Goal: Communication & Community: Answer question/provide support

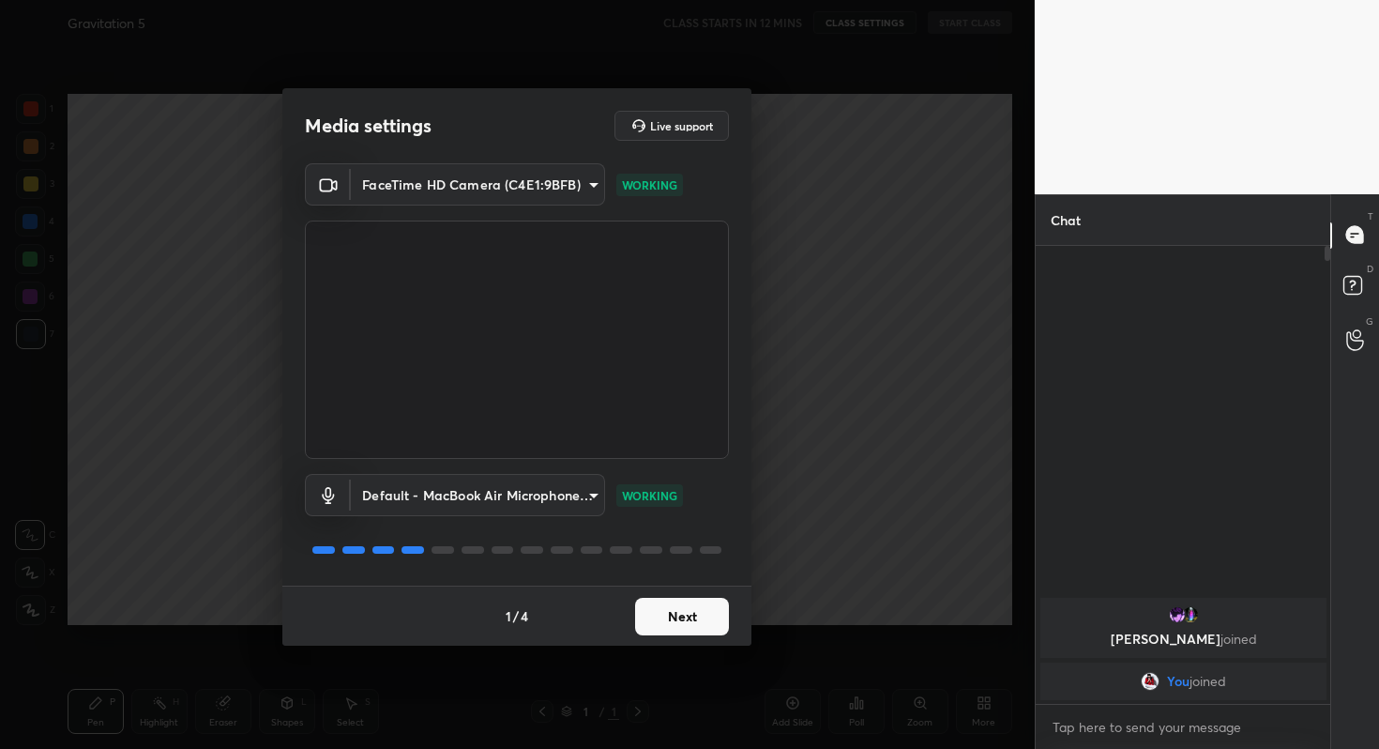
click at [707, 614] on button "Next" at bounding box center [682, 617] width 94 height 38
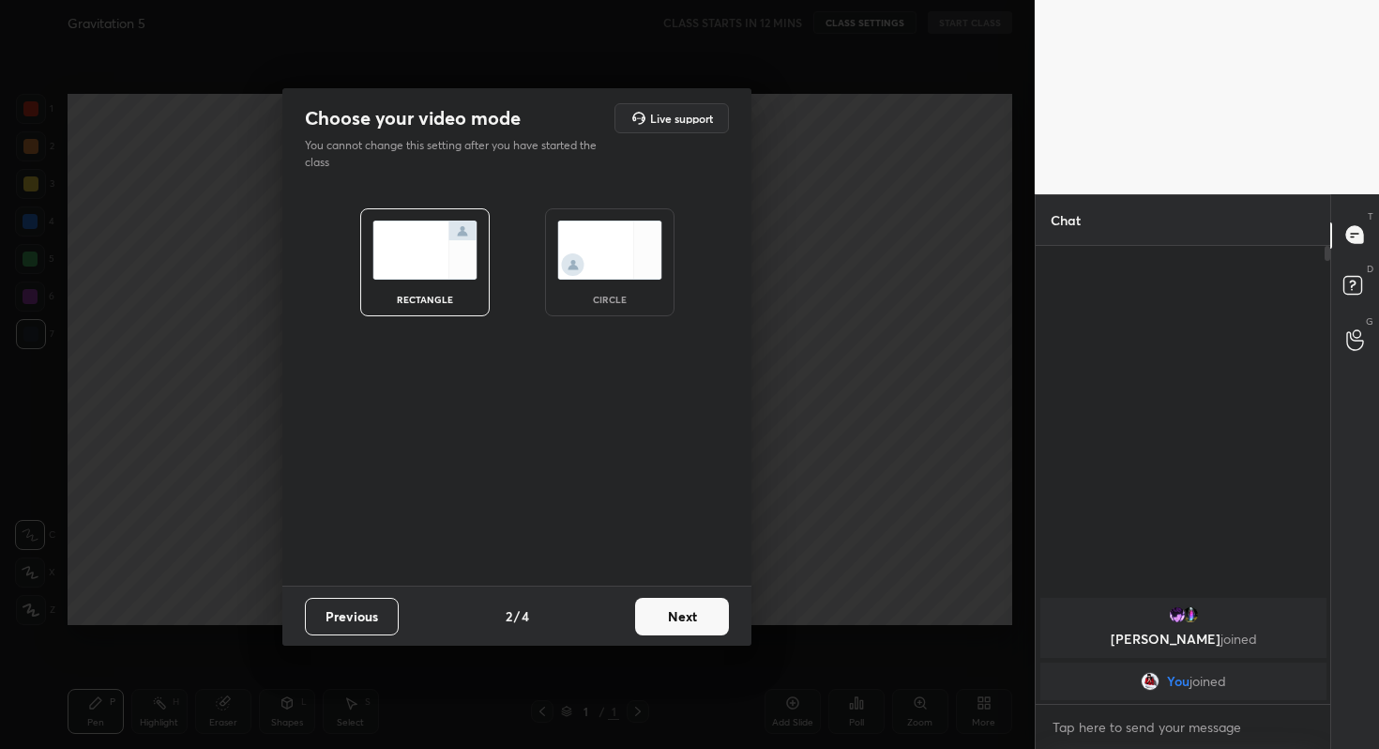
click at [707, 614] on button "Next" at bounding box center [682, 617] width 94 height 38
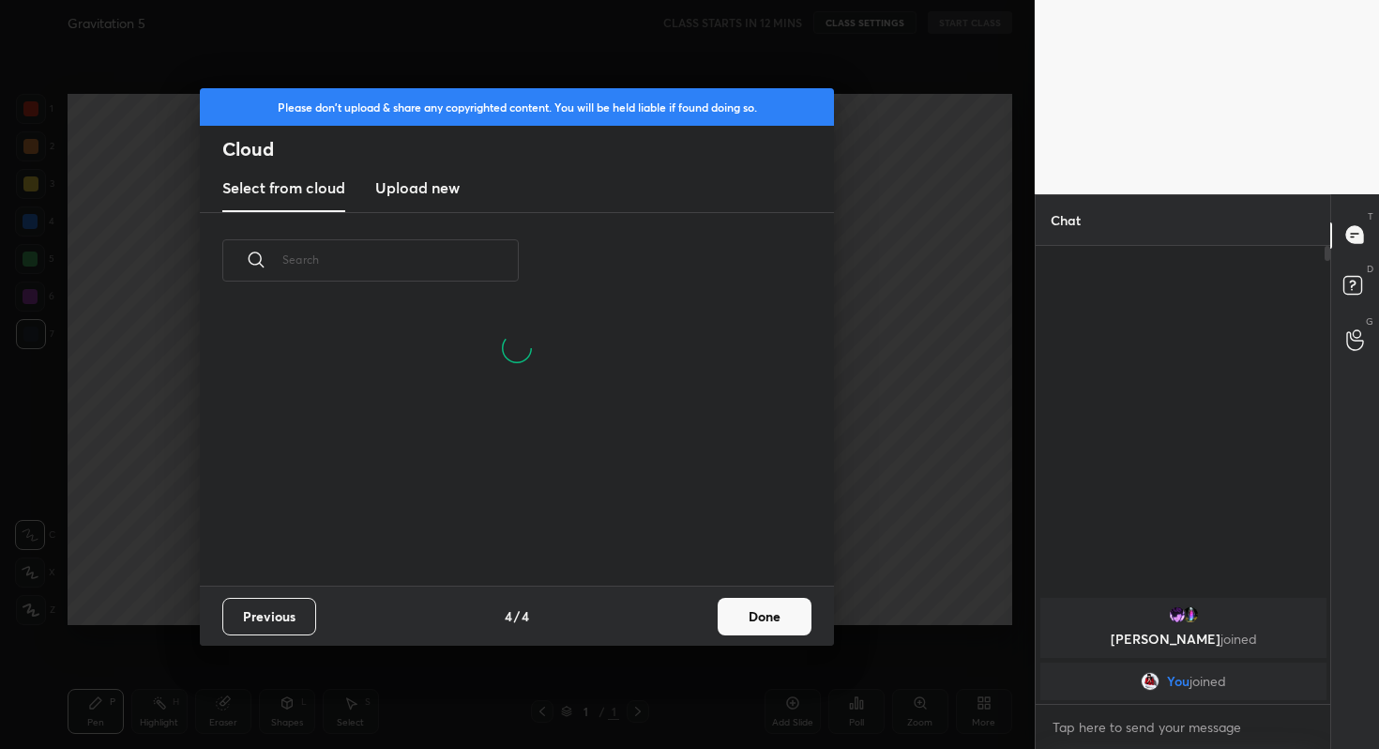
click at [743, 616] on button "Done" at bounding box center [765, 617] width 94 height 38
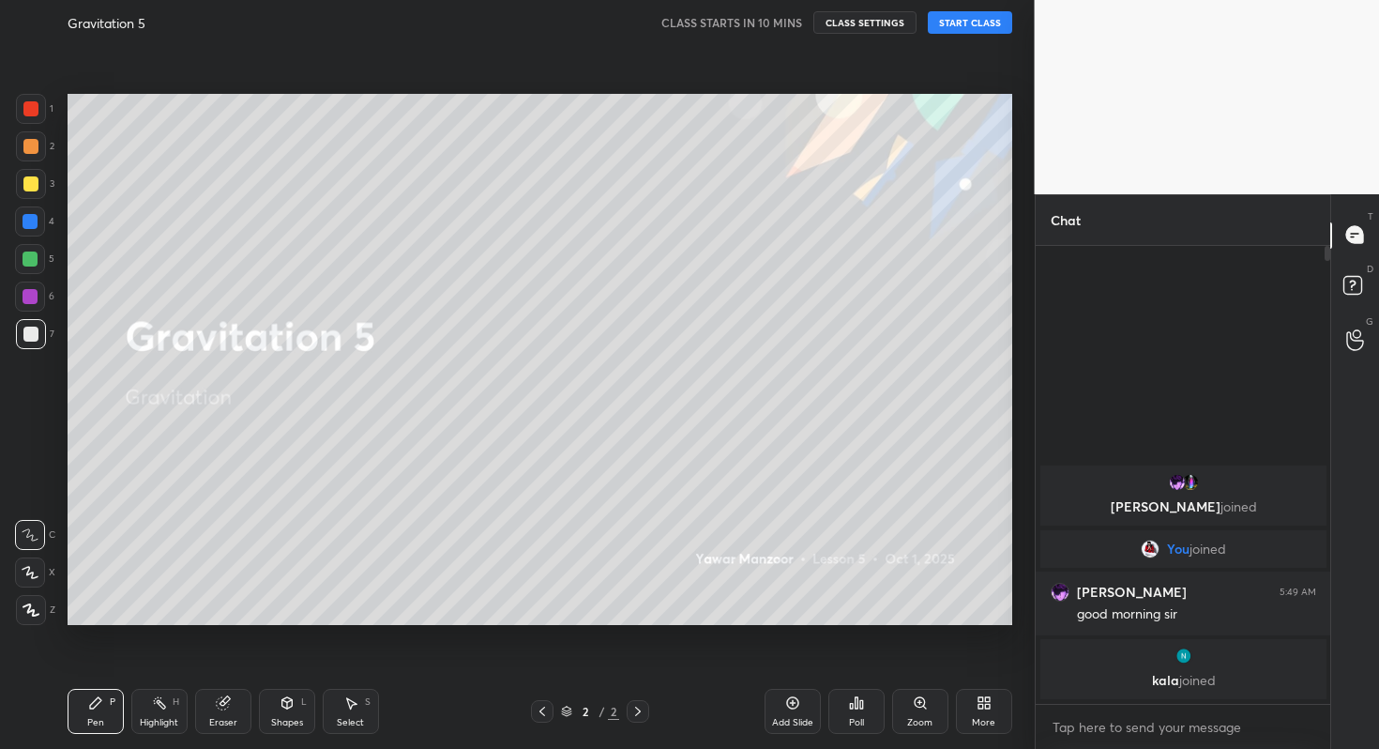
click at [940, 21] on button "START CLASS" at bounding box center [970, 22] width 84 height 23
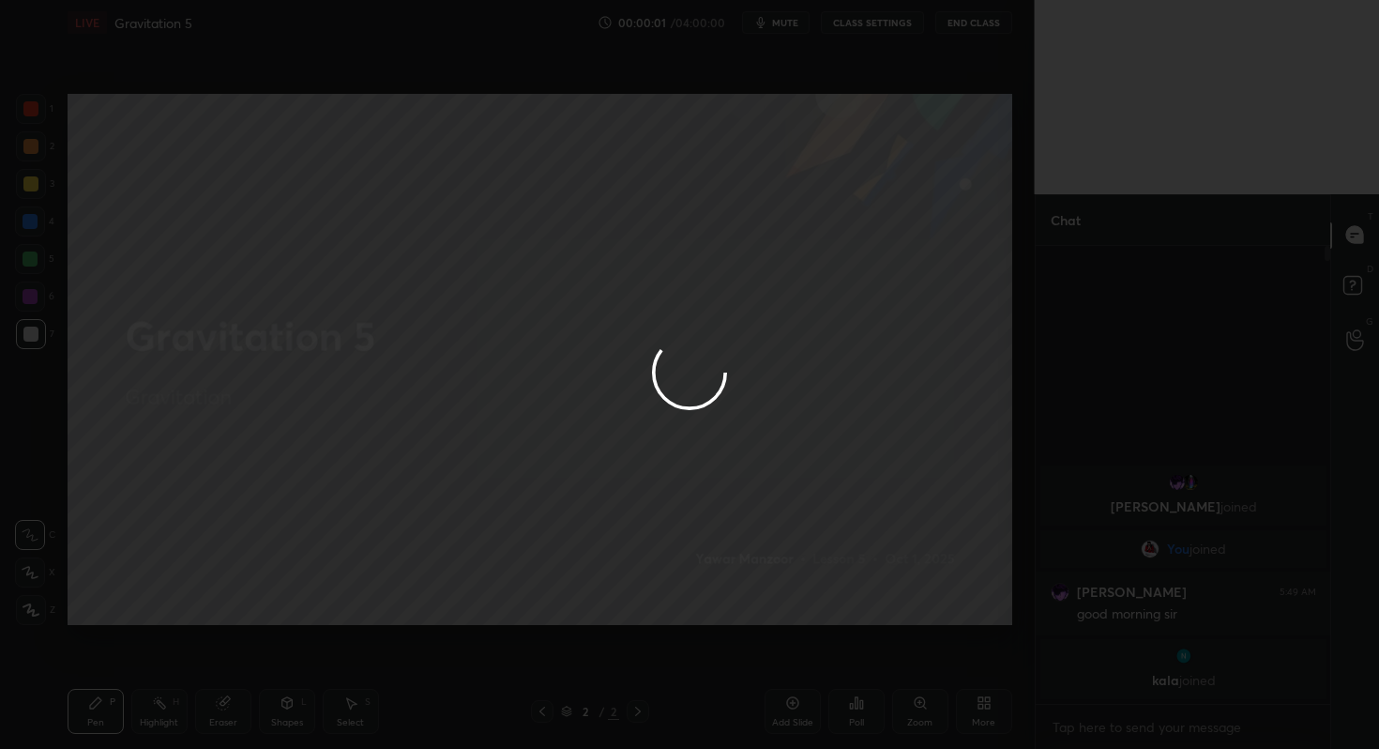
click at [803, 29] on div at bounding box center [689, 374] width 1379 height 749
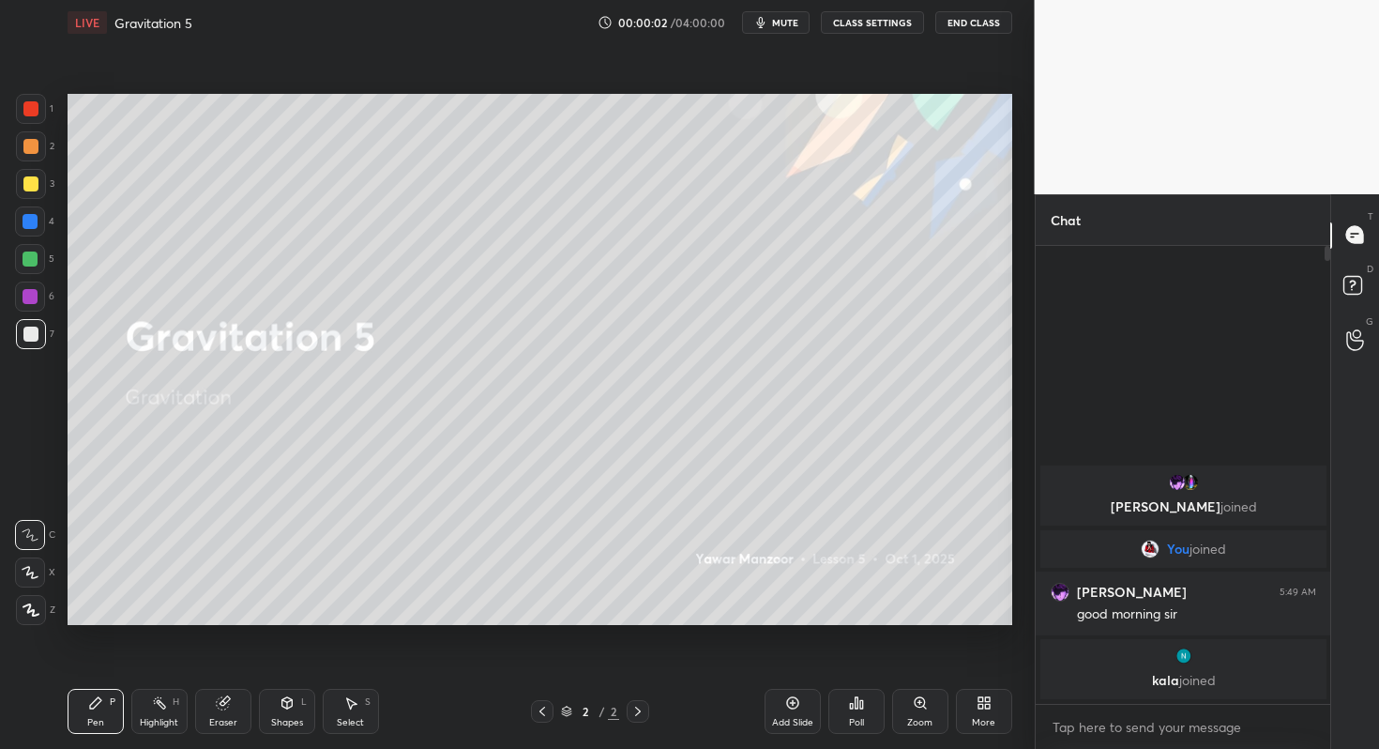
click at [803, 29] on button "mute" at bounding box center [776, 22] width 68 height 23
click at [866, 709] on div "Poll" at bounding box center [857, 711] width 56 height 45
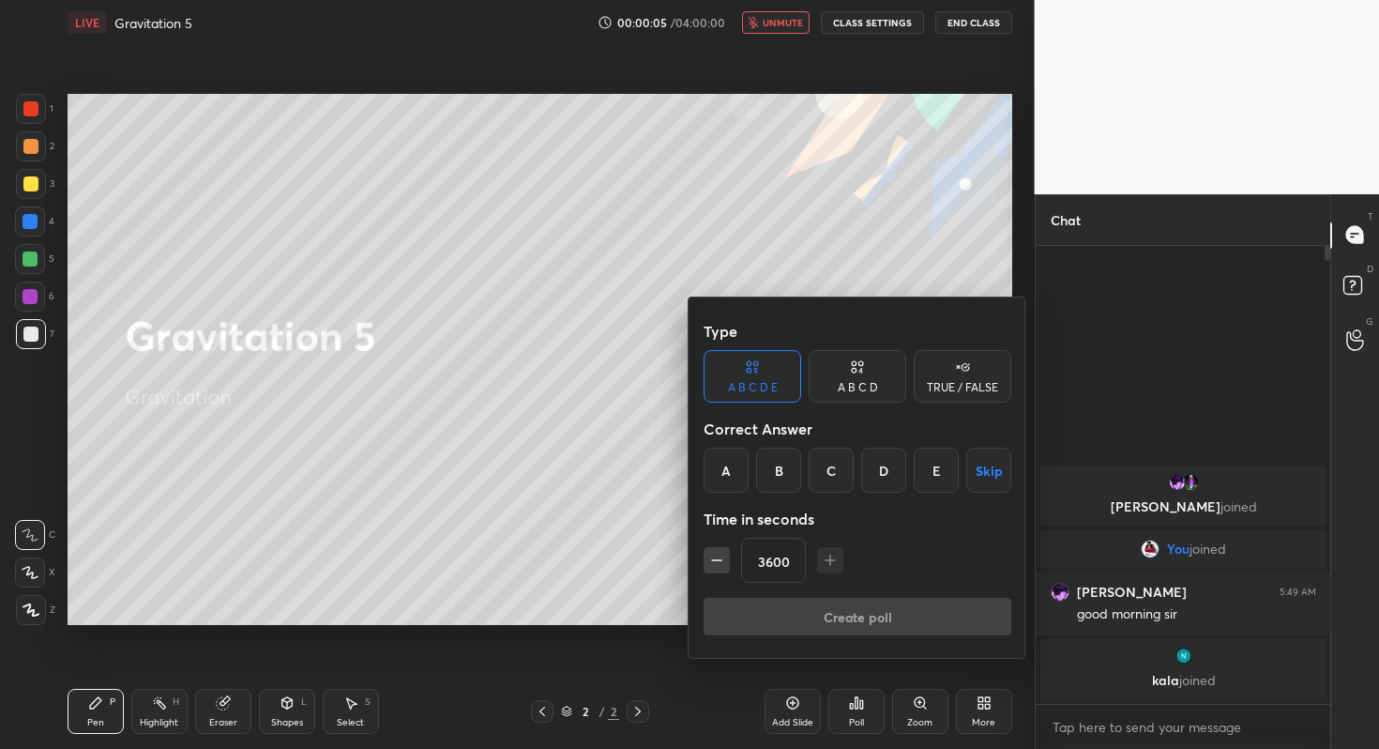
click at [992, 465] on button "Skip" at bounding box center [988, 470] width 45 height 45
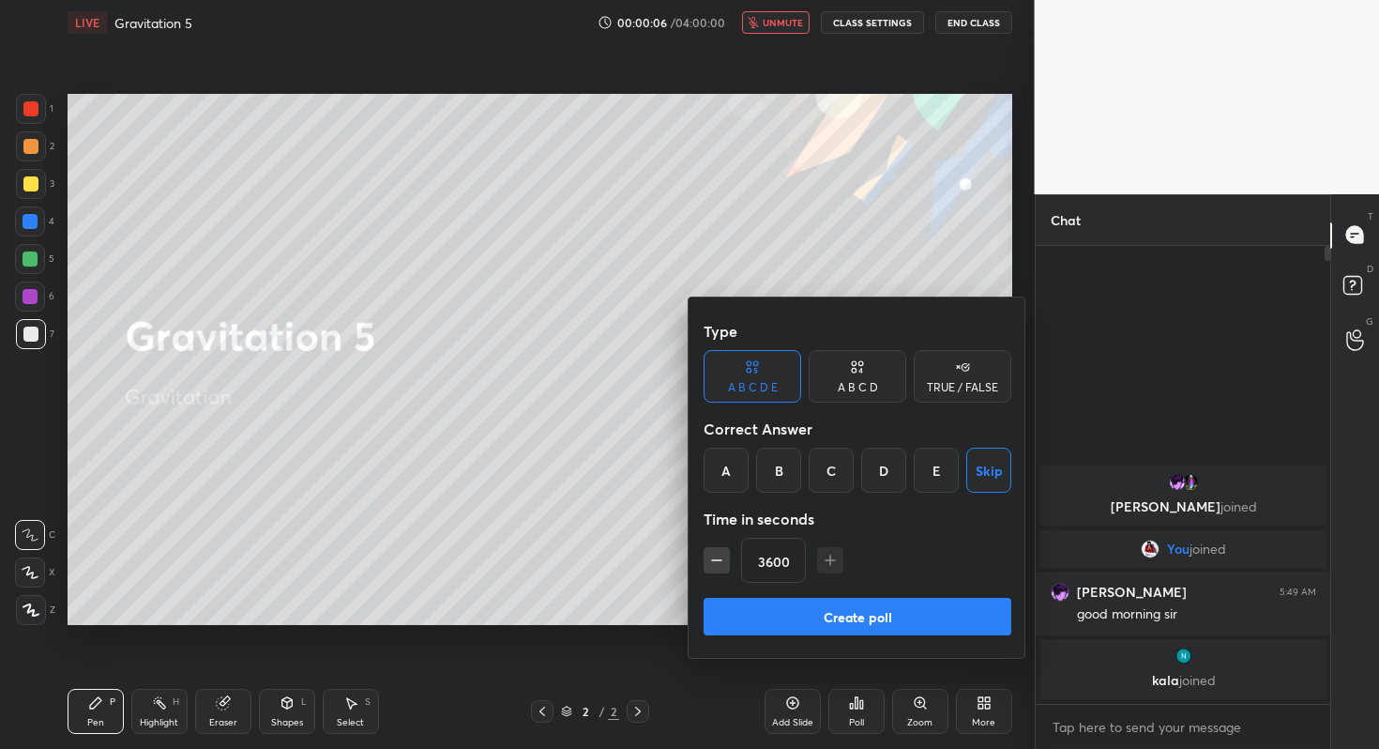
click at [905, 602] on button "Create poll" at bounding box center [858, 617] width 308 height 38
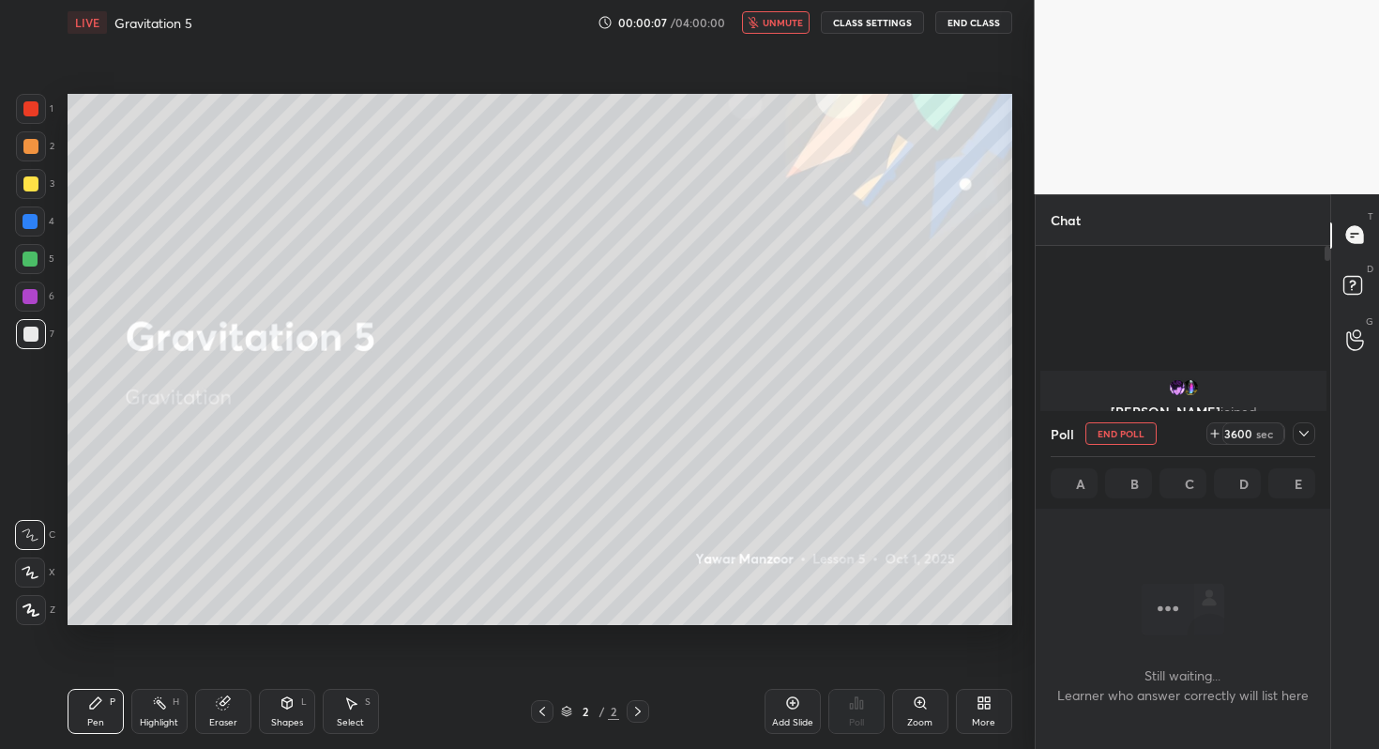
scroll to position [6, 7]
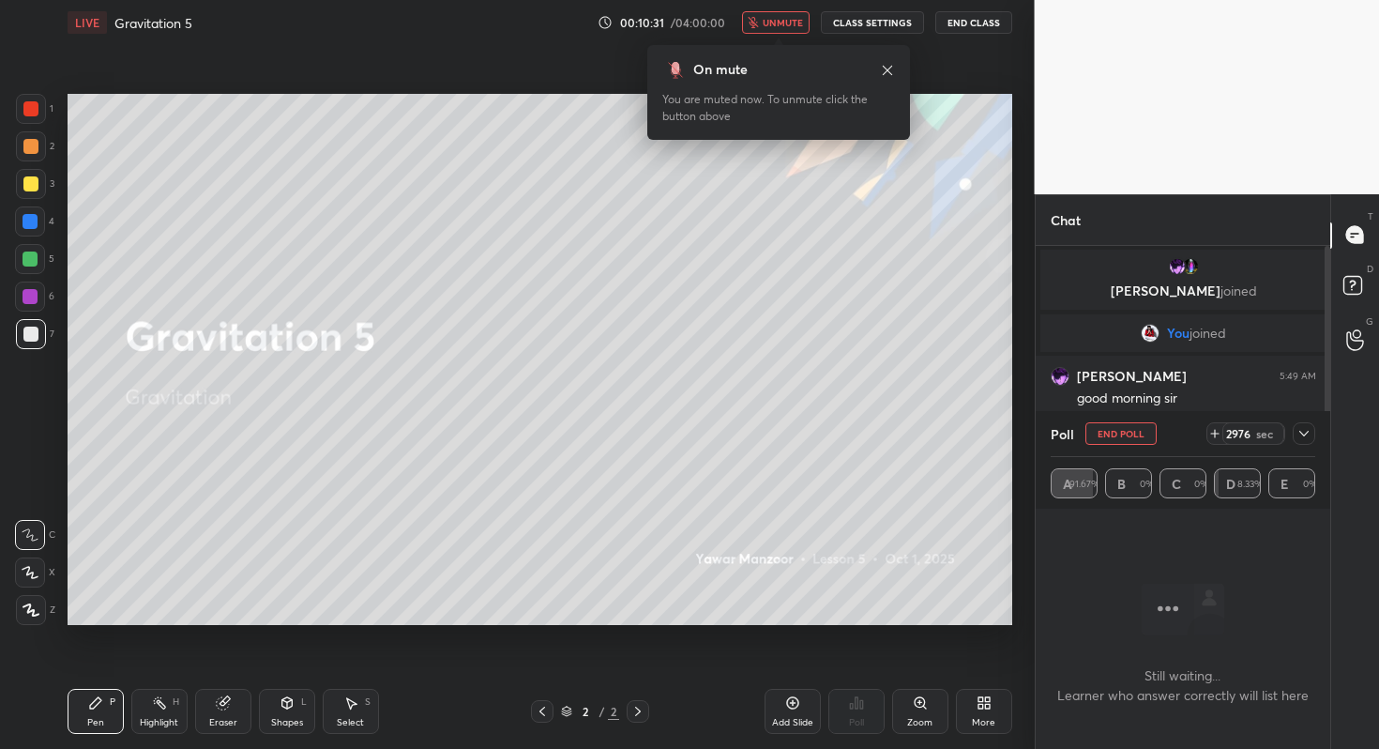
click at [1144, 441] on button "End Poll" at bounding box center [1121, 433] width 71 height 23
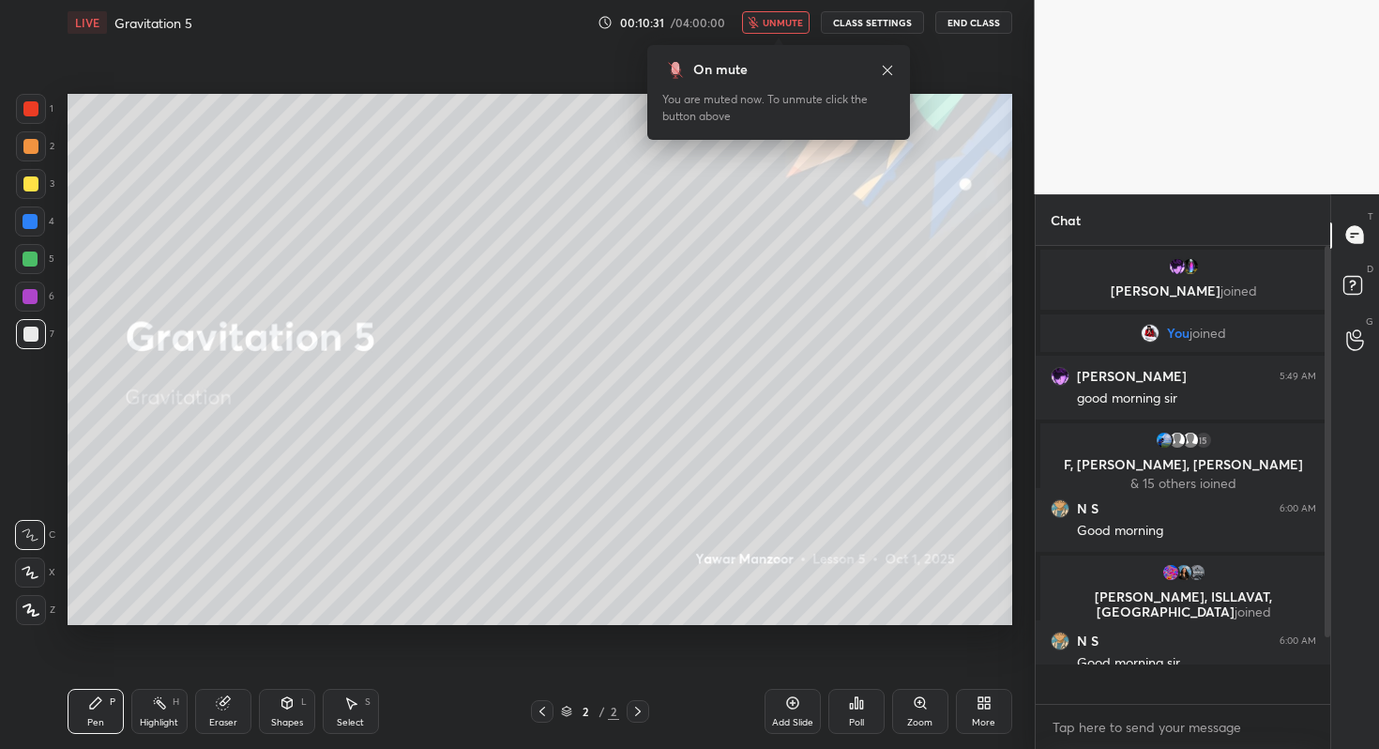
scroll to position [7, 7]
click at [759, 23] on icon "button" at bounding box center [754, 22] width 10 height 11
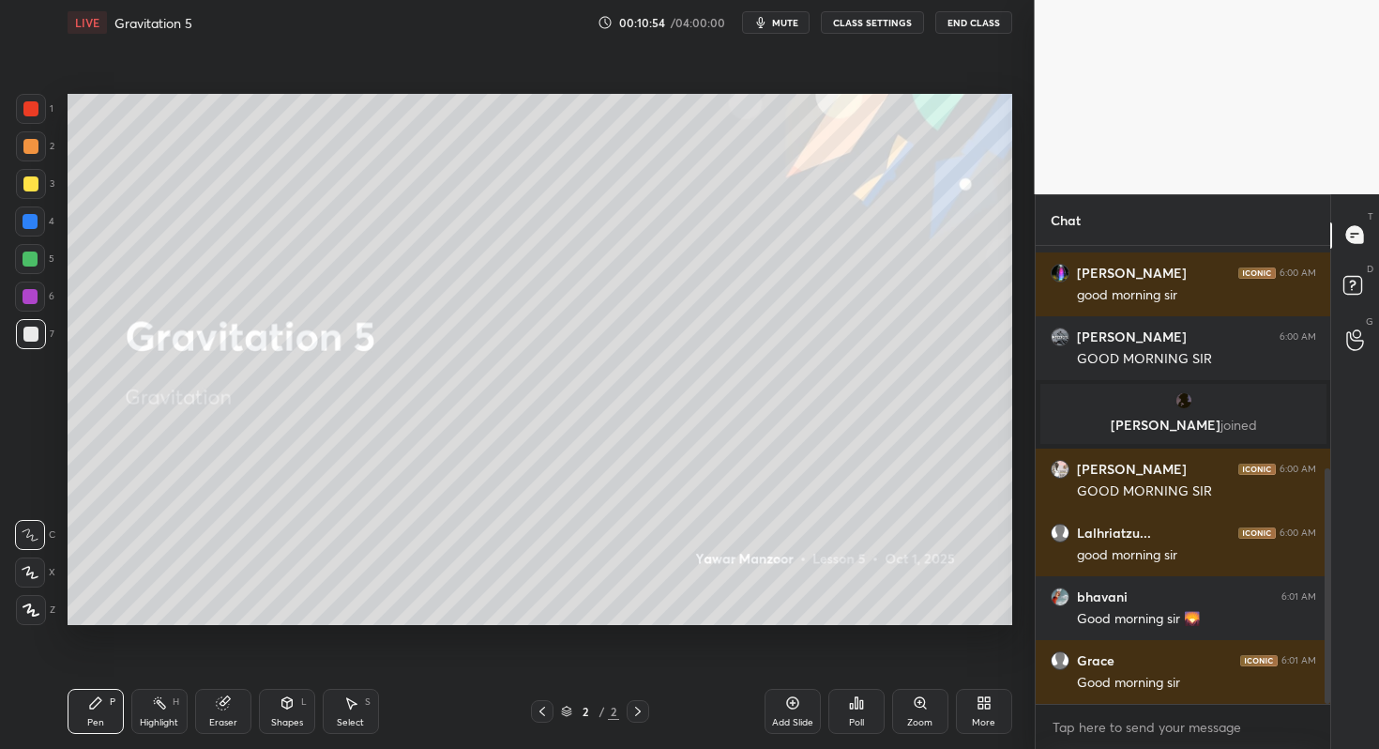
scroll to position [495, 0]
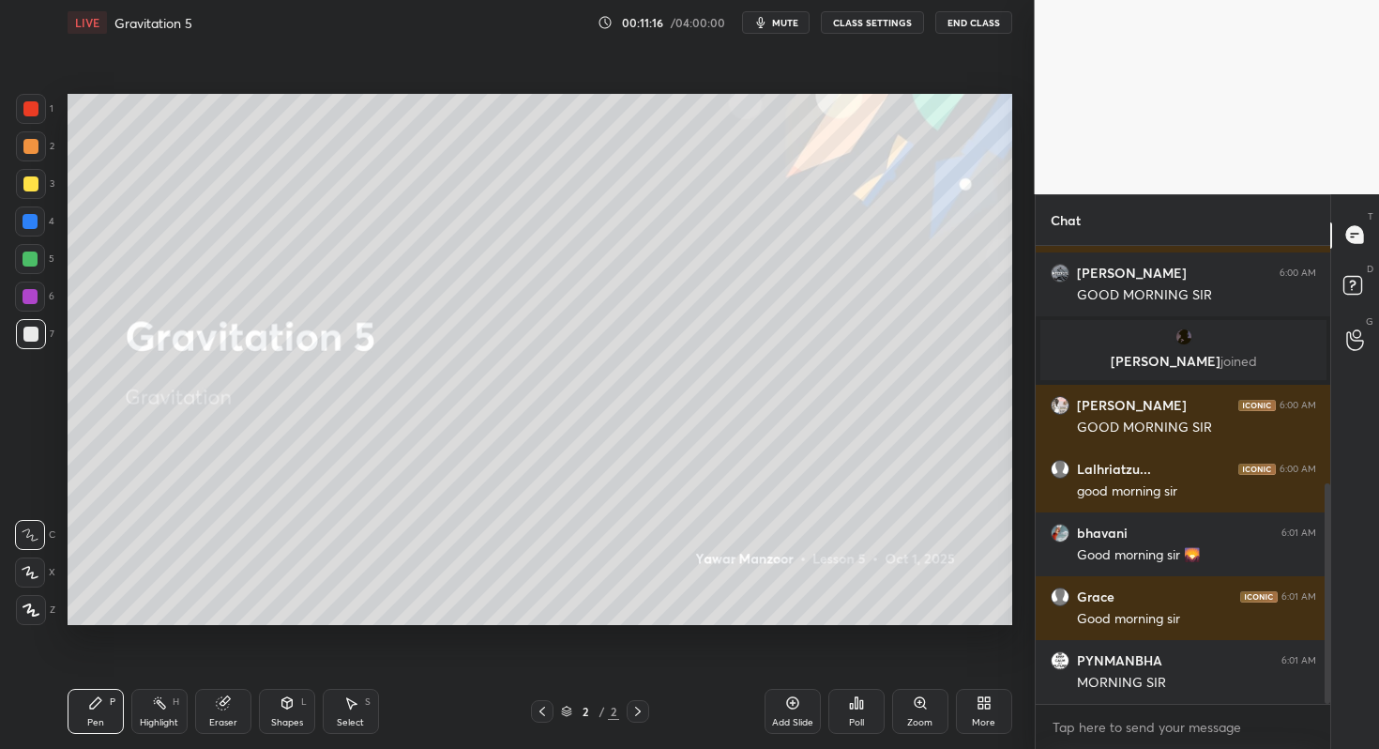
click at [977, 705] on div "More" at bounding box center [984, 711] width 56 height 45
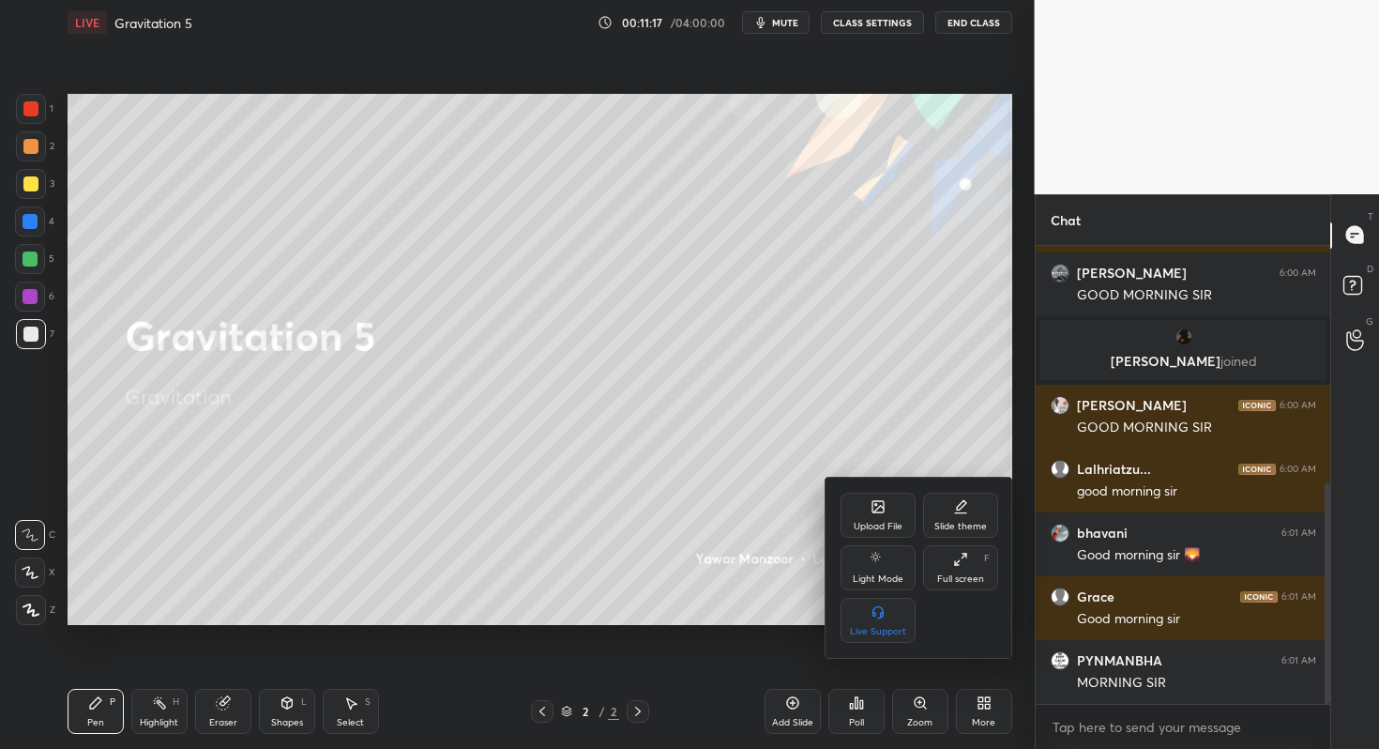
click at [892, 509] on div "Upload File" at bounding box center [878, 515] width 75 height 45
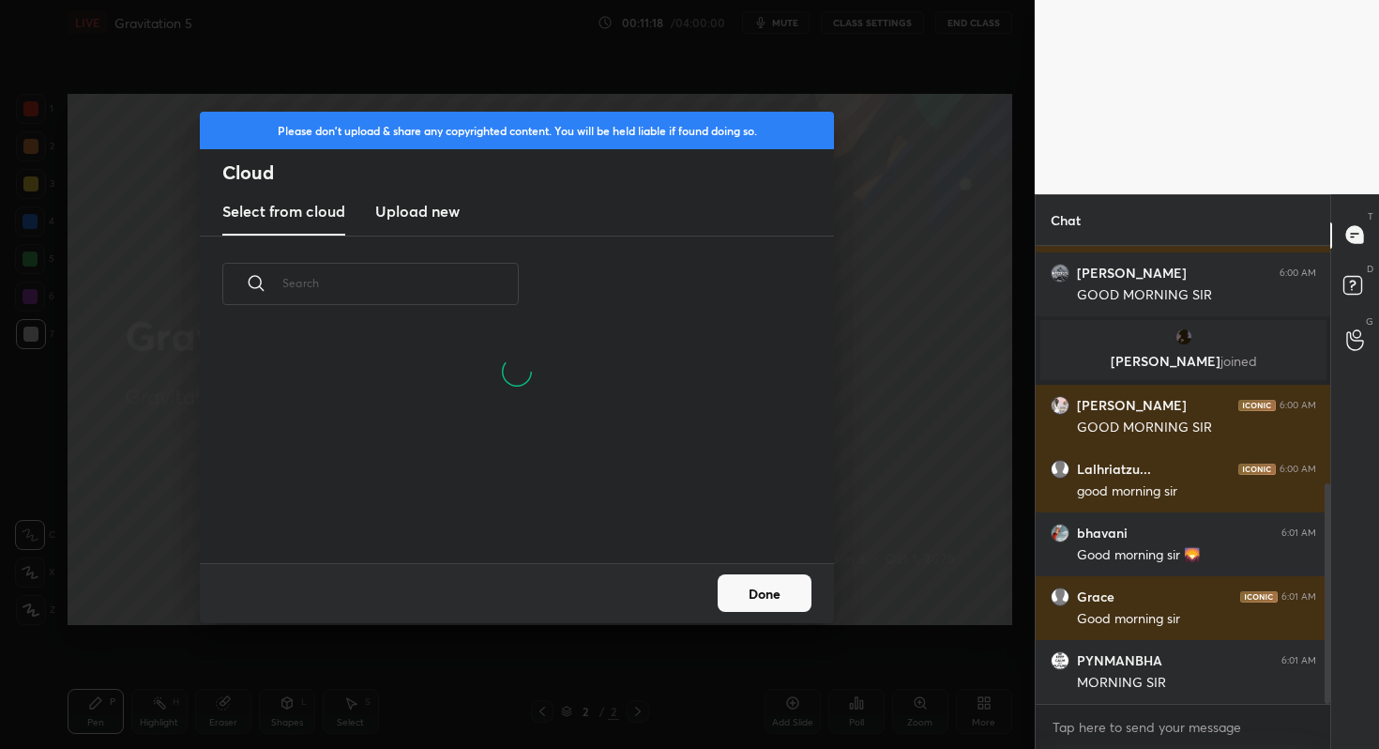
click at [399, 215] on h3 "Upload new" at bounding box center [417, 211] width 84 height 23
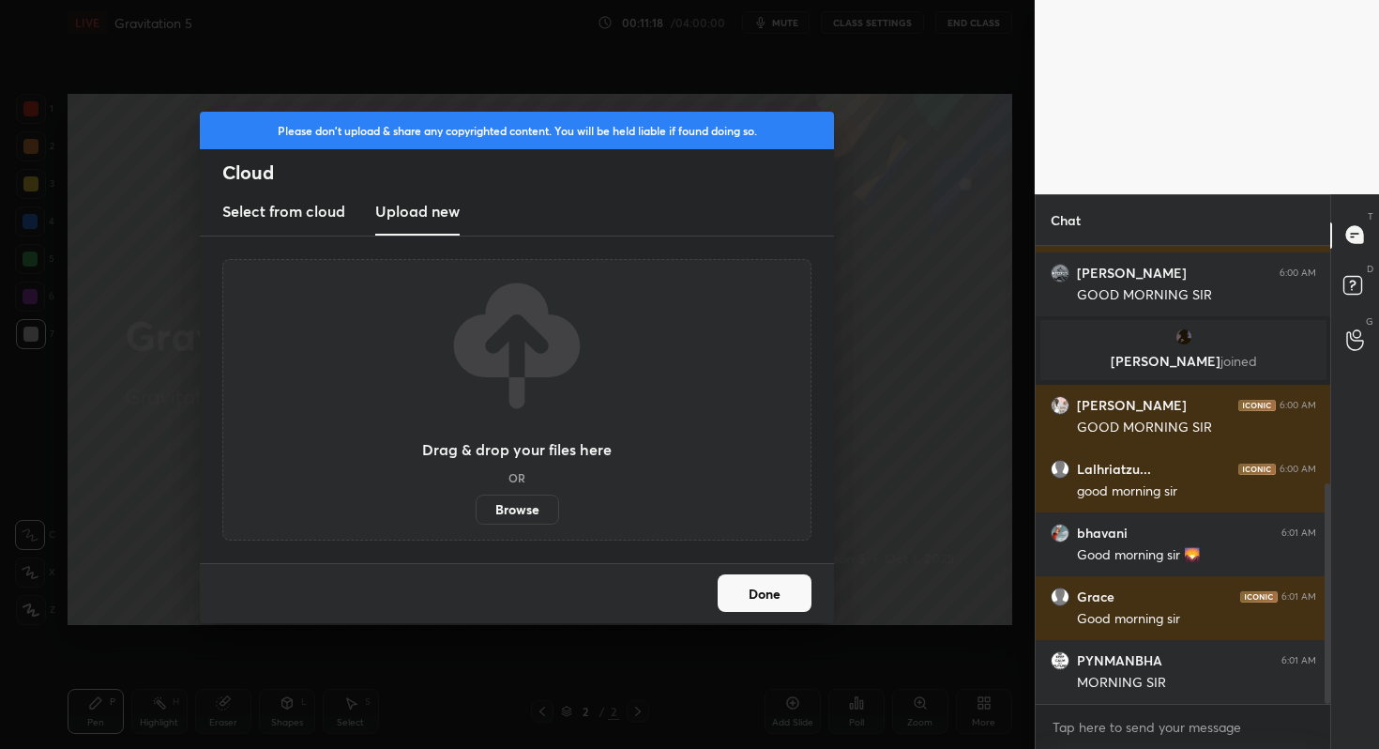
scroll to position [559, 0]
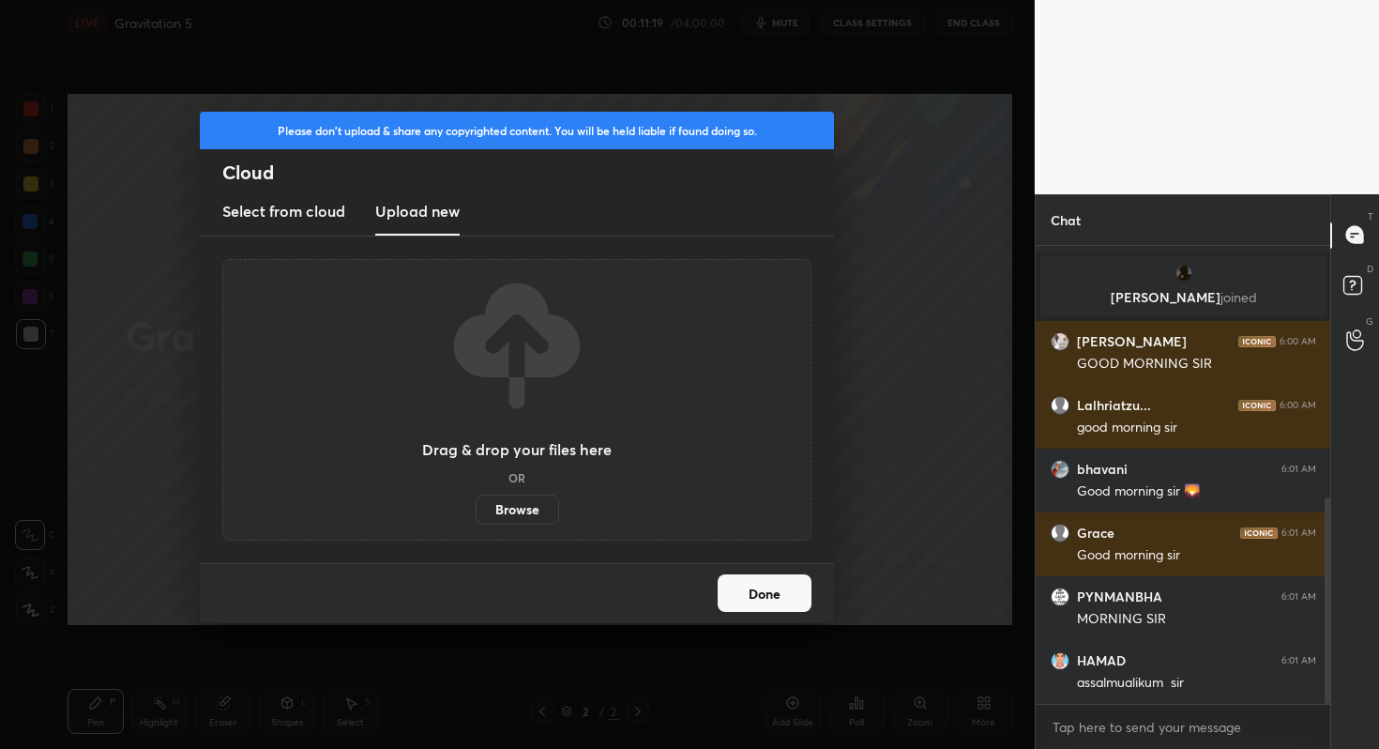
click at [541, 513] on label "Browse" at bounding box center [518, 509] width 84 height 30
click at [476, 513] on input "Browse" at bounding box center [476, 509] width 0 height 30
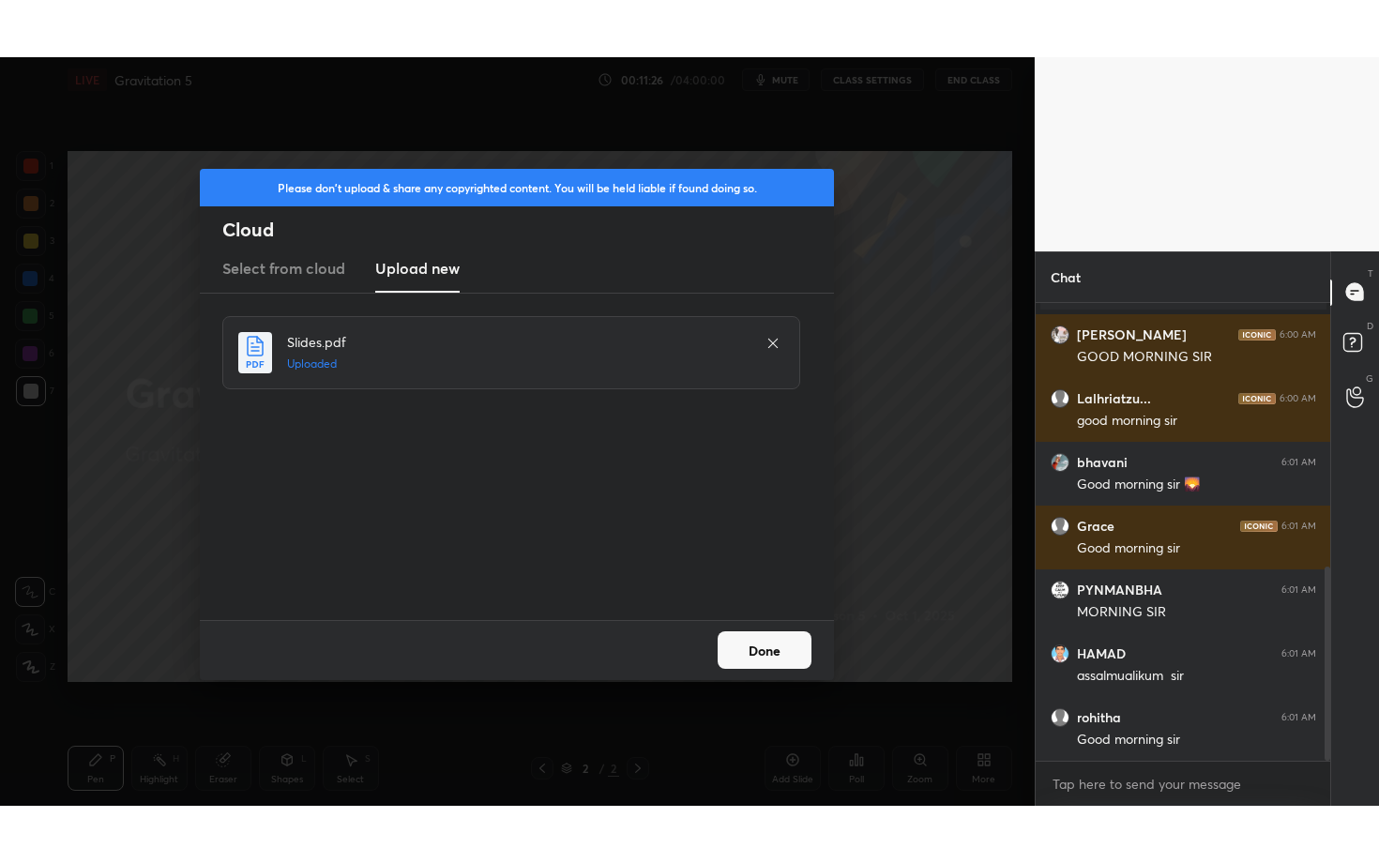
scroll to position [692, 0]
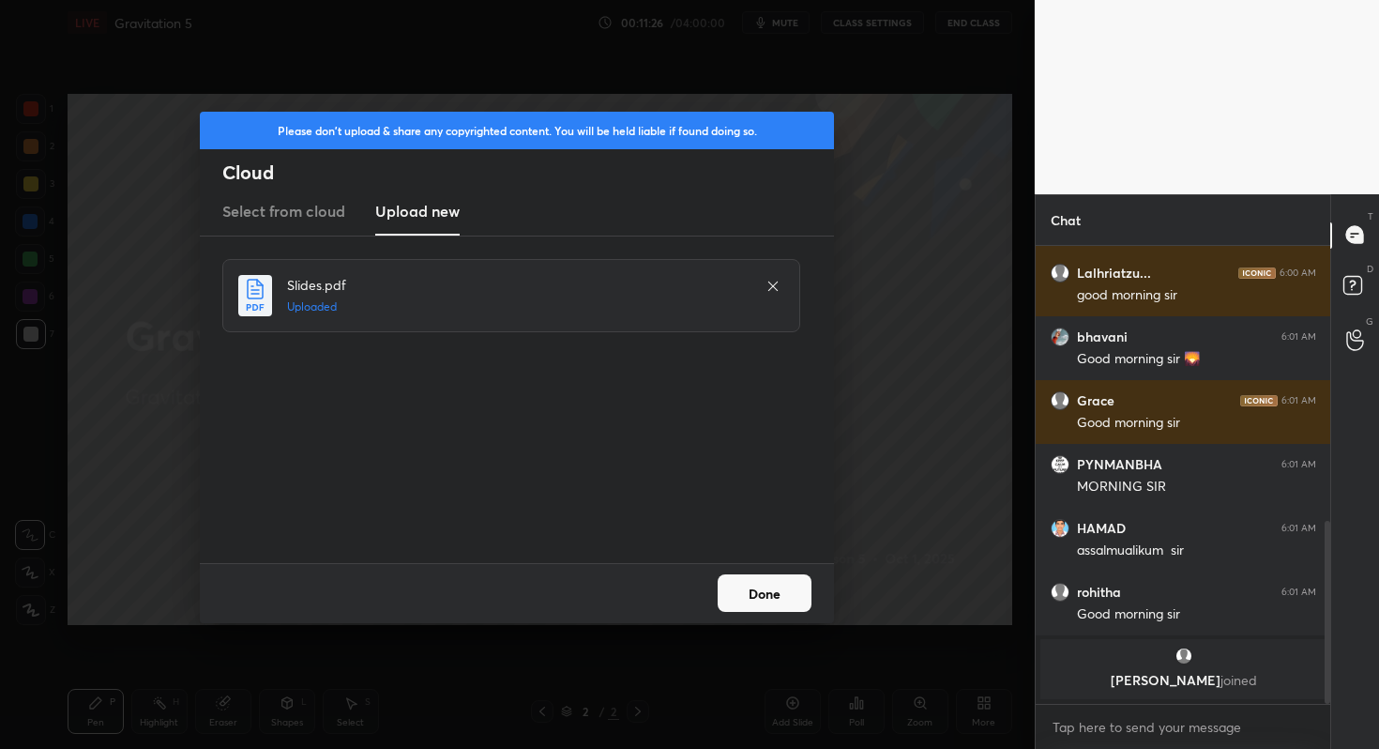
click at [768, 595] on button "Done" at bounding box center [765, 593] width 94 height 38
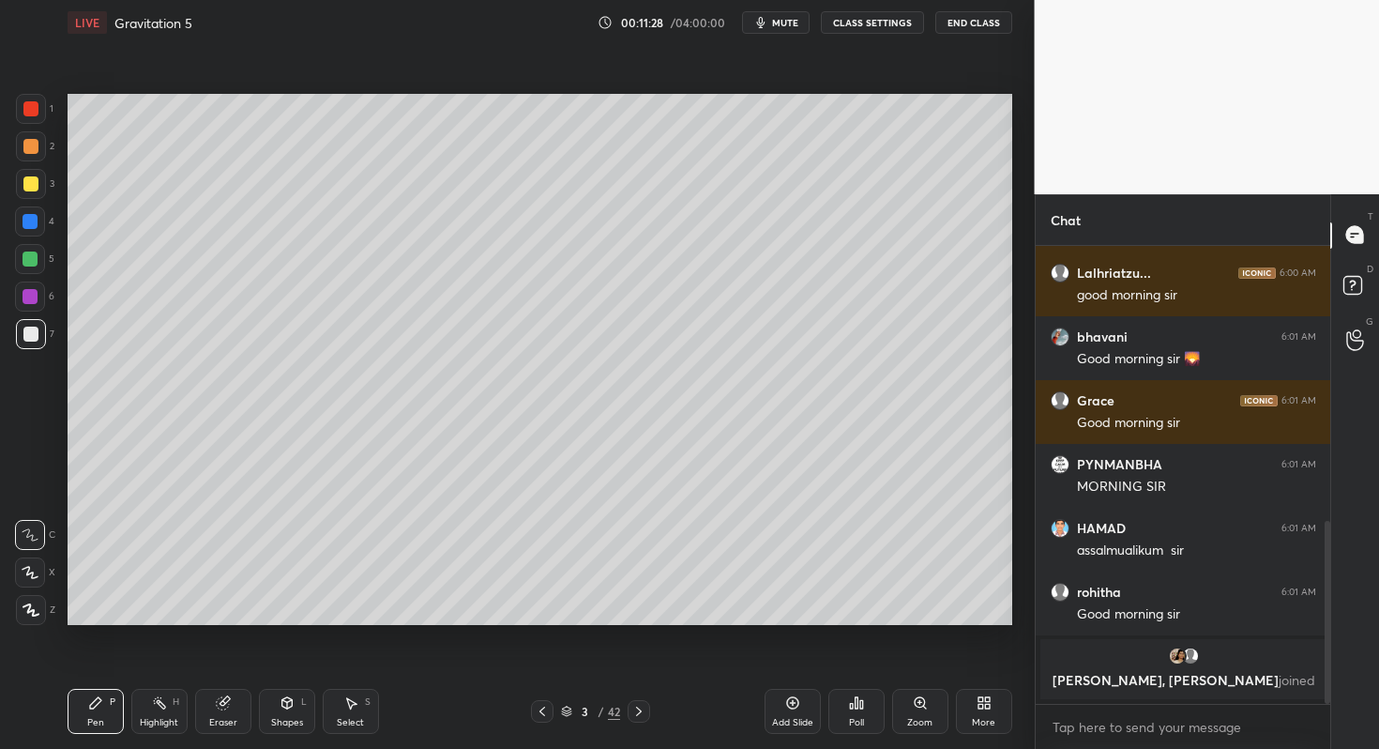
click at [984, 713] on div "More" at bounding box center [984, 711] width 56 height 45
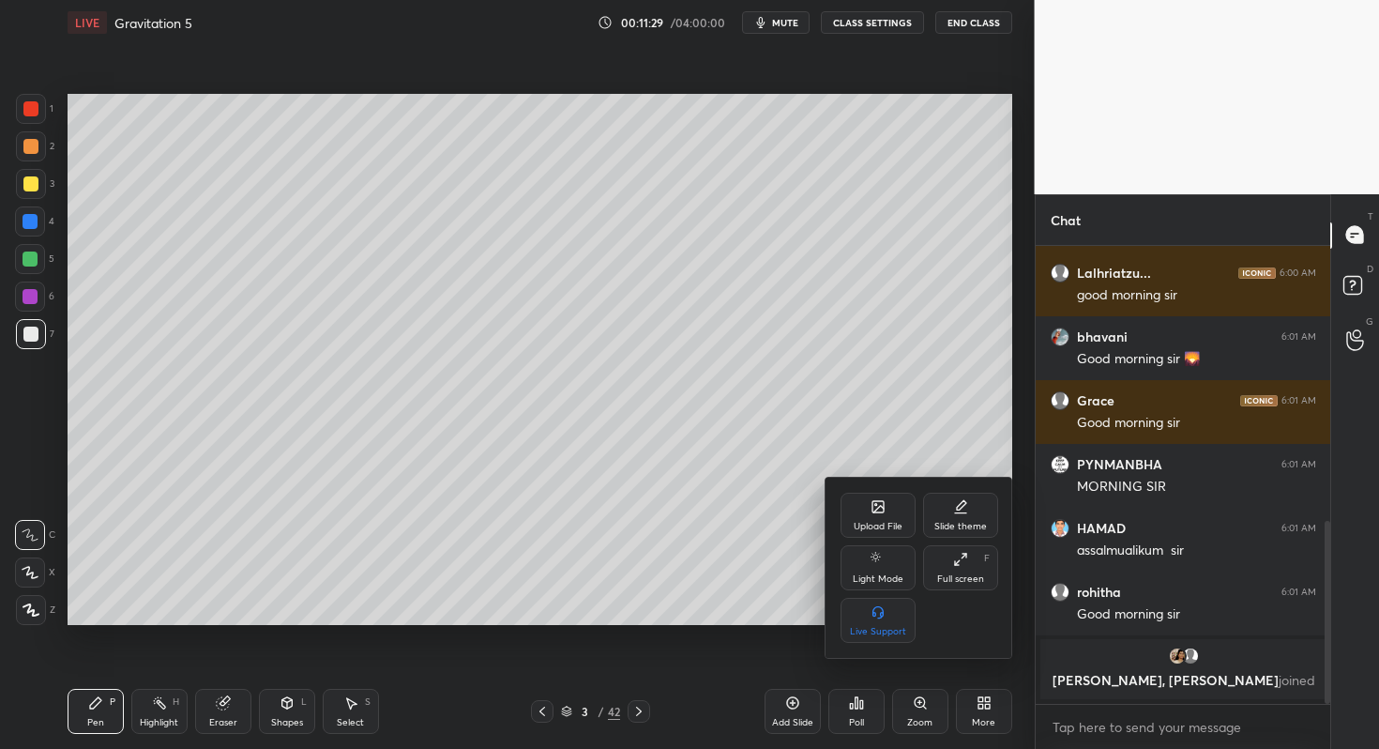
click at [980, 574] on div "Full screen" at bounding box center [960, 578] width 47 height 9
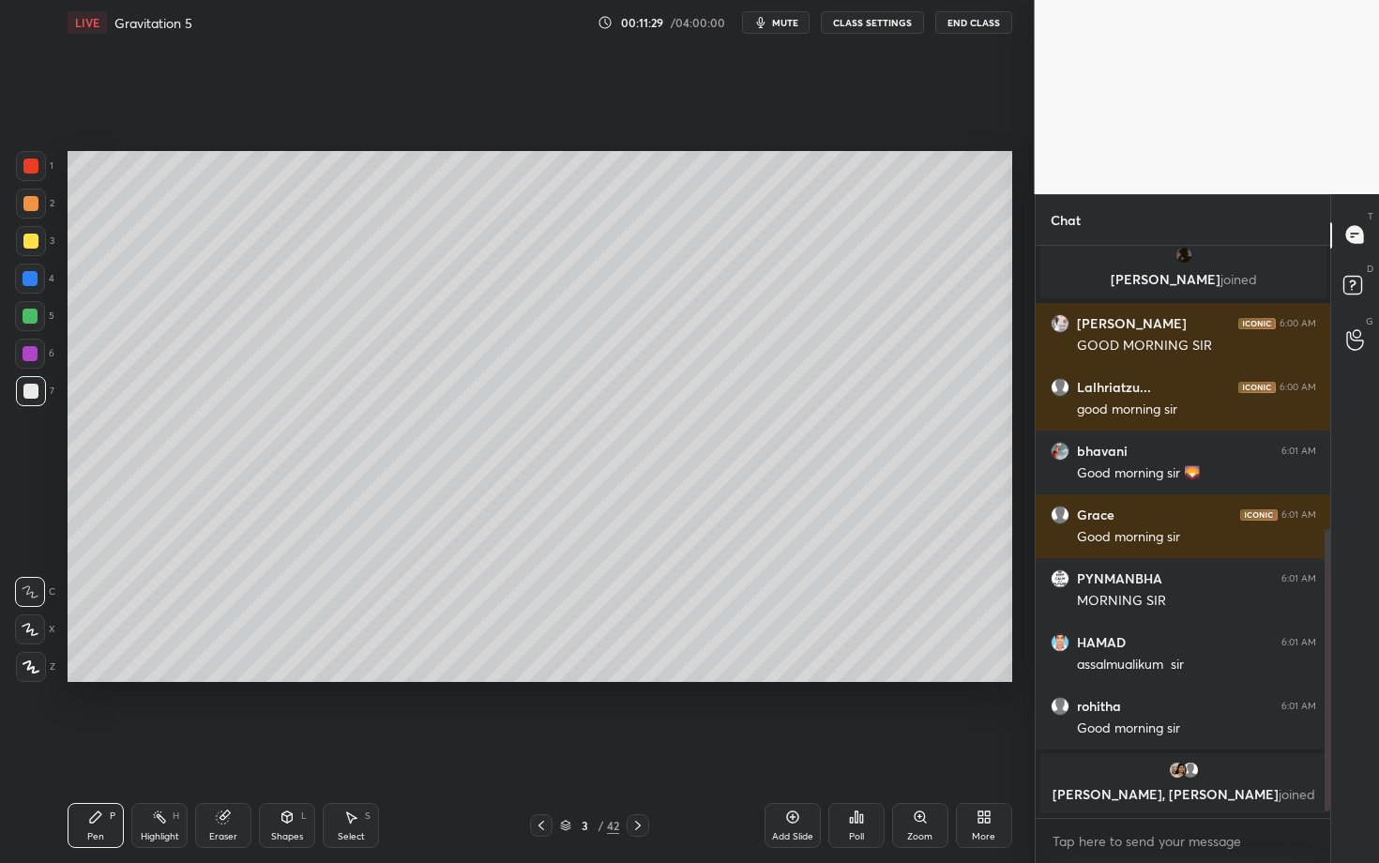
scroll to position [577, 0]
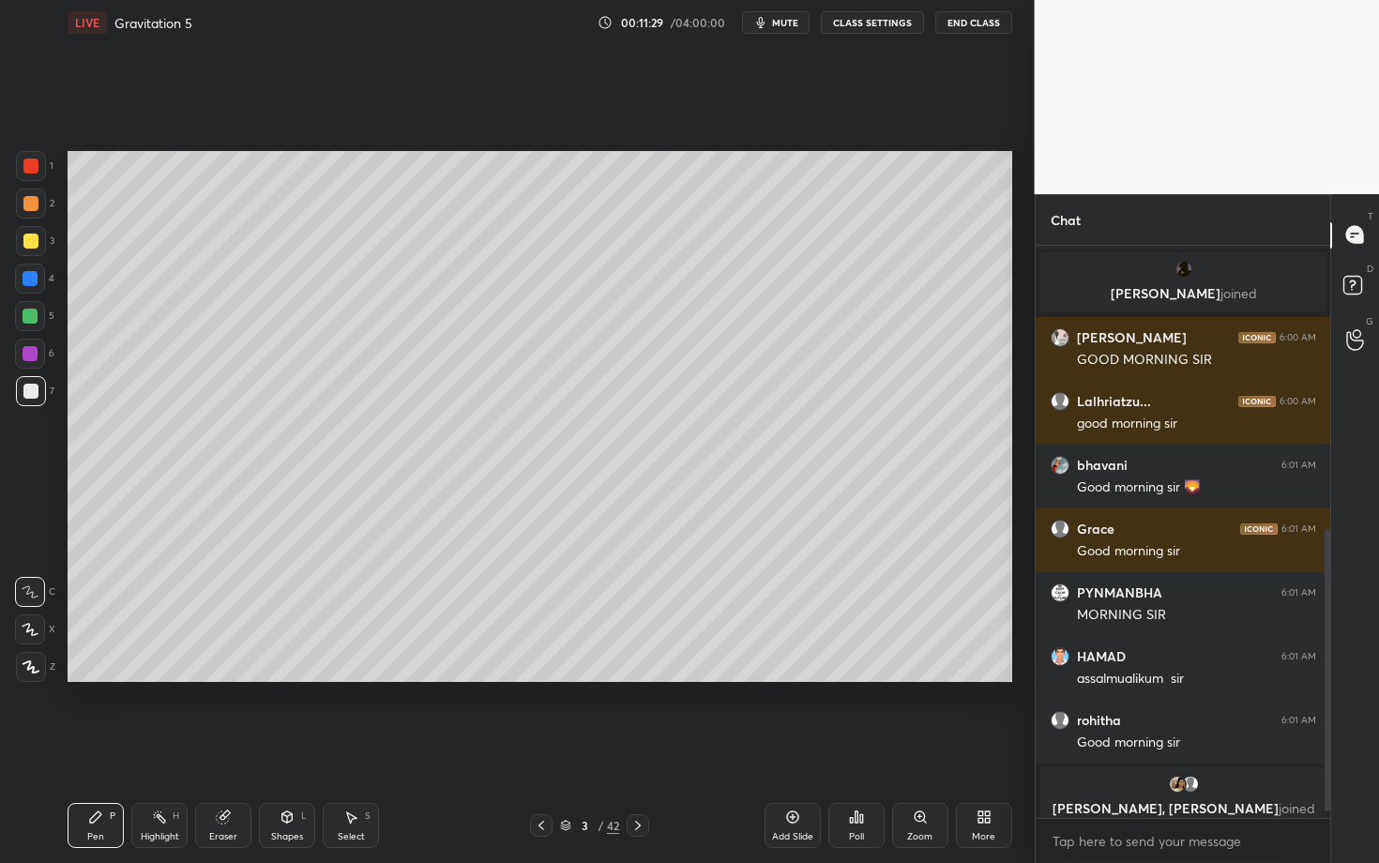
click at [98, 748] on div "Pen P" at bounding box center [96, 825] width 56 height 45
click at [38, 659] on div at bounding box center [31, 667] width 30 height 30
click at [31, 207] on div at bounding box center [30, 203] width 15 height 15
click at [30, 167] on div at bounding box center [30, 166] width 15 height 15
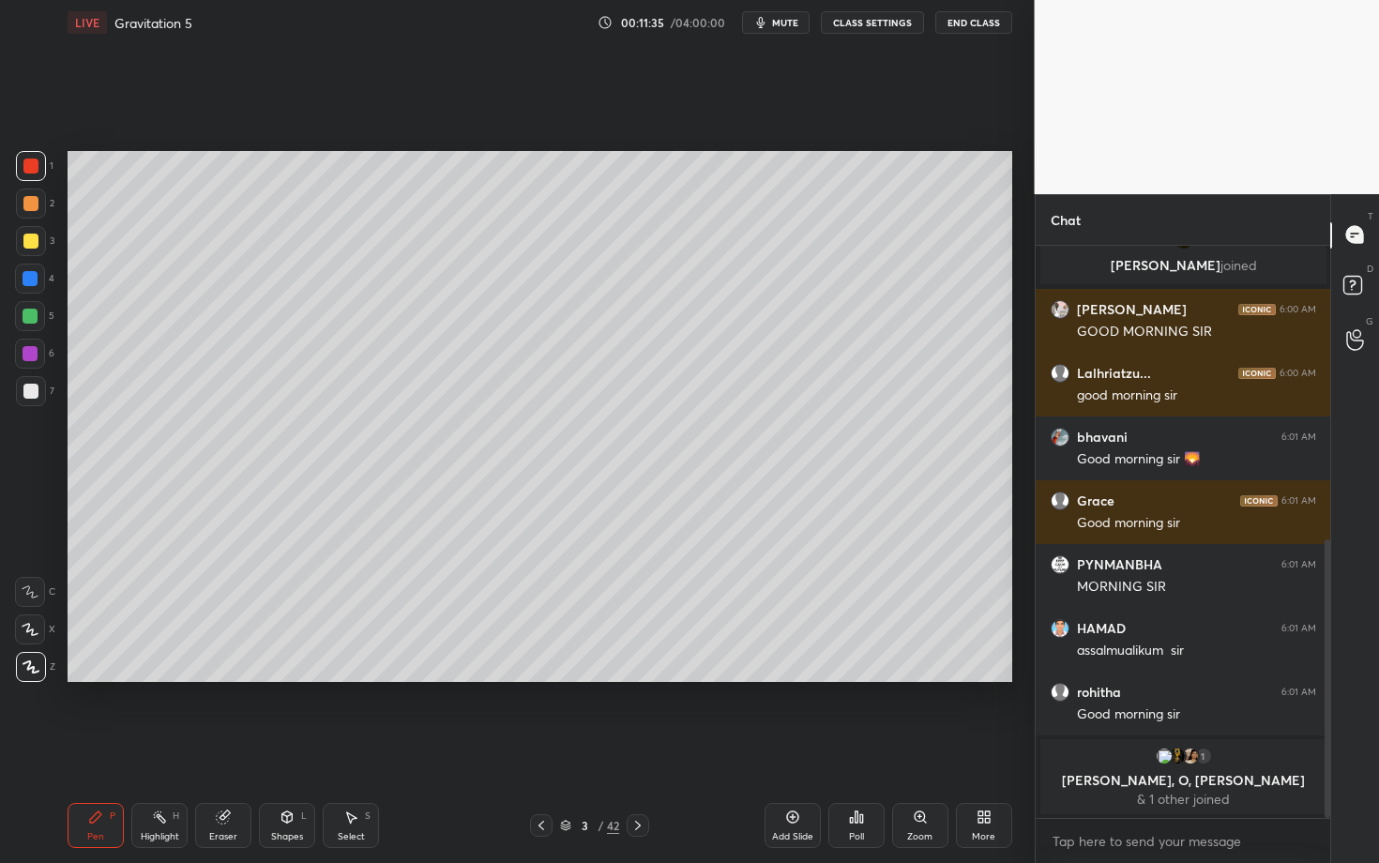
click at [29, 242] on div at bounding box center [30, 241] width 15 height 15
click at [296, 748] on div "Shapes L" at bounding box center [287, 825] width 56 height 45
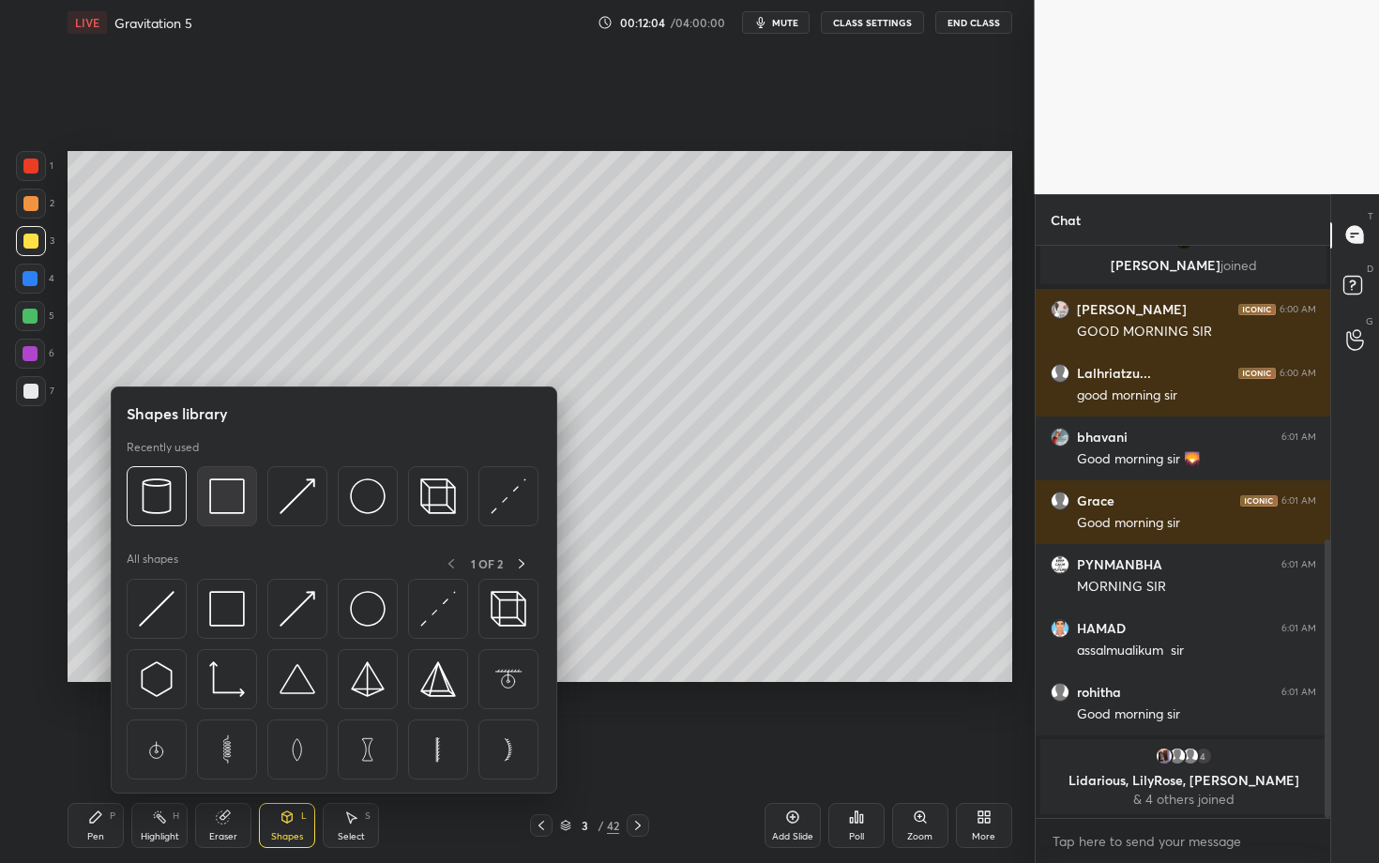
click at [236, 495] on img at bounding box center [227, 497] width 36 height 36
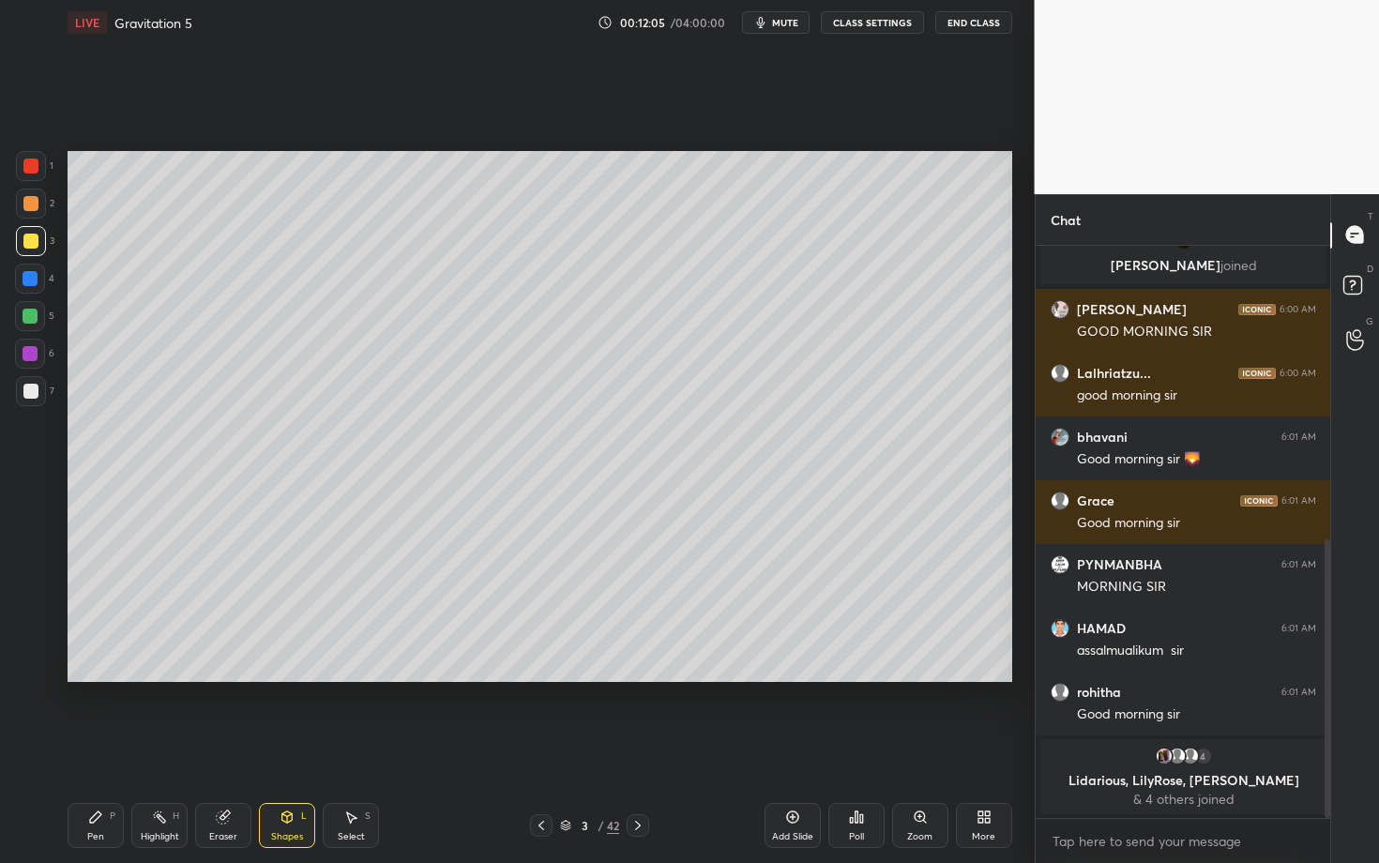
click at [32, 391] on div at bounding box center [30, 391] width 15 height 15
click at [117, 748] on div "Pen P" at bounding box center [96, 825] width 56 height 45
click at [213, 748] on div "Eraser" at bounding box center [223, 825] width 56 height 45
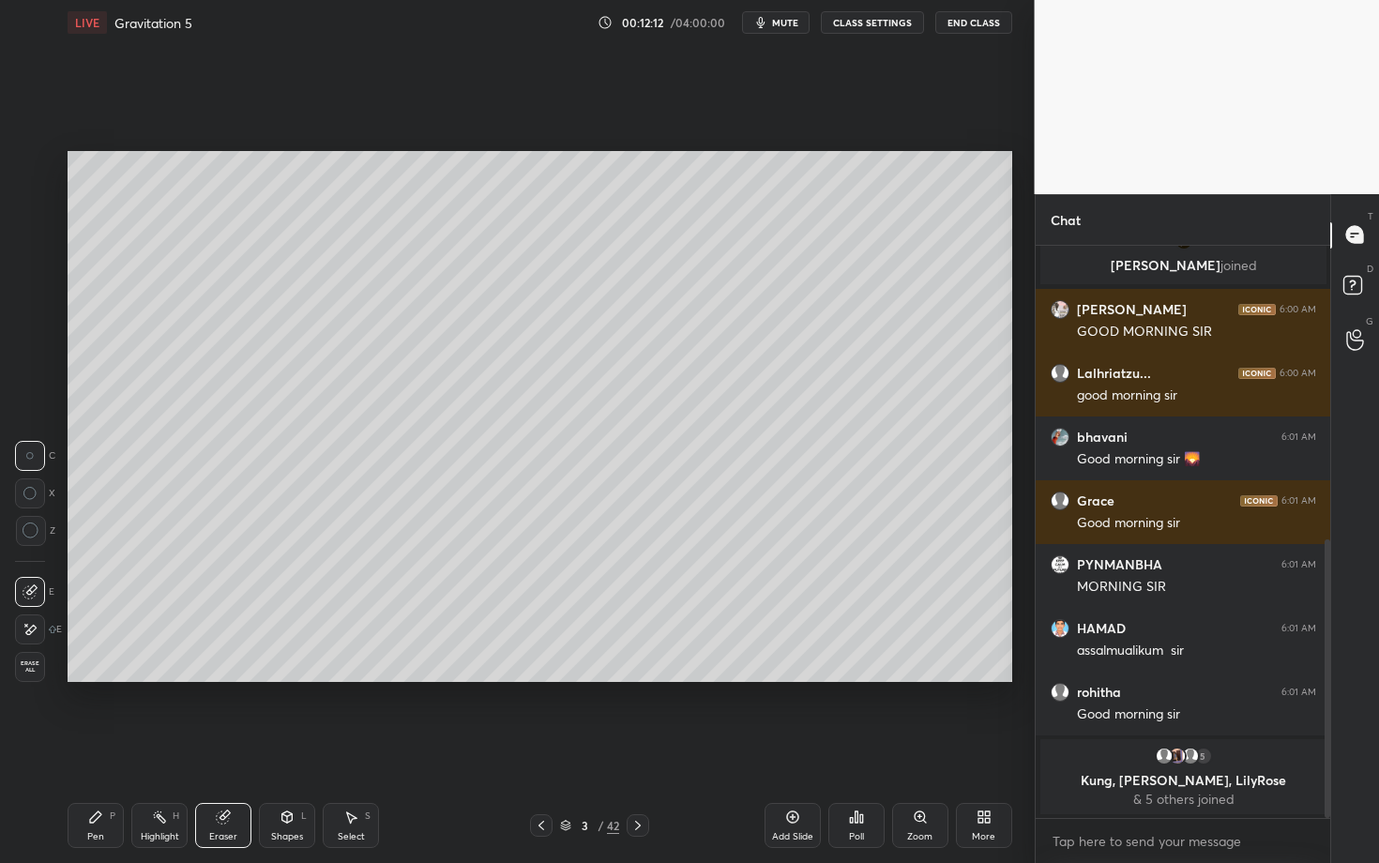
click at [113, 748] on div "P" at bounding box center [113, 816] width 6 height 9
click at [37, 392] on div at bounding box center [30, 391] width 15 height 15
click at [292, 748] on div "Shapes L" at bounding box center [287, 825] width 56 height 45
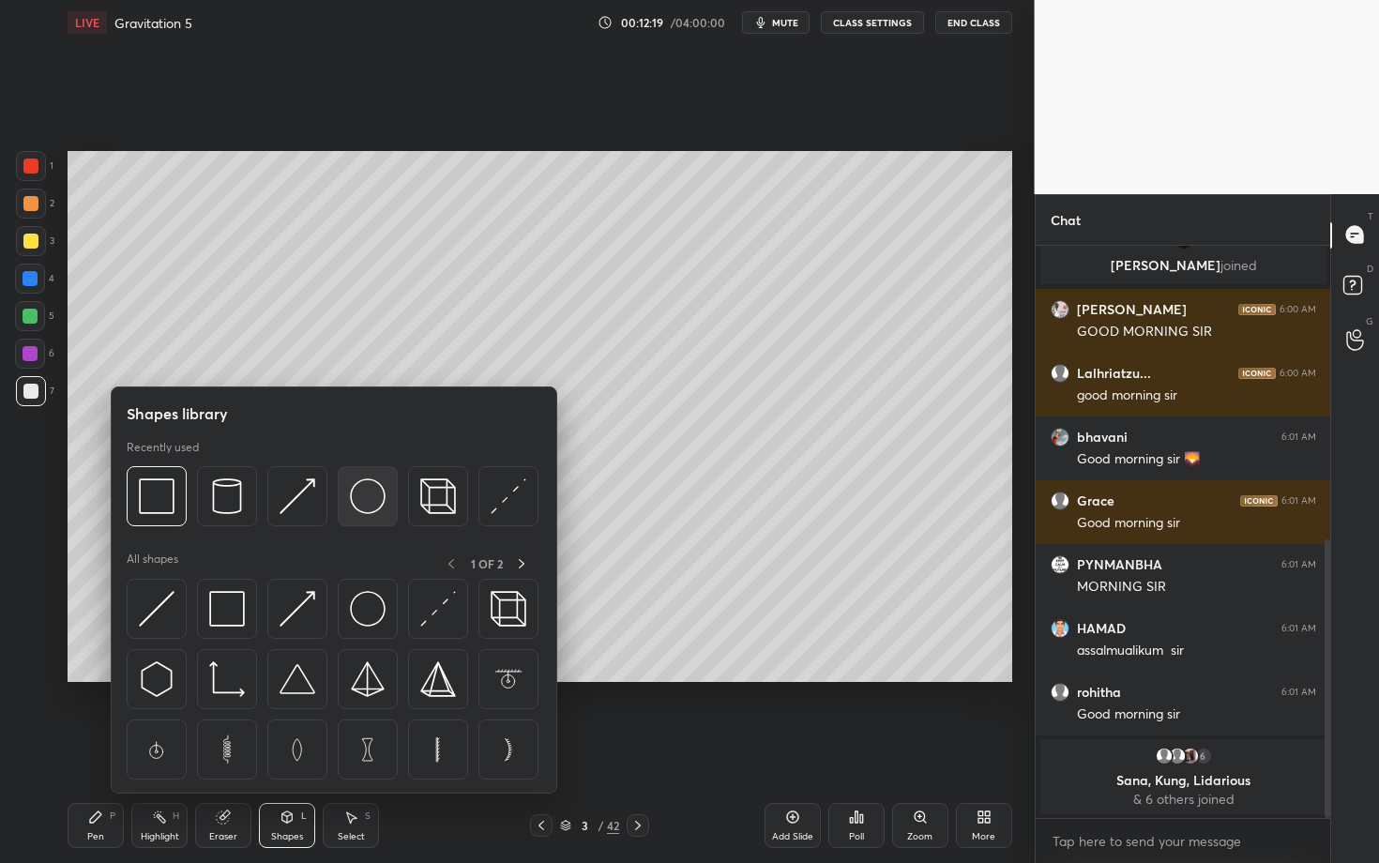
click at [362, 506] on img at bounding box center [368, 497] width 36 height 36
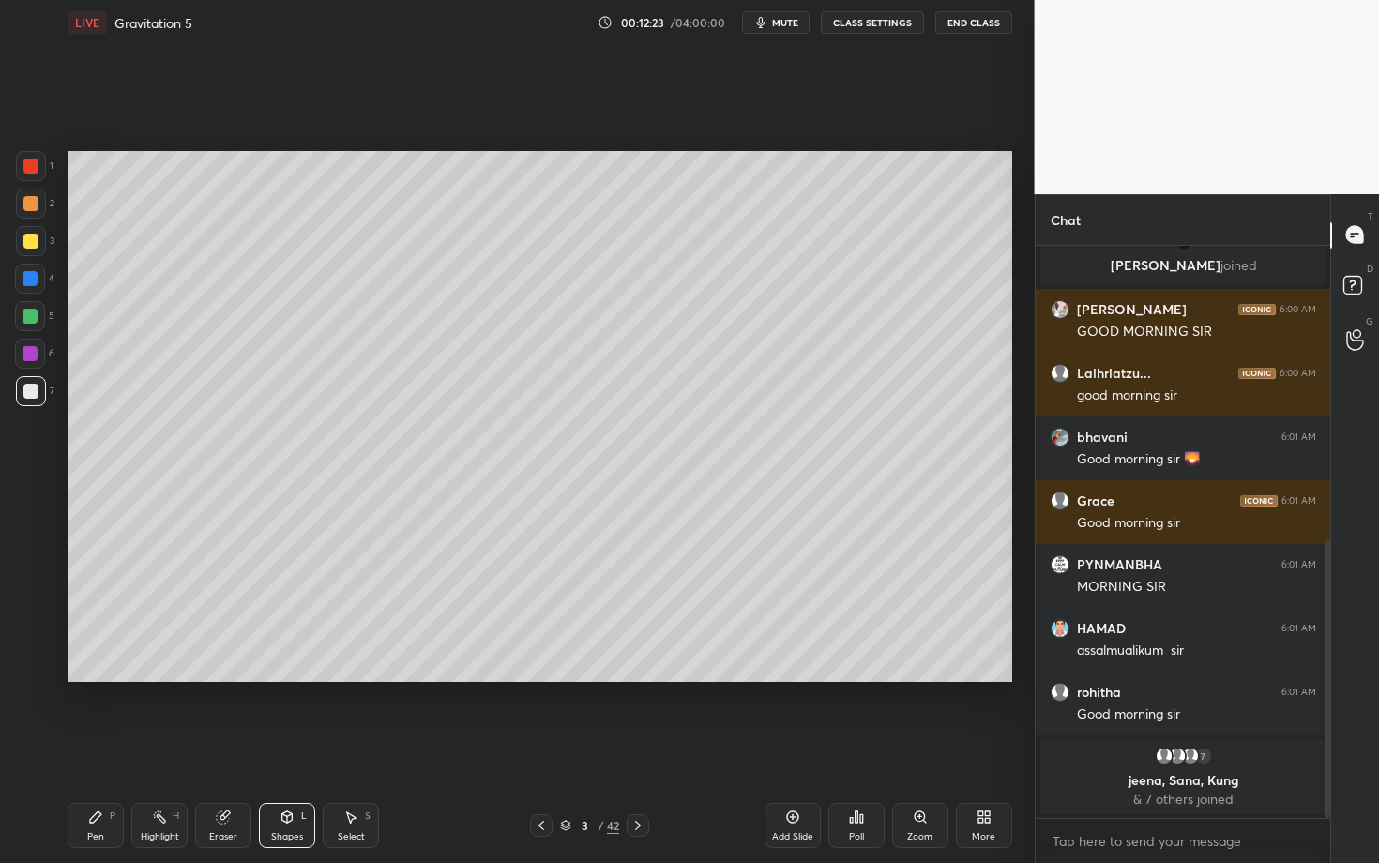
click at [285, 748] on icon at bounding box center [287, 817] width 15 height 15
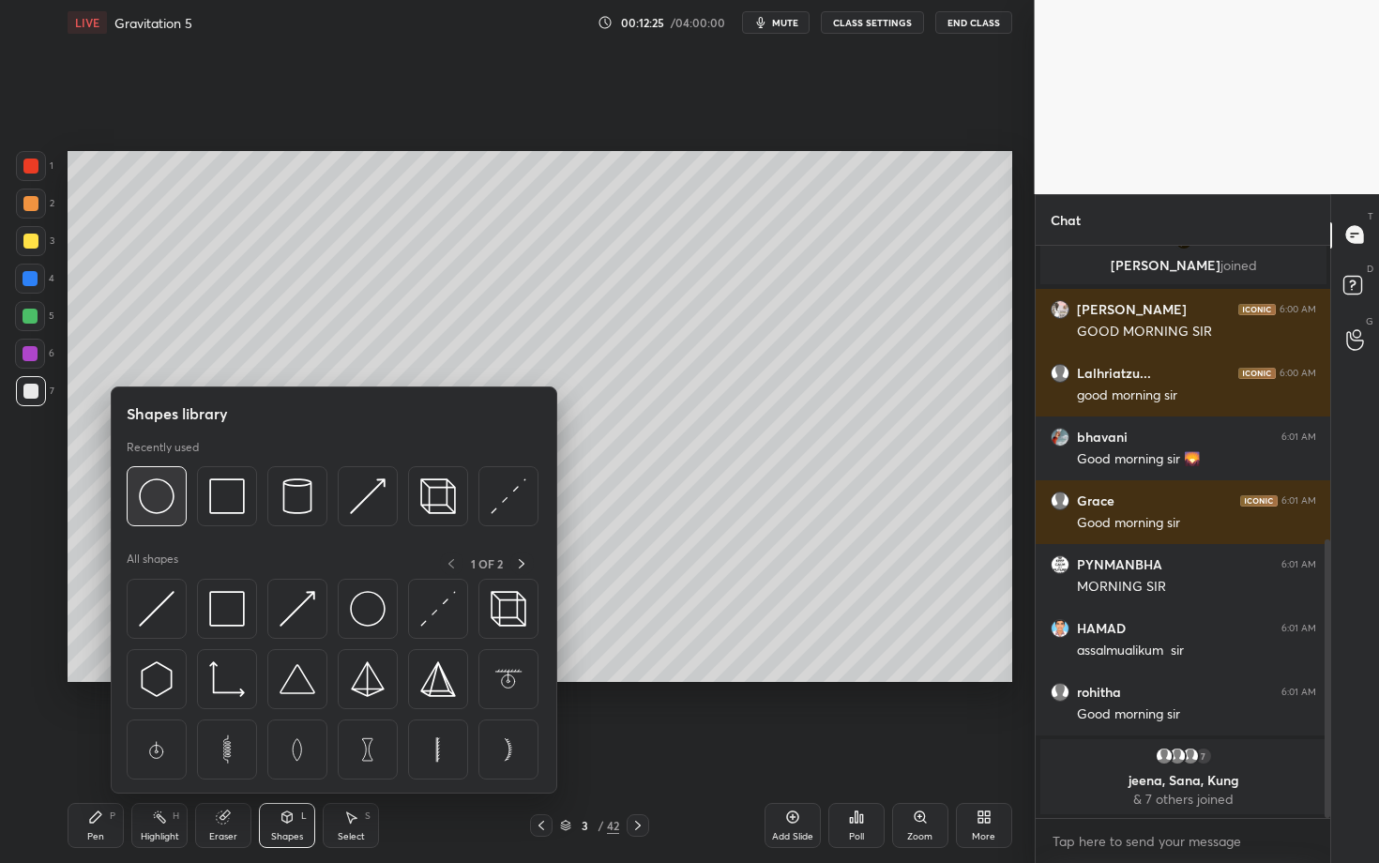
click at [161, 496] on img at bounding box center [157, 497] width 36 height 36
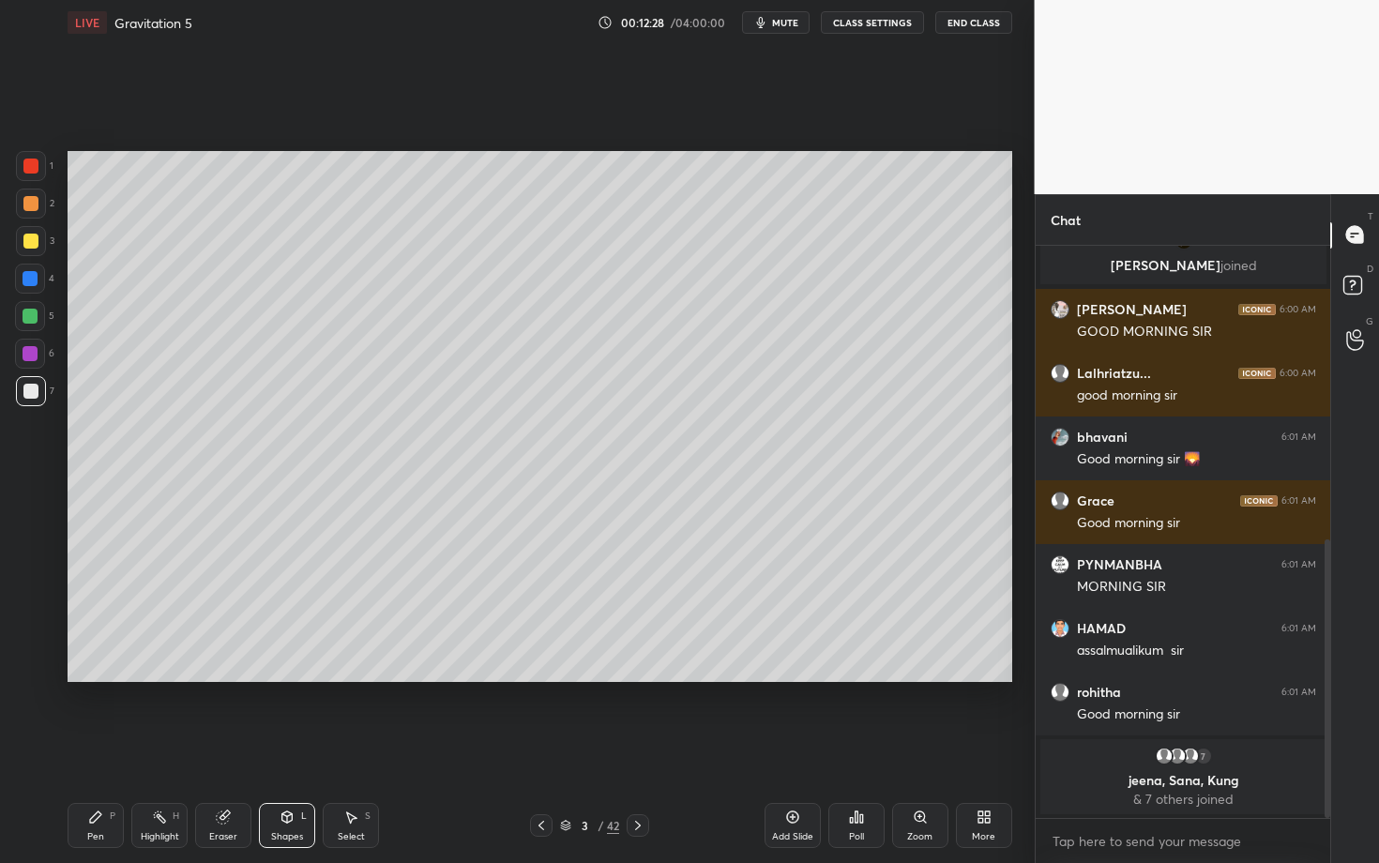
click at [92, 748] on icon at bounding box center [95, 817] width 15 height 15
click at [29, 204] on div at bounding box center [30, 203] width 15 height 15
click at [32, 160] on div at bounding box center [30, 166] width 15 height 15
click at [293, 748] on icon at bounding box center [287, 817] width 15 height 15
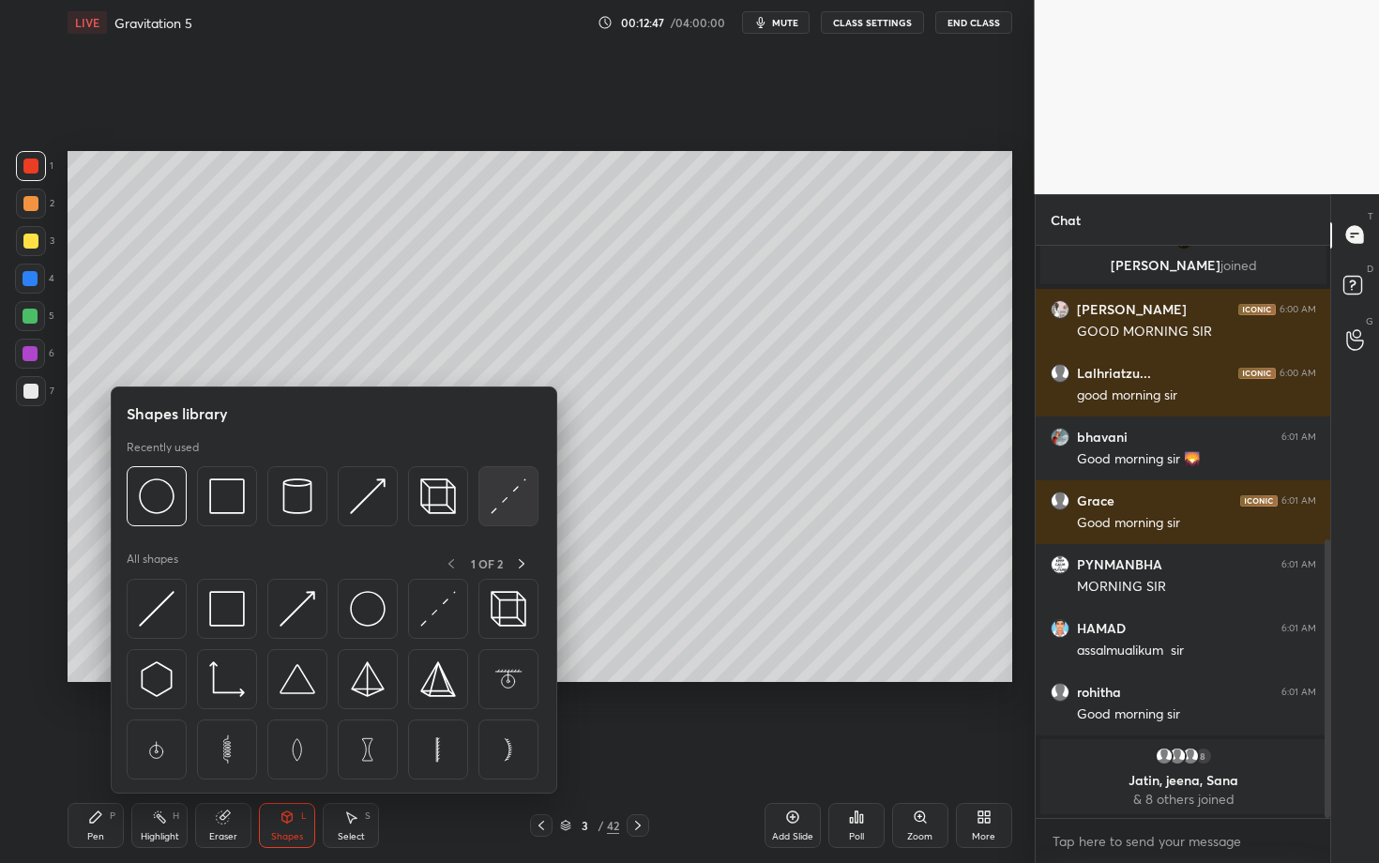
click at [503, 493] on img at bounding box center [509, 497] width 36 height 36
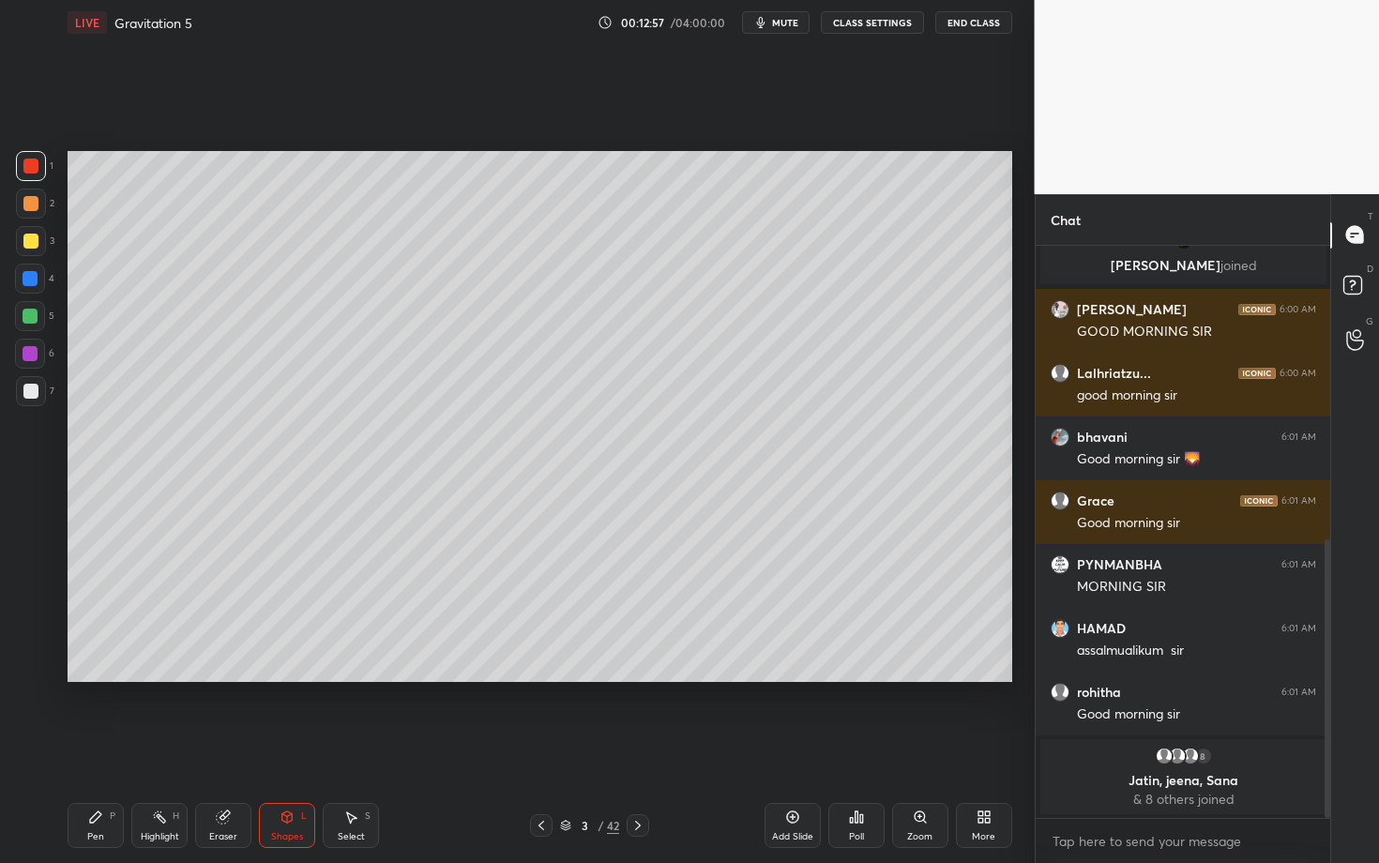
click at [103, 748] on div "Pen P" at bounding box center [96, 825] width 56 height 45
click at [36, 391] on div at bounding box center [31, 391] width 30 height 30
click at [32, 391] on div at bounding box center [30, 391] width 15 height 15
click at [35, 391] on div at bounding box center [30, 391] width 15 height 15
click at [33, 358] on div at bounding box center [30, 353] width 15 height 15
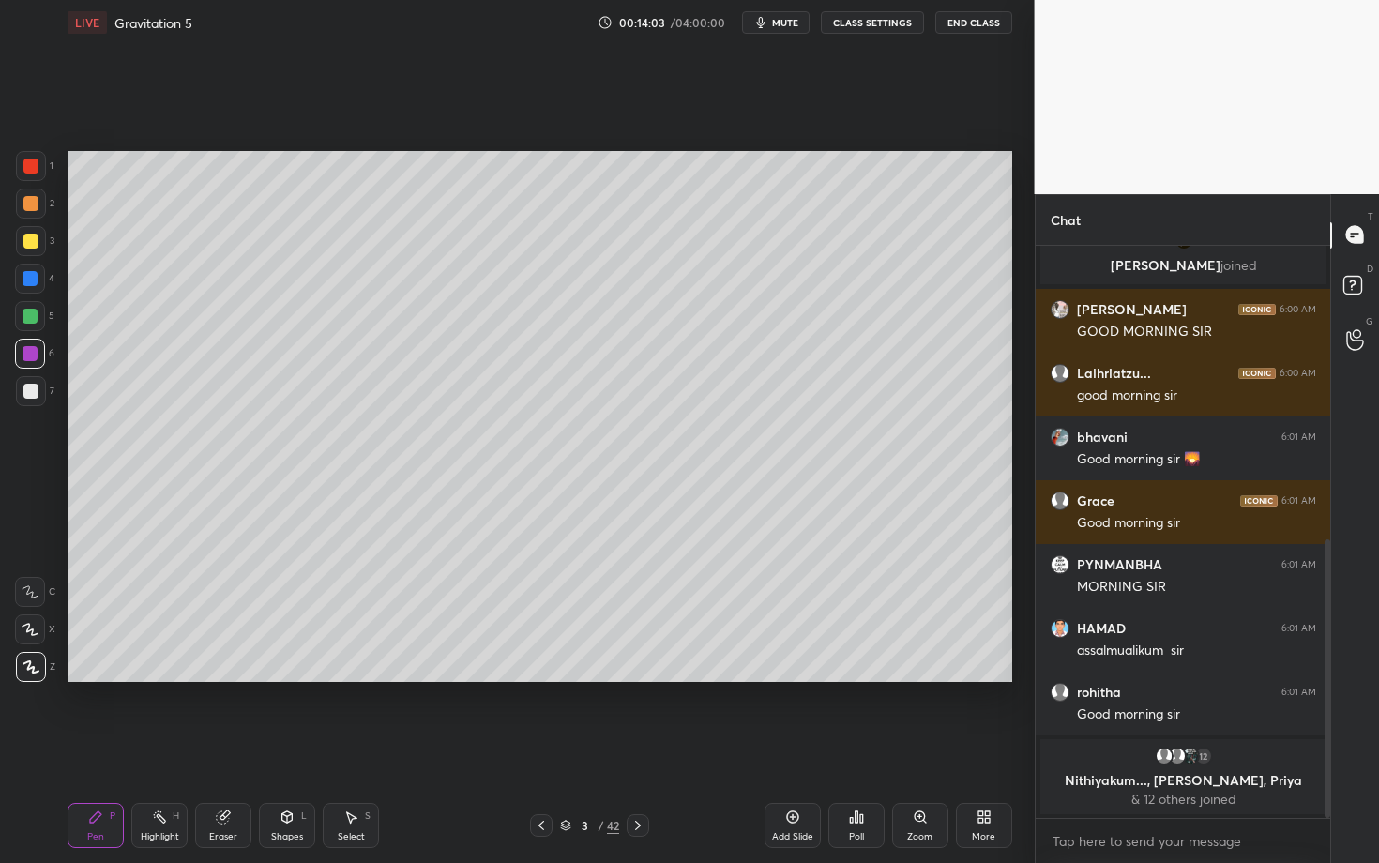
click at [292, 748] on div "Shapes L" at bounding box center [287, 825] width 56 height 45
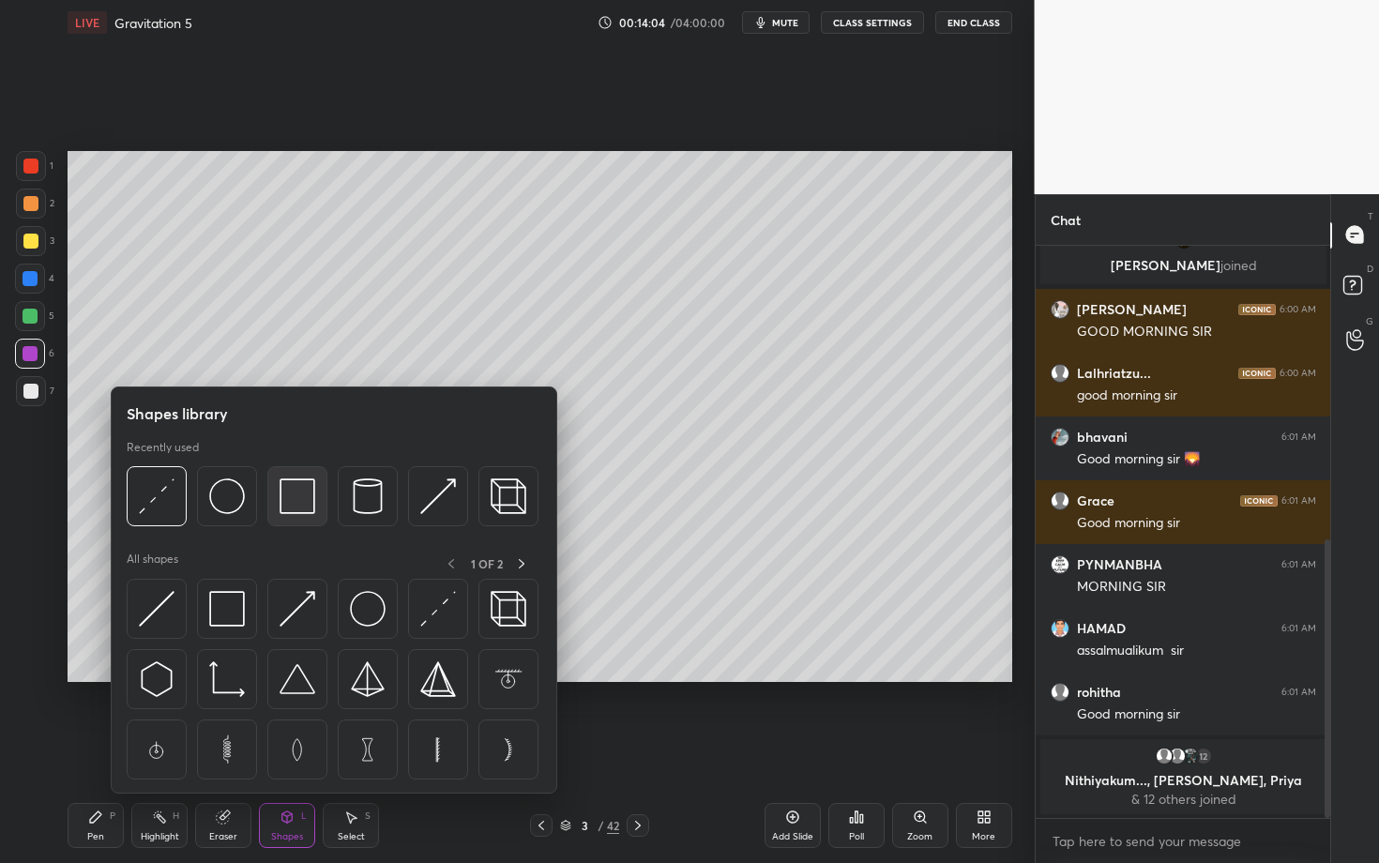
click at [299, 499] on img at bounding box center [298, 497] width 36 height 36
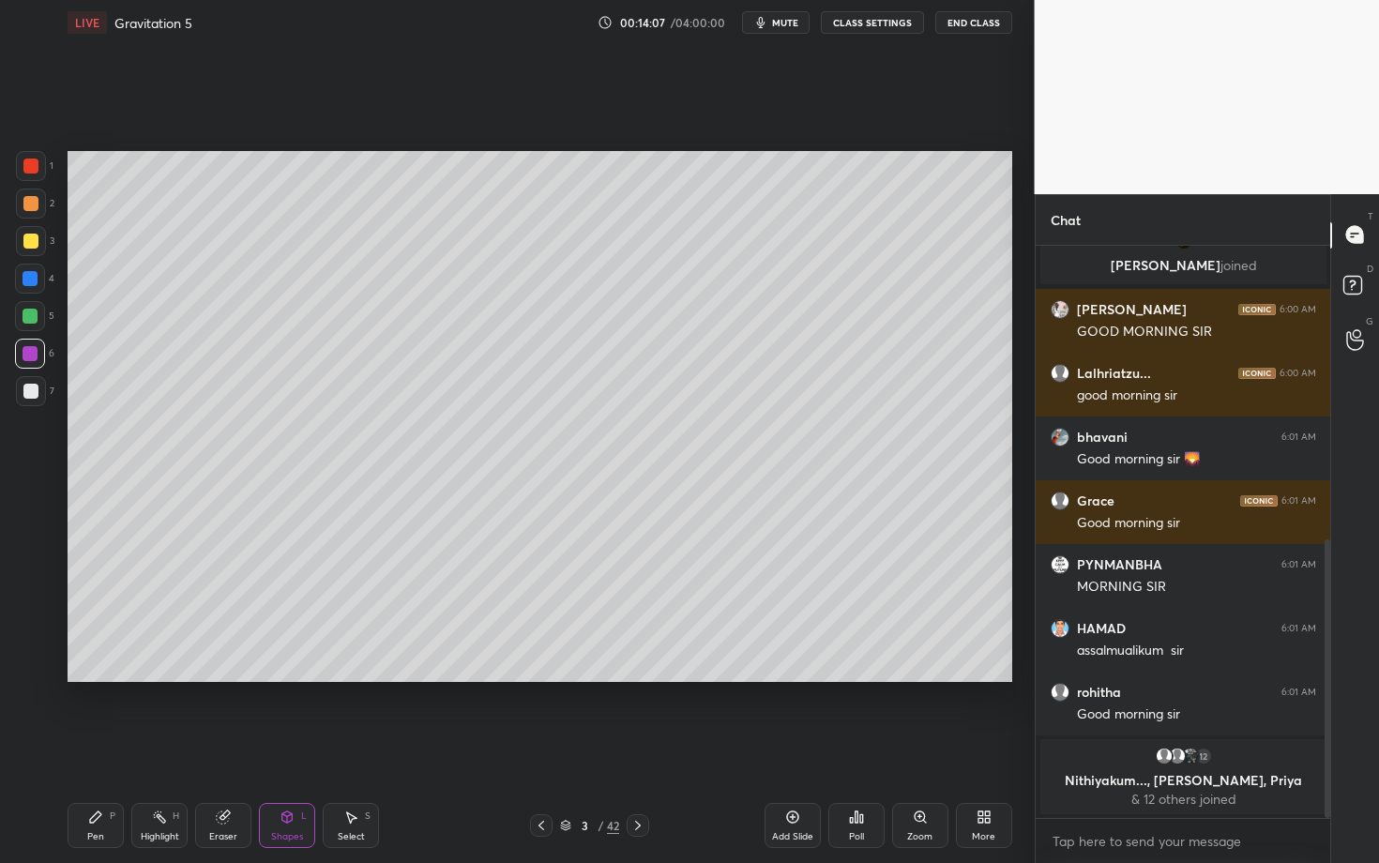
click at [102, 748] on div "Pen P" at bounding box center [96, 825] width 56 height 45
click at [347, 748] on icon at bounding box center [350, 817] width 15 height 15
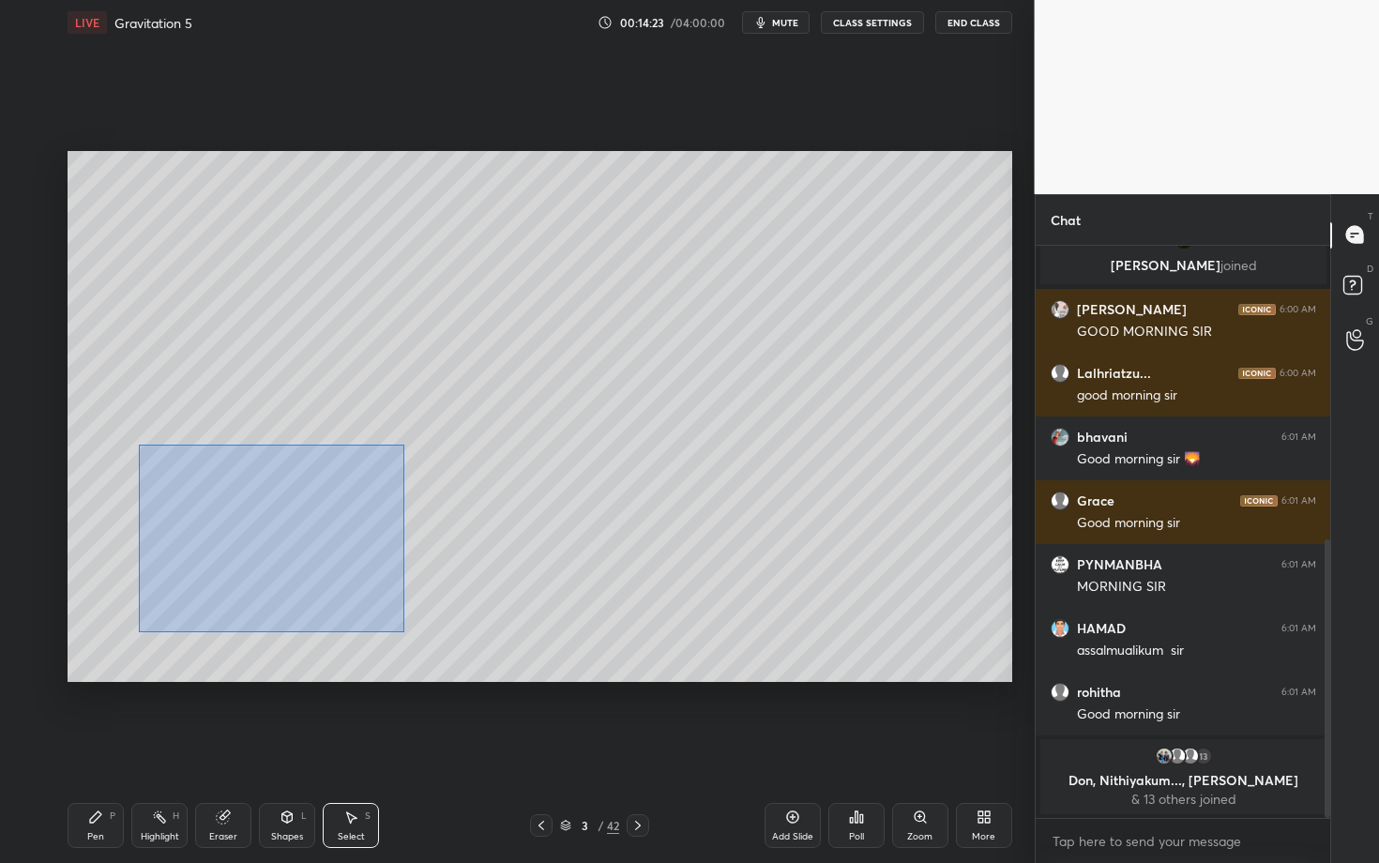
drag, startPoint x: 175, startPoint y: 515, endPoint x: 403, endPoint y: 631, distance: 256.8
click at [403, 631] on div "0 ° Undo Copy Duplicate Duplicate to new slide Delete" at bounding box center [540, 416] width 945 height 531
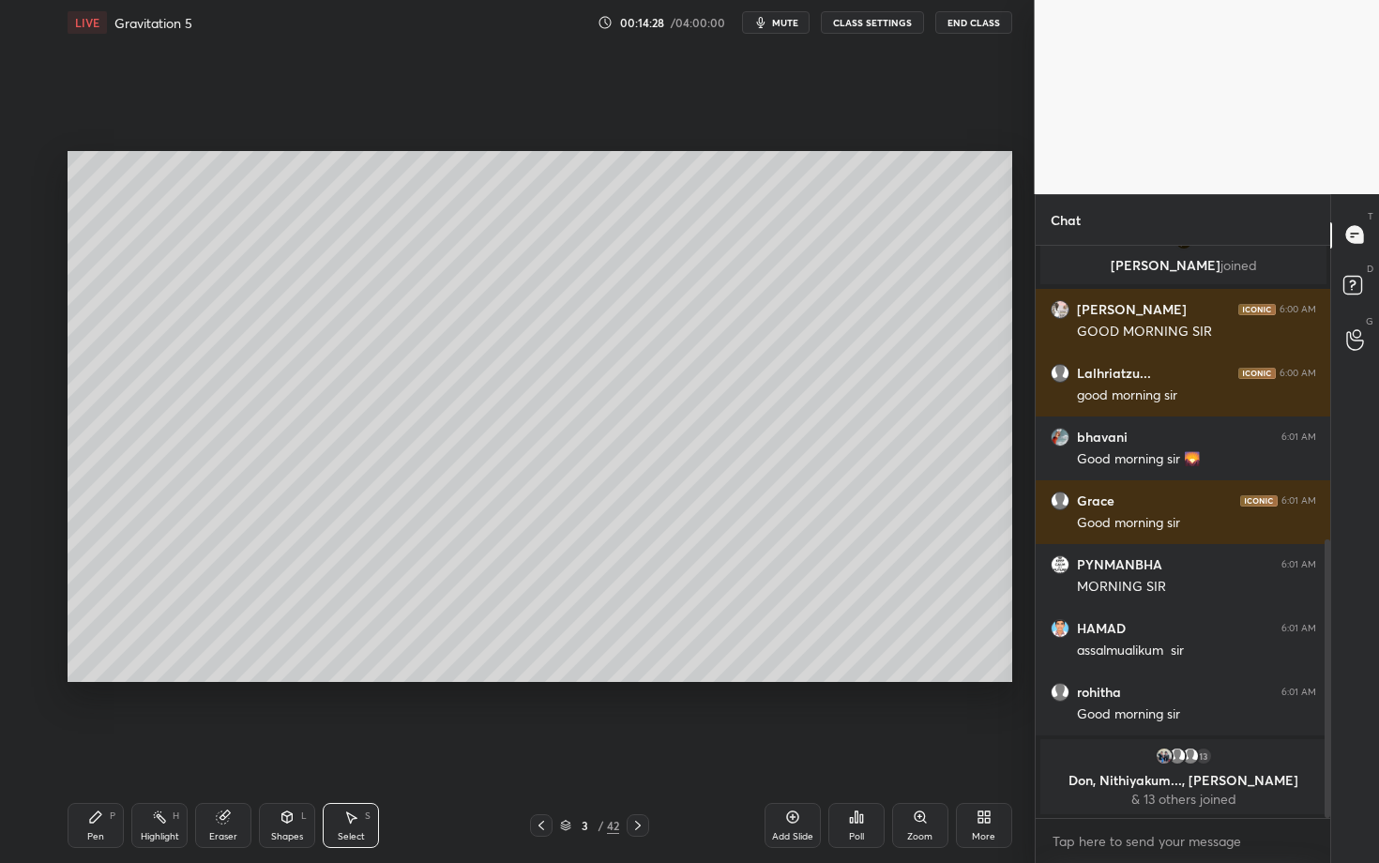
click at [358, 748] on div "Select S" at bounding box center [351, 825] width 56 height 45
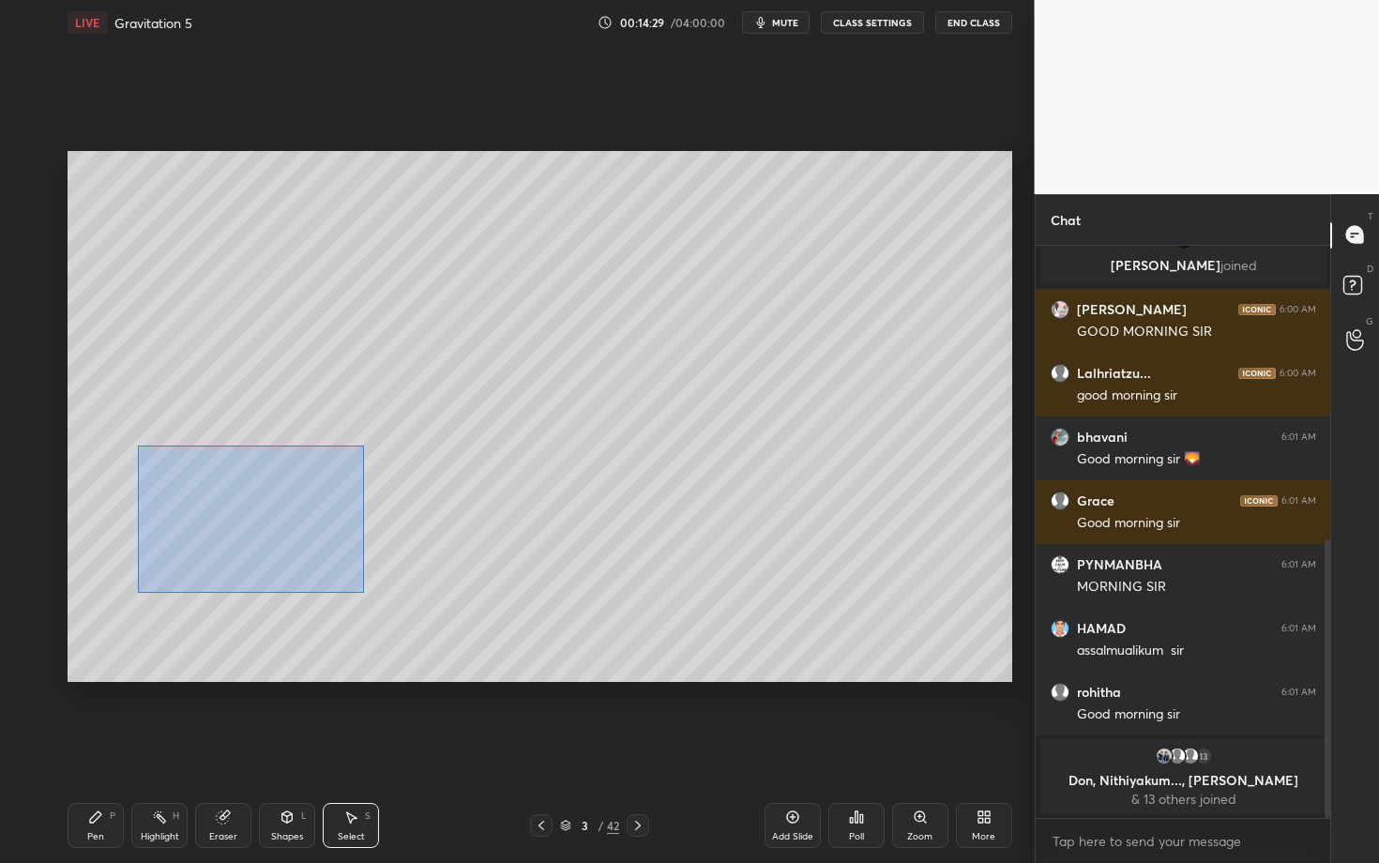
drag, startPoint x: 138, startPoint y: 446, endPoint x: 393, endPoint y: 607, distance: 302.0
click at [392, 607] on div "0 ° Undo Copy Duplicate Duplicate to new slide Delete" at bounding box center [540, 416] width 945 height 531
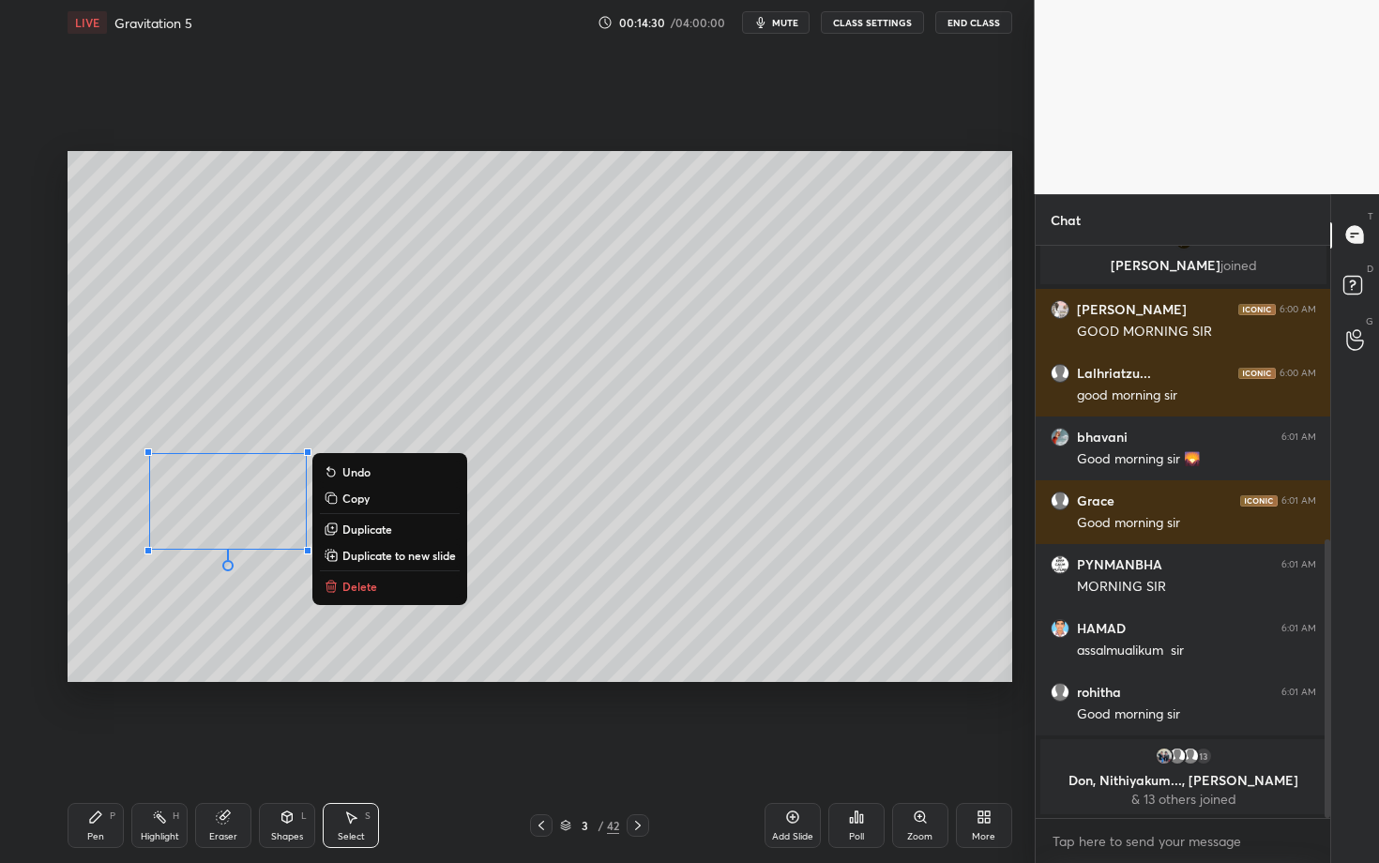
click at [386, 585] on button "Delete" at bounding box center [390, 586] width 140 height 23
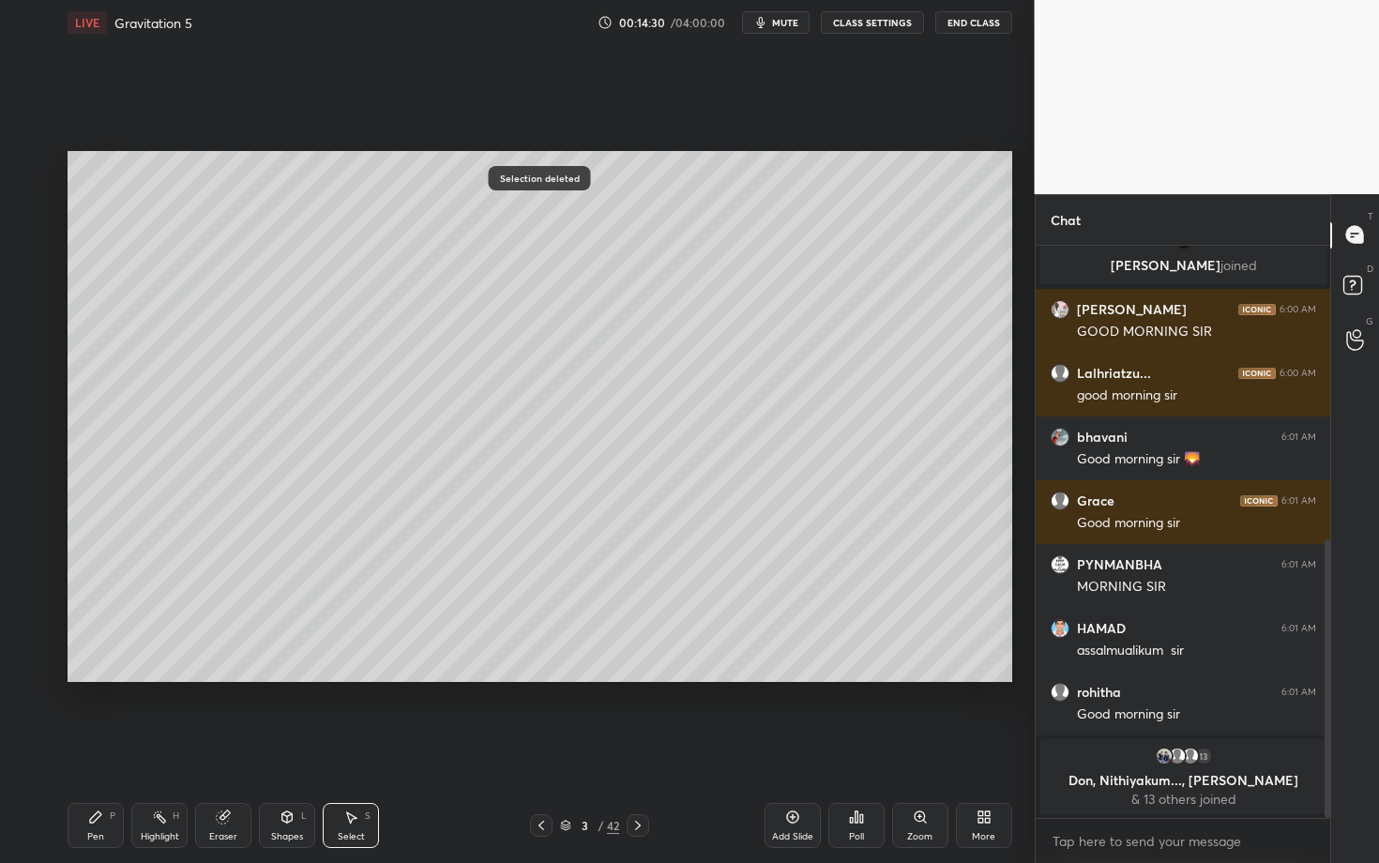
click at [103, 748] on div "Pen P" at bounding box center [96, 825] width 56 height 45
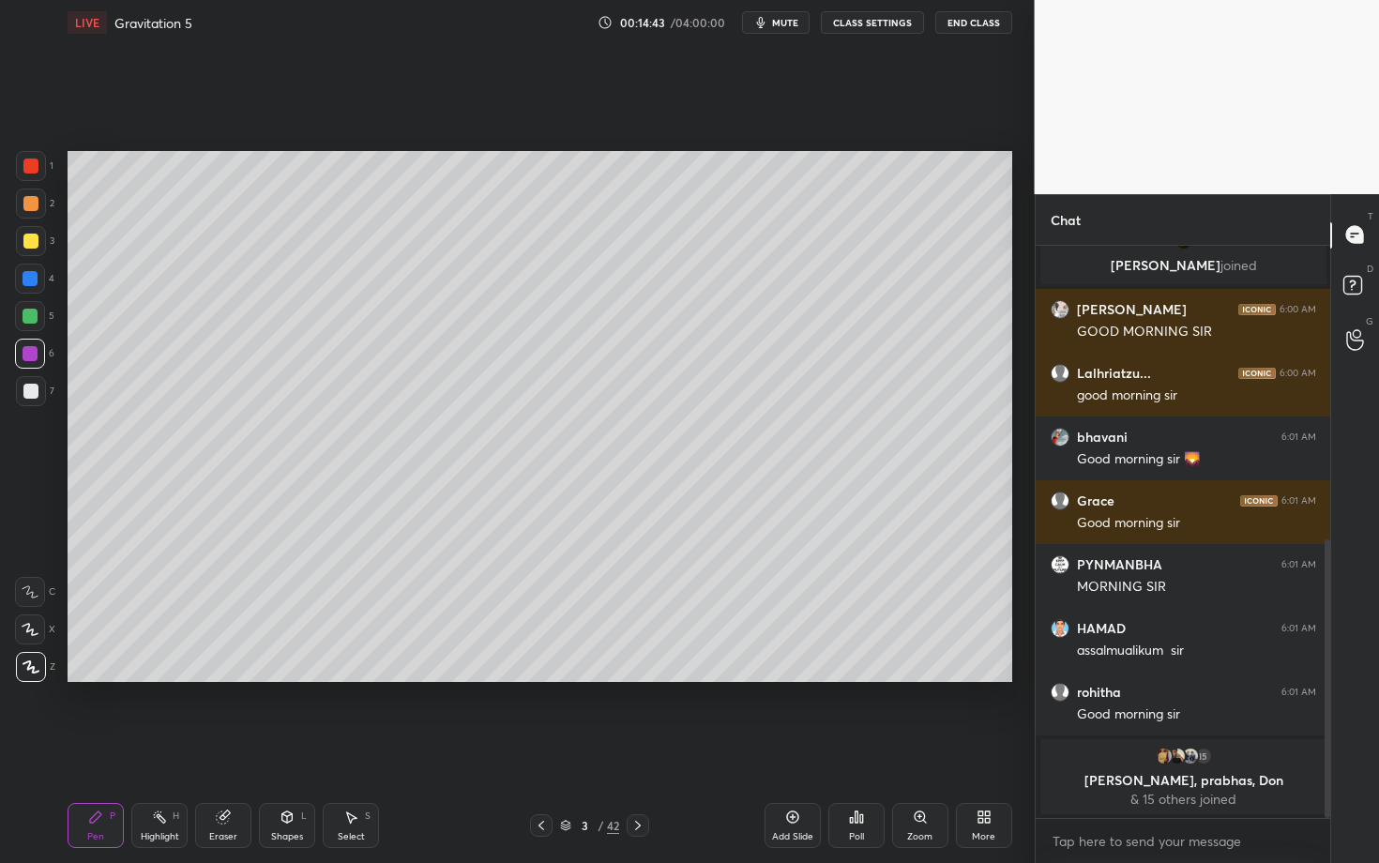
click at [37, 196] on div at bounding box center [31, 204] width 30 height 30
click at [33, 282] on div at bounding box center [30, 278] width 15 height 15
click at [38, 238] on div at bounding box center [31, 241] width 30 height 30
click at [30, 317] on div at bounding box center [30, 316] width 15 height 15
click at [284, 748] on div "Shapes L" at bounding box center [287, 825] width 56 height 45
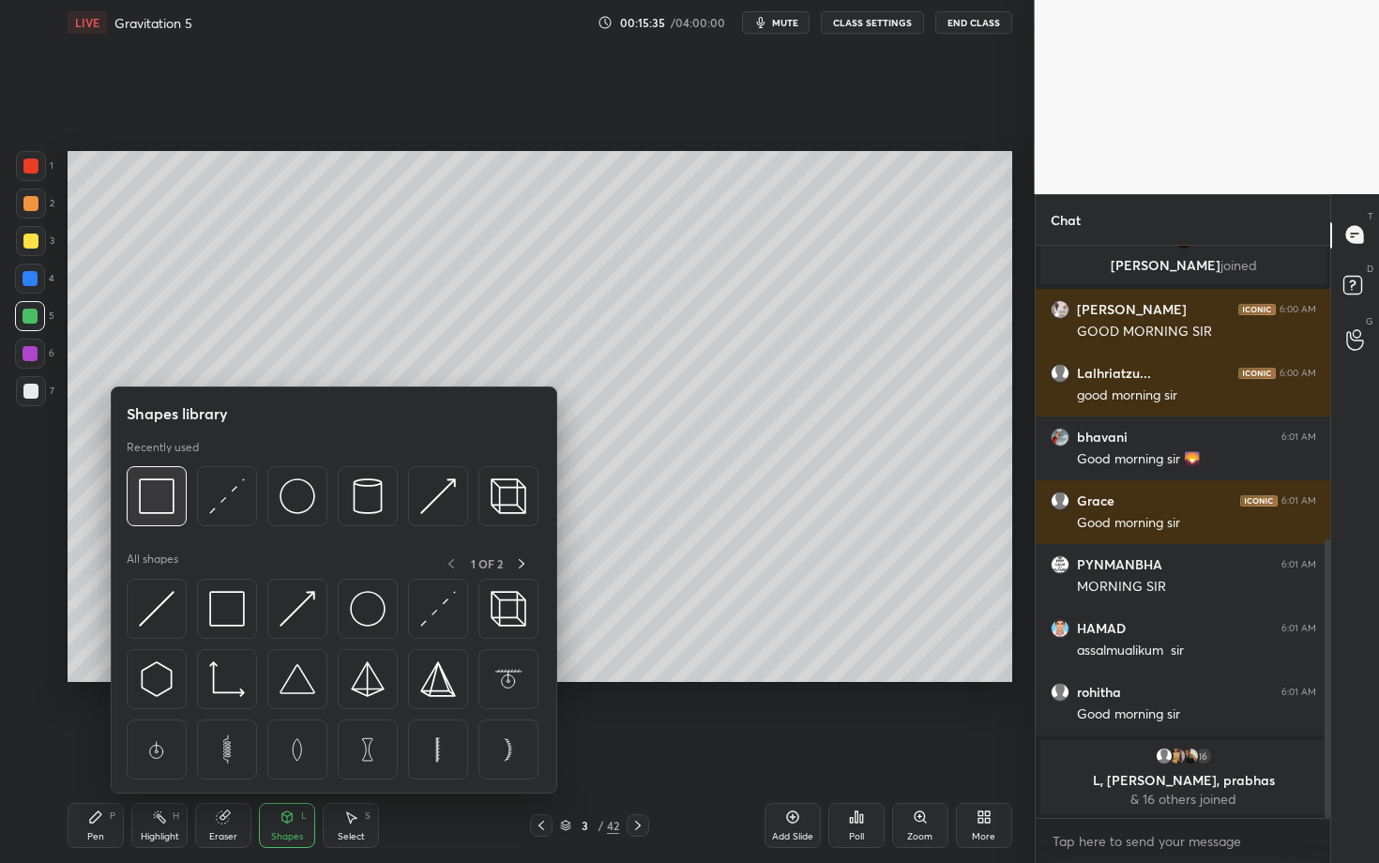
click at [150, 507] on img at bounding box center [157, 497] width 36 height 36
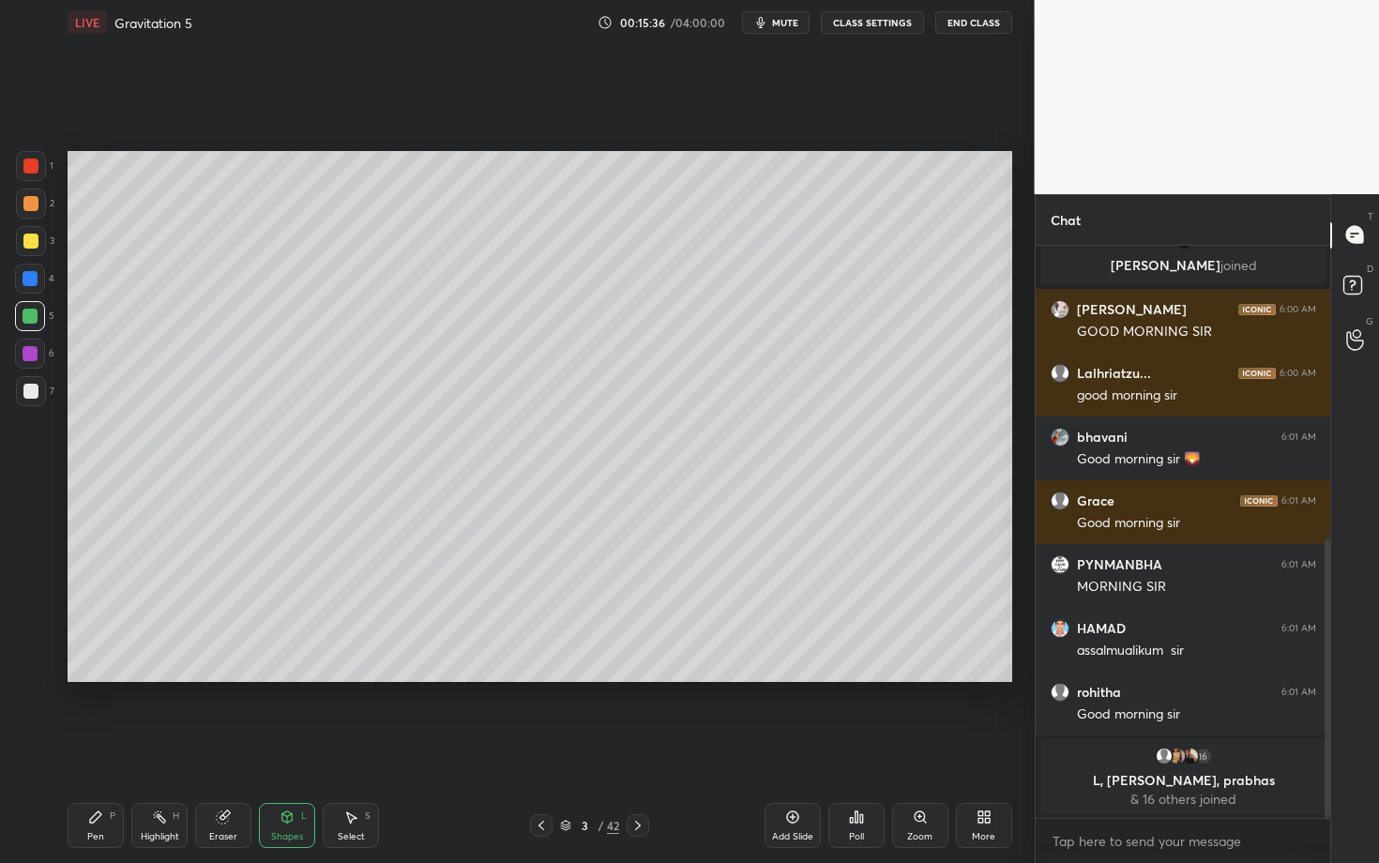
click at [29, 361] on div at bounding box center [30, 354] width 30 height 30
click at [99, 748] on icon at bounding box center [95, 817] width 15 height 15
click at [31, 315] on div at bounding box center [30, 316] width 15 height 15
click at [29, 287] on div at bounding box center [30, 279] width 30 height 30
click at [298, 748] on div "Shapes L" at bounding box center [287, 825] width 56 height 45
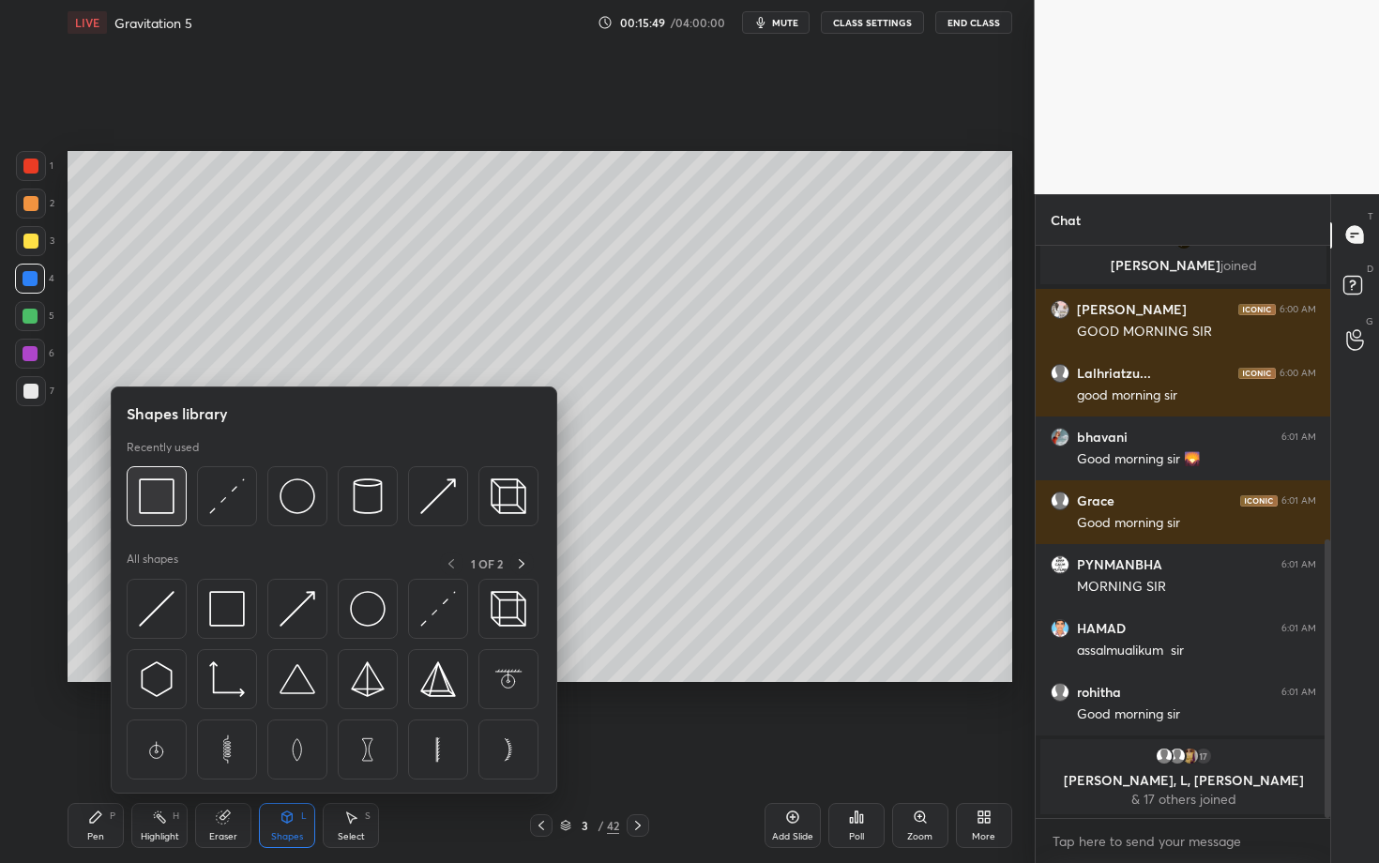
click at [159, 497] on img at bounding box center [157, 497] width 36 height 36
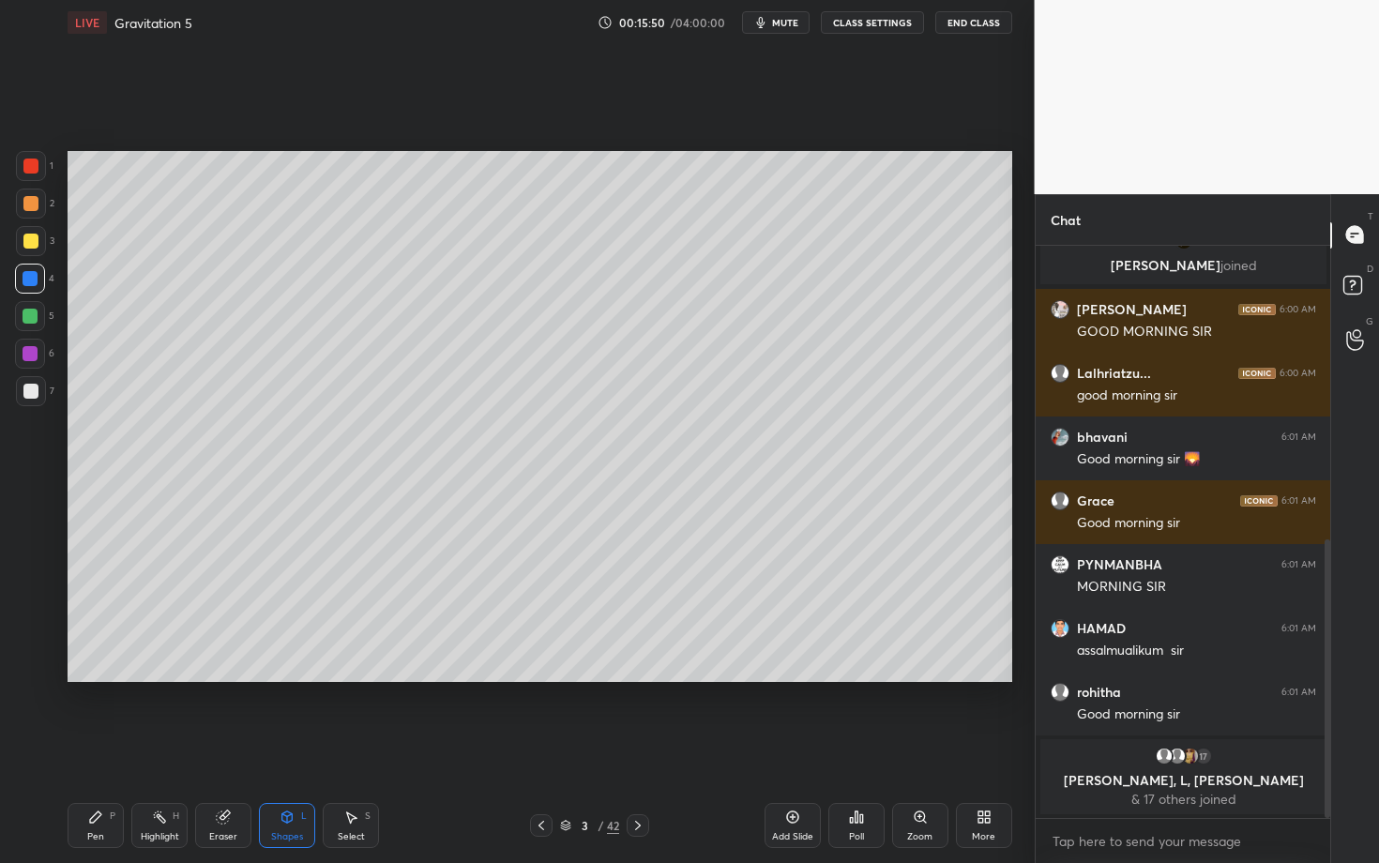
click at [31, 394] on div at bounding box center [30, 391] width 15 height 15
click at [100, 748] on div "Pen" at bounding box center [95, 836] width 17 height 9
click at [37, 190] on div at bounding box center [31, 204] width 30 height 30
click at [41, 172] on div at bounding box center [31, 166] width 30 height 30
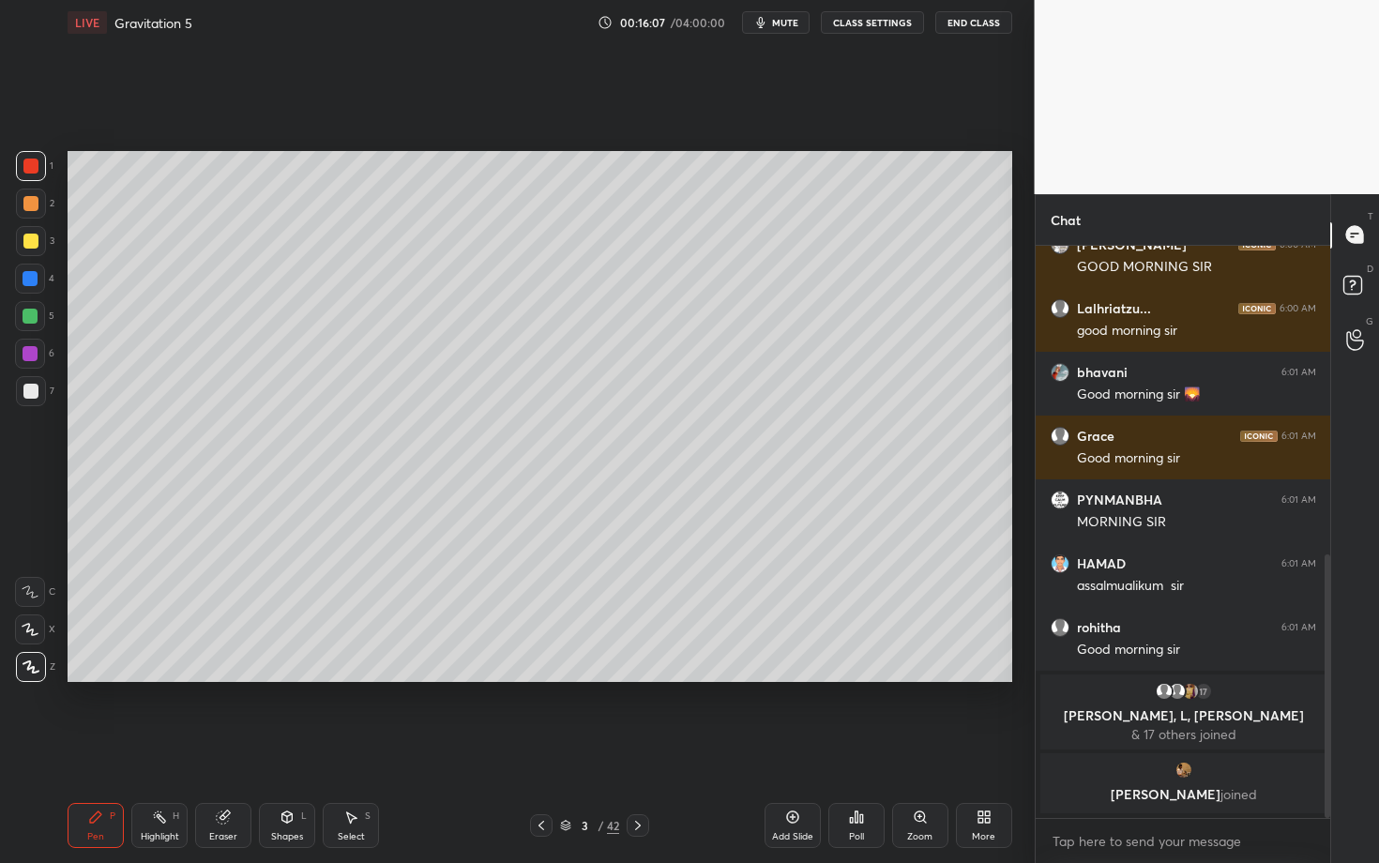
click at [173, 748] on div "Highlight H" at bounding box center [159, 825] width 56 height 45
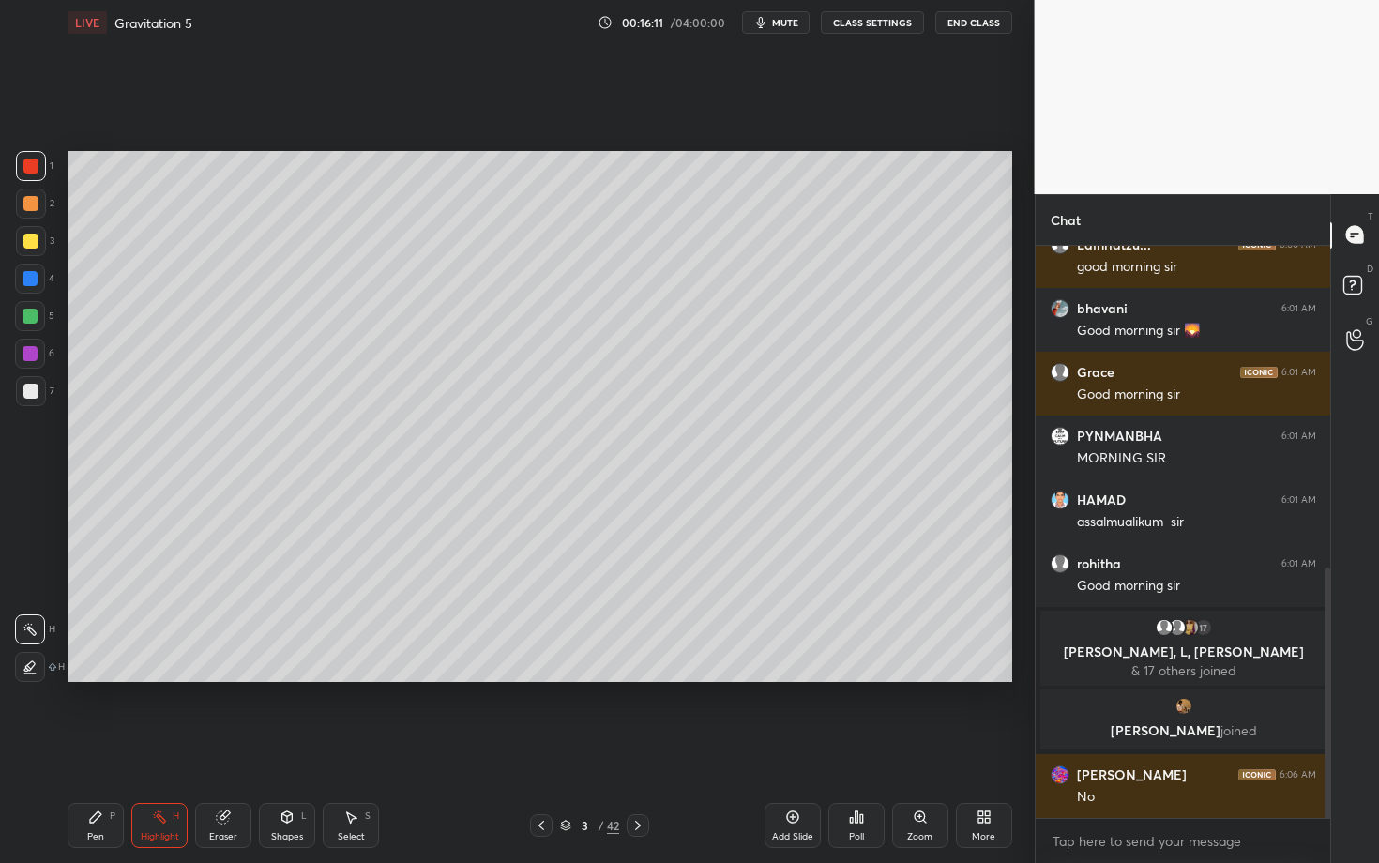
click at [99, 748] on icon at bounding box center [95, 817] width 15 height 15
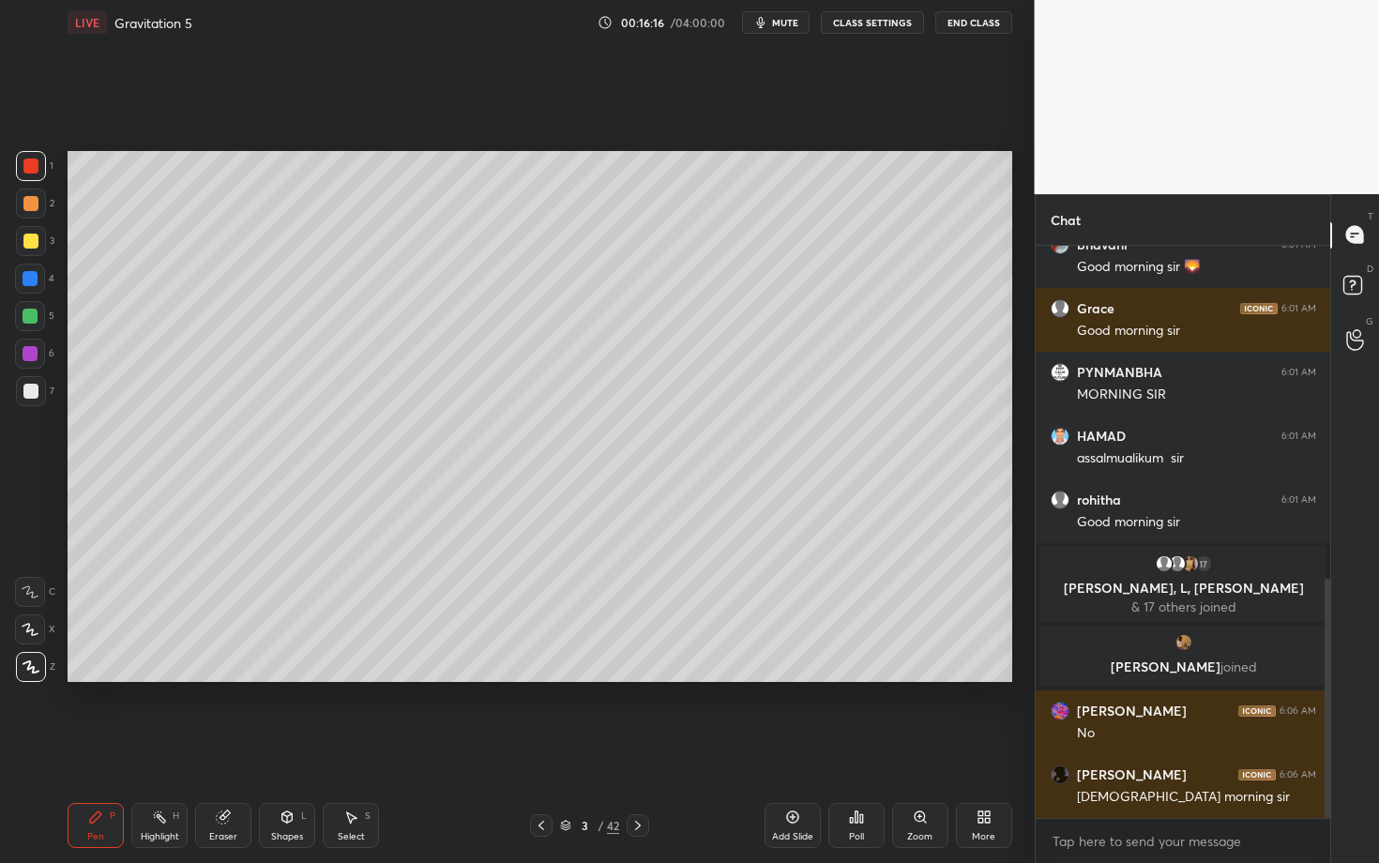
click at [281, 748] on div "Shapes" at bounding box center [287, 836] width 32 height 9
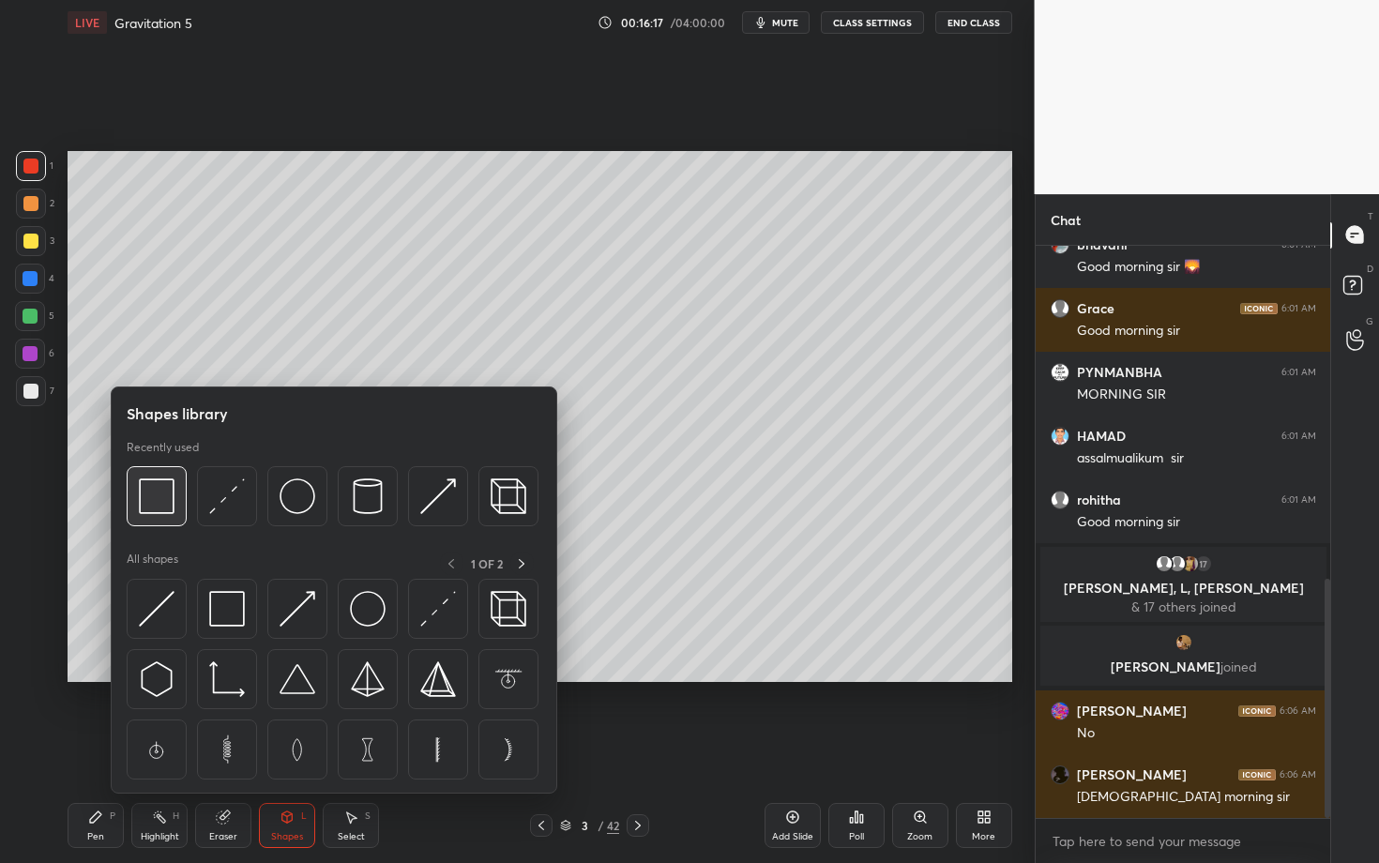
click at [148, 512] on img at bounding box center [157, 497] width 36 height 36
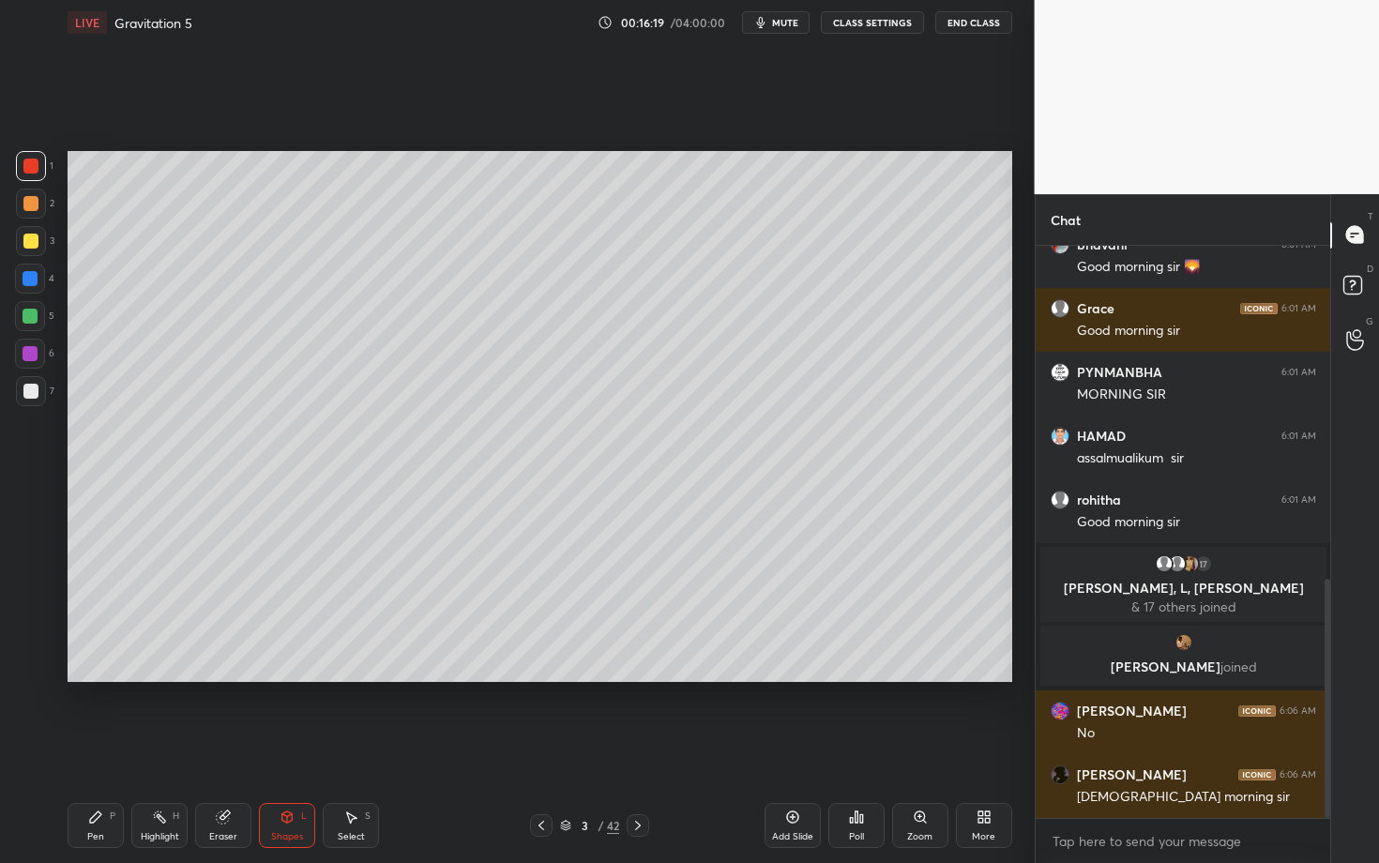
click at [108, 748] on div "Pen P" at bounding box center [96, 825] width 56 height 45
click at [634, 748] on icon at bounding box center [638, 825] width 15 height 15
click at [278, 748] on div "Shapes L" at bounding box center [287, 825] width 56 height 45
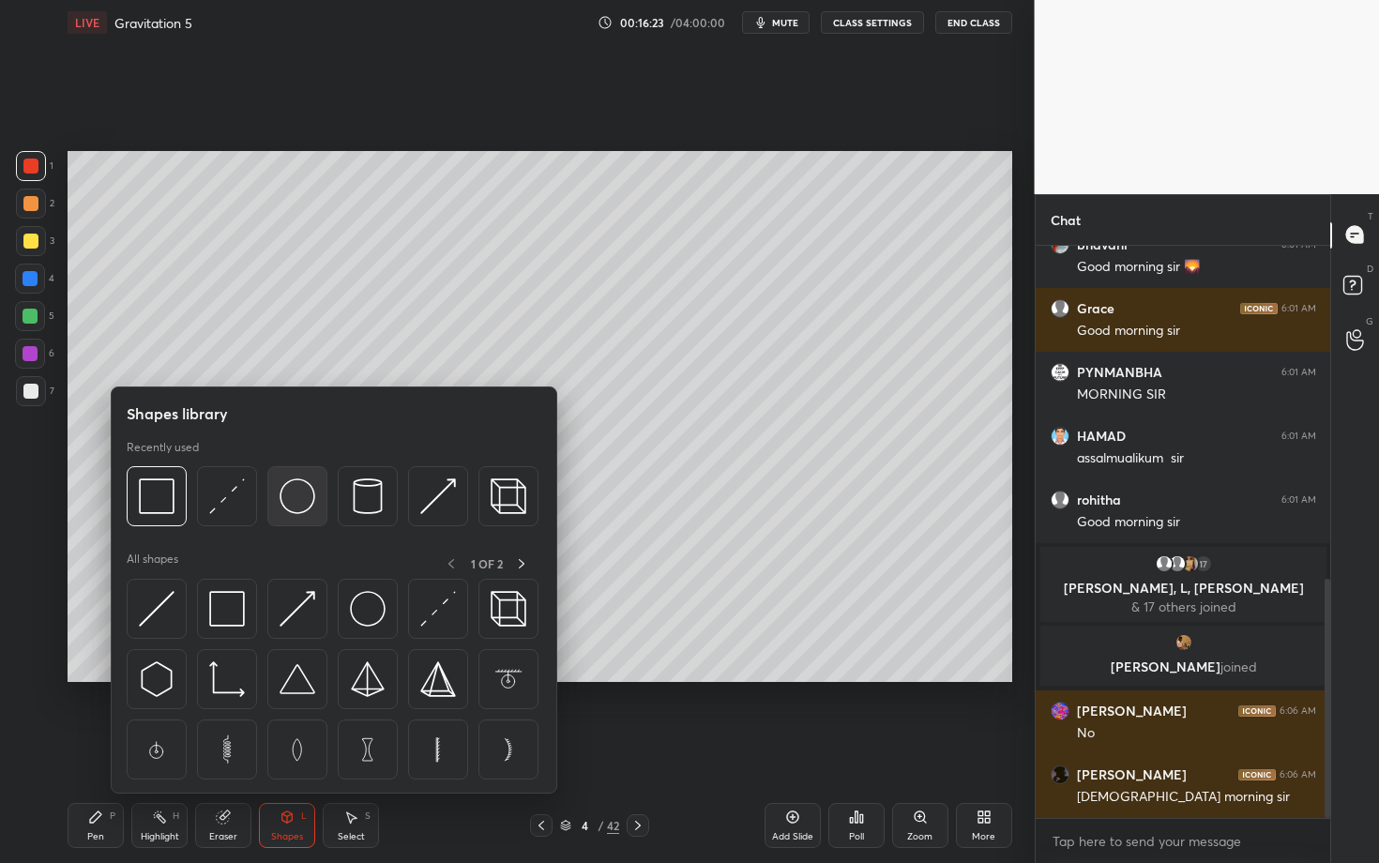
click at [298, 501] on img at bounding box center [298, 497] width 36 height 36
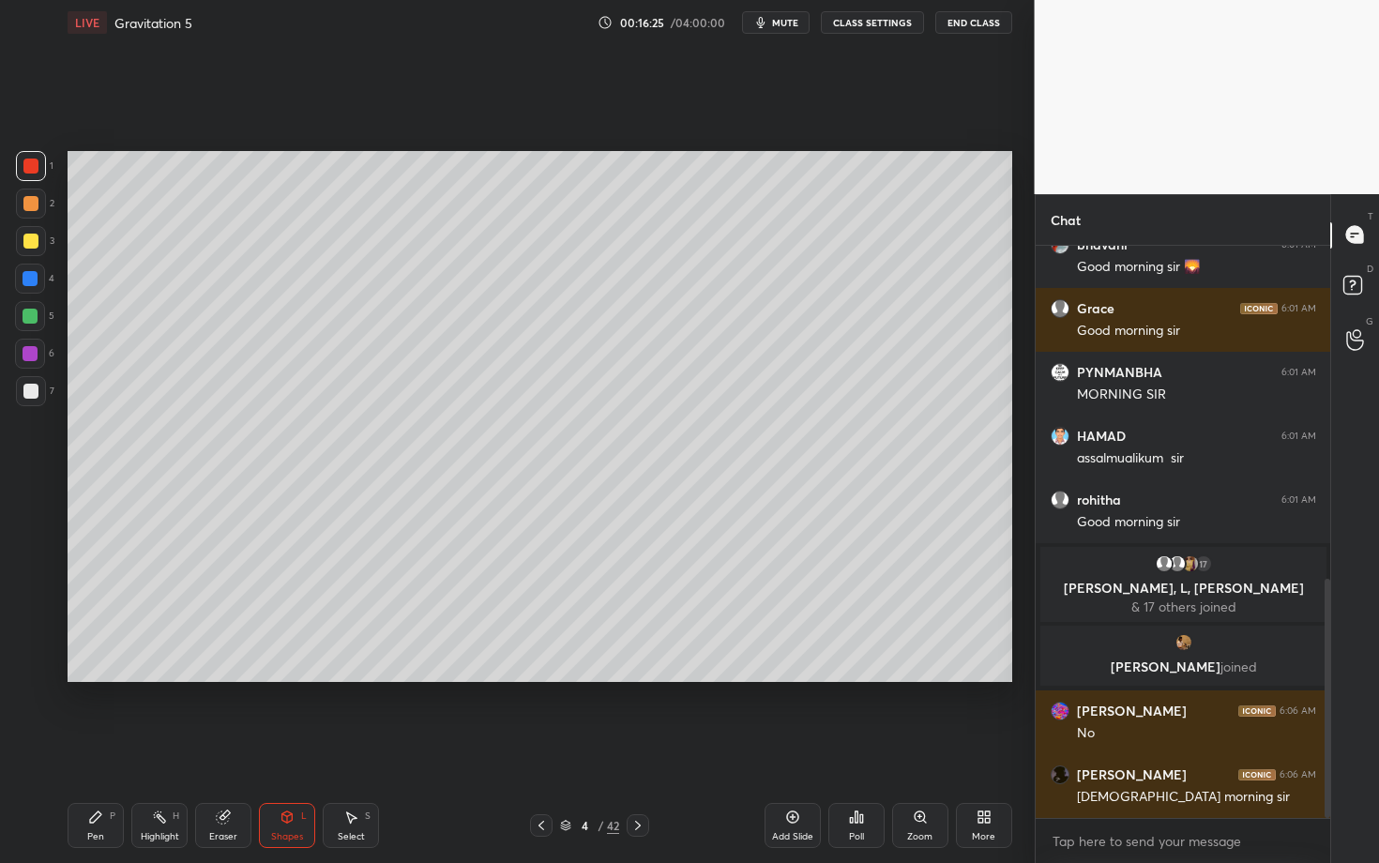
click at [27, 398] on div at bounding box center [30, 391] width 15 height 15
click at [103, 748] on div "Pen P" at bounding box center [96, 825] width 56 height 45
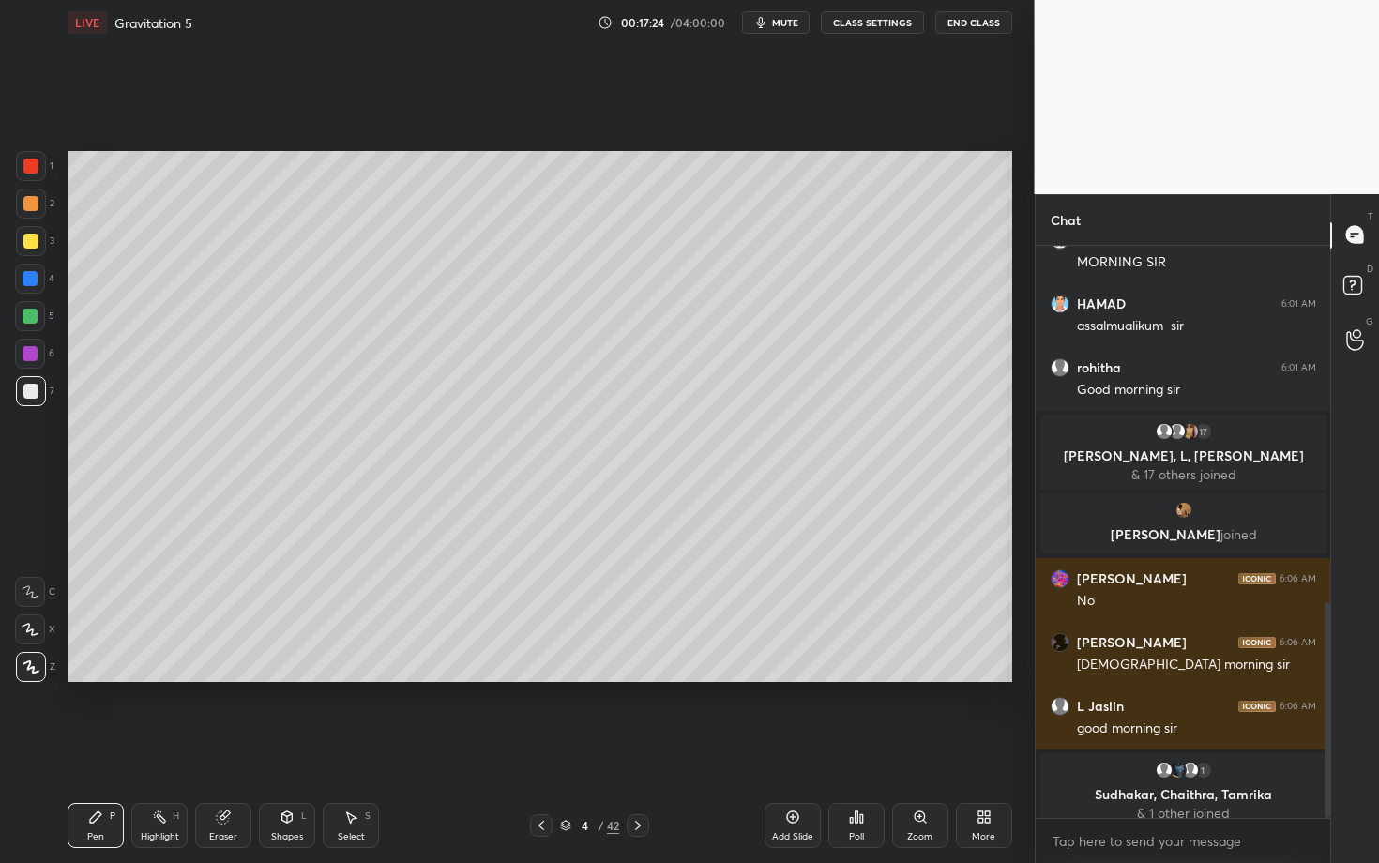
scroll to position [944, 0]
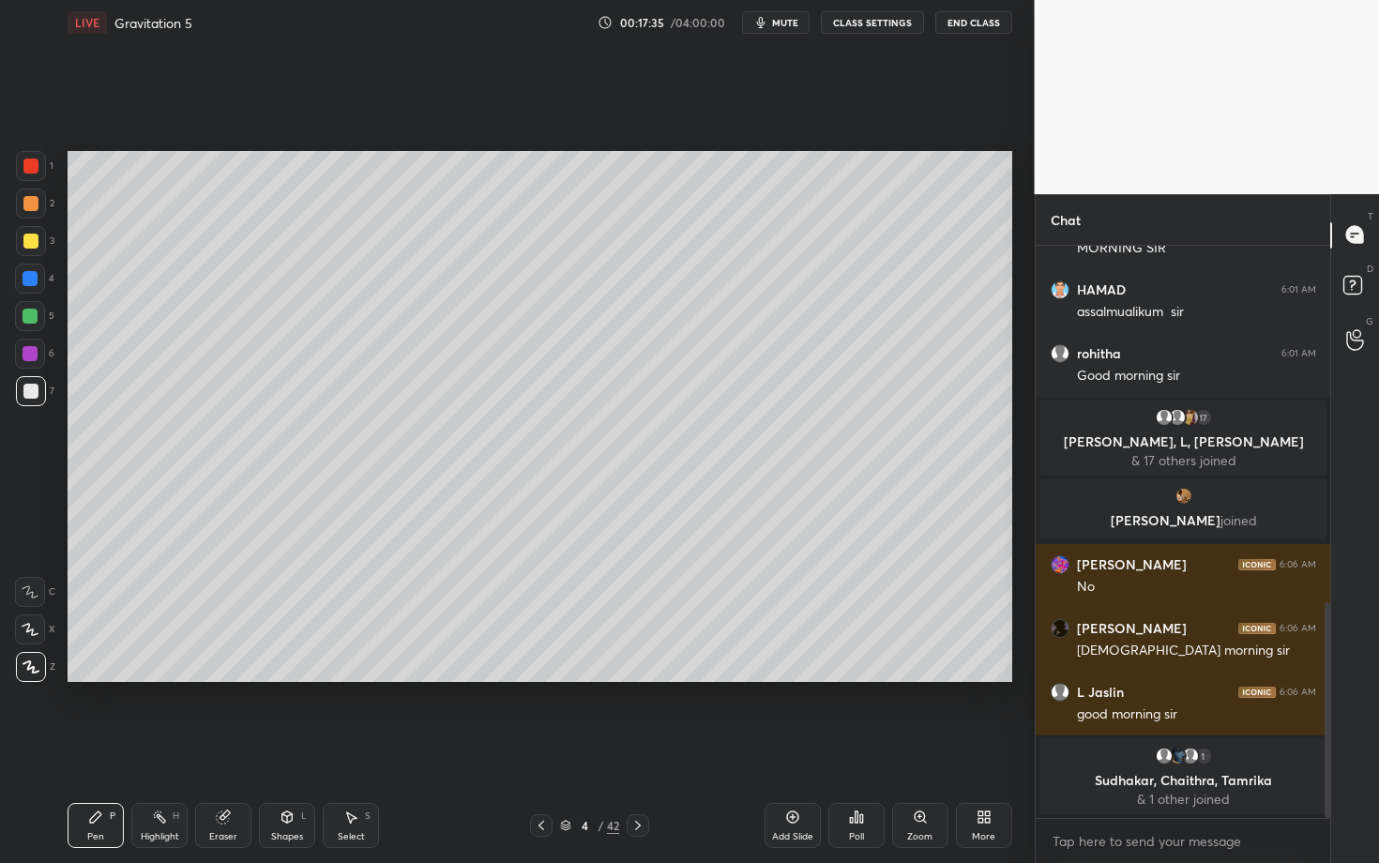
click at [353, 748] on div "Select" at bounding box center [351, 836] width 27 height 9
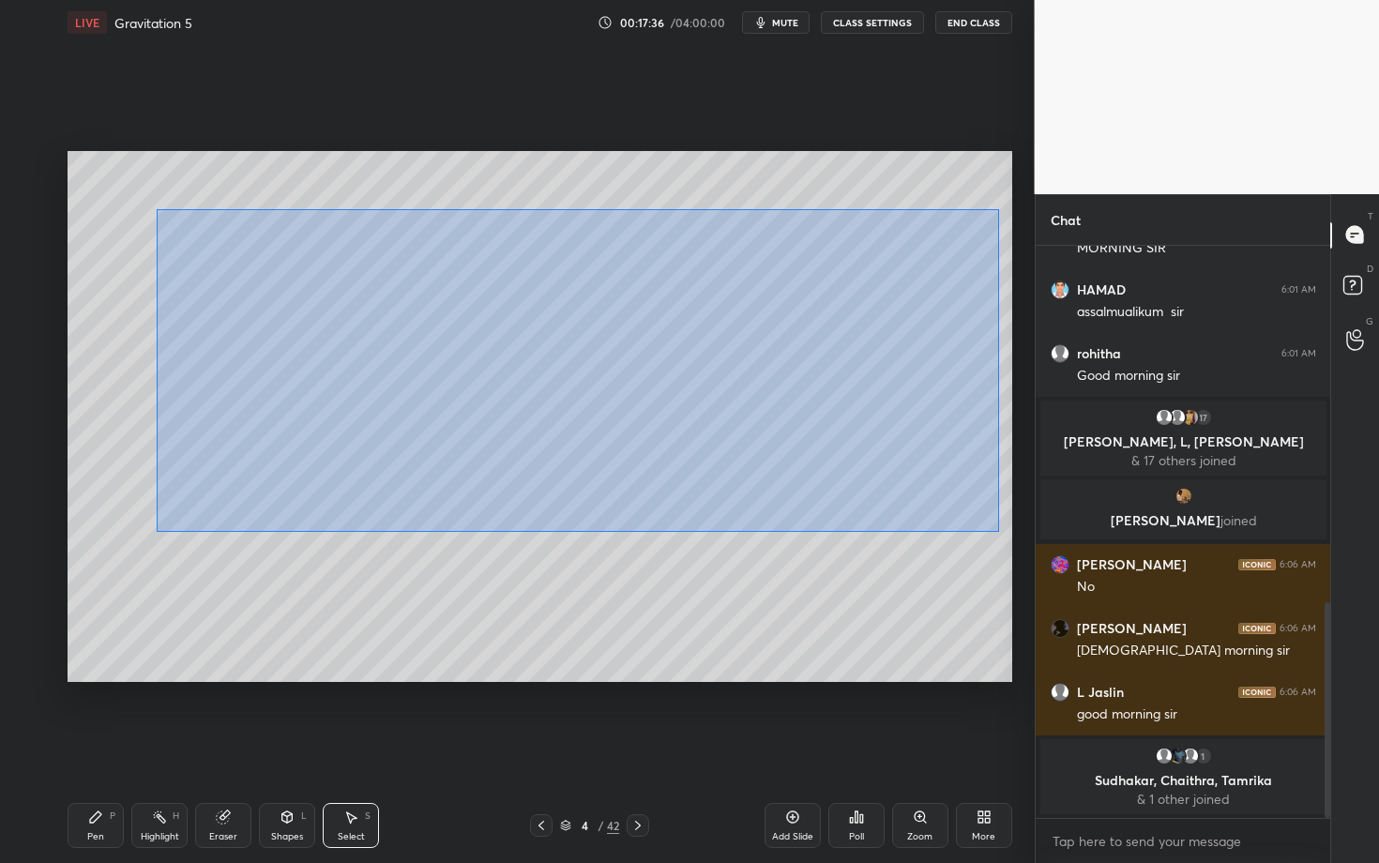
drag, startPoint x: 197, startPoint y: 295, endPoint x: 999, endPoint y: 529, distance: 835.8
click at [1000, 528] on div "0 ° Undo Copy Duplicate Duplicate to new slide Delete" at bounding box center [540, 416] width 945 height 531
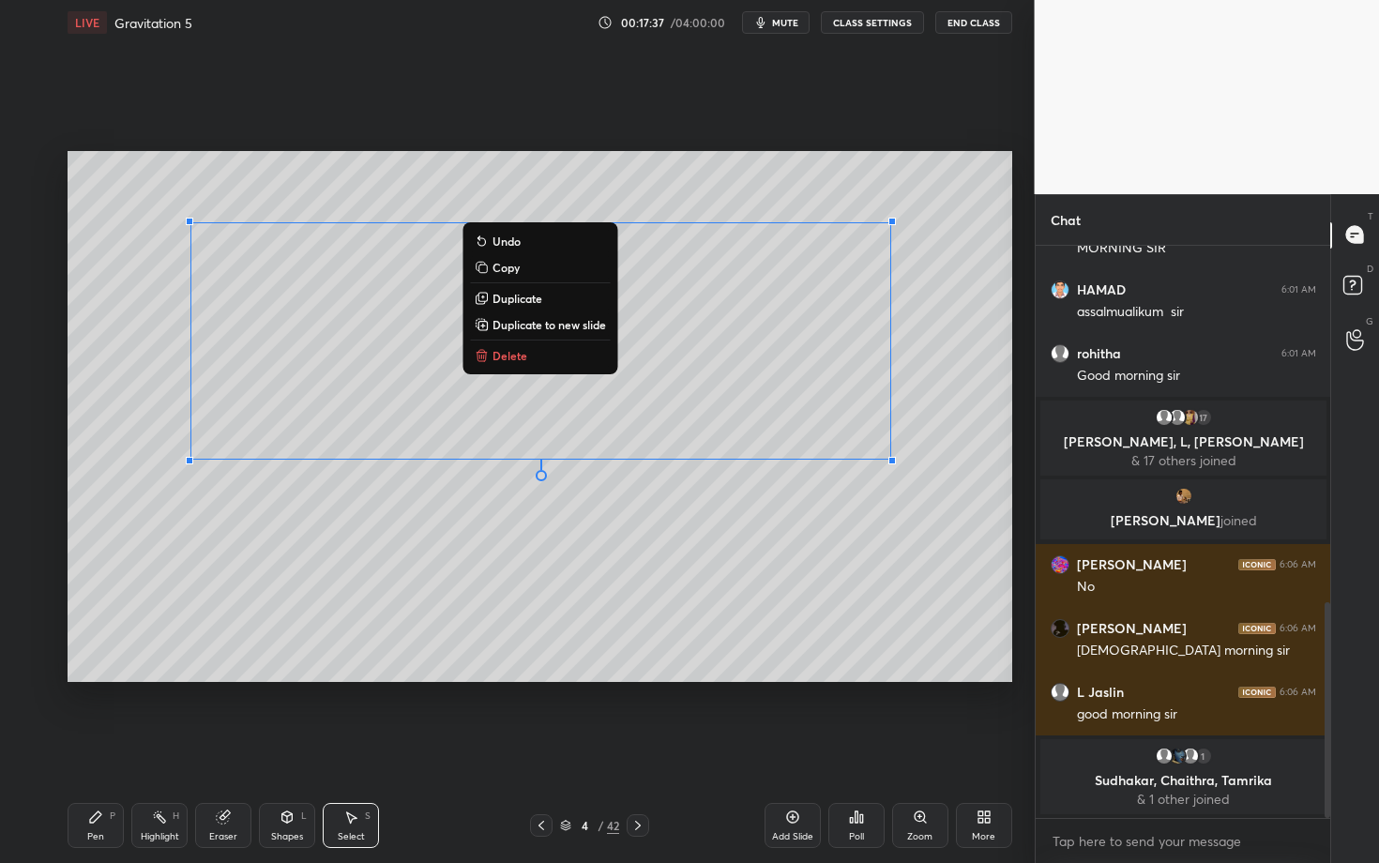
click at [501, 359] on p "Delete" at bounding box center [510, 355] width 35 height 15
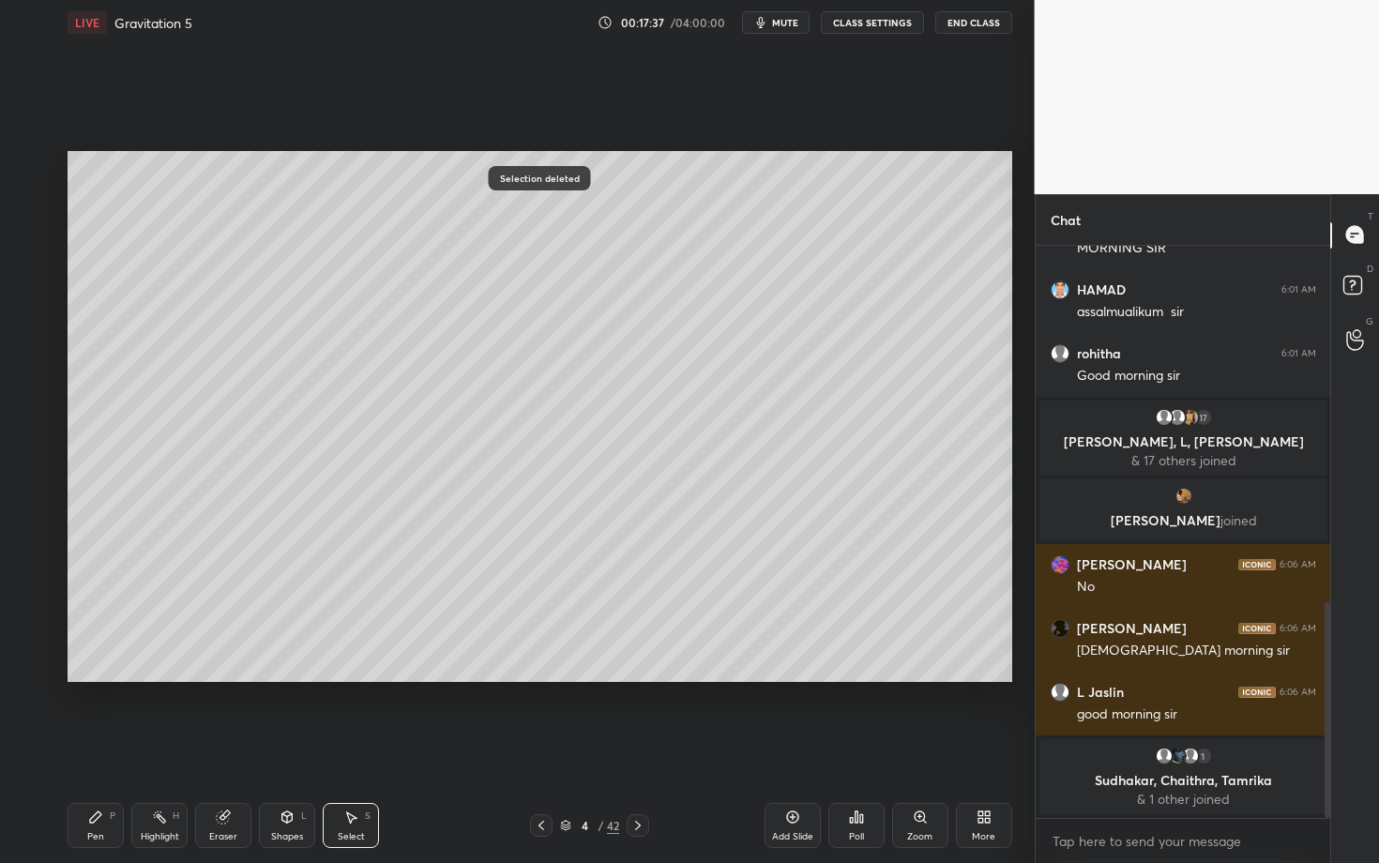
click at [538, 748] on icon at bounding box center [541, 825] width 15 height 15
click at [172, 748] on div "Highlight H" at bounding box center [159, 825] width 56 height 45
click at [636, 748] on icon at bounding box center [638, 825] width 15 height 15
click at [111, 748] on div "Pen P" at bounding box center [96, 825] width 56 height 45
click at [29, 232] on div at bounding box center [31, 241] width 30 height 30
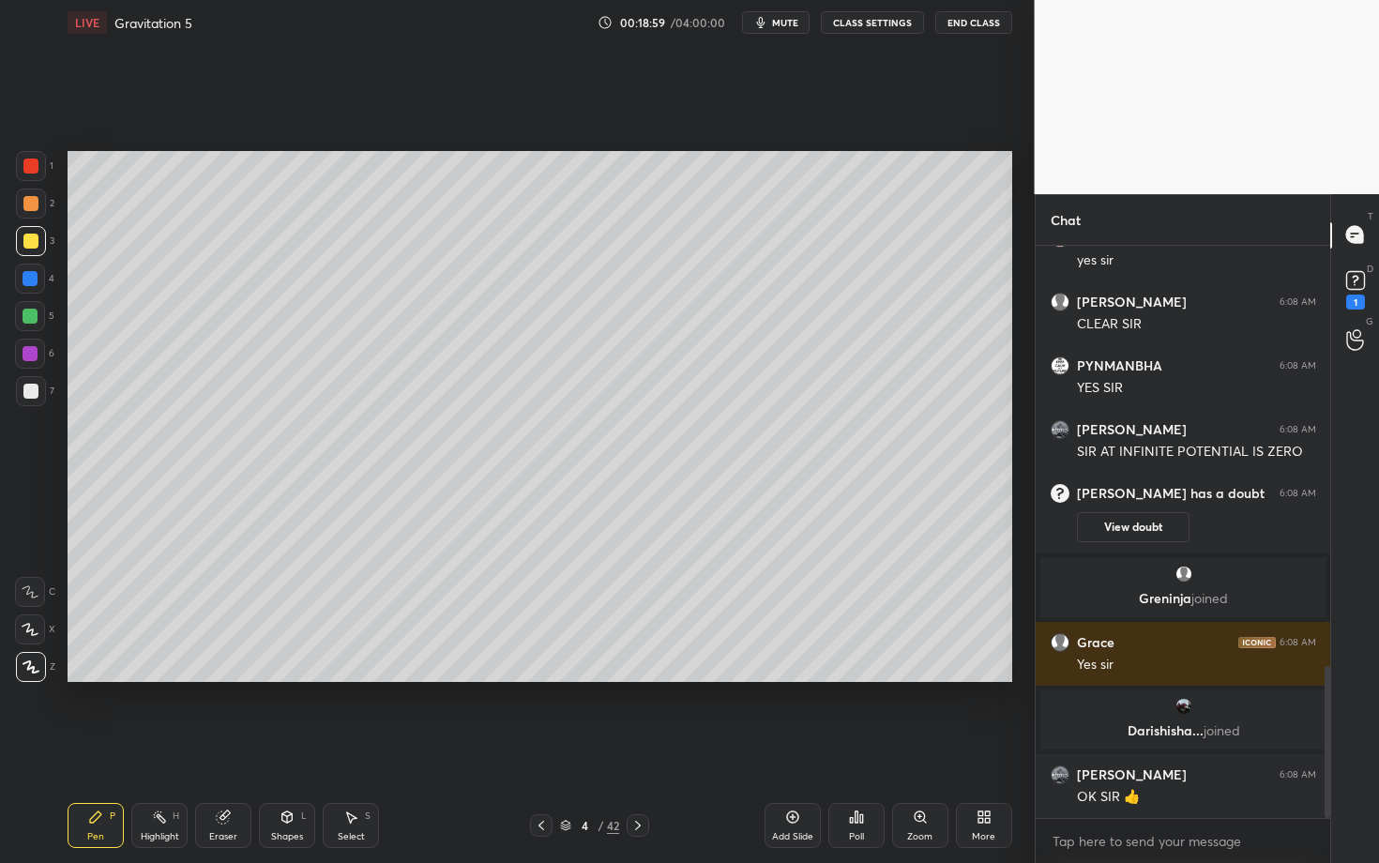
scroll to position [1579, 0]
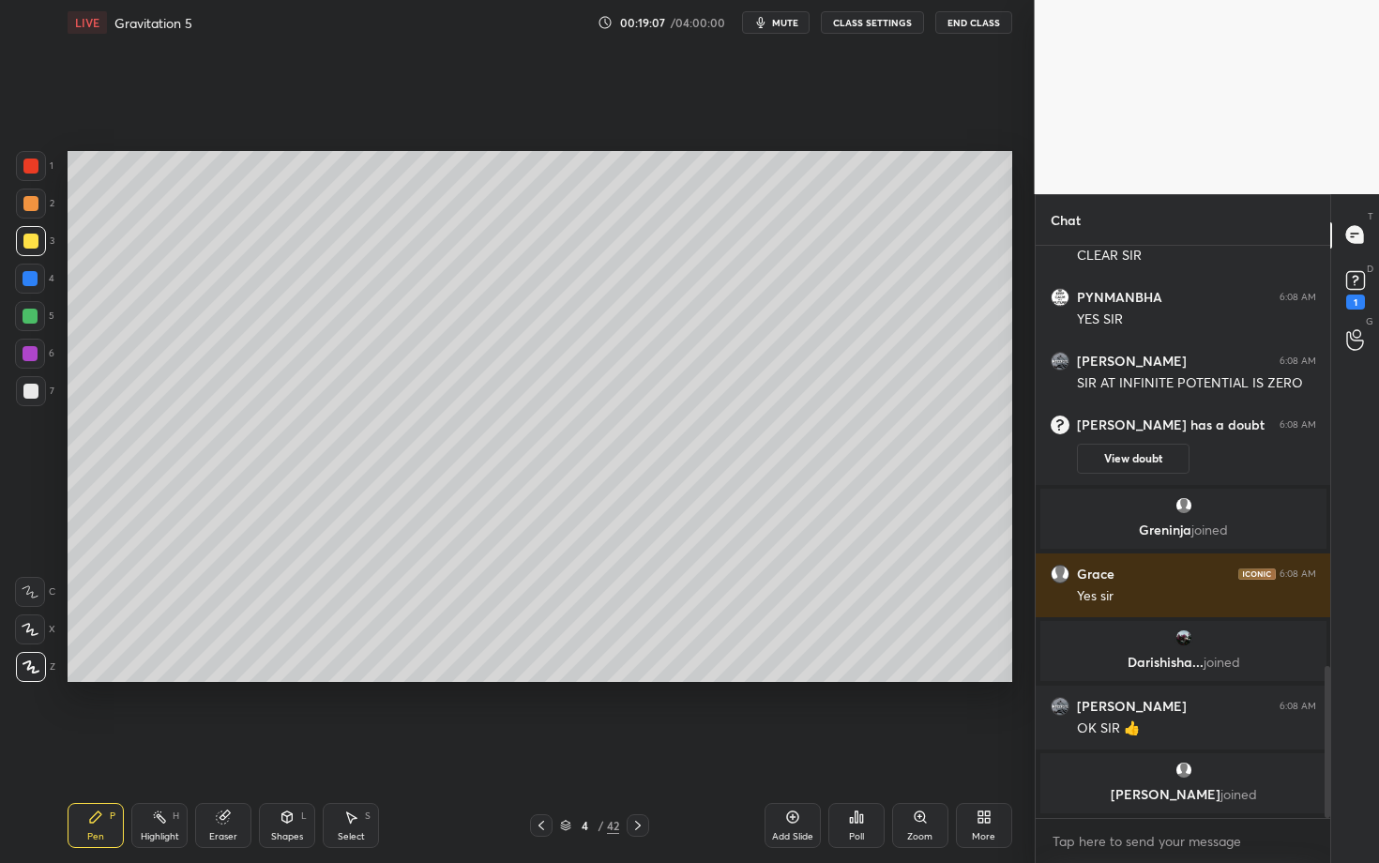
click at [274, 748] on div "Shapes" at bounding box center [287, 836] width 32 height 9
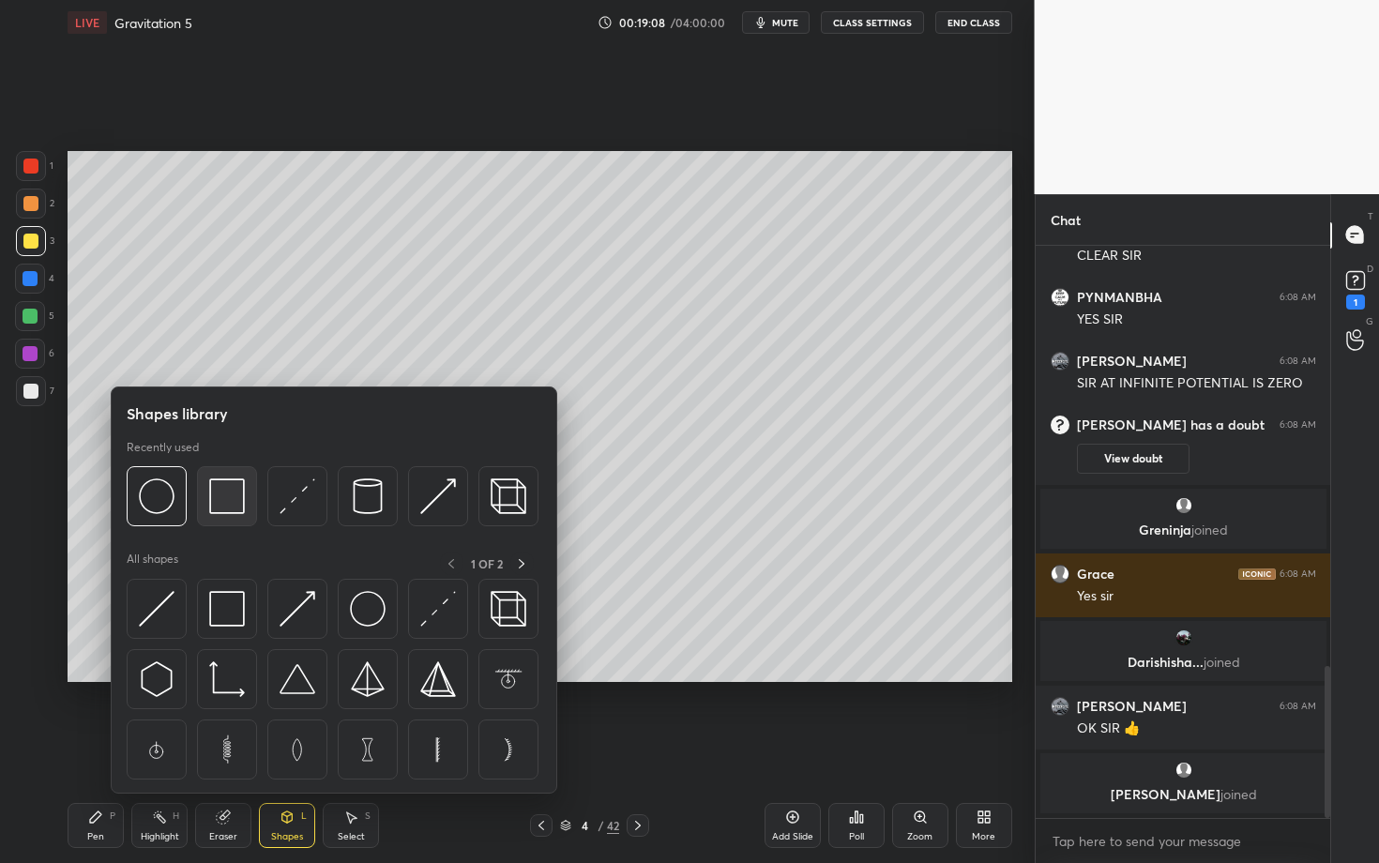
click at [239, 498] on img at bounding box center [227, 497] width 36 height 36
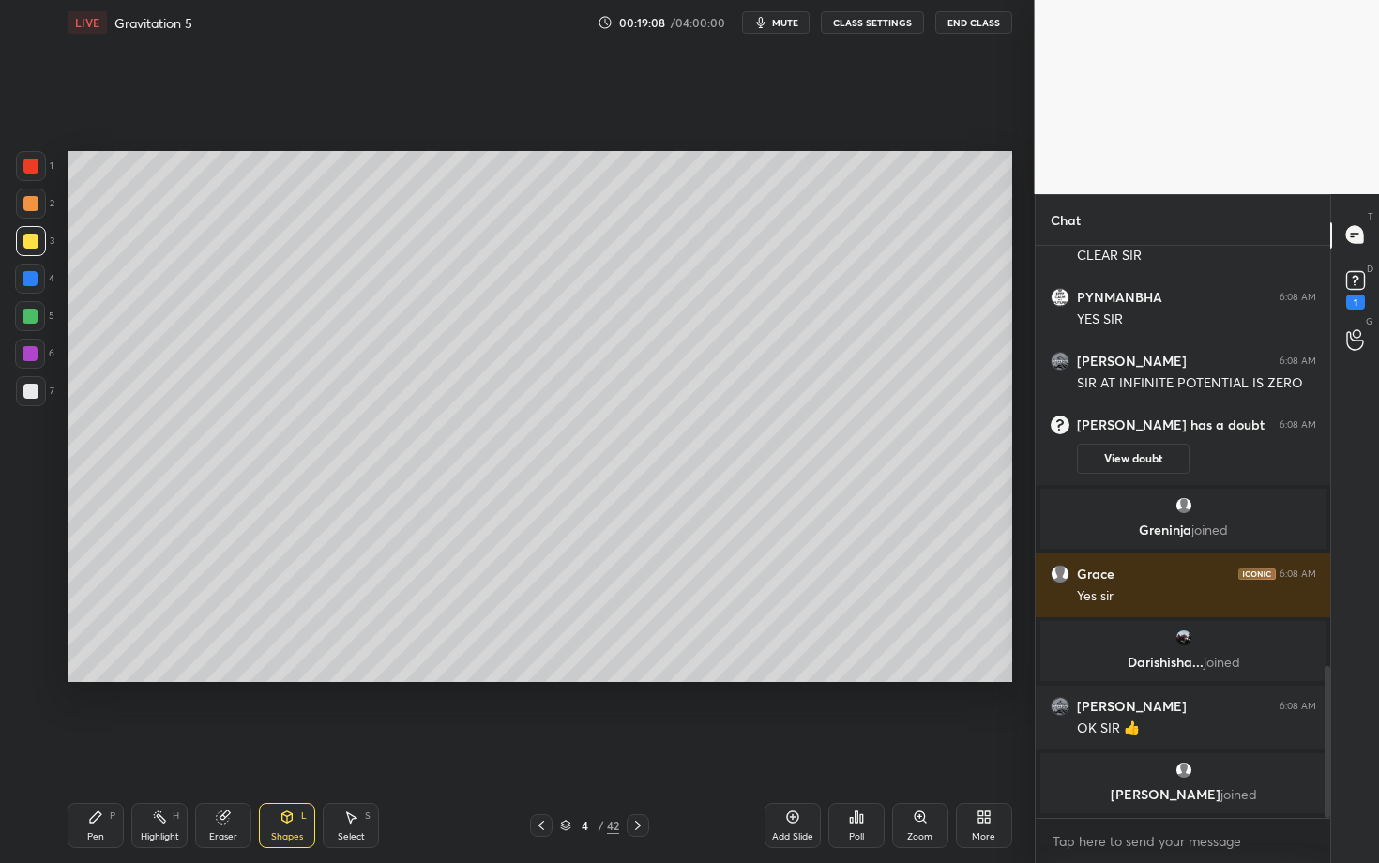
click at [34, 393] on div at bounding box center [30, 391] width 15 height 15
click at [103, 748] on div "Pen P" at bounding box center [96, 825] width 56 height 45
click at [265, 748] on div "Shapes L" at bounding box center [287, 825] width 56 height 45
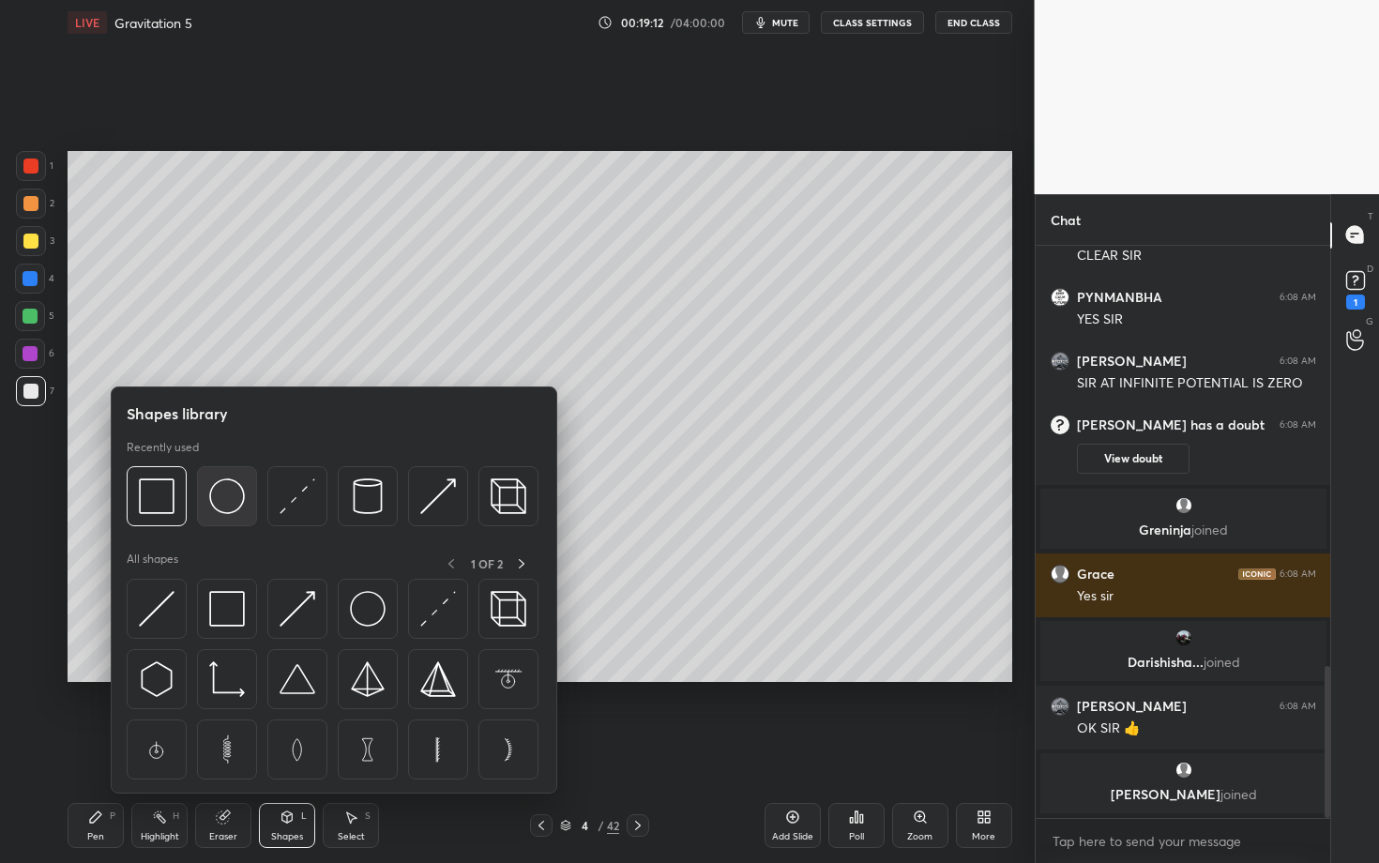
click at [231, 505] on img at bounding box center [227, 497] width 36 height 36
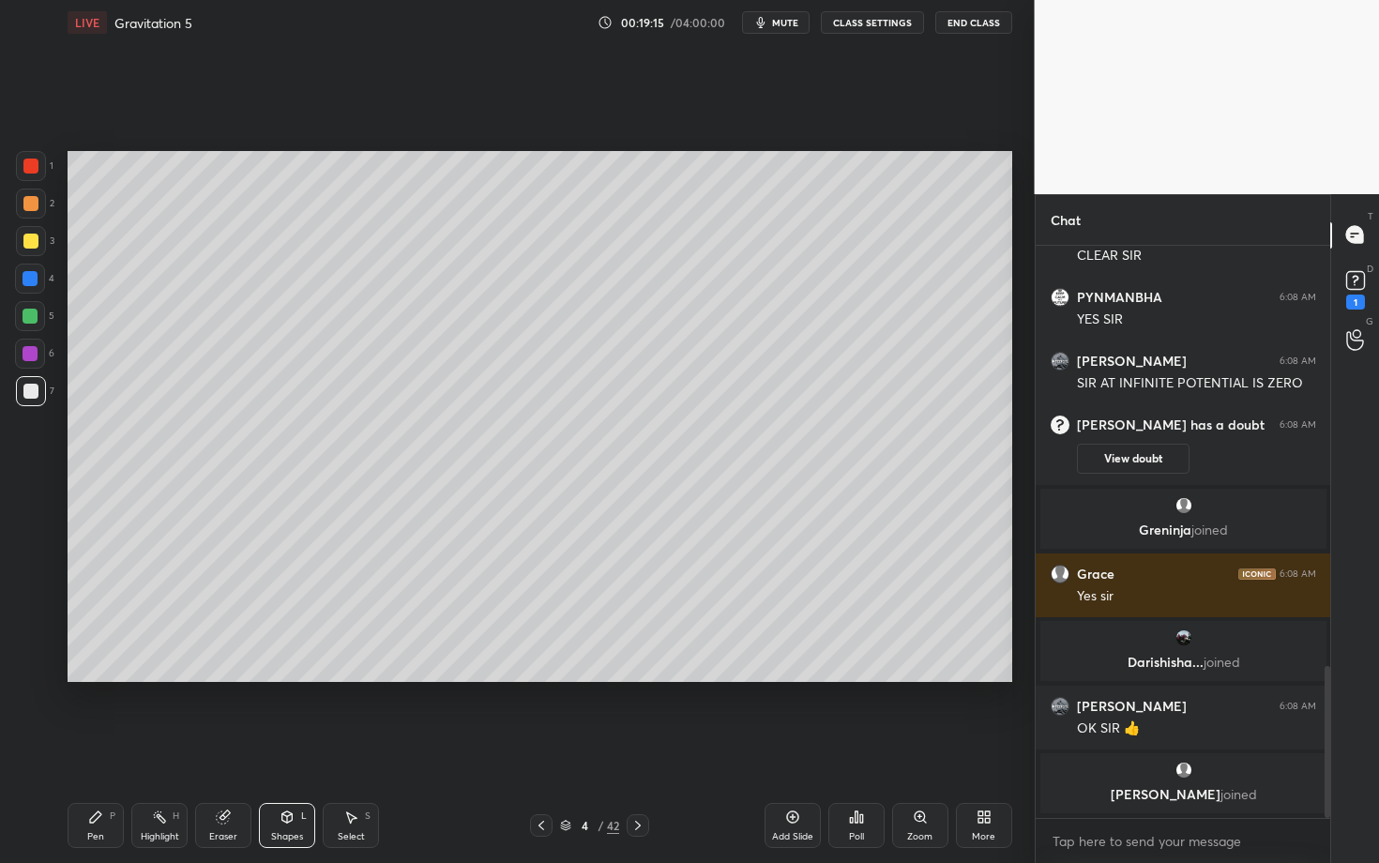
click at [99, 748] on div "Pen P" at bounding box center [96, 825] width 56 height 45
click at [35, 320] on div at bounding box center [30, 316] width 30 height 30
click at [362, 748] on div "Select S" at bounding box center [351, 825] width 56 height 45
drag, startPoint x: 335, startPoint y: 570, endPoint x: 358, endPoint y: 585, distance: 27.9
click at [358, 585] on div "0 ° Undo Copy Duplicate Duplicate to new slide Delete" at bounding box center [540, 416] width 945 height 531
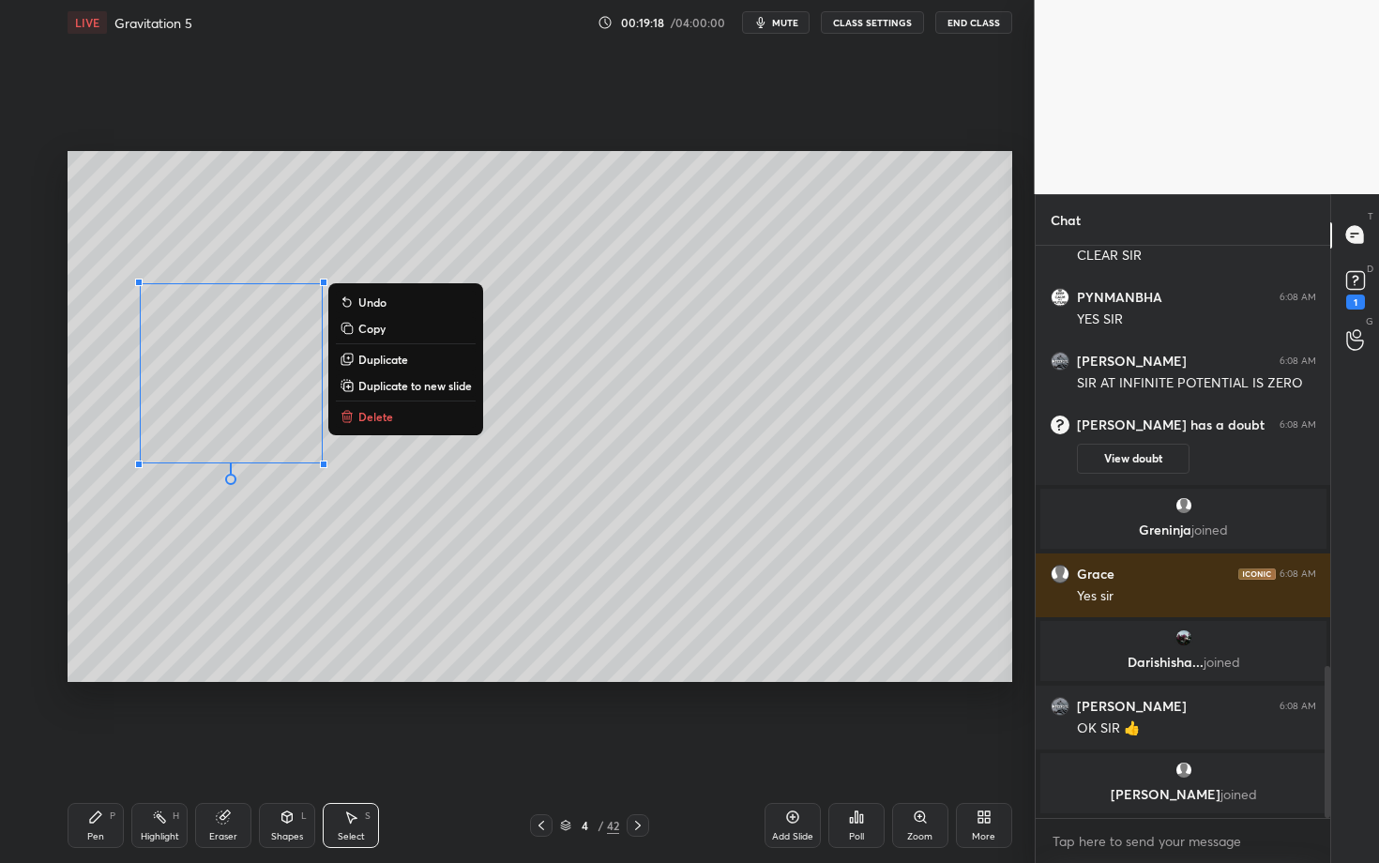
click at [297, 748] on div "Shapes" at bounding box center [287, 836] width 32 height 9
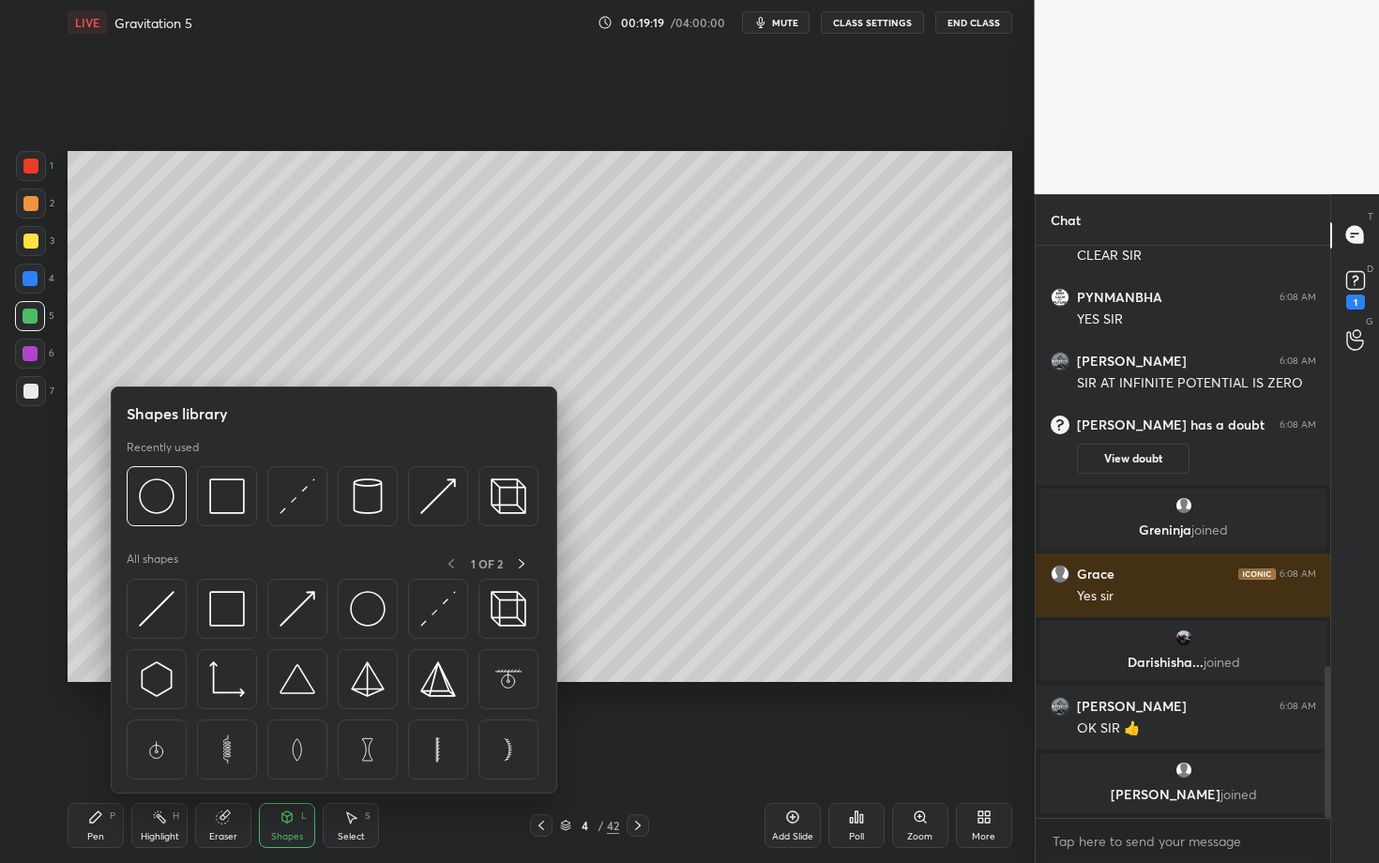
click at [355, 748] on div "Select" at bounding box center [351, 836] width 27 height 9
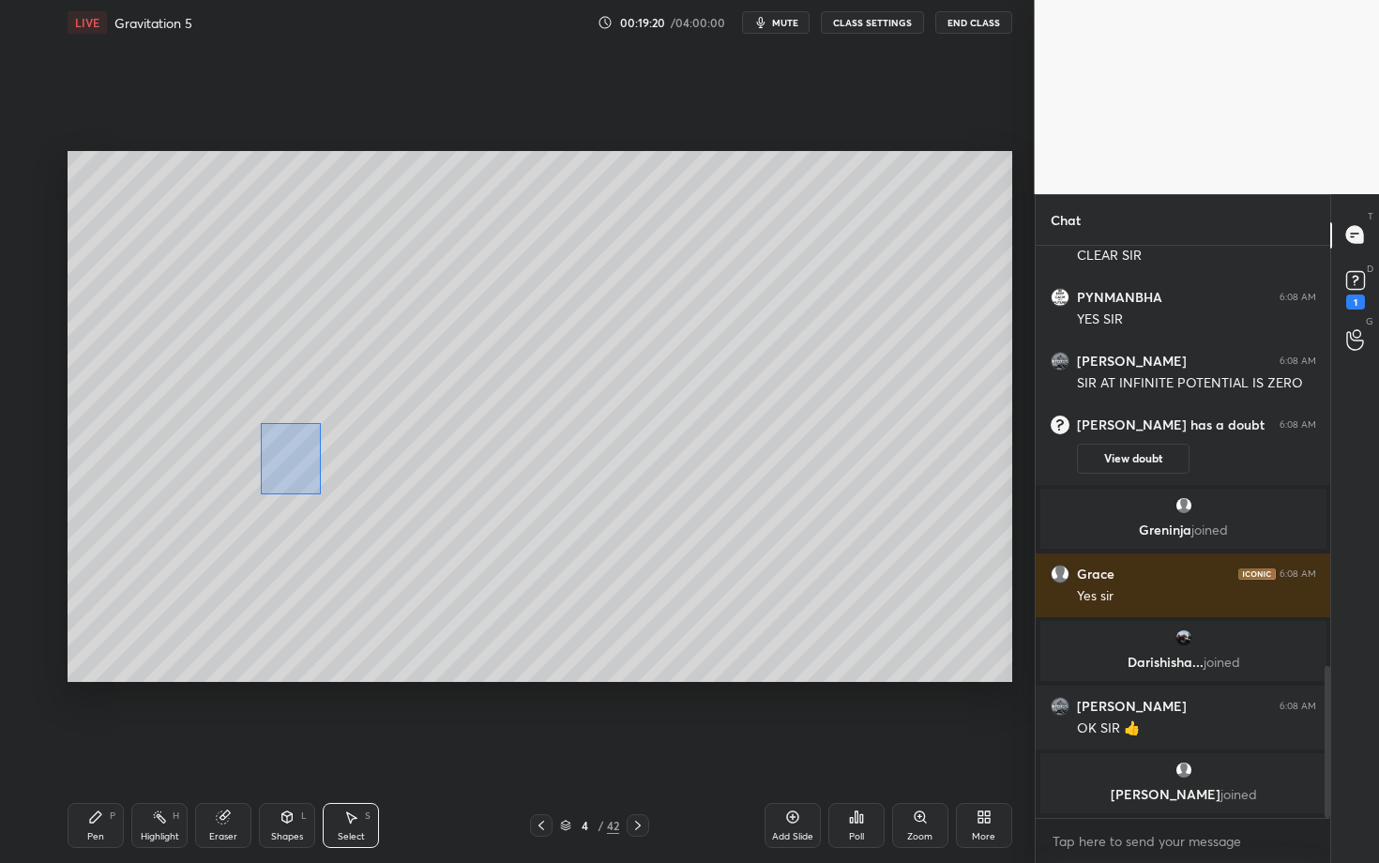
drag, startPoint x: 319, startPoint y: 493, endPoint x: 463, endPoint y: 580, distance: 168.0
click at [465, 580] on div "0 ° Undo Copy Duplicate Duplicate to new slide Delete" at bounding box center [540, 416] width 945 height 531
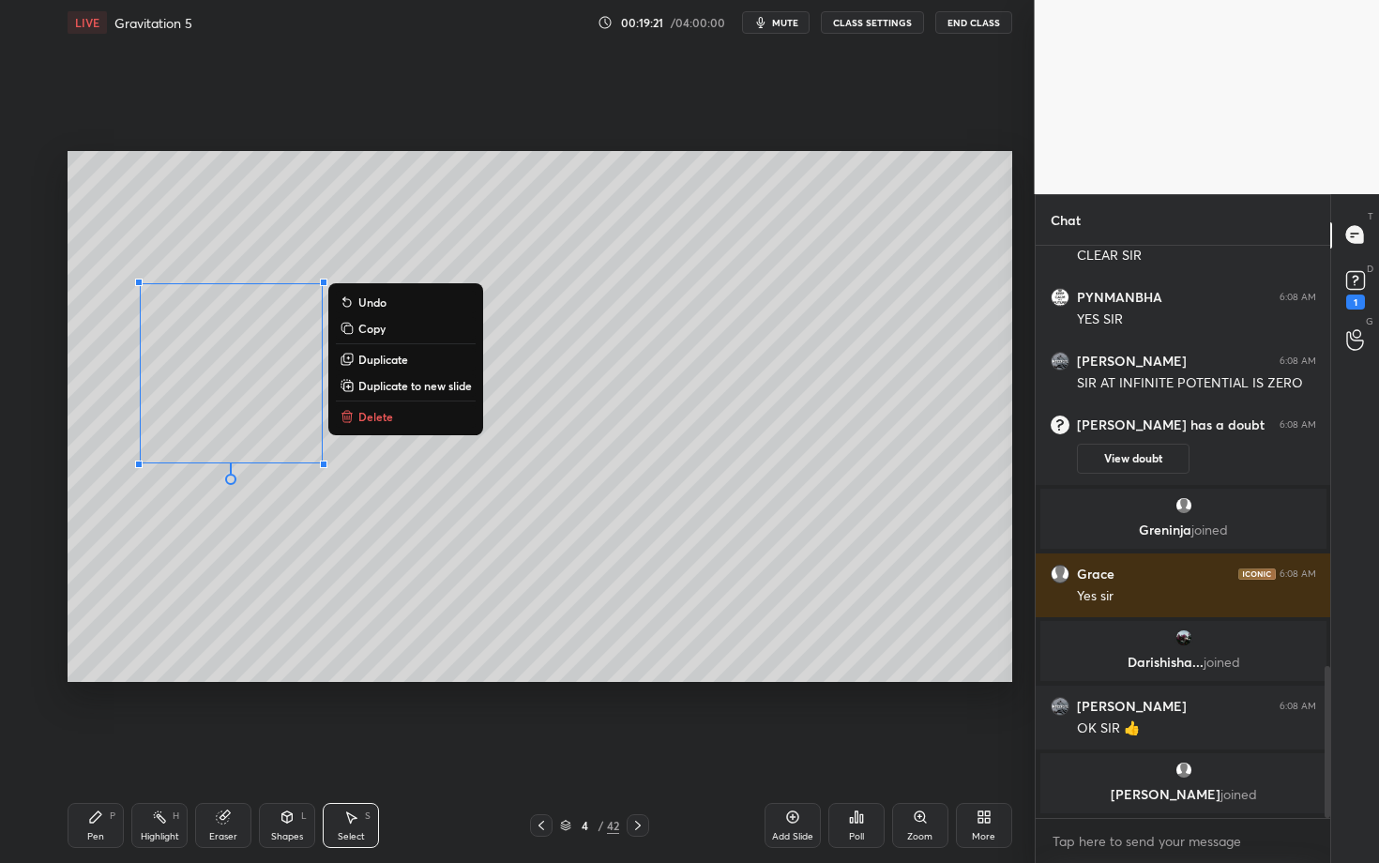
click at [399, 411] on button "Delete" at bounding box center [406, 416] width 140 height 23
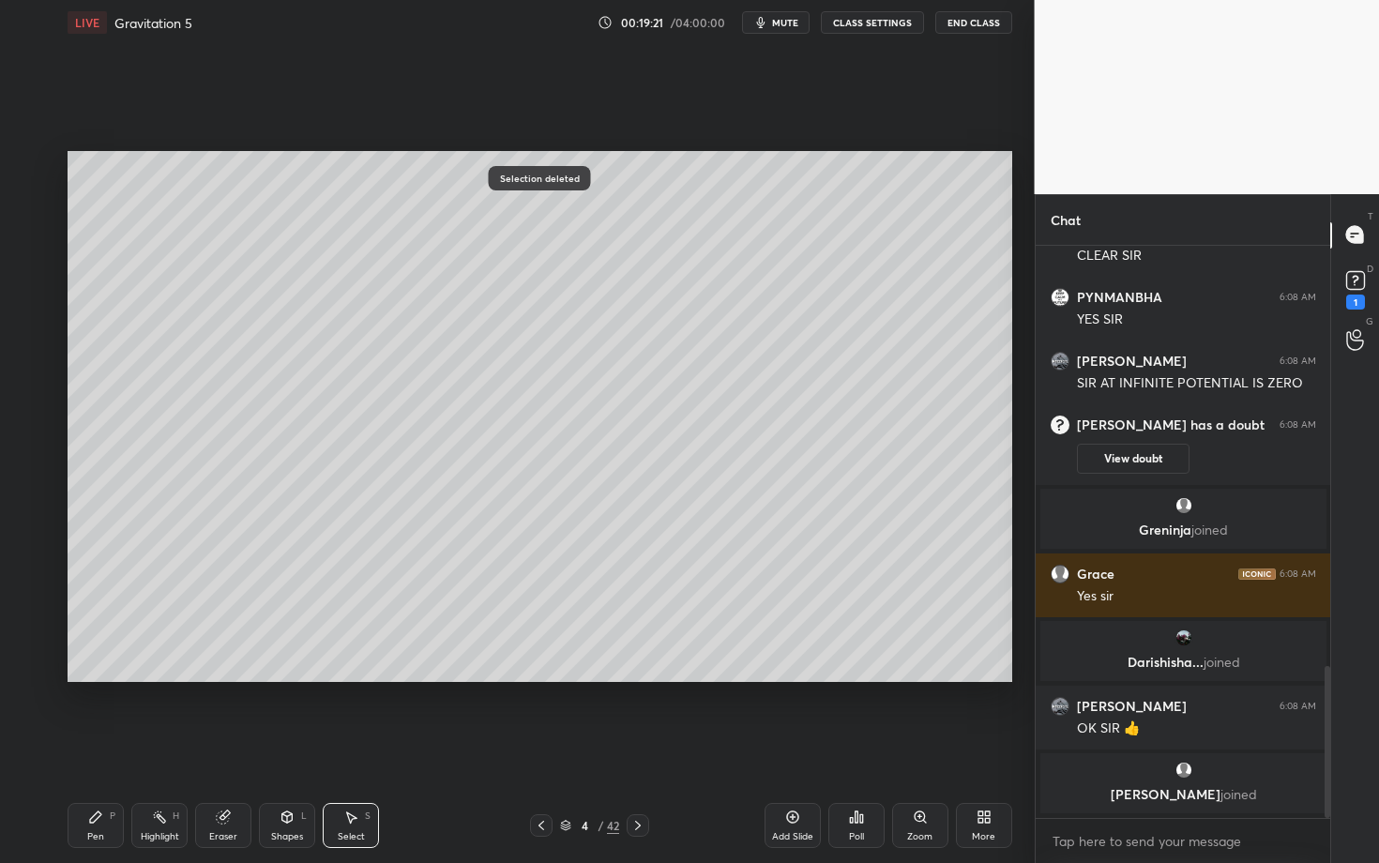
click at [345, 748] on div "Select S" at bounding box center [351, 825] width 56 height 45
click at [287, 748] on icon at bounding box center [287, 817] width 15 height 15
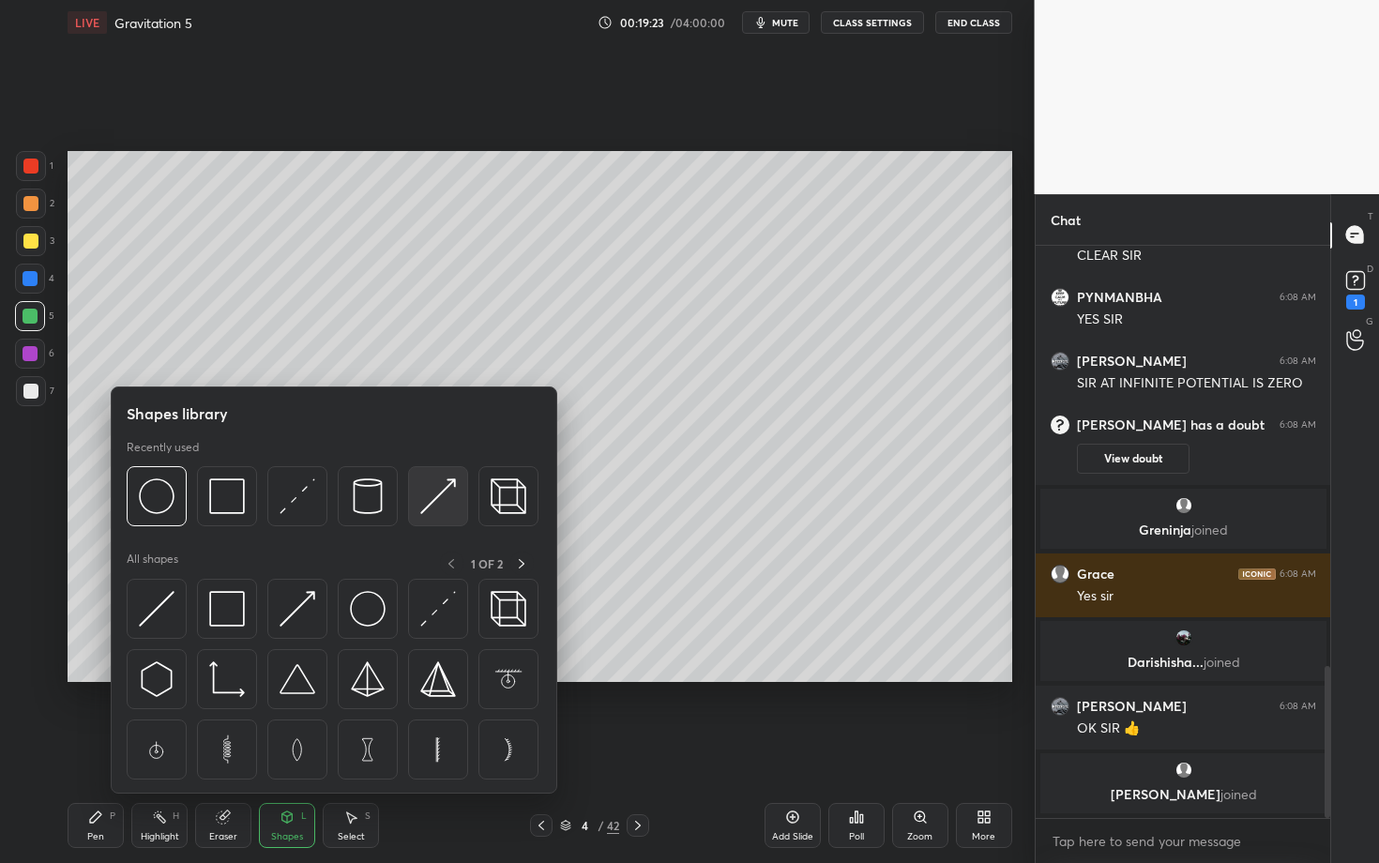
click at [435, 492] on img at bounding box center [438, 497] width 36 height 36
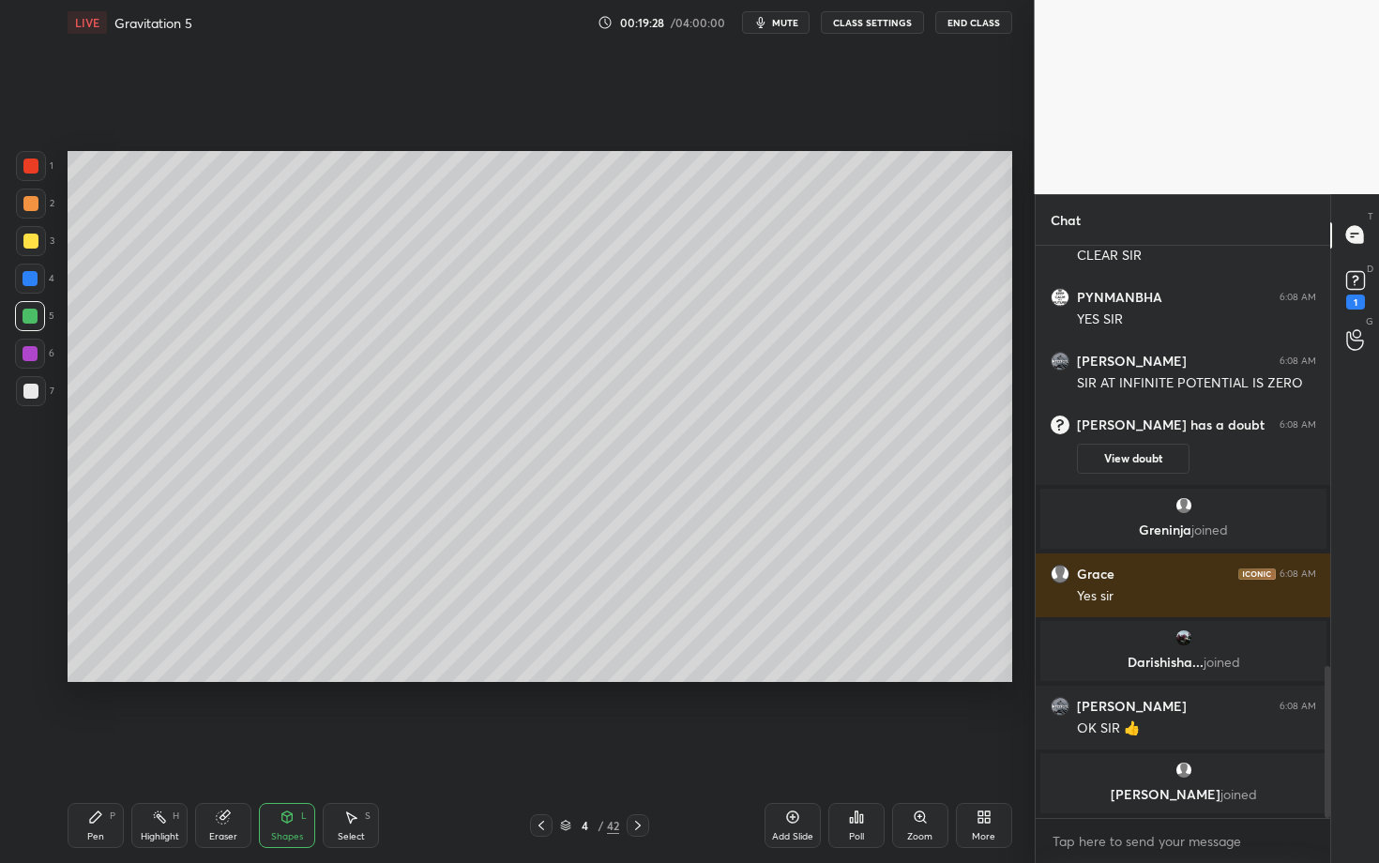
click at [118, 748] on div "Pen P" at bounding box center [96, 825] width 56 height 45
click at [540, 748] on icon at bounding box center [541, 825] width 15 height 15
click at [168, 748] on div "Highlight H" at bounding box center [159, 825] width 56 height 45
click at [112, 748] on div "Pen P" at bounding box center [96, 825] width 56 height 45
click at [638, 748] on icon at bounding box center [638, 825] width 15 height 15
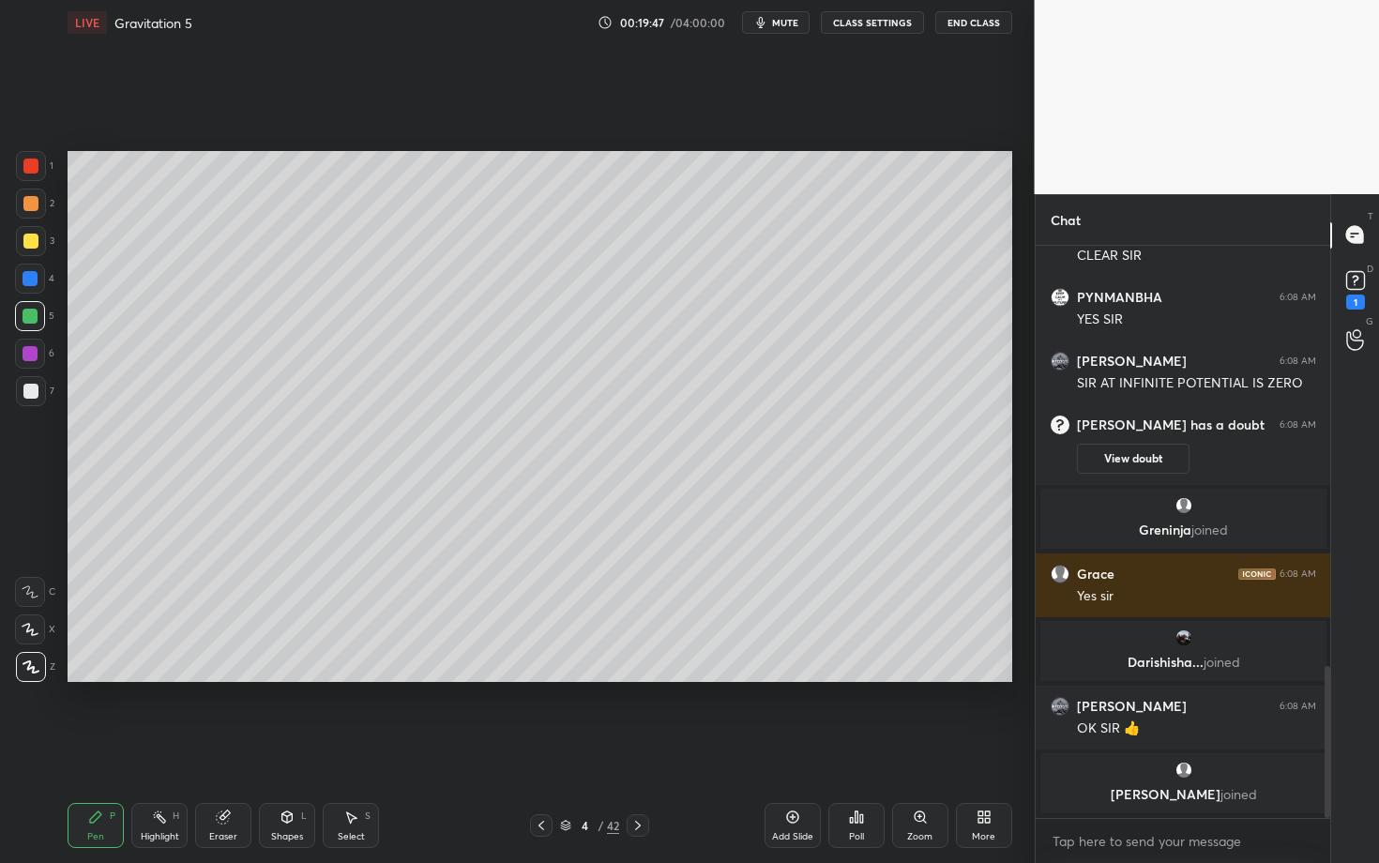
click at [97, 748] on div "Pen" at bounding box center [95, 836] width 17 height 9
click at [261, 748] on div "Shapes L" at bounding box center [287, 825] width 56 height 45
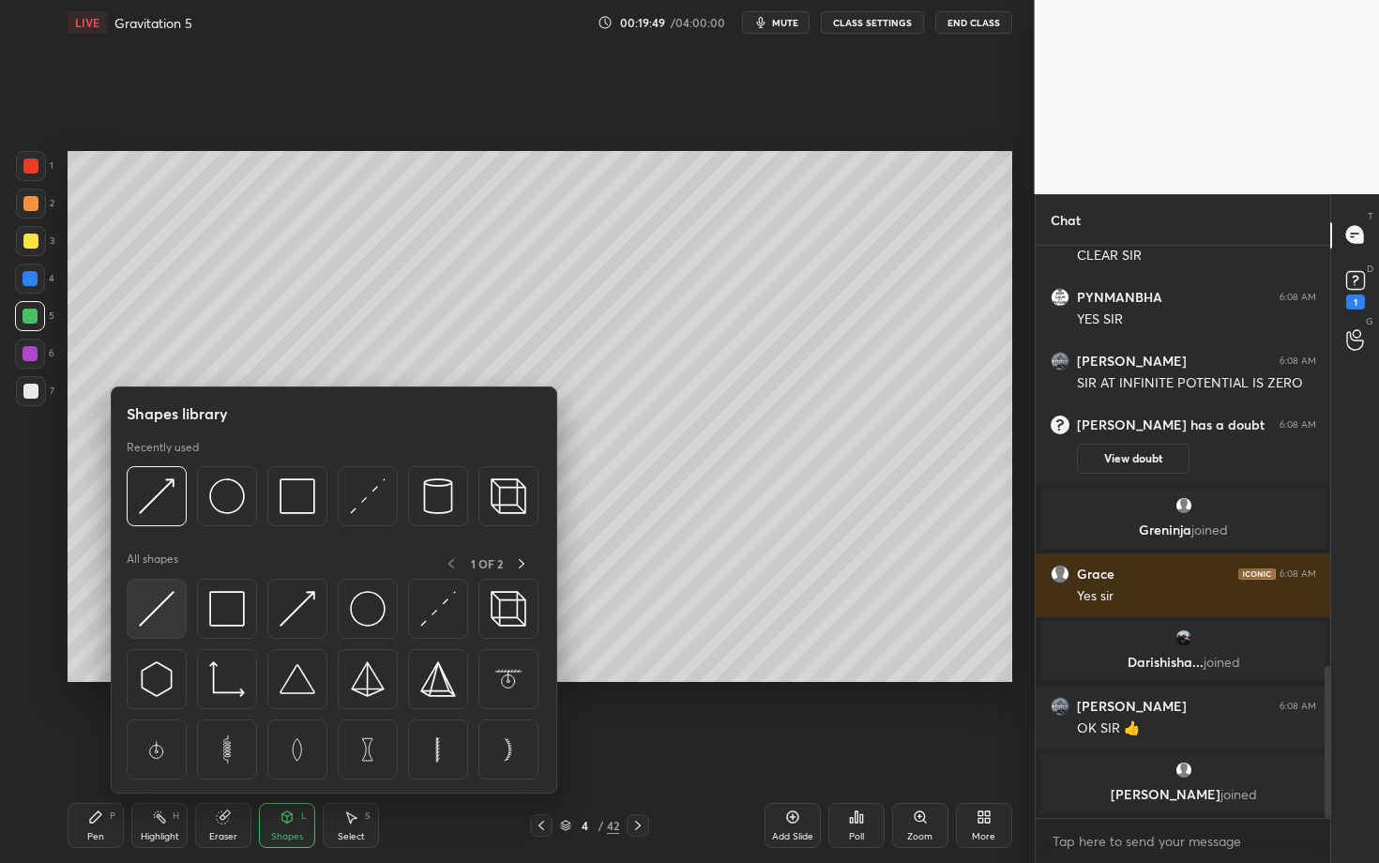
click at [161, 620] on img at bounding box center [157, 609] width 36 height 36
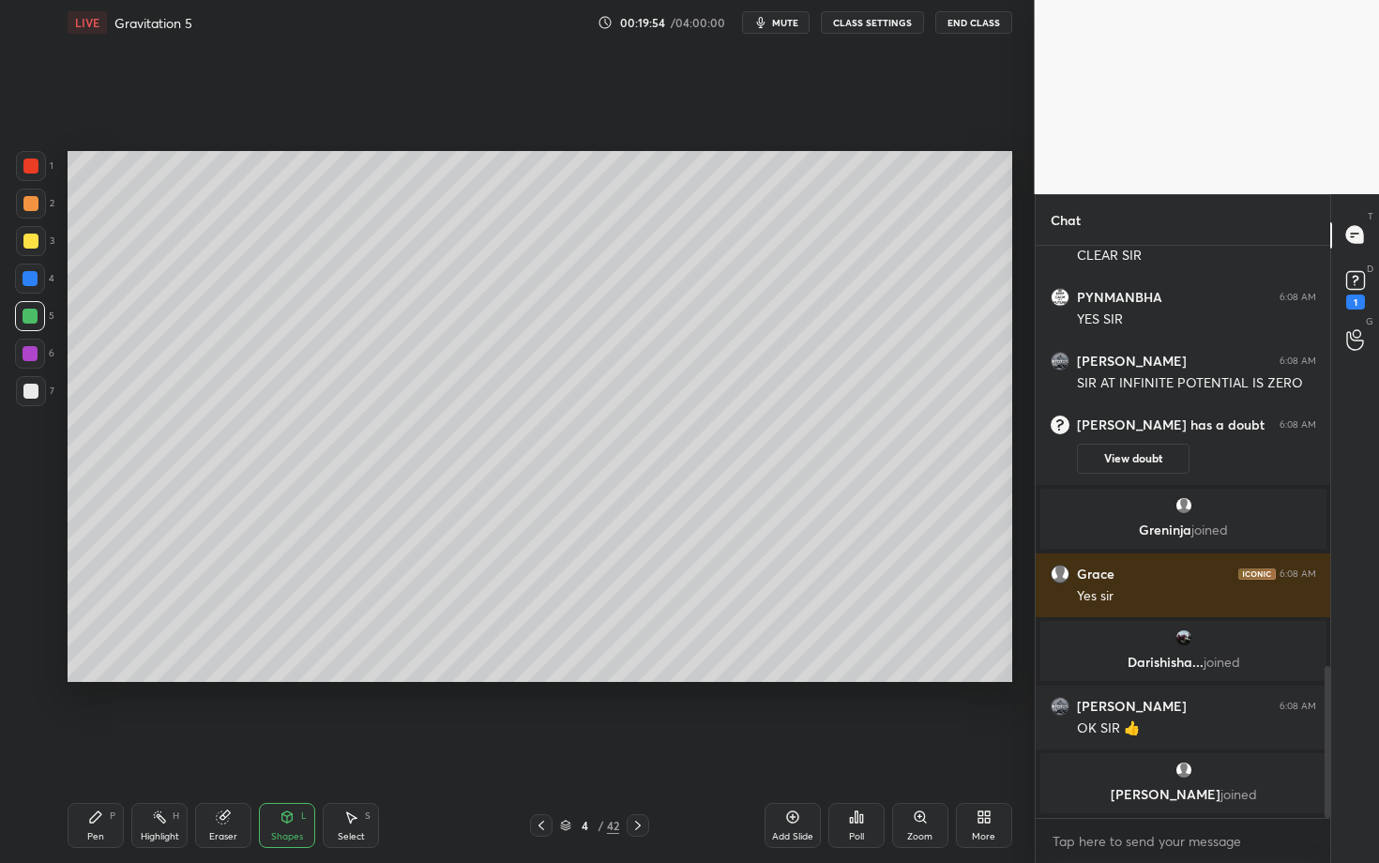
click at [102, 748] on div "Pen" at bounding box center [95, 836] width 17 height 9
click at [288, 748] on div "Shapes L" at bounding box center [287, 825] width 56 height 45
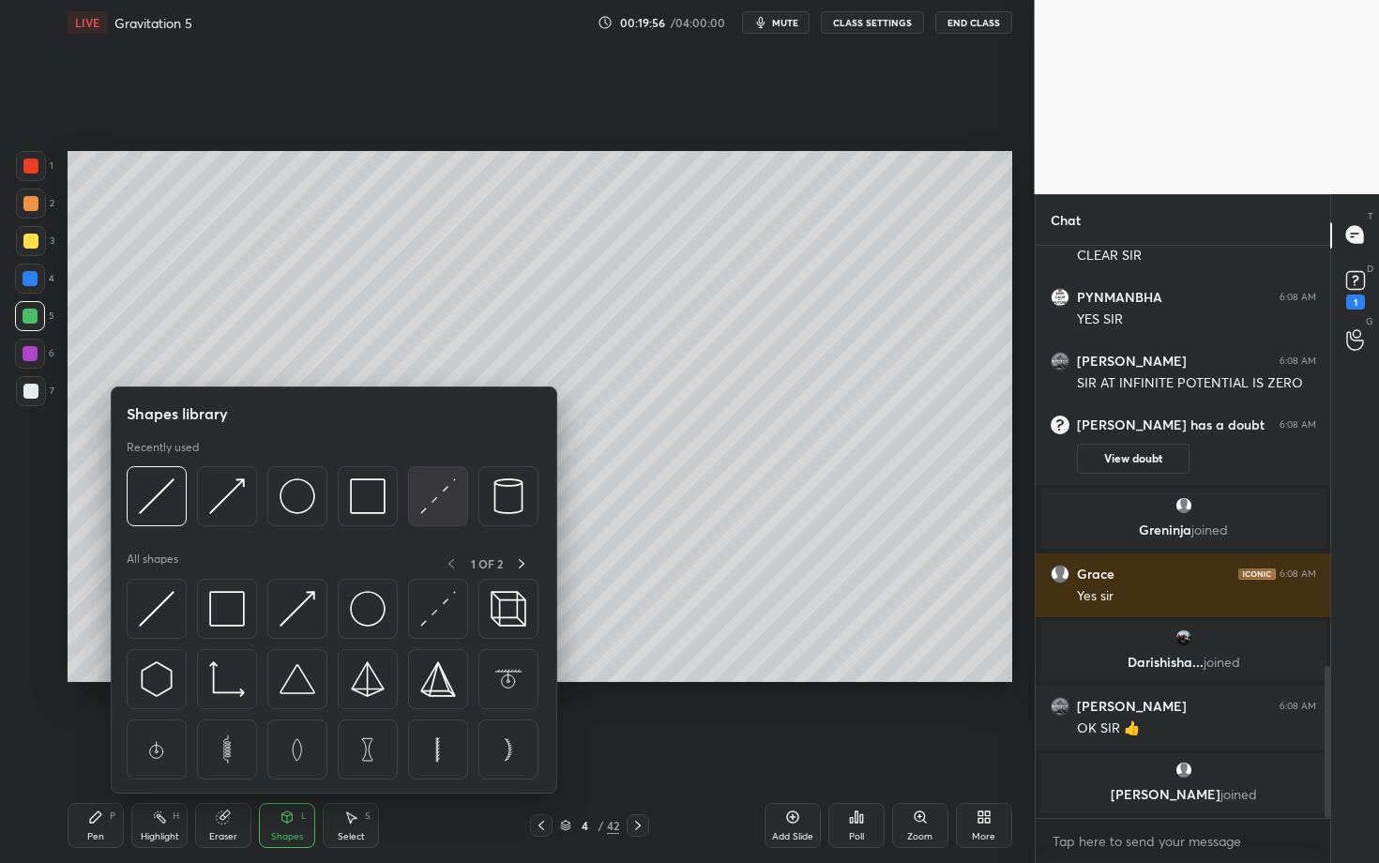
click at [447, 494] on img at bounding box center [438, 497] width 36 height 36
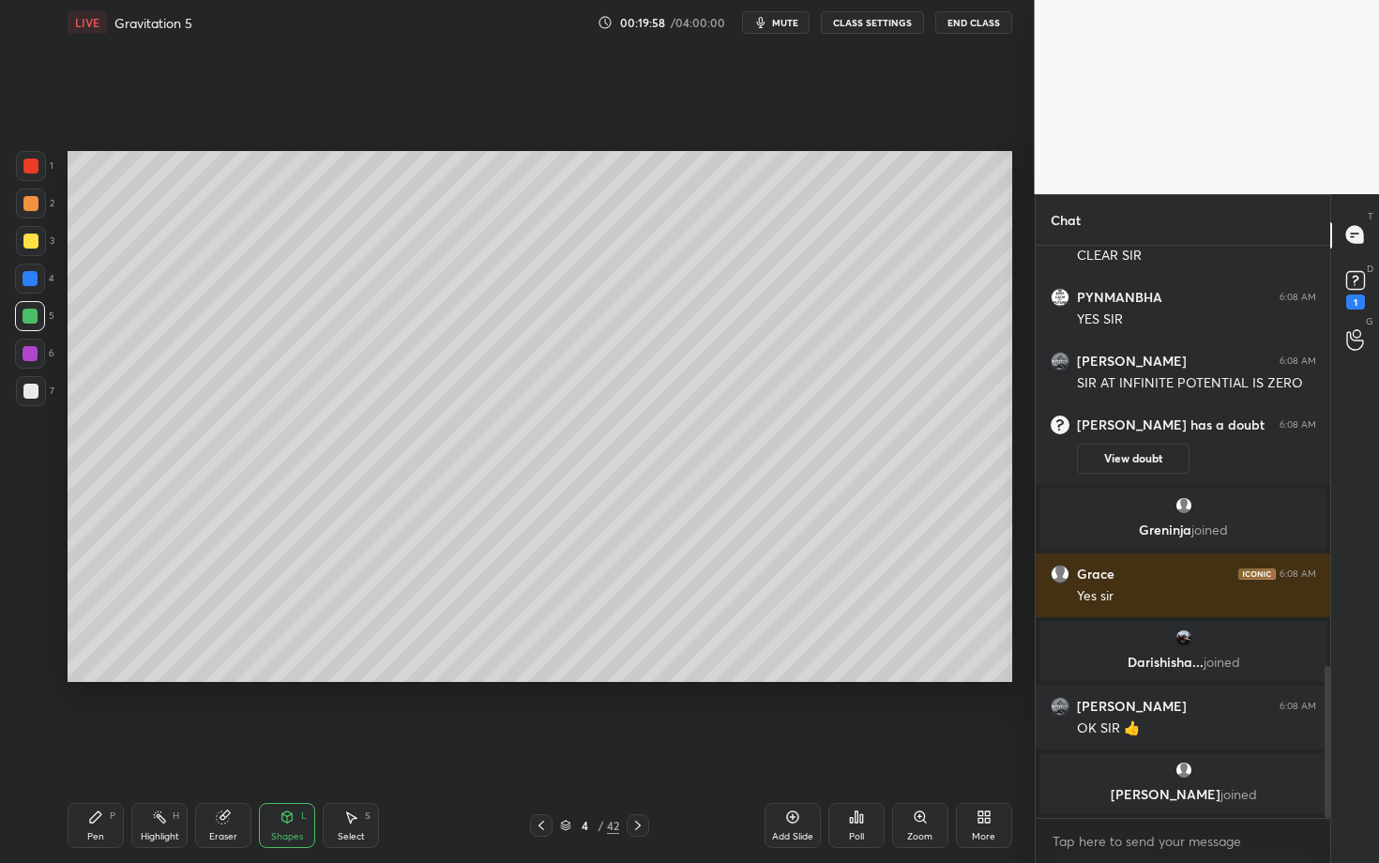
click at [107, 748] on div "Pen P" at bounding box center [96, 825] width 56 height 45
click at [545, 748] on icon at bounding box center [541, 825] width 15 height 15
click at [179, 748] on div "Highlight H" at bounding box center [159, 825] width 56 height 45
click at [637, 748] on icon at bounding box center [638, 825] width 15 height 15
click at [107, 748] on div "Pen P" at bounding box center [96, 825] width 56 height 45
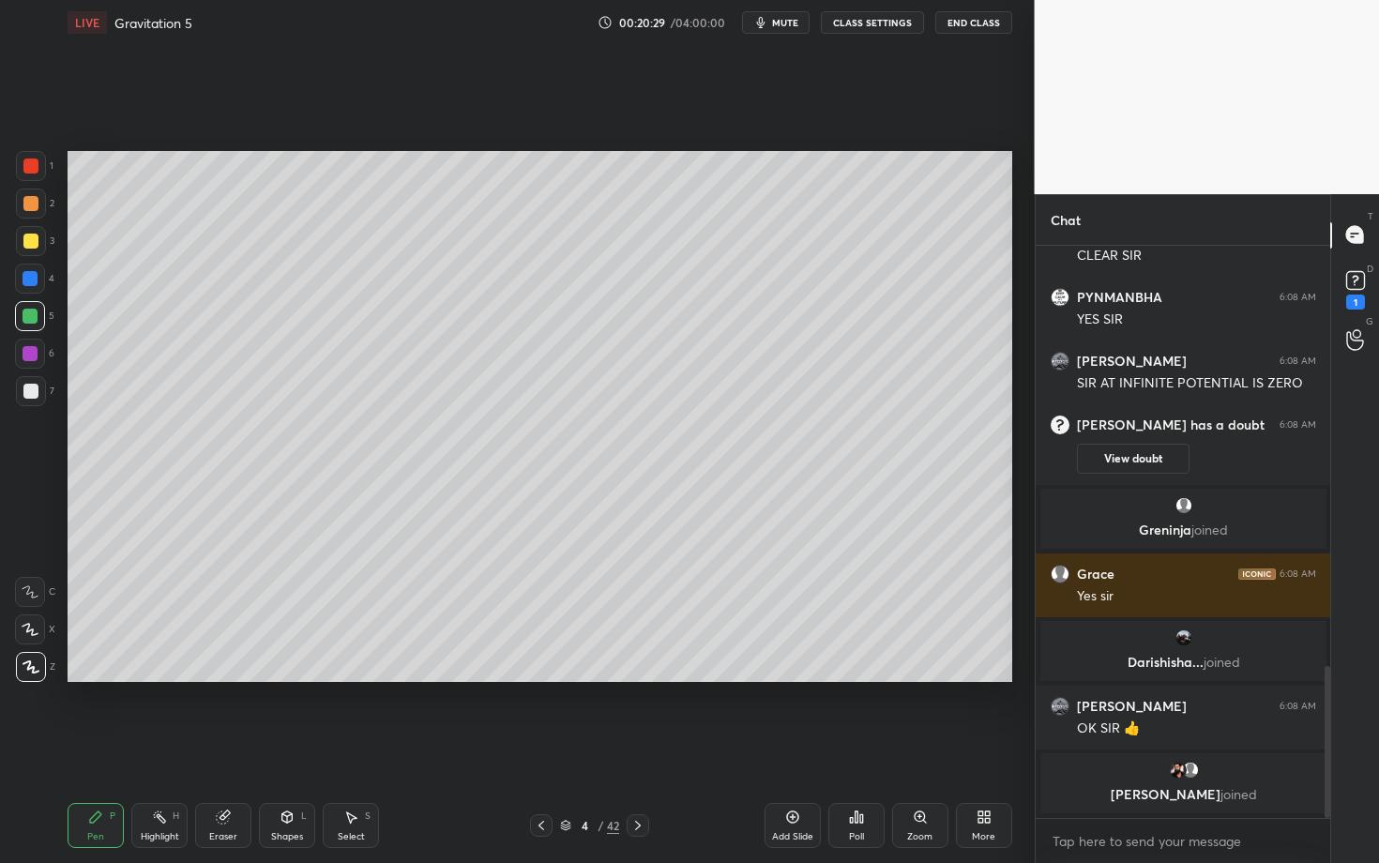
click at [293, 748] on div "Shapes L" at bounding box center [287, 825] width 56 height 45
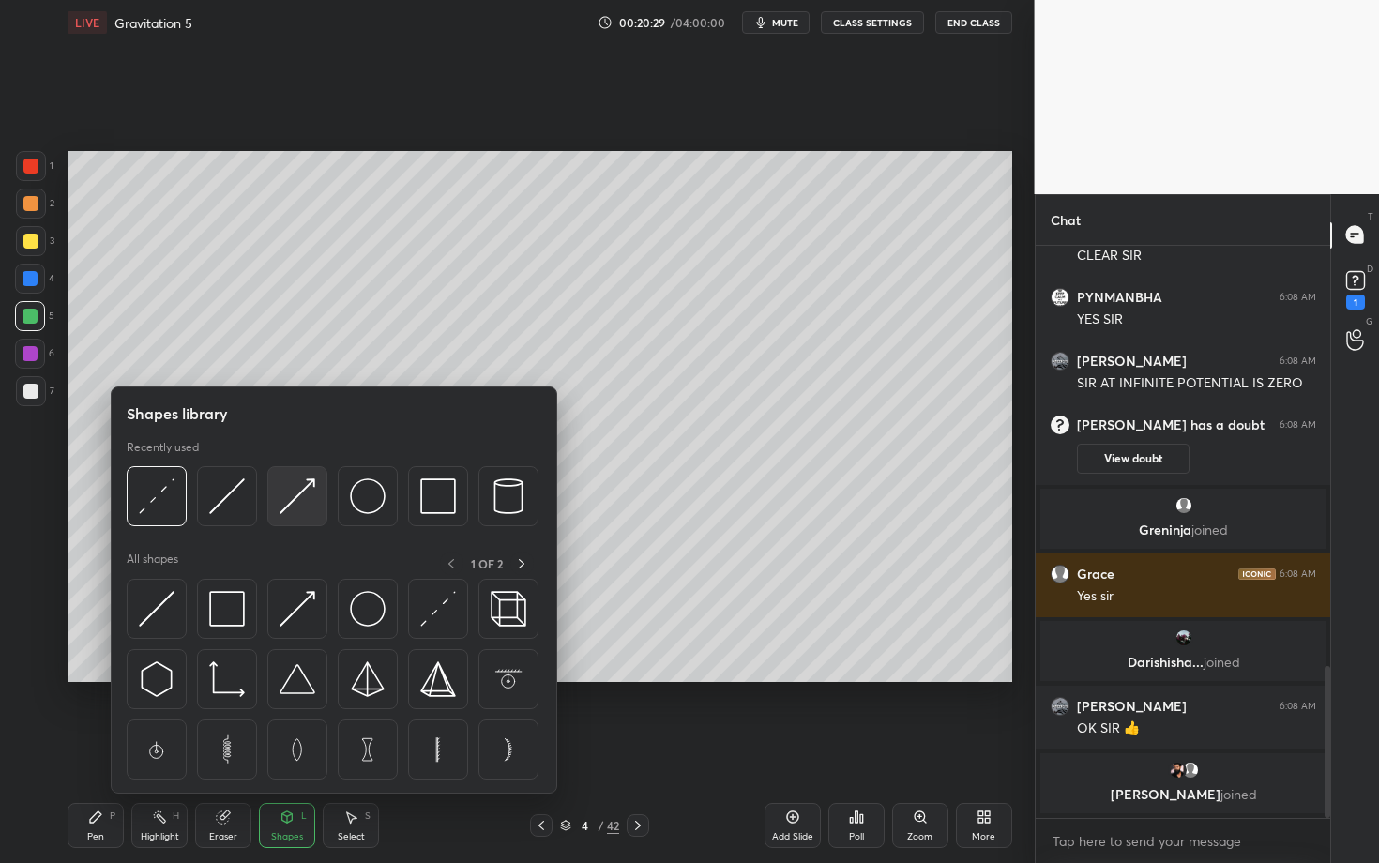
click at [285, 495] on img at bounding box center [298, 497] width 36 height 36
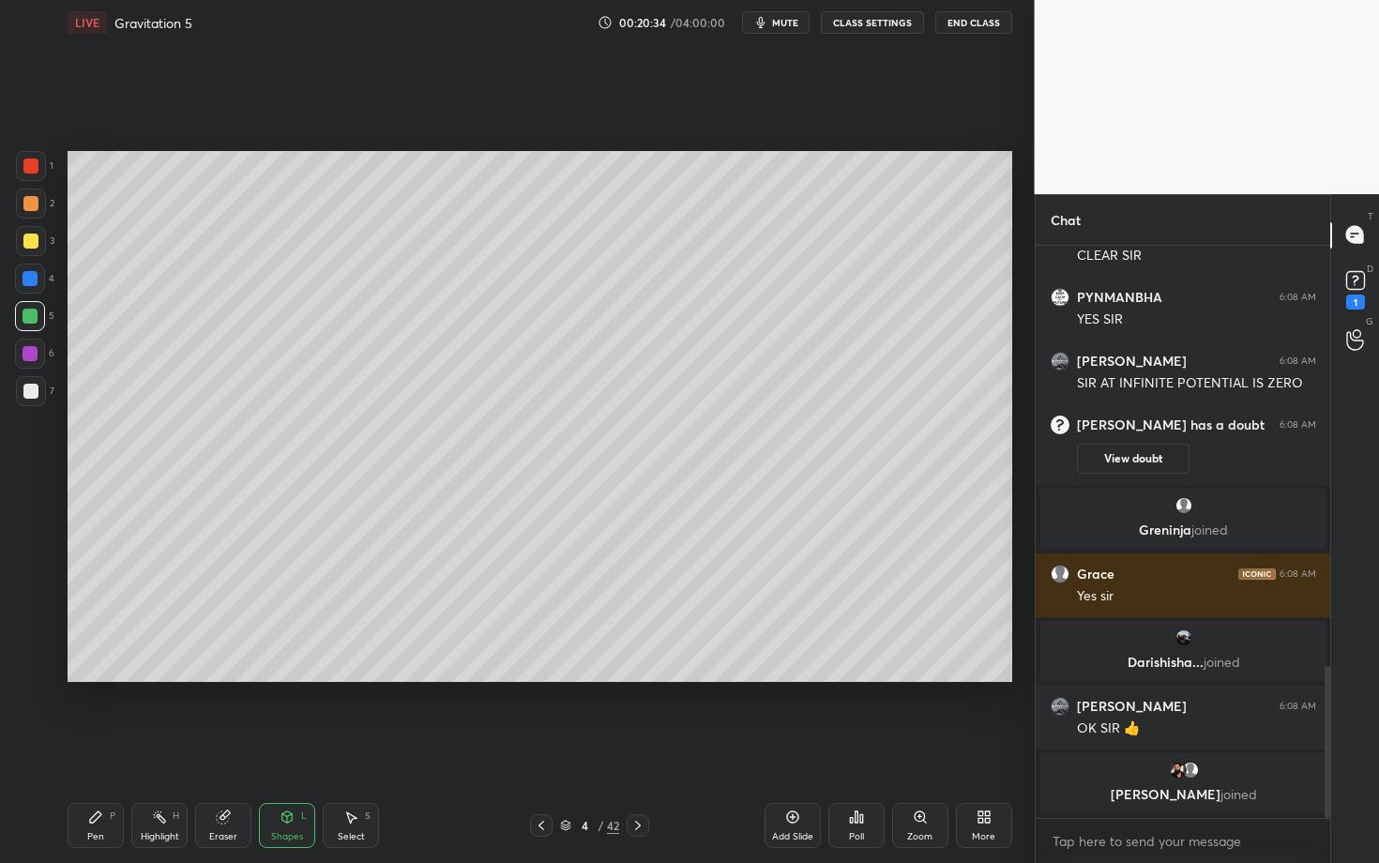
click at [105, 748] on div "Pen P" at bounding box center [96, 825] width 56 height 45
click at [288, 748] on div "Shapes L" at bounding box center [287, 825] width 56 height 45
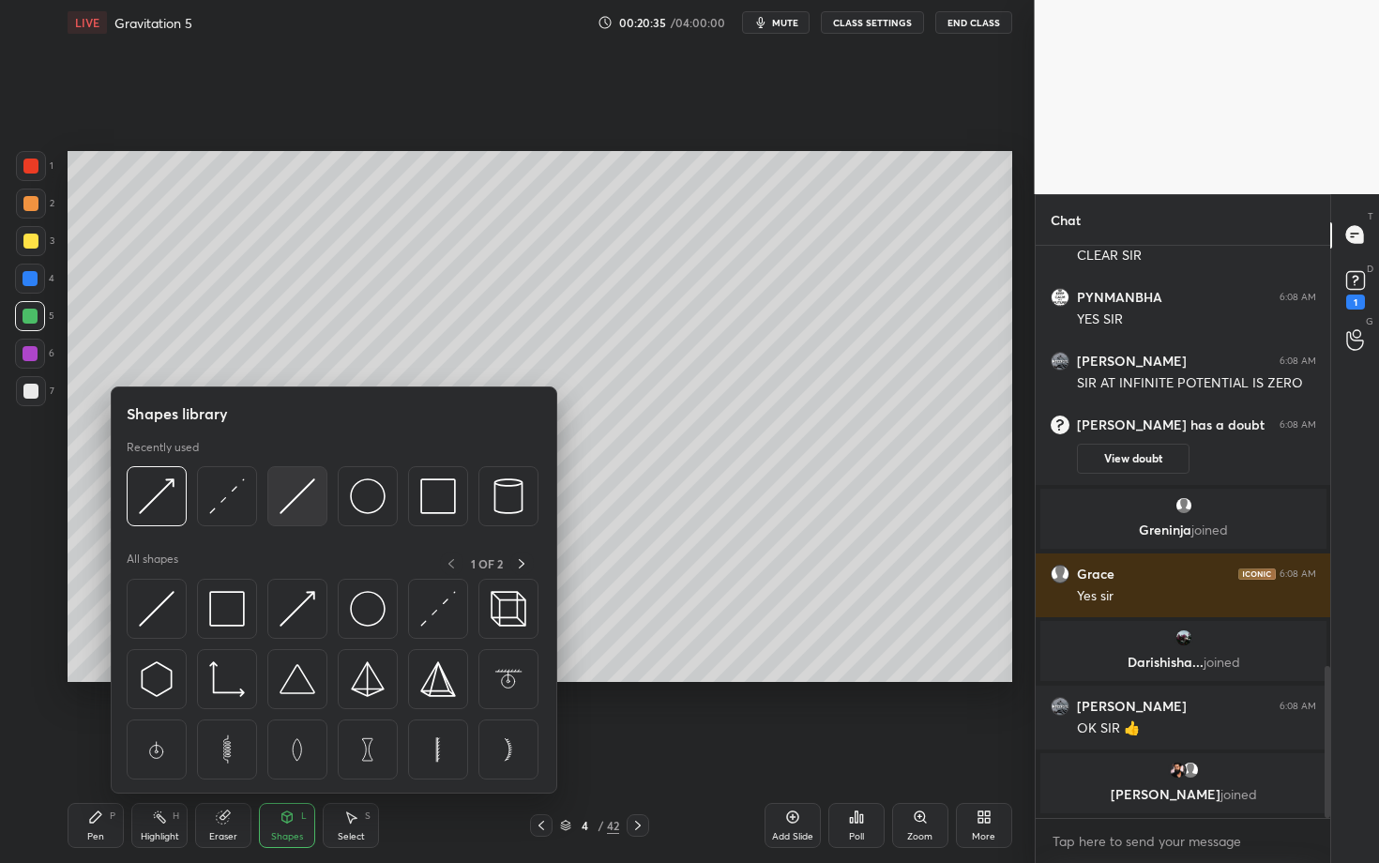
click at [318, 491] on div at bounding box center [297, 496] width 60 height 60
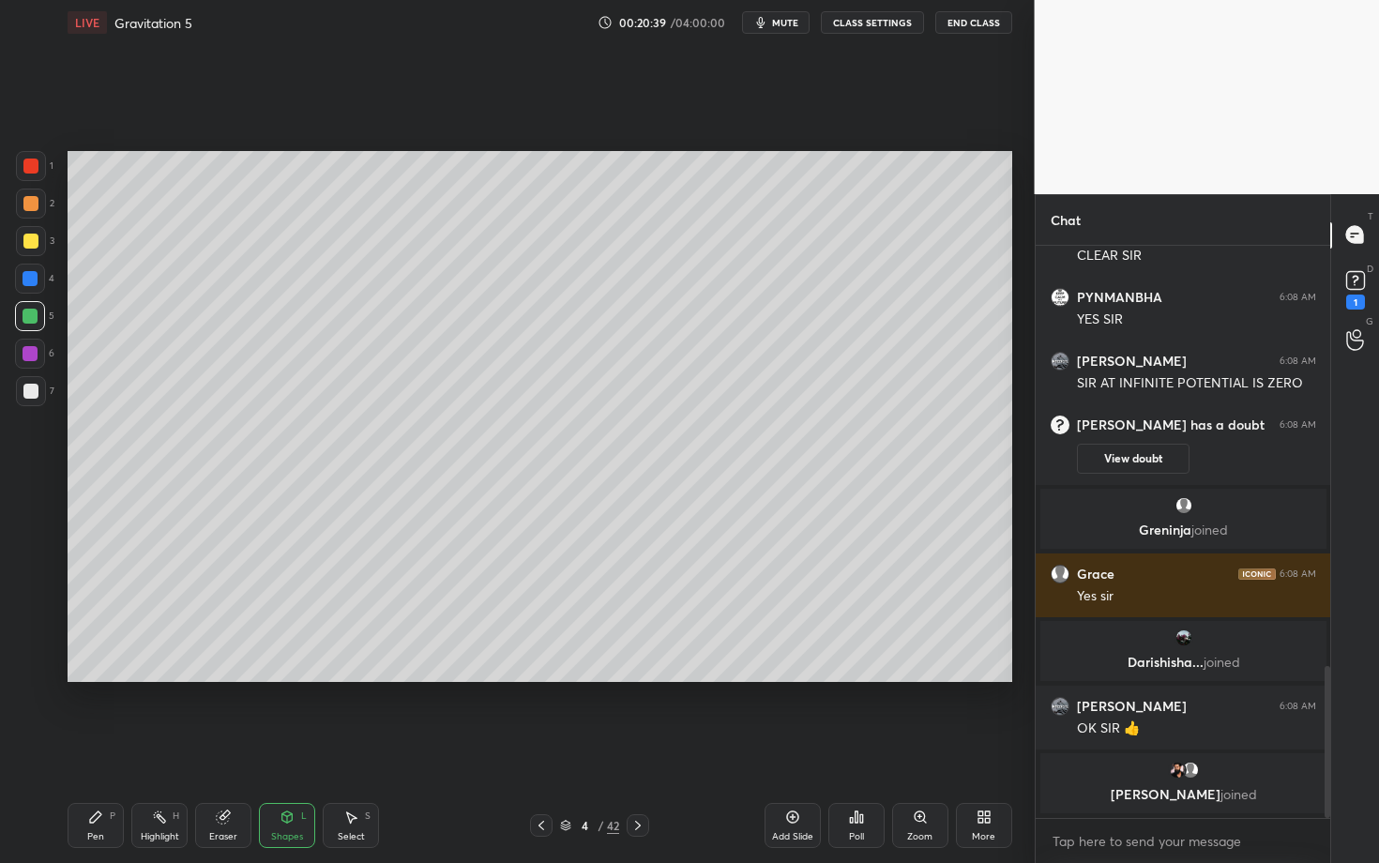
click at [112, 748] on div "Pen P" at bounding box center [96, 825] width 56 height 45
click at [152, 748] on div "Highlight H" at bounding box center [159, 825] width 56 height 45
click at [99, 748] on icon at bounding box center [95, 817] width 15 height 15
click at [31, 388] on div at bounding box center [30, 391] width 15 height 15
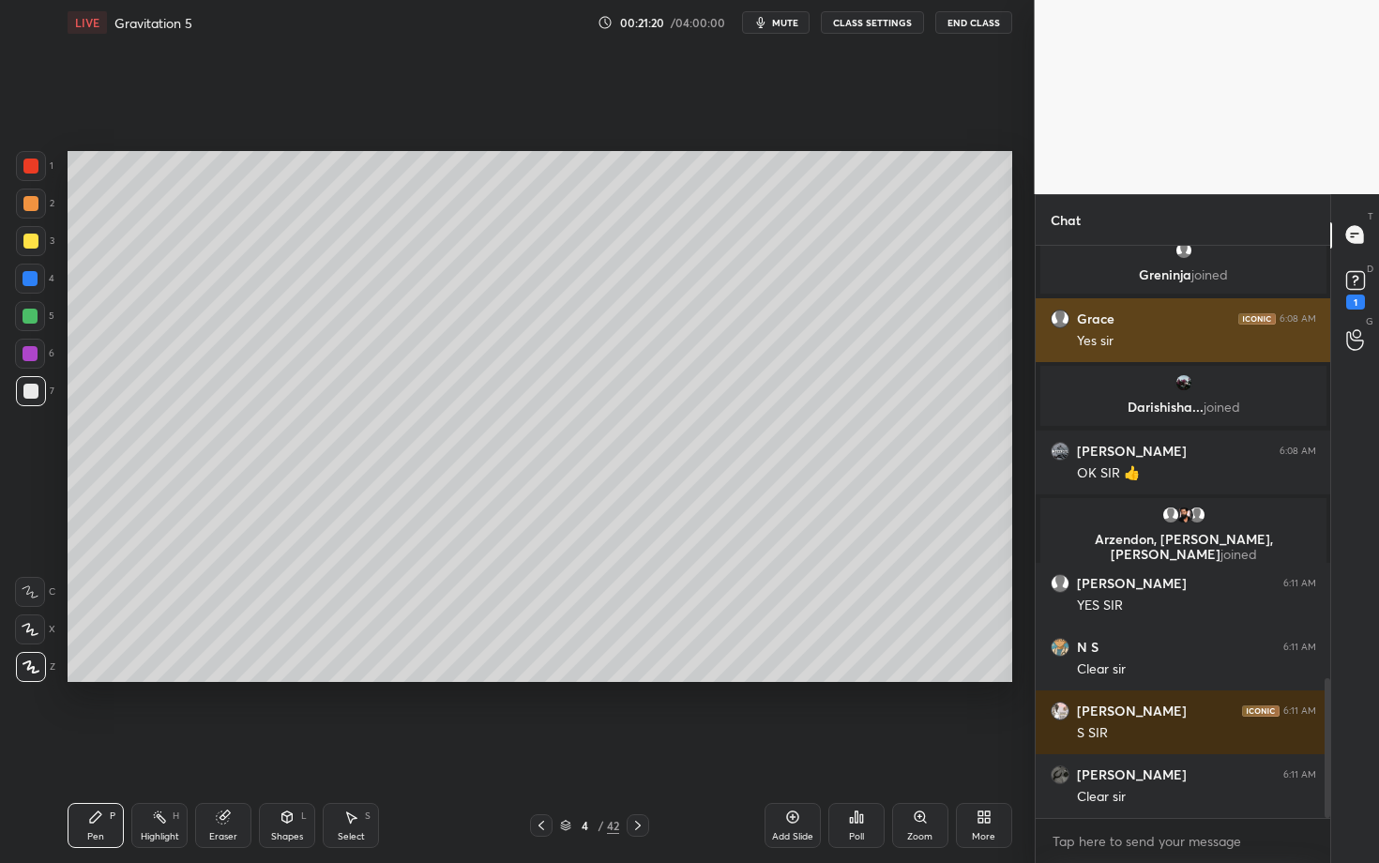
scroll to position [1831, 0]
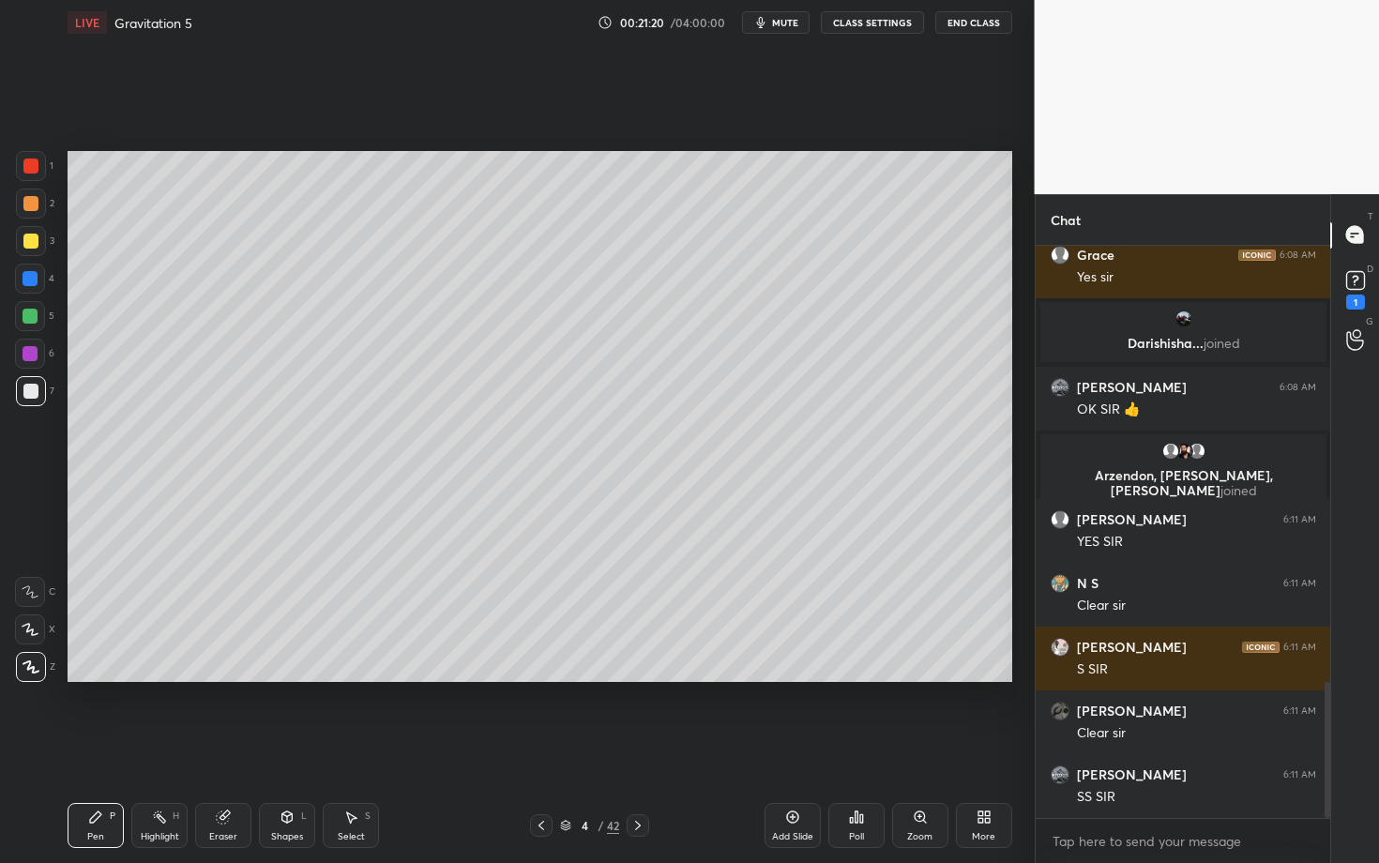
click at [639, 748] on icon at bounding box center [638, 825] width 15 height 15
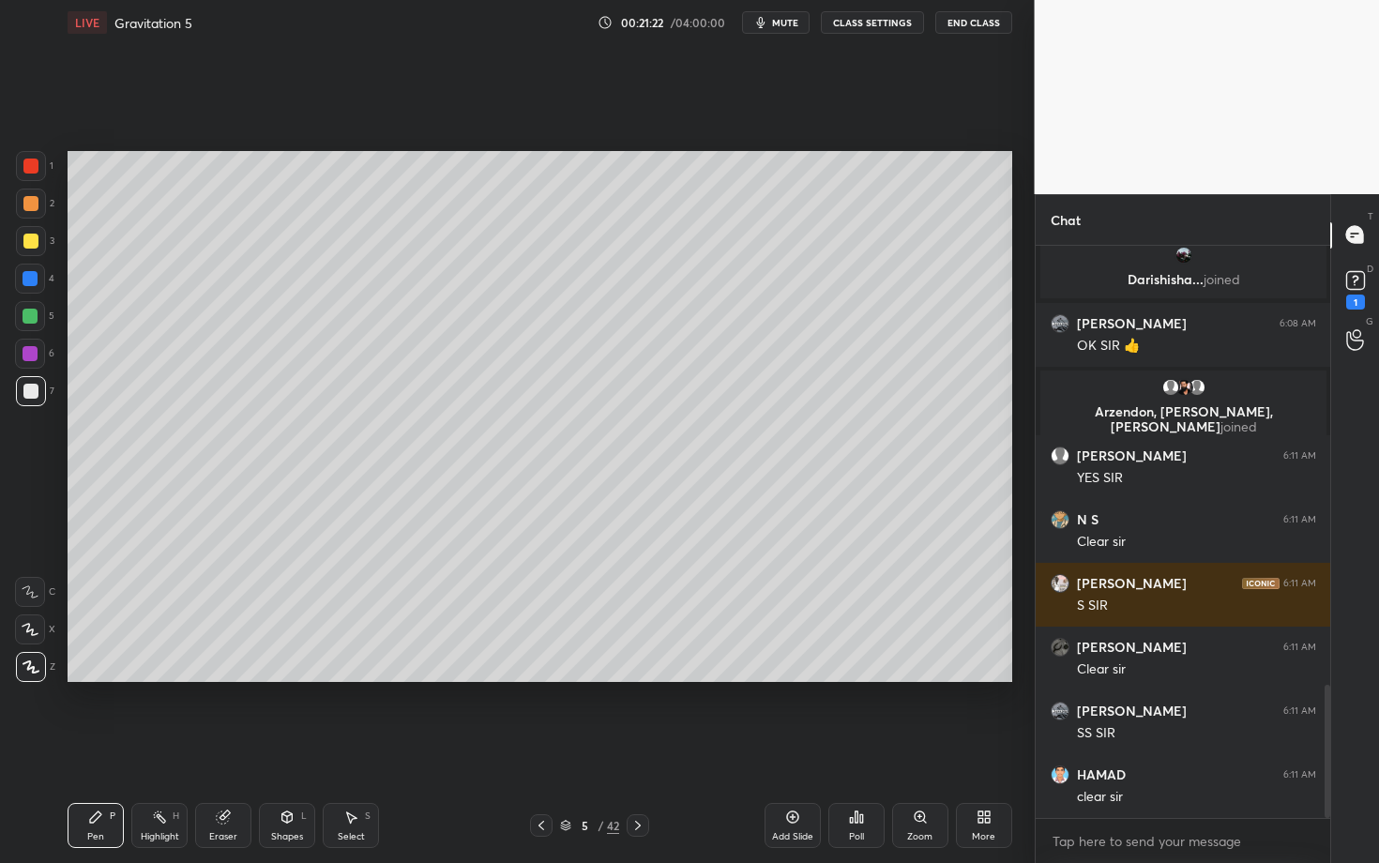
click at [38, 204] on div at bounding box center [31, 204] width 30 height 30
click at [281, 748] on icon at bounding box center [287, 817] width 15 height 15
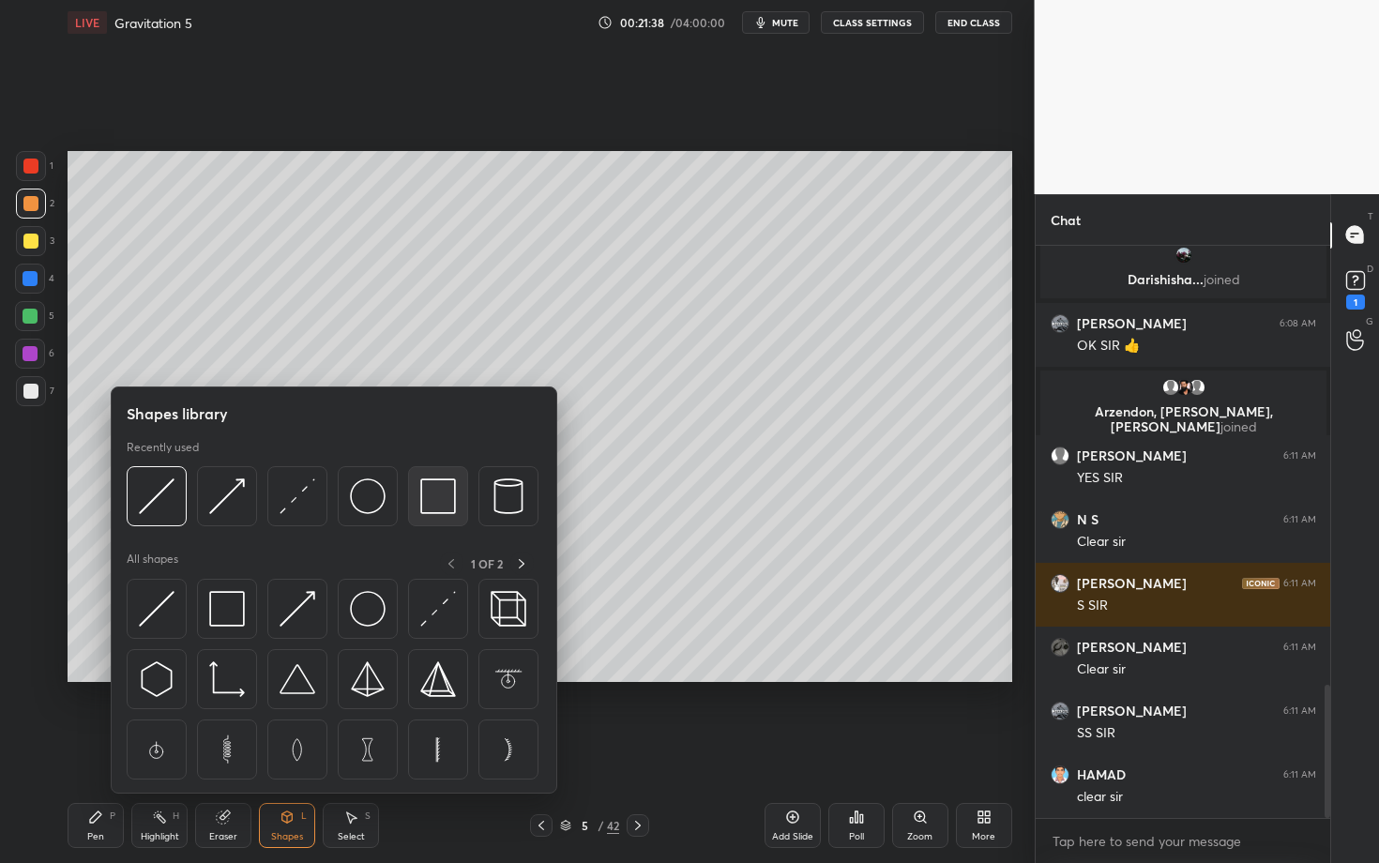
click at [440, 497] on img at bounding box center [438, 497] width 36 height 36
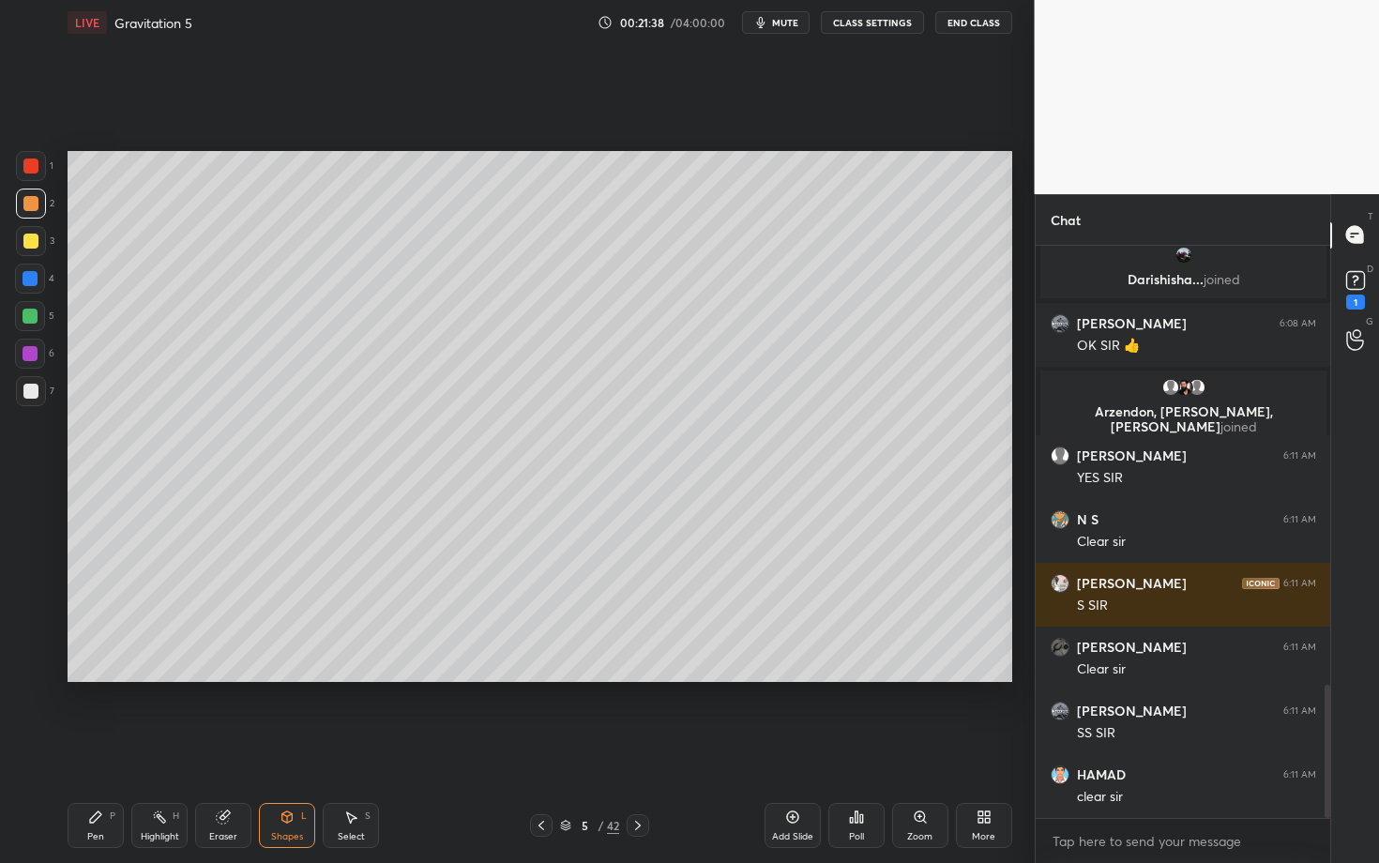
click at [37, 389] on div at bounding box center [31, 391] width 30 height 30
click at [89, 748] on icon at bounding box center [95, 817] width 15 height 15
click at [34, 388] on div at bounding box center [31, 391] width 30 height 30
click at [35, 349] on div at bounding box center [30, 354] width 30 height 30
click at [272, 748] on div "Shapes L" at bounding box center [287, 825] width 56 height 45
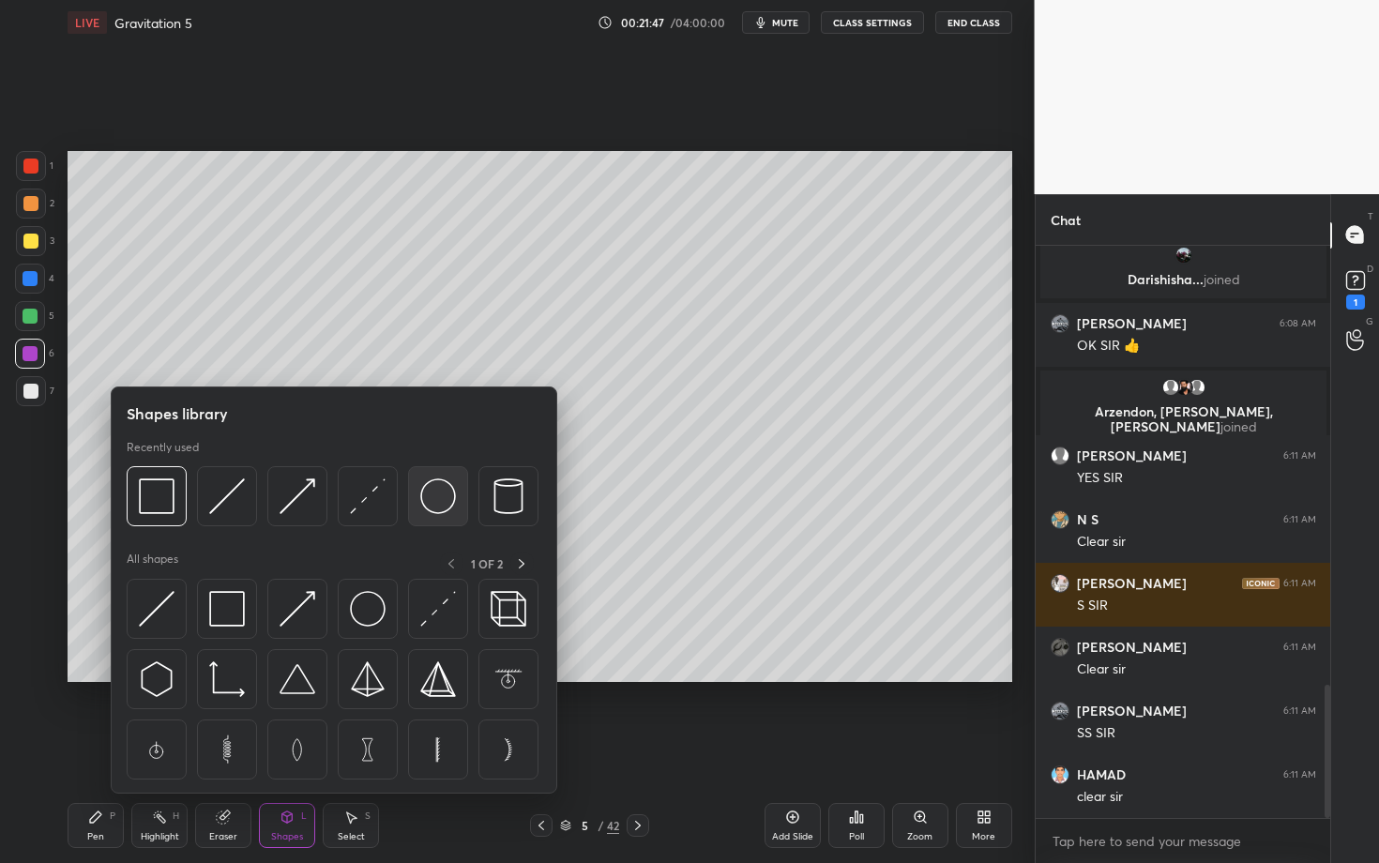
click at [445, 503] on img at bounding box center [438, 497] width 36 height 36
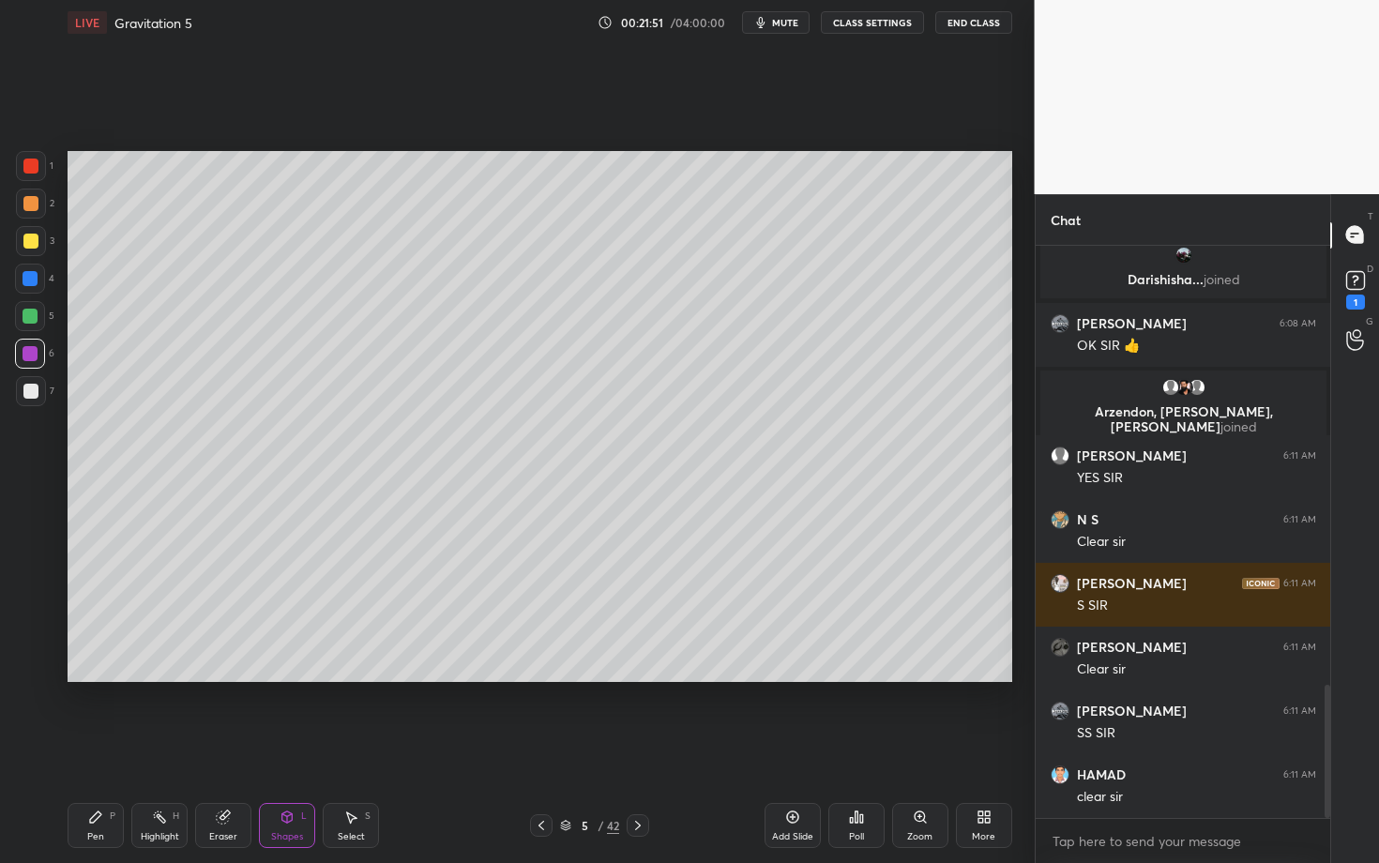
click at [293, 748] on div "Shapes L" at bounding box center [287, 825] width 56 height 45
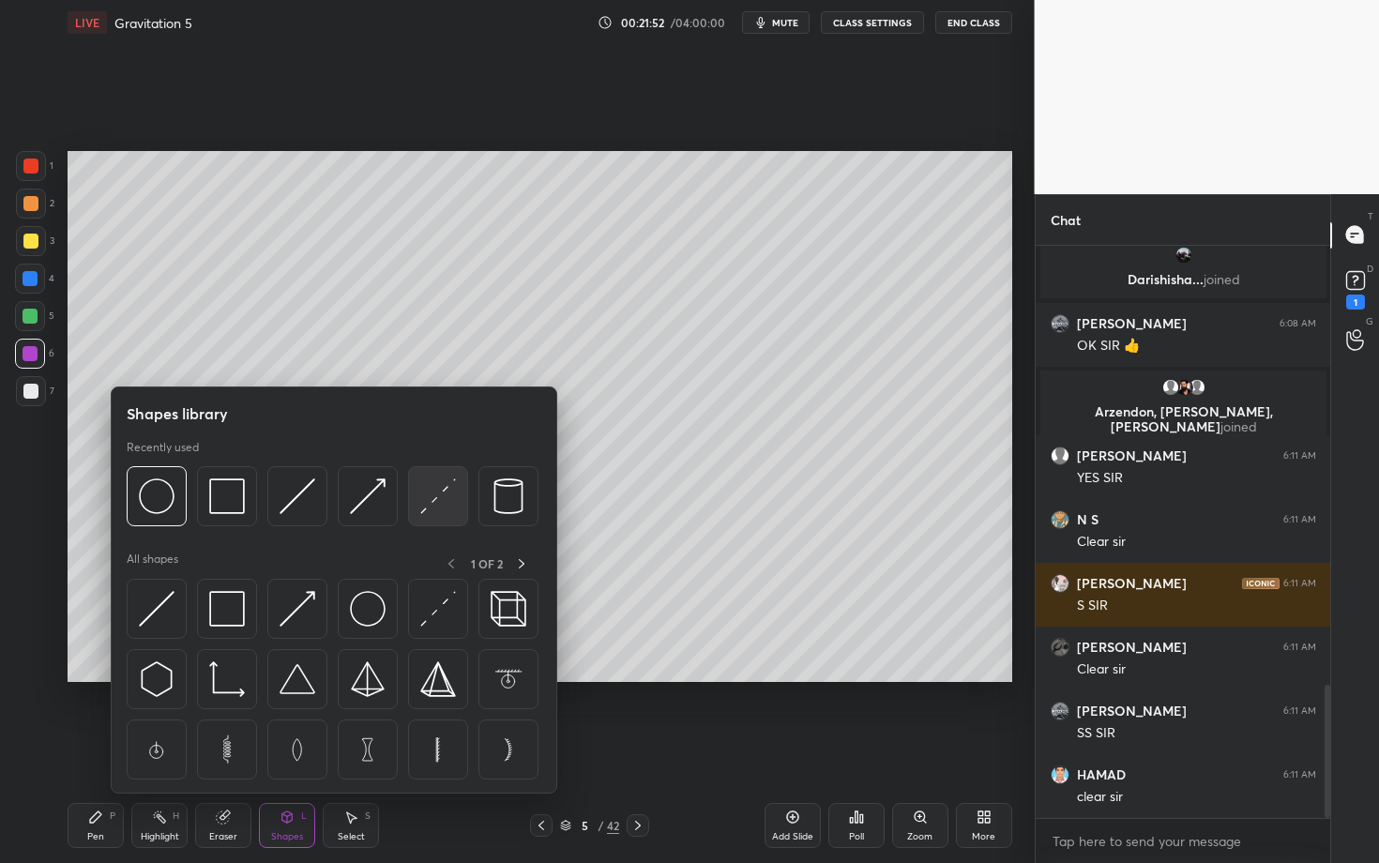
click at [440, 496] on img at bounding box center [438, 497] width 36 height 36
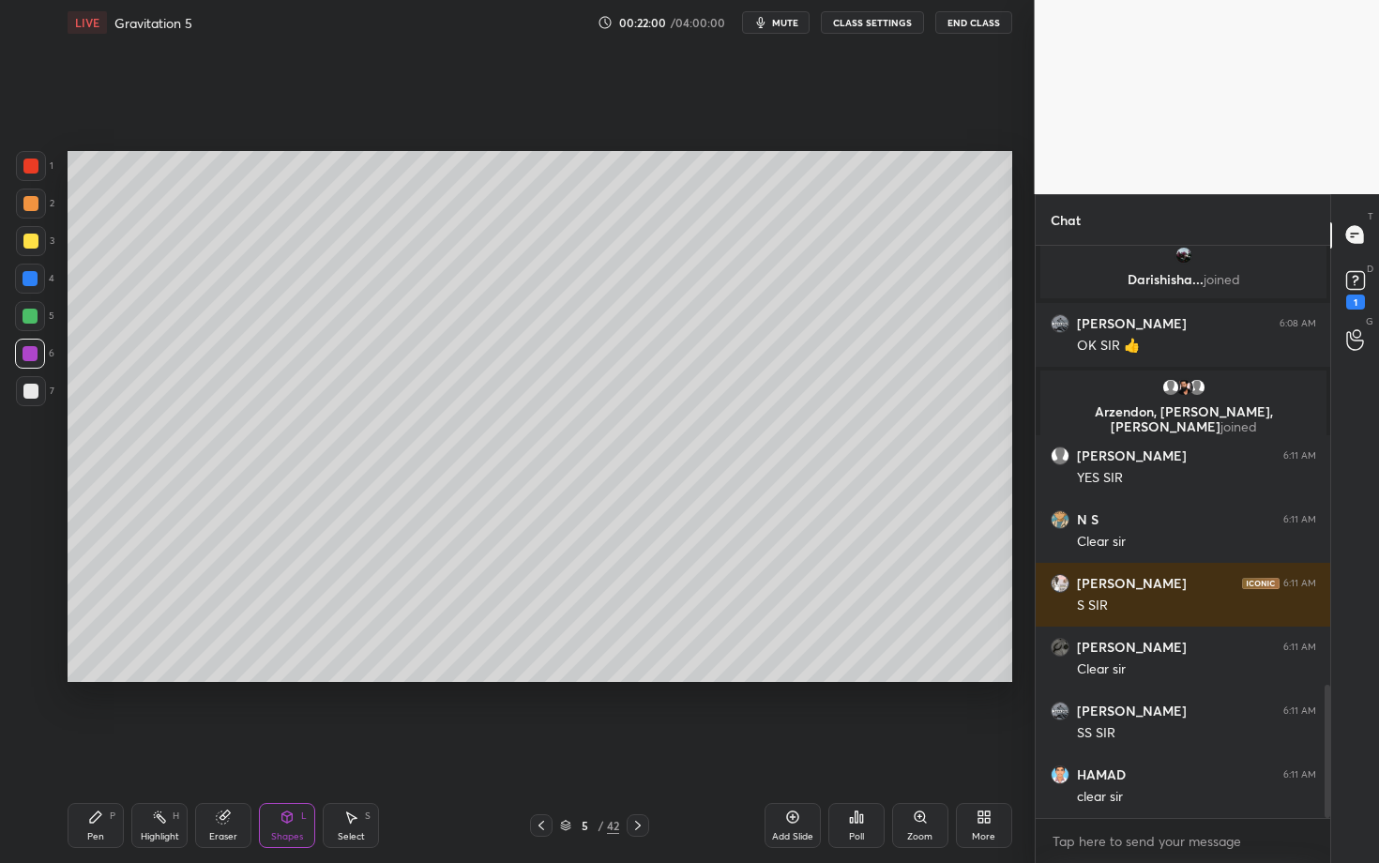
click at [102, 748] on div "Pen P" at bounding box center [96, 825] width 56 height 45
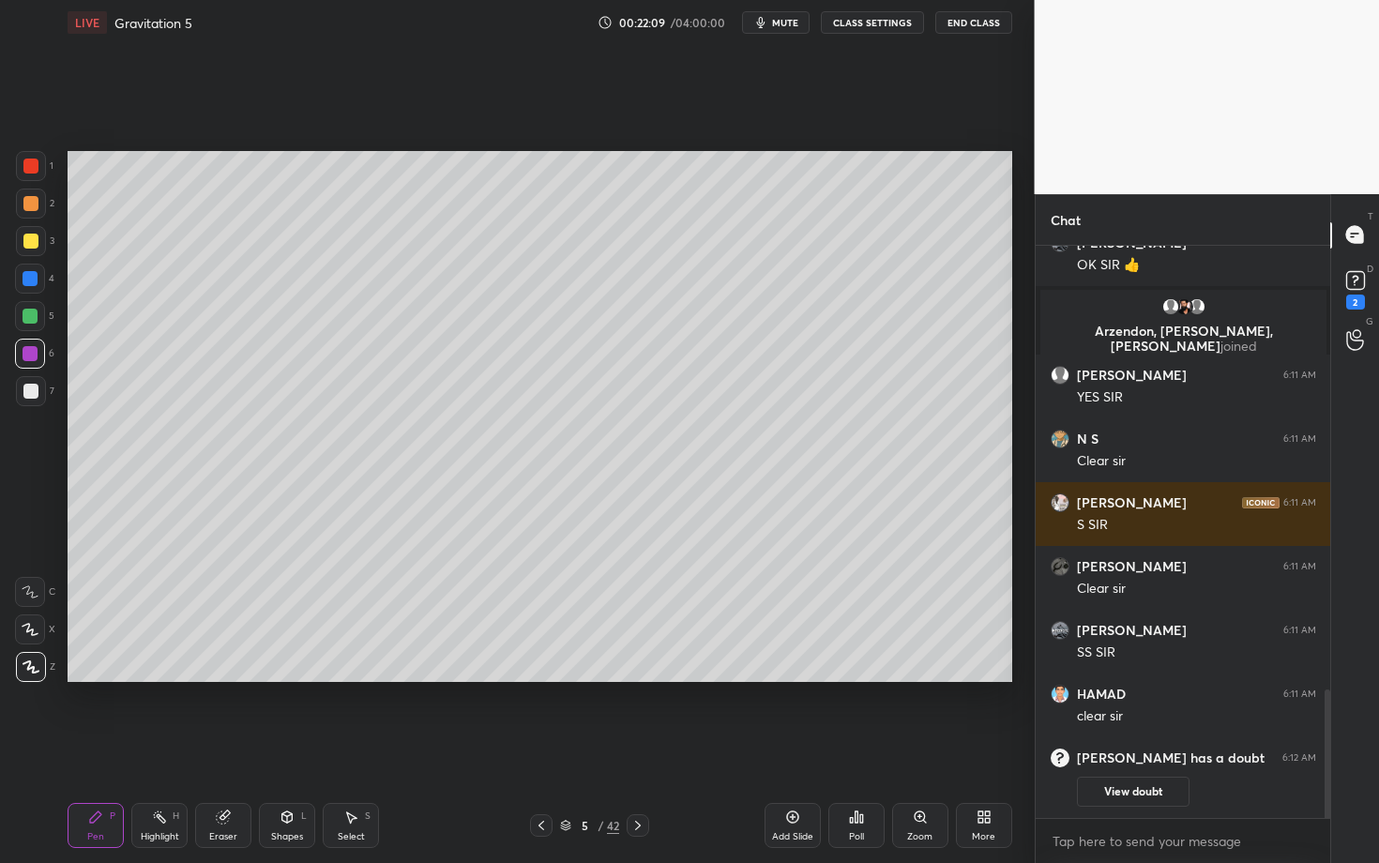
click at [225, 748] on icon at bounding box center [223, 818] width 12 height 12
click at [172, 748] on div "Highlight H" at bounding box center [159, 825] width 56 height 45
click at [29, 672] on icon at bounding box center [30, 667] width 15 height 15
click at [35, 158] on div at bounding box center [31, 166] width 30 height 30
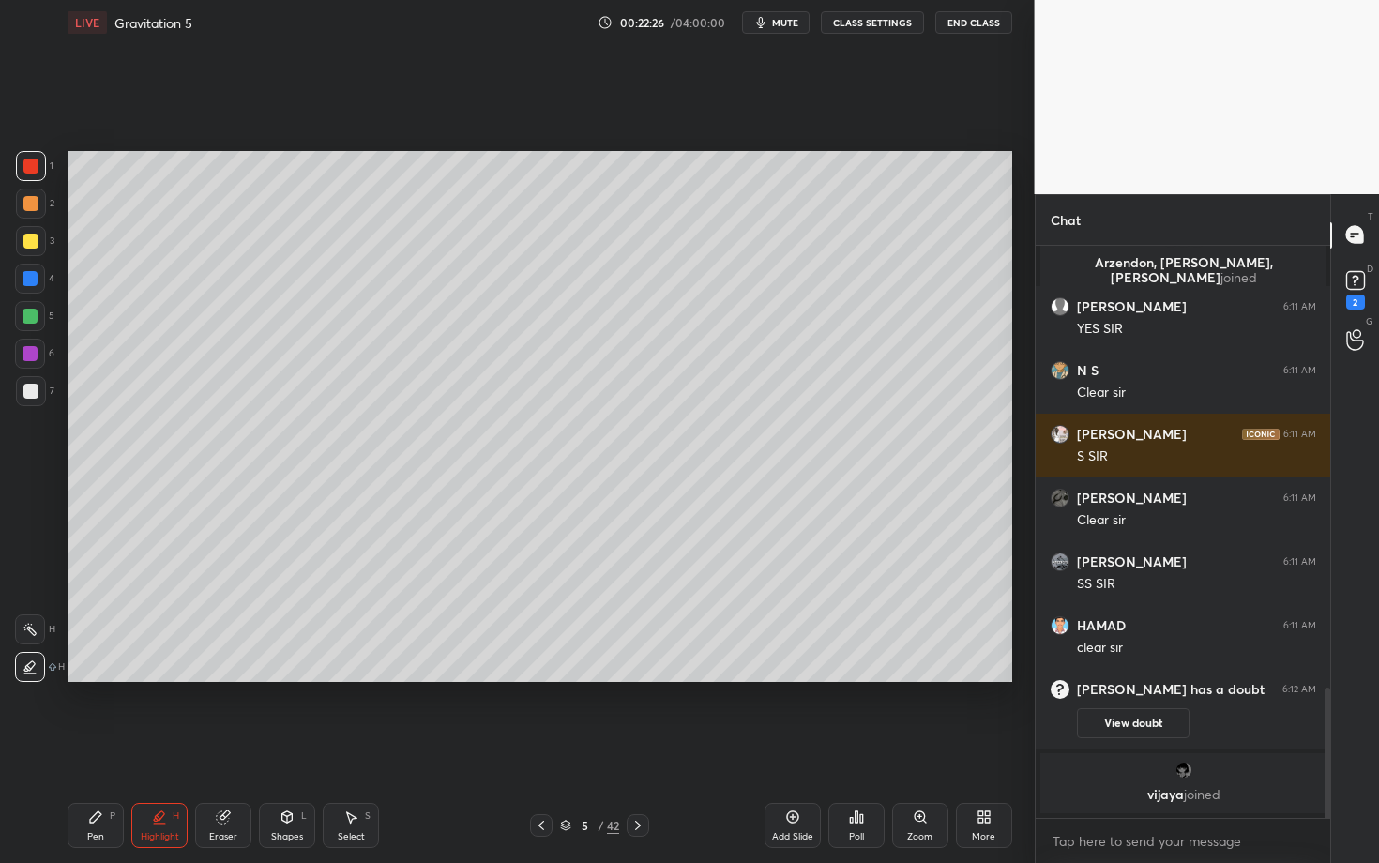
click at [106, 748] on div "Pen P" at bounding box center [96, 825] width 56 height 45
click at [27, 401] on div at bounding box center [31, 391] width 30 height 30
click at [284, 748] on div "Shapes" at bounding box center [287, 836] width 32 height 9
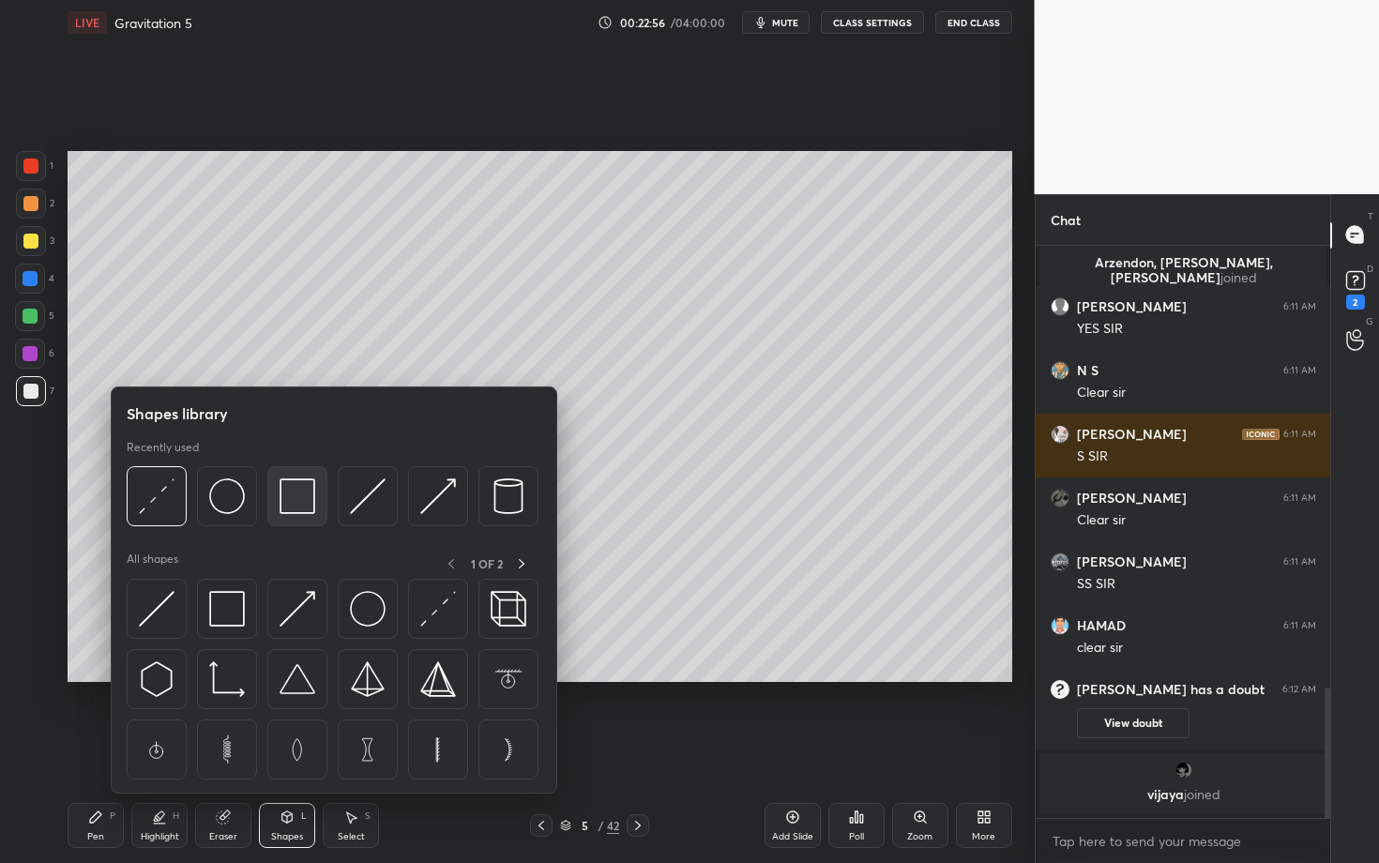
click at [282, 481] on img at bounding box center [298, 497] width 36 height 36
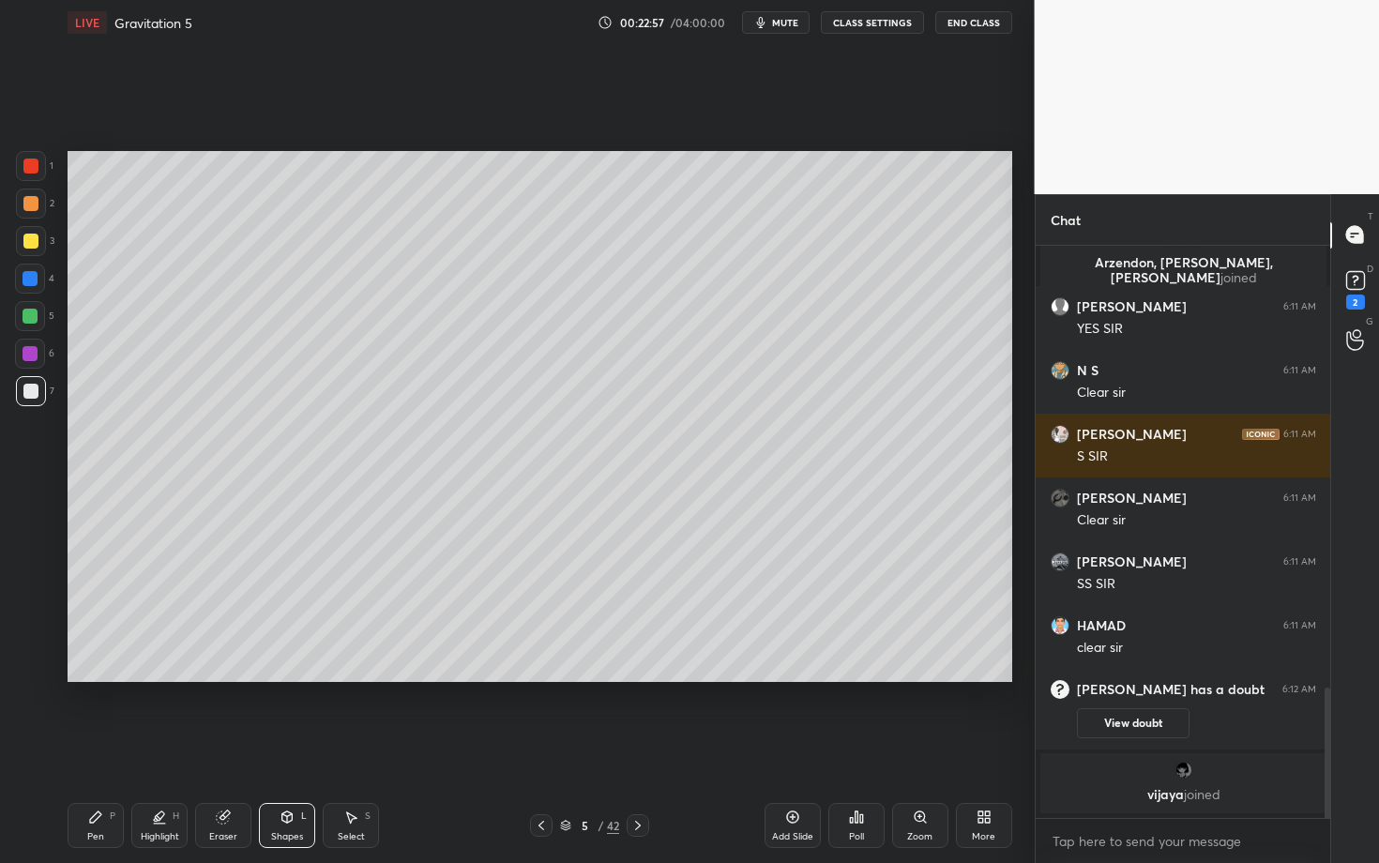
click at [28, 318] on div at bounding box center [30, 316] width 15 height 15
click at [105, 748] on div "Pen P" at bounding box center [96, 825] width 56 height 45
click at [32, 241] on div at bounding box center [30, 241] width 15 height 15
click at [289, 748] on icon at bounding box center [287, 817] width 10 height 11
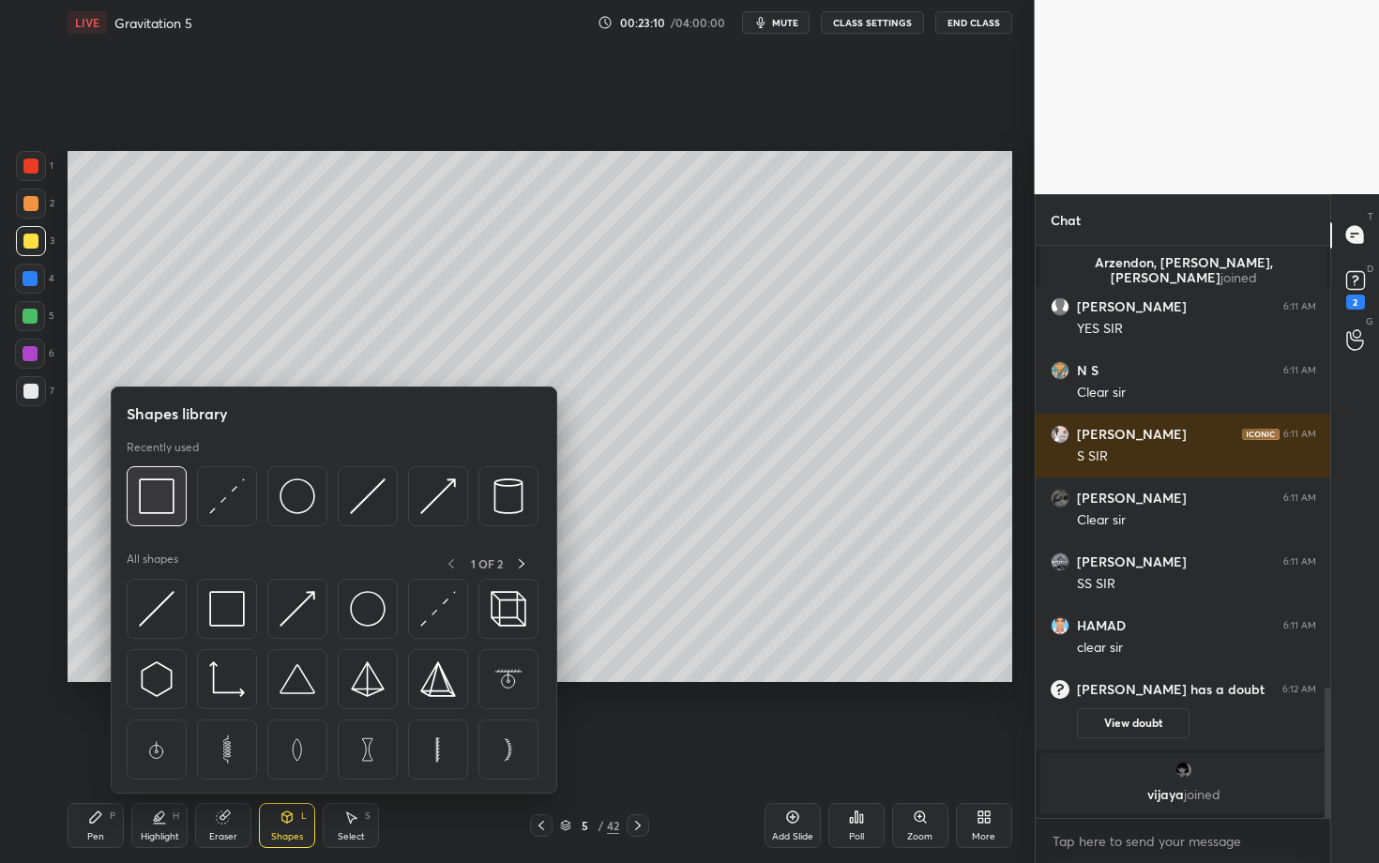
click at [168, 506] on img at bounding box center [157, 497] width 36 height 36
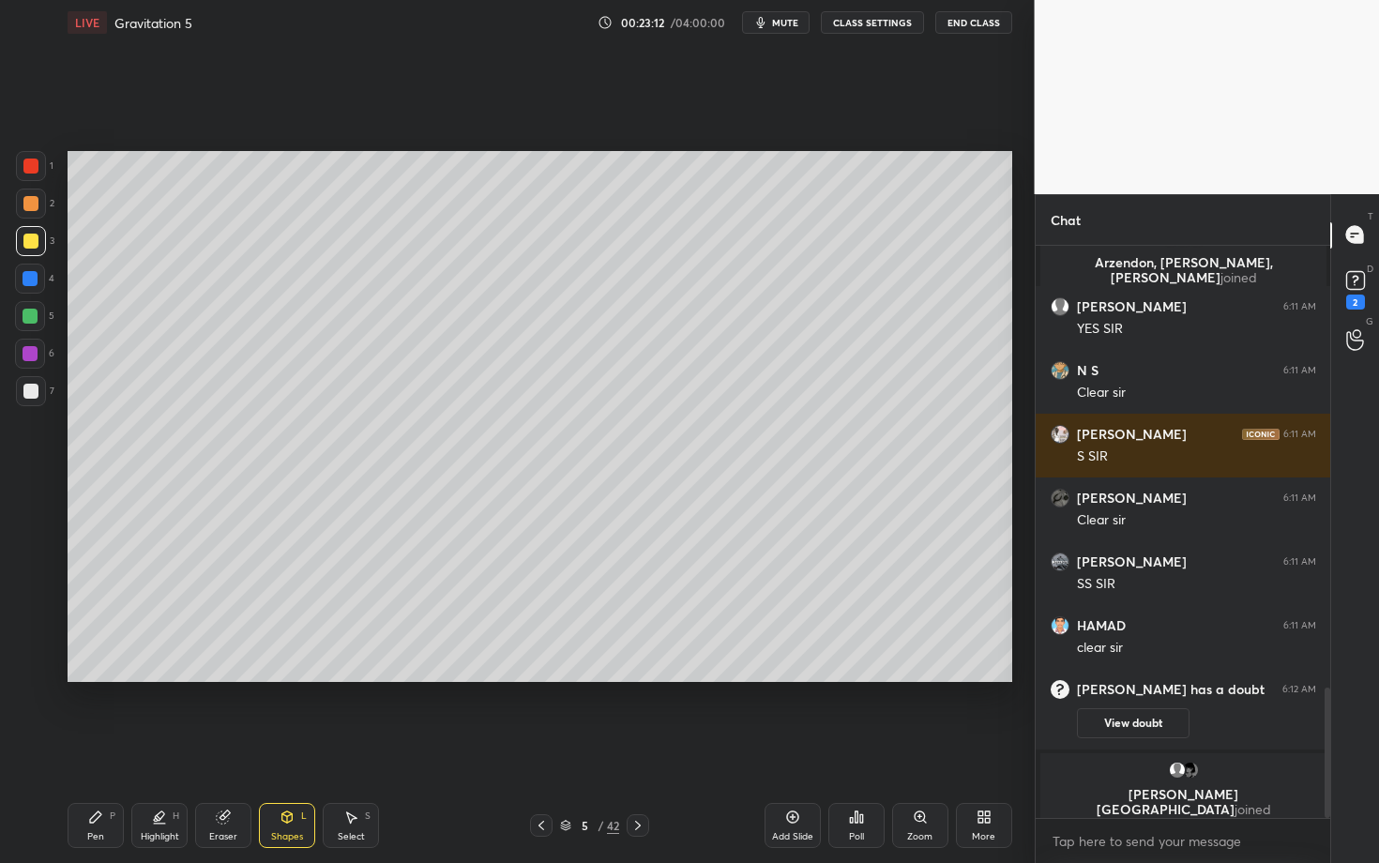
click at [98, 748] on div "Pen P" at bounding box center [96, 825] width 56 height 45
click at [32, 390] on div at bounding box center [30, 391] width 15 height 15
click at [34, 358] on div at bounding box center [30, 354] width 30 height 30
click at [279, 748] on div "Shapes L" at bounding box center [287, 825] width 56 height 45
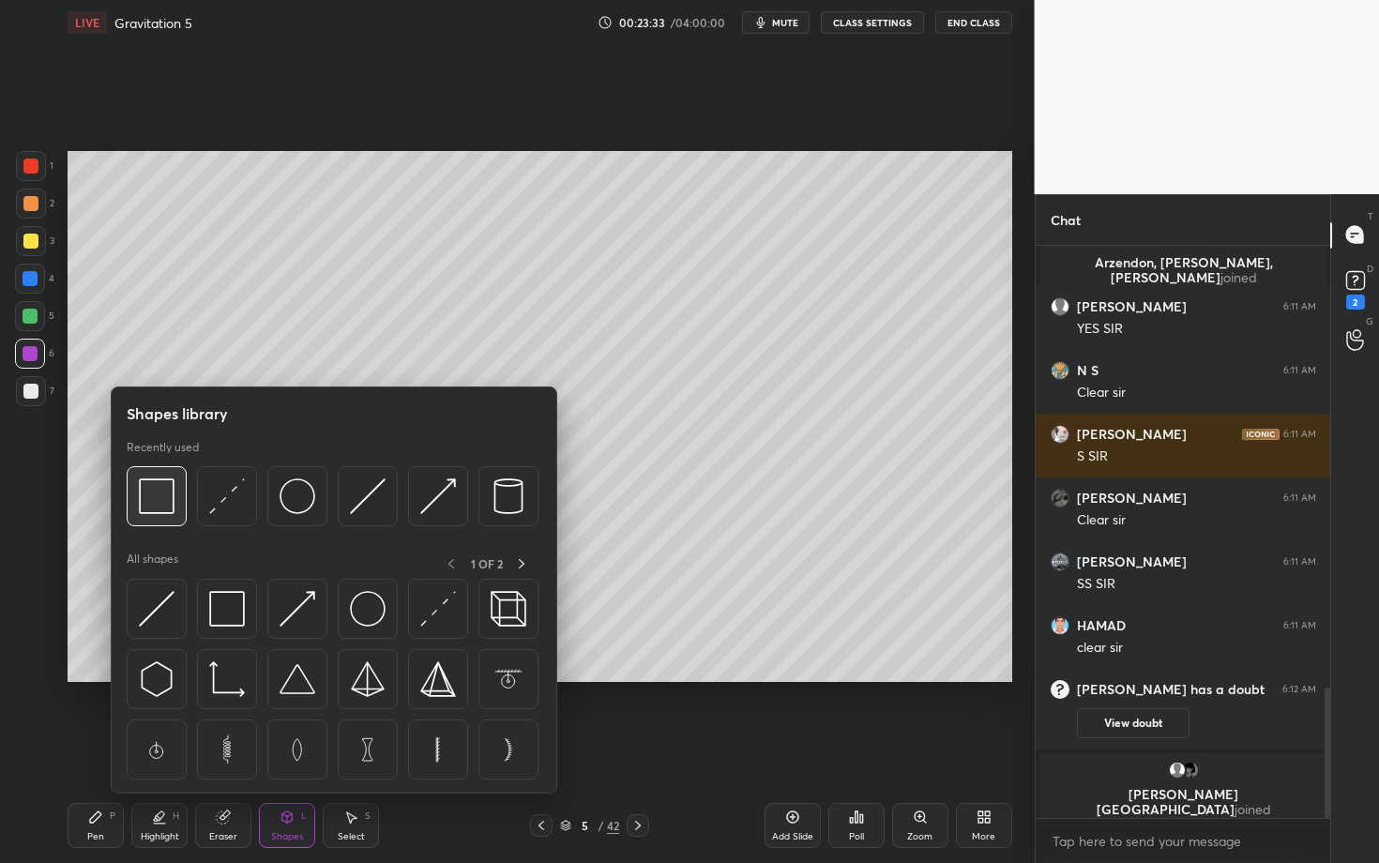
click at [175, 499] on div at bounding box center [157, 496] width 60 height 60
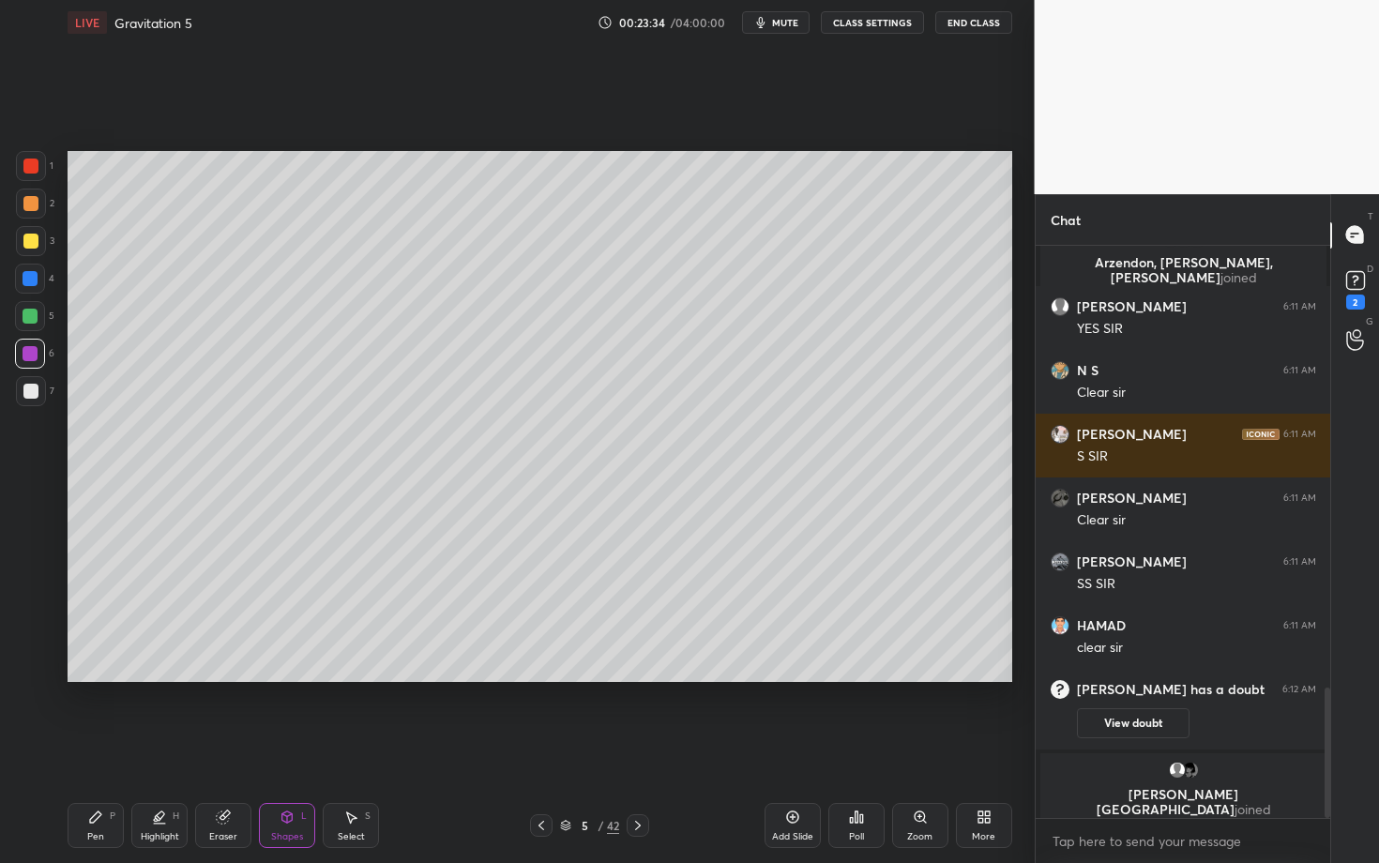
click at [40, 402] on div "7" at bounding box center [35, 391] width 38 height 30
click at [104, 748] on div "Pen P" at bounding box center [96, 825] width 56 height 45
click at [35, 166] on div at bounding box center [30, 166] width 15 height 15
click at [286, 748] on div "Shapes" at bounding box center [287, 836] width 32 height 9
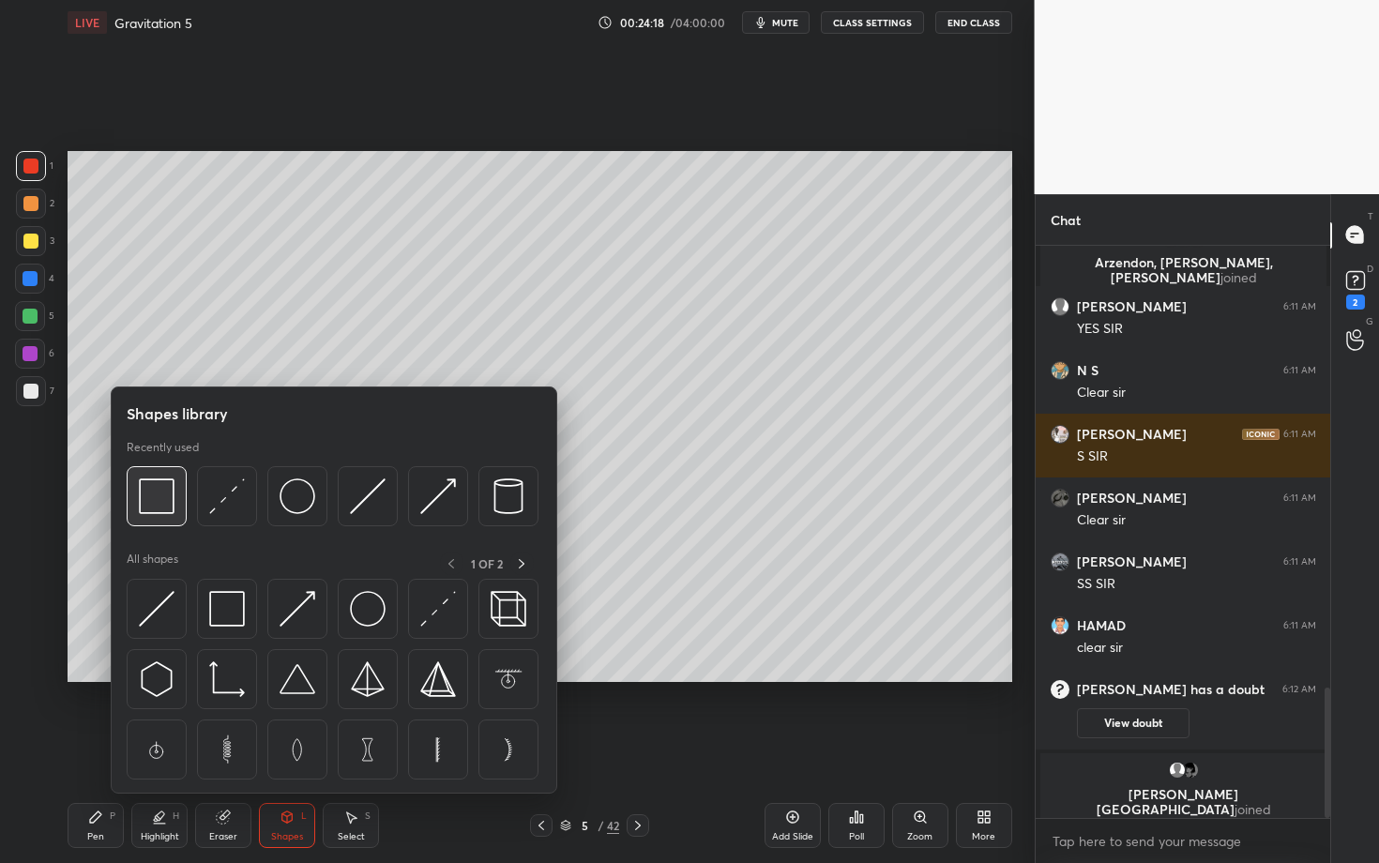
click at [162, 488] on img at bounding box center [157, 497] width 36 height 36
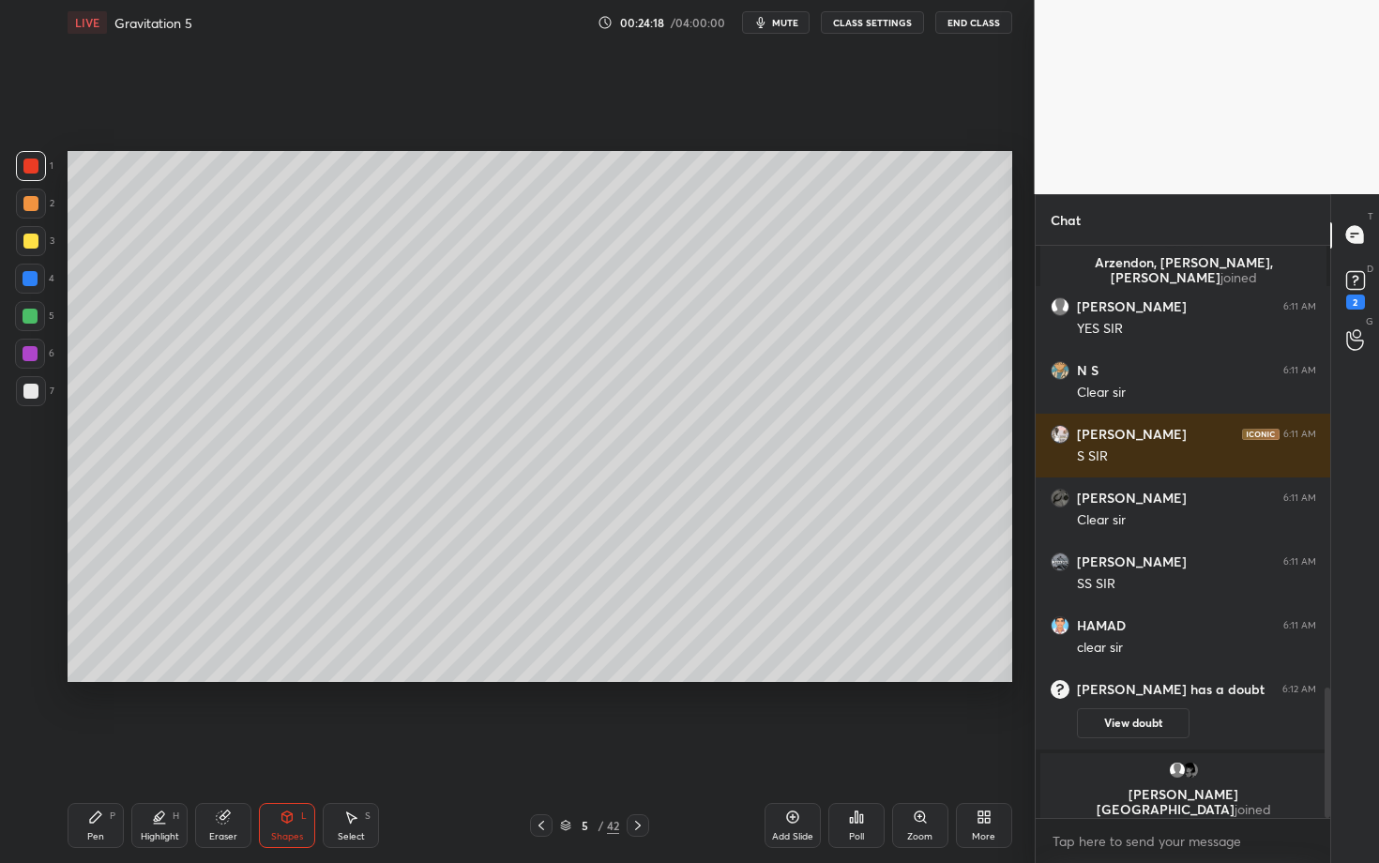
click at [29, 394] on div at bounding box center [30, 391] width 15 height 15
click at [112, 748] on div "P" at bounding box center [113, 816] width 6 height 9
click at [100, 748] on icon at bounding box center [95, 817] width 15 height 15
click at [164, 748] on div "Highlight" at bounding box center [160, 836] width 38 height 9
click at [37, 631] on icon at bounding box center [30, 629] width 15 height 15
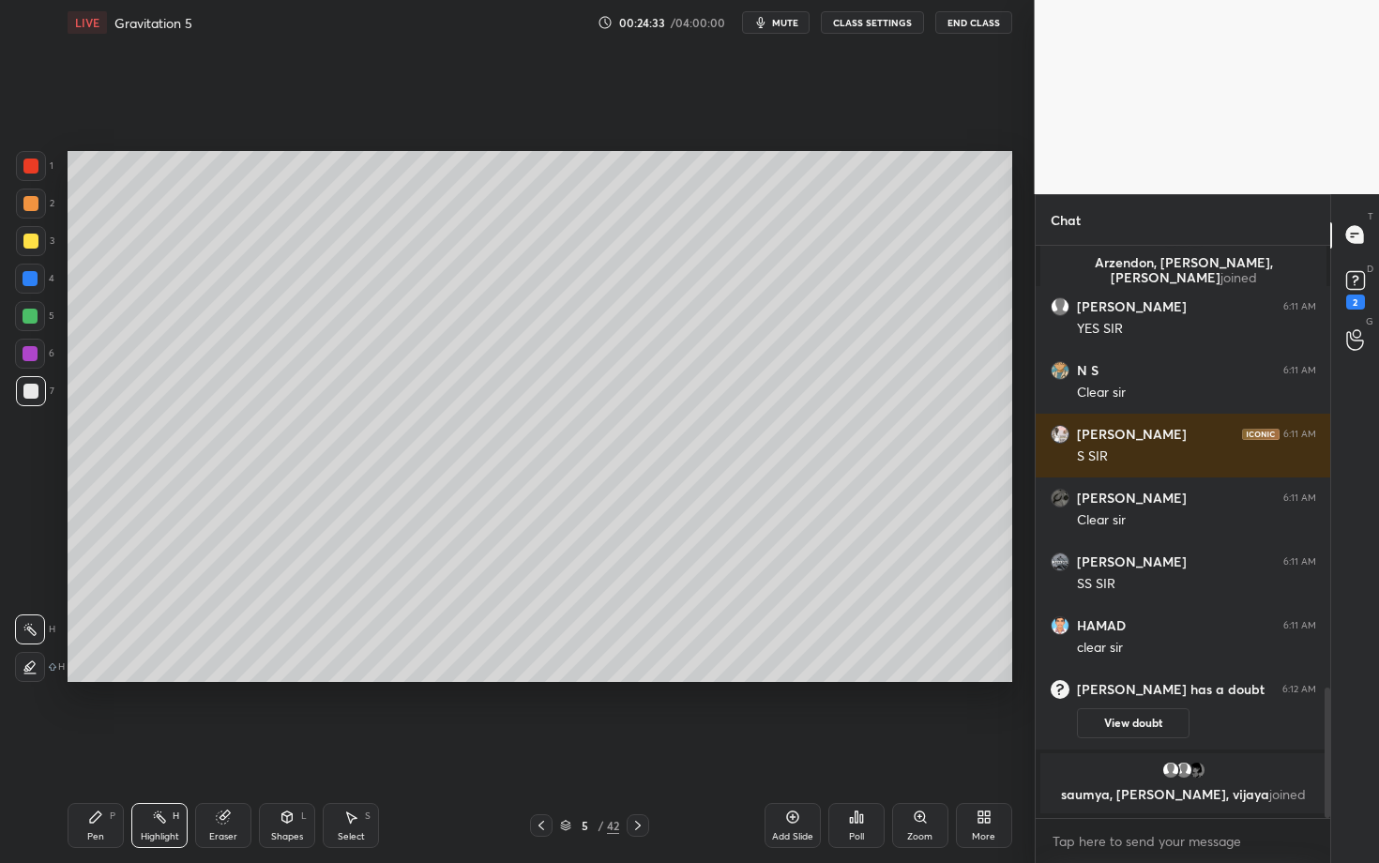
click at [640, 748] on icon at bounding box center [638, 825] width 15 height 15
click at [85, 748] on div "Pen P" at bounding box center [96, 825] width 56 height 45
click at [540, 748] on icon at bounding box center [541, 825] width 15 height 15
click at [630, 748] on div at bounding box center [638, 825] width 23 height 23
click at [170, 748] on div "Highlight H" at bounding box center [159, 825] width 56 height 45
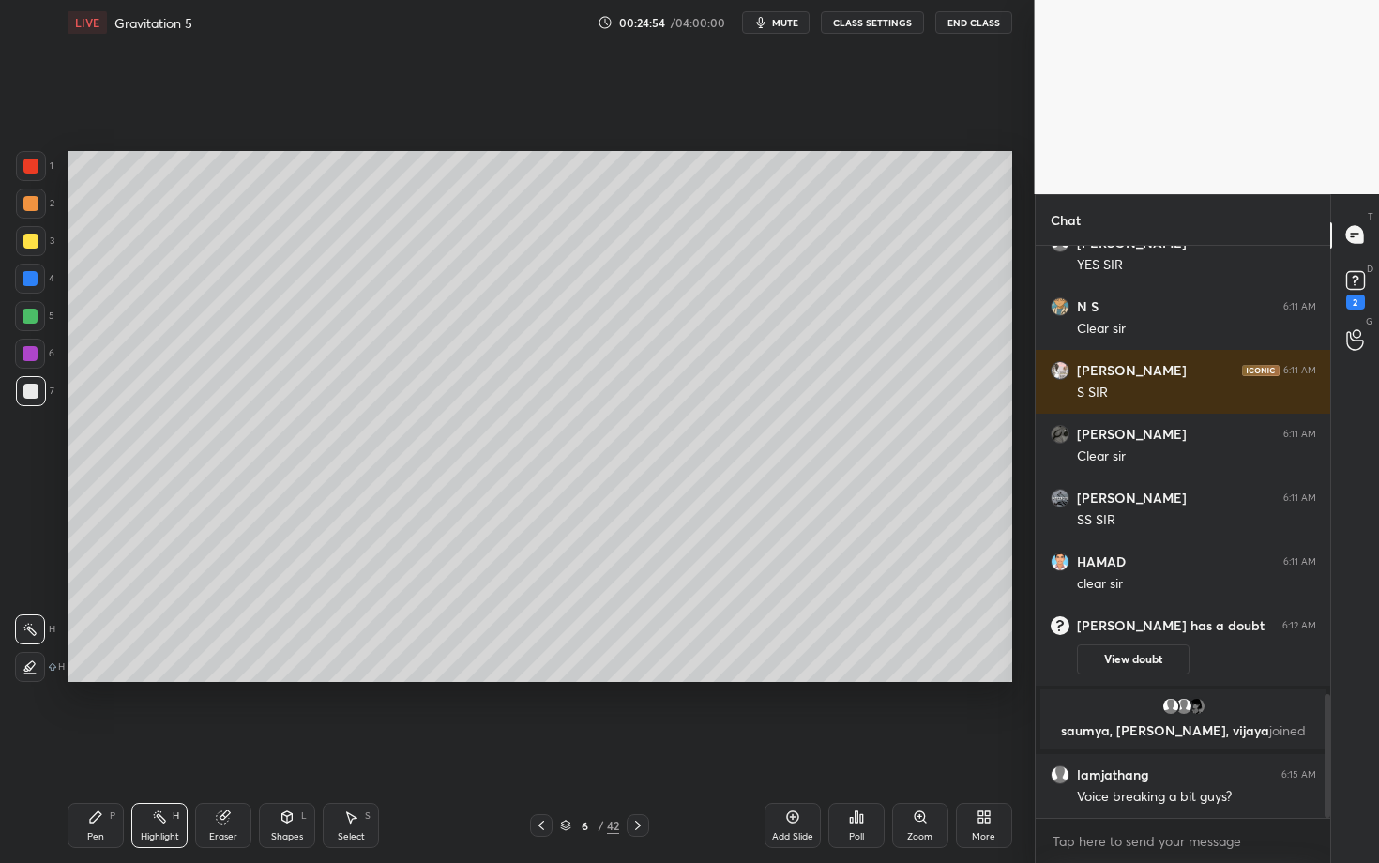
scroll to position [2072, 0]
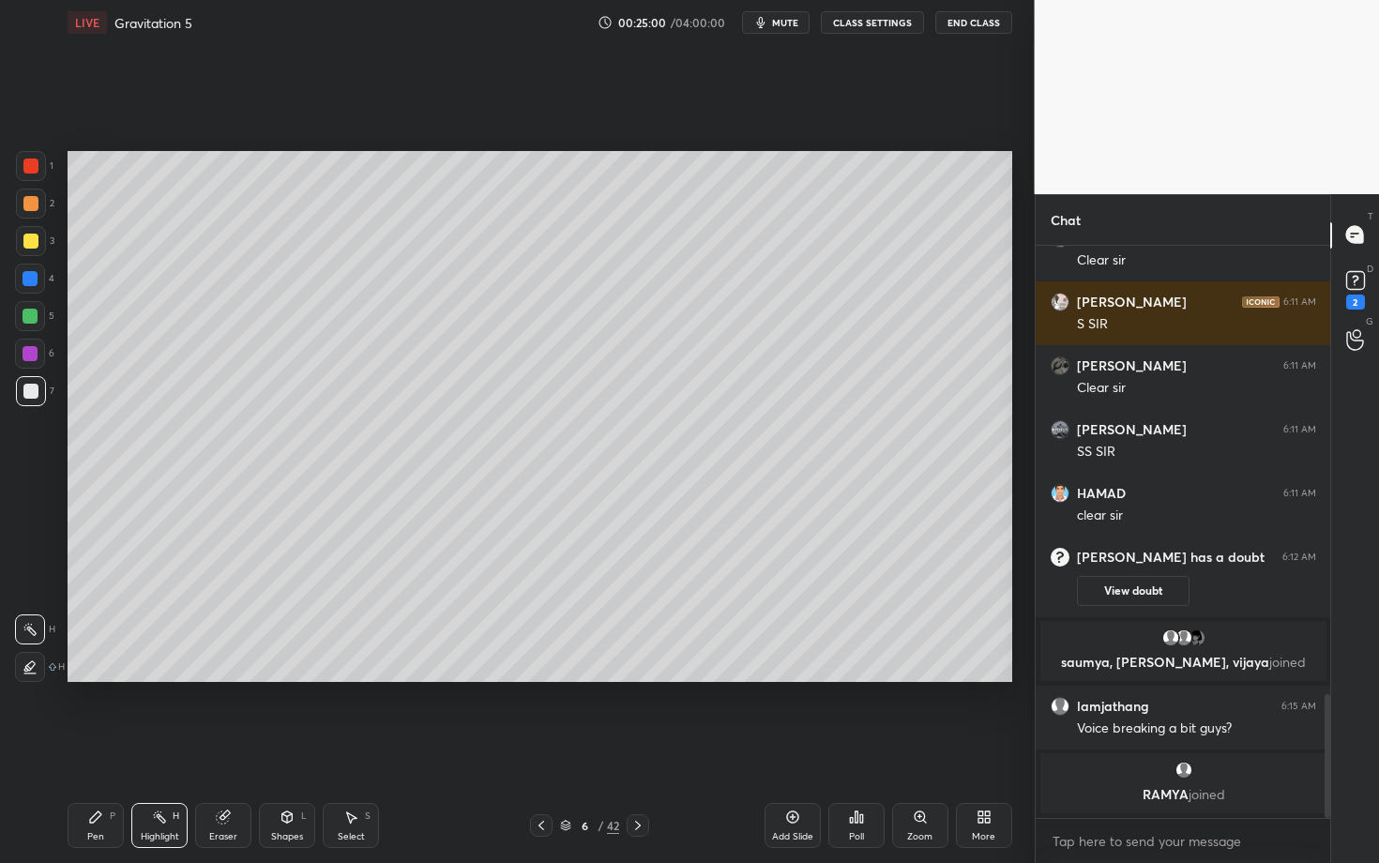
click at [132, 748] on div "Highlight H" at bounding box center [159, 825] width 56 height 45
click at [106, 748] on div "Pen P" at bounding box center [96, 825] width 56 height 45
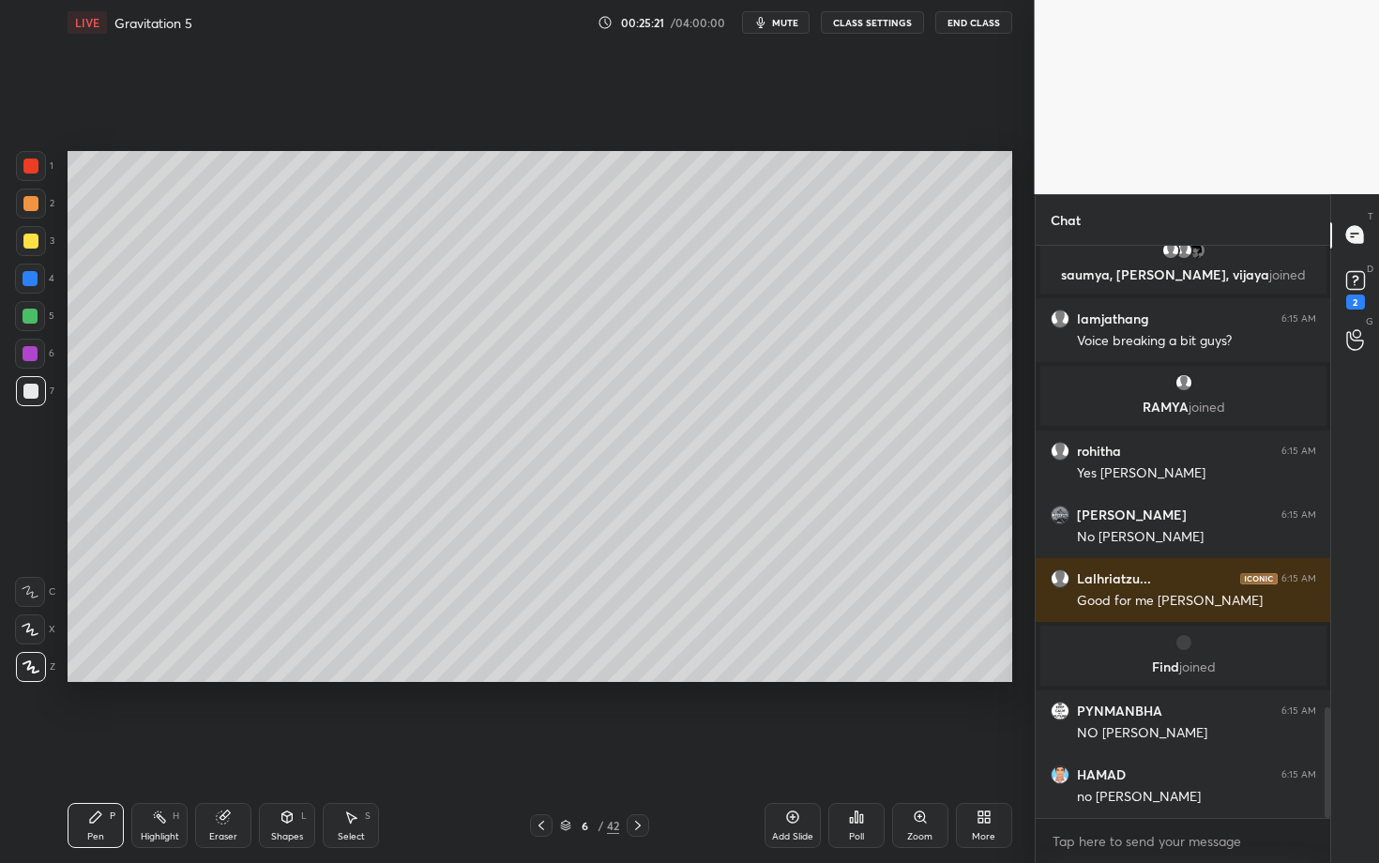
scroll to position [2381, 0]
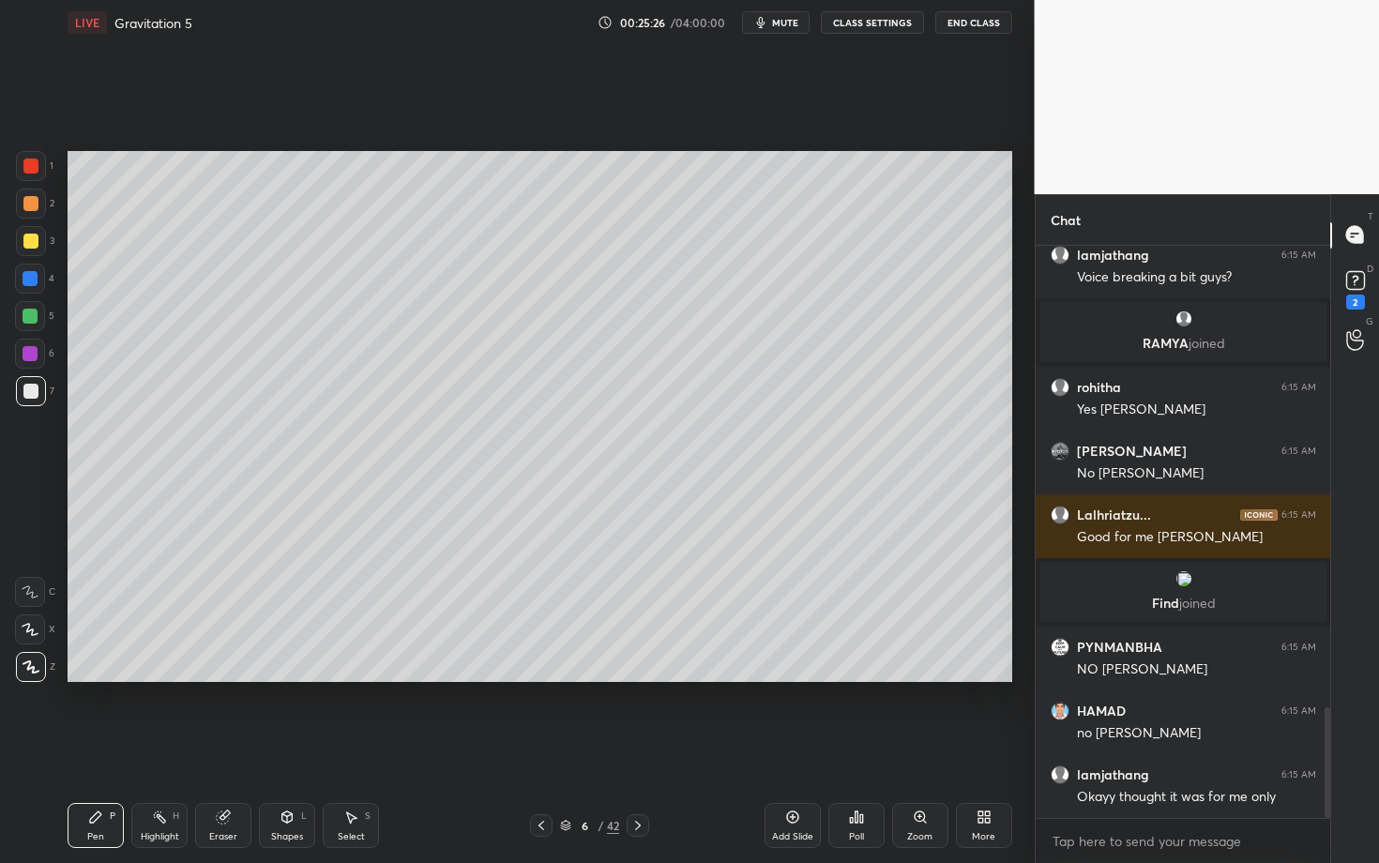
click at [356, 748] on icon at bounding box center [350, 817] width 15 height 15
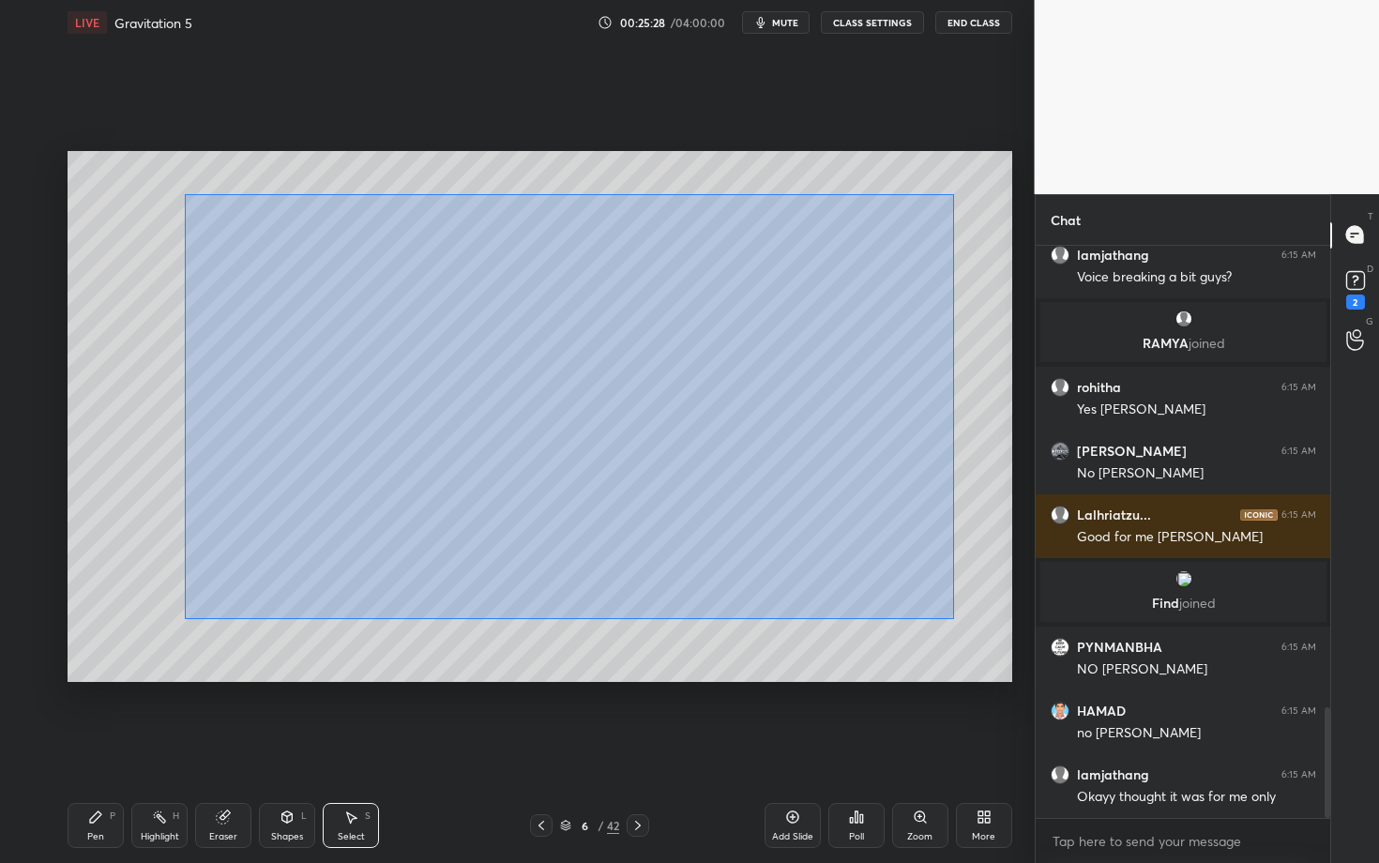
drag, startPoint x: 217, startPoint y: 229, endPoint x: 953, endPoint y: 618, distance: 833.2
click at [953, 618] on div "0 ° Undo Copy Duplicate Duplicate to new slide Delete" at bounding box center [540, 416] width 945 height 531
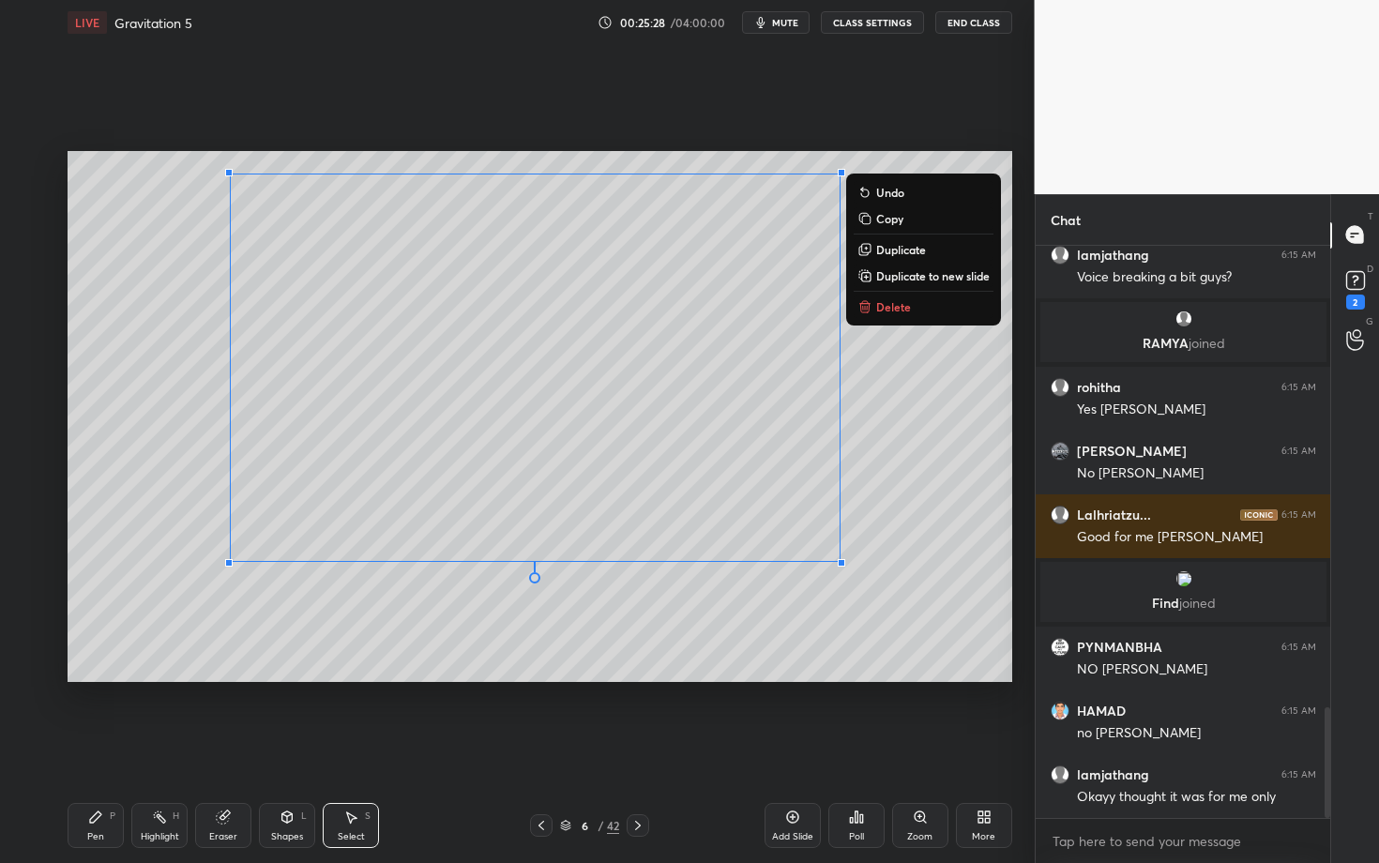
click at [890, 309] on p "Delete" at bounding box center [893, 306] width 35 height 15
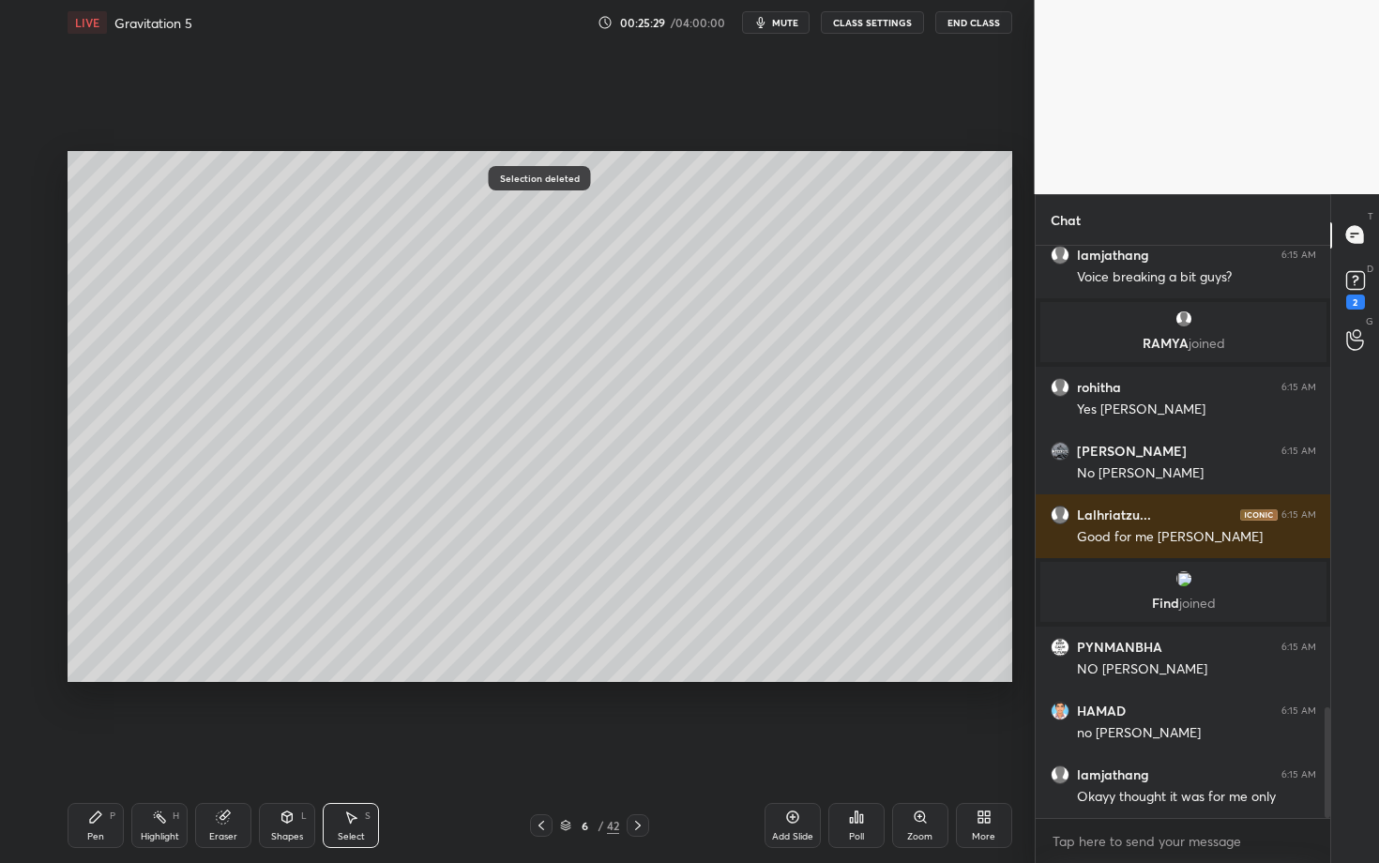
click at [86, 748] on div "Pen P" at bounding box center [96, 825] width 56 height 45
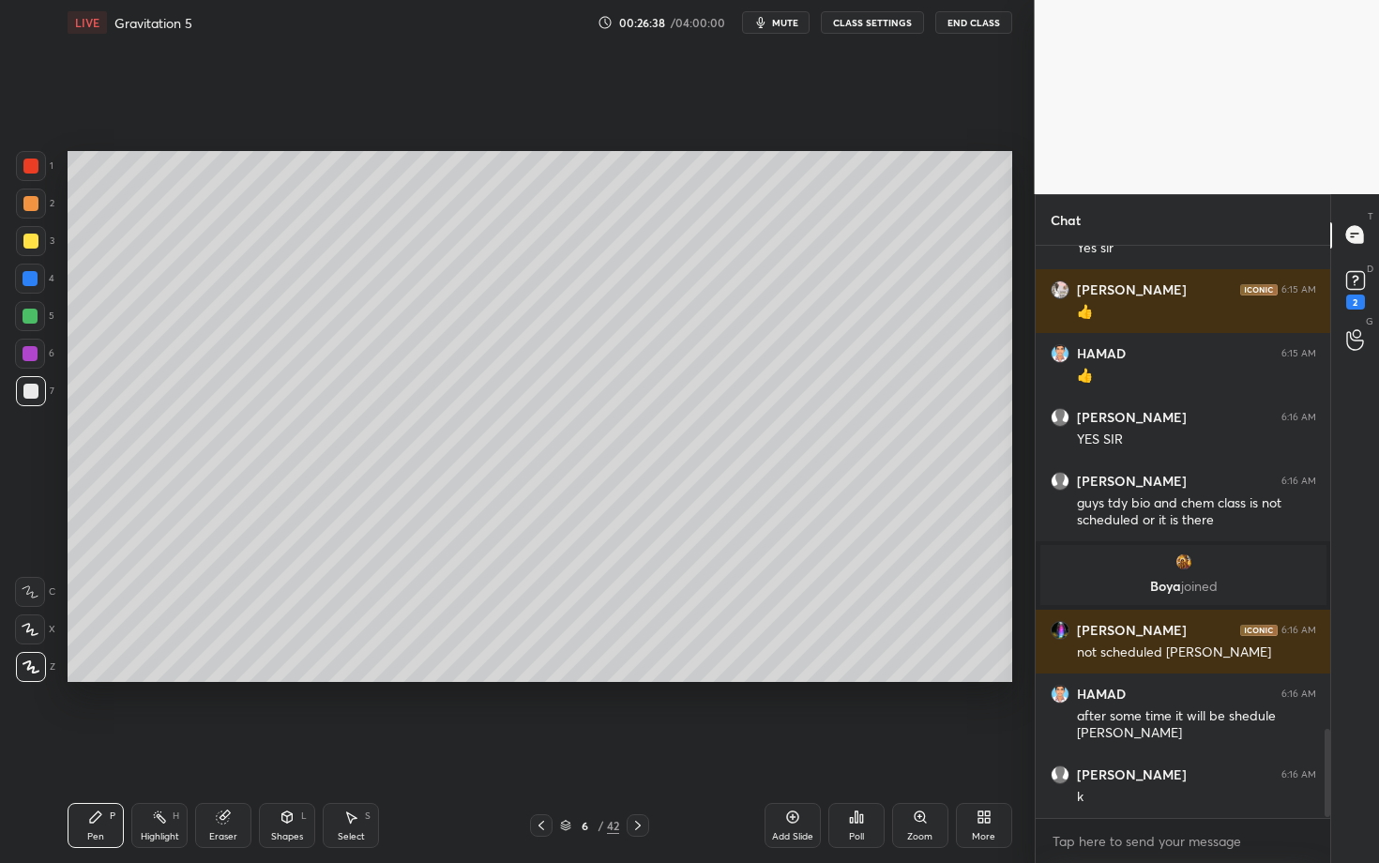
scroll to position [3160, 0]
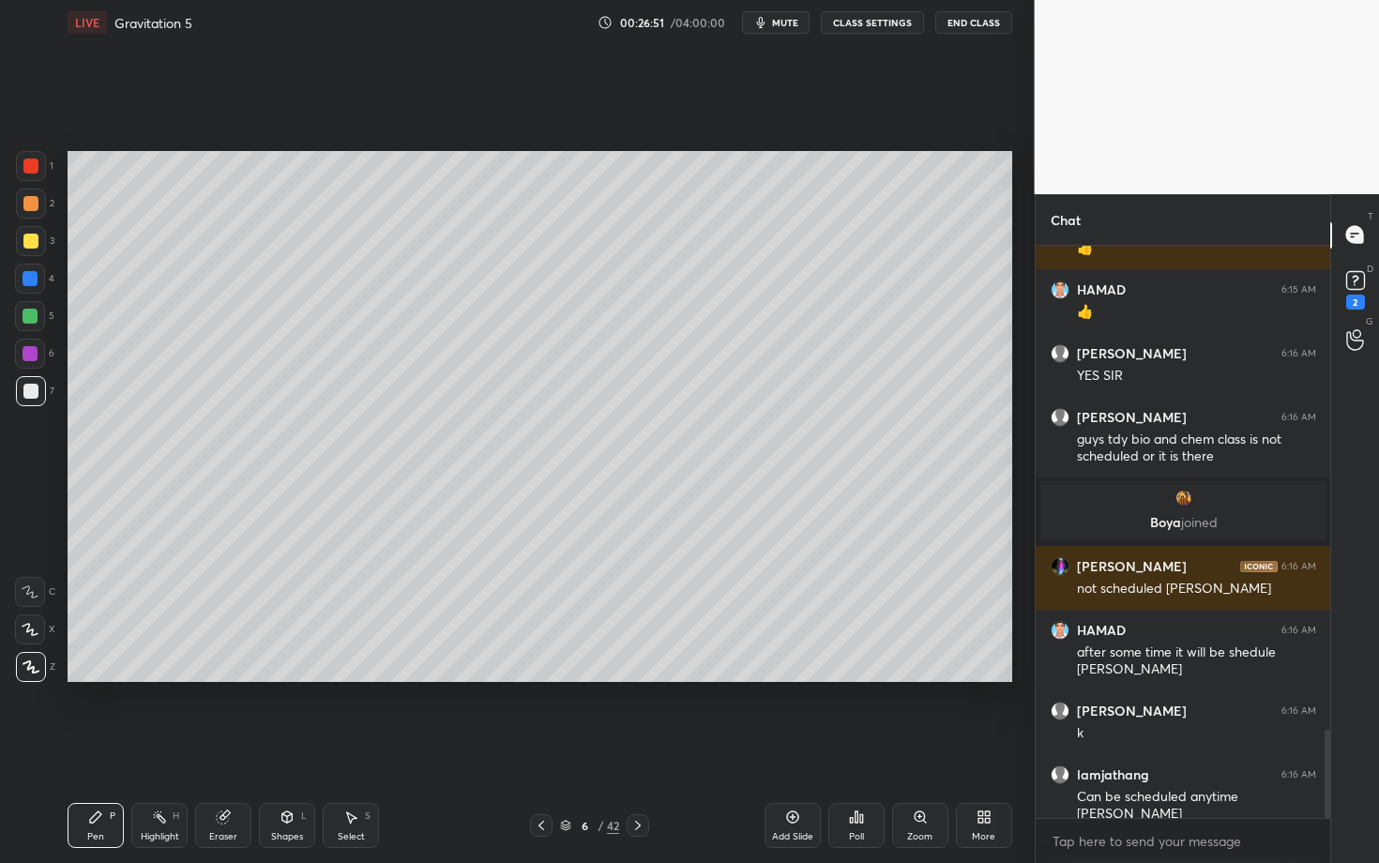
click at [539, 748] on icon at bounding box center [541, 825] width 15 height 15
click at [165, 748] on icon at bounding box center [159, 817] width 15 height 15
click at [833, 748] on div "Add Slide Poll Zoom More" at bounding box center [889, 825] width 248 height 105
click at [635, 748] on icon at bounding box center [638, 825] width 15 height 15
click at [97, 748] on icon at bounding box center [95, 817] width 15 height 15
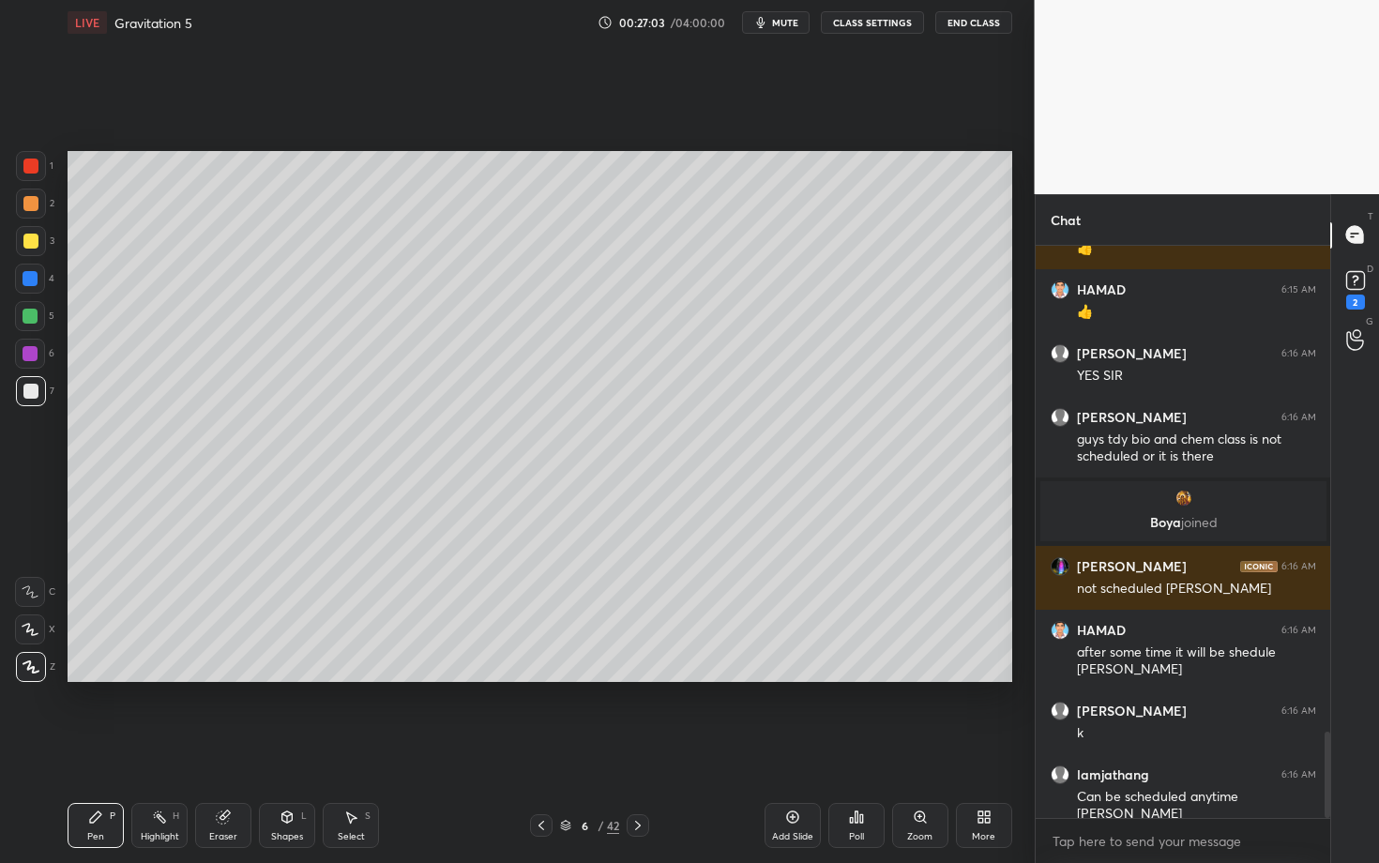
scroll to position [3224, 0]
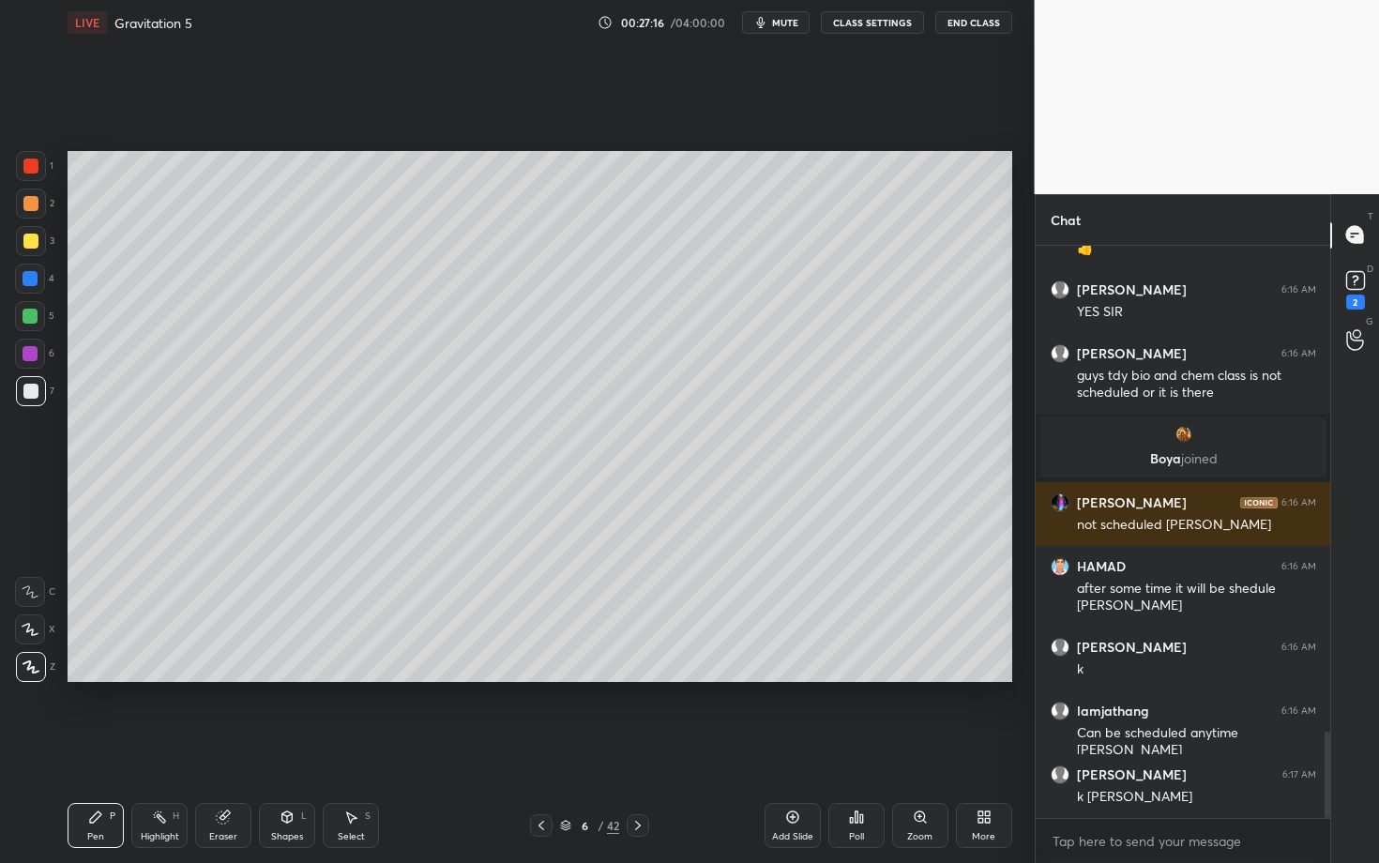
click at [534, 748] on icon at bounding box center [541, 825] width 15 height 15
click at [155, 748] on icon at bounding box center [159, 817] width 15 height 15
click at [634, 748] on icon at bounding box center [638, 825] width 15 height 15
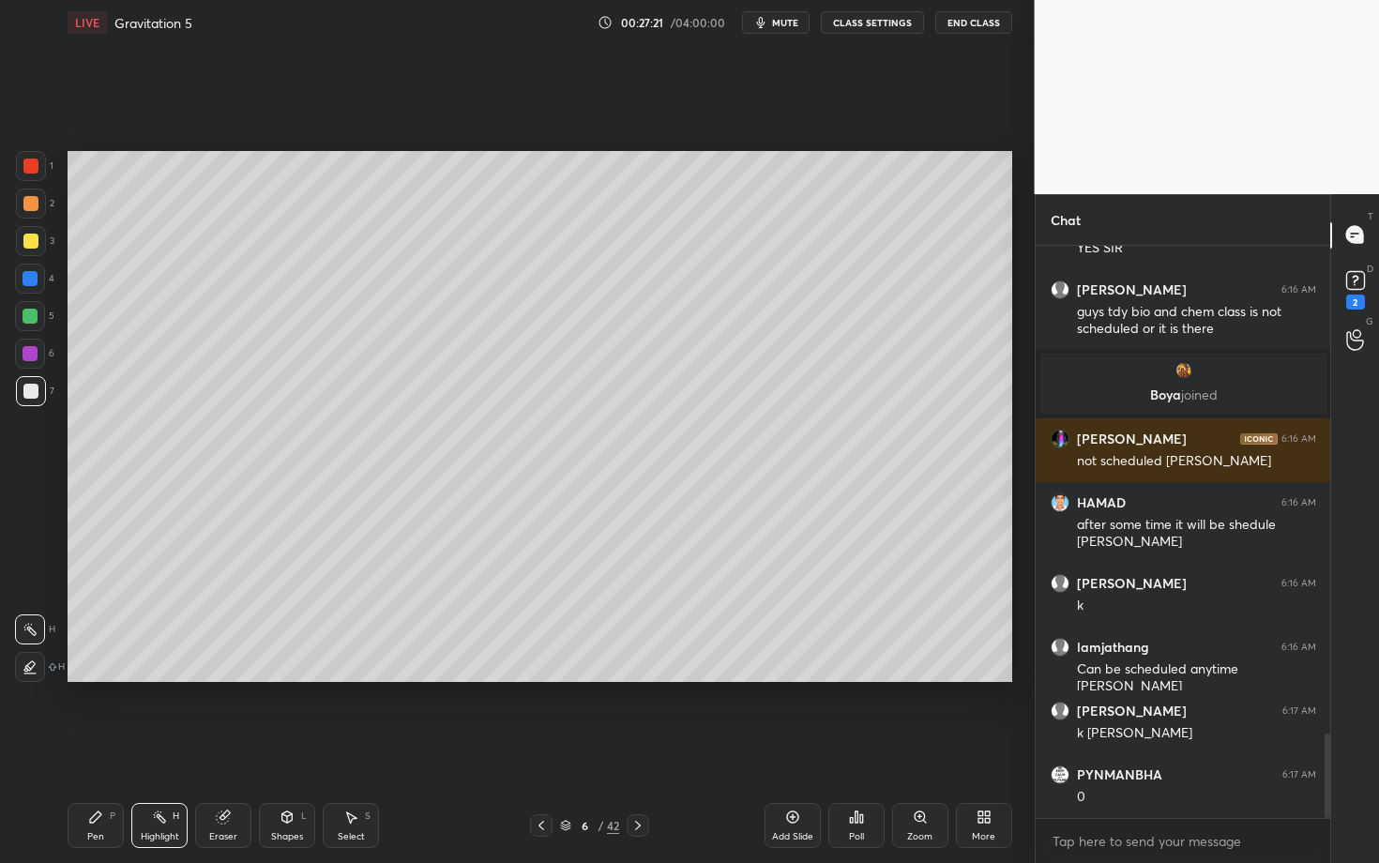
click at [72, 748] on div "Pen P" at bounding box center [96, 825] width 56 height 45
click at [25, 354] on div at bounding box center [30, 353] width 15 height 15
click at [32, 390] on div at bounding box center [30, 391] width 15 height 15
click at [39, 160] on div at bounding box center [31, 166] width 30 height 30
click at [229, 748] on icon at bounding box center [223, 817] width 15 height 15
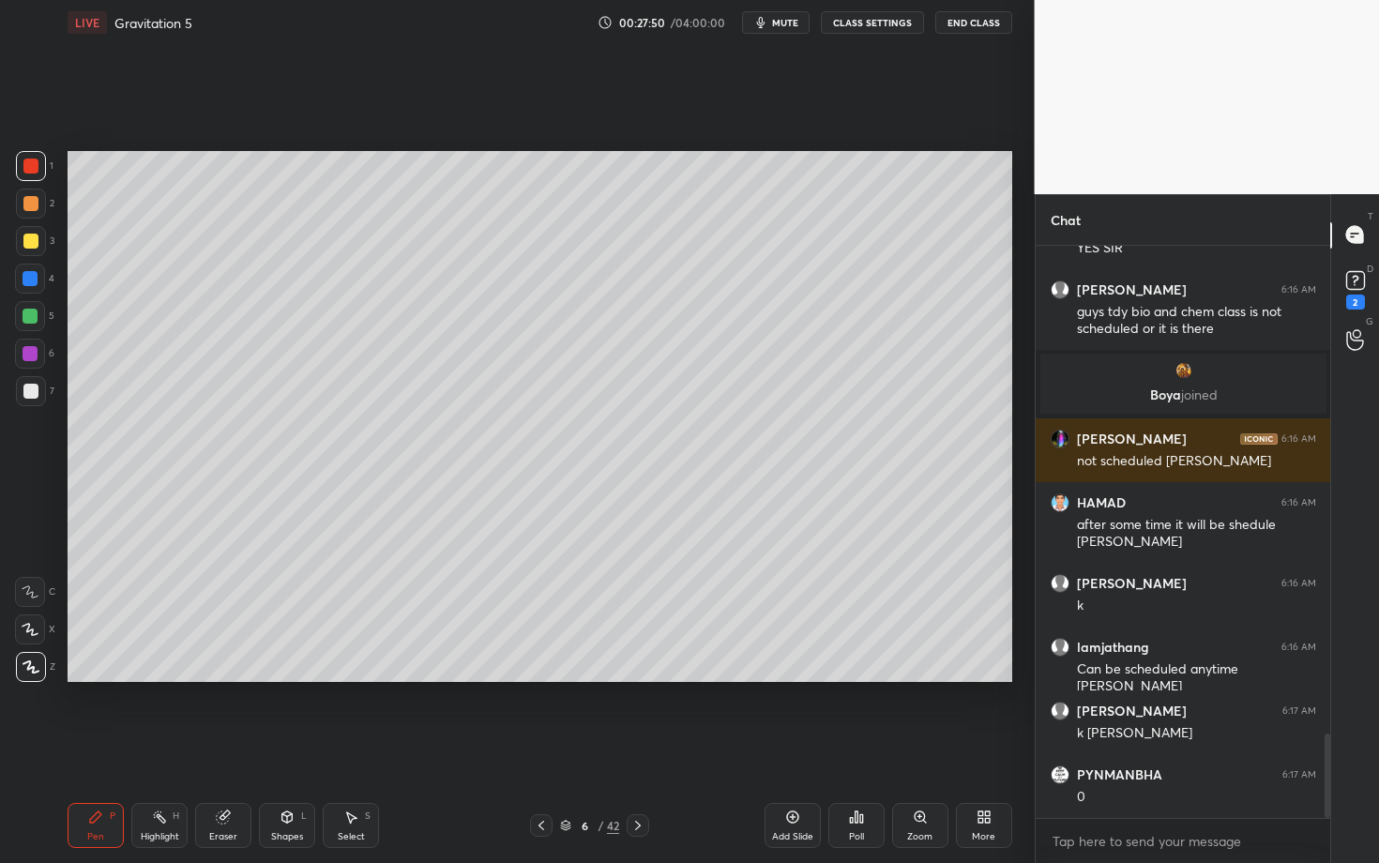
scroll to position [3352, 0]
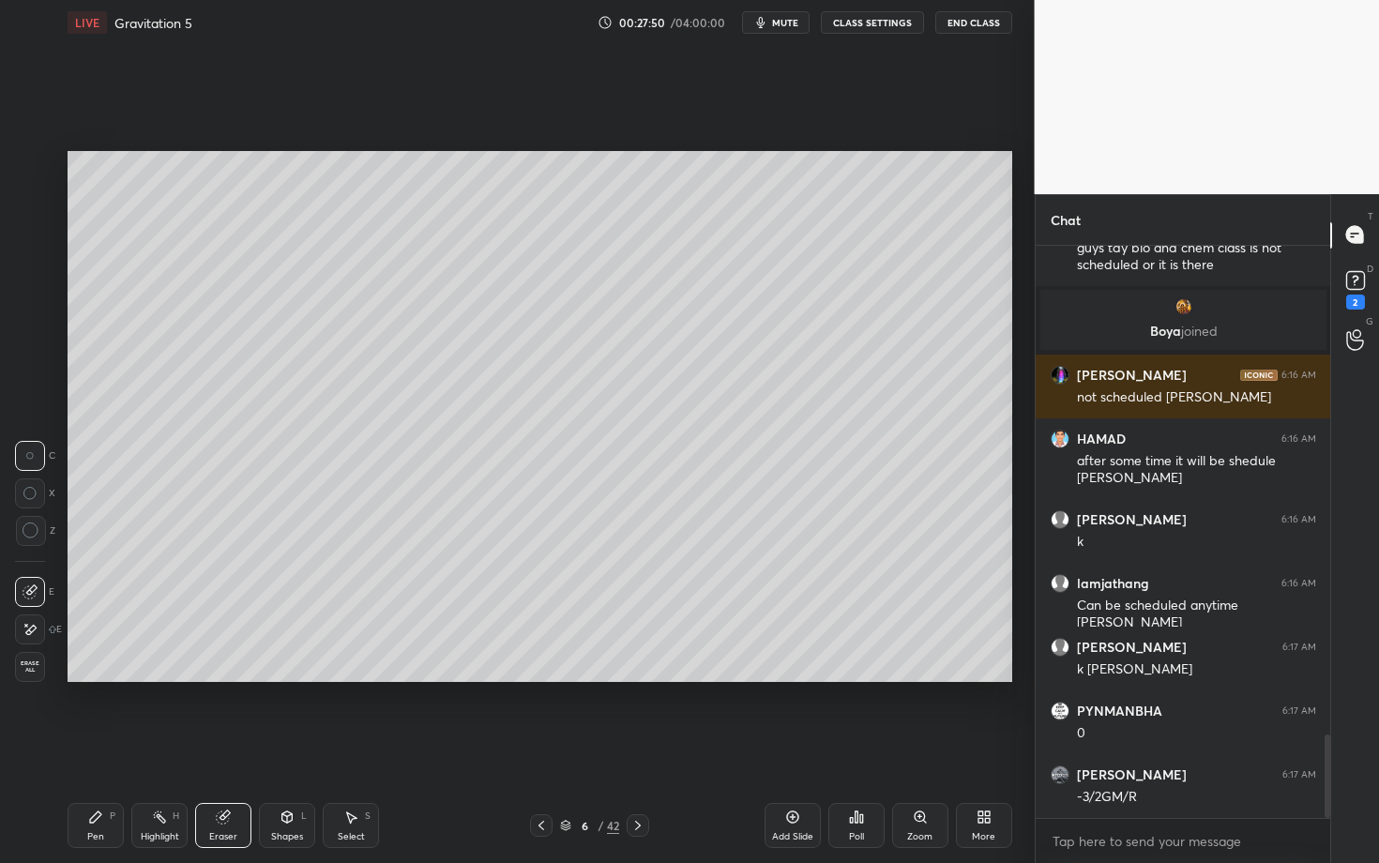
click at [299, 748] on div "Shapes" at bounding box center [287, 836] width 32 height 9
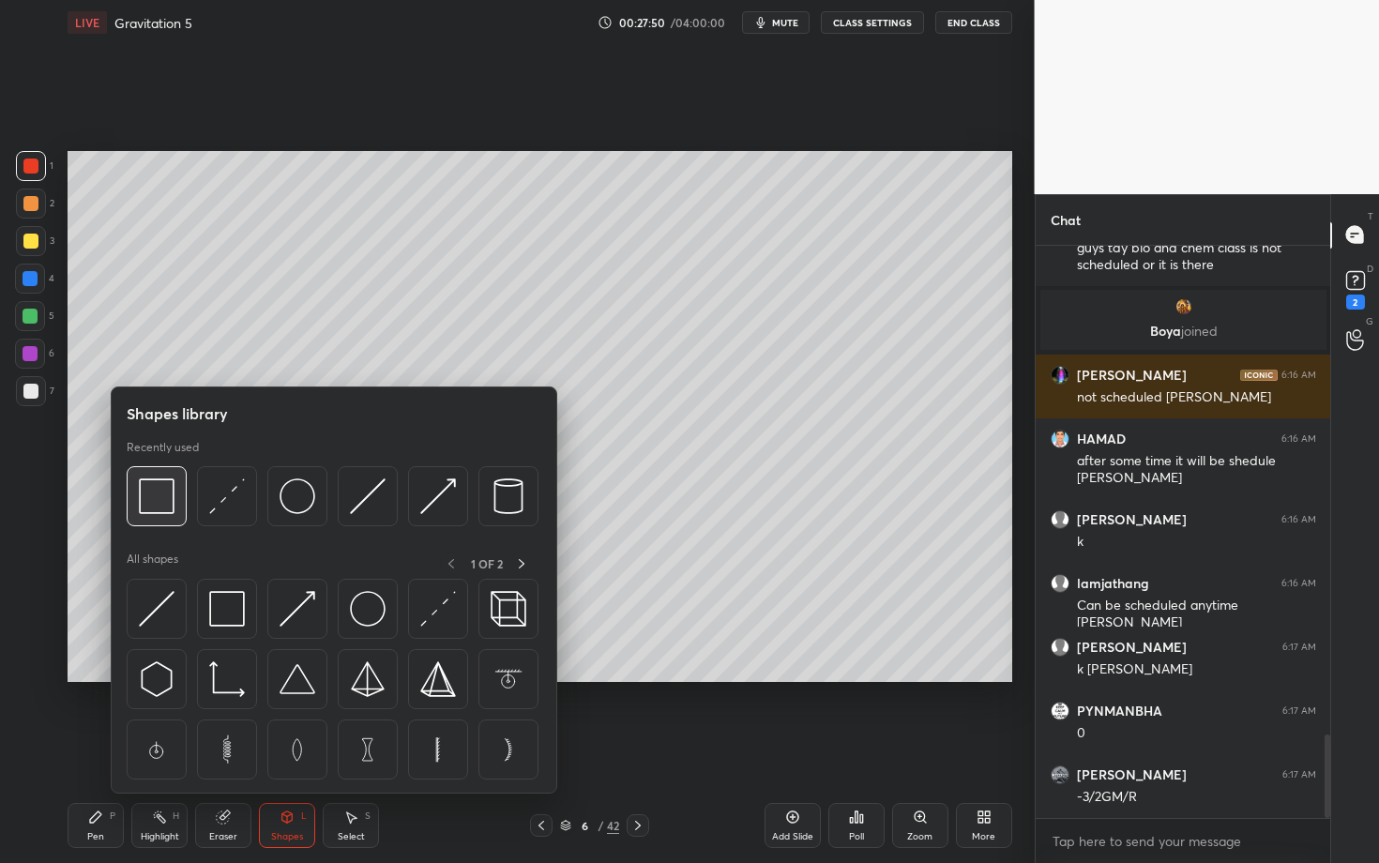
click at [159, 509] on img at bounding box center [157, 497] width 36 height 36
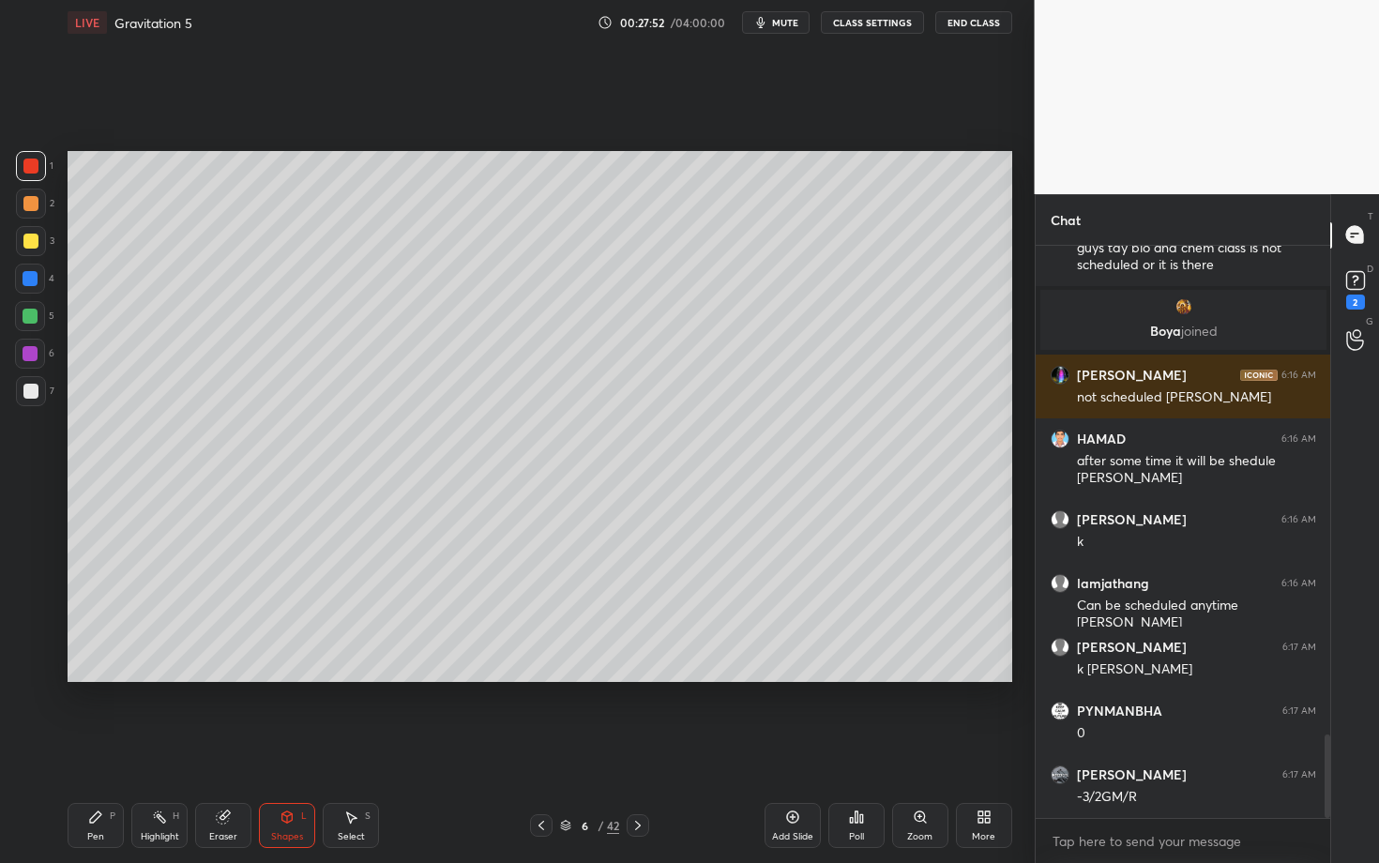
click at [96, 748] on icon at bounding box center [95, 817] width 15 height 15
click at [38, 312] on div at bounding box center [30, 316] width 30 height 30
click at [175, 748] on div "Highlight H" at bounding box center [159, 825] width 56 height 45
click at [87, 748] on div "Pen P" at bounding box center [96, 825] width 56 height 45
click at [541, 748] on icon at bounding box center [541, 825] width 15 height 15
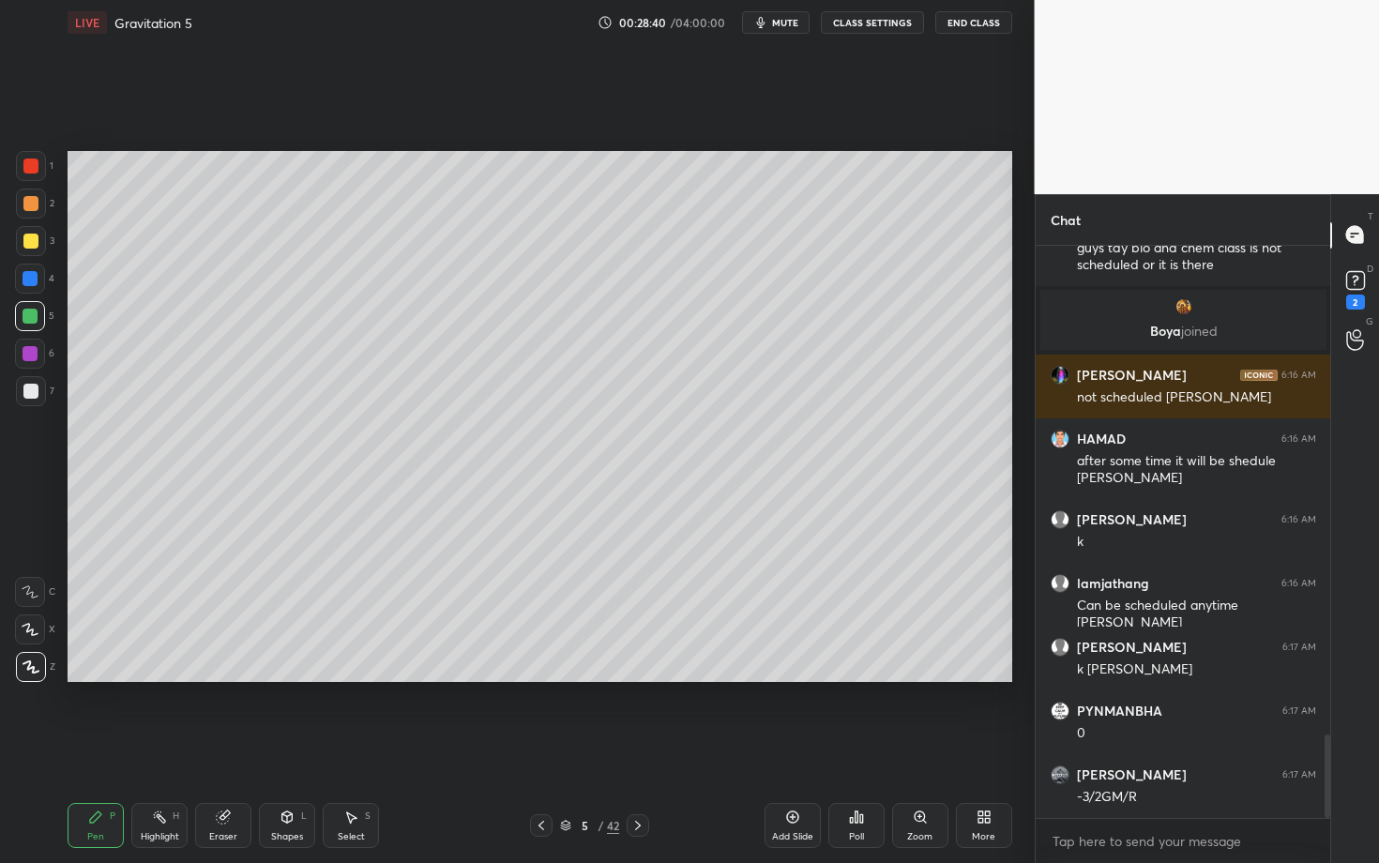
click at [169, 748] on div "Highlight H" at bounding box center [159, 825] width 56 height 45
click at [640, 748] on div at bounding box center [638, 825] width 23 height 23
click at [279, 748] on div "Shapes L" at bounding box center [287, 825] width 56 height 45
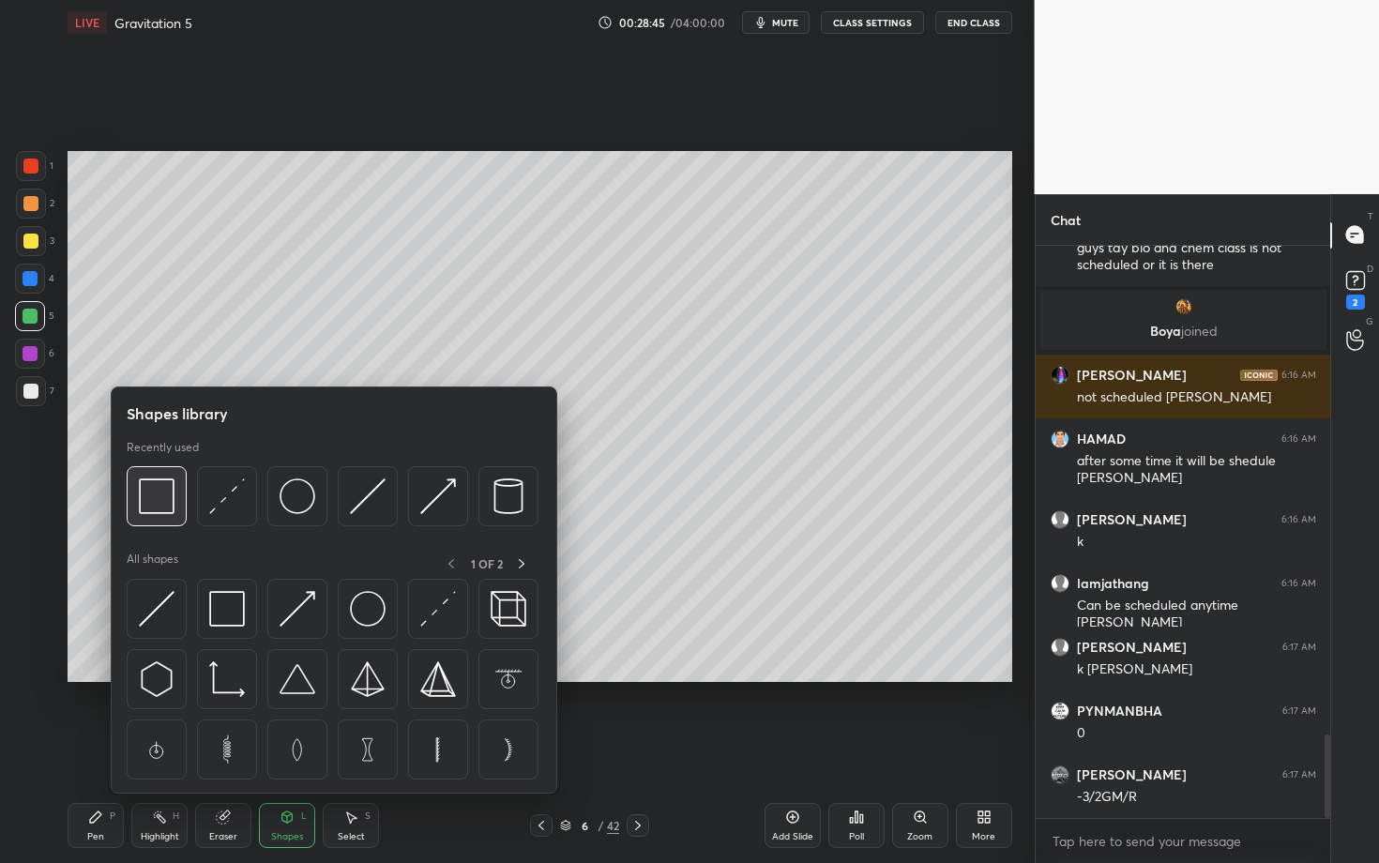
click at [157, 496] on img at bounding box center [157, 497] width 36 height 36
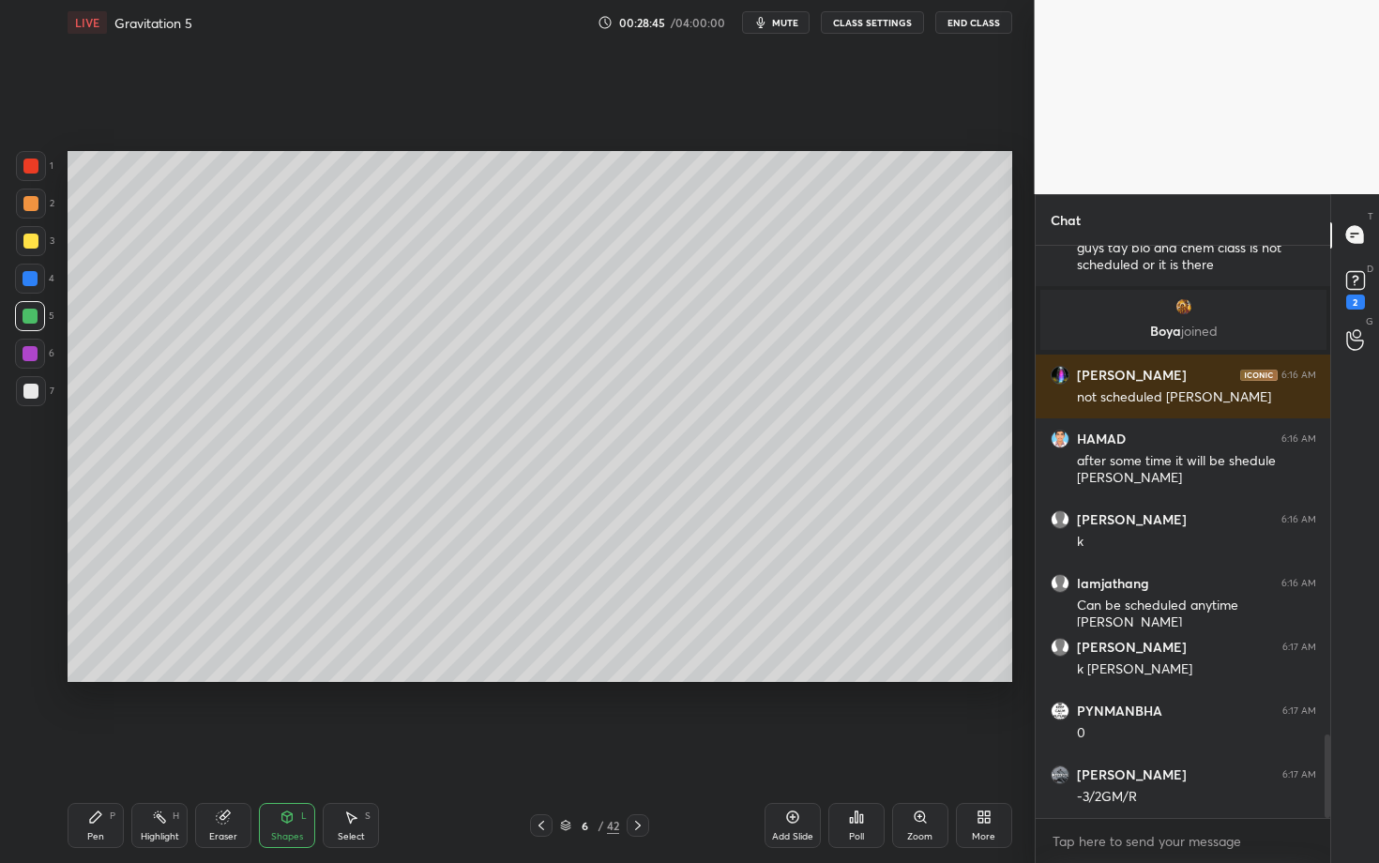
click at [27, 384] on div at bounding box center [30, 391] width 15 height 15
click at [221, 748] on div "Eraser" at bounding box center [223, 825] width 56 height 45
click at [102, 748] on div "Pen P" at bounding box center [96, 825] width 56 height 45
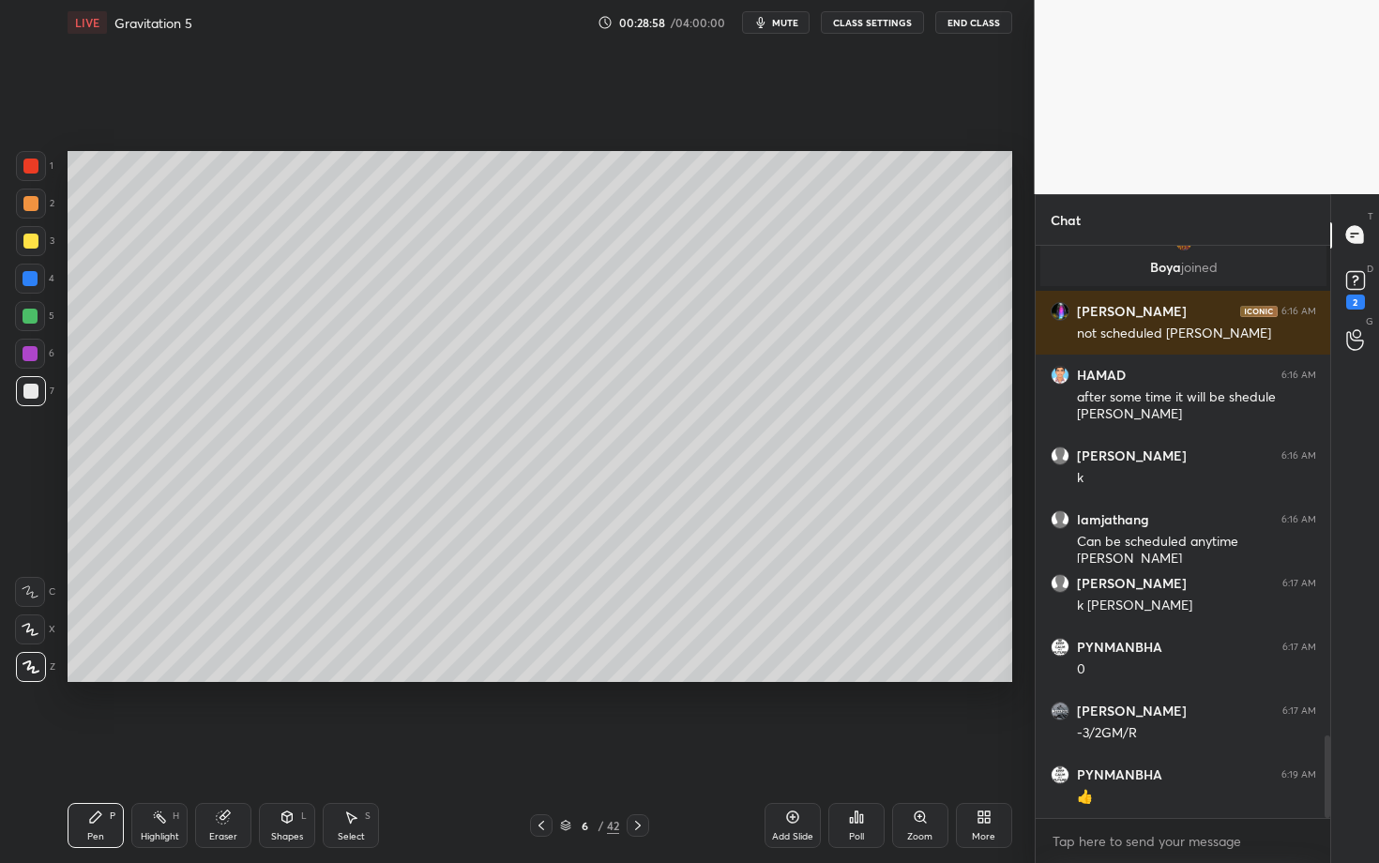
scroll to position [3479, 0]
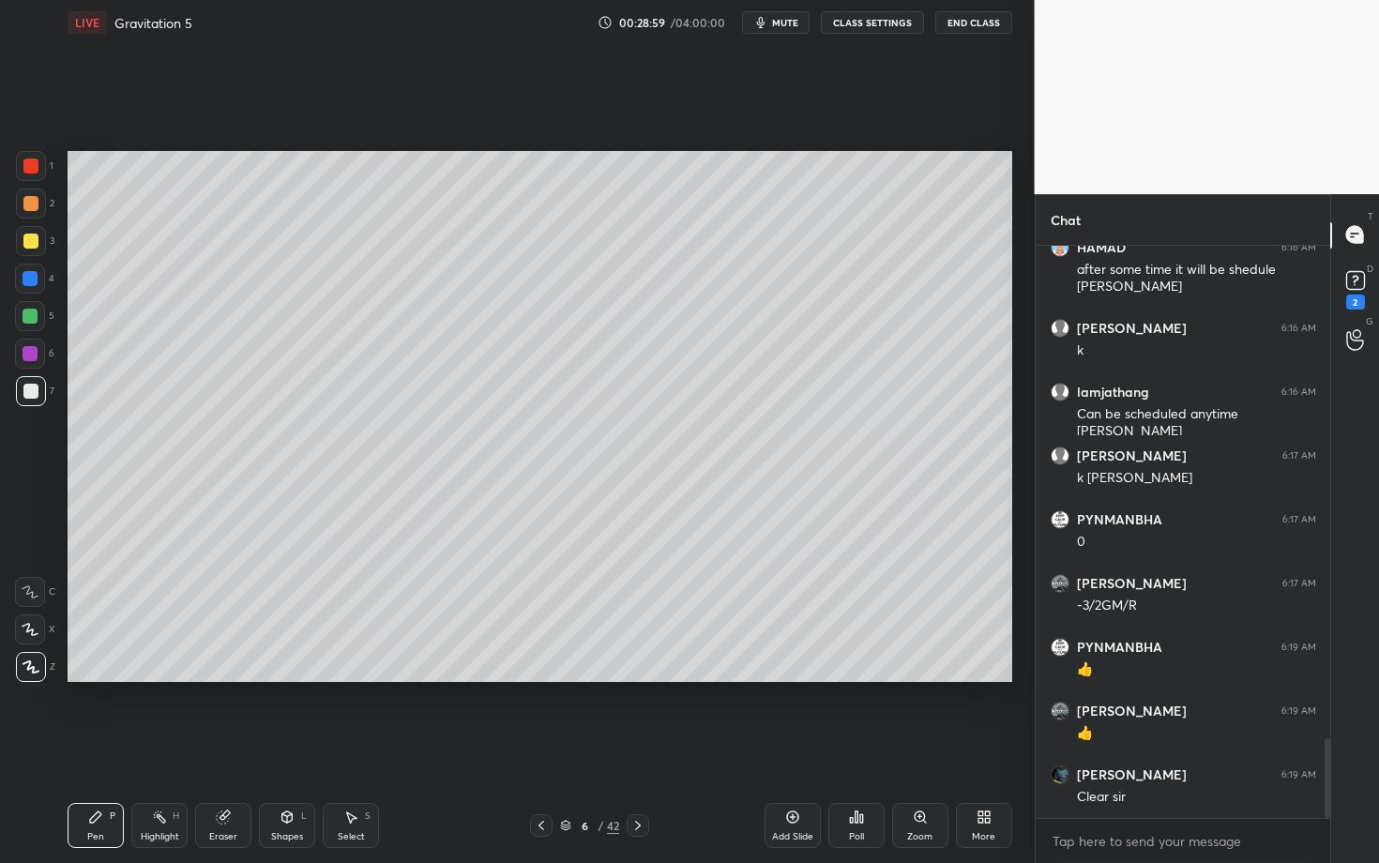
click at [636, 748] on icon at bounding box center [638, 825] width 15 height 15
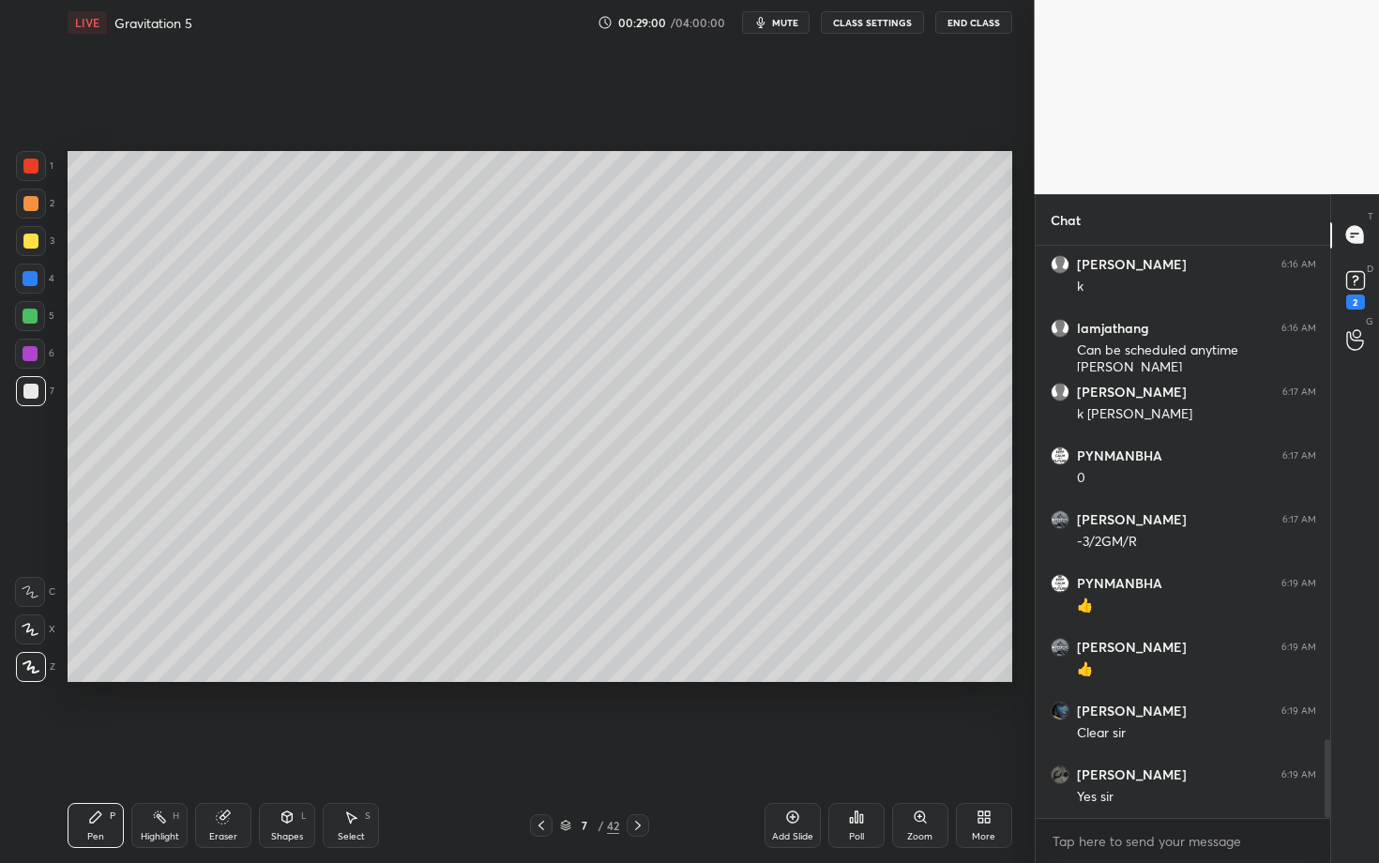
click at [99, 748] on div "Pen P" at bounding box center [96, 825] width 56 height 45
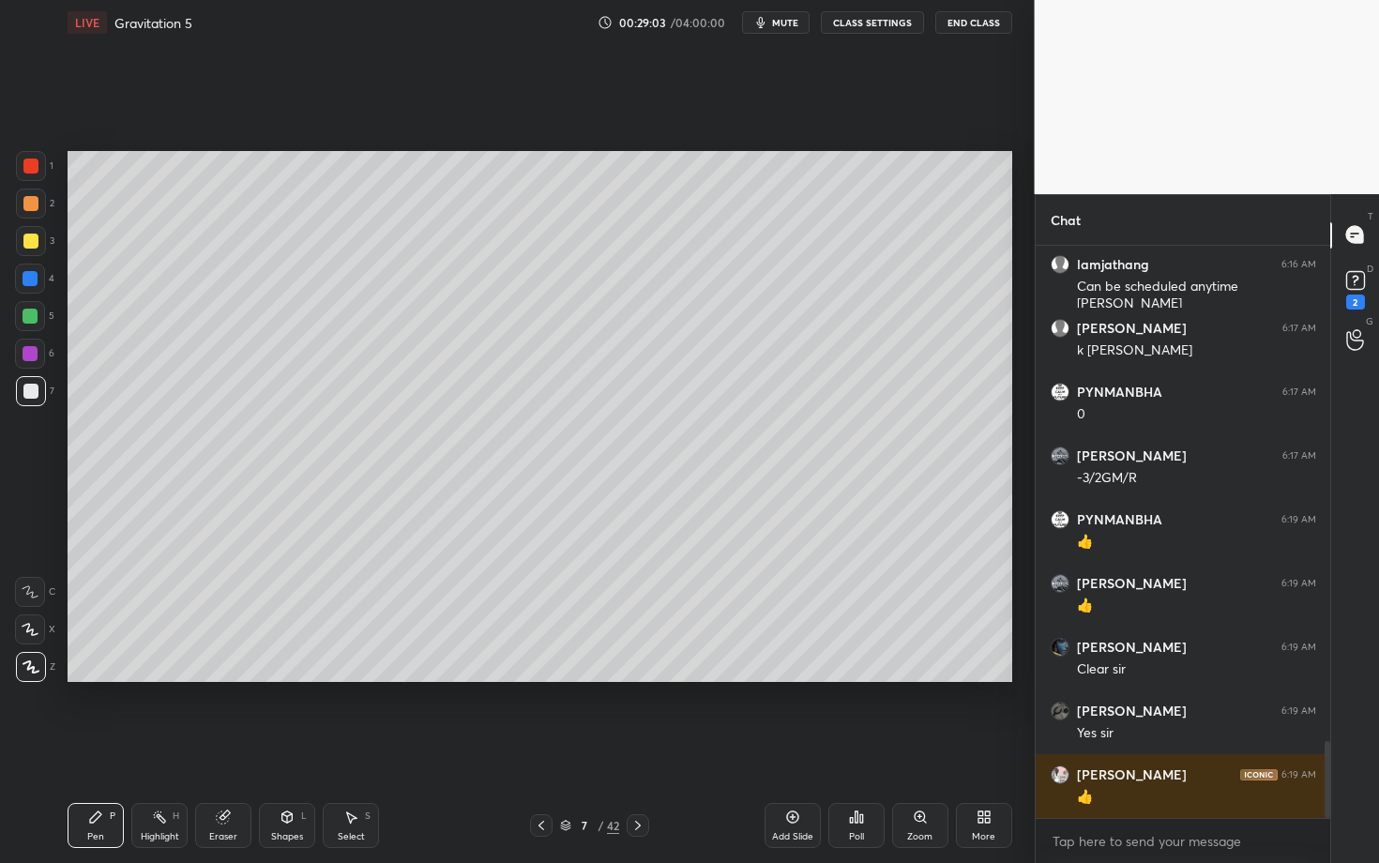
scroll to position [3734, 0]
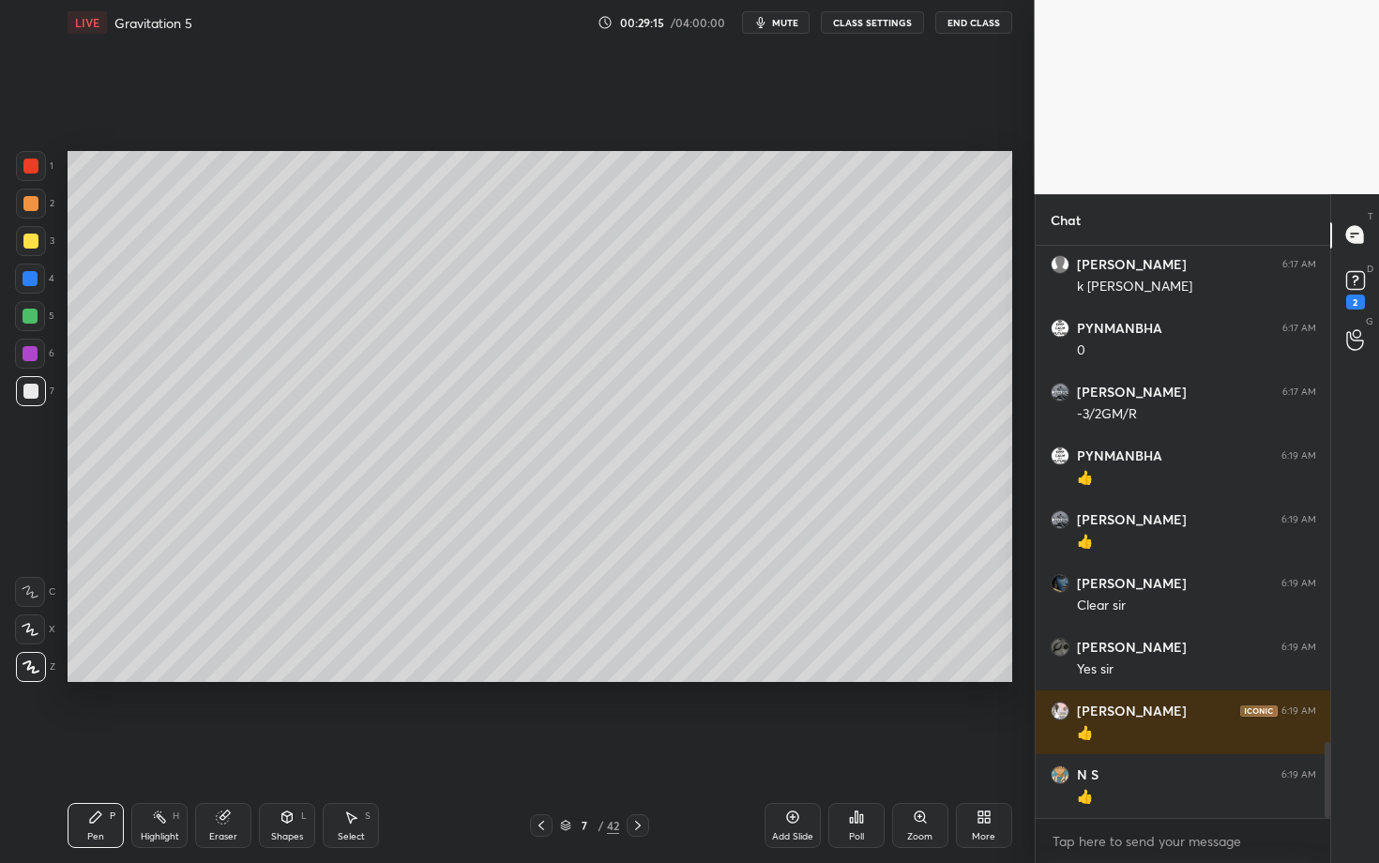
click at [263, 748] on div "Shapes L" at bounding box center [287, 825] width 56 height 45
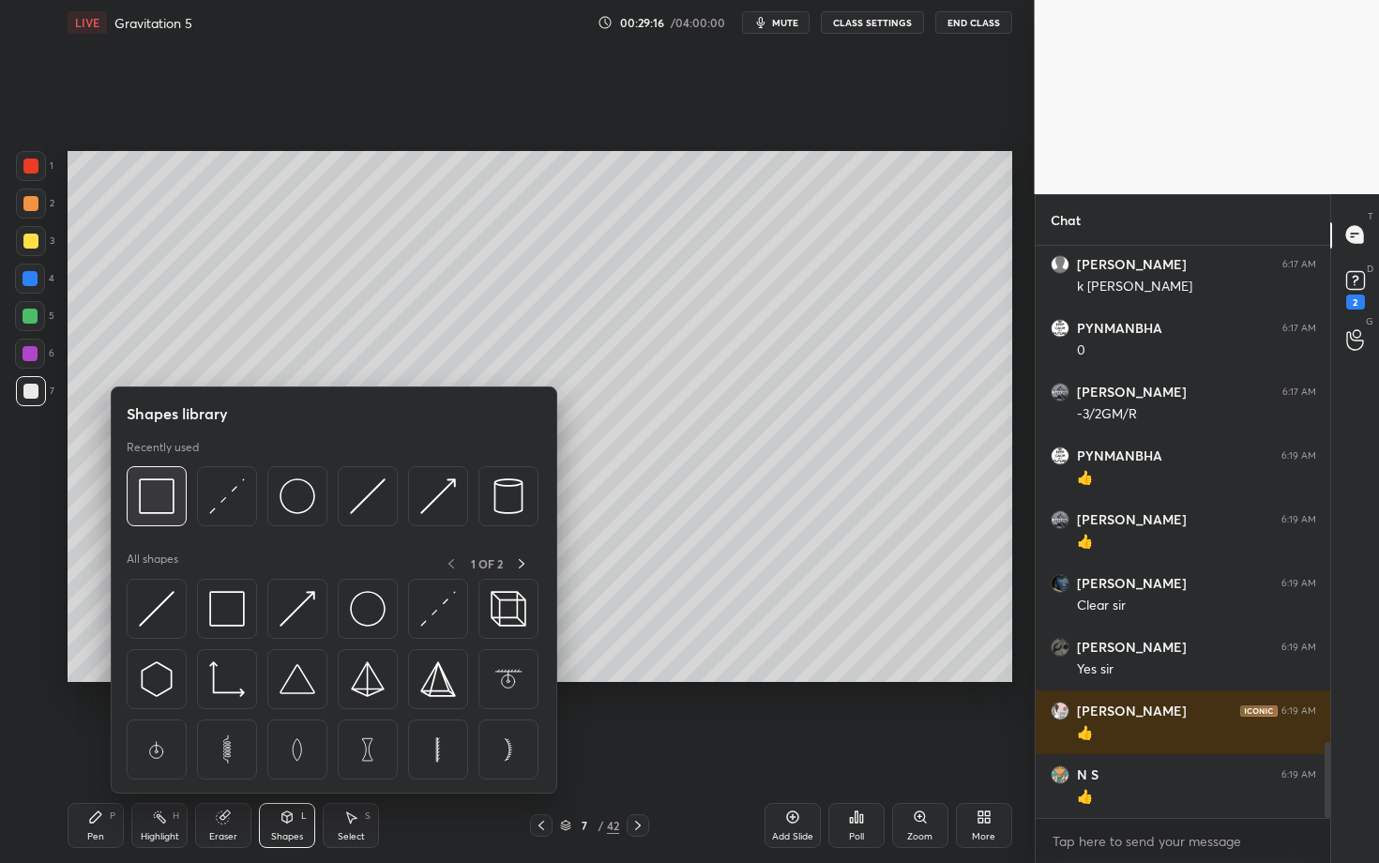
click at [156, 507] on img at bounding box center [157, 497] width 36 height 36
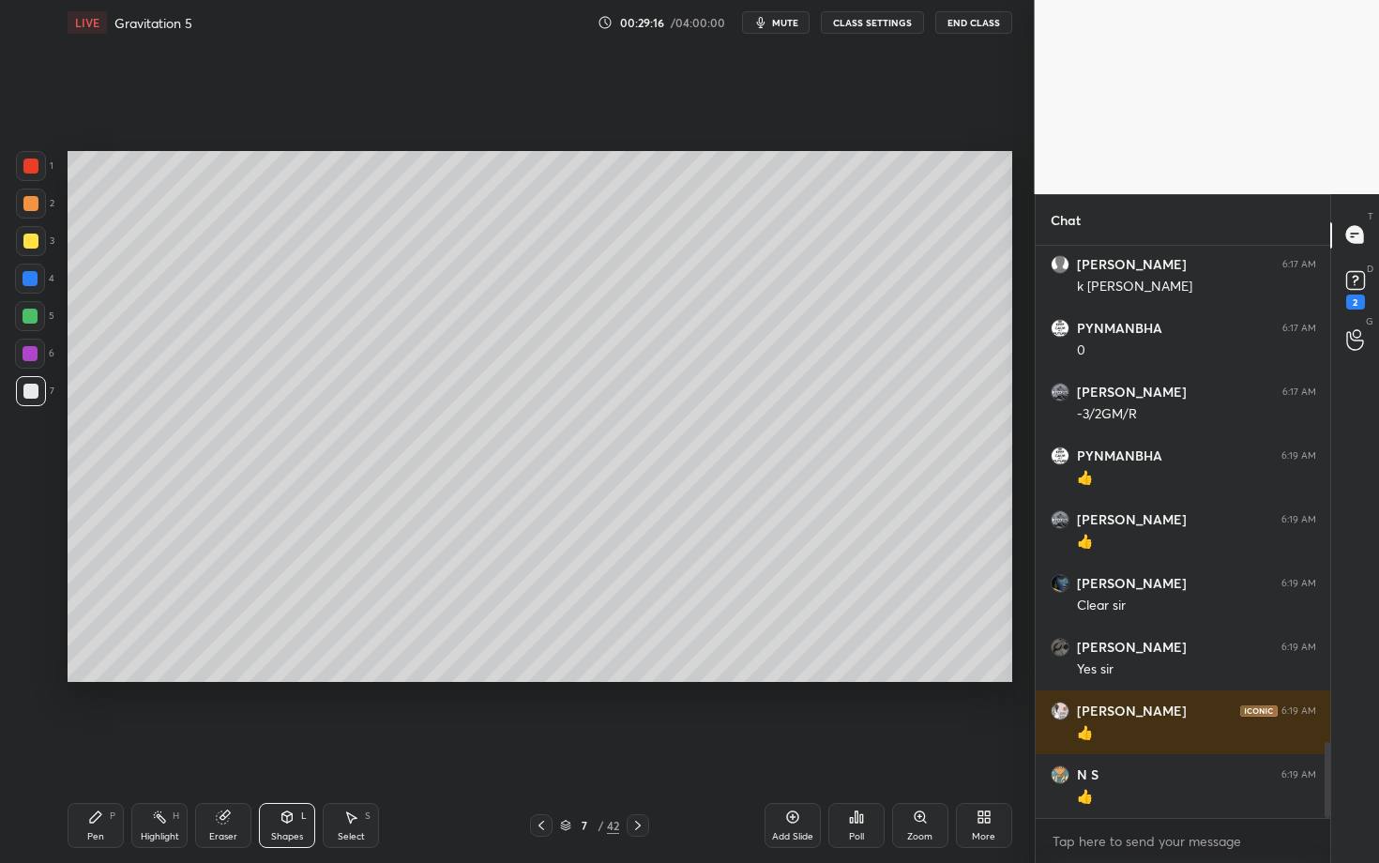
click at [32, 358] on div at bounding box center [30, 353] width 15 height 15
click at [273, 748] on div "Shapes L" at bounding box center [287, 825] width 56 height 45
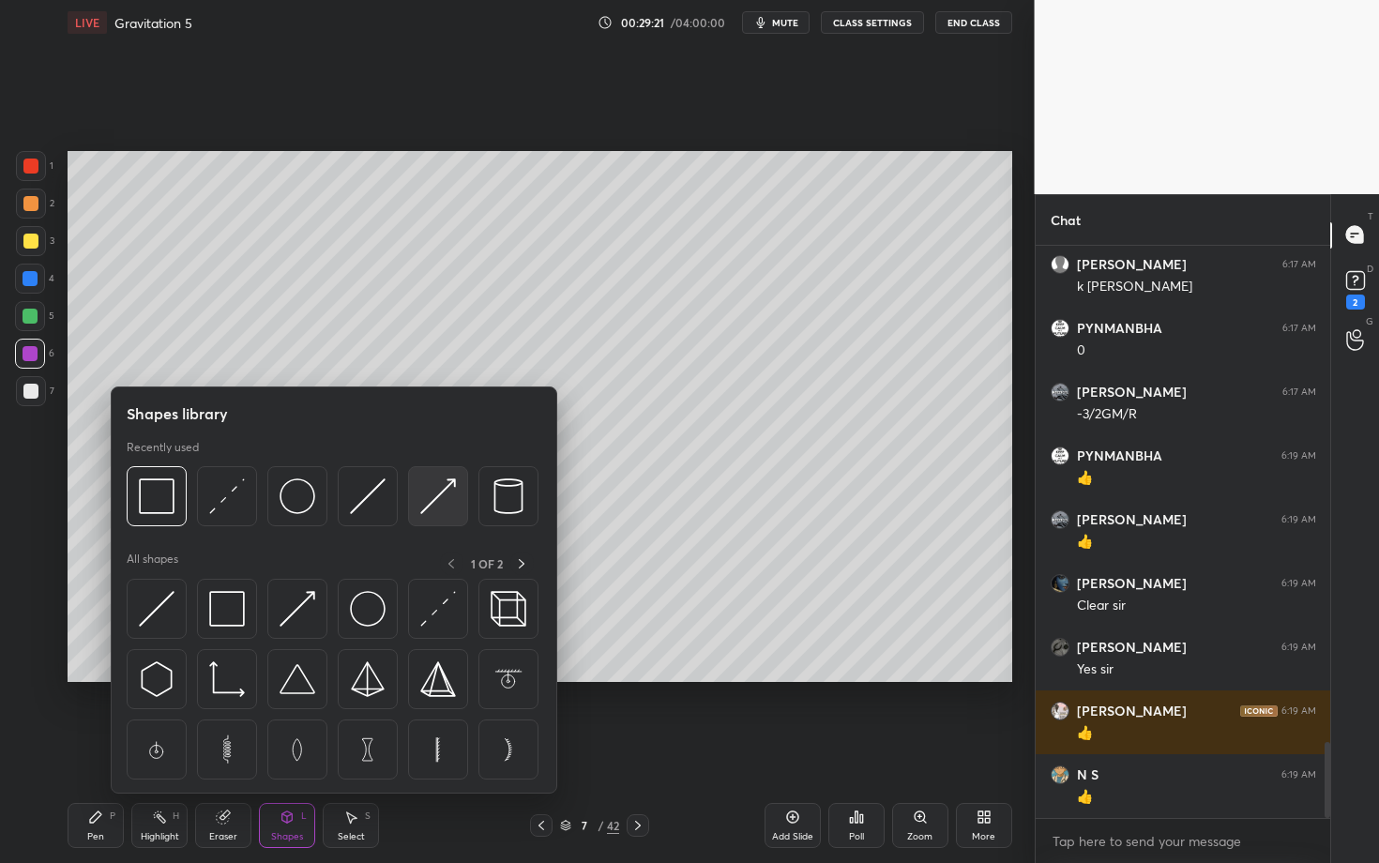
click at [437, 500] on img at bounding box center [438, 497] width 36 height 36
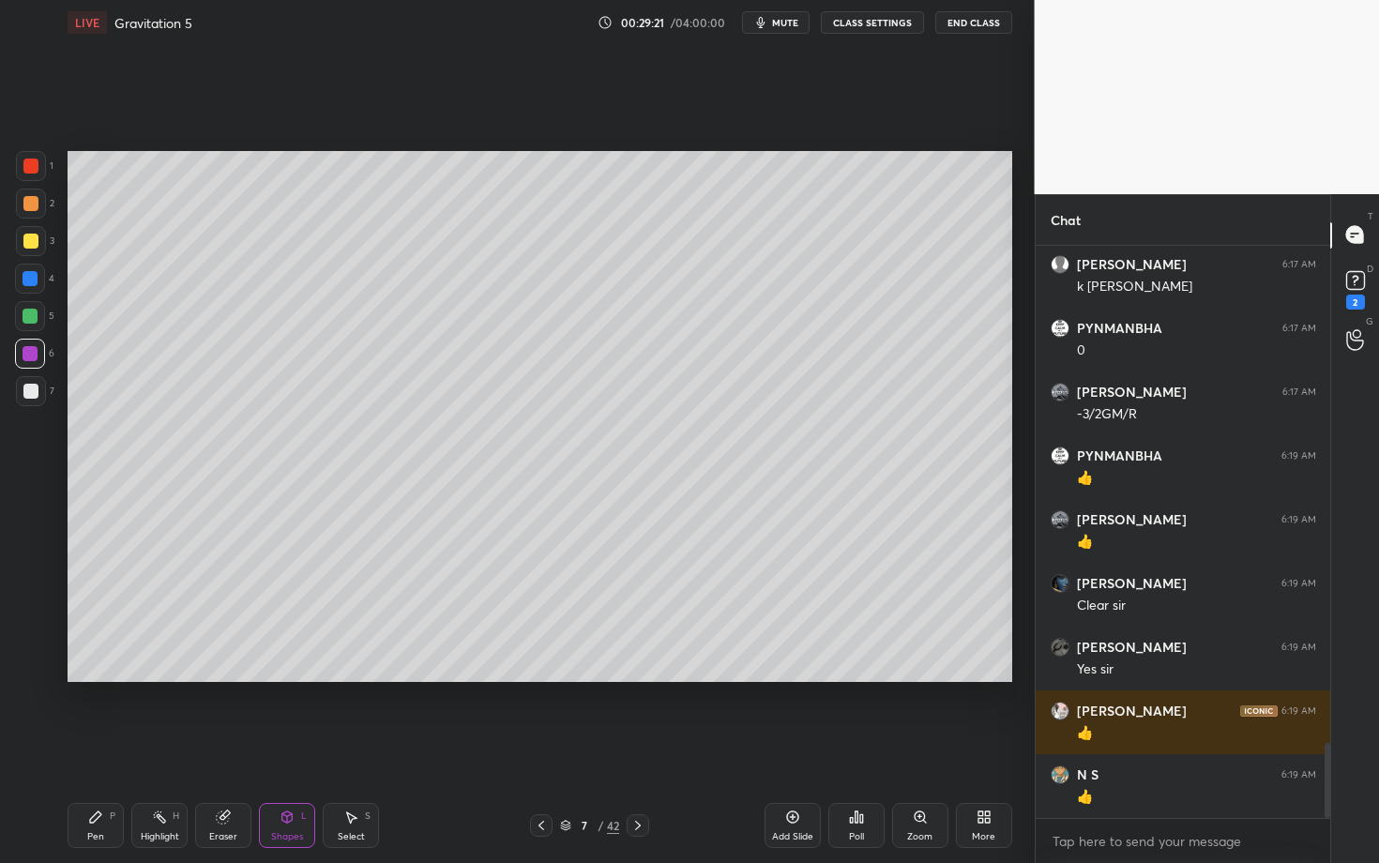
scroll to position [3803, 0]
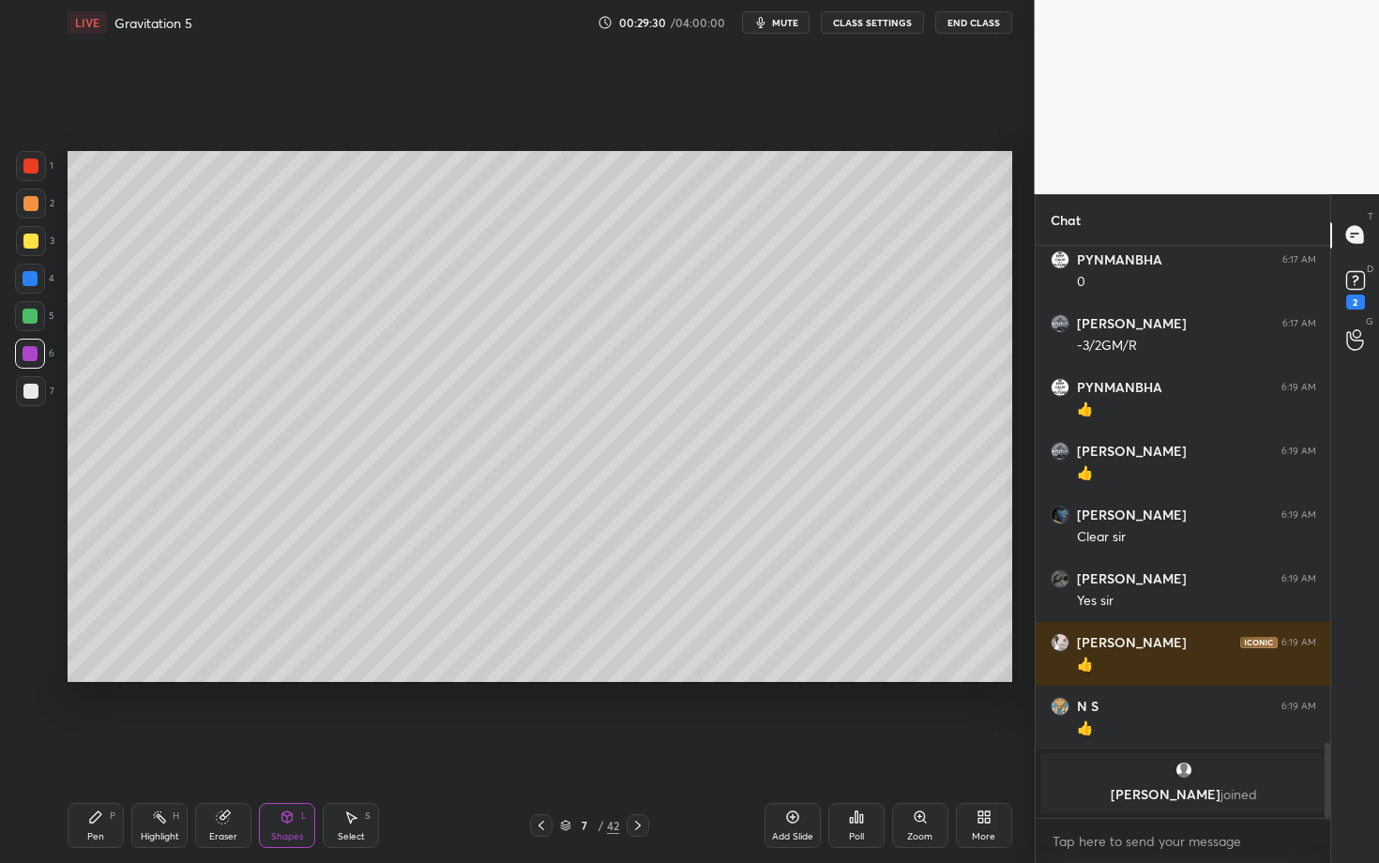
click at [97, 748] on div "Pen" at bounding box center [95, 836] width 17 height 9
click at [160, 748] on div "Highlight" at bounding box center [160, 836] width 38 height 9
click at [762, 748] on div "Setting up your live class Poll for secs No correct answer Start poll" at bounding box center [540, 416] width 960 height 743
click at [95, 748] on div "Pen P Highlight H Eraser Shapes L Select S 7 / 42 Add Slide Poll Zoom More" at bounding box center [540, 825] width 945 height 75
click at [103, 748] on div "Pen P" at bounding box center [96, 825] width 56 height 45
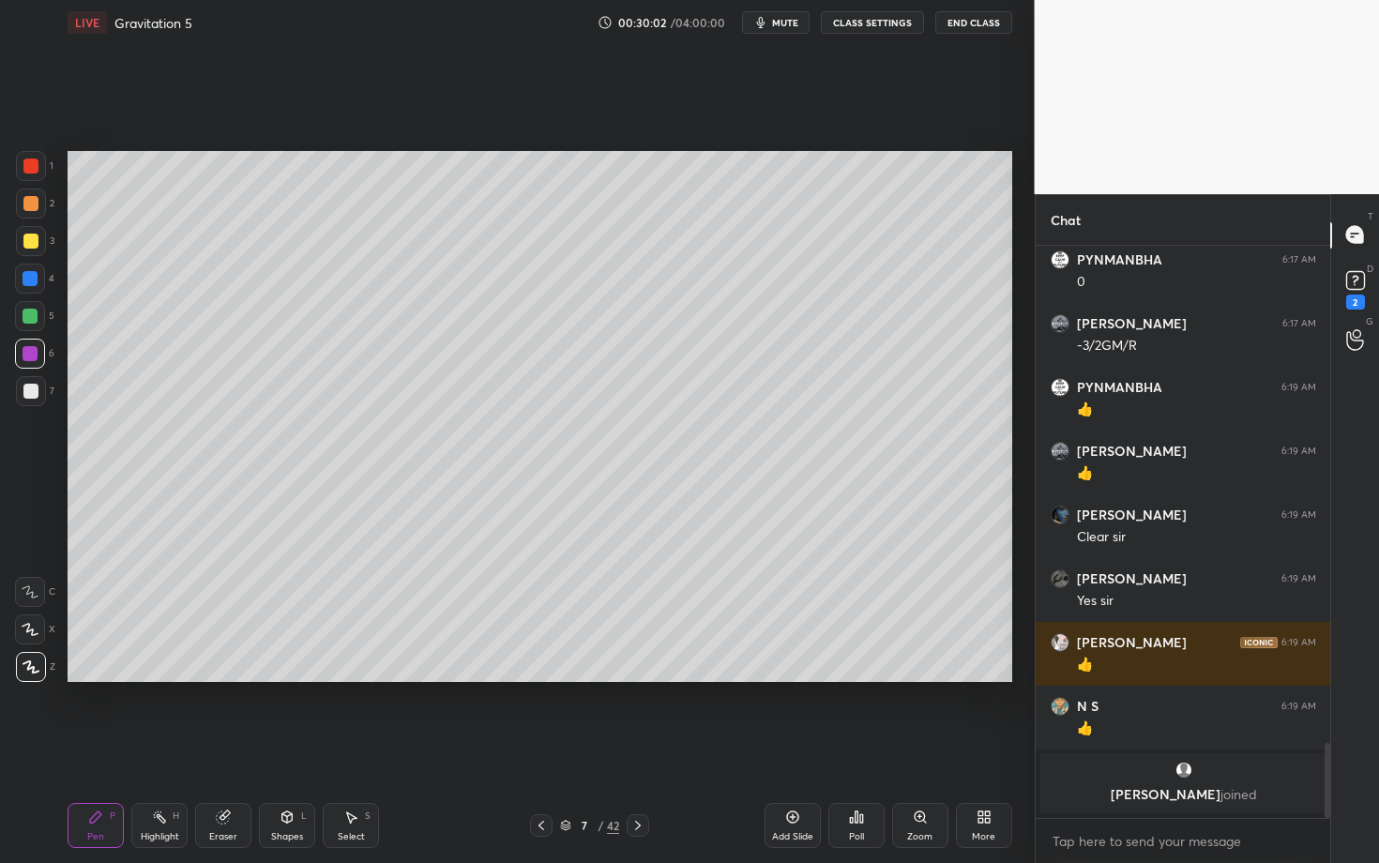
click at [226, 748] on div "Eraser" at bounding box center [223, 836] width 28 height 9
click at [351, 748] on div "Select S" at bounding box center [351, 825] width 56 height 45
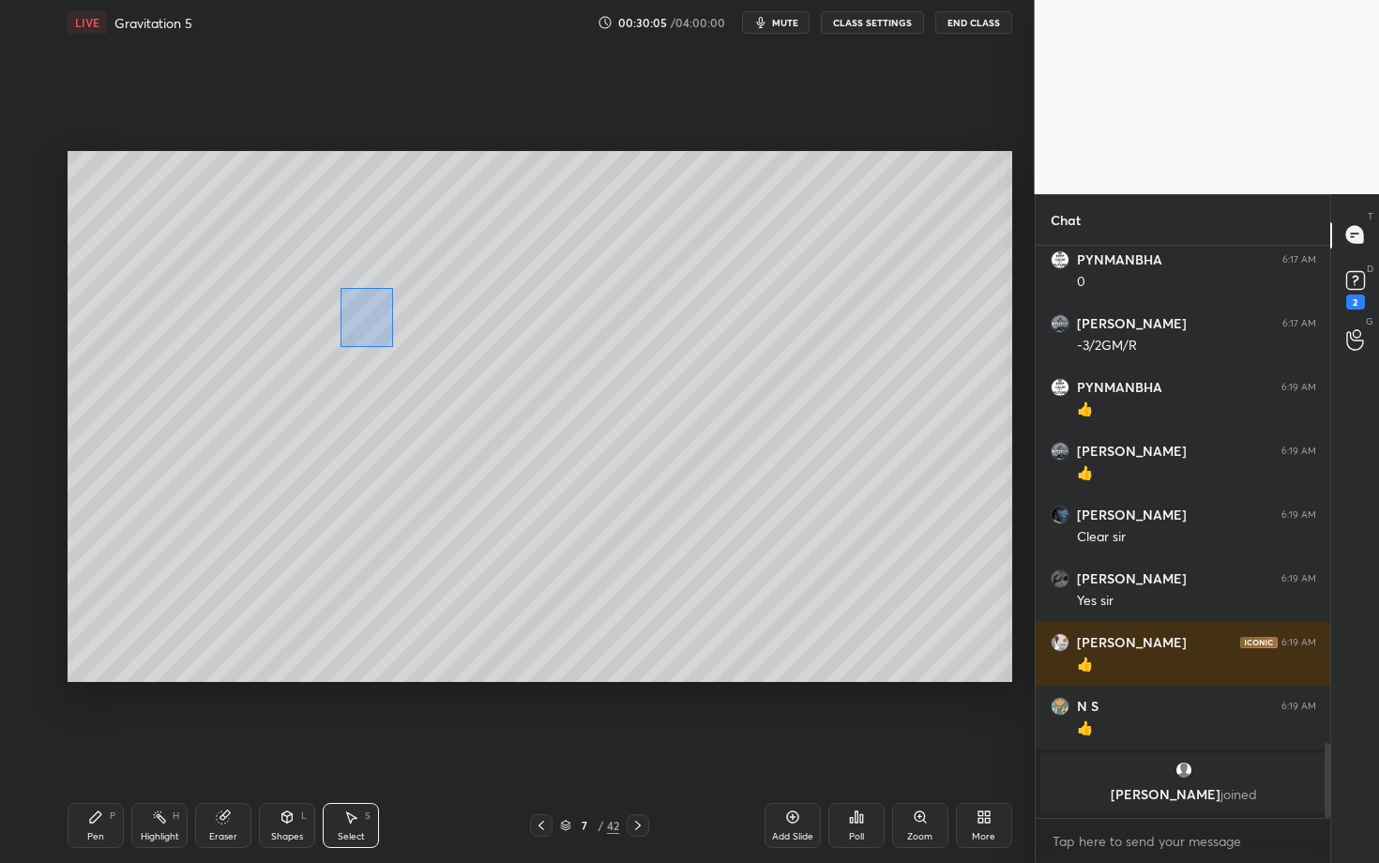
drag, startPoint x: 392, startPoint y: 346, endPoint x: 483, endPoint y: 441, distance: 131.4
click at [481, 440] on div "0 ° Undo Copy Duplicate Duplicate to new slide Delete" at bounding box center [540, 416] width 945 height 531
drag, startPoint x: 336, startPoint y: 338, endPoint x: 335, endPoint y: 421, distance: 83.5
click at [335, 421] on div "0 ° Undo Copy Duplicate Duplicate to new slide Delete" at bounding box center [540, 416] width 945 height 531
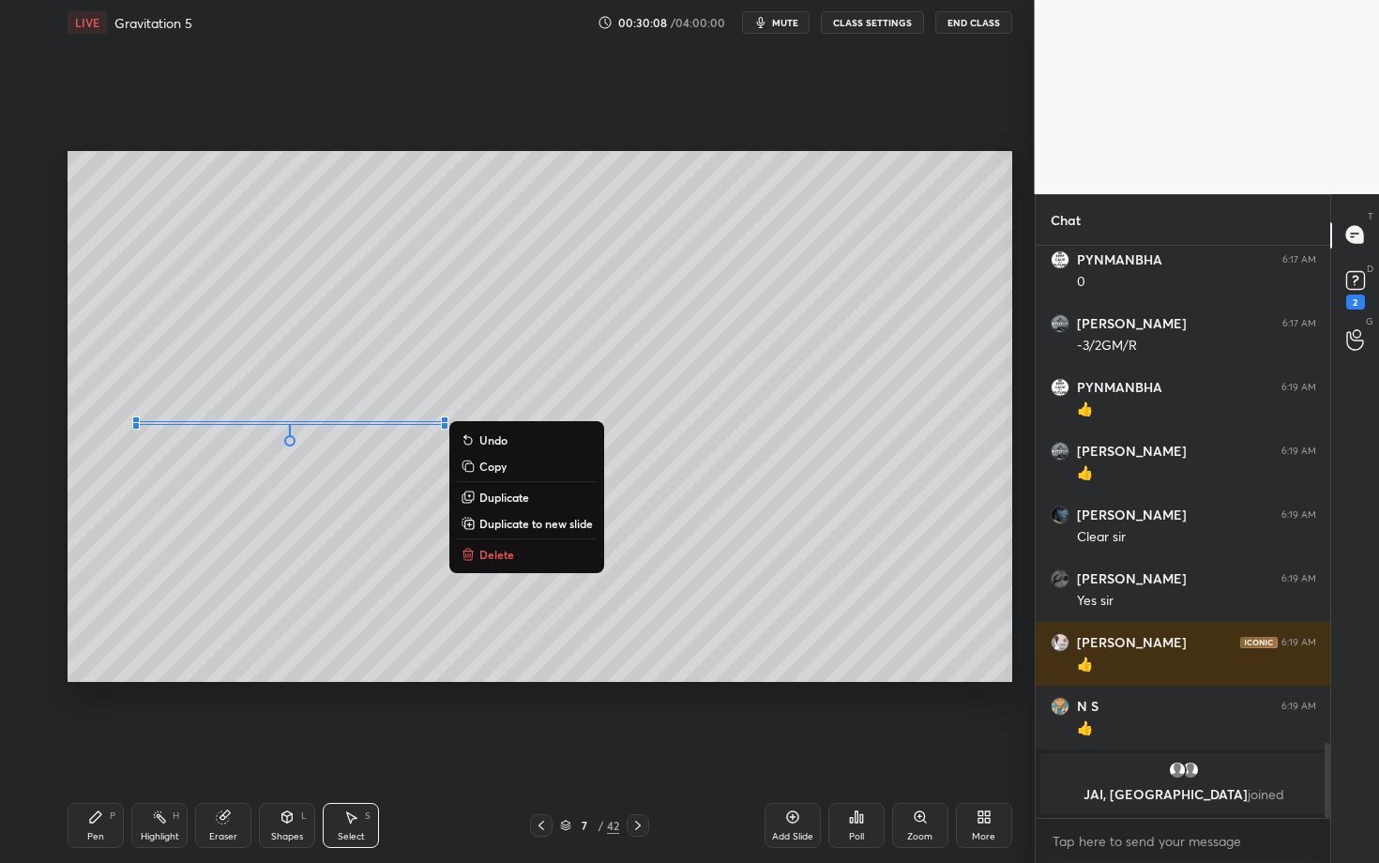
click at [154, 748] on div "Highlight" at bounding box center [160, 836] width 38 height 9
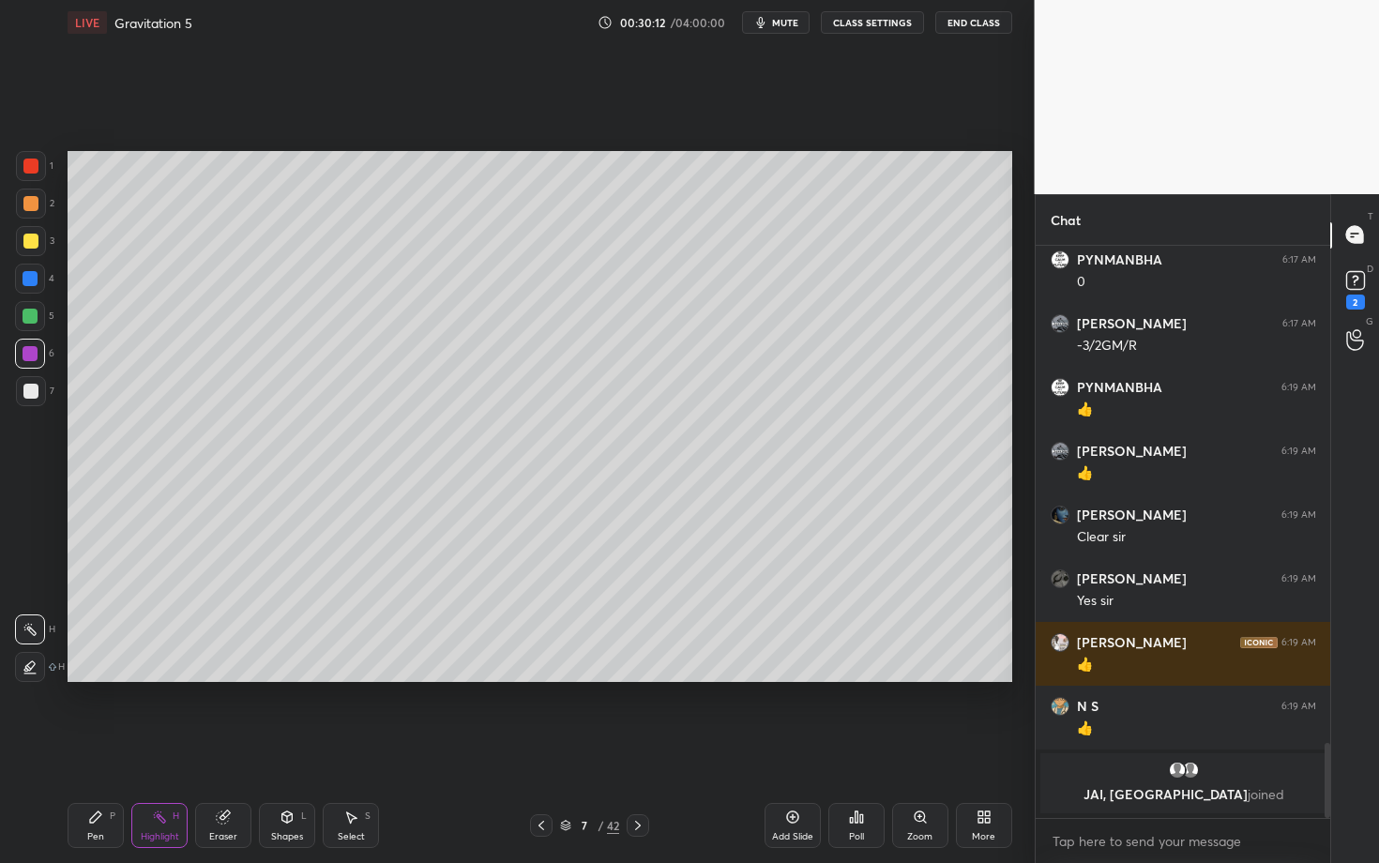
click at [100, 748] on div "Pen P" at bounding box center [96, 825] width 56 height 45
click at [158, 748] on icon at bounding box center [159, 817] width 15 height 15
click at [155, 748] on div "Highlight" at bounding box center [160, 836] width 38 height 9
click at [74, 748] on div "Pen P" at bounding box center [96, 825] width 56 height 45
click at [148, 748] on div "Highlight H" at bounding box center [159, 825] width 56 height 45
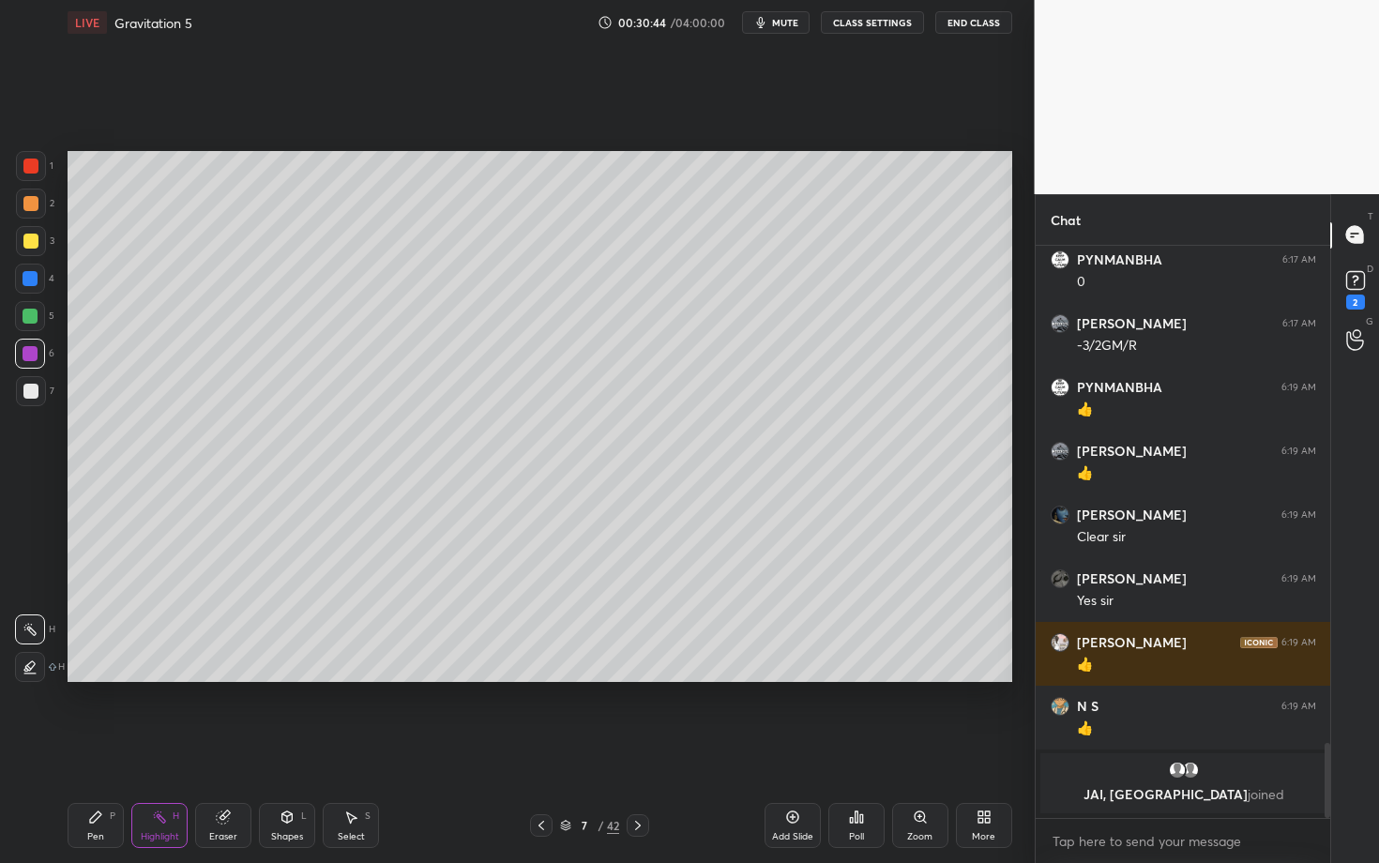
click at [89, 748] on div "Pen" at bounding box center [95, 836] width 17 height 9
click at [34, 395] on div at bounding box center [30, 391] width 15 height 15
click at [151, 748] on div "Highlight H" at bounding box center [159, 825] width 56 height 45
click at [68, 748] on div "Pen P" at bounding box center [96, 825] width 56 height 45
click at [95, 748] on div "Pen P" at bounding box center [96, 825] width 56 height 45
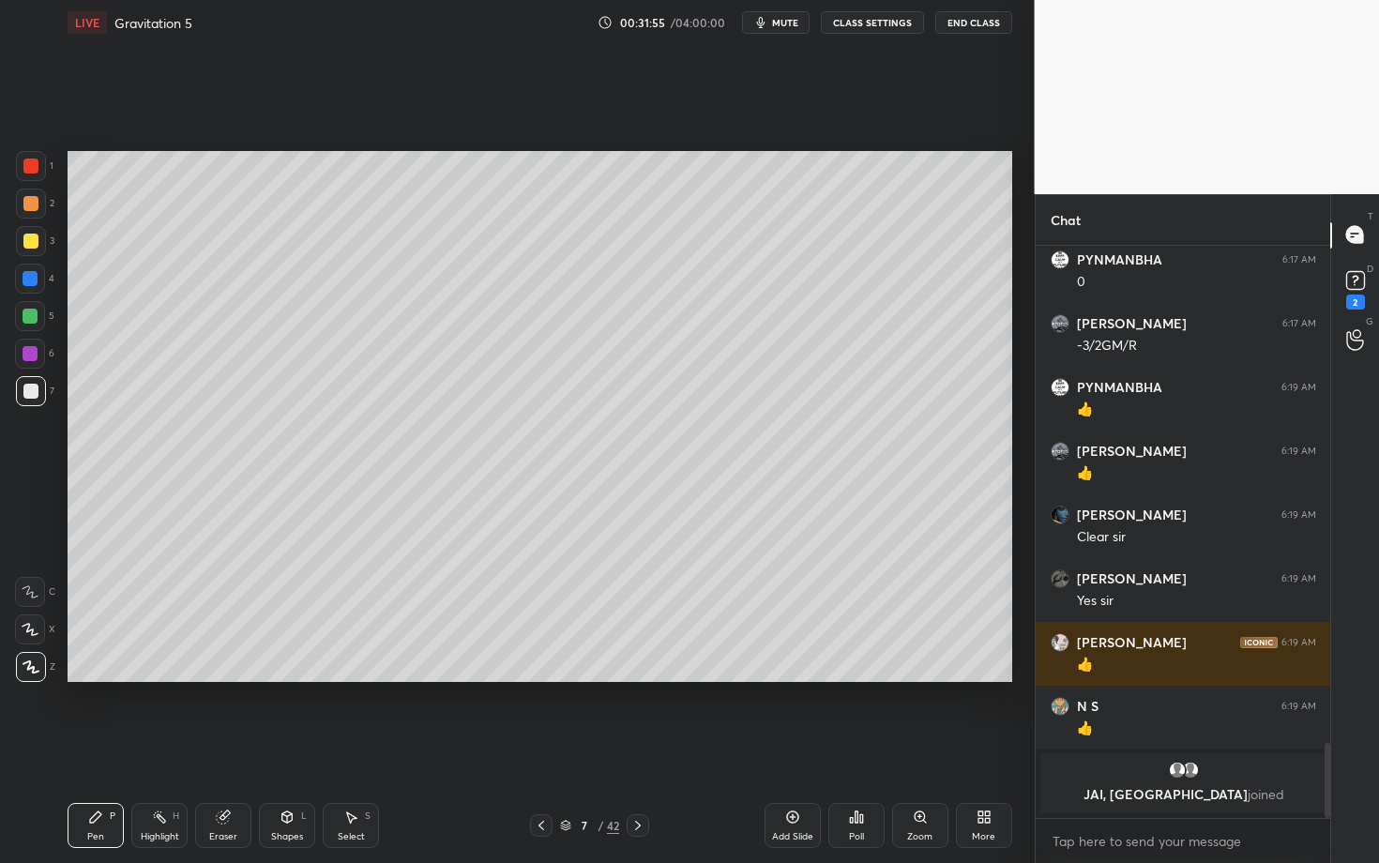
click at [355, 748] on div "Select" at bounding box center [351, 836] width 27 height 9
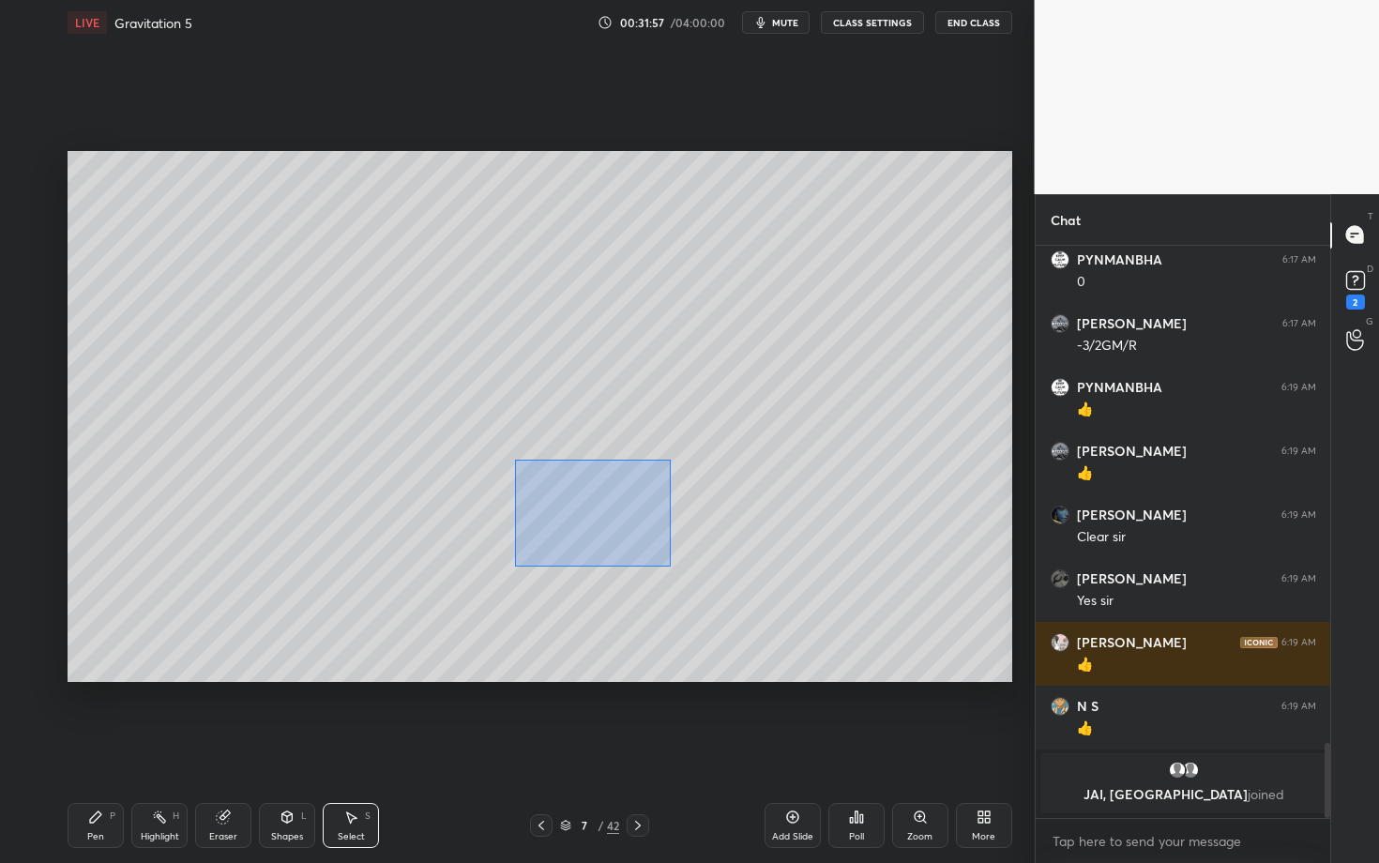
drag, startPoint x: 631, startPoint y: 547, endPoint x: 799, endPoint y: 621, distance: 183.6
click at [798, 620] on div "0 ° Undo Copy Duplicate Duplicate to new slide Delete" at bounding box center [540, 416] width 945 height 531
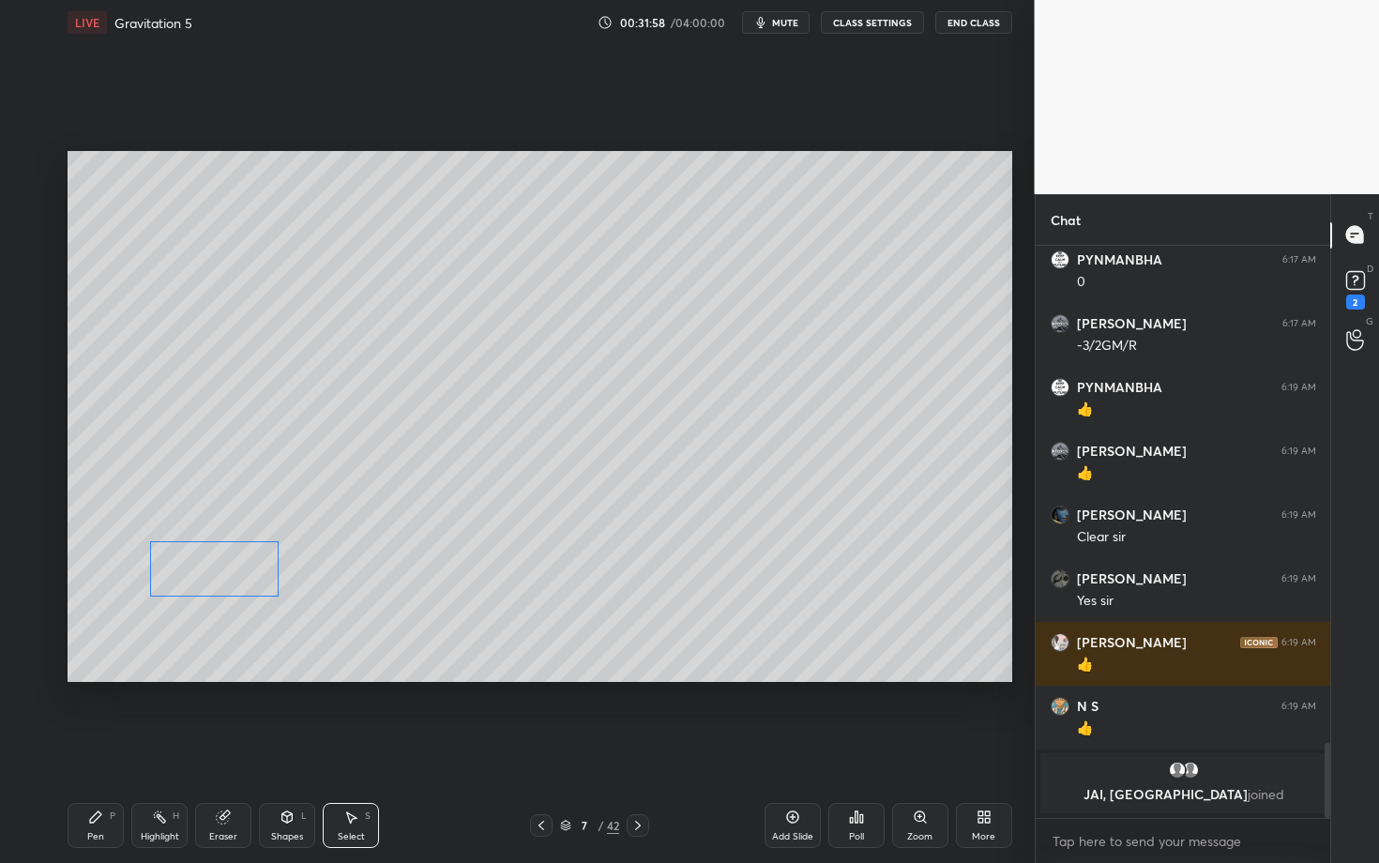
drag, startPoint x: 464, startPoint y: 553, endPoint x: 211, endPoint y: 574, distance: 254.3
click at [212, 575] on div "0 ° Undo Copy Duplicate Duplicate to new slide Delete" at bounding box center [540, 416] width 945 height 531
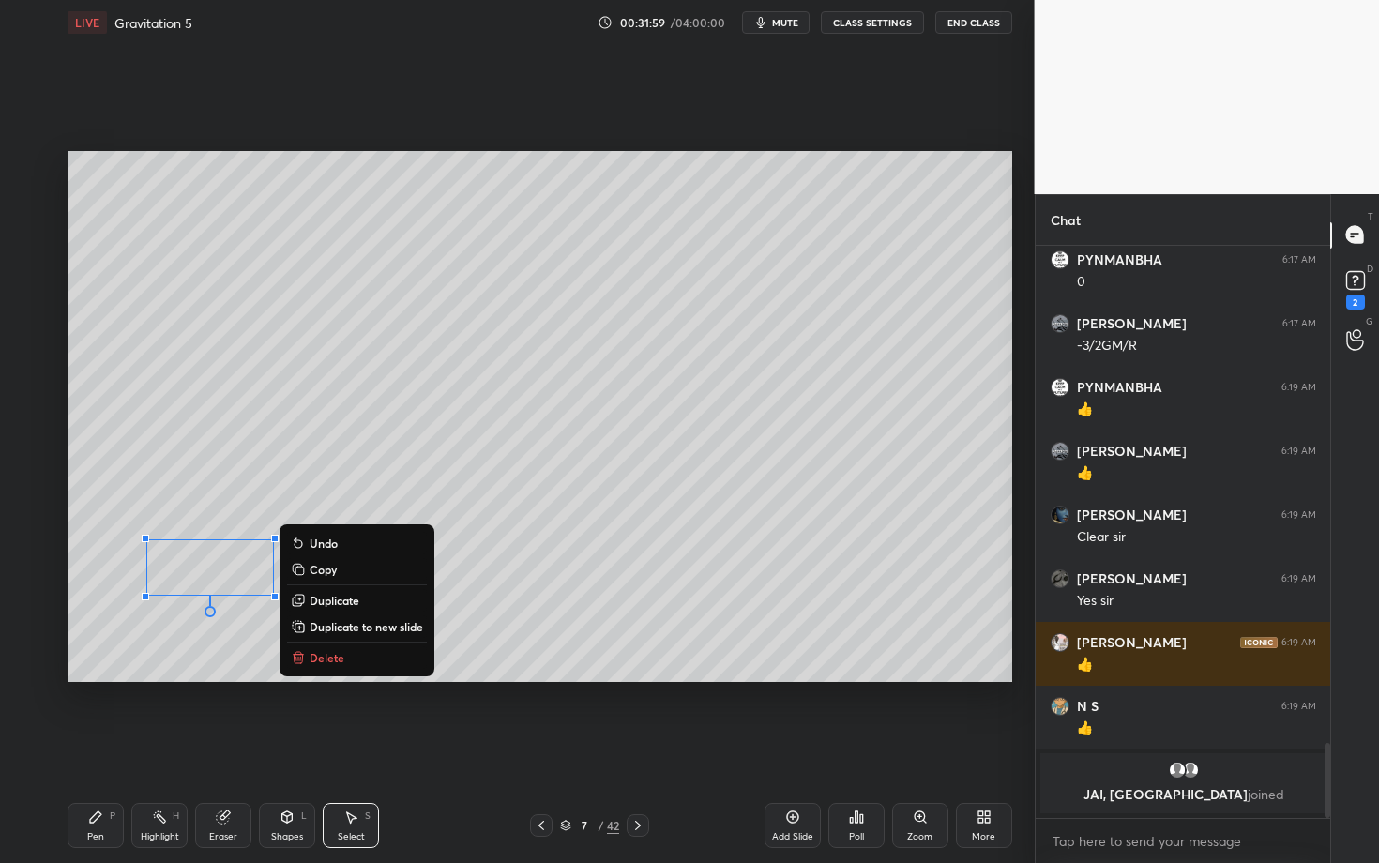
click at [288, 748] on div "Shapes" at bounding box center [287, 836] width 32 height 9
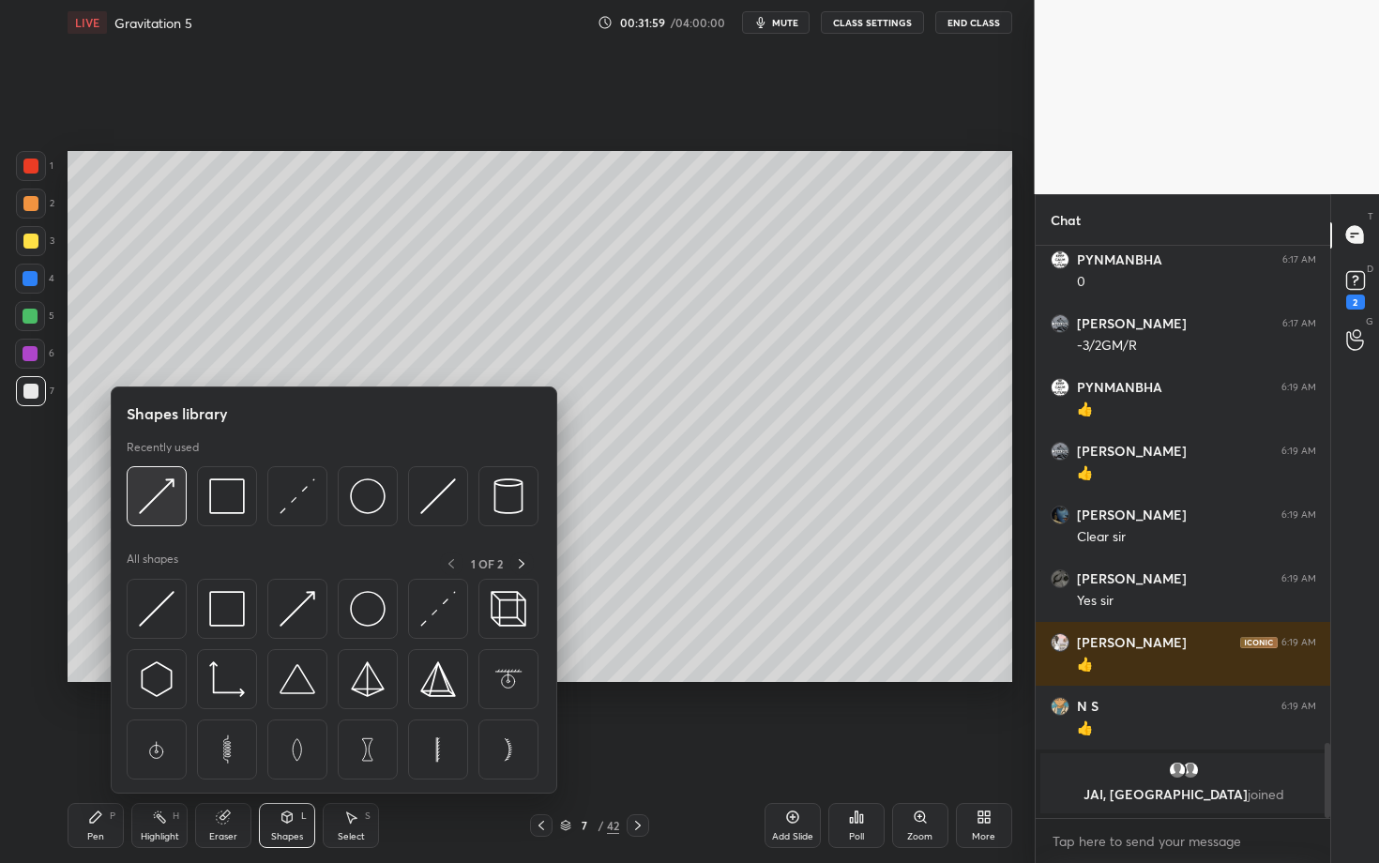
click at [154, 498] on img at bounding box center [157, 497] width 36 height 36
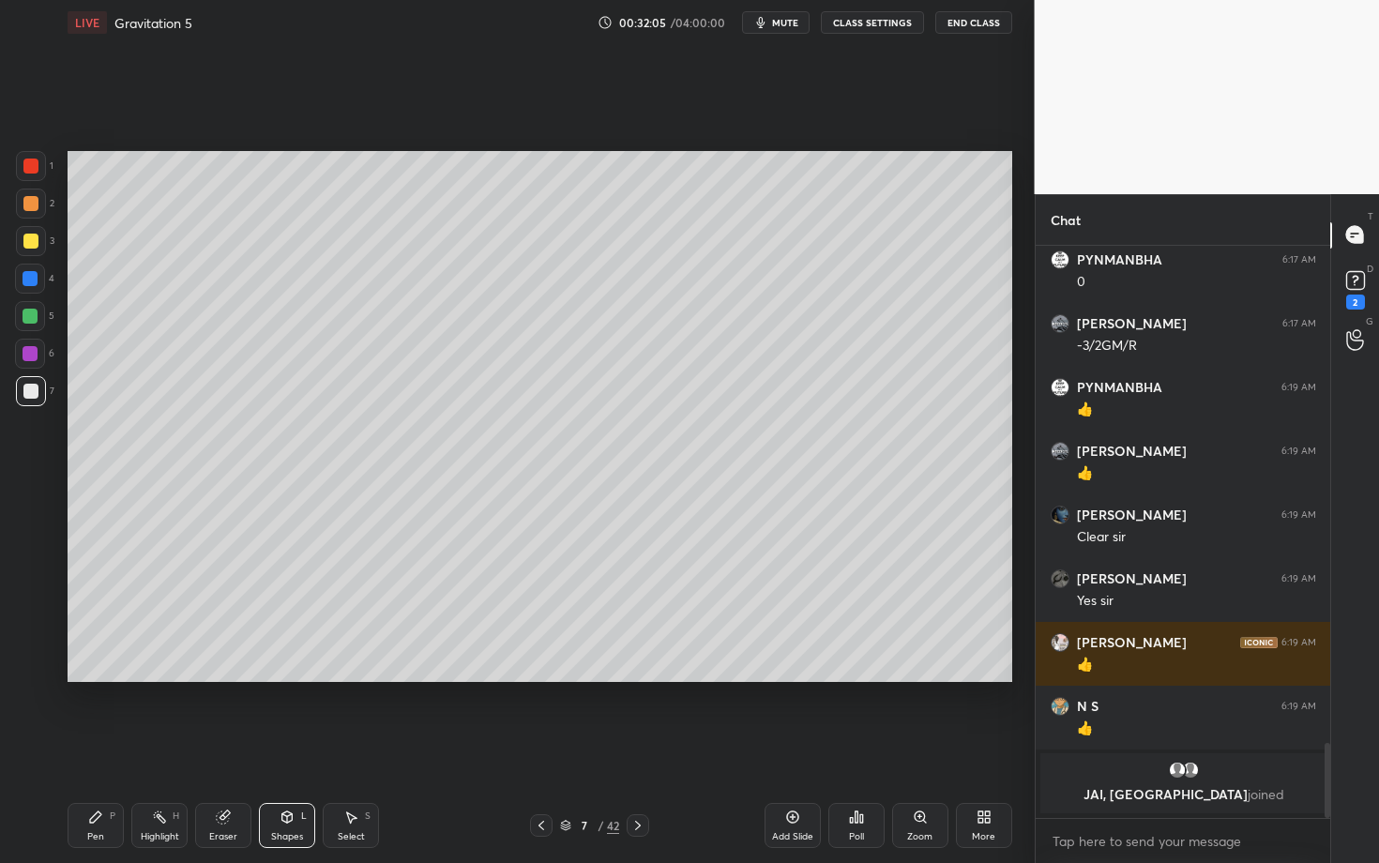
click at [117, 748] on div "Pen P" at bounding box center [96, 825] width 56 height 45
click at [32, 161] on div at bounding box center [30, 166] width 15 height 15
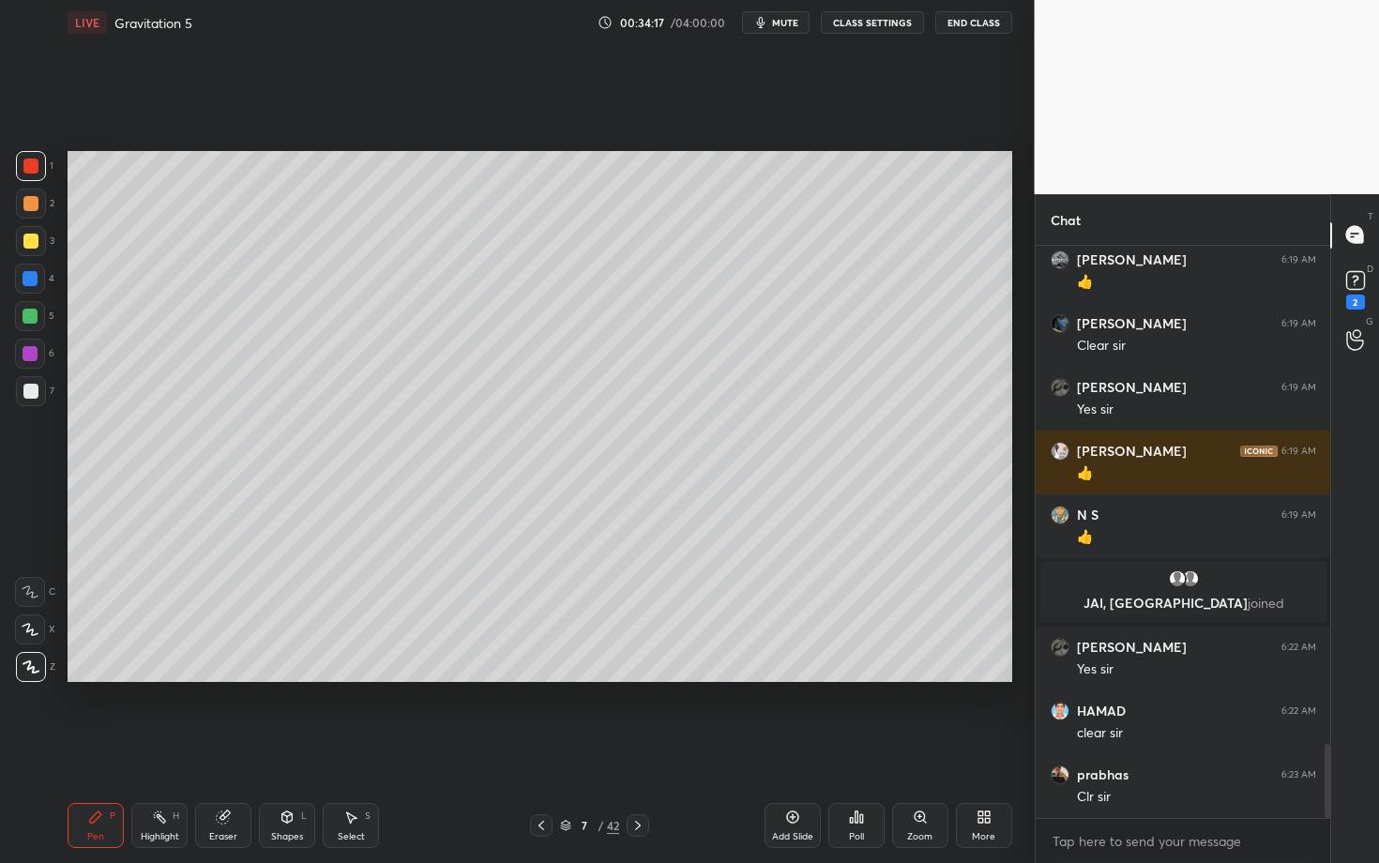
scroll to position [3851, 0]
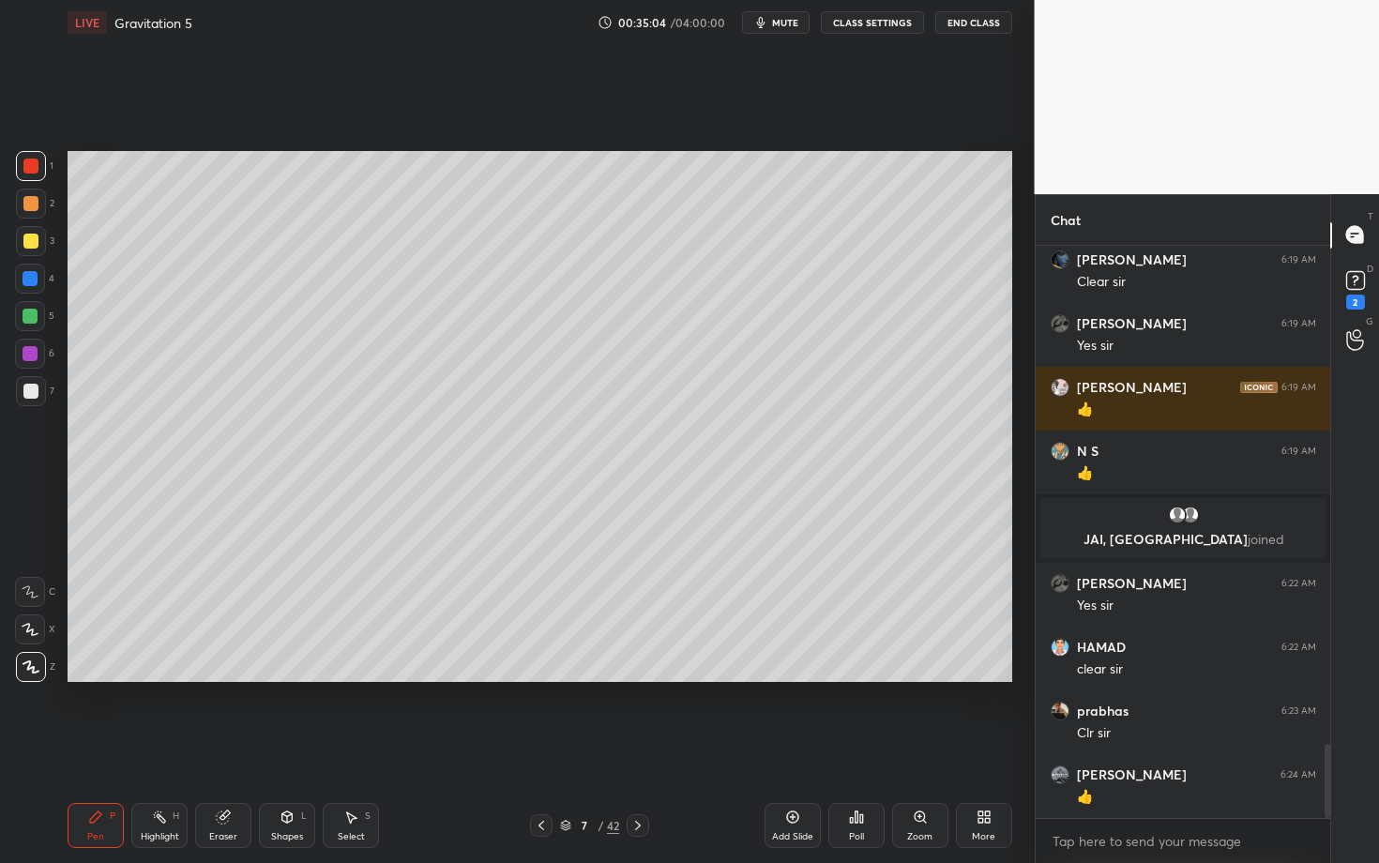
click at [636, 748] on icon at bounding box center [638, 825] width 15 height 15
click at [32, 240] on div at bounding box center [30, 241] width 15 height 15
click at [279, 748] on div "Shapes L" at bounding box center [287, 825] width 56 height 45
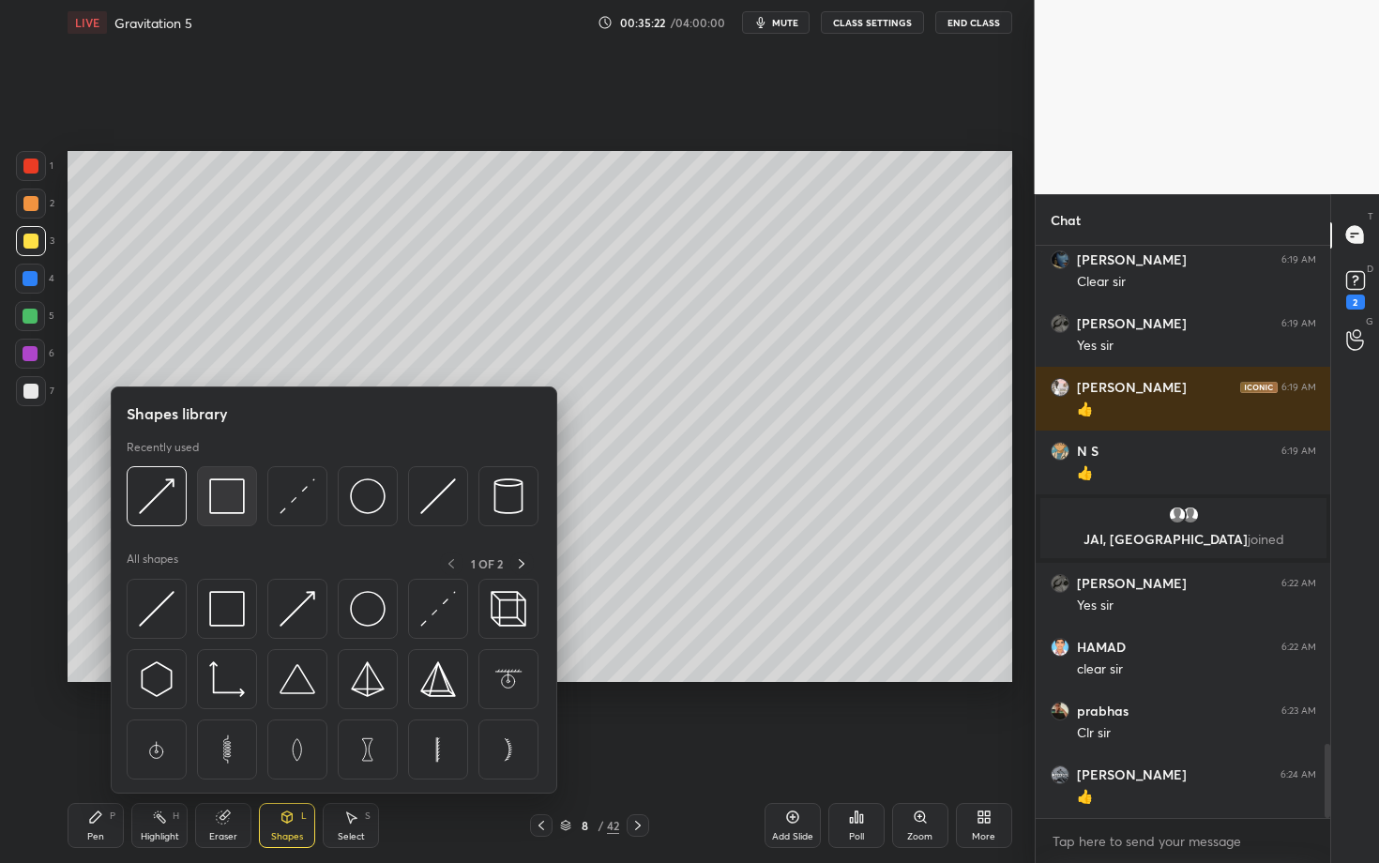
click at [224, 509] on img at bounding box center [227, 497] width 36 height 36
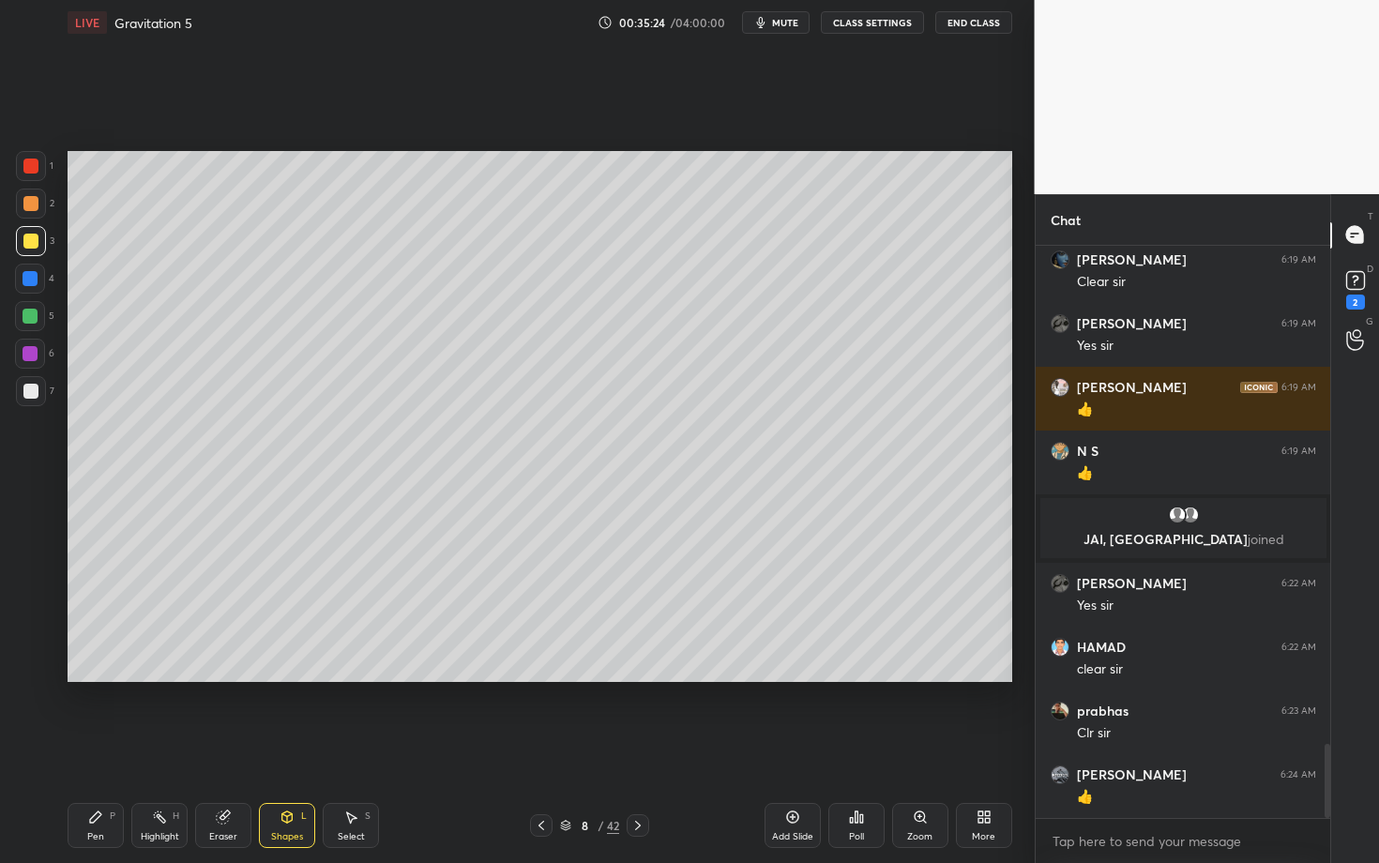
click at [304, 748] on div "Shapes L" at bounding box center [287, 825] width 56 height 45
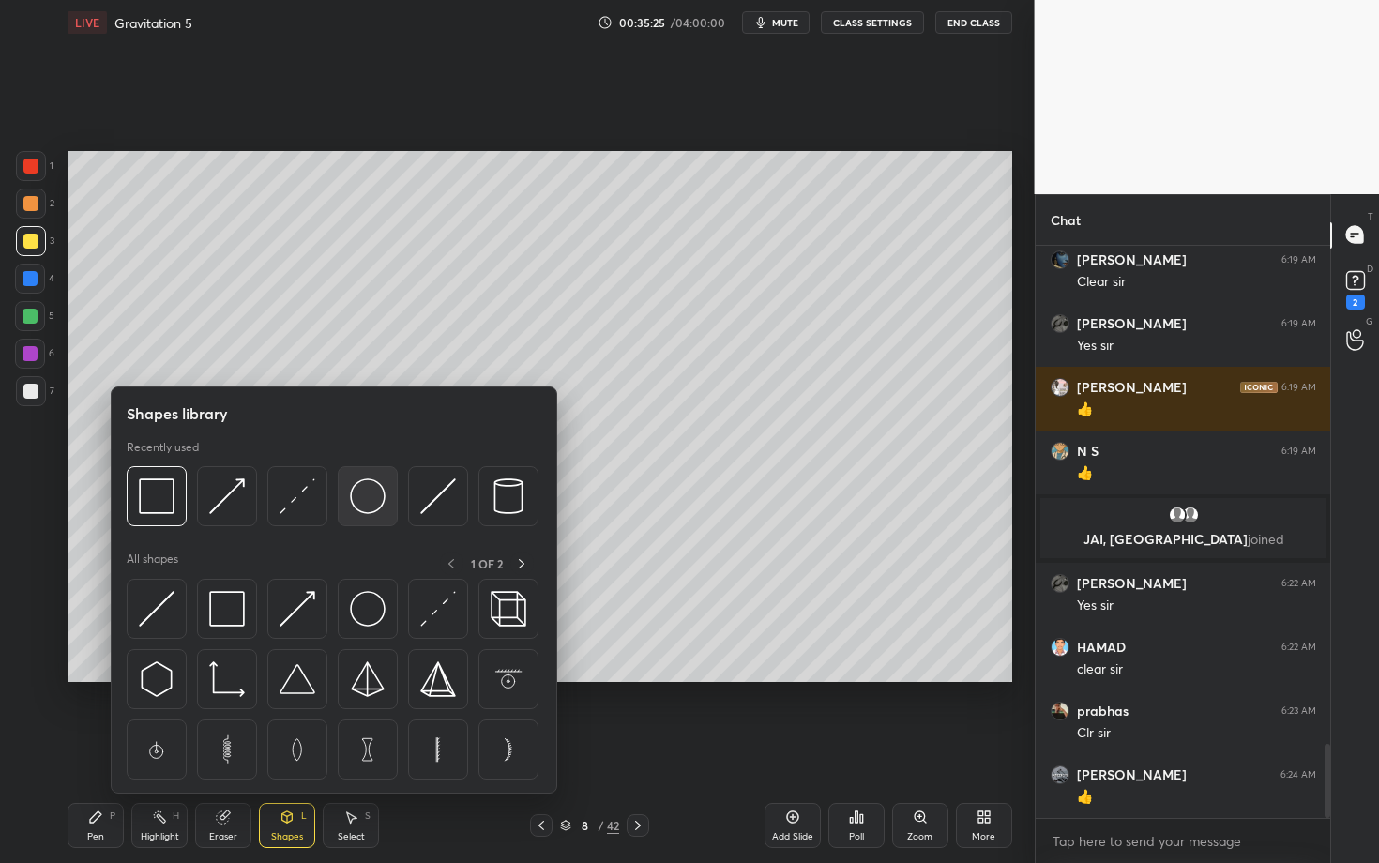
click at [373, 495] on img at bounding box center [368, 497] width 36 height 36
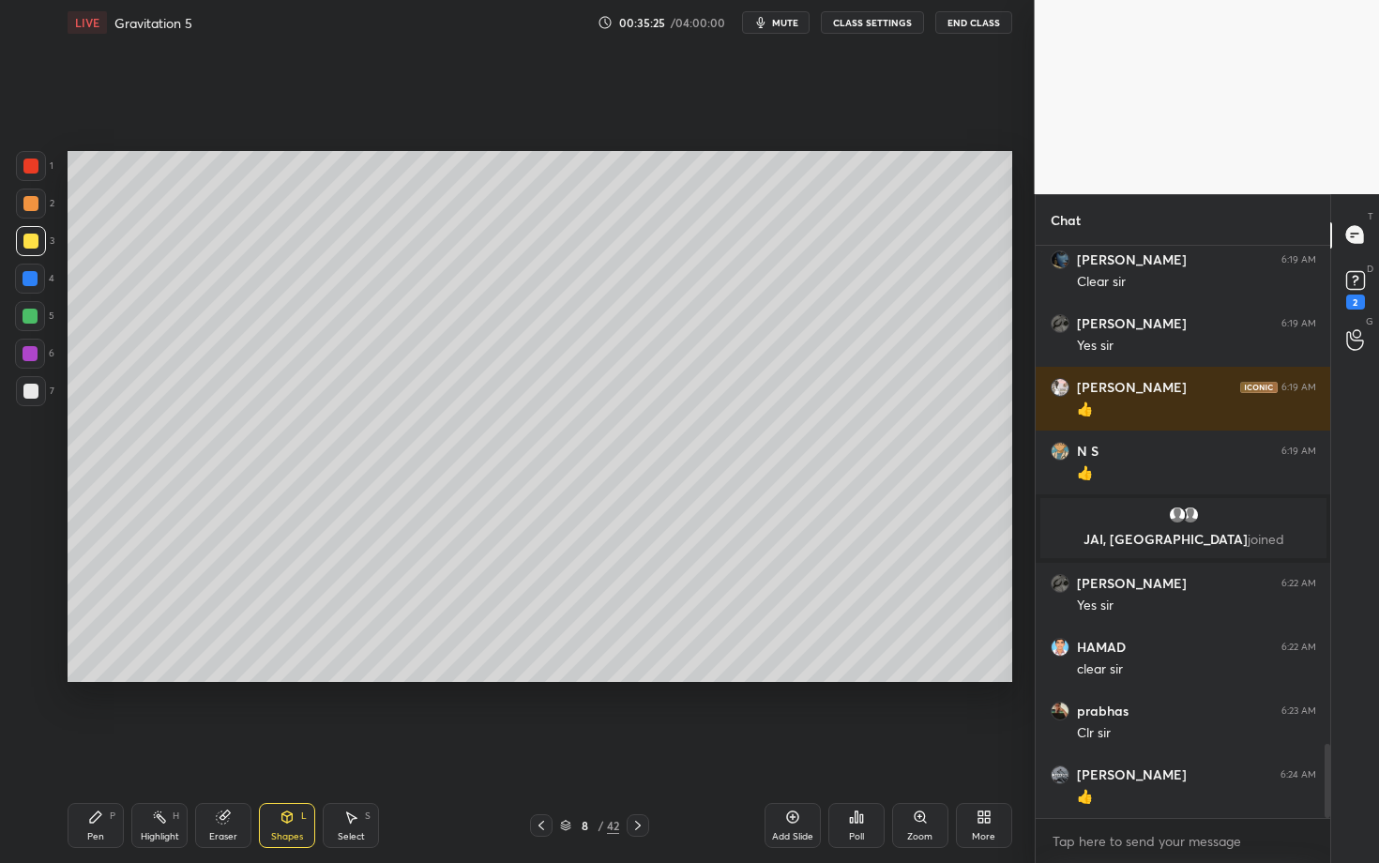
click at [31, 394] on div at bounding box center [30, 391] width 15 height 15
click at [297, 748] on div "Shapes L" at bounding box center [287, 825] width 56 height 45
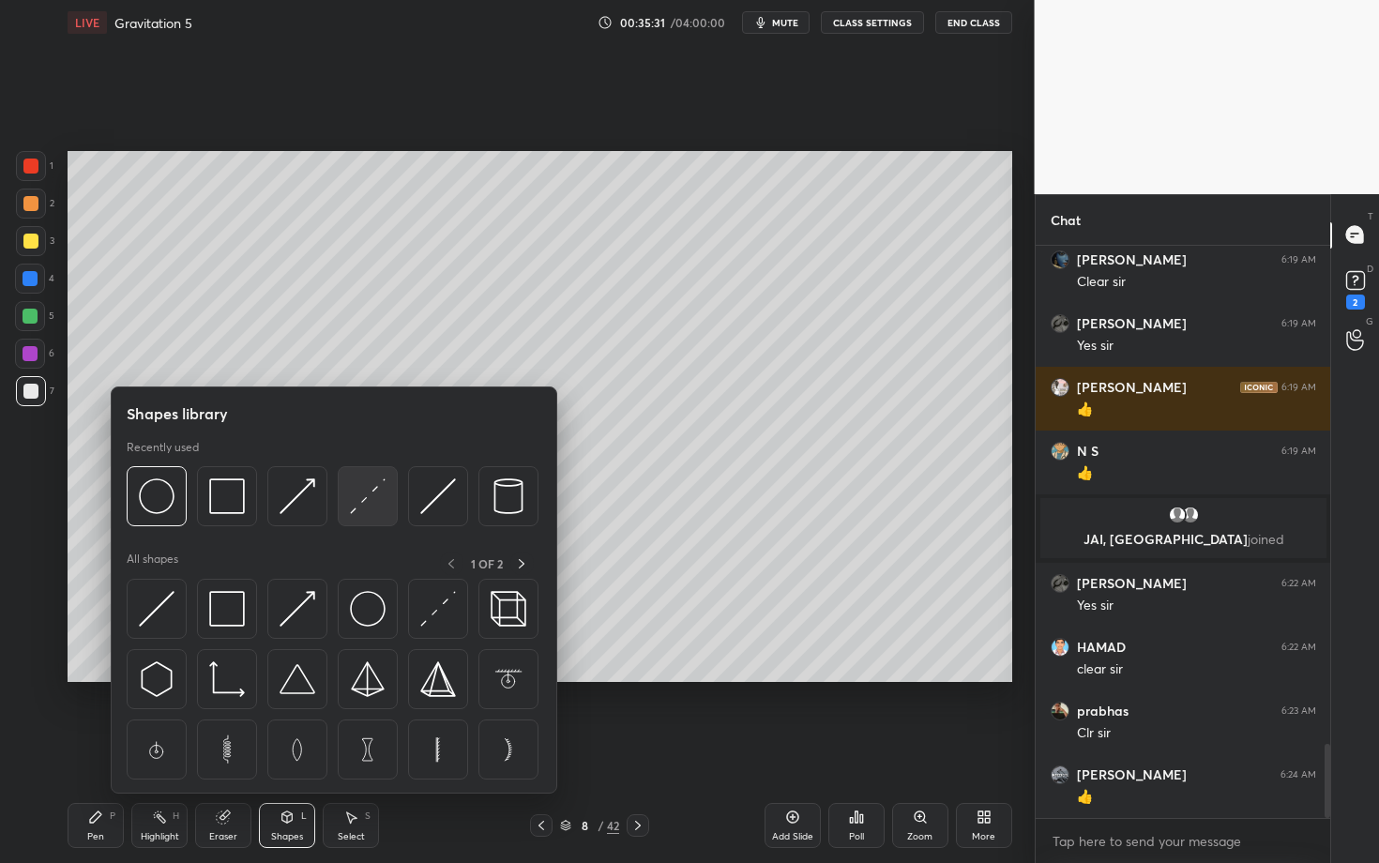
click at [385, 492] on div at bounding box center [368, 496] width 60 height 60
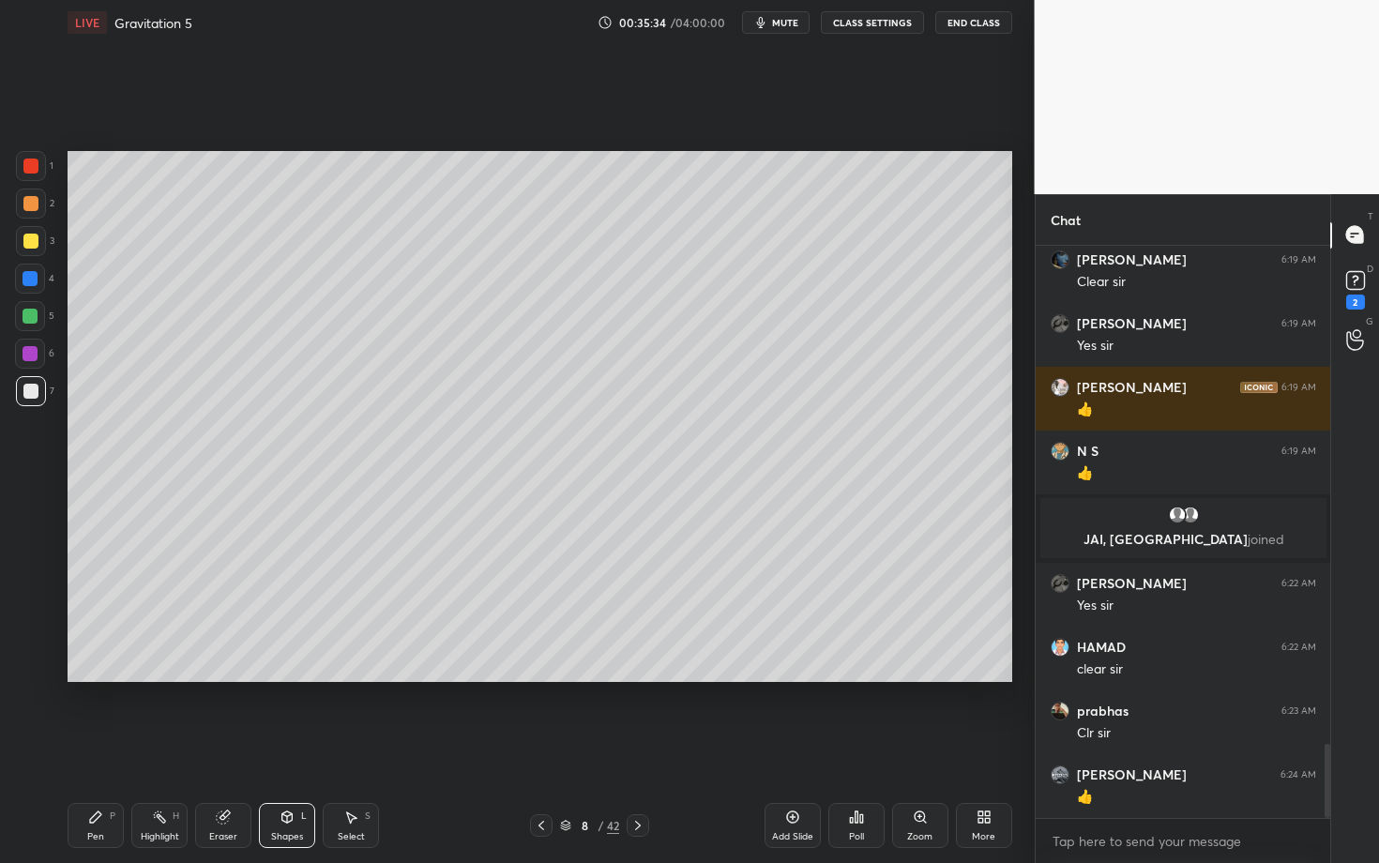
click at [101, 748] on icon at bounding box center [95, 817] width 15 height 15
click at [286, 748] on div "Shapes L" at bounding box center [287, 825] width 56 height 45
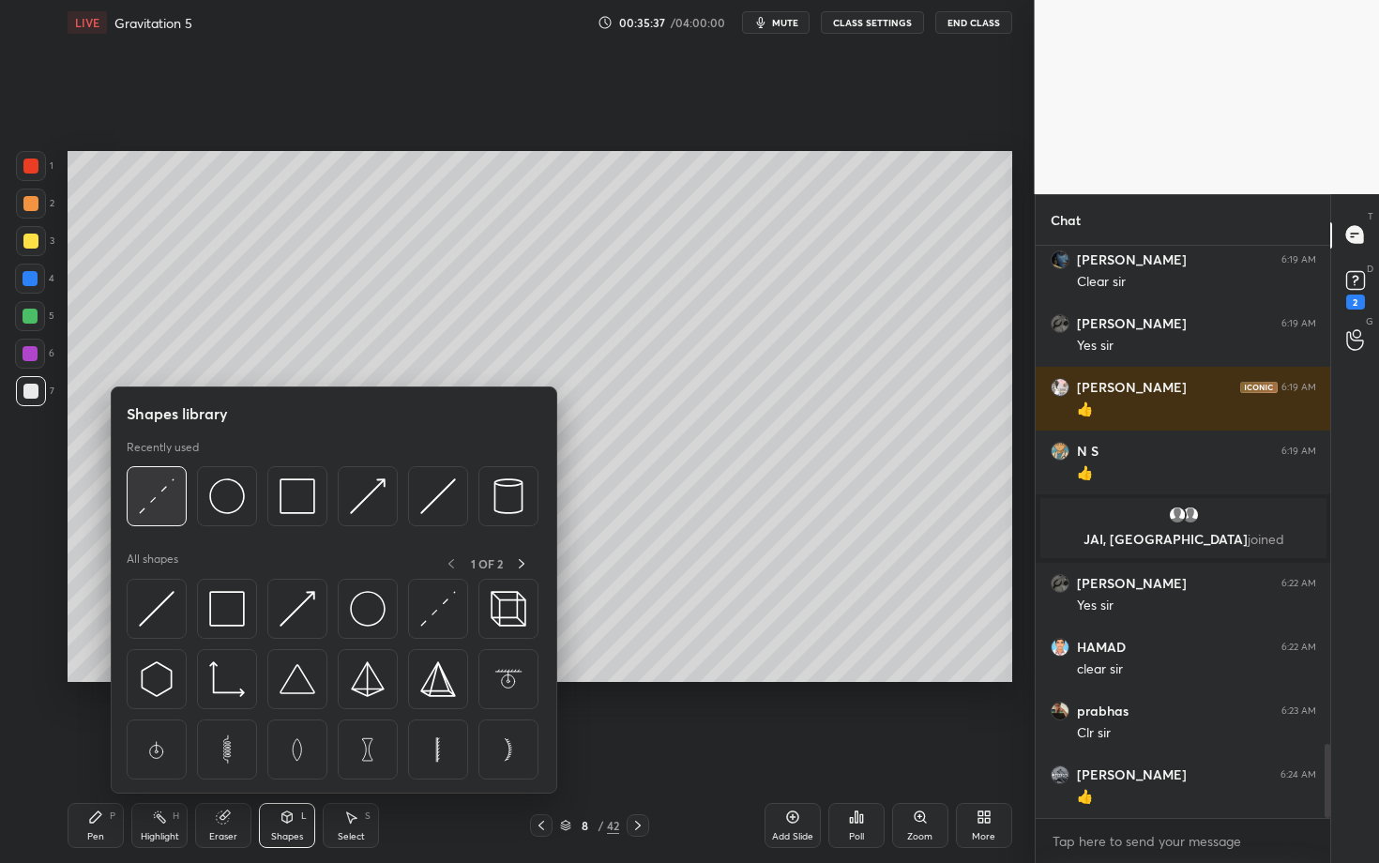
click at [179, 491] on div at bounding box center [157, 496] width 60 height 60
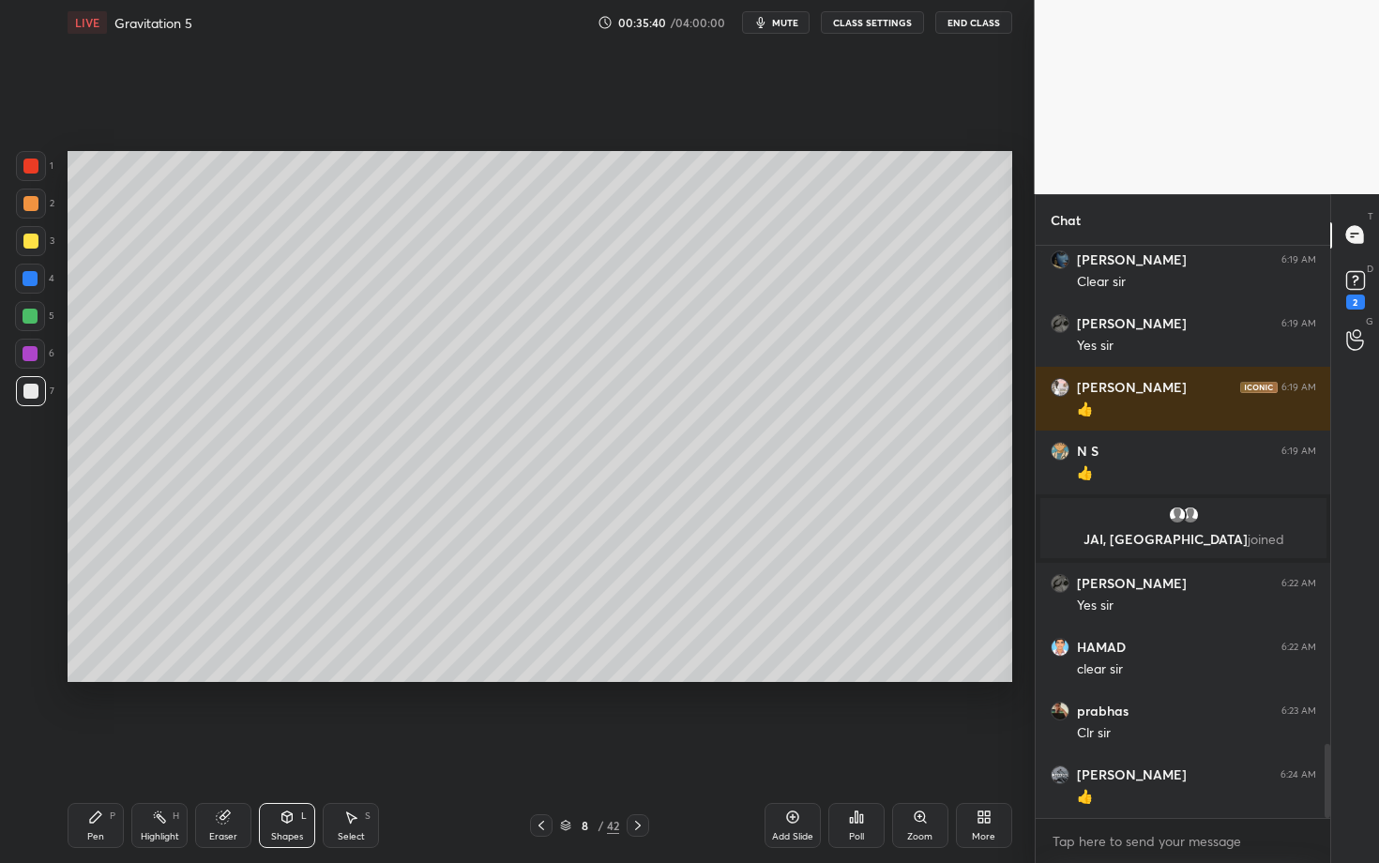
click at [108, 748] on div "Pen P" at bounding box center [96, 825] width 56 height 45
click at [34, 390] on div at bounding box center [30, 391] width 15 height 15
click at [612, 748] on div "Setting up your live class Poll for secs No correct answer Start poll" at bounding box center [540, 416] width 960 height 743
click at [32, 354] on div at bounding box center [30, 353] width 15 height 15
click at [261, 748] on div "Pen P Highlight H Eraser Shapes L Select S 8 / 42 Add Slide Poll Zoom More" at bounding box center [540, 825] width 945 height 75
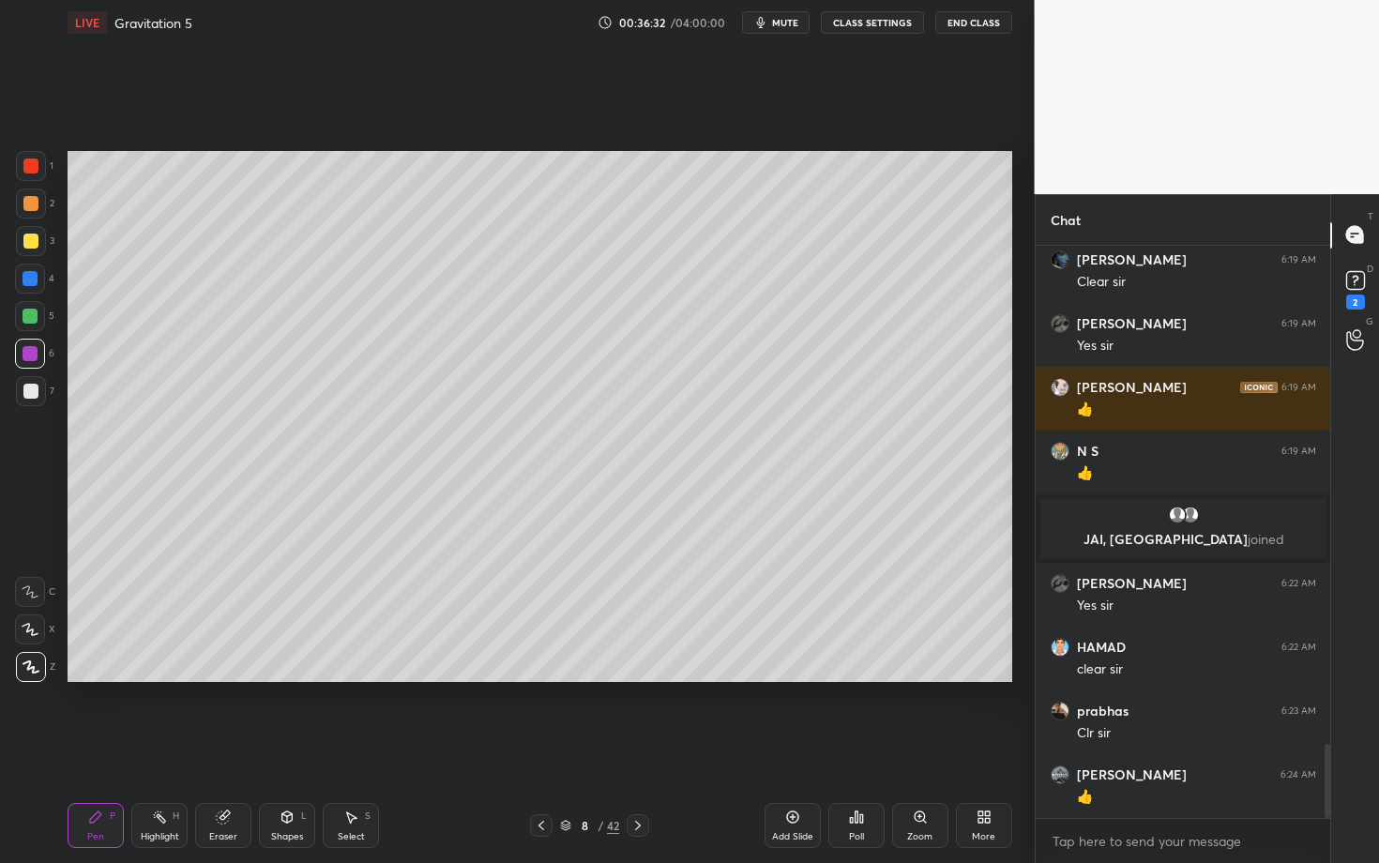
click at [293, 748] on div "Shapes" at bounding box center [287, 836] width 32 height 9
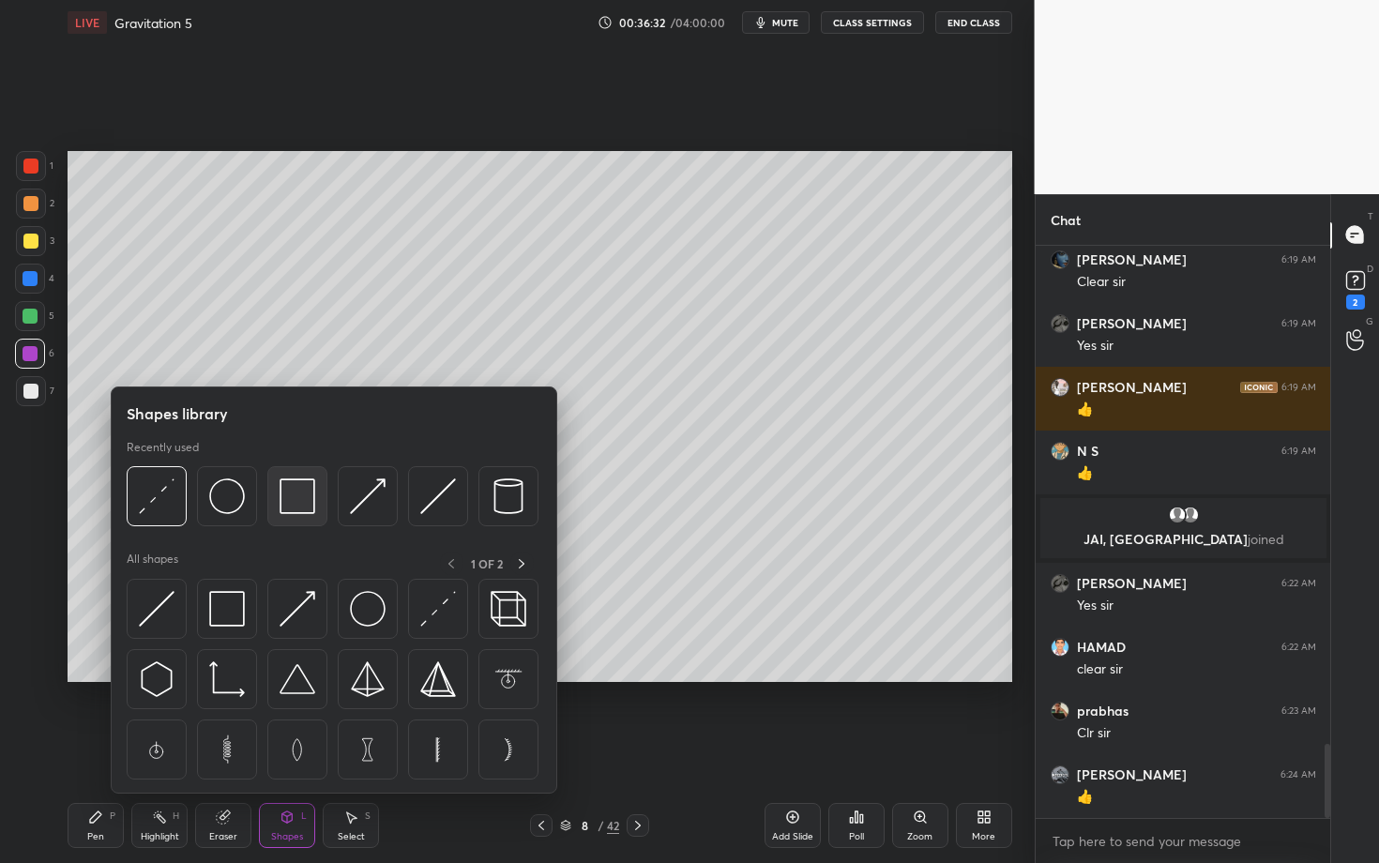
click at [282, 504] on img at bounding box center [298, 497] width 36 height 36
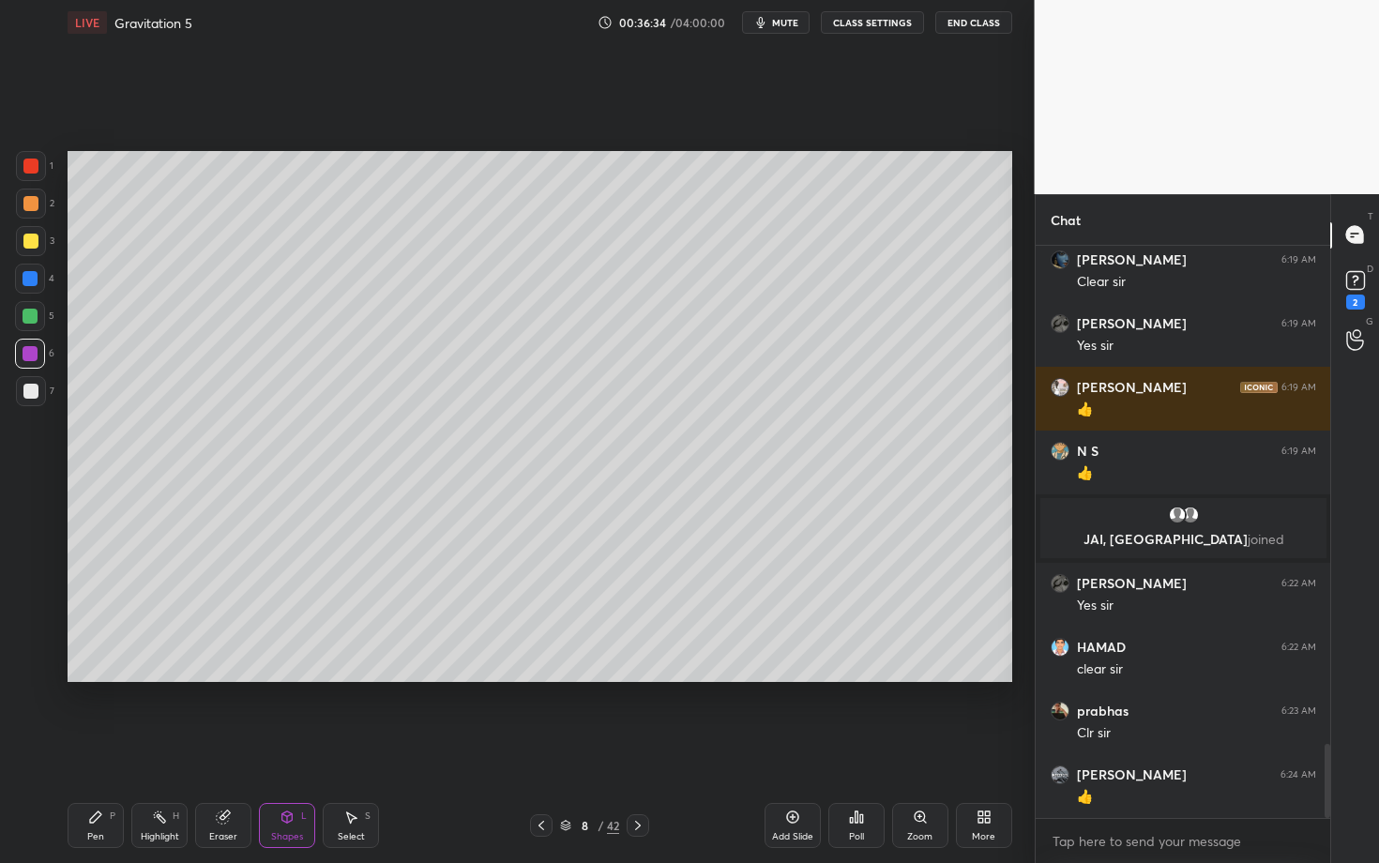
click at [141, 748] on div "Highlight H" at bounding box center [159, 825] width 56 height 45
click at [94, 748] on icon at bounding box center [95, 817] width 11 height 11
click at [30, 388] on div at bounding box center [30, 391] width 15 height 15
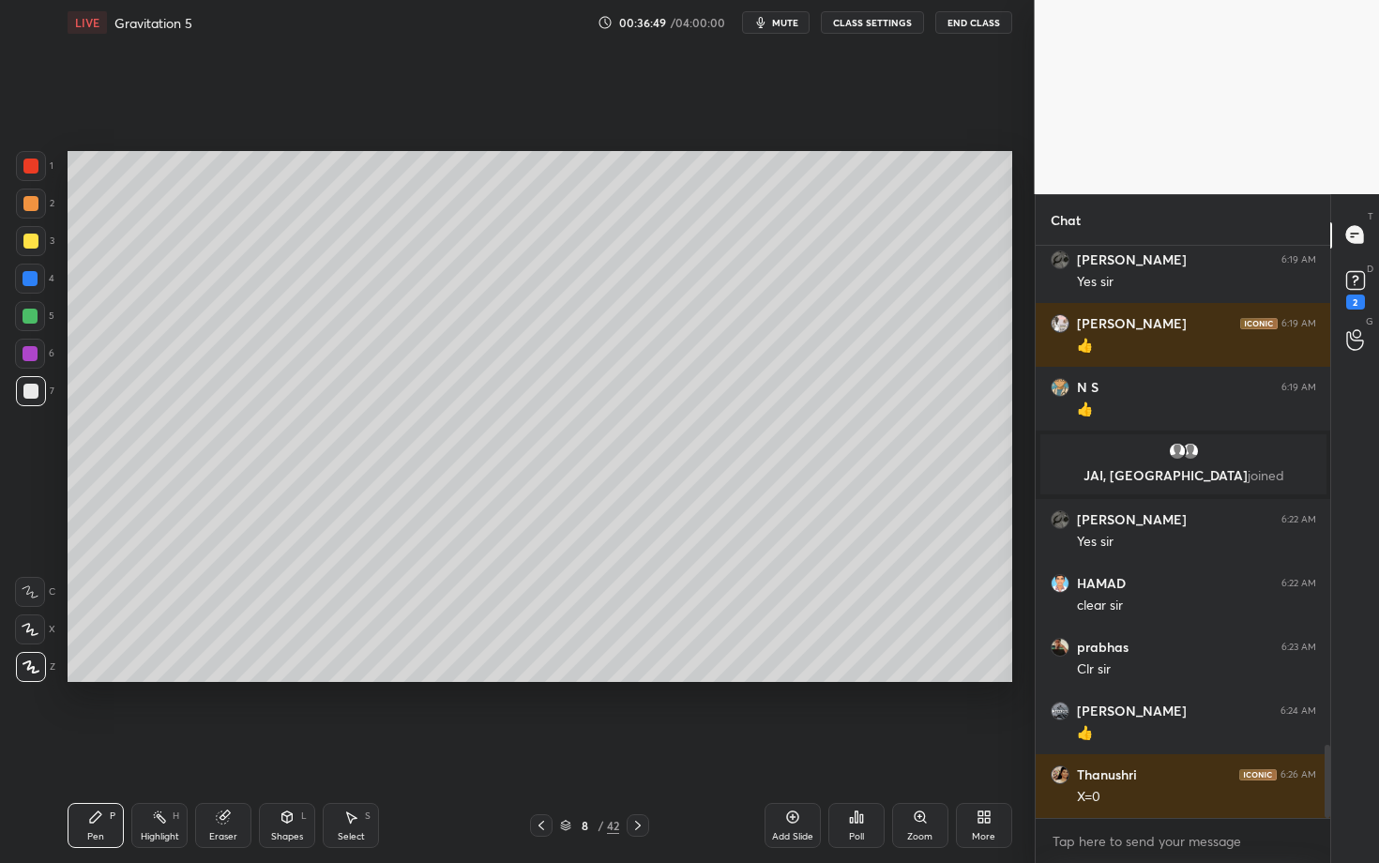
click at [25, 365] on div at bounding box center [30, 354] width 30 height 30
click at [26, 325] on div at bounding box center [30, 316] width 30 height 30
click at [29, 637] on div at bounding box center [30, 630] width 30 height 30
click at [296, 748] on div "Shapes L" at bounding box center [287, 825] width 56 height 45
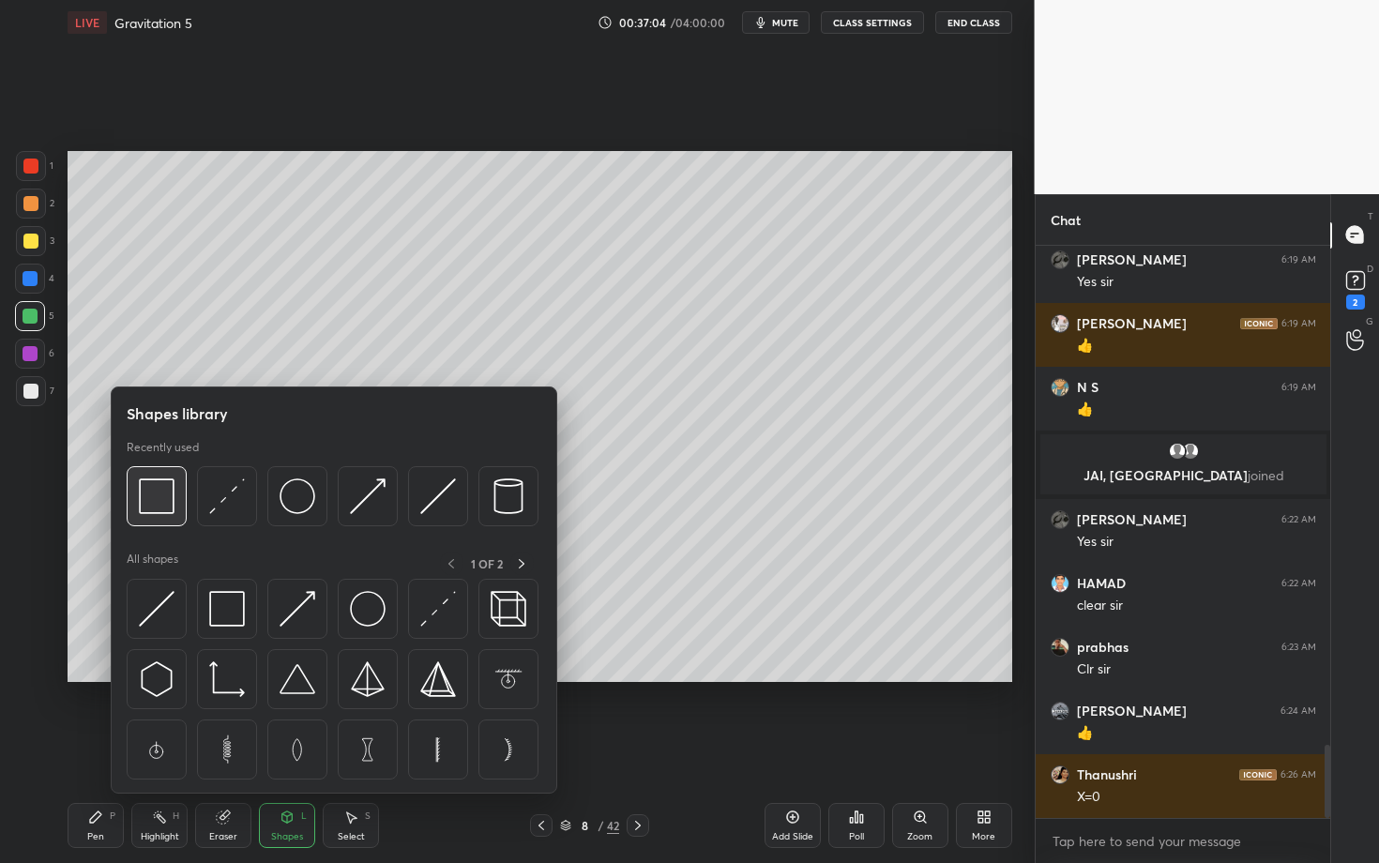
click at [171, 487] on img at bounding box center [157, 497] width 36 height 36
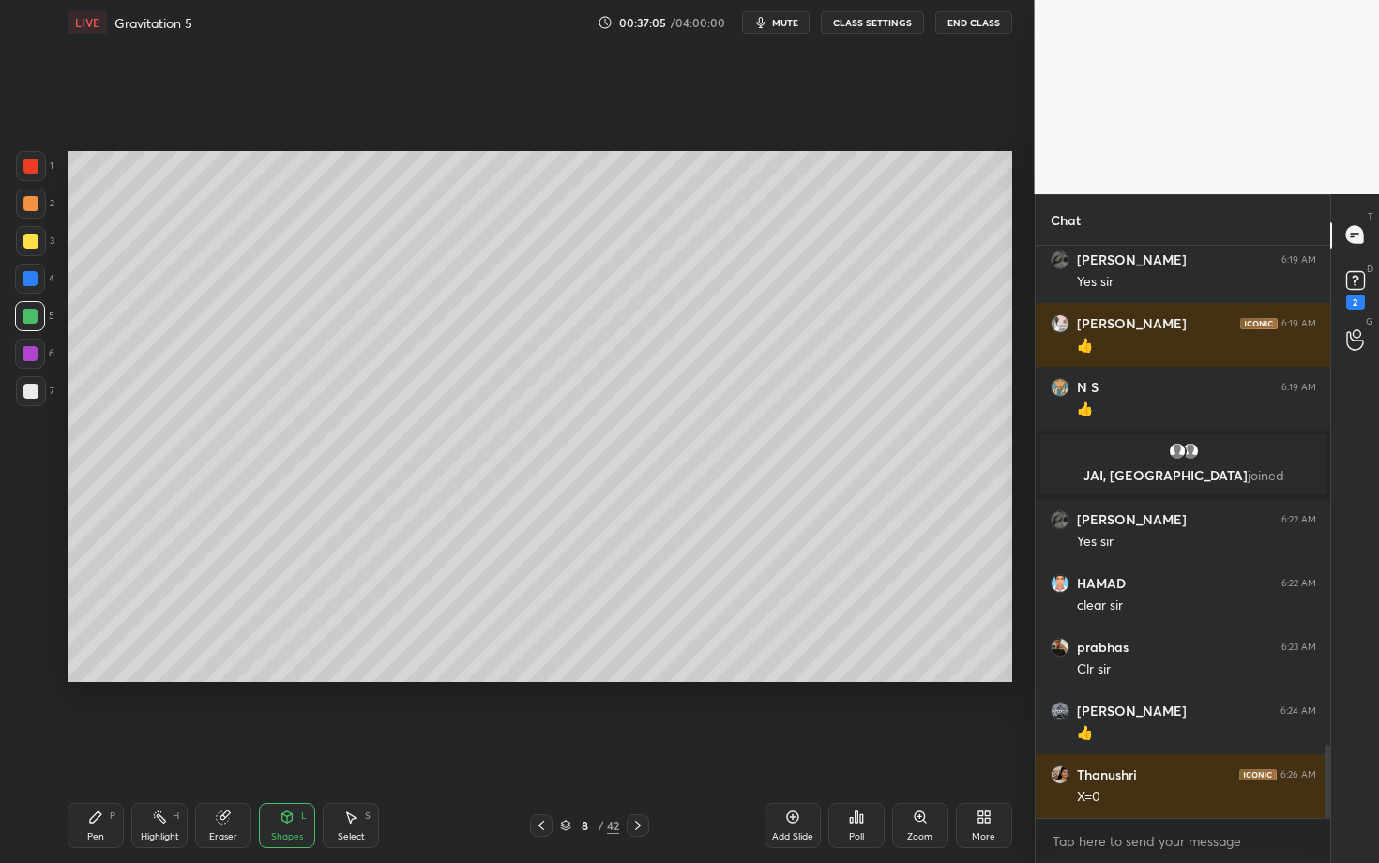
click at [81, 748] on div "Pen P" at bounding box center [96, 825] width 56 height 45
click at [30, 402] on div at bounding box center [31, 391] width 30 height 30
click at [34, 169] on div at bounding box center [30, 166] width 15 height 15
click at [645, 748] on div at bounding box center [638, 825] width 23 height 23
click at [23, 232] on div at bounding box center [31, 241] width 30 height 30
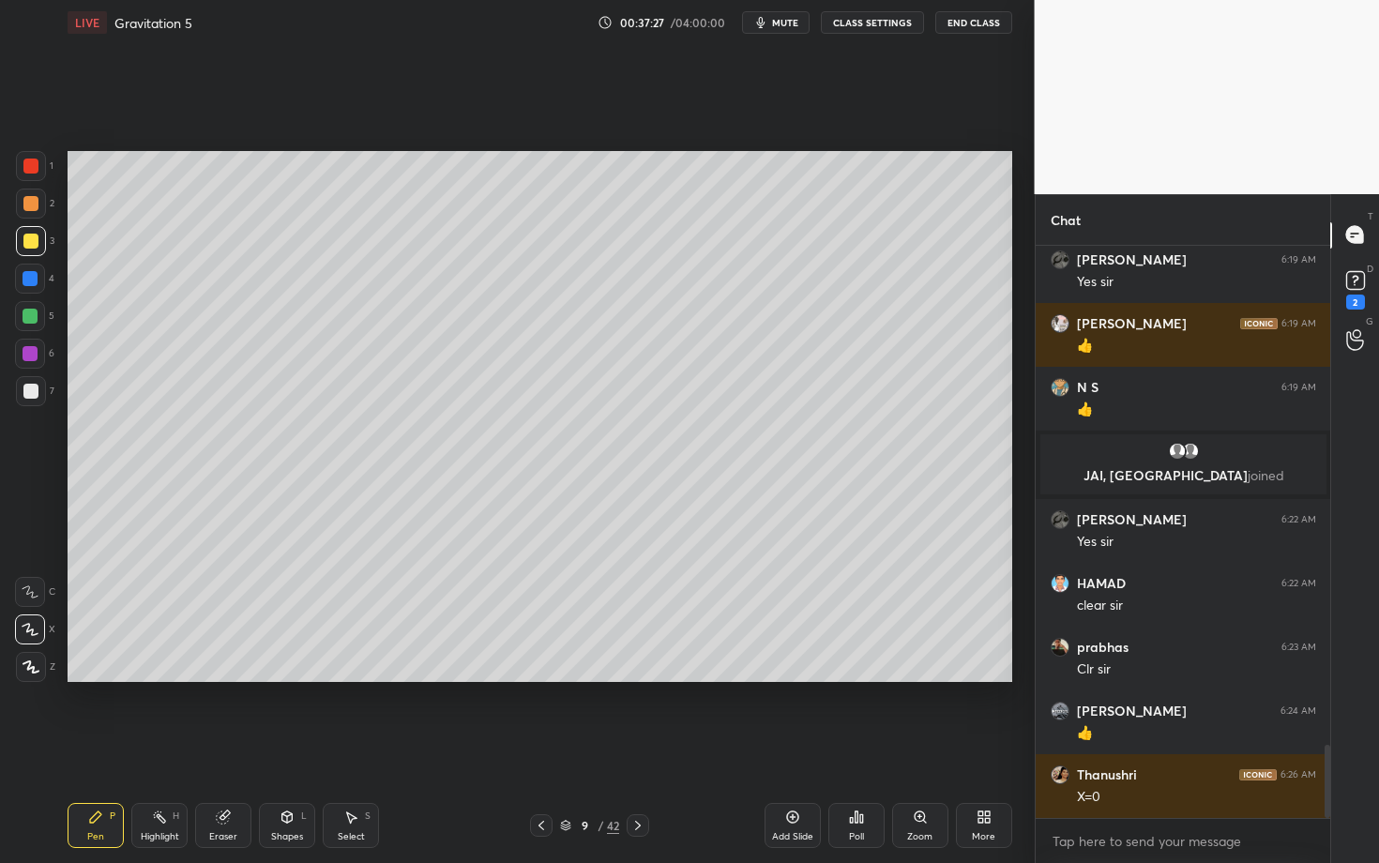
click at [541, 748] on icon at bounding box center [541, 825] width 15 height 15
click at [637, 748] on icon at bounding box center [638, 825] width 15 height 15
click at [277, 748] on div "Shapes" at bounding box center [287, 836] width 32 height 9
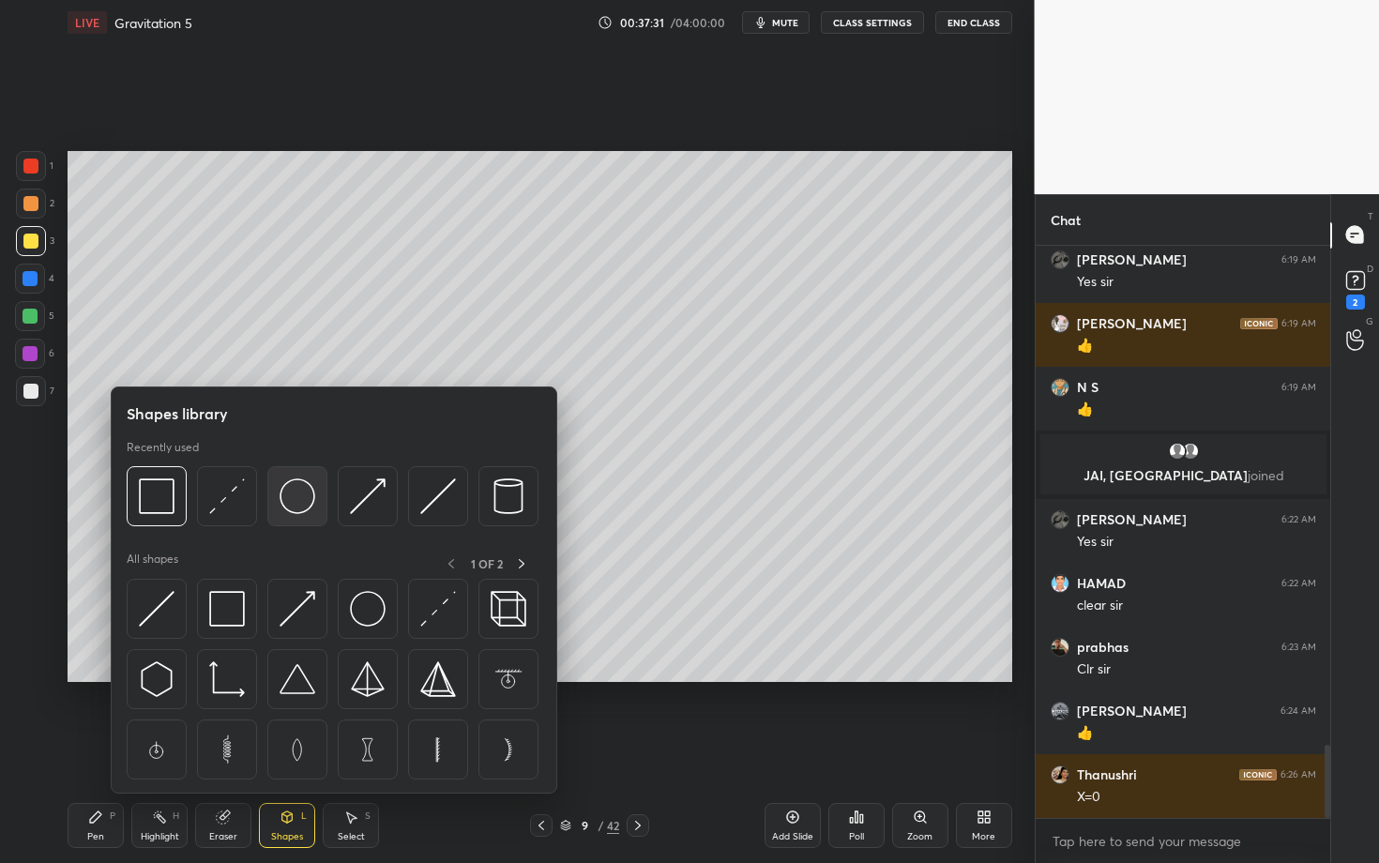
click at [317, 494] on div at bounding box center [297, 496] width 60 height 60
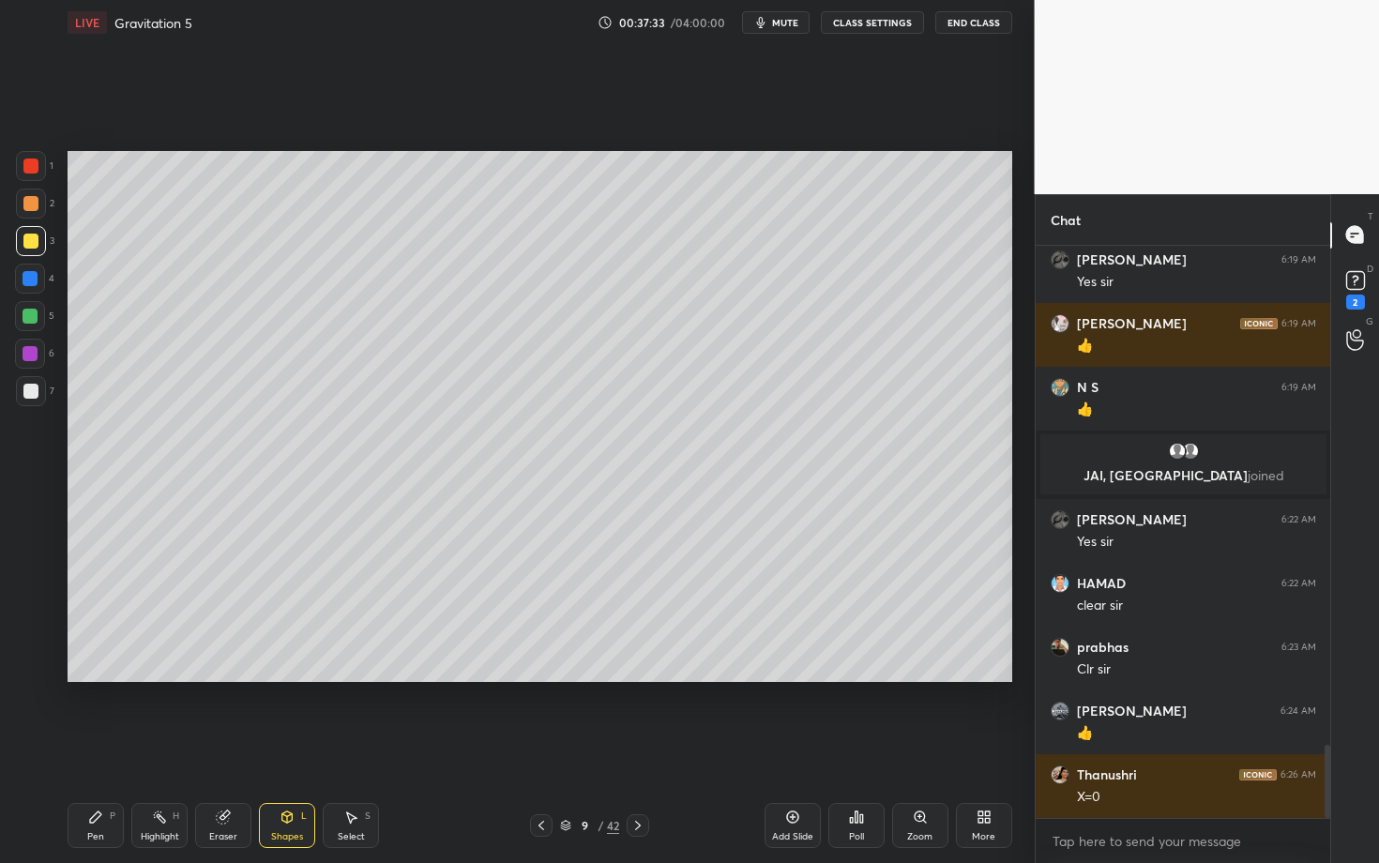
click at [282, 748] on div "Shapes" at bounding box center [287, 836] width 32 height 9
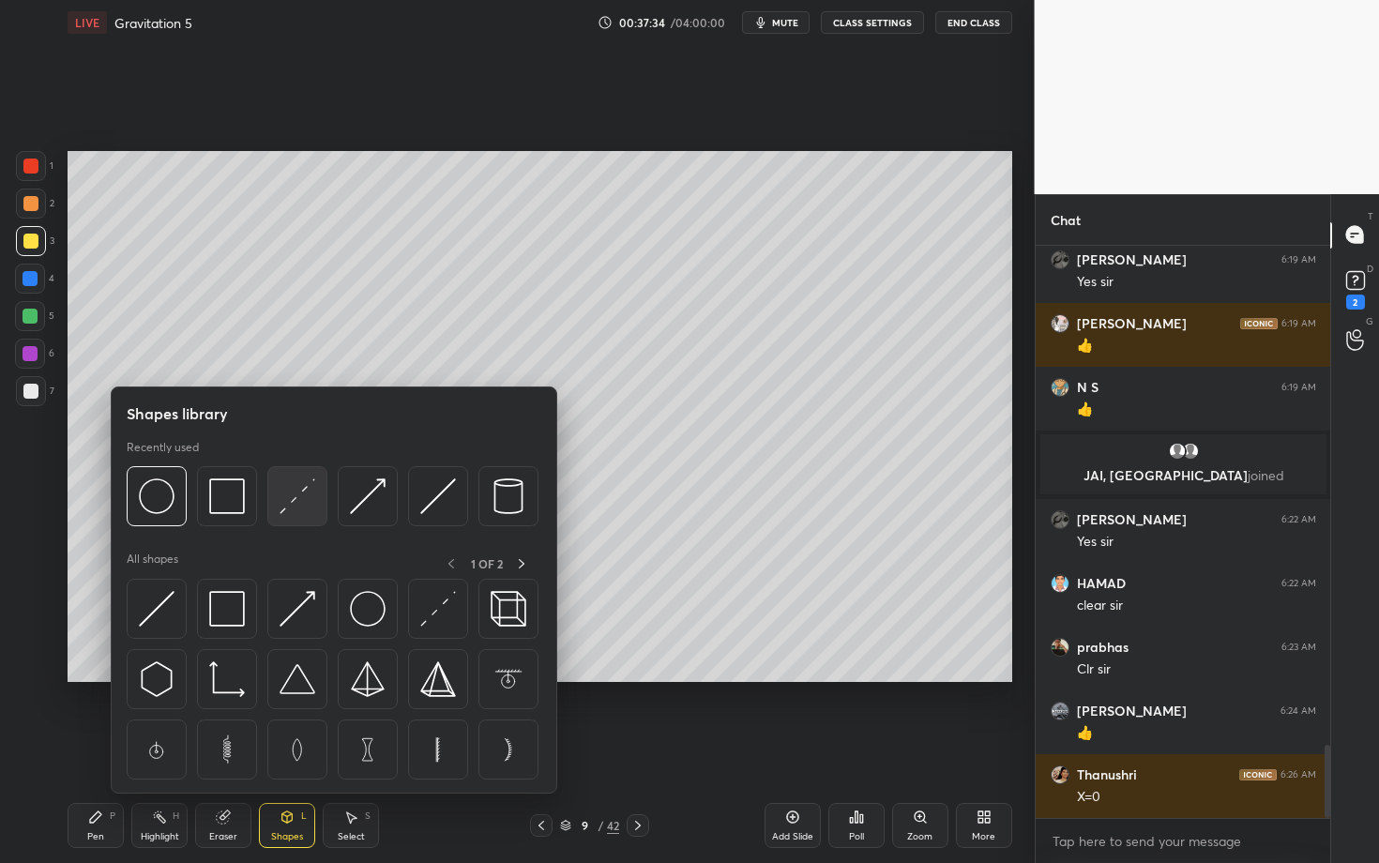
click at [309, 501] on img at bounding box center [298, 497] width 36 height 36
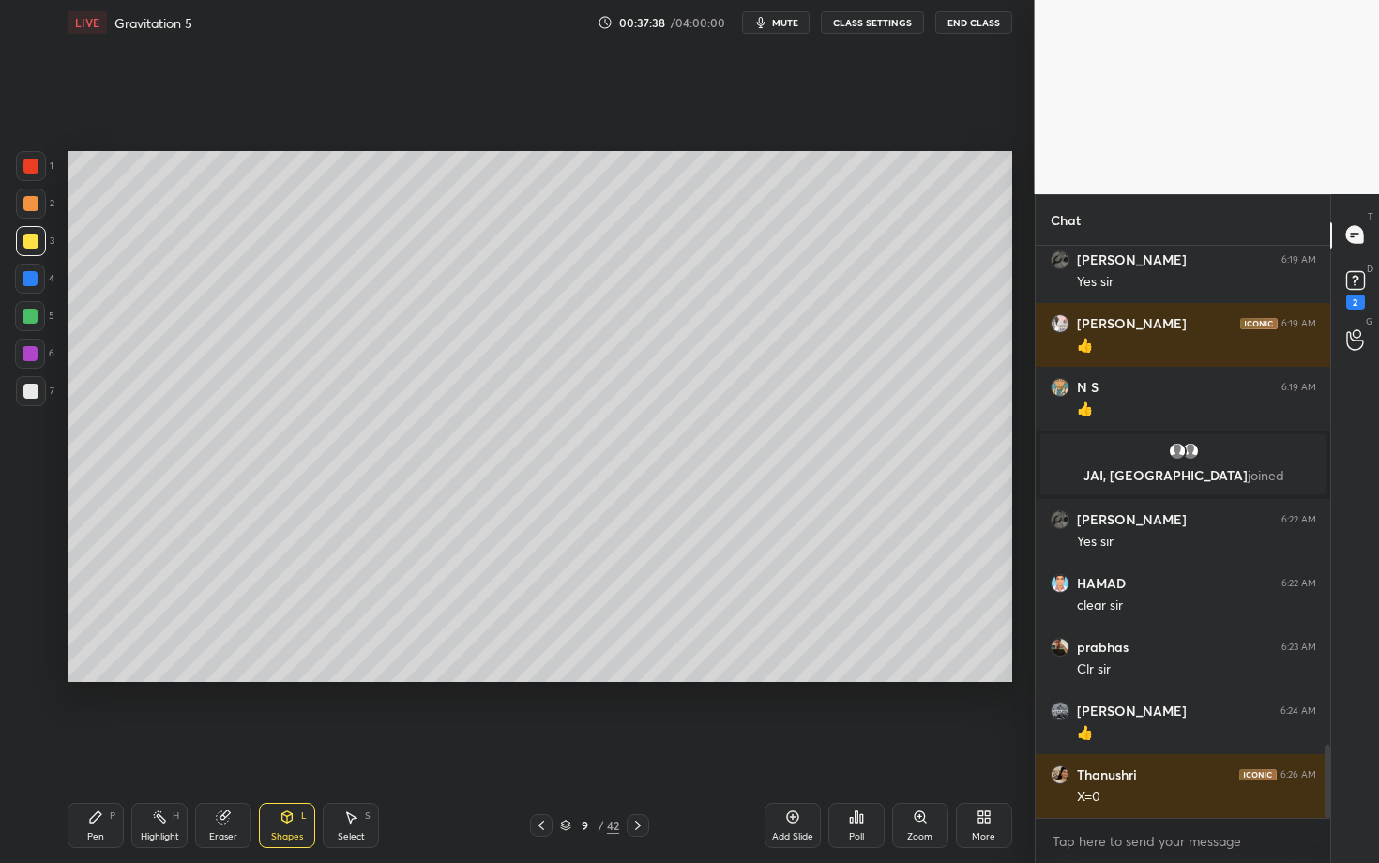
click at [116, 748] on div "Pen P" at bounding box center [96, 825] width 56 height 45
click at [30, 205] on div at bounding box center [30, 203] width 15 height 15
click at [546, 748] on icon at bounding box center [541, 825] width 15 height 15
click at [160, 748] on div "Highlight H" at bounding box center [159, 825] width 56 height 45
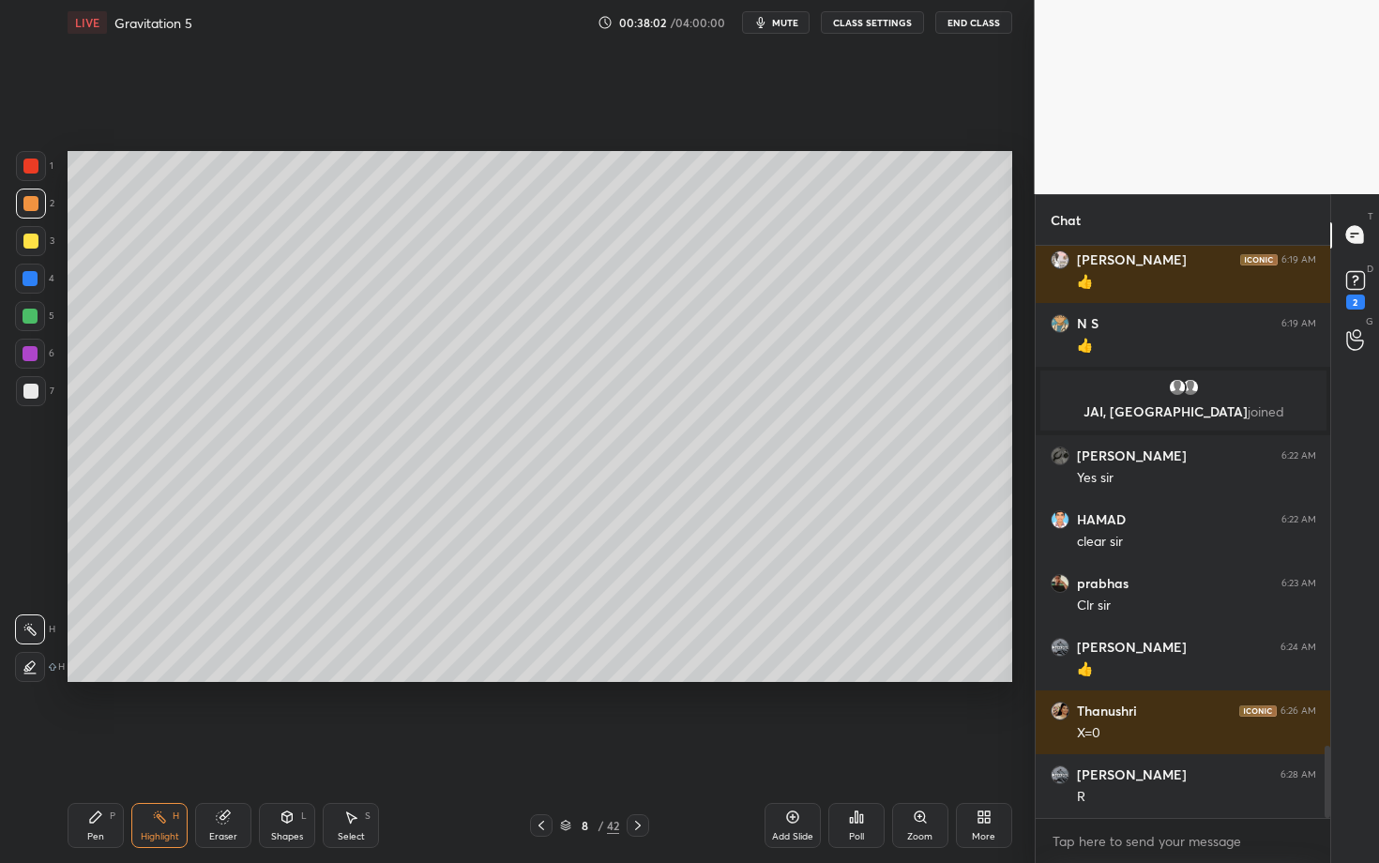
scroll to position [4042, 0]
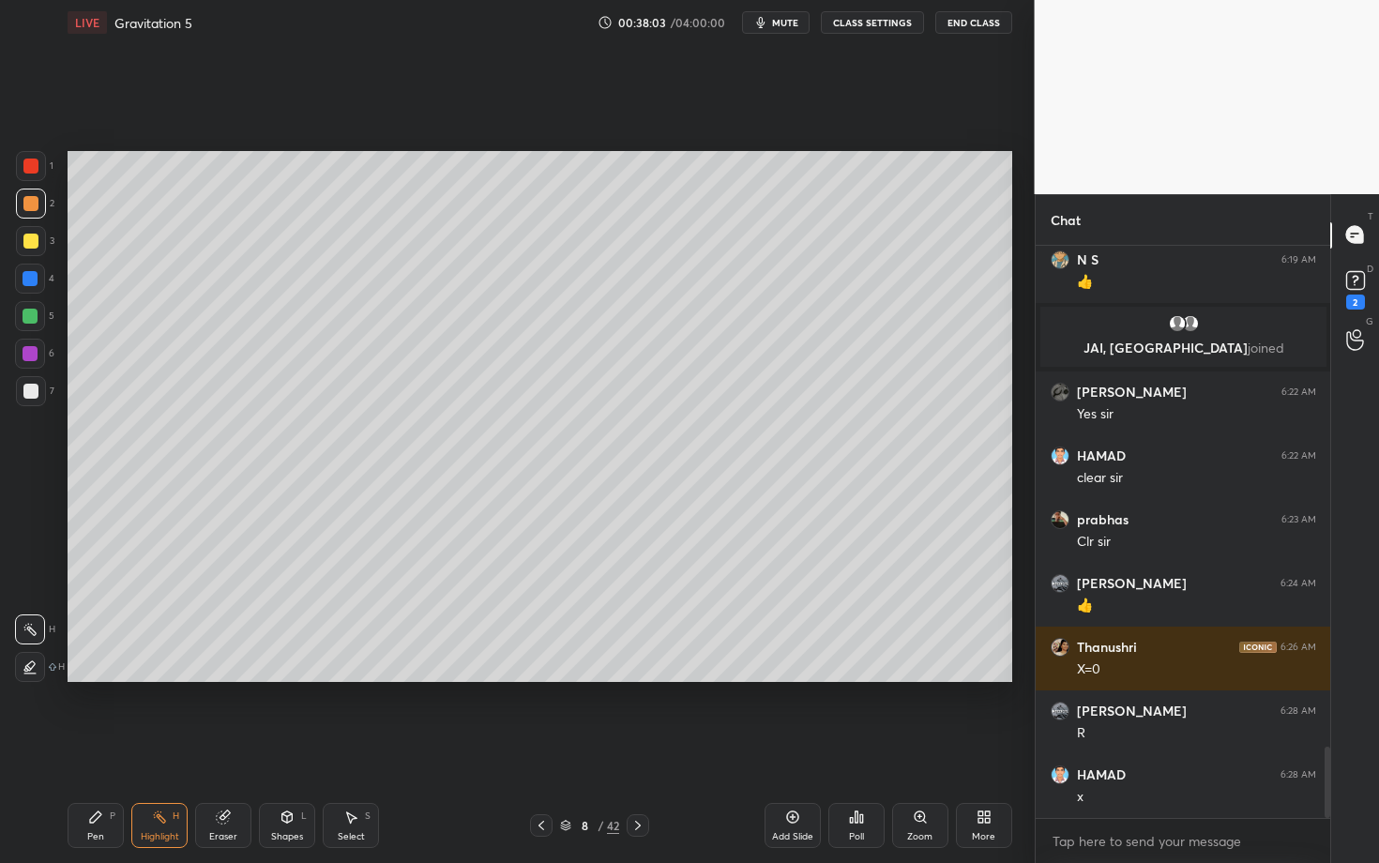
click at [642, 748] on icon at bounding box center [638, 825] width 15 height 15
click at [94, 748] on icon at bounding box center [95, 817] width 15 height 15
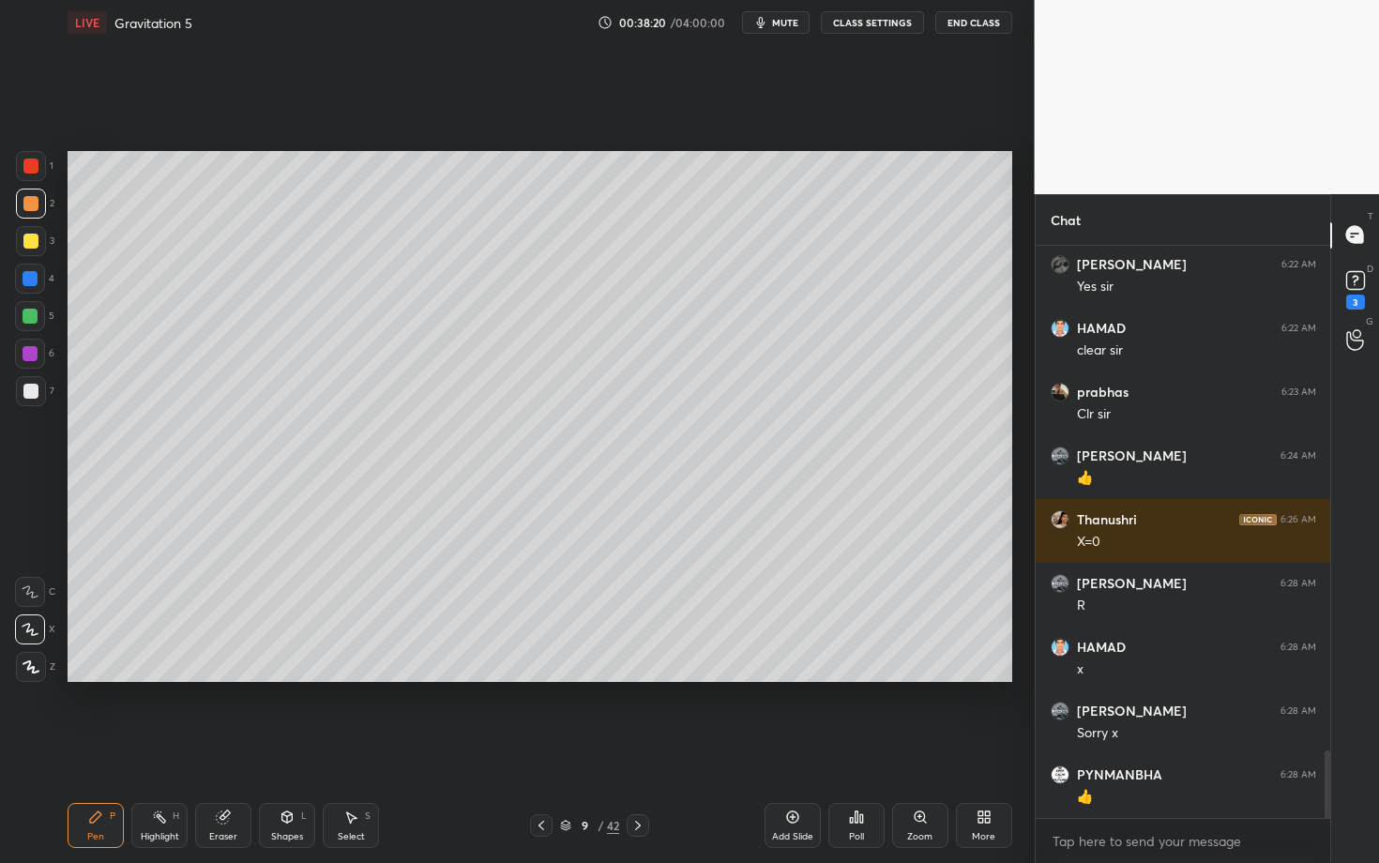
scroll to position [4251, 0]
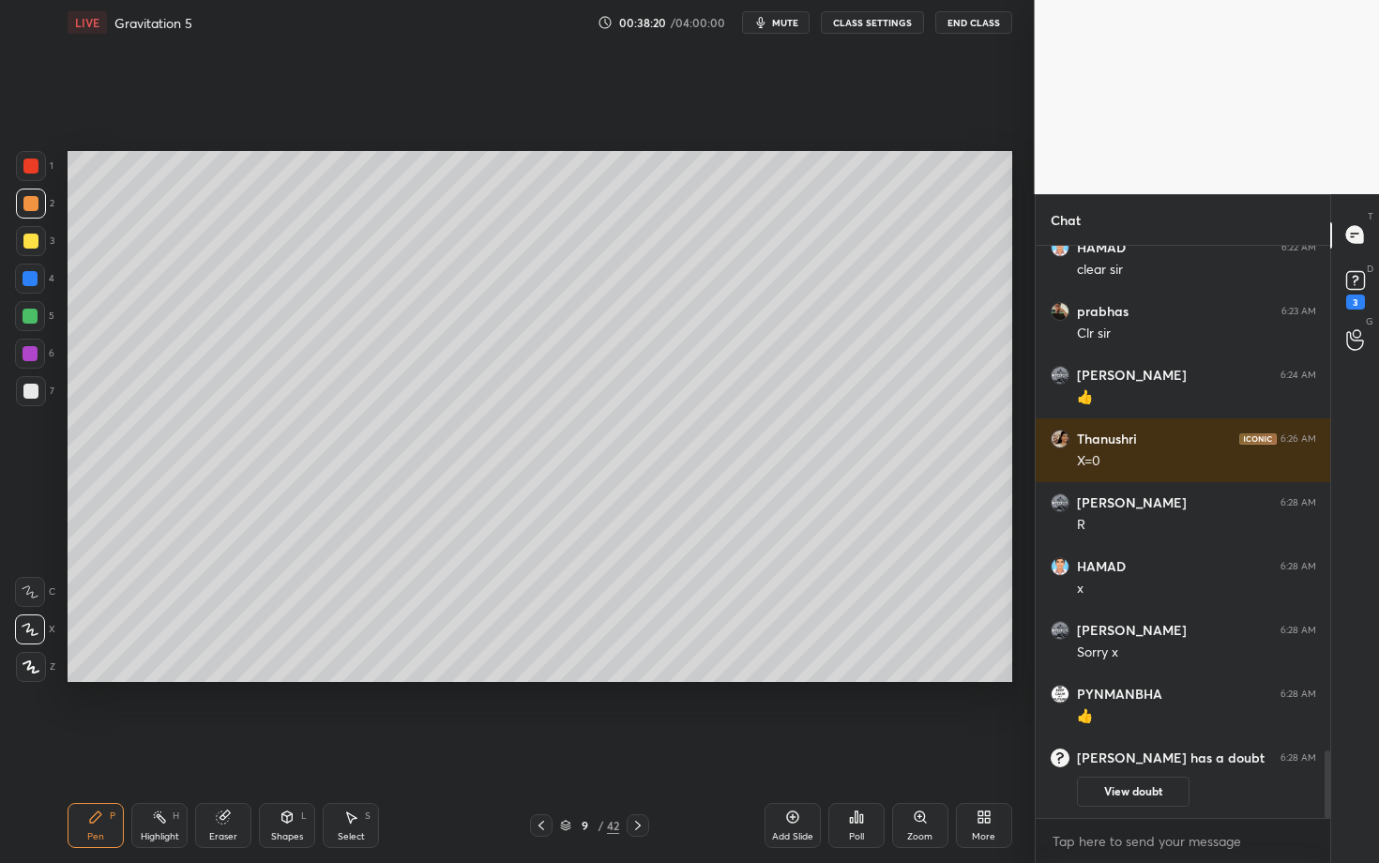
click at [28, 163] on div at bounding box center [30, 166] width 15 height 15
click at [37, 208] on div at bounding box center [31, 204] width 30 height 30
click at [272, 748] on div "Shapes L" at bounding box center [287, 825] width 56 height 45
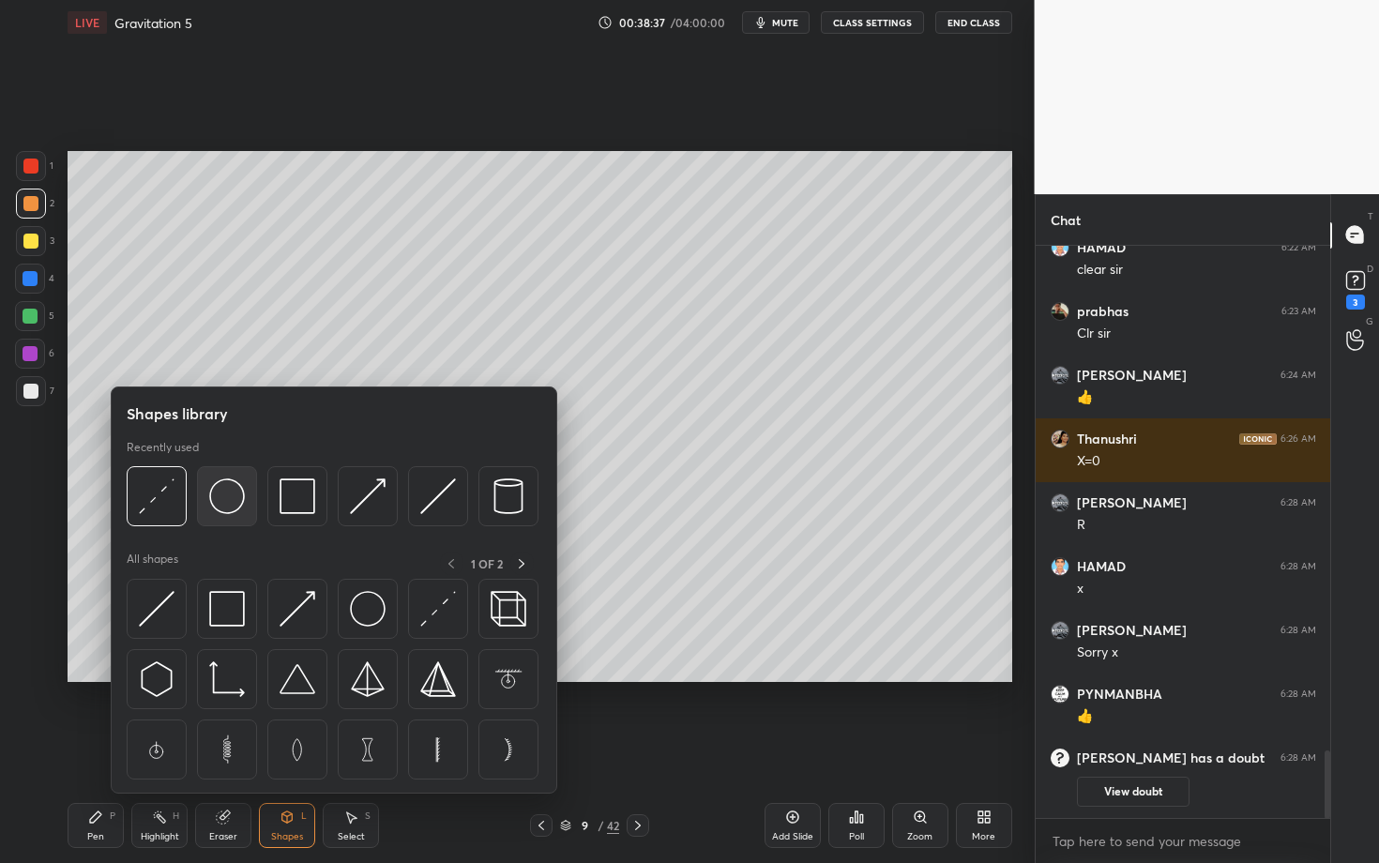
click at [228, 500] on img at bounding box center [227, 497] width 36 height 36
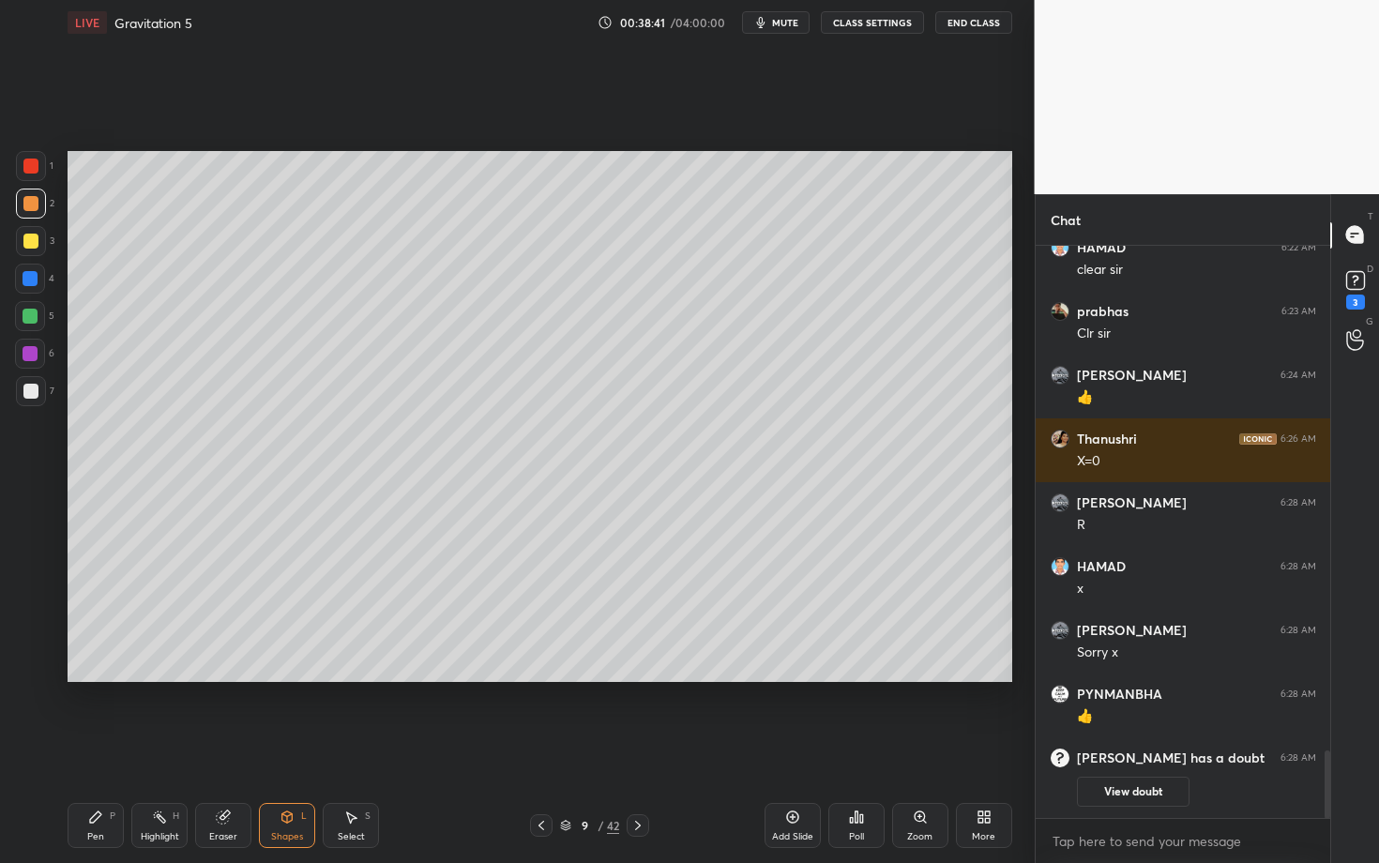
click at [263, 748] on div "Shapes L" at bounding box center [287, 825] width 56 height 45
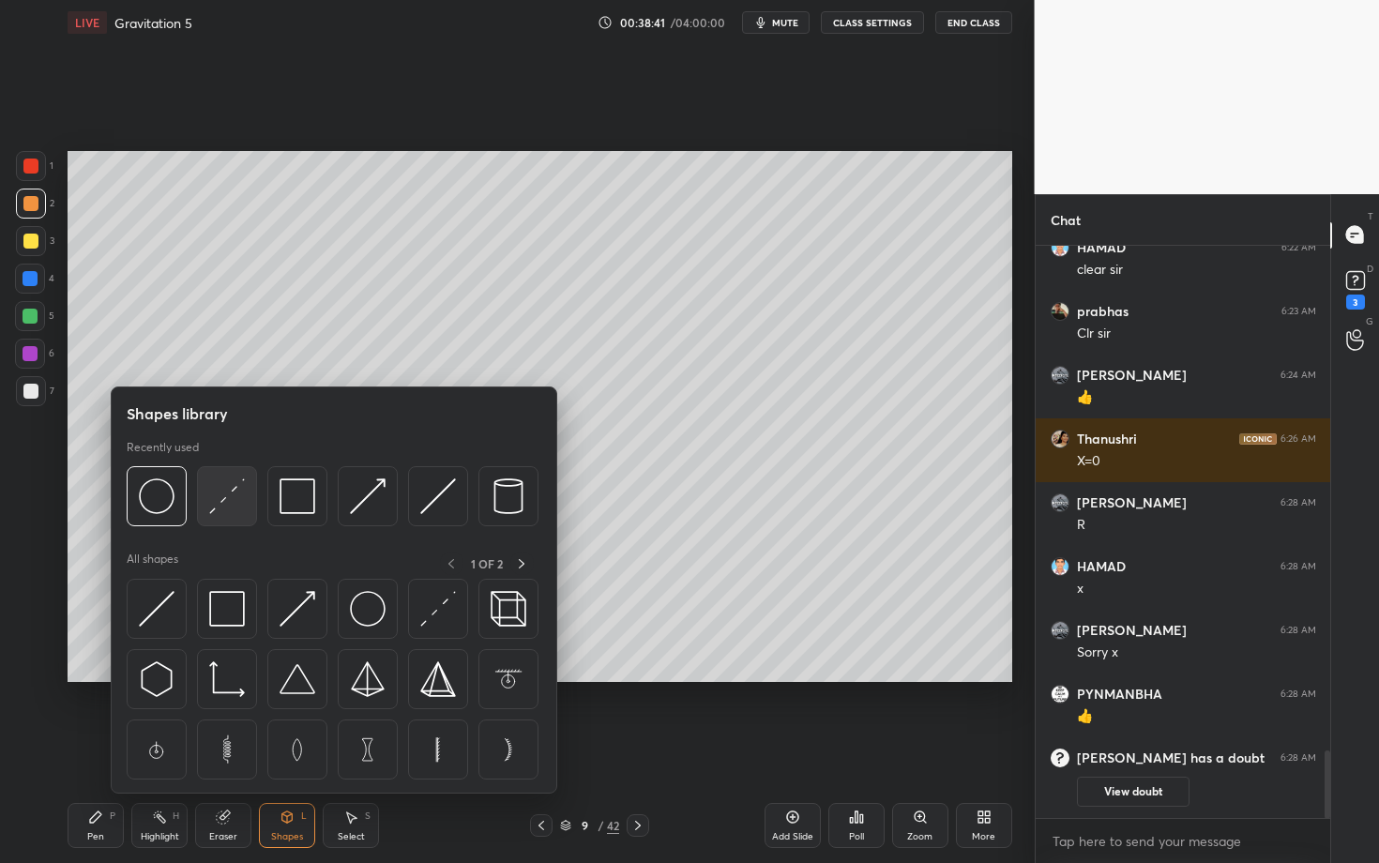
click at [204, 494] on div at bounding box center [227, 496] width 60 height 60
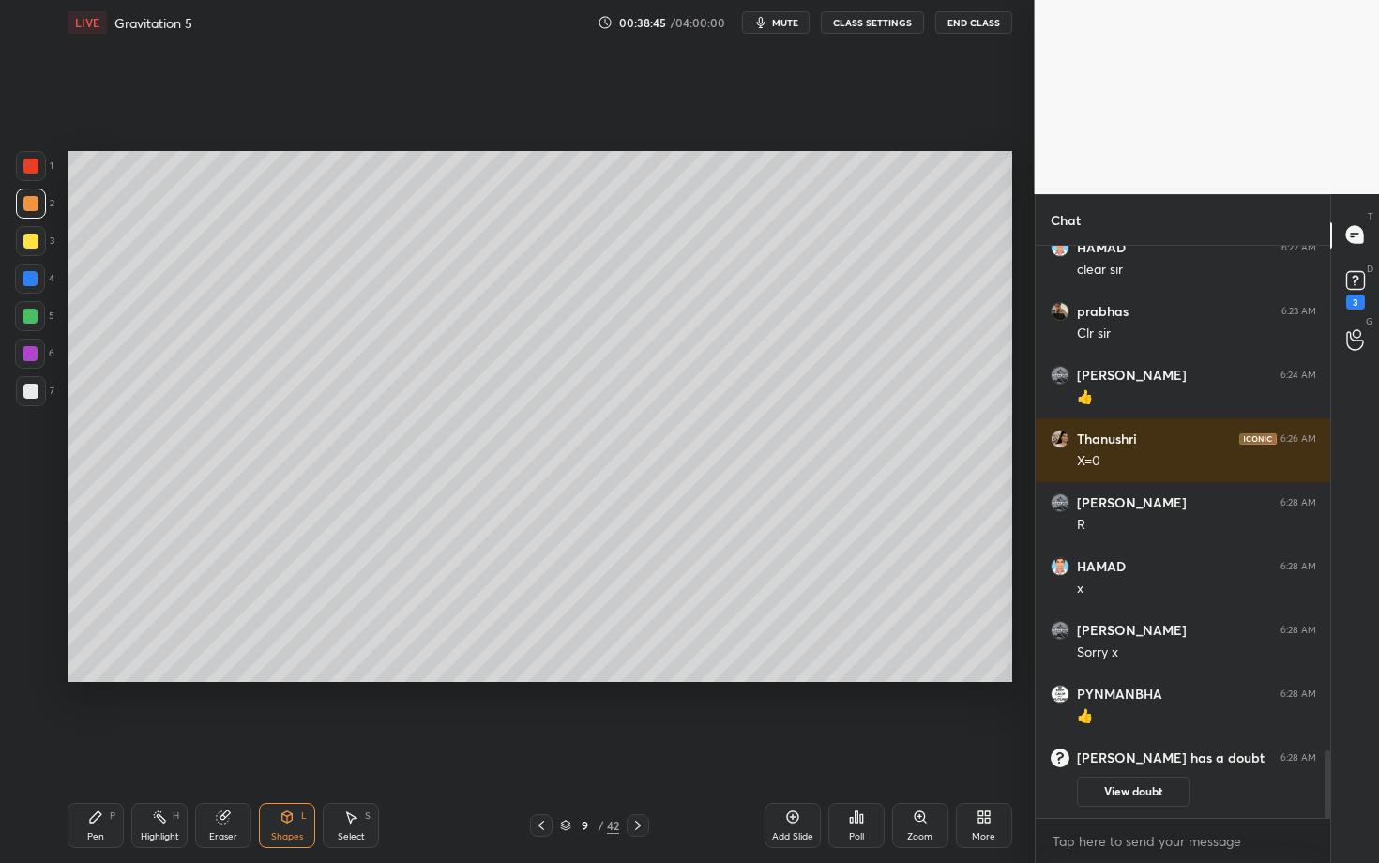
click at [102, 748] on div "Pen P" at bounding box center [96, 825] width 56 height 45
click at [34, 392] on div at bounding box center [30, 391] width 15 height 15
click at [950, 748] on div "Add Slide Poll Zoom More" at bounding box center [889, 825] width 248 height 105
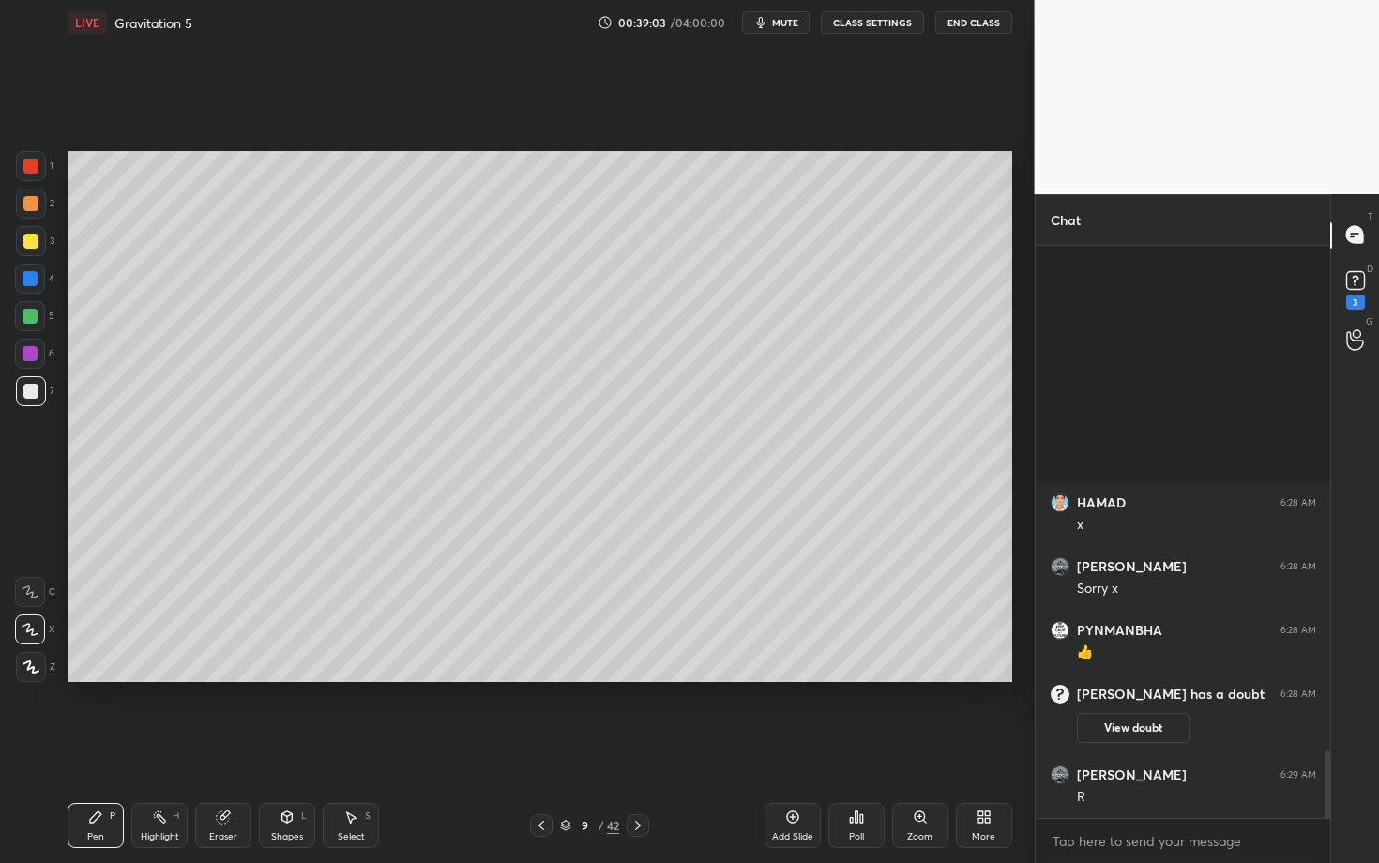
scroll to position [4090, 0]
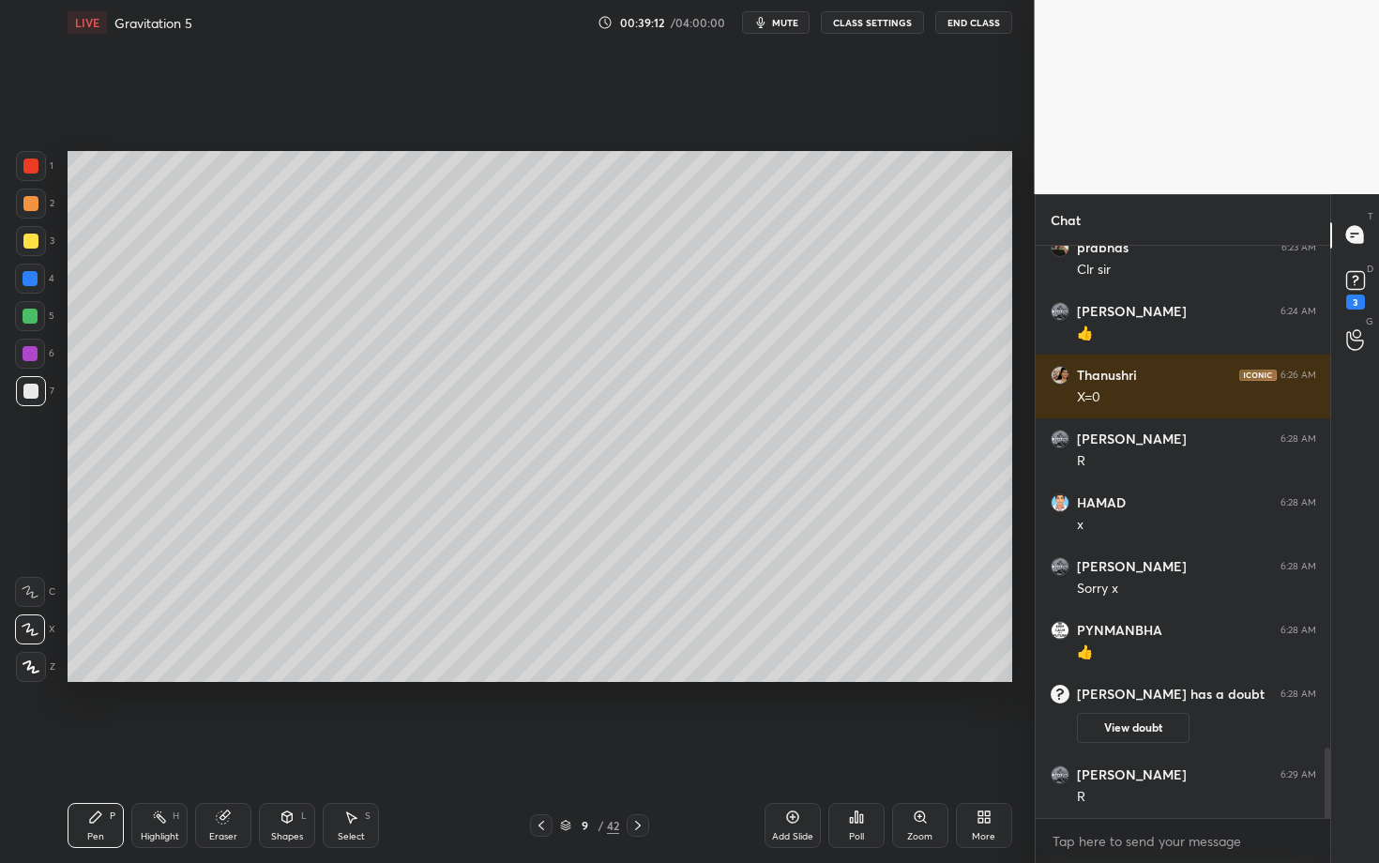
click at [176, 748] on div "Highlight H" at bounding box center [159, 825] width 56 height 45
click at [542, 748] on icon at bounding box center [541, 825] width 15 height 15
click at [643, 748] on div at bounding box center [638, 825] width 23 height 23
click at [636, 748] on icon at bounding box center [638, 825] width 15 height 15
click at [131, 748] on div "Highlight H" at bounding box center [159, 825] width 56 height 45
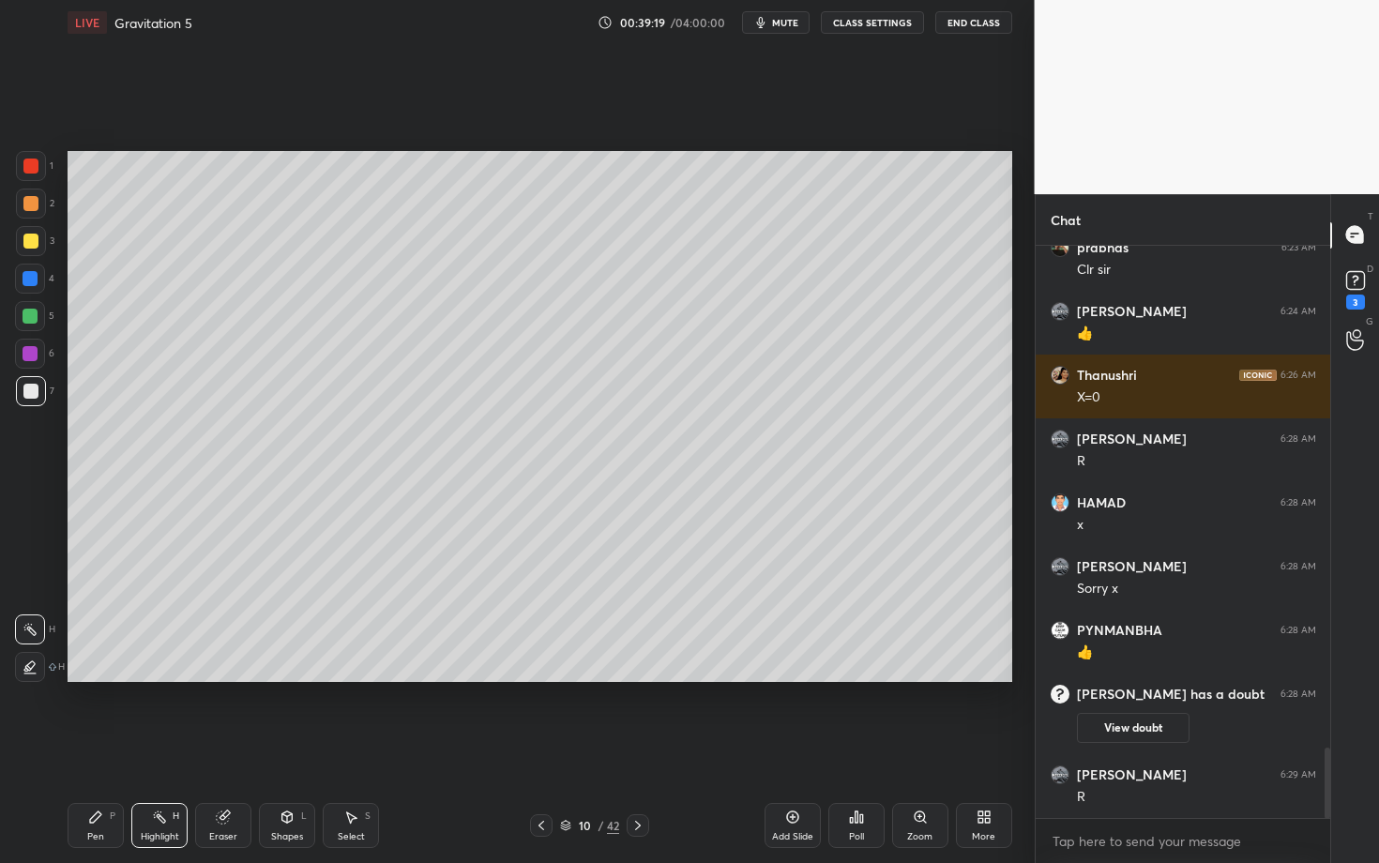
click at [69, 748] on div "Pen P" at bounding box center [96, 825] width 56 height 45
click at [92, 748] on div "Pen" at bounding box center [95, 836] width 17 height 9
click at [41, 208] on div at bounding box center [31, 204] width 30 height 30
click at [293, 748] on div "Shapes L" at bounding box center [287, 825] width 56 height 45
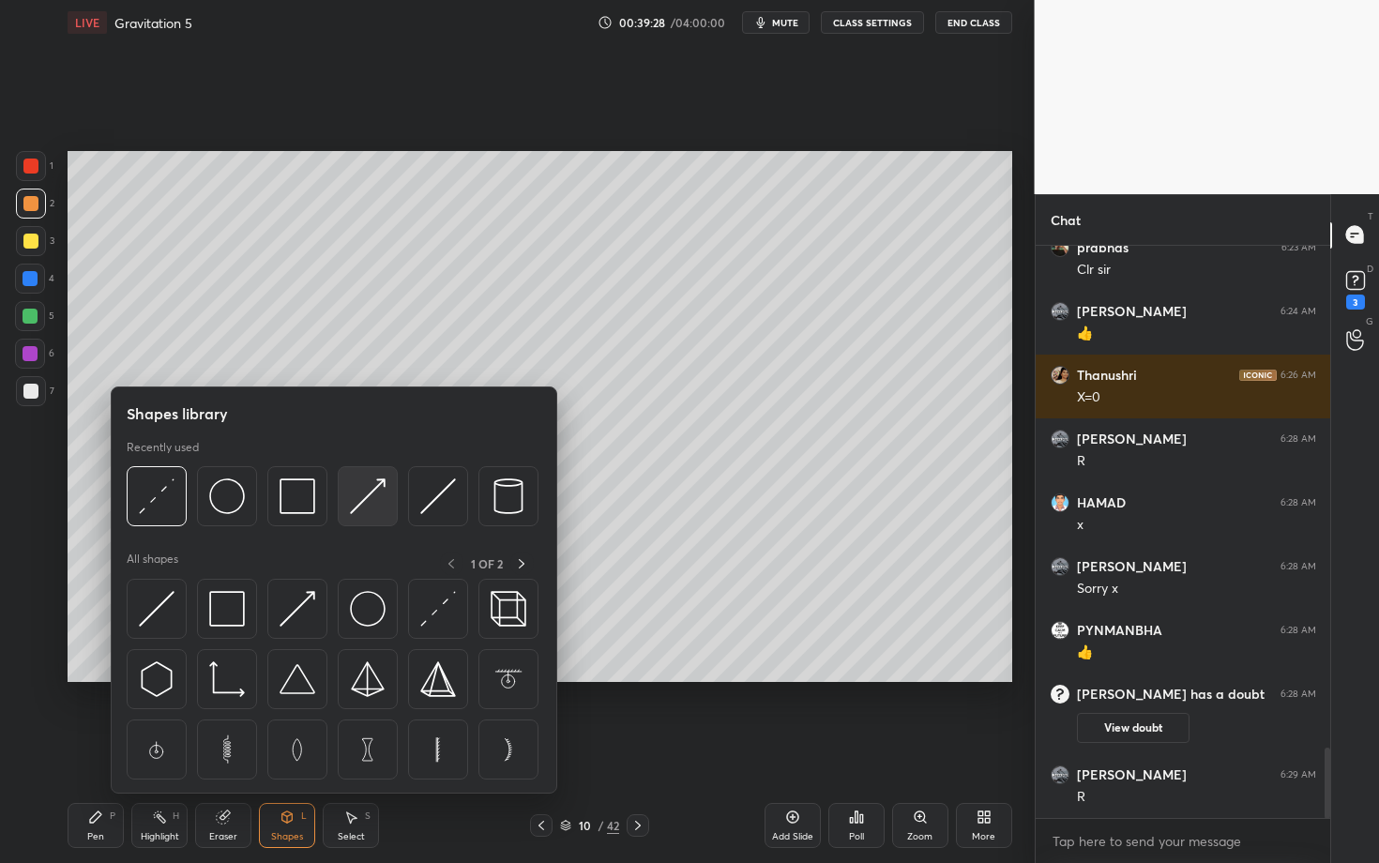
click at [359, 497] on img at bounding box center [368, 497] width 36 height 36
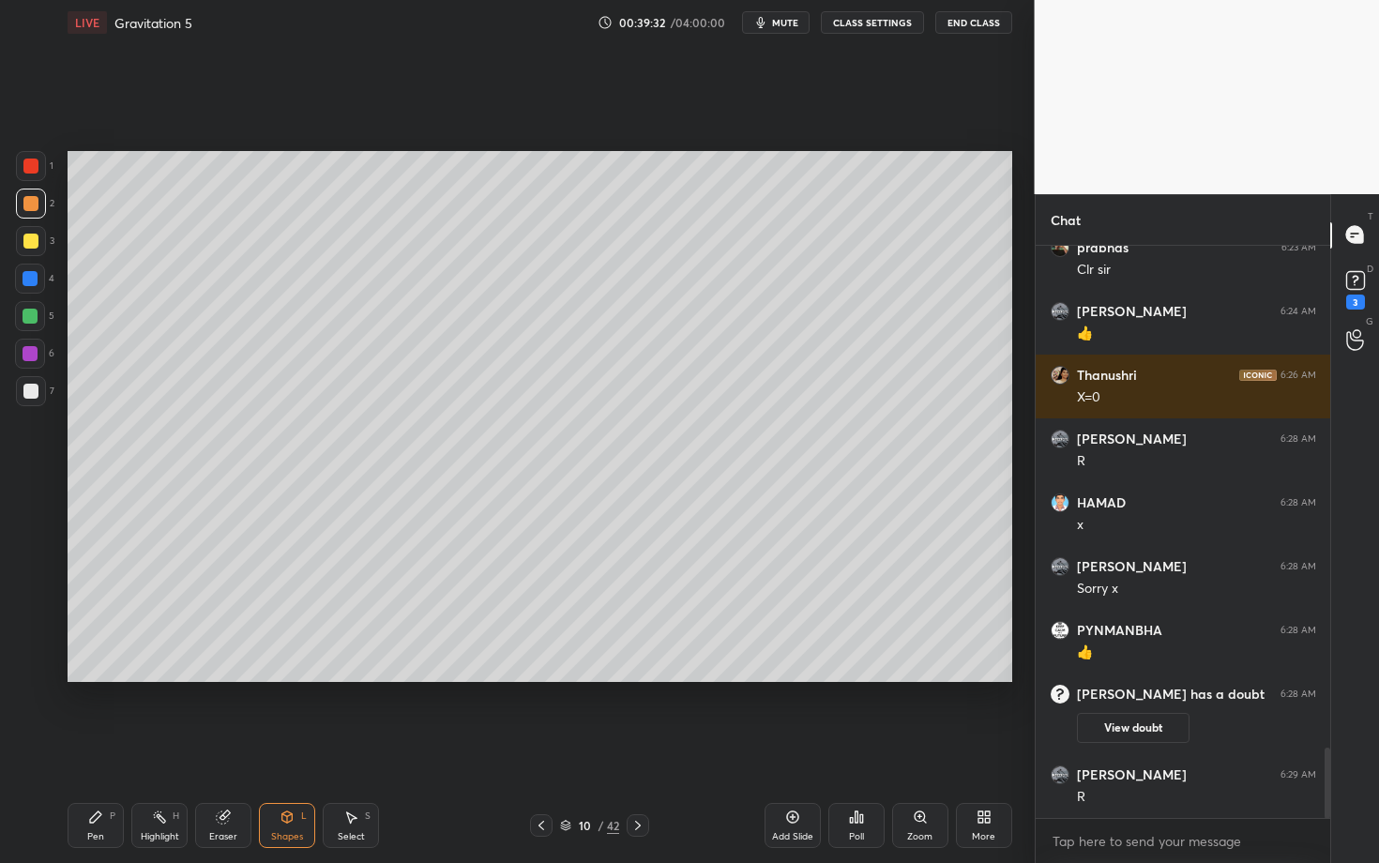
click at [124, 748] on div "Pen P Highlight H Eraser Shapes L Select S" at bounding box center [242, 825] width 348 height 45
click at [97, 748] on div "Pen" at bounding box center [95, 836] width 17 height 9
click at [550, 748] on div at bounding box center [541, 825] width 23 height 23
click at [536, 748] on icon at bounding box center [541, 825] width 15 height 15
click at [154, 748] on icon at bounding box center [159, 817] width 15 height 15
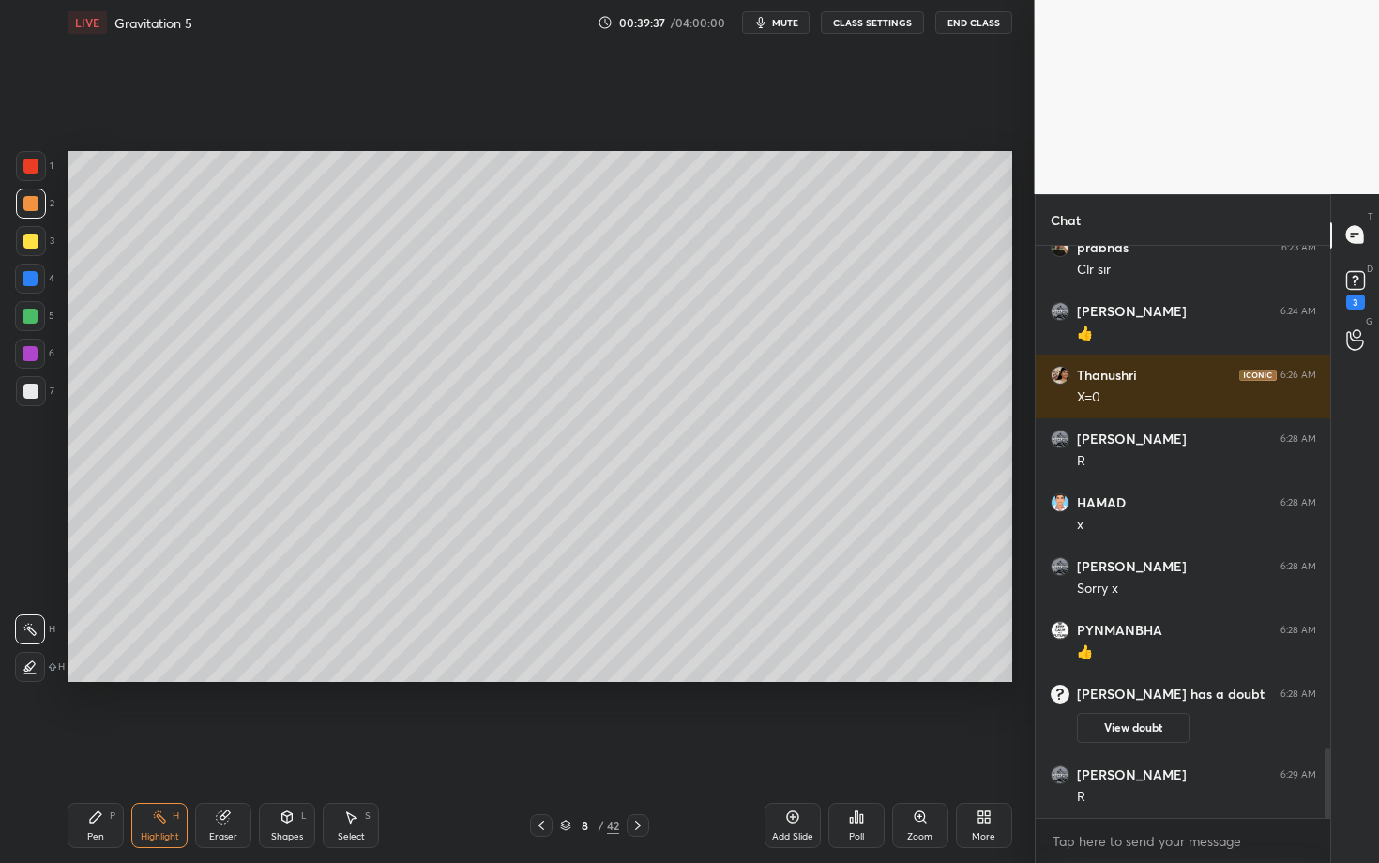
click at [109, 748] on div "Pen P" at bounding box center [96, 825] width 56 height 45
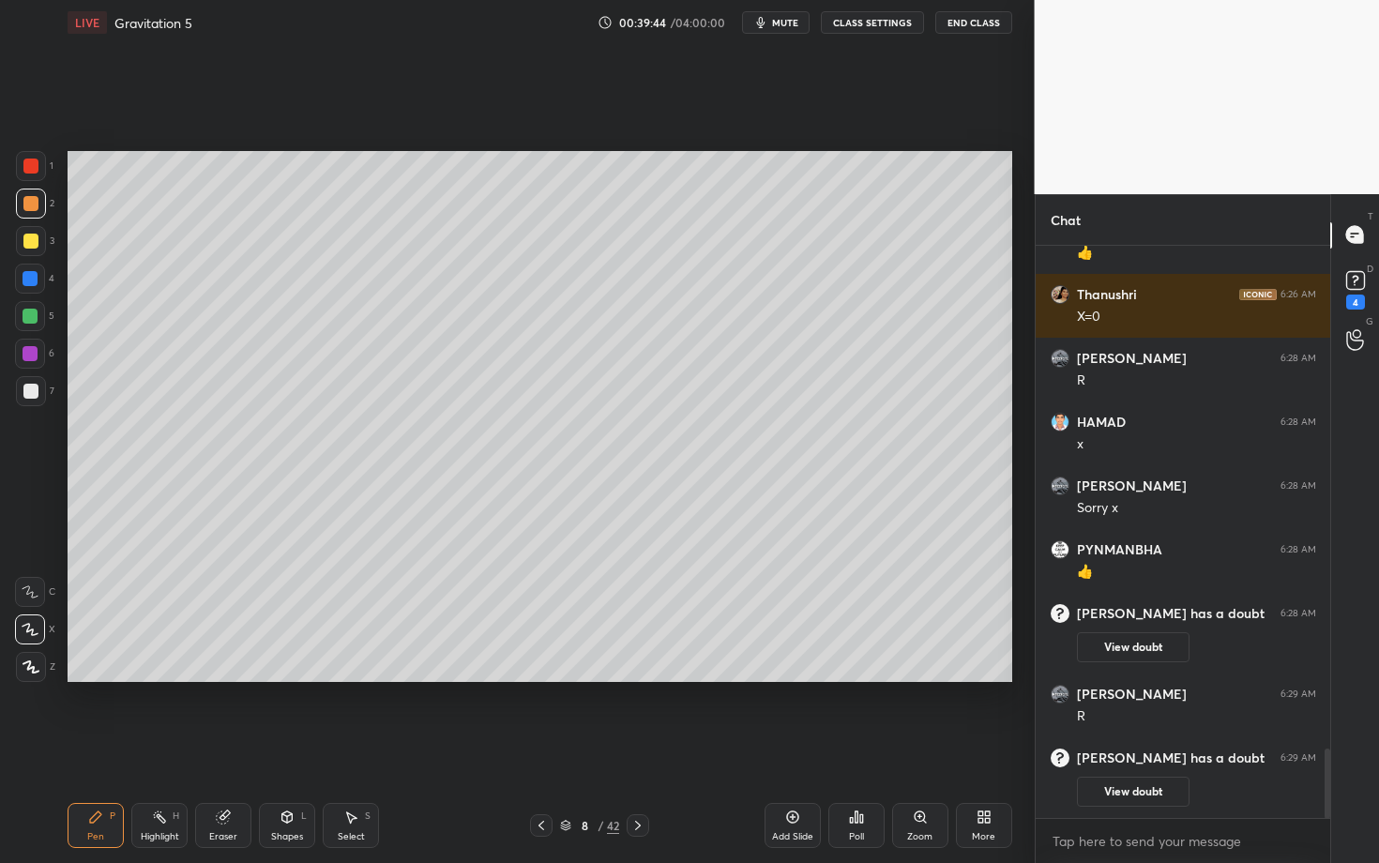
click at [643, 748] on icon at bounding box center [638, 825] width 15 height 15
click at [158, 748] on icon at bounding box center [159, 817] width 15 height 15
click at [639, 748] on icon at bounding box center [638, 825] width 15 height 15
click at [283, 748] on div "Shapes L" at bounding box center [287, 825] width 56 height 45
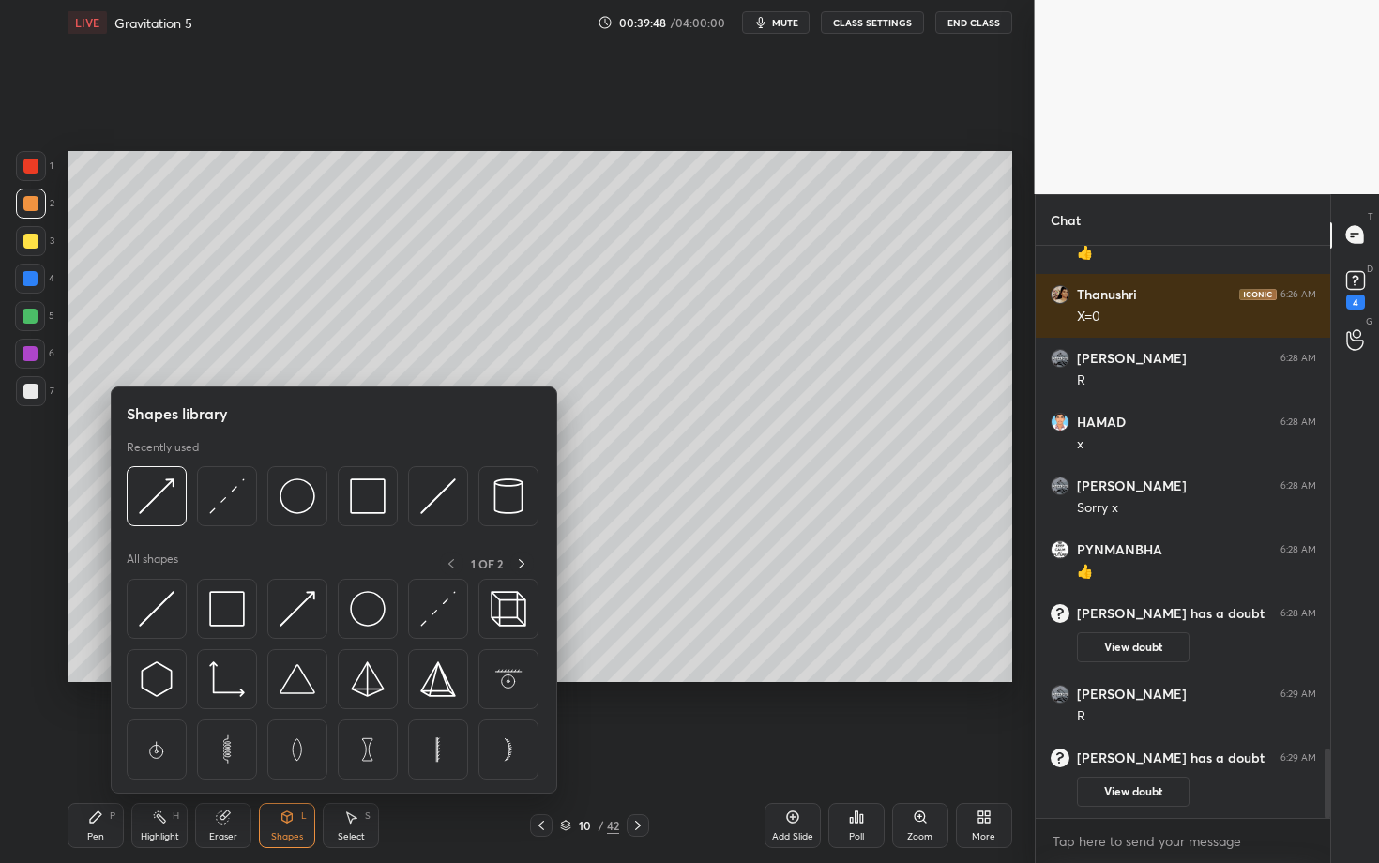
scroll to position [4189, 0]
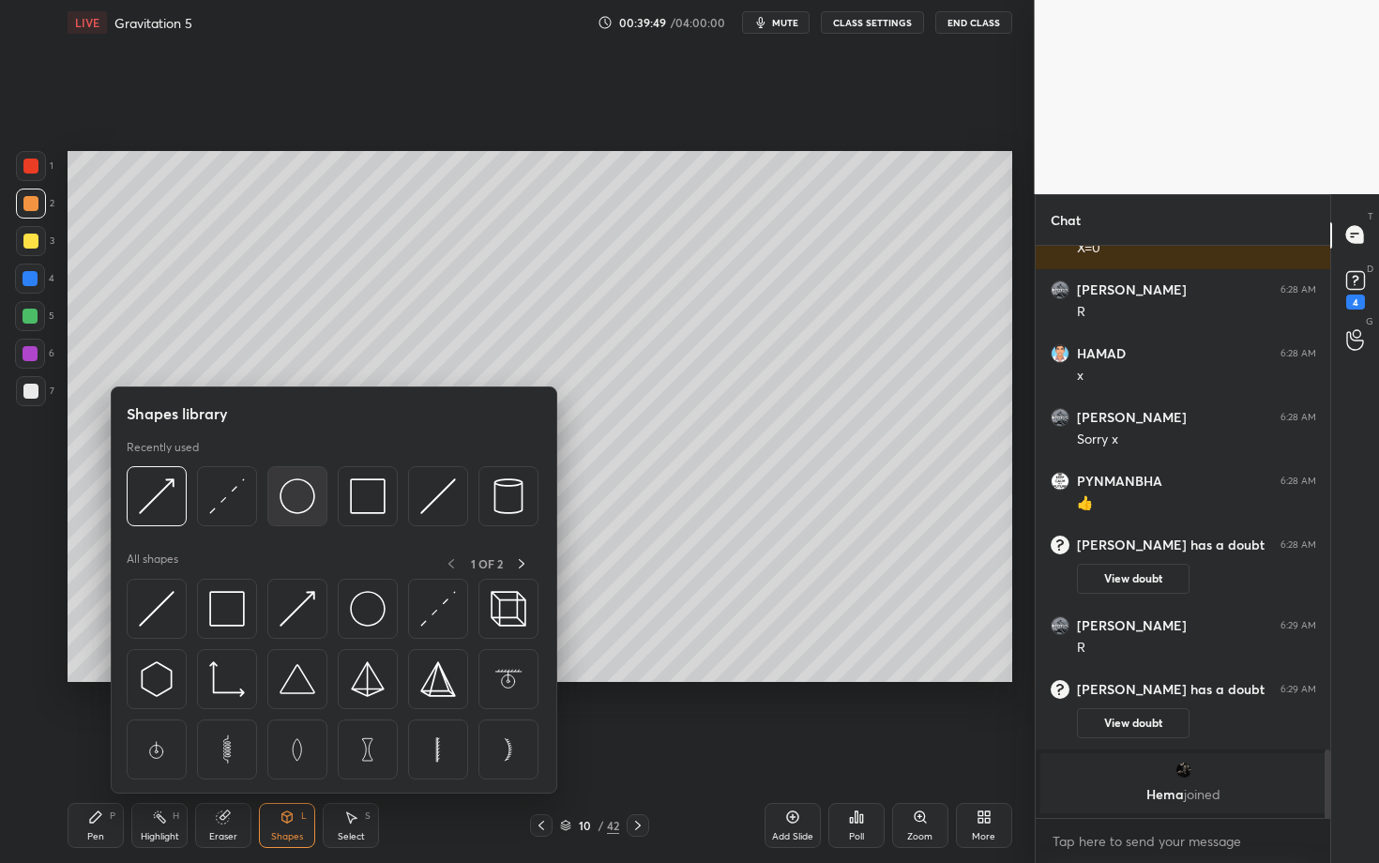
click at [299, 498] on img at bounding box center [298, 497] width 36 height 36
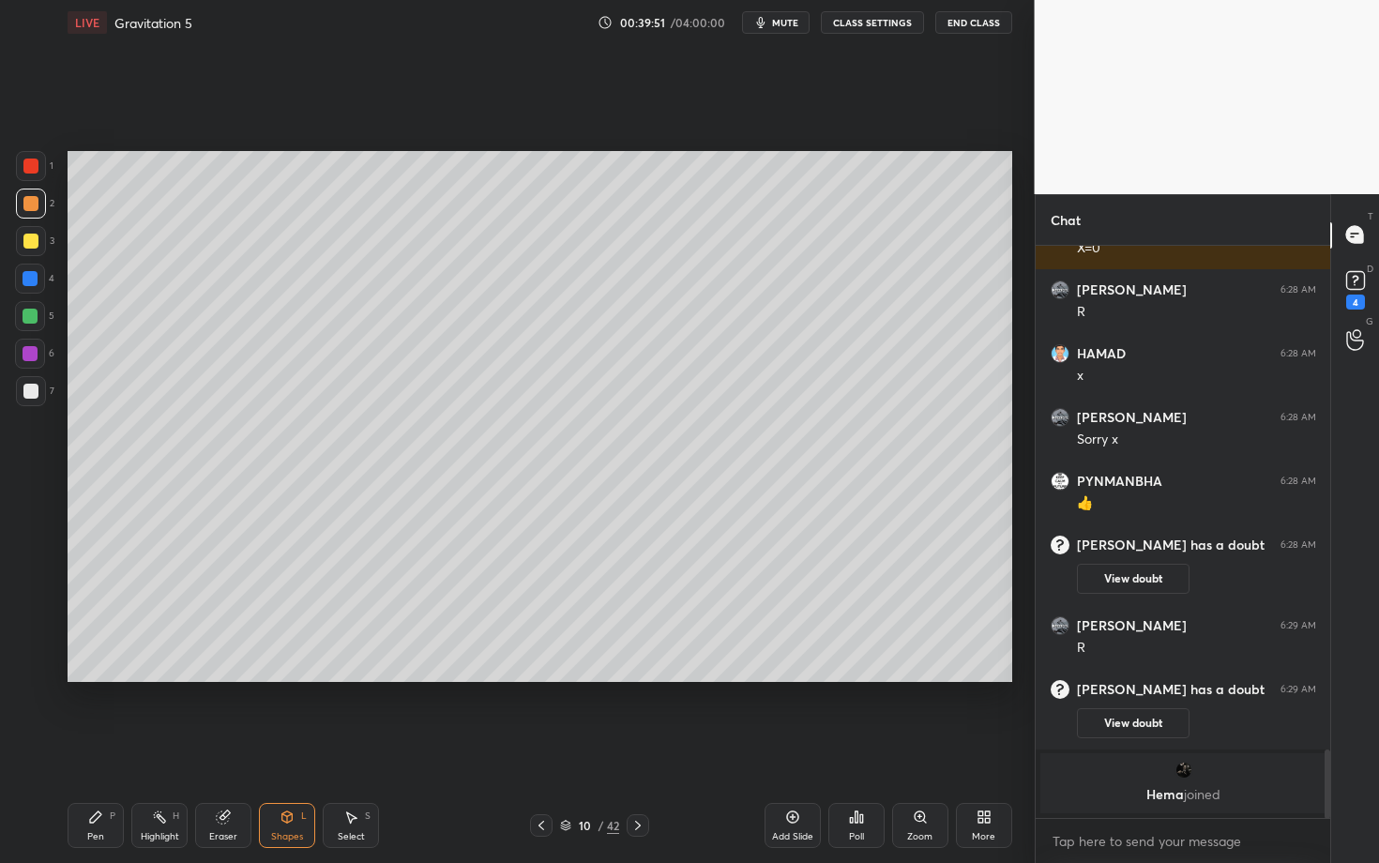
click at [159, 748] on div "Highlight" at bounding box center [160, 836] width 38 height 9
click at [295, 748] on div "Shapes" at bounding box center [287, 836] width 32 height 9
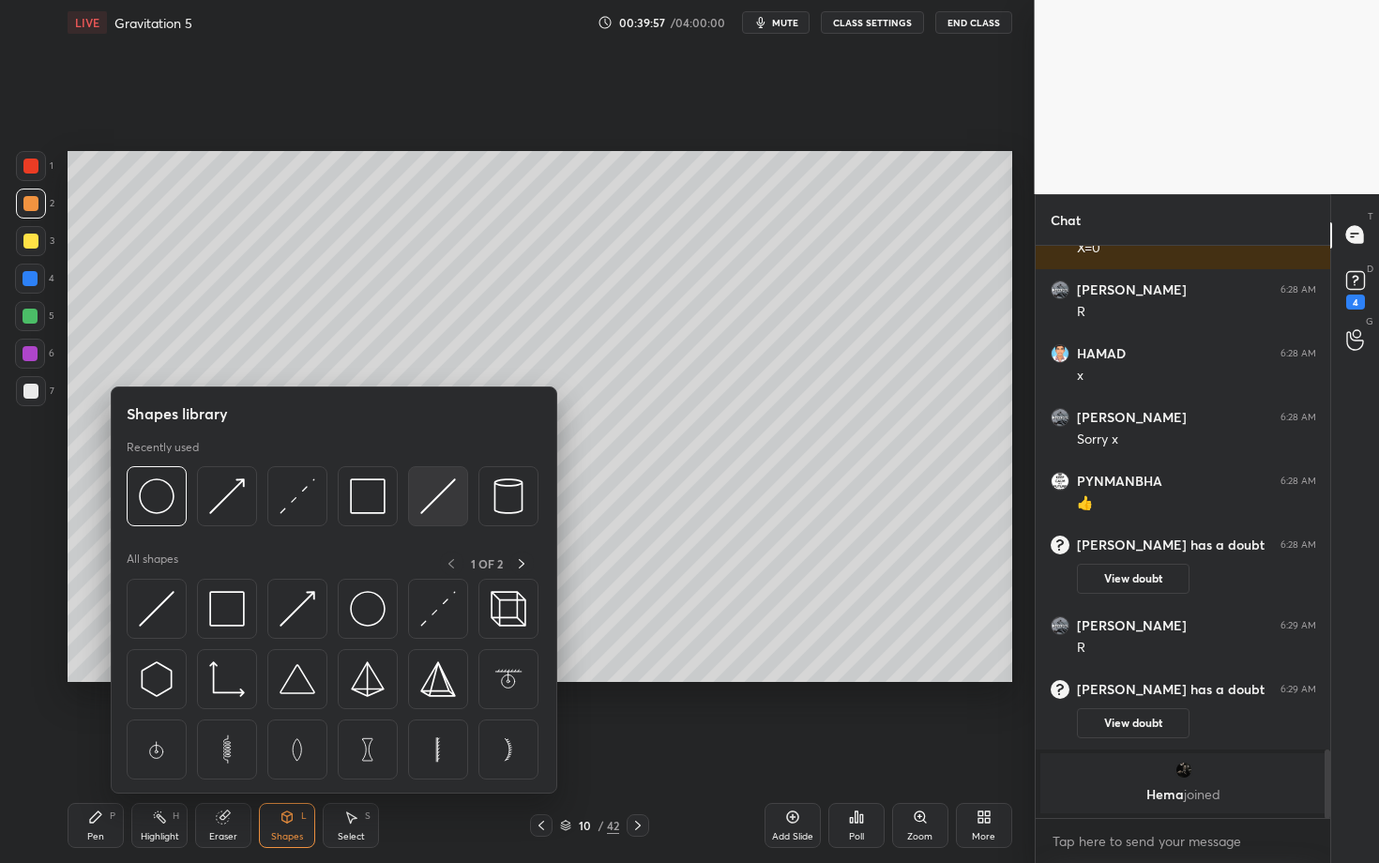
click at [420, 486] on img at bounding box center [438, 497] width 36 height 36
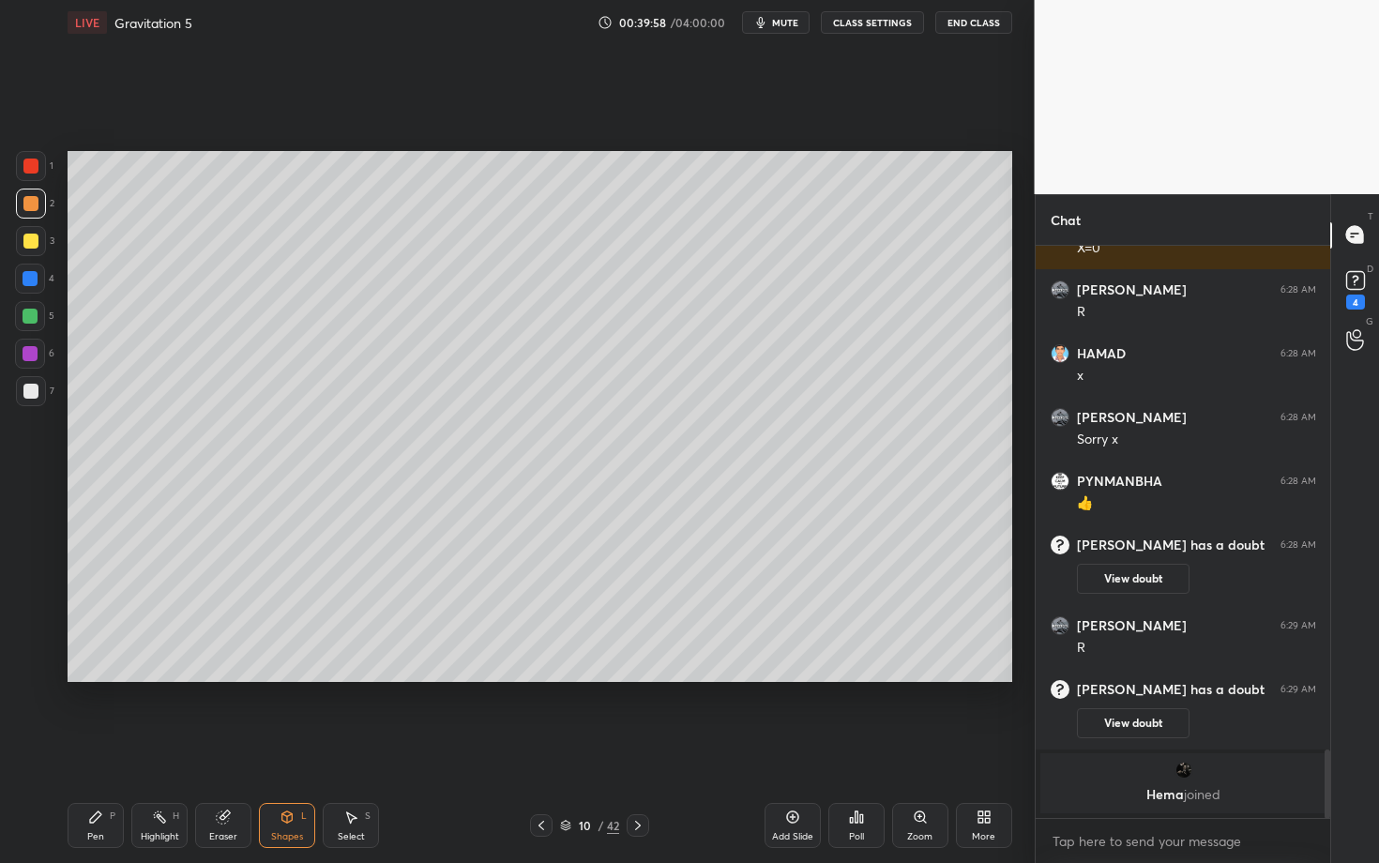
click at [38, 392] on div at bounding box center [31, 391] width 30 height 30
click at [82, 748] on div "Pen P" at bounding box center [96, 825] width 56 height 45
click at [296, 748] on div "Shapes L" at bounding box center [287, 825] width 56 height 45
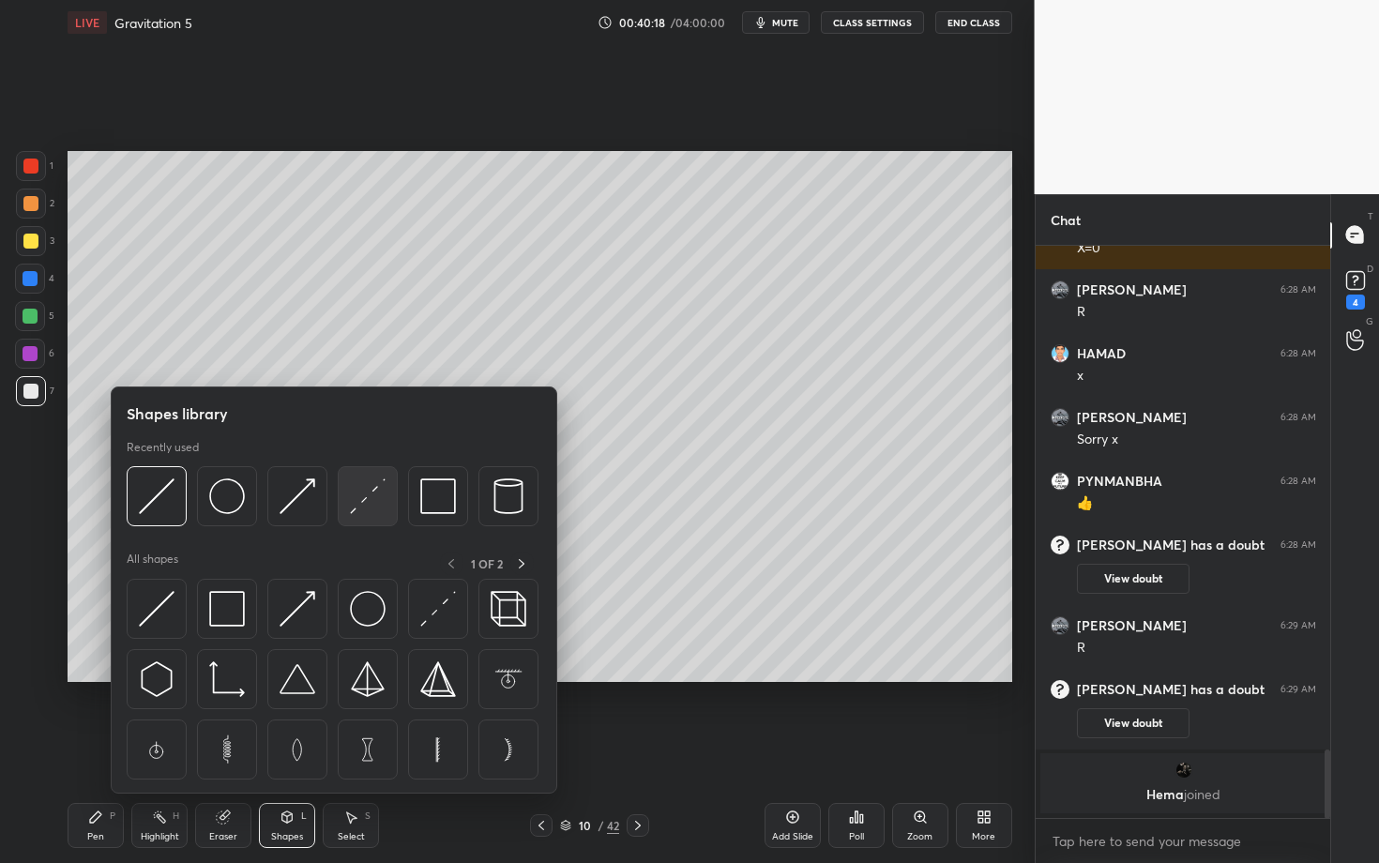
click at [366, 494] on img at bounding box center [368, 497] width 36 height 36
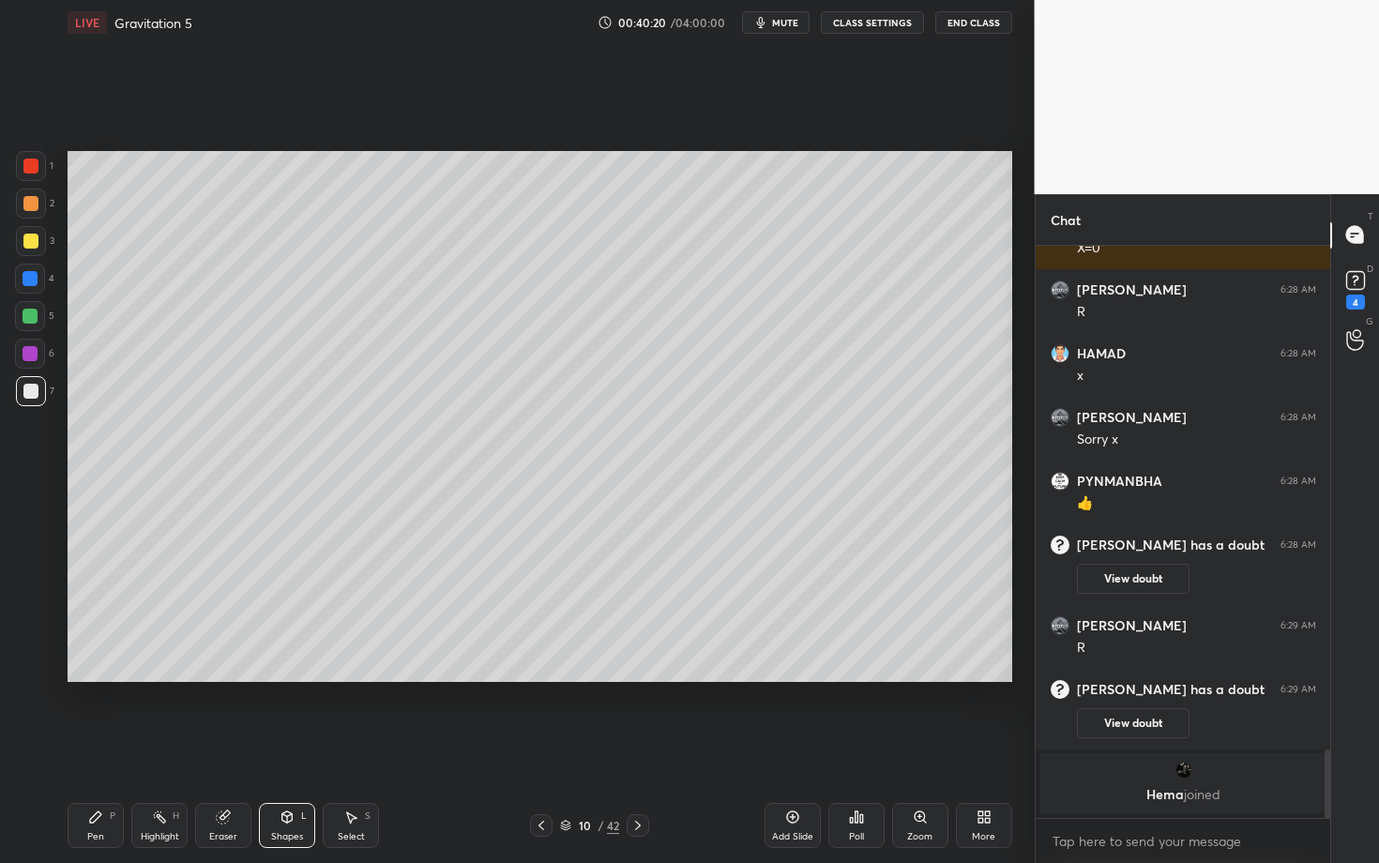
click at [97, 748] on icon at bounding box center [95, 817] width 15 height 15
click at [544, 748] on icon at bounding box center [541, 825] width 15 height 15
click at [159, 748] on div "Highlight H" at bounding box center [159, 825] width 56 height 45
click at [647, 748] on div at bounding box center [638, 825] width 23 height 23
click at [111, 748] on div "Pen P" at bounding box center [96, 825] width 56 height 45
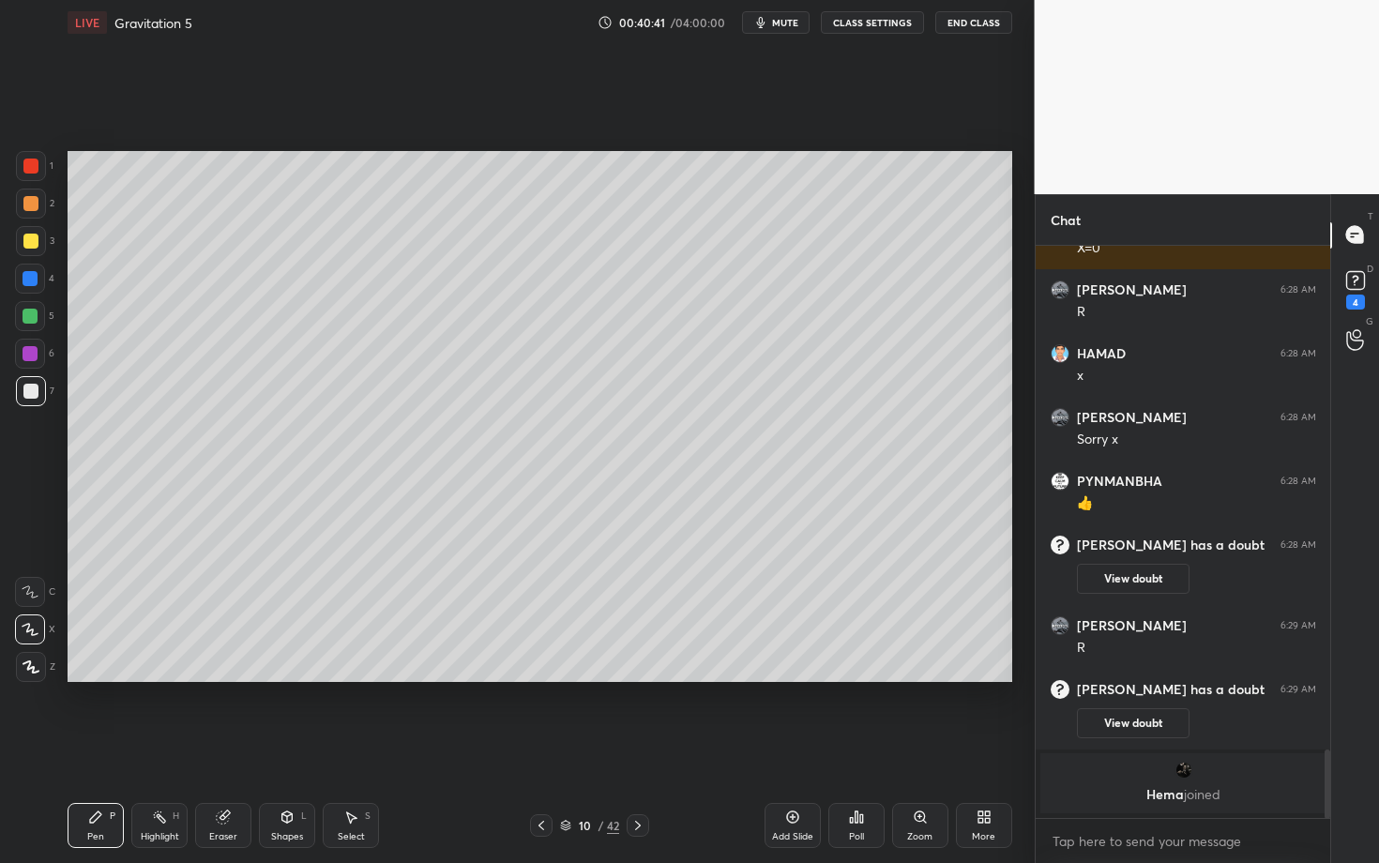
click at [287, 748] on div "Shapes L" at bounding box center [287, 825] width 56 height 45
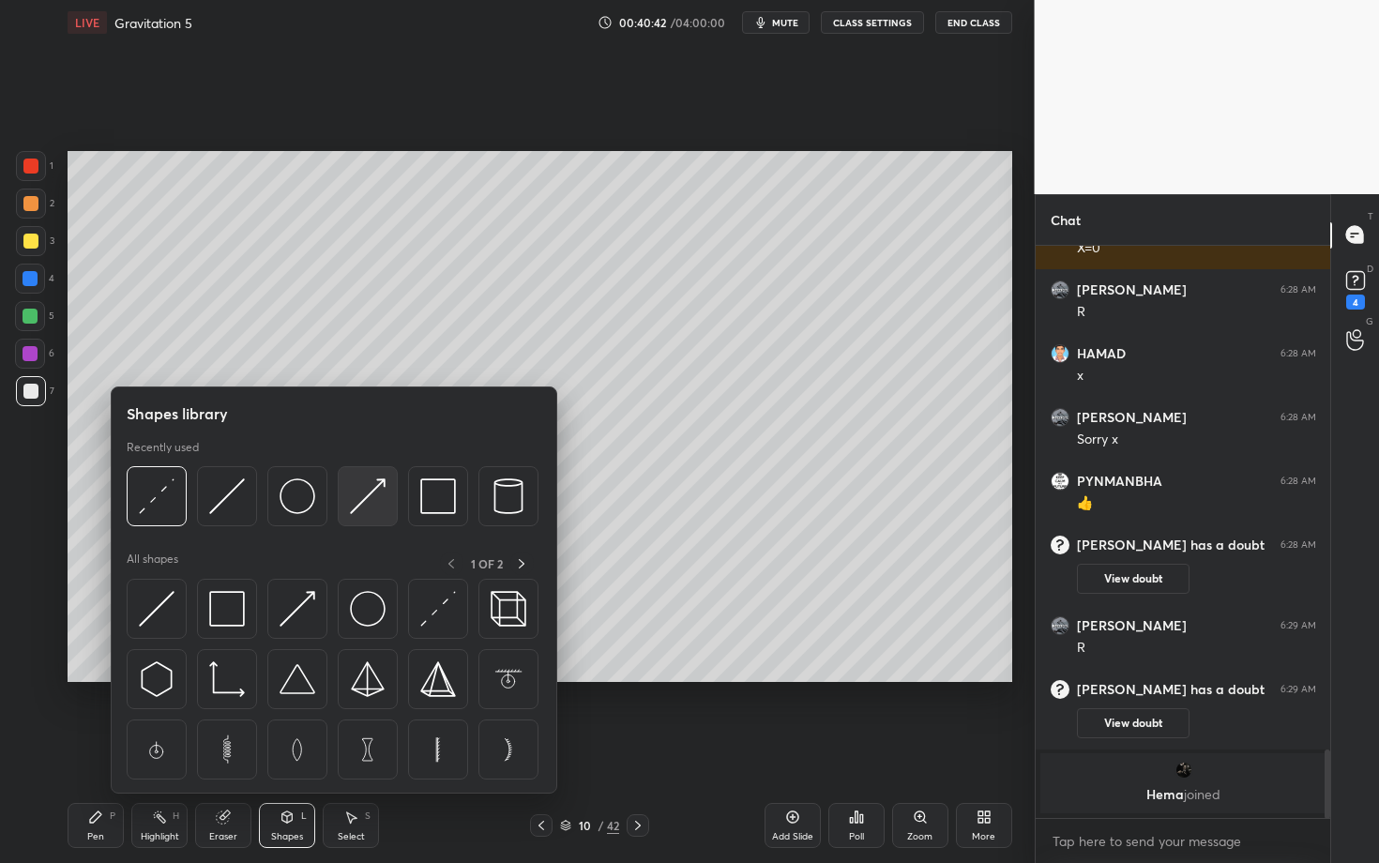
click at [366, 500] on img at bounding box center [368, 497] width 36 height 36
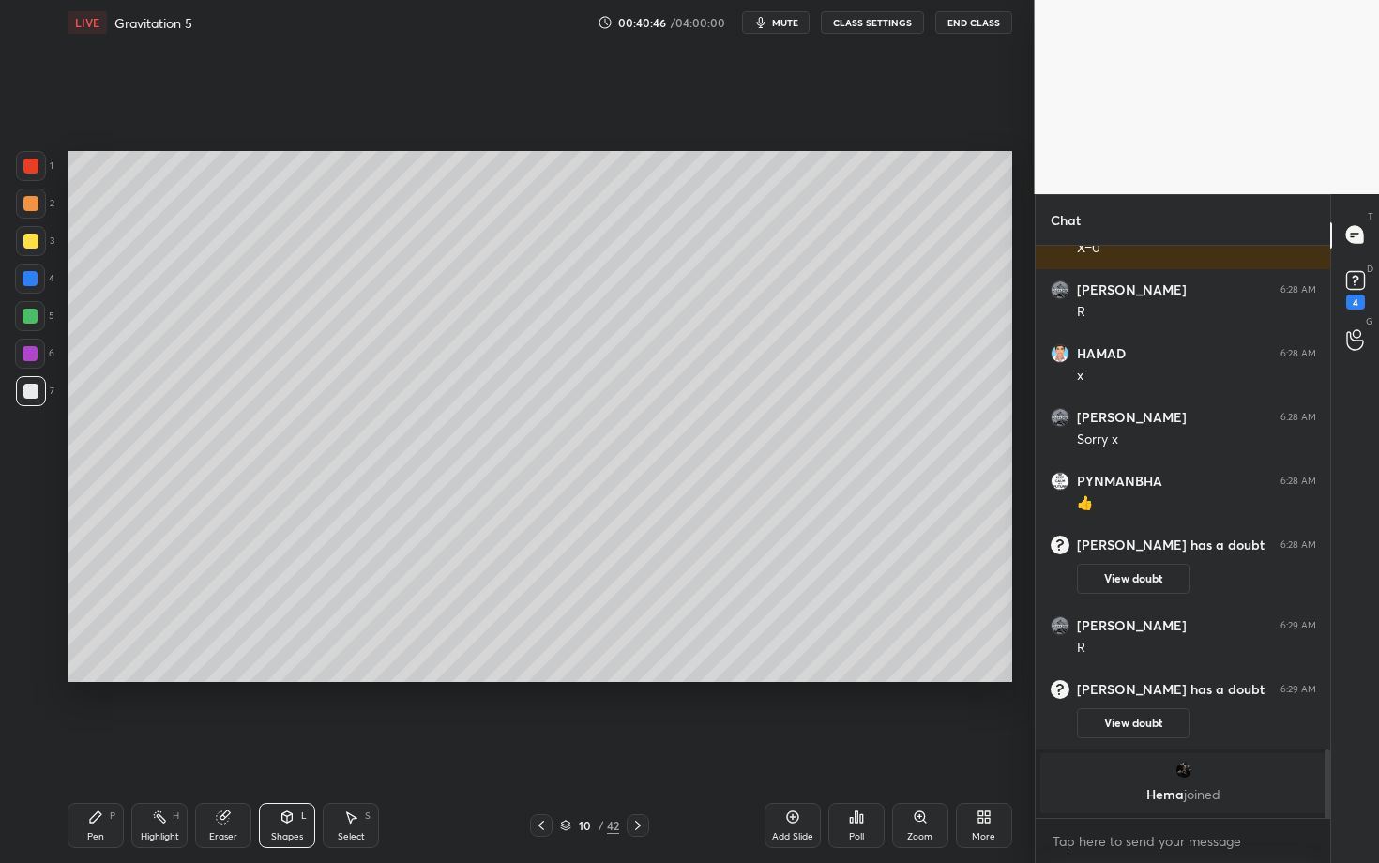
click at [310, 748] on div "Shapes L" at bounding box center [287, 825] width 56 height 45
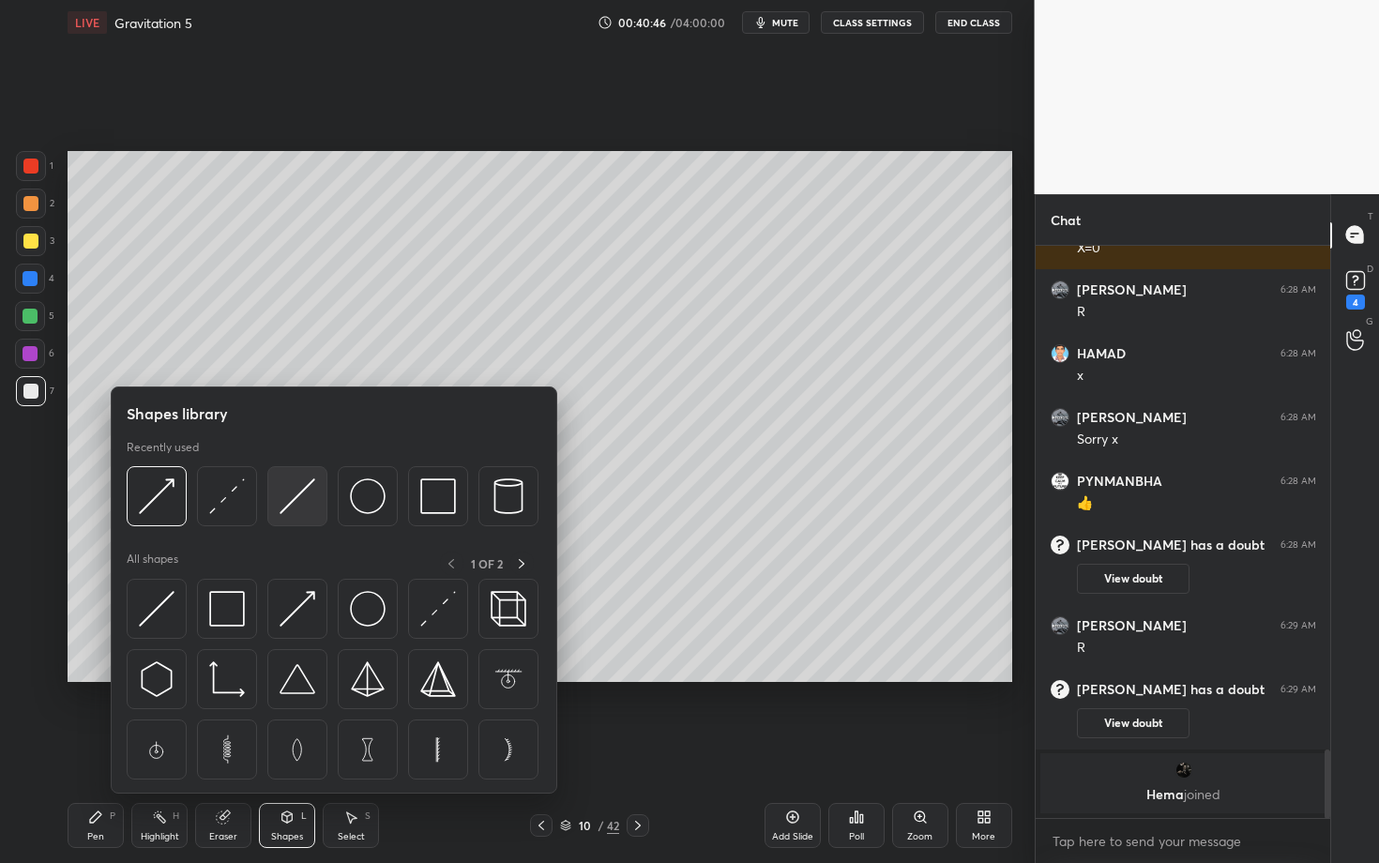
click at [310, 497] on img at bounding box center [298, 497] width 36 height 36
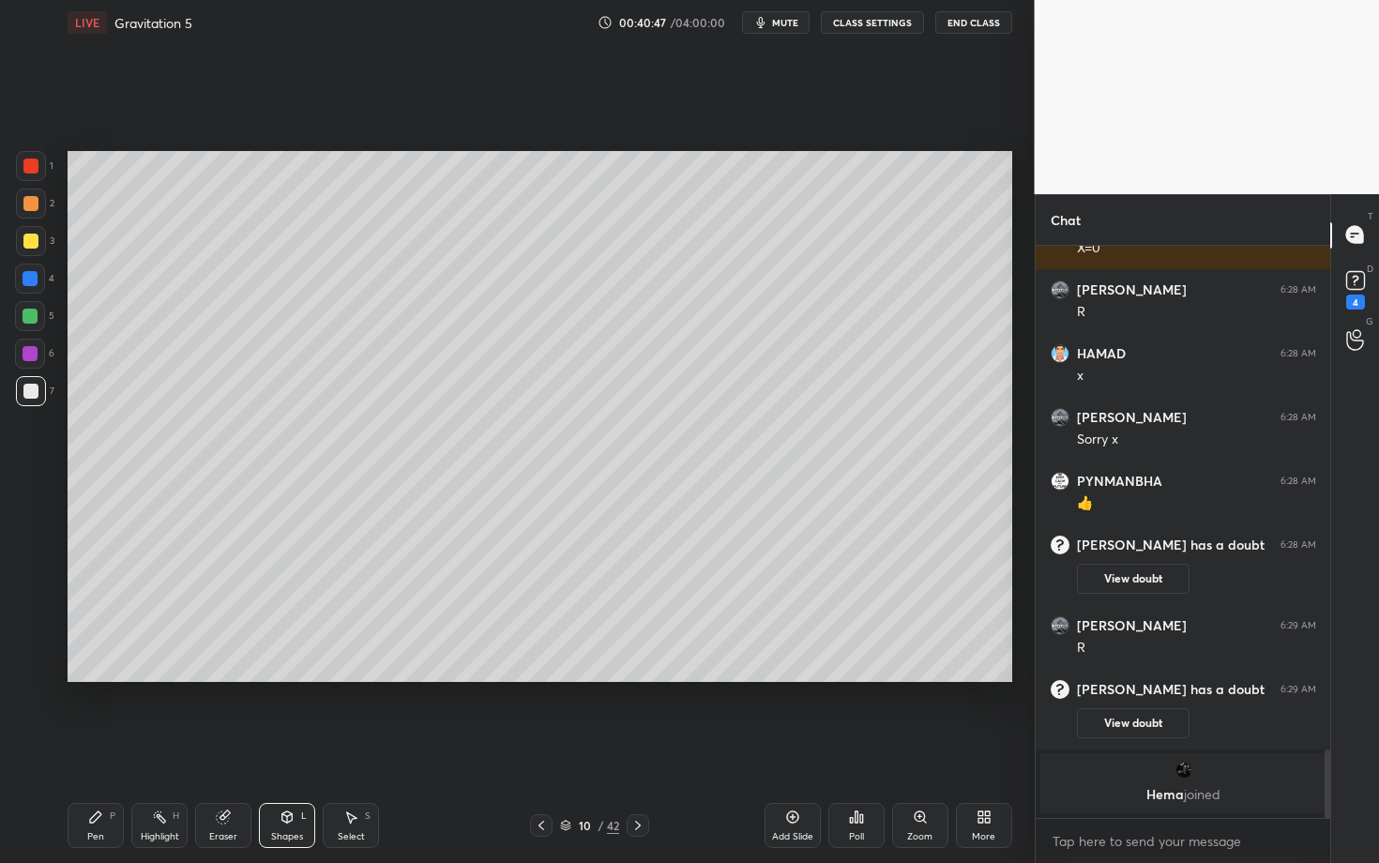
click at [33, 316] on div at bounding box center [30, 316] width 15 height 15
click at [99, 748] on div "Pen P" at bounding box center [96, 825] width 56 height 45
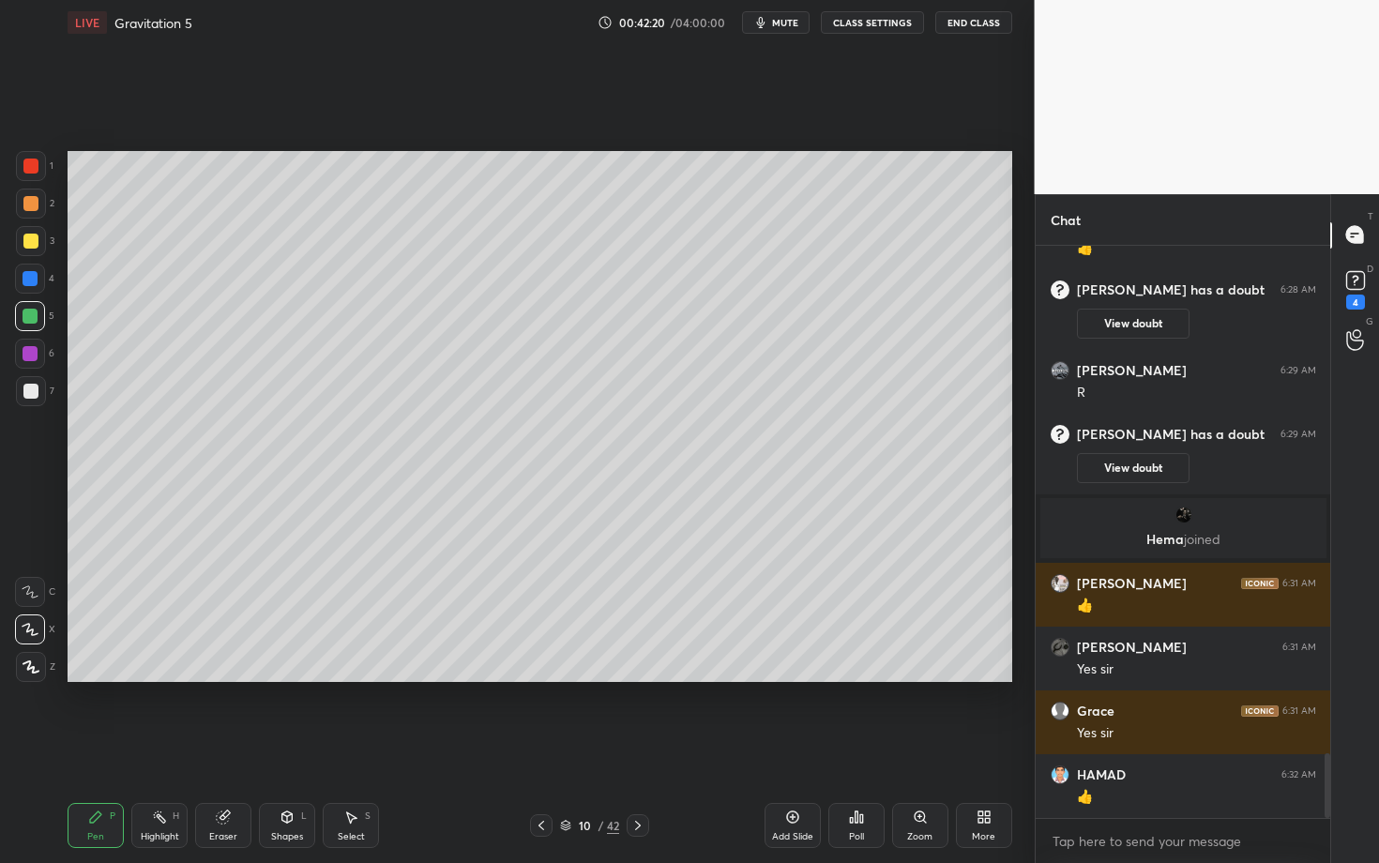
scroll to position [4512, 0]
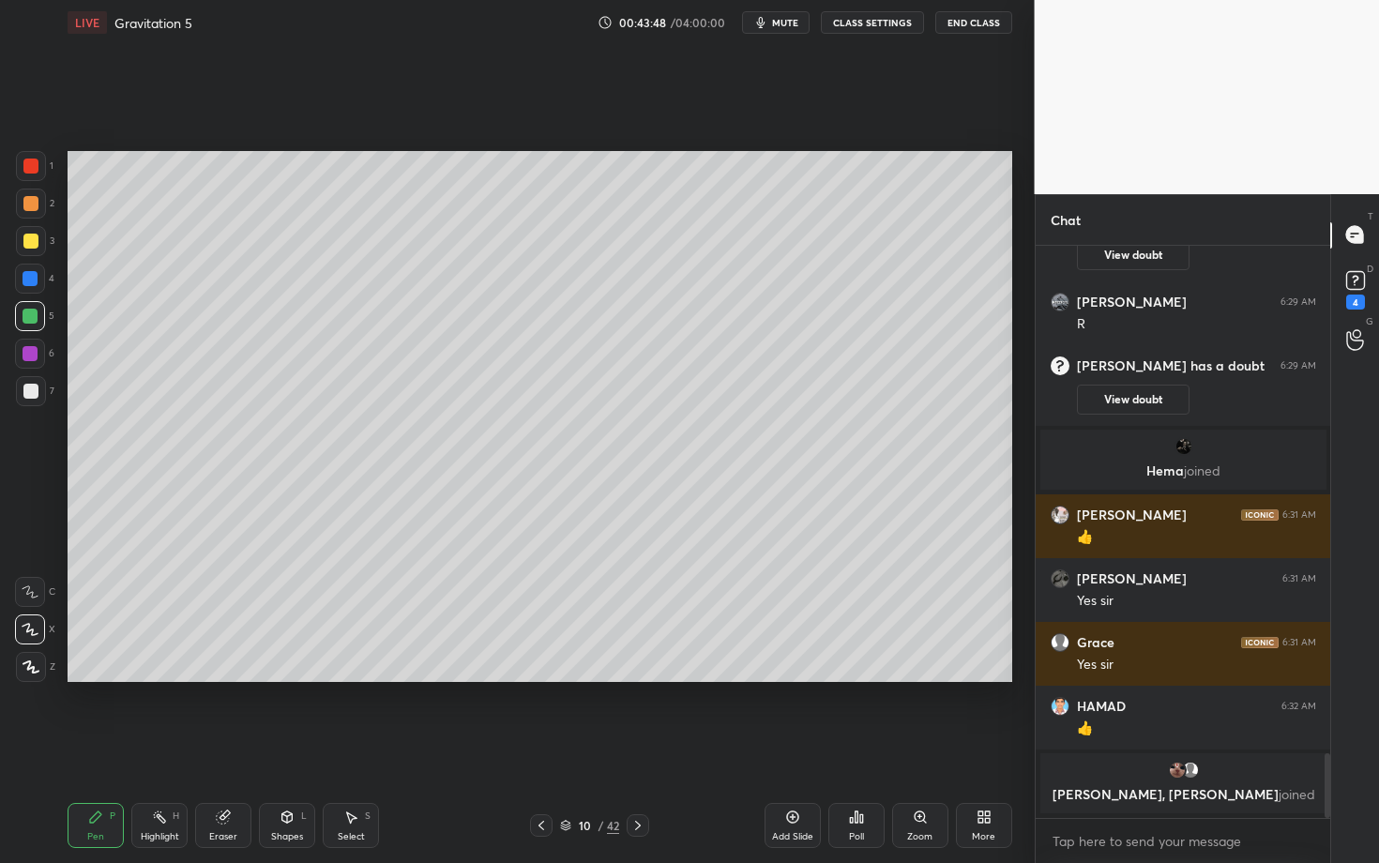
click at [640, 748] on icon at bounding box center [638, 825] width 15 height 15
click at [101, 748] on div "Pen P" at bounding box center [96, 825] width 56 height 45
click at [33, 162] on div at bounding box center [30, 166] width 15 height 15
click at [32, 204] on div at bounding box center [30, 203] width 15 height 15
click at [204, 748] on div "Eraser" at bounding box center [223, 825] width 56 height 45
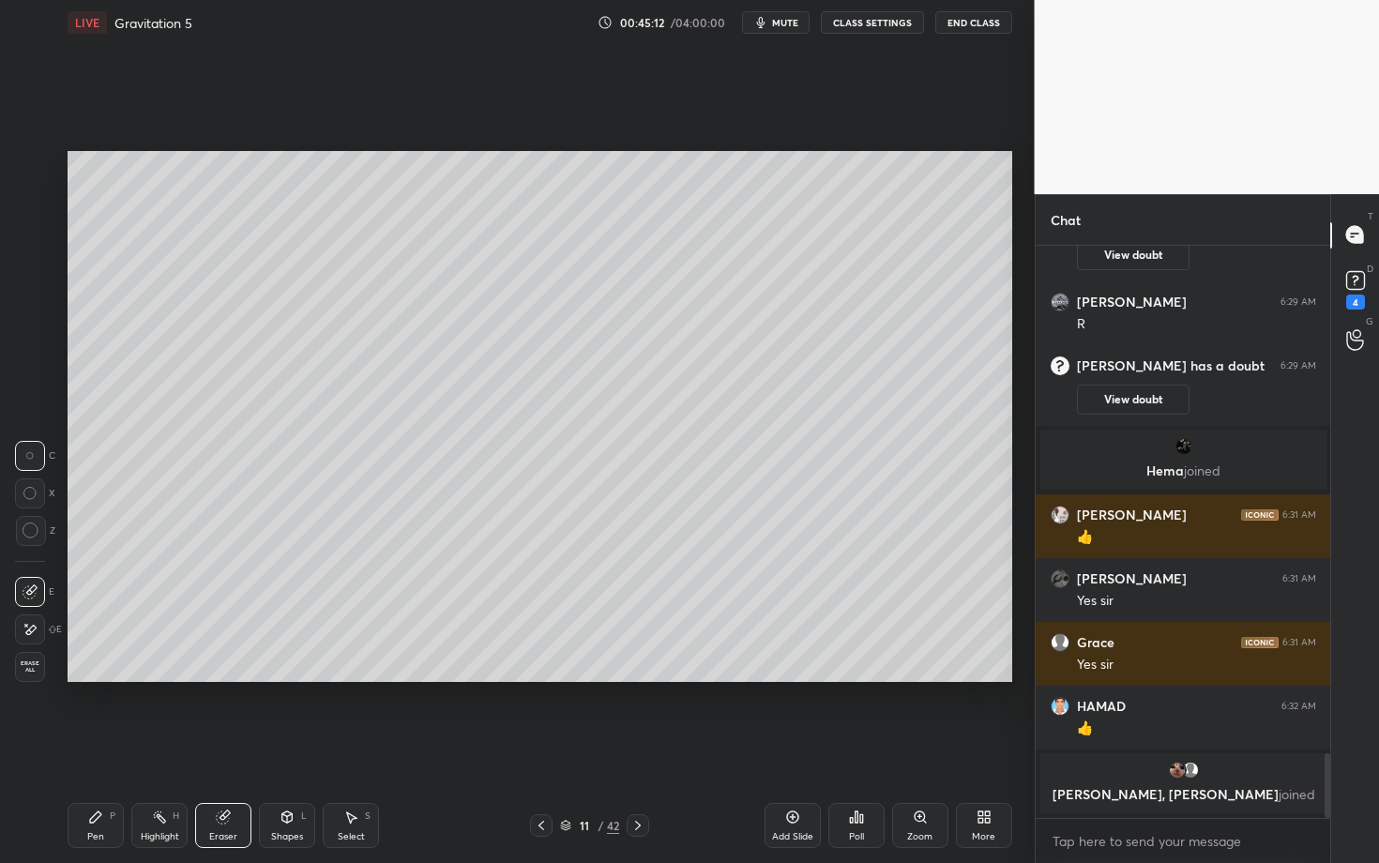
click at [98, 748] on div "Pen P" at bounding box center [96, 825] width 56 height 45
click at [253, 748] on div "Pen P Highlight H Eraser Shapes L Select S" at bounding box center [242, 825] width 348 height 45
click at [283, 748] on icon at bounding box center [287, 817] width 15 height 15
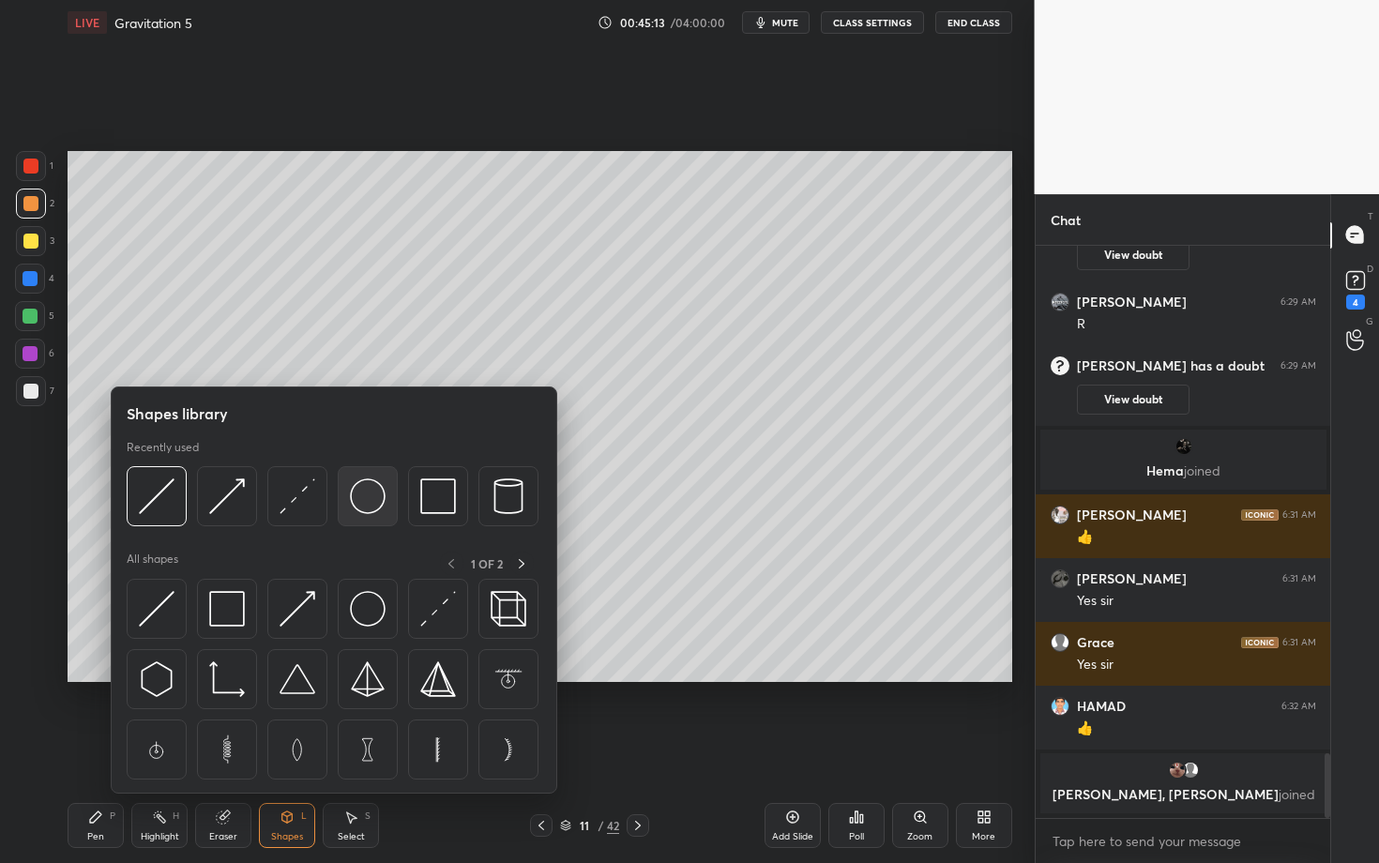
click at [368, 503] on img at bounding box center [368, 497] width 36 height 36
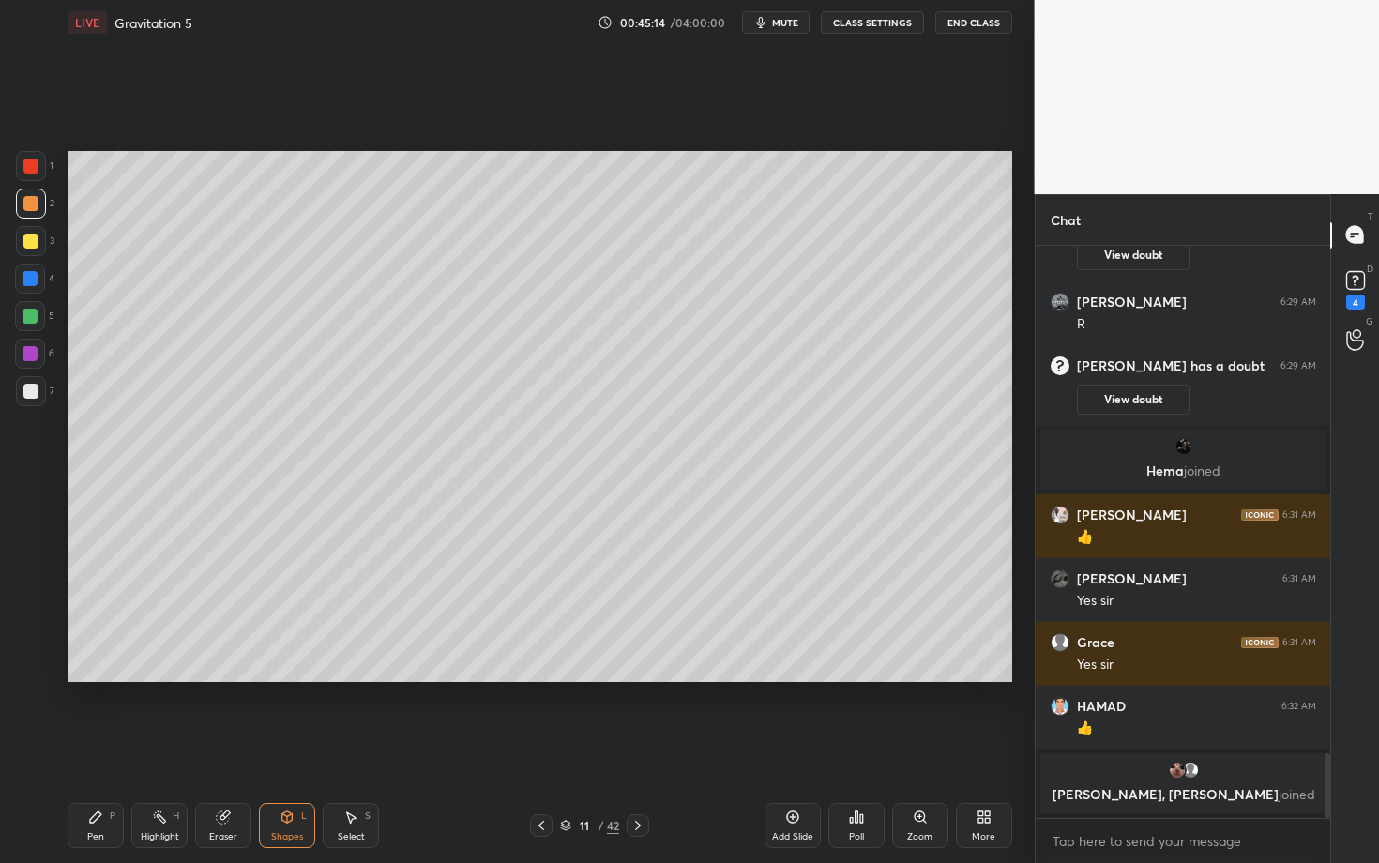
click at [35, 388] on div at bounding box center [30, 391] width 15 height 15
click at [433, 748] on div "Pen P Highlight H Eraser Shapes L Select S 11 / 42 Add Slide Poll Zoom More" at bounding box center [540, 825] width 945 height 75
click at [101, 748] on icon at bounding box center [95, 817] width 15 height 15
click at [30, 408] on div "7" at bounding box center [35, 395] width 38 height 38
click at [33, 389] on div at bounding box center [30, 391] width 15 height 15
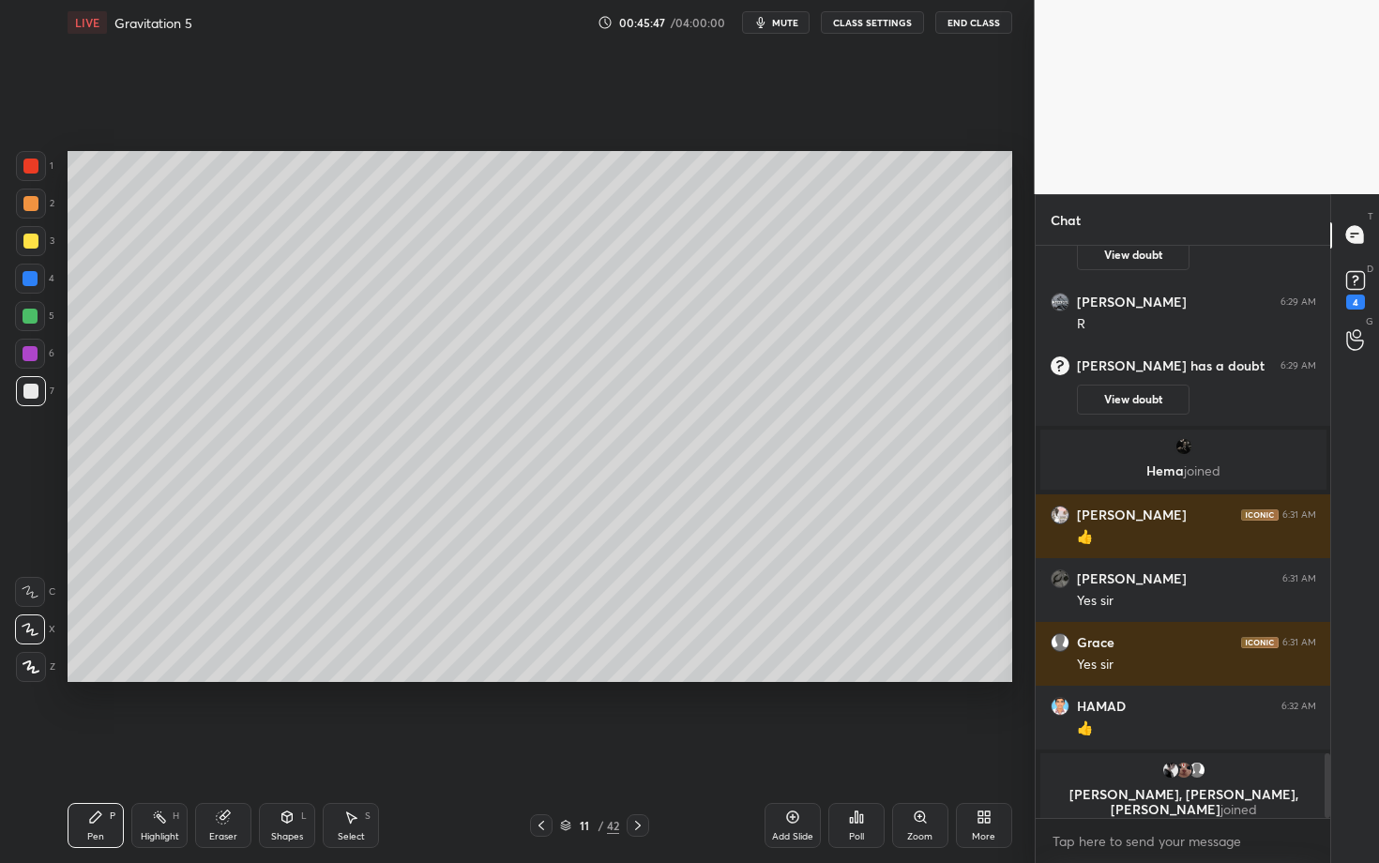
click at [827, 748] on div "Setting up your live class Poll for secs No correct answer Start poll" at bounding box center [540, 416] width 960 height 743
click at [355, 748] on div "Select S" at bounding box center [351, 825] width 56 height 45
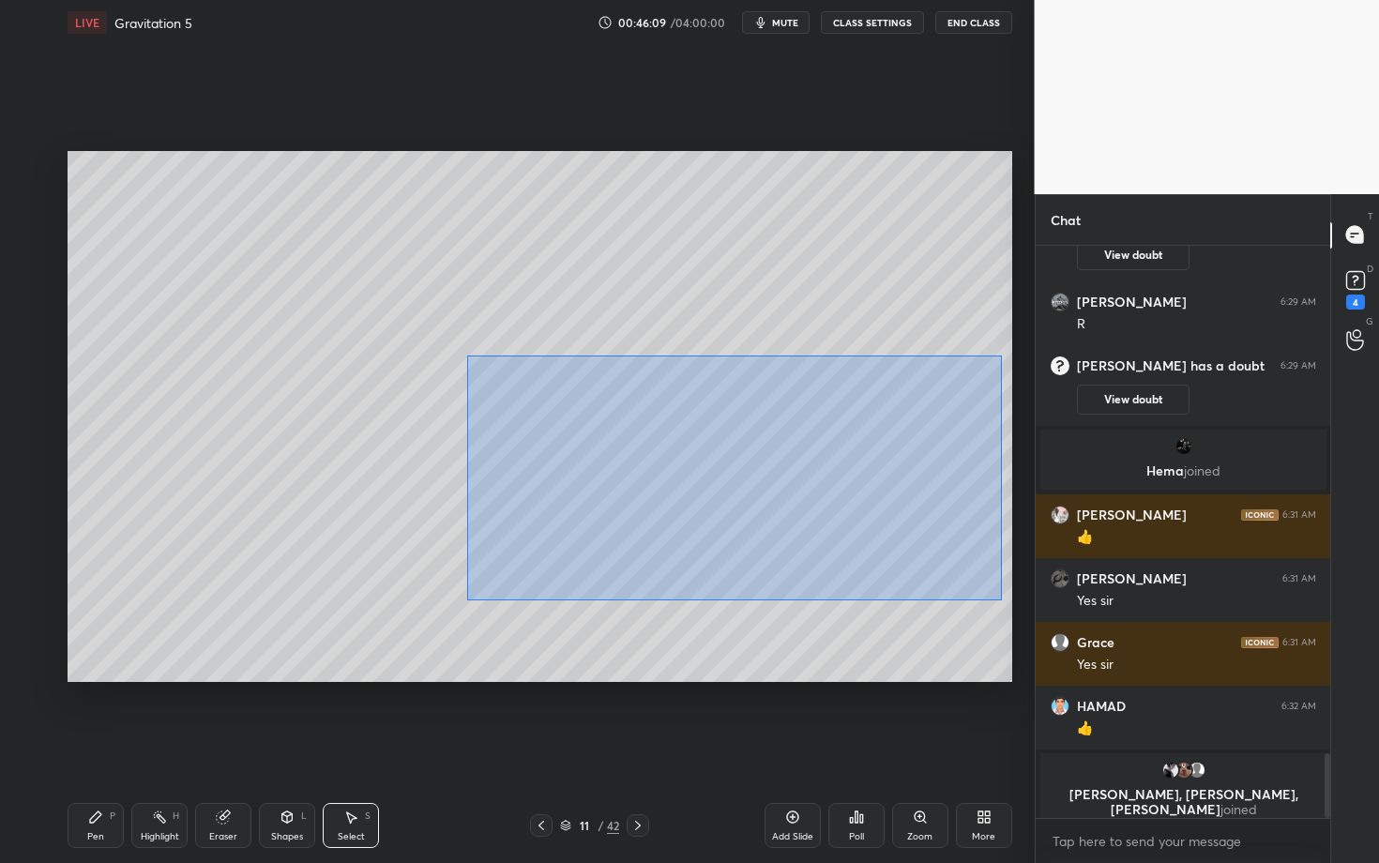
drag, startPoint x: 564, startPoint y: 441, endPoint x: 1001, endPoint y: 600, distance: 465.1
click at [1001, 600] on div "0 ° Undo Copy Duplicate Duplicate to new slide Delete" at bounding box center [540, 416] width 945 height 531
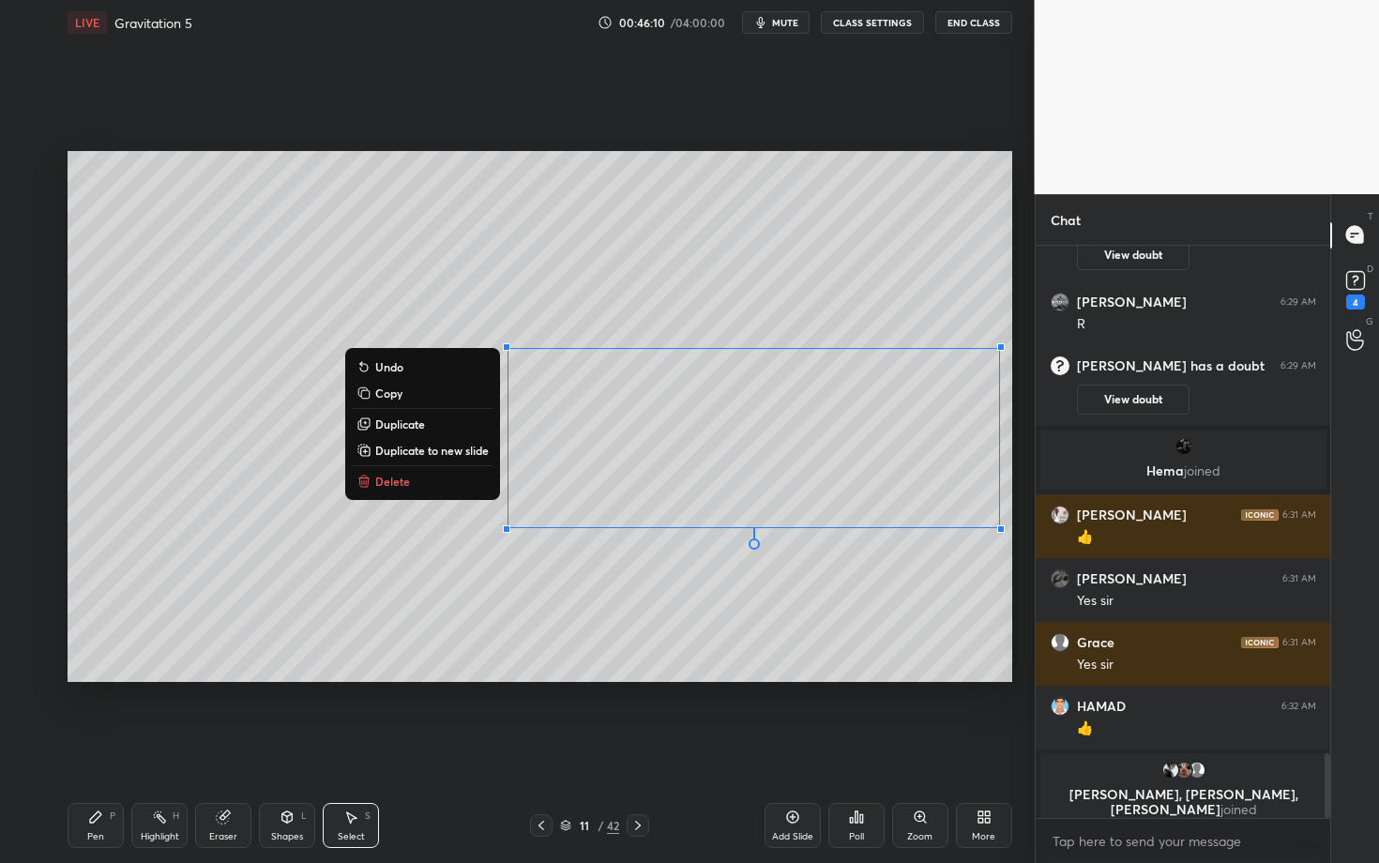
click at [437, 478] on button "Delete" at bounding box center [423, 481] width 140 height 23
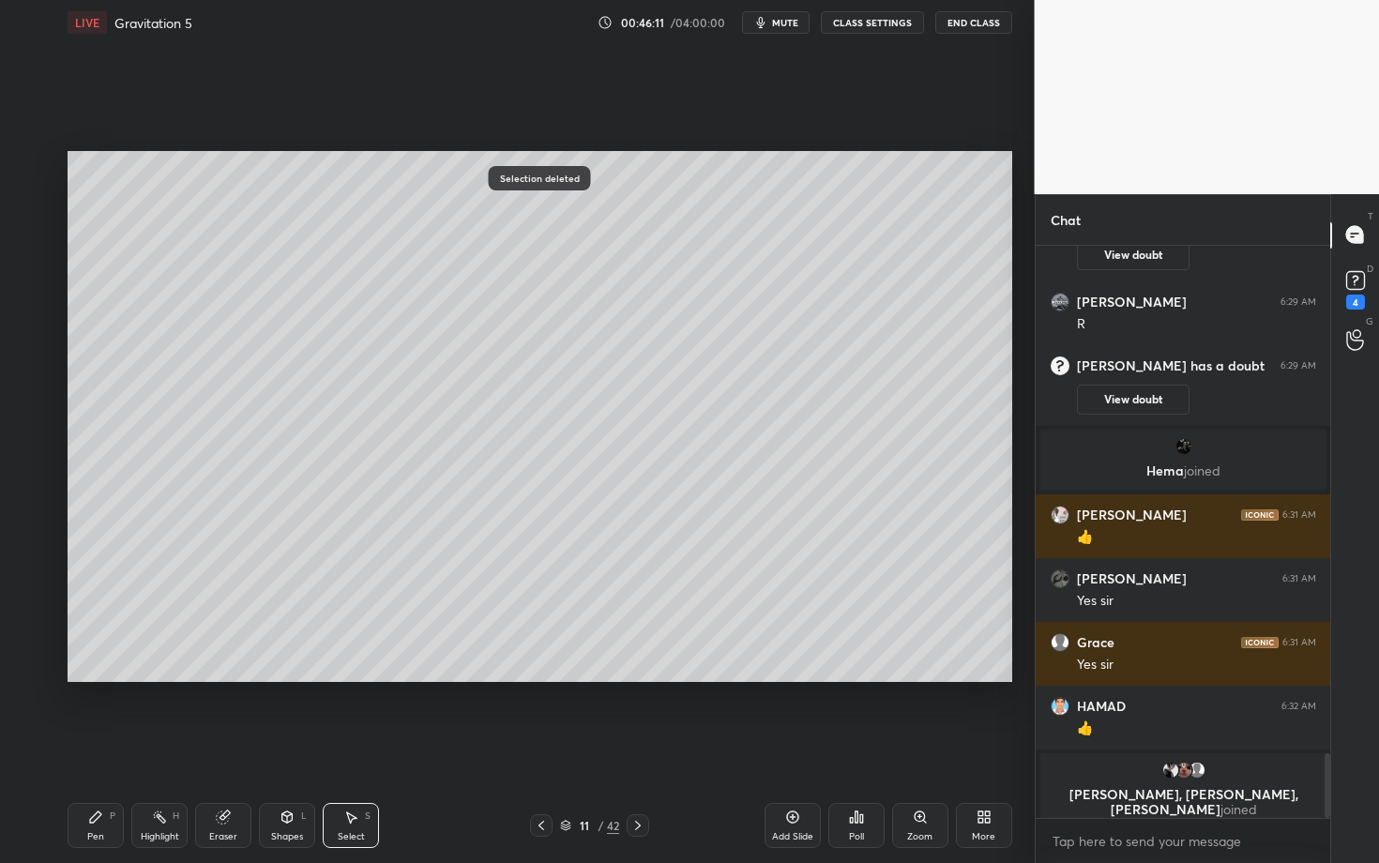
click at [80, 748] on div "Pen P" at bounding box center [96, 825] width 56 height 45
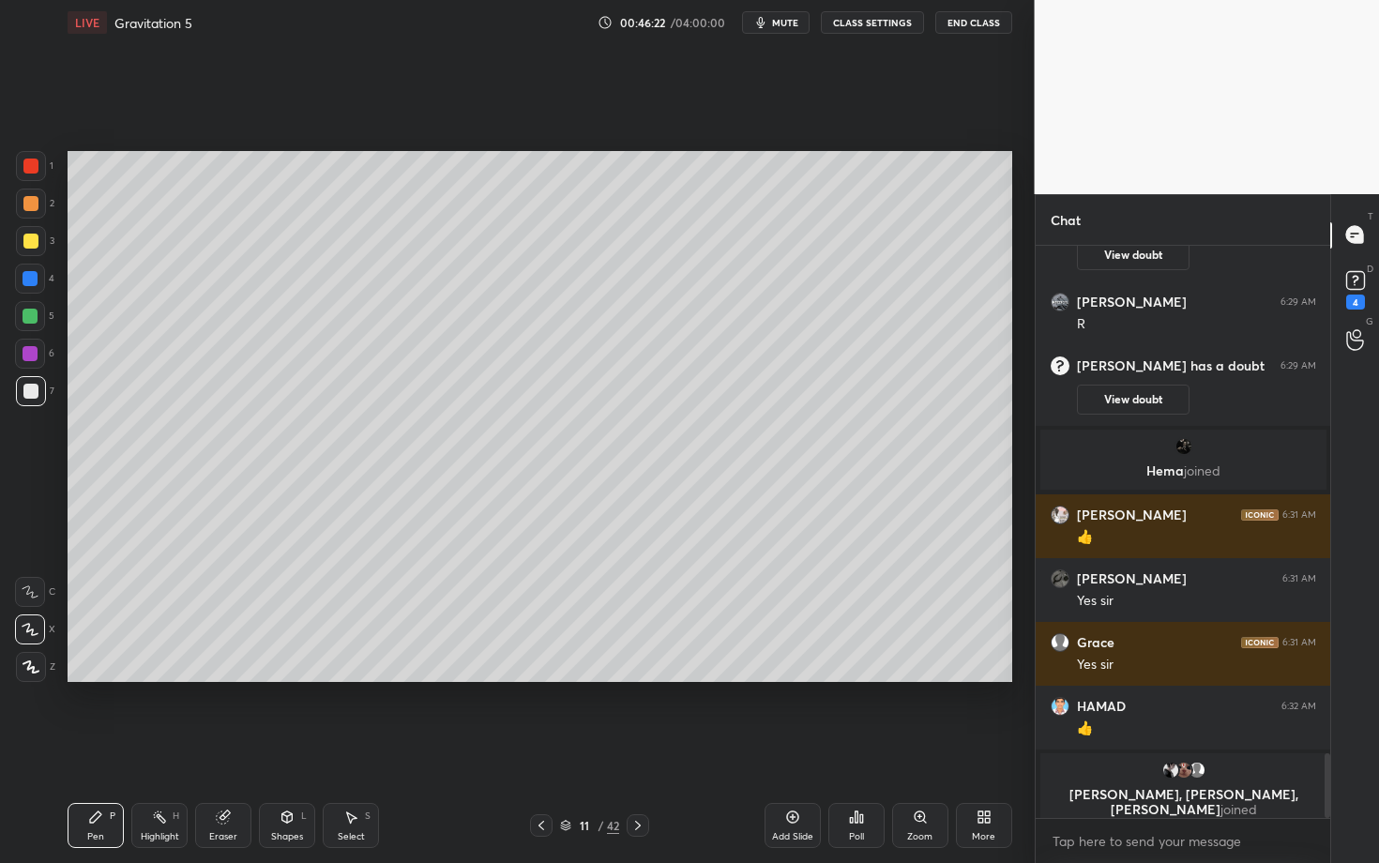
click at [102, 748] on div "Pen P" at bounding box center [96, 825] width 56 height 45
click at [31, 322] on div at bounding box center [30, 316] width 30 height 30
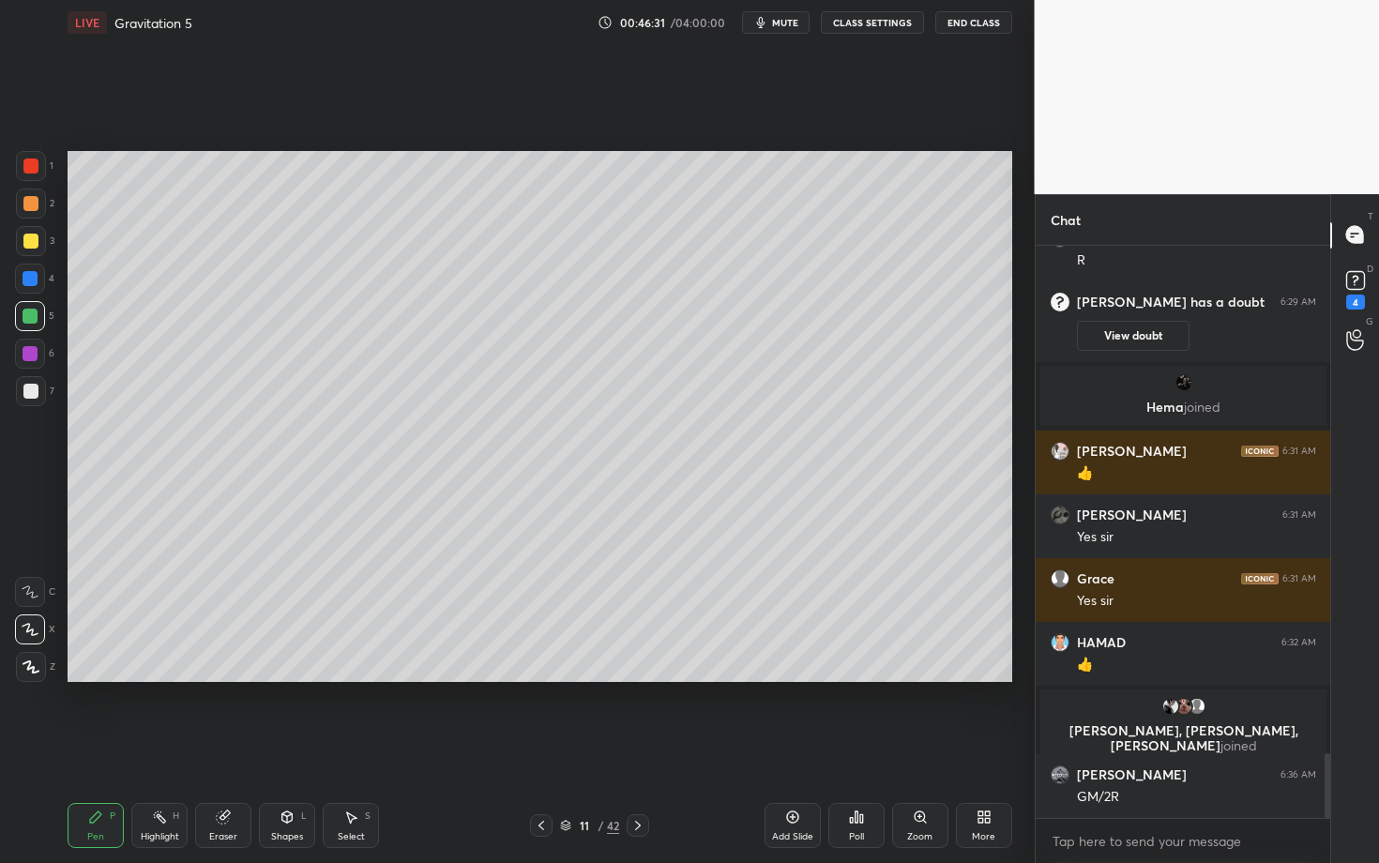
click at [32, 313] on div at bounding box center [30, 316] width 15 height 15
click at [35, 354] on div at bounding box center [30, 353] width 15 height 15
click at [33, 359] on div at bounding box center [30, 353] width 15 height 15
click at [34, 170] on div at bounding box center [30, 166] width 15 height 15
click at [32, 357] on div at bounding box center [30, 353] width 15 height 15
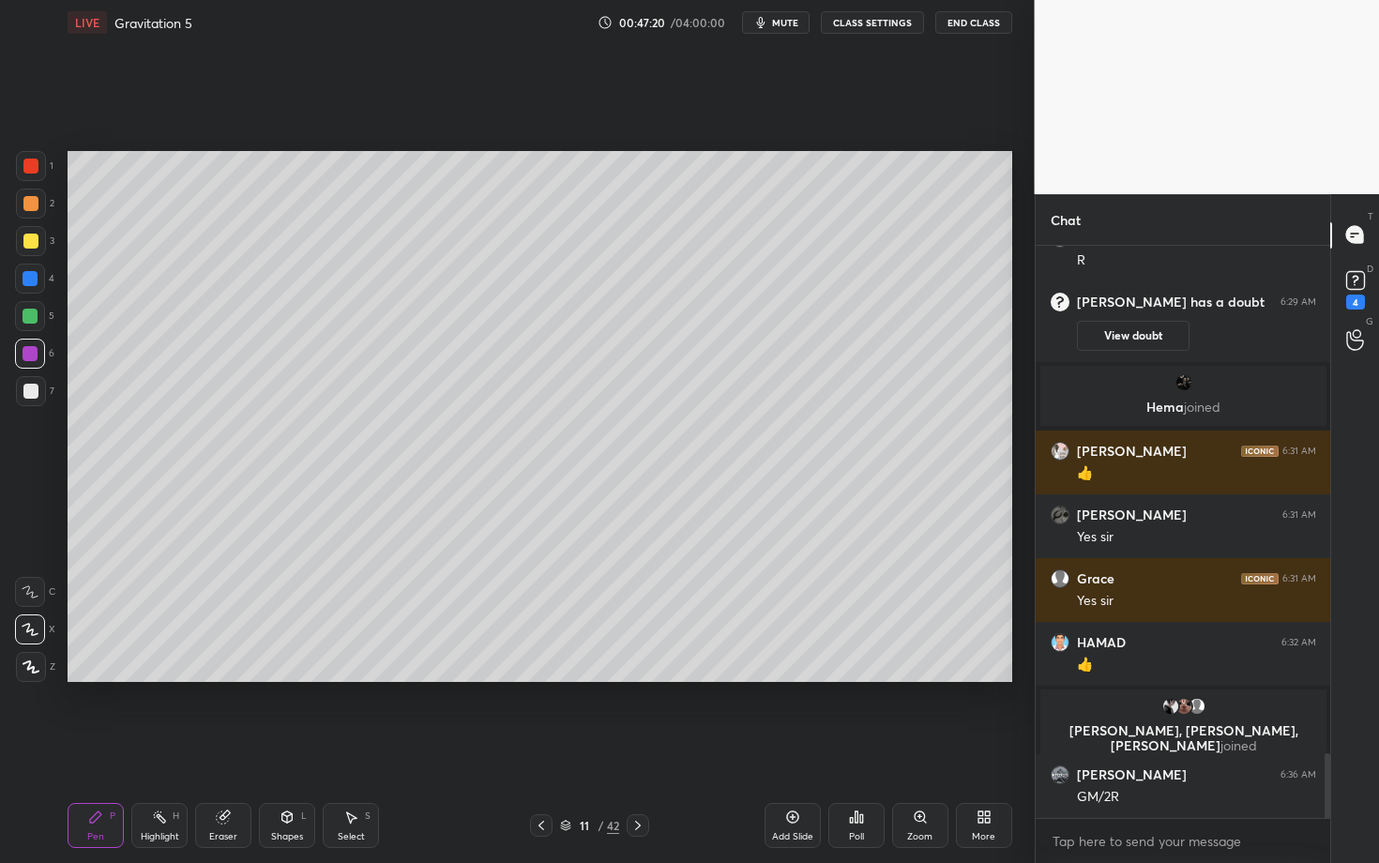
click at [38, 394] on div at bounding box center [31, 391] width 30 height 30
click at [34, 272] on div at bounding box center [30, 278] width 15 height 15
click at [105, 748] on div "Pen P" at bounding box center [96, 825] width 56 height 45
click at [144, 748] on div "Highlight H" at bounding box center [159, 825] width 56 height 45
click at [99, 748] on icon at bounding box center [95, 817] width 15 height 15
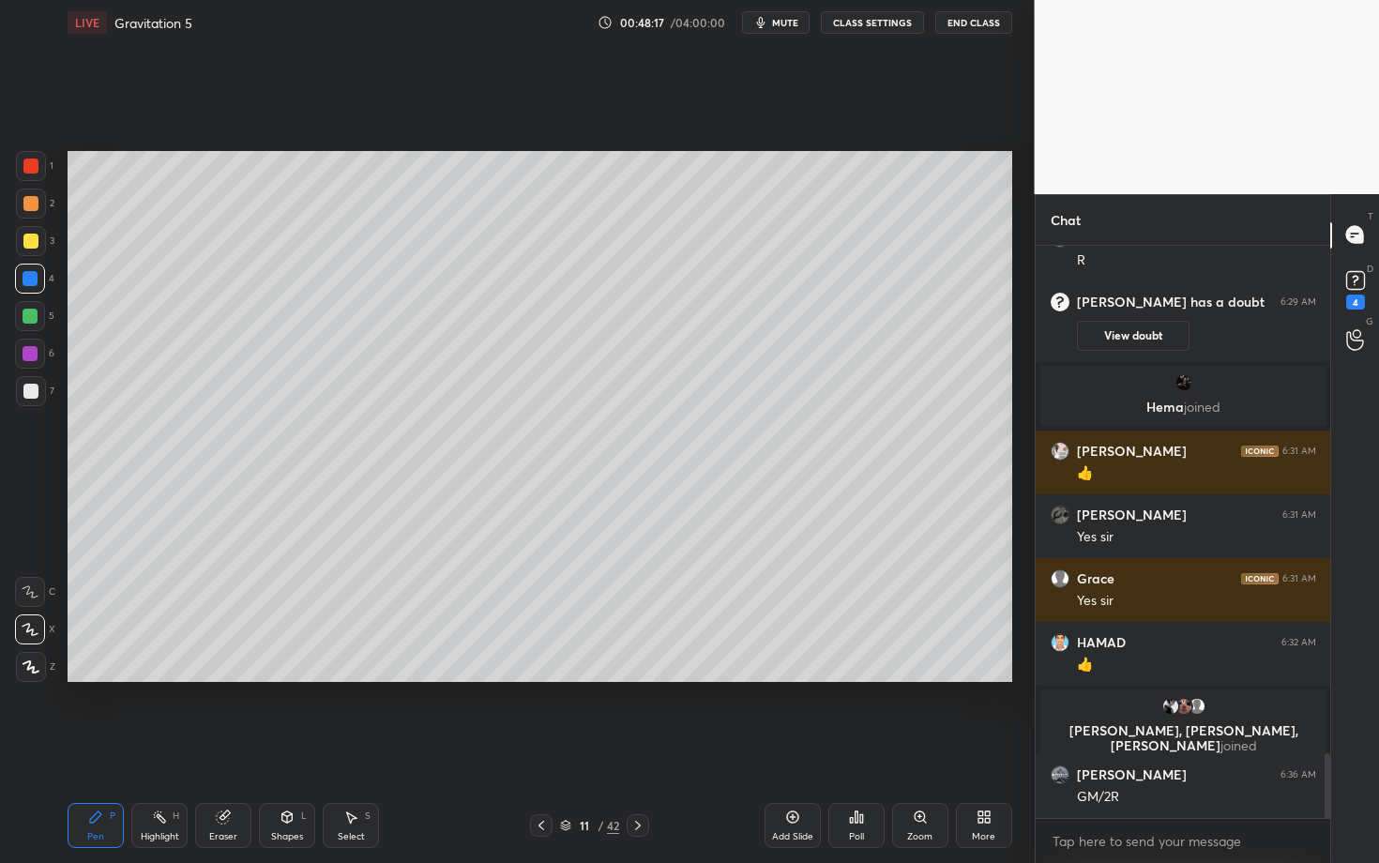
click at [99, 748] on div "Pen" at bounding box center [95, 836] width 17 height 9
click at [32, 358] on div at bounding box center [30, 353] width 15 height 15
click at [31, 388] on div at bounding box center [30, 391] width 15 height 15
click at [166, 748] on div "Highlight H" at bounding box center [159, 825] width 56 height 45
click at [74, 748] on div "Pen P" at bounding box center [96, 825] width 56 height 45
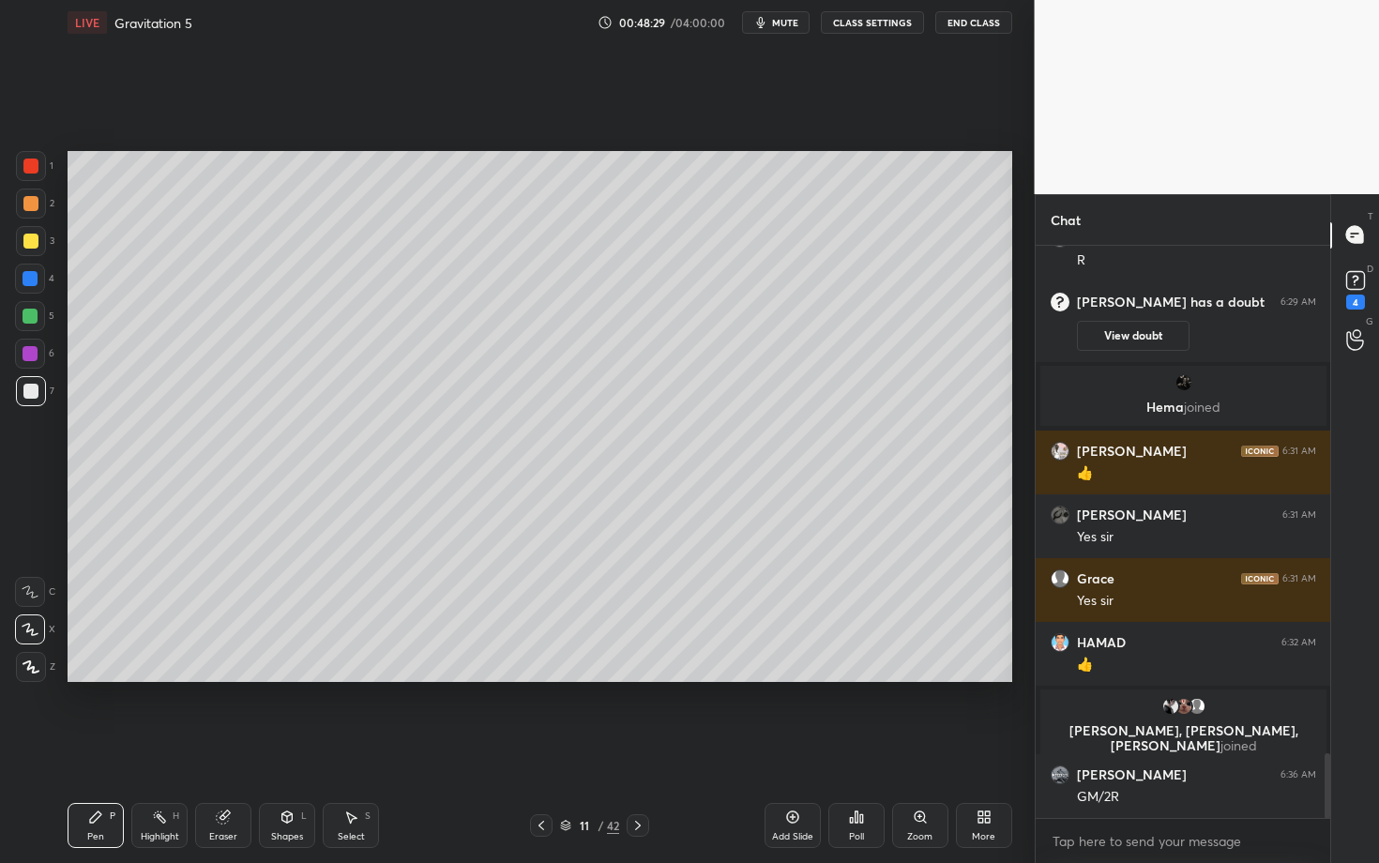
click at [29, 350] on div at bounding box center [30, 353] width 15 height 15
click at [31, 297] on div "4" at bounding box center [34, 283] width 39 height 38
click at [32, 197] on div at bounding box center [30, 203] width 15 height 15
click at [34, 153] on div at bounding box center [31, 166] width 30 height 30
click at [639, 748] on icon at bounding box center [638, 825] width 15 height 15
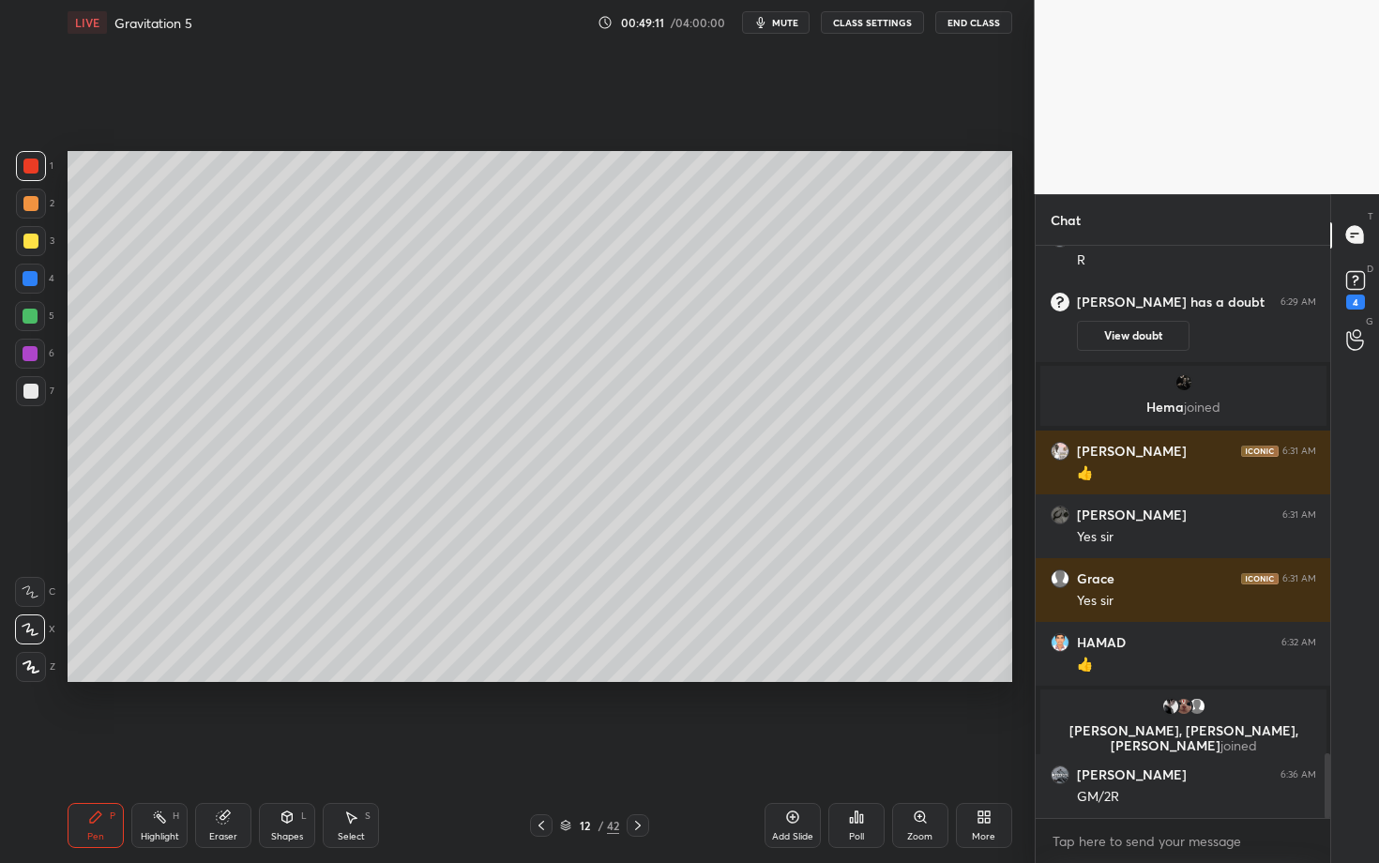
click at [540, 748] on icon at bounding box center [542, 825] width 6 height 9
click at [171, 748] on div "Highlight H" at bounding box center [159, 825] width 56 height 45
click at [635, 748] on icon at bounding box center [638, 825] width 15 height 15
click at [102, 748] on icon at bounding box center [95, 817] width 15 height 15
click at [577, 748] on div "Setting up your live class Poll for secs No correct answer Start poll" at bounding box center [540, 416] width 960 height 743
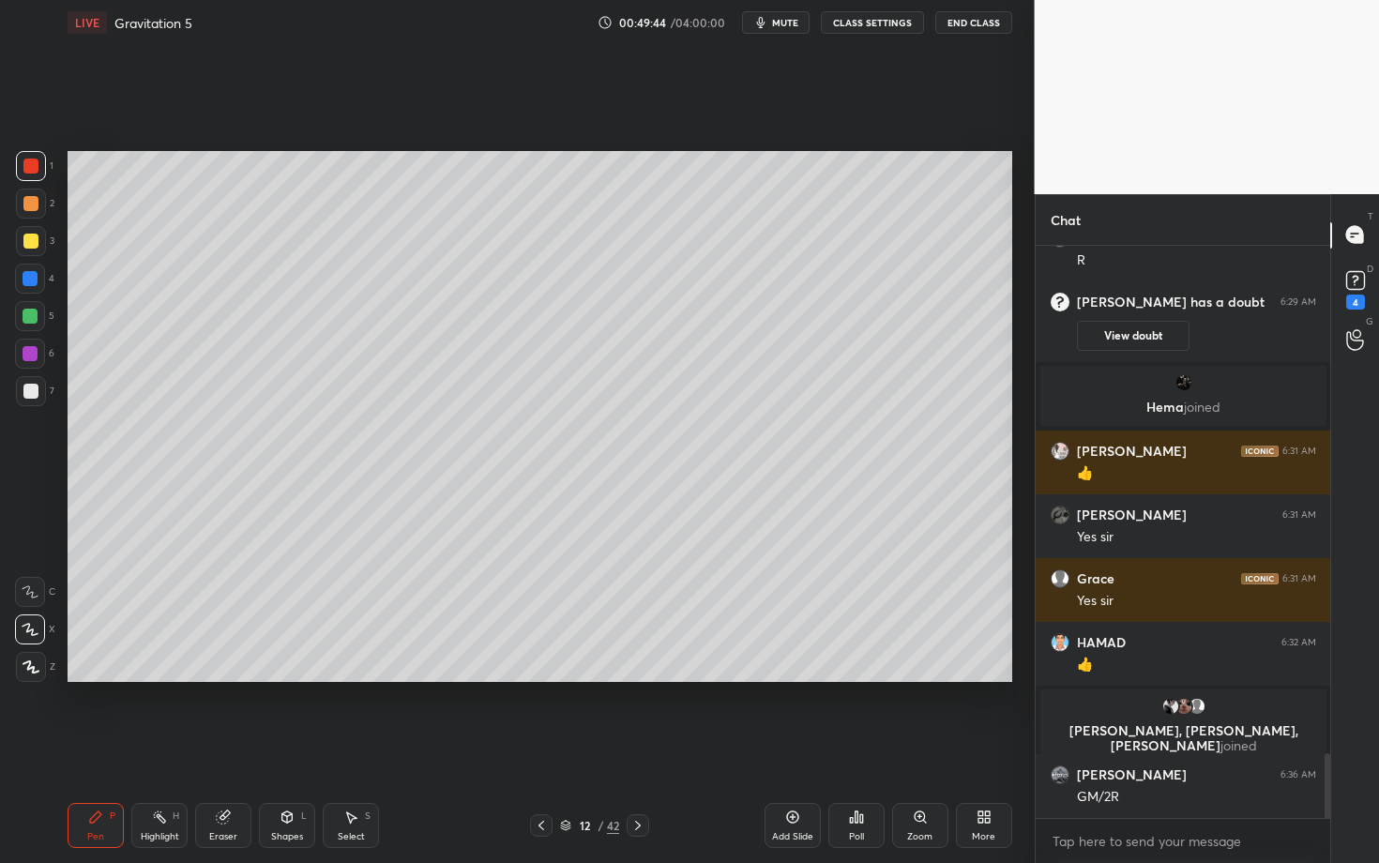
click at [356, 748] on icon at bounding box center [350, 817] width 15 height 15
drag, startPoint x: 612, startPoint y: 397, endPoint x: 666, endPoint y: 465, distance: 87.5
click at [666, 465] on div "0 ° Undo Copy Duplicate Duplicate to new slide Delete" at bounding box center [540, 416] width 945 height 531
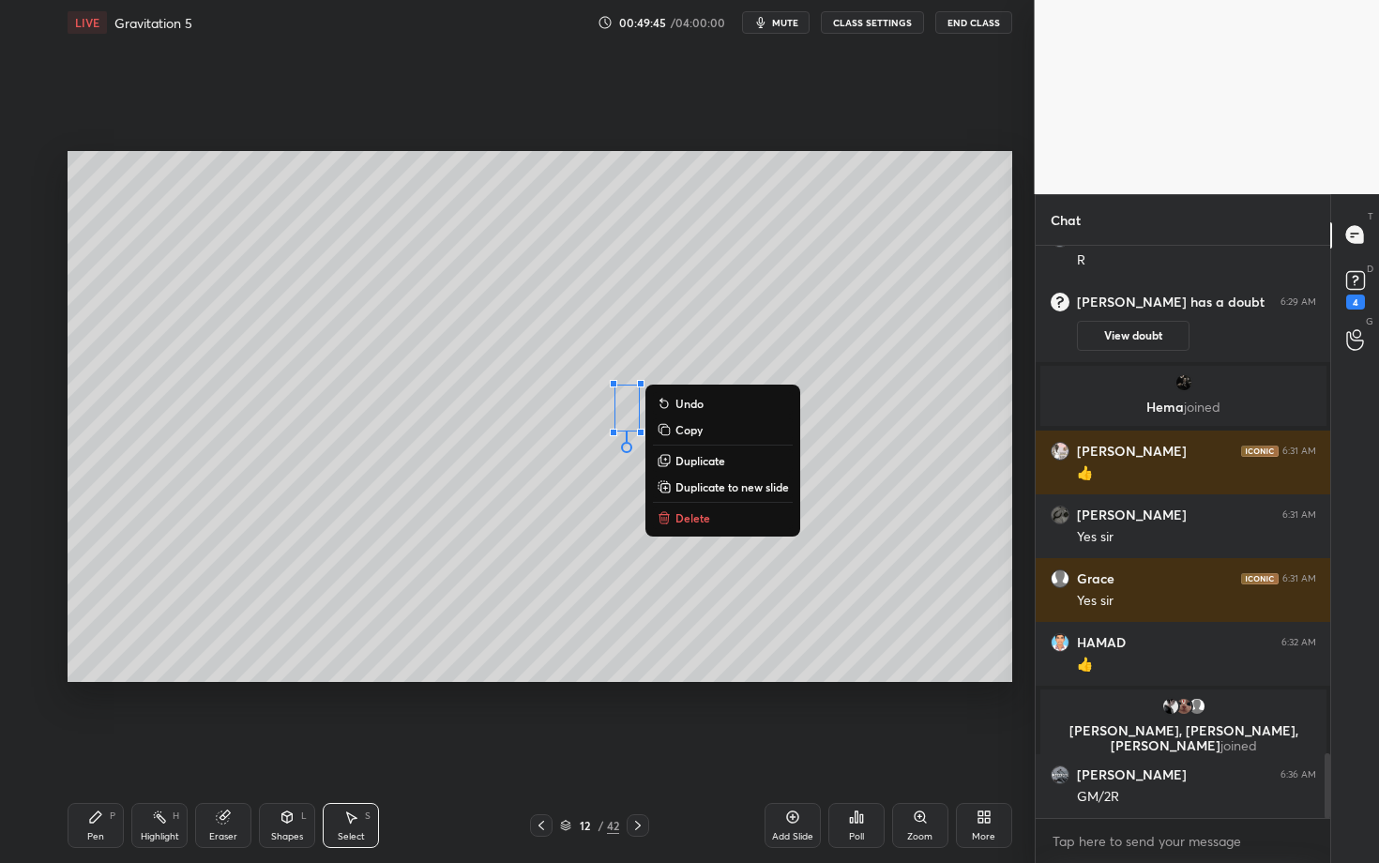
click at [685, 508] on button "Delete" at bounding box center [723, 518] width 140 height 23
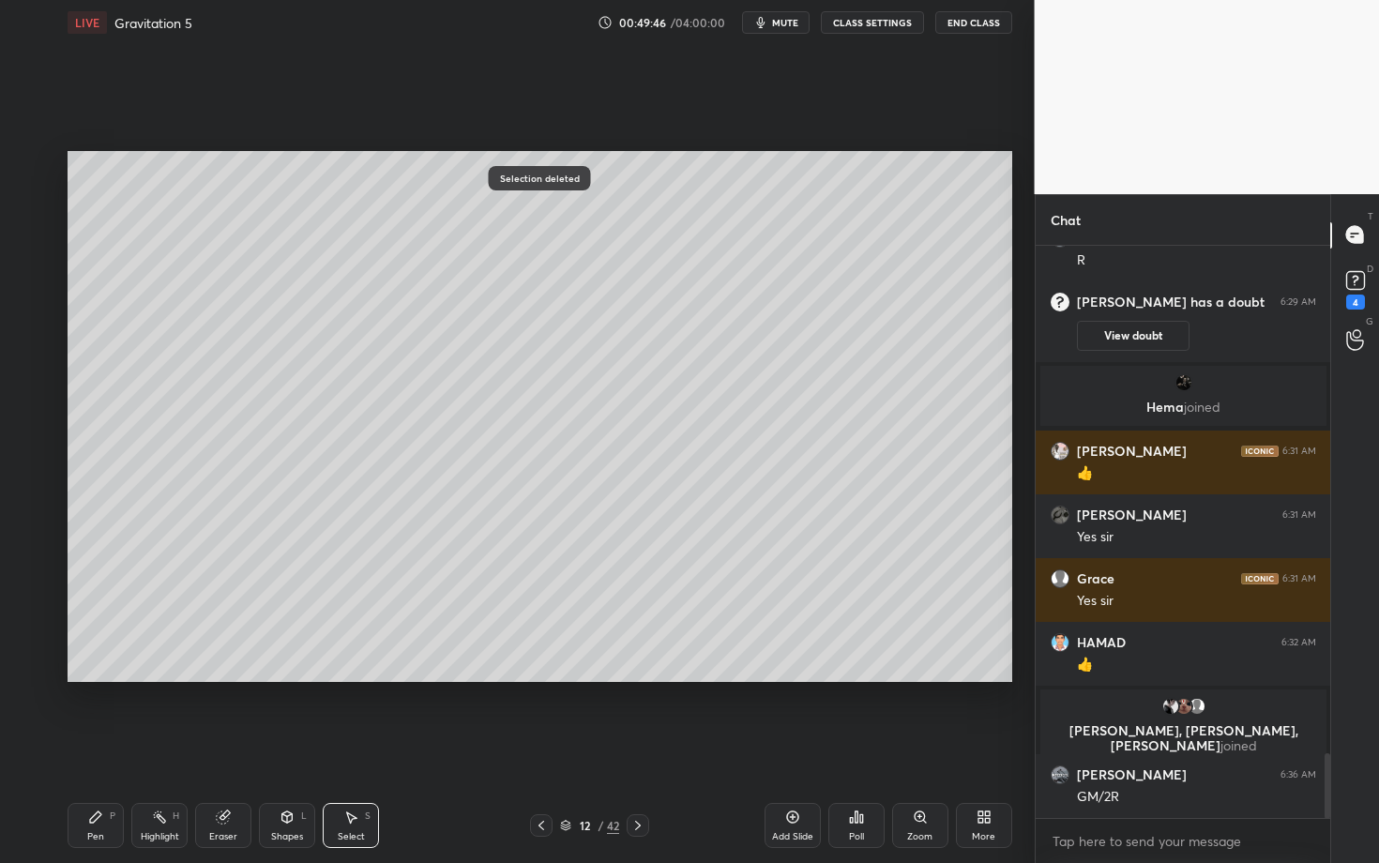
click at [97, 748] on div "Pen" at bounding box center [95, 836] width 17 height 9
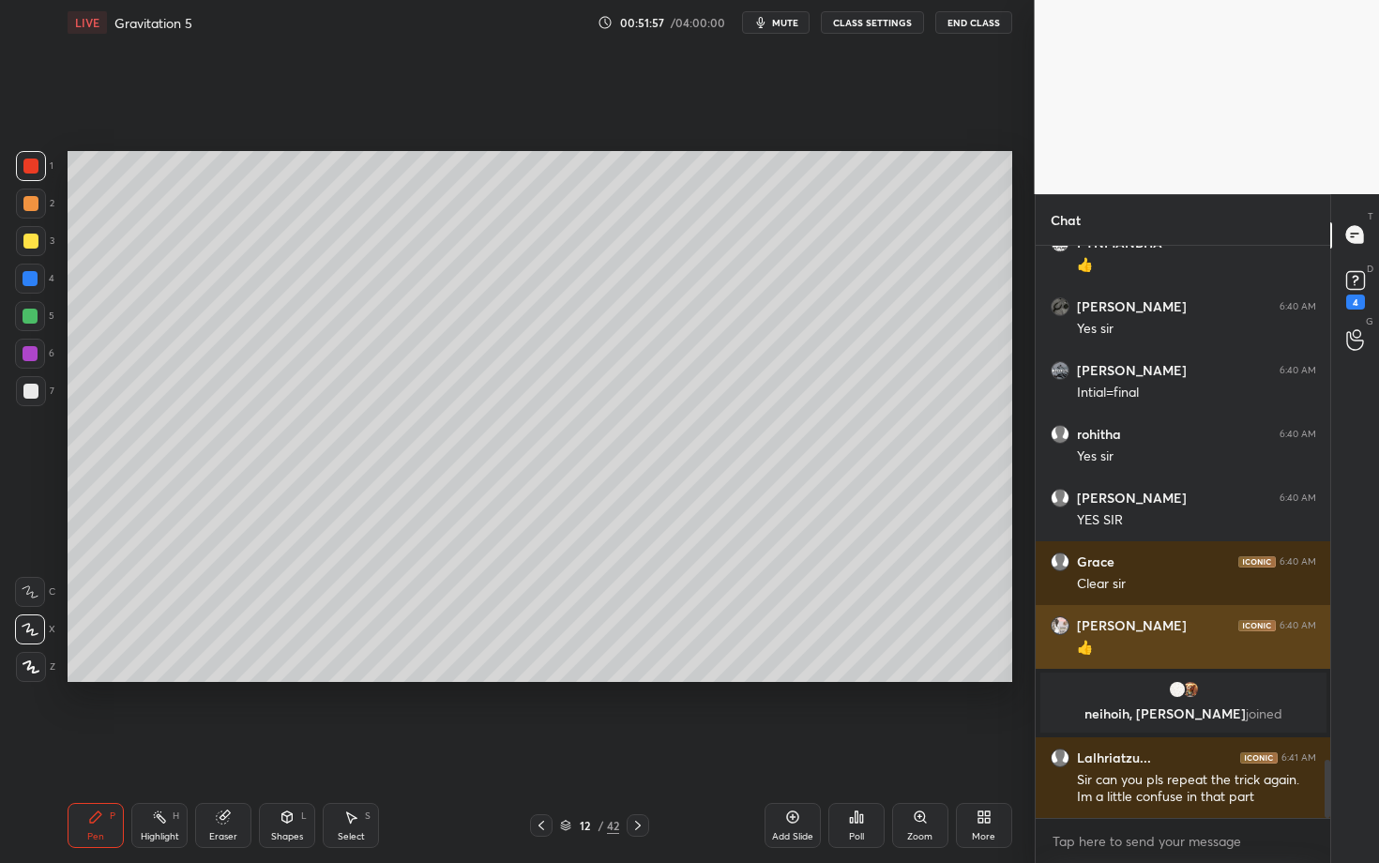
scroll to position [4944, 0]
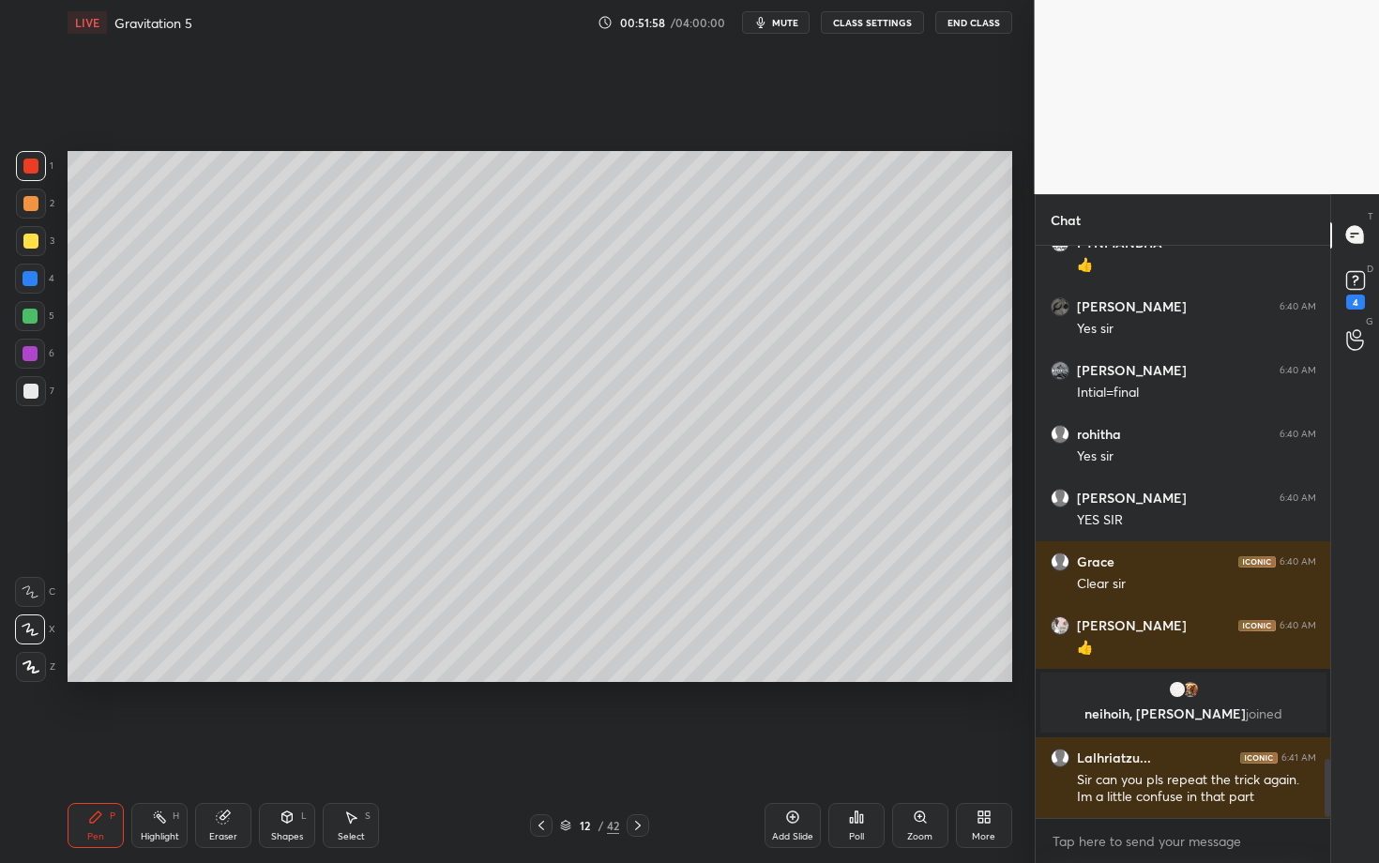
click at [638, 748] on div at bounding box center [638, 825] width 23 height 23
click at [86, 748] on div "Pen P" at bounding box center [96, 825] width 56 height 45
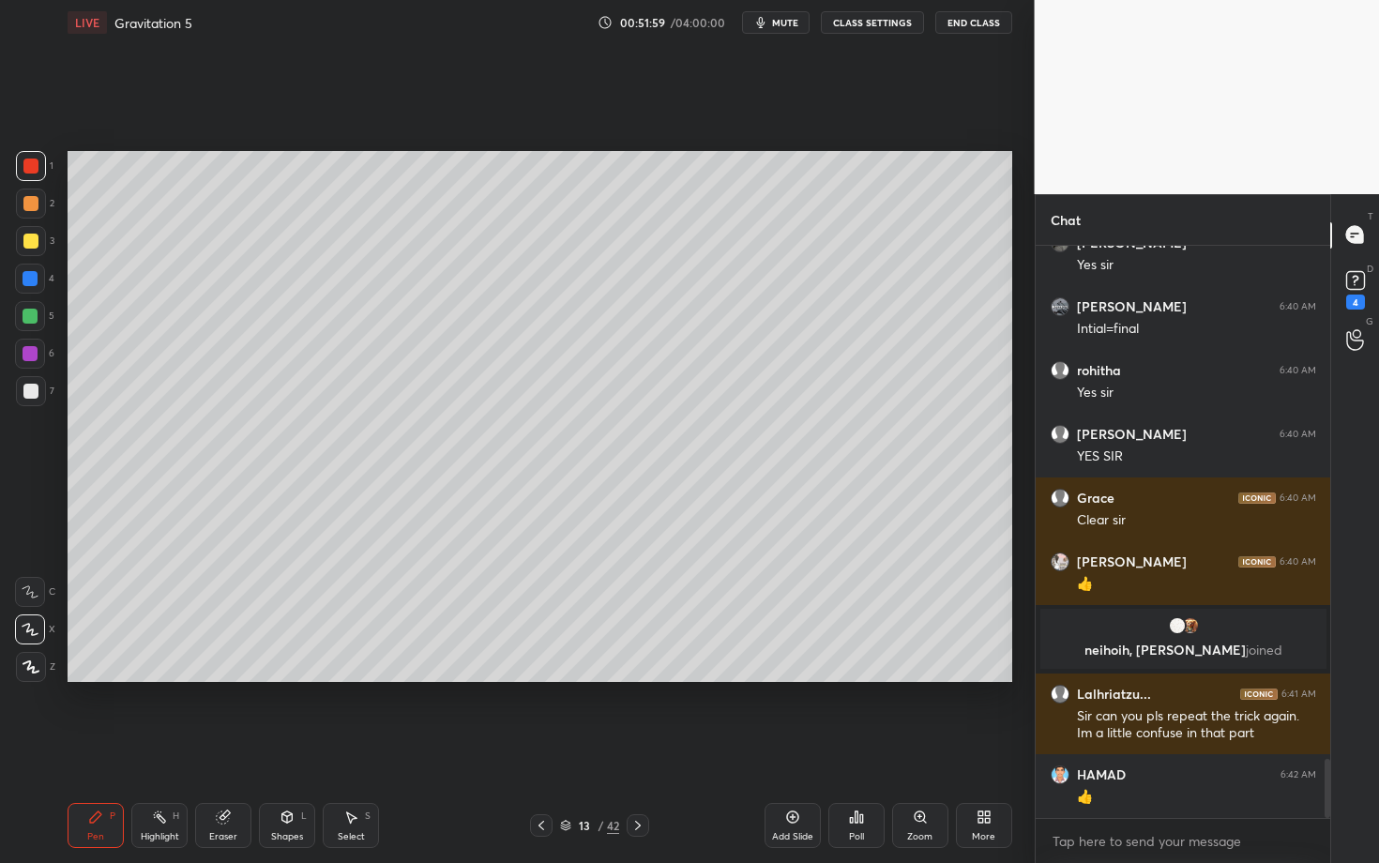
click at [31, 211] on div at bounding box center [31, 204] width 30 height 30
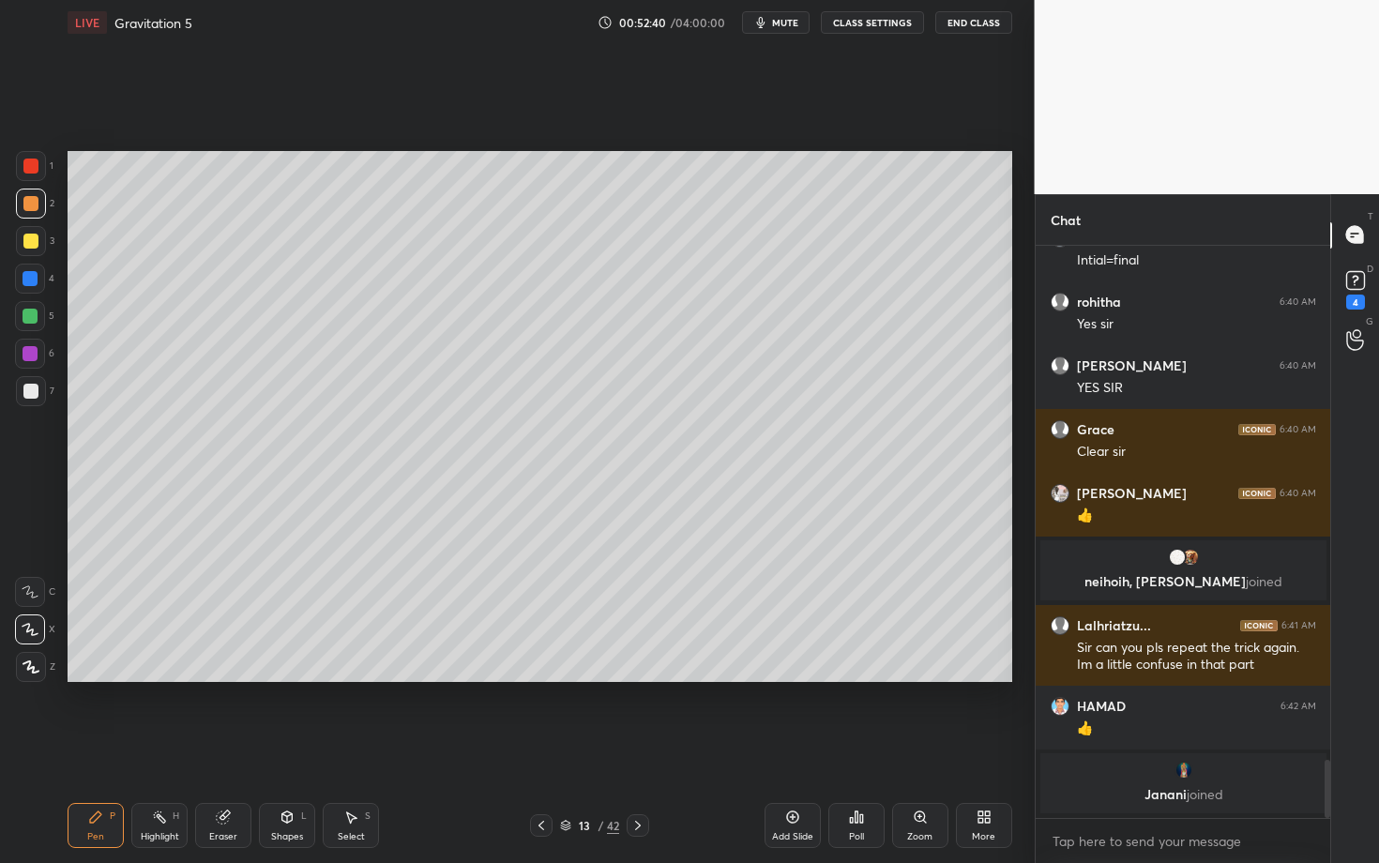
click at [38, 394] on div at bounding box center [31, 391] width 30 height 30
click at [280, 748] on div "Shapes" at bounding box center [287, 836] width 32 height 9
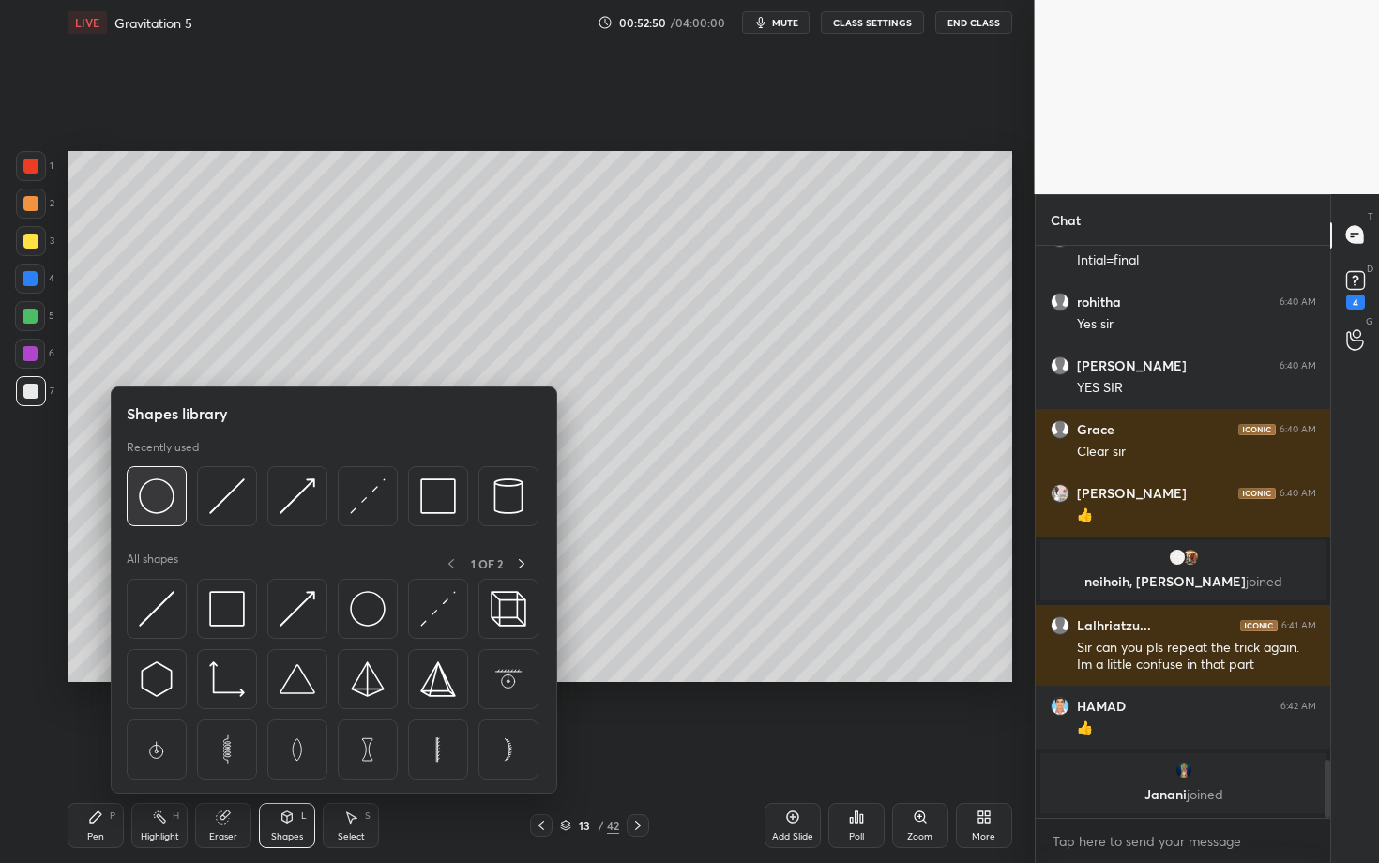
click at [156, 506] on img at bounding box center [157, 497] width 36 height 36
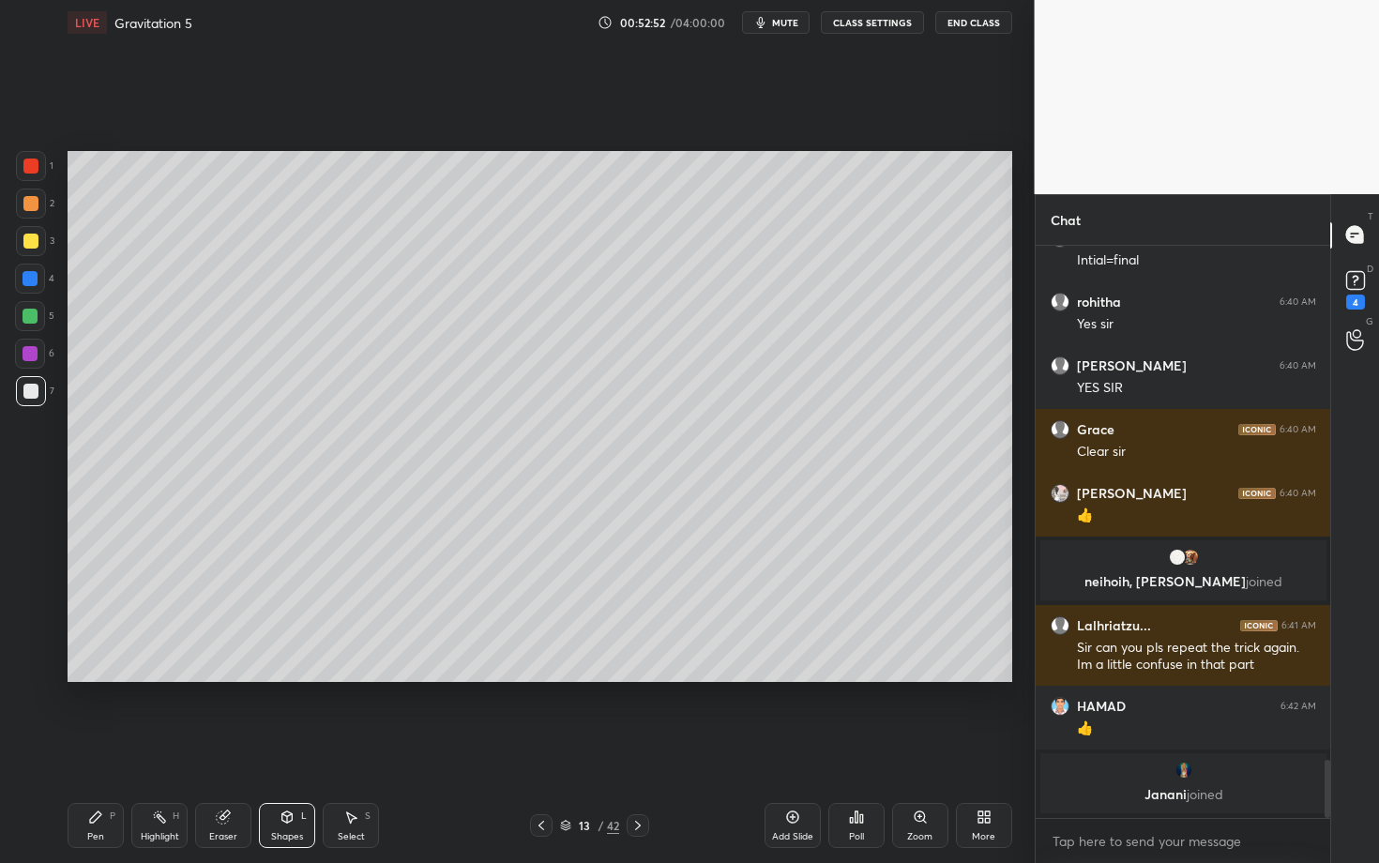
click at [101, 748] on div "Pen P" at bounding box center [96, 825] width 56 height 45
click at [139, 748] on div "Highlight H" at bounding box center [159, 825] width 56 height 45
click at [350, 748] on div "Select S" at bounding box center [351, 825] width 56 height 45
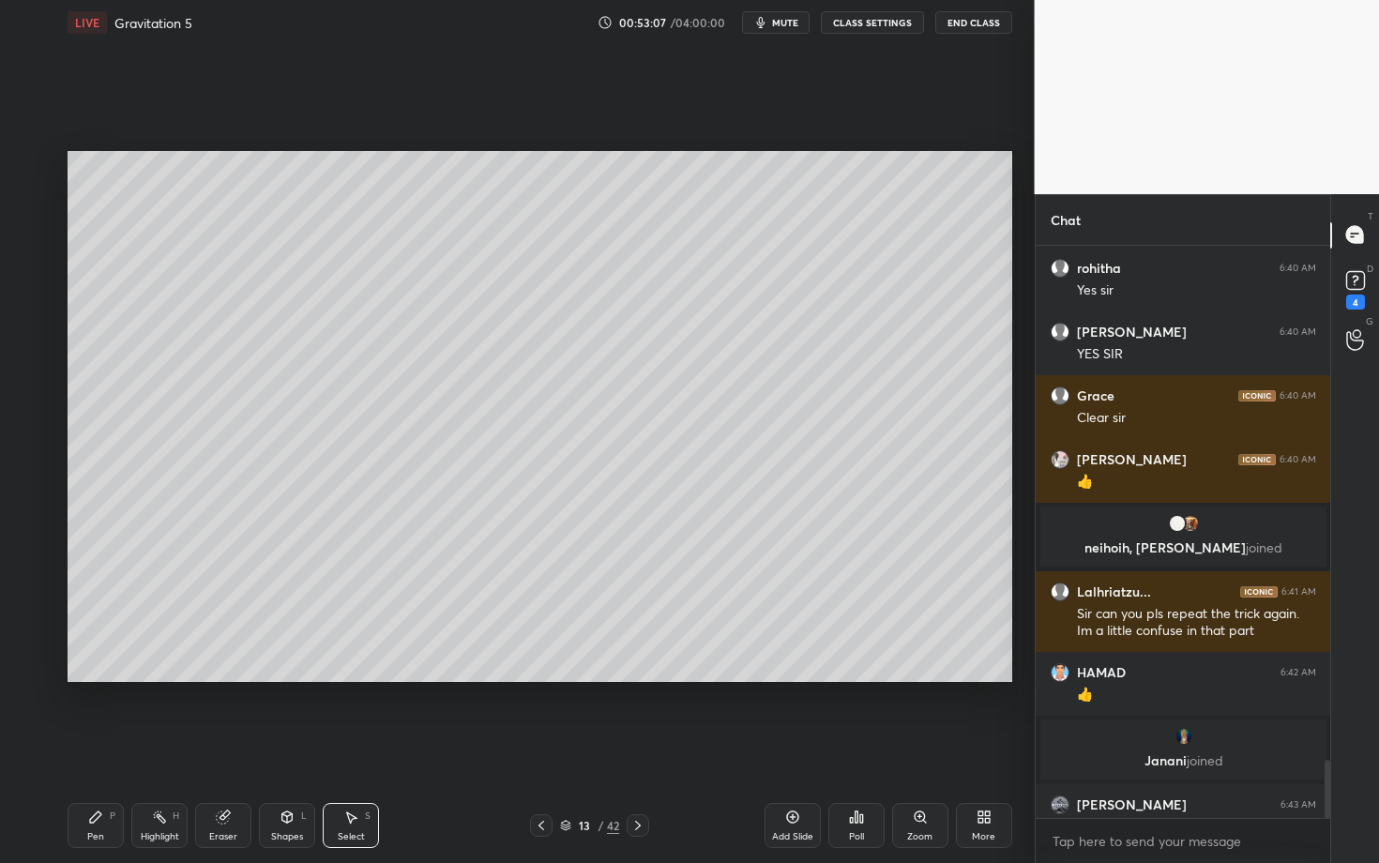
scroll to position [5106, 0]
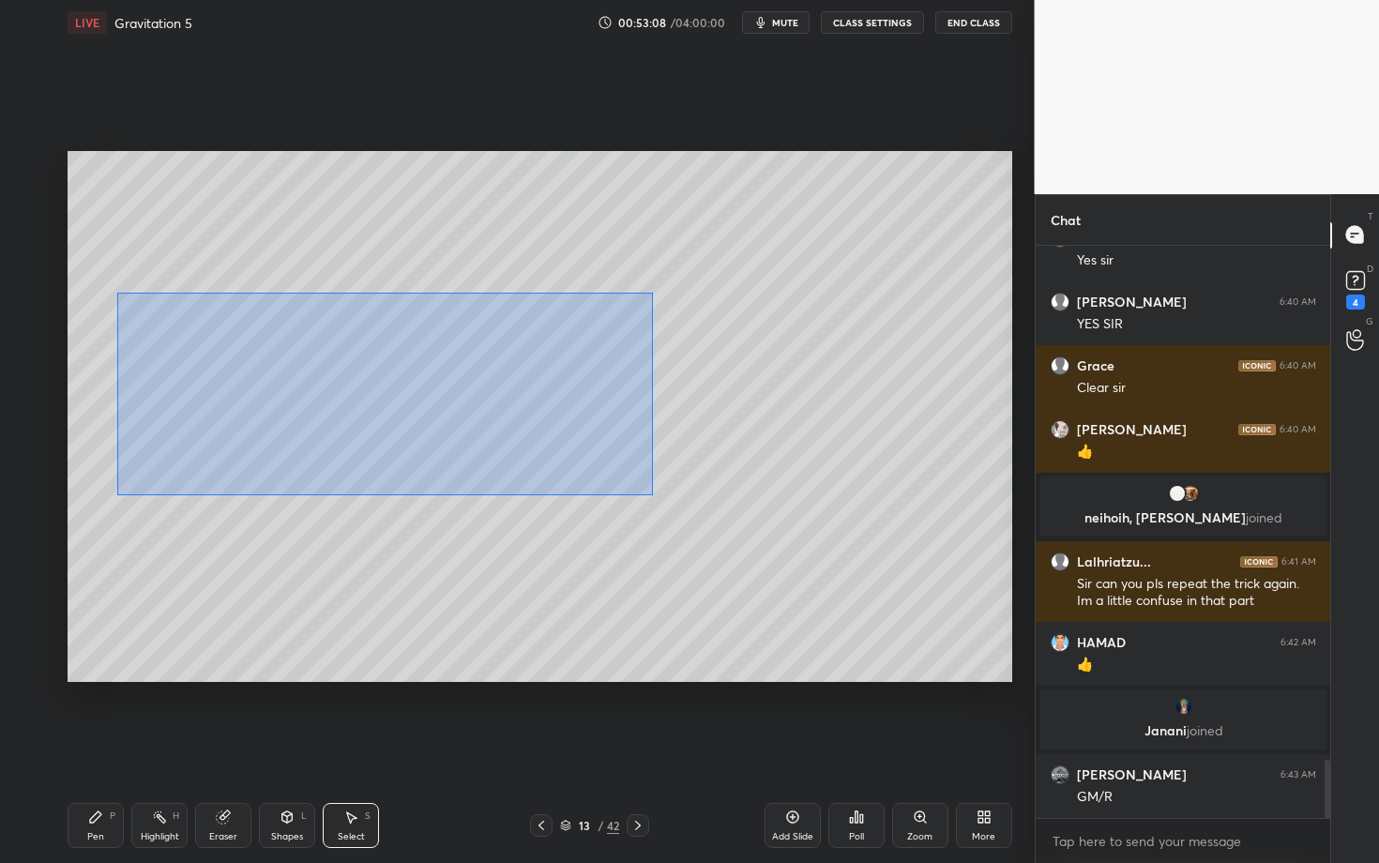
drag, startPoint x: 116, startPoint y: 293, endPoint x: 705, endPoint y: 512, distance: 628.0
click at [704, 512] on div "0 ° Undo Copy Duplicate Duplicate to new slide Delete" at bounding box center [540, 416] width 945 height 531
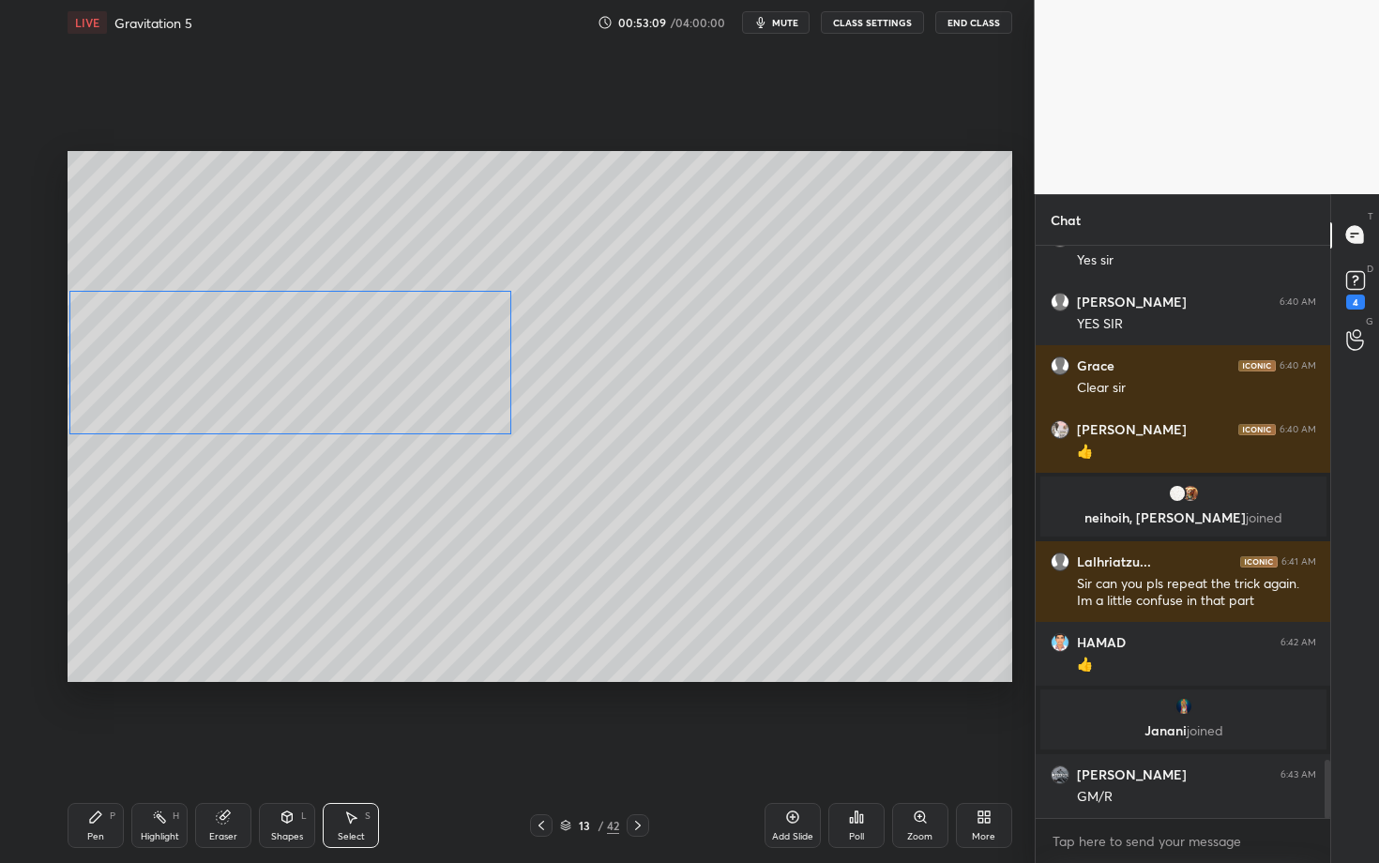
click at [400, 398] on div "0 ° Undo Copy Duplicate Duplicate to new slide Delete" at bounding box center [540, 416] width 945 height 531
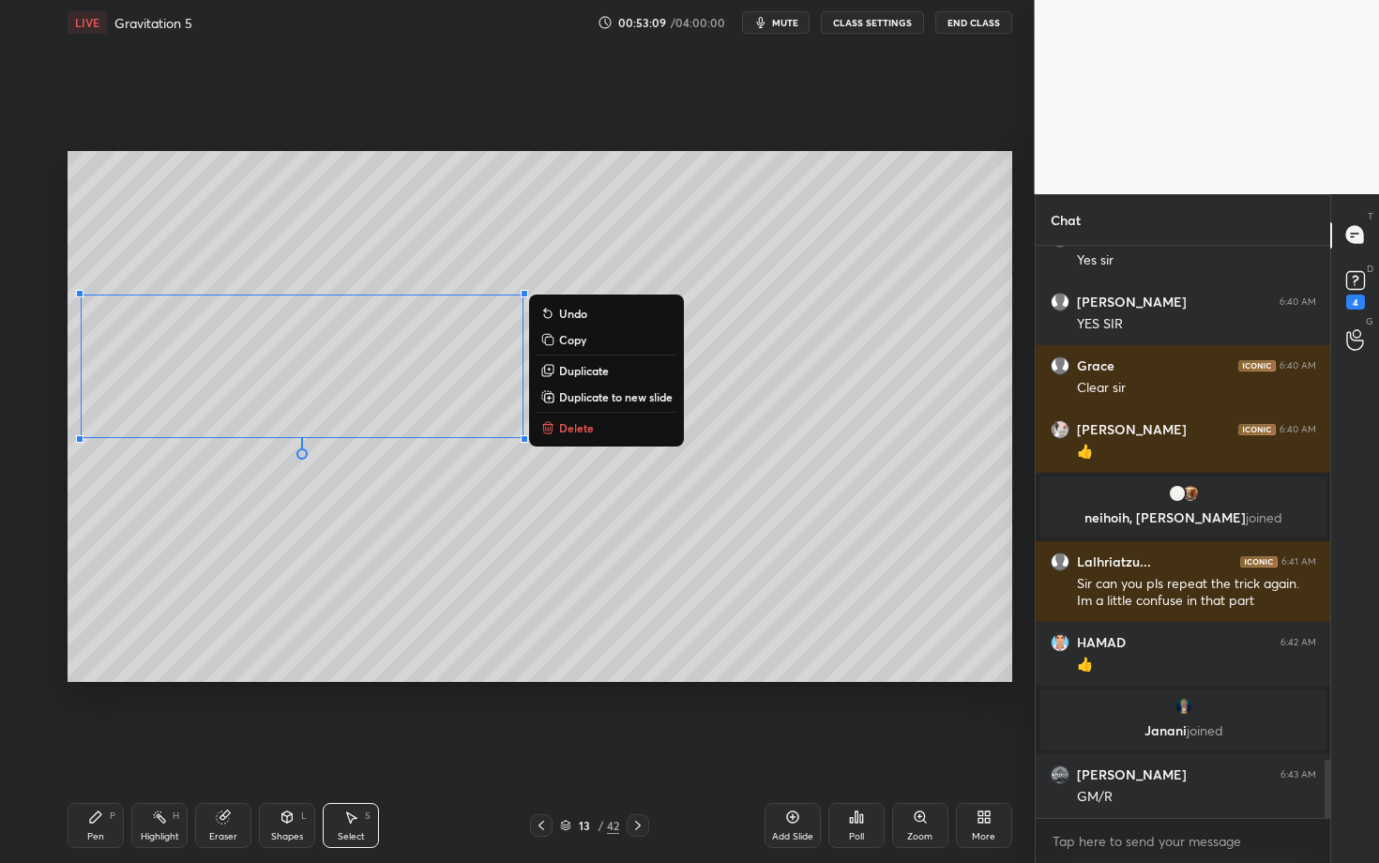
click at [334, 548] on div "0 ° Undo Copy Duplicate Duplicate to new slide Delete" at bounding box center [540, 416] width 945 height 531
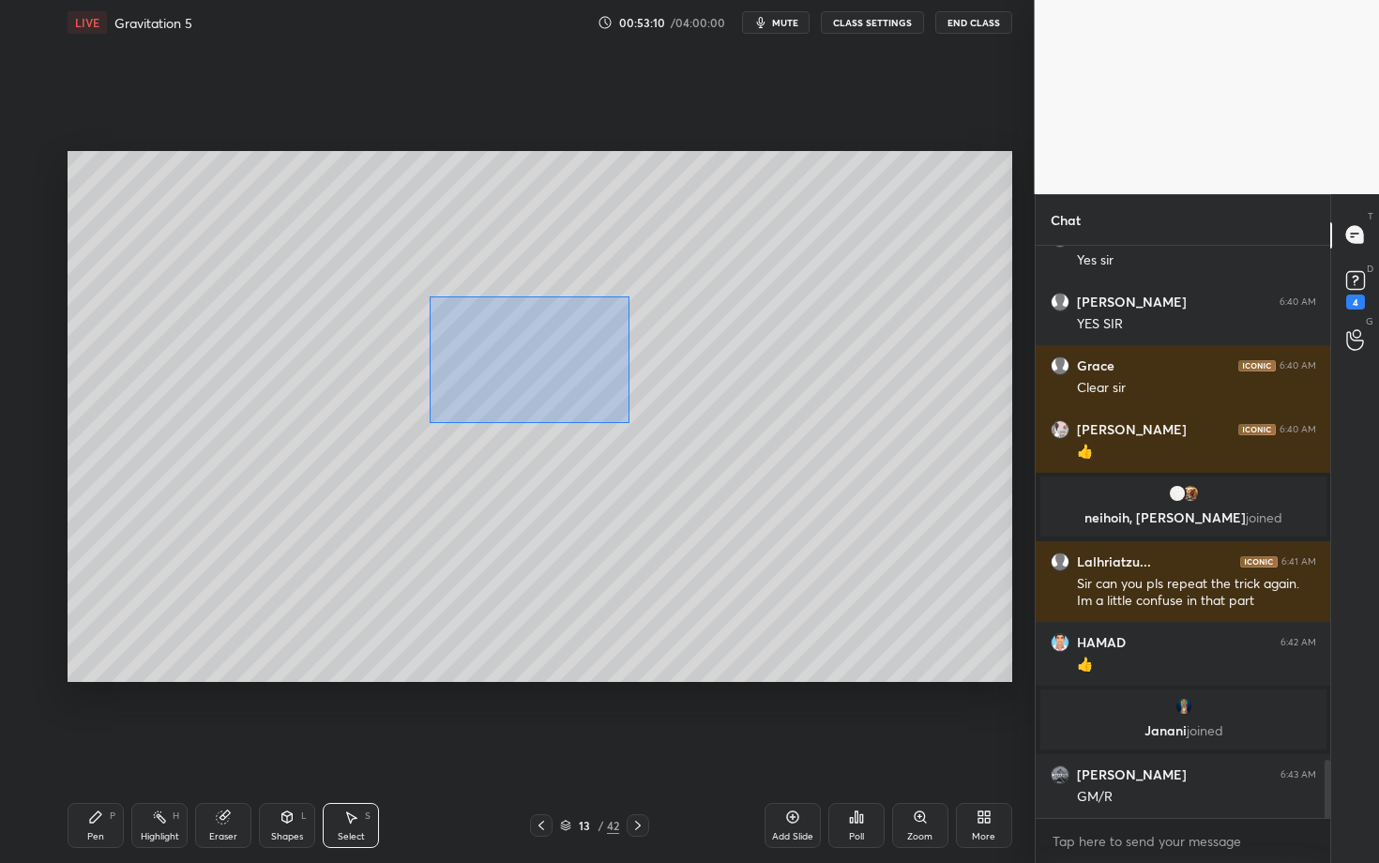
drag, startPoint x: 562, startPoint y: 401, endPoint x: 665, endPoint y: 429, distance: 107.0
click at [663, 427] on div "0 ° Undo Copy Duplicate Duplicate to new slide Delete" at bounding box center [540, 416] width 945 height 531
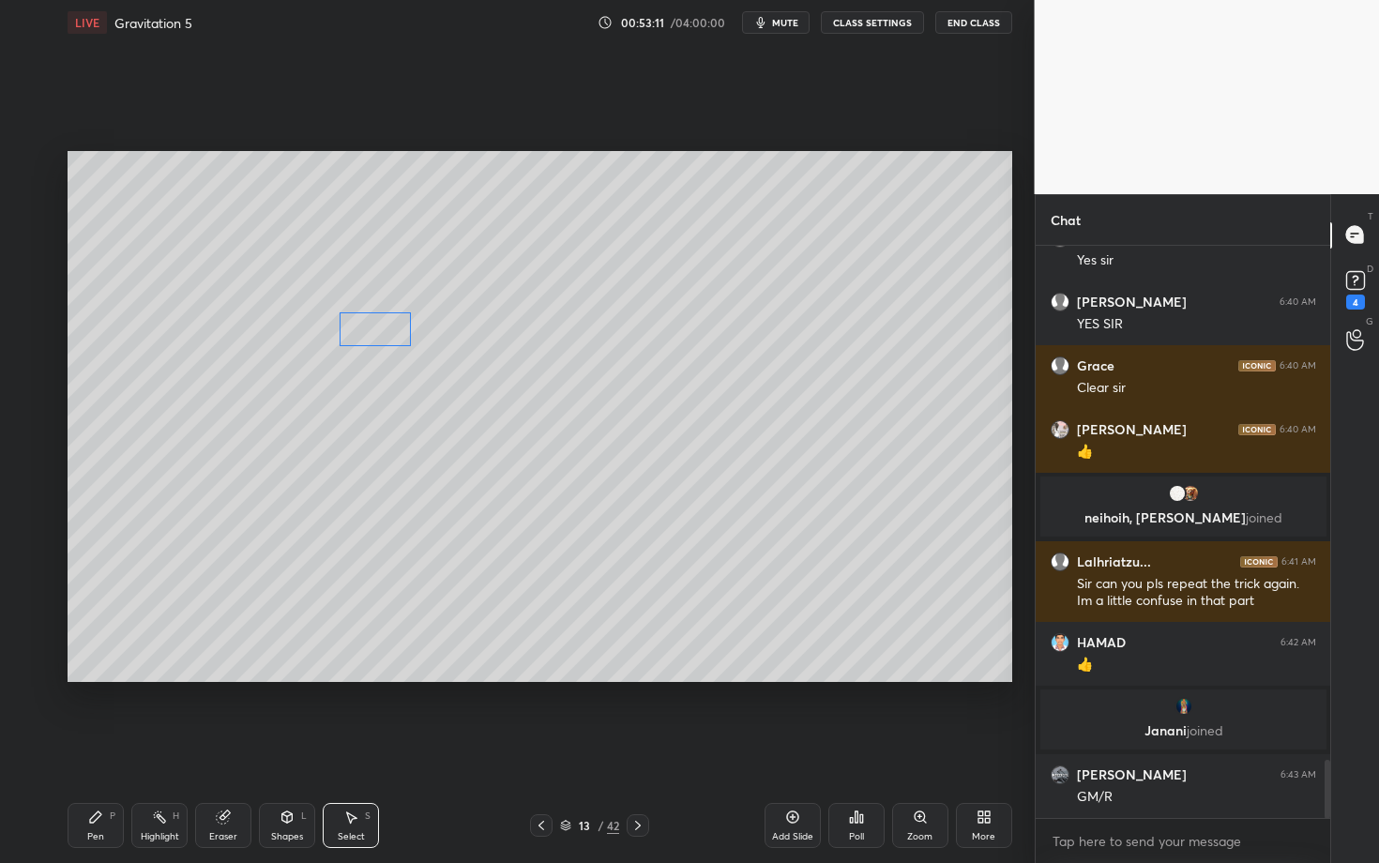
drag, startPoint x: 449, startPoint y: 332, endPoint x: 378, endPoint y: 334, distance: 70.4
click at [379, 334] on div "0 ° Undo Copy Duplicate Duplicate to new slide Delete" at bounding box center [540, 416] width 945 height 531
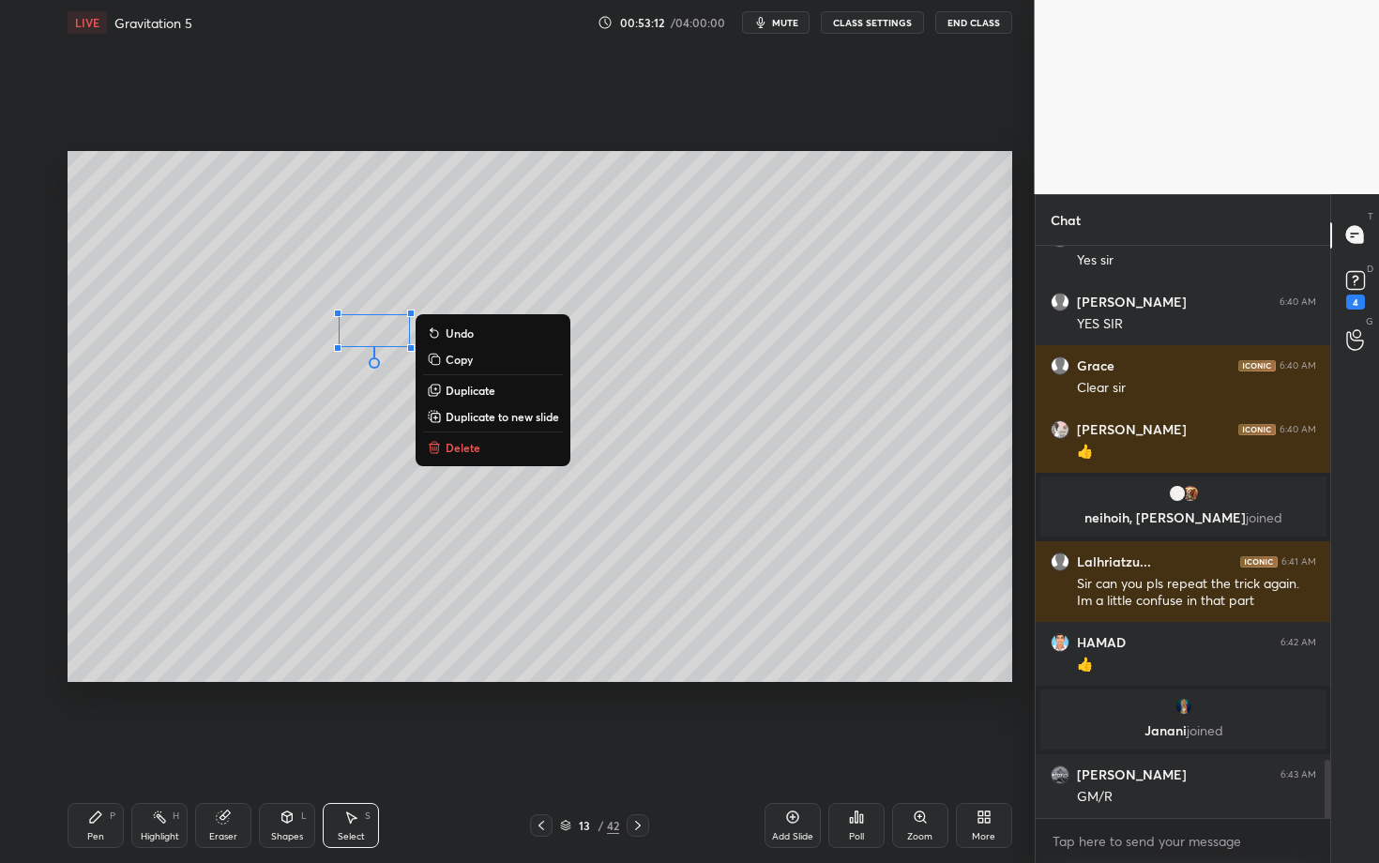
click at [107, 748] on div "Pen P" at bounding box center [96, 825] width 56 height 45
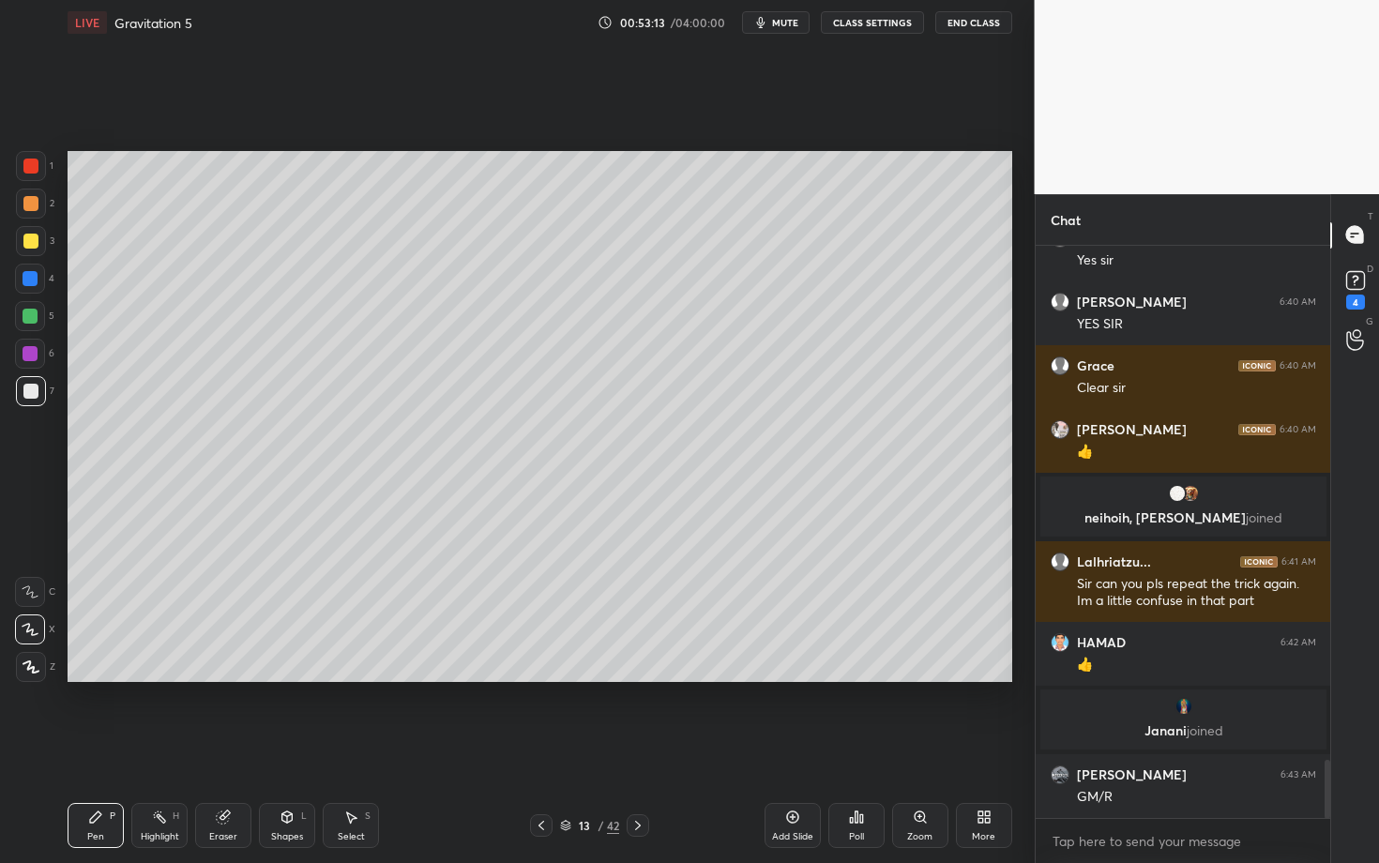
click at [32, 315] on div at bounding box center [30, 316] width 15 height 15
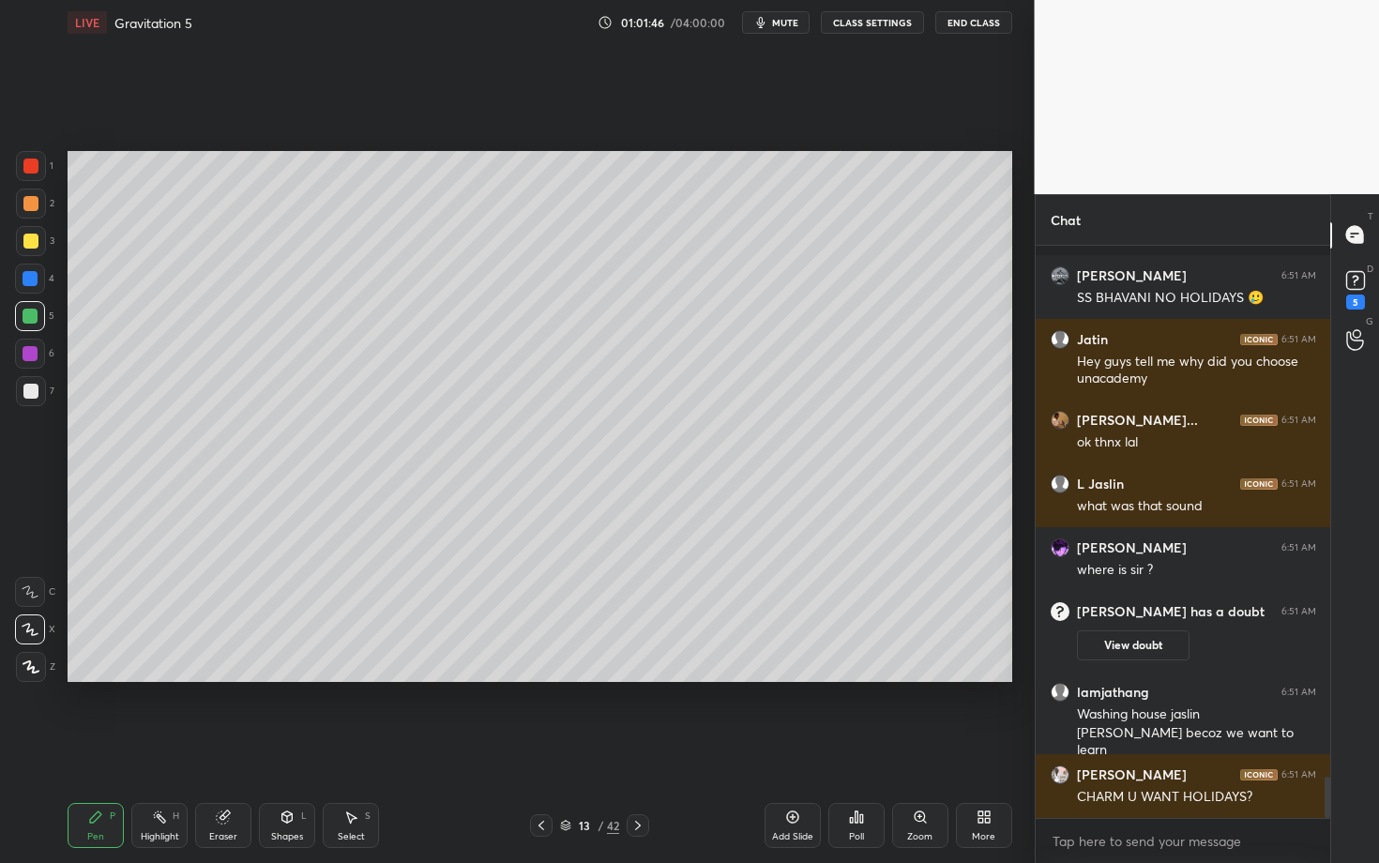
scroll to position [7396, 0]
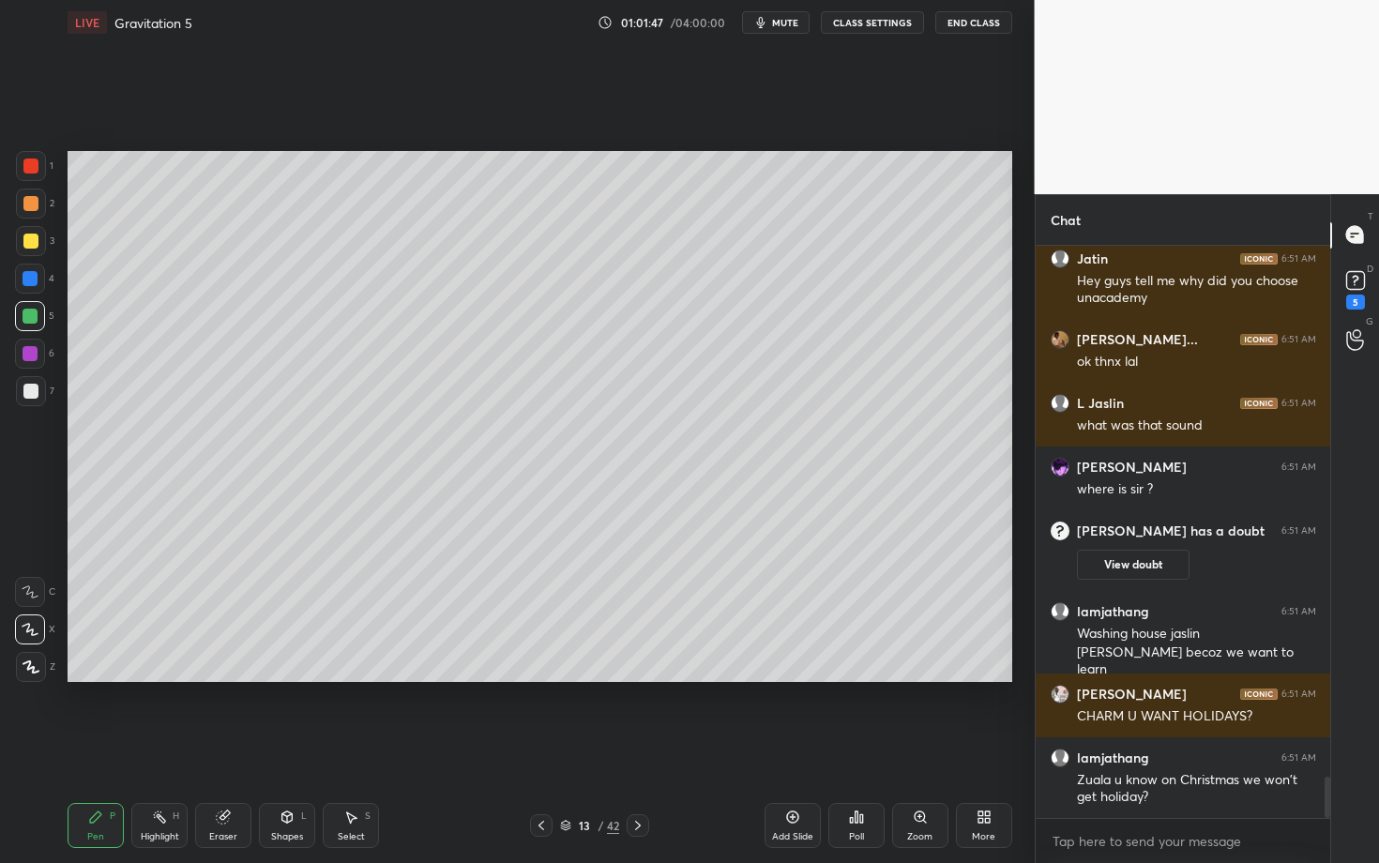
click at [633, 748] on icon at bounding box center [638, 825] width 15 height 15
click at [28, 630] on icon at bounding box center [30, 629] width 17 height 13
click at [31, 174] on div at bounding box center [31, 166] width 30 height 30
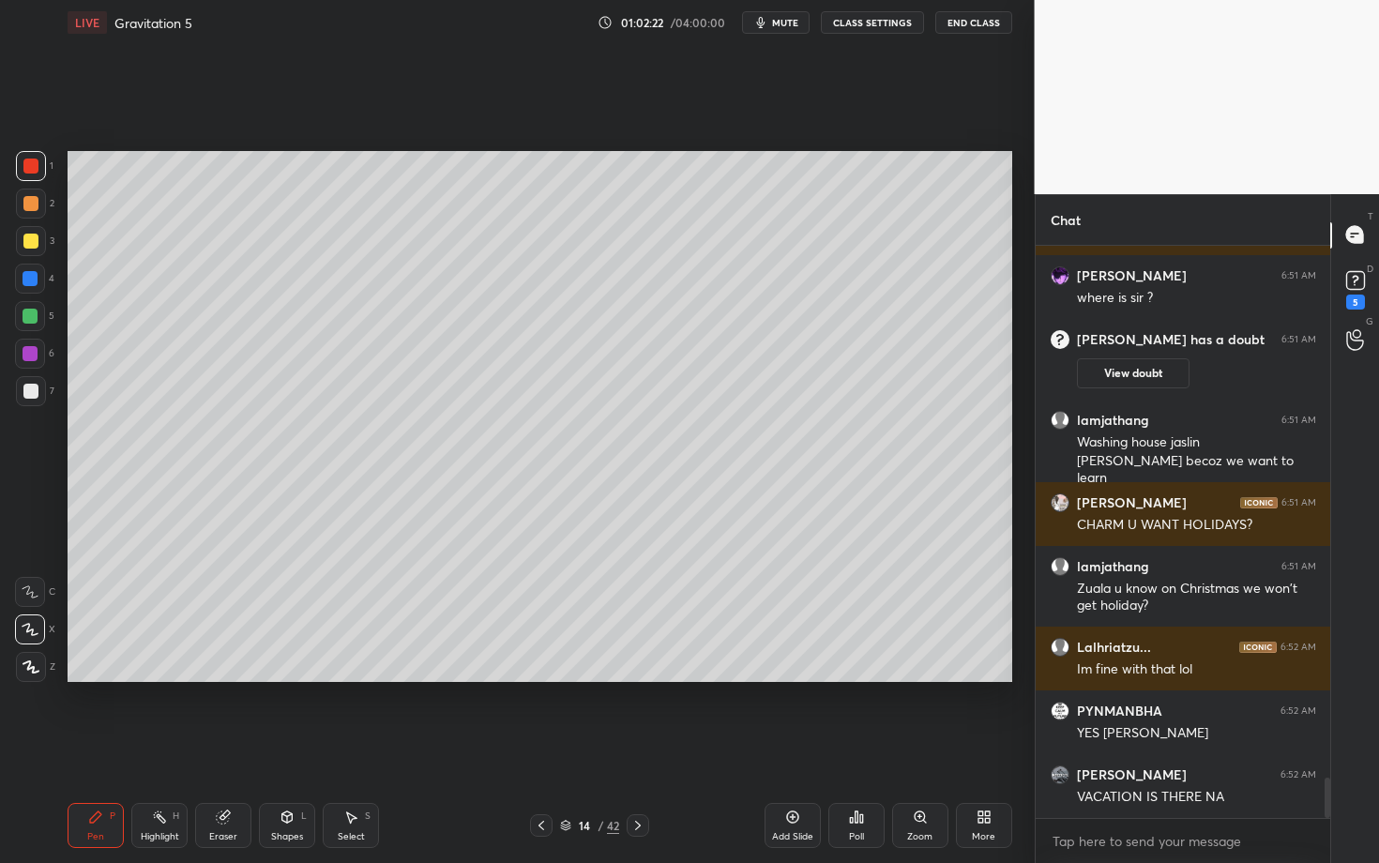
scroll to position [7651, 0]
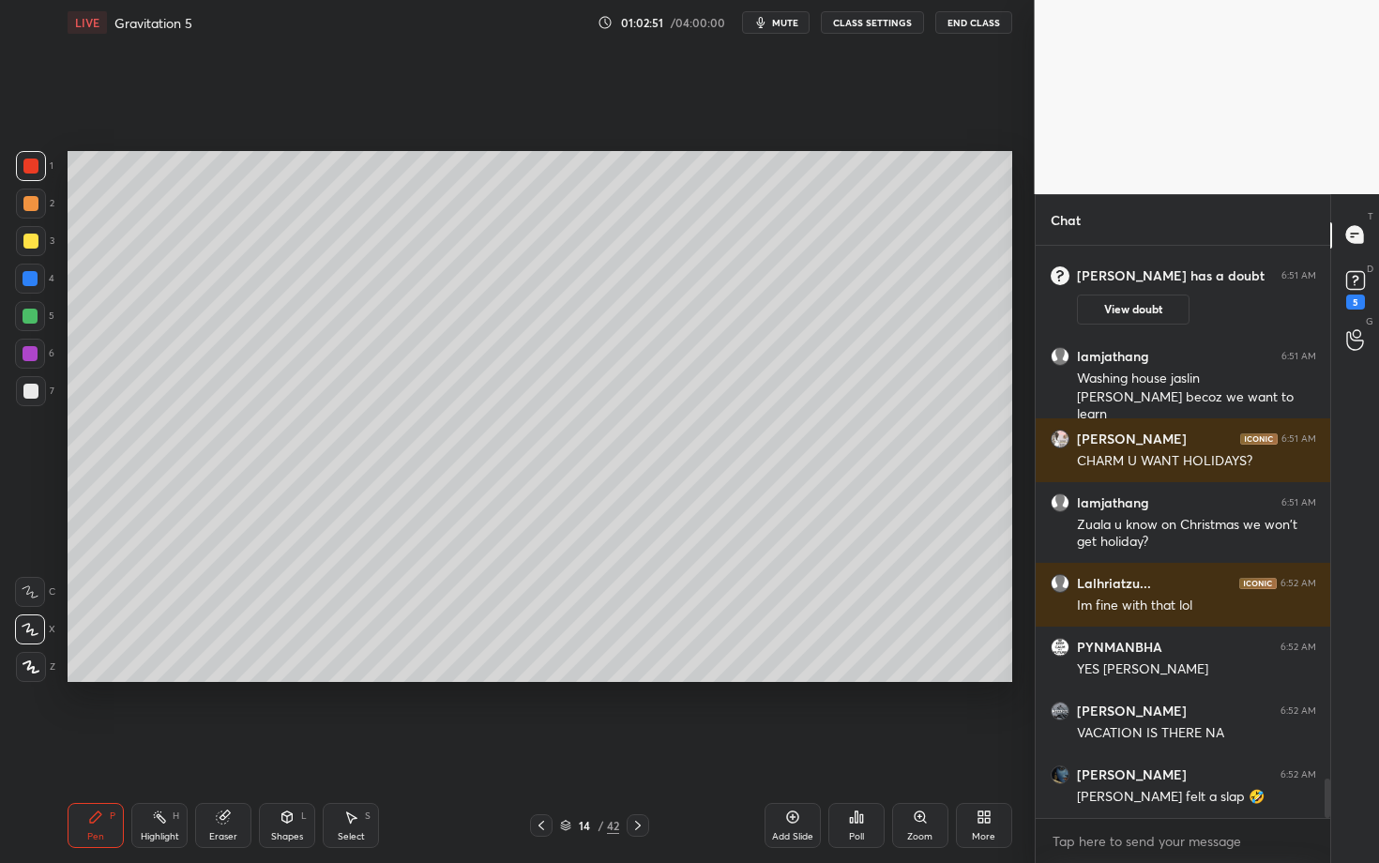
click at [34, 400] on div at bounding box center [31, 391] width 30 height 30
click at [142, 748] on div "Highlight H" at bounding box center [159, 825] width 56 height 45
click at [88, 748] on div "Pen P" at bounding box center [96, 825] width 56 height 45
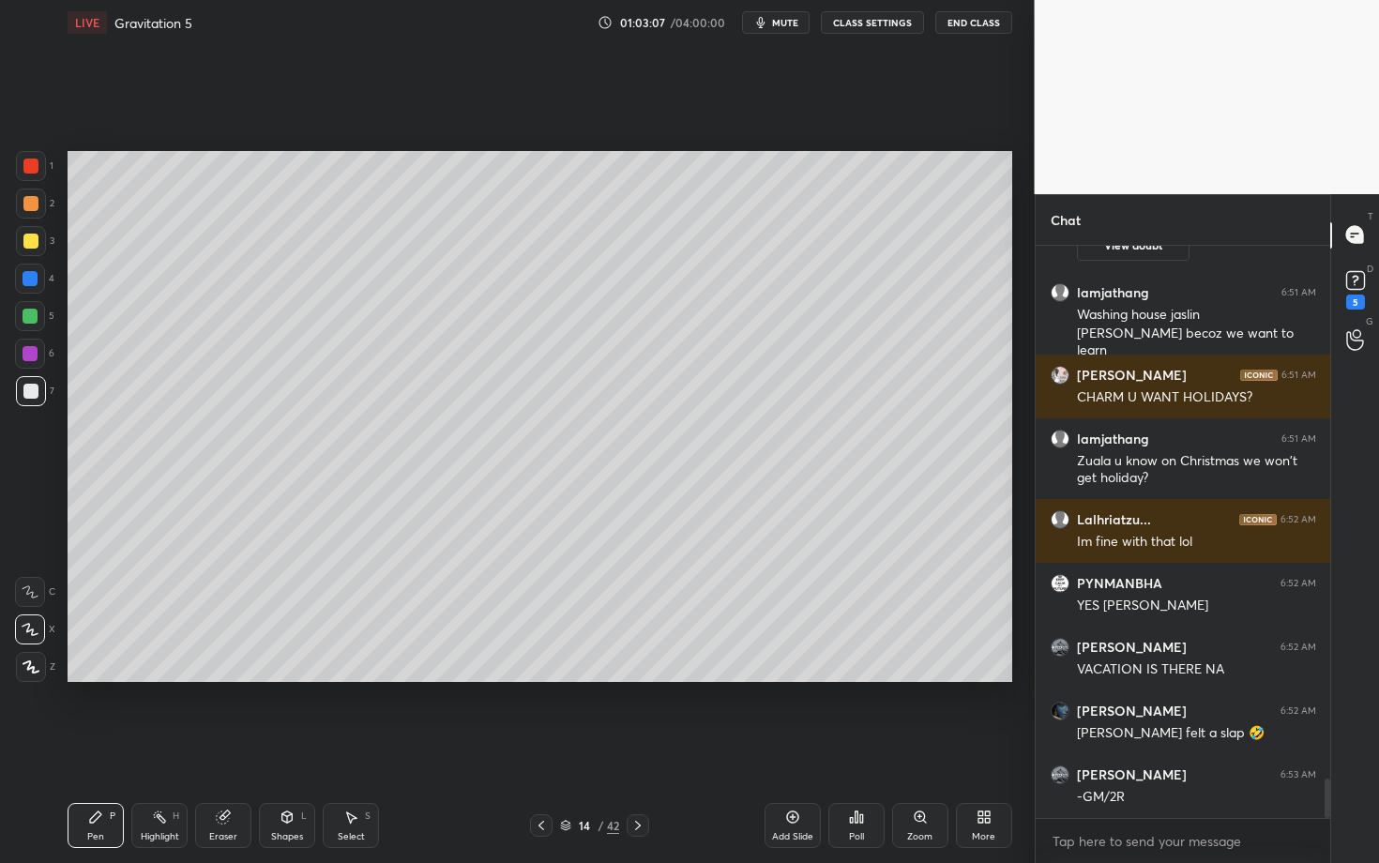
click at [48, 392] on div "7" at bounding box center [35, 391] width 38 height 30
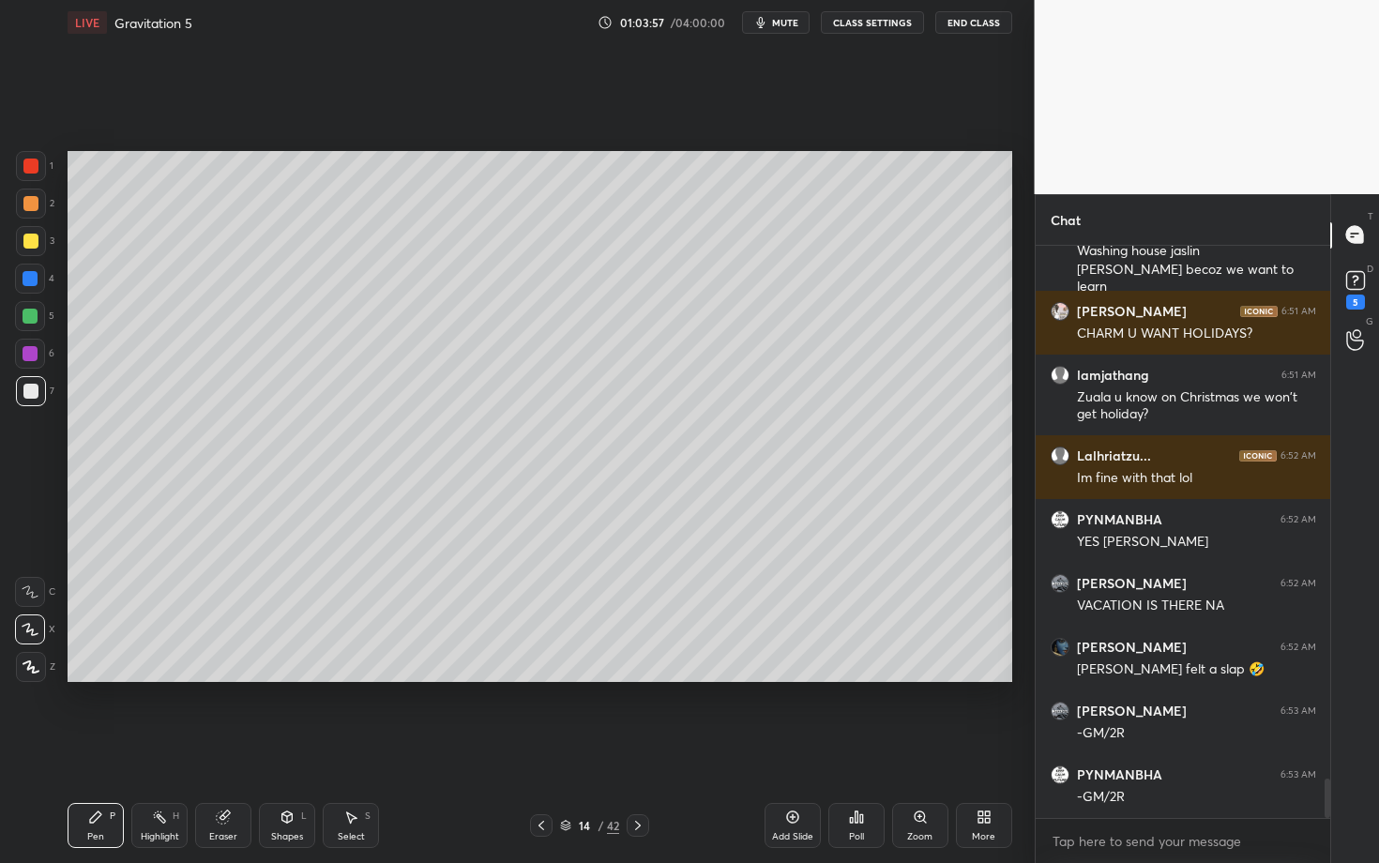
click at [634, 748] on icon at bounding box center [638, 825] width 15 height 15
click at [36, 243] on div at bounding box center [31, 241] width 30 height 30
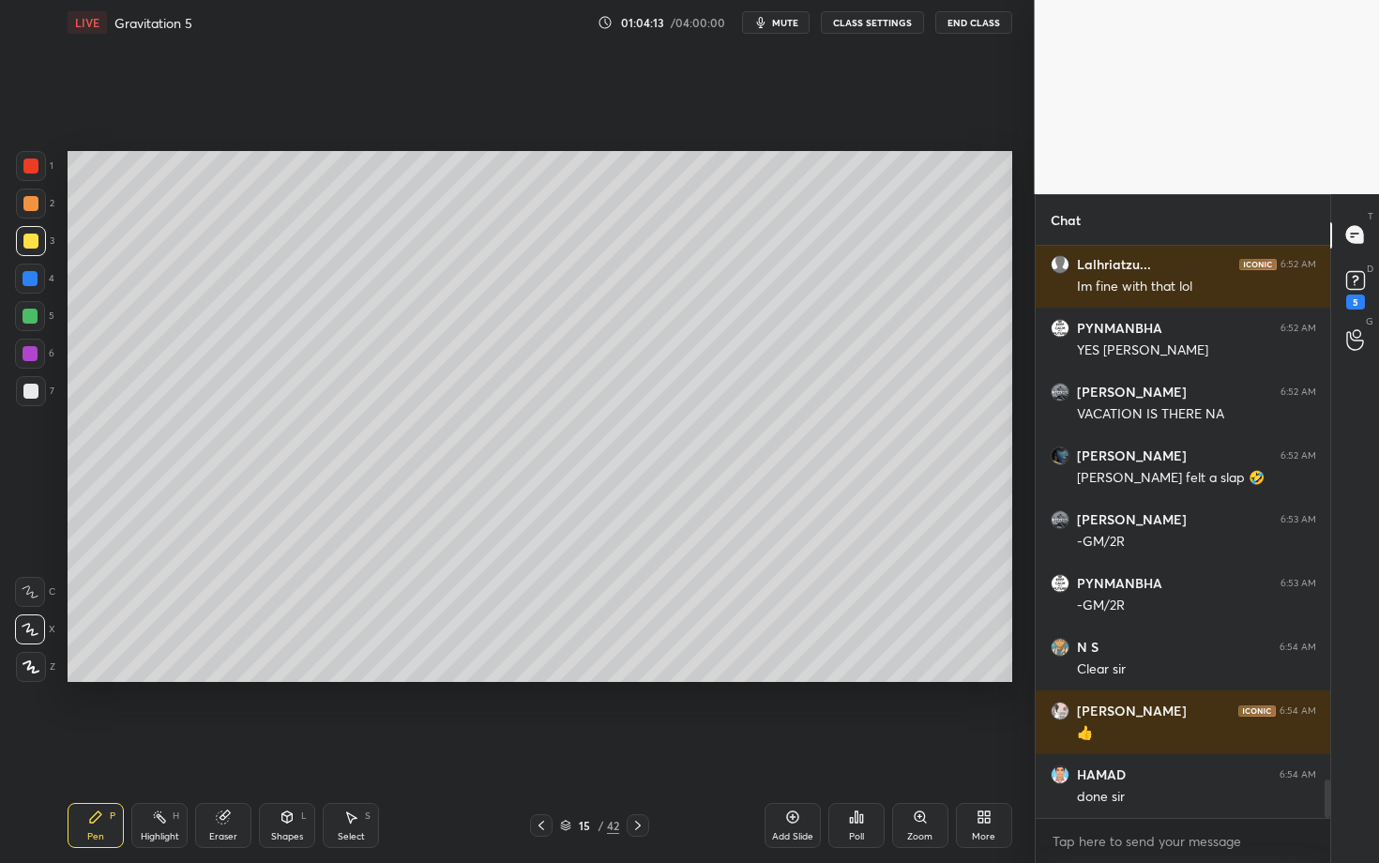
scroll to position [8034, 0]
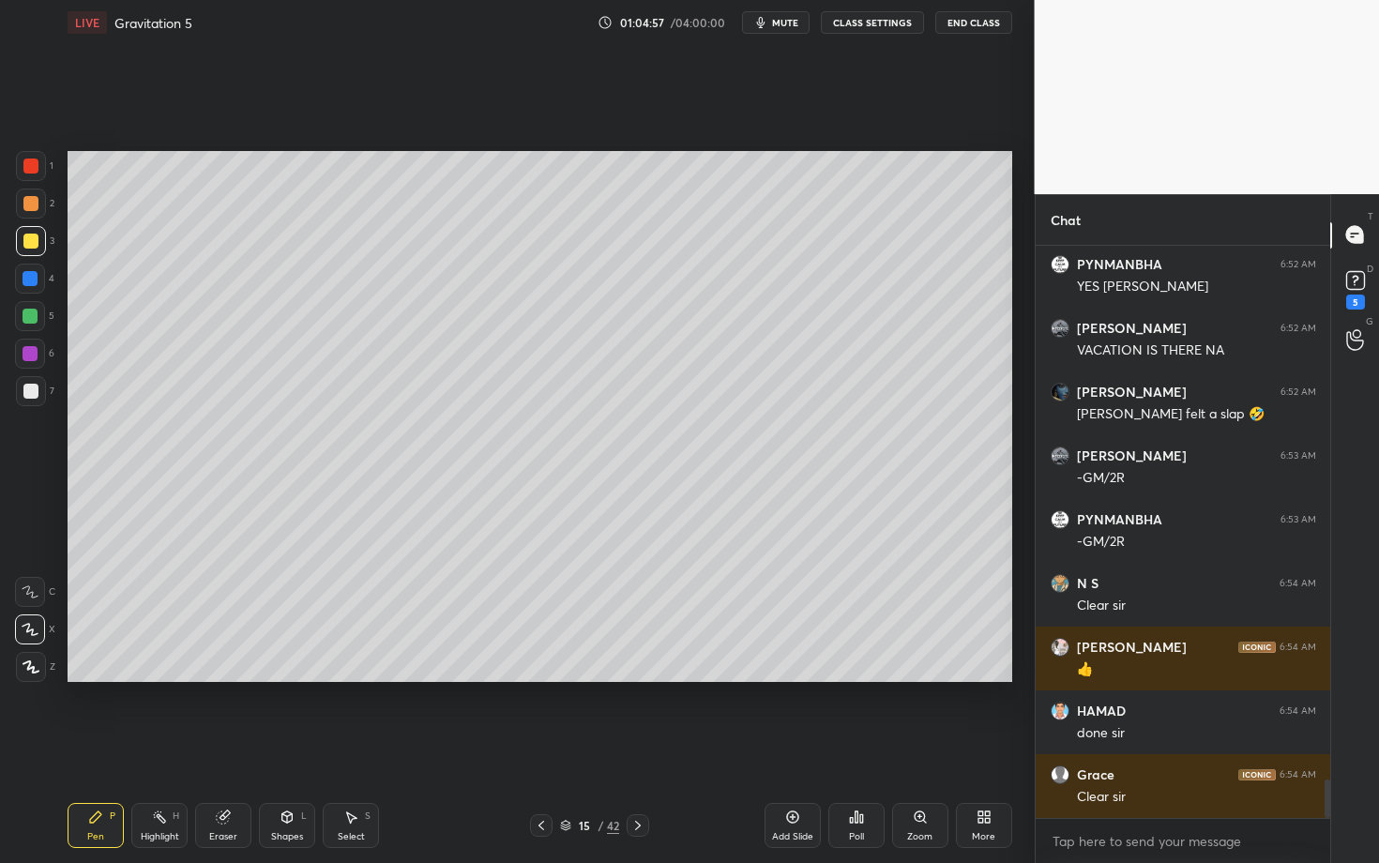
click at [223, 748] on div "Eraser" at bounding box center [223, 825] width 56 height 45
click at [104, 748] on div "Pen P" at bounding box center [96, 825] width 56 height 45
click at [297, 748] on div "Shapes L" at bounding box center [287, 825] width 56 height 45
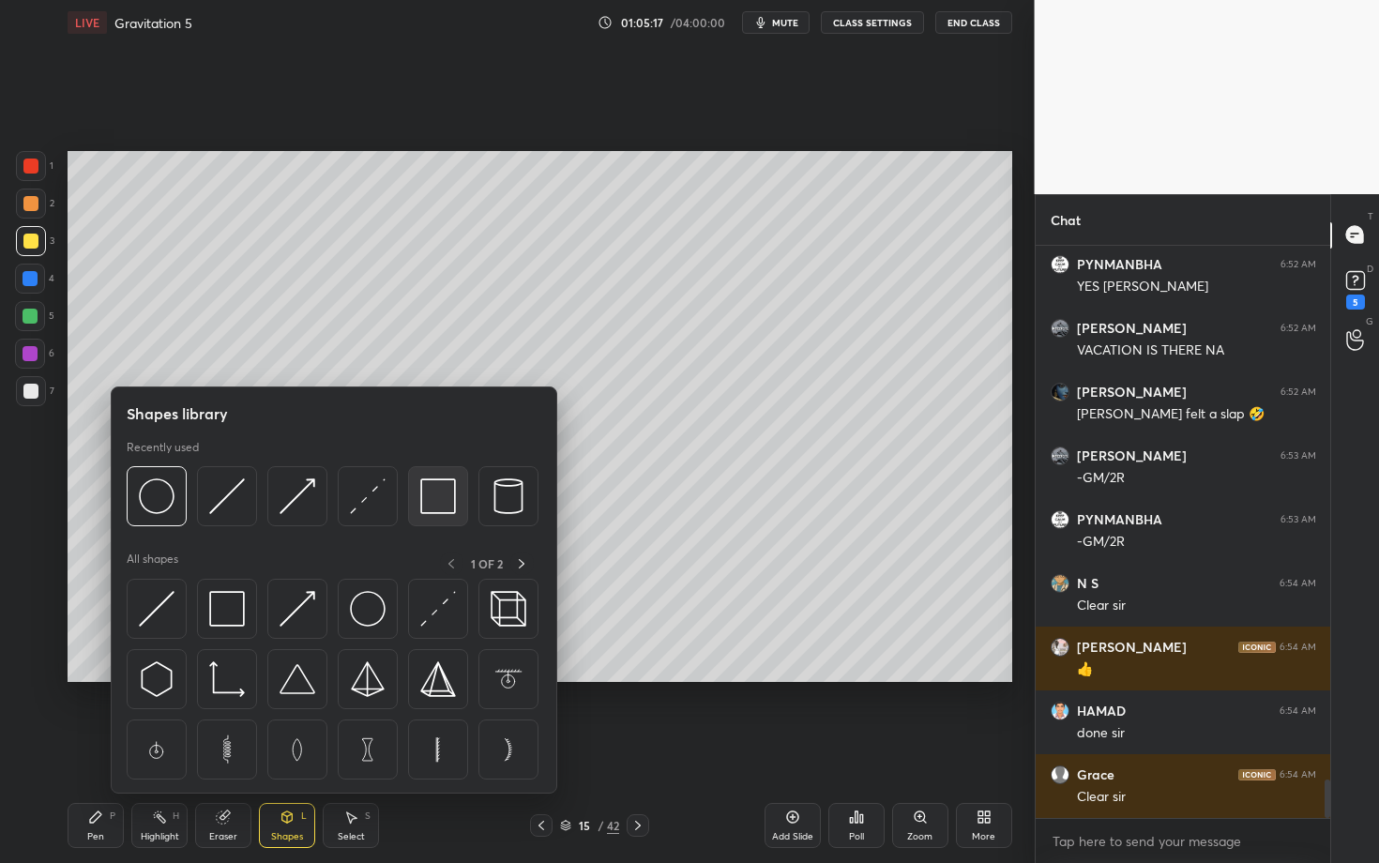
click at [428, 490] on img at bounding box center [438, 497] width 36 height 36
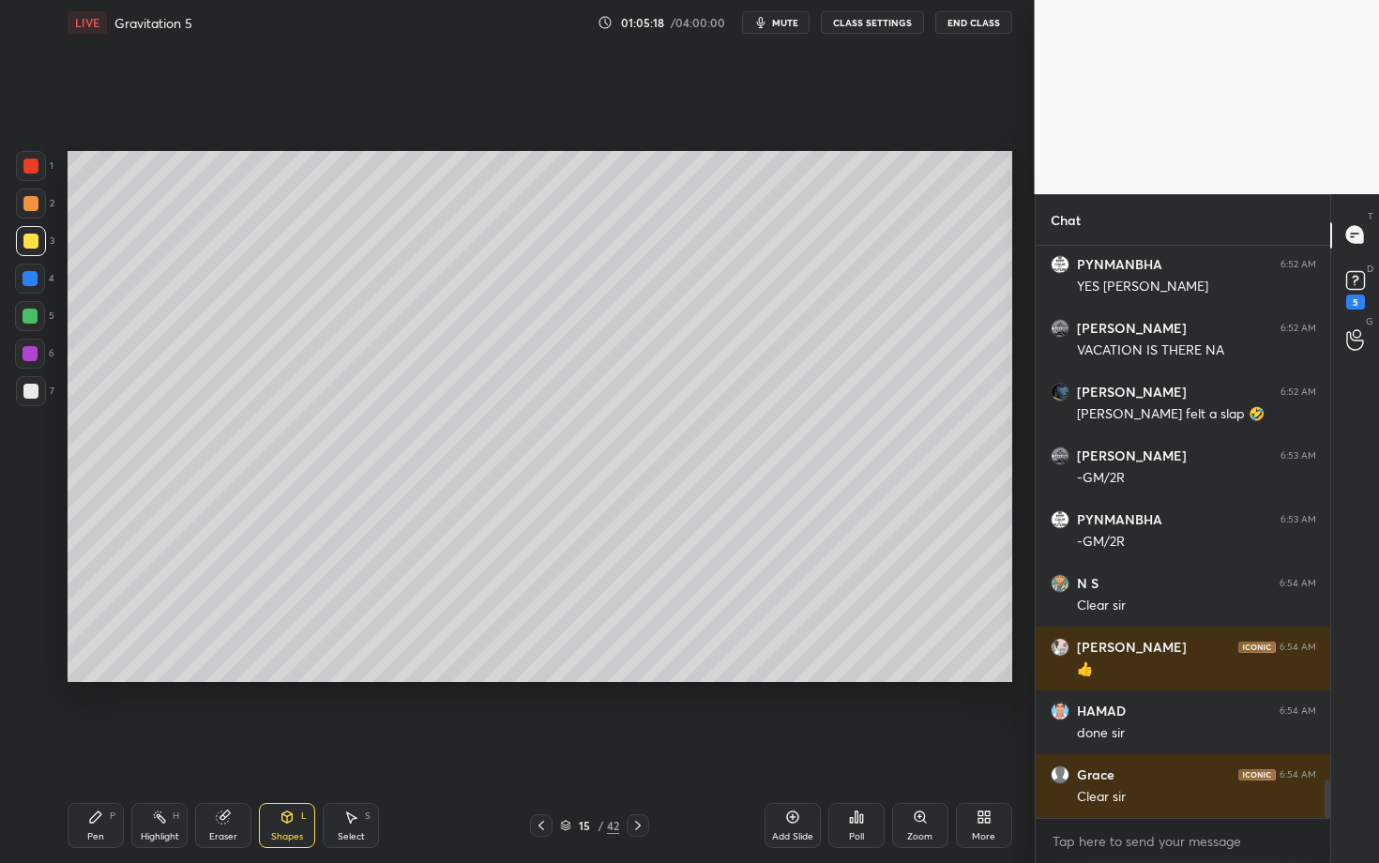
click at [32, 398] on div at bounding box center [31, 391] width 30 height 30
click at [99, 748] on div "Pen" at bounding box center [95, 836] width 17 height 9
click at [27, 371] on div "6" at bounding box center [34, 358] width 39 height 38
click at [32, 391] on div at bounding box center [30, 391] width 15 height 15
click at [290, 748] on div "Shapes L" at bounding box center [287, 825] width 56 height 45
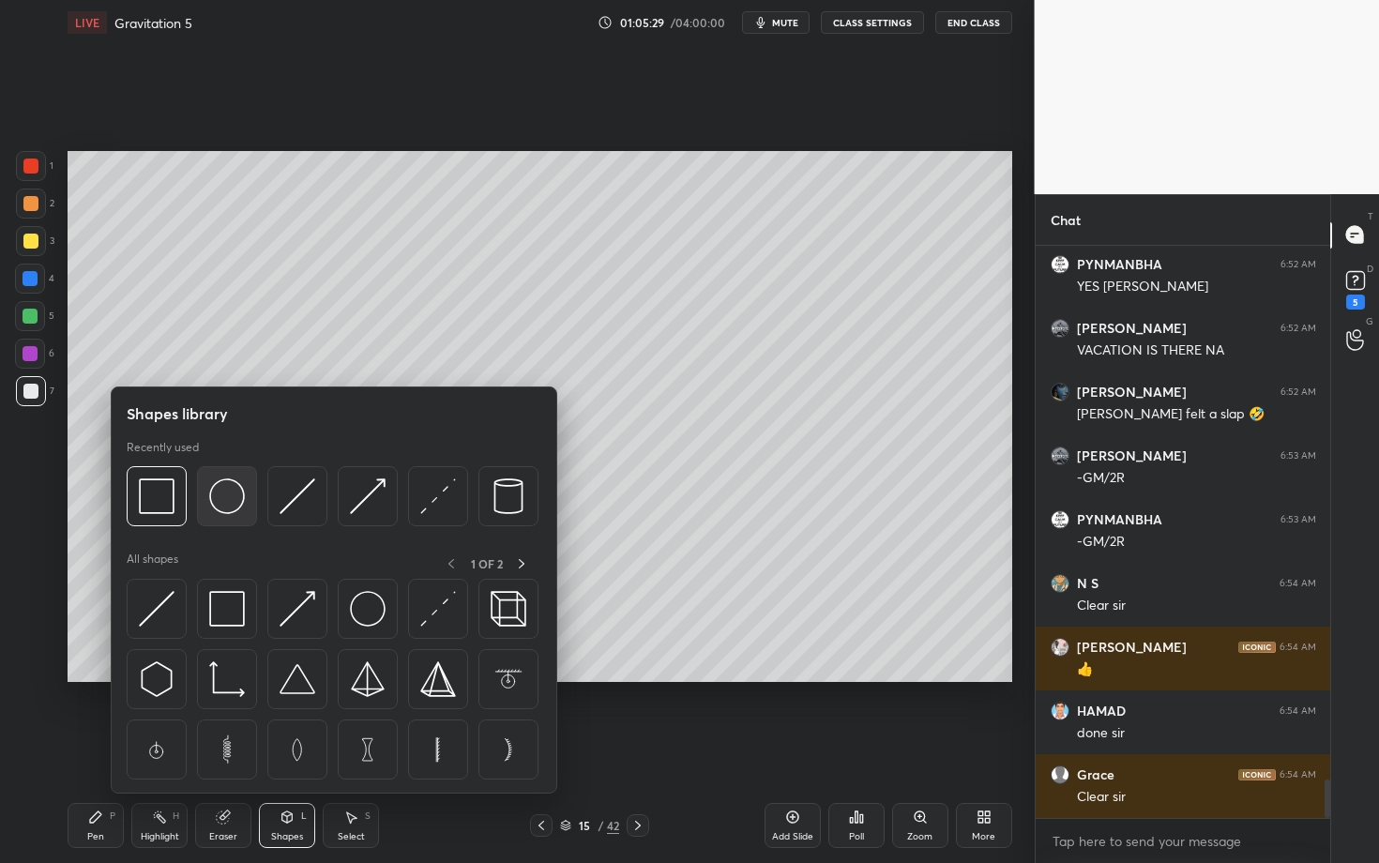
click at [226, 496] on img at bounding box center [227, 497] width 36 height 36
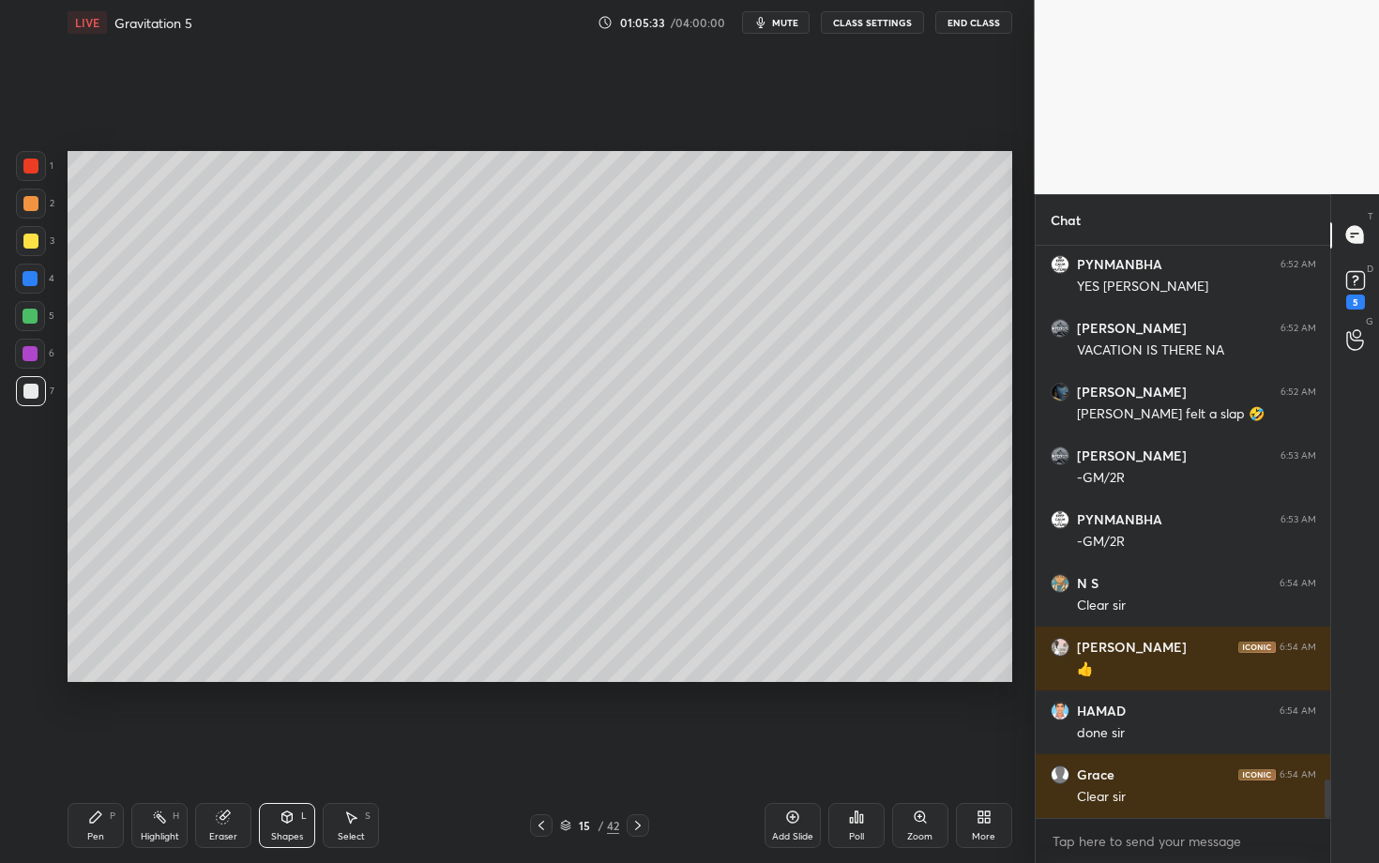
click at [274, 748] on div "Shapes" at bounding box center [287, 836] width 32 height 9
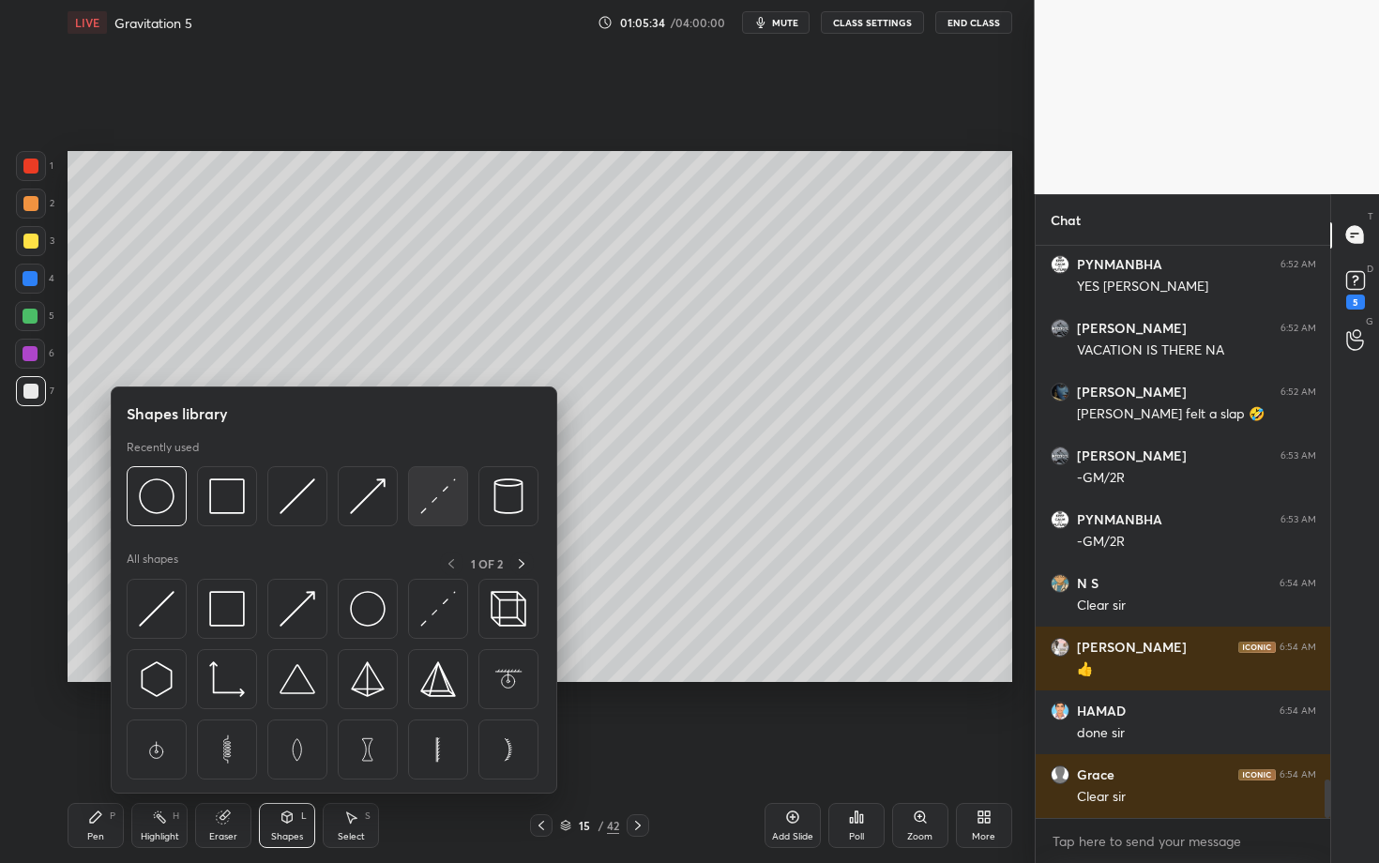
click at [439, 496] on img at bounding box center [438, 497] width 36 height 36
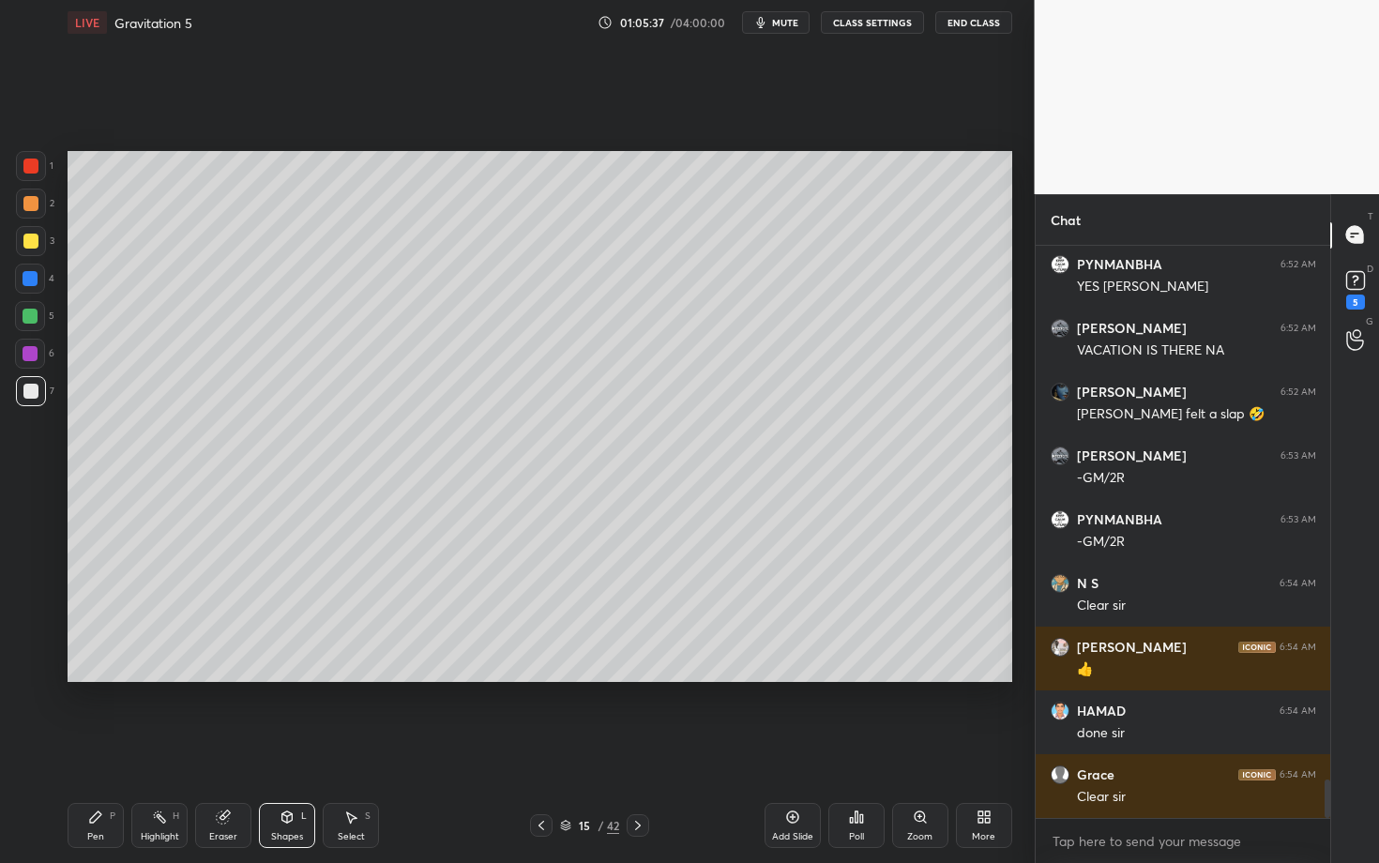
click at [297, 748] on div "Shapes" at bounding box center [287, 836] width 32 height 9
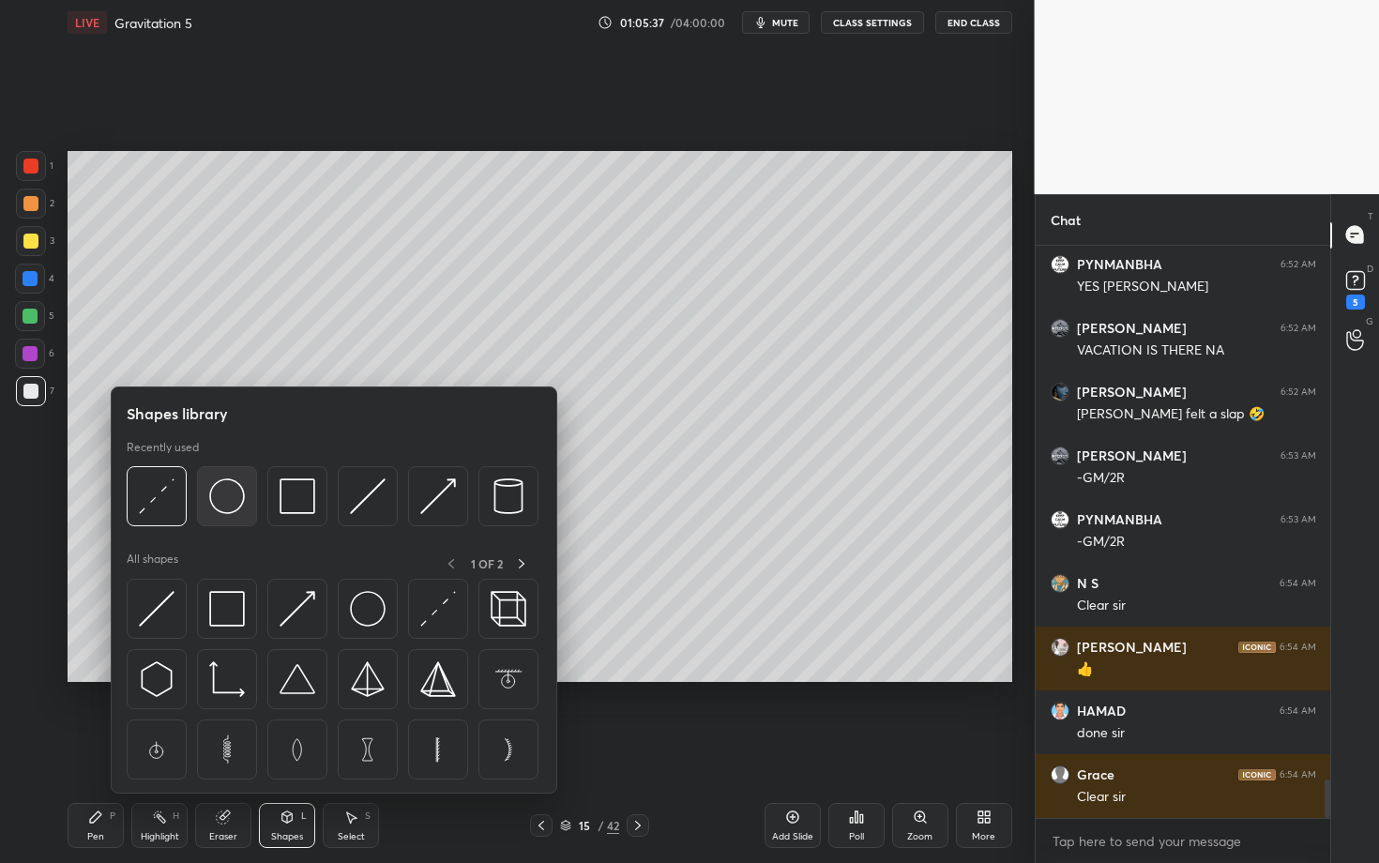
click at [215, 500] on img at bounding box center [227, 497] width 36 height 36
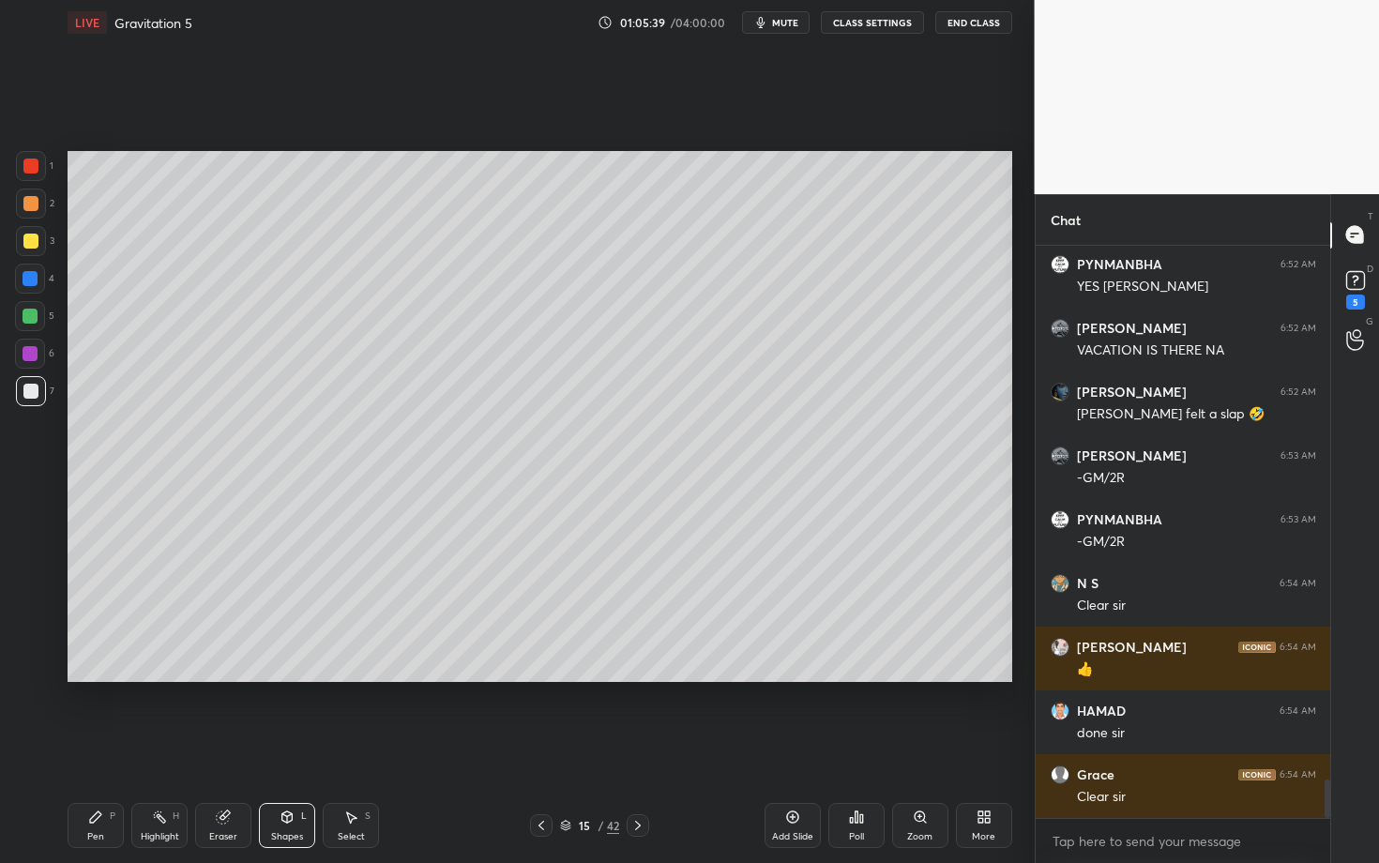
click at [81, 748] on div "Pen P" at bounding box center [96, 825] width 56 height 45
click at [503, 748] on div "Setting up your live class Poll for secs No correct answer Start poll" at bounding box center [540, 416] width 960 height 743
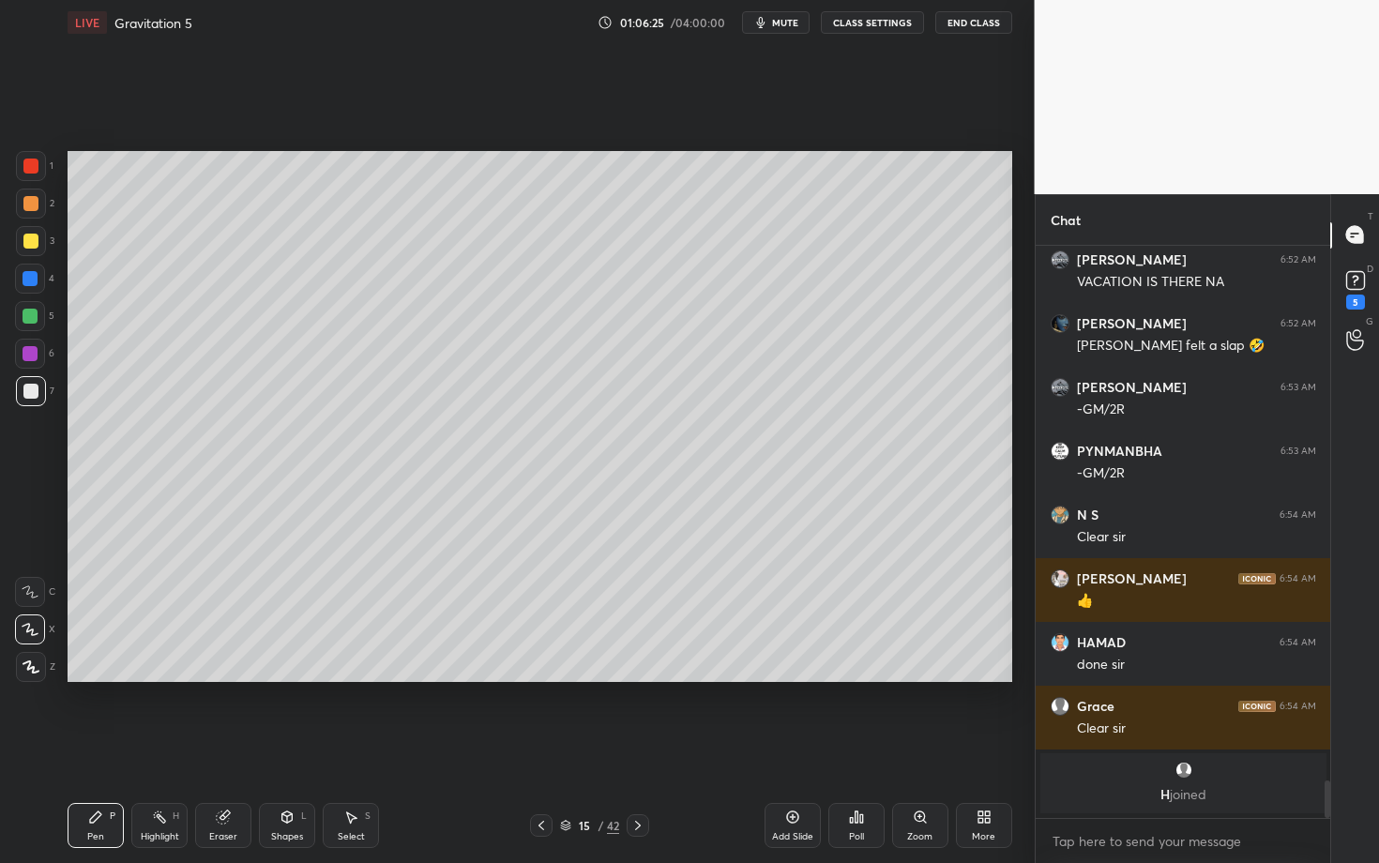
click at [637, 748] on div "Pen P Highlight H Eraser Shapes L Select S 15 / 42 Add Slide Poll Zoom More" at bounding box center [540, 825] width 945 height 75
click at [156, 748] on div "Highlight H" at bounding box center [159, 825] width 56 height 45
click at [85, 748] on div "Pen P" at bounding box center [96, 825] width 56 height 45
click at [364, 748] on div "Select S" at bounding box center [351, 825] width 56 height 45
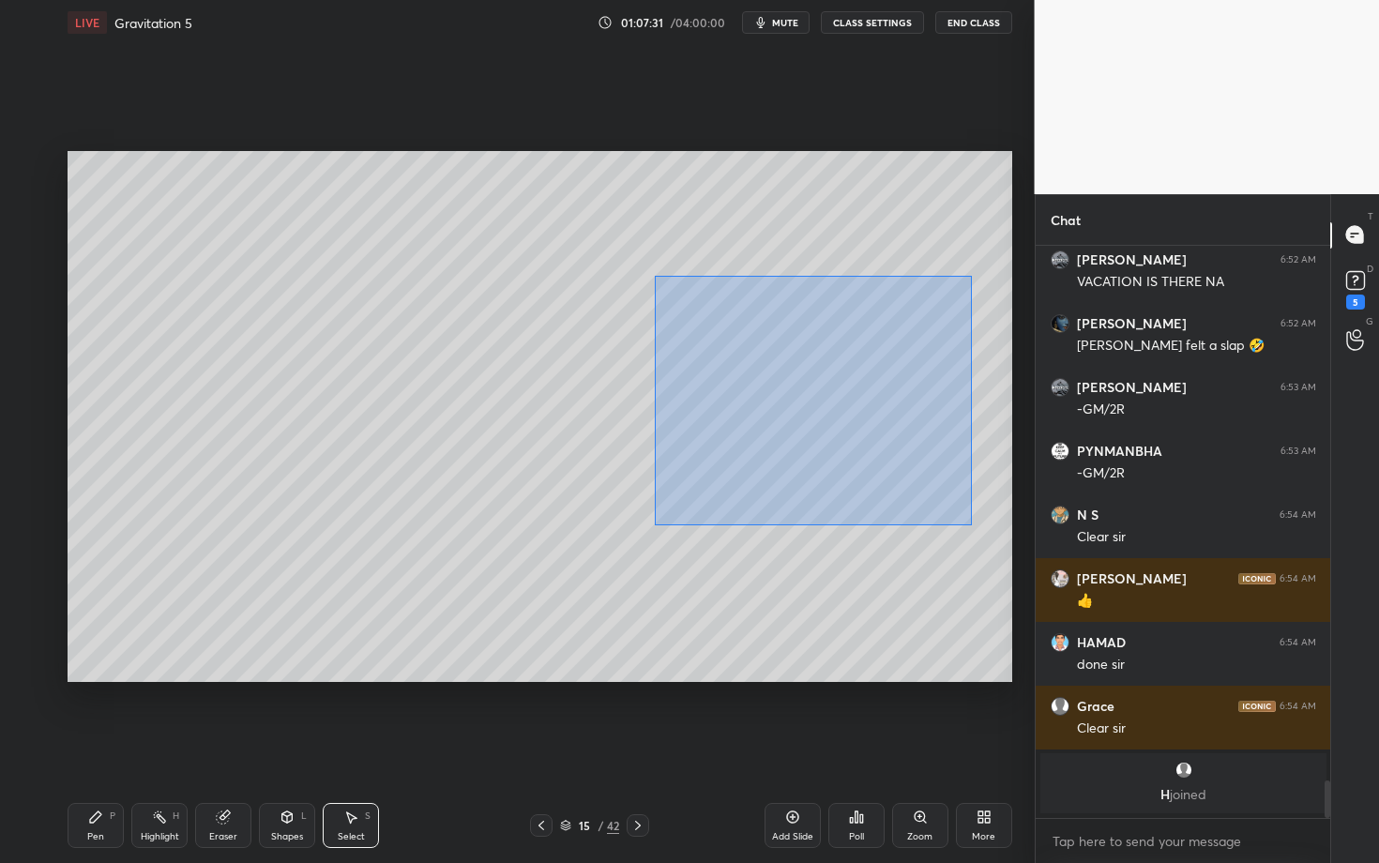
drag, startPoint x: 669, startPoint y: 300, endPoint x: 972, endPoint y: 525, distance: 377.0
click at [972, 524] on div "0 ° Undo Copy Duplicate Duplicate to new slide Delete" at bounding box center [540, 416] width 945 height 531
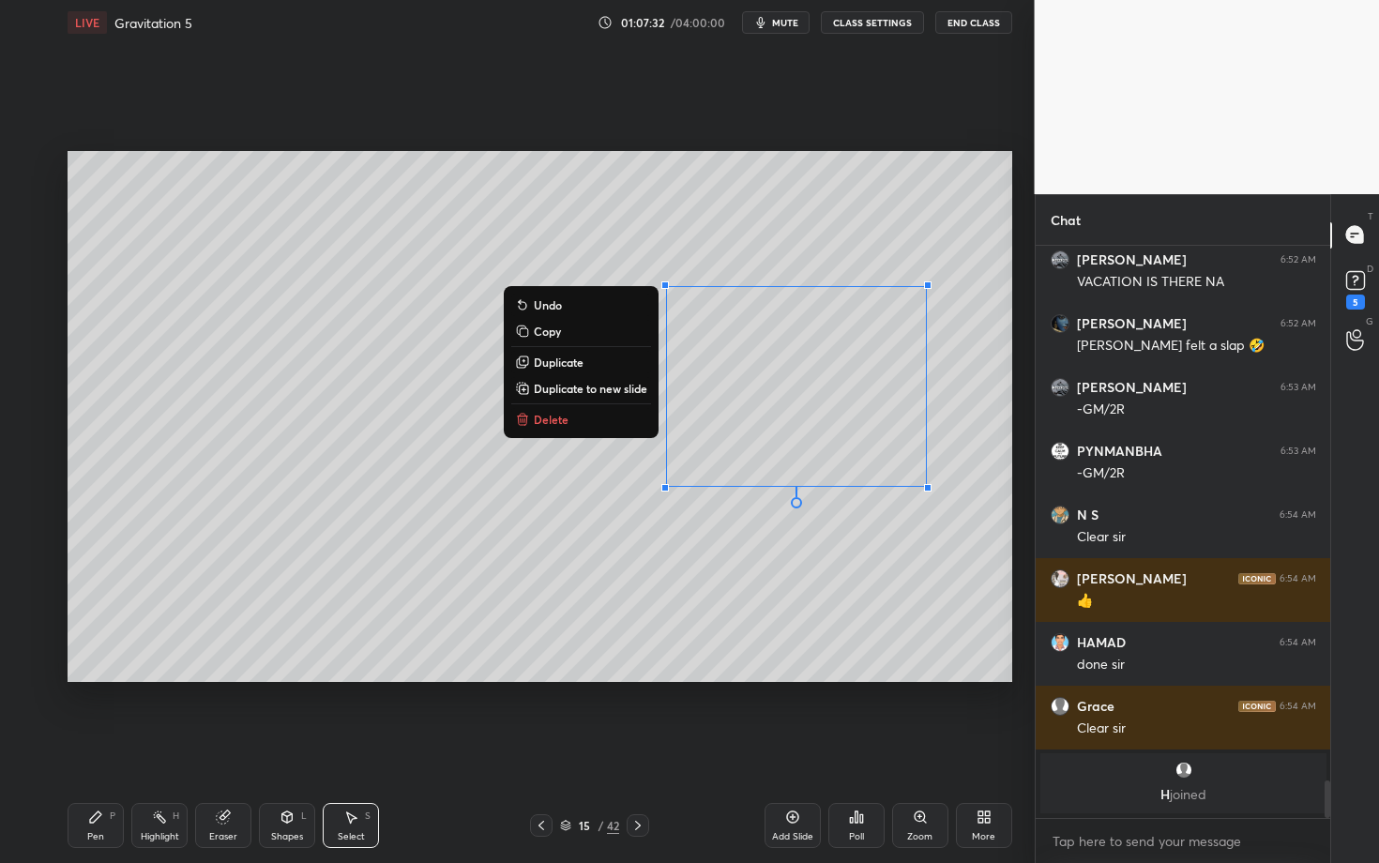
click at [566, 421] on button "Delete" at bounding box center [581, 419] width 140 height 23
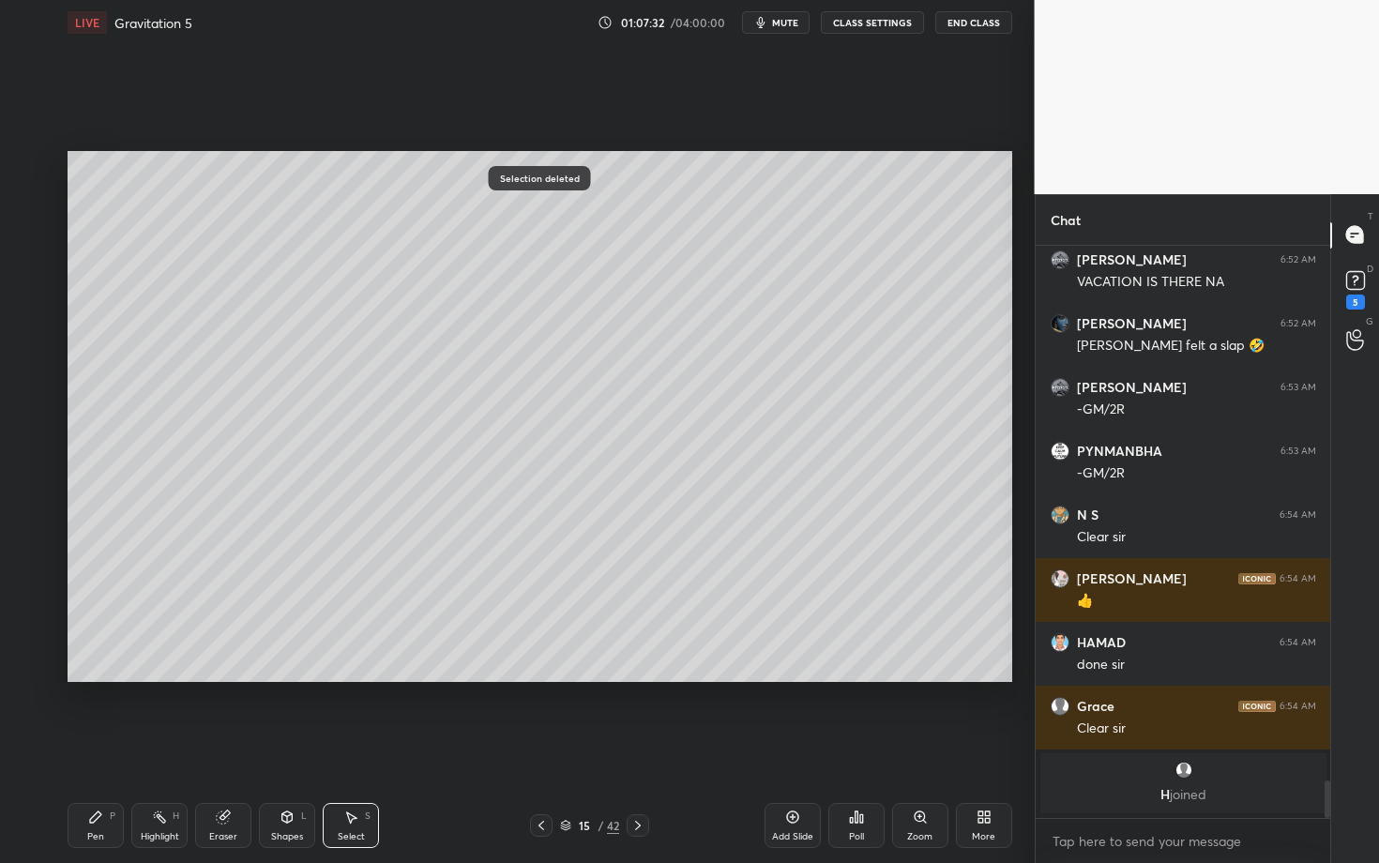
click at [98, 748] on div "Pen P" at bounding box center [96, 825] width 56 height 45
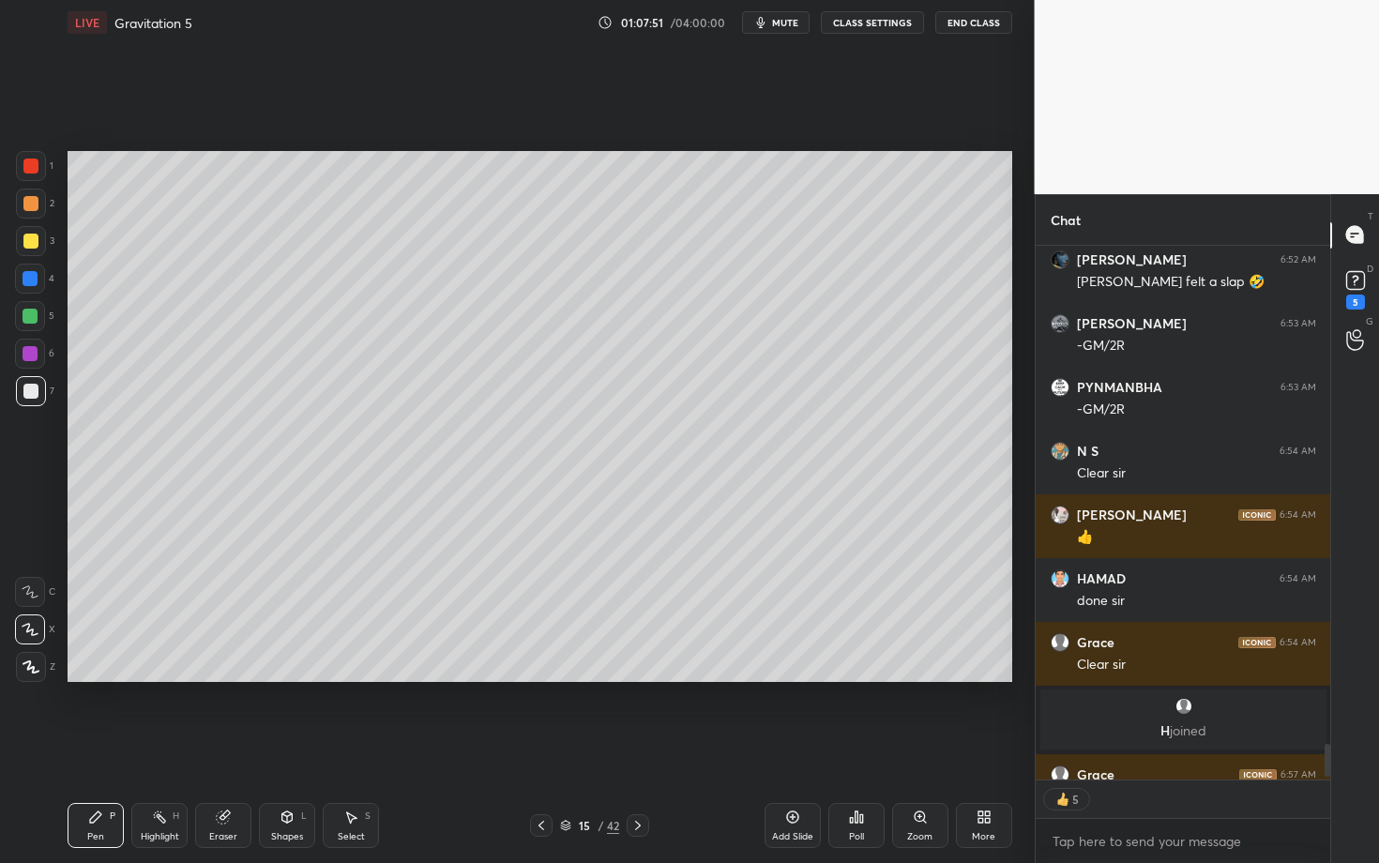
scroll to position [8015, 0]
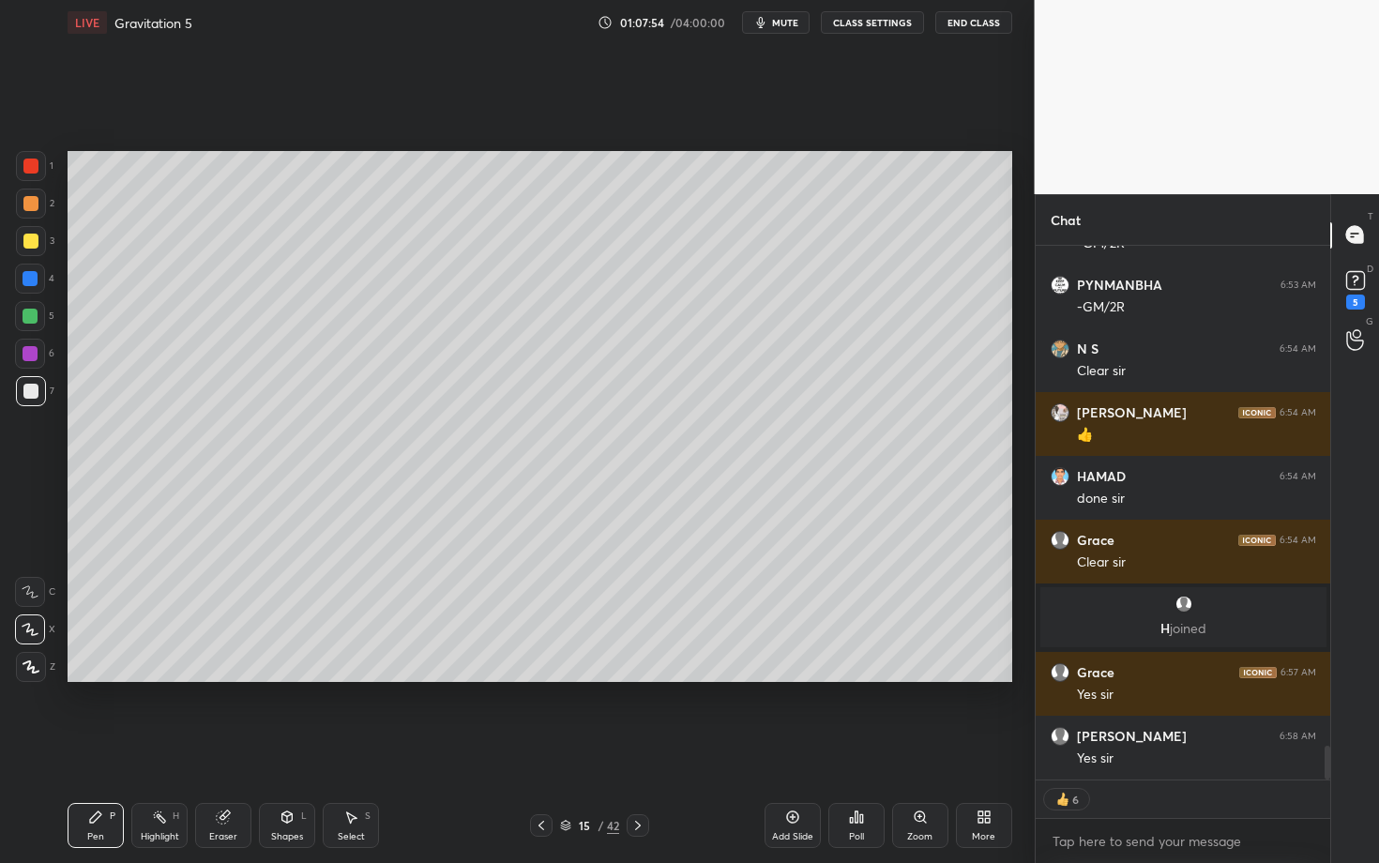
click at [638, 748] on icon at bounding box center [638, 825] width 15 height 15
click at [99, 748] on div "Pen" at bounding box center [95, 836] width 17 height 9
click at [549, 748] on div at bounding box center [541, 825] width 23 height 23
click at [38, 206] on div at bounding box center [31, 204] width 30 height 30
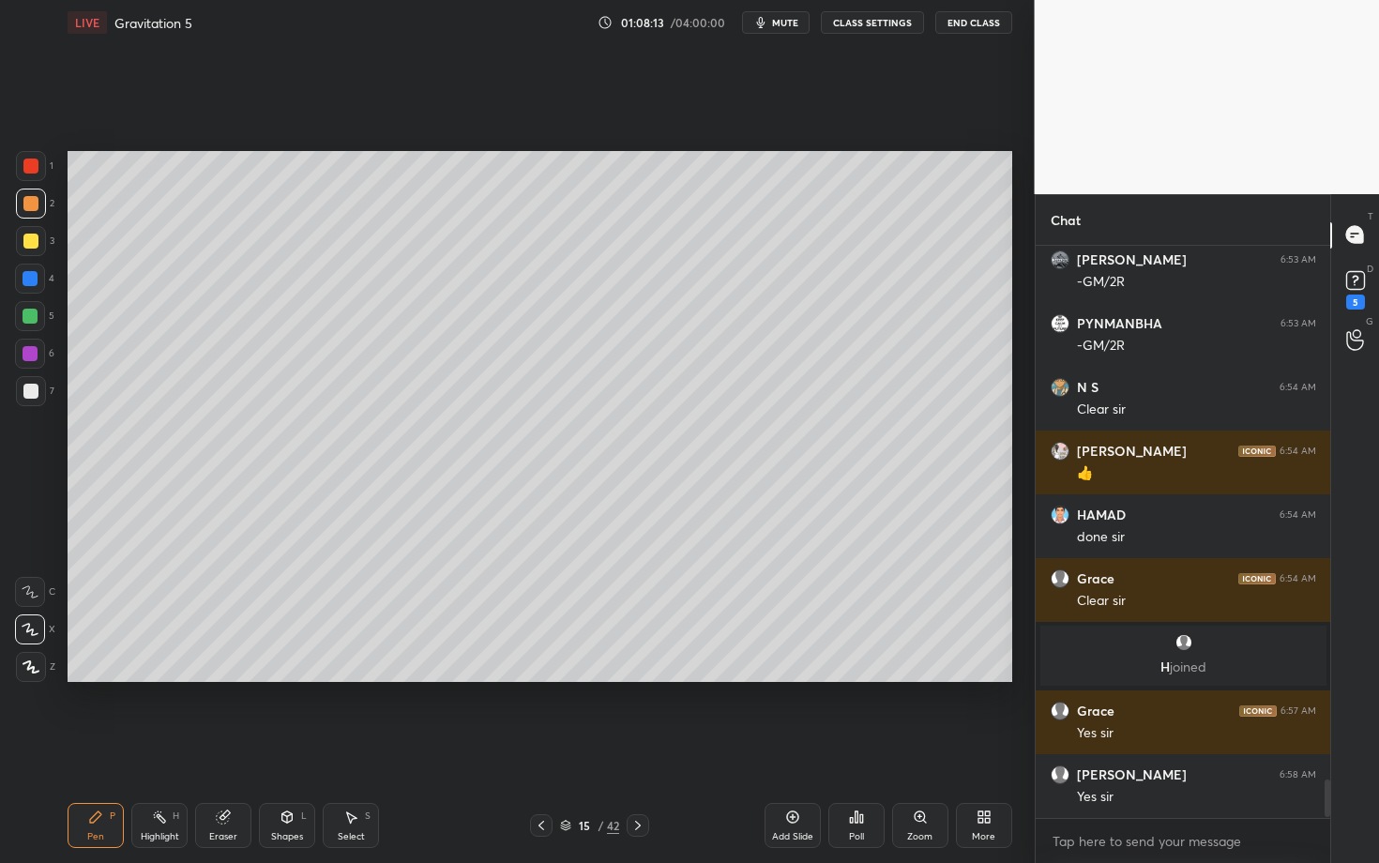
click at [79, 748] on div "Pen P" at bounding box center [96, 825] width 56 height 45
click at [271, 748] on div "Shapes L" at bounding box center [287, 825] width 56 height 45
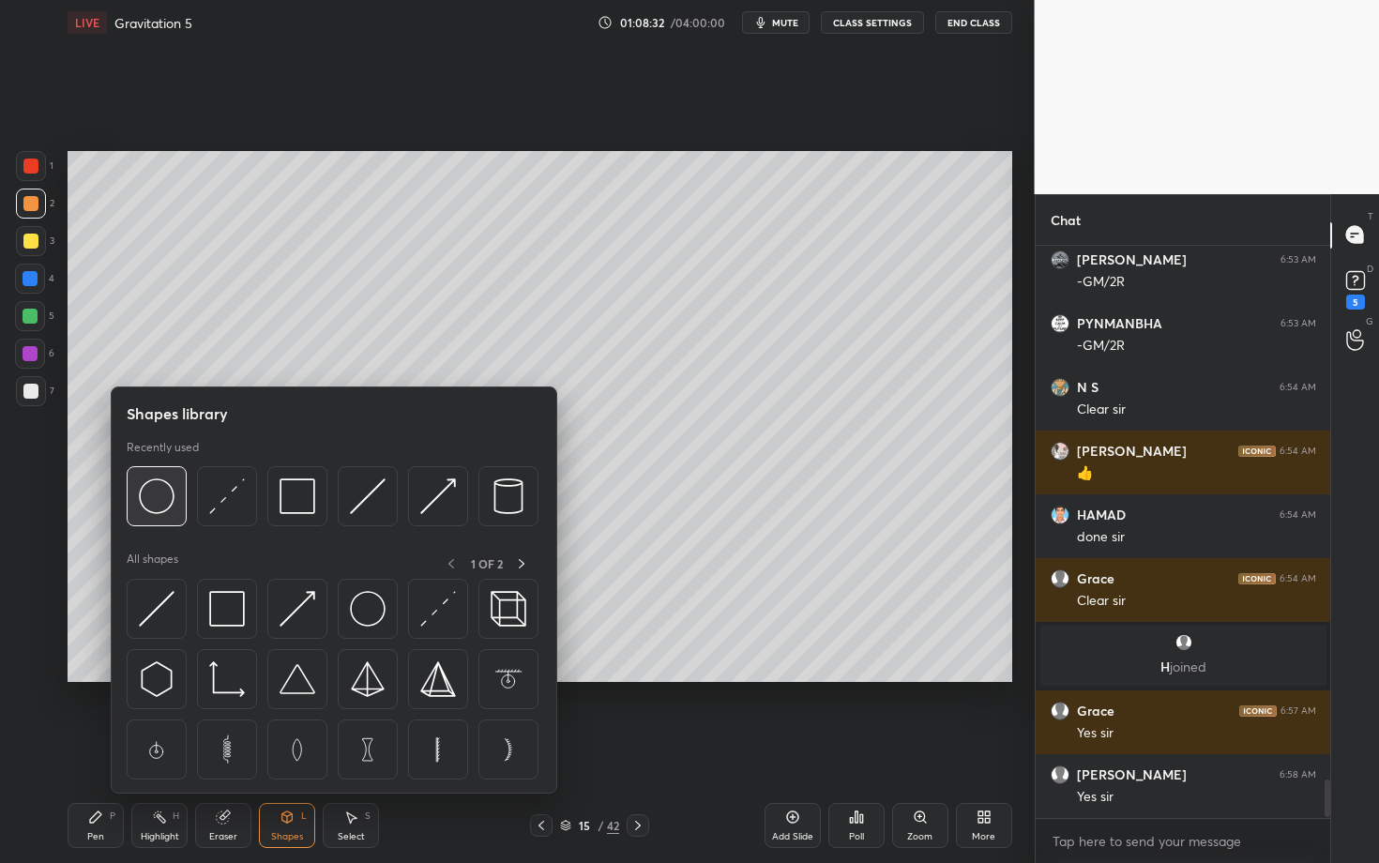
click at [175, 502] on div at bounding box center [157, 496] width 60 height 60
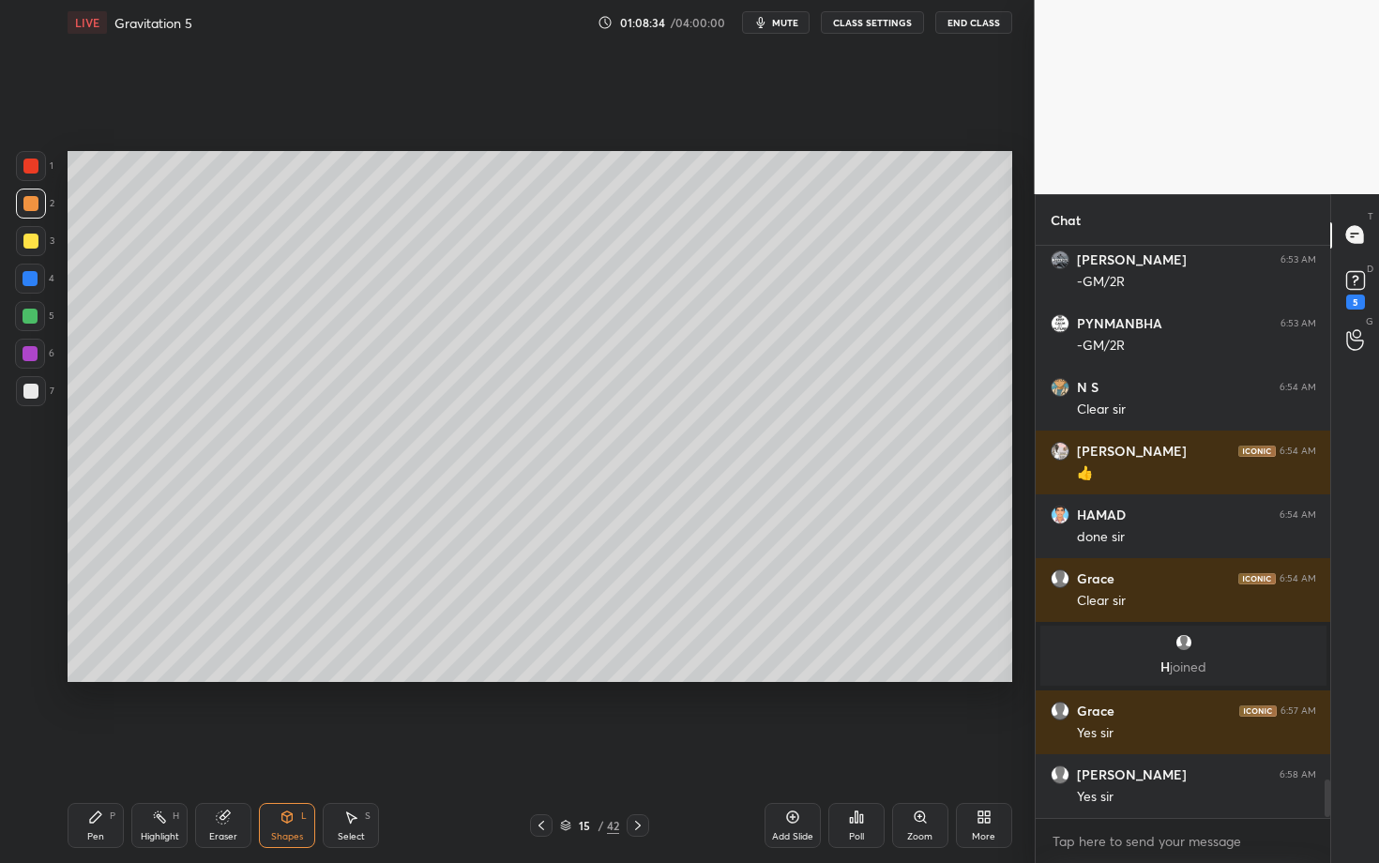
click at [88, 748] on div "Pen P" at bounding box center [96, 825] width 56 height 45
click at [102, 748] on icon at bounding box center [95, 817] width 15 height 15
click at [152, 748] on div "Highlight H" at bounding box center [159, 825] width 56 height 45
click at [85, 748] on div "Pen P" at bounding box center [96, 825] width 56 height 45
click at [635, 748] on icon at bounding box center [638, 825] width 15 height 15
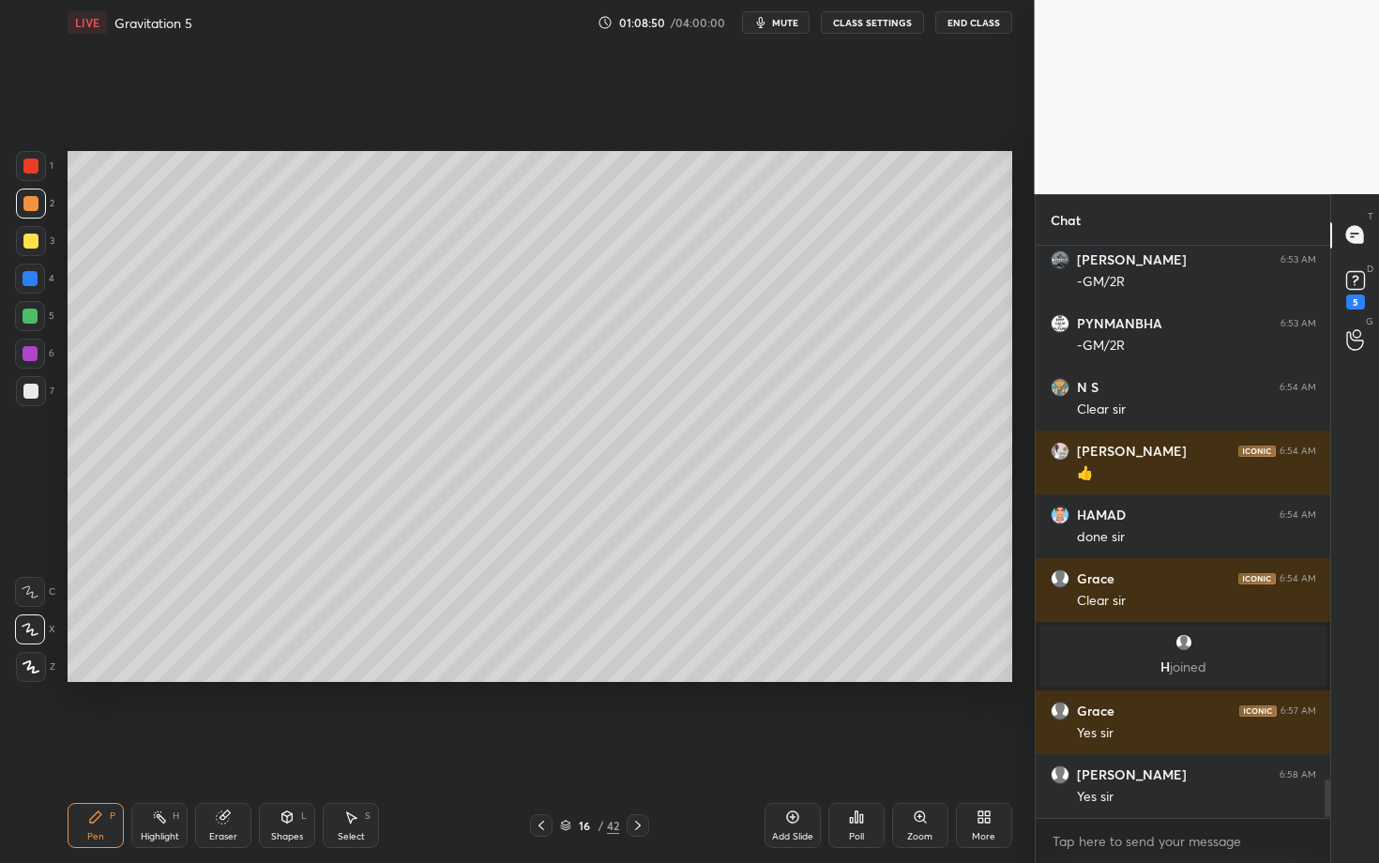
click at [32, 246] on div at bounding box center [30, 241] width 15 height 15
click at [42, 671] on div at bounding box center [31, 667] width 30 height 30
click at [34, 390] on div at bounding box center [30, 391] width 15 height 15
click at [589, 748] on div "16" at bounding box center [584, 825] width 19 height 11
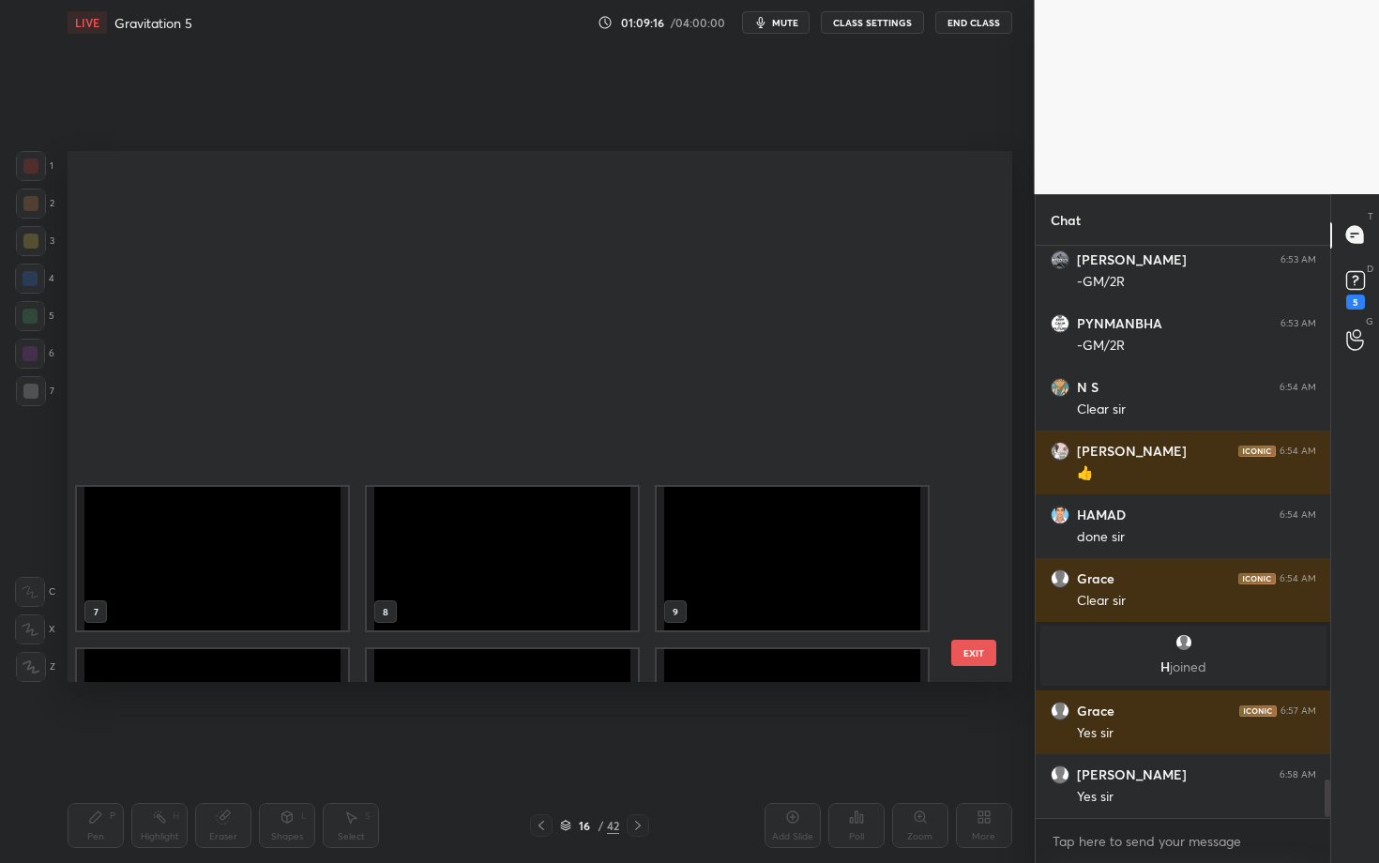
scroll to position [525, 935]
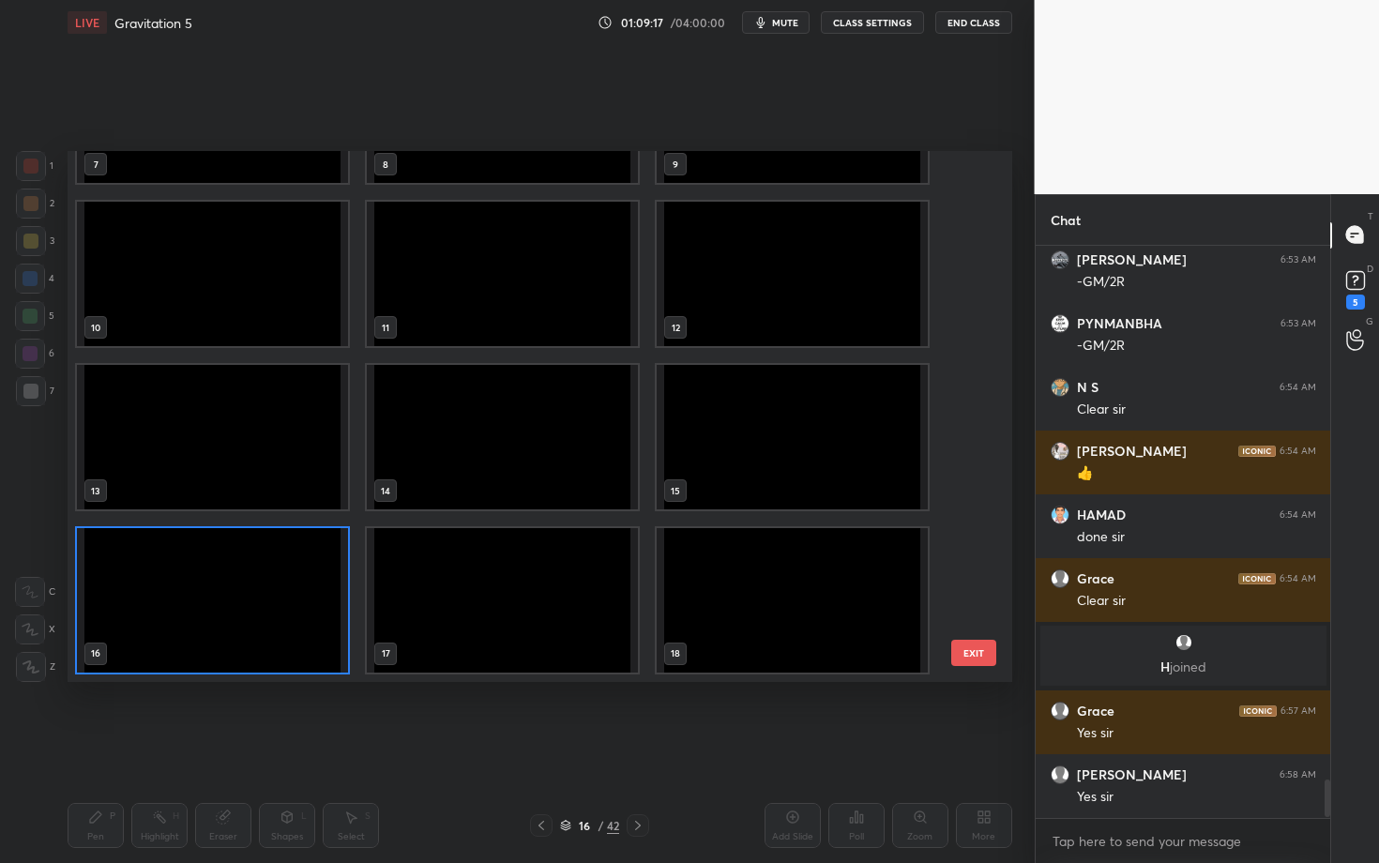
click at [258, 610] on img "grid" at bounding box center [212, 600] width 271 height 144
click at [260, 605] on img "grid" at bounding box center [212, 600] width 271 height 144
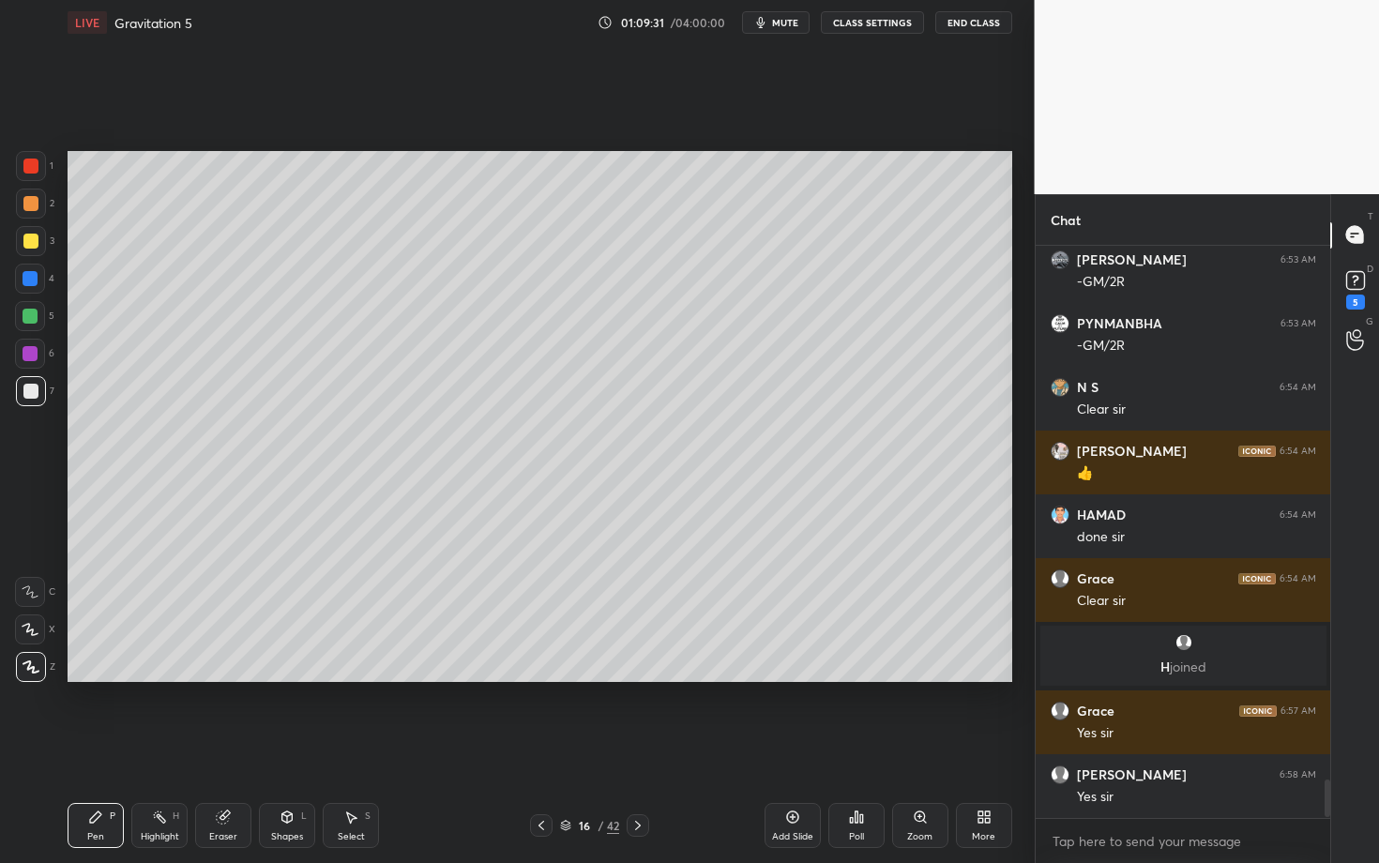
click at [303, 748] on div "Shapes L" at bounding box center [287, 825] width 56 height 45
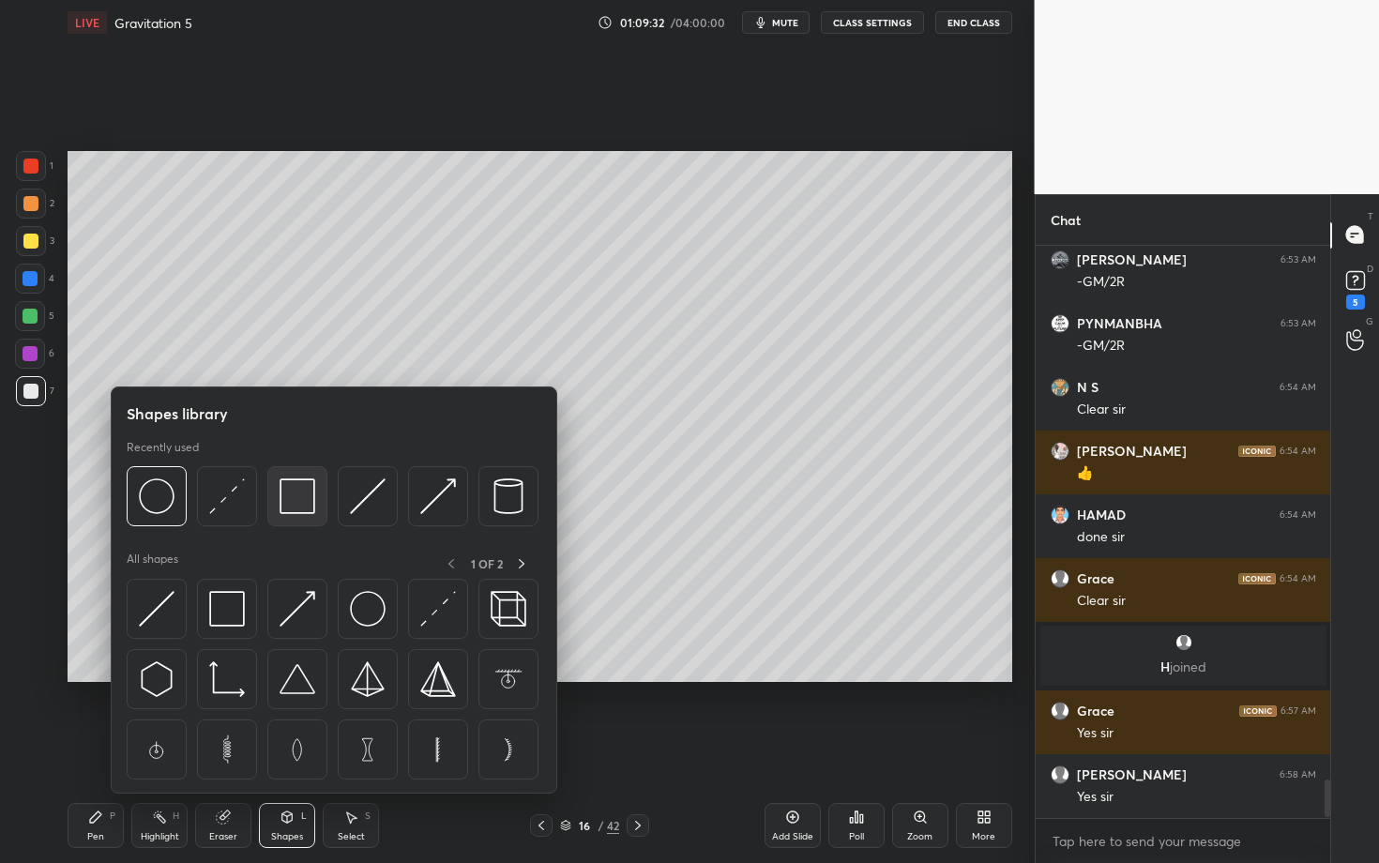
click at [308, 495] on img at bounding box center [298, 497] width 36 height 36
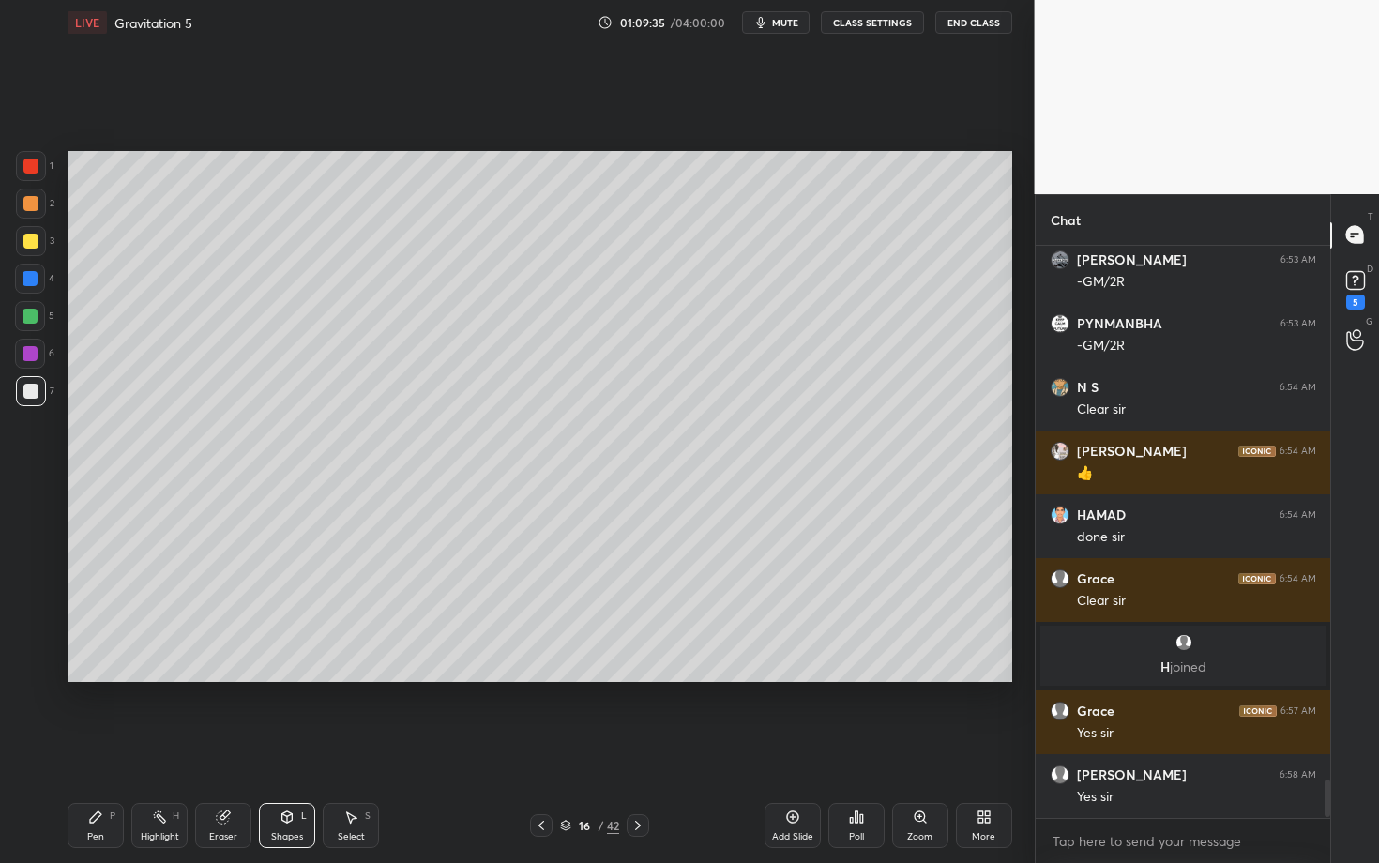
click at [108, 748] on div "Pen P" at bounding box center [96, 825] width 56 height 45
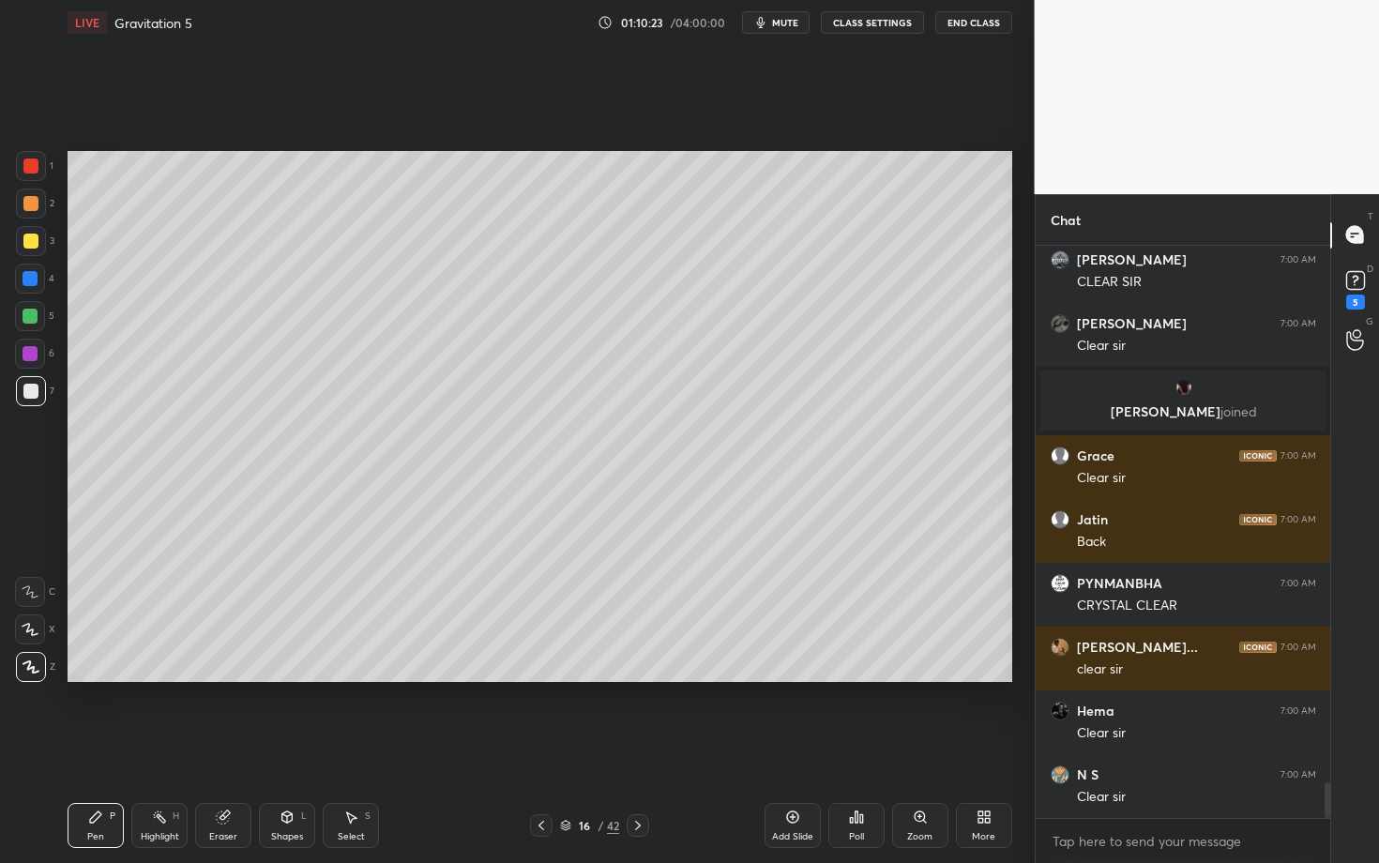
scroll to position [8514, 0]
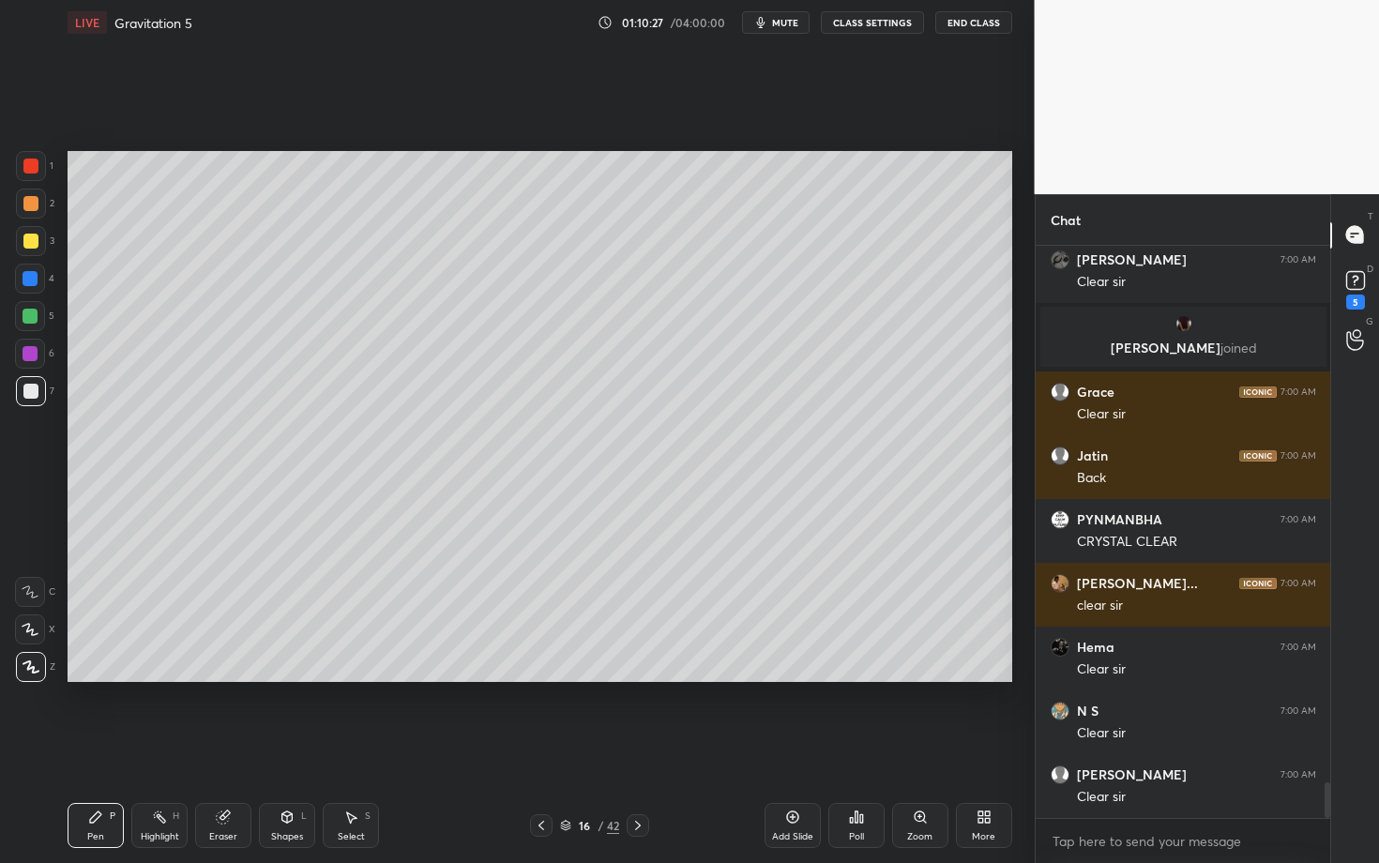
click at [647, 748] on div at bounding box center [638, 825] width 23 height 23
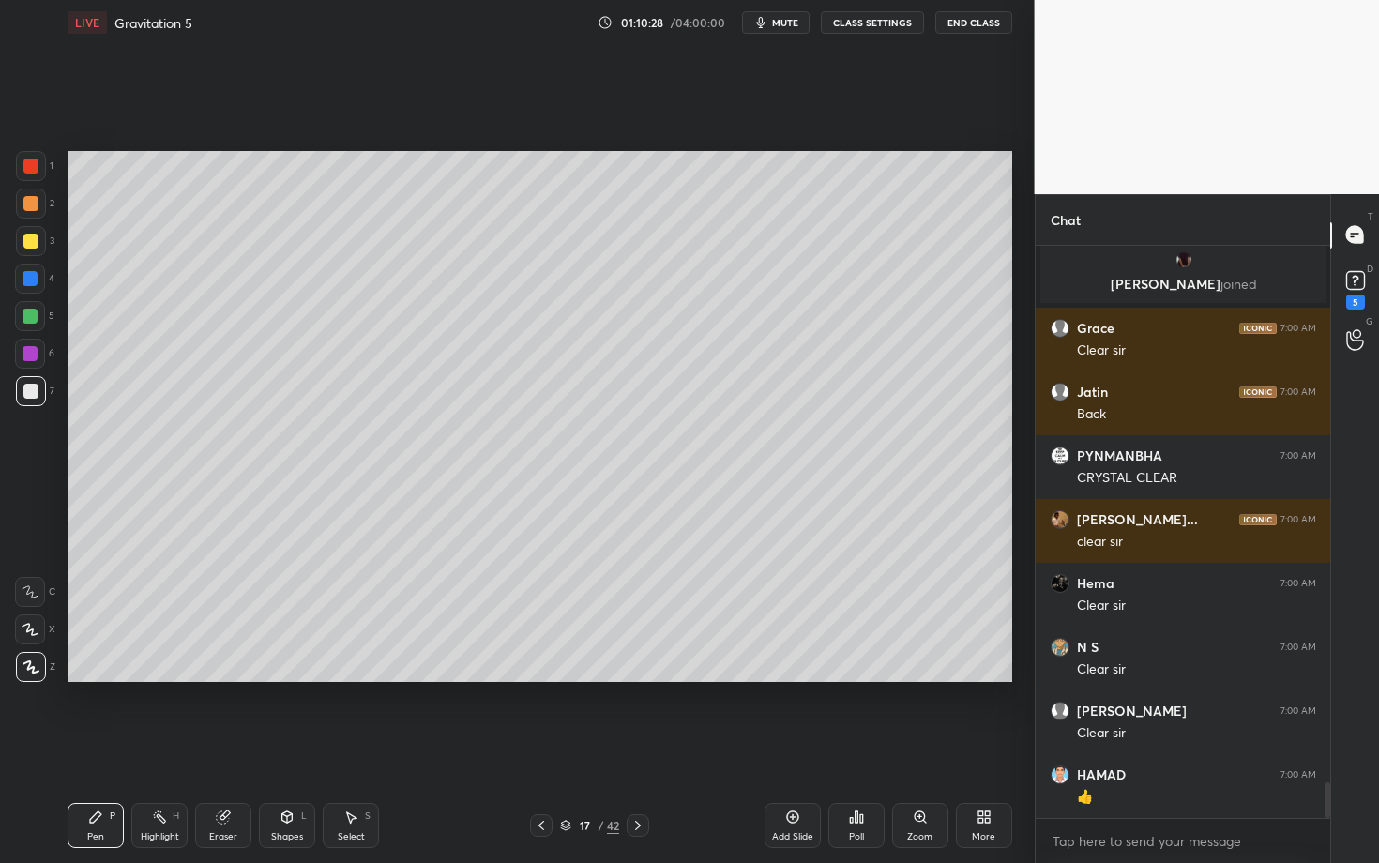
click at [27, 203] on div at bounding box center [30, 203] width 15 height 15
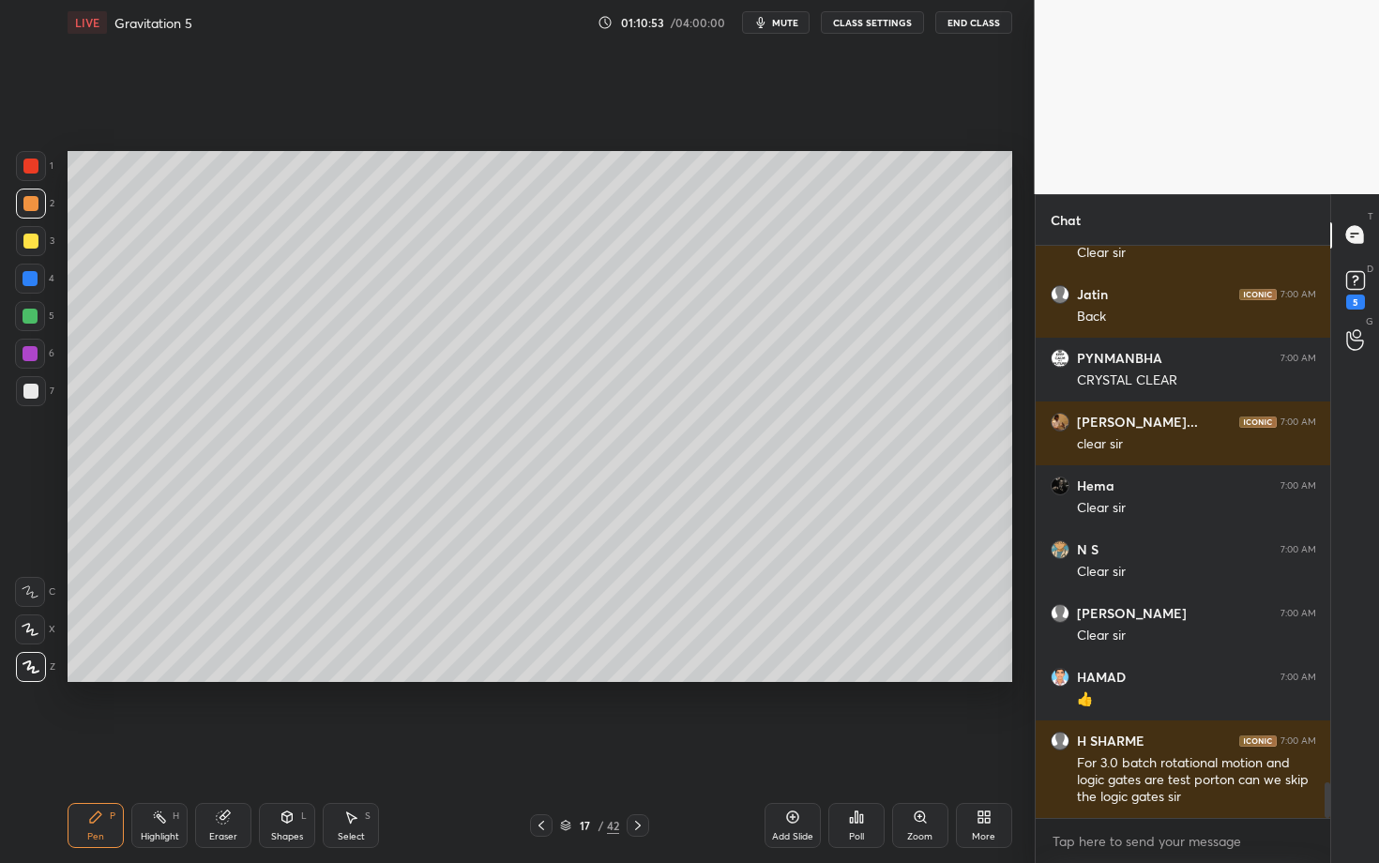
click at [269, 748] on div "Shapes L" at bounding box center [287, 825] width 56 height 45
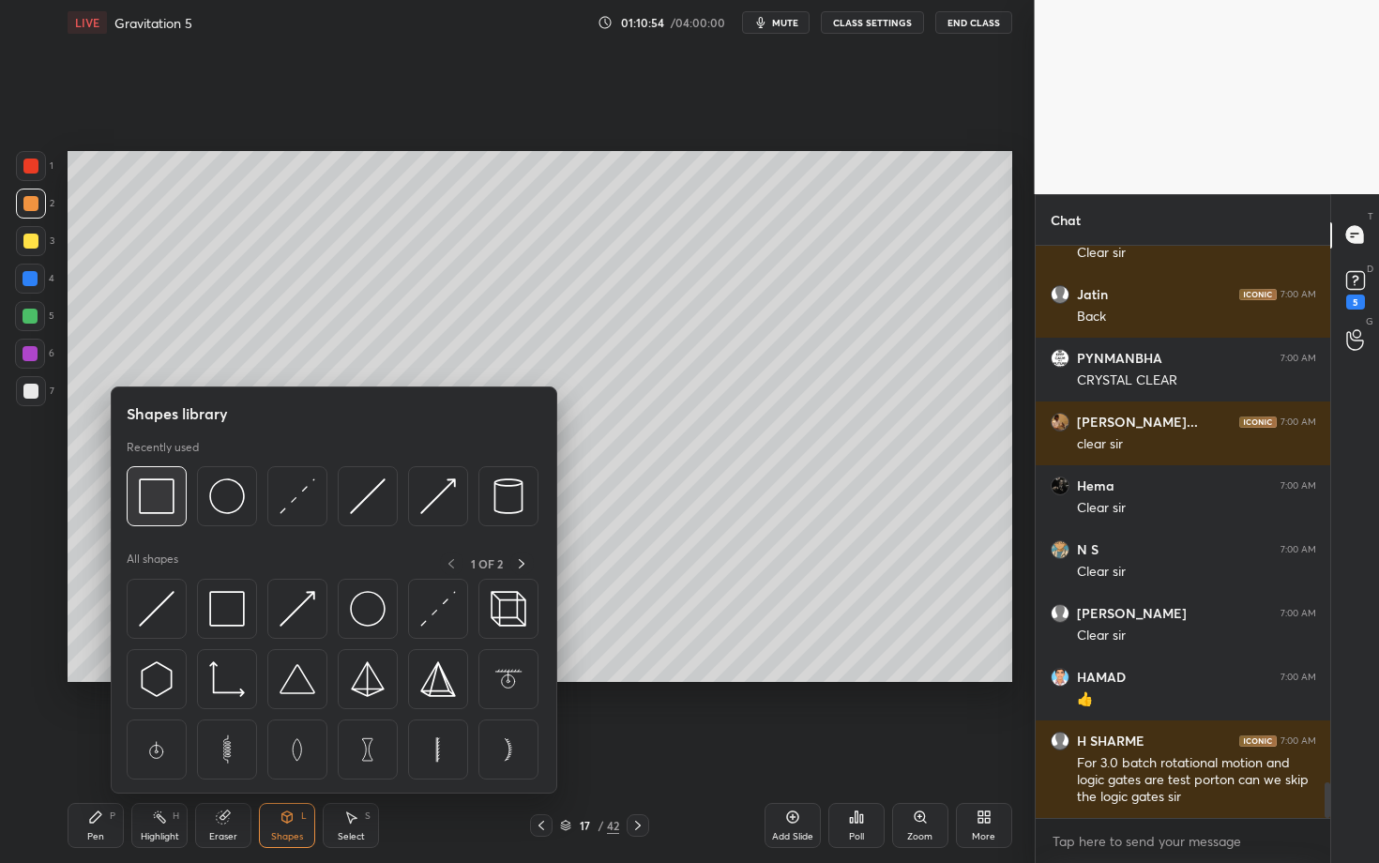
click at [144, 505] on img at bounding box center [157, 497] width 36 height 36
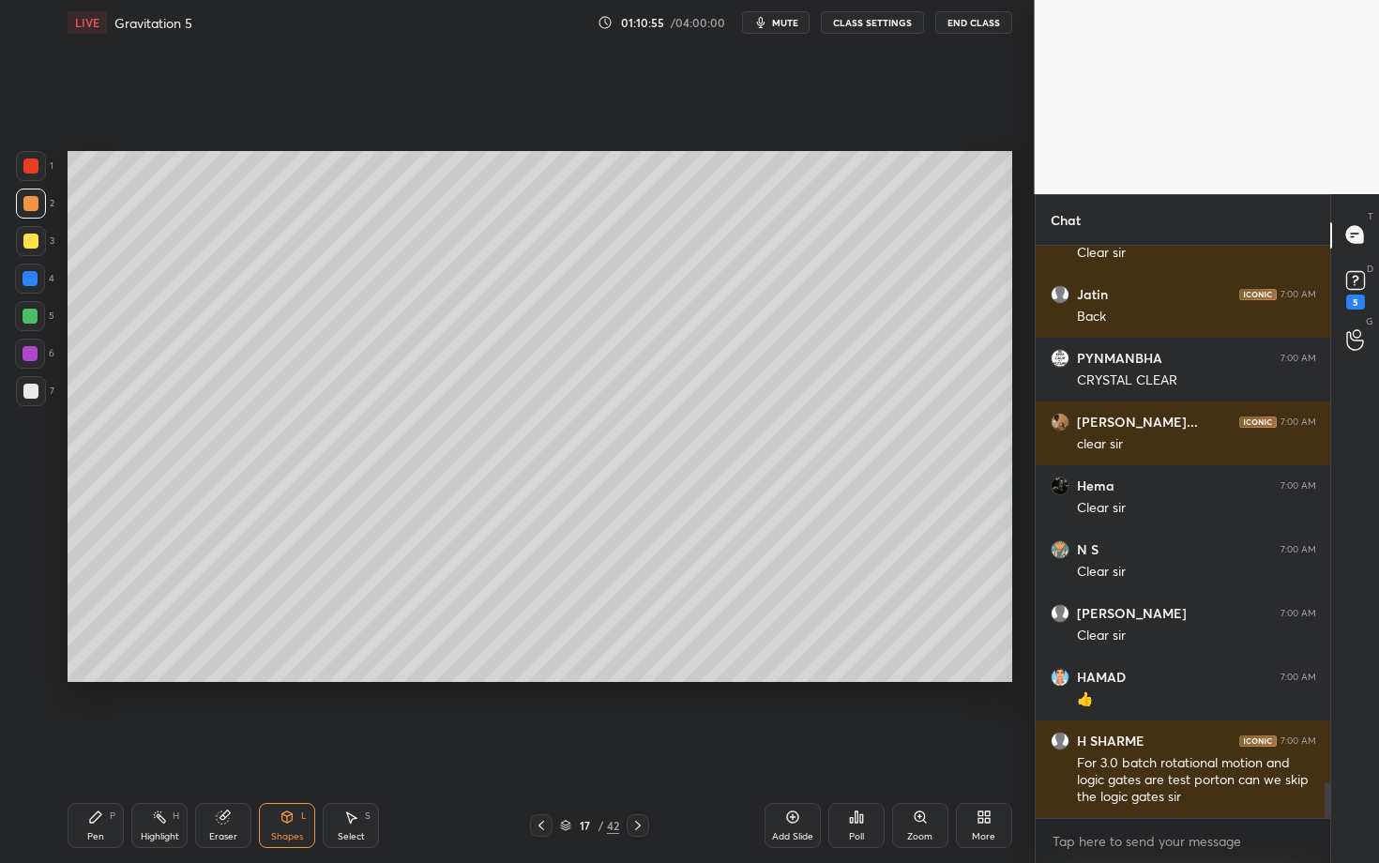
click at [32, 402] on div at bounding box center [31, 391] width 30 height 30
click at [83, 748] on div "Pen P" at bounding box center [96, 825] width 56 height 45
click at [35, 392] on div at bounding box center [30, 391] width 15 height 15
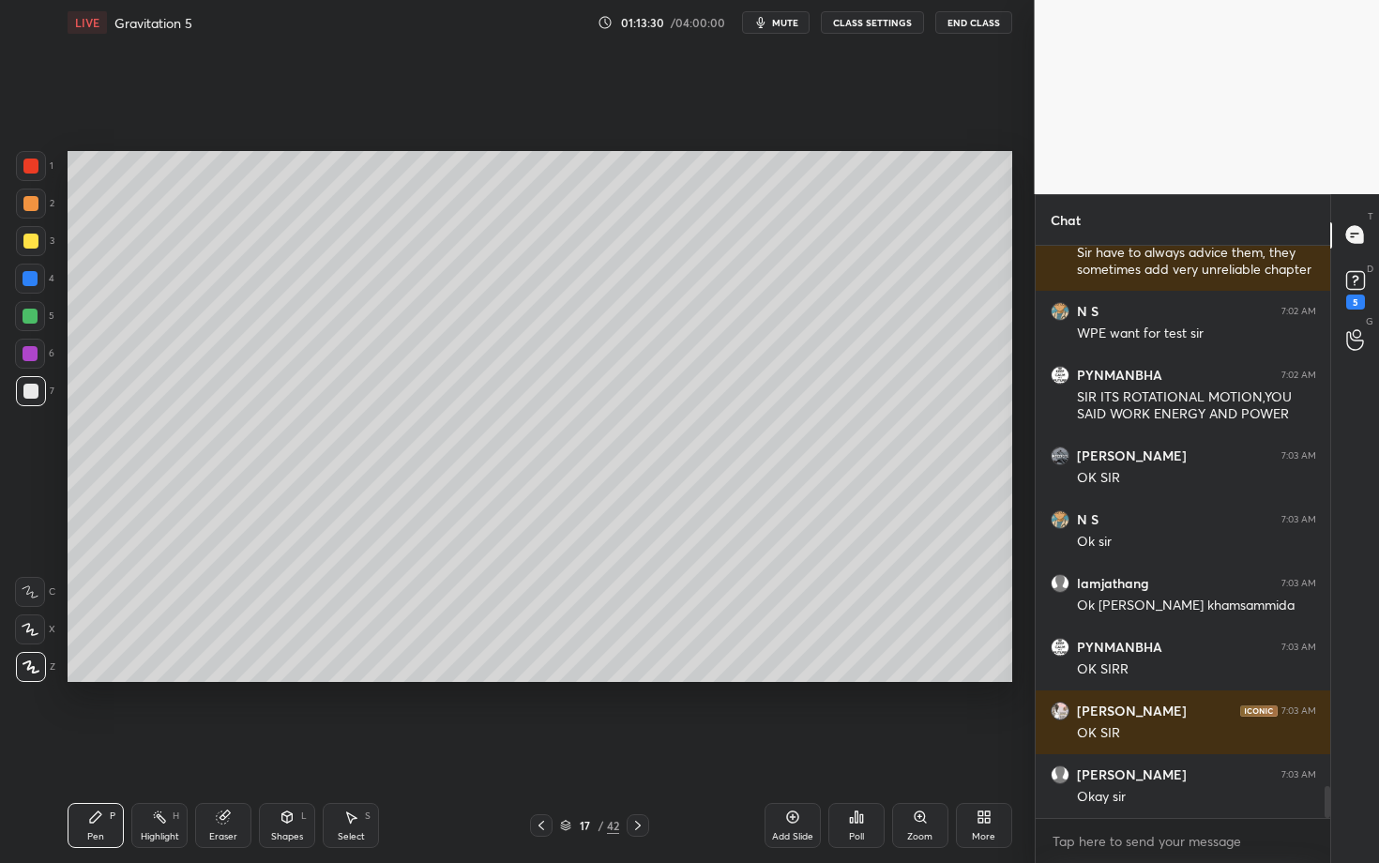
scroll to position [9863, 0]
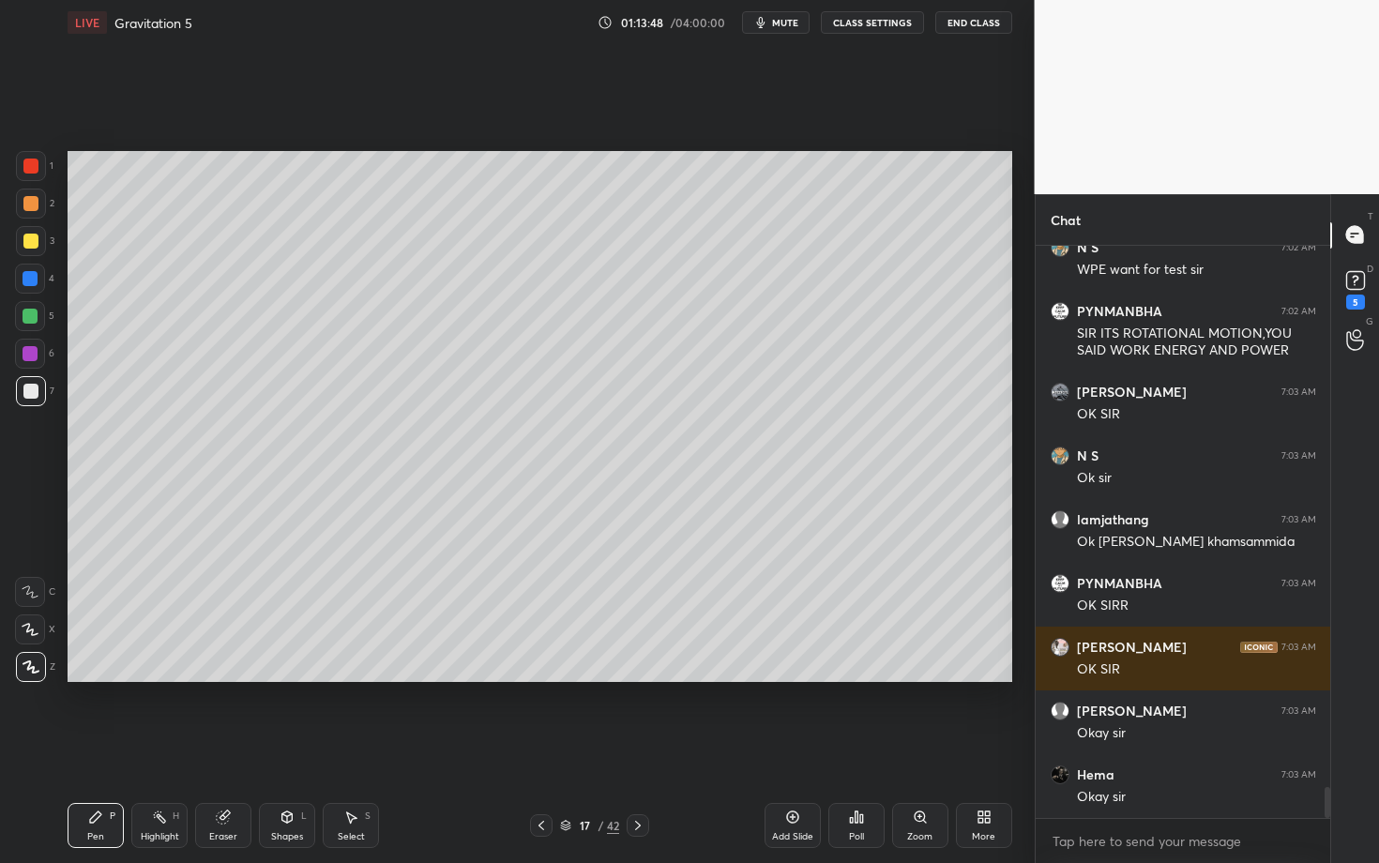
click at [37, 208] on div at bounding box center [31, 204] width 30 height 30
click at [33, 388] on div at bounding box center [30, 391] width 15 height 15
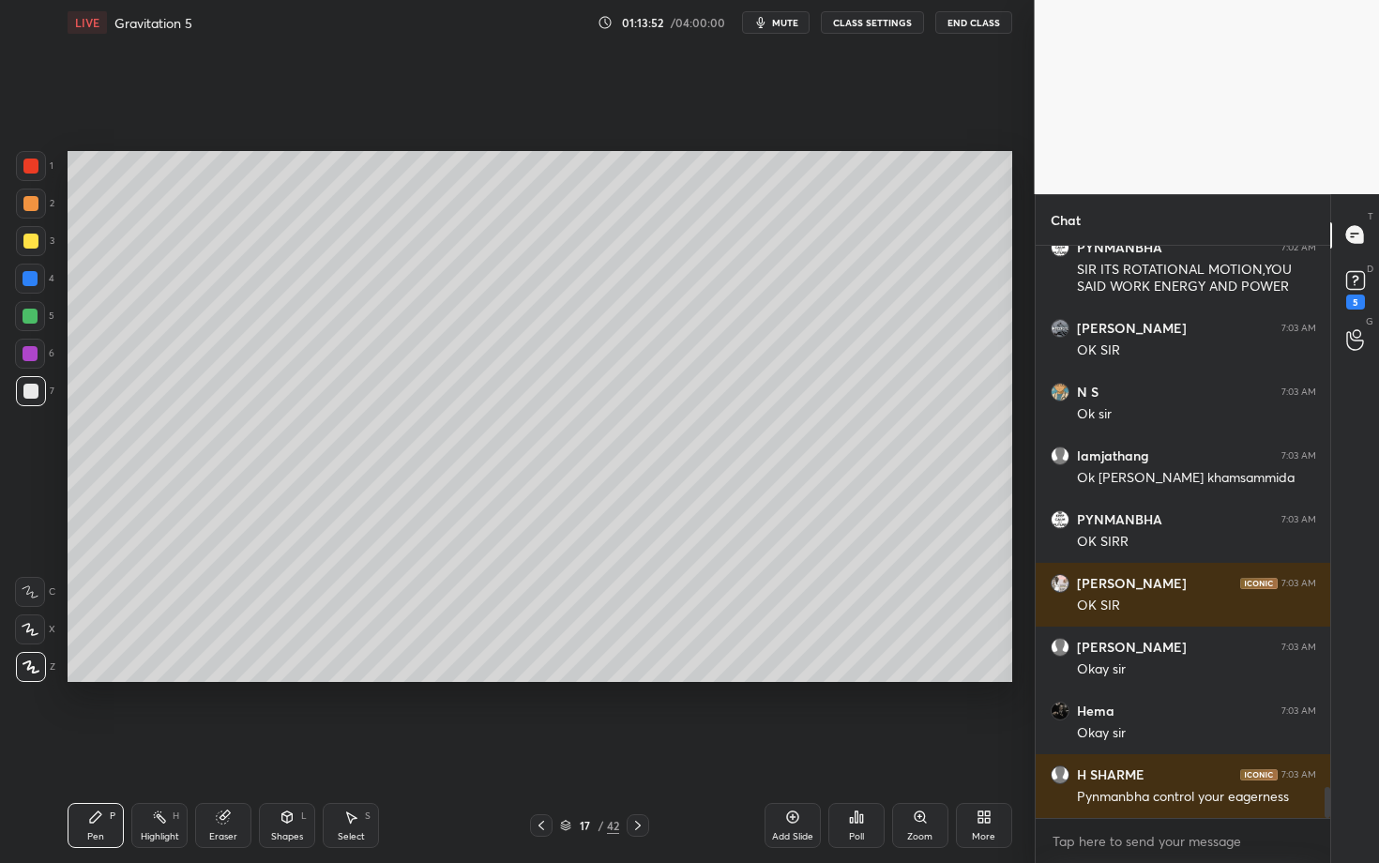
click at [298, 748] on div "Shapes L" at bounding box center [287, 825] width 56 height 45
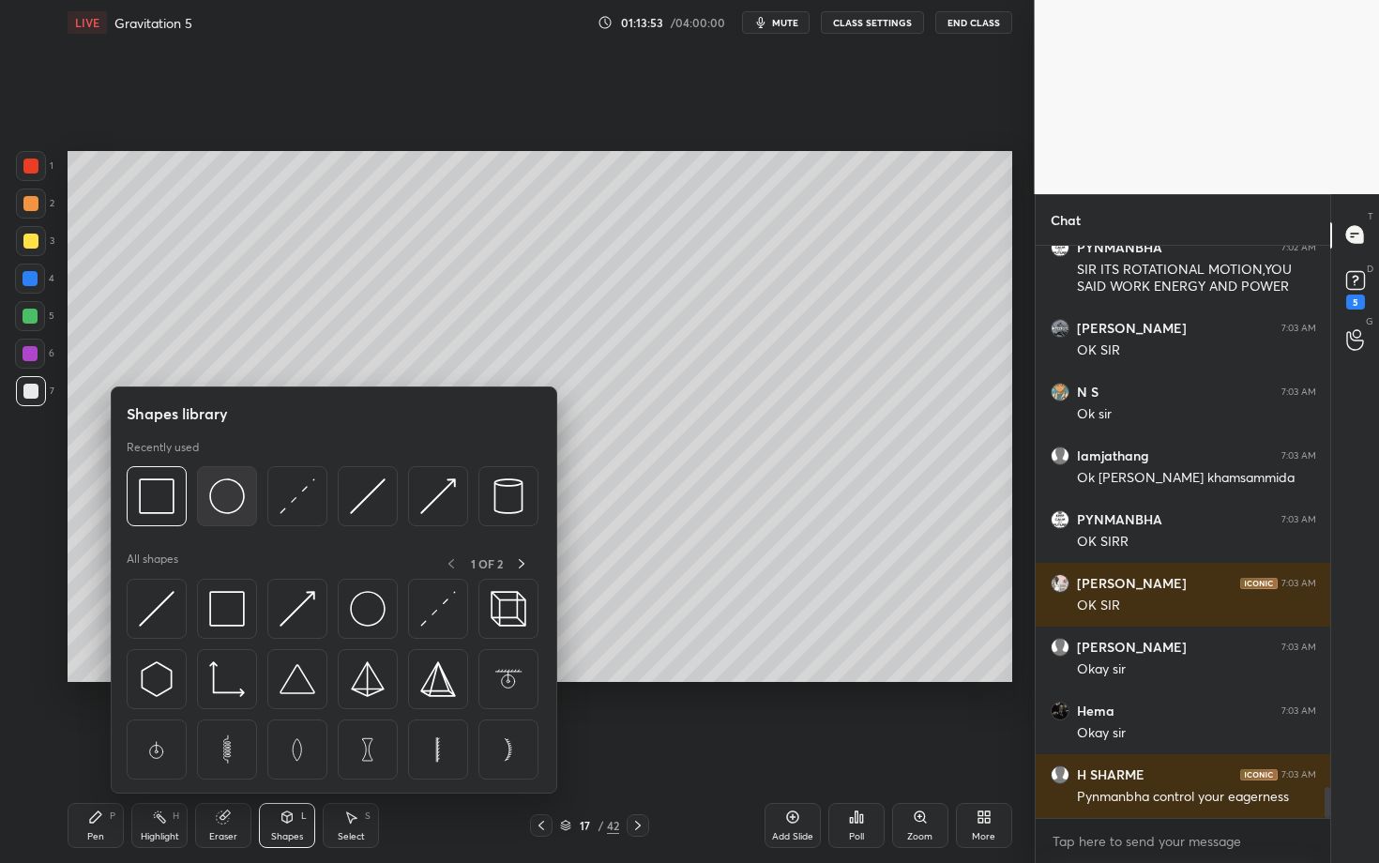
click at [221, 511] on img at bounding box center [227, 497] width 36 height 36
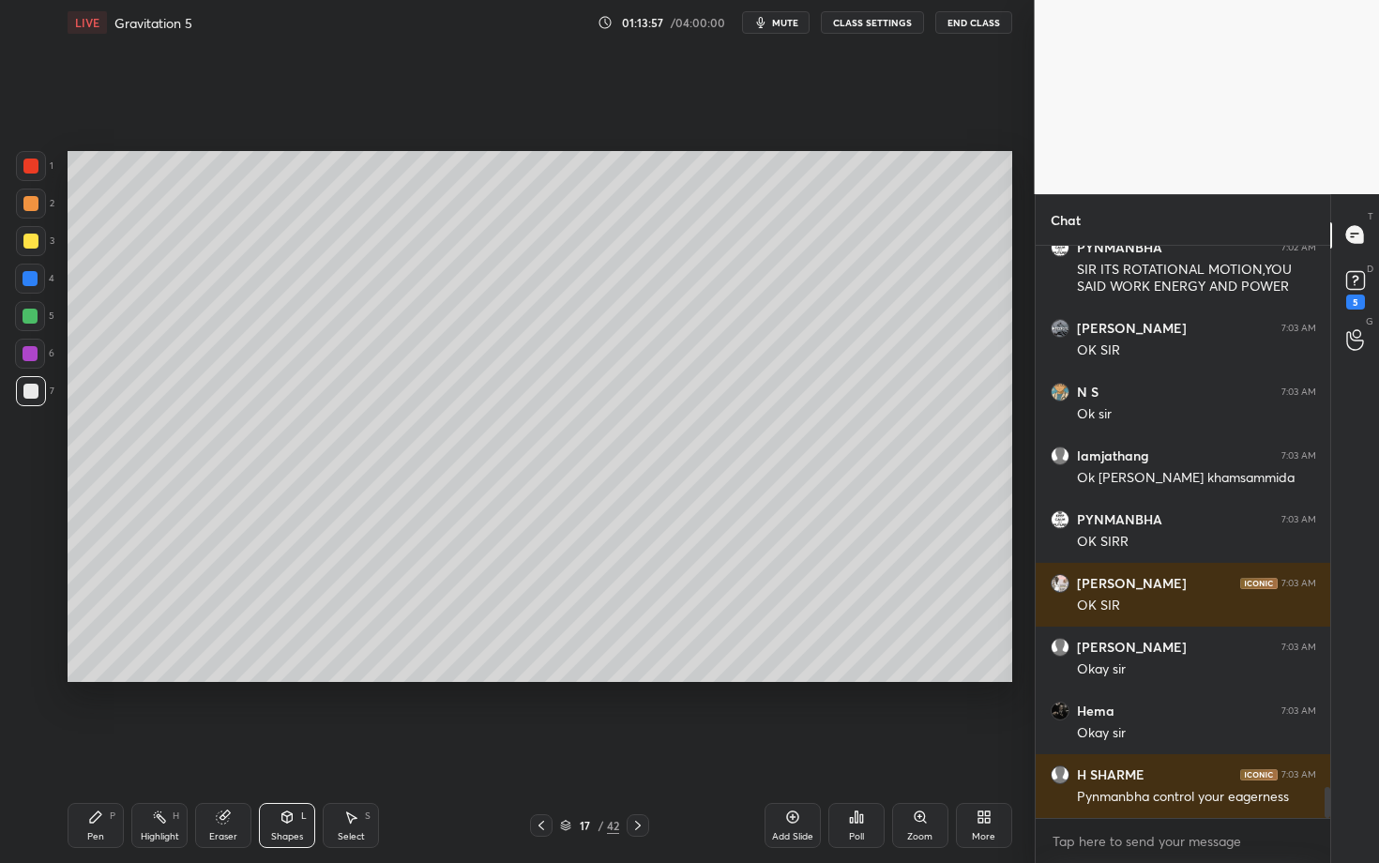
click at [302, 748] on div "Shapes L" at bounding box center [287, 825] width 56 height 45
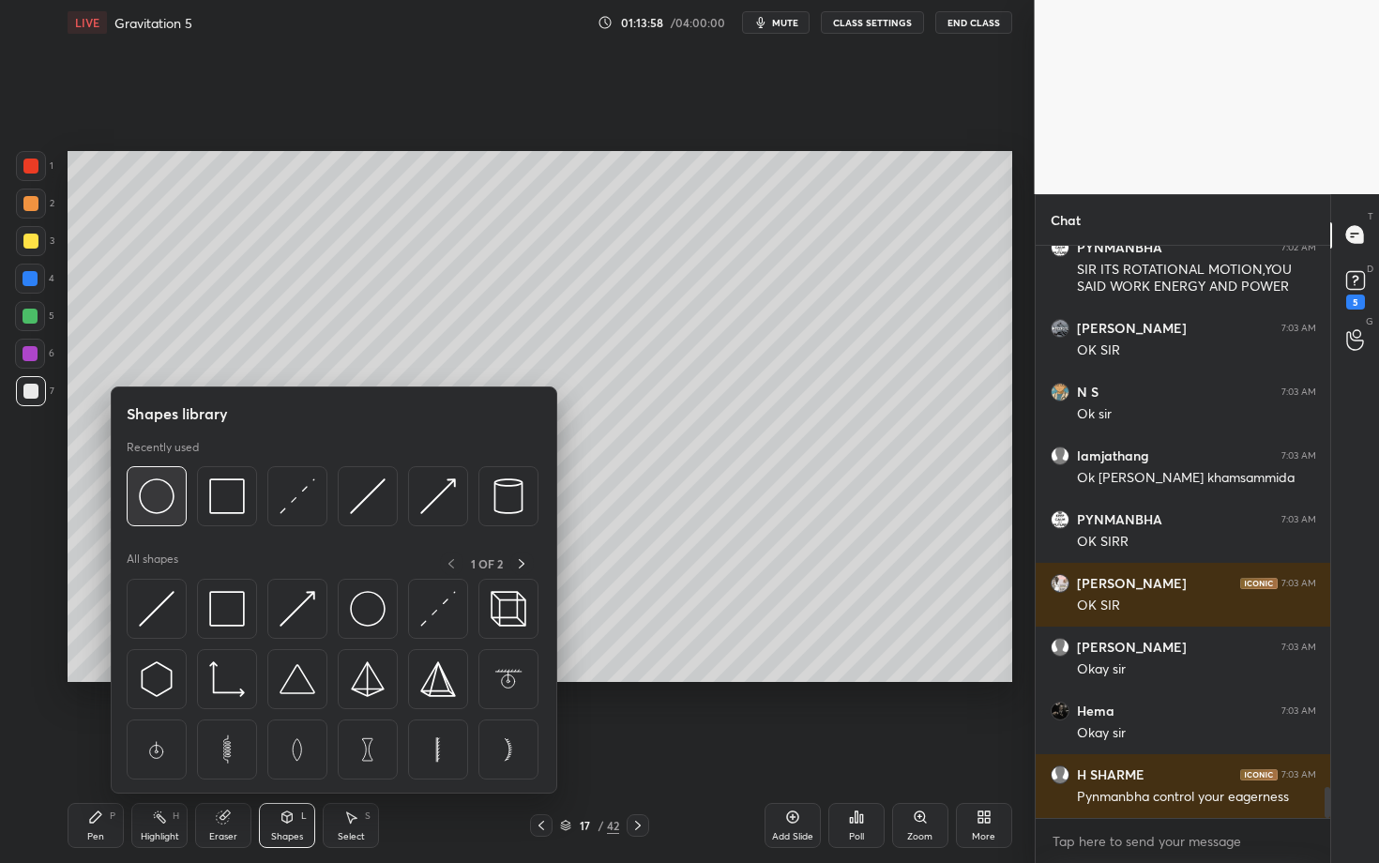
click at [158, 498] on img at bounding box center [157, 497] width 36 height 36
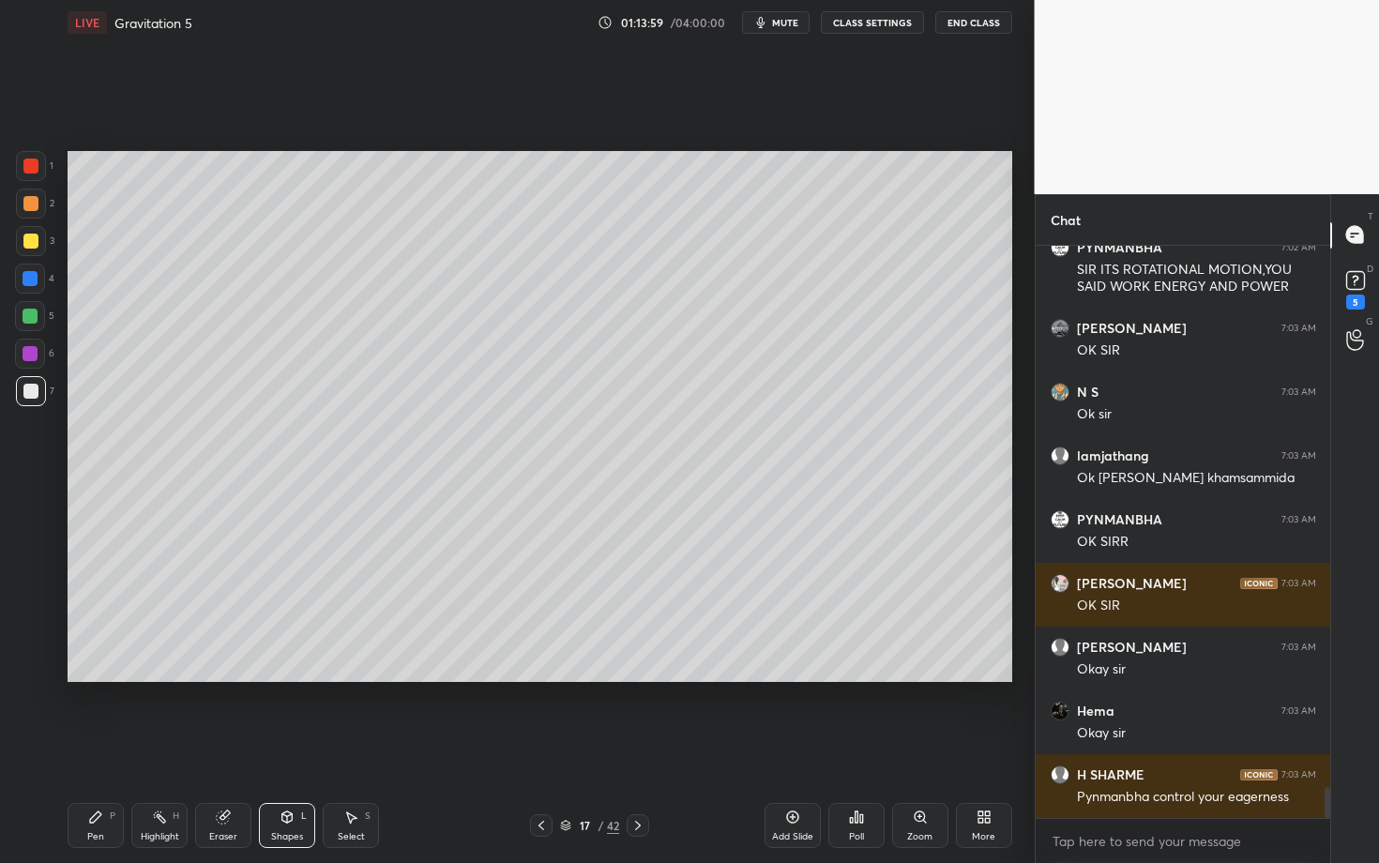
scroll to position [9996, 0]
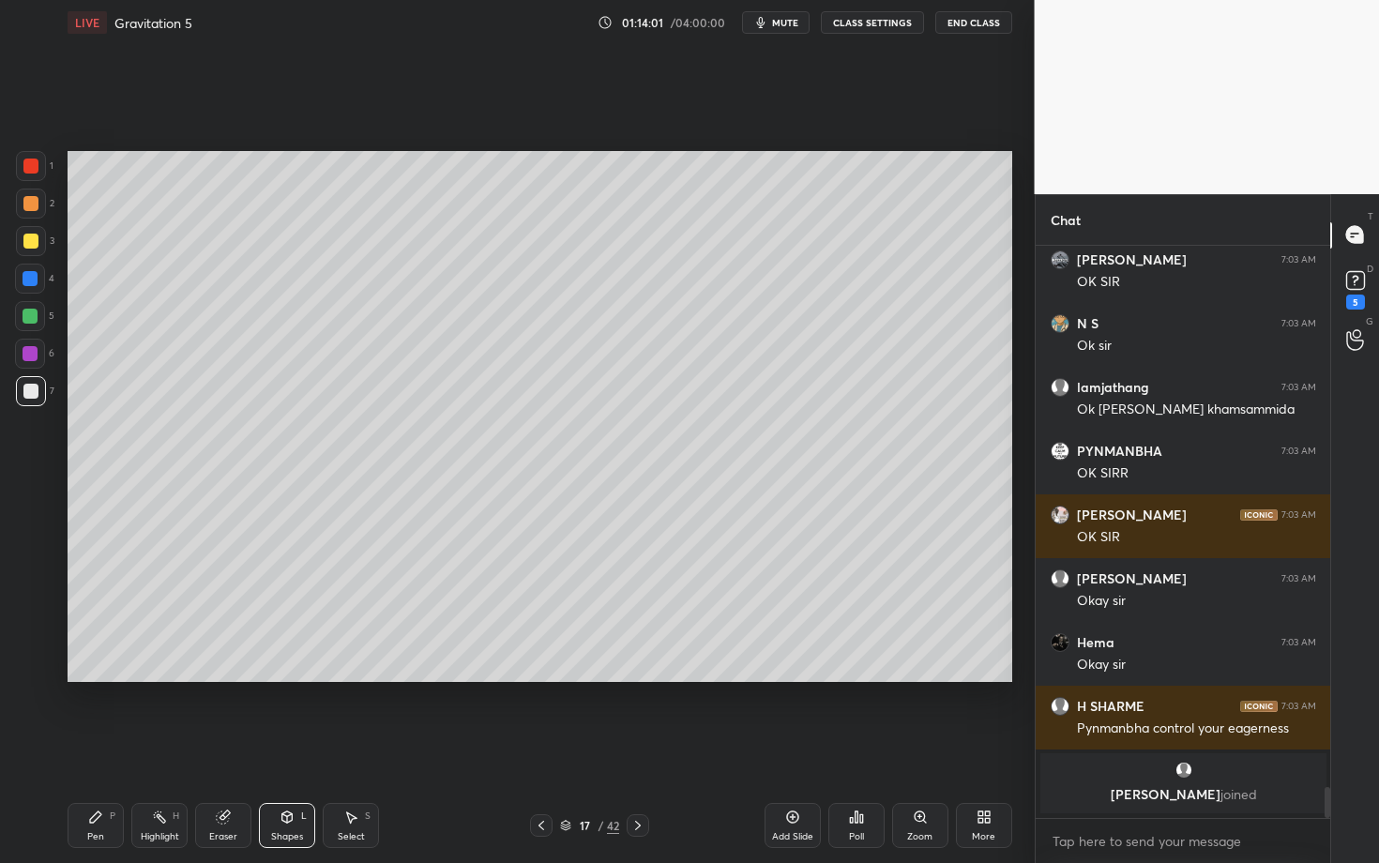
click at [291, 748] on div "Shapes" at bounding box center [287, 836] width 32 height 9
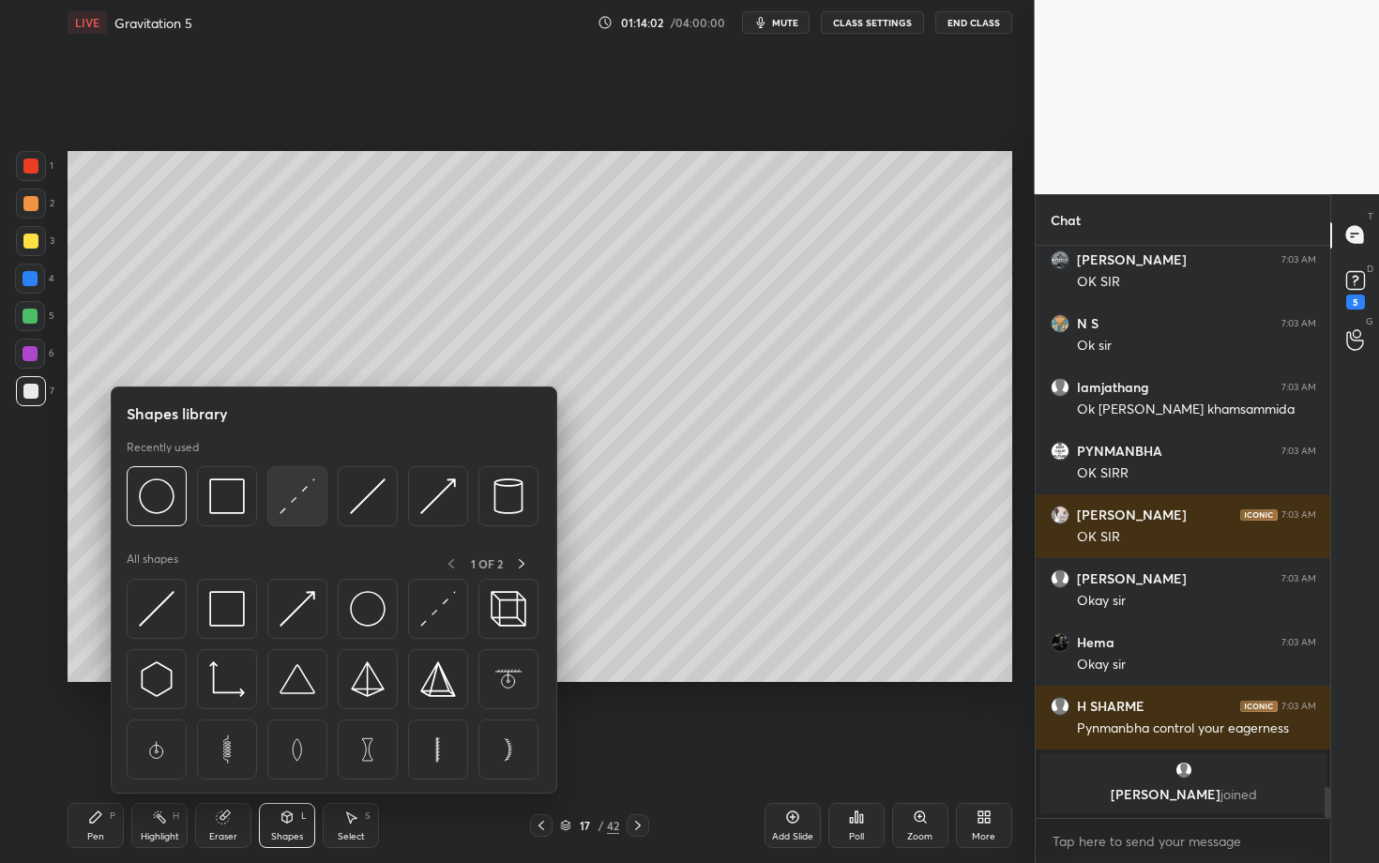
click at [297, 502] on img at bounding box center [298, 497] width 36 height 36
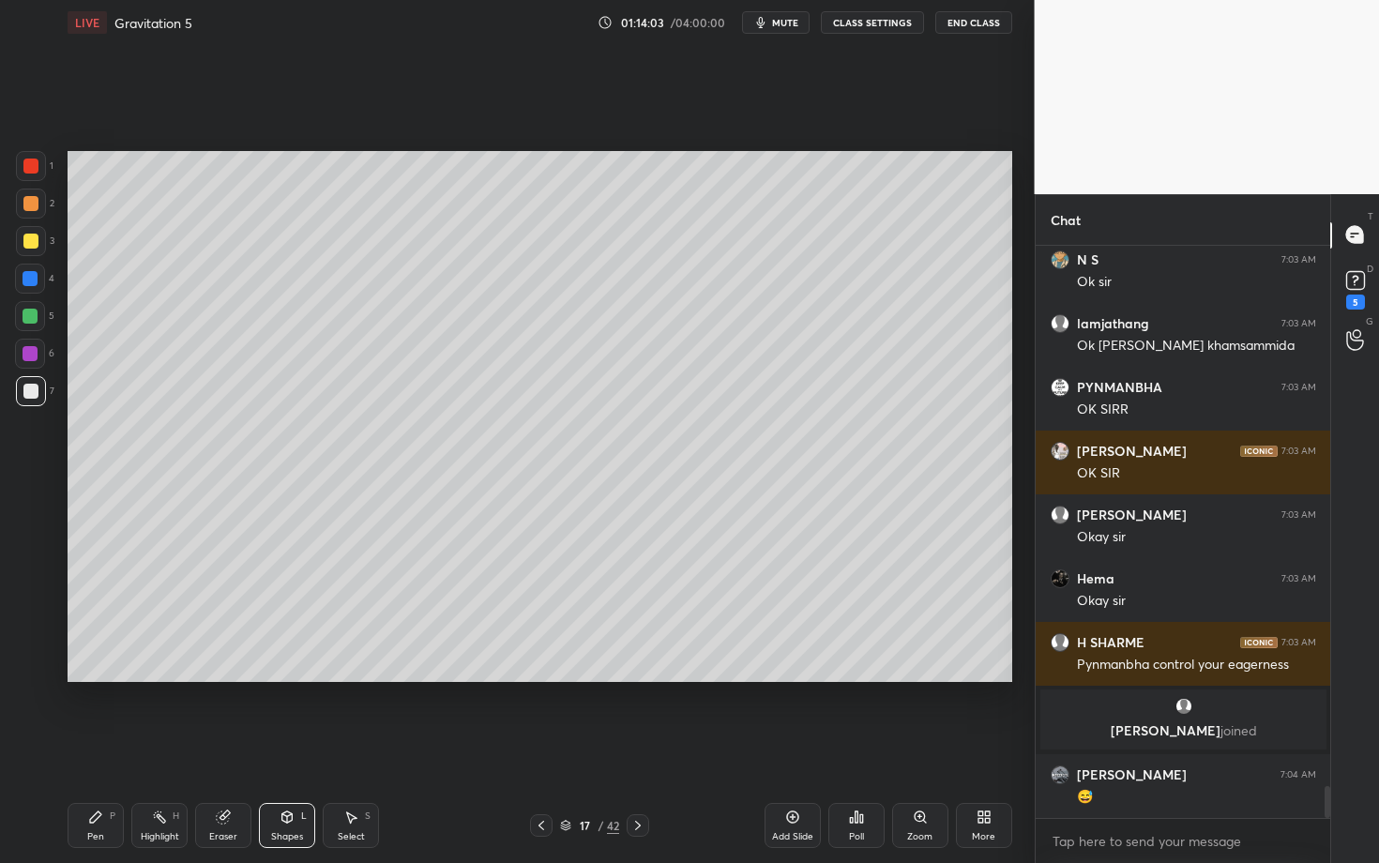
scroll to position [9662, 0]
click at [352, 748] on div "Select S" at bounding box center [351, 825] width 56 height 45
drag, startPoint x: 210, startPoint y: 253, endPoint x: 288, endPoint y: 302, distance: 91.9
click at [288, 302] on div "0 ° Undo Copy Duplicate Duplicate to new slide Delete" at bounding box center [540, 416] width 945 height 531
drag, startPoint x: 226, startPoint y: 283, endPoint x: 225, endPoint y: 339, distance: 55.4
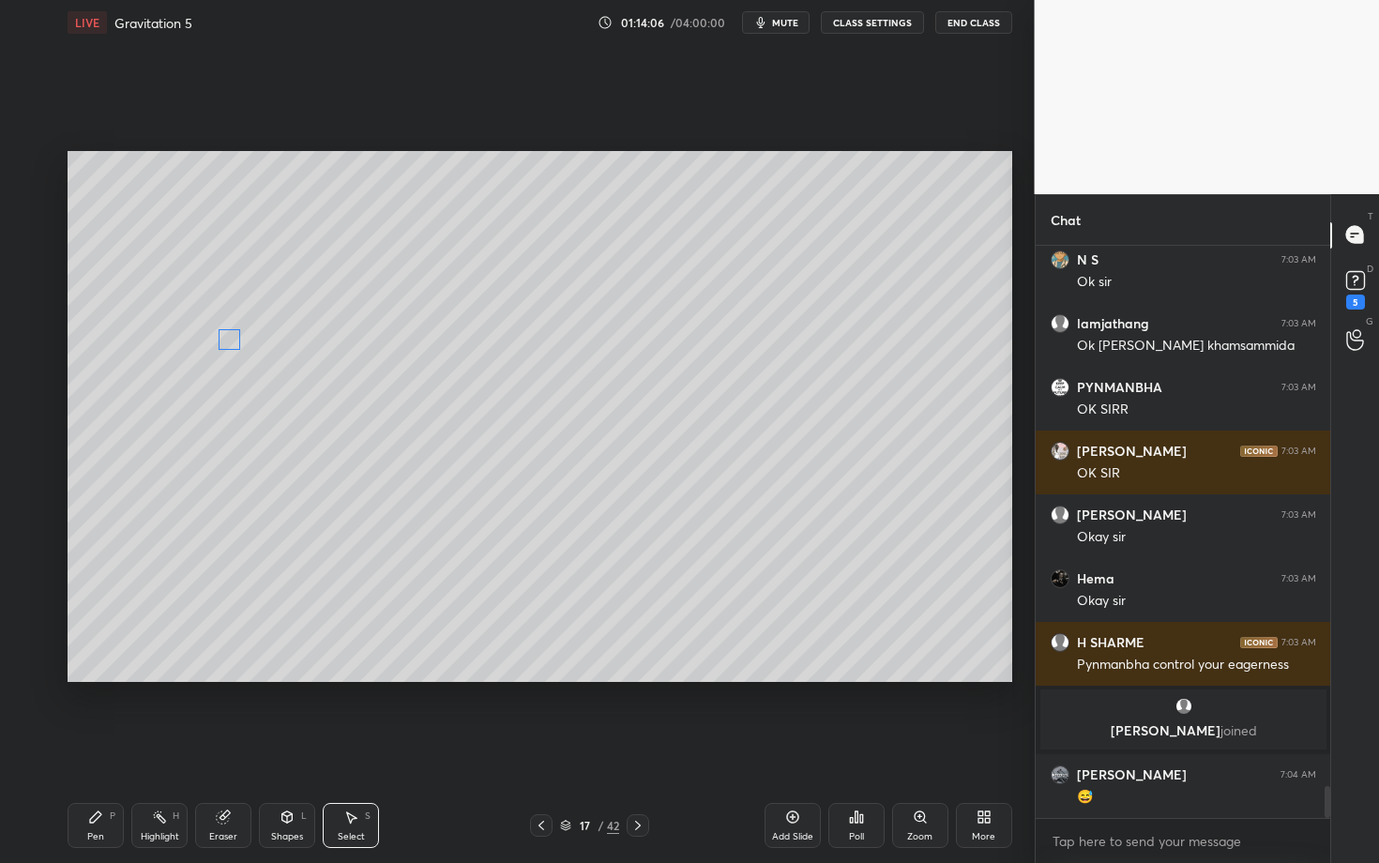
click at [226, 339] on div "0 ° Undo Copy Duplicate Duplicate to new slide Delete" at bounding box center [540, 416] width 945 height 531
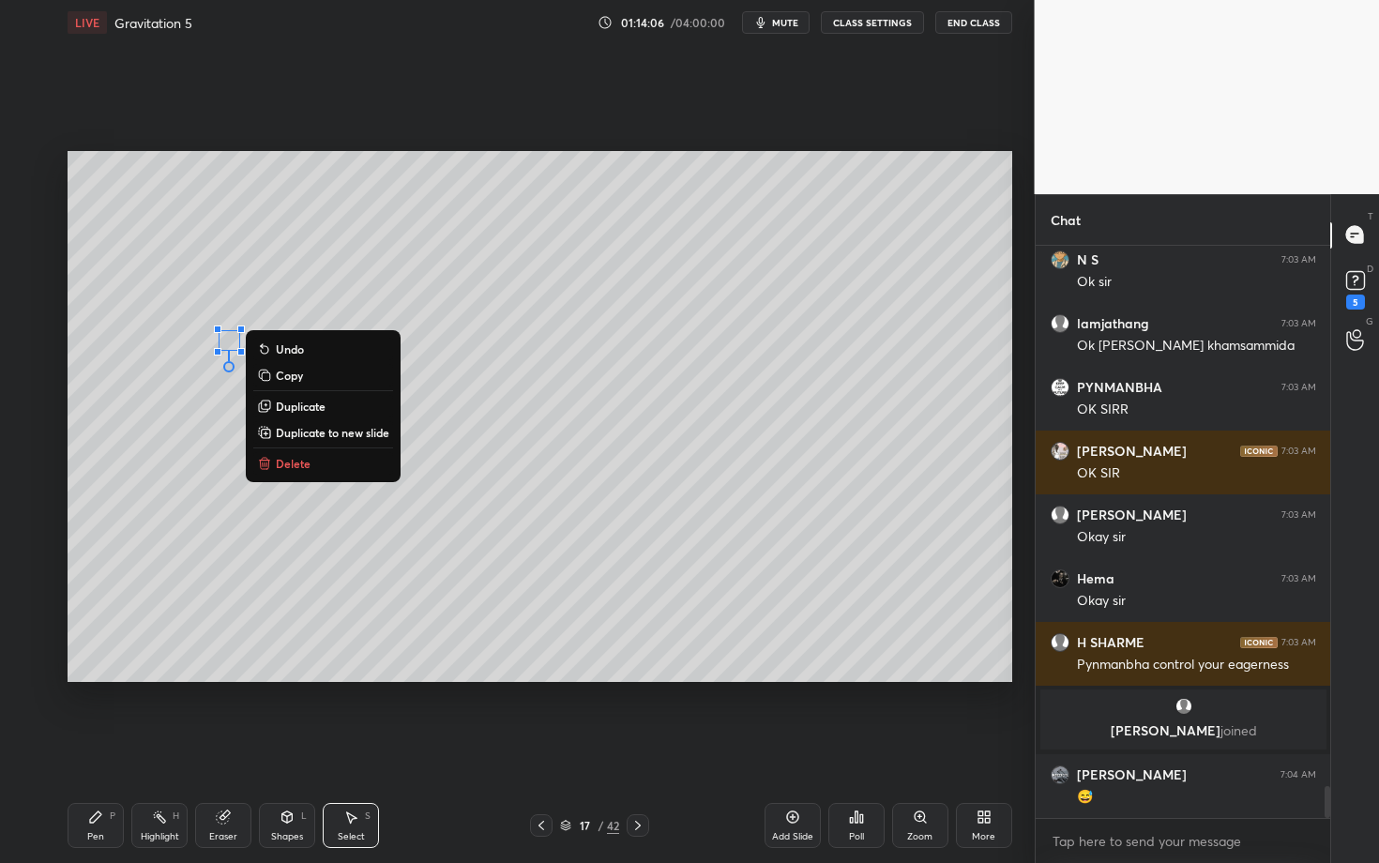
click at [295, 748] on div "Shapes L" at bounding box center [287, 825] width 56 height 45
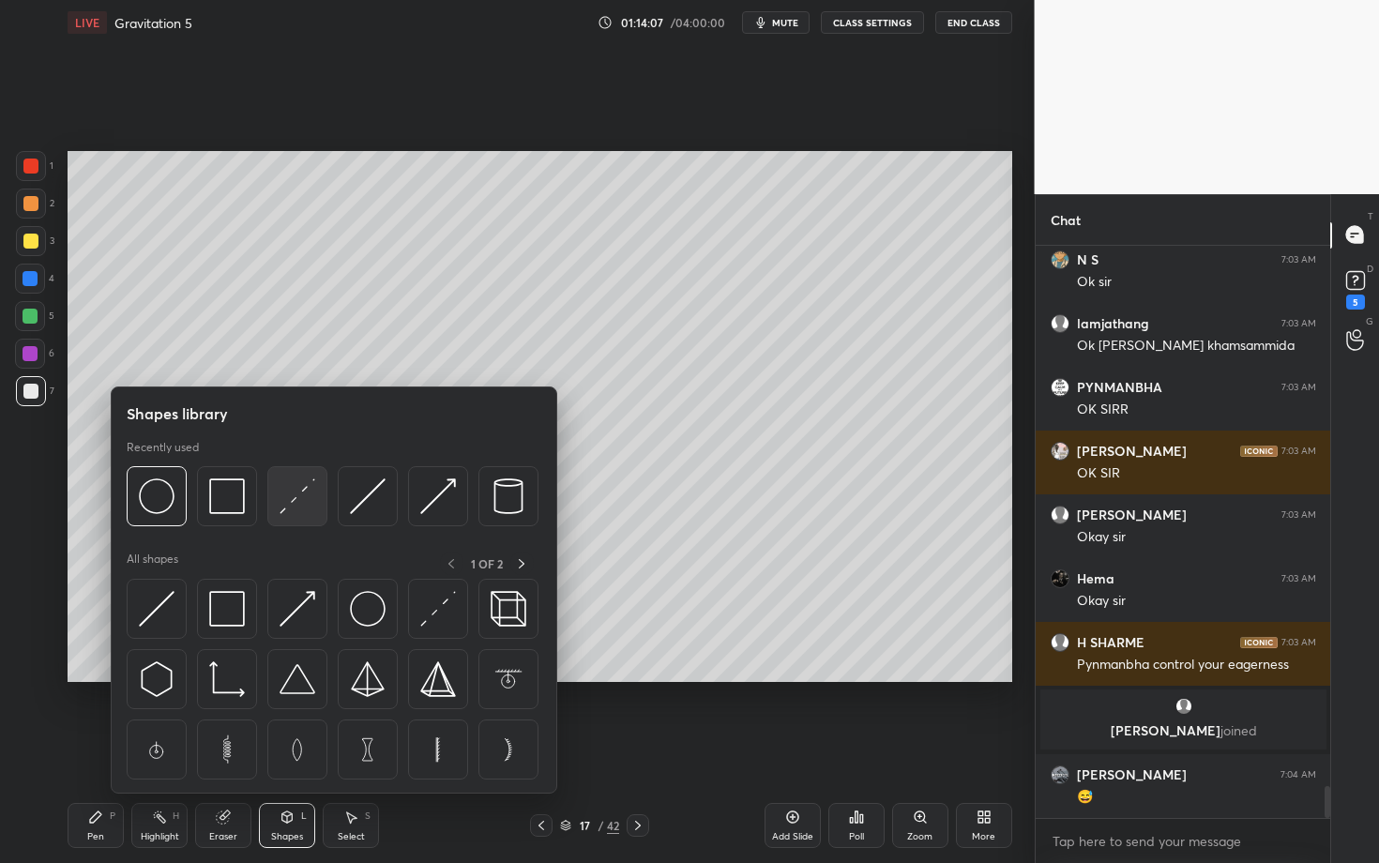
click at [309, 496] on img at bounding box center [298, 497] width 36 height 36
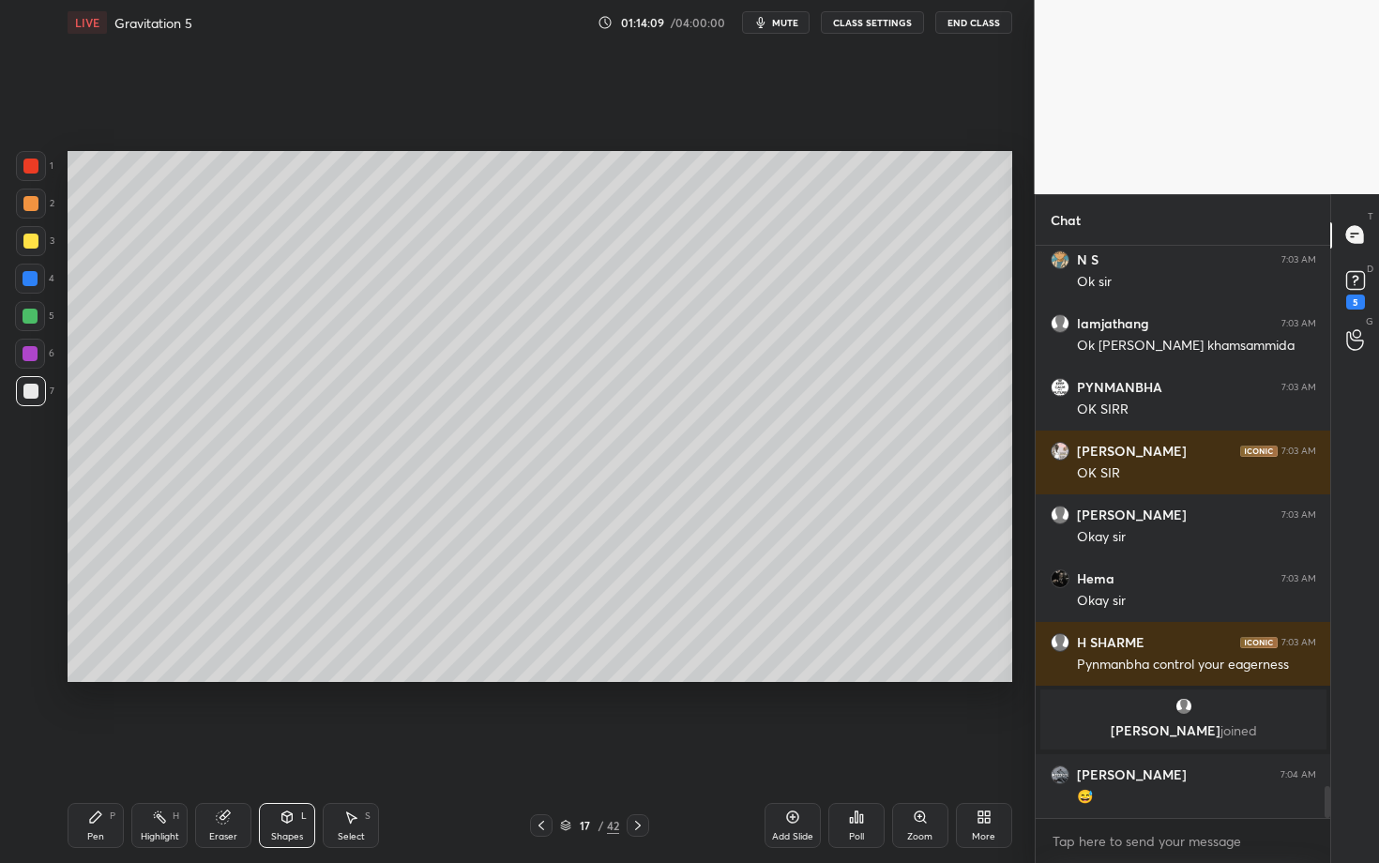
click at [111, 748] on div "P" at bounding box center [113, 816] width 6 height 9
click at [42, 393] on div at bounding box center [31, 391] width 30 height 30
click at [351, 748] on icon at bounding box center [350, 817] width 15 height 15
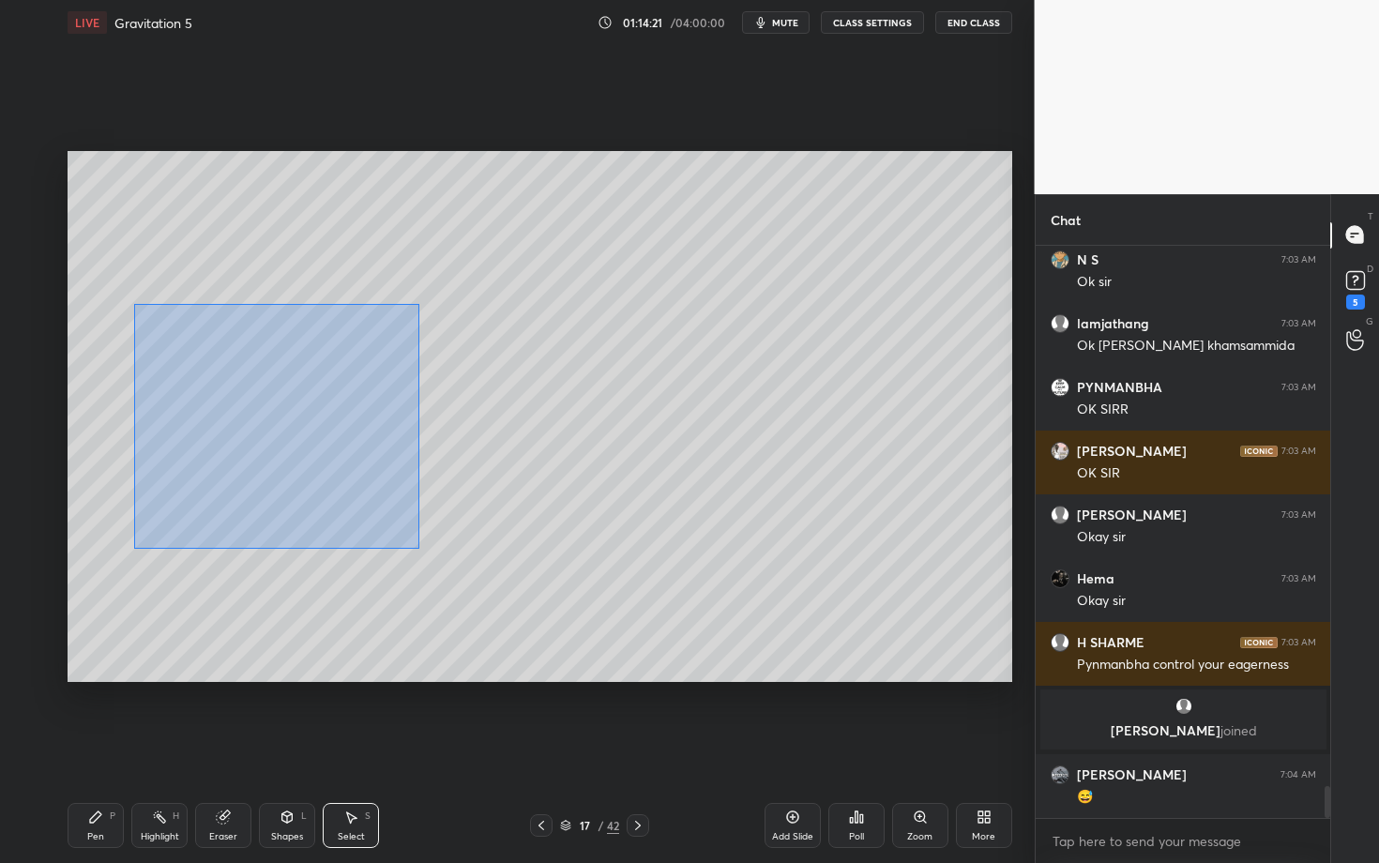
drag, startPoint x: 147, startPoint y: 337, endPoint x: 431, endPoint y: 555, distance: 357.3
click at [430, 554] on div "0 ° Undo Copy Duplicate Duplicate to new slide Delete" at bounding box center [540, 416] width 945 height 531
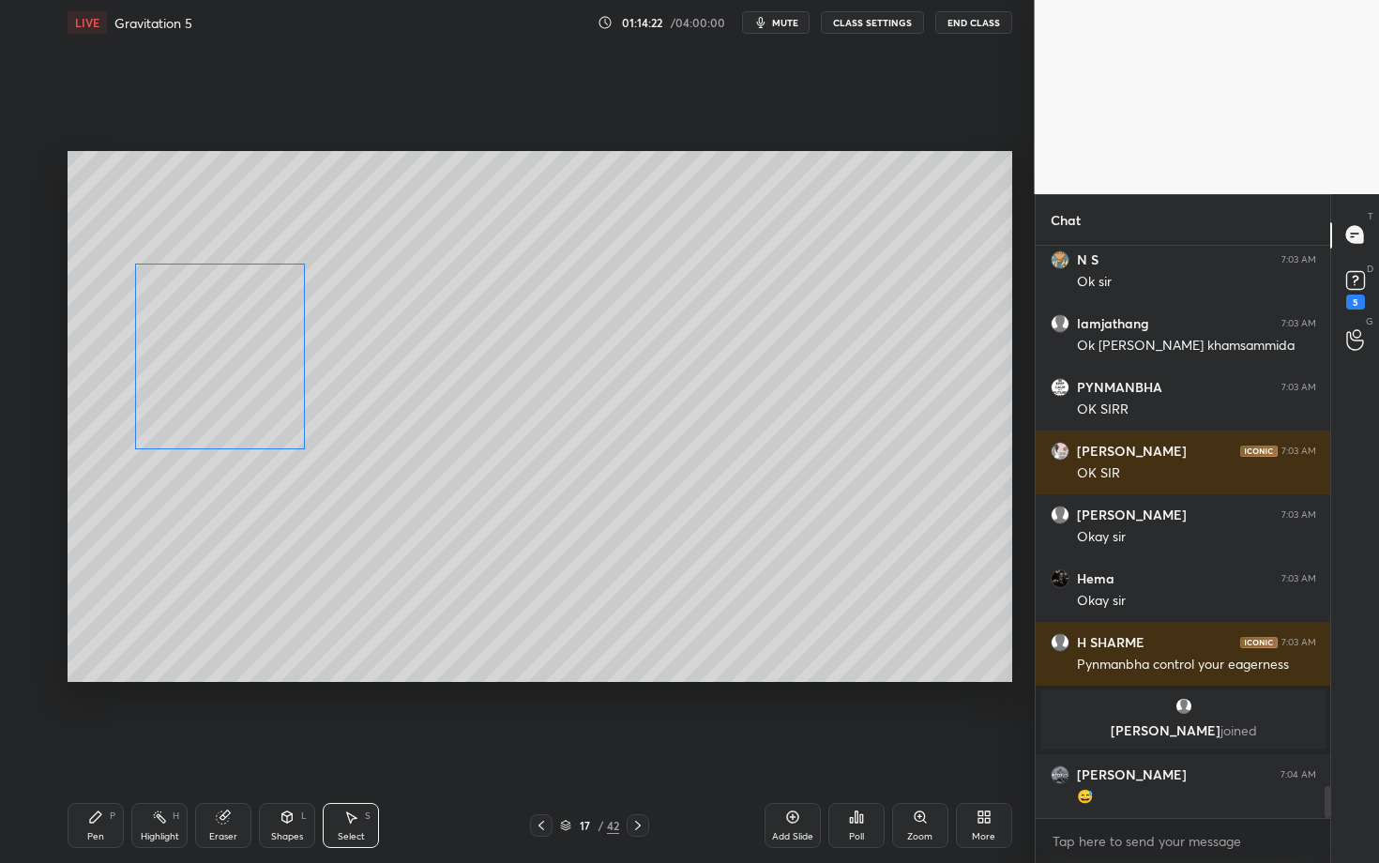
drag, startPoint x: 225, startPoint y: 414, endPoint x: 206, endPoint y: 367, distance: 50.5
click at [206, 368] on div "0 ° Undo Copy Duplicate Duplicate to new slide Delete" at bounding box center [540, 416] width 945 height 531
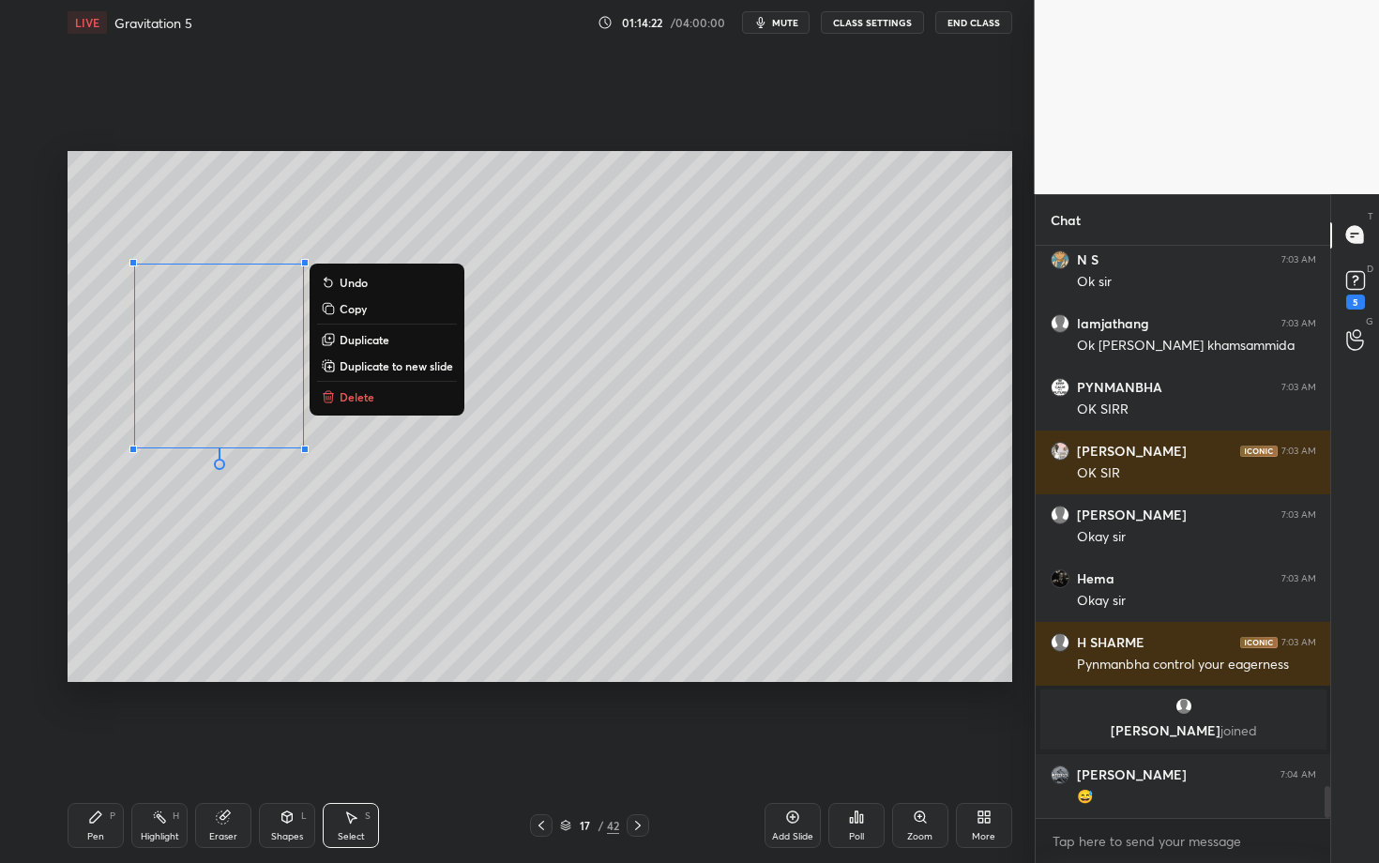
click at [96, 748] on icon at bounding box center [95, 817] width 15 height 15
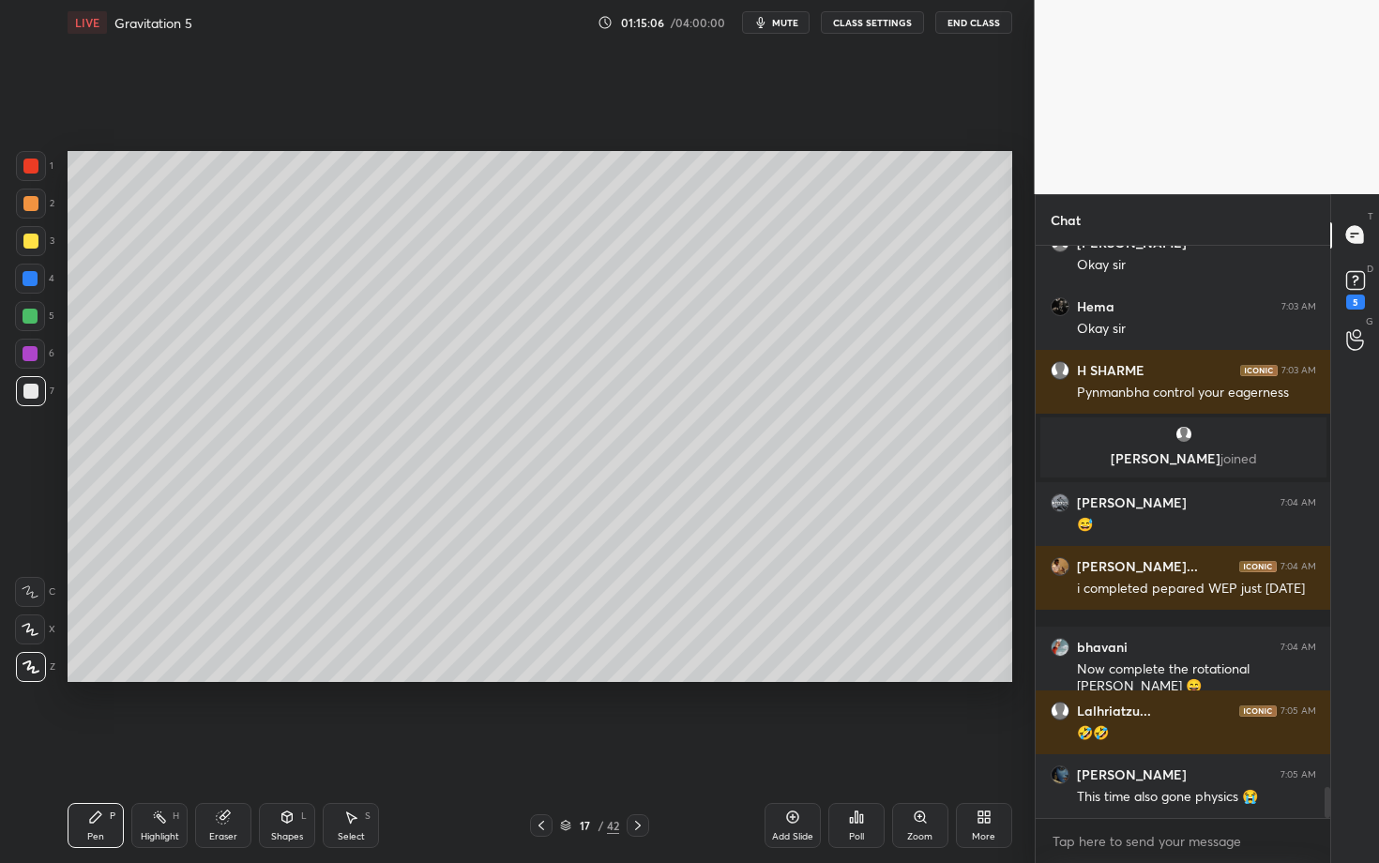
scroll to position [9998, 0]
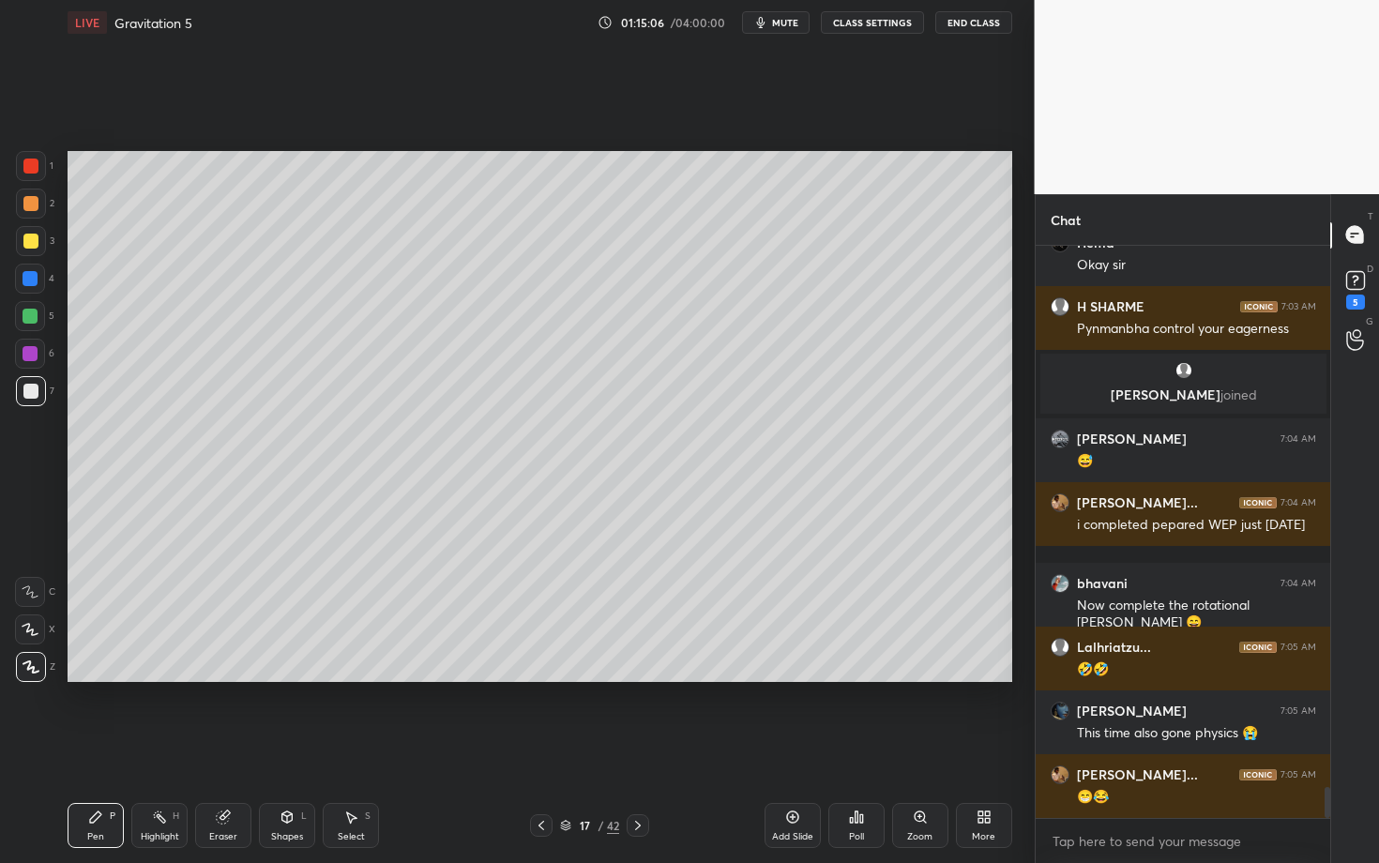
click at [347, 748] on div "Select" at bounding box center [351, 836] width 27 height 9
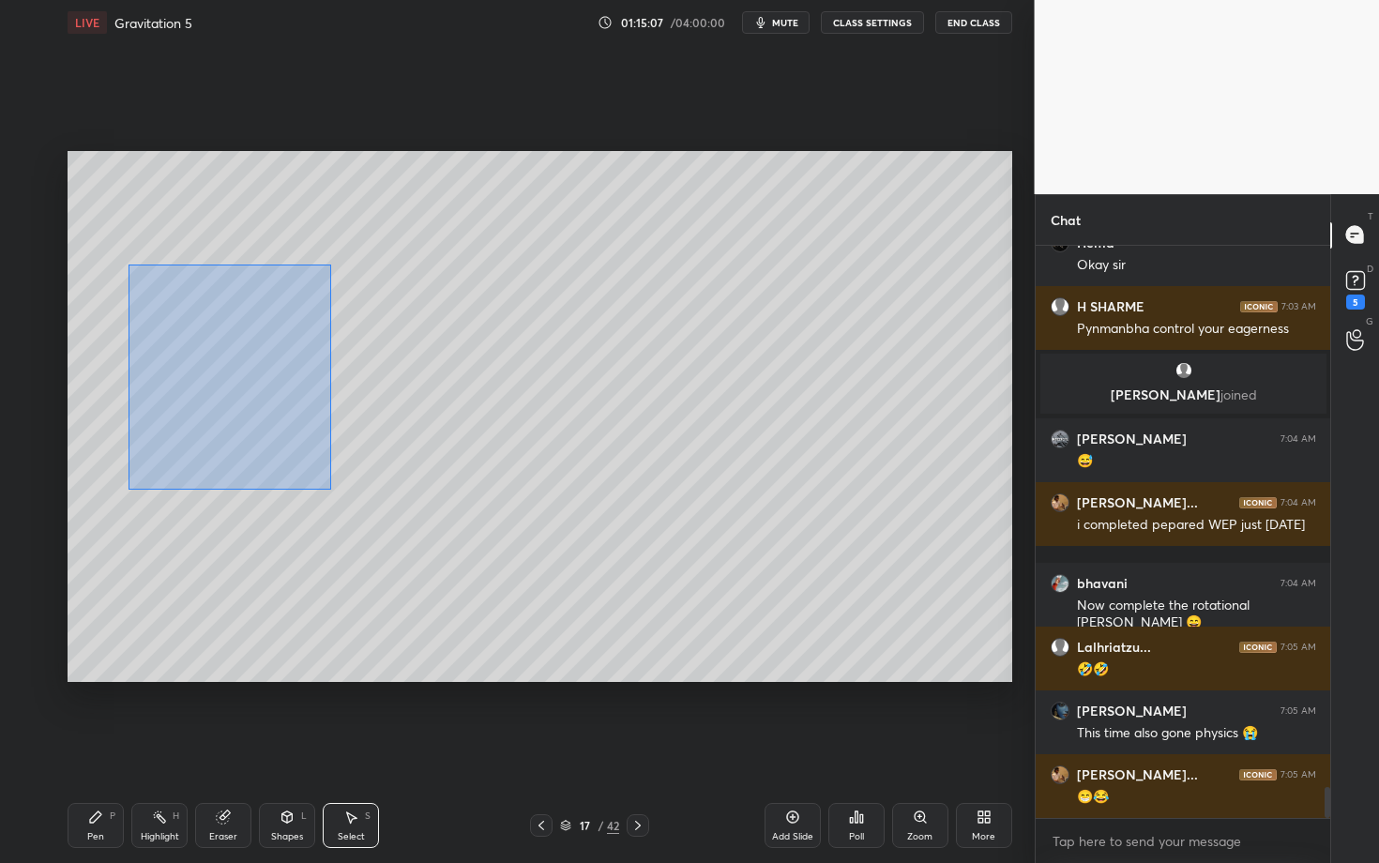
drag, startPoint x: 160, startPoint y: 333, endPoint x: 329, endPoint y: 486, distance: 227.9
click at [328, 485] on div "0 ° Undo Copy Duplicate Duplicate to new slide Delete" at bounding box center [540, 416] width 945 height 531
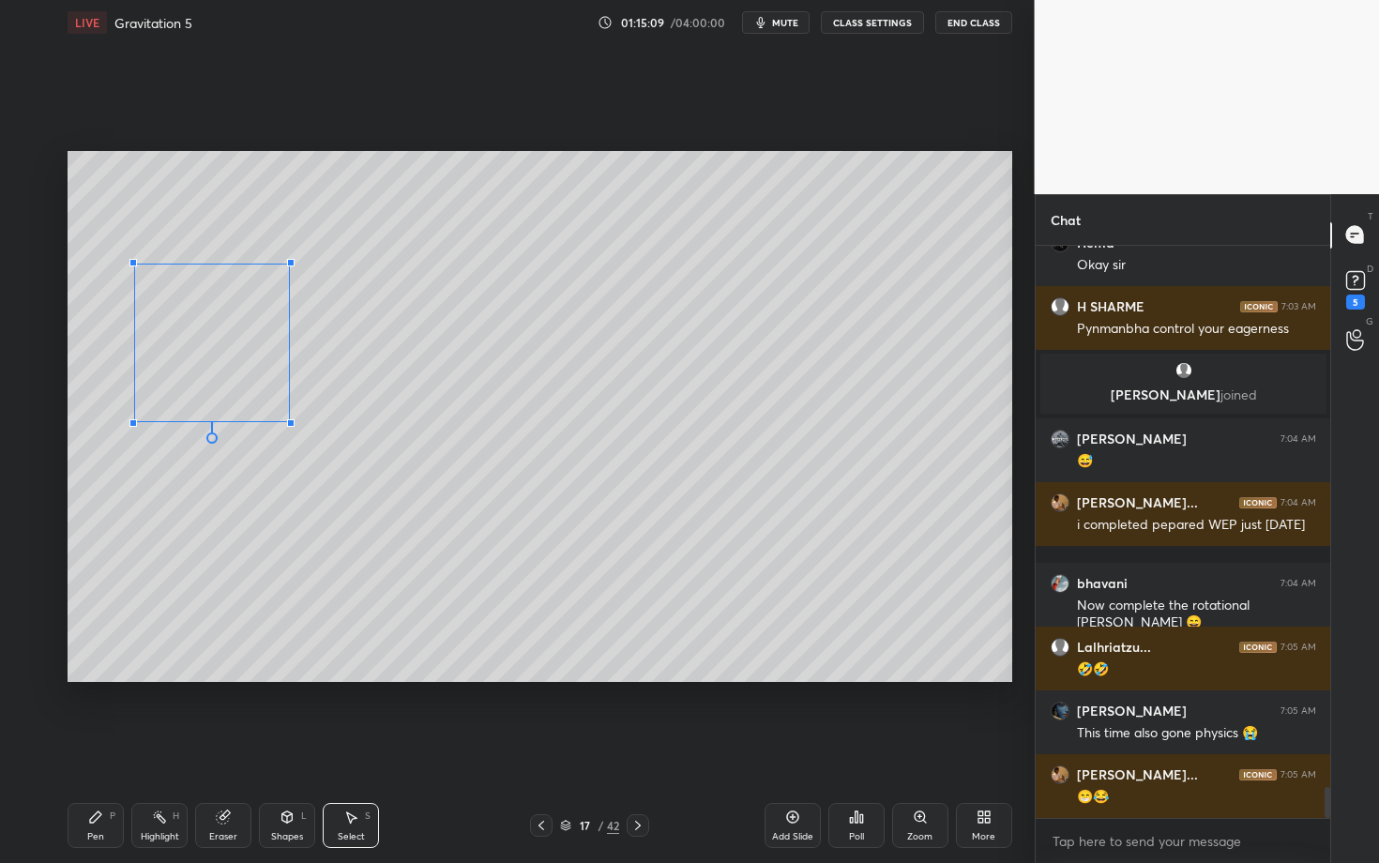
drag, startPoint x: 300, startPoint y: 444, endPoint x: 287, endPoint y: 419, distance: 27.7
click at [287, 419] on div at bounding box center [291, 423] width 8 height 8
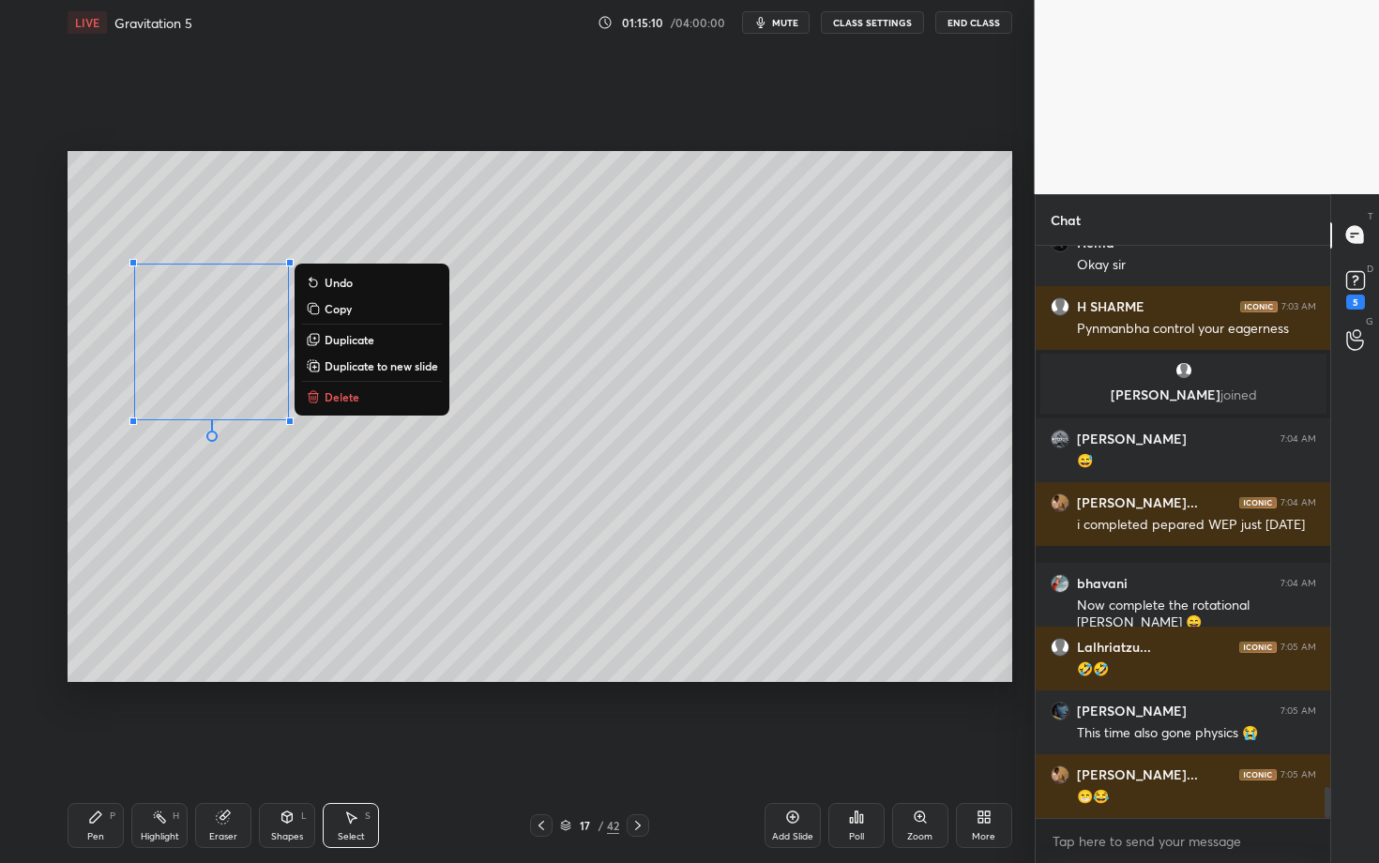
click at [360, 337] on p "Duplicate" at bounding box center [350, 339] width 50 height 15
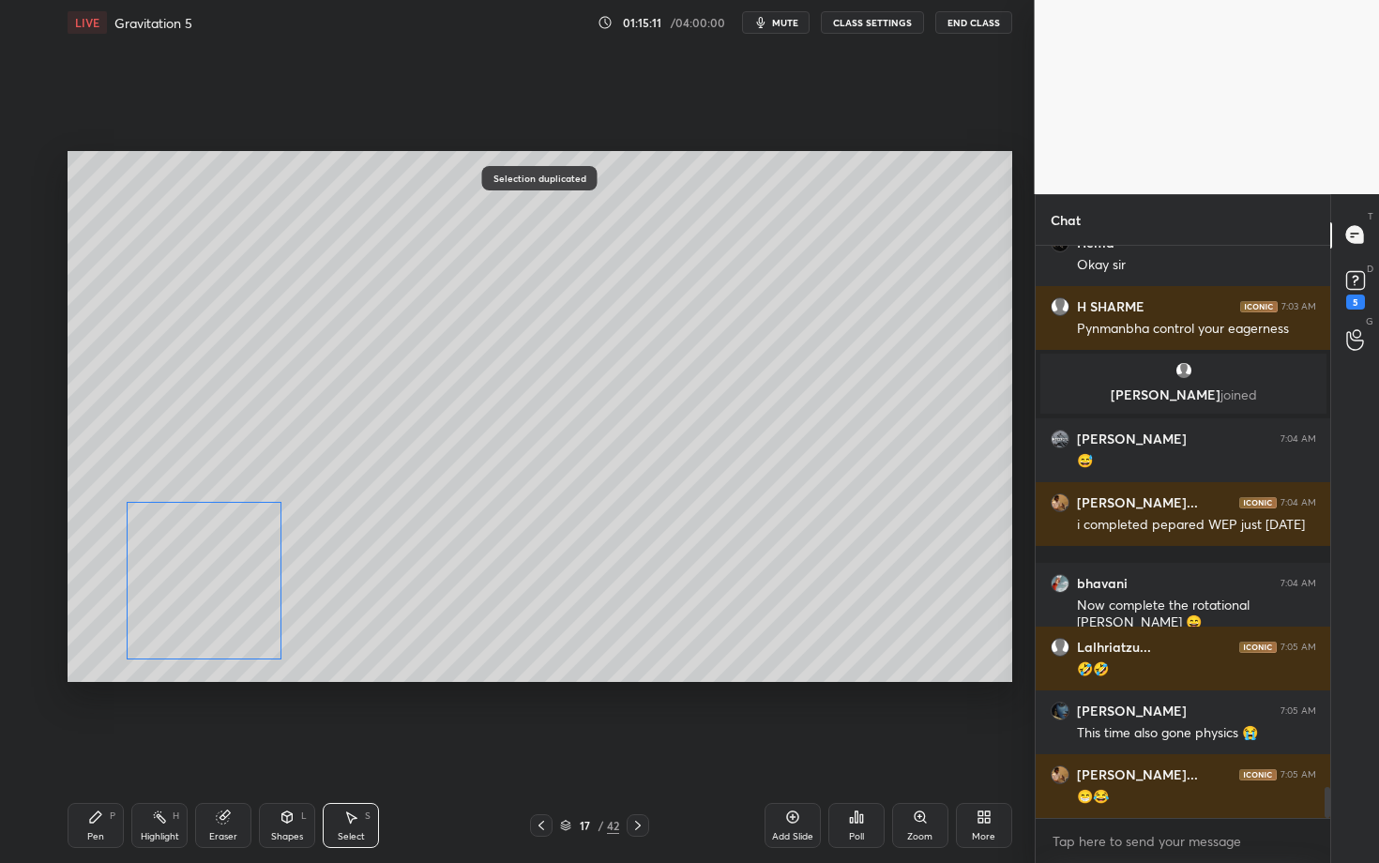
drag, startPoint x: 228, startPoint y: 450, endPoint x: 216, endPoint y: 576, distance: 126.3
click at [216, 576] on div "0 ° Undo Copy Duplicate Duplicate to new slide Delete" at bounding box center [540, 416] width 945 height 531
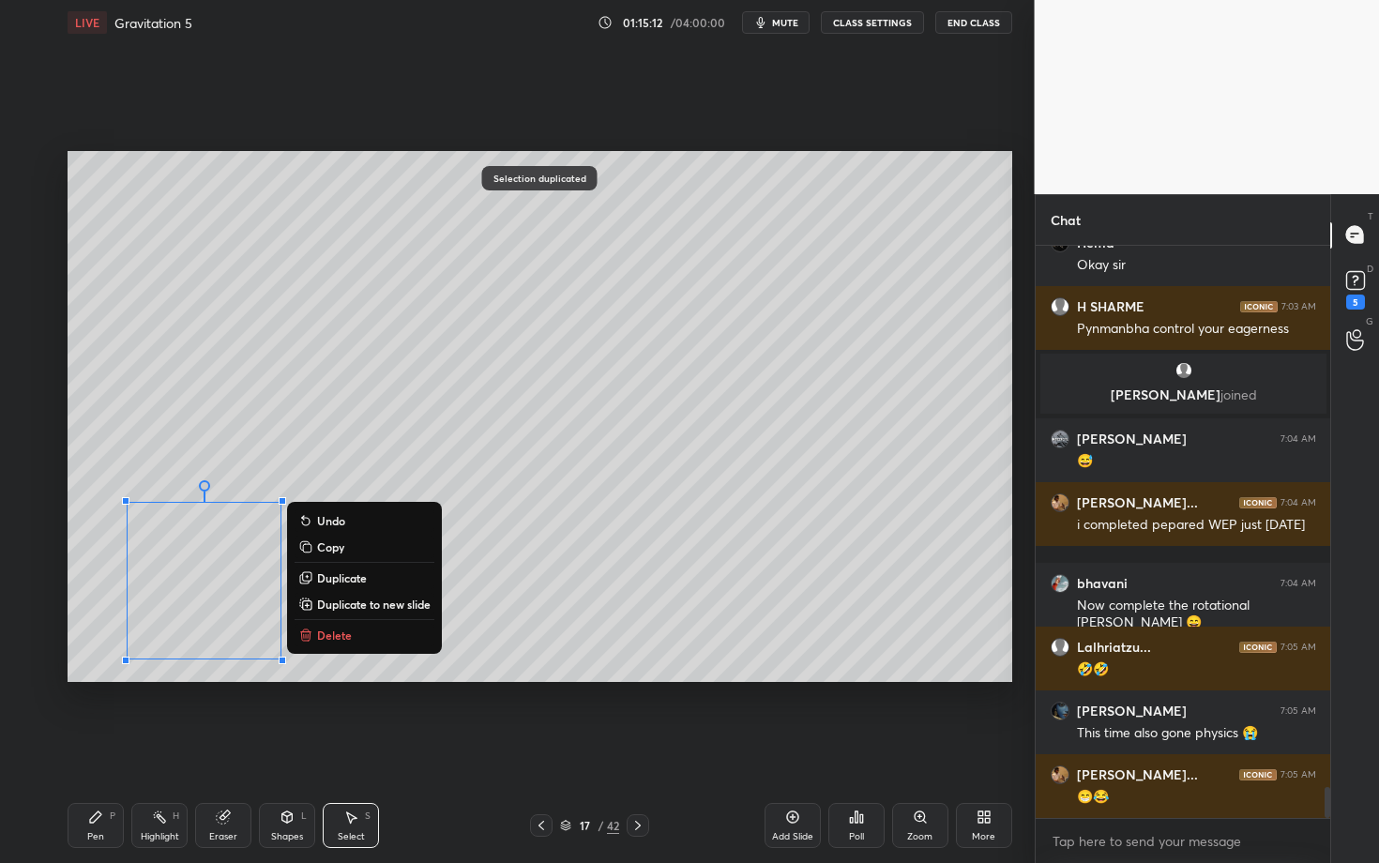
click at [513, 568] on div "0 ° Undo Copy Duplicate Duplicate to new slide Delete" at bounding box center [540, 416] width 945 height 531
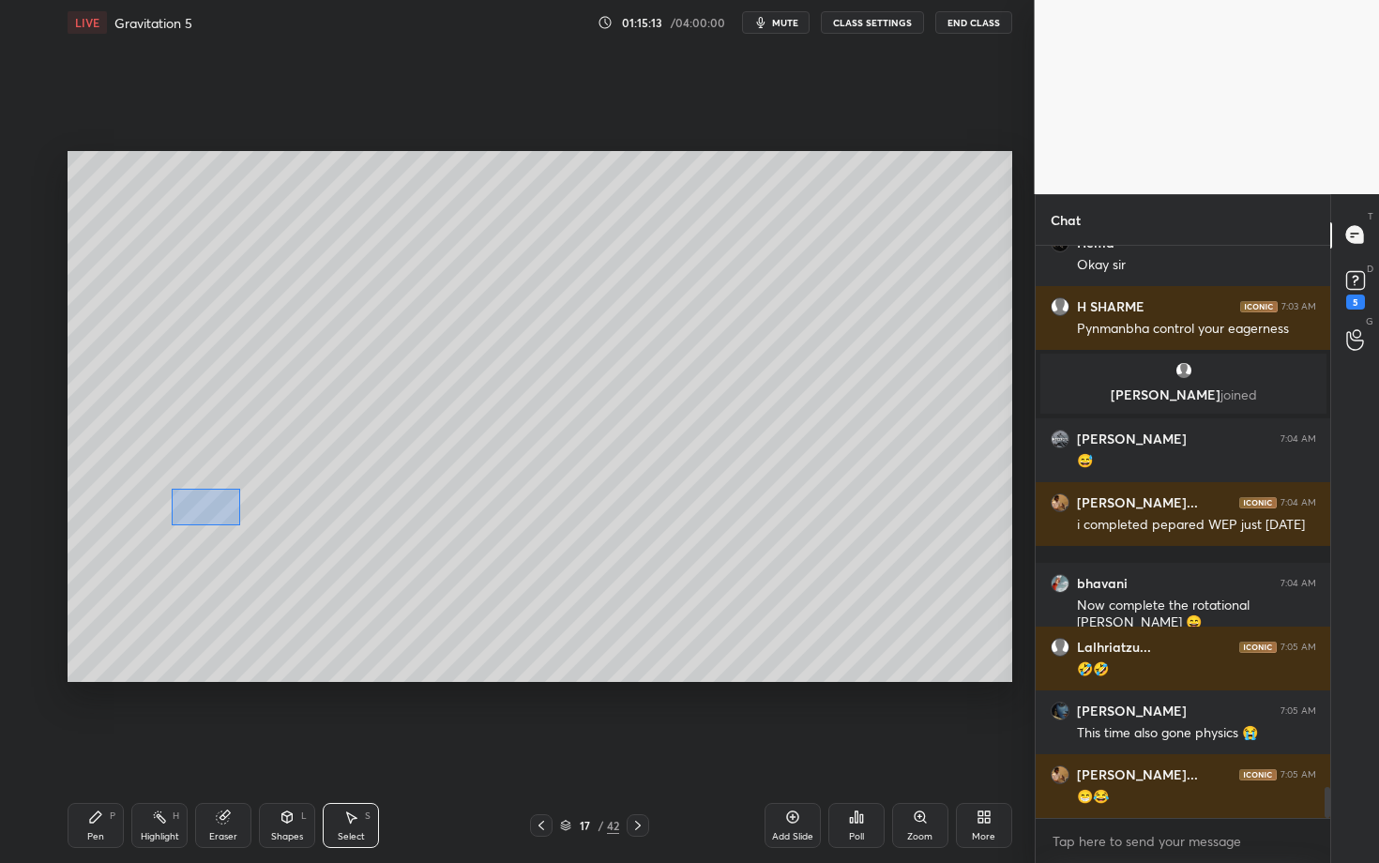
drag, startPoint x: 192, startPoint y: 511, endPoint x: 239, endPoint y: 525, distance: 48.7
click at [239, 525] on div "0 ° Undo Copy Duplicate Duplicate to new slide Delete" at bounding box center [540, 416] width 945 height 531
drag, startPoint x: 196, startPoint y: 506, endPoint x: 196, endPoint y: 449, distance: 56.3
click at [197, 449] on div "0 ° Undo Copy Duplicate Duplicate to new slide Delete" at bounding box center [540, 416] width 945 height 531
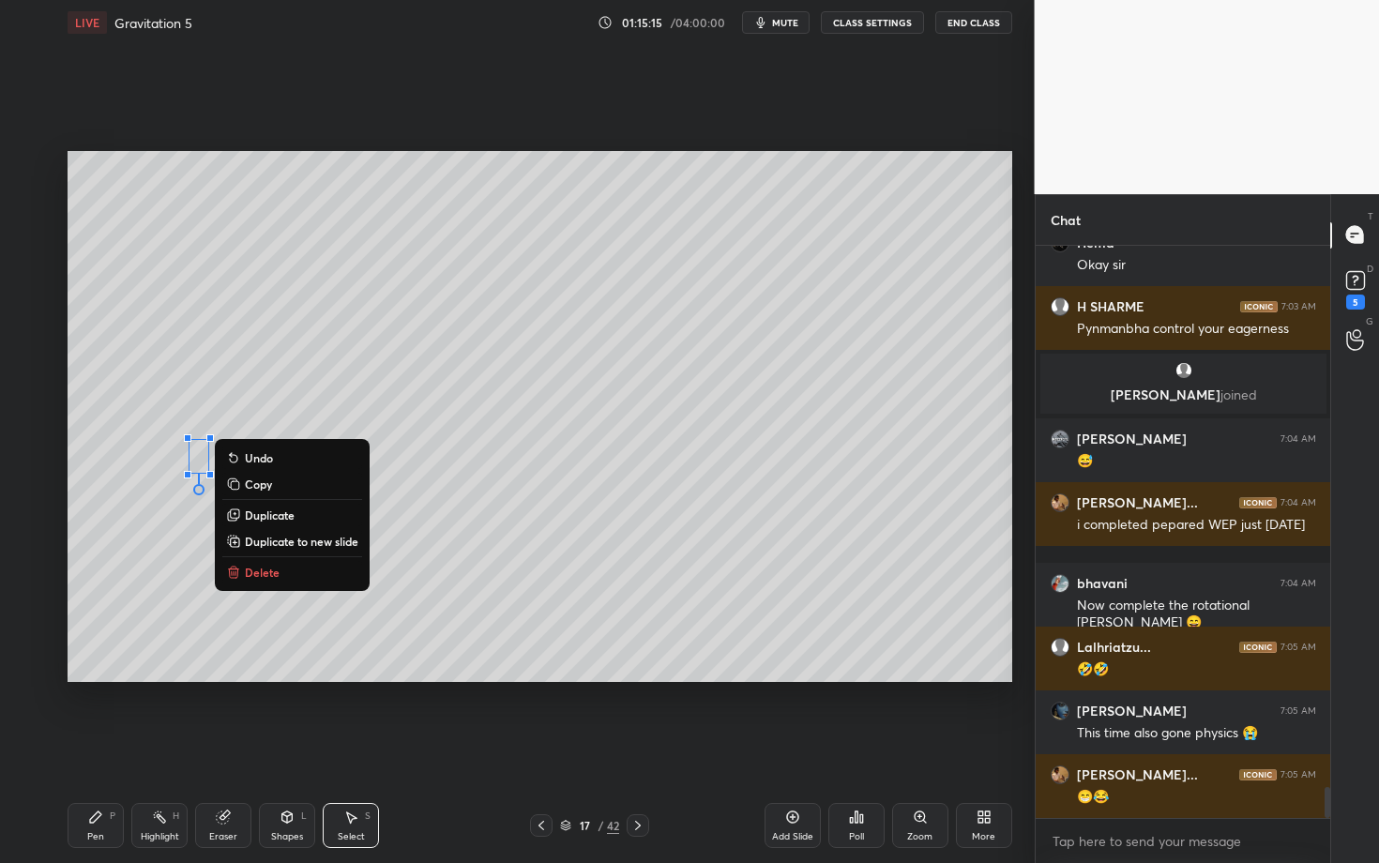
click at [235, 748] on div "Eraser" at bounding box center [223, 825] width 56 height 45
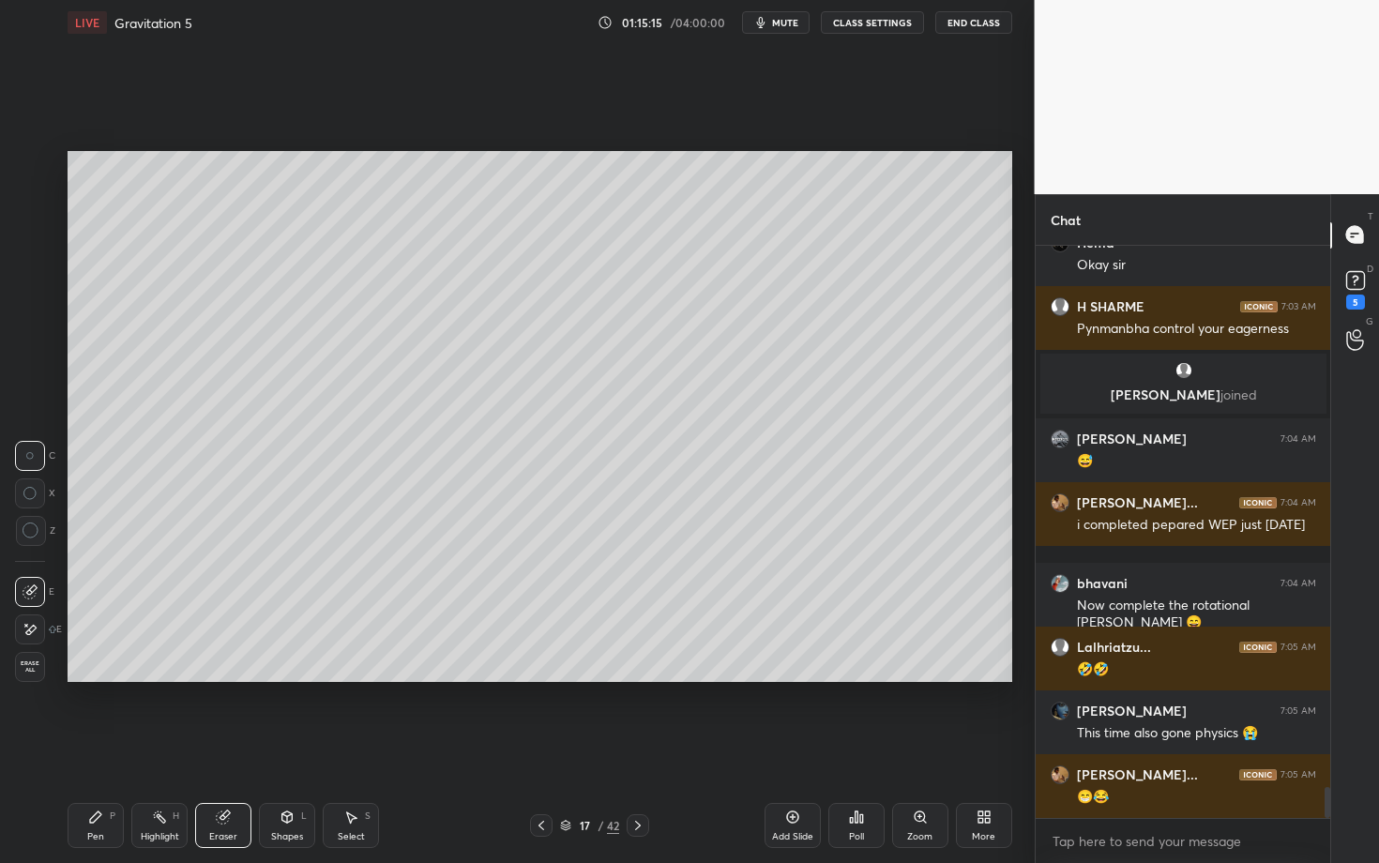
click at [296, 748] on div "Shapes" at bounding box center [287, 836] width 32 height 9
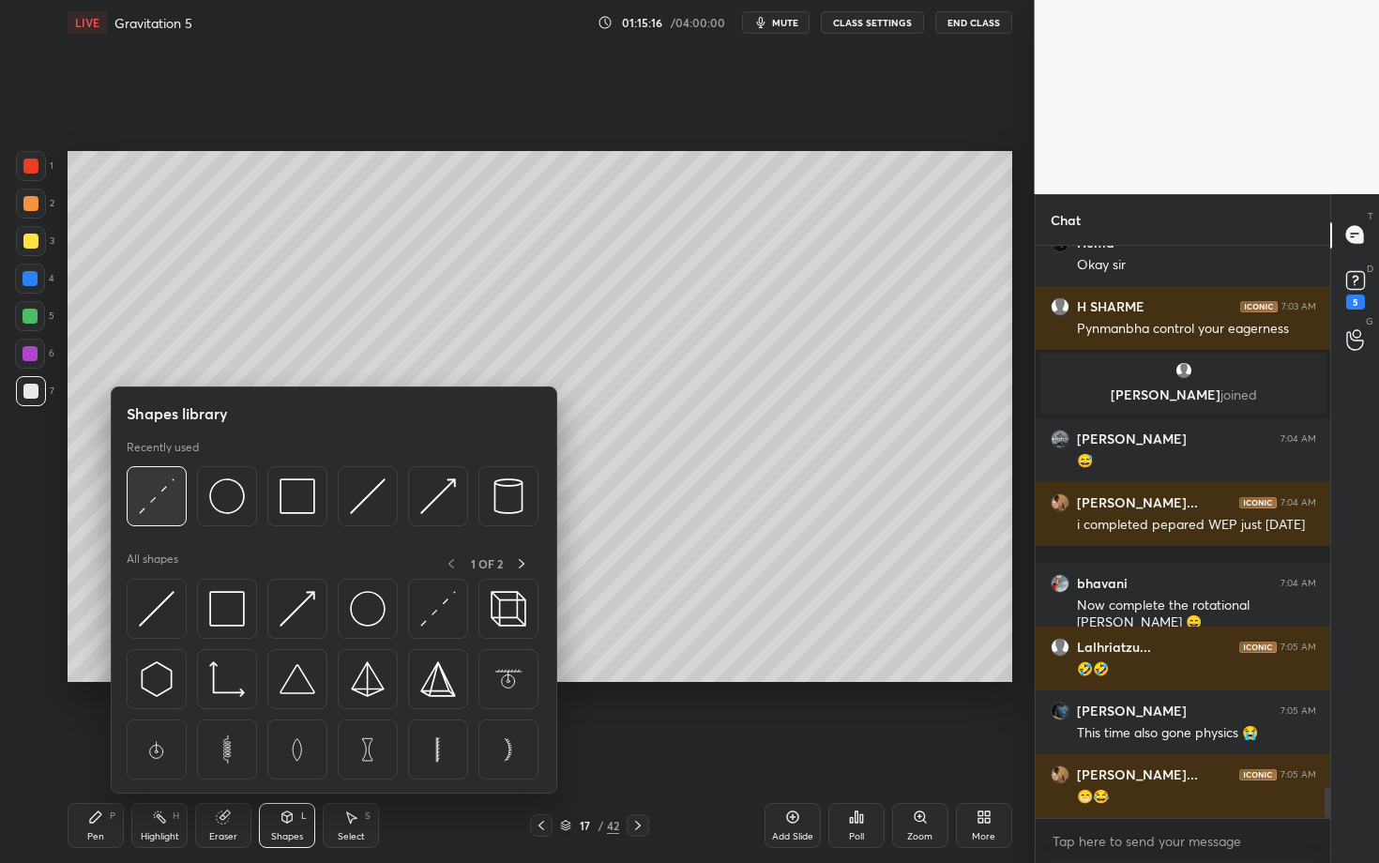
click at [154, 503] on img at bounding box center [157, 497] width 36 height 36
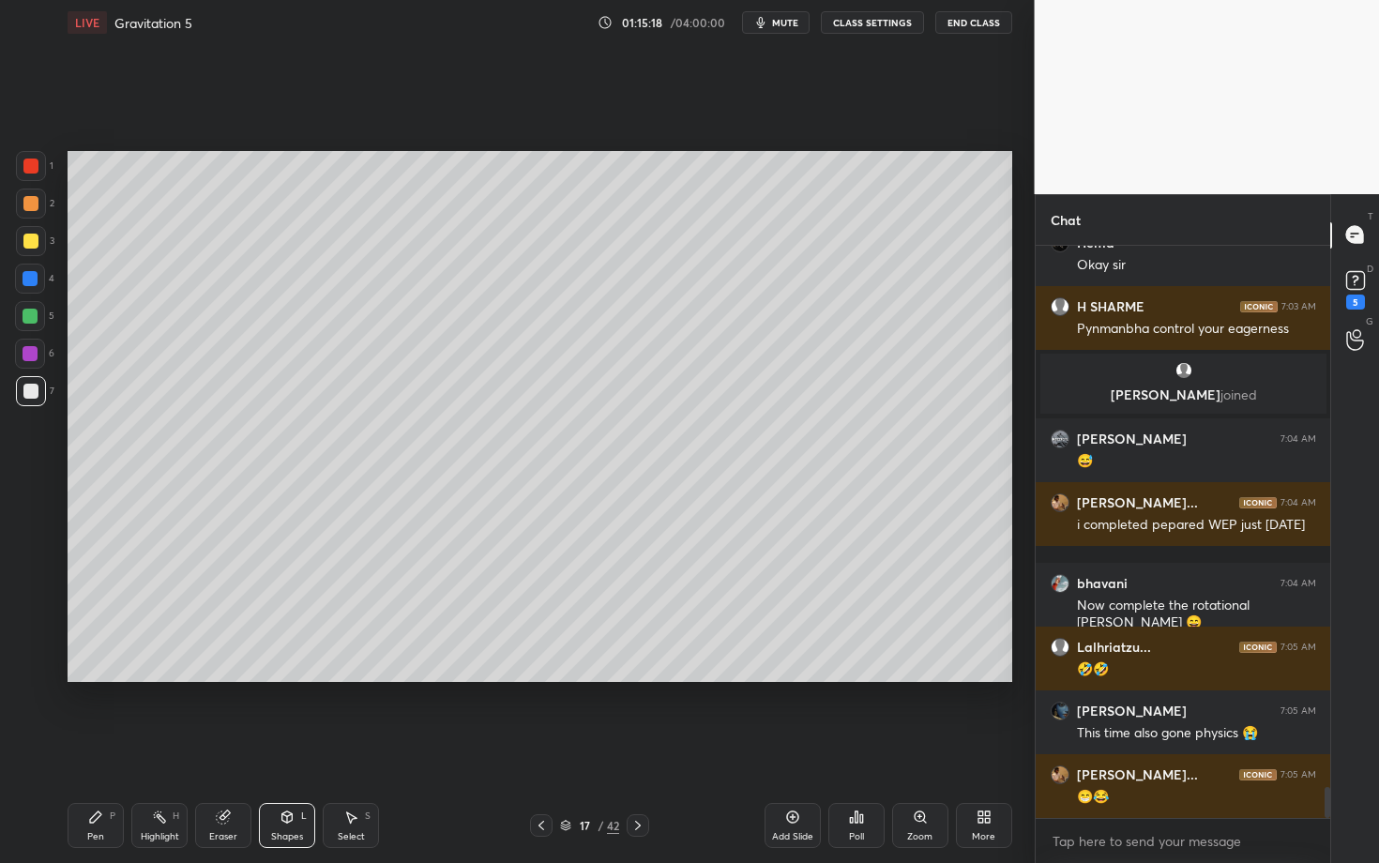
click at [99, 748] on icon at bounding box center [95, 817] width 15 height 15
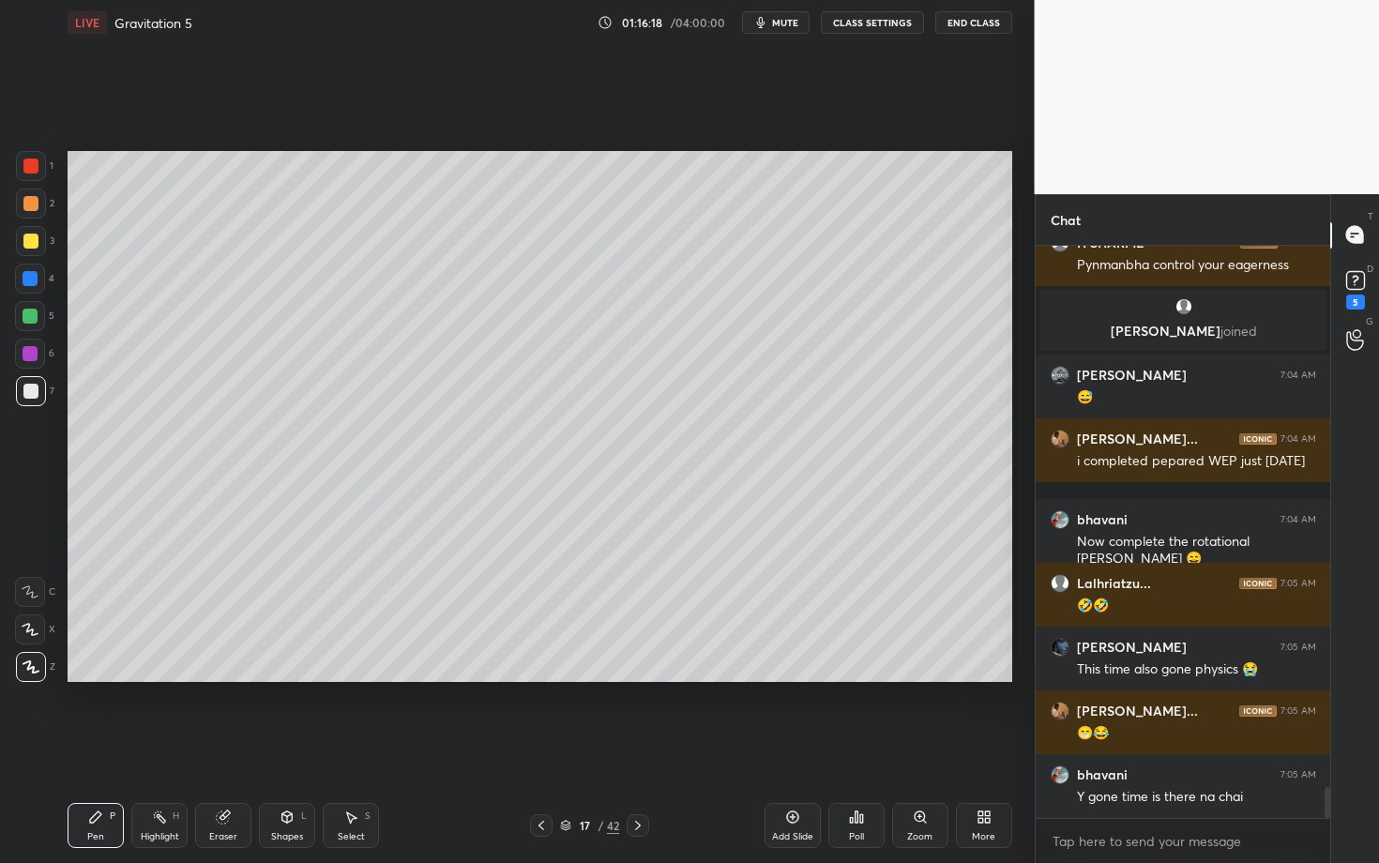
click at [633, 748] on icon at bounding box center [638, 825] width 15 height 15
click at [33, 211] on div at bounding box center [31, 204] width 30 height 30
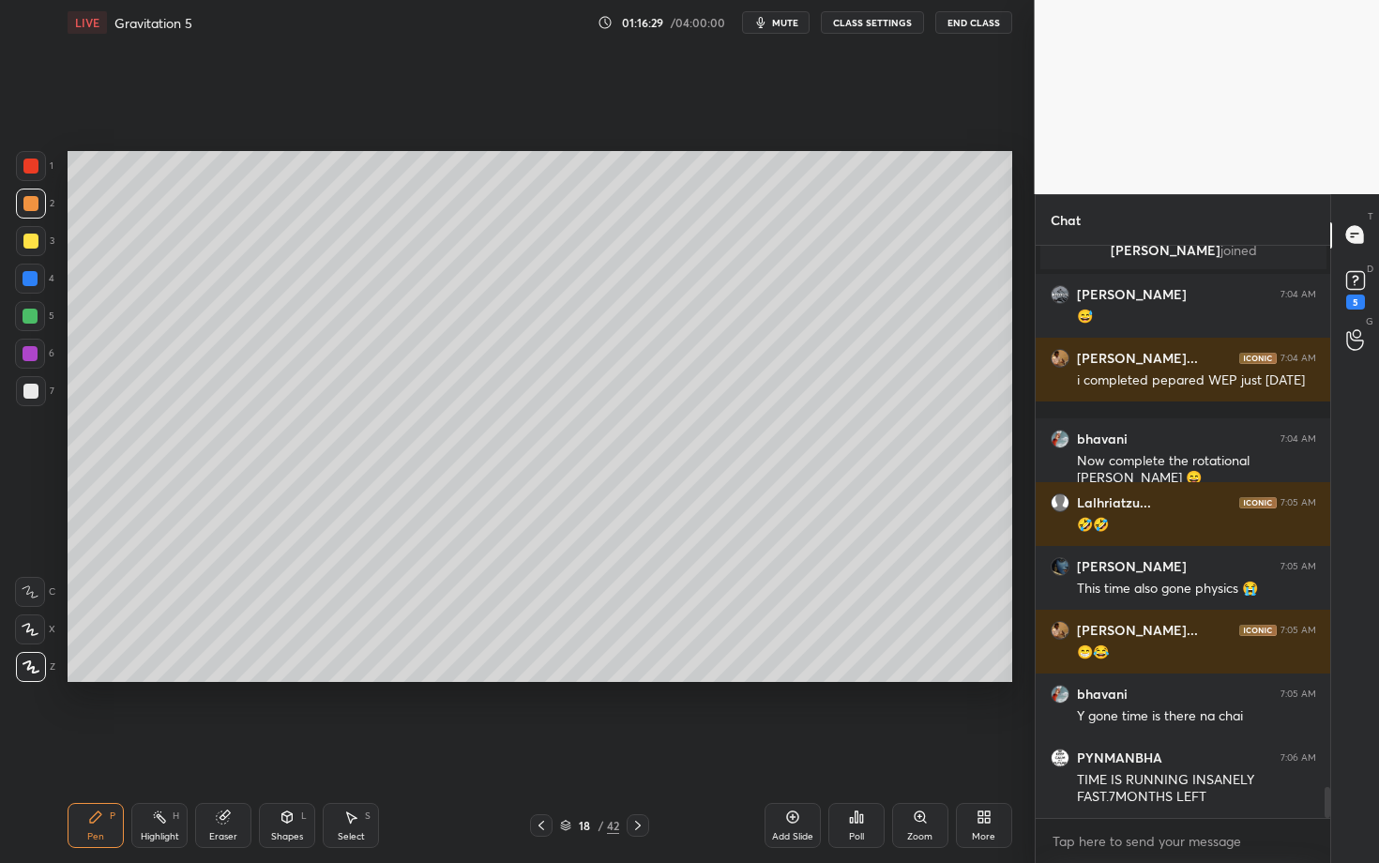
click at [27, 390] on div at bounding box center [30, 391] width 15 height 15
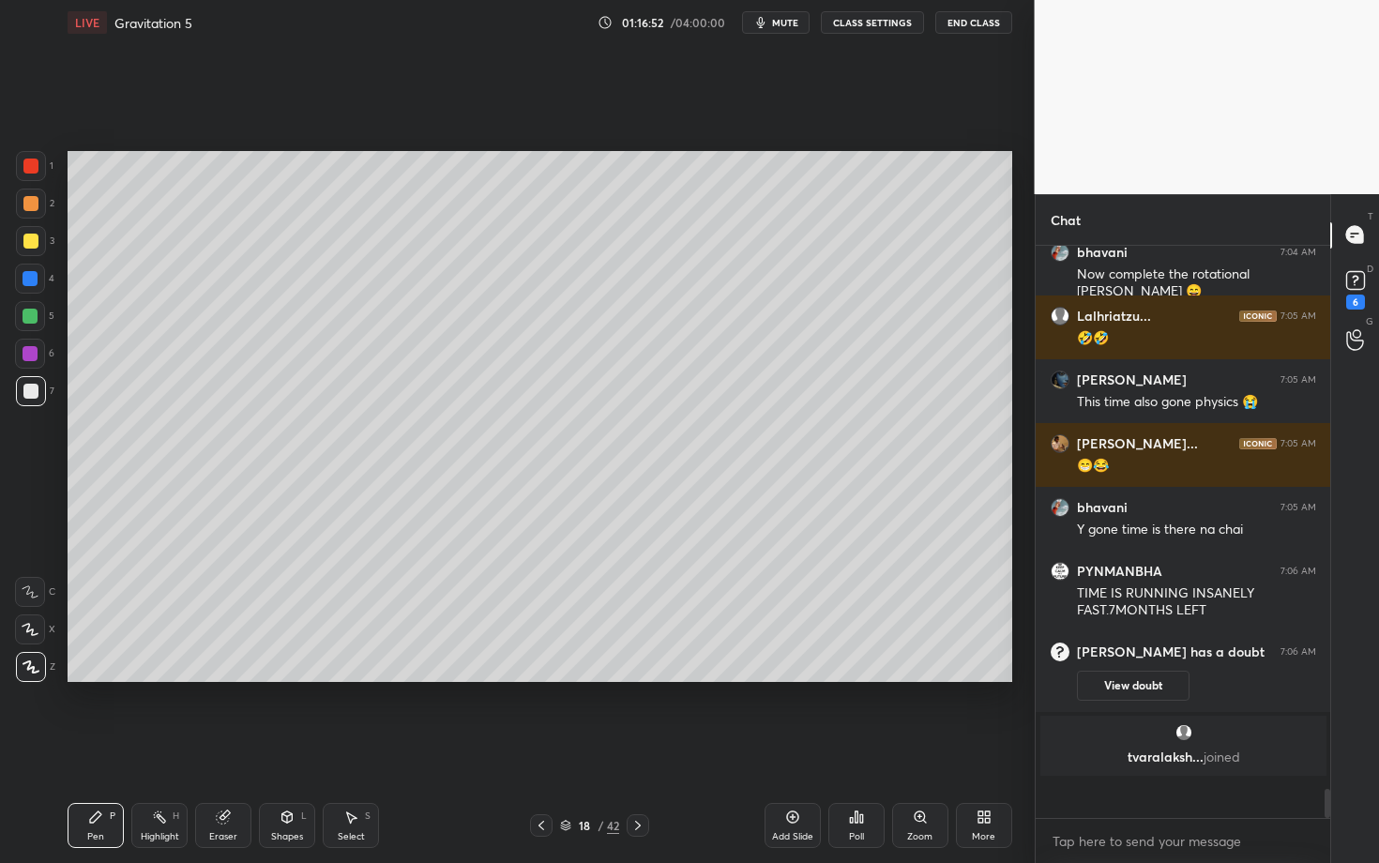
scroll to position [10070, 0]
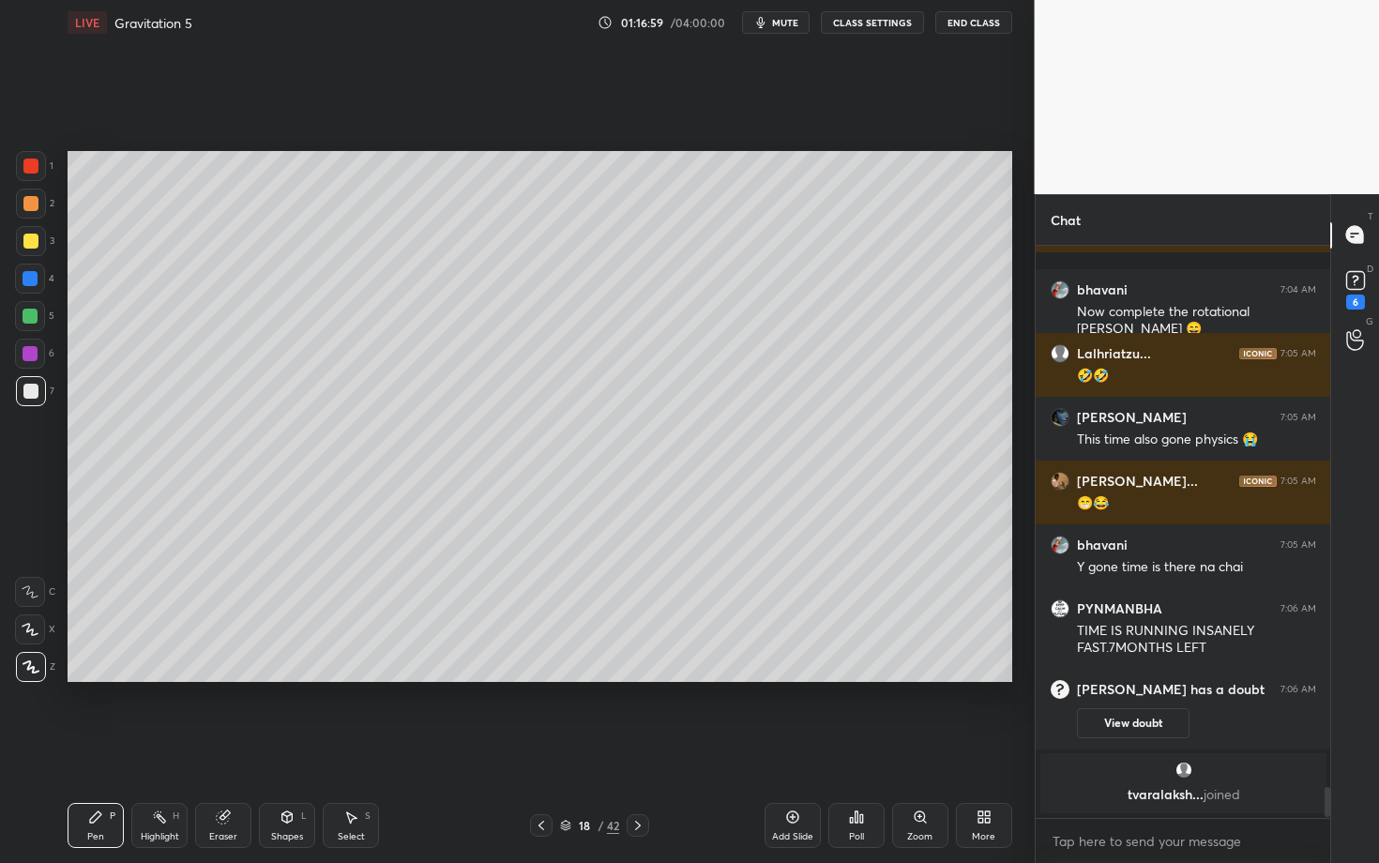
click at [579, 748] on div "18" at bounding box center [584, 825] width 19 height 11
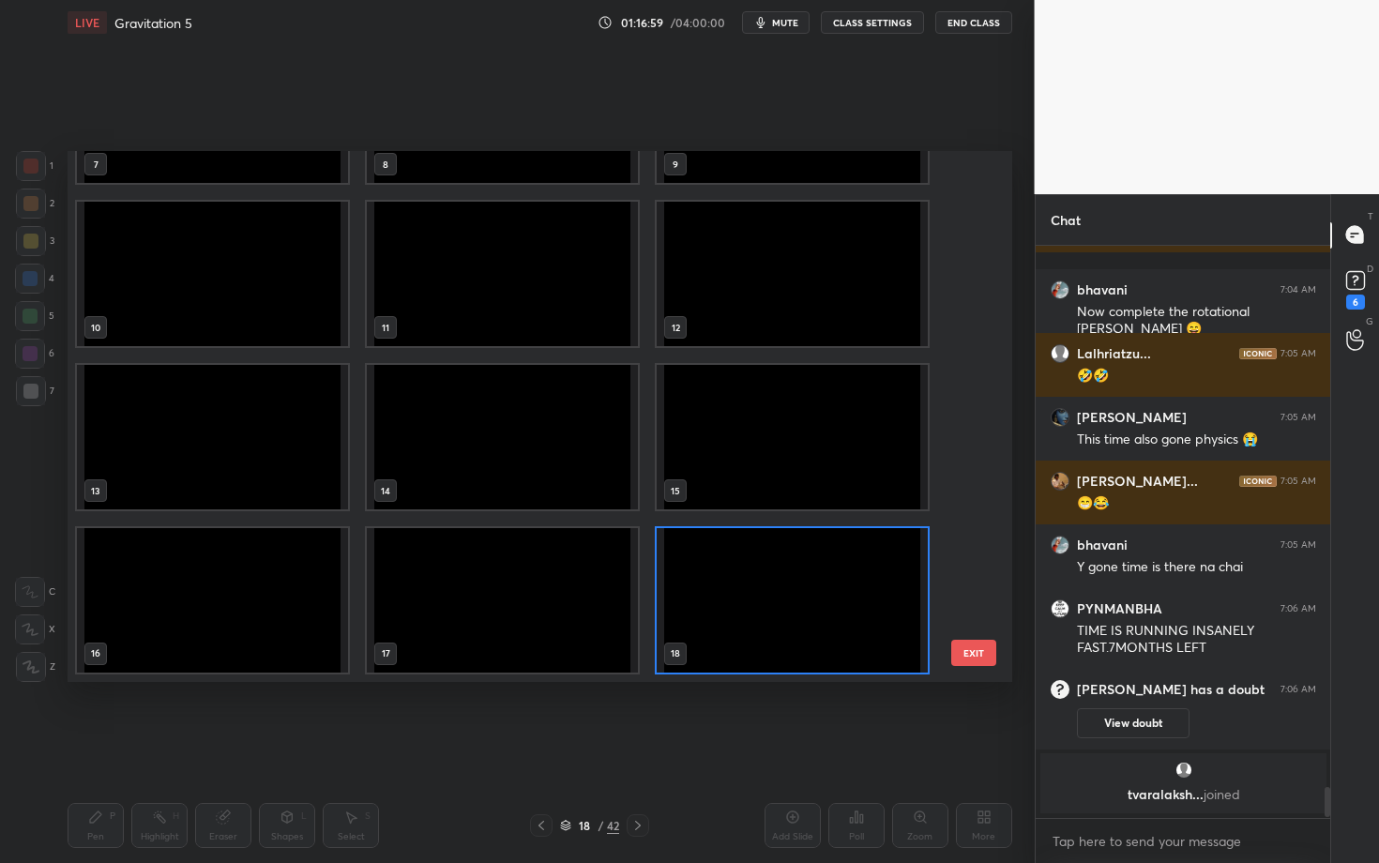
scroll to position [525, 935]
click at [781, 619] on img "grid" at bounding box center [792, 600] width 271 height 144
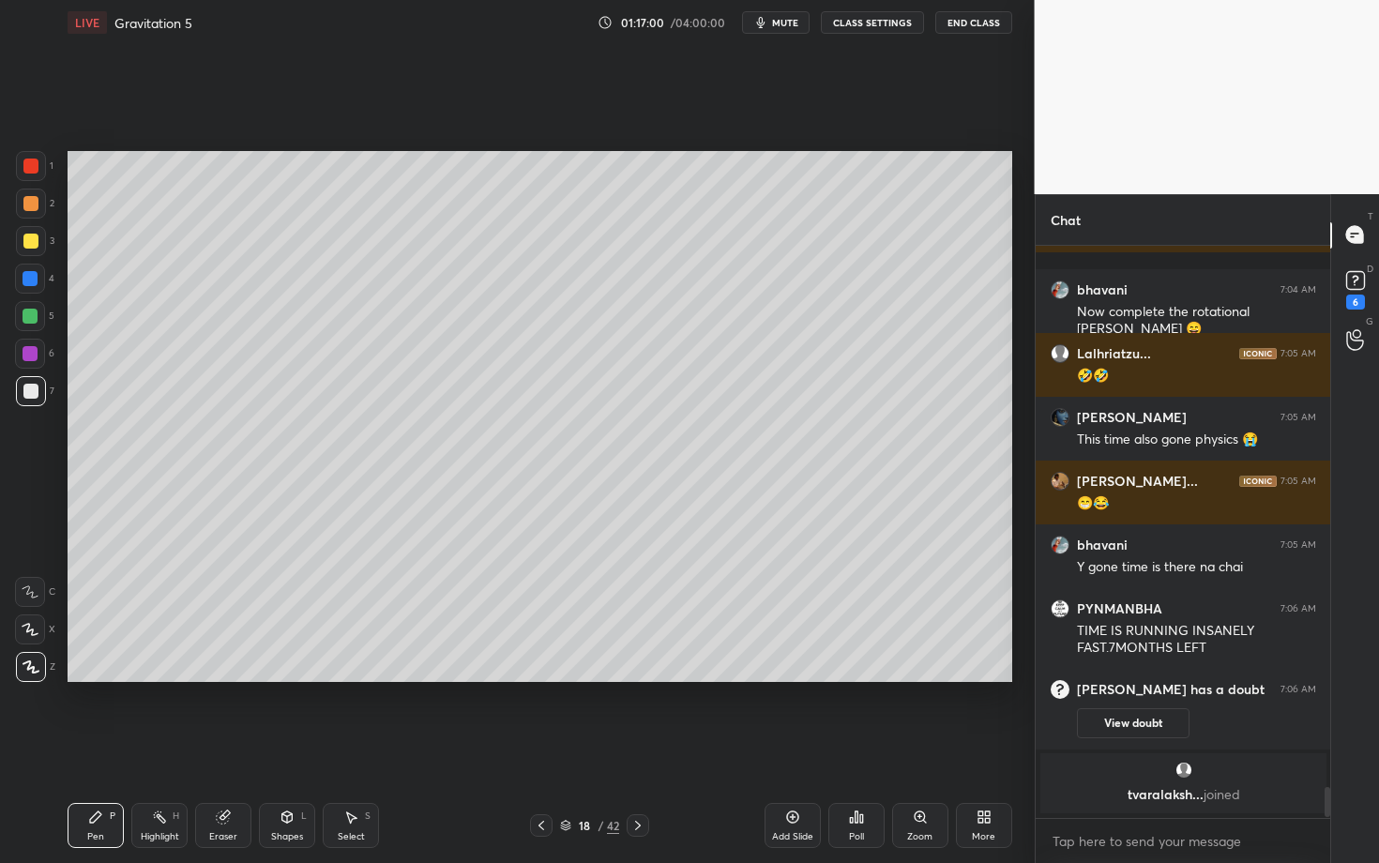
click at [776, 618] on img "grid" at bounding box center [792, 600] width 271 height 144
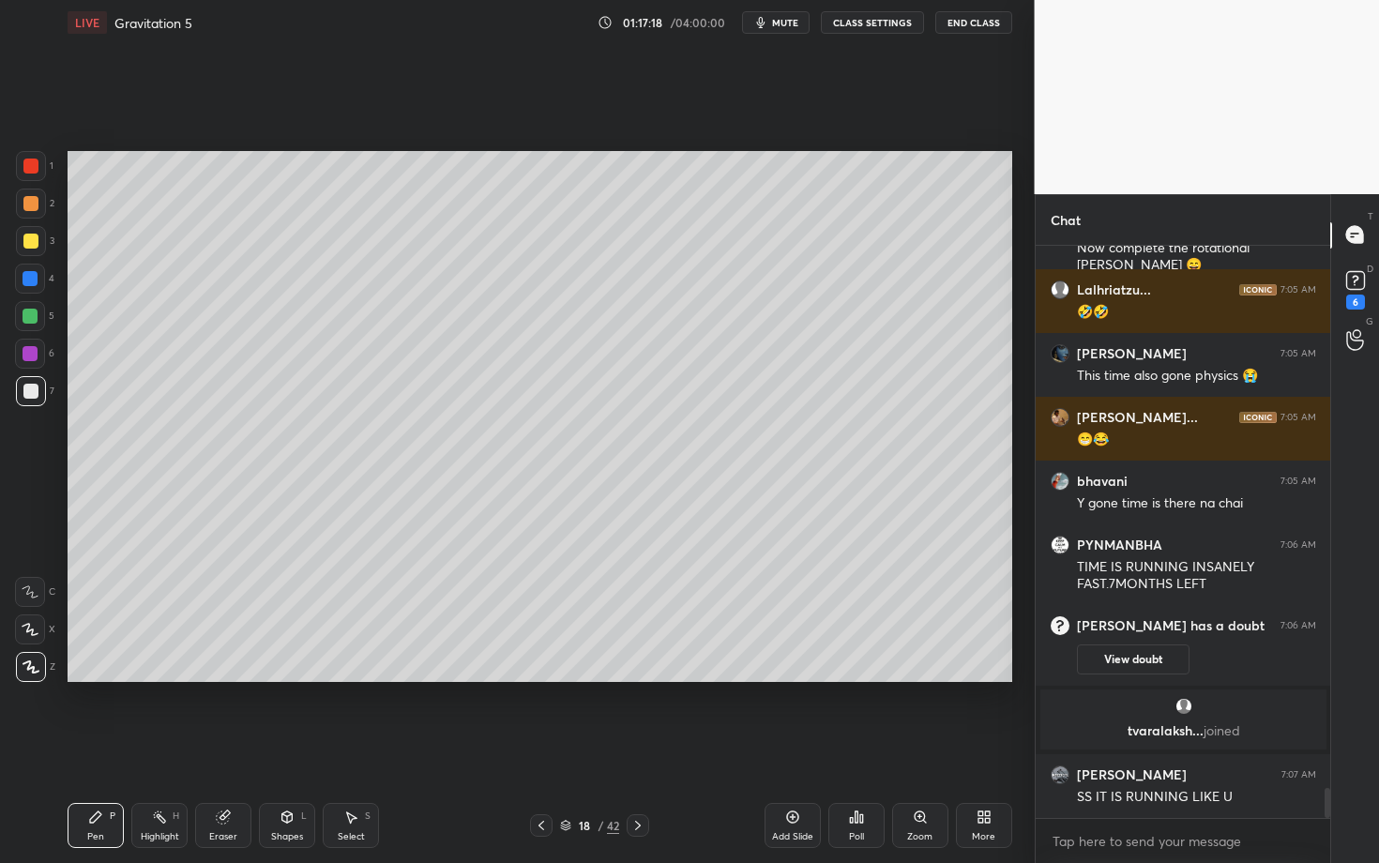
scroll to position [10197, 0]
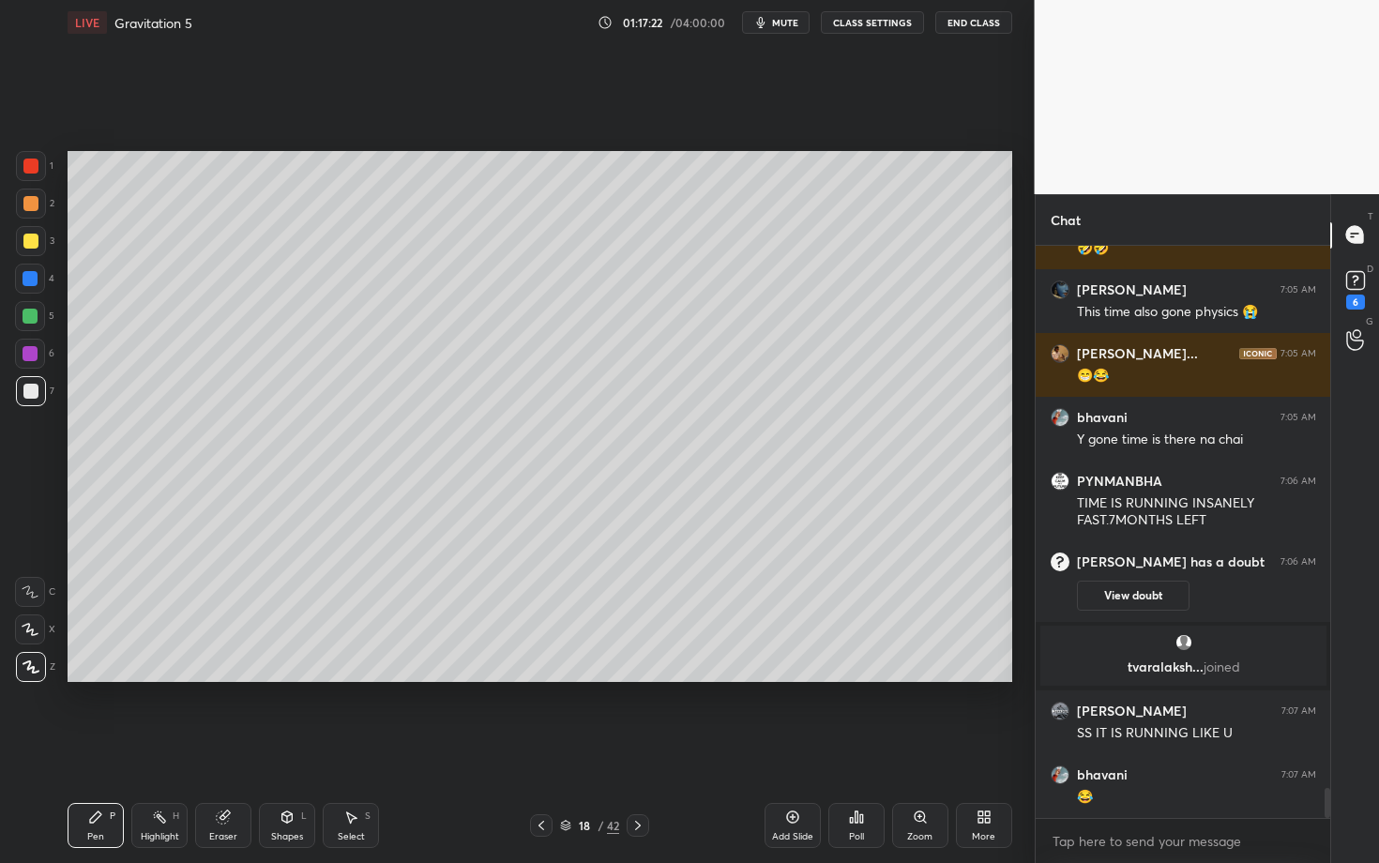
click at [29, 630] on icon at bounding box center [30, 629] width 17 height 13
click at [28, 348] on div at bounding box center [30, 353] width 15 height 15
click at [137, 748] on div "Highlight H" at bounding box center [159, 825] width 56 height 45
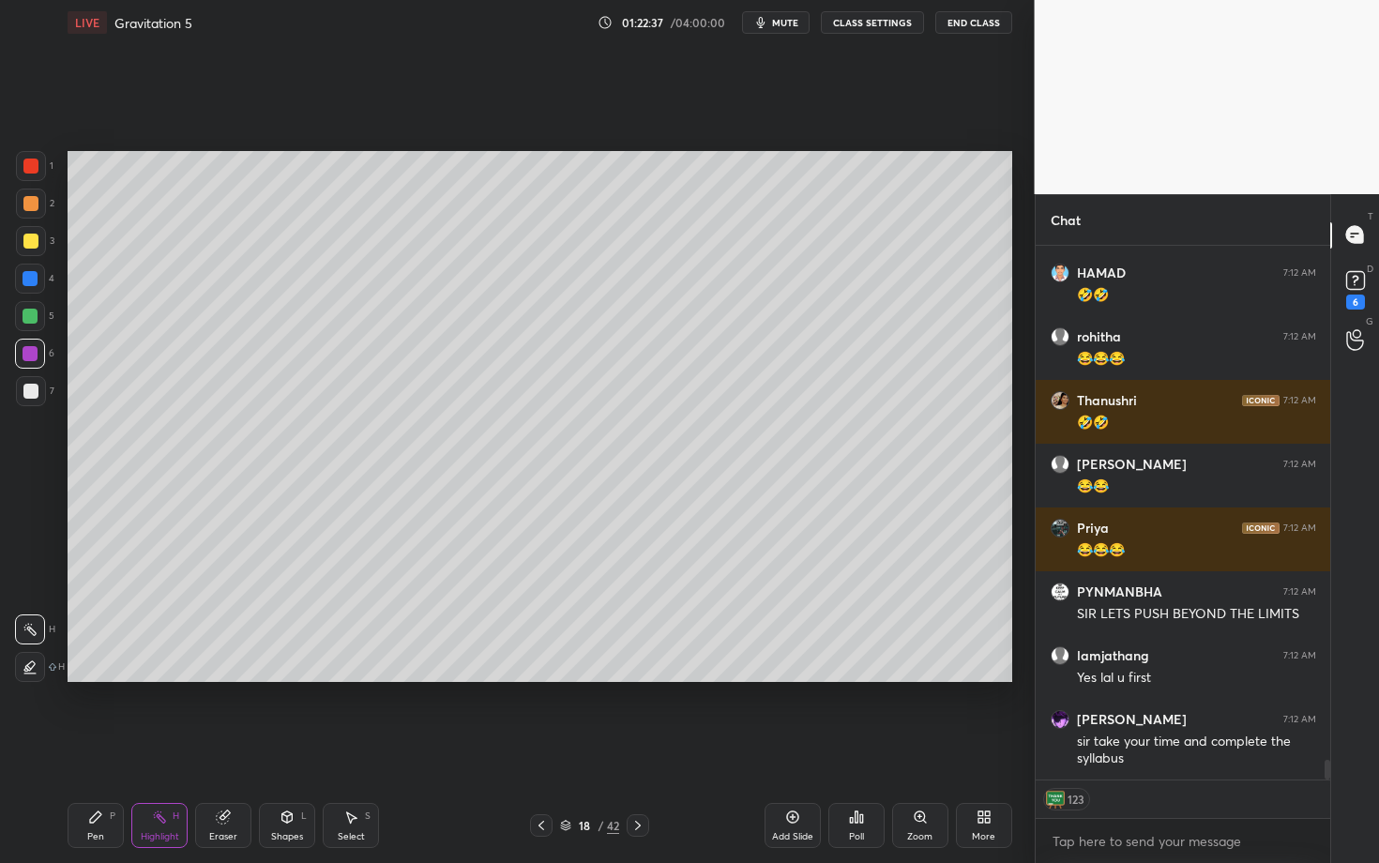
scroll to position [13612, 0]
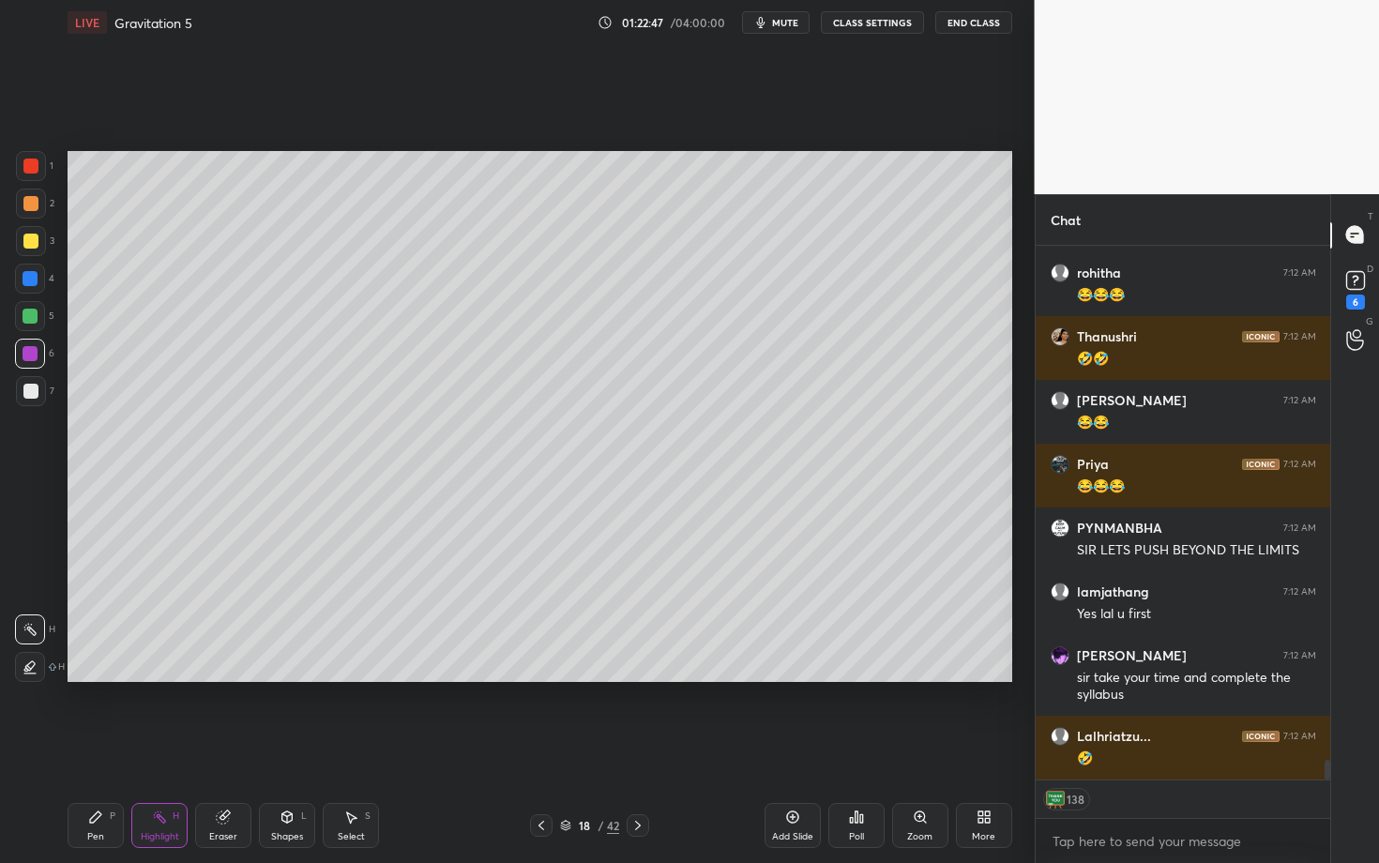
click at [167, 748] on div "Highlight H" at bounding box center [159, 825] width 56 height 45
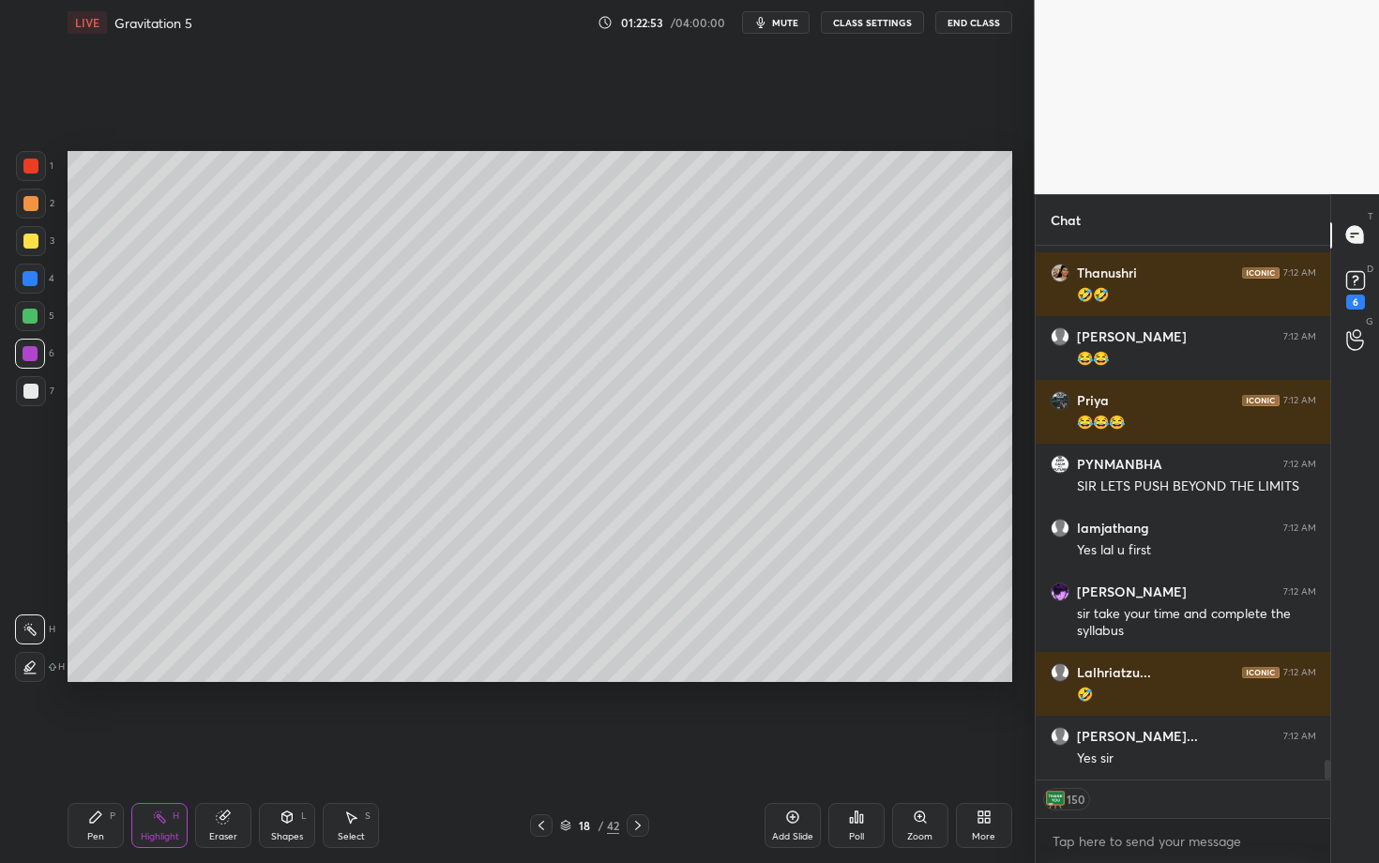
click at [97, 748] on div "Pen" at bounding box center [95, 836] width 17 height 9
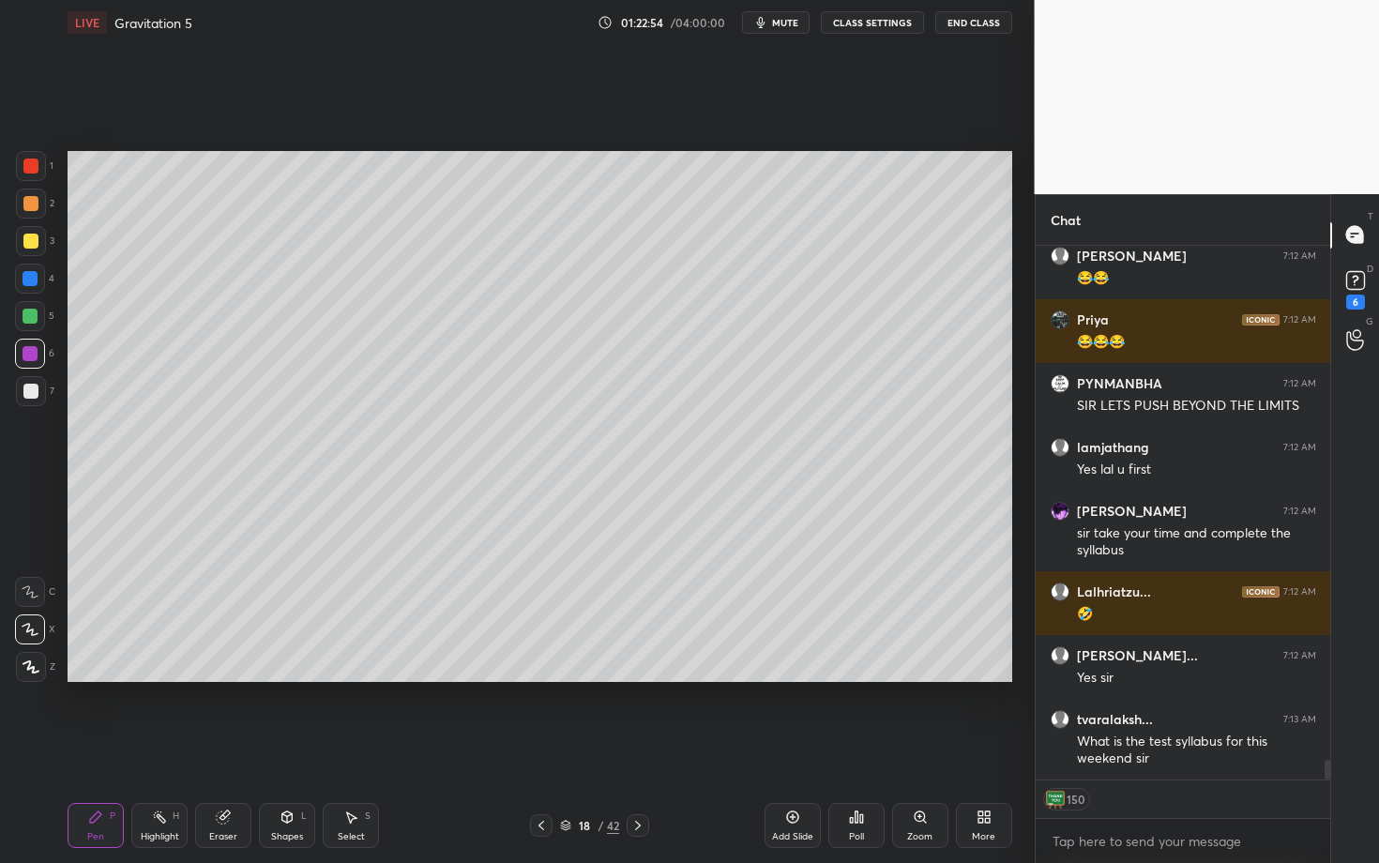
click at [33, 388] on div at bounding box center [30, 391] width 15 height 15
click at [29, 278] on div at bounding box center [30, 278] width 15 height 15
click at [93, 748] on icon at bounding box center [95, 817] width 15 height 15
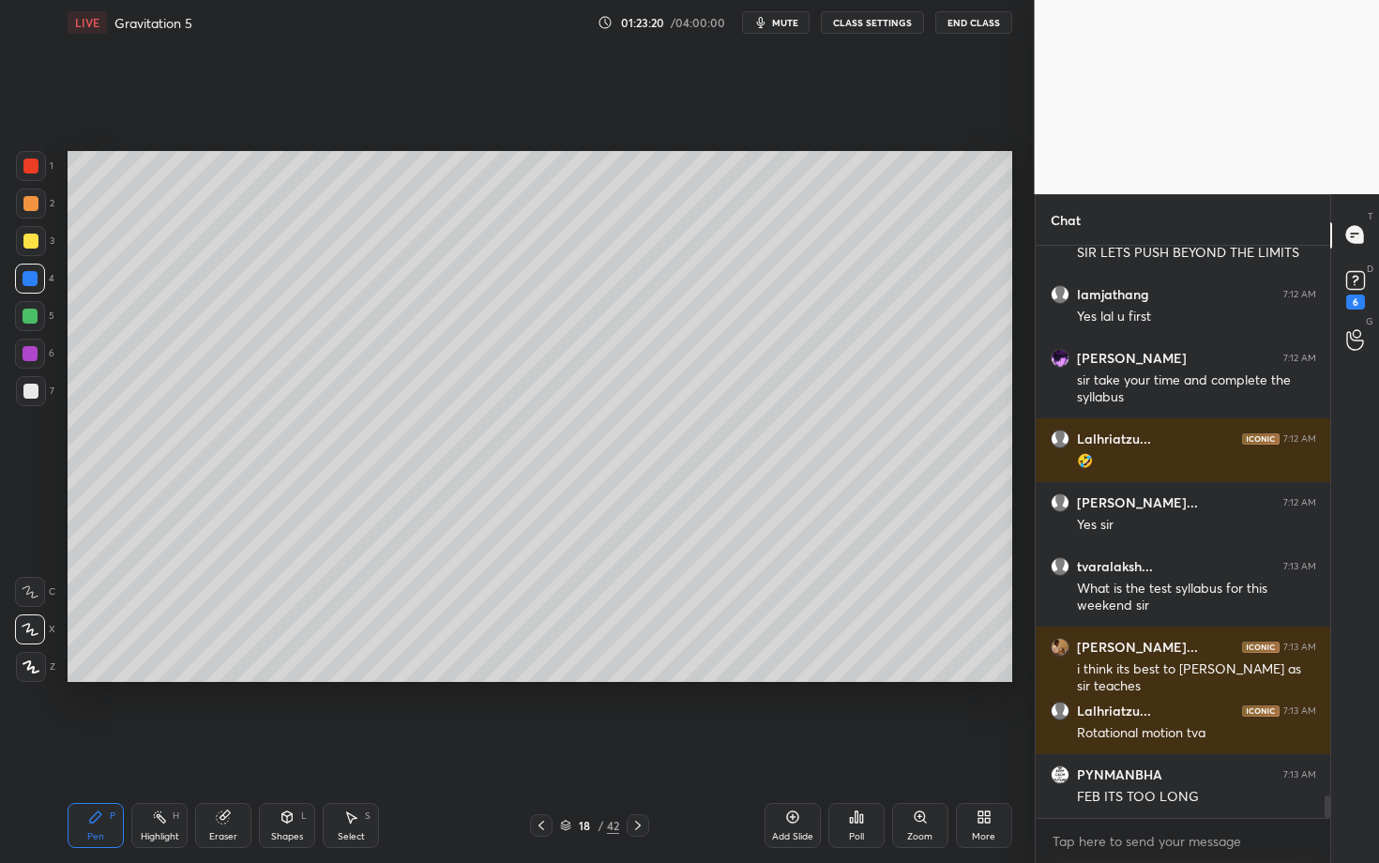
scroll to position [13973, 0]
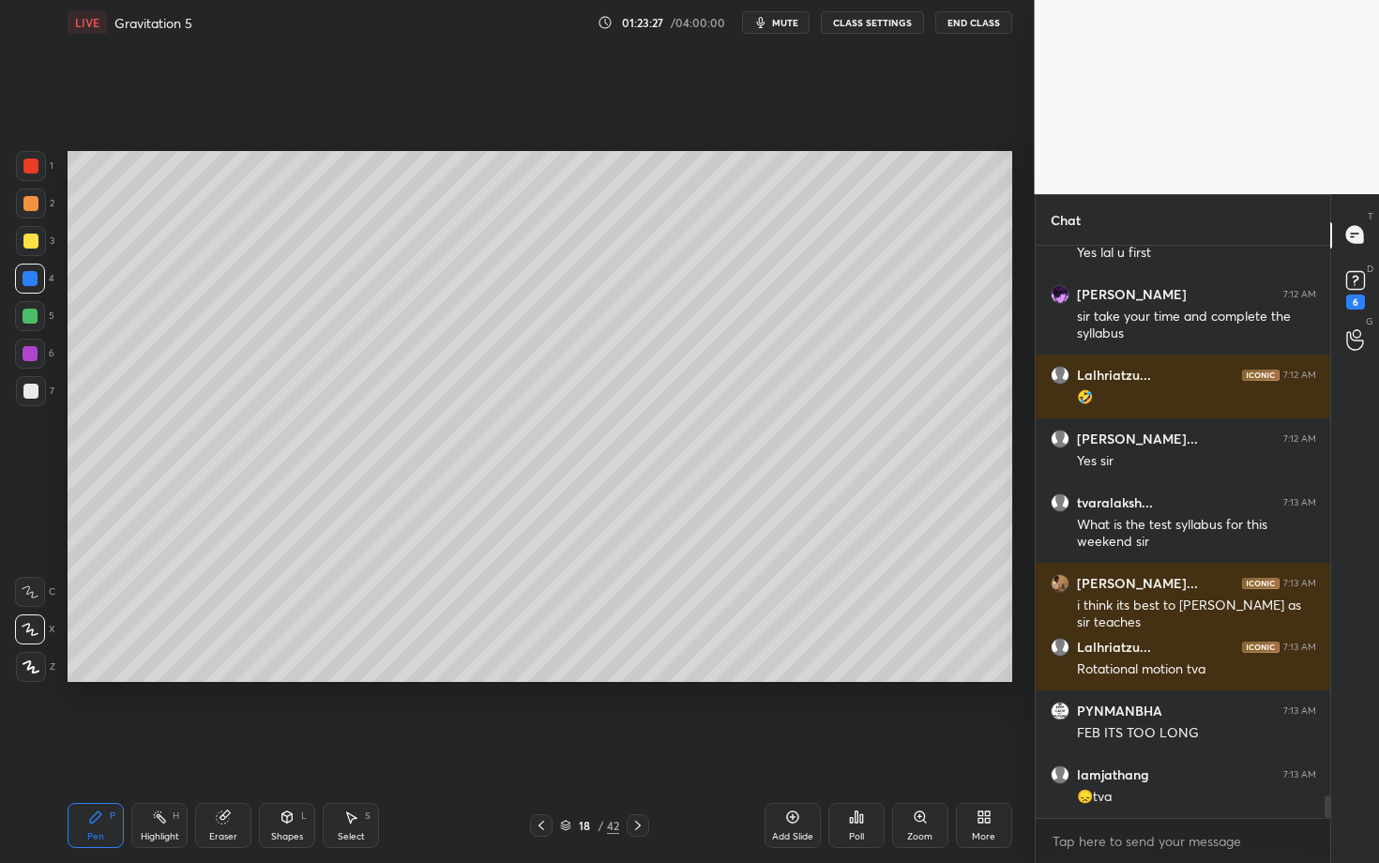
click at [159, 748] on div "Highlight" at bounding box center [160, 836] width 38 height 9
click at [101, 748] on icon at bounding box center [95, 817] width 15 height 15
click at [675, 692] on div "Setting up your live class Poll for secs No correct answer Start poll" at bounding box center [540, 416] width 960 height 743
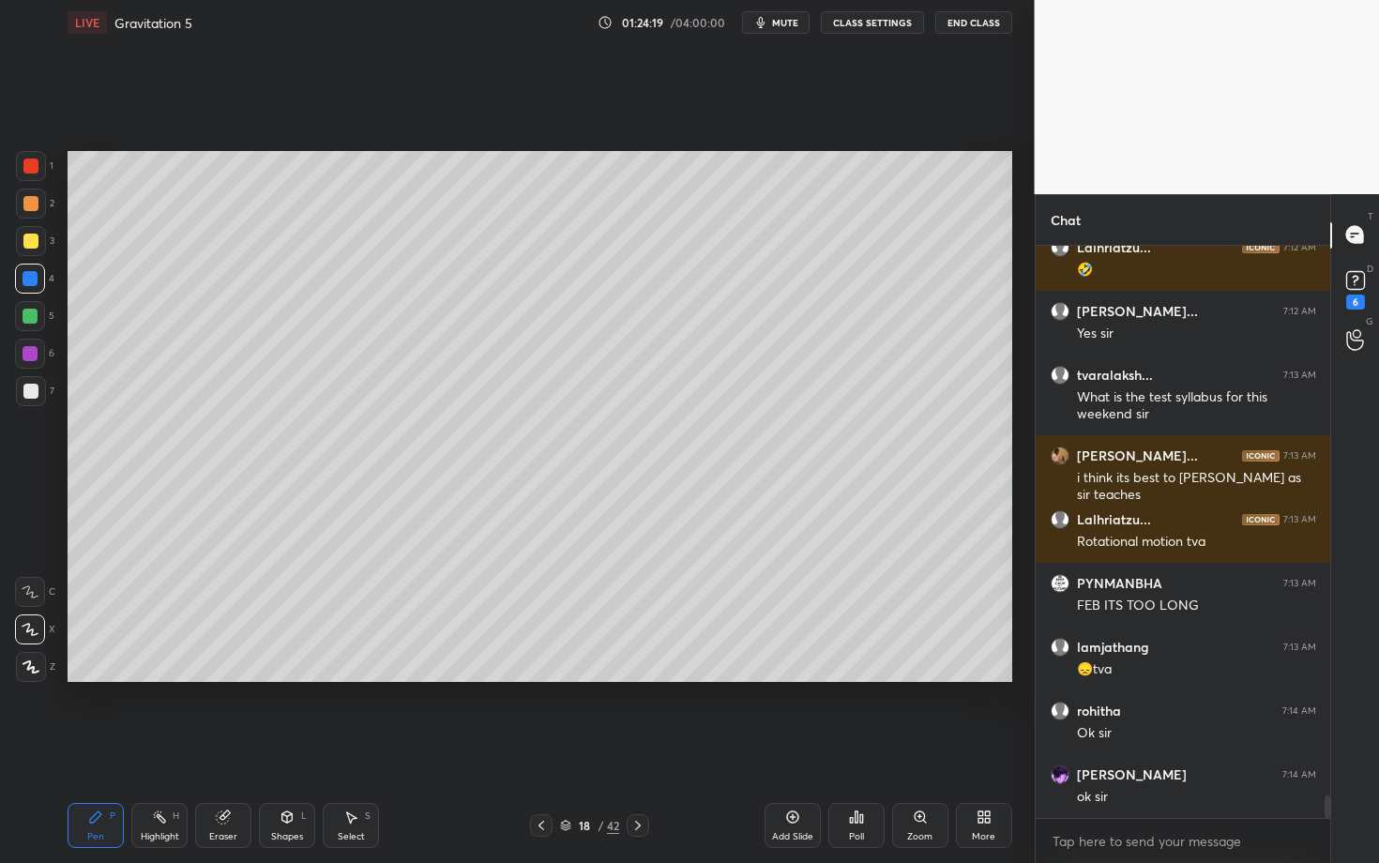
scroll to position [14165, 0]
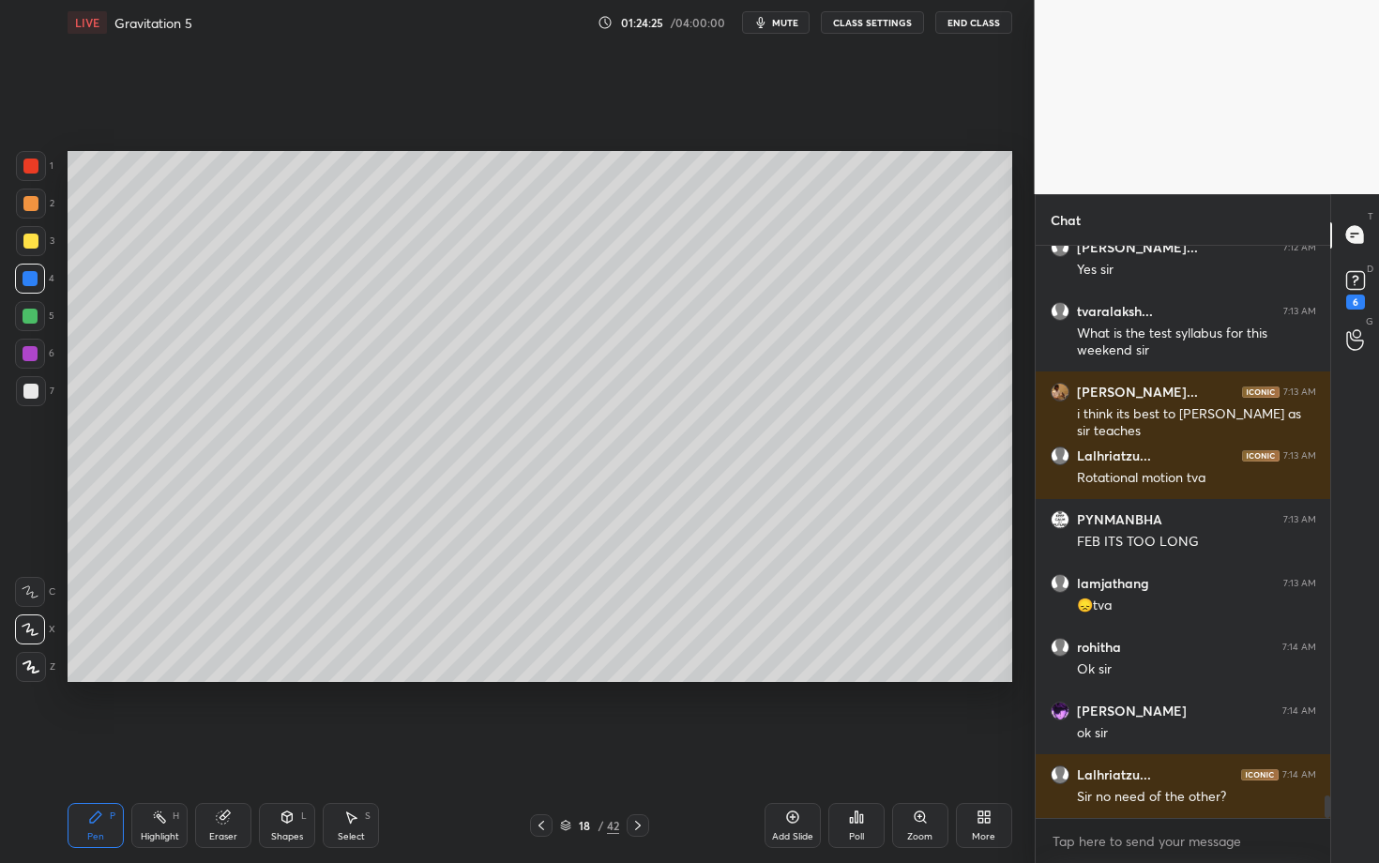
click at [632, 748] on icon at bounding box center [638, 825] width 15 height 15
click at [32, 211] on div at bounding box center [31, 204] width 30 height 30
click at [540, 748] on icon at bounding box center [541, 825] width 15 height 15
click at [176, 748] on div "Highlight H" at bounding box center [159, 825] width 56 height 45
click at [632, 748] on icon at bounding box center [638, 825] width 15 height 15
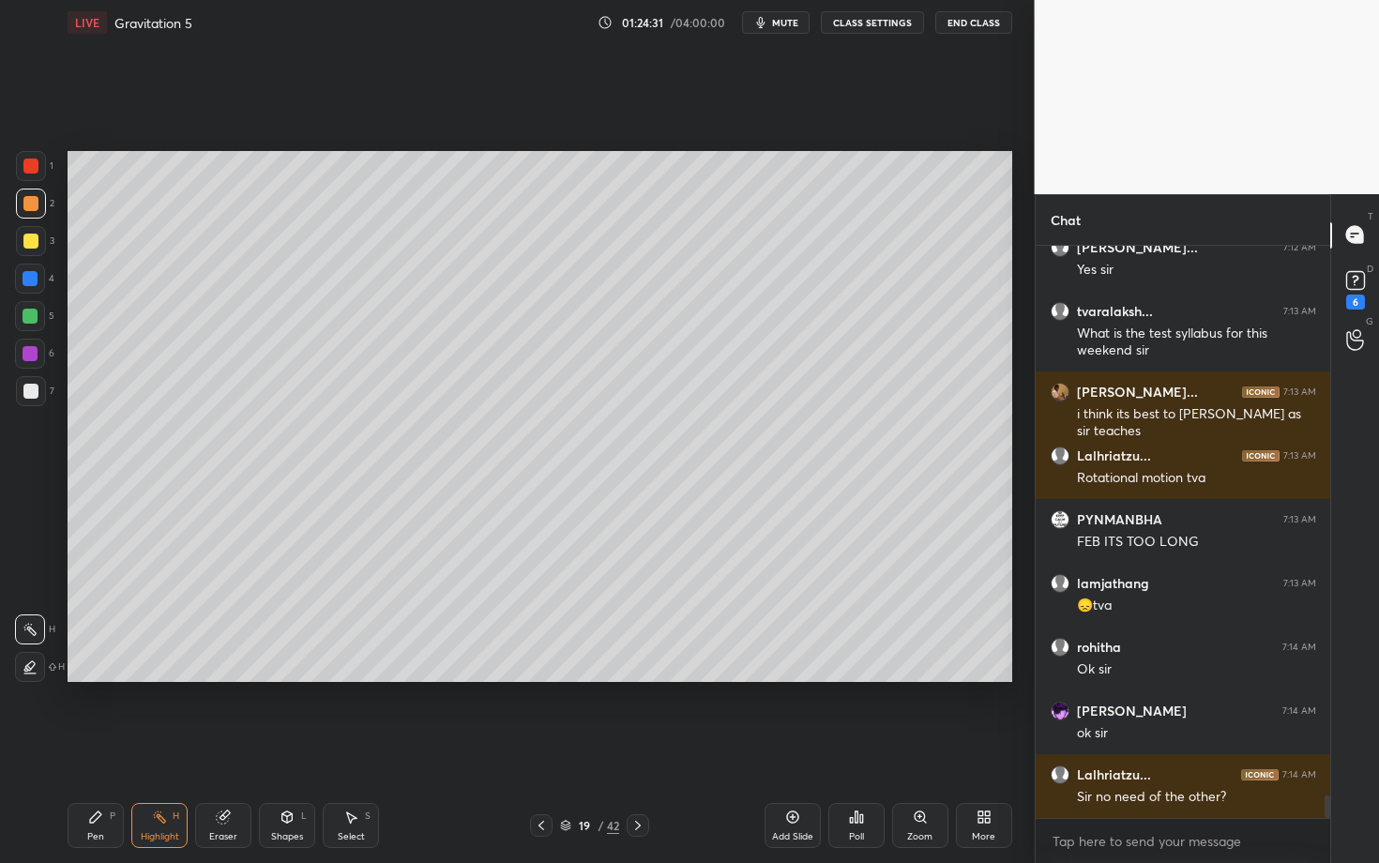
click at [540, 748] on icon at bounding box center [542, 825] width 6 height 9
click at [534, 748] on icon at bounding box center [541, 825] width 15 height 15
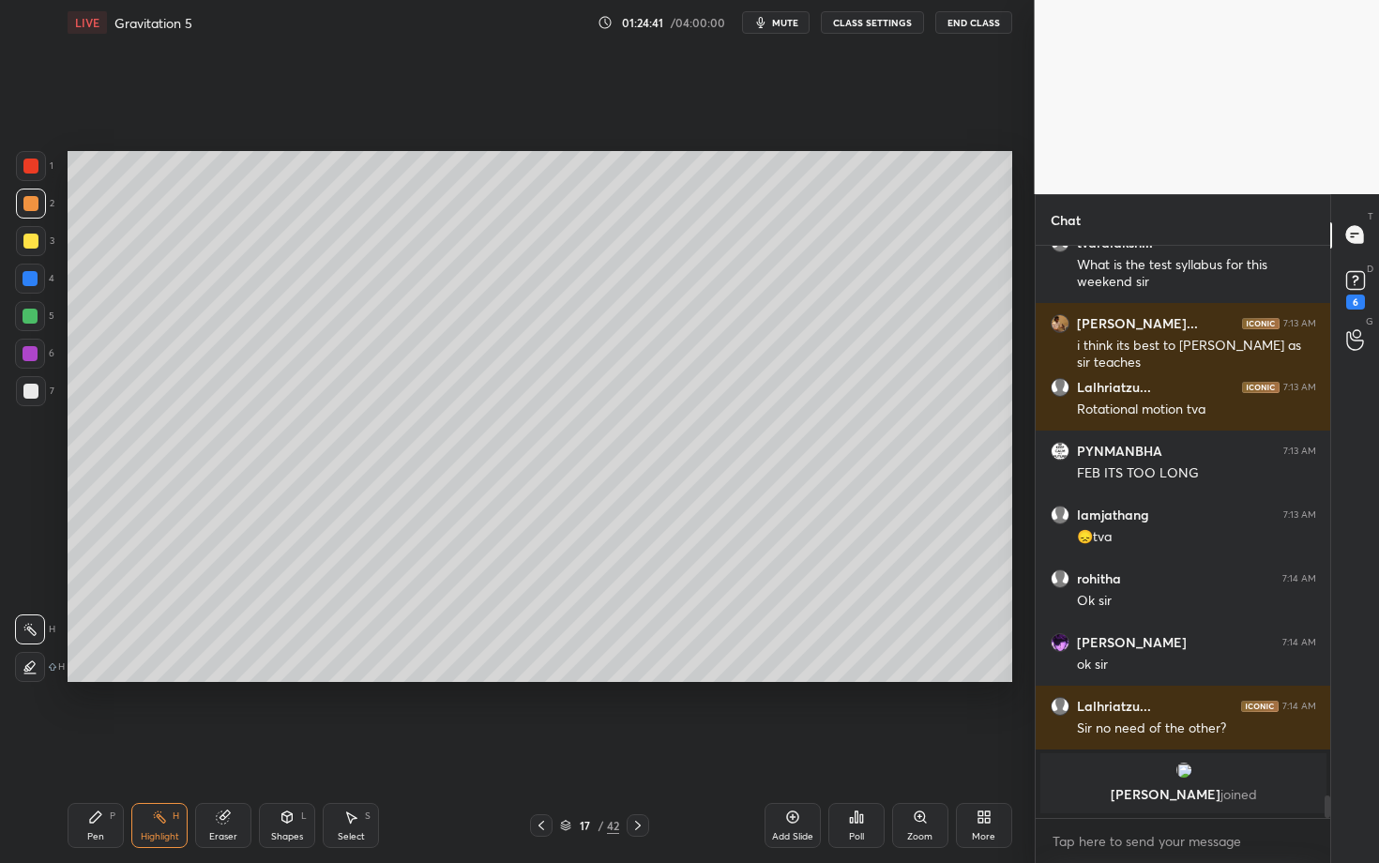
click at [643, 748] on icon at bounding box center [638, 825] width 15 height 15
click at [92, 748] on div "Pen" at bounding box center [95, 836] width 17 height 9
click at [539, 748] on icon at bounding box center [541, 825] width 15 height 15
click at [175, 748] on div "Highlight H" at bounding box center [159, 825] width 56 height 45
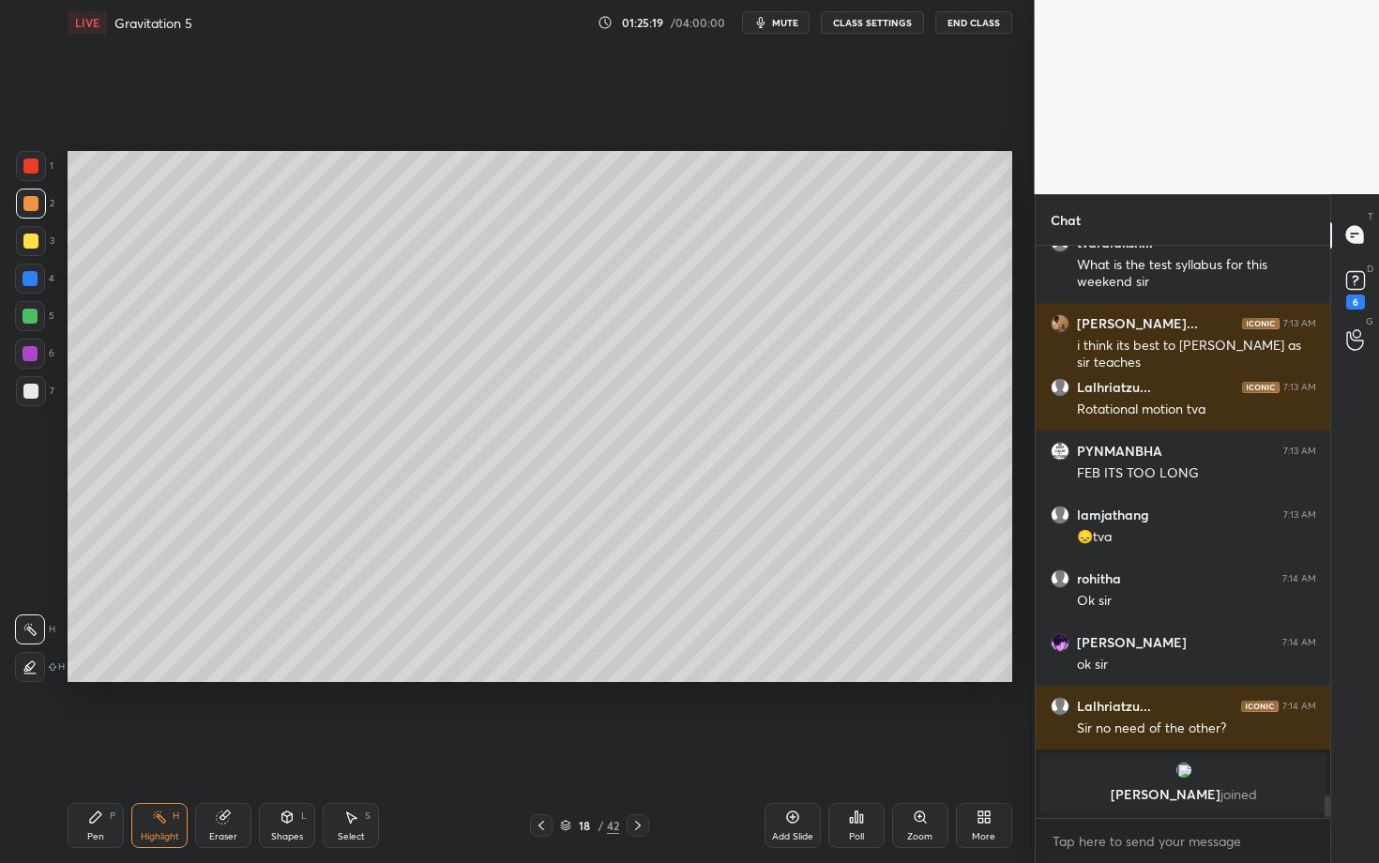
click at [643, 748] on icon at bounding box center [638, 825] width 15 height 15
click at [98, 748] on icon at bounding box center [95, 817] width 15 height 15
click at [540, 748] on icon at bounding box center [541, 825] width 15 height 15
click at [161, 748] on div "Highlight H" at bounding box center [159, 825] width 56 height 45
click at [635, 748] on icon at bounding box center [638, 825] width 15 height 15
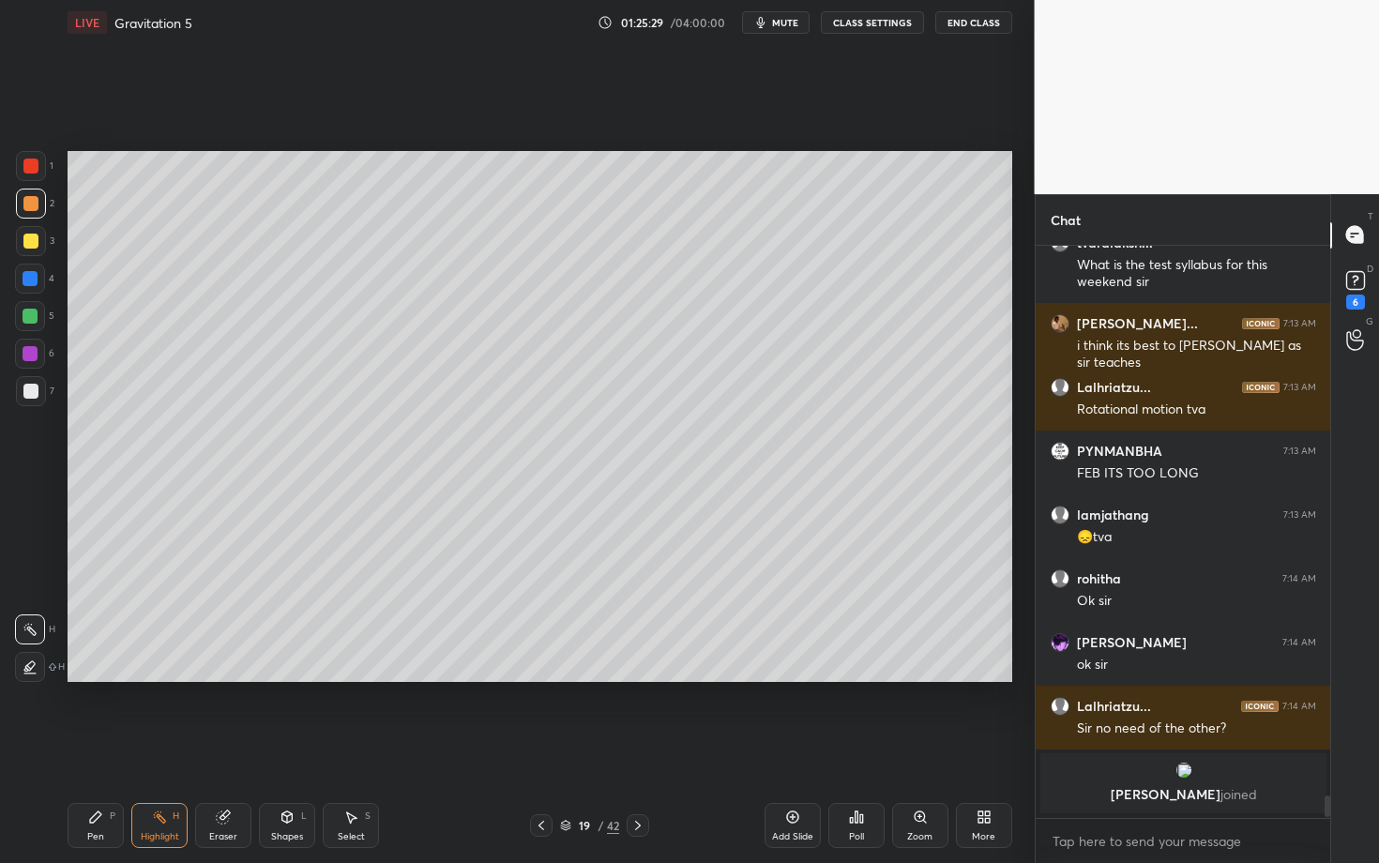
click at [157, 748] on div "Highlight H" at bounding box center [159, 825] width 56 height 45
click at [99, 748] on icon at bounding box center [95, 817] width 15 height 15
click at [540, 748] on icon at bounding box center [541, 825] width 15 height 15
click at [161, 748] on div "Highlight H" at bounding box center [159, 825] width 56 height 45
click at [636, 748] on icon at bounding box center [638, 825] width 15 height 15
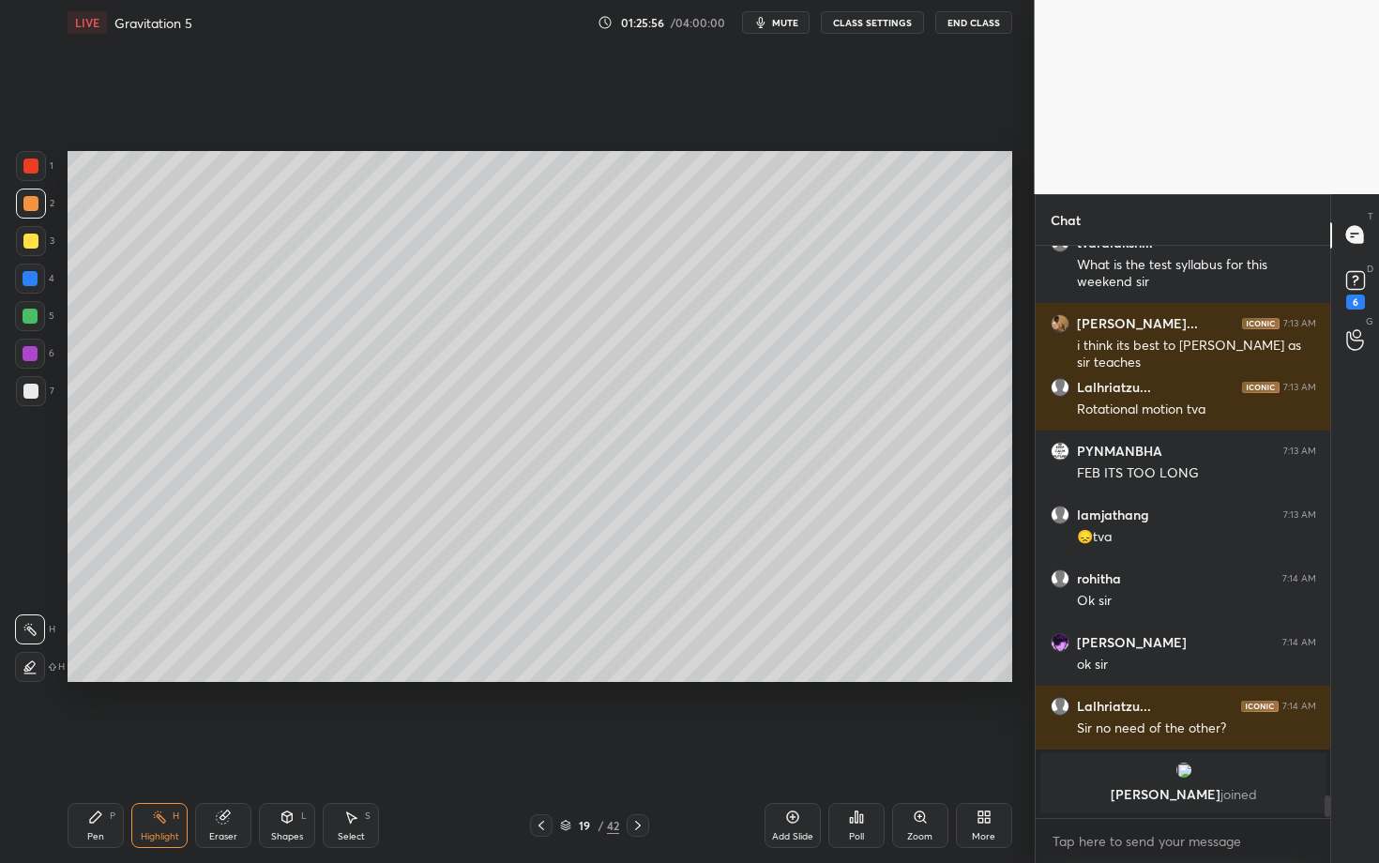
click at [93, 748] on div "Pen P" at bounding box center [96, 825] width 56 height 45
click at [534, 748] on div "Pen P Highlight H Eraser Shapes L Select S 19 / 42 Add Slide Poll Zoom More" at bounding box center [540, 825] width 945 height 75
click at [540, 748] on div "Pen P Highlight H Eraser Shapes L Select S 19 / 42 Add Slide Poll Zoom More" at bounding box center [540, 825] width 945 height 75
click at [539, 748] on div at bounding box center [541, 825] width 23 height 23
click at [539, 748] on icon at bounding box center [541, 825] width 15 height 15
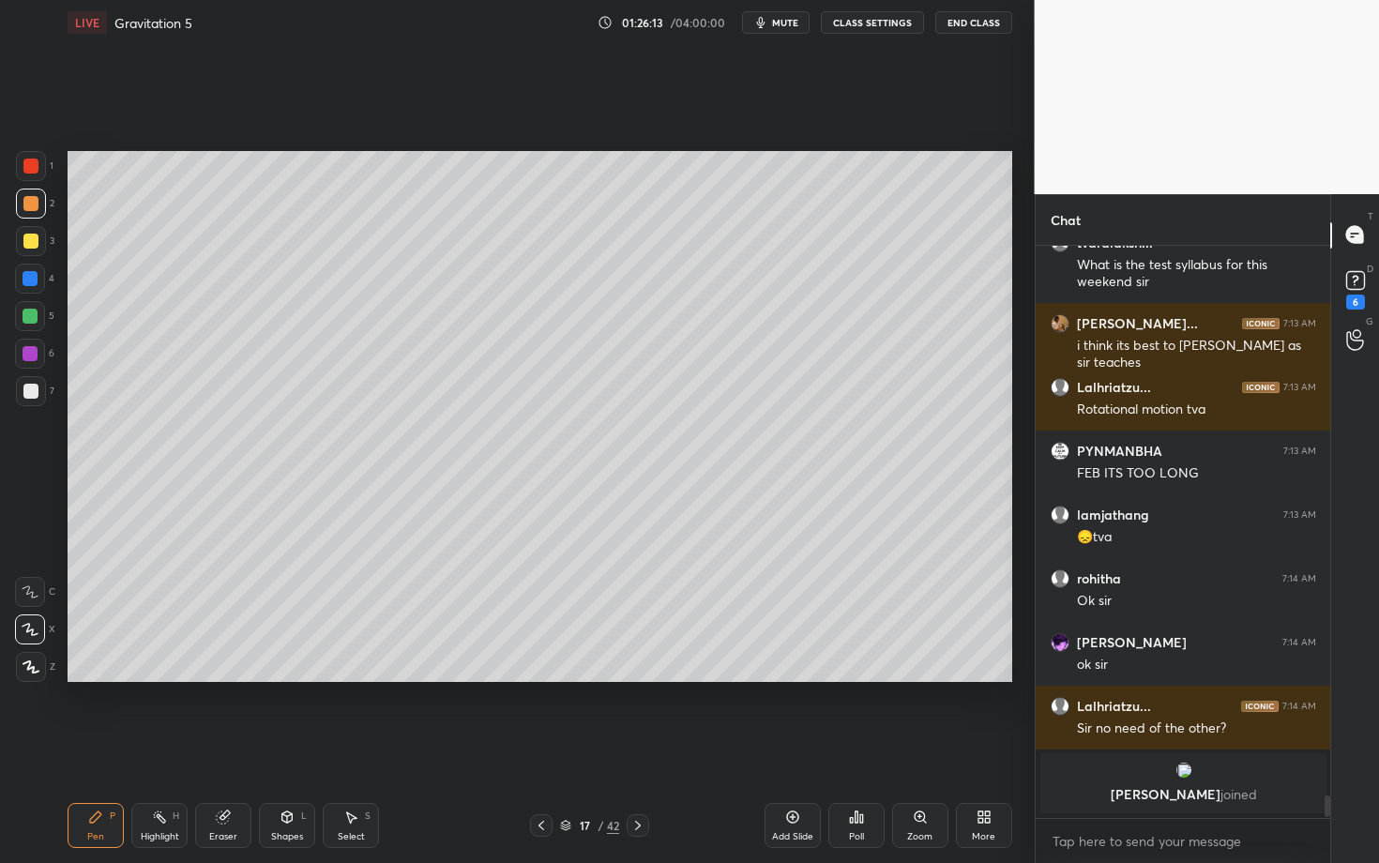
click at [634, 748] on icon at bounding box center [638, 825] width 15 height 15
click at [96, 748] on div "Pen" at bounding box center [95, 836] width 17 height 9
click at [157, 748] on div "Highlight H" at bounding box center [159, 825] width 56 height 45
click at [646, 748] on div at bounding box center [638, 825] width 23 height 23
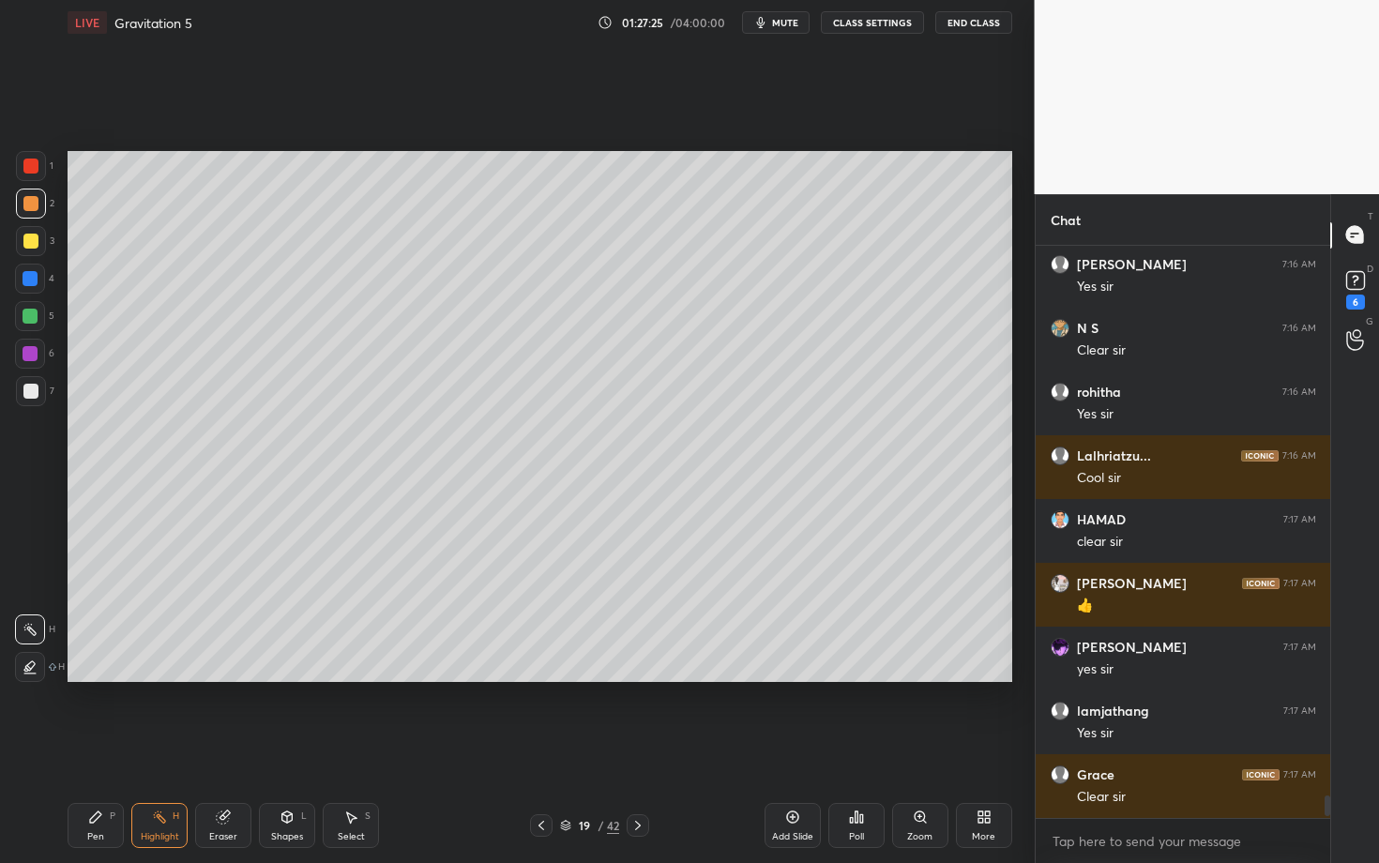
scroll to position [13987, 0]
click at [640, 748] on icon at bounding box center [638, 825] width 15 height 15
click at [102, 748] on div "Pen" at bounding box center [95, 836] width 17 height 9
click at [31, 205] on div at bounding box center [30, 203] width 15 height 15
click at [34, 173] on div at bounding box center [31, 166] width 30 height 30
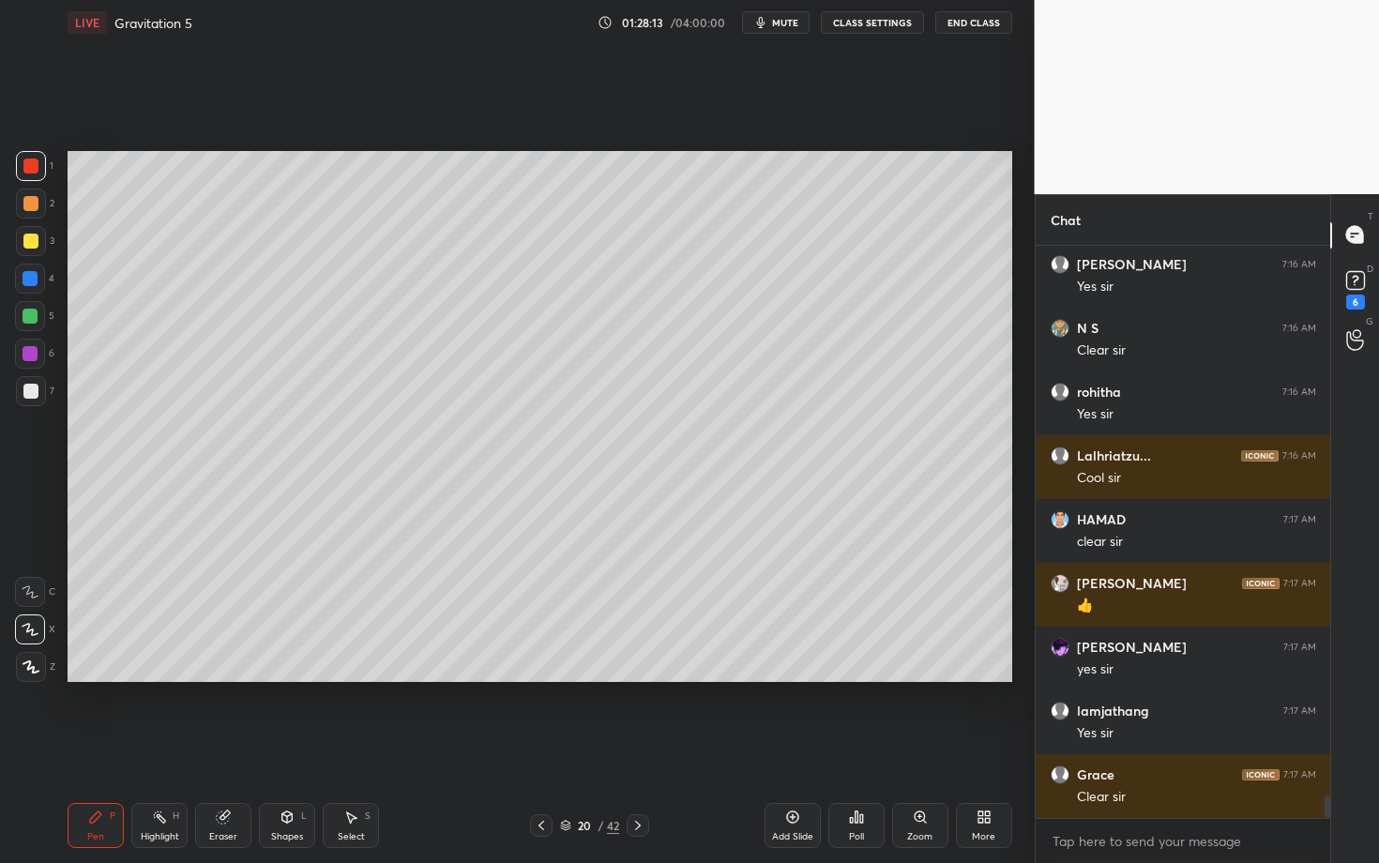
click at [221, 748] on icon at bounding box center [223, 818] width 12 height 12
click at [97, 748] on div "Pen P" at bounding box center [96, 825] width 56 height 45
click at [37, 395] on div at bounding box center [30, 391] width 15 height 15
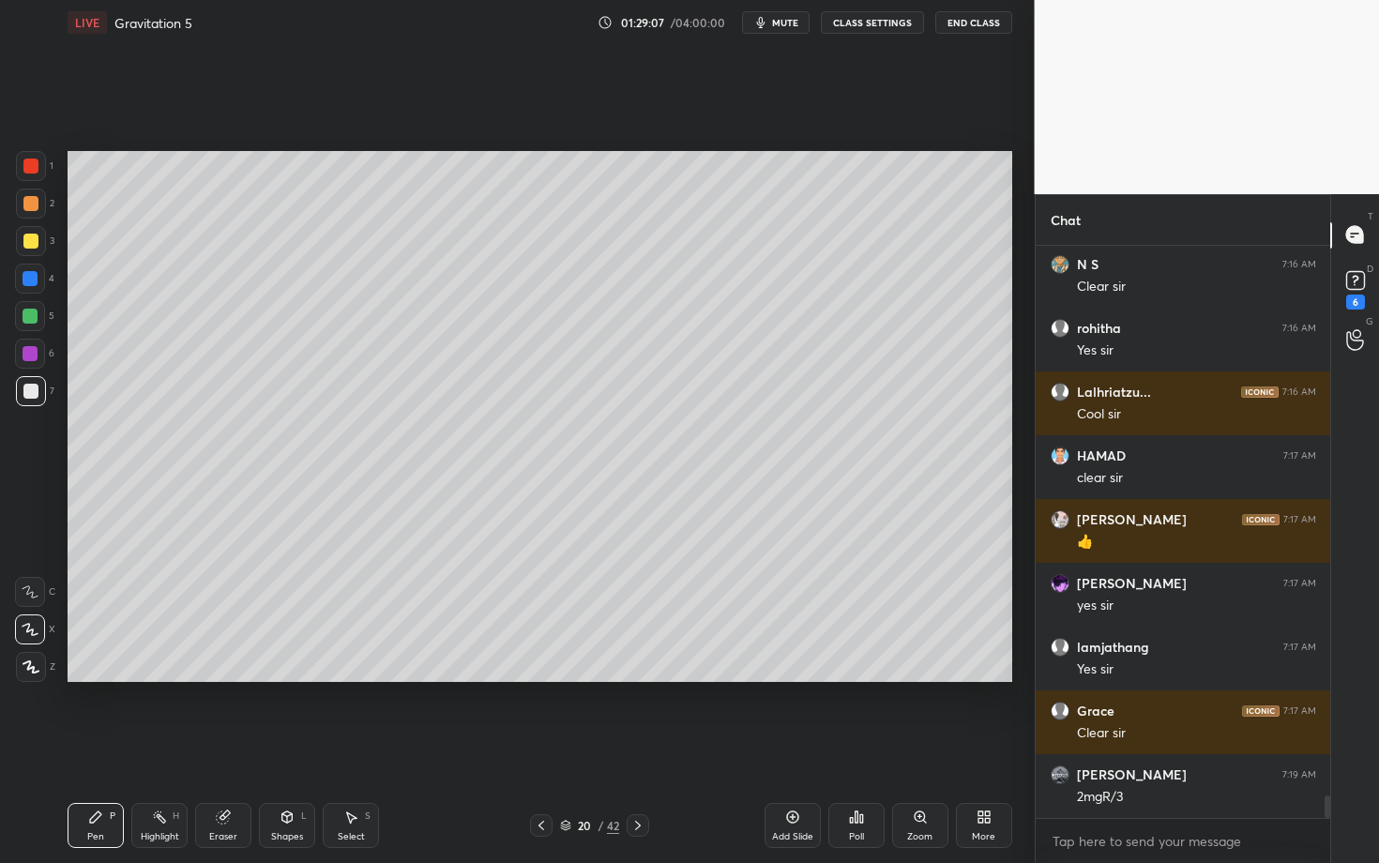
click at [32, 319] on div at bounding box center [30, 316] width 15 height 15
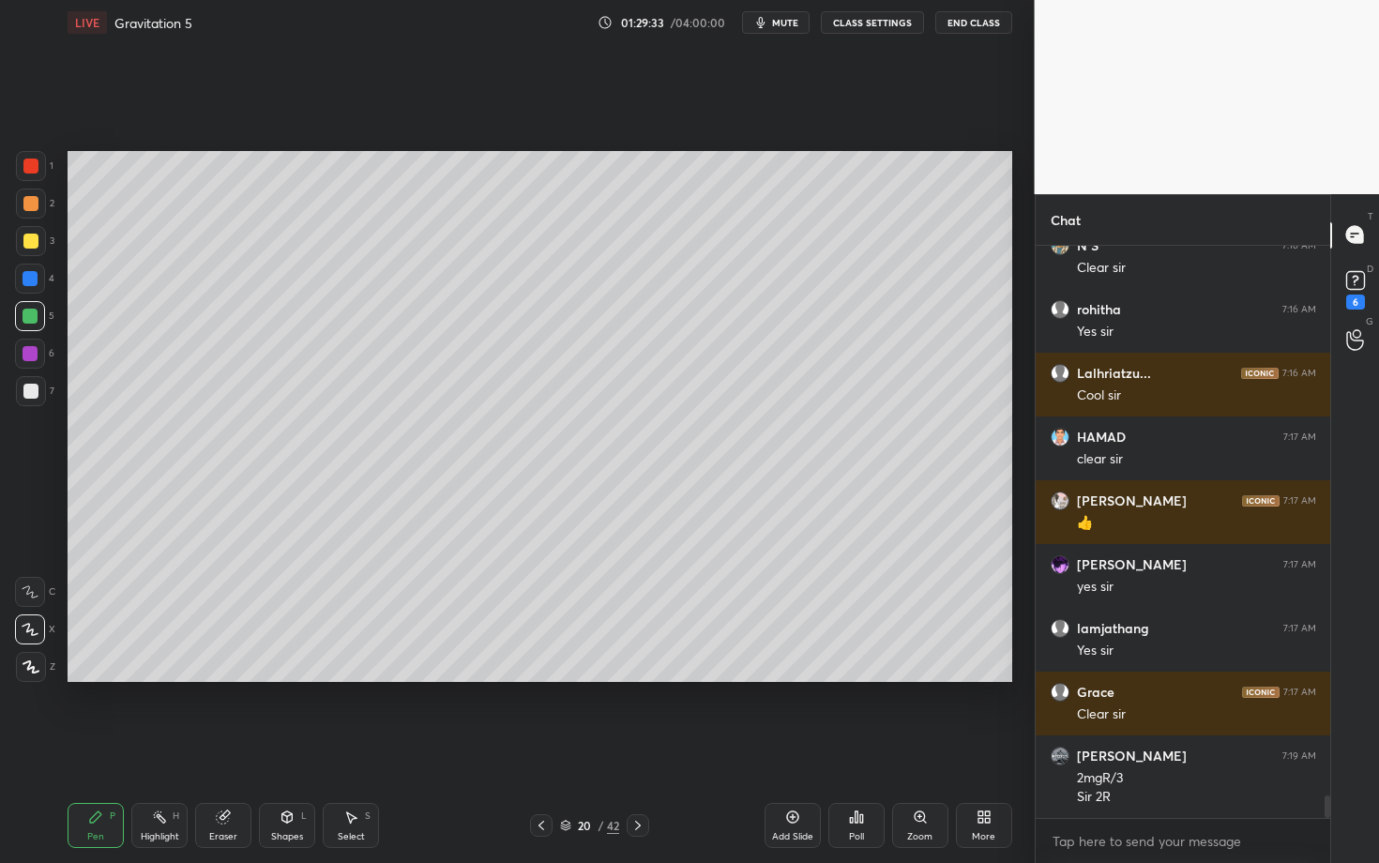
click at [223, 748] on div "Eraser" at bounding box center [223, 825] width 56 height 45
click at [832, 748] on div "Poll" at bounding box center [857, 825] width 56 height 45
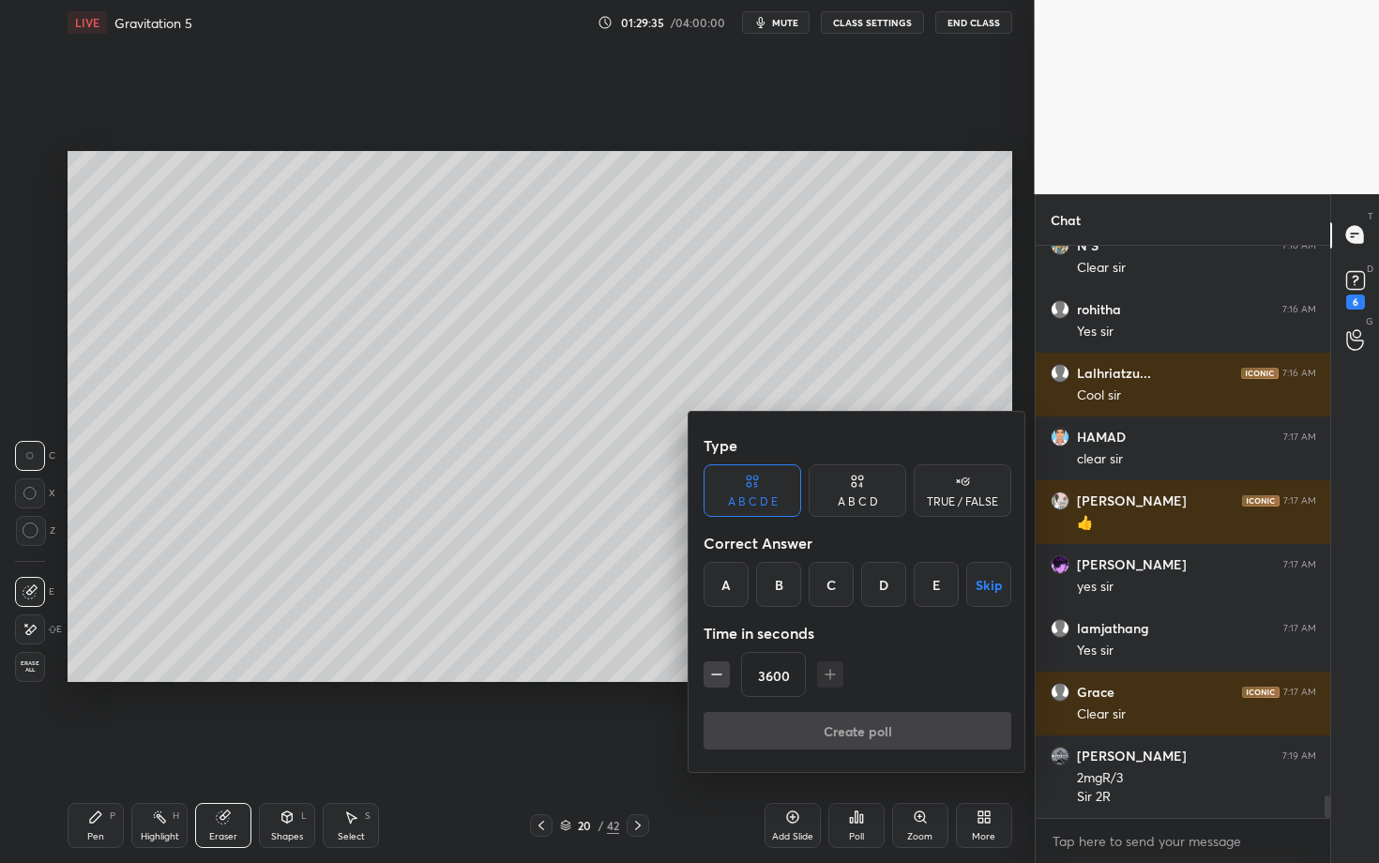
click at [696, 364] on div at bounding box center [689, 431] width 1379 height 863
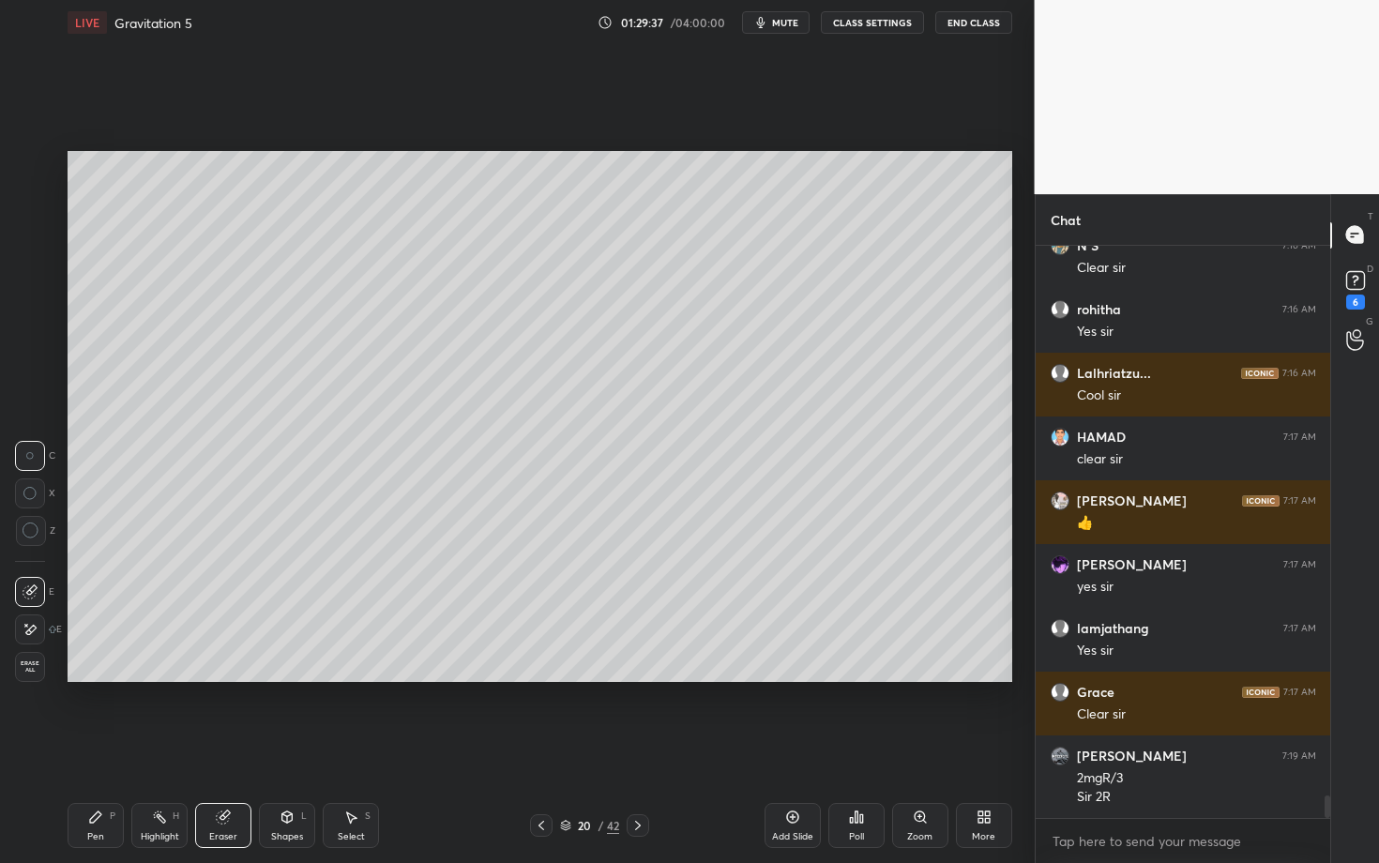
click at [79, 748] on div "Pen P" at bounding box center [96, 825] width 56 height 45
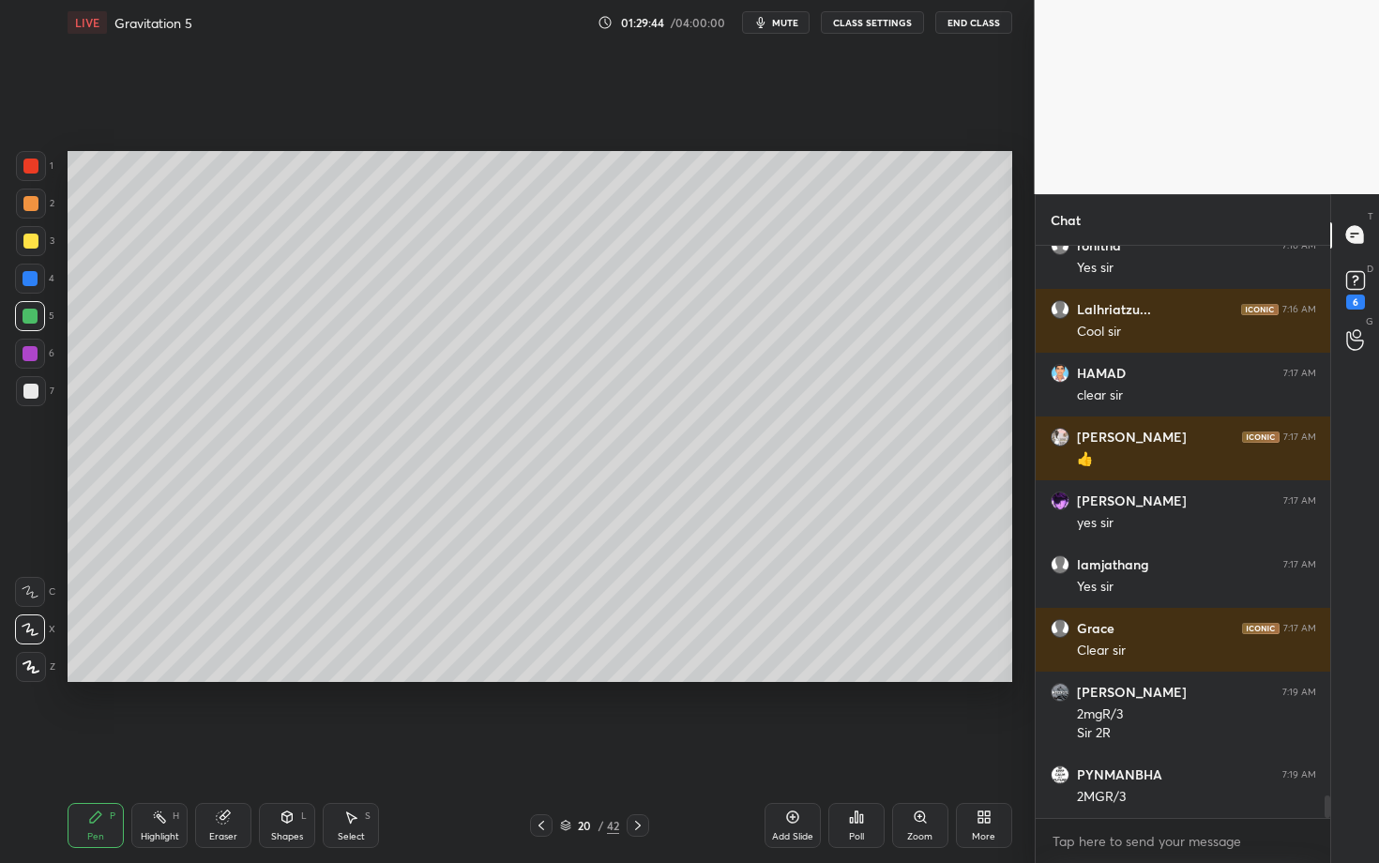
scroll to position [14202, 0]
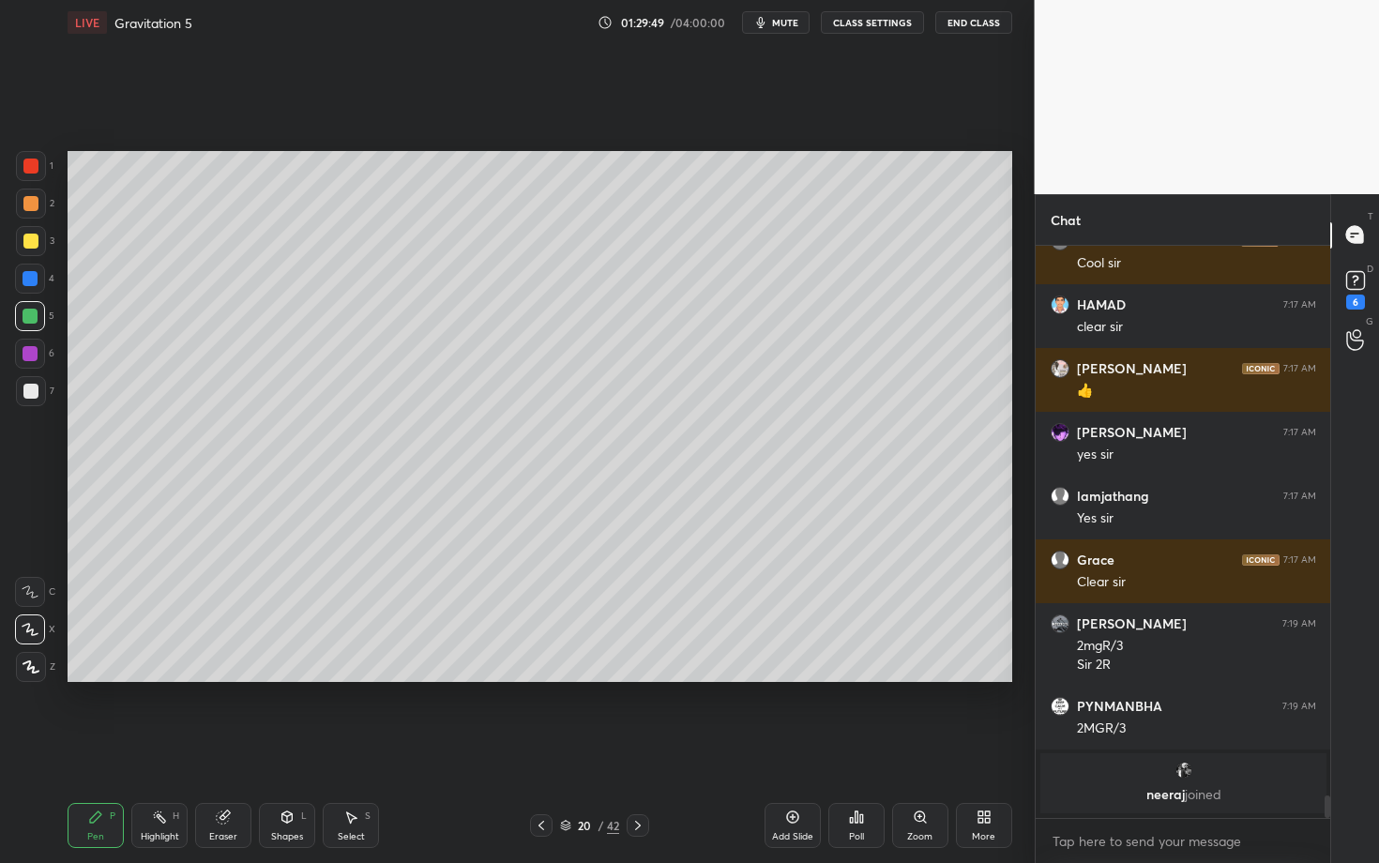
click at [629, 748] on div at bounding box center [638, 825] width 23 height 23
click at [31, 210] on div at bounding box center [31, 204] width 30 height 30
click at [39, 387] on div at bounding box center [31, 391] width 30 height 30
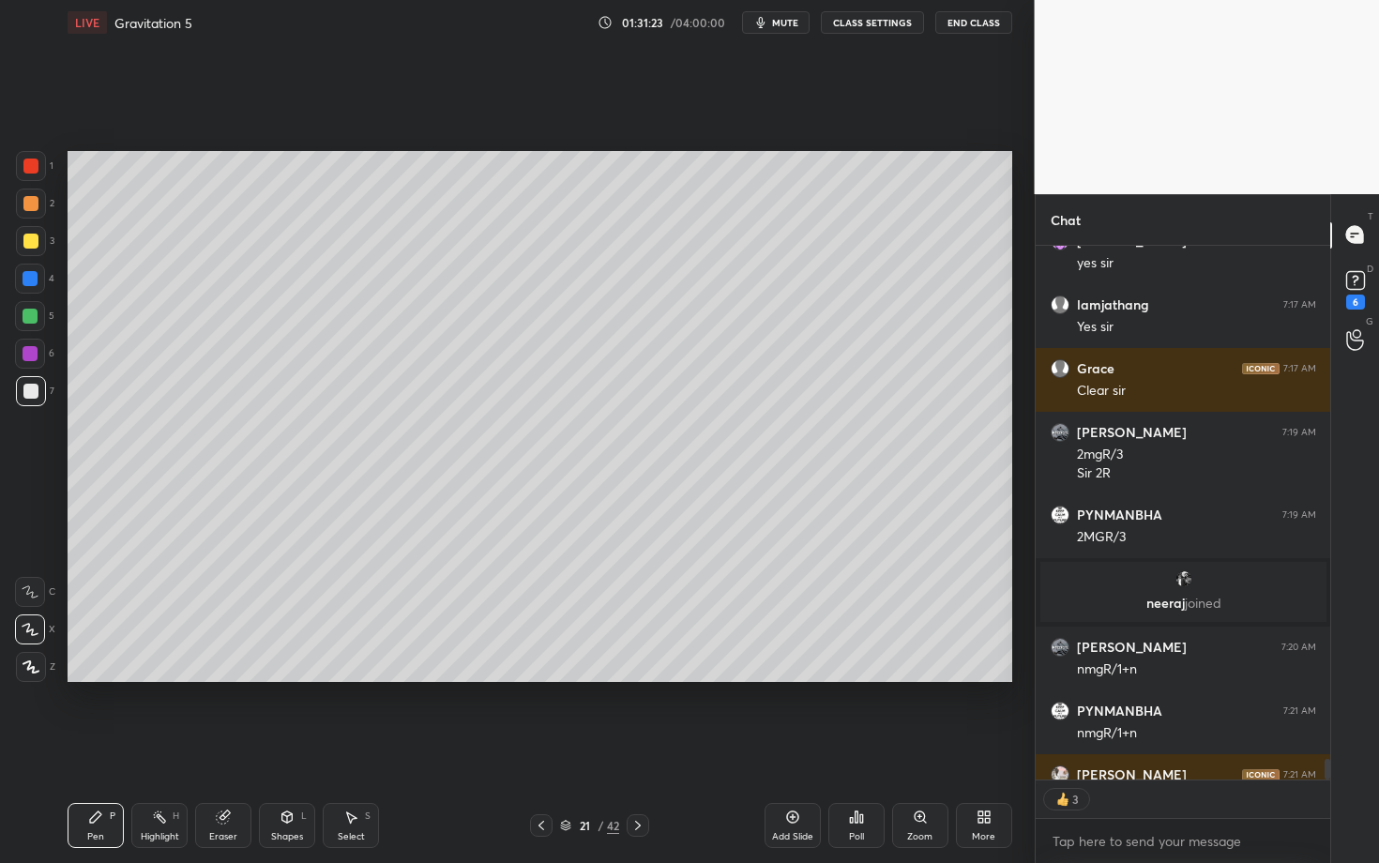
scroll to position [14226, 0]
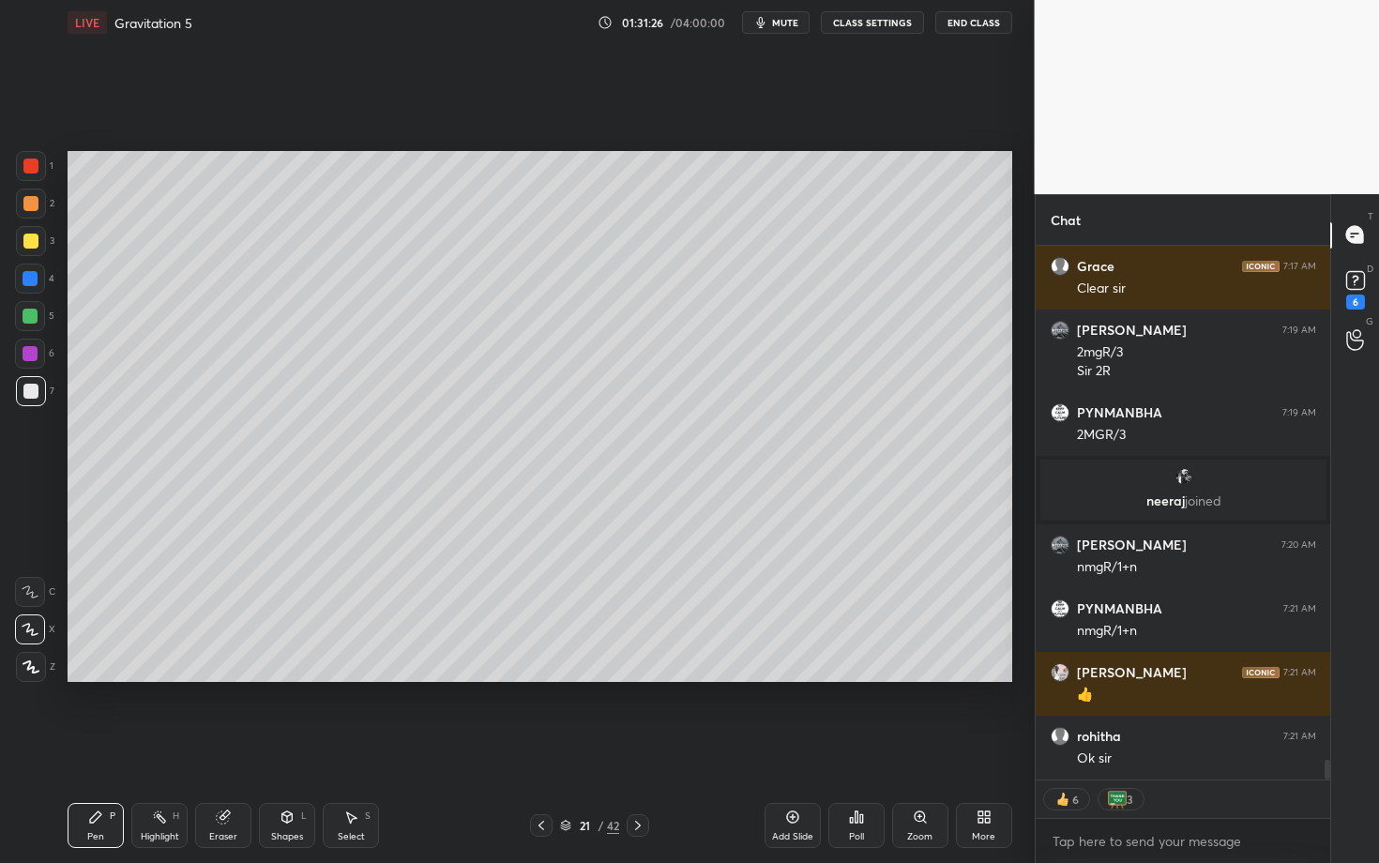
click at [641, 748] on icon at bounding box center [638, 825] width 15 height 15
click at [30, 202] on div at bounding box center [31, 204] width 30 height 30
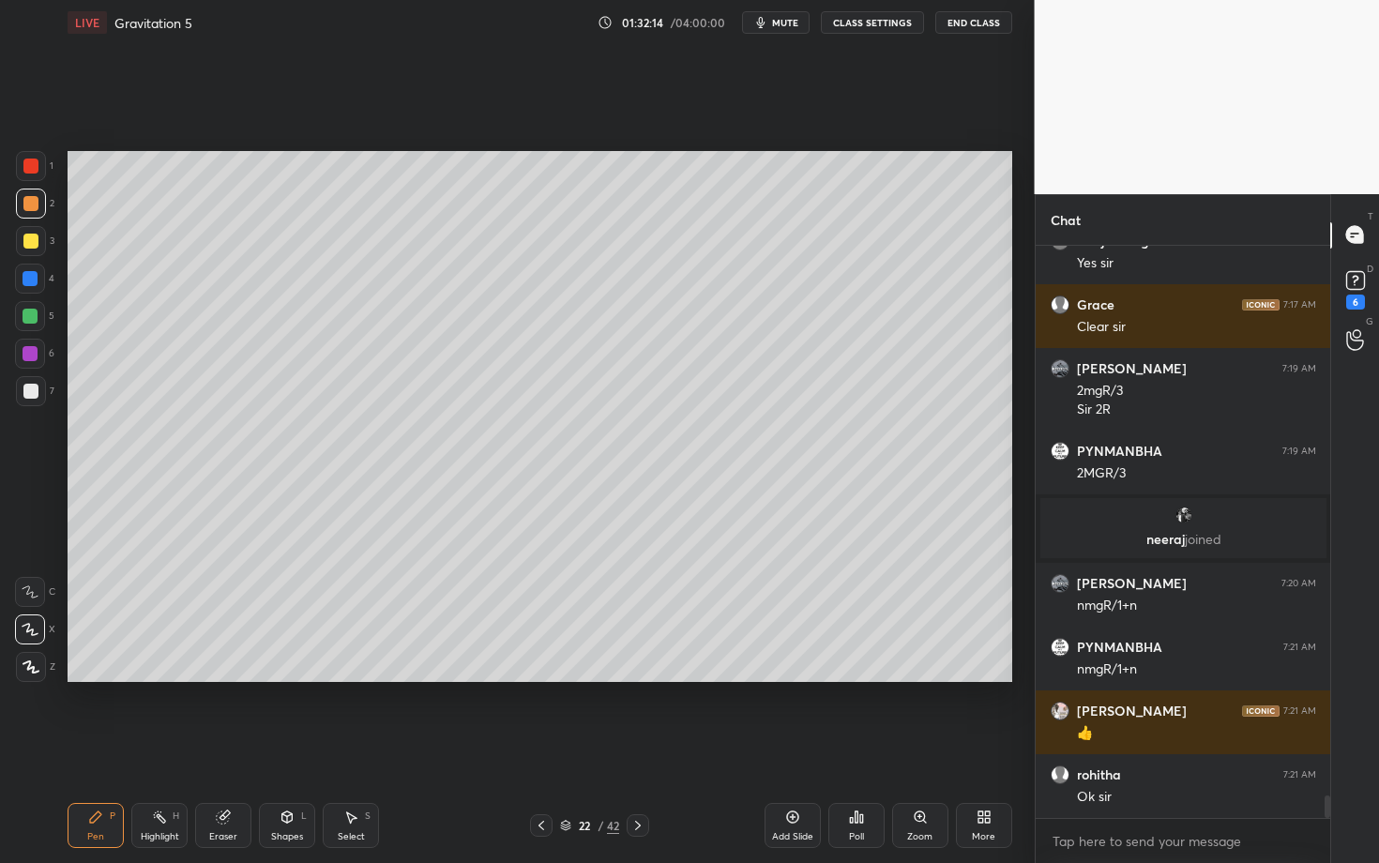
scroll to position [14256, 0]
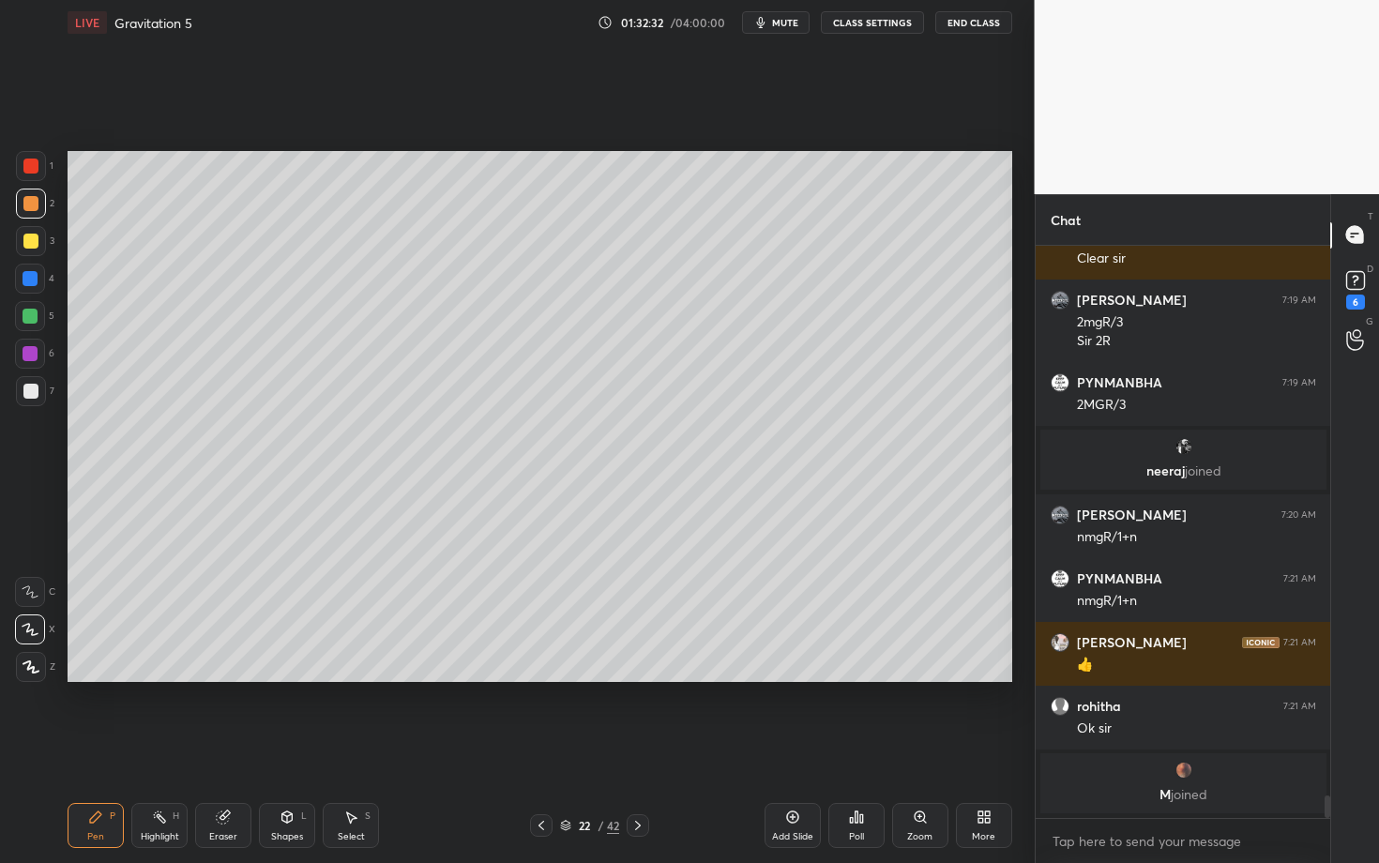
click at [34, 243] on div at bounding box center [30, 241] width 15 height 15
click at [36, 391] on div at bounding box center [30, 391] width 15 height 15
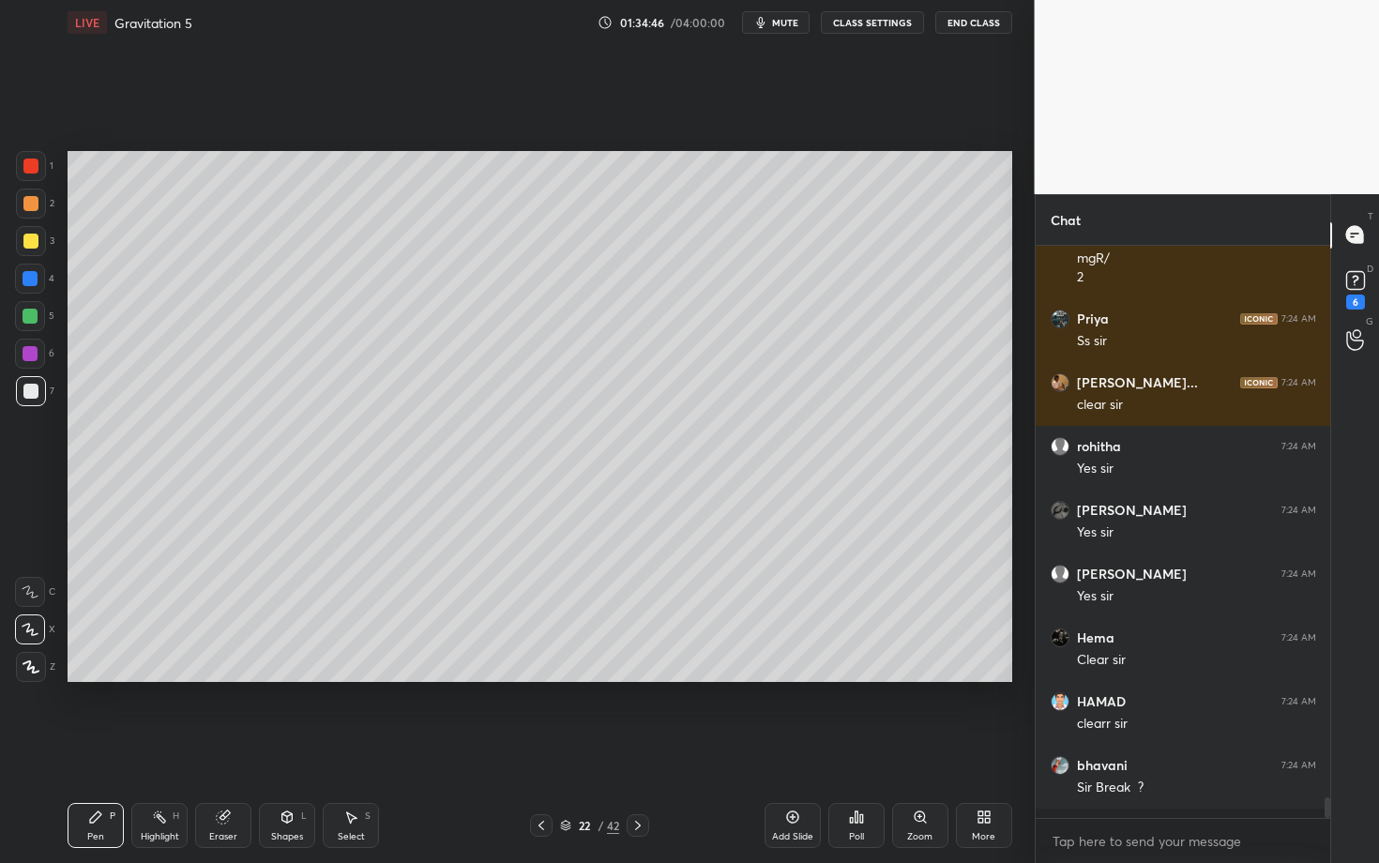
scroll to position [14870, 0]
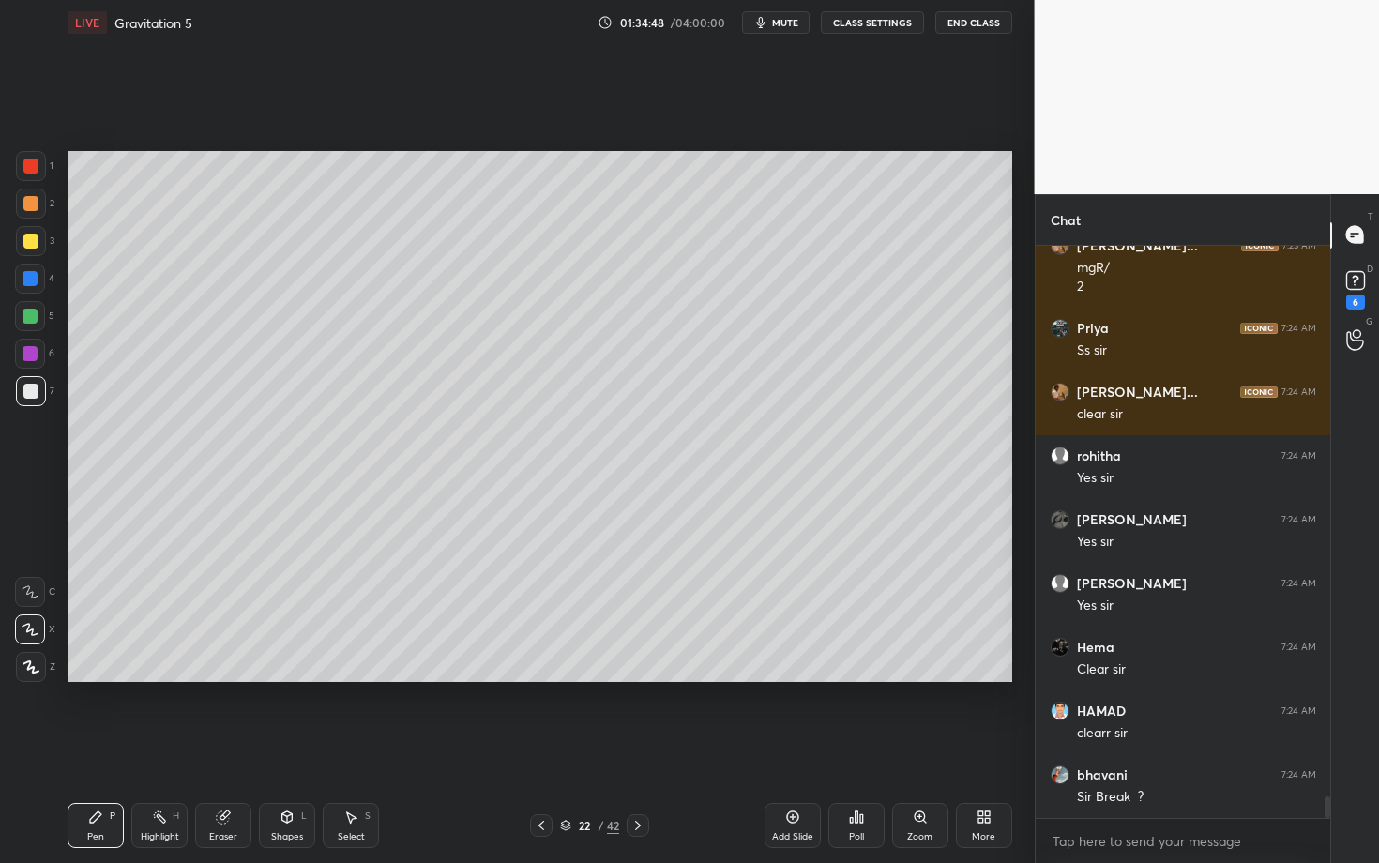
click at [635, 748] on icon at bounding box center [638, 825] width 15 height 15
click at [34, 174] on div at bounding box center [31, 166] width 30 height 30
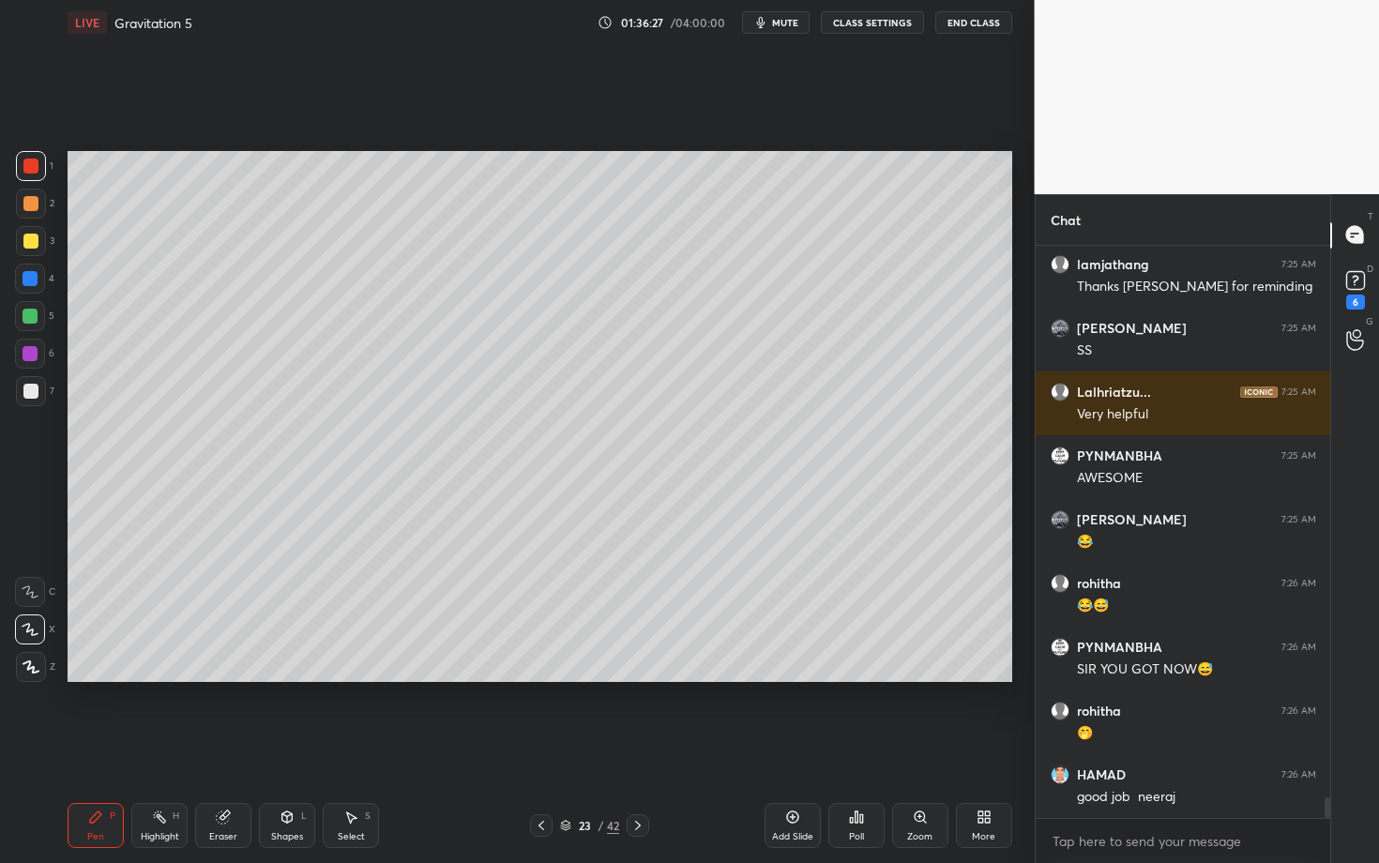
scroll to position [15589, 0]
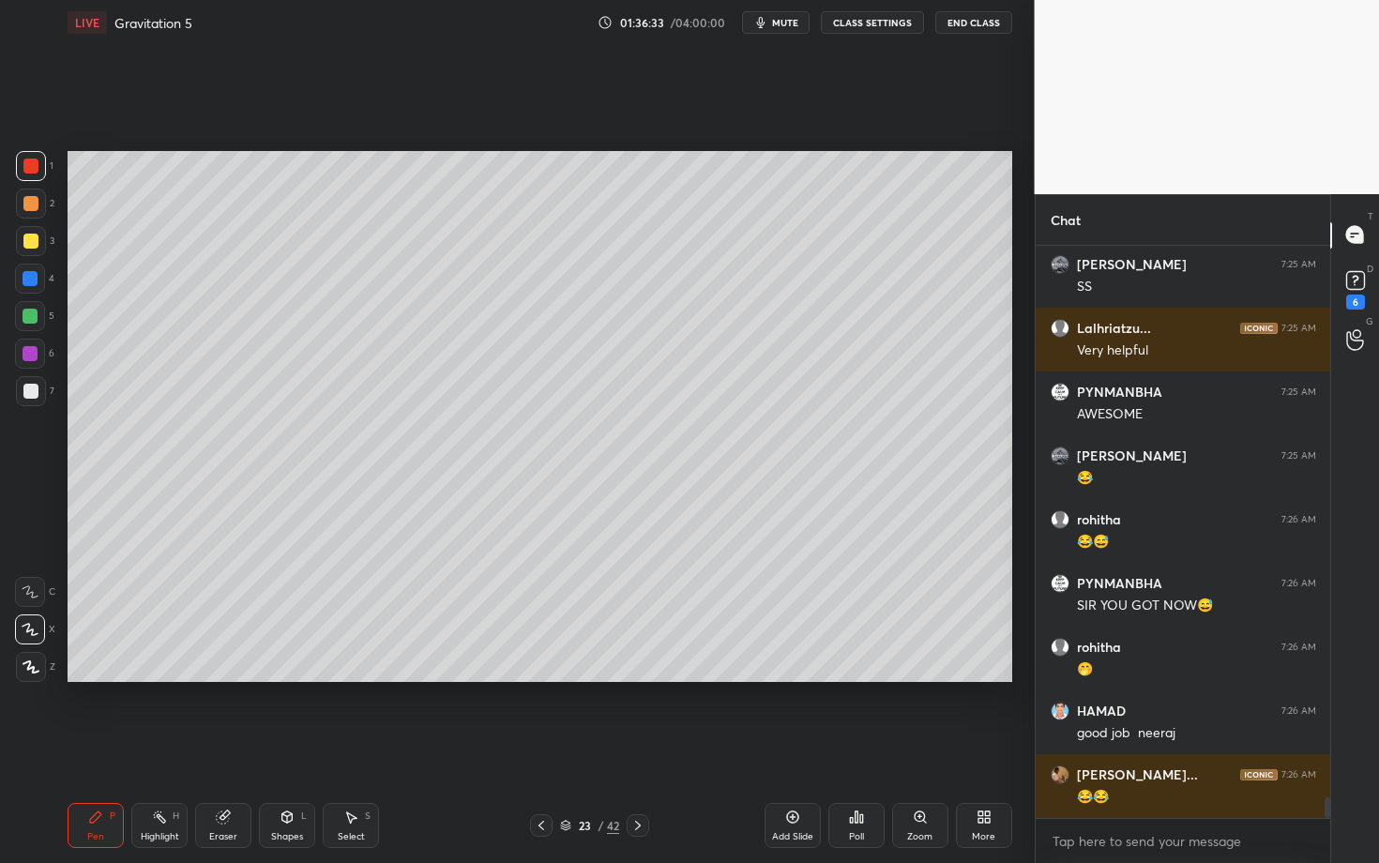
click at [218, 748] on icon at bounding box center [223, 817] width 15 height 15
click at [92, 748] on icon at bounding box center [95, 817] width 15 height 15
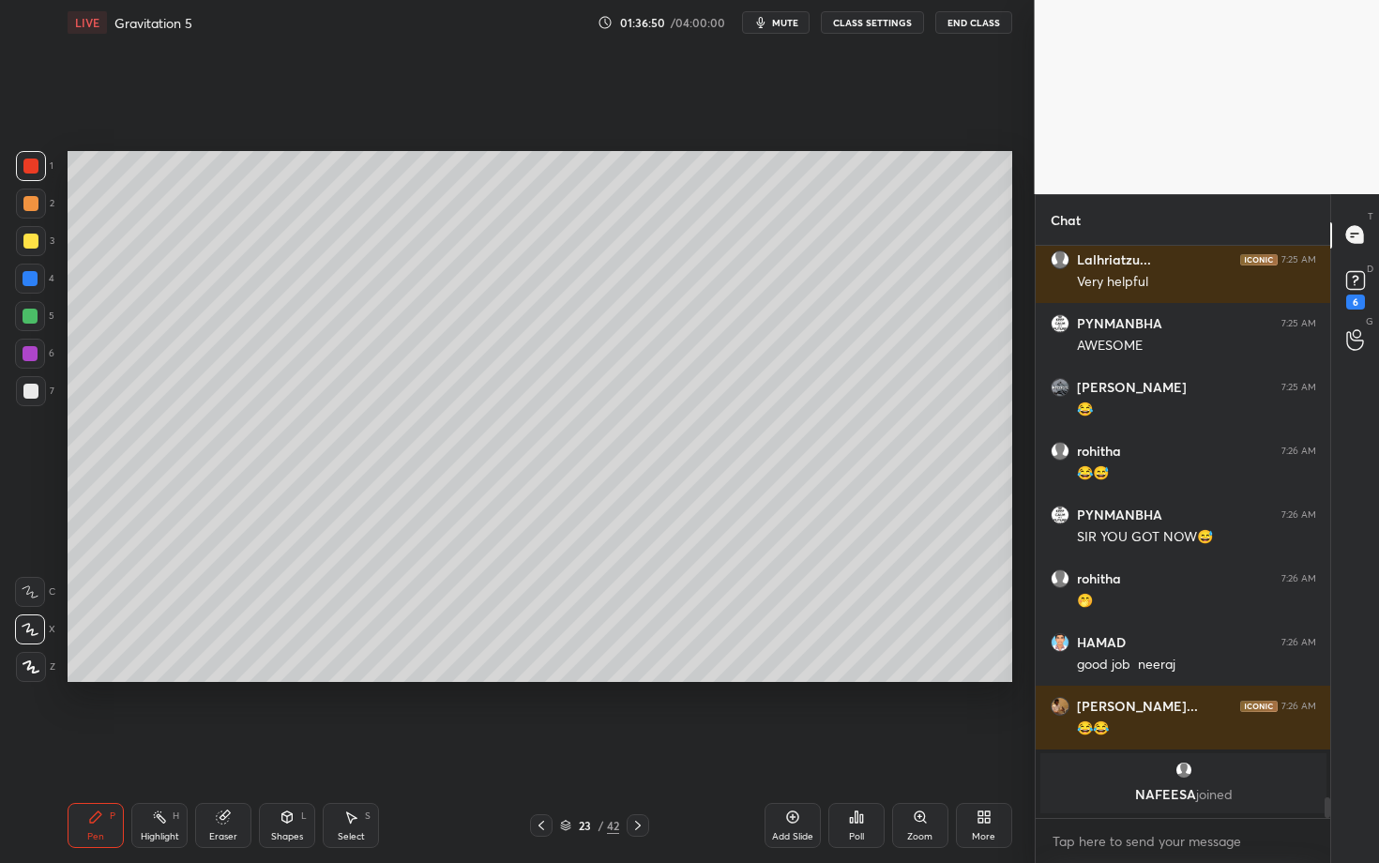
click at [283, 748] on div "Pen P Highlight H Eraser Shapes L Select S 23 / 42 Add Slide Poll Zoom More" at bounding box center [540, 825] width 945 height 75
click at [282, 748] on icon at bounding box center [287, 817] width 15 height 15
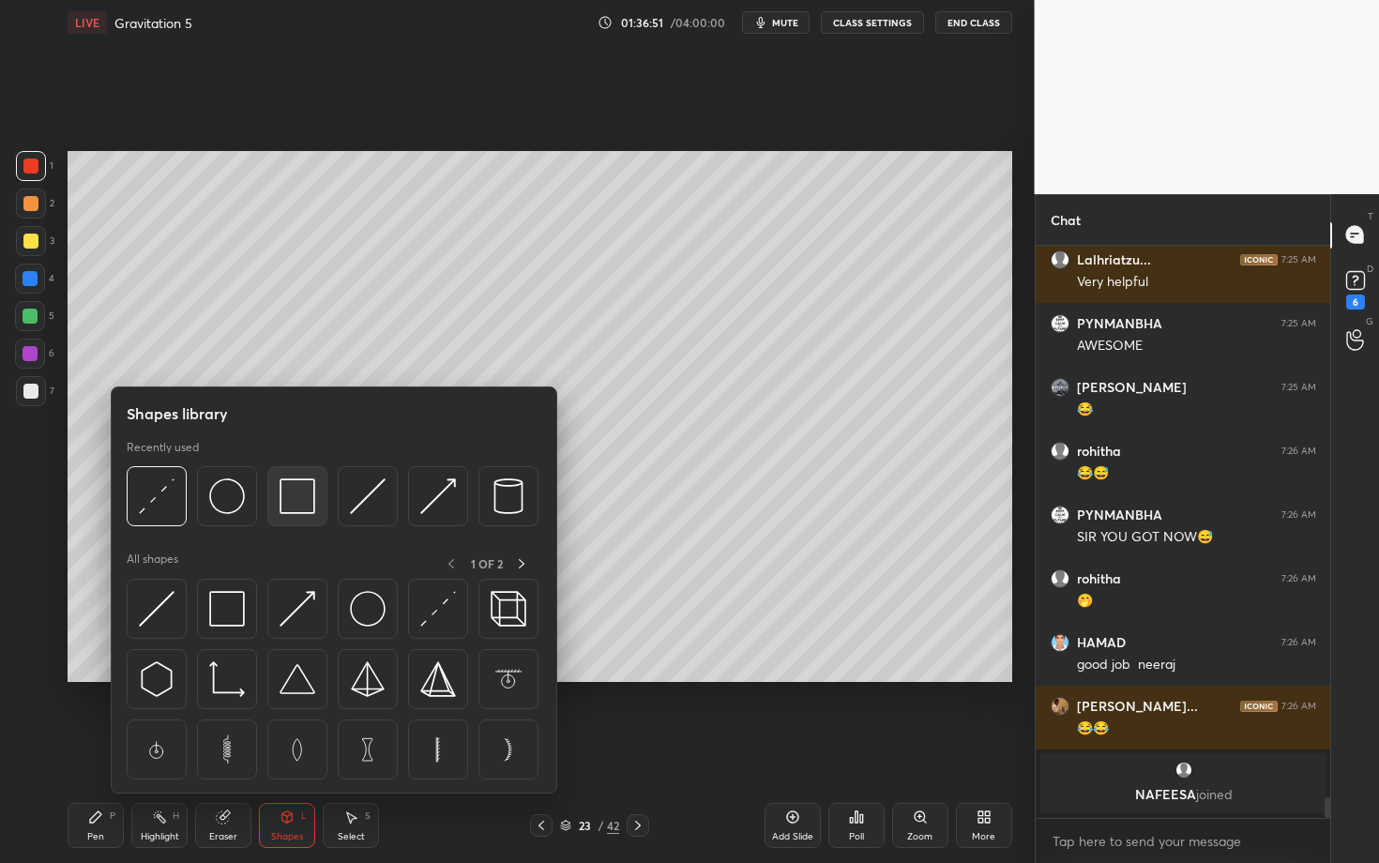
click at [300, 498] on img at bounding box center [298, 497] width 36 height 36
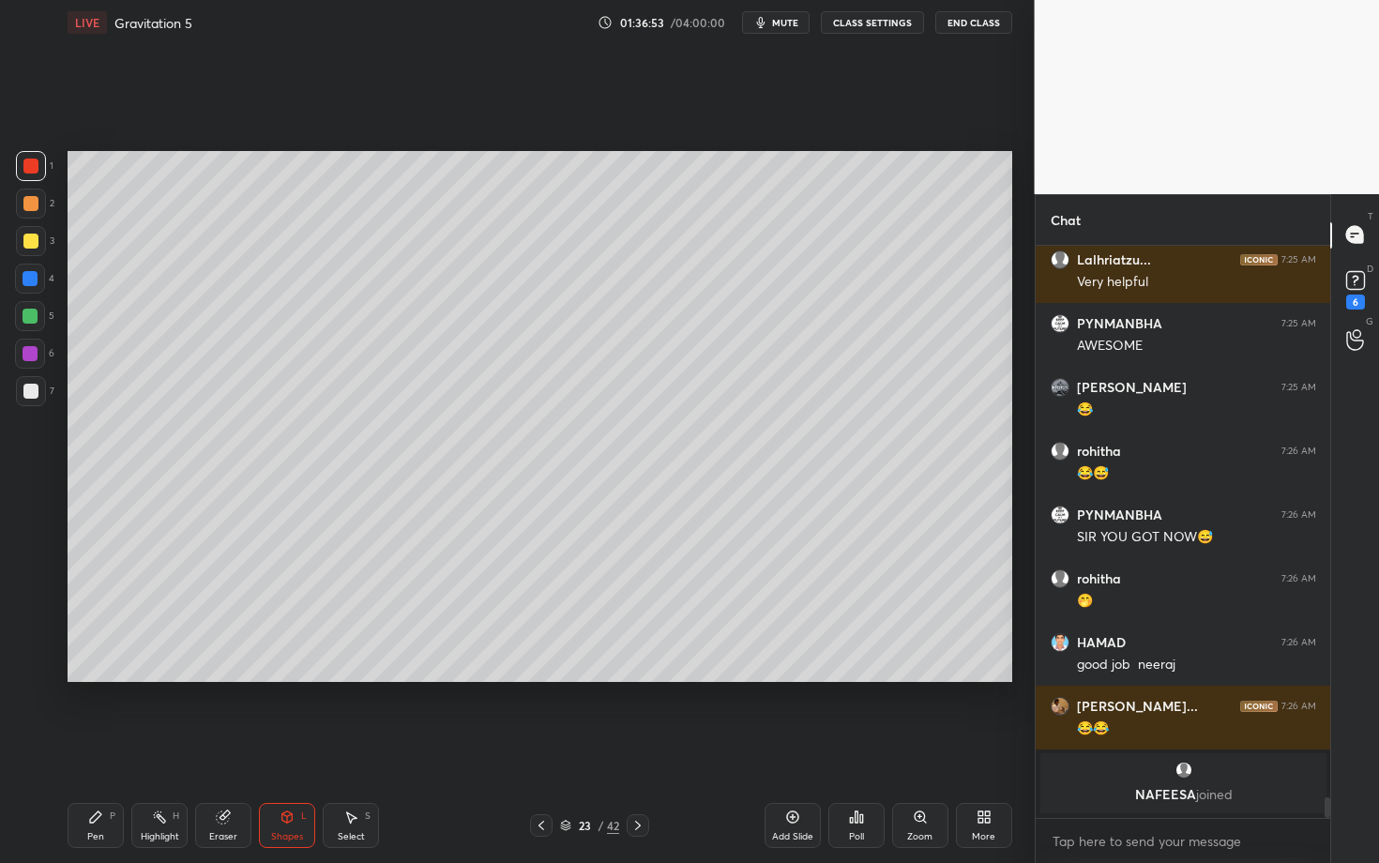
click at [98, 748] on div "Pen P" at bounding box center [96, 825] width 56 height 45
click at [40, 398] on div at bounding box center [31, 391] width 30 height 30
click at [231, 748] on div "Eraser" at bounding box center [223, 825] width 56 height 45
click at [93, 748] on div "Pen P" at bounding box center [96, 825] width 56 height 45
click at [168, 748] on div "Highlight H" at bounding box center [159, 825] width 56 height 45
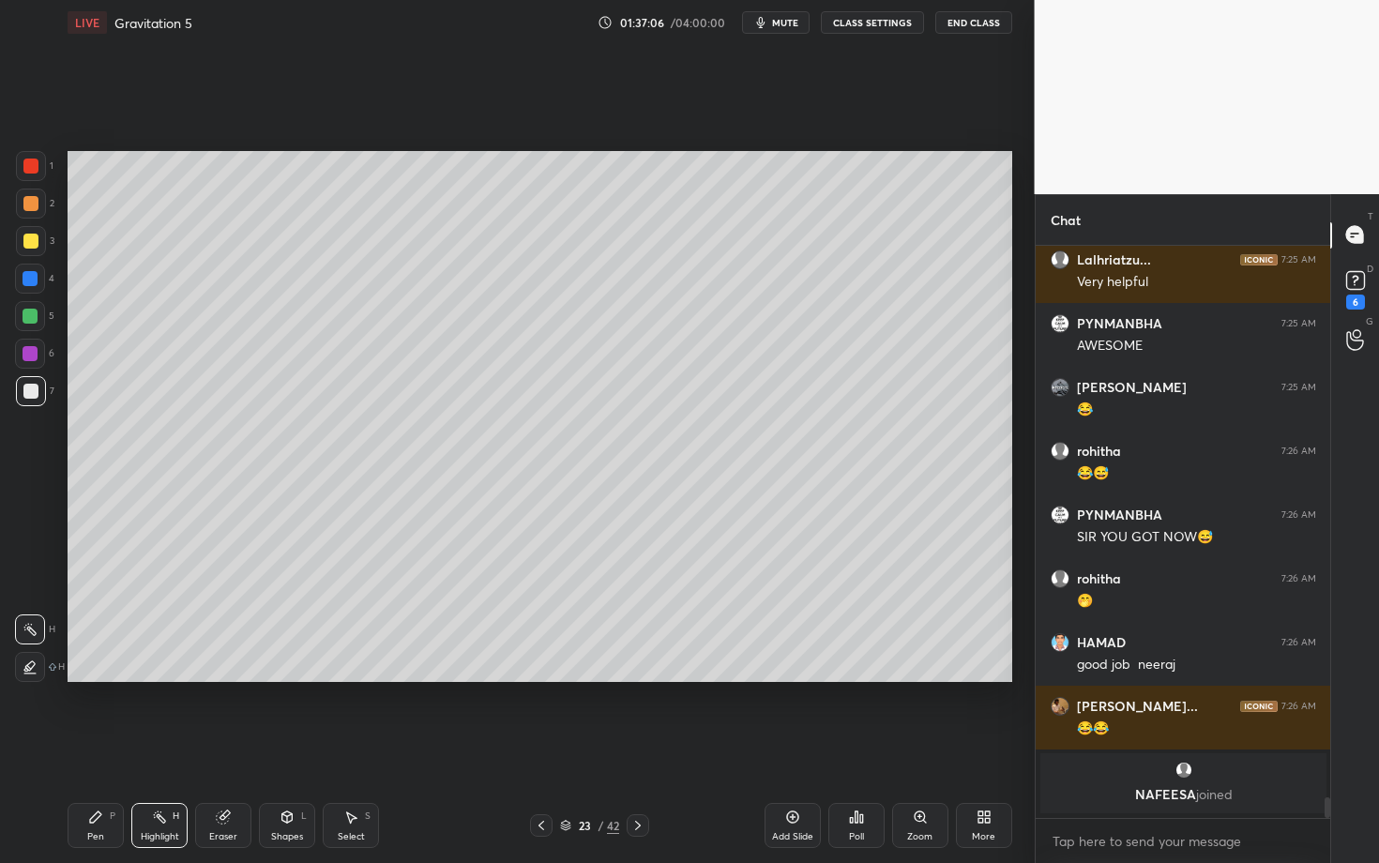
click at [364, 748] on div "Select S" at bounding box center [351, 825] width 56 height 45
drag, startPoint x: 686, startPoint y: 336, endPoint x: 738, endPoint y: 369, distance: 61.2
click at [737, 370] on div "0 ° Undo Copy Duplicate Duplicate to new slide Delete" at bounding box center [540, 416] width 945 height 531
drag, startPoint x: 718, startPoint y: 354, endPoint x: 314, endPoint y: 330, distance: 404.2
click at [314, 330] on div "0 ° Undo Copy Duplicate Duplicate to new slide Delete" at bounding box center [540, 416] width 945 height 531
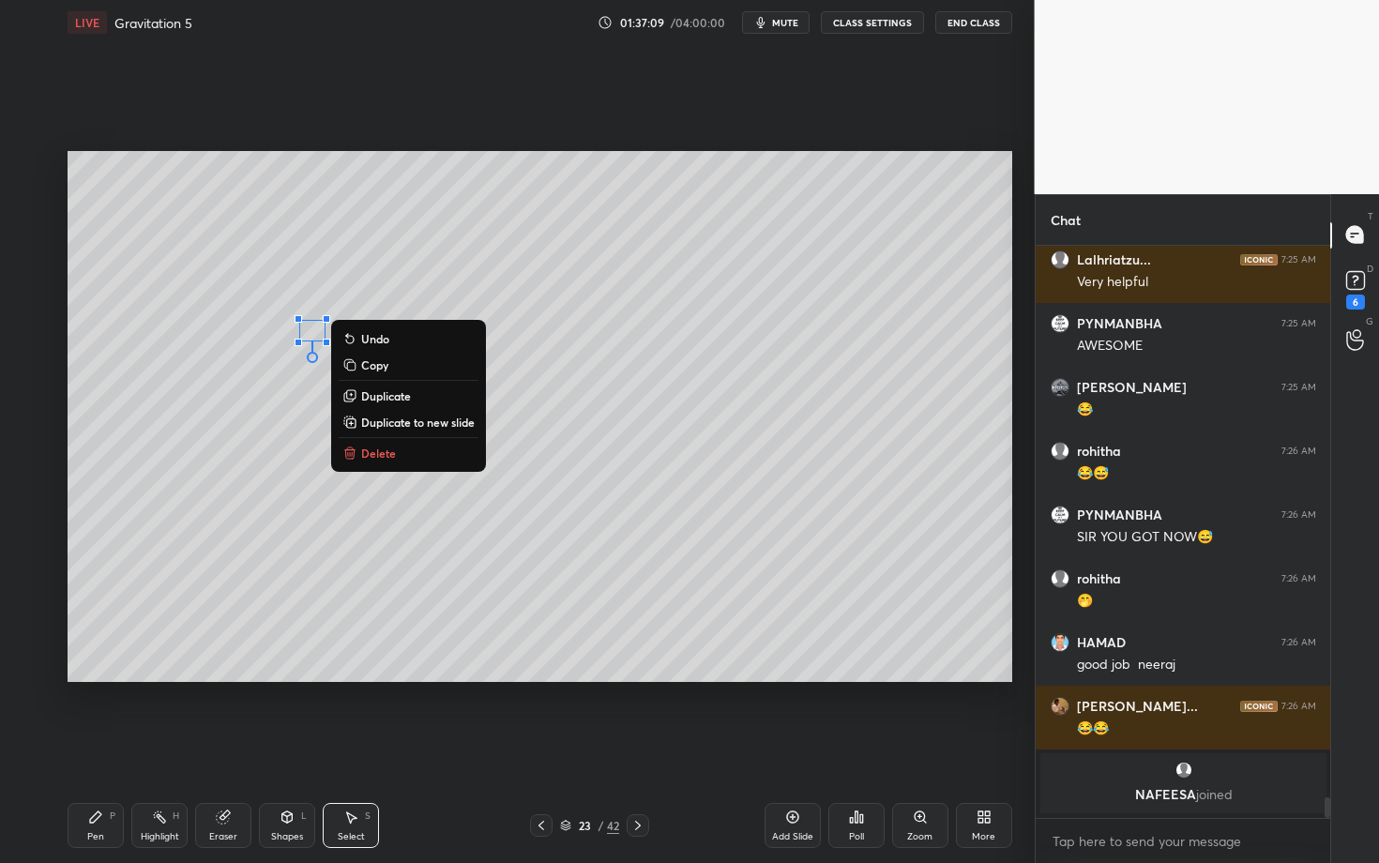
click at [568, 603] on div "0 ° Undo Copy Duplicate Duplicate to new slide Delete" at bounding box center [540, 416] width 945 height 531
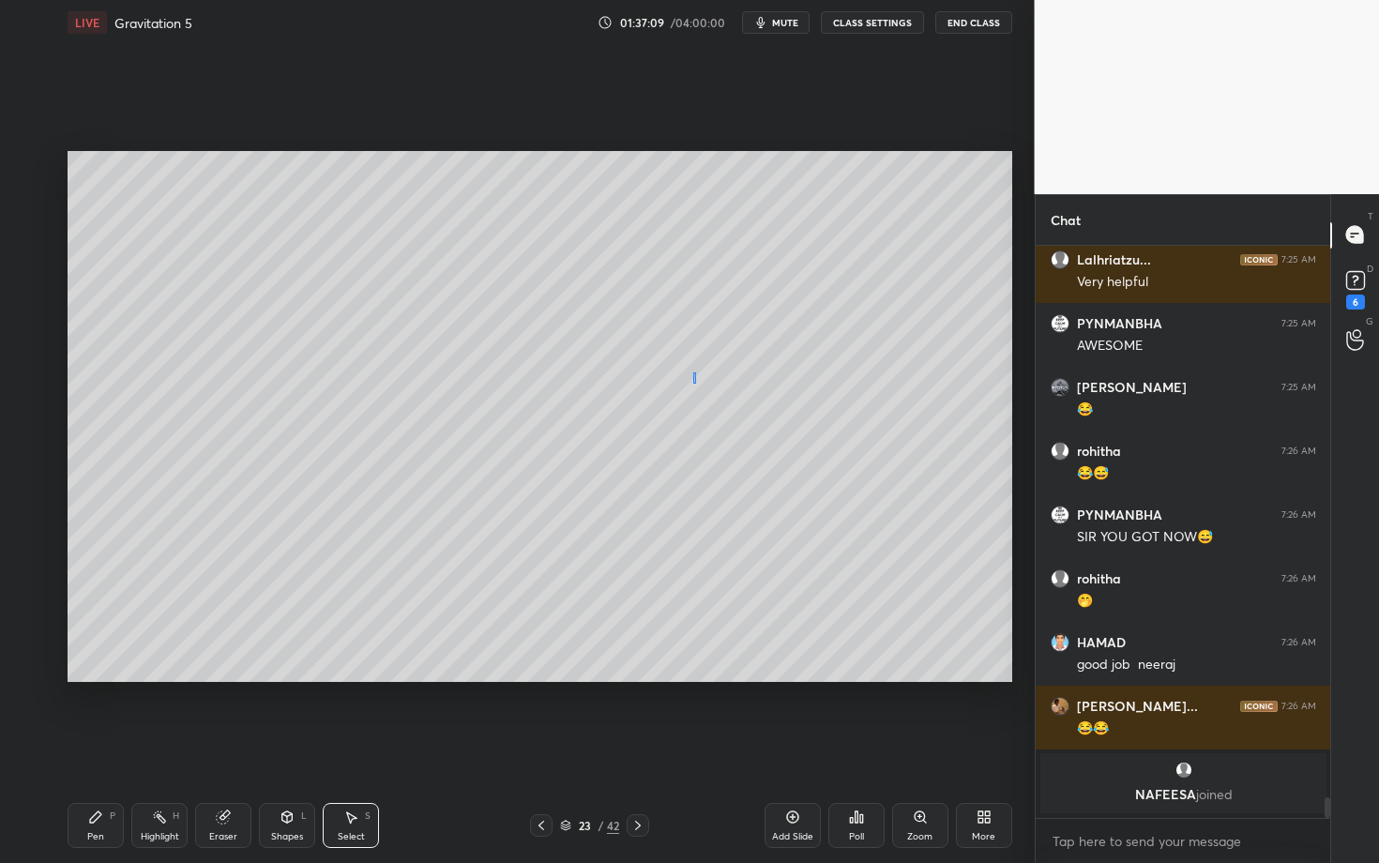
drag, startPoint x: 693, startPoint y: 384, endPoint x: 754, endPoint y: 455, distance: 93.8
click at [754, 454] on div "0 ° Undo Copy Duplicate Duplicate to new slide Delete" at bounding box center [540, 416] width 945 height 531
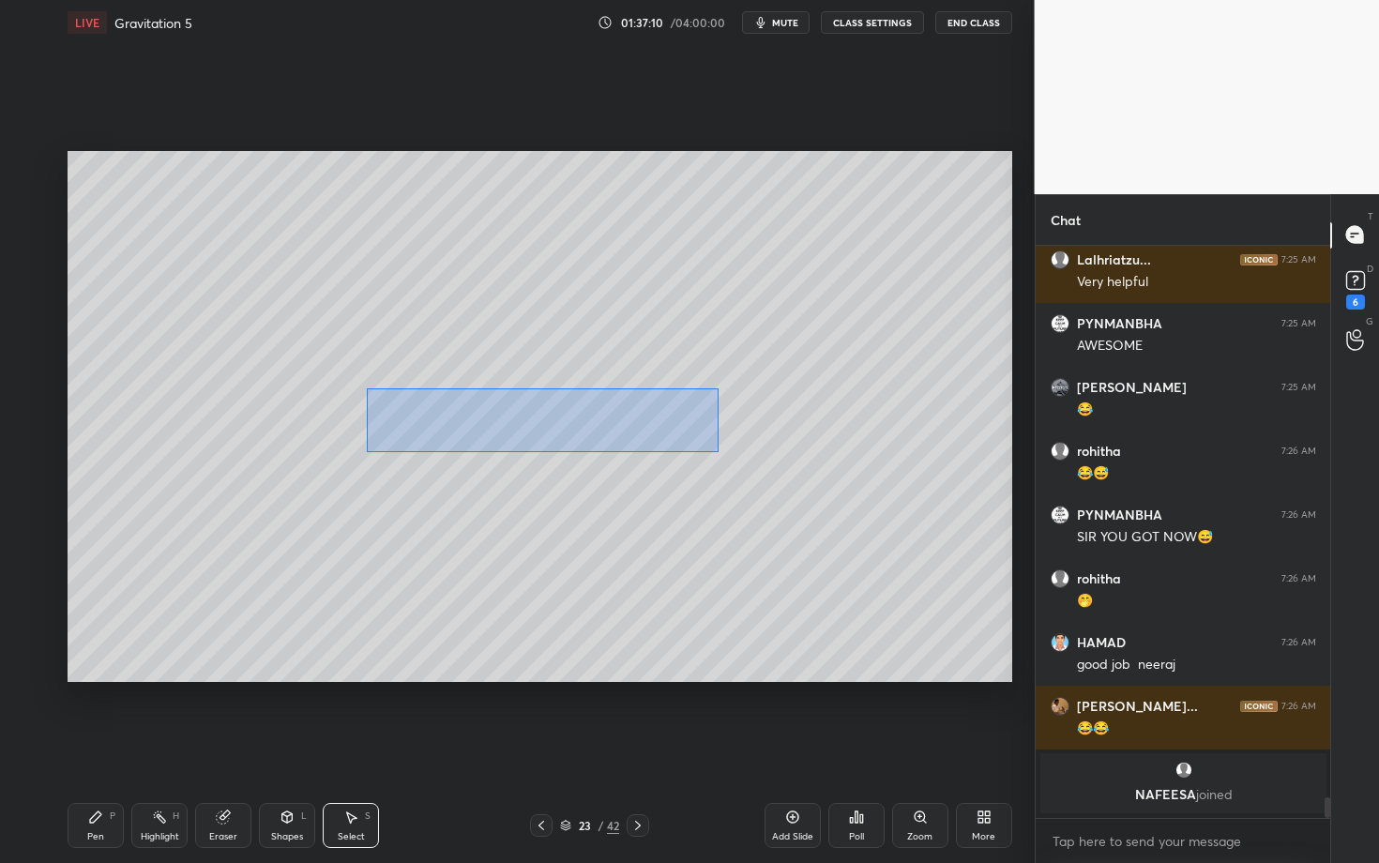
drag, startPoint x: 643, startPoint y: 417, endPoint x: 368, endPoint y: 450, distance: 277.0
click at [369, 450] on div "0 ° Undo Copy Duplicate Duplicate to new slide Delete" at bounding box center [540, 416] width 945 height 531
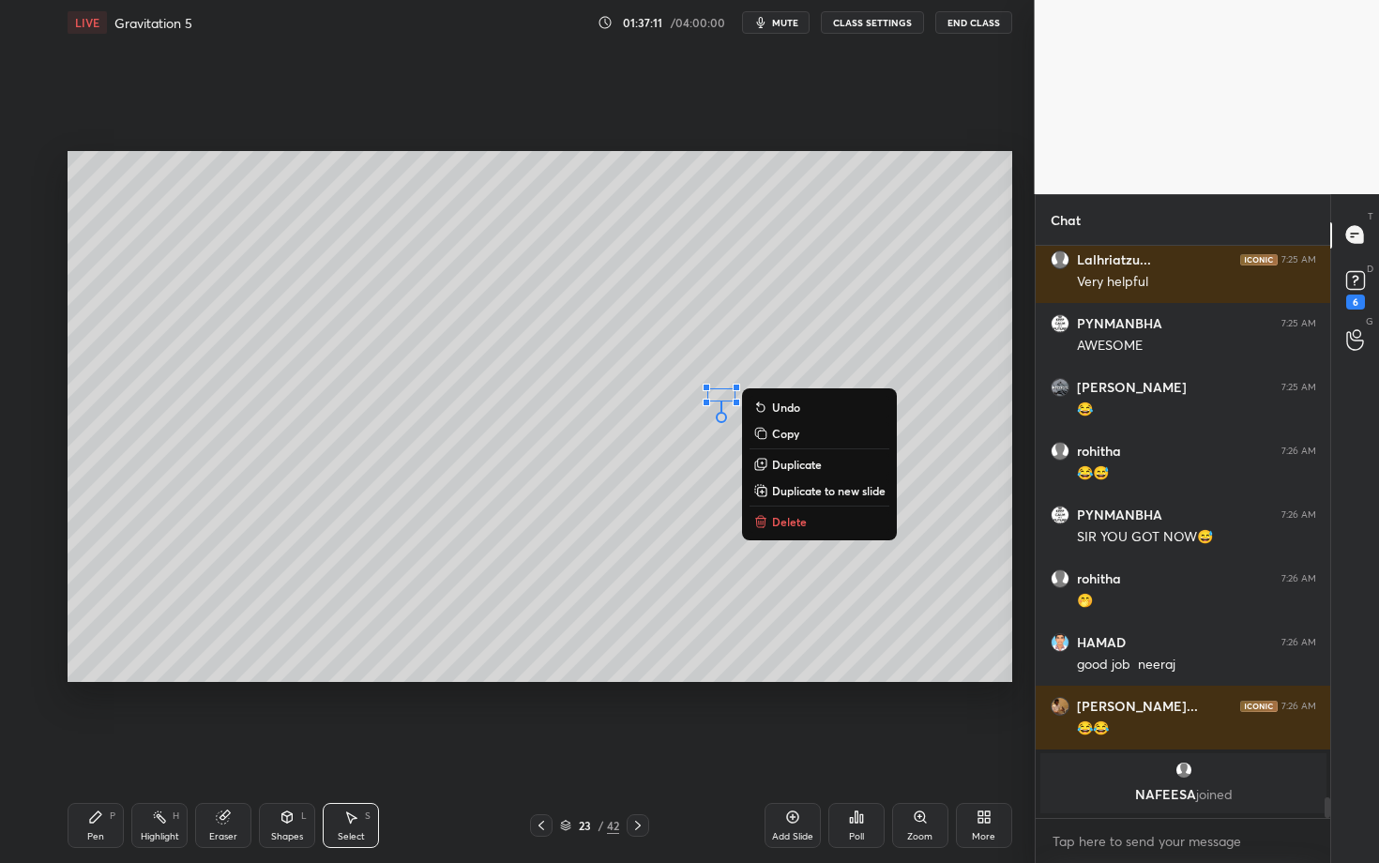
click at [519, 606] on div "0 ° Undo Copy Duplicate Duplicate to new slide Delete" at bounding box center [540, 416] width 945 height 531
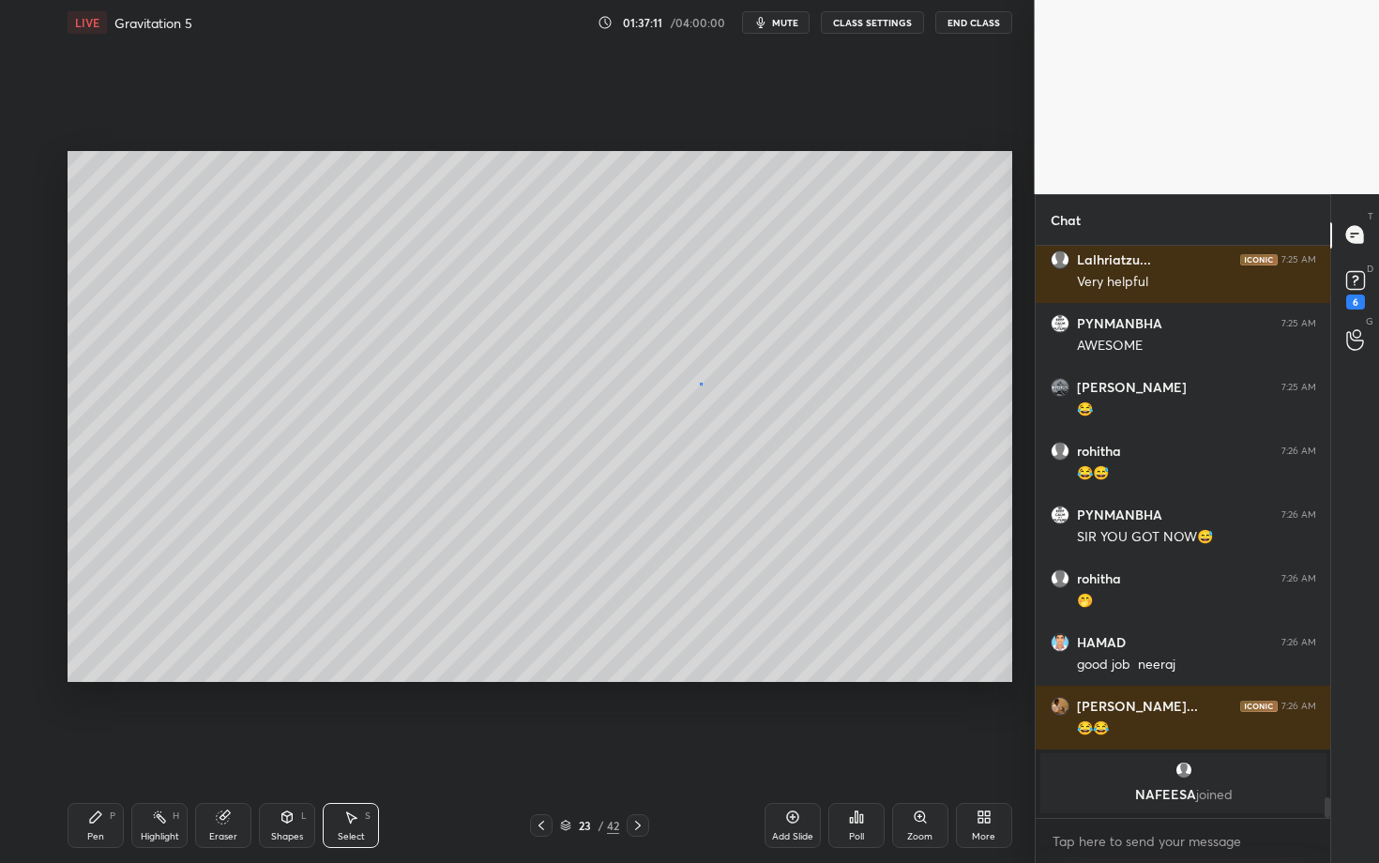
drag, startPoint x: 700, startPoint y: 382, endPoint x: 750, endPoint y: 433, distance: 71.7
click at [749, 433] on div "0 ° Undo Copy Duplicate Duplicate to new slide Delete" at bounding box center [540, 416] width 945 height 531
drag, startPoint x: 700, startPoint y: 406, endPoint x: 320, endPoint y: 500, distance: 391.4
click at [319, 500] on div "0 ° Undo Copy Duplicate Duplicate to new slide Delete" at bounding box center [540, 416] width 945 height 531
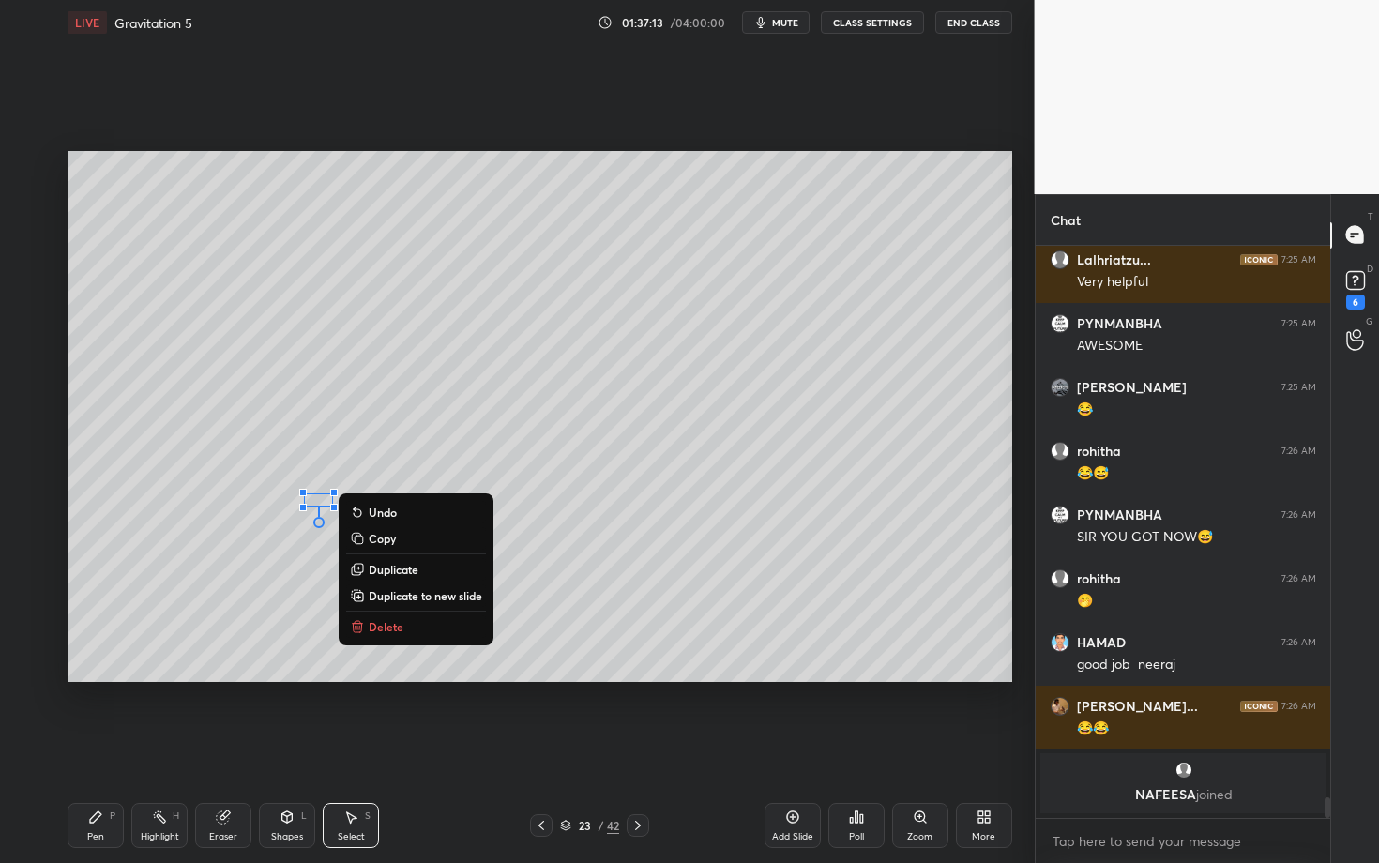
click at [222, 598] on div "0 ° Undo Copy Duplicate Duplicate to new slide Delete" at bounding box center [540, 416] width 945 height 531
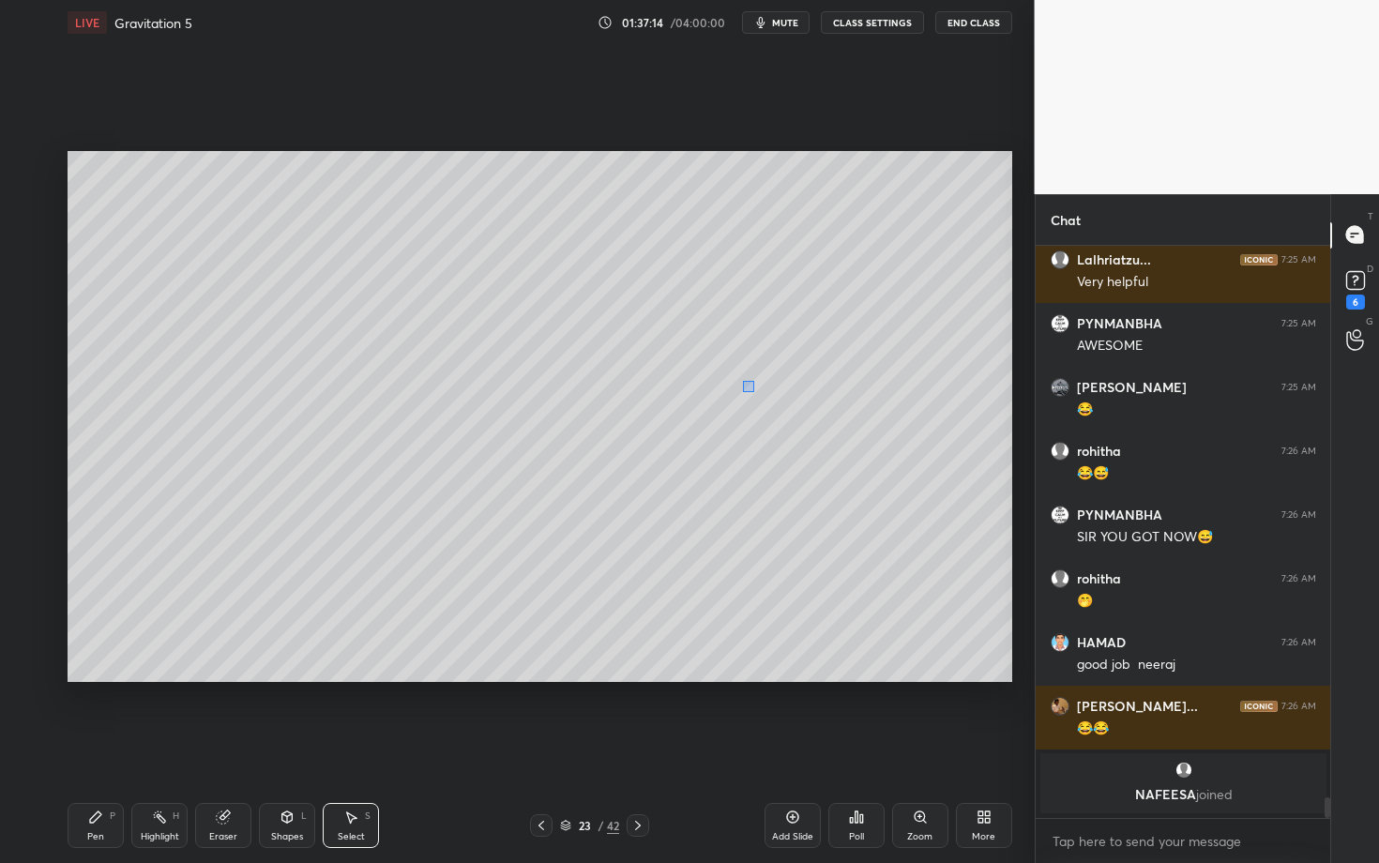
drag, startPoint x: 754, startPoint y: 392, endPoint x: 849, endPoint y: 454, distance: 113.2
click at [848, 453] on div "0 ° Undo Copy Duplicate Duplicate to new slide Delete" at bounding box center [540, 416] width 945 height 531
drag, startPoint x: 776, startPoint y: 394, endPoint x: 117, endPoint y: 502, distance: 667.5
click at [117, 502] on div "0 ° Undo Copy Duplicate Duplicate to new slide Delete" at bounding box center [540, 416] width 945 height 531
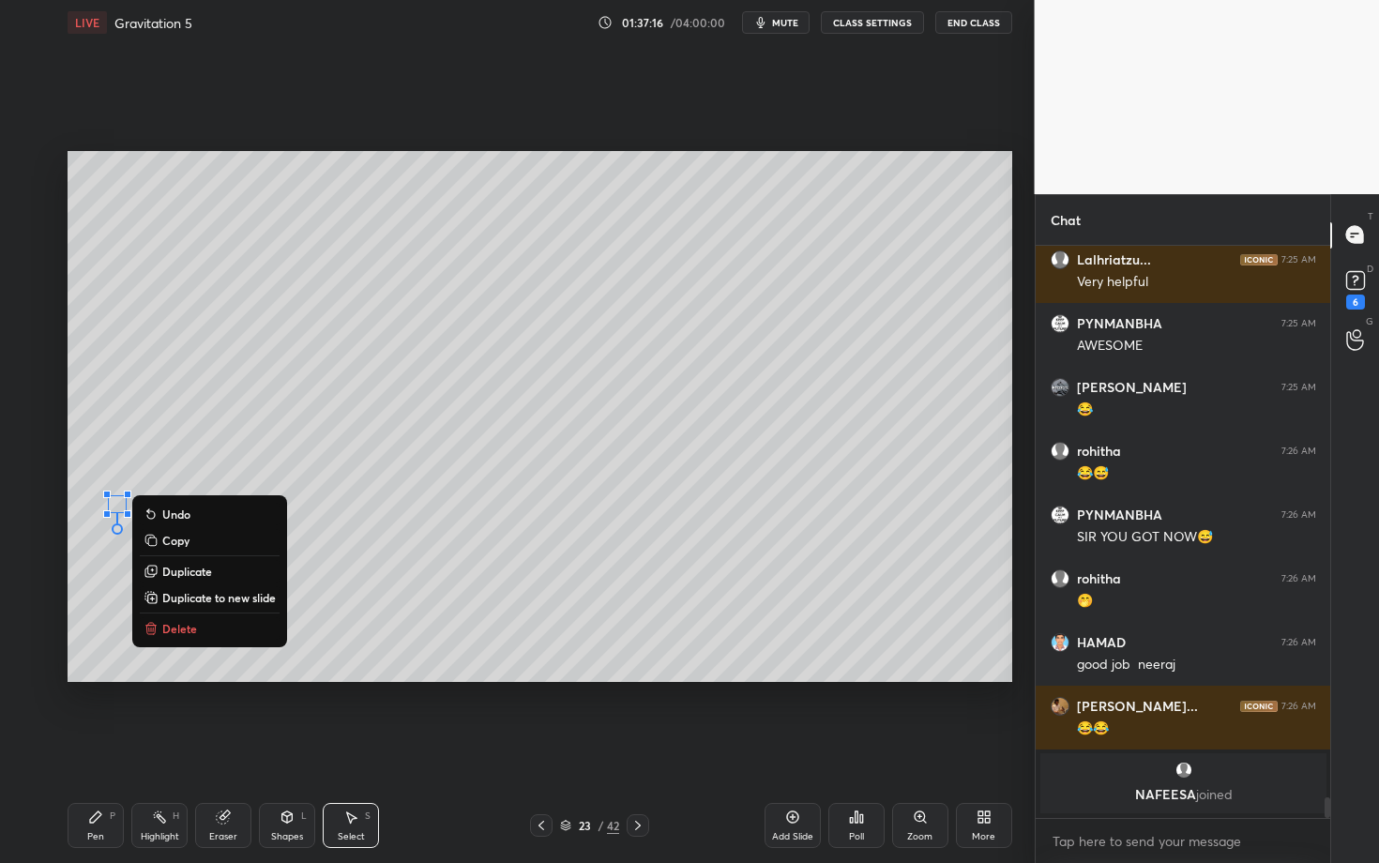
click at [102, 616] on div "0 ° Undo Copy Duplicate Duplicate to new slide Delete" at bounding box center [540, 416] width 945 height 531
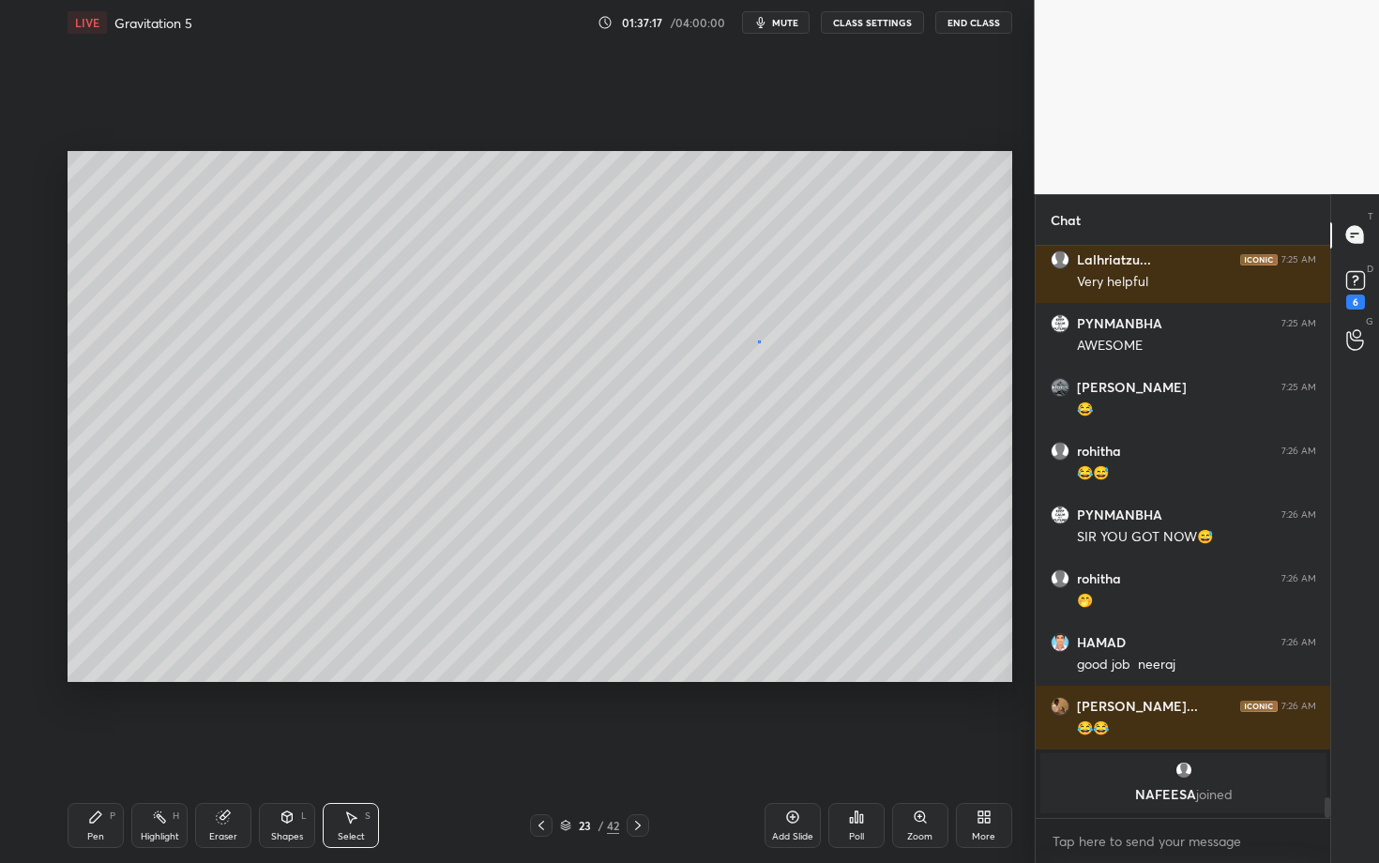
drag, startPoint x: 758, startPoint y: 341, endPoint x: 853, endPoint y: 405, distance: 114.8
click at [852, 405] on div "0 ° Undo Copy Duplicate Duplicate to new slide Delete" at bounding box center [540, 416] width 945 height 531
drag, startPoint x: 696, startPoint y: 380, endPoint x: 115, endPoint y: 330, distance: 582.9
click at [115, 330] on div "0 ° Undo Copy Duplicate Duplicate to new slide Delete" at bounding box center [540, 416] width 945 height 531
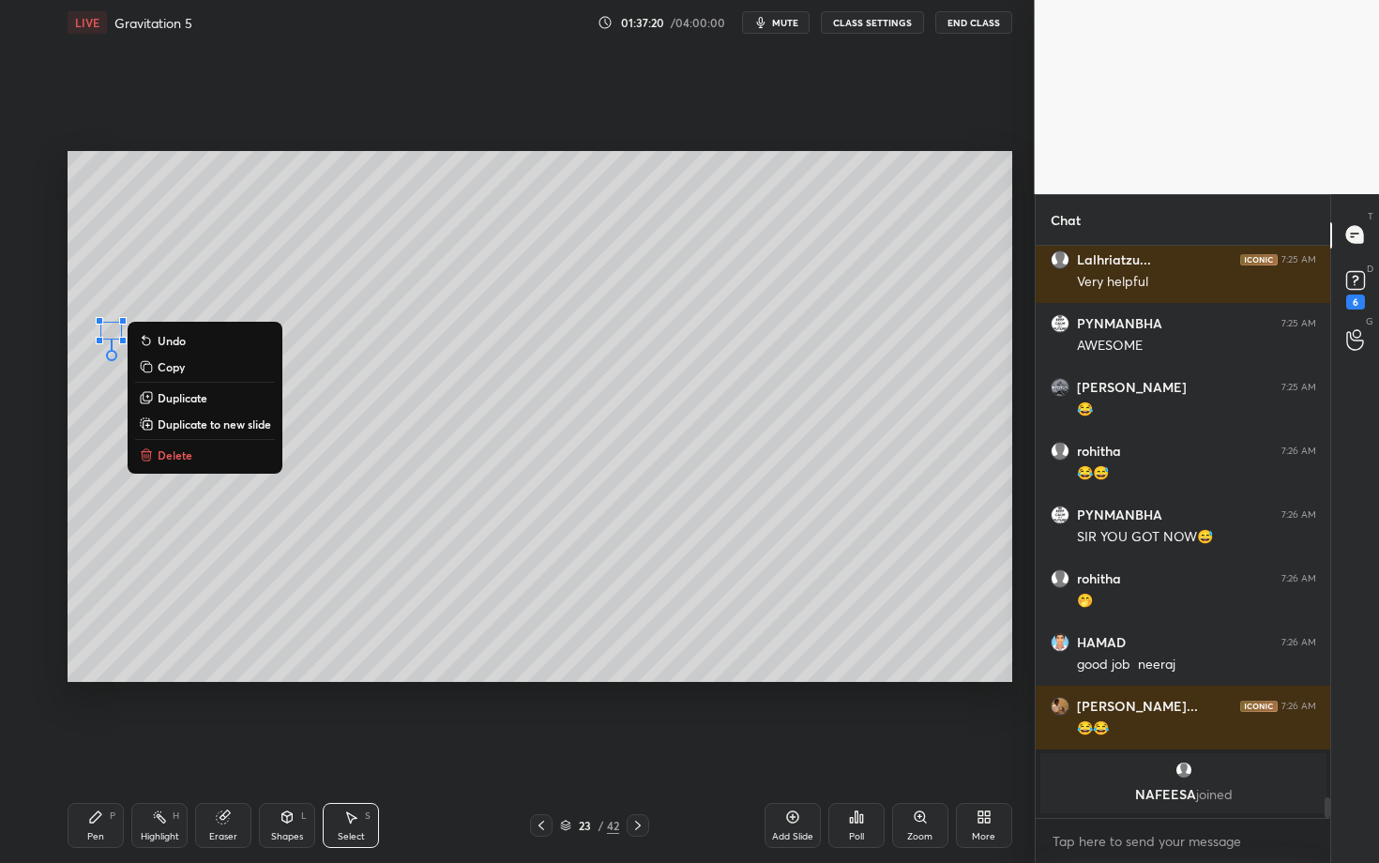
click at [89, 748] on div "Pen P" at bounding box center [96, 825] width 56 height 45
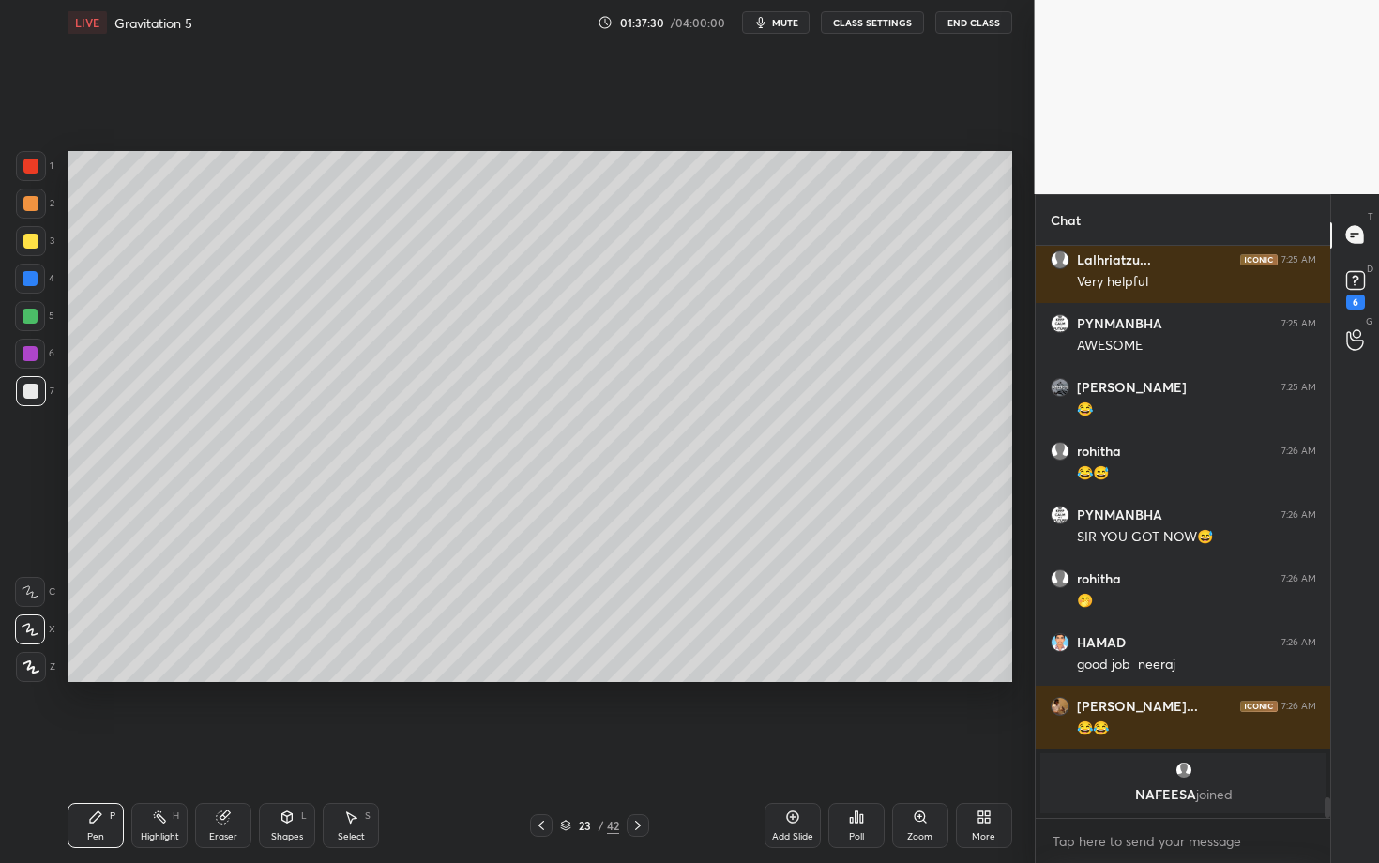
click at [29, 388] on div at bounding box center [30, 391] width 15 height 15
click at [106, 748] on div "Pen P" at bounding box center [96, 825] width 56 height 45
click at [350, 748] on div "Select S" at bounding box center [351, 825] width 56 height 45
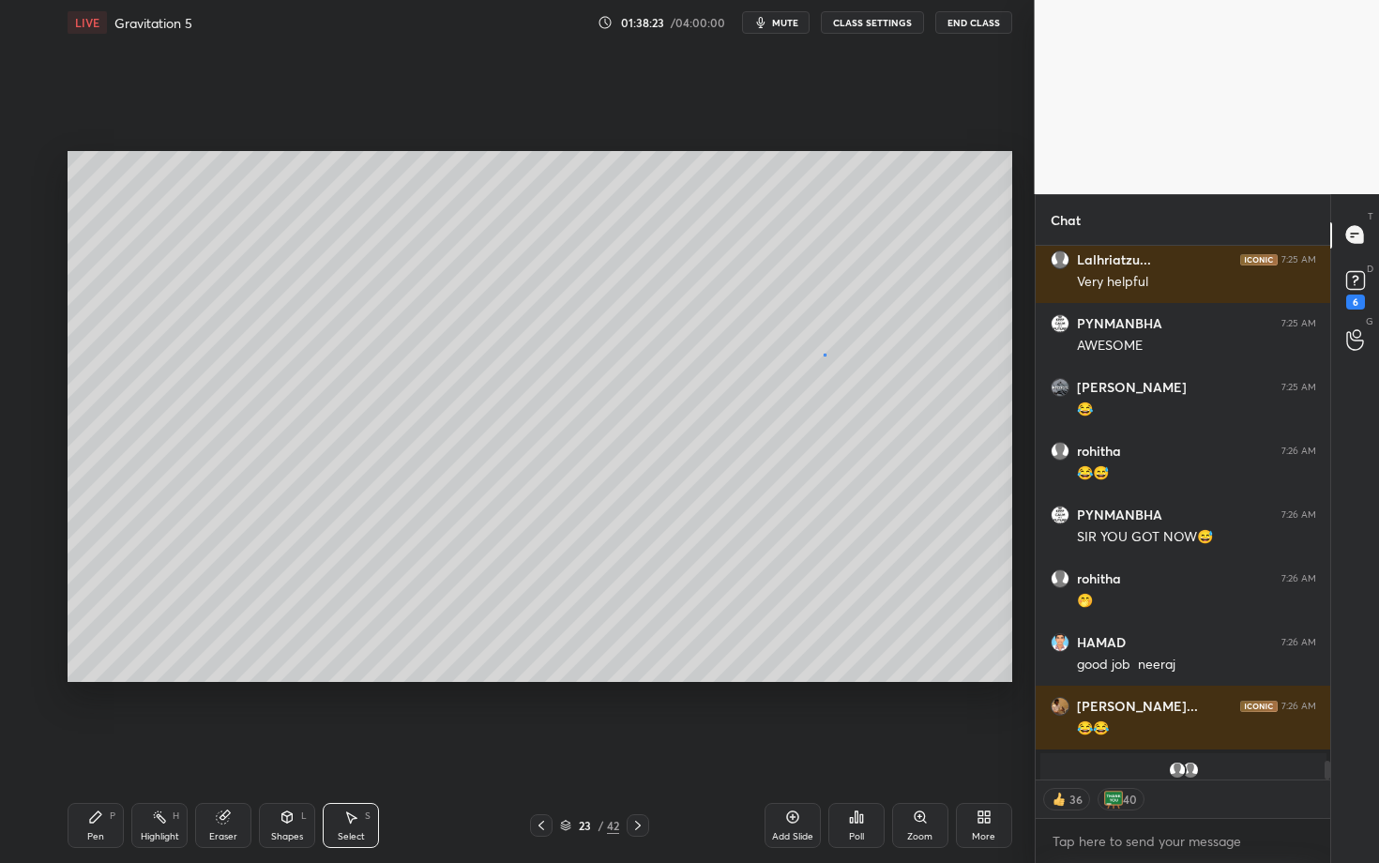
drag, startPoint x: 824, startPoint y: 354, endPoint x: 835, endPoint y: 359, distance: 12.6
click at [835, 358] on div "0 ° Undo Copy Duplicate Duplicate to new slide Delete" at bounding box center [540, 416] width 945 height 531
drag, startPoint x: 732, startPoint y: 282, endPoint x: 822, endPoint y: 346, distance: 110.4
click at [822, 347] on div "0 ° Undo Copy Duplicate Duplicate to new slide Delete" at bounding box center [540, 416] width 945 height 531
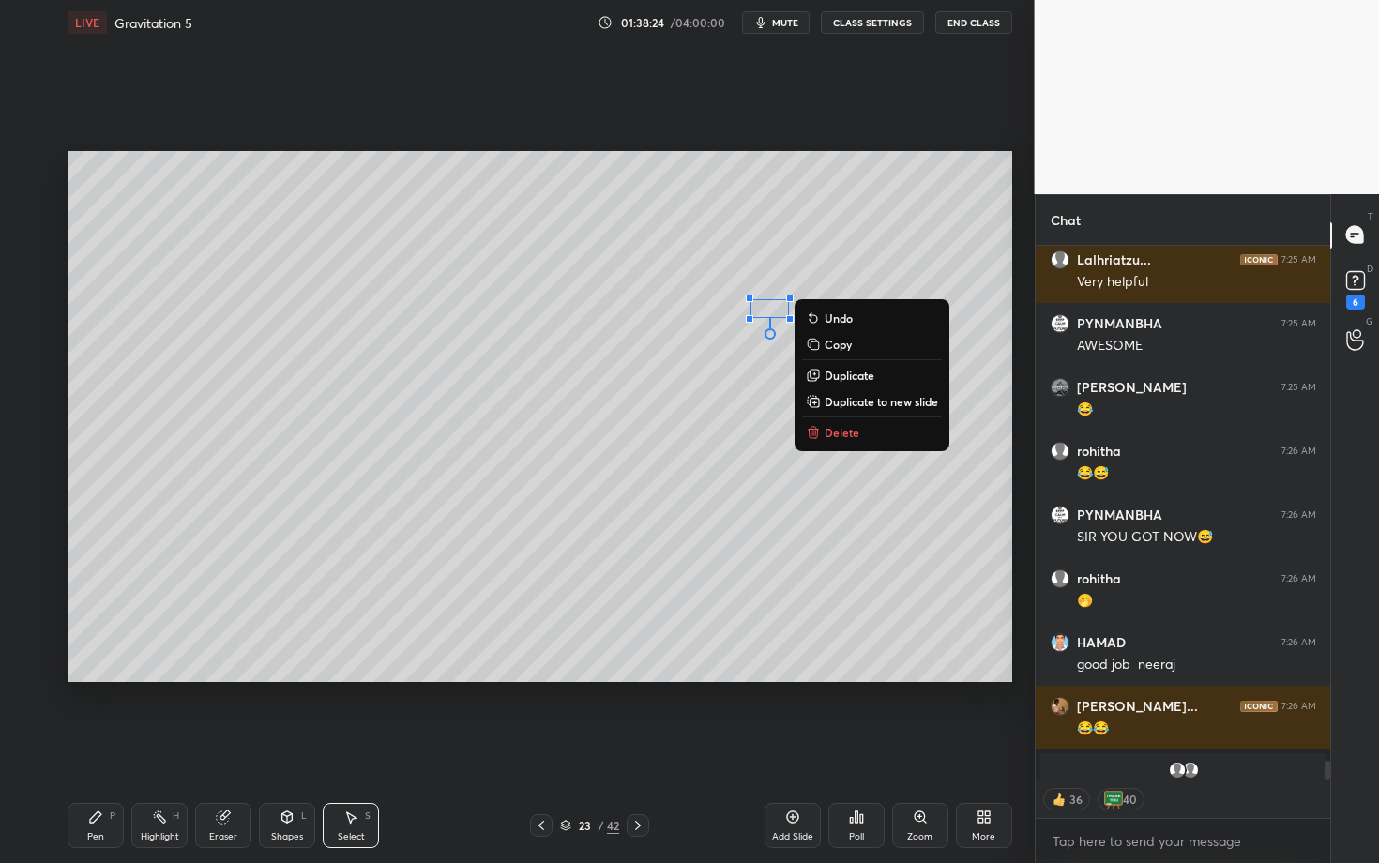
click at [829, 426] on p "Delete" at bounding box center [842, 432] width 35 height 15
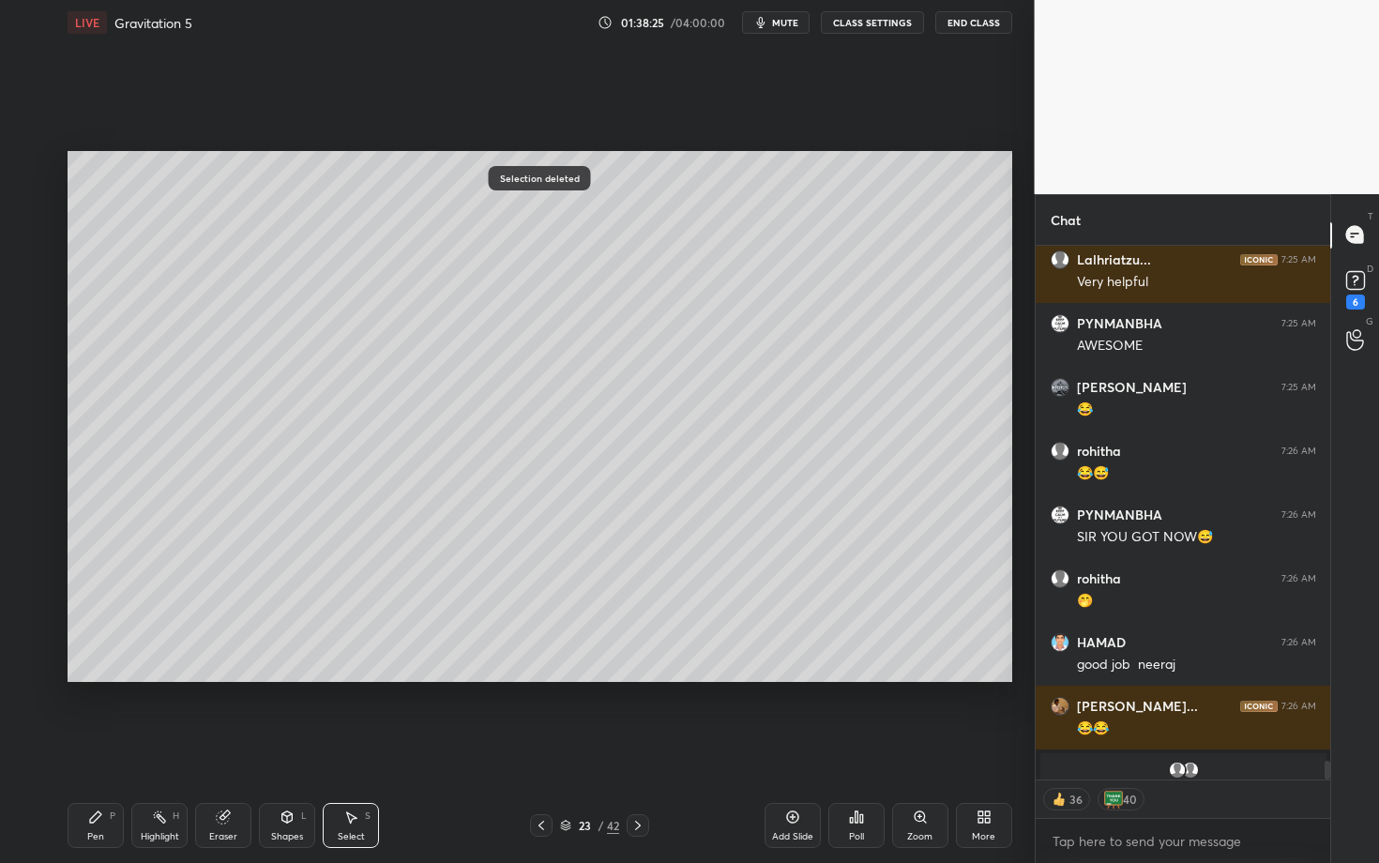
click at [95, 748] on div "Pen P" at bounding box center [96, 825] width 56 height 45
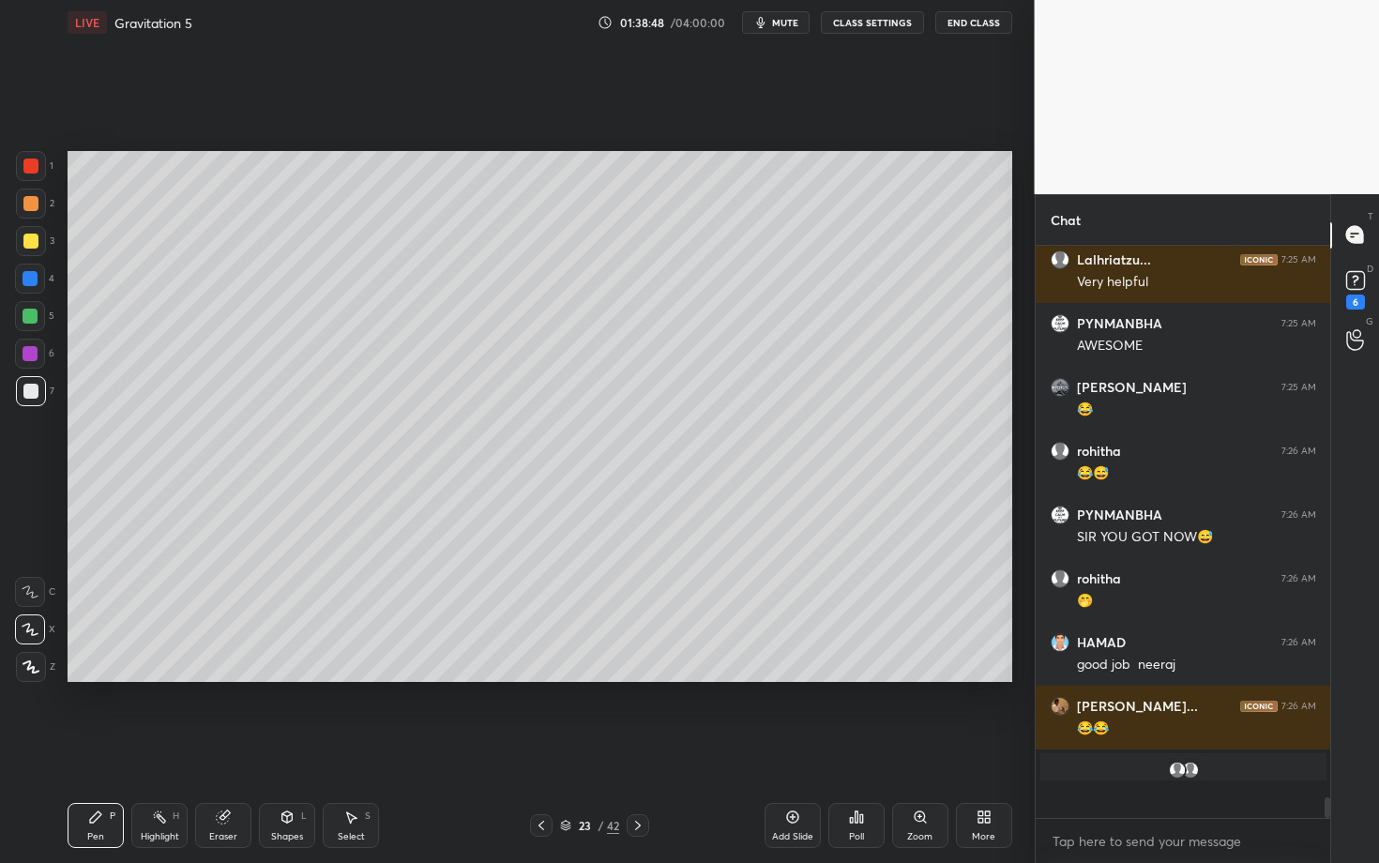
scroll to position [15657, 0]
click at [166, 748] on div "Highlight H" at bounding box center [159, 825] width 56 height 45
click at [109, 748] on div "Pen P" at bounding box center [96, 825] width 56 height 45
click at [159, 748] on div "Highlight H" at bounding box center [159, 825] width 56 height 45
click at [107, 748] on div "Pen P" at bounding box center [96, 825] width 56 height 45
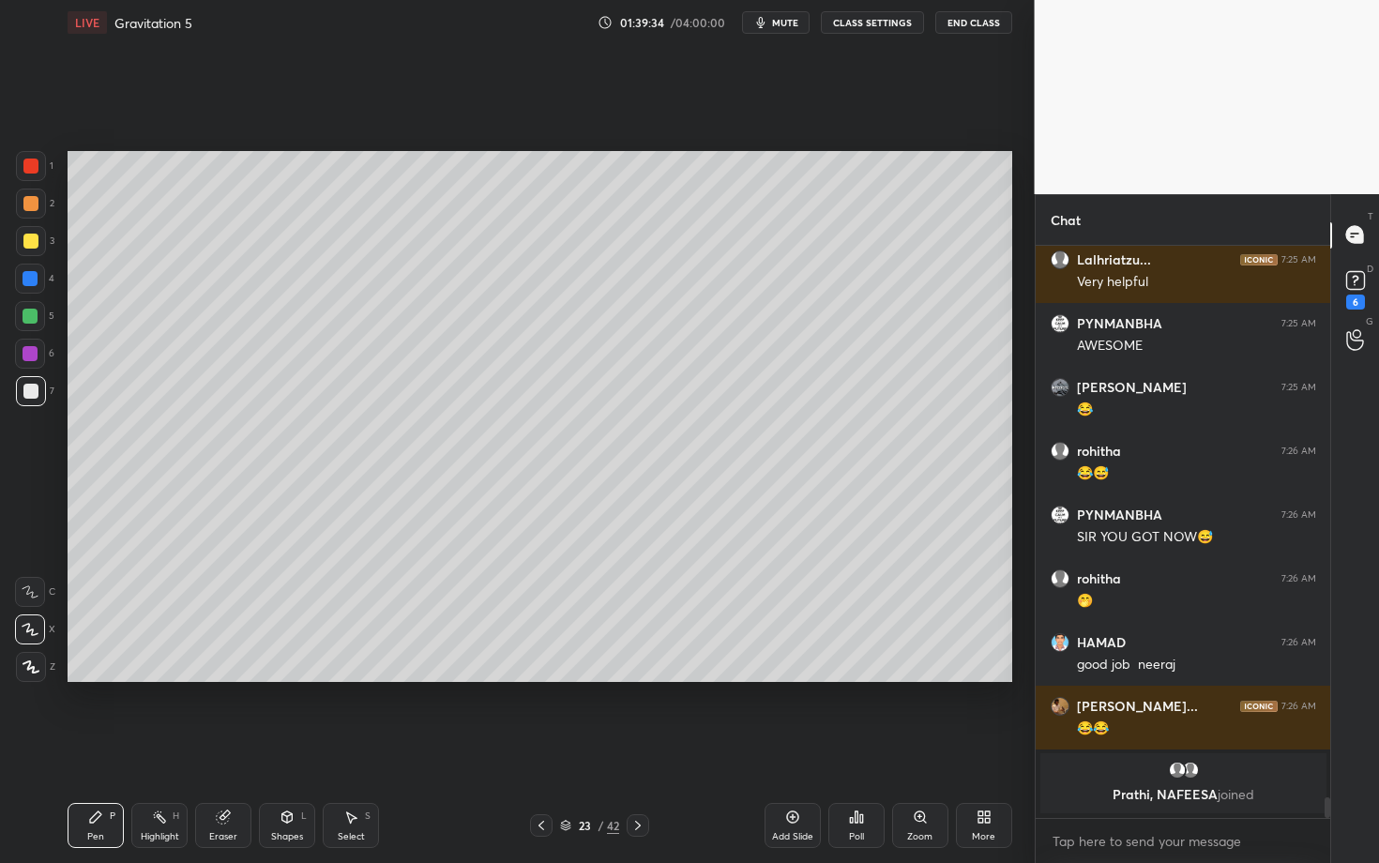
click at [153, 748] on div "Highlight" at bounding box center [160, 836] width 38 height 9
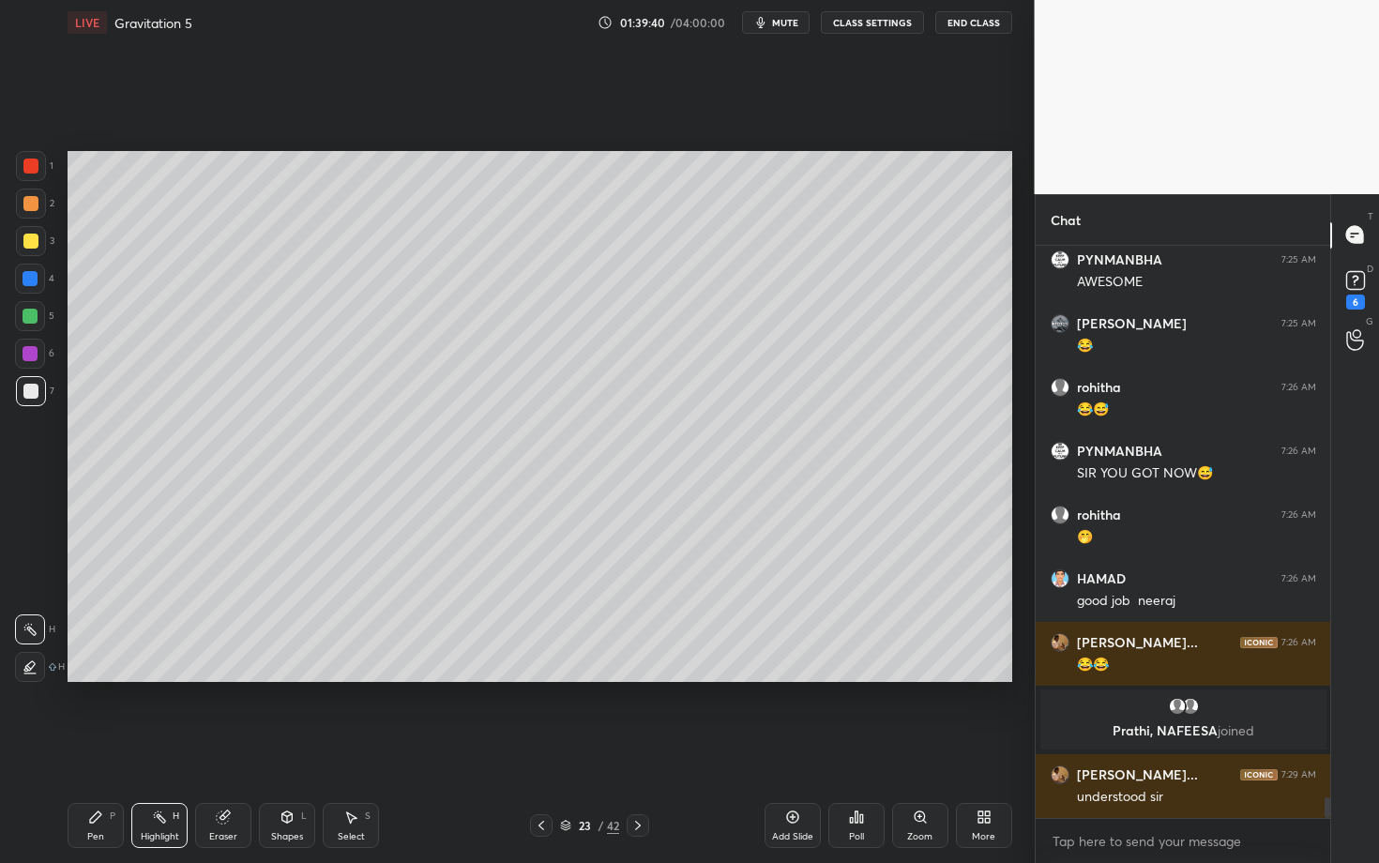
click at [99, 748] on div "Pen P" at bounding box center [96, 825] width 56 height 45
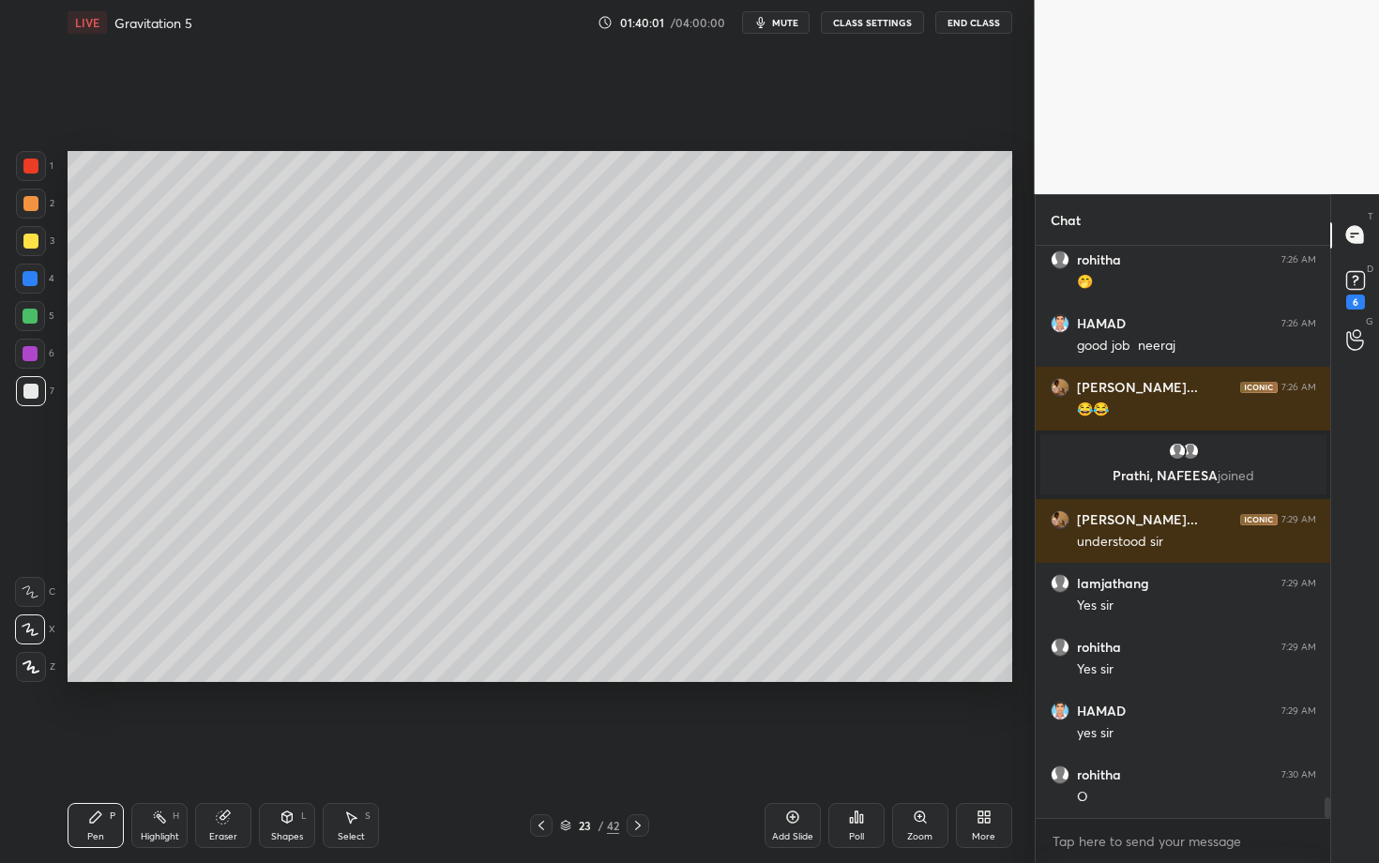
scroll to position [15543, 0]
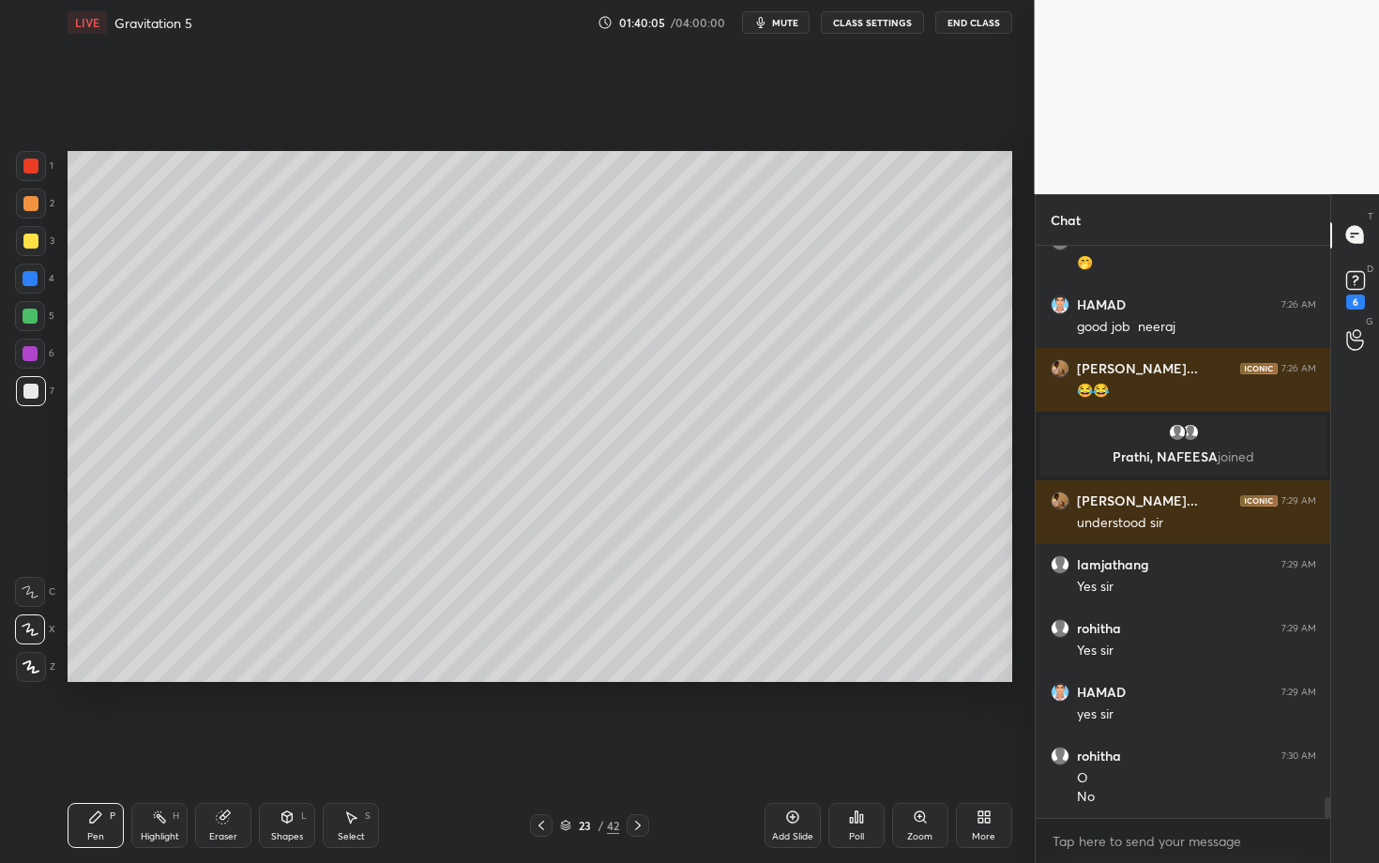
click at [916, 748] on div "Zoom" at bounding box center [919, 836] width 25 height 9
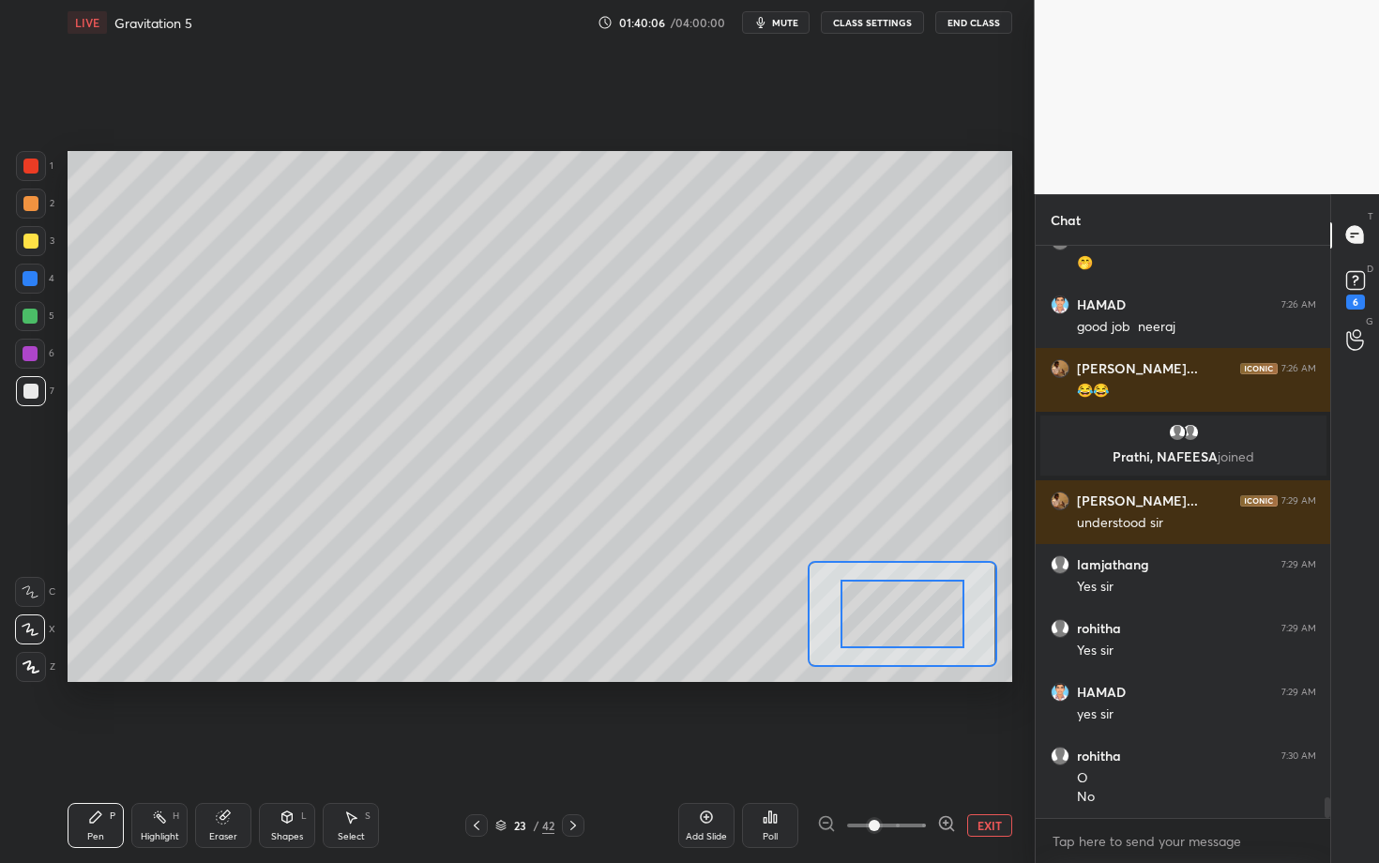
click at [975, 748] on button "EXIT" at bounding box center [989, 825] width 45 height 23
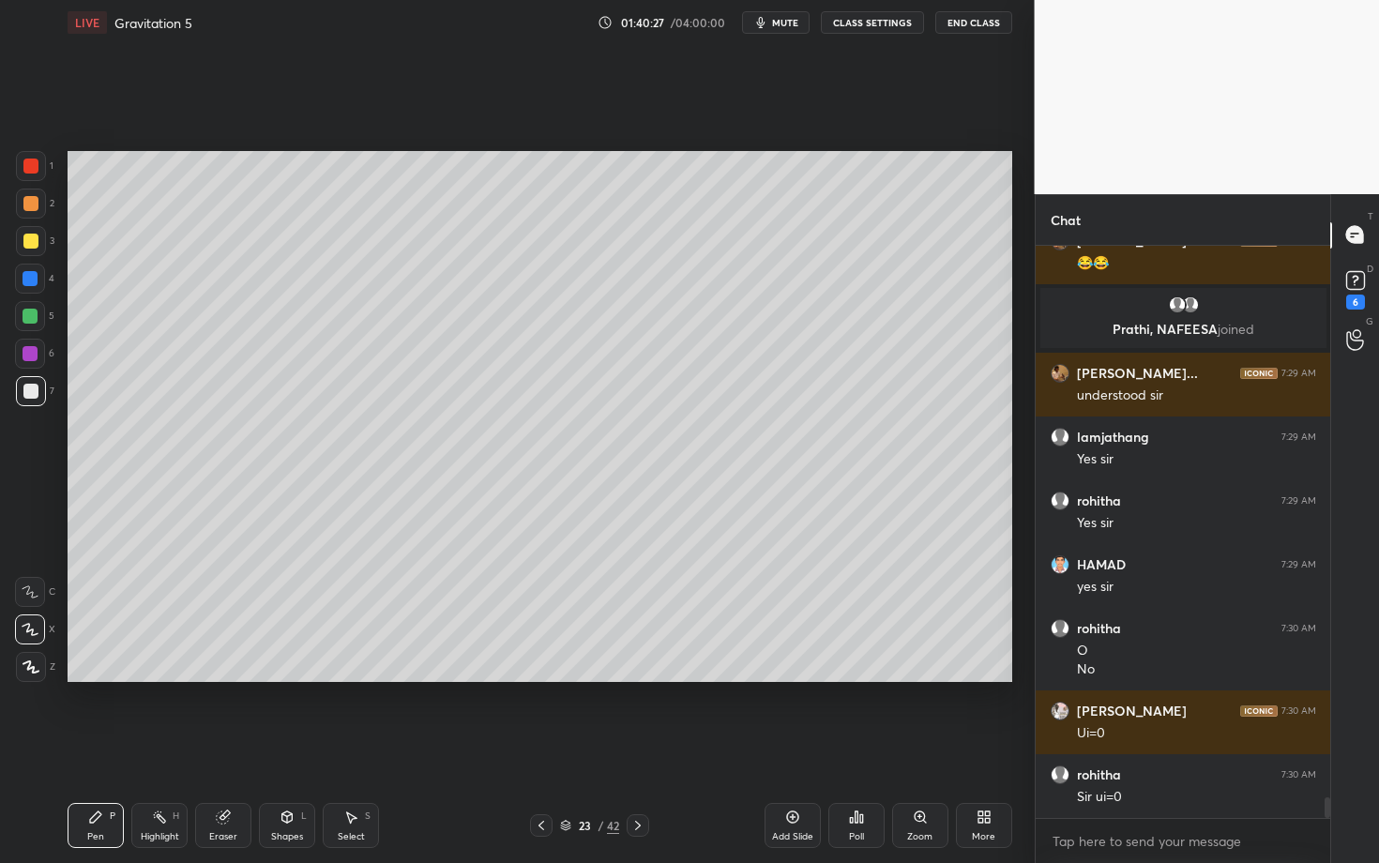
scroll to position [15734, 0]
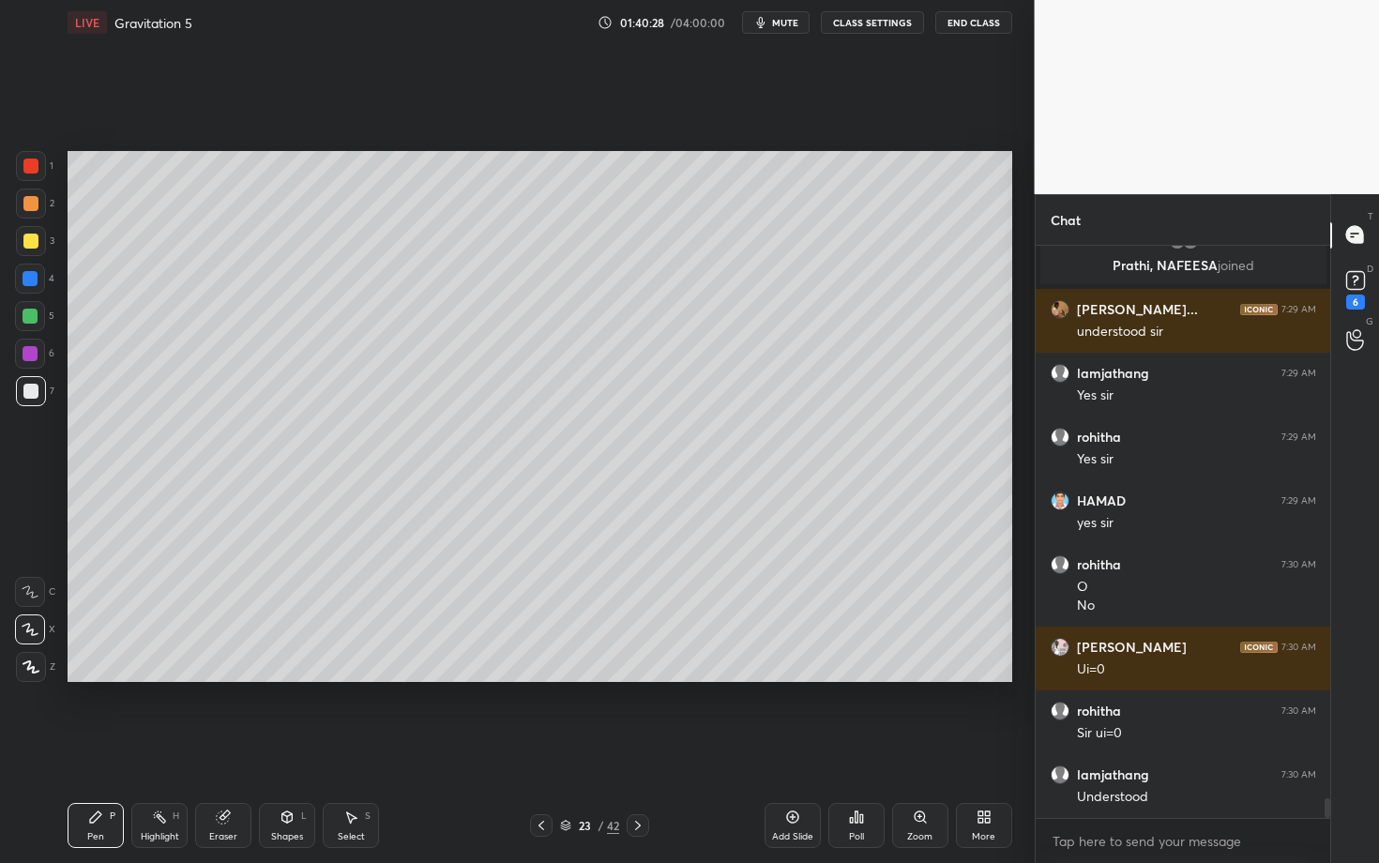
click at [874, 726] on div "Setting up your live class Poll for secs No correct answer Start poll" at bounding box center [540, 416] width 960 height 743
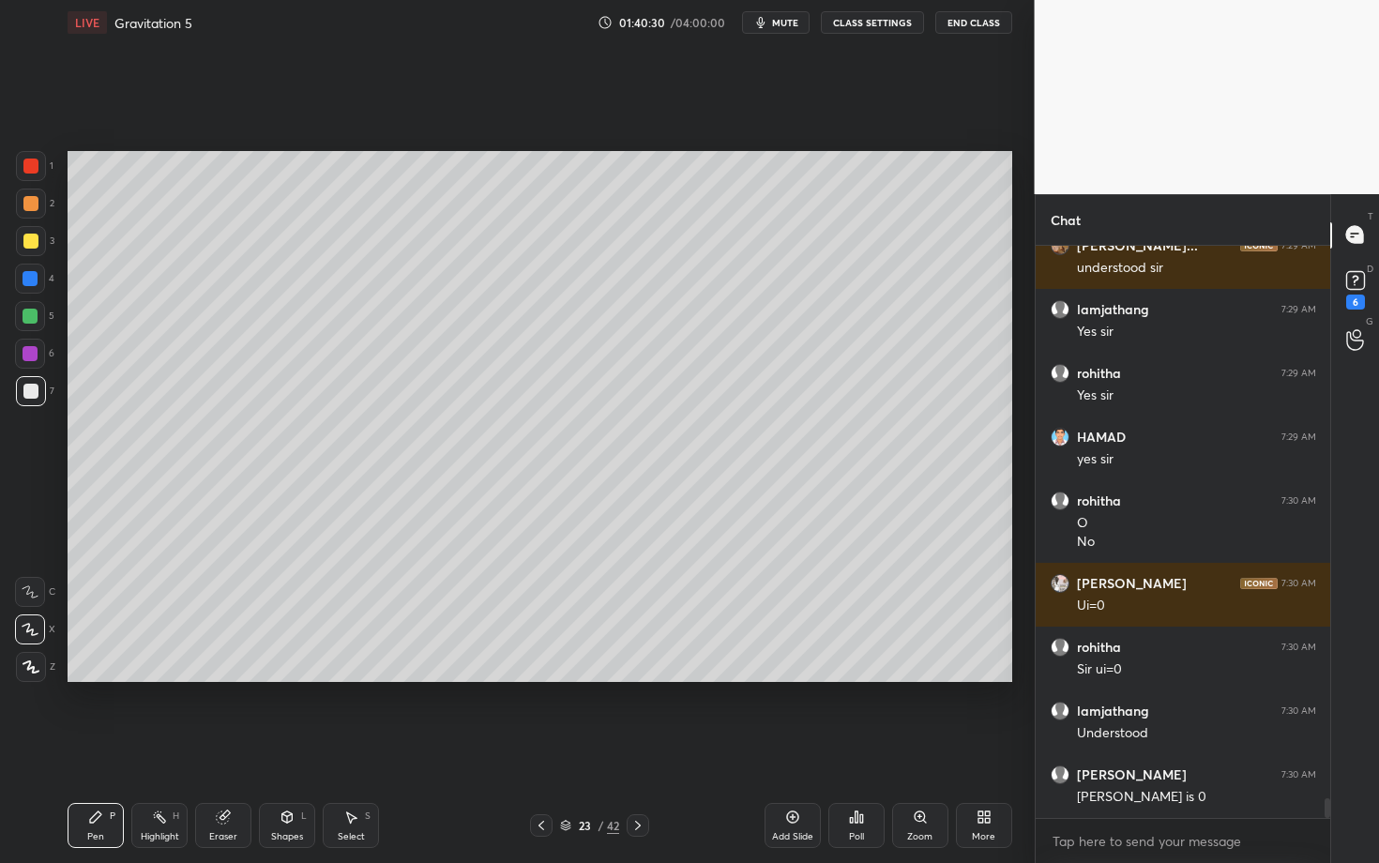
click at [352, 748] on div "Select S" at bounding box center [351, 825] width 56 height 45
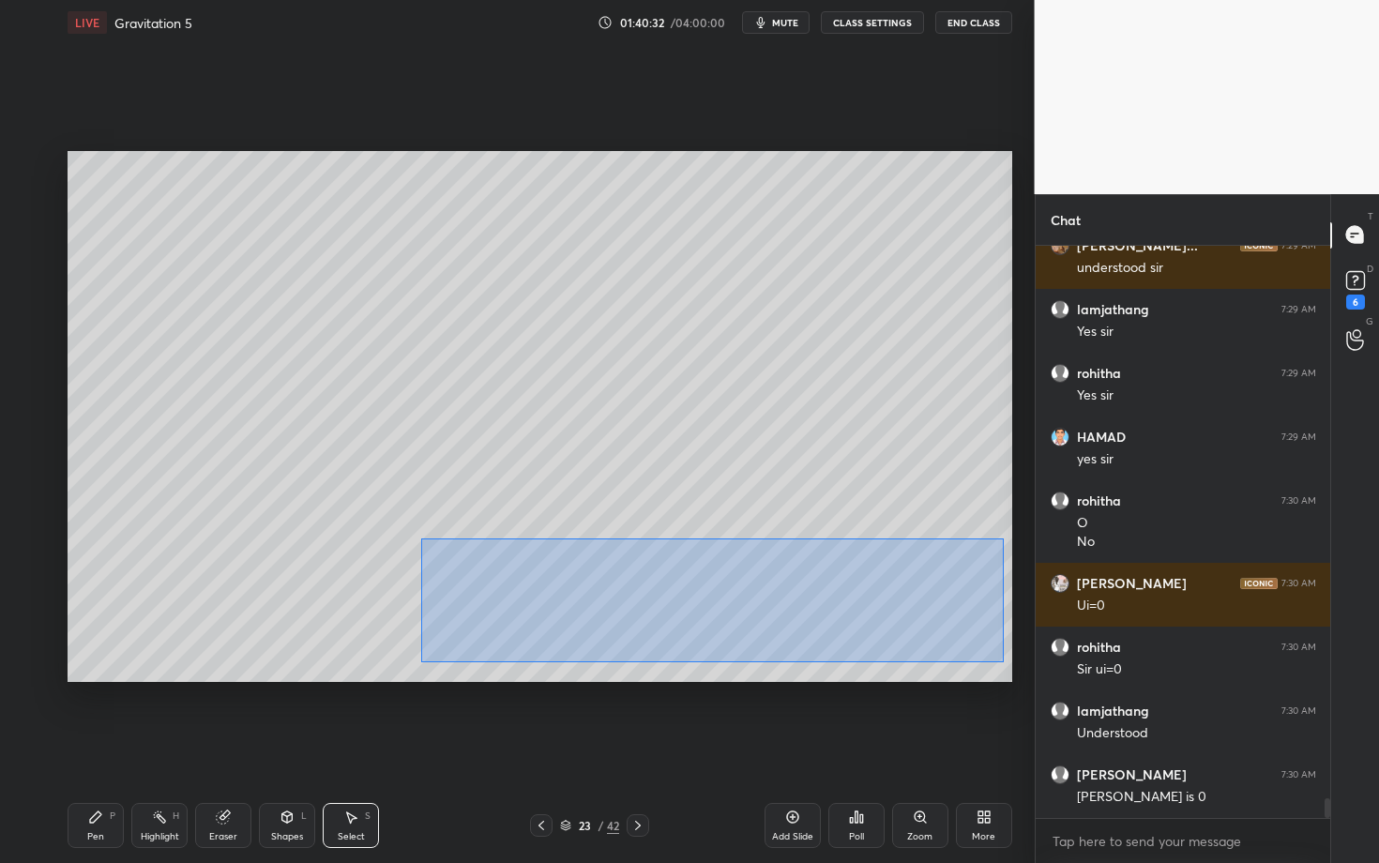
drag, startPoint x: 420, startPoint y: 539, endPoint x: 1003, endPoint y: 662, distance: 595.5
click at [1003, 662] on div "0 ° Undo Copy Duplicate Duplicate to new slide Delete" at bounding box center [540, 416] width 945 height 531
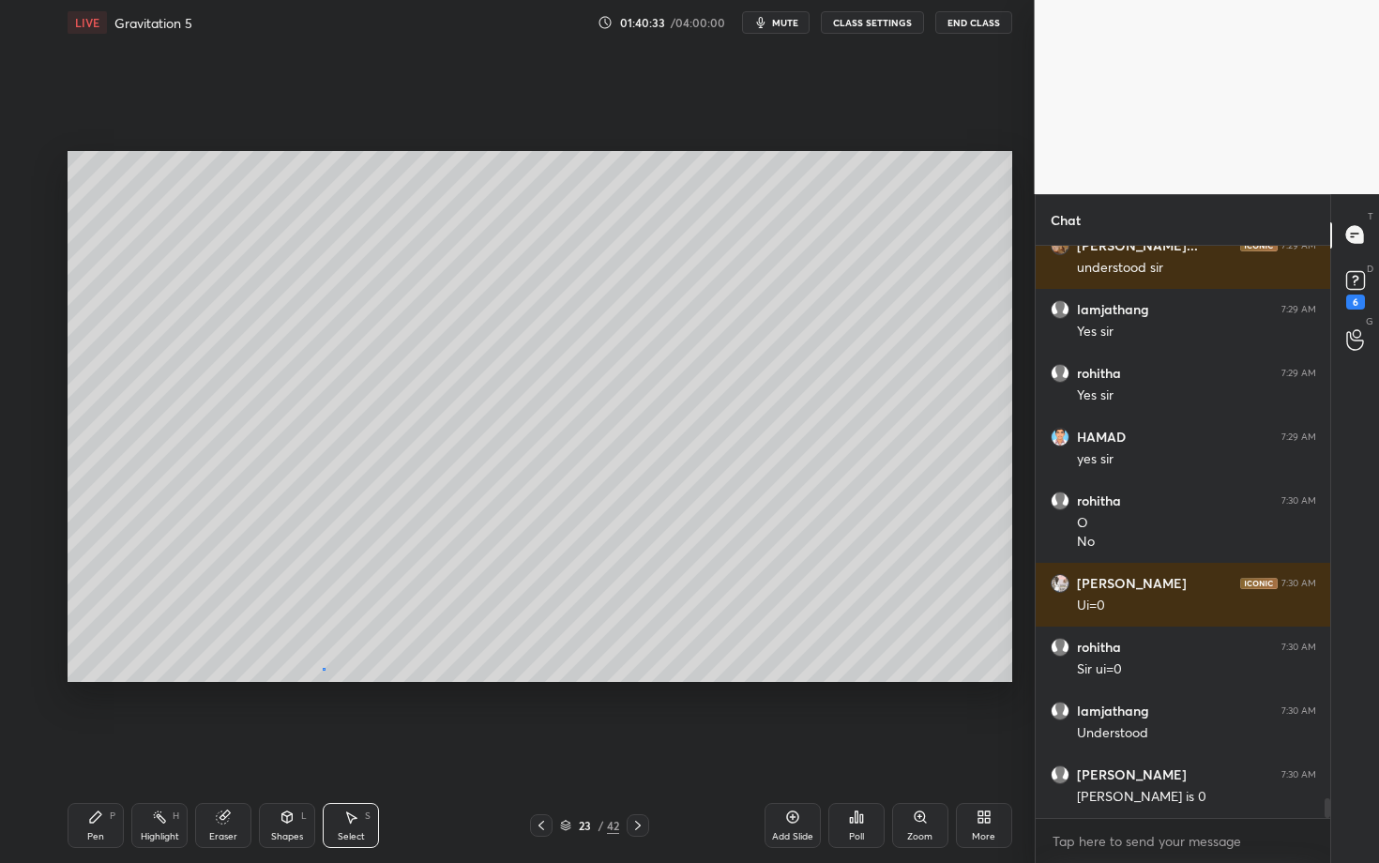
click at [324, 670] on div "0 ° Undo Copy Duplicate Duplicate to new slide Delete" at bounding box center [540, 416] width 945 height 531
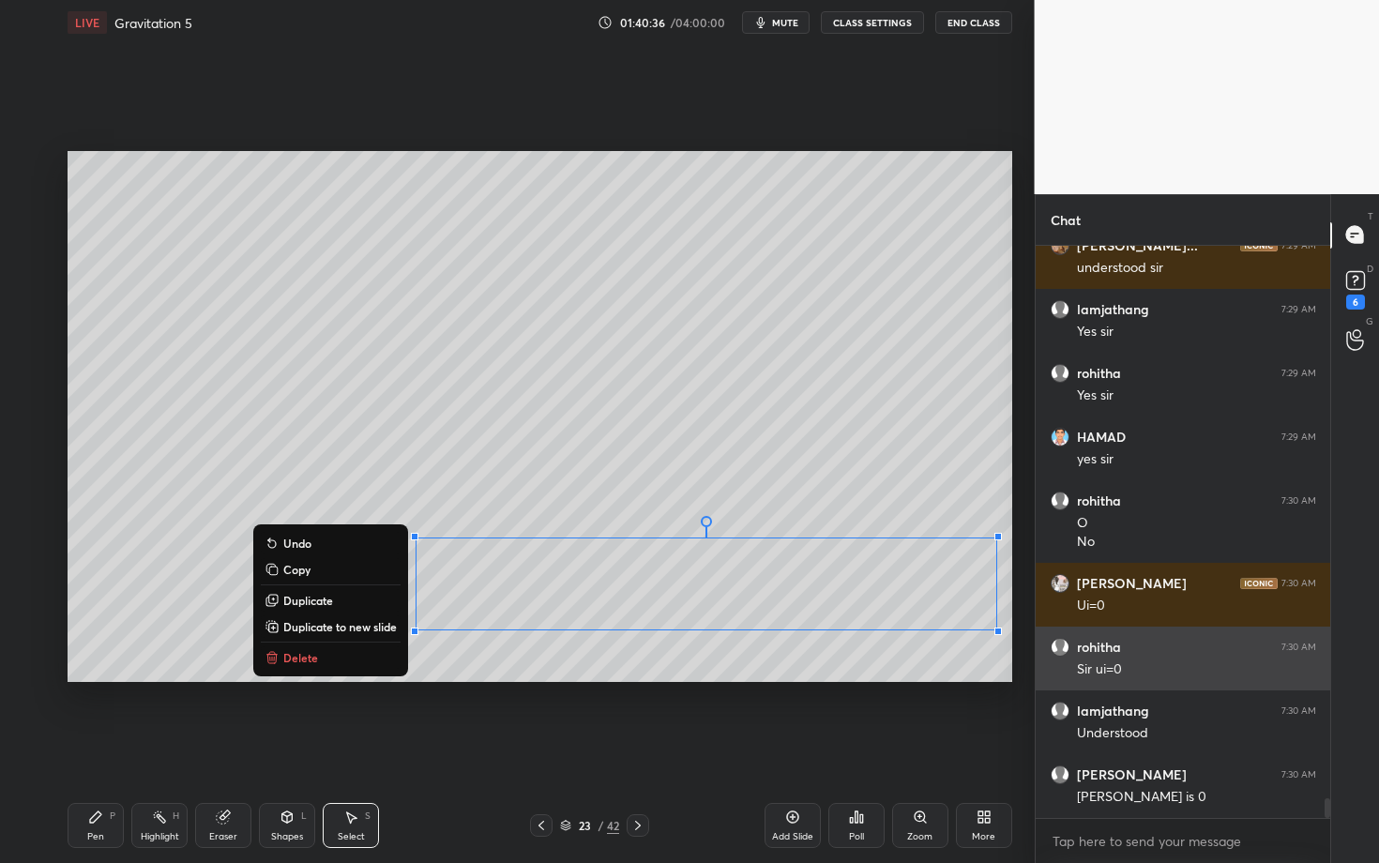
drag, startPoint x: 417, startPoint y: 540, endPoint x: 1036, endPoint y: 649, distance: 628.9
click at [1035, 649] on div "1 2 3 4 5 6 7 C X Z C X Z E E Erase all H H LIVE Gravitation 5 01:40:36 / 04:00…" at bounding box center [689, 431] width 1379 height 863
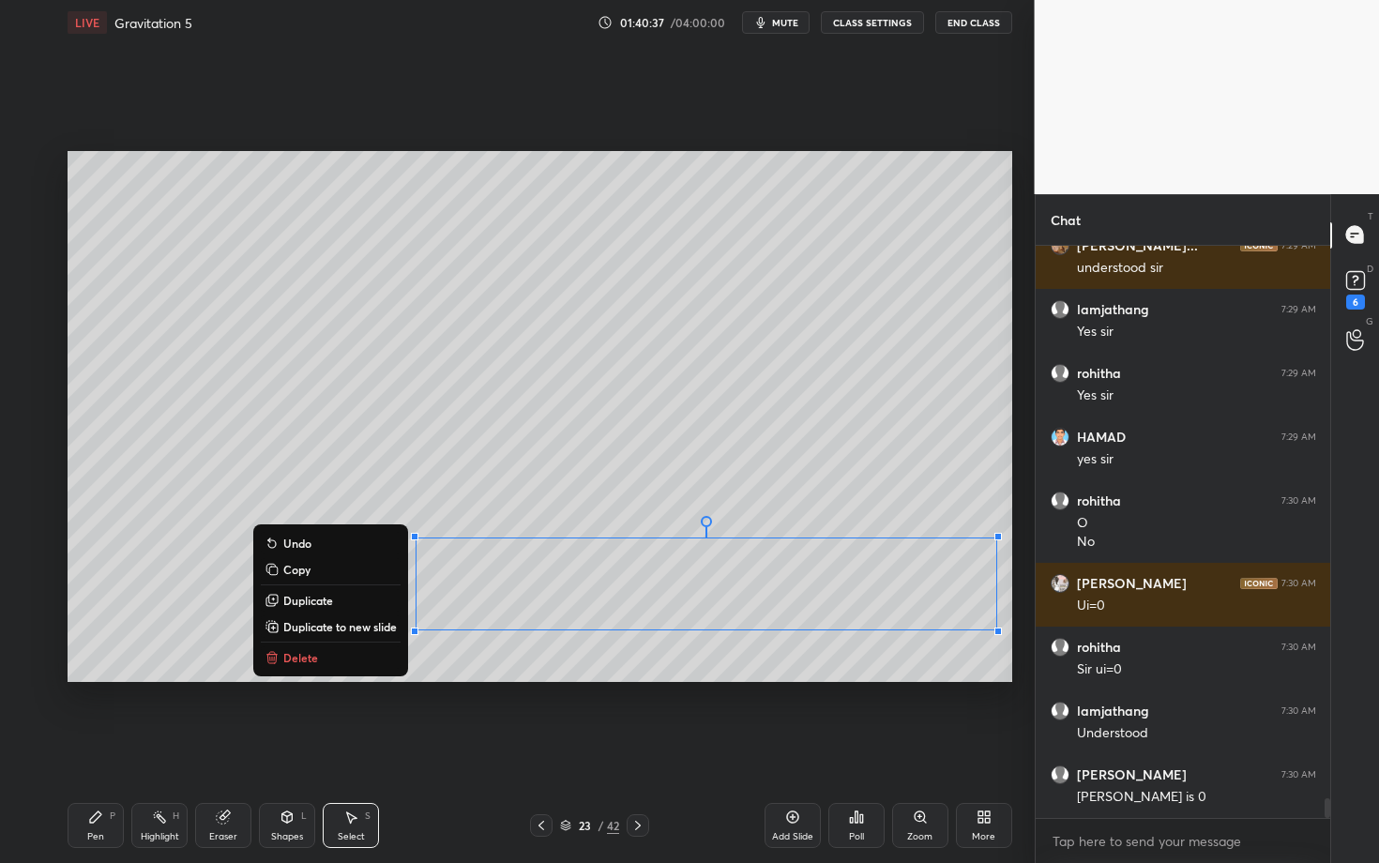
click at [323, 662] on button "Delete" at bounding box center [331, 657] width 140 height 23
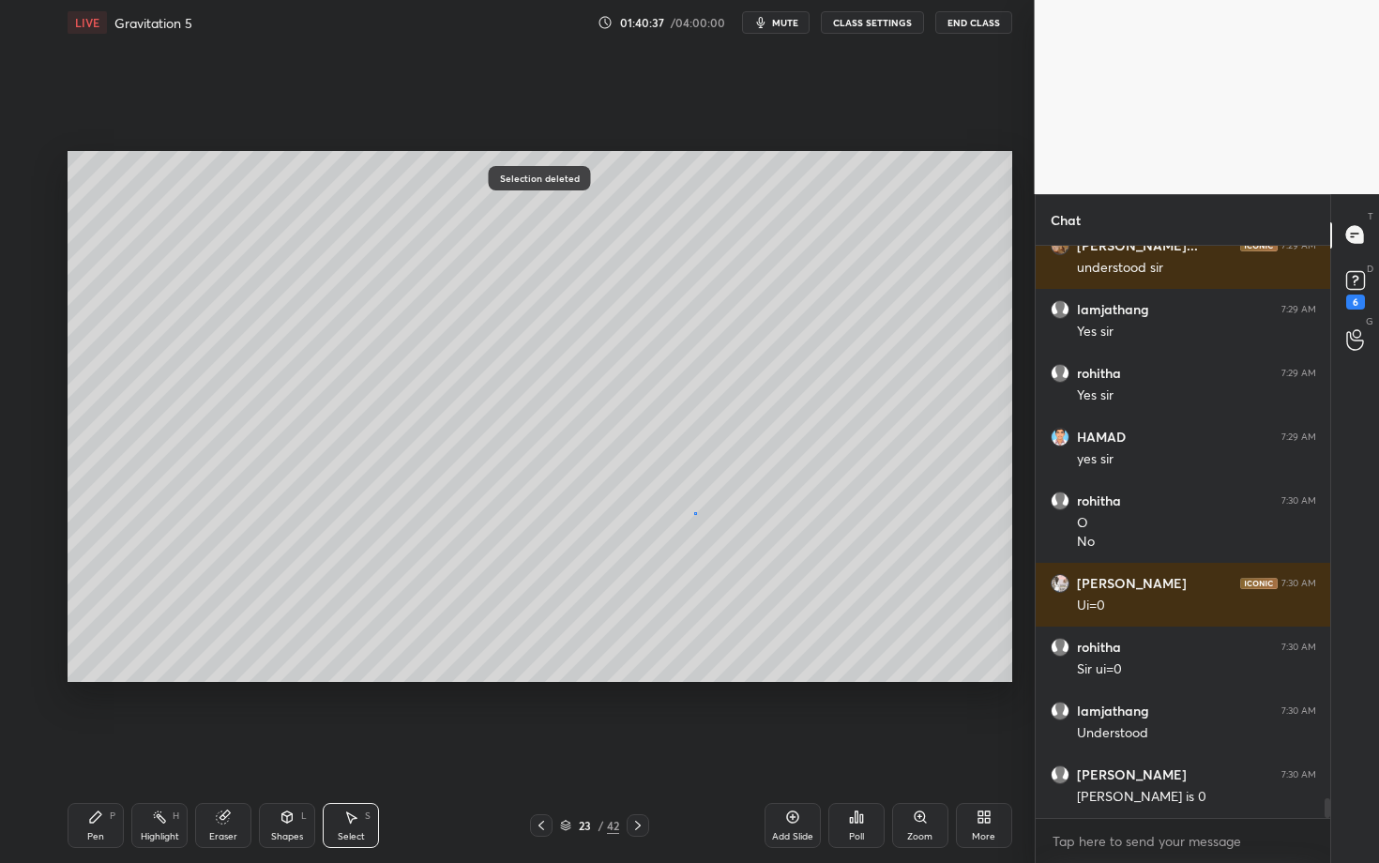
drag, startPoint x: 693, startPoint y: 514, endPoint x: 731, endPoint y: 571, distance: 68.4
click at [731, 571] on div "0 ° Undo Copy Duplicate Duplicate to new slide Delete" at bounding box center [540, 416] width 945 height 531
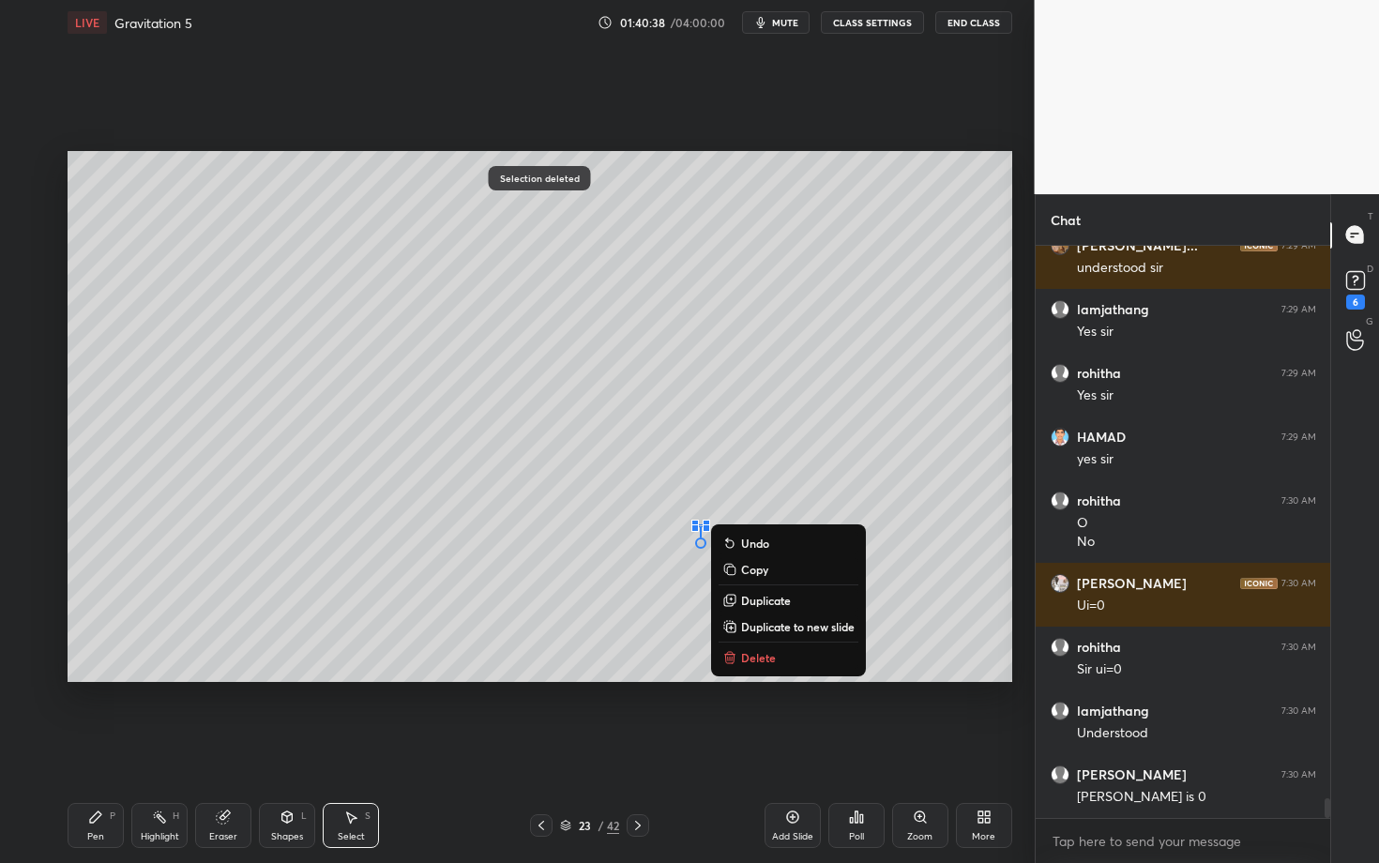
click at [770, 656] on p "Delete" at bounding box center [758, 657] width 35 height 15
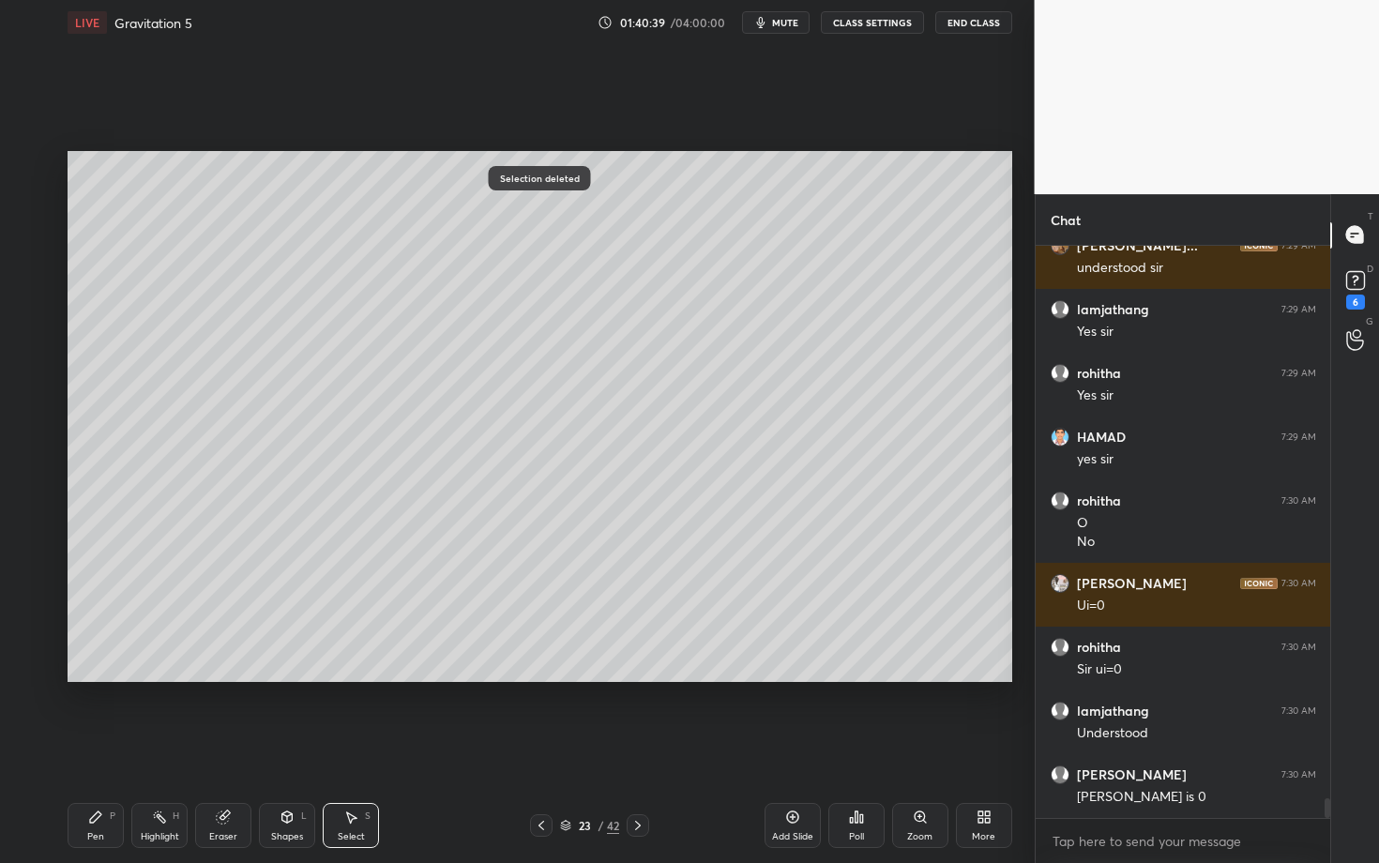
click at [125, 748] on div "Pen P Highlight H Eraser Shapes L Select S" at bounding box center [242, 825] width 348 height 45
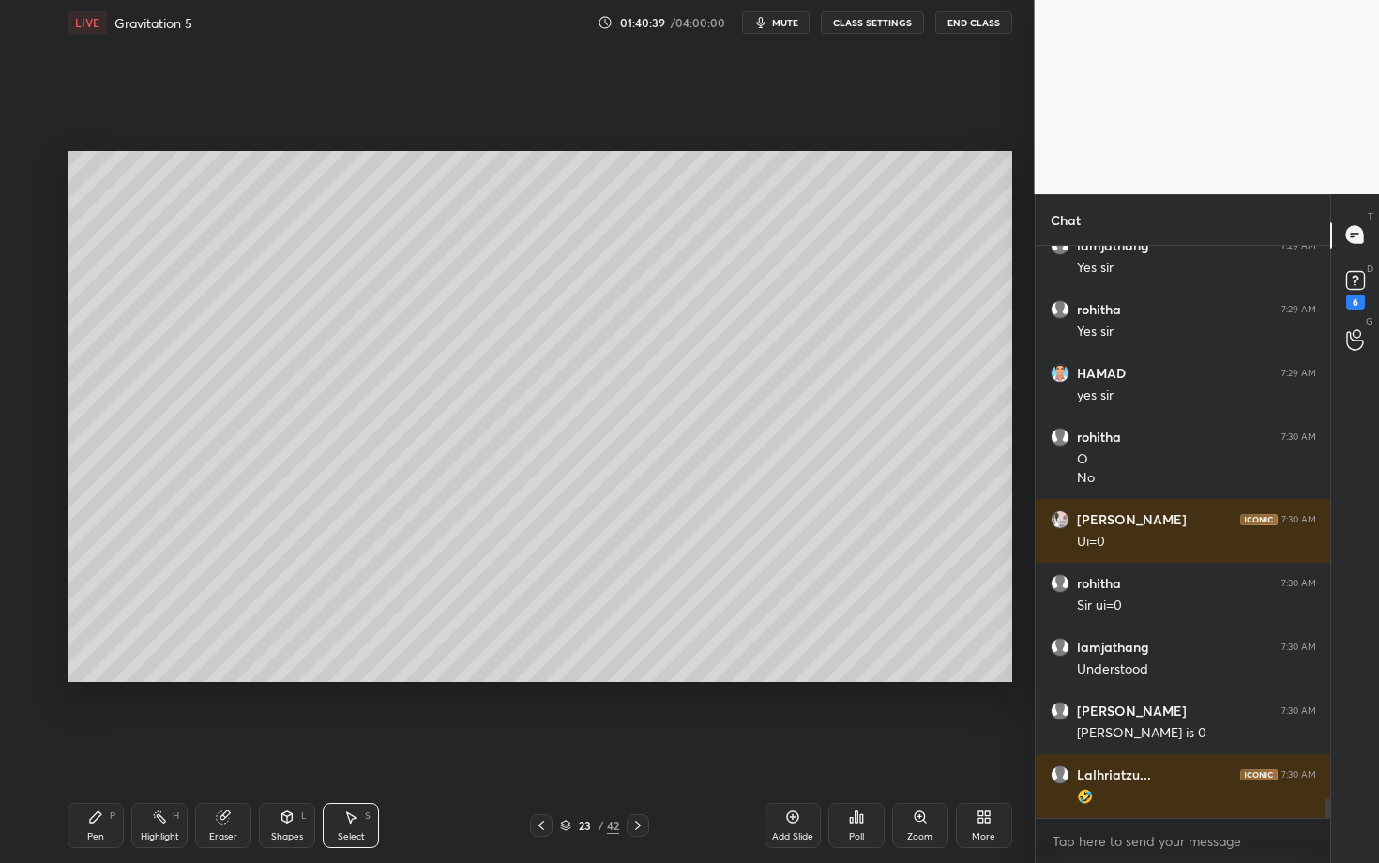
click at [94, 748] on div "Pen P" at bounding box center [96, 825] width 56 height 45
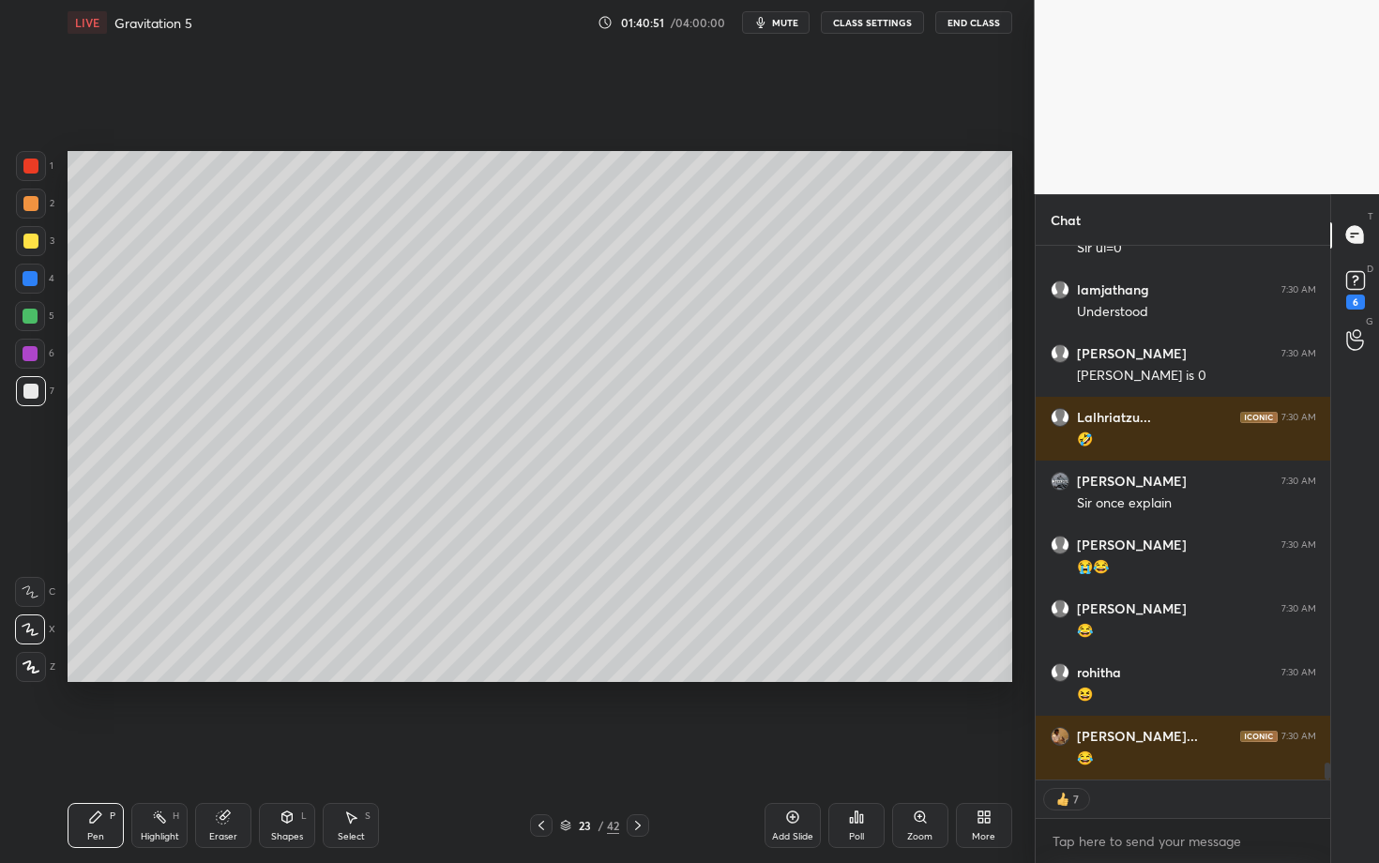
scroll to position [16283, 0]
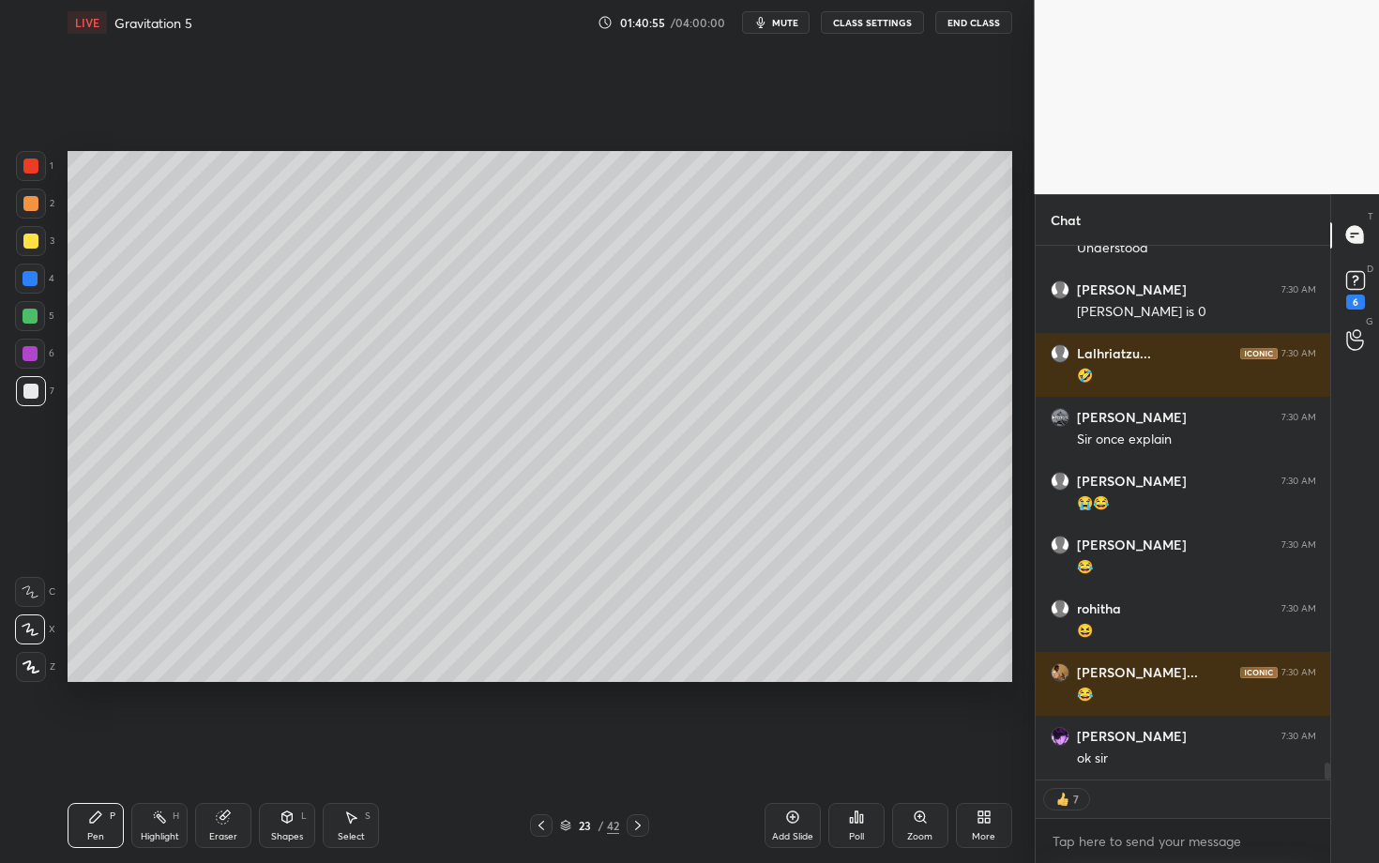
click at [959, 748] on div "More" at bounding box center [984, 825] width 56 height 45
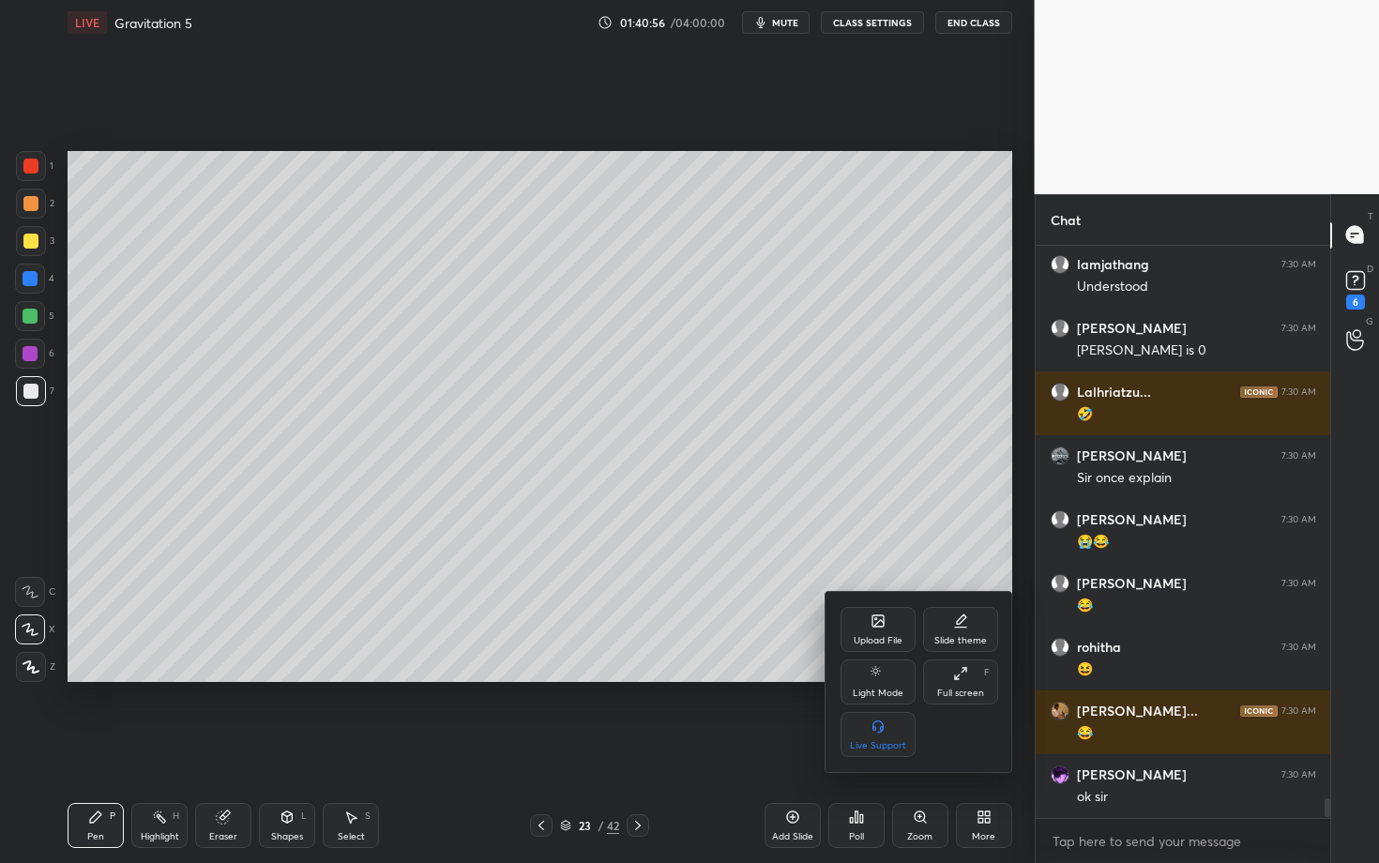
scroll to position [6, 7]
click at [764, 574] on div at bounding box center [689, 431] width 1379 height 863
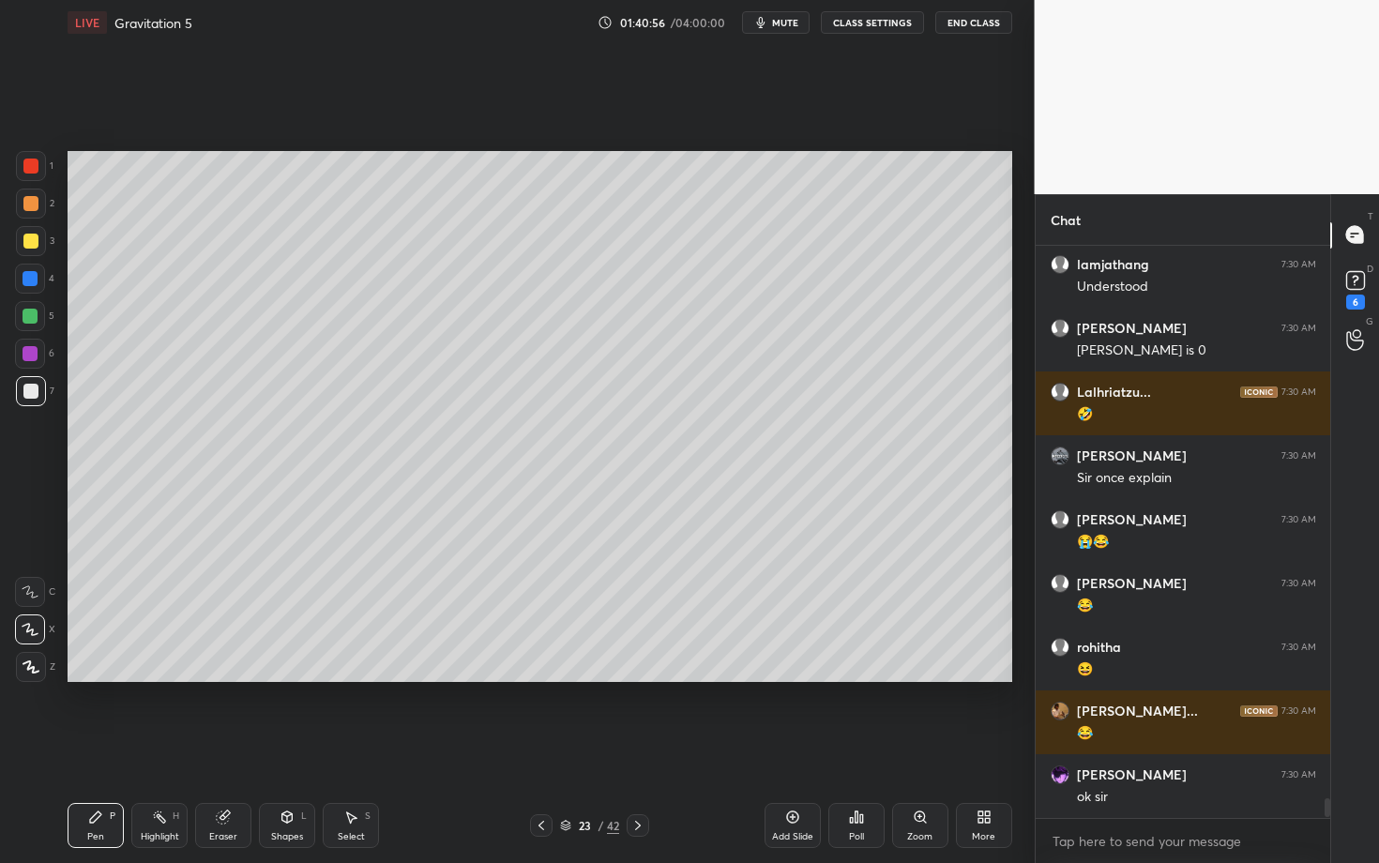
click at [761, 583] on div "Upload File Slide theme Light Mode Full screen F Live Support" at bounding box center [689, 431] width 1379 height 863
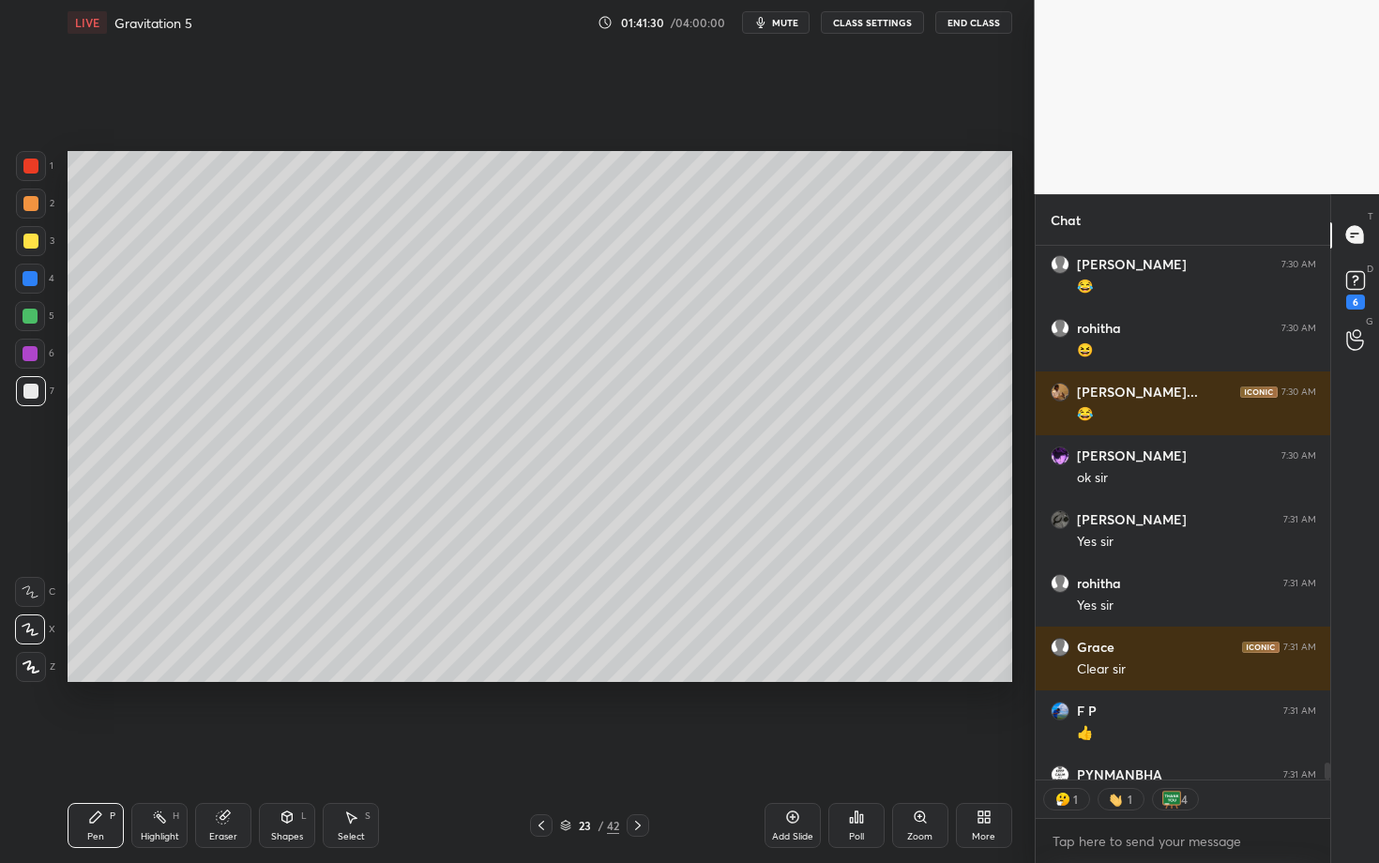
scroll to position [16666, 0]
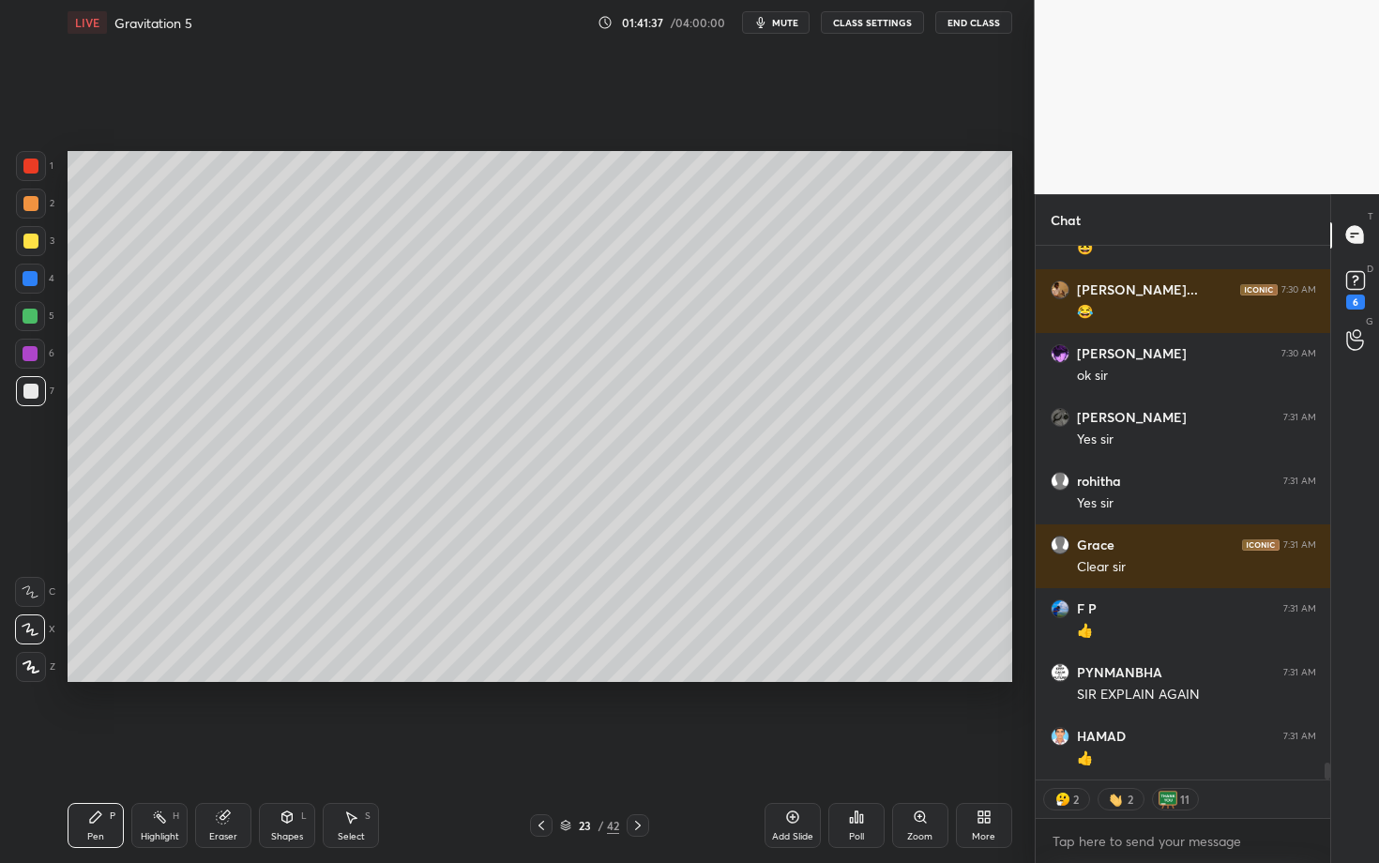
click at [641, 748] on icon at bounding box center [638, 825] width 15 height 15
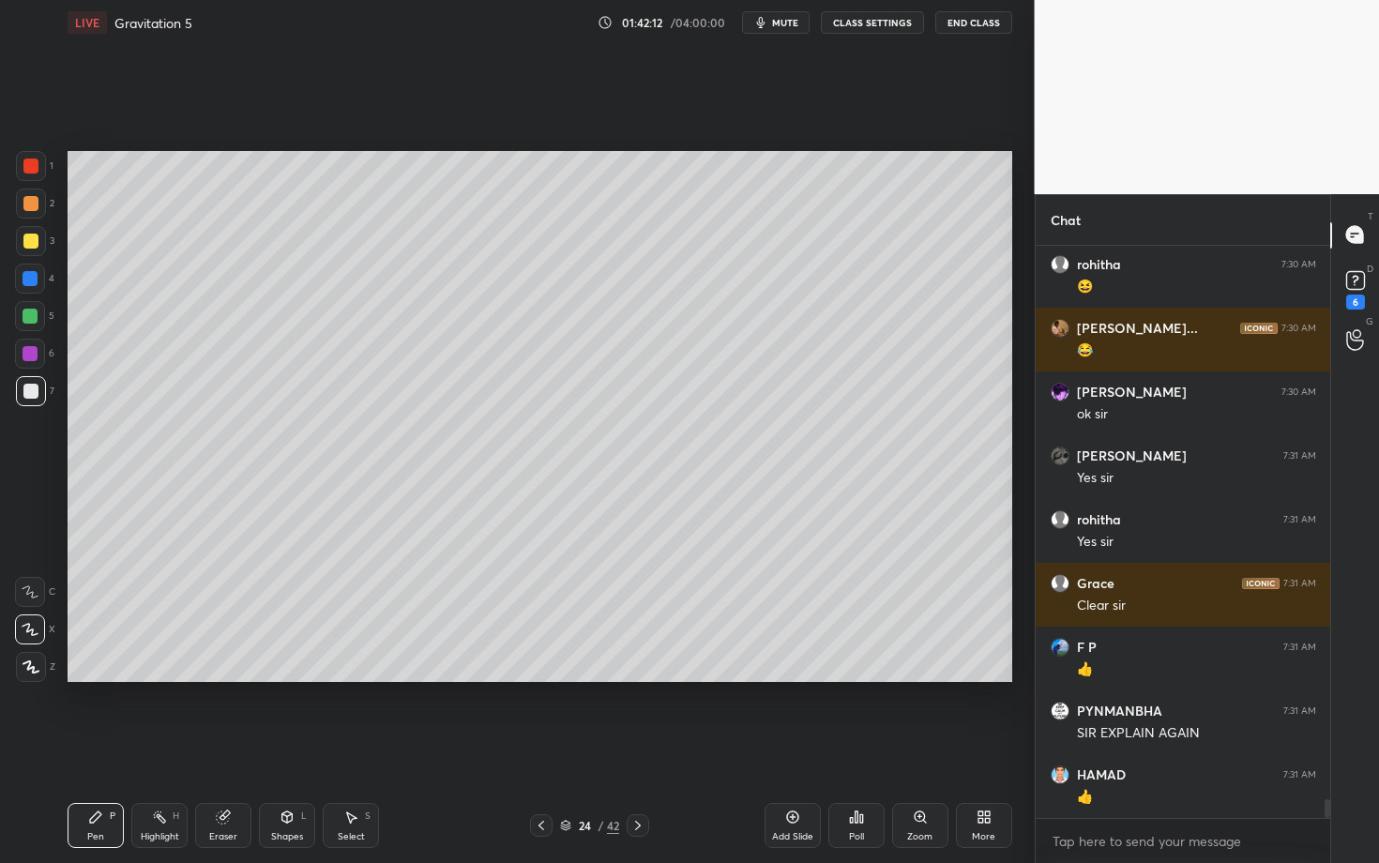
scroll to position [16696, 0]
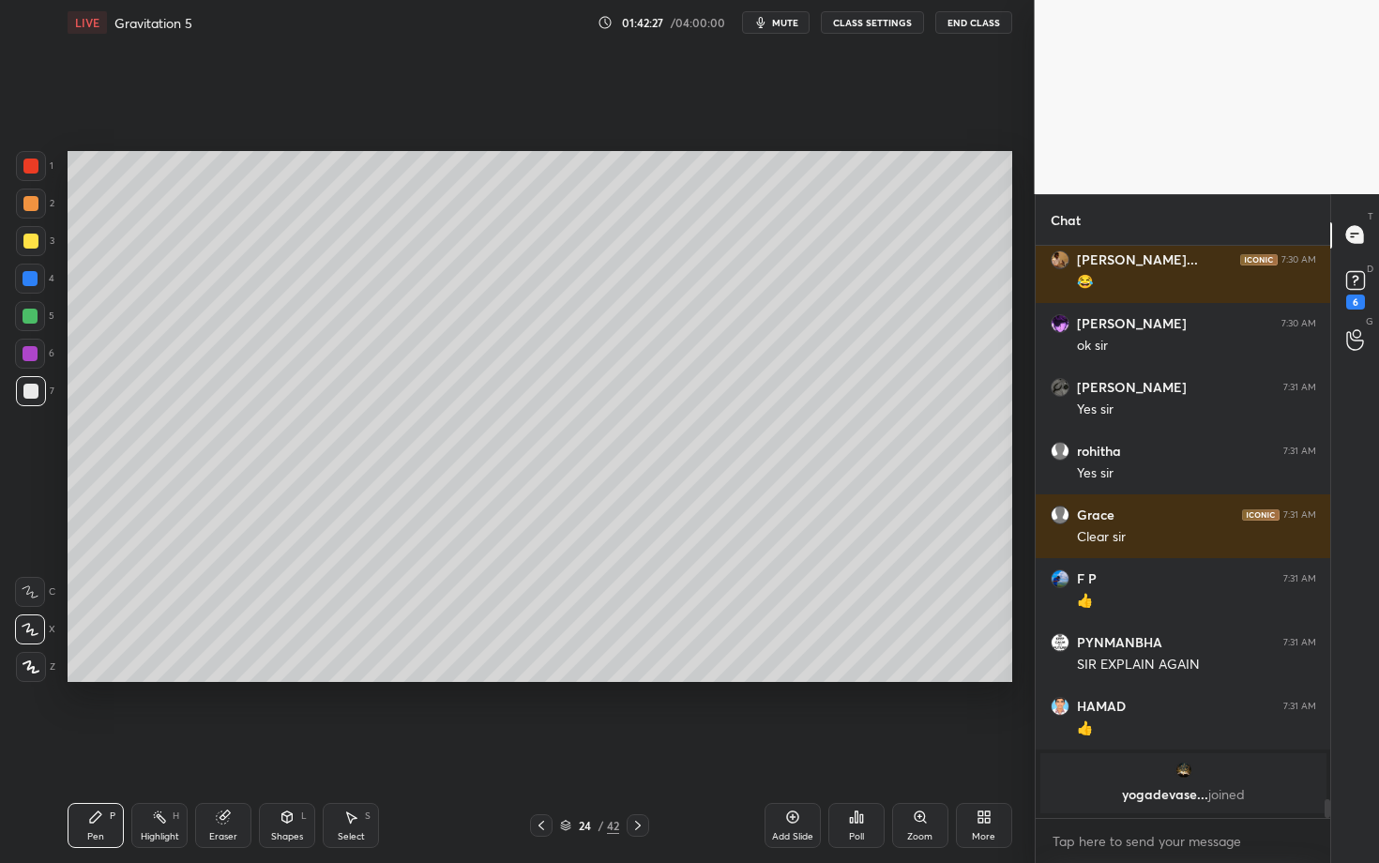
click at [99, 748] on icon at bounding box center [95, 817] width 15 height 15
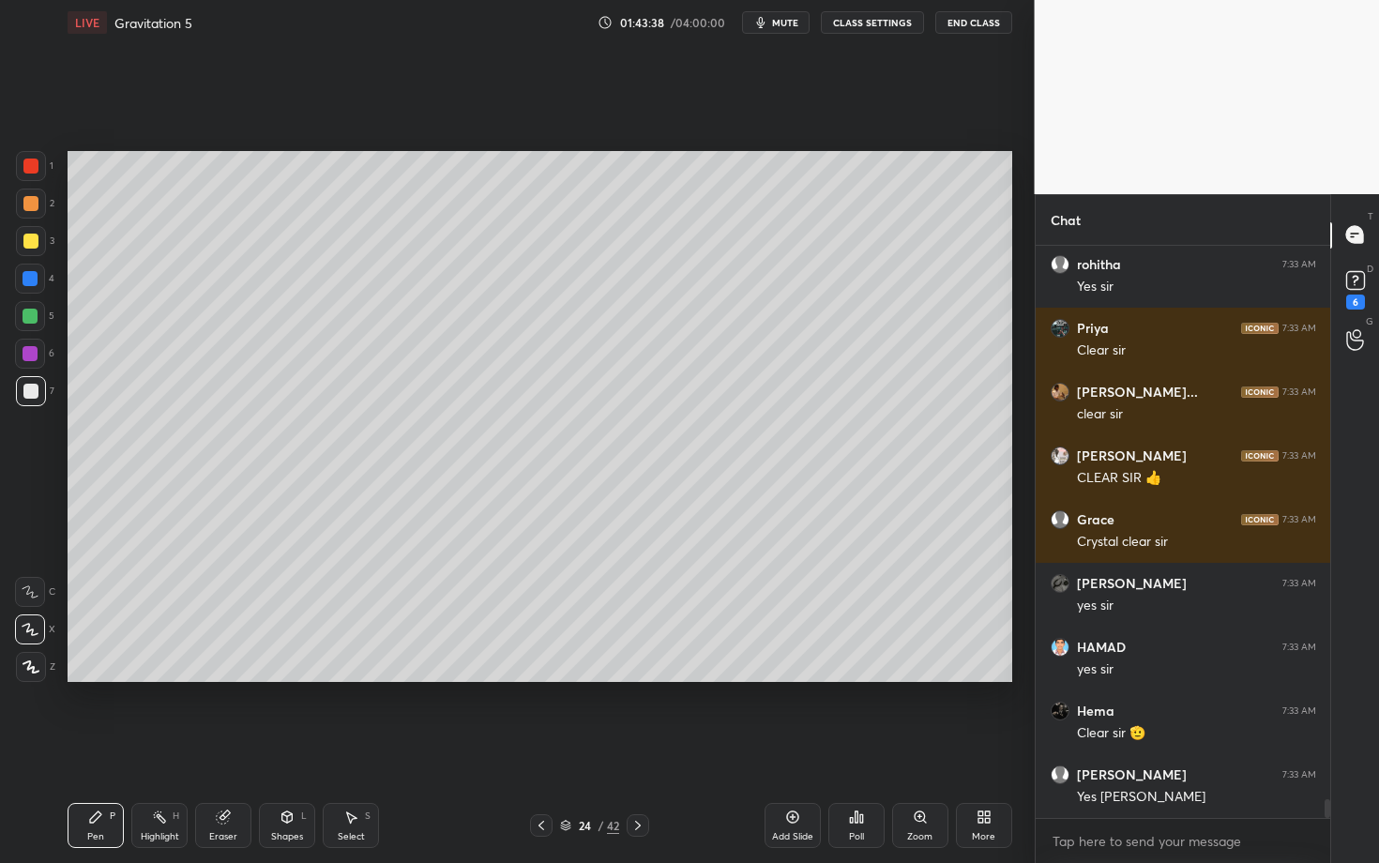
scroll to position [16941, 0]
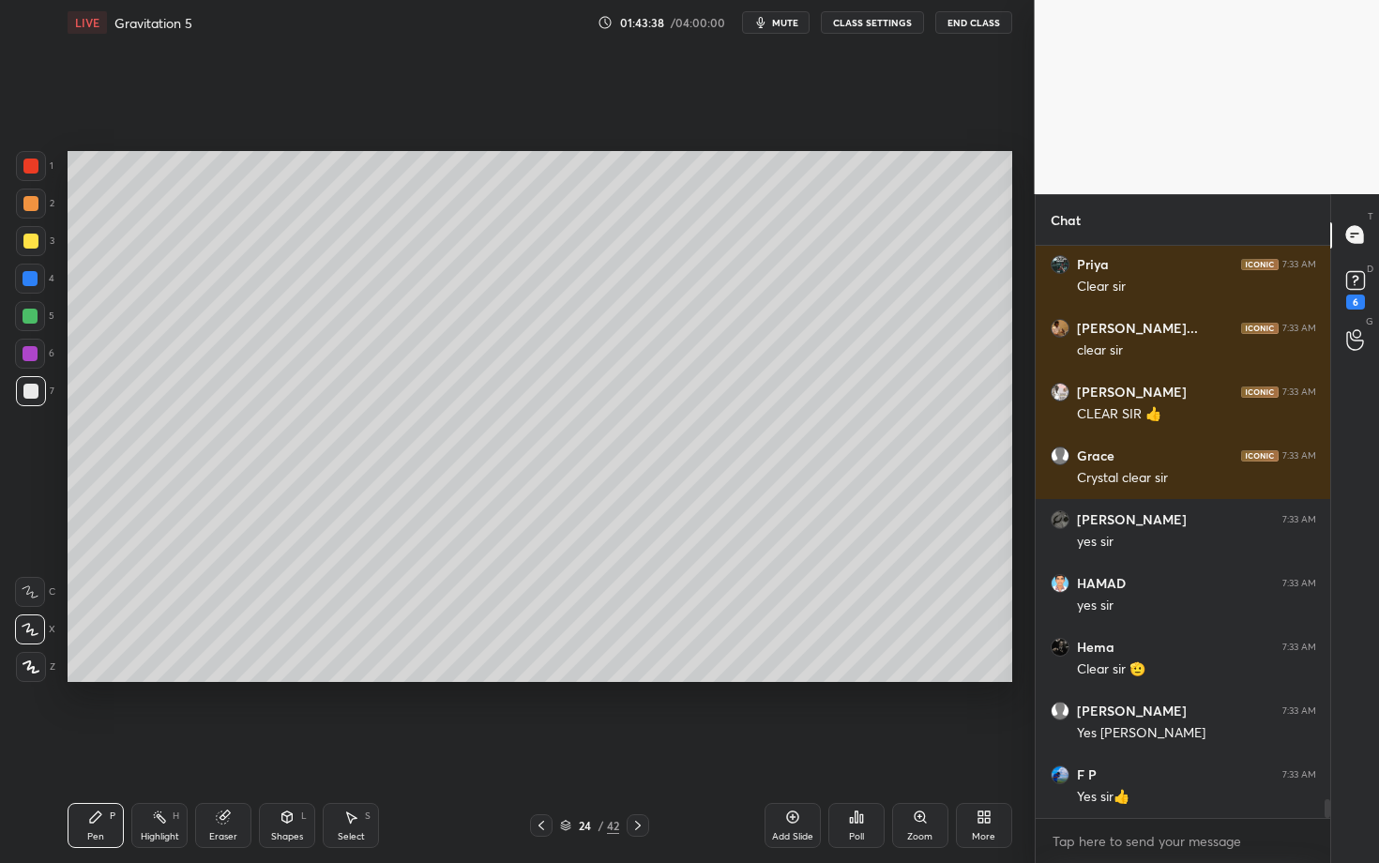
click at [635, 748] on icon at bounding box center [638, 825] width 15 height 15
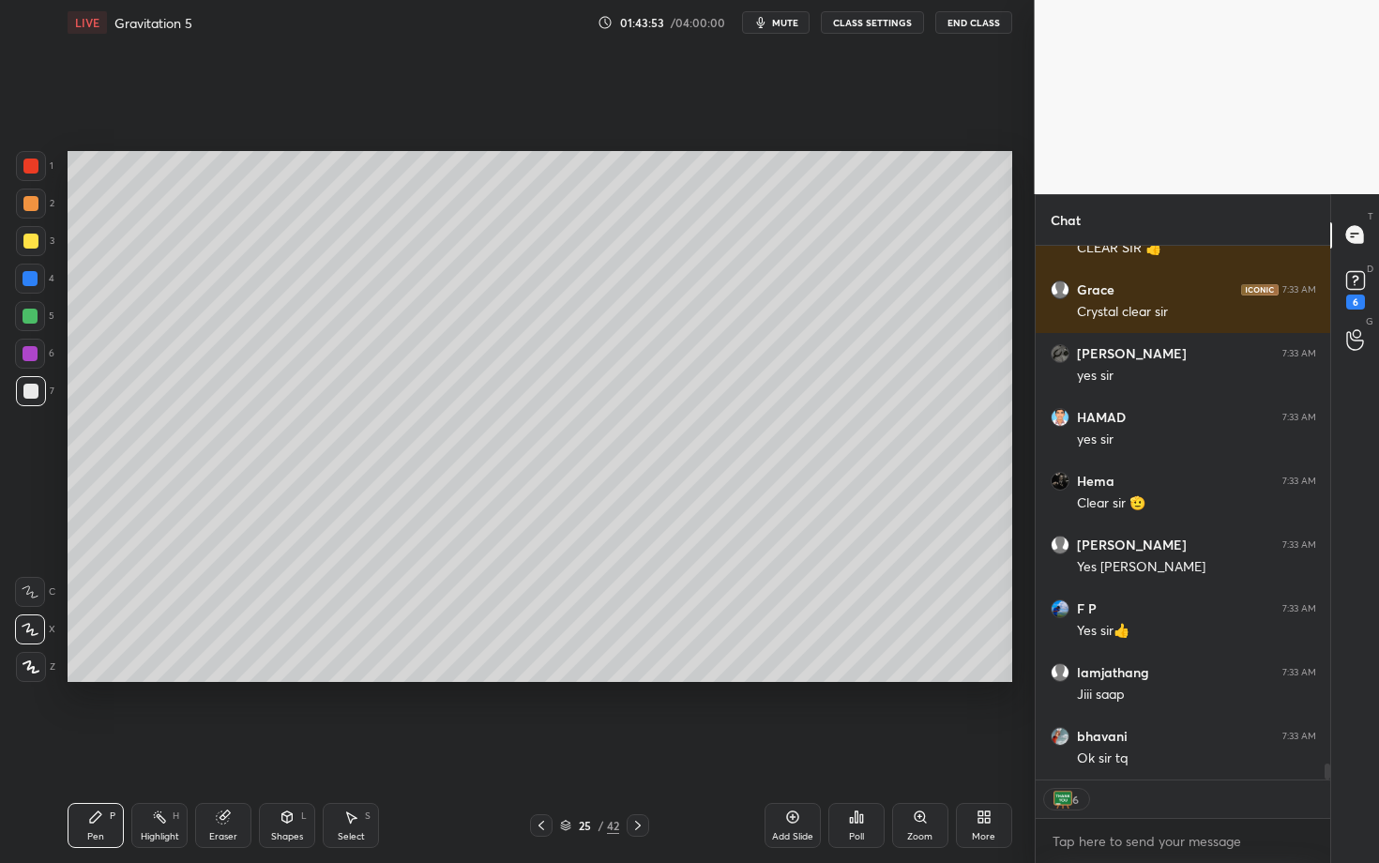
scroll to position [17069, 0]
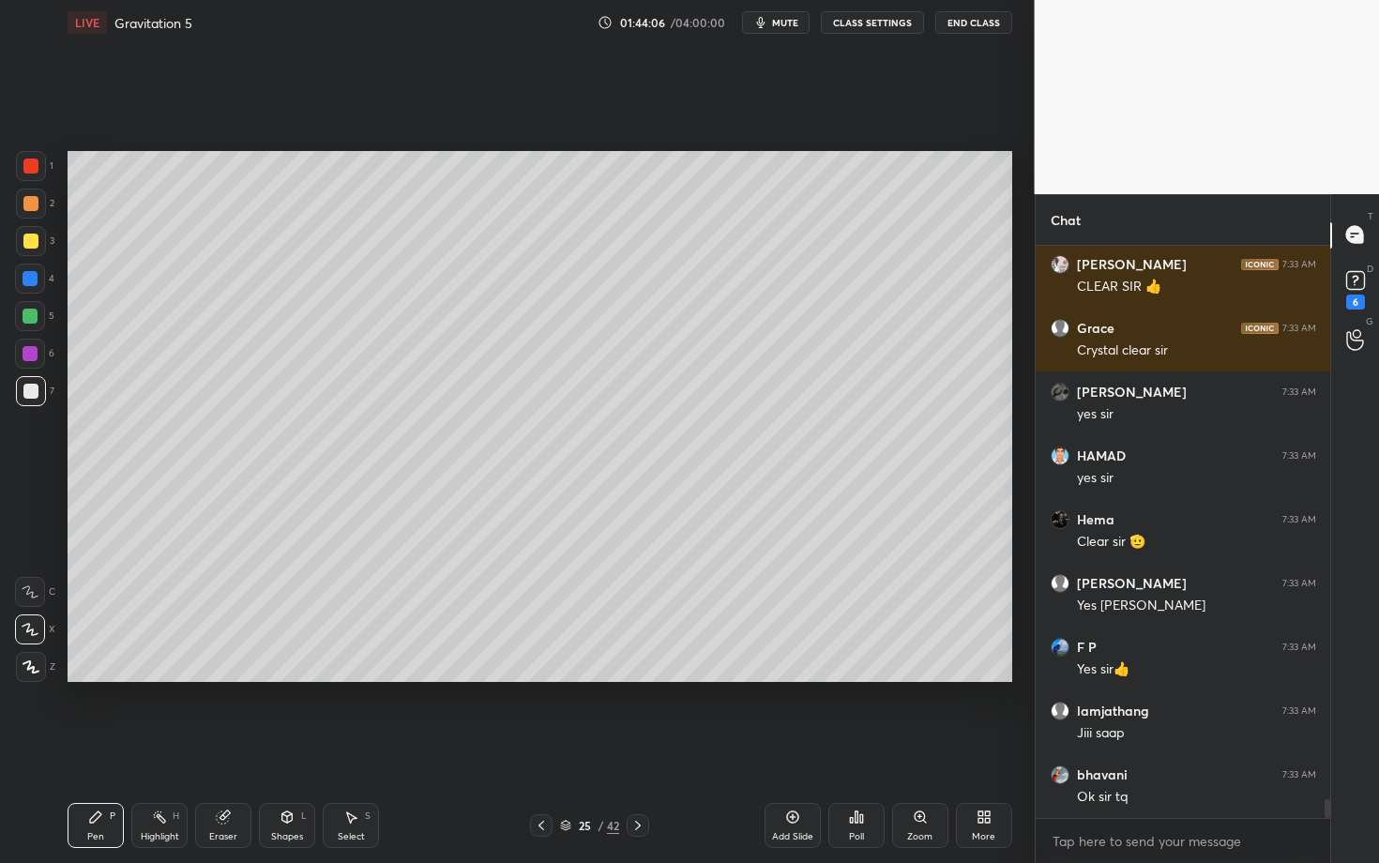
click at [787, 28] on span "mute" at bounding box center [785, 22] width 26 height 13
click at [849, 748] on div "Poll" at bounding box center [856, 836] width 15 height 9
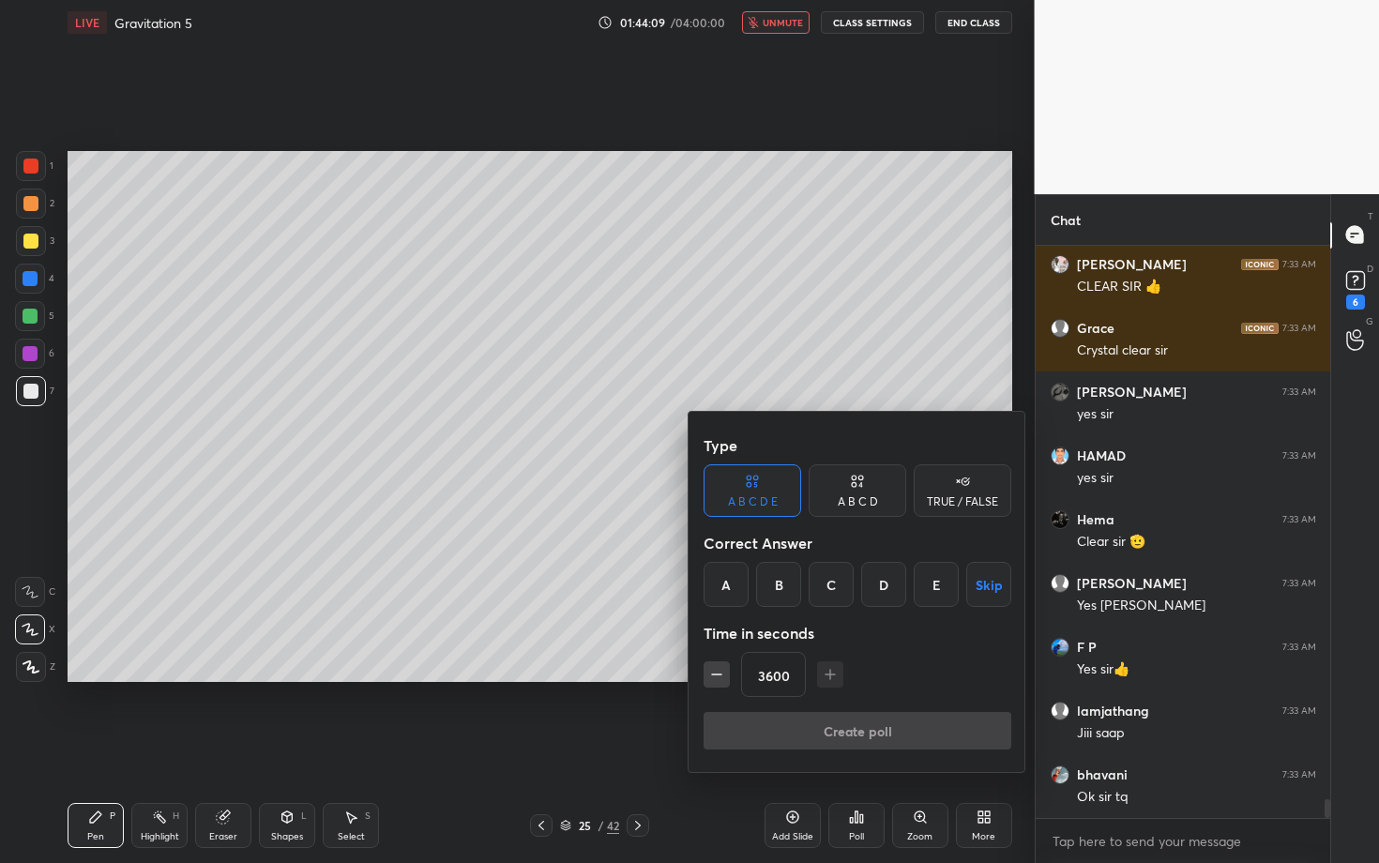
click at [983, 582] on button "Skip" at bounding box center [988, 584] width 45 height 45
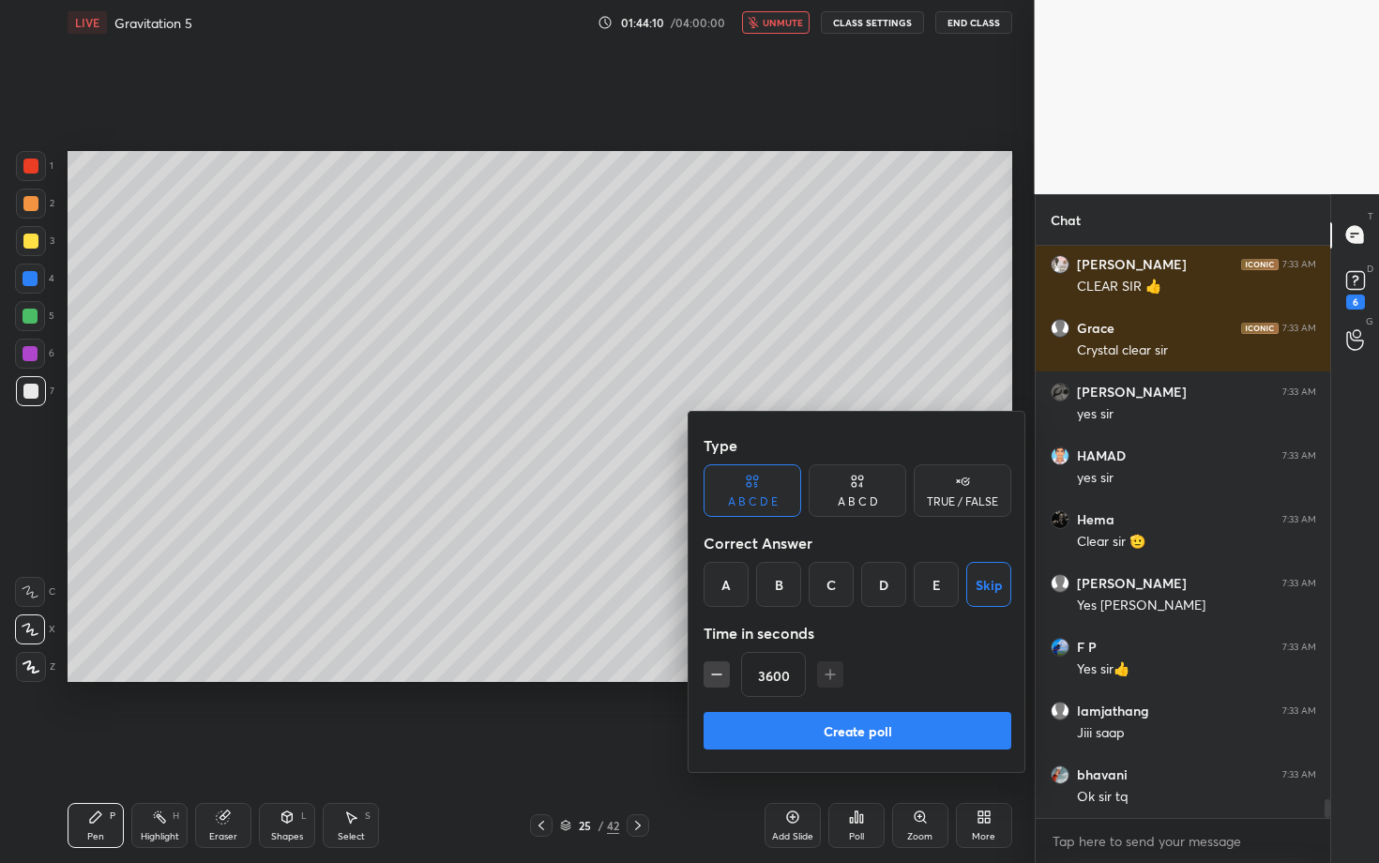
click at [855, 737] on button "Create poll" at bounding box center [858, 731] width 308 height 38
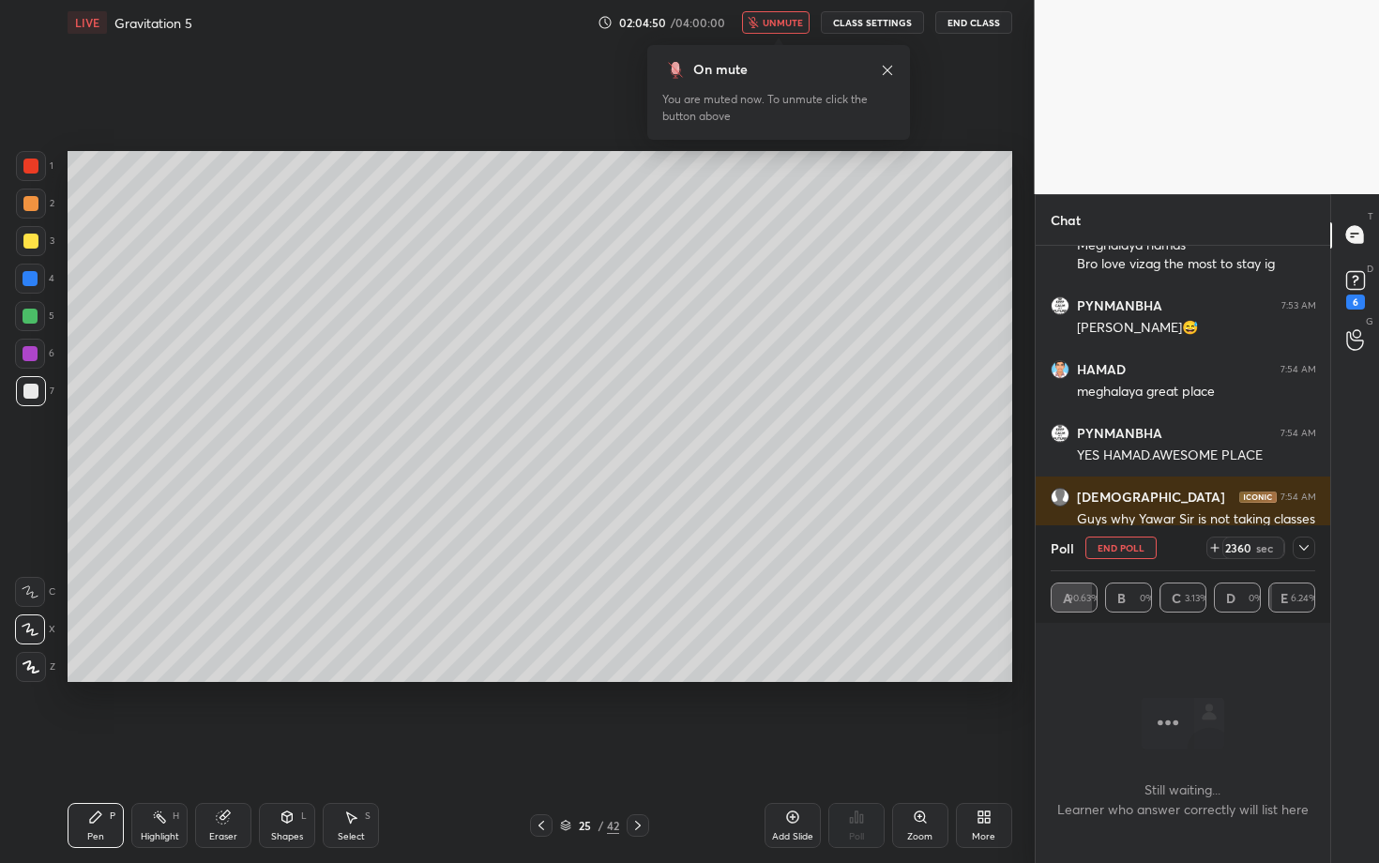
scroll to position [22397, 0]
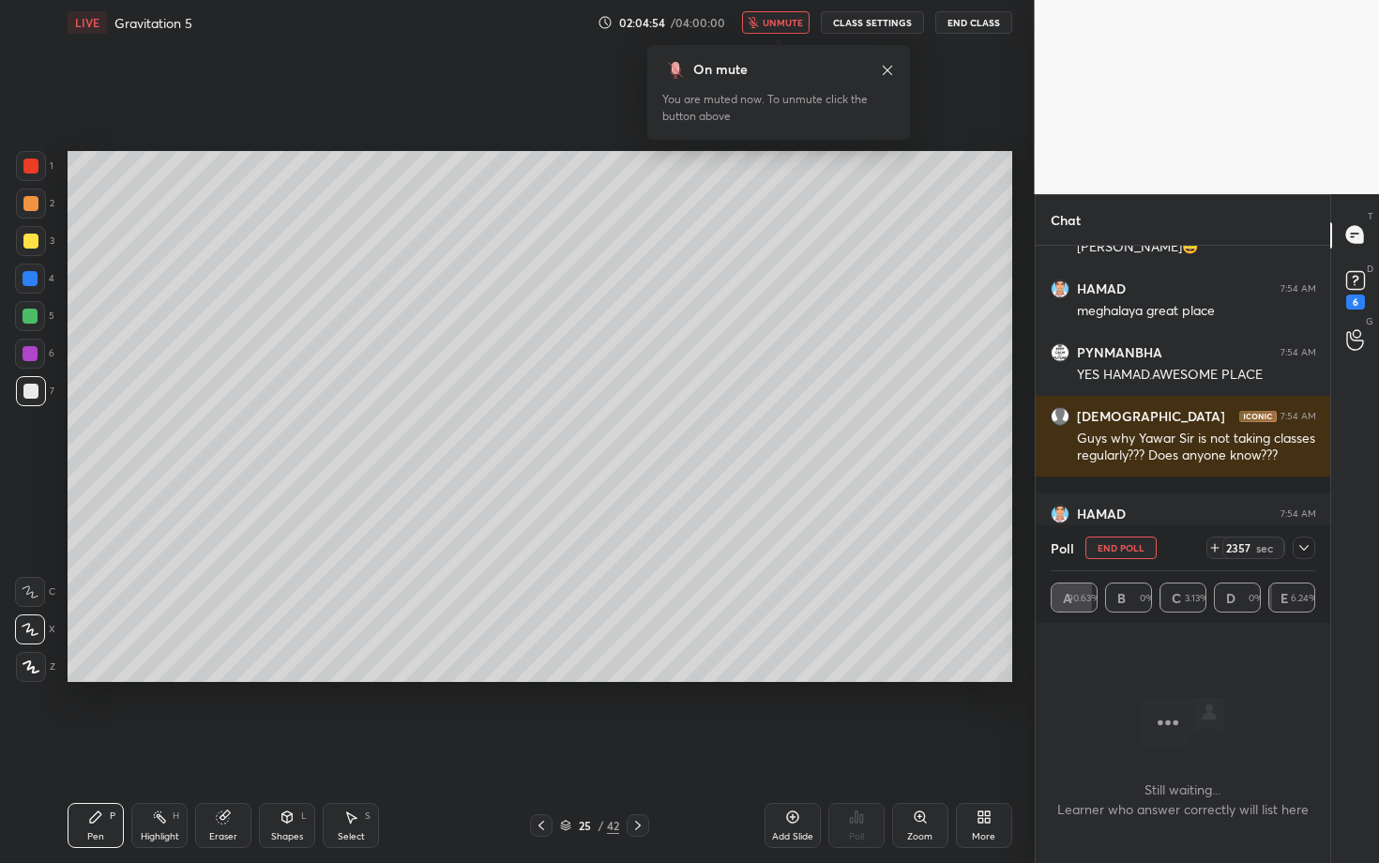
click at [1127, 559] on div "Poll End Poll 2357 sec" at bounding box center [1184, 547] width 266 height 45
click at [1127, 559] on div "Poll End Poll 2356 sec" at bounding box center [1184, 547] width 266 height 45
click at [1121, 539] on button "End Poll" at bounding box center [1121, 548] width 71 height 23
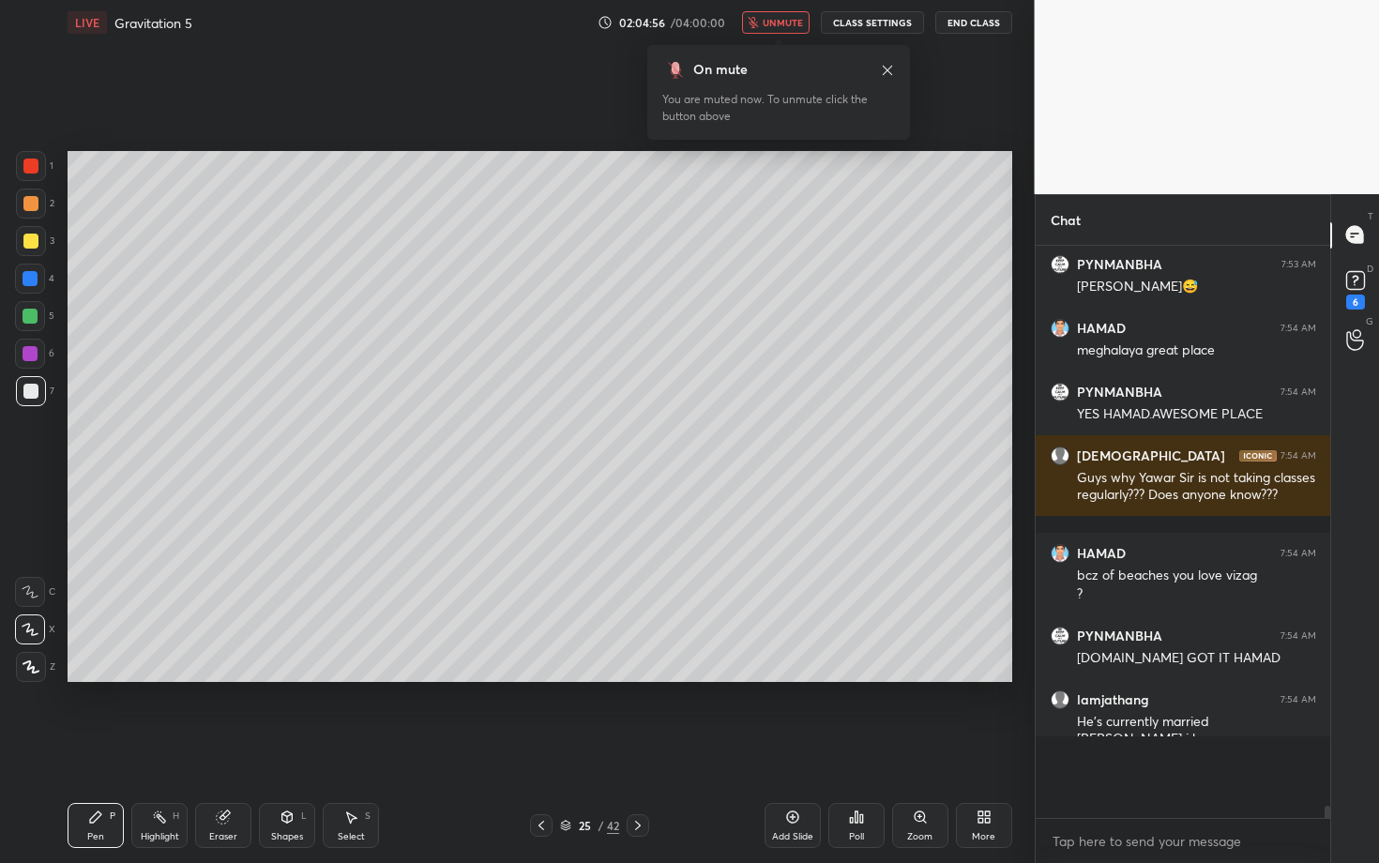
scroll to position [7, 7]
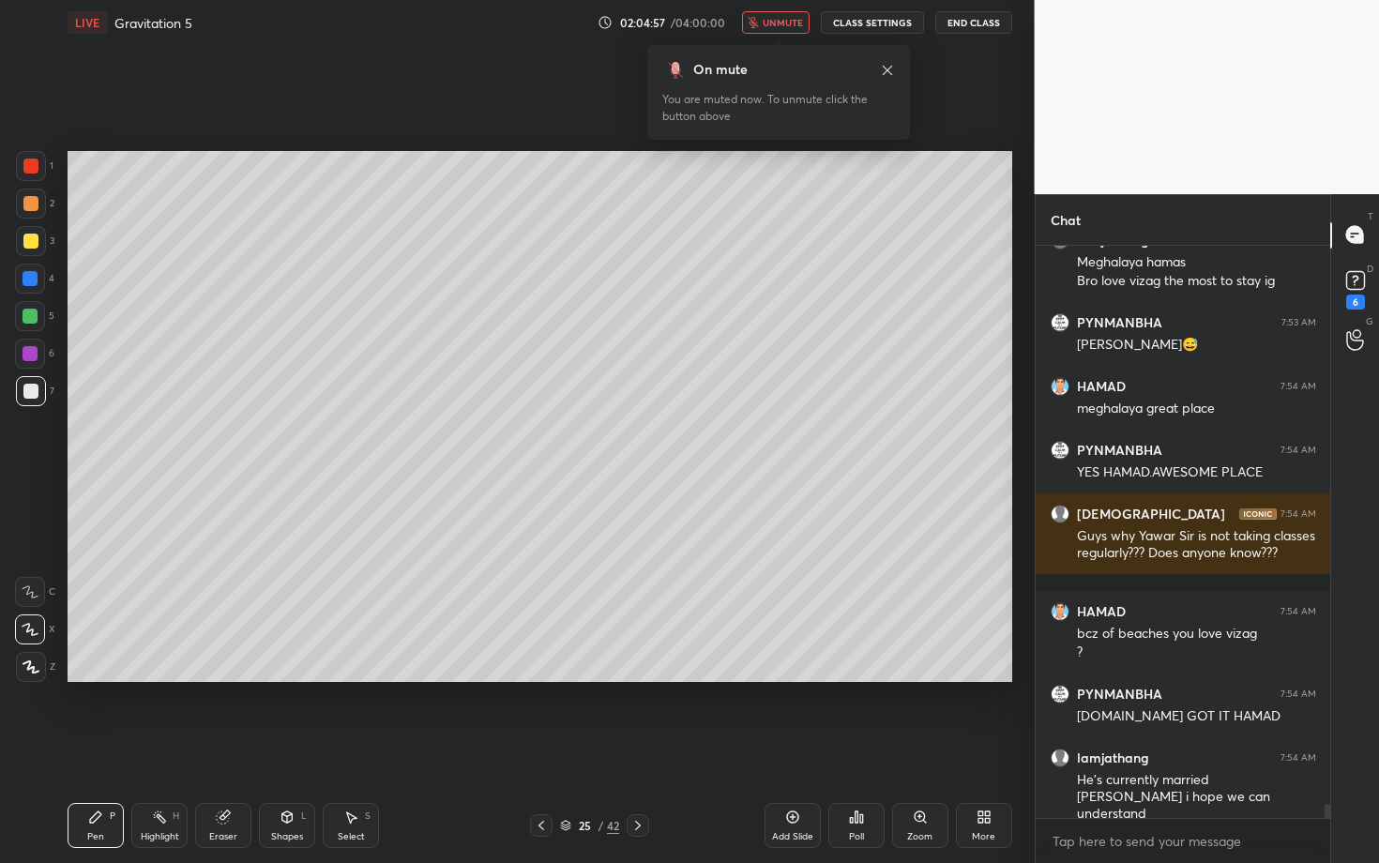
click at [777, 20] on span "unmute" at bounding box center [783, 22] width 40 height 13
click at [357, 748] on div "Select" at bounding box center [351, 836] width 27 height 9
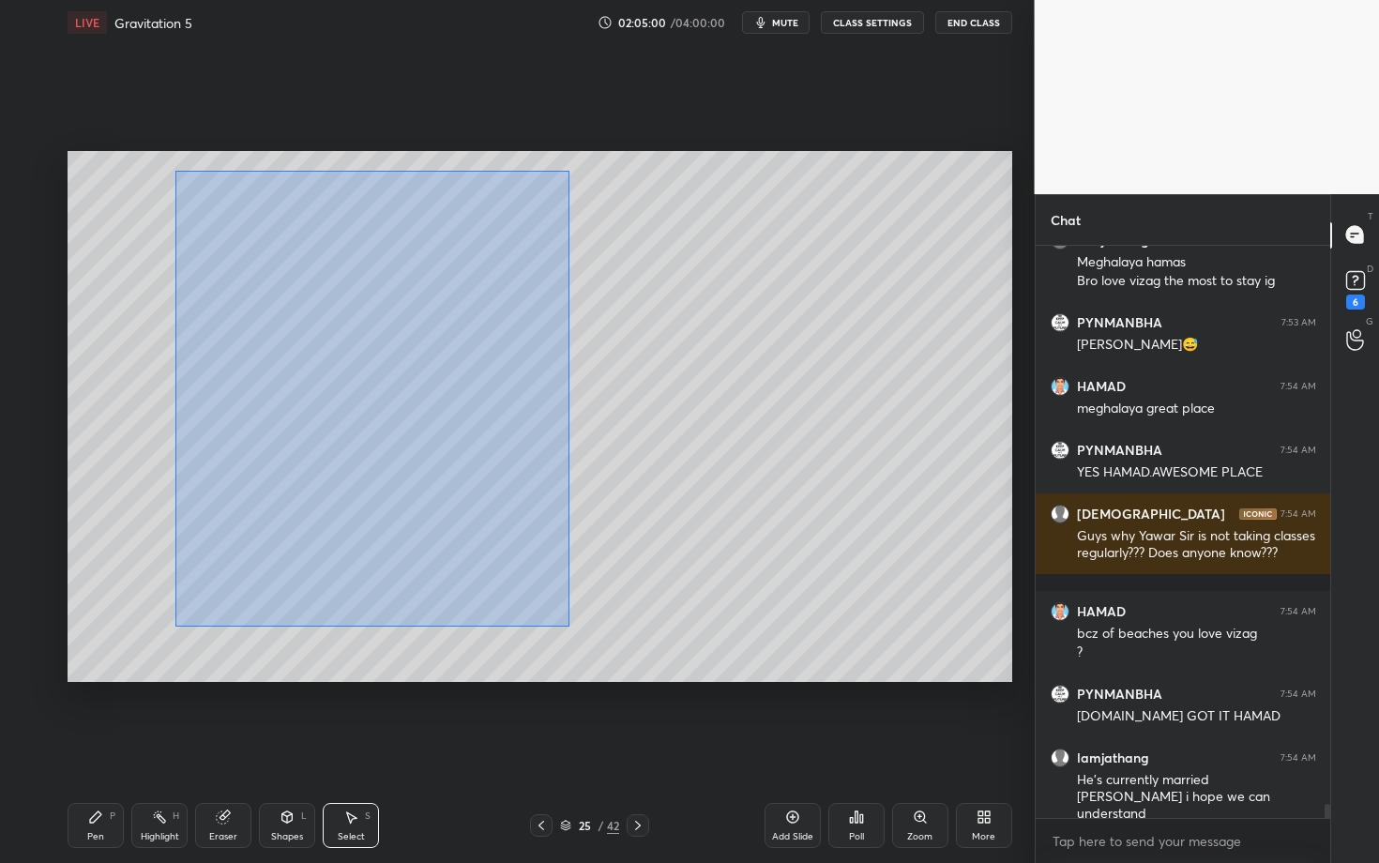
drag, startPoint x: 209, startPoint y: 236, endPoint x: 571, endPoint y: 629, distance: 534.5
click at [570, 629] on div "0 ° Undo Copy Duplicate Duplicate to new slide Delete" at bounding box center [540, 416] width 945 height 531
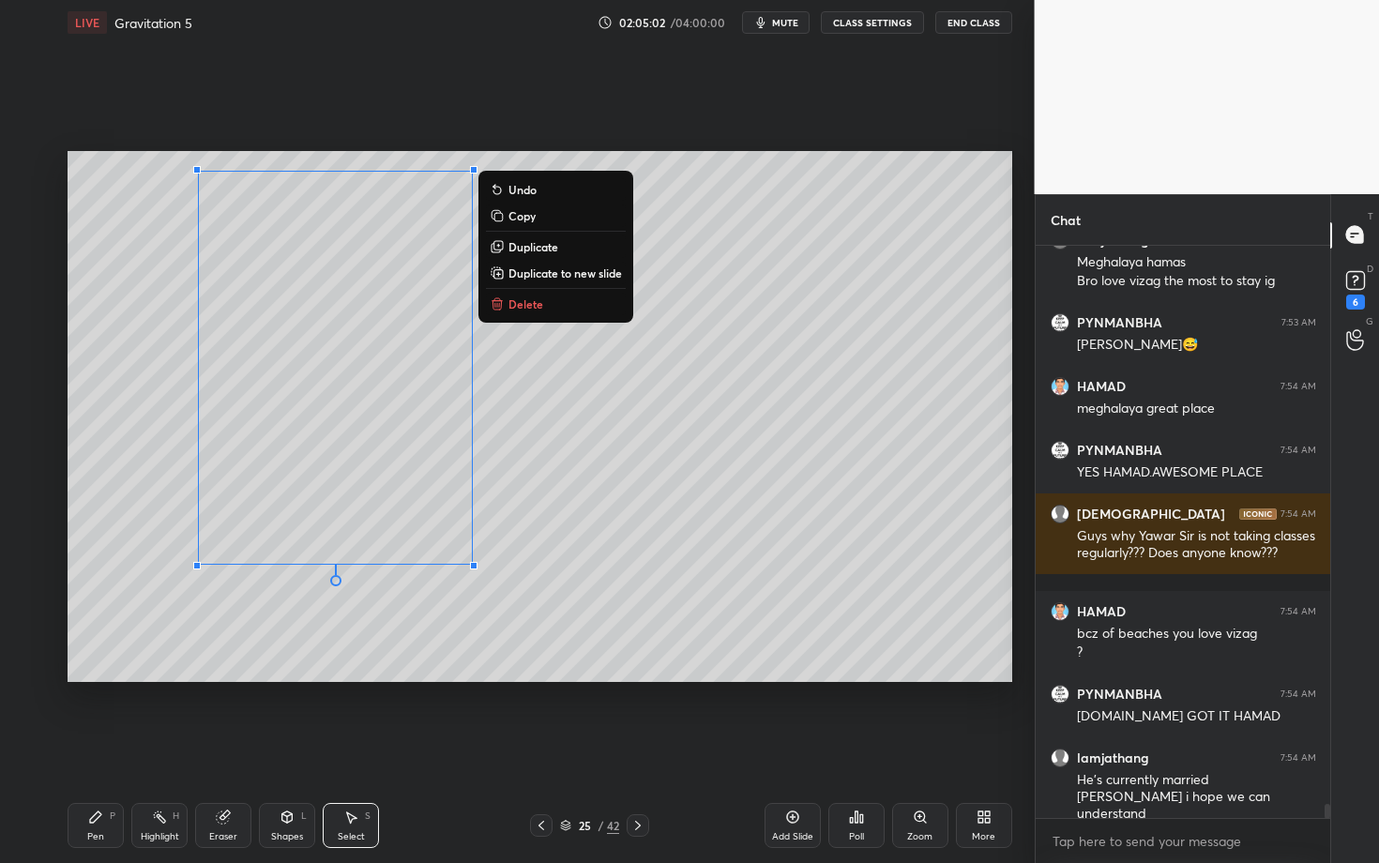
click at [509, 303] on p "Delete" at bounding box center [526, 304] width 35 height 15
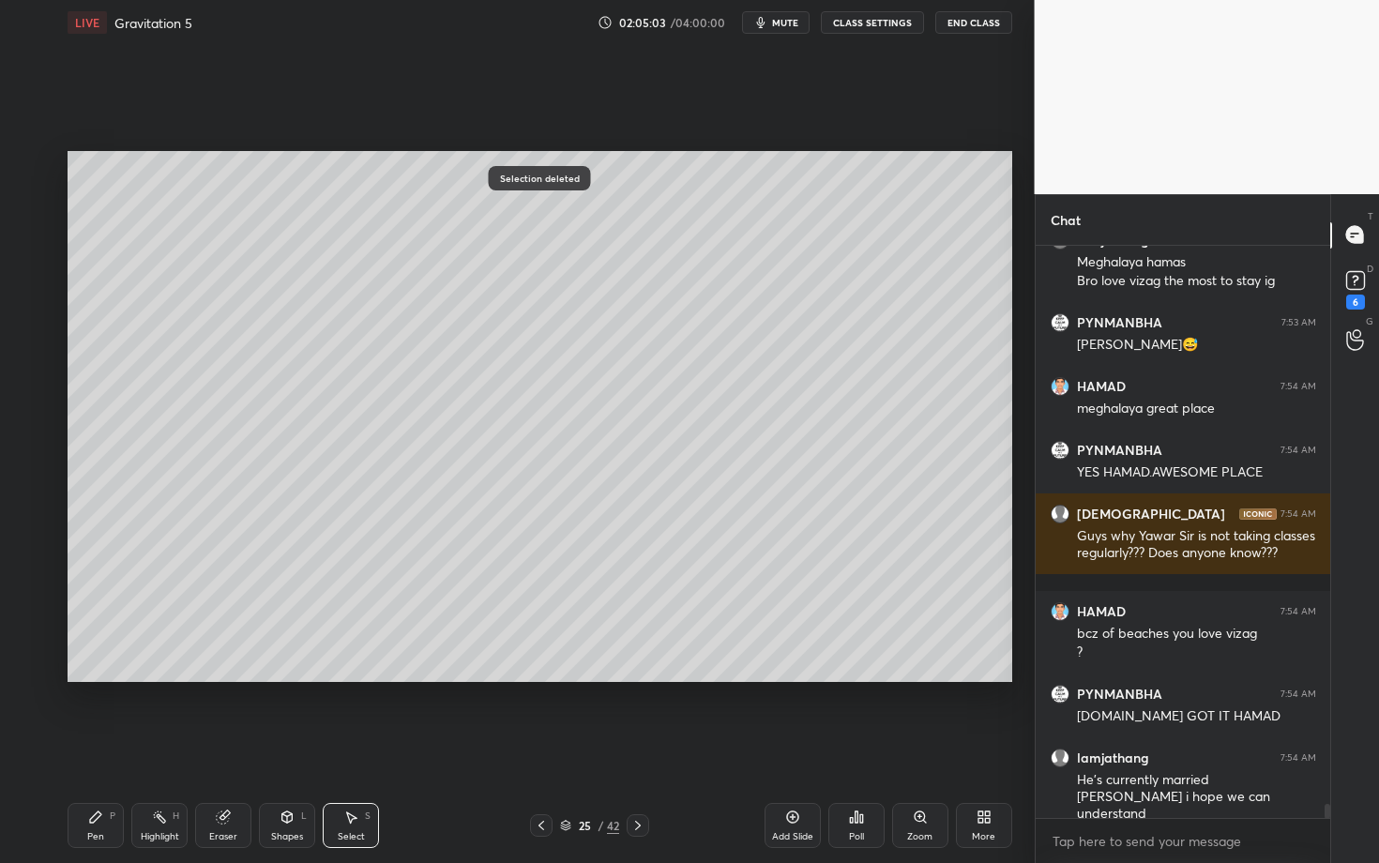
click at [135, 748] on div "Highlight H" at bounding box center [159, 825] width 56 height 45
click at [108, 748] on div "Pen P" at bounding box center [96, 825] width 56 height 45
click at [43, 203] on div at bounding box center [31, 204] width 30 height 30
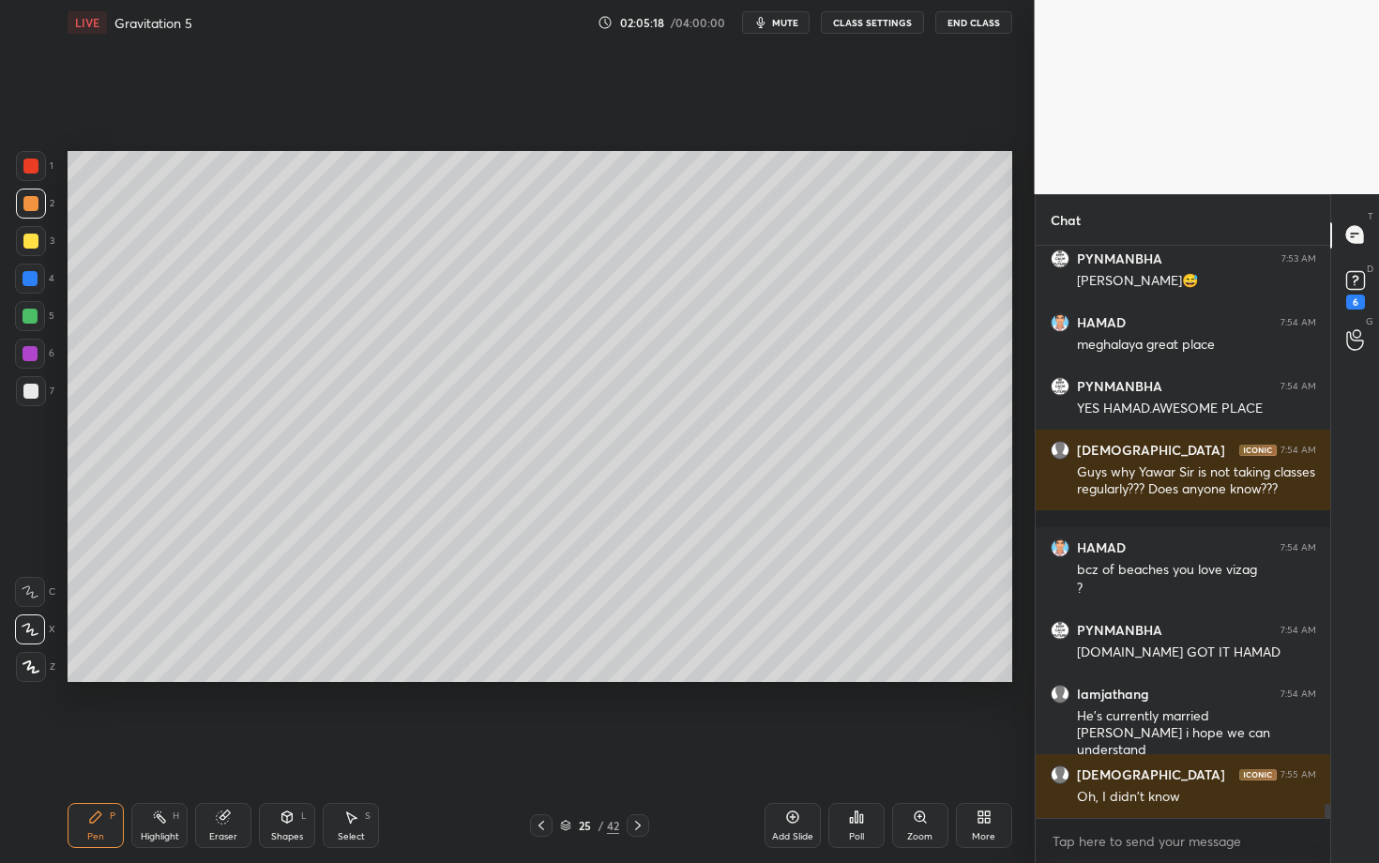
scroll to position [22427, 0]
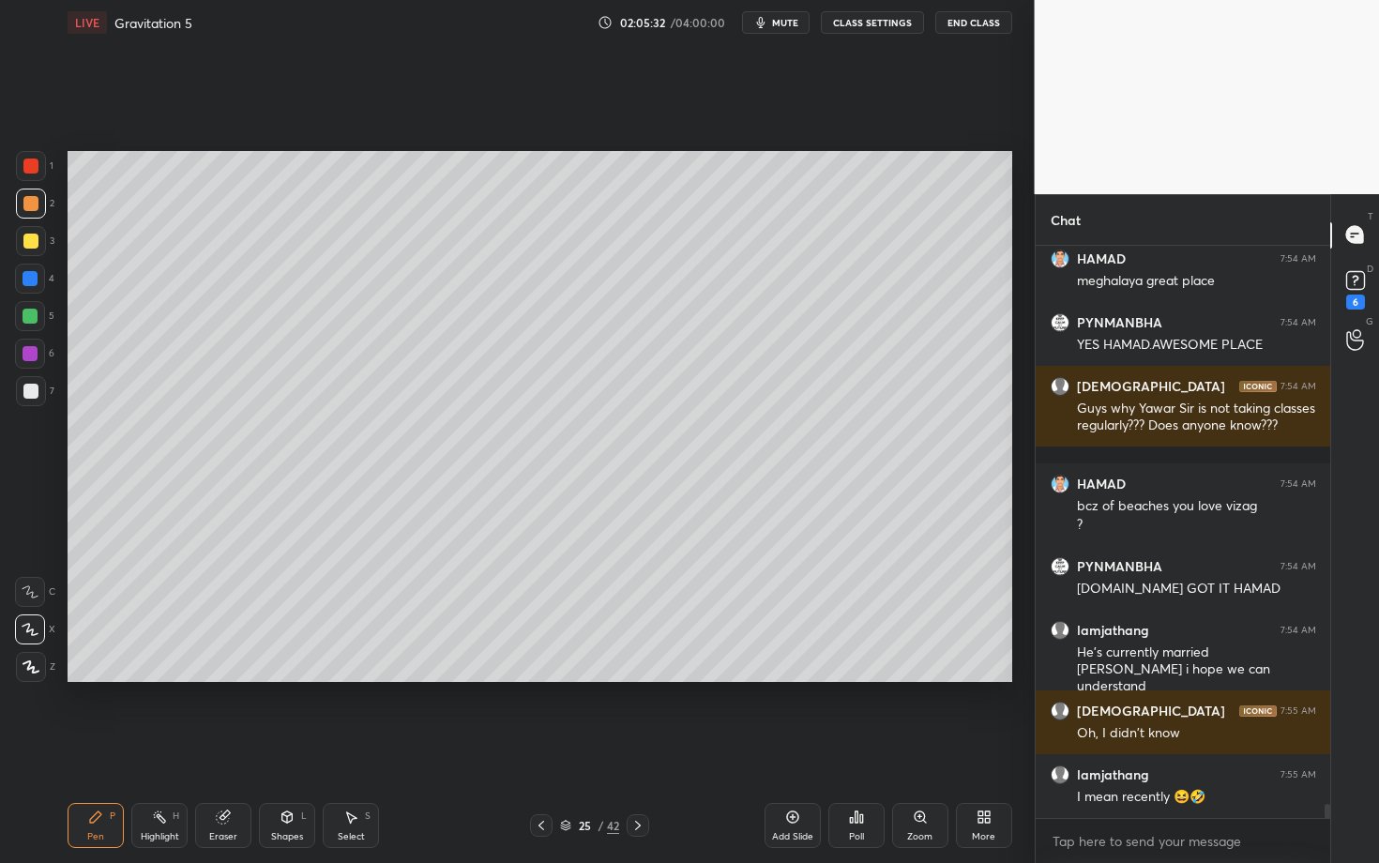
click at [32, 204] on div at bounding box center [30, 203] width 15 height 15
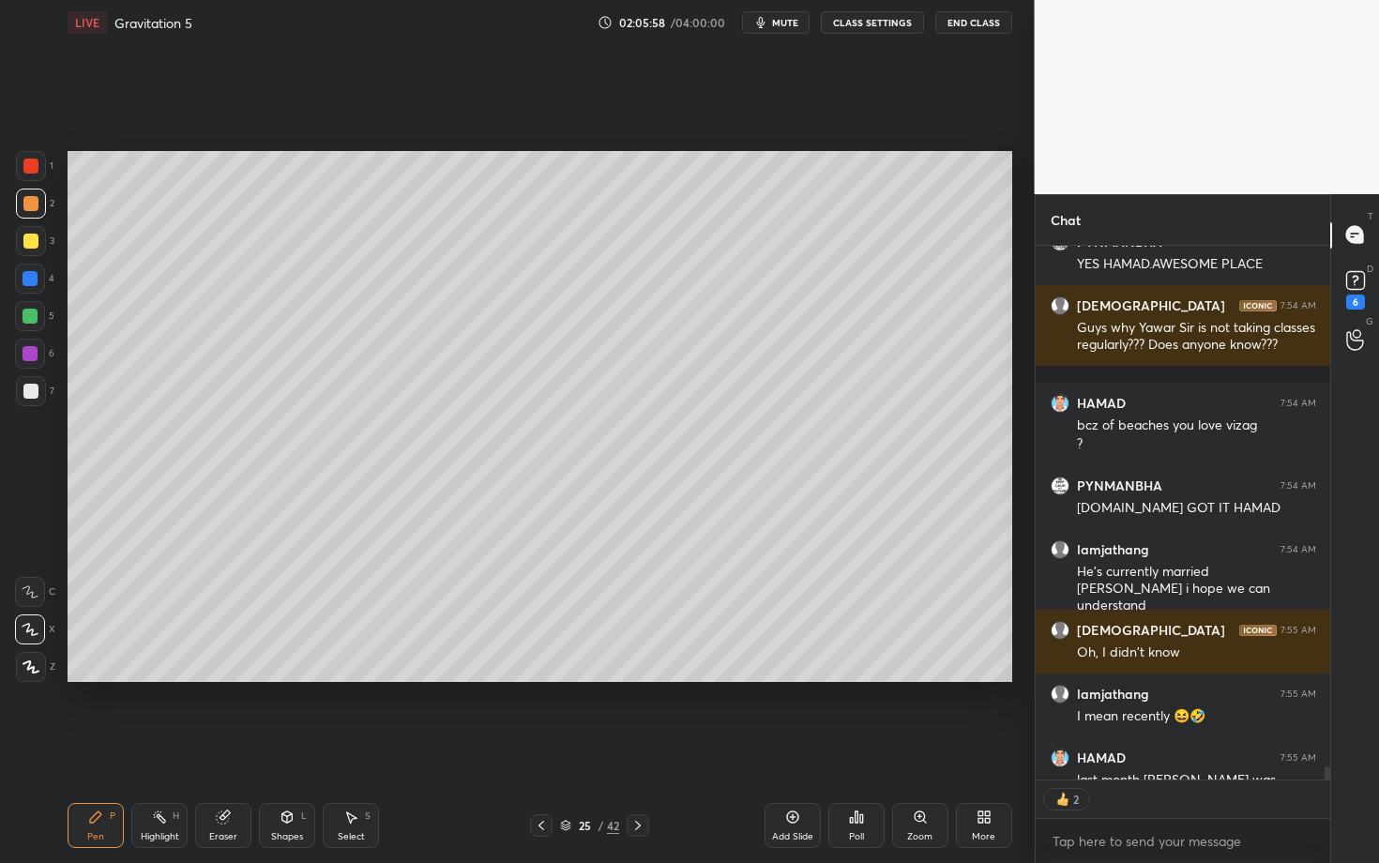
scroll to position [22610, 0]
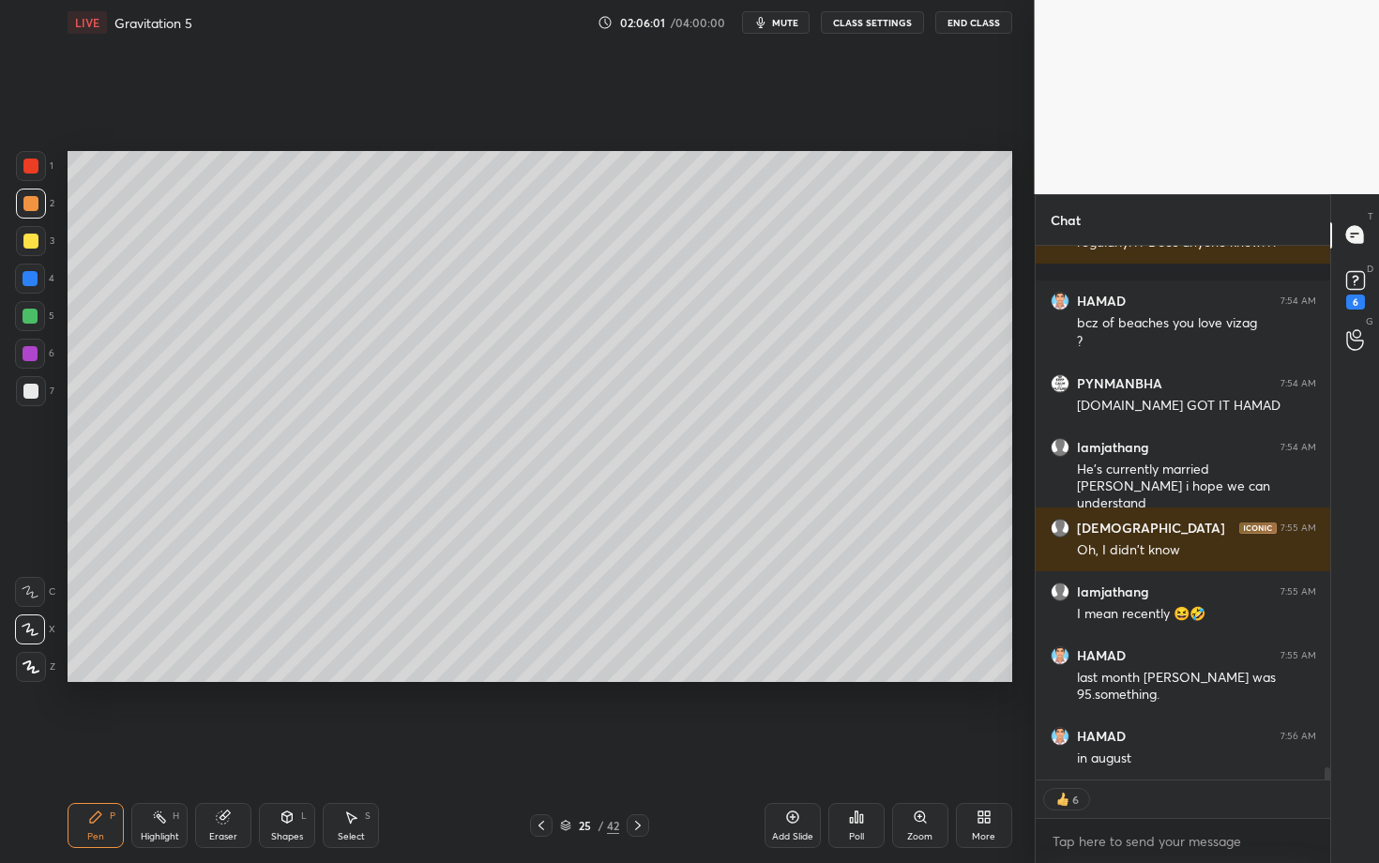
click at [285, 748] on div "Shapes L" at bounding box center [287, 825] width 56 height 45
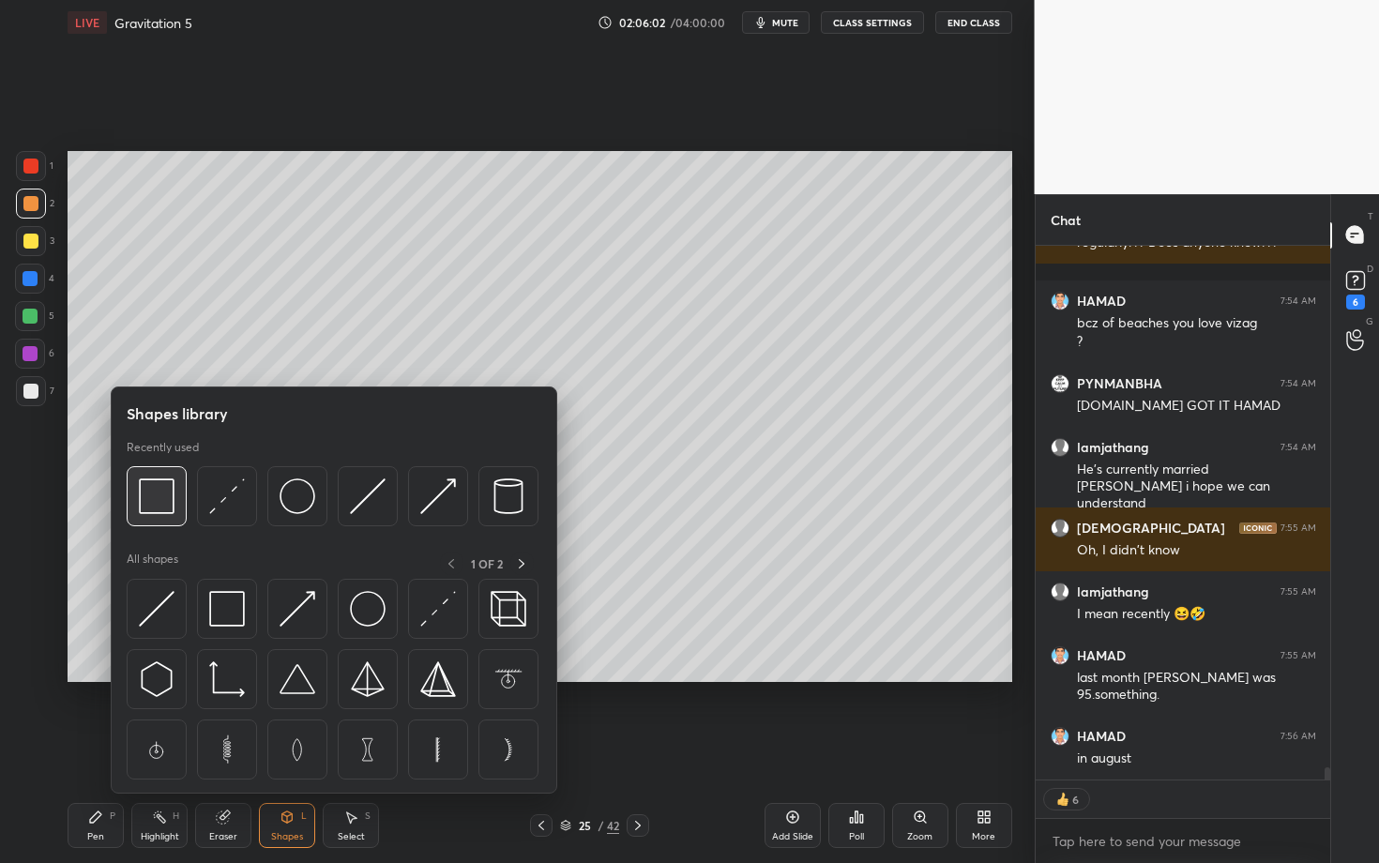
click at [159, 491] on img at bounding box center [157, 497] width 36 height 36
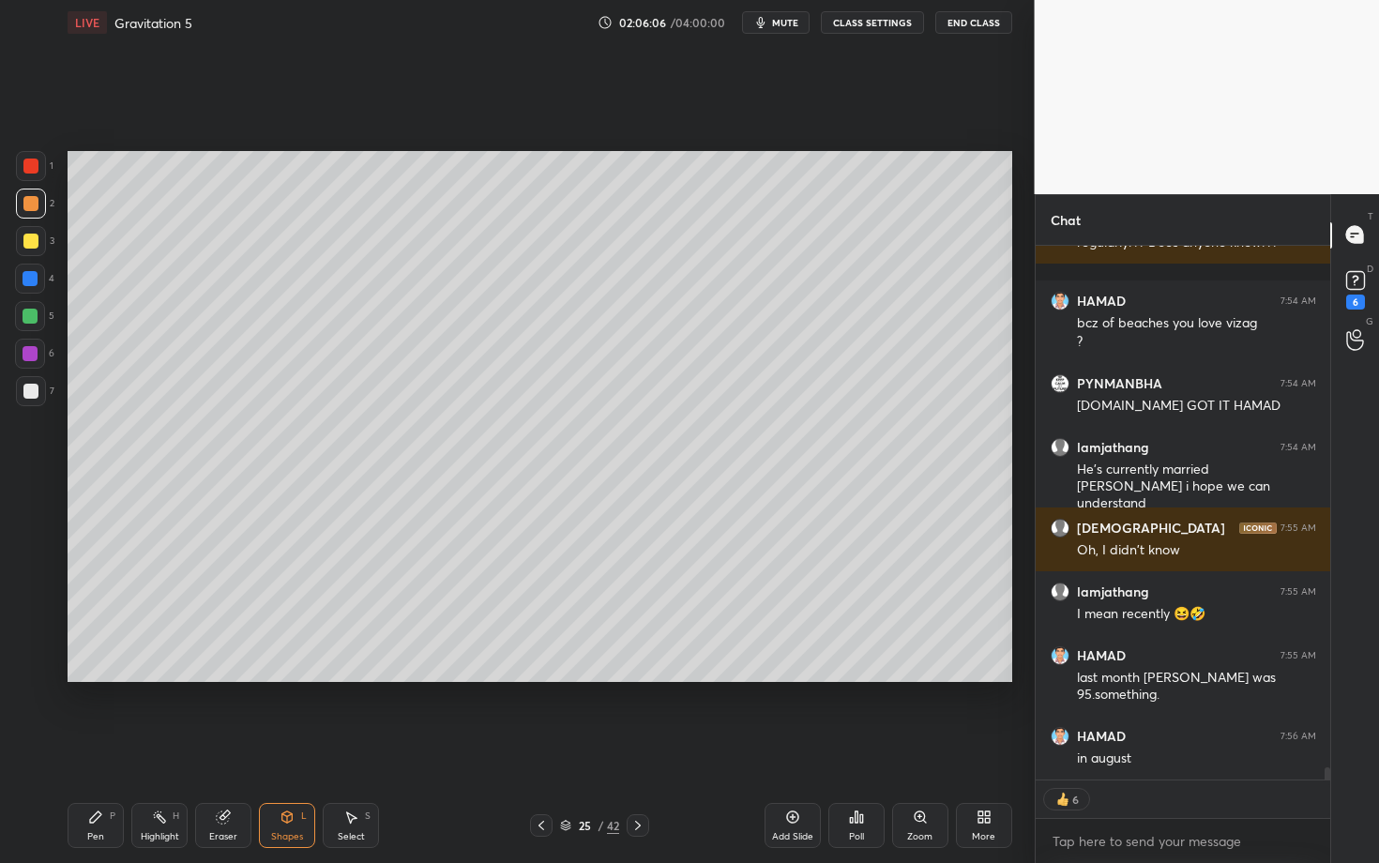
click at [297, 748] on div "Shapes" at bounding box center [287, 836] width 32 height 9
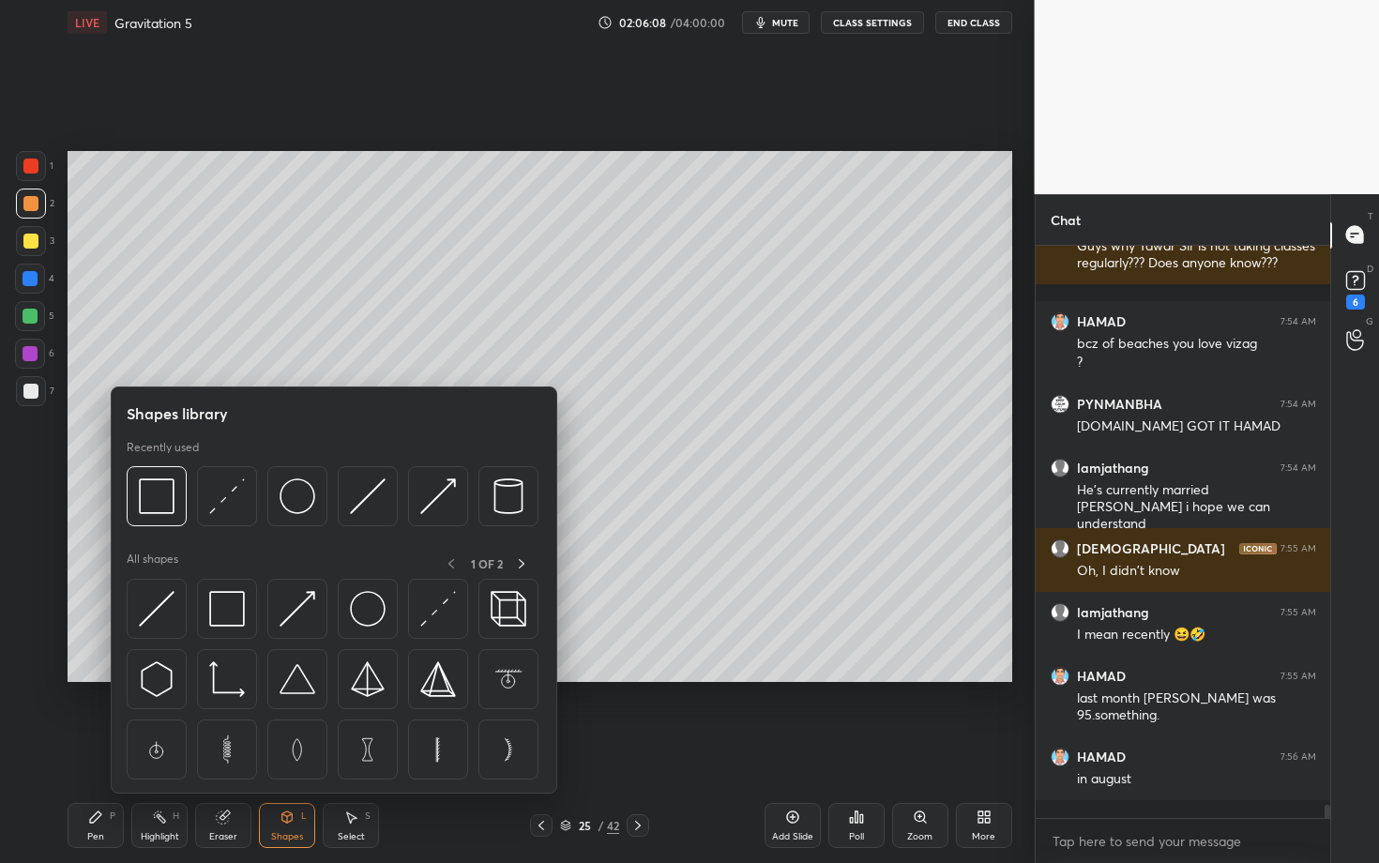
scroll to position [22572, 0]
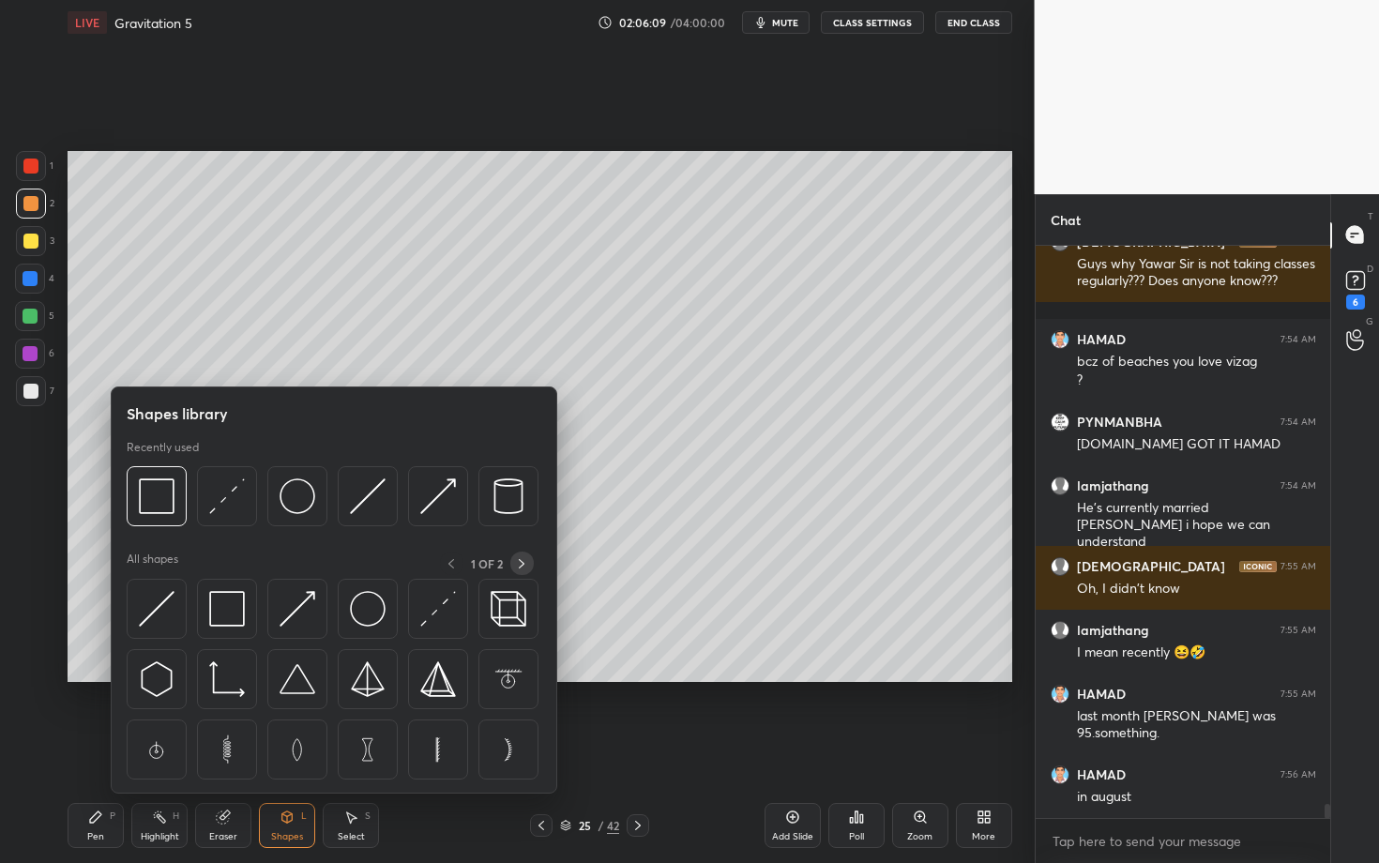
click at [531, 563] on div at bounding box center [521, 563] width 23 height 23
click at [444, 561] on icon at bounding box center [450, 563] width 15 height 15
click at [166, 677] on img at bounding box center [157, 680] width 36 height 36
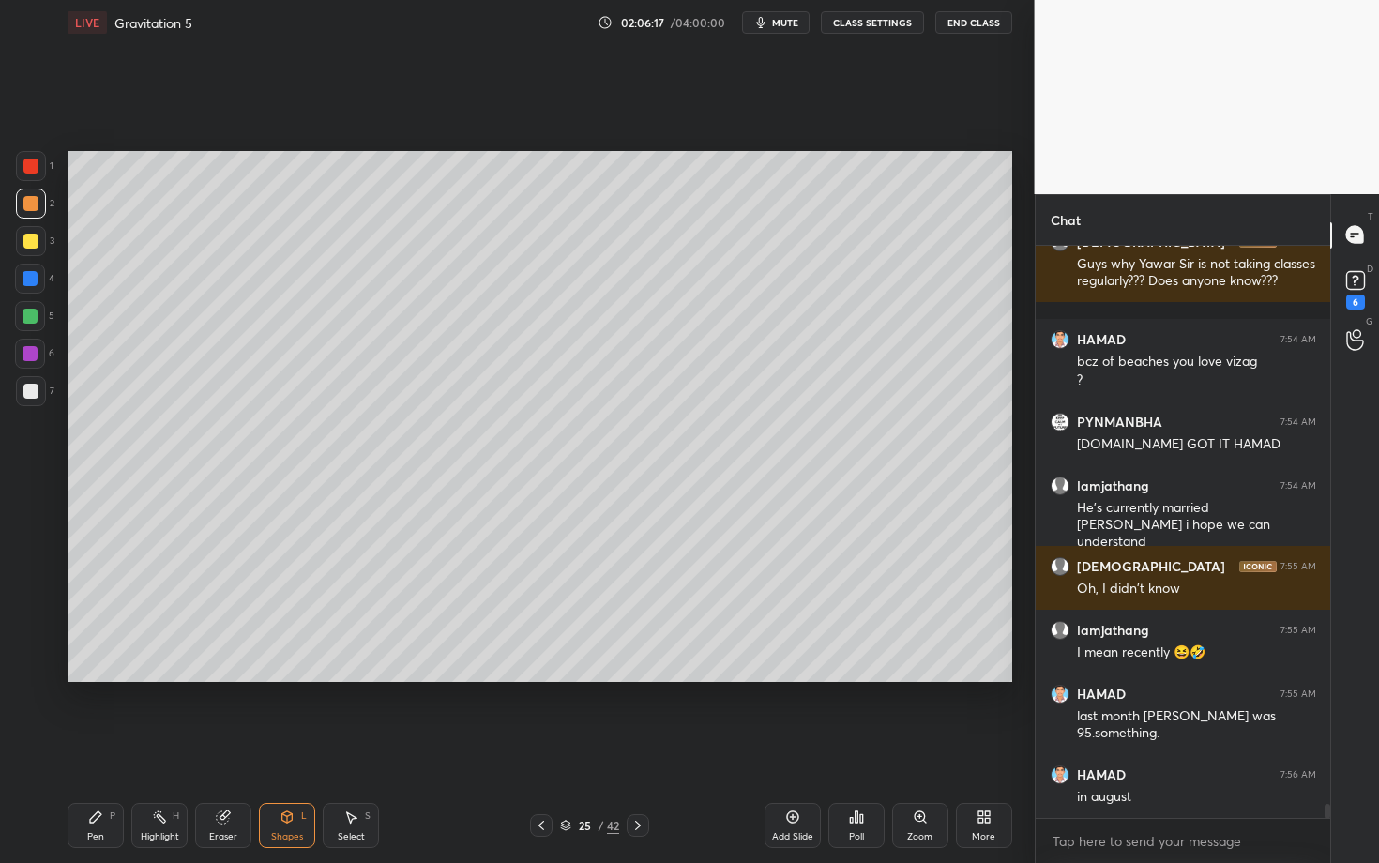
scroll to position [22636, 0]
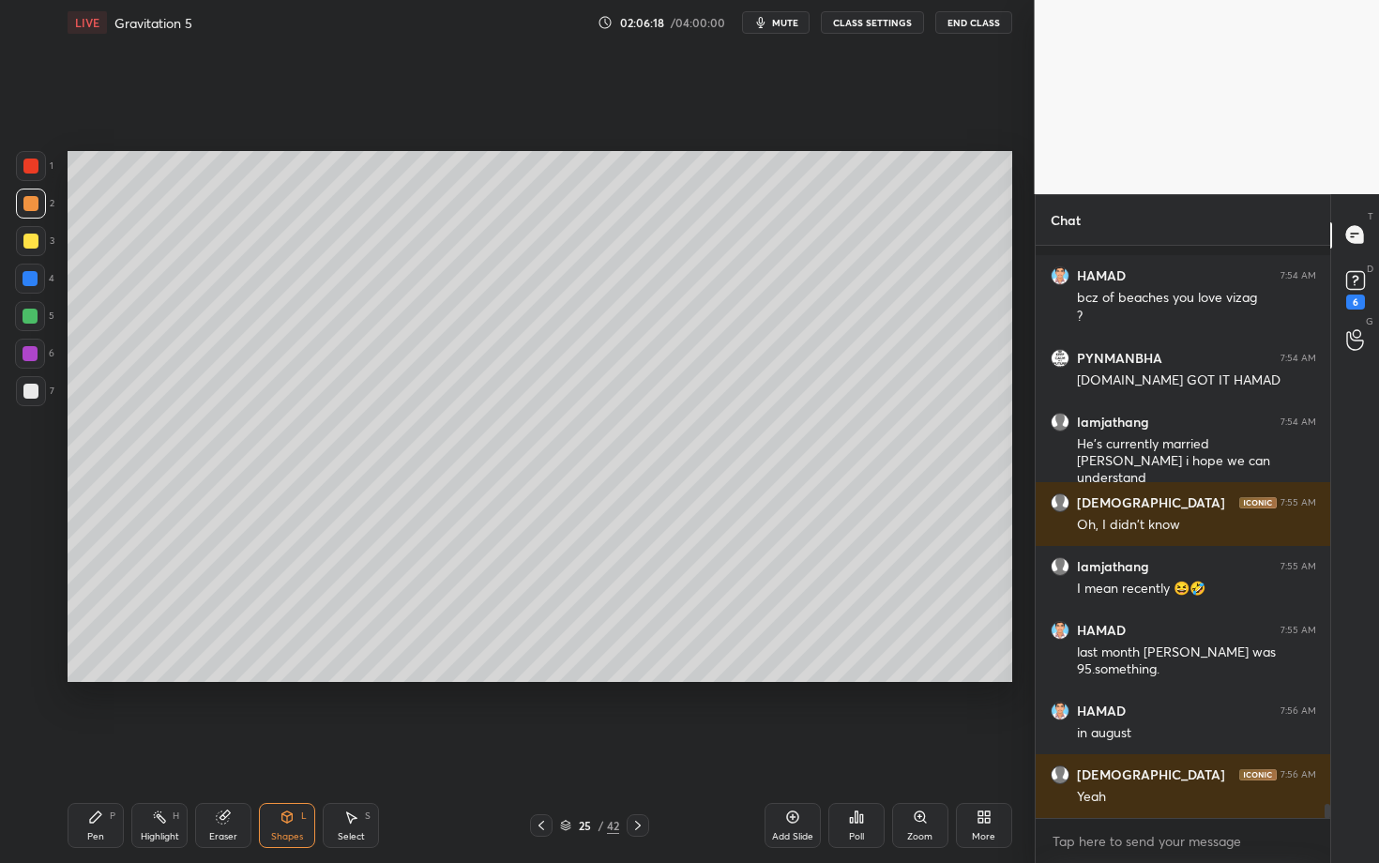
click at [351, 748] on icon at bounding box center [350, 817] width 15 height 15
drag, startPoint x: 204, startPoint y: 451, endPoint x: 354, endPoint y: 575, distance: 194.6
click at [354, 575] on div "0 ° Undo Copy Duplicate Duplicate to new slide Delete" at bounding box center [540, 416] width 945 height 531
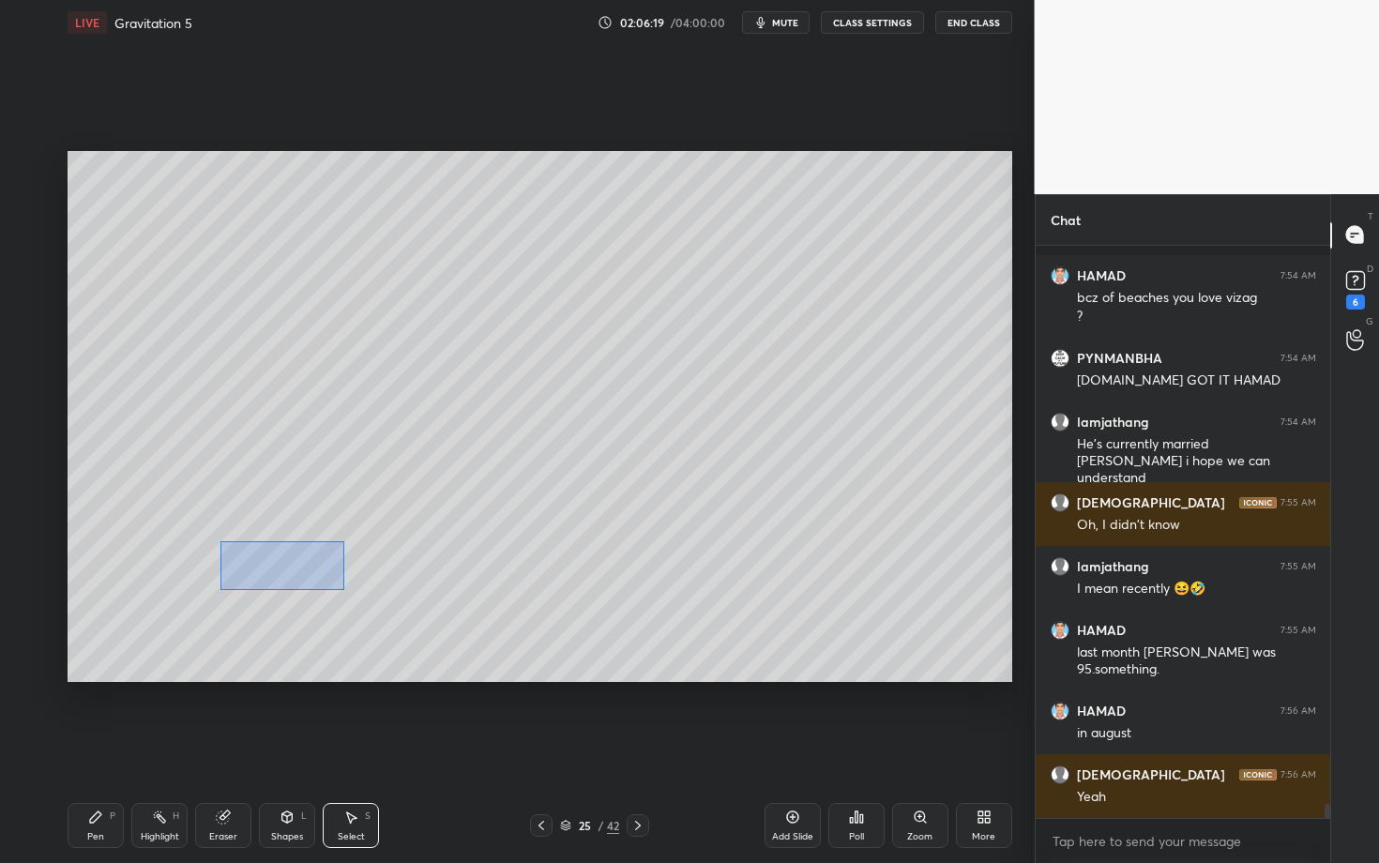
drag, startPoint x: 222, startPoint y: 588, endPoint x: 365, endPoint y: 524, distance: 156.6
click at [364, 525] on div "0 ° Undo Copy Duplicate Duplicate to new slide Delete" at bounding box center [540, 416] width 945 height 531
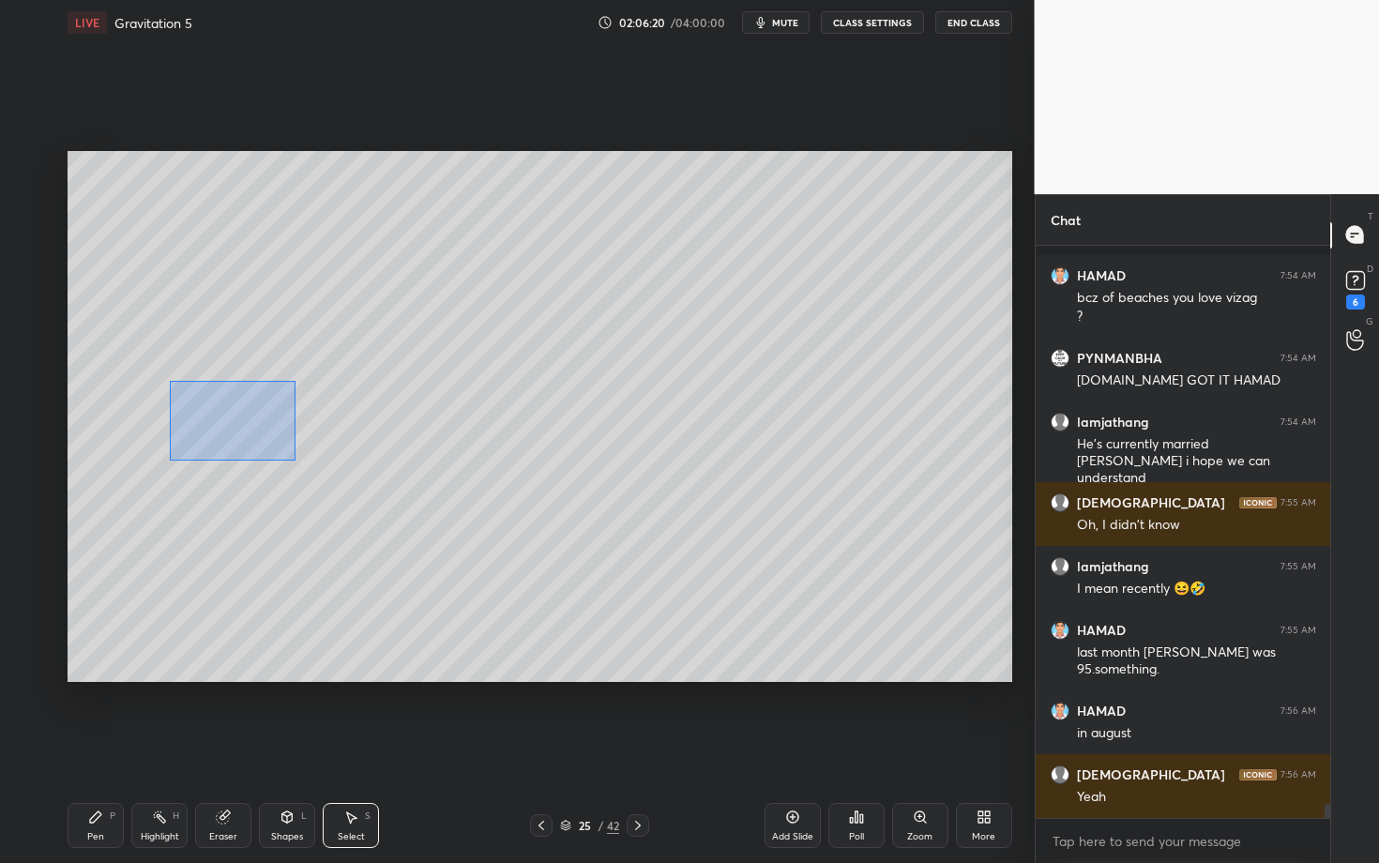
drag, startPoint x: 260, startPoint y: 452, endPoint x: 412, endPoint y: 461, distance: 152.2
click at [409, 461] on div "0 ° Undo Copy Duplicate Duplicate to new slide Delete" at bounding box center [540, 416] width 945 height 531
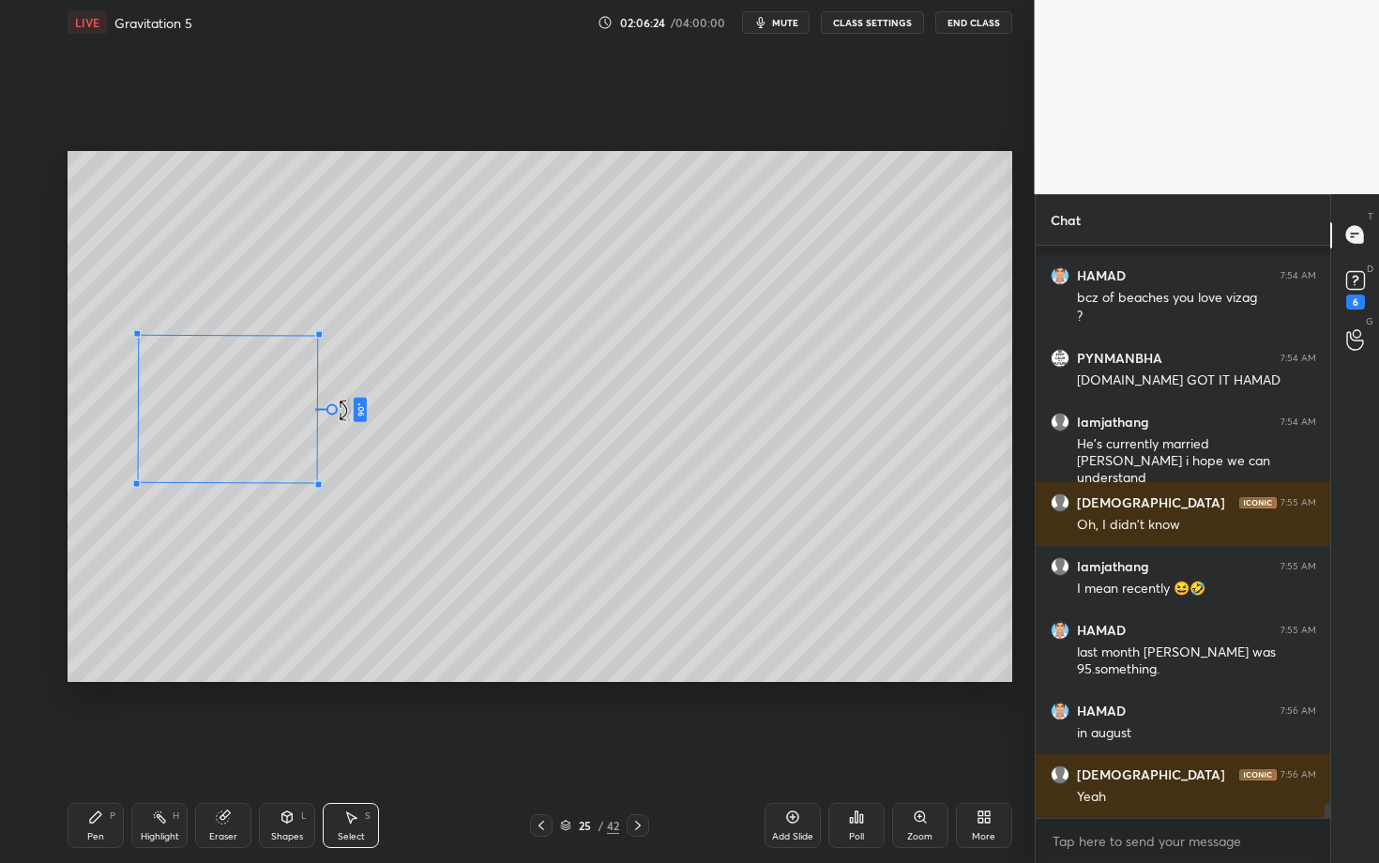
drag, startPoint x: 260, startPoint y: 509, endPoint x: 366, endPoint y: 409, distance: 146.0
click at [366, 409] on div "90 ° Undo Copy Duplicate Duplicate to new slide Delete" at bounding box center [540, 416] width 945 height 531
click at [209, 421] on div "90 ° Undo Copy Duplicate Duplicate to new slide Delete" at bounding box center [540, 416] width 945 height 531
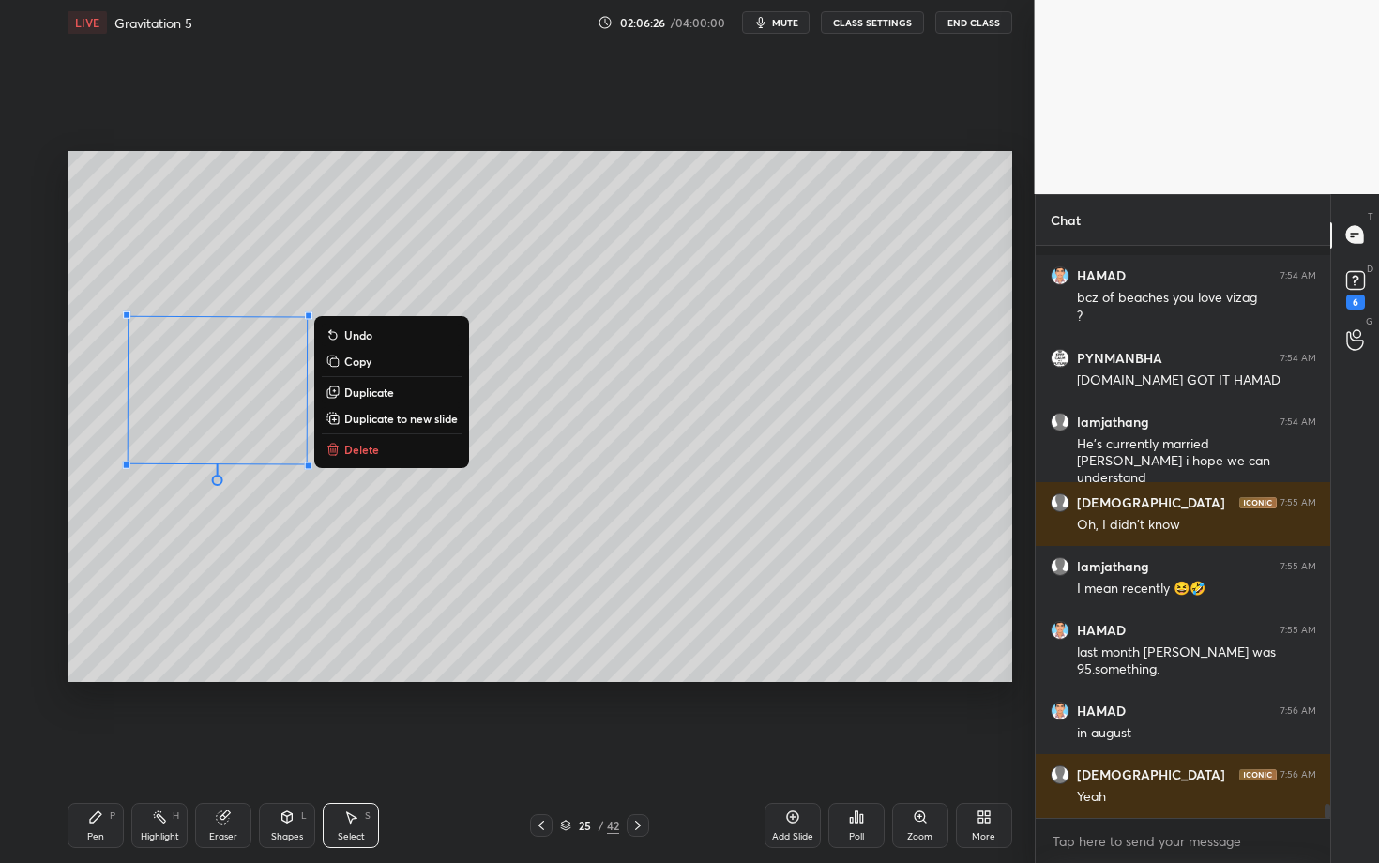
click at [89, 748] on div "Pen P" at bounding box center [96, 825] width 56 height 45
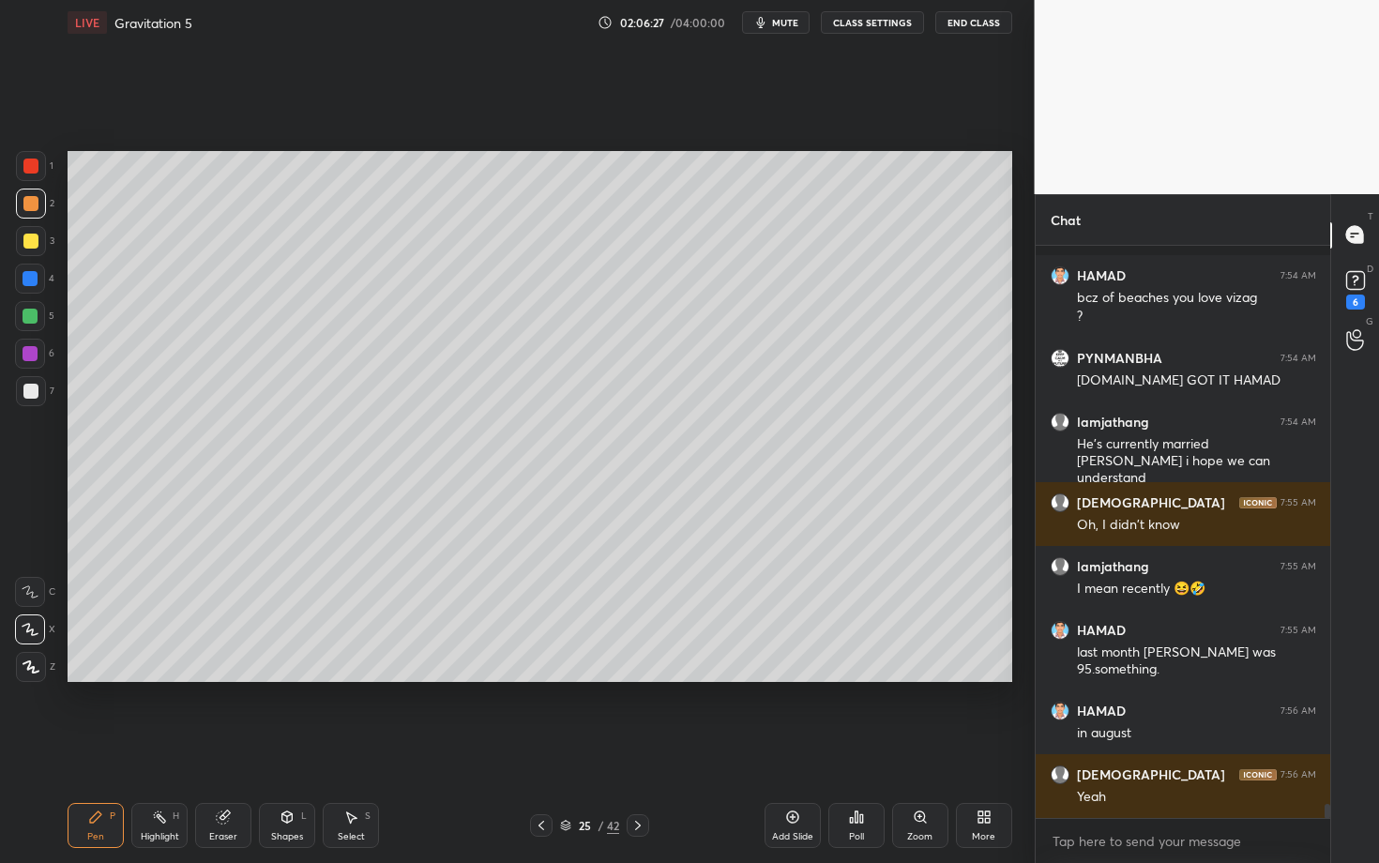
click at [35, 388] on div at bounding box center [30, 391] width 15 height 15
click at [28, 388] on div at bounding box center [31, 391] width 30 height 30
click at [37, 345] on div at bounding box center [30, 354] width 30 height 30
click at [239, 748] on div "Eraser" at bounding box center [223, 825] width 56 height 45
click at [105, 748] on div "Pen P" at bounding box center [96, 825] width 56 height 45
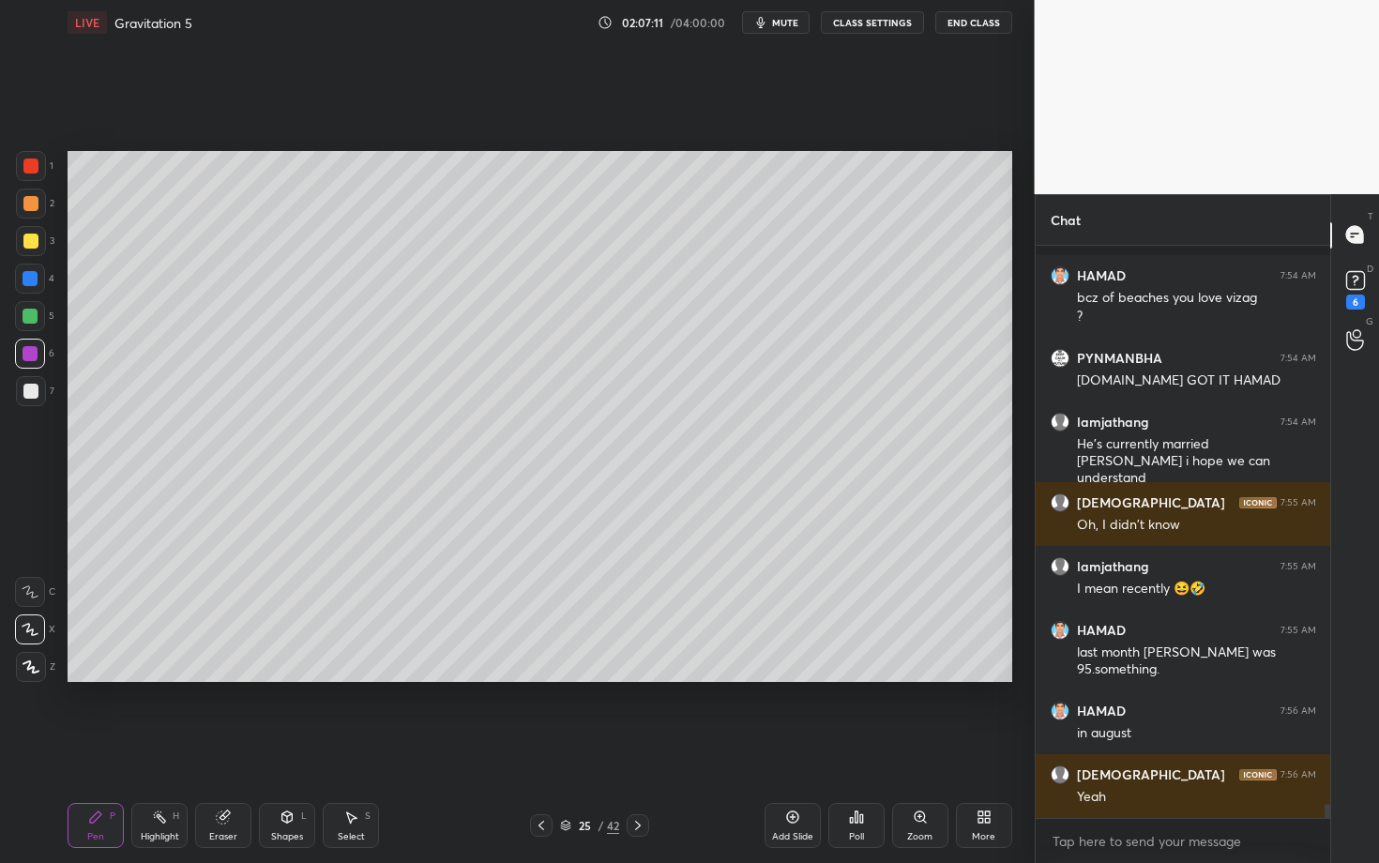
click at [43, 388] on div "7" at bounding box center [35, 391] width 38 height 30
click at [173, 748] on div "H" at bounding box center [176, 816] width 7 height 9
click at [307, 748] on div "Shapes L" at bounding box center [287, 825] width 56 height 45
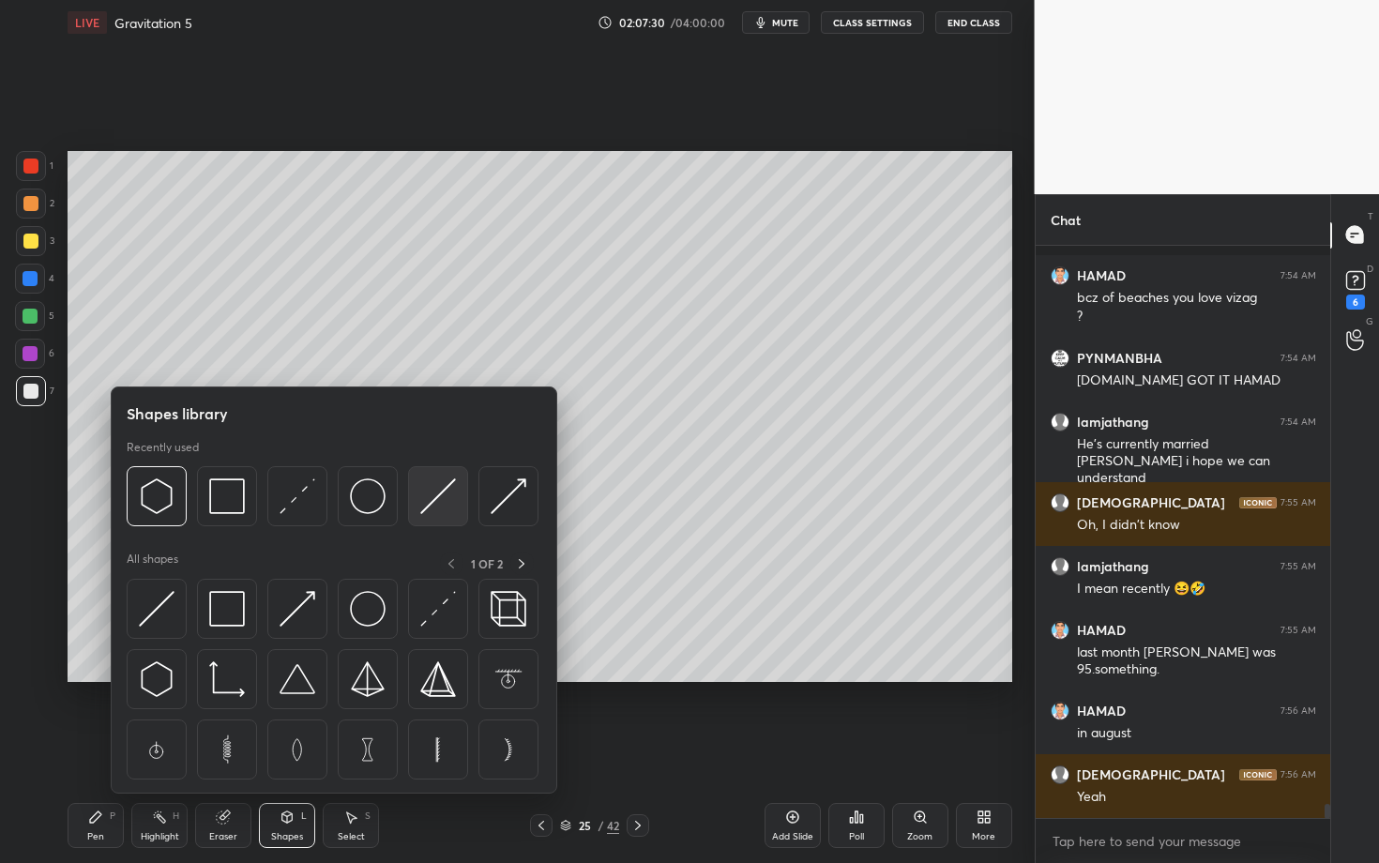
click at [451, 502] on img at bounding box center [438, 497] width 36 height 36
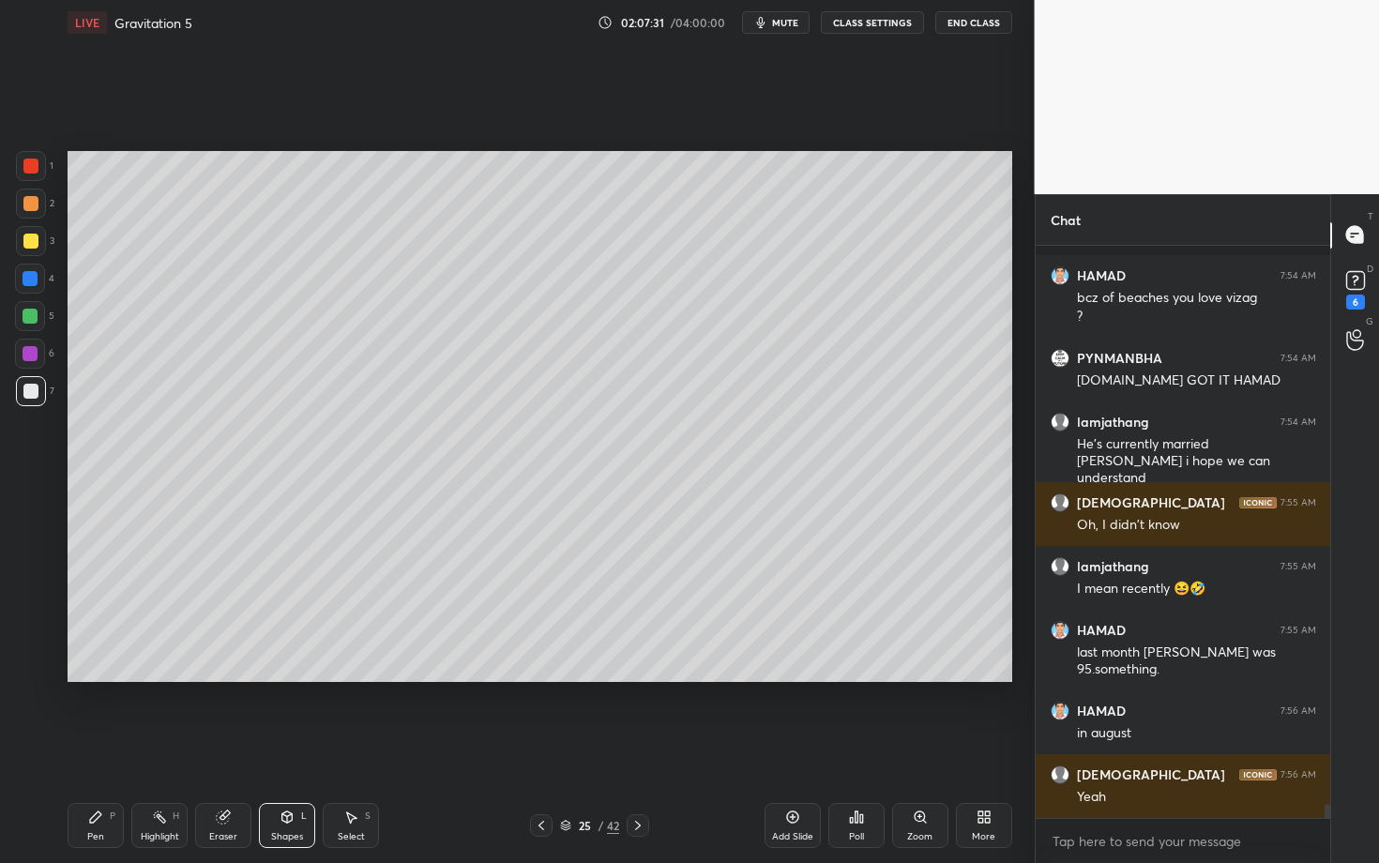
click at [288, 748] on icon at bounding box center [287, 817] width 10 height 11
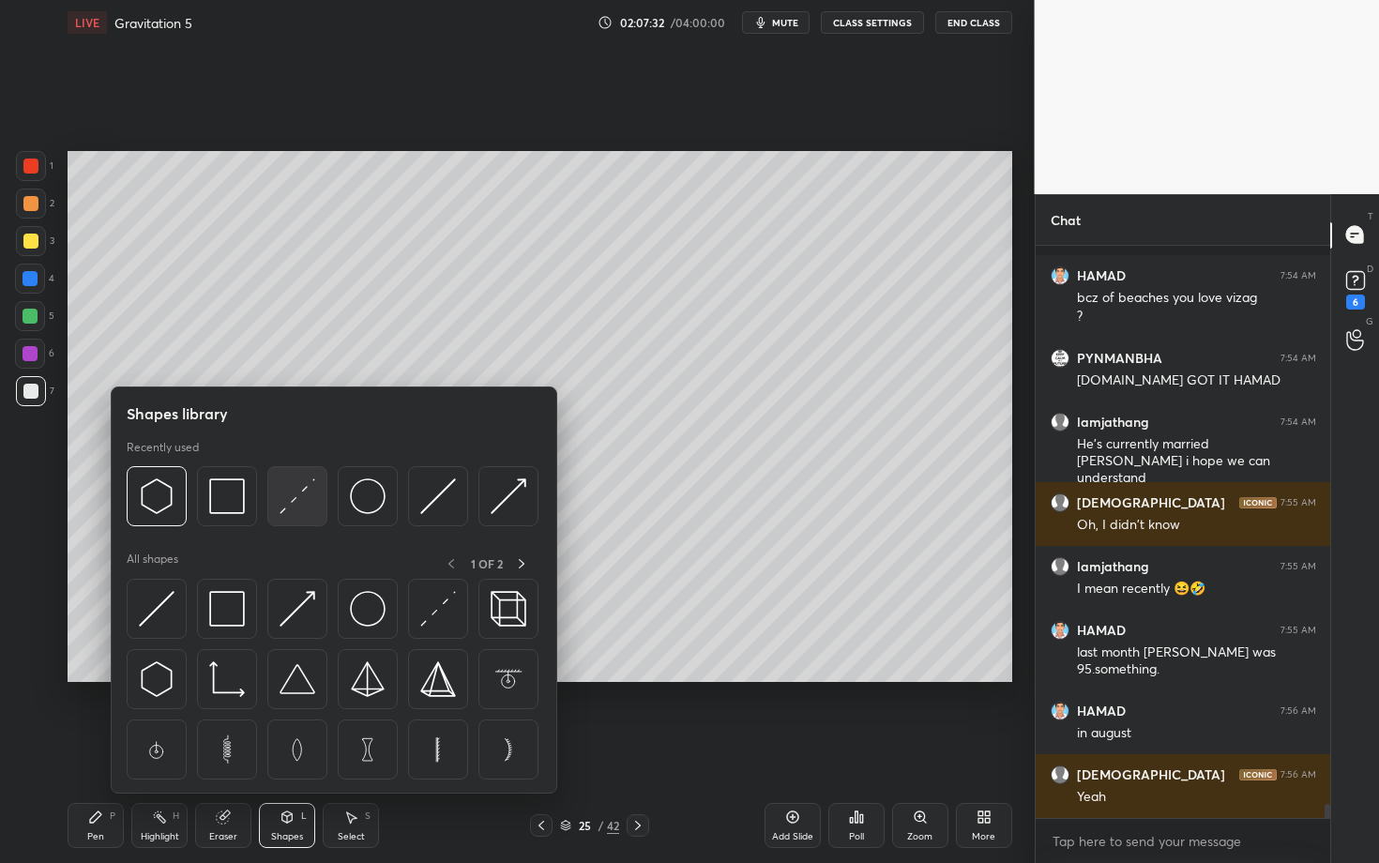
click at [298, 499] on img at bounding box center [298, 497] width 36 height 36
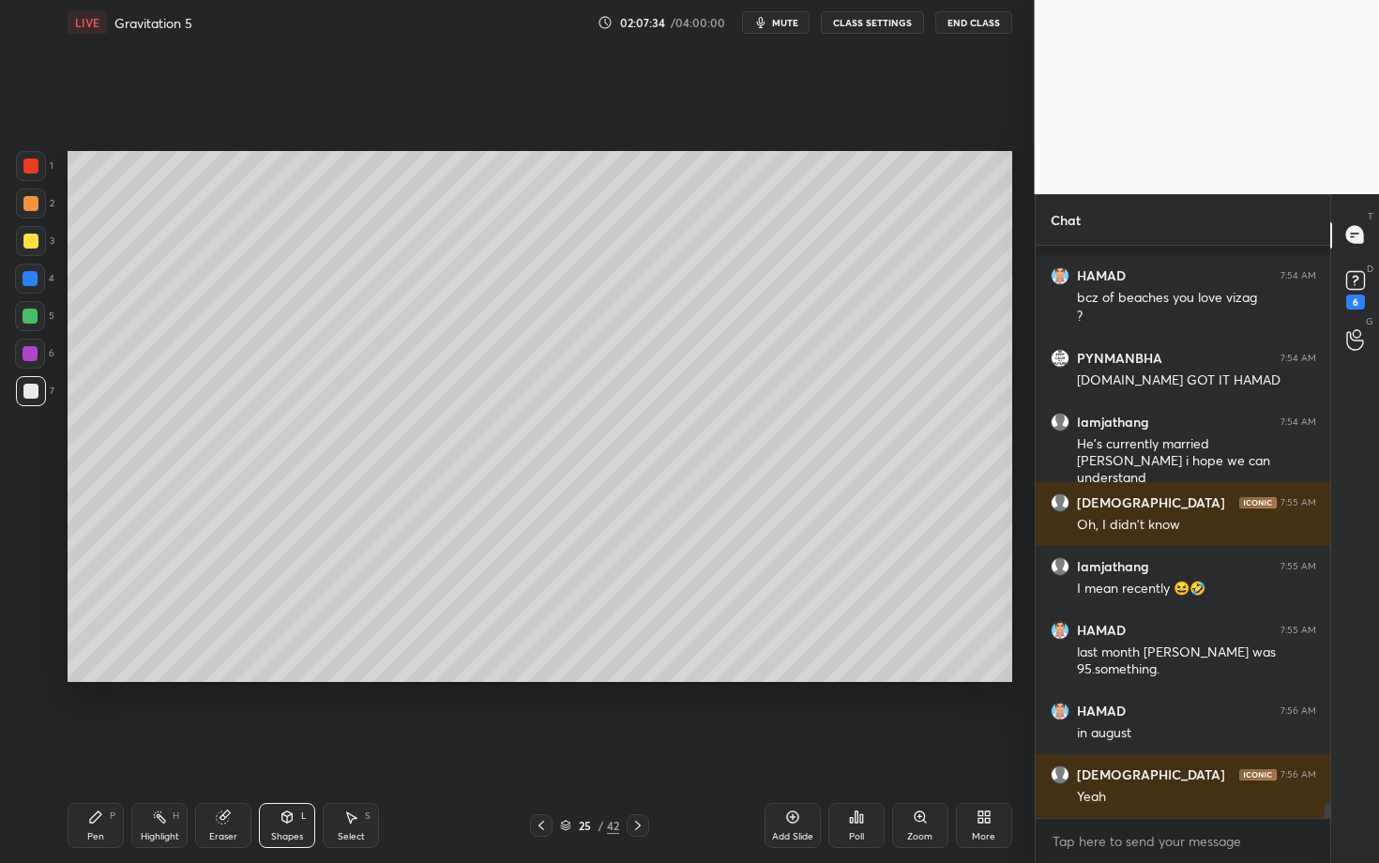
click at [113, 748] on div "Pen P" at bounding box center [96, 825] width 56 height 45
click at [190, 748] on div "LIVE Gravitation 5 02:07:38 / 04:00:00 mute CLASS SETTINGS End Class Setting up…" at bounding box center [540, 431] width 960 height 863
click at [168, 748] on div "Highlight" at bounding box center [160, 836] width 38 height 9
click at [112, 748] on div "Pen P" at bounding box center [96, 825] width 56 height 45
click at [169, 748] on div "Highlight H" at bounding box center [159, 825] width 56 height 45
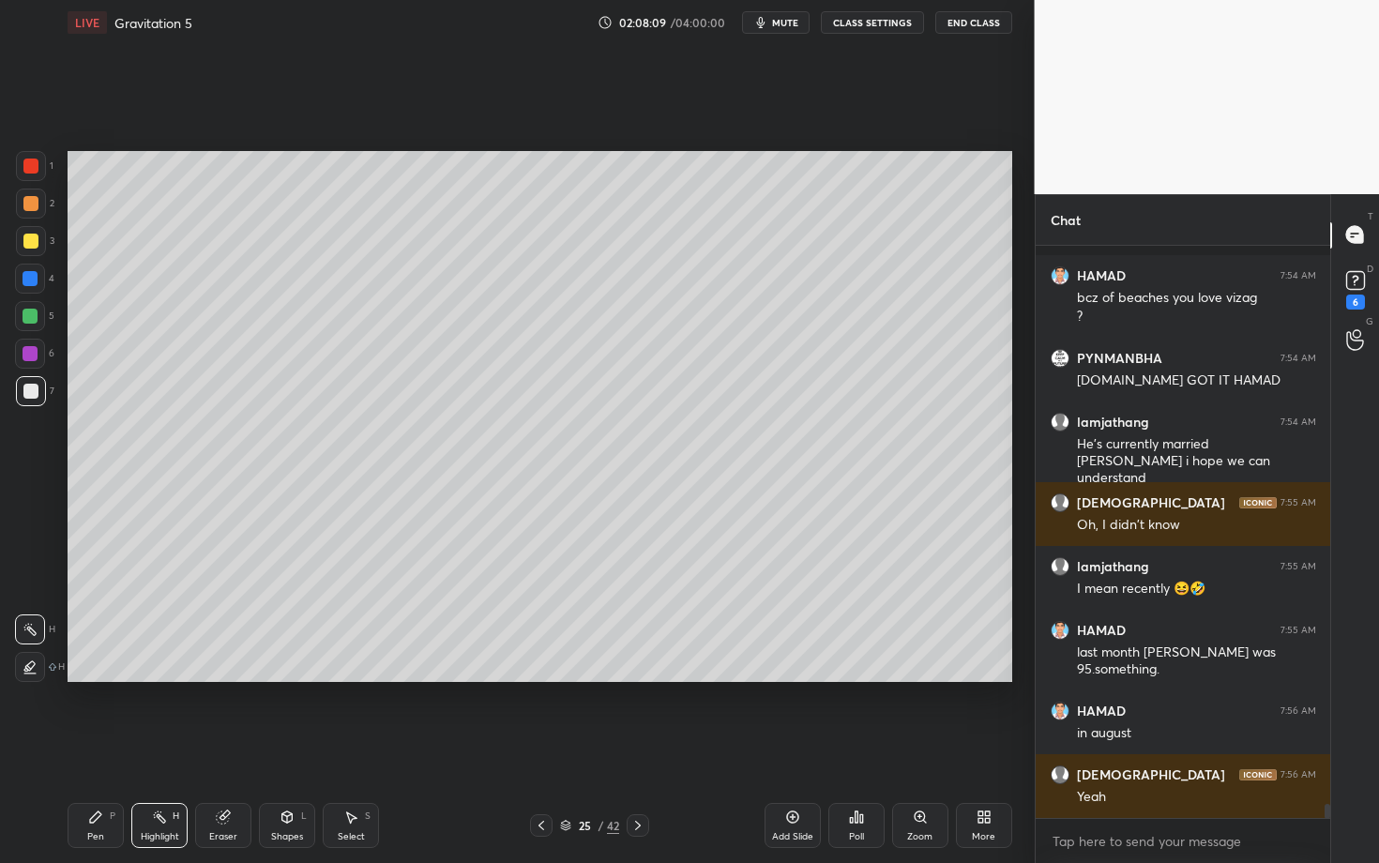
click at [98, 748] on icon at bounding box center [95, 817] width 15 height 15
click at [905, 748] on div "Setting up your live class Poll for secs No correct answer Start poll" at bounding box center [540, 416] width 960 height 743
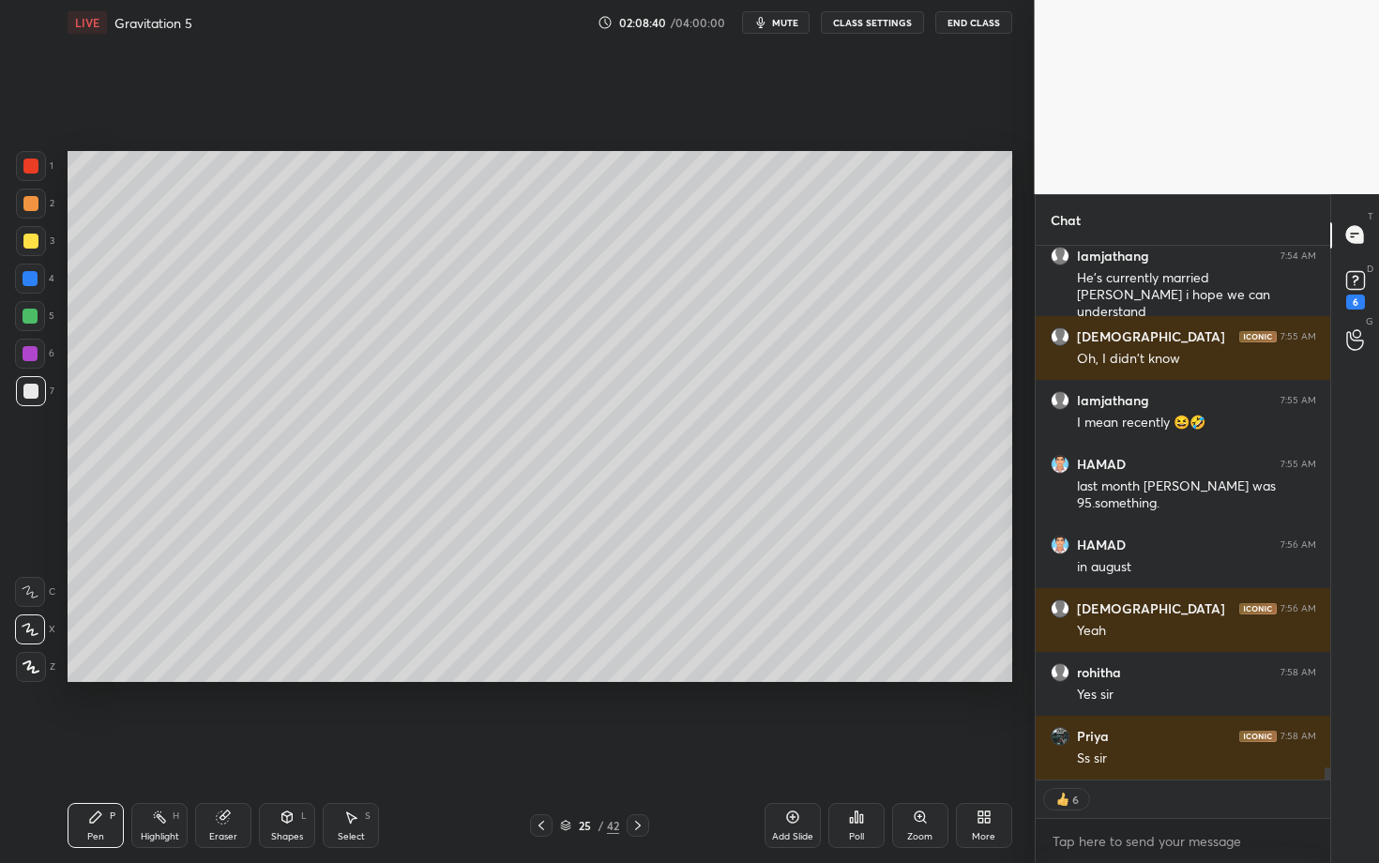
scroll to position [22929, 0]
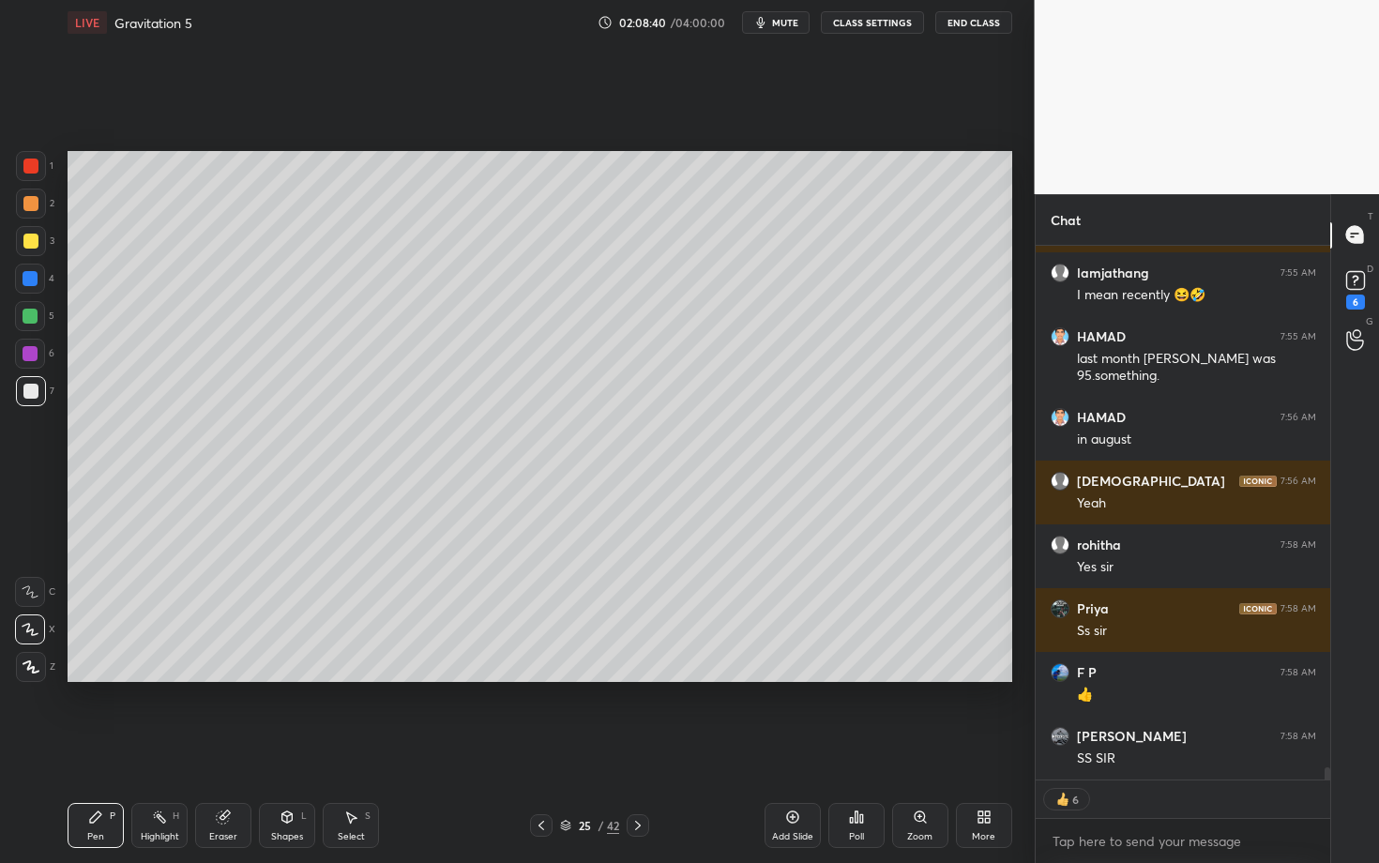
click at [642, 748] on icon at bounding box center [638, 825] width 15 height 15
click at [88, 748] on div "Pen P" at bounding box center [96, 825] width 56 height 45
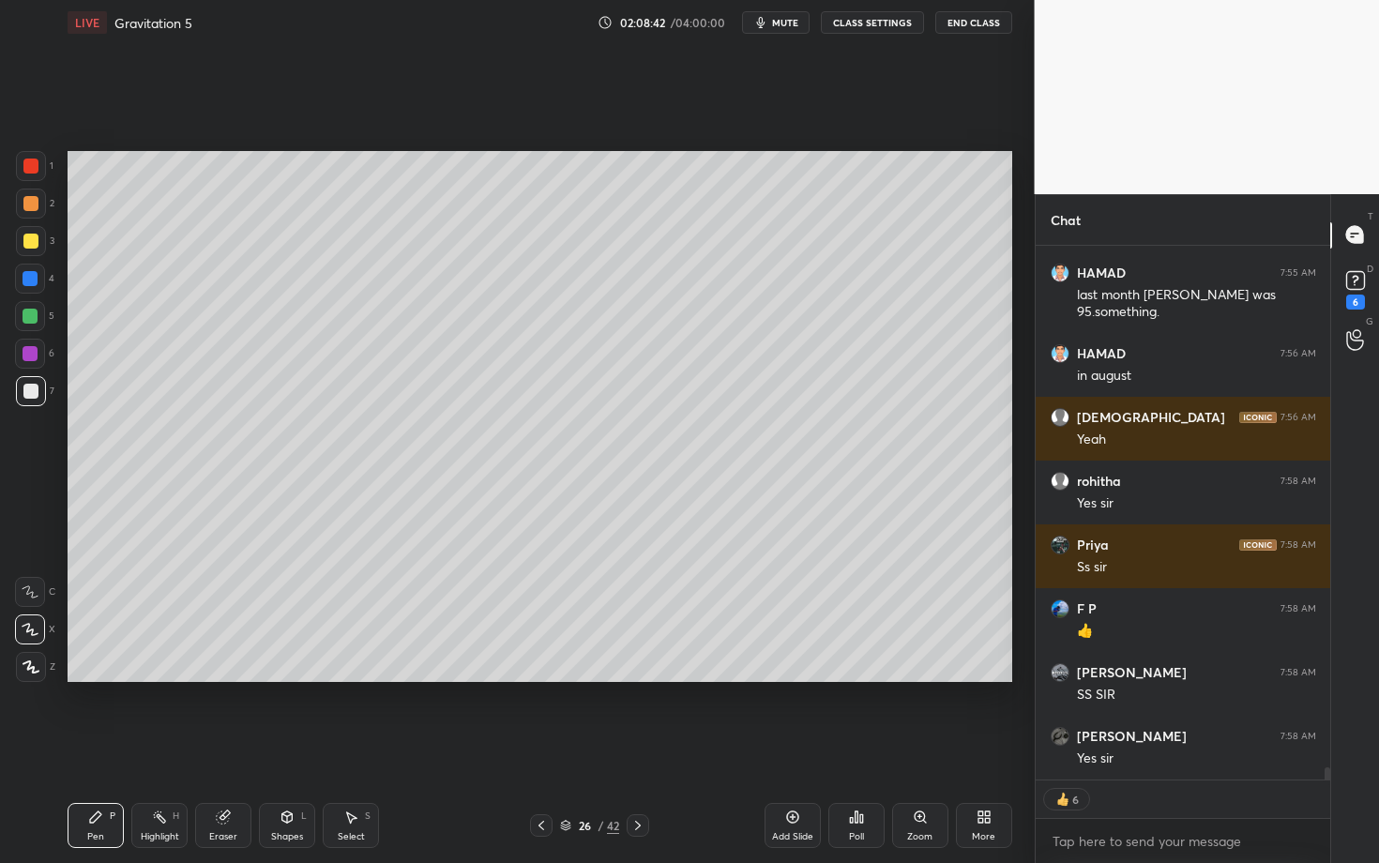
click at [291, 748] on div "Shapes L" at bounding box center [287, 825] width 56 height 45
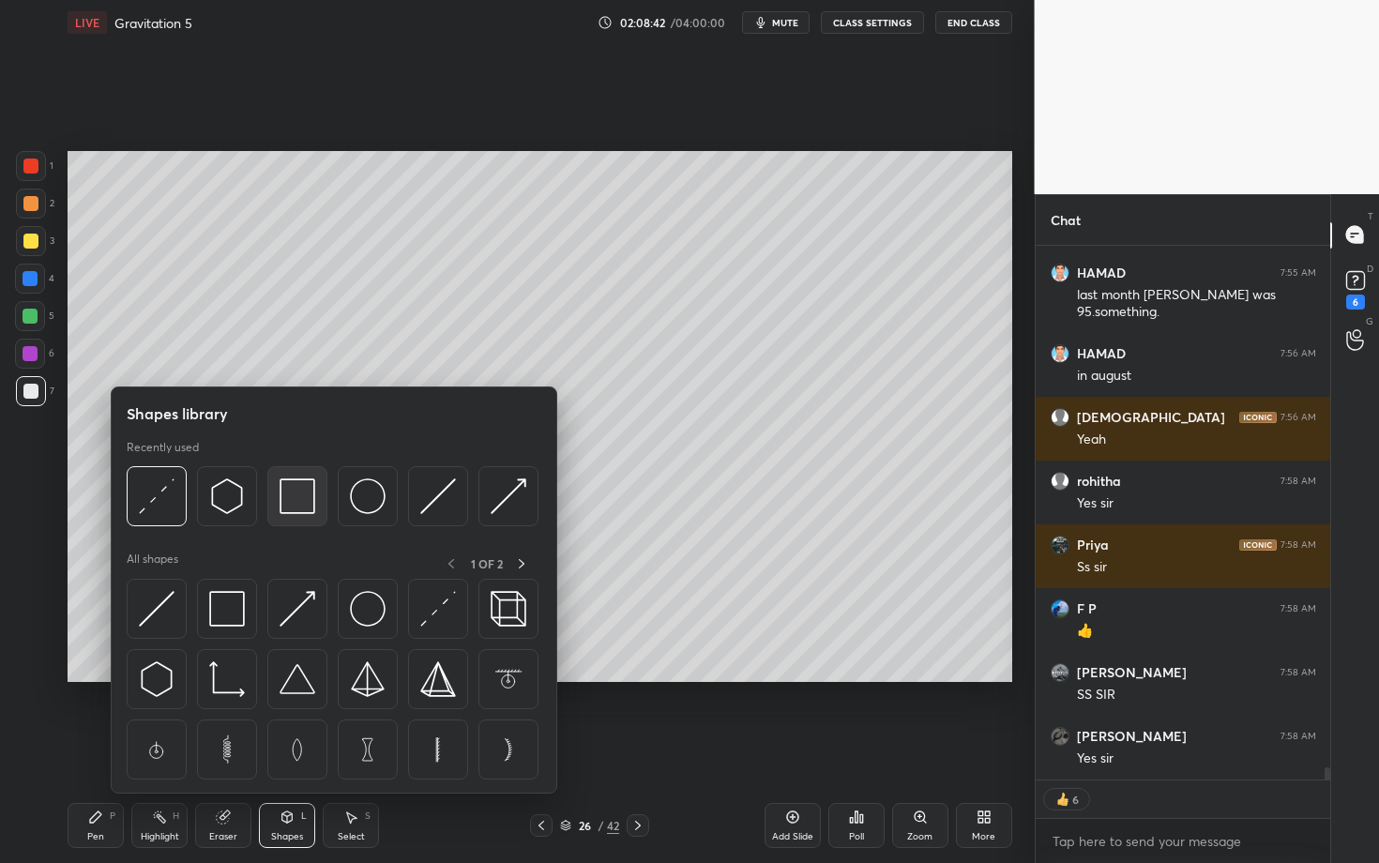
click at [291, 500] on img at bounding box center [298, 497] width 36 height 36
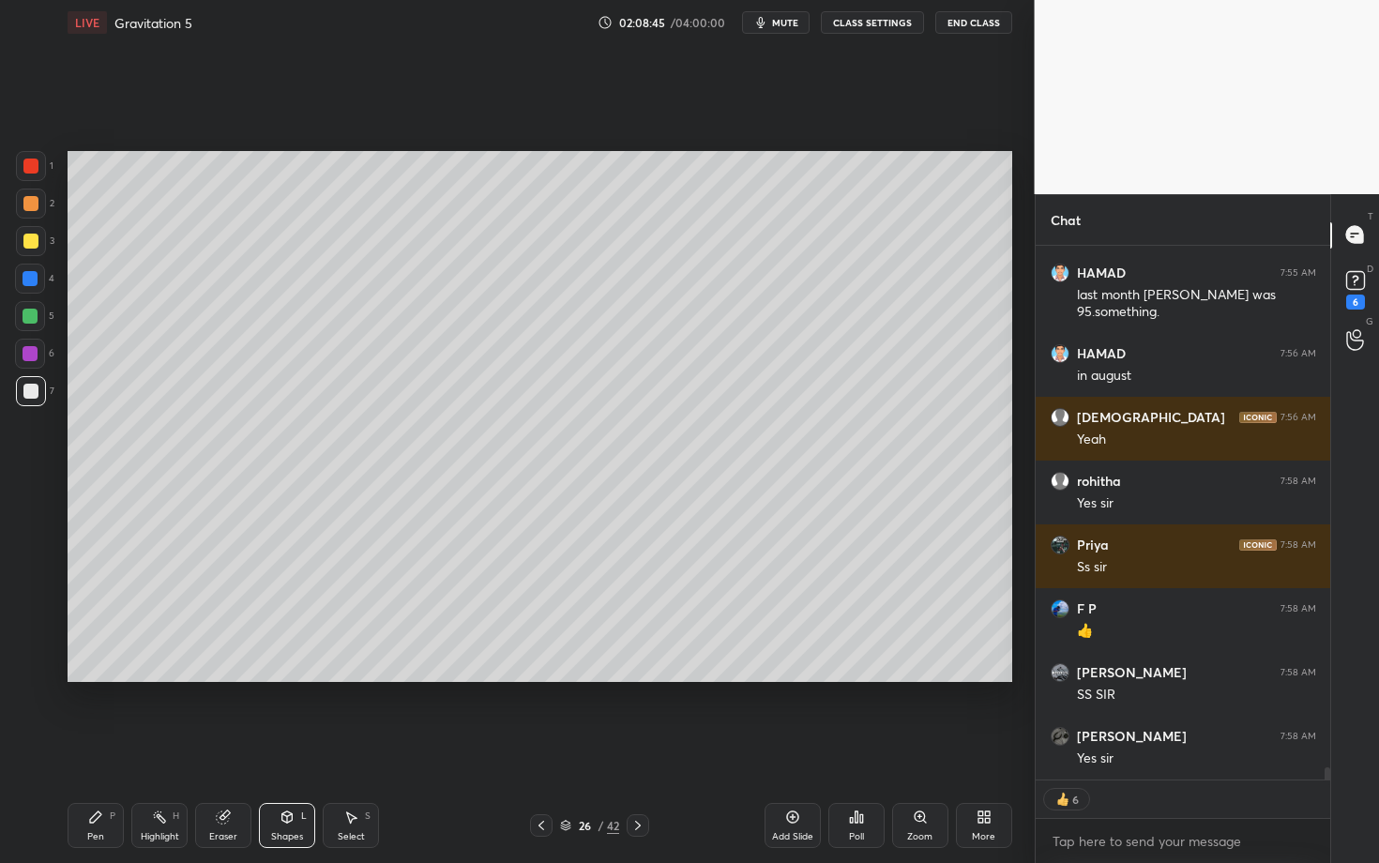
scroll to position [23057, 0]
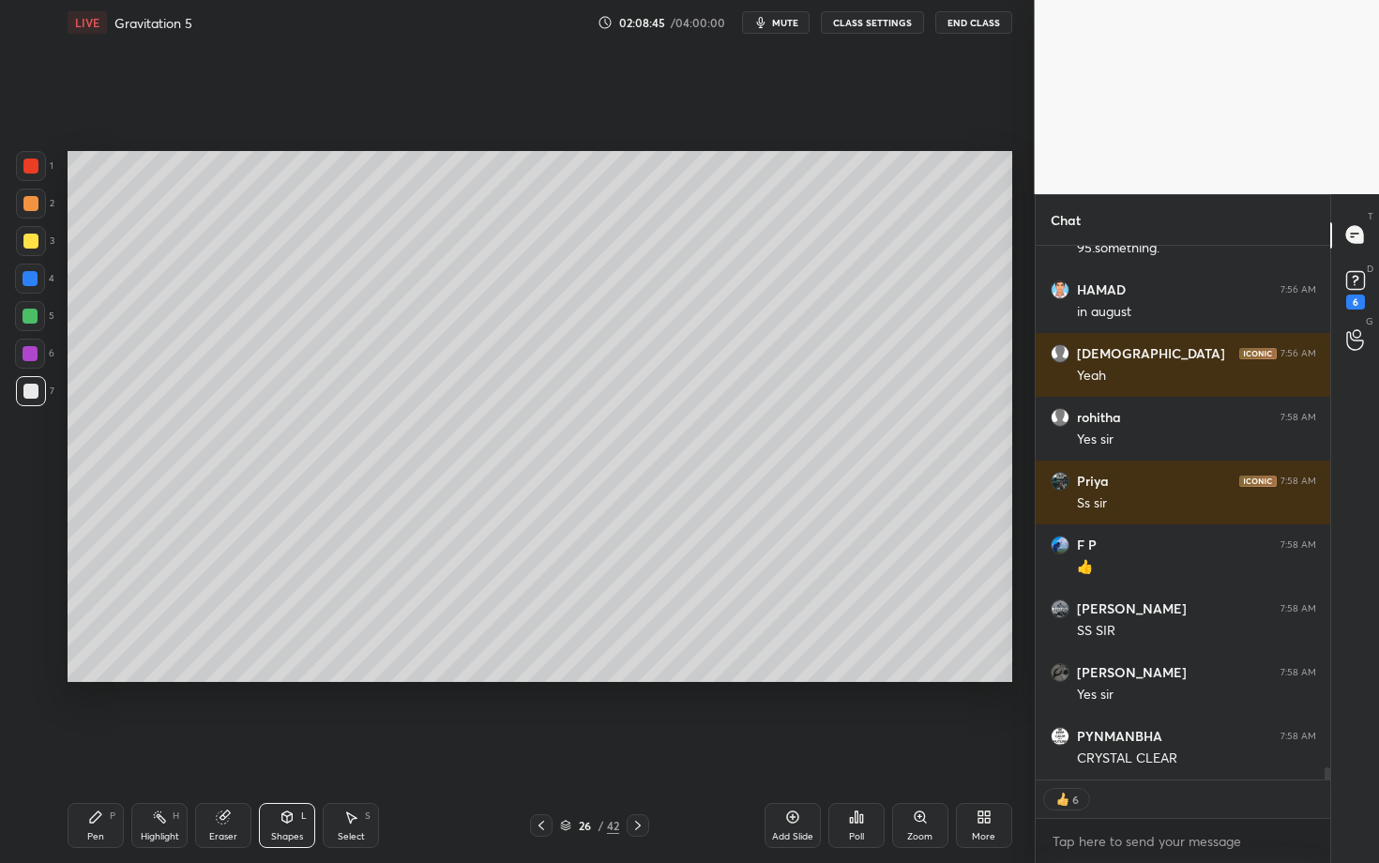
click at [30, 394] on div at bounding box center [30, 391] width 15 height 15
click at [26, 169] on div at bounding box center [30, 166] width 15 height 15
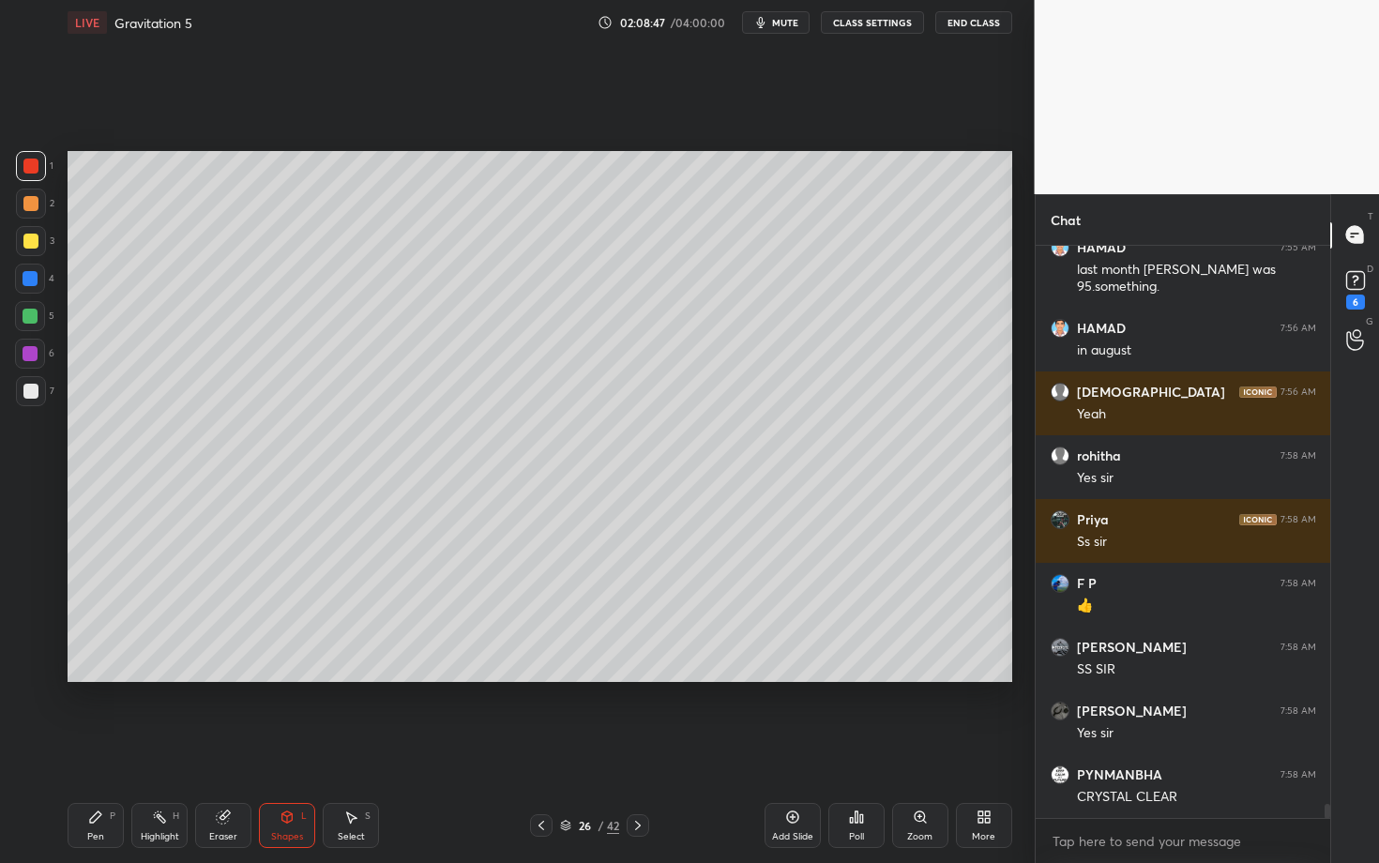
scroll to position [6, 7]
click at [80, 748] on div "Pen P" at bounding box center [96, 825] width 56 height 45
click at [101, 748] on div "Pen P" at bounding box center [96, 825] width 56 height 45
click at [34, 244] on div at bounding box center [30, 241] width 15 height 15
click at [36, 395] on div at bounding box center [31, 391] width 30 height 30
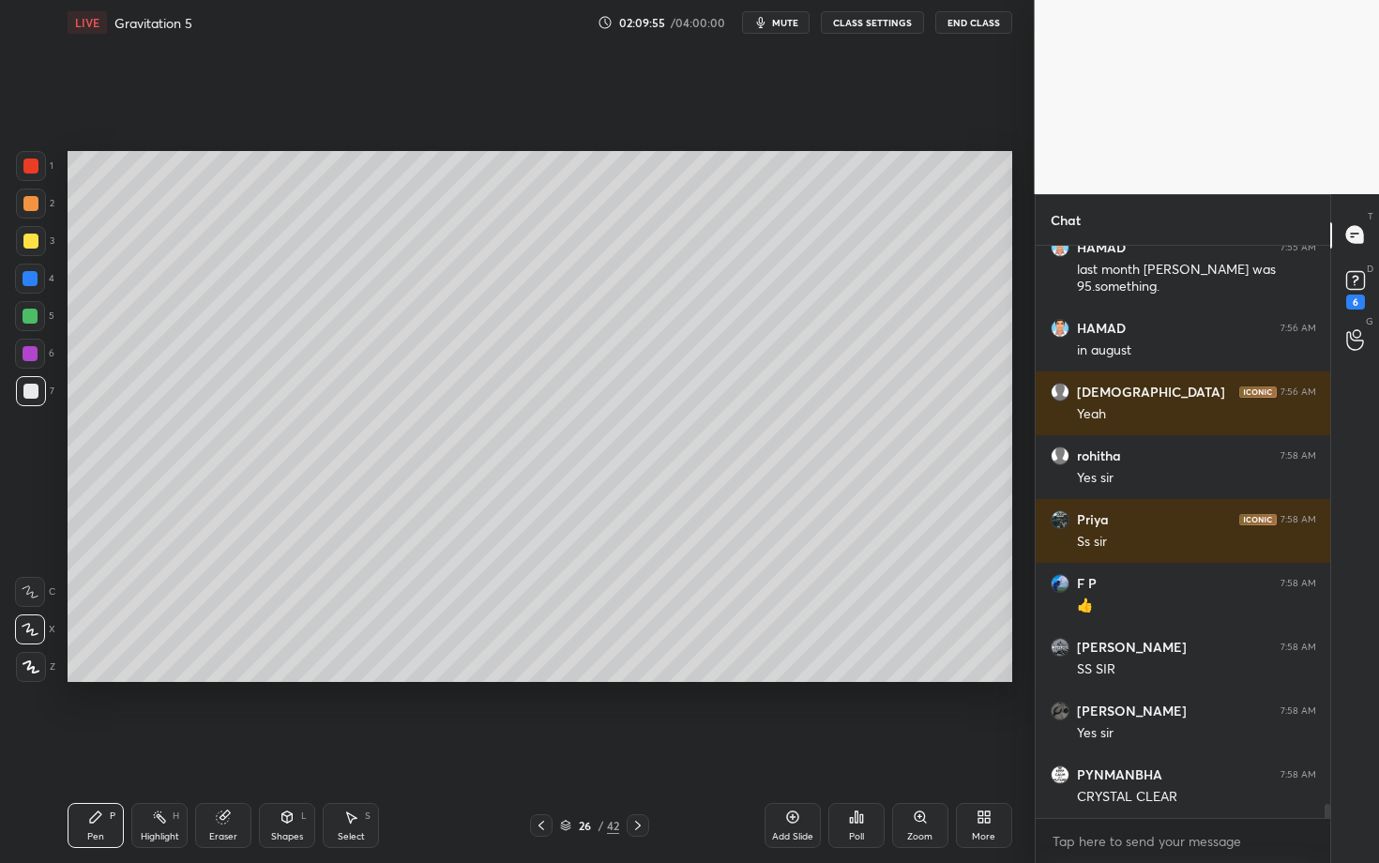
scroll to position [23082, 0]
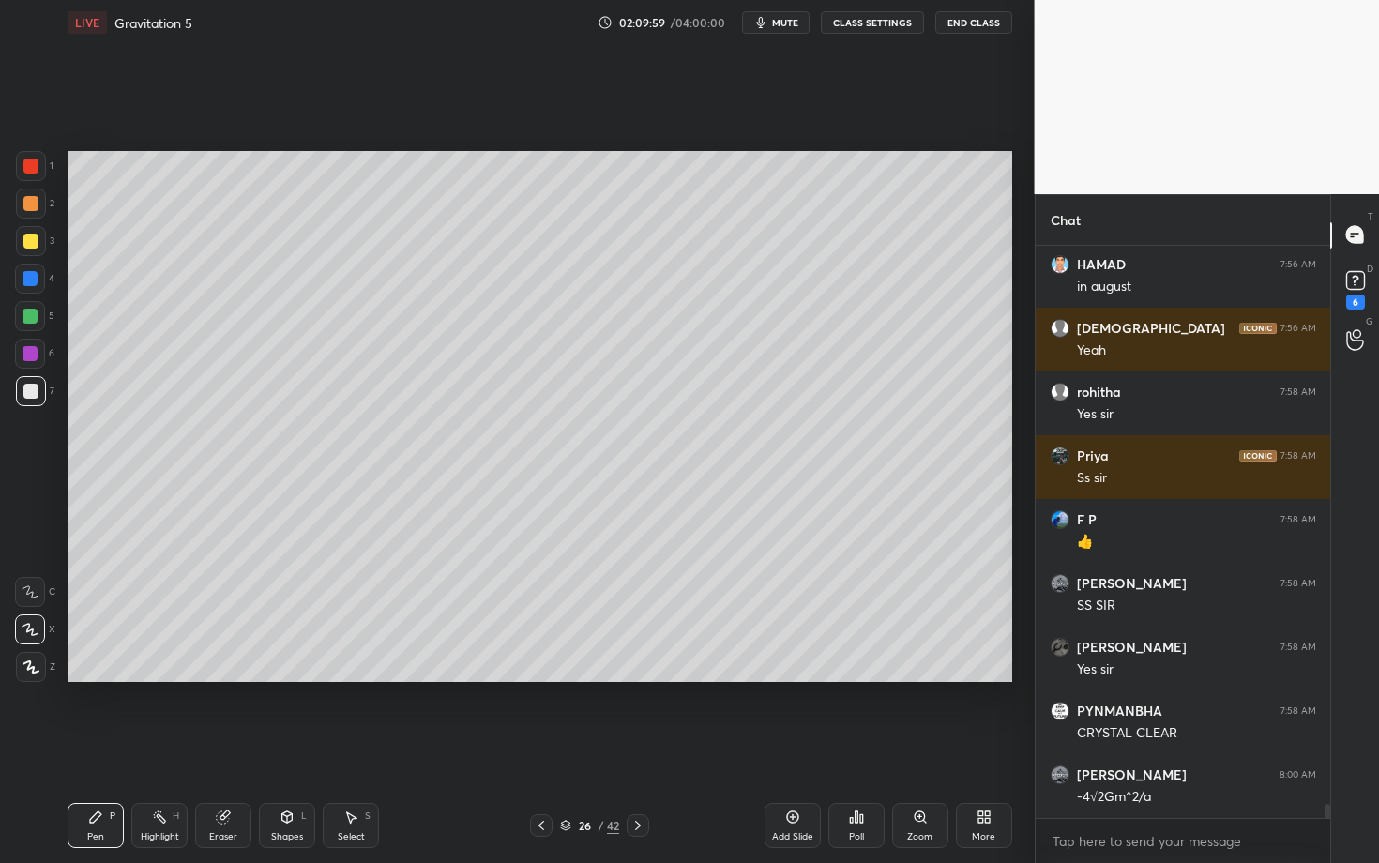
click at [153, 748] on icon at bounding box center [159, 817] width 15 height 15
click at [99, 748] on icon at bounding box center [95, 817] width 15 height 15
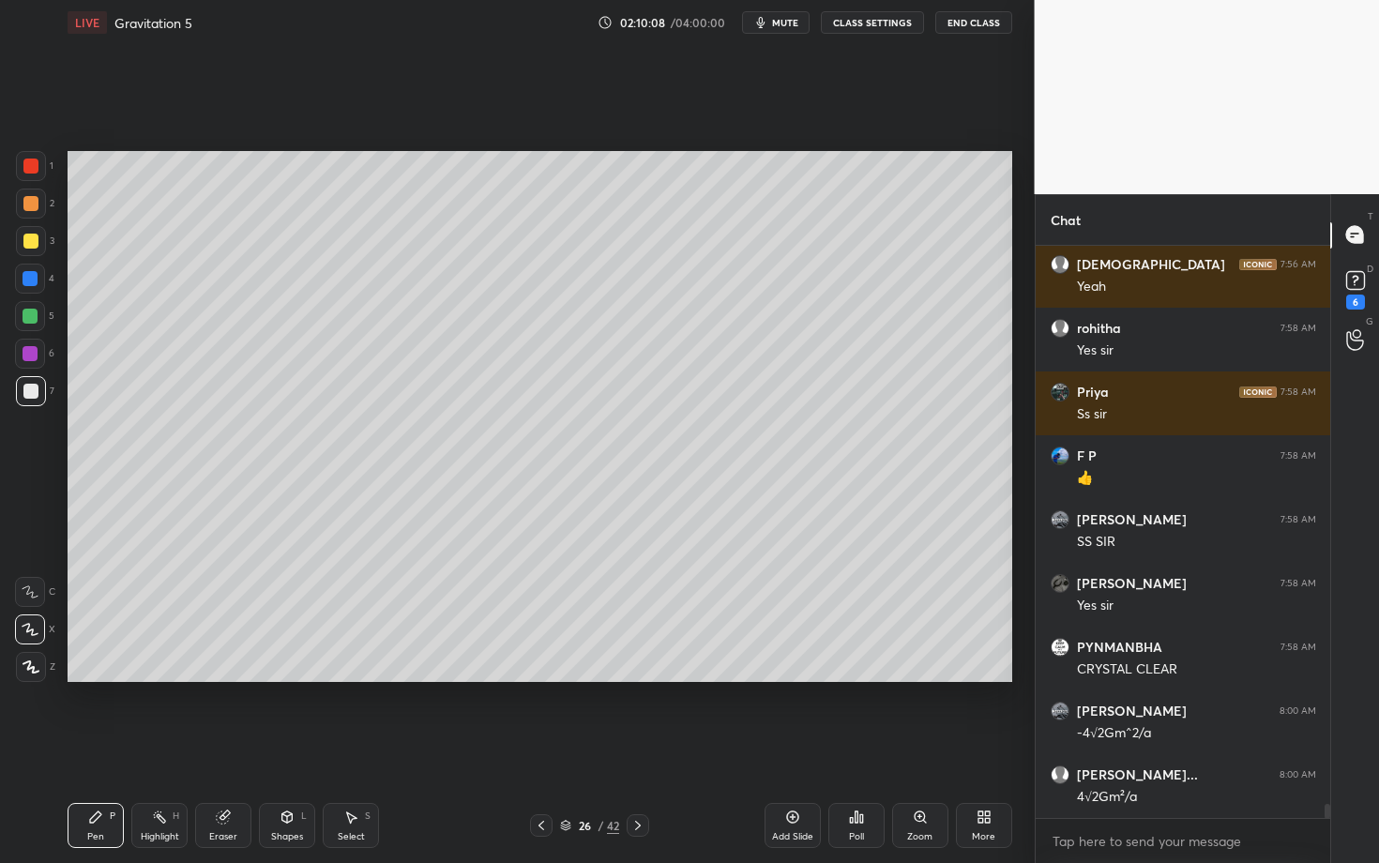
click at [866, 748] on div "Poll" at bounding box center [857, 825] width 56 height 105
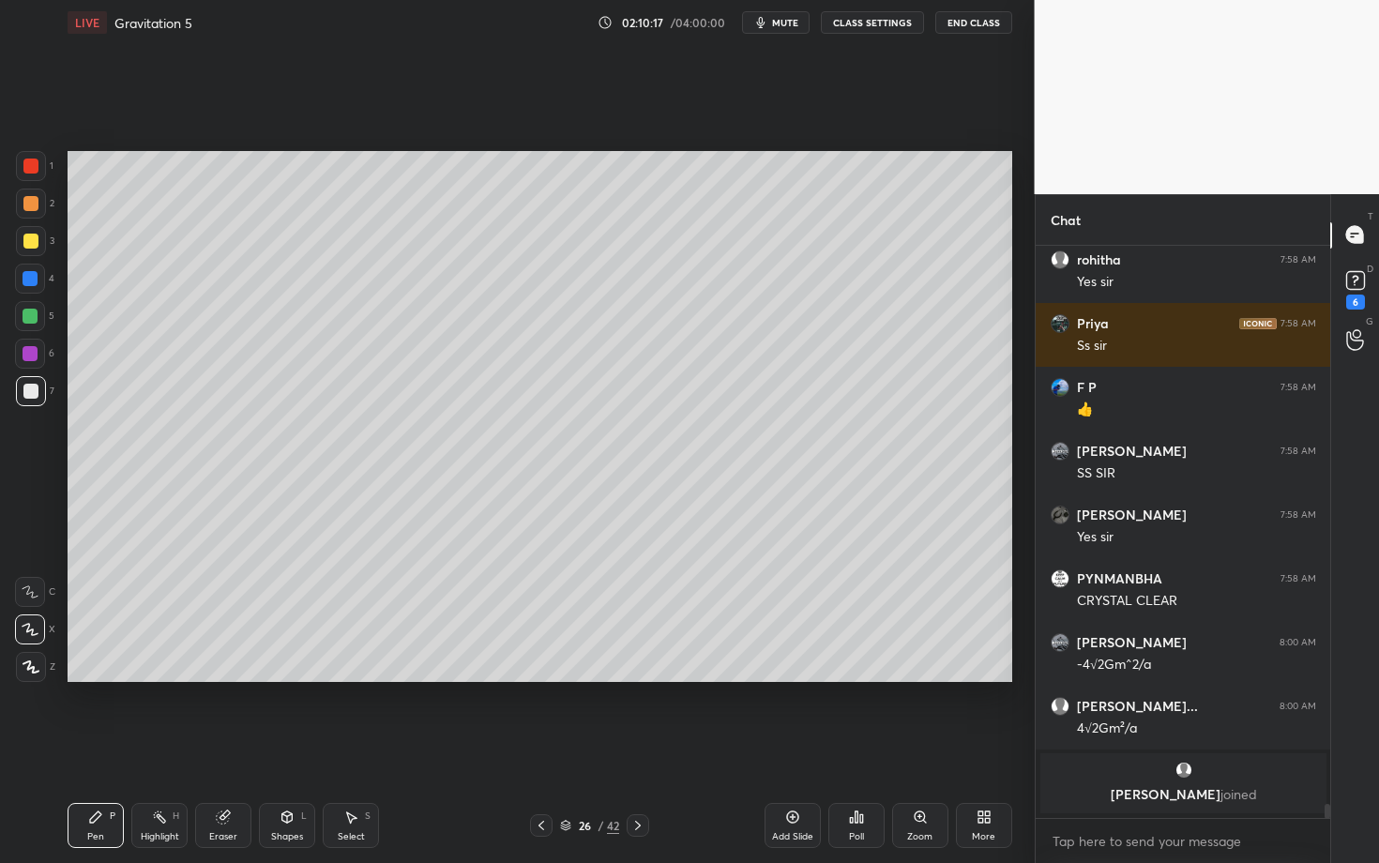
click at [353, 748] on icon at bounding box center [350, 817] width 15 height 15
drag, startPoint x: 706, startPoint y: 414, endPoint x: 808, endPoint y: 498, distance: 132.6
click at [808, 497] on div "0 ° Undo Copy Duplicate Duplicate to new slide Delete" at bounding box center [540, 416] width 945 height 531
click at [754, 408] on div "0 ° Undo Copy Duplicate Duplicate to new slide Delete" at bounding box center [540, 416] width 945 height 531
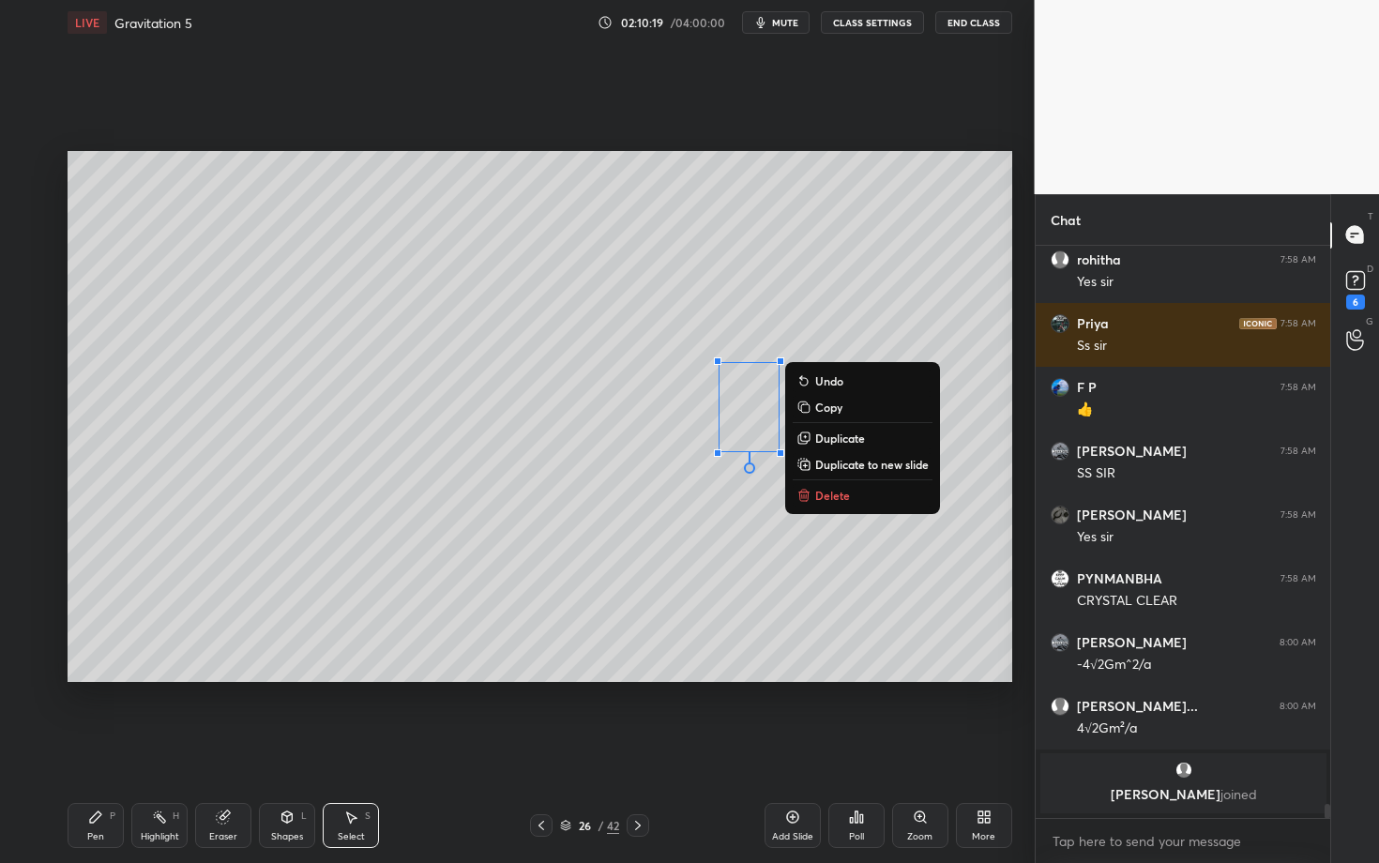
click at [99, 748] on icon at bounding box center [95, 817] width 11 height 11
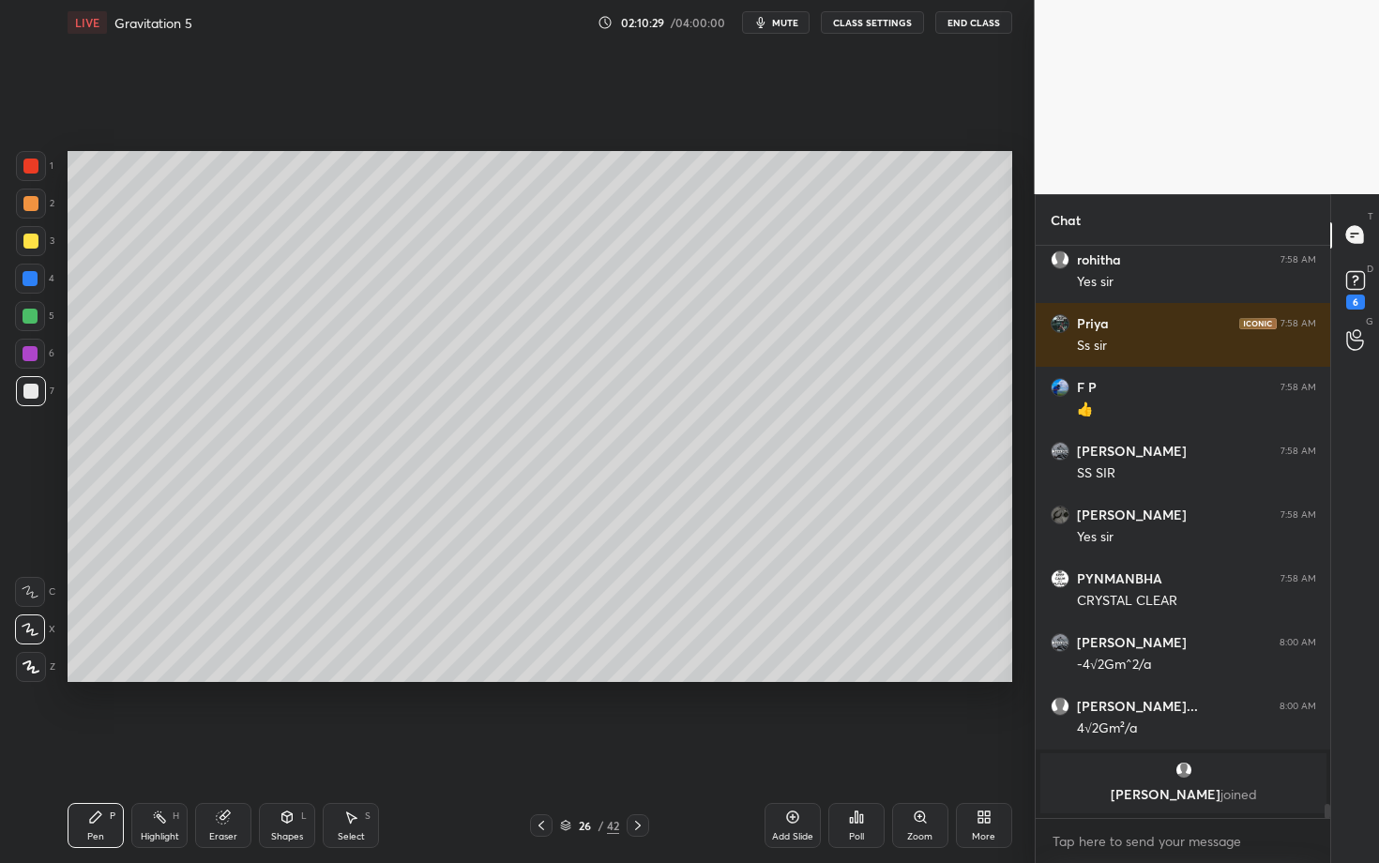
click at [156, 748] on div "Highlight H" at bounding box center [159, 825] width 56 height 45
click at [101, 748] on icon at bounding box center [95, 817] width 15 height 15
click at [603, 684] on div "Setting up your live class Poll for secs No correct answer Start poll" at bounding box center [540, 416] width 960 height 743
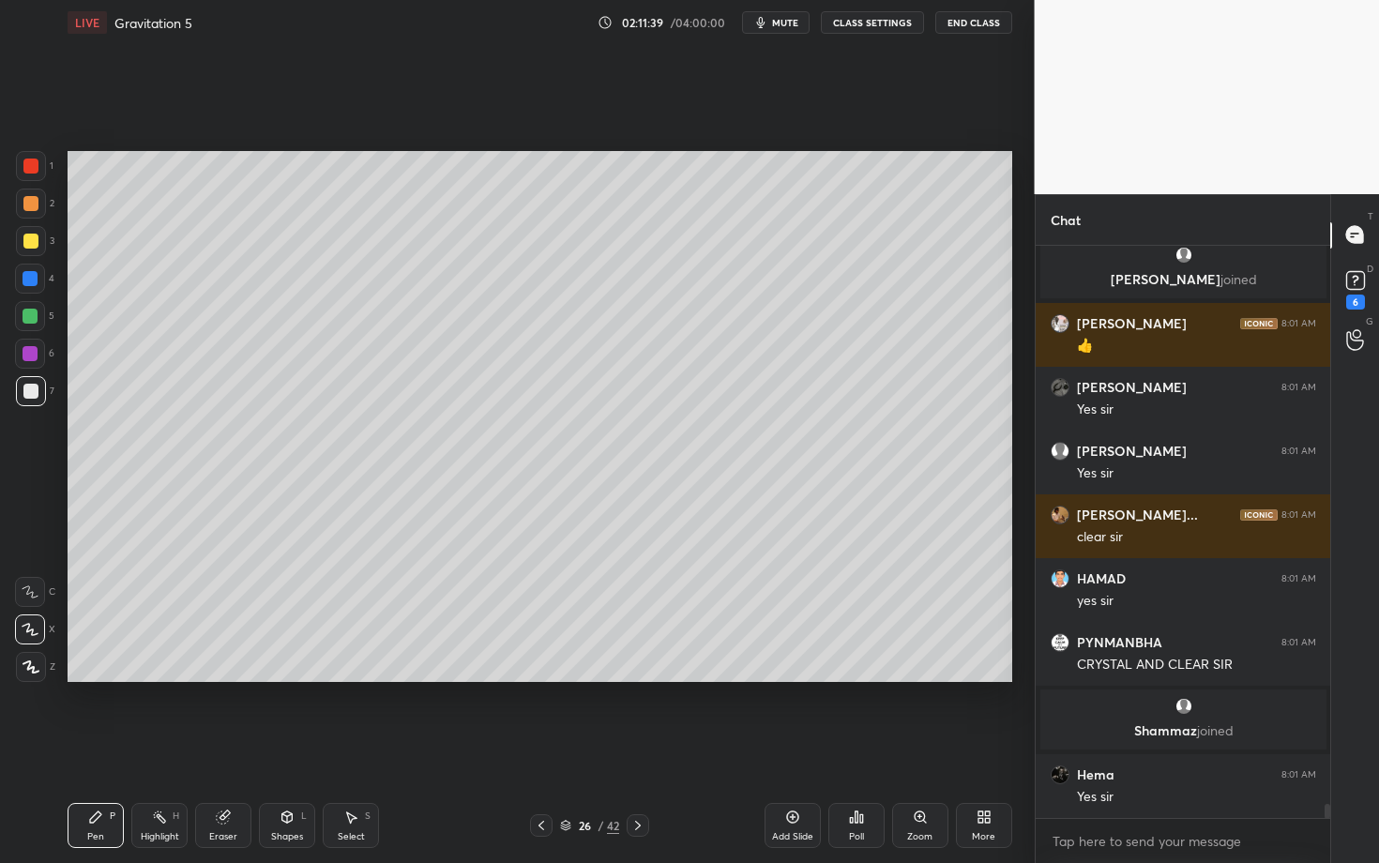
scroll to position [23001, 0]
click at [632, 748] on div at bounding box center [638, 825] width 23 height 23
click at [30, 238] on div at bounding box center [30, 241] width 15 height 15
click at [33, 210] on div at bounding box center [31, 204] width 30 height 30
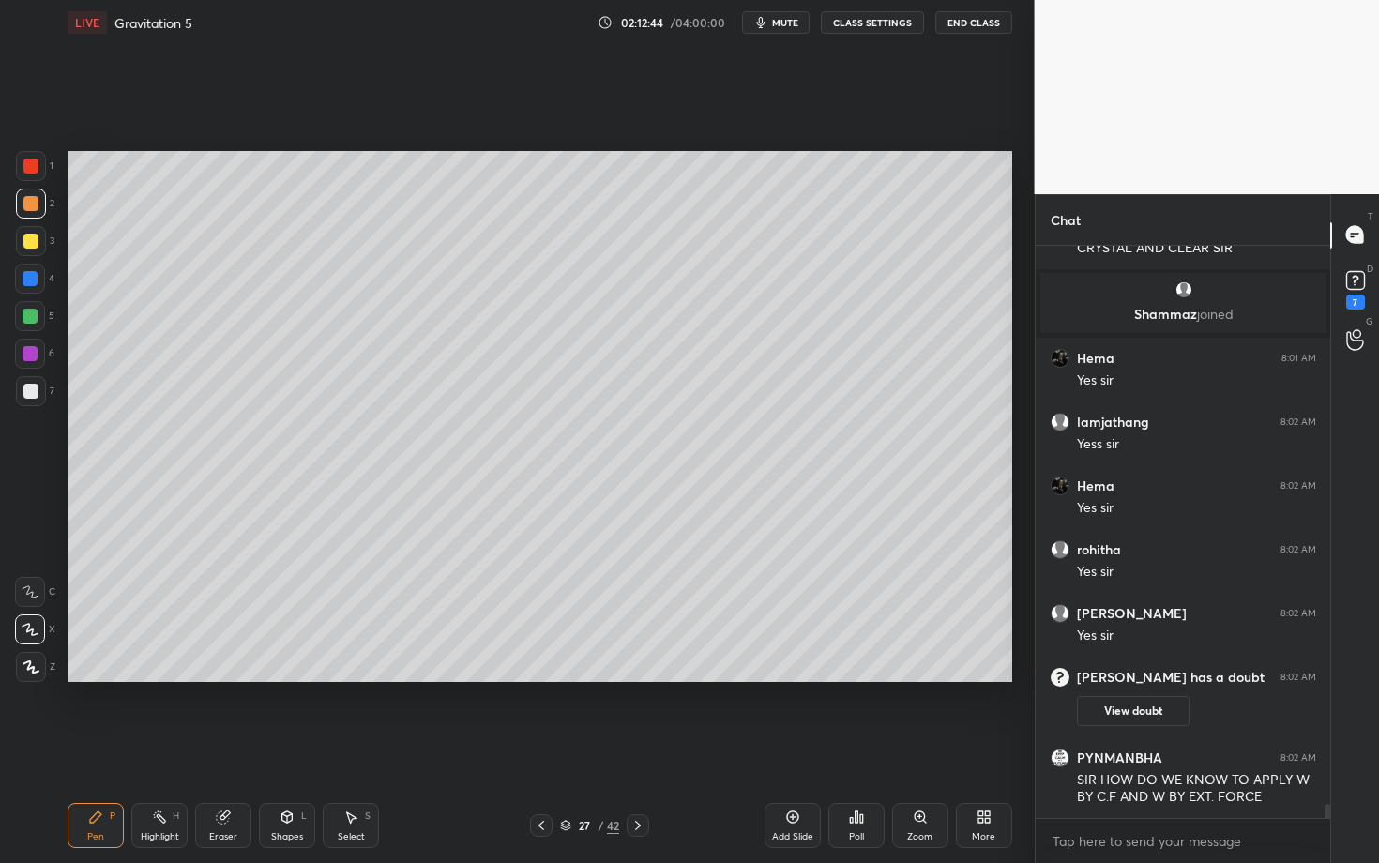
scroll to position [23283, 0]
click at [537, 748] on icon at bounding box center [541, 825] width 15 height 15
click at [151, 748] on div "Highlight" at bounding box center [160, 836] width 38 height 9
click at [531, 748] on div at bounding box center [541, 825] width 23 height 23
click at [637, 748] on icon at bounding box center [638, 825] width 15 height 15
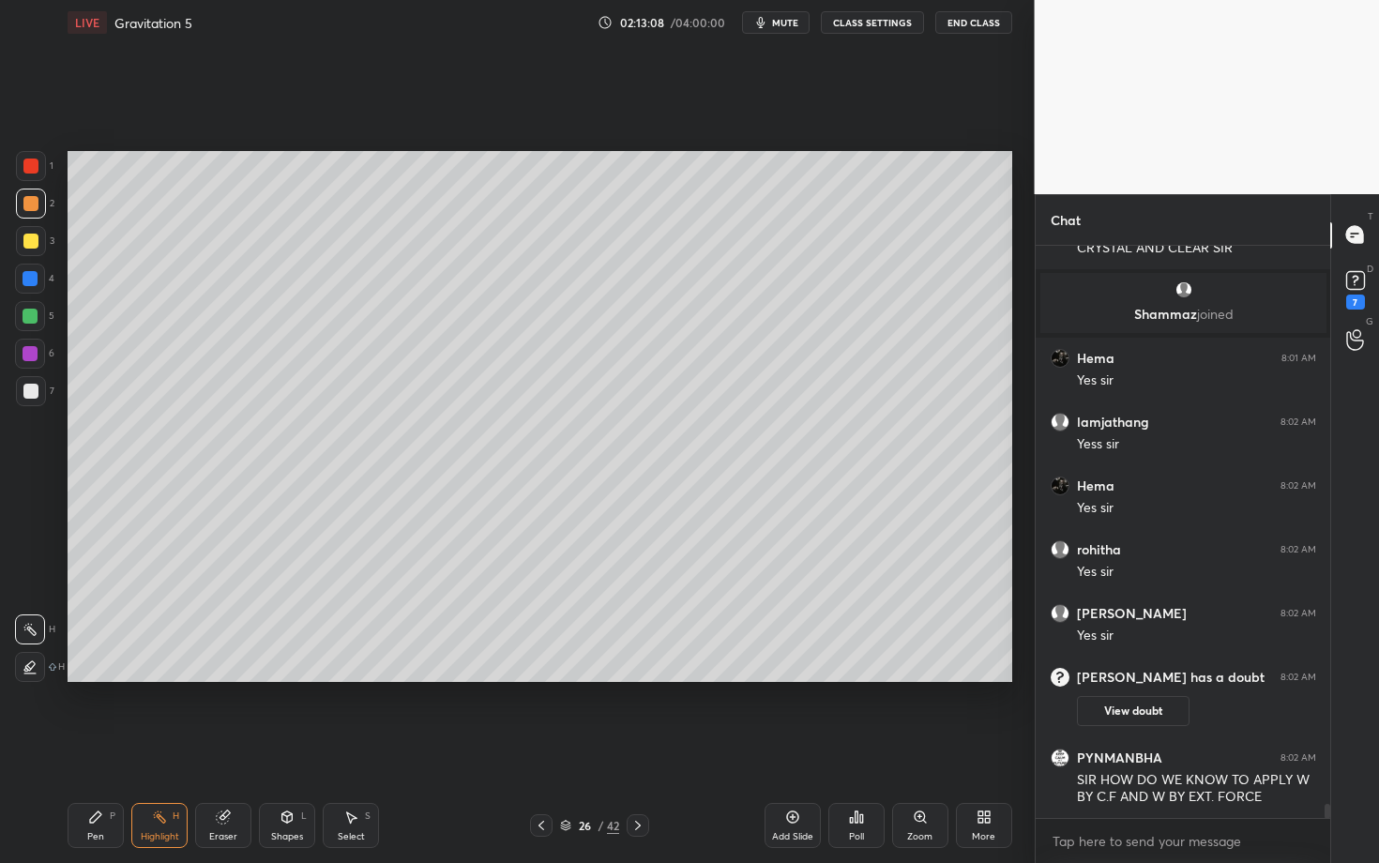
click at [636, 748] on icon at bounding box center [638, 825] width 15 height 15
click at [639, 748] on icon at bounding box center [638, 825] width 15 height 15
click at [74, 748] on div "Pen P" at bounding box center [96, 825] width 56 height 45
click at [29, 160] on div at bounding box center [30, 166] width 15 height 15
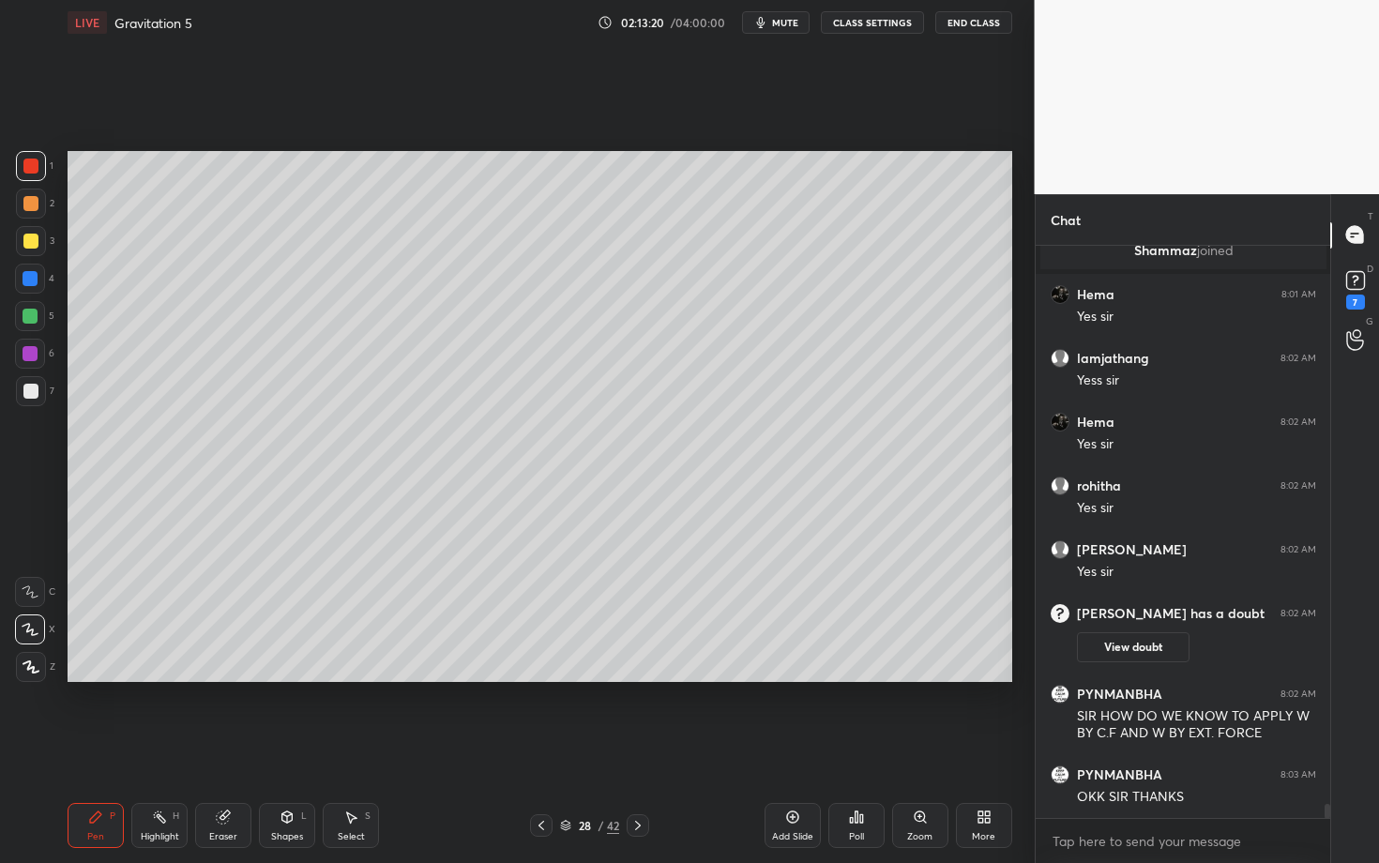
scroll to position [23411, 0]
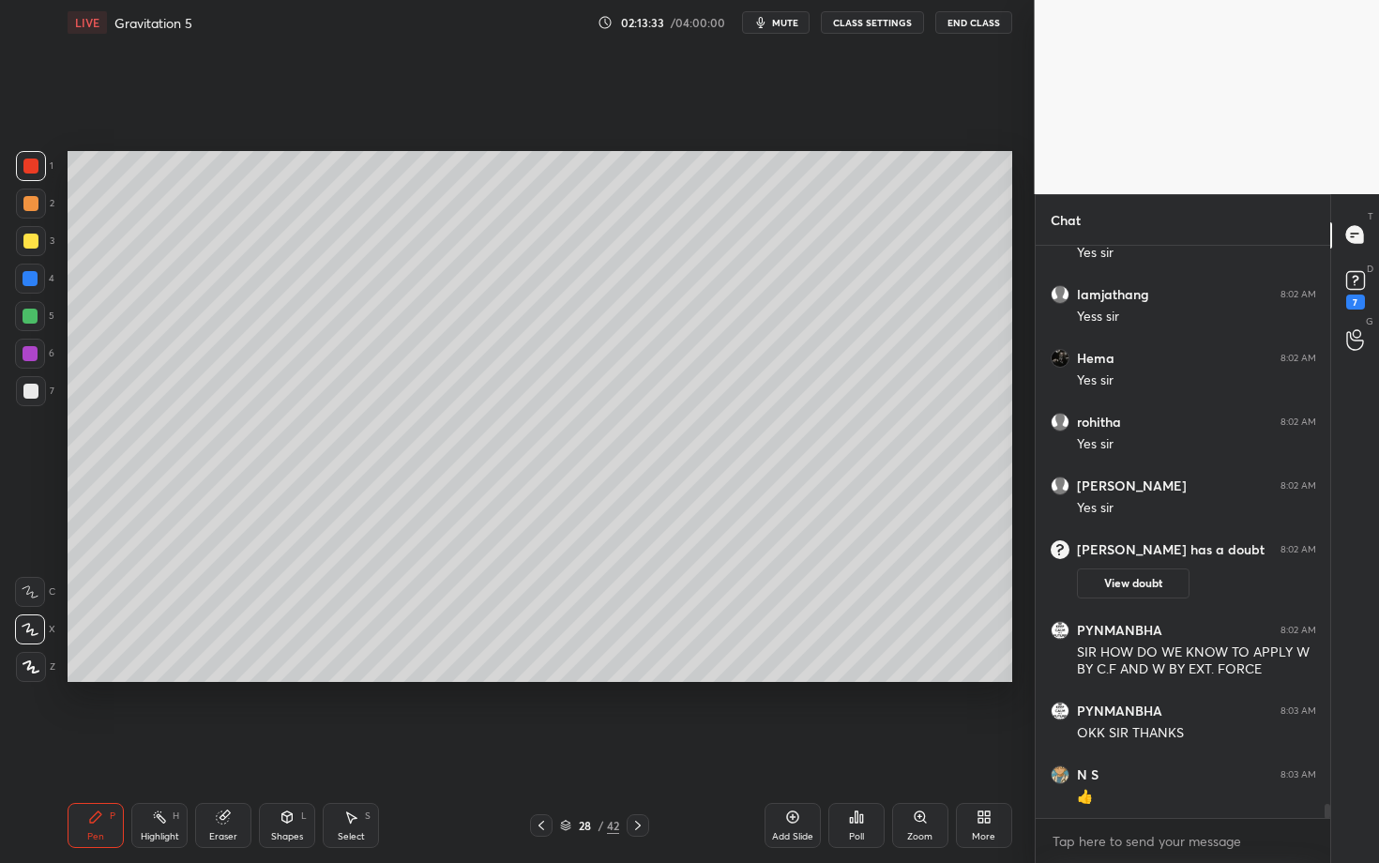
click at [281, 748] on div "Shapes L" at bounding box center [287, 825] width 56 height 45
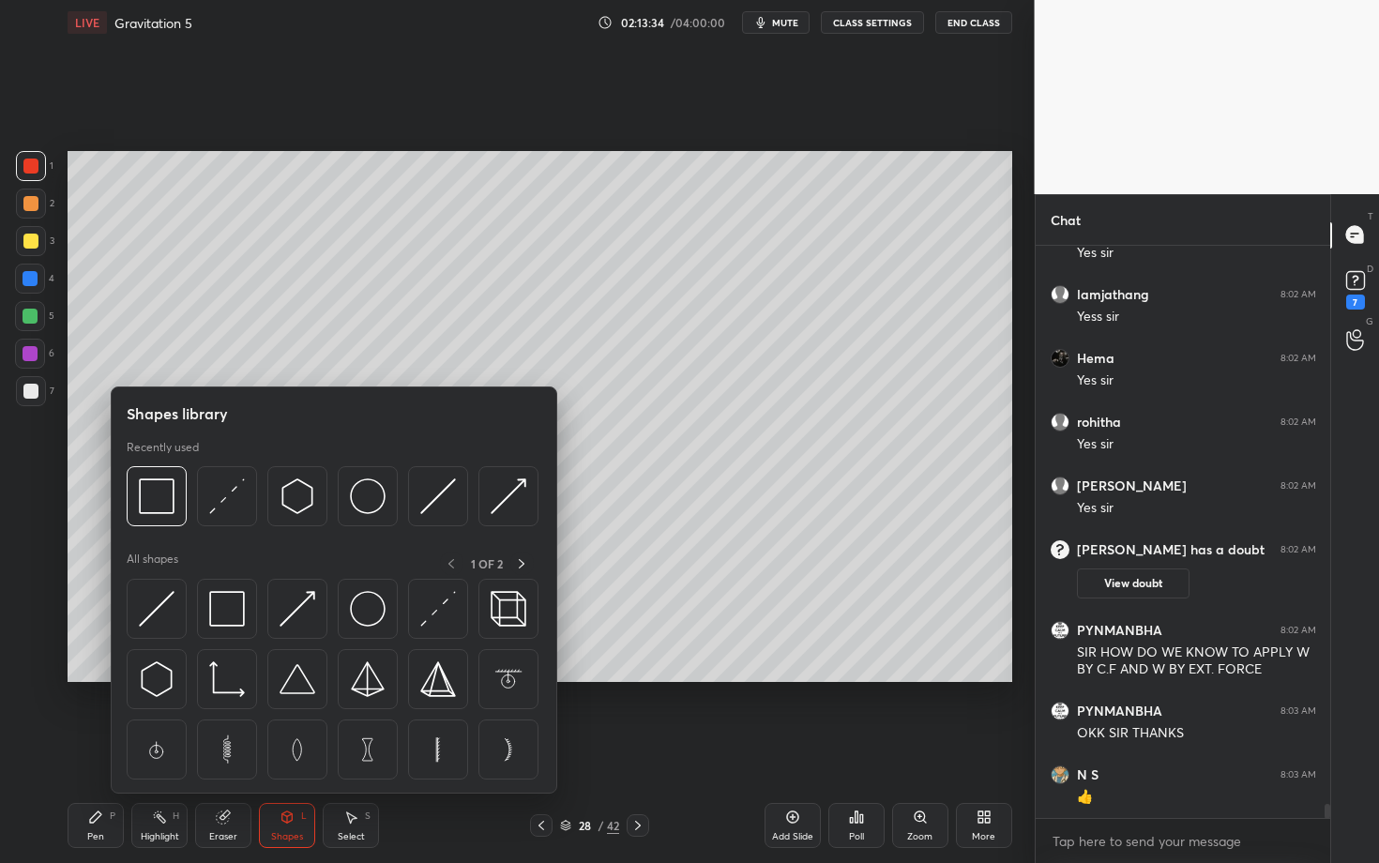
click at [291, 748] on icon at bounding box center [287, 817] width 15 height 15
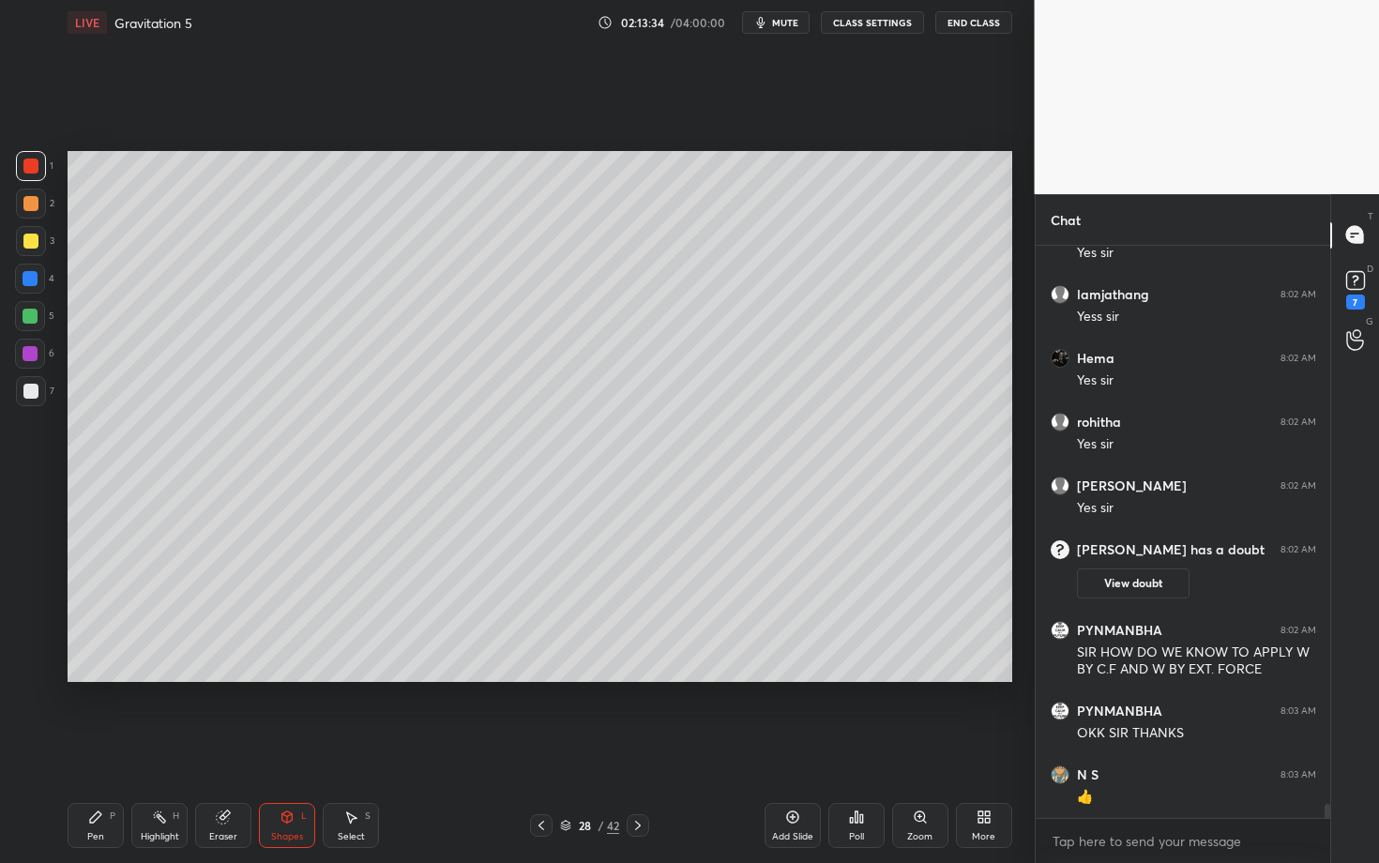
click at [284, 748] on div "Shapes" at bounding box center [287, 836] width 32 height 9
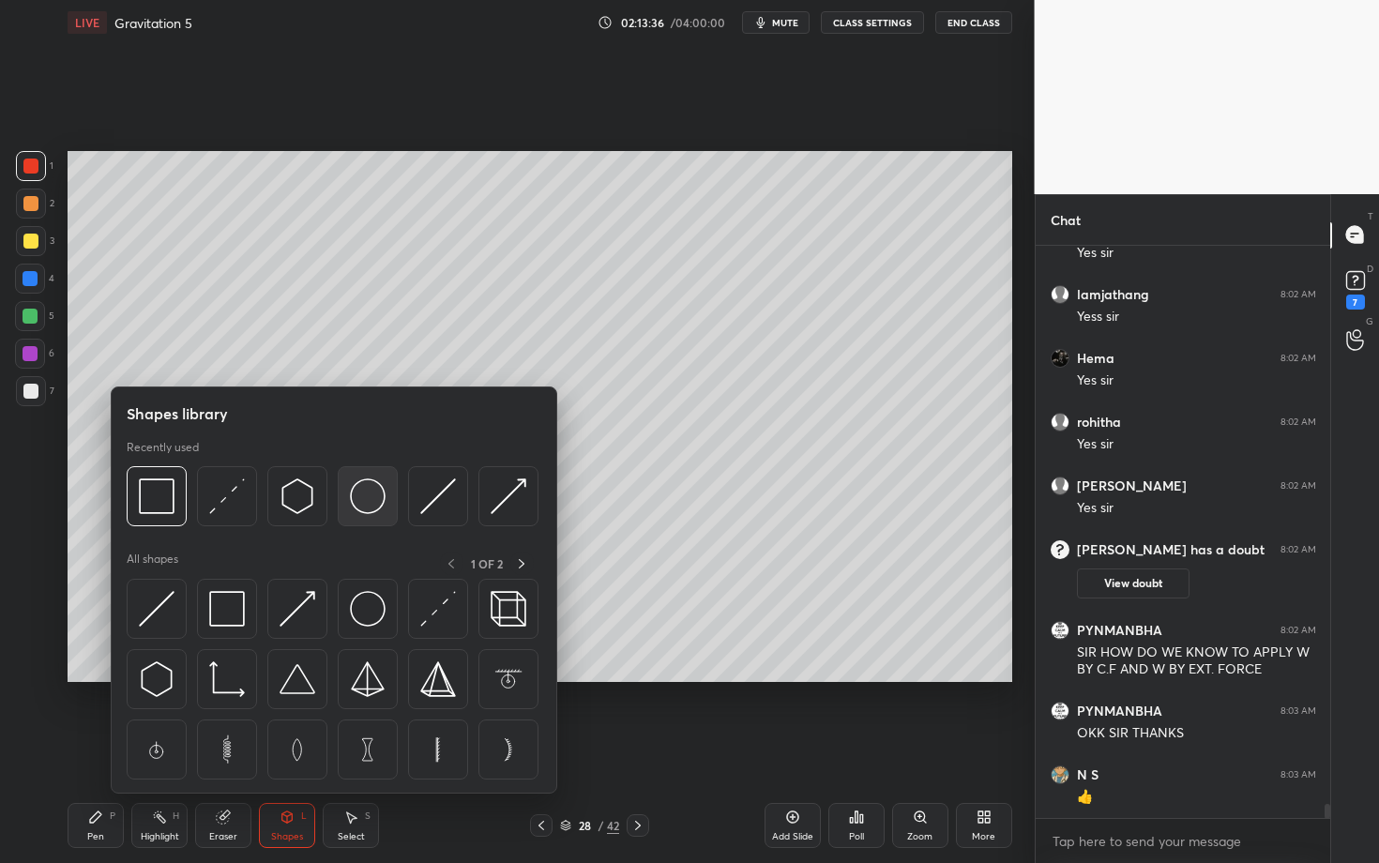
click at [368, 492] on img at bounding box center [368, 497] width 36 height 36
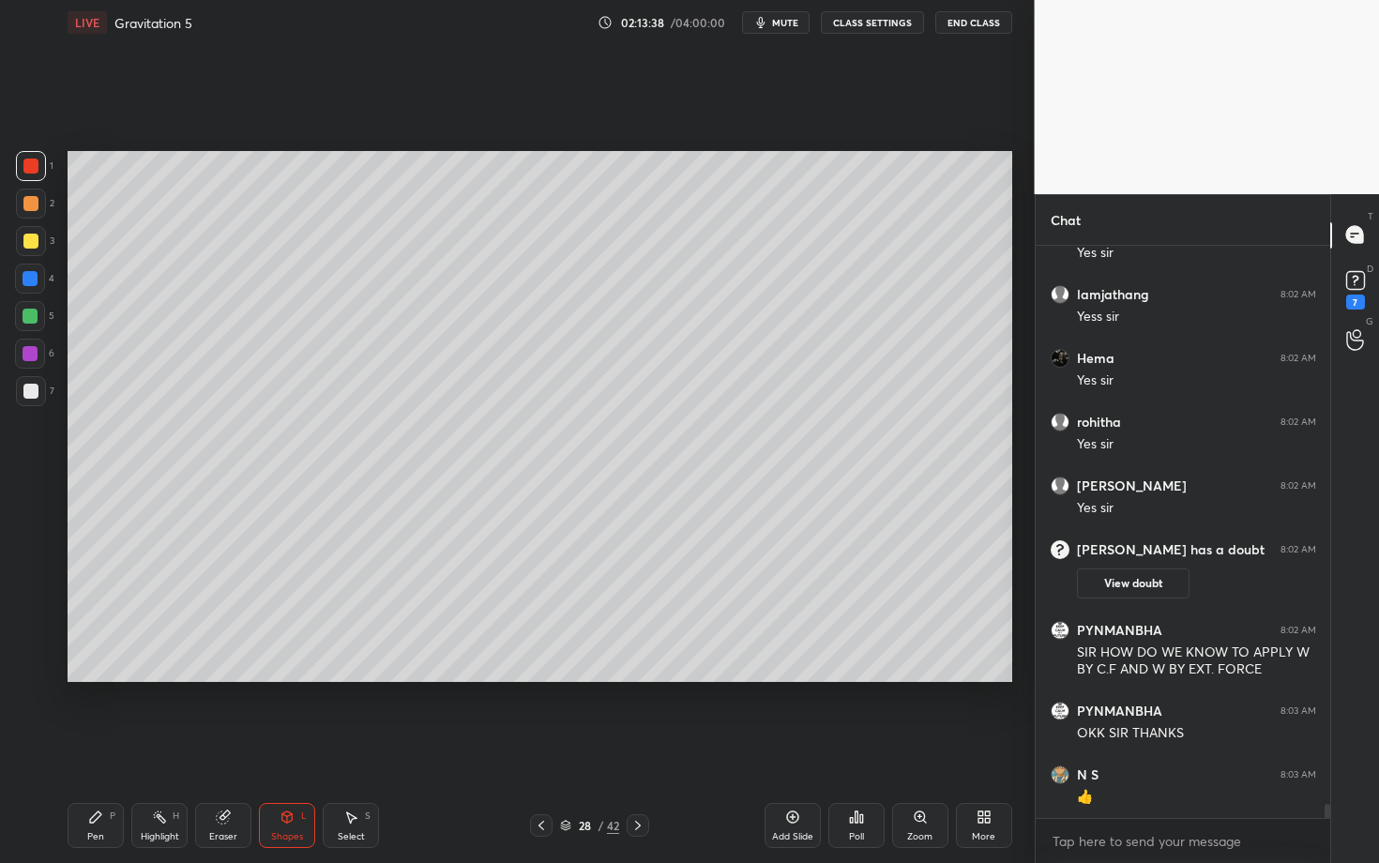
click at [98, 748] on div "Pen P" at bounding box center [96, 825] width 56 height 45
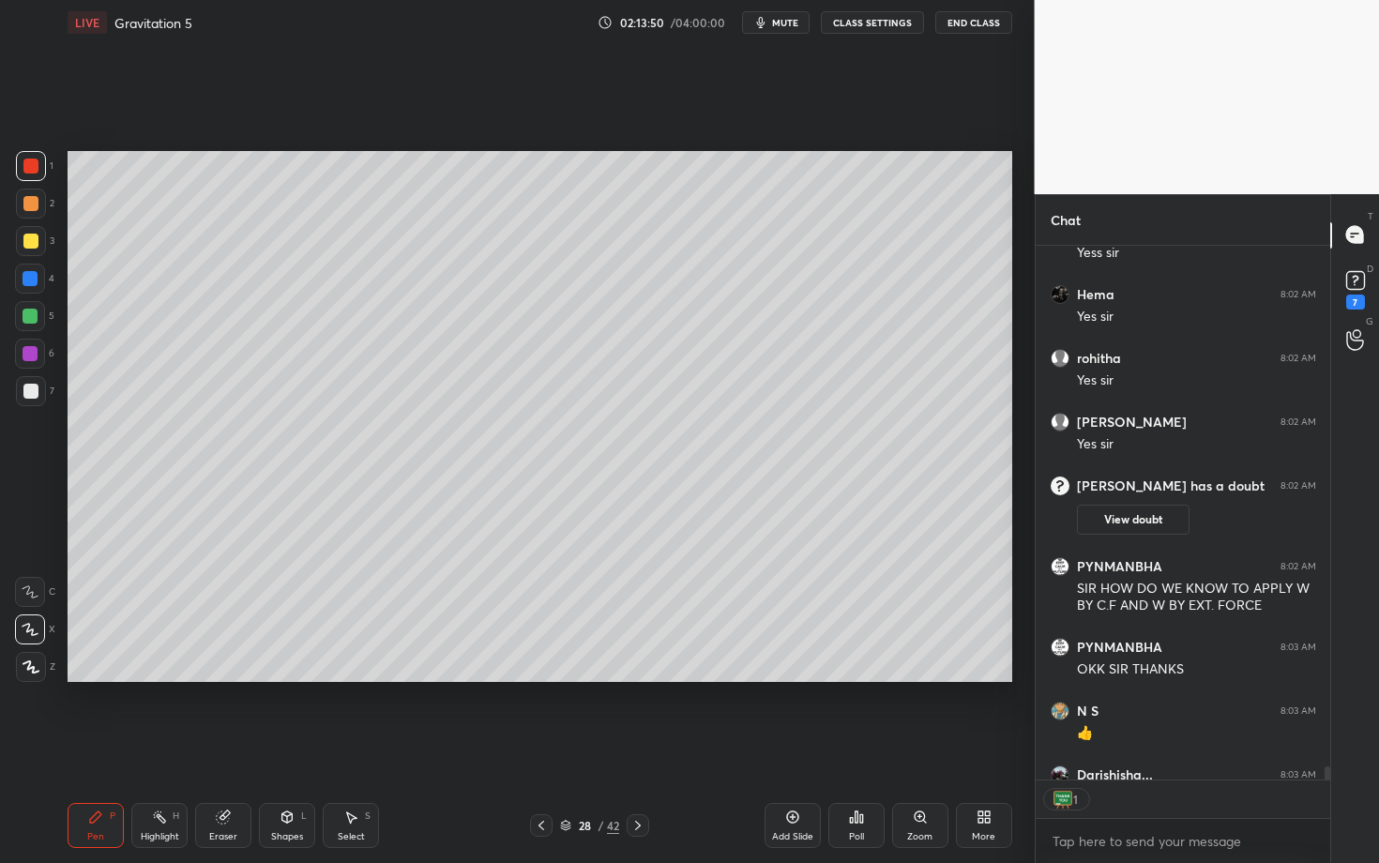
scroll to position [6, 7]
click at [297, 748] on div "Shapes" at bounding box center [287, 836] width 32 height 9
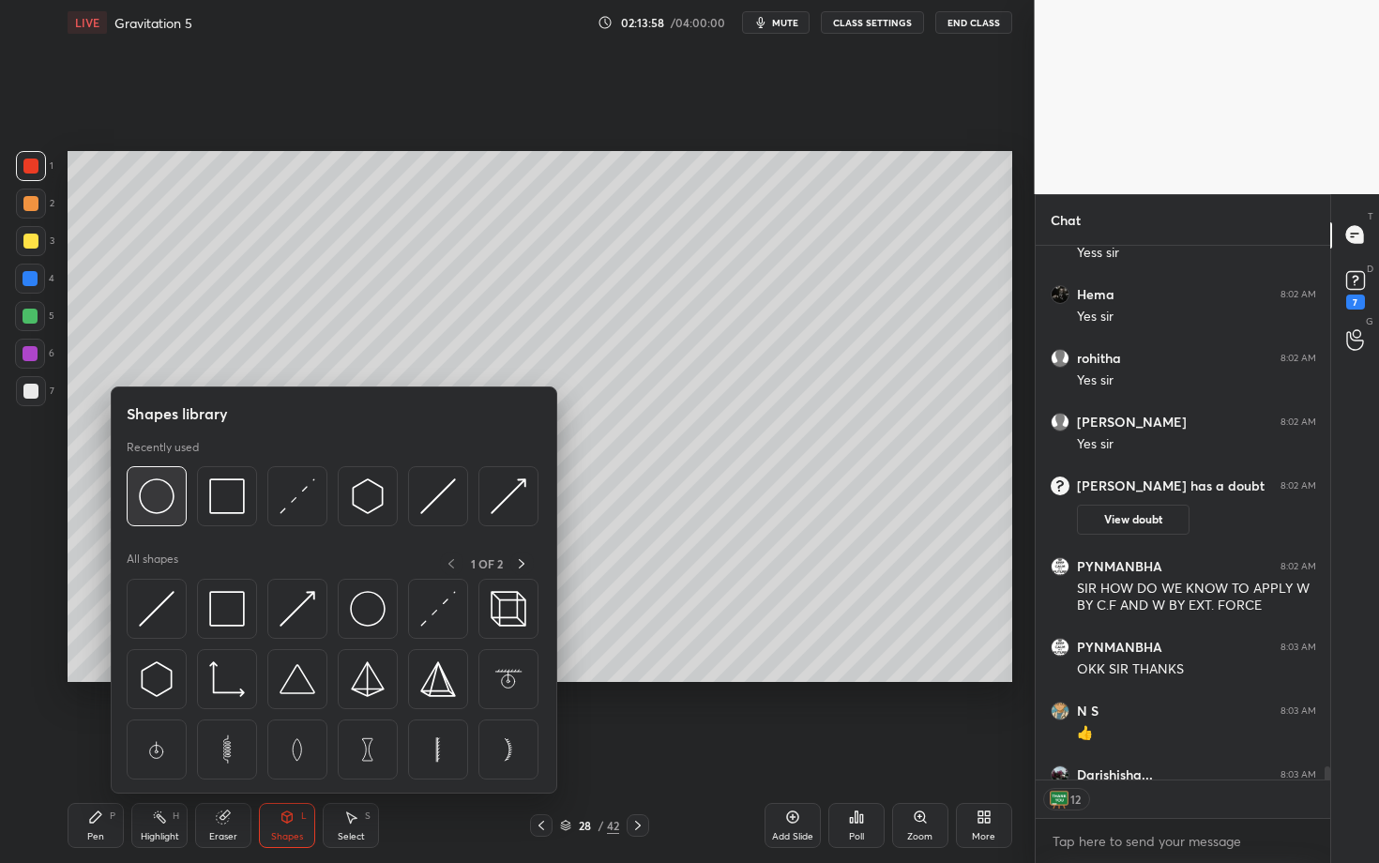
click at [160, 497] on img at bounding box center [157, 497] width 36 height 36
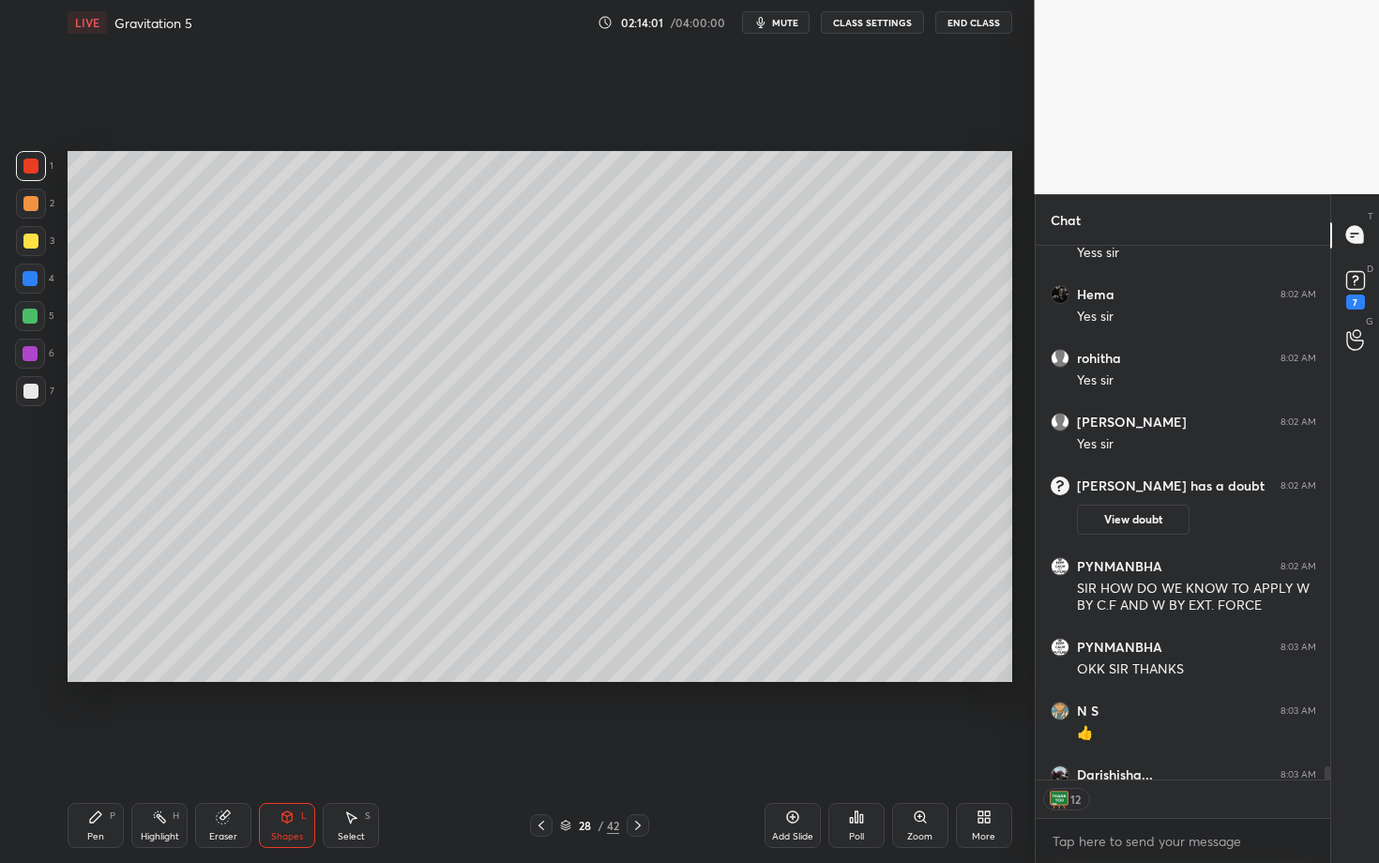
click at [107, 748] on div "Pen P" at bounding box center [96, 825] width 56 height 45
click at [279, 748] on div "Shapes L" at bounding box center [287, 825] width 56 height 45
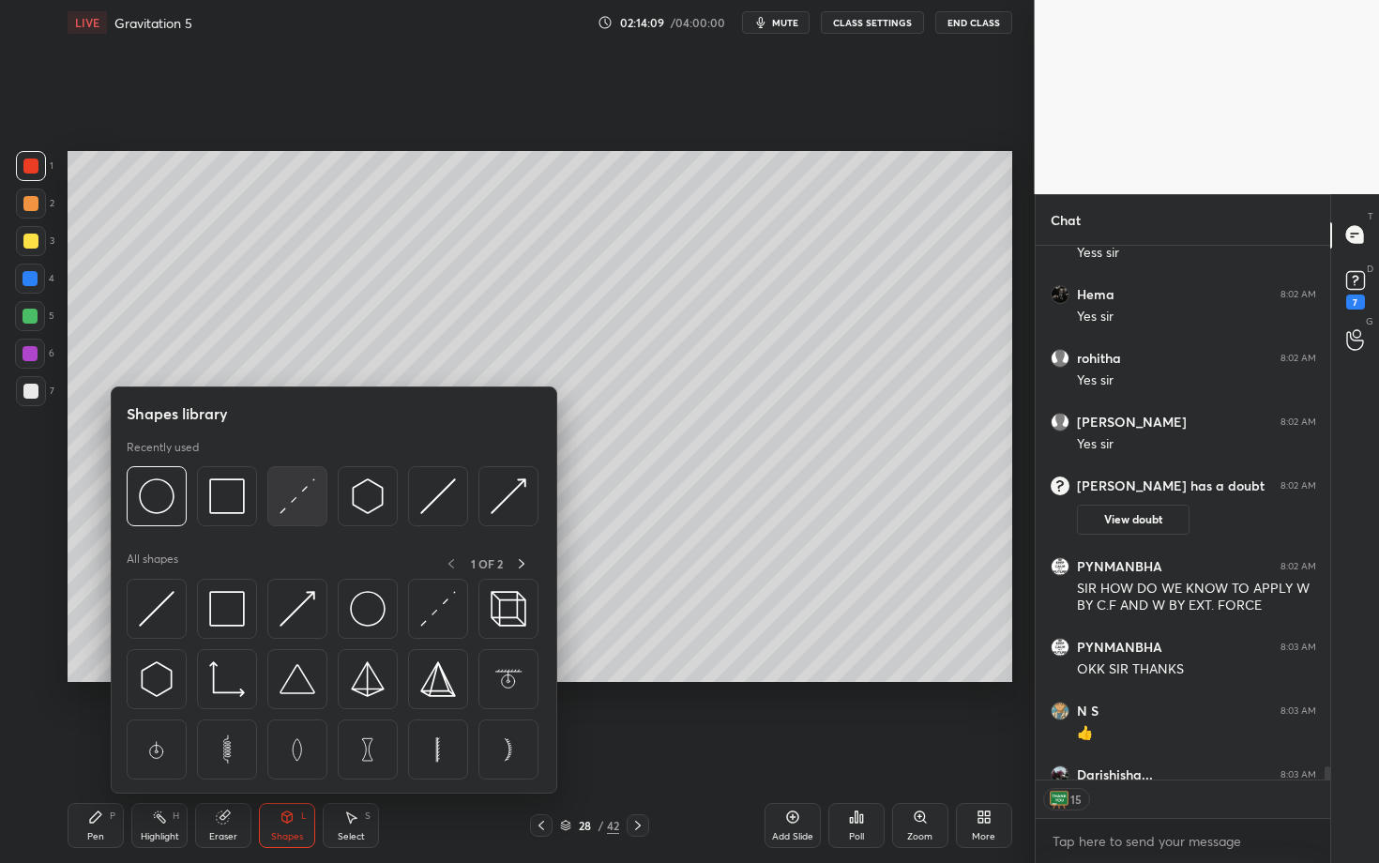
click at [288, 507] on img at bounding box center [298, 497] width 36 height 36
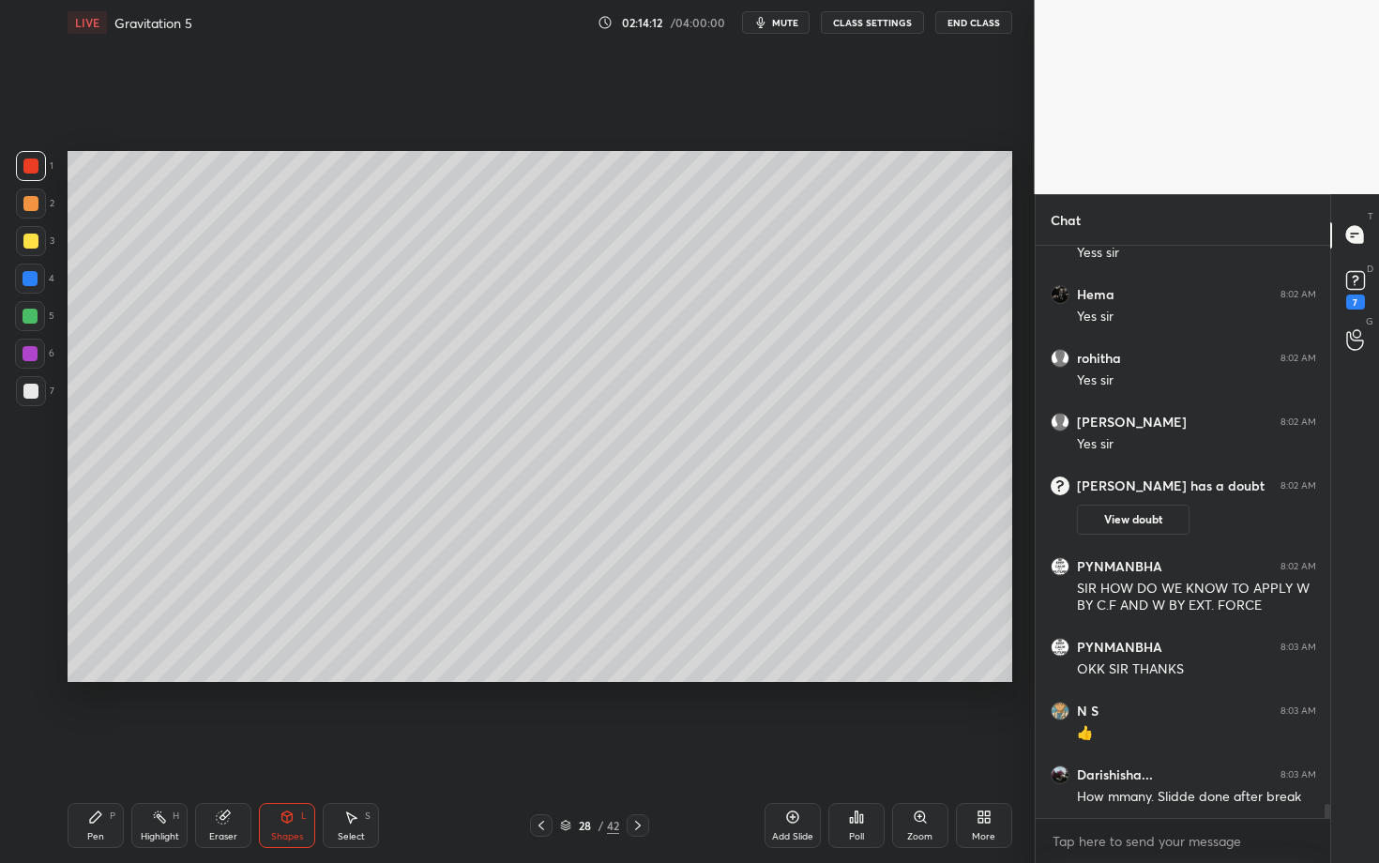
scroll to position [567, 289]
click at [92, 748] on div "Pen" at bounding box center [95, 836] width 17 height 9
click at [283, 748] on div "Shapes L" at bounding box center [287, 825] width 56 height 45
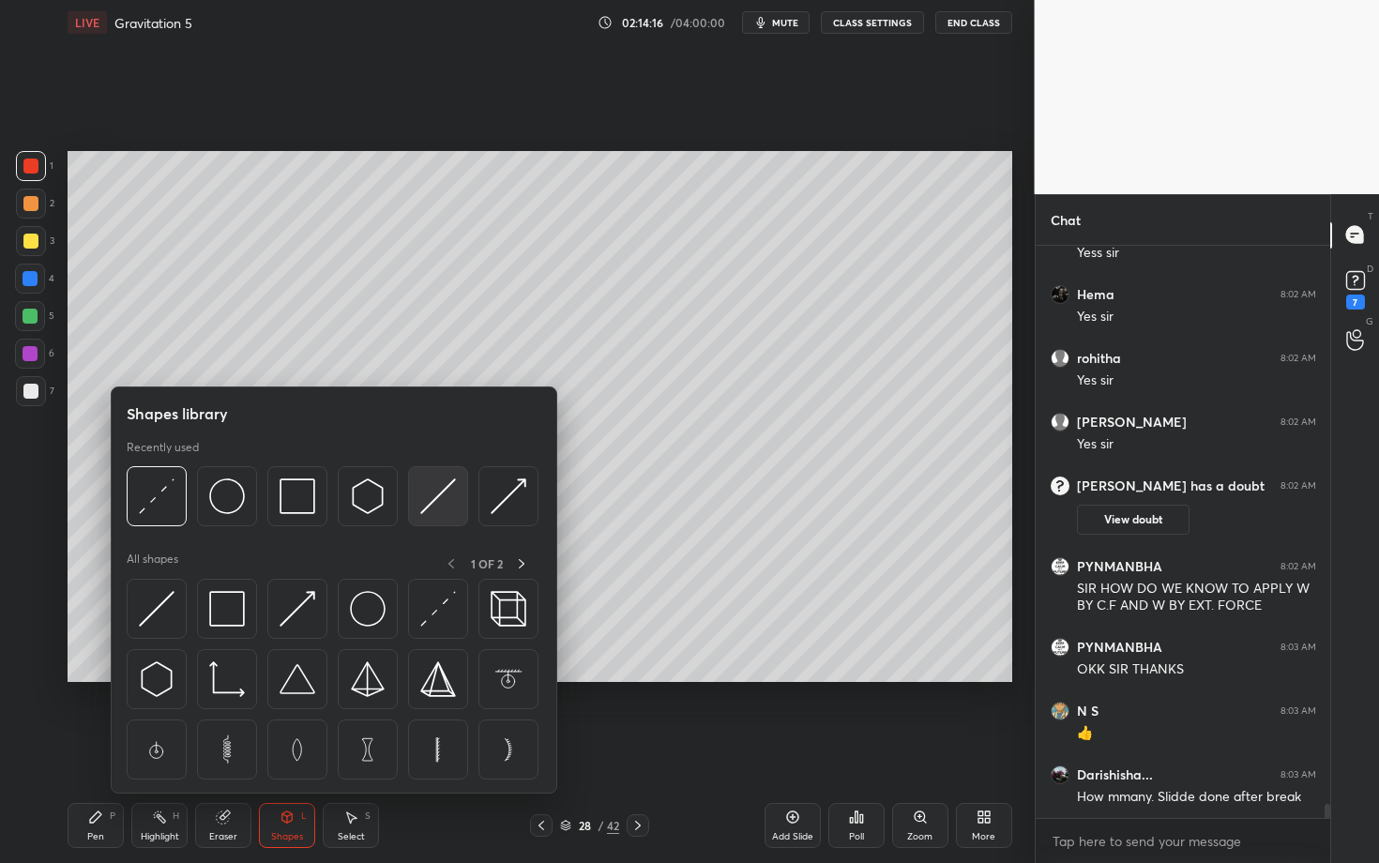
click at [460, 505] on div at bounding box center [438, 496] width 60 height 60
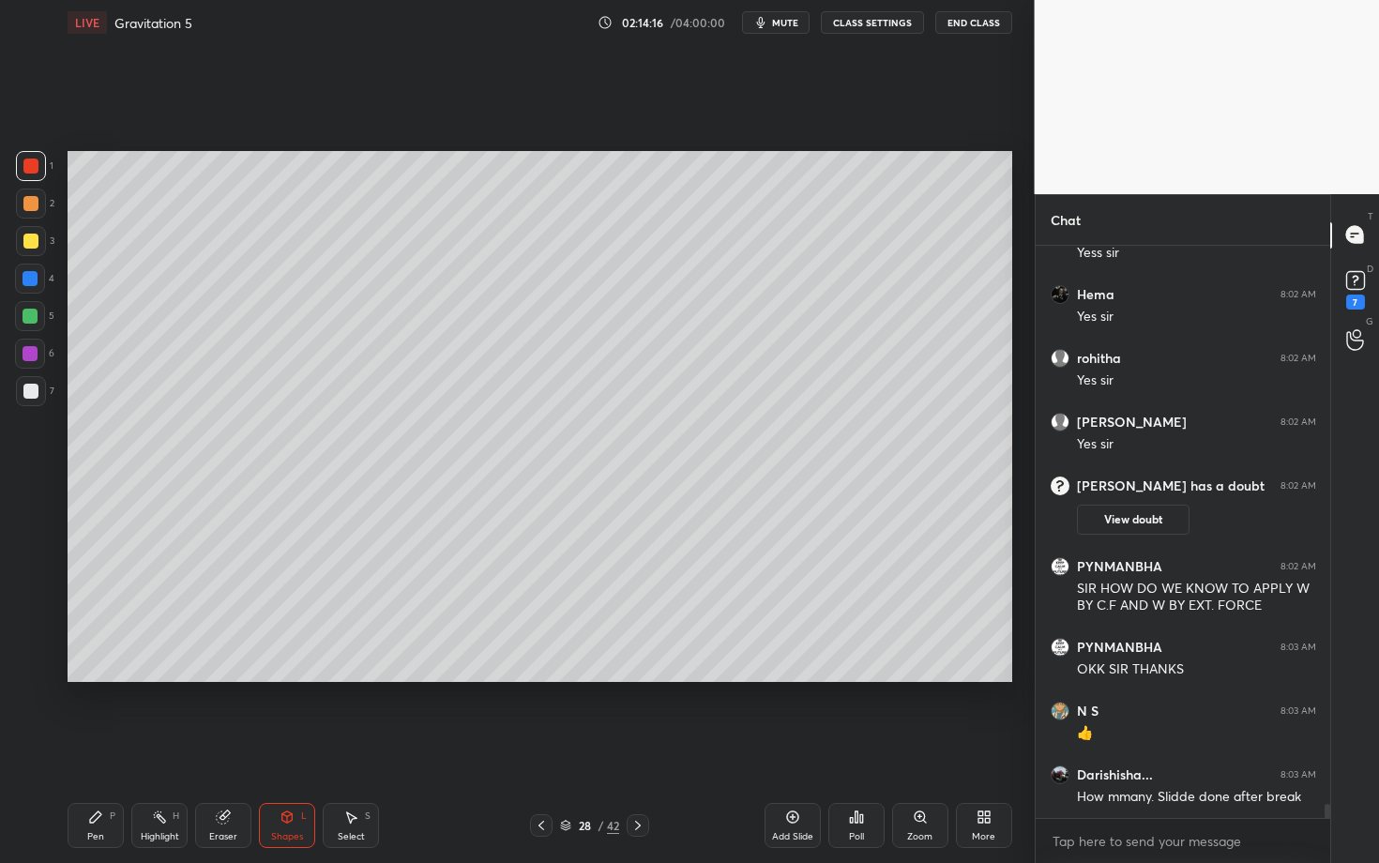
click at [293, 748] on icon at bounding box center [287, 817] width 15 height 15
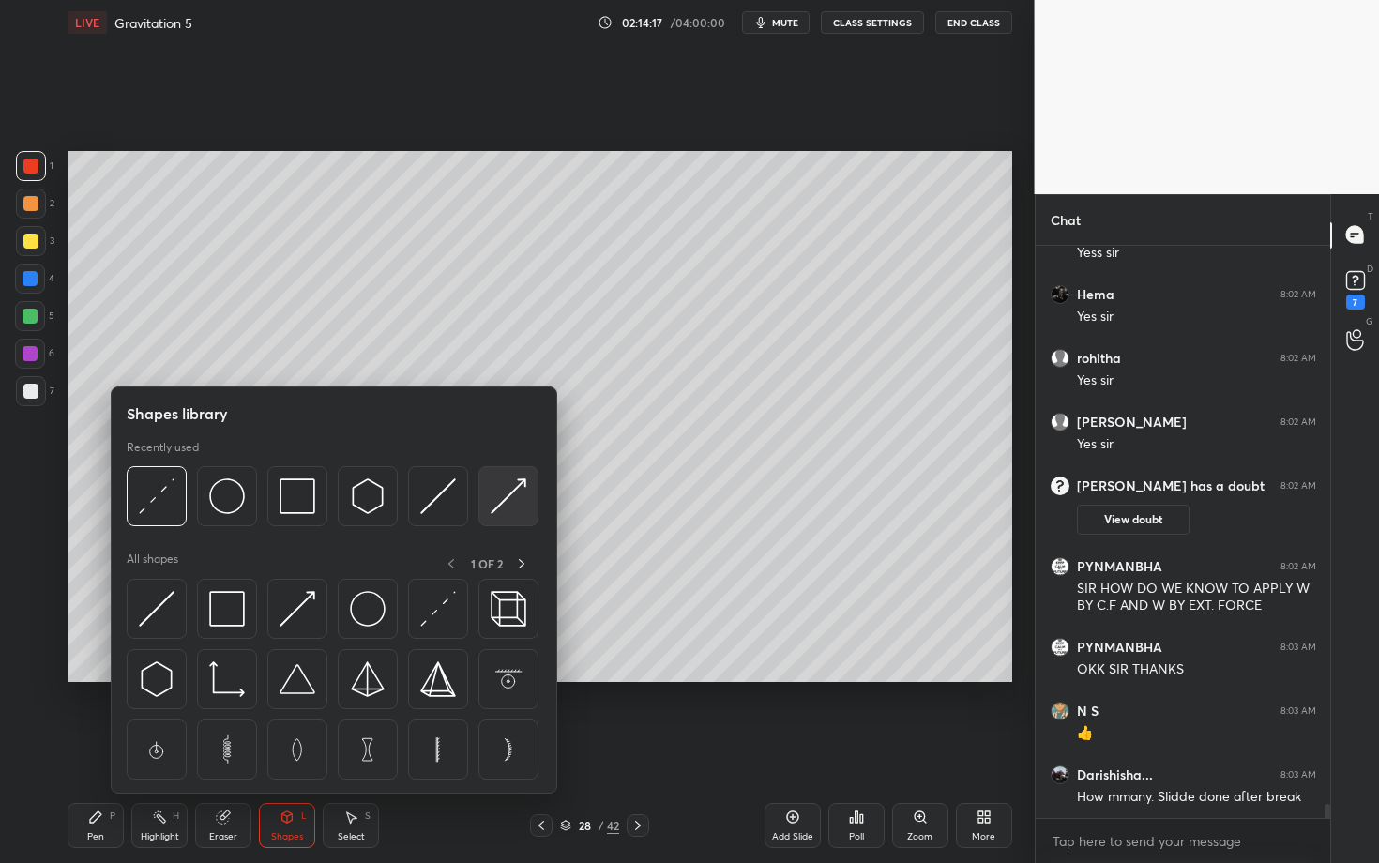
click at [513, 505] on img at bounding box center [509, 497] width 36 height 36
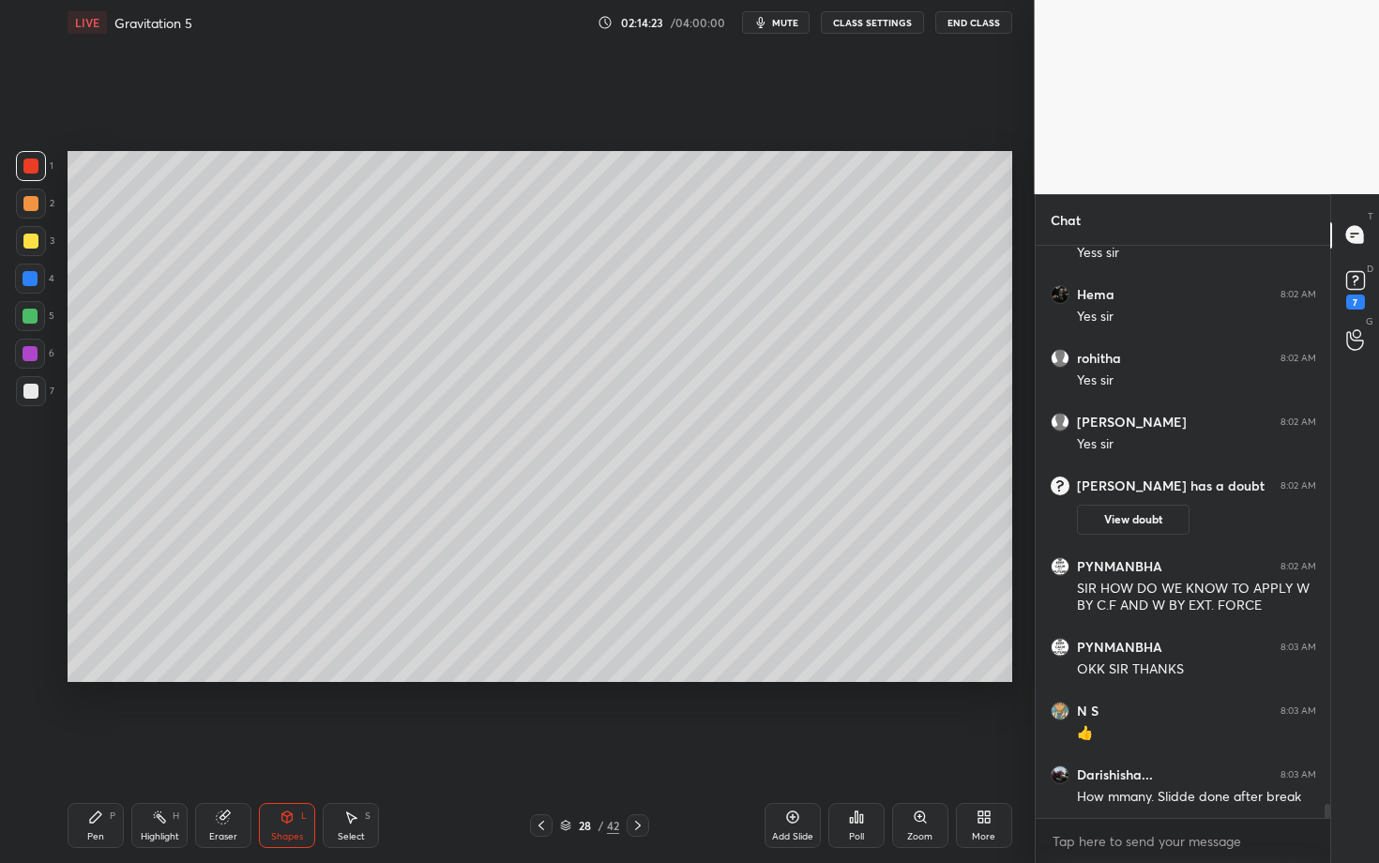
click at [98, 748] on div "Pen P" at bounding box center [96, 825] width 56 height 45
click at [555, 748] on div "Setting up your live class Poll for secs No correct answer Start poll" at bounding box center [540, 416] width 960 height 743
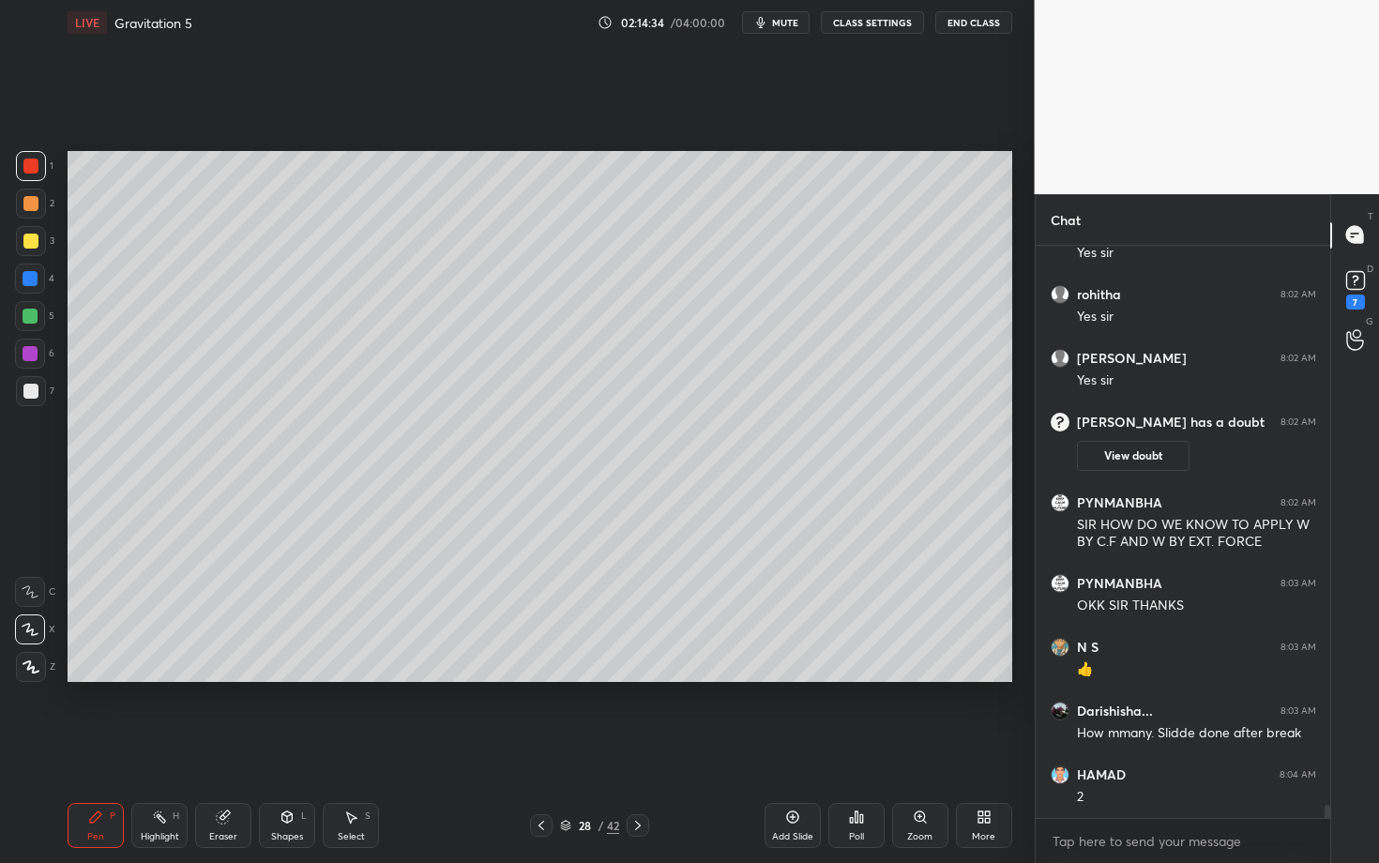
click at [306, 748] on div "Shapes L" at bounding box center [287, 825] width 56 height 45
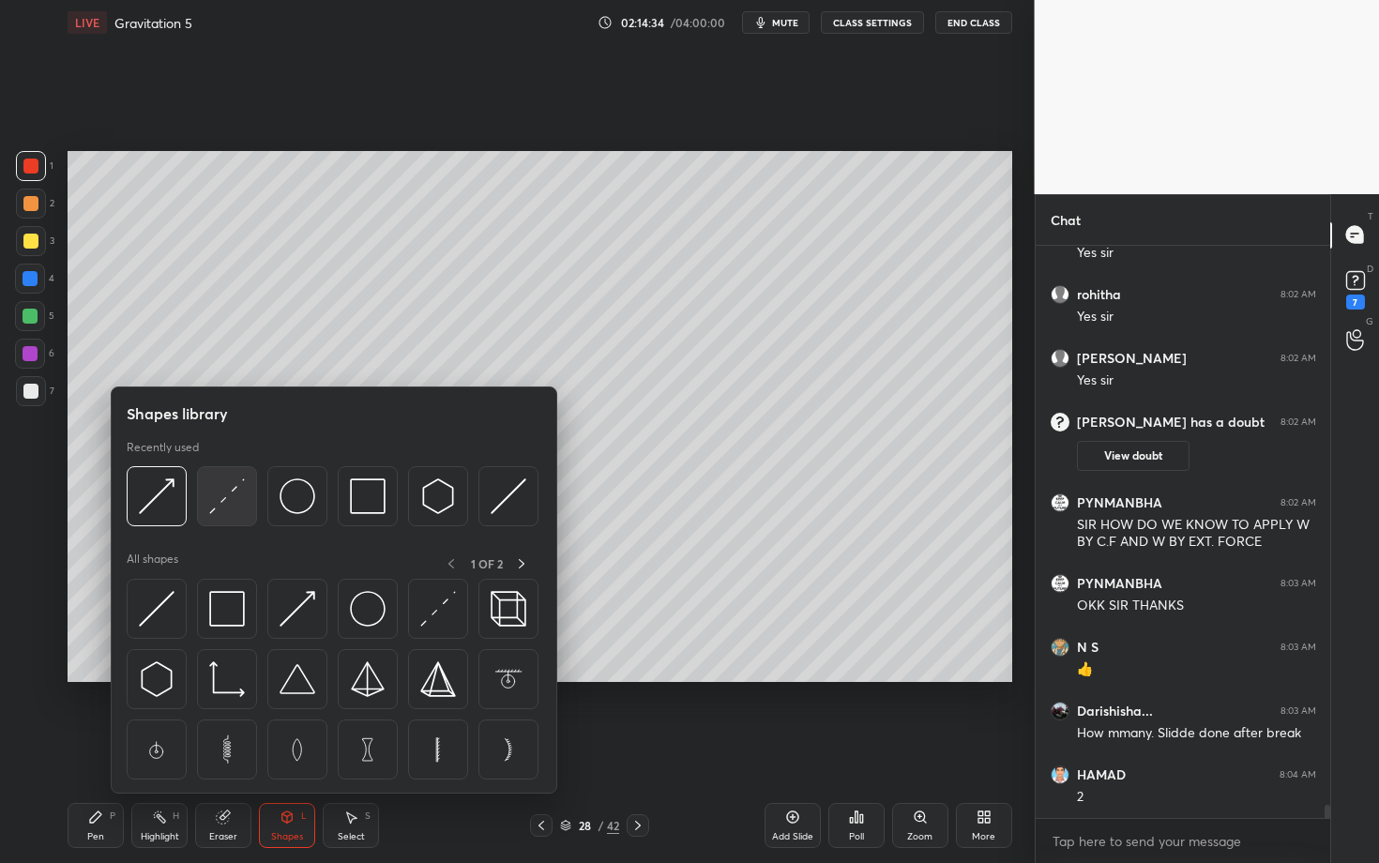
click at [231, 507] on img at bounding box center [227, 497] width 36 height 36
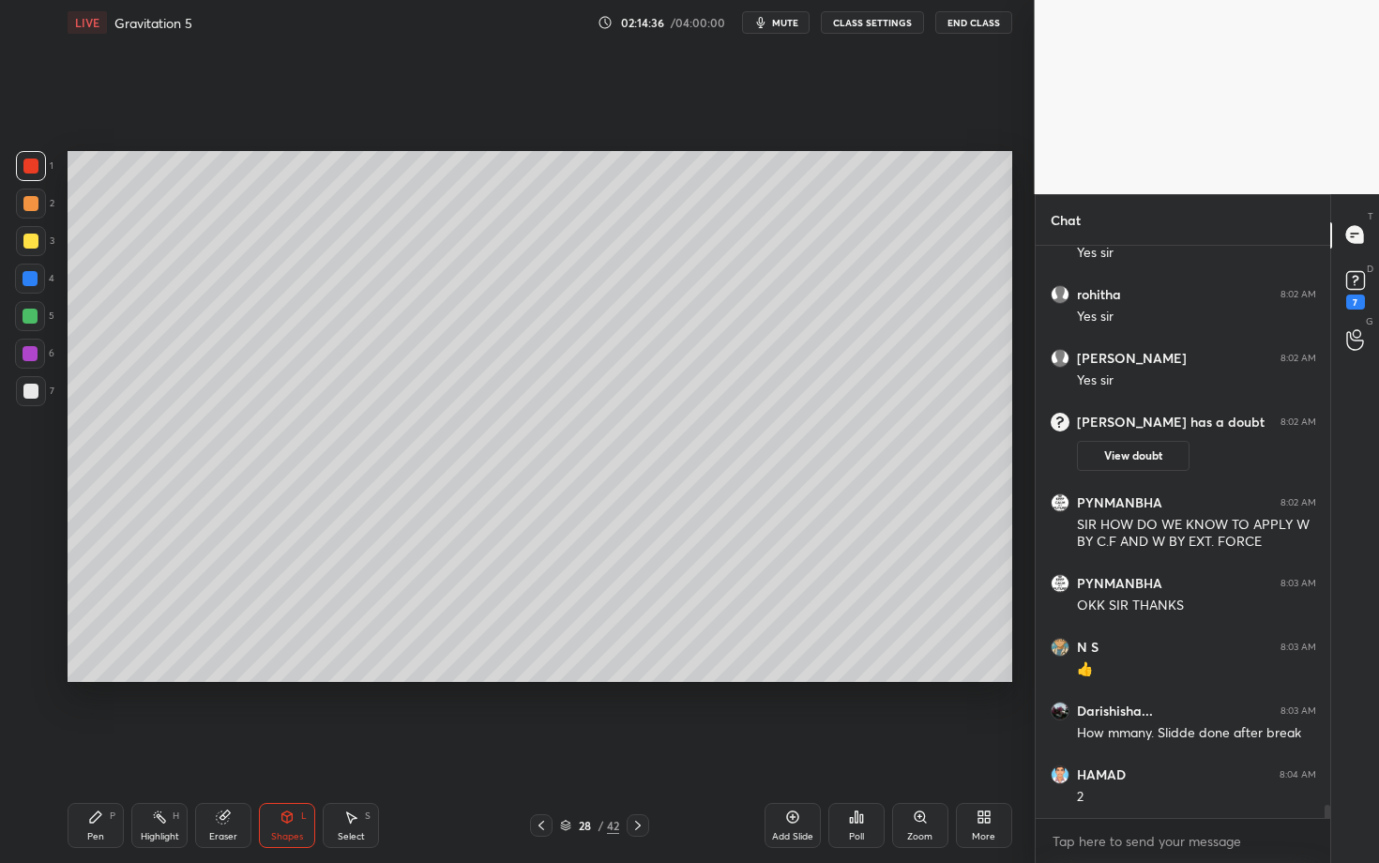
click at [114, 748] on div "Pen P" at bounding box center [96, 825] width 56 height 45
click at [28, 205] on div at bounding box center [30, 203] width 15 height 15
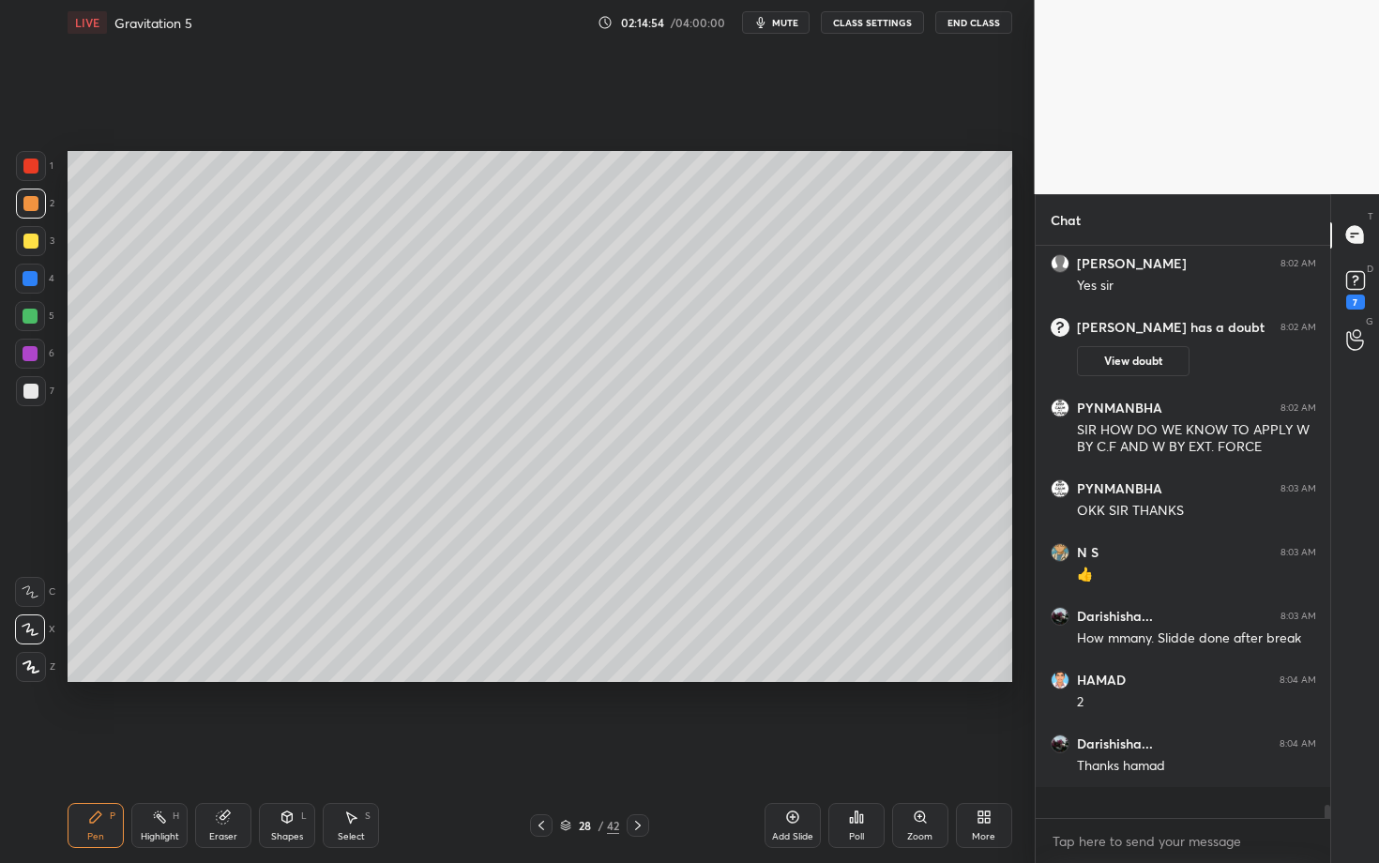
scroll to position [23602, 0]
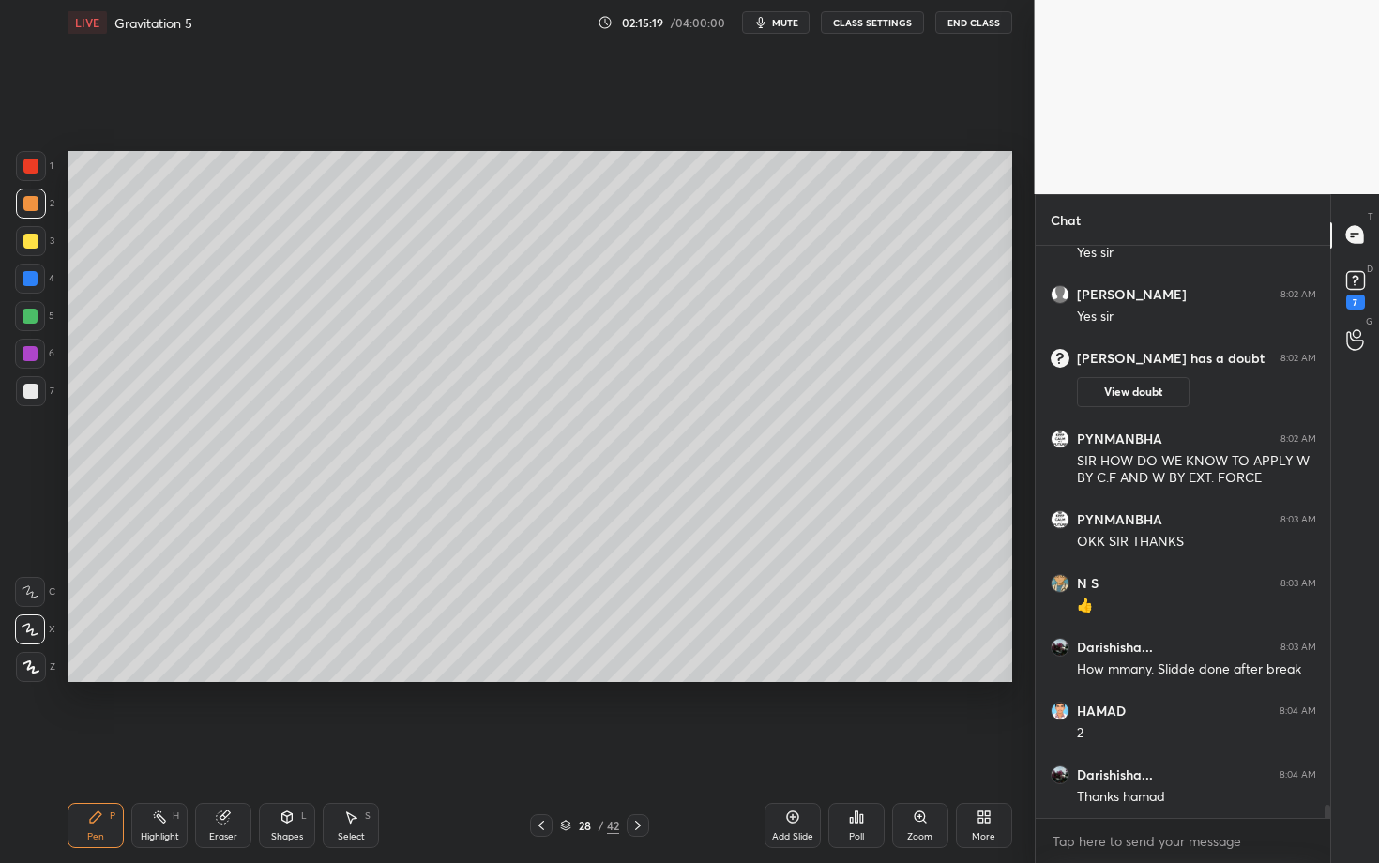
click at [27, 389] on div at bounding box center [30, 391] width 15 height 15
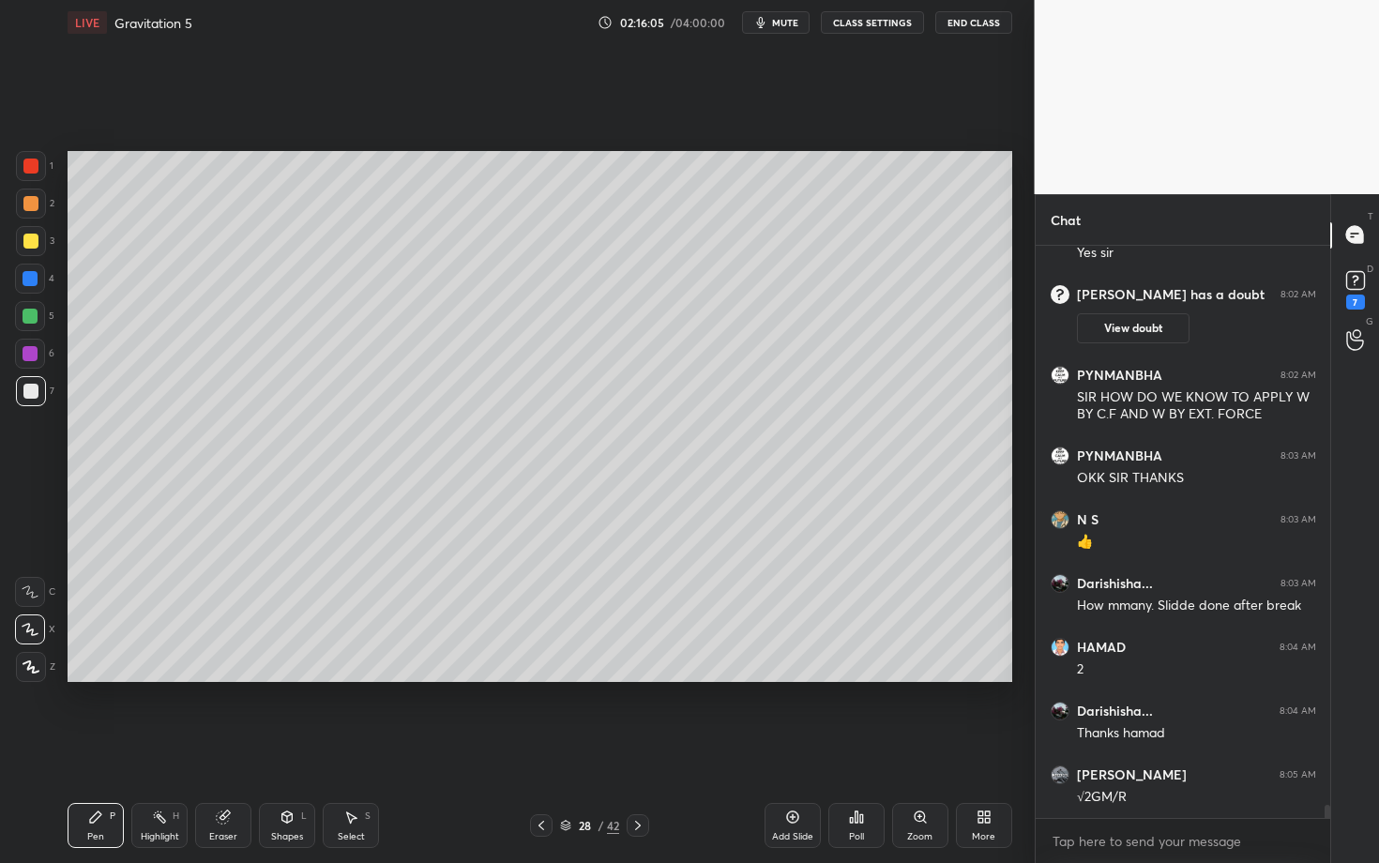
scroll to position [23730, 0]
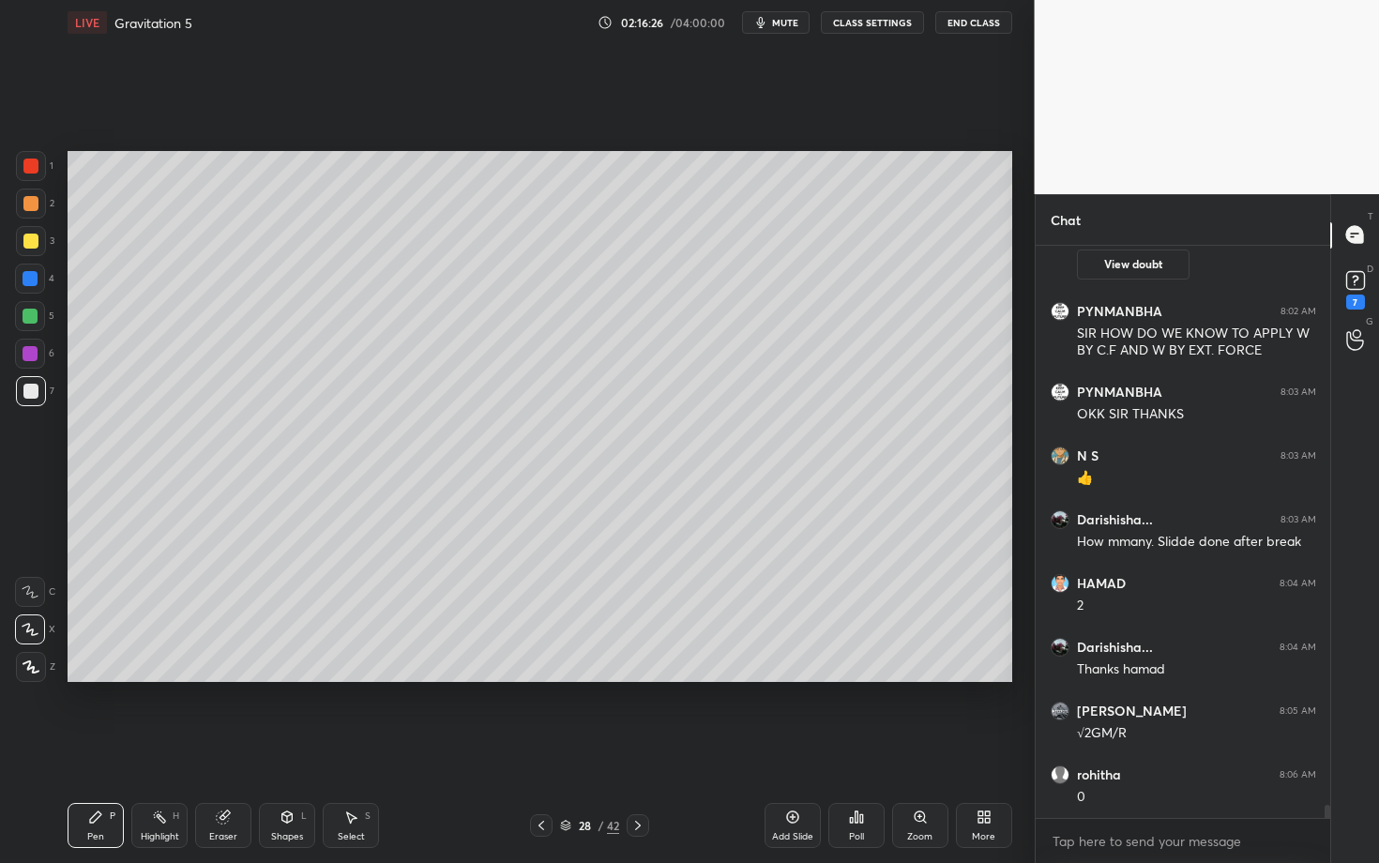
click at [141, 748] on div "Highlight H" at bounding box center [159, 825] width 56 height 45
click at [90, 748] on div "Pen P" at bounding box center [96, 825] width 56 height 45
click at [223, 748] on div "Eraser" at bounding box center [223, 825] width 56 height 45
click at [92, 748] on icon at bounding box center [95, 817] width 11 height 11
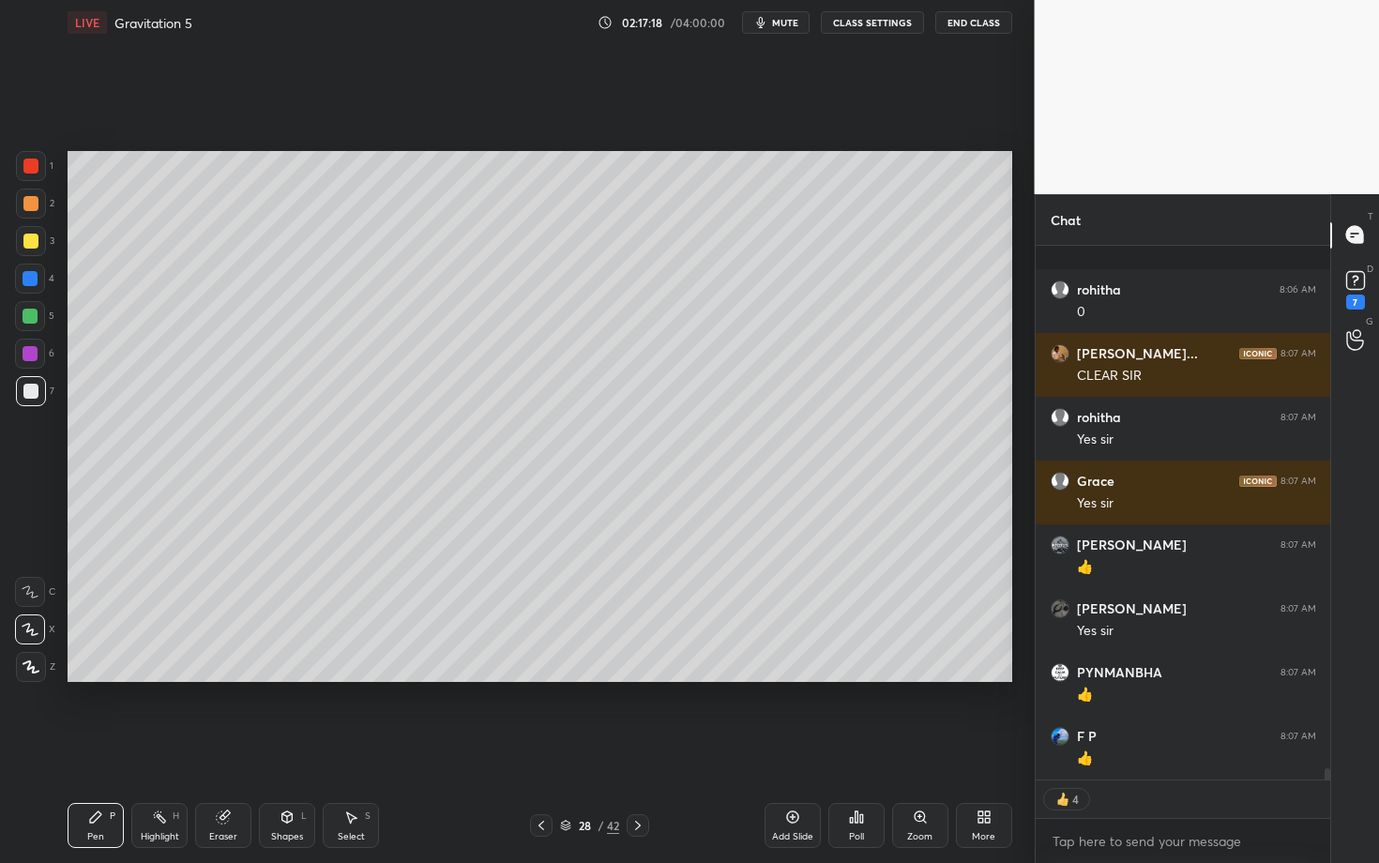
scroll to position [24342, 0]
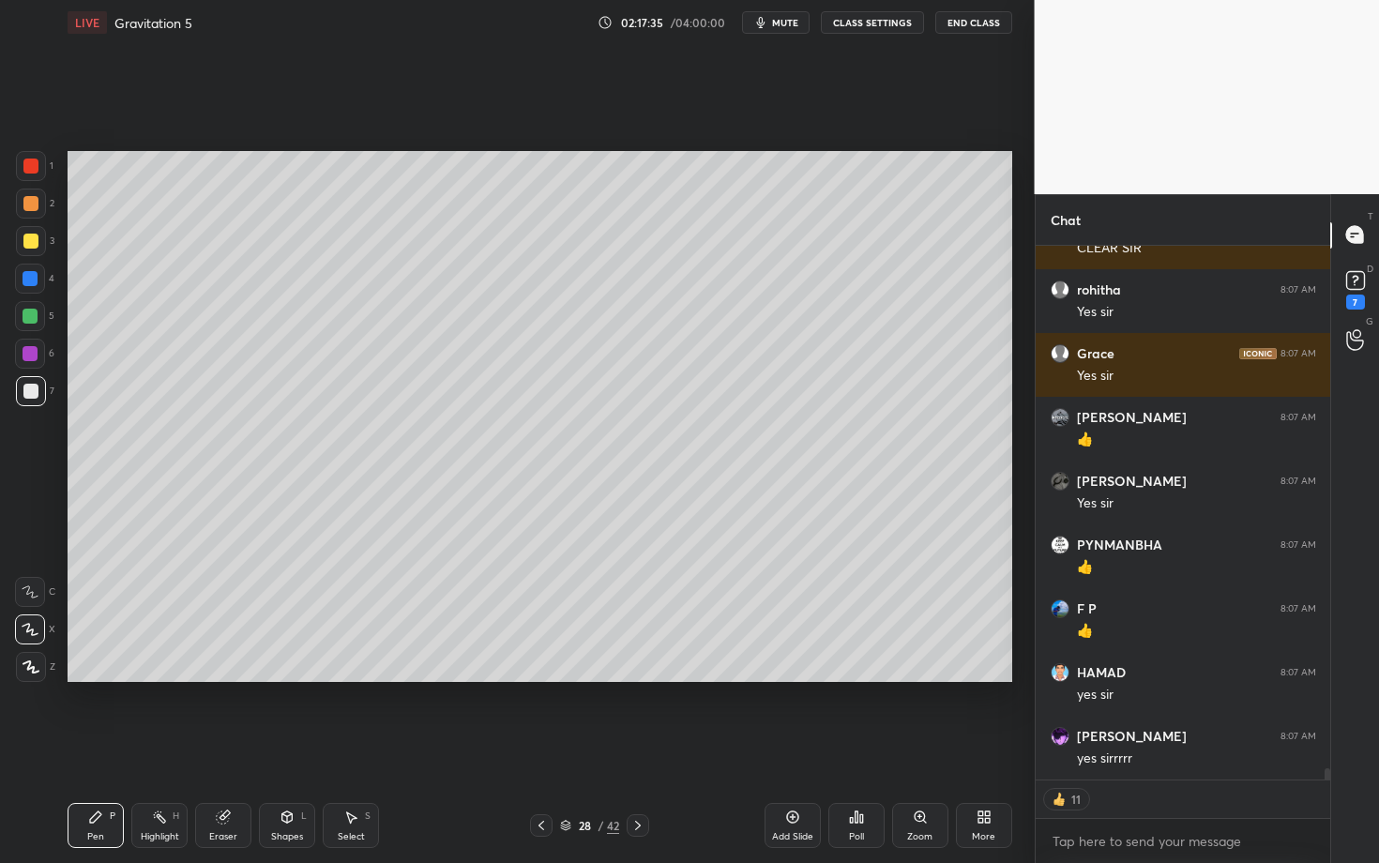
click at [646, 748] on div at bounding box center [638, 825] width 23 height 23
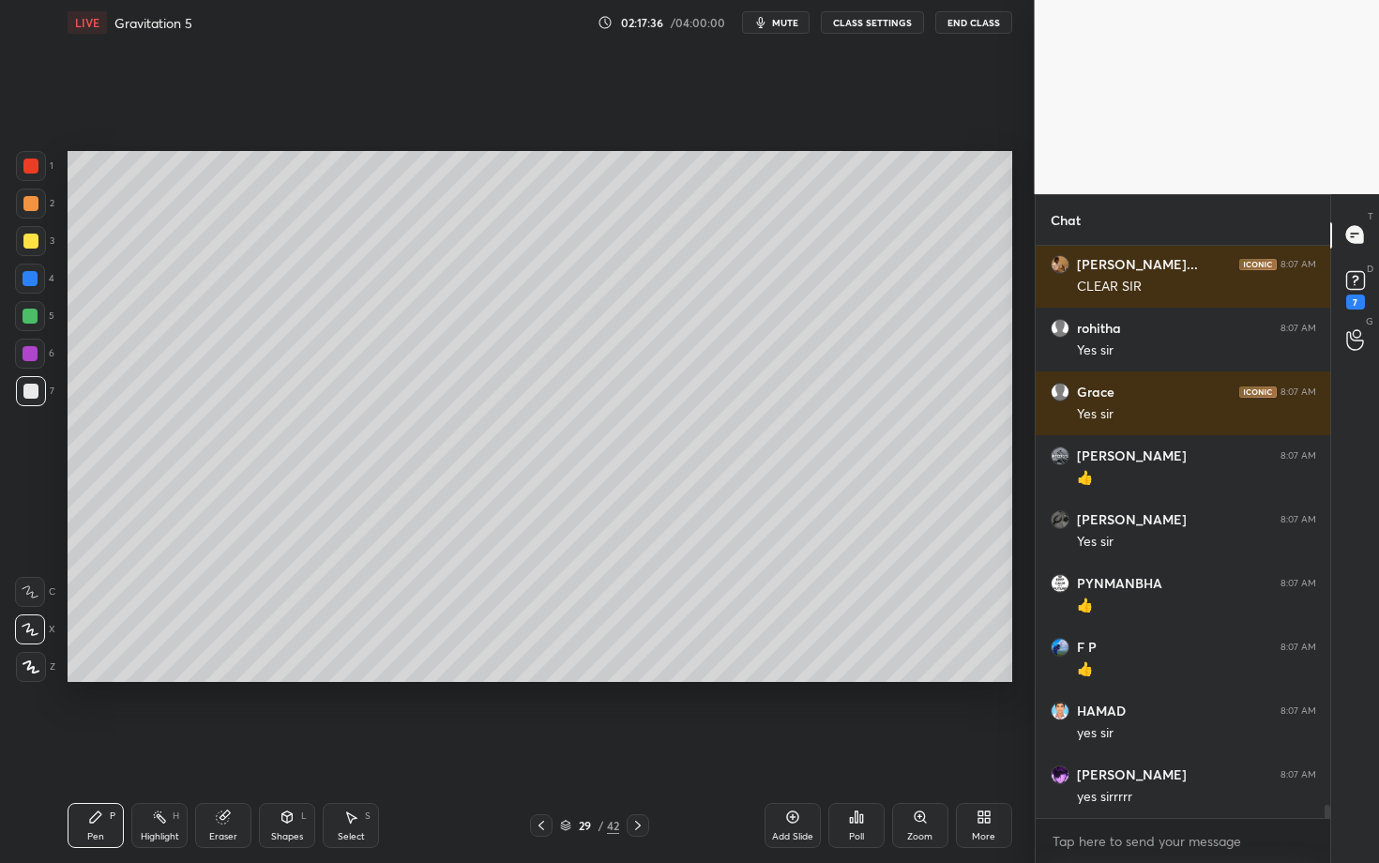
scroll to position [24304, 0]
click at [288, 748] on div "Shapes L" at bounding box center [287, 825] width 56 height 45
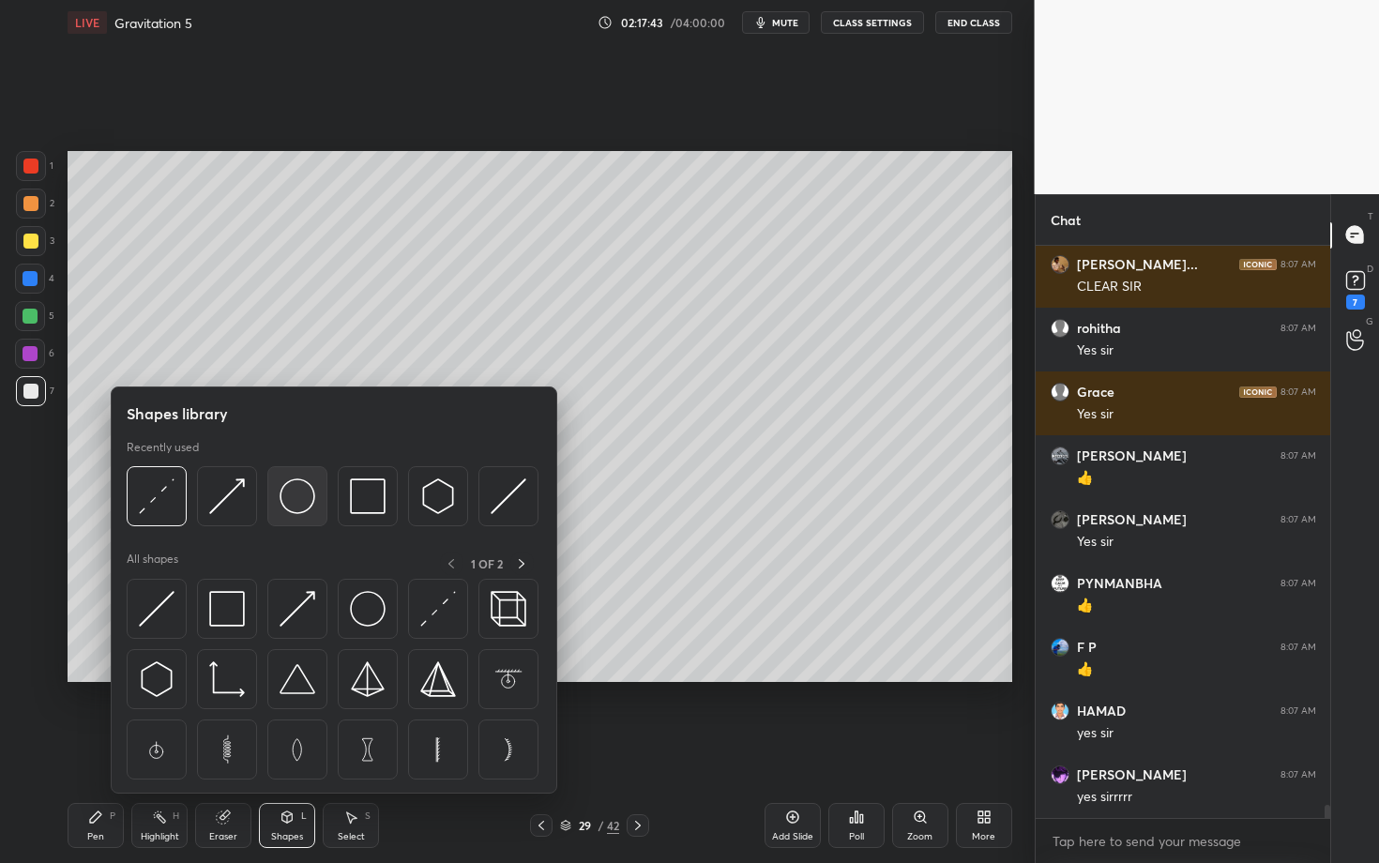
click at [295, 505] on img at bounding box center [298, 497] width 36 height 36
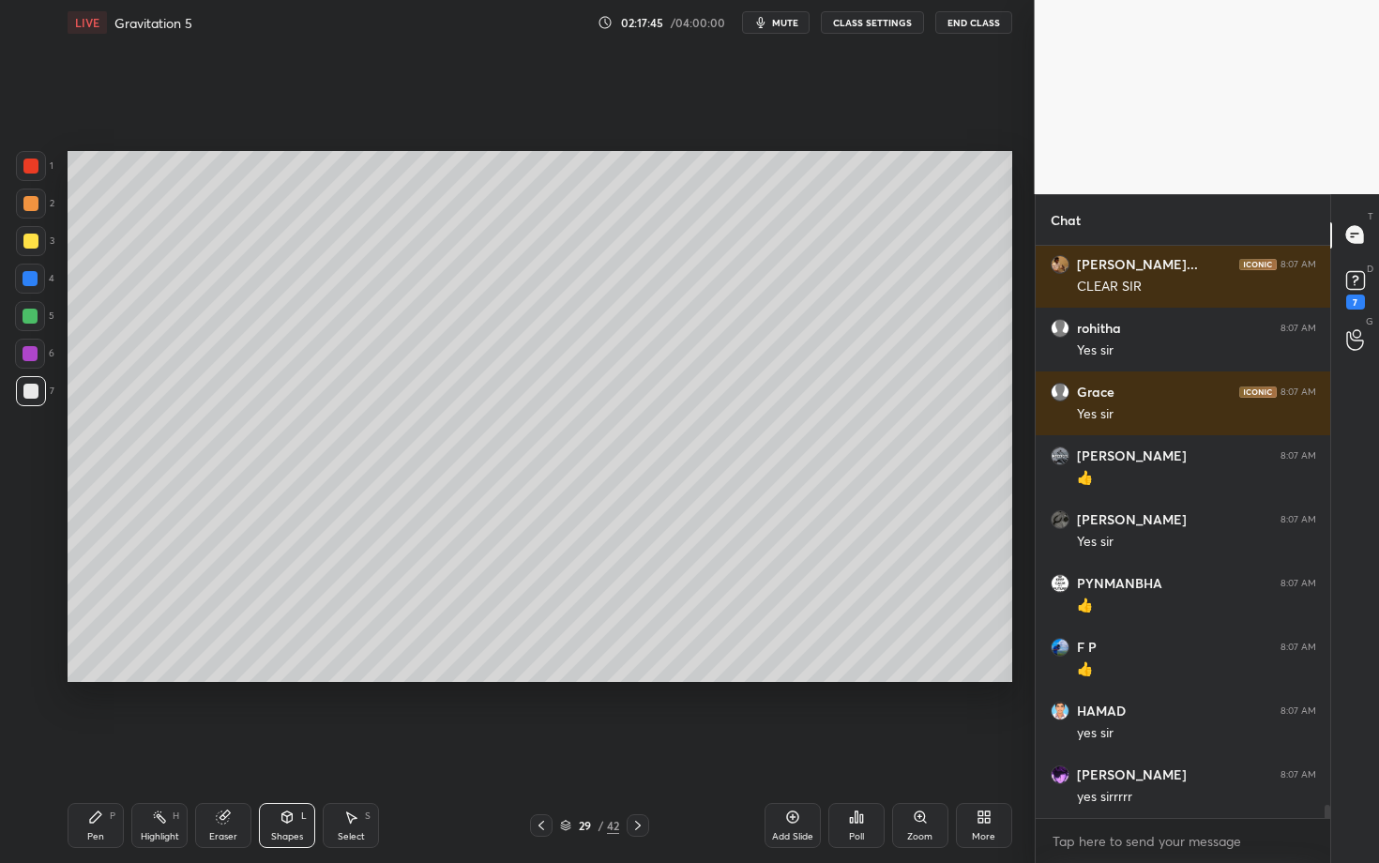
scroll to position [24385, 0]
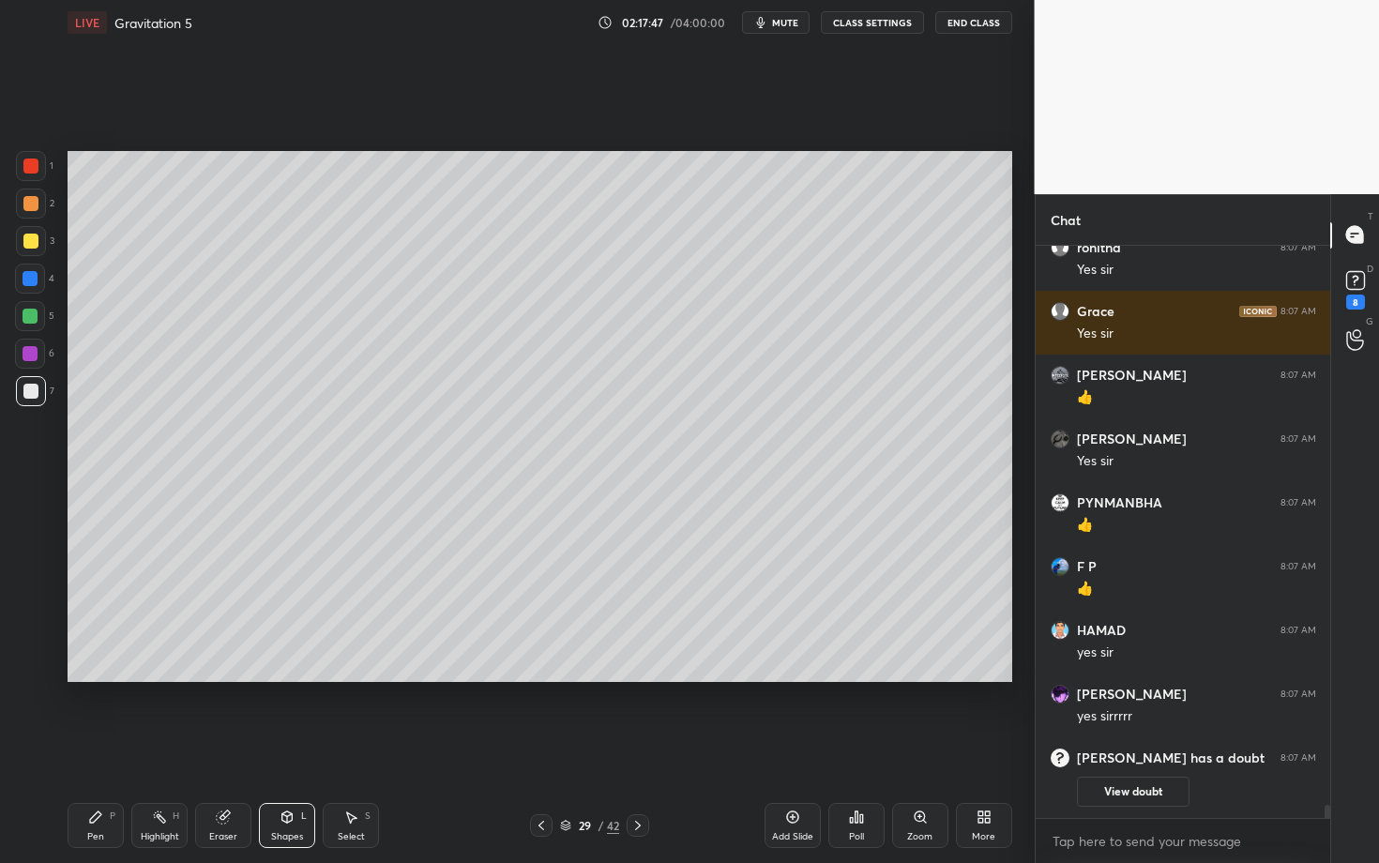
click at [361, 748] on div "Select S" at bounding box center [351, 825] width 56 height 45
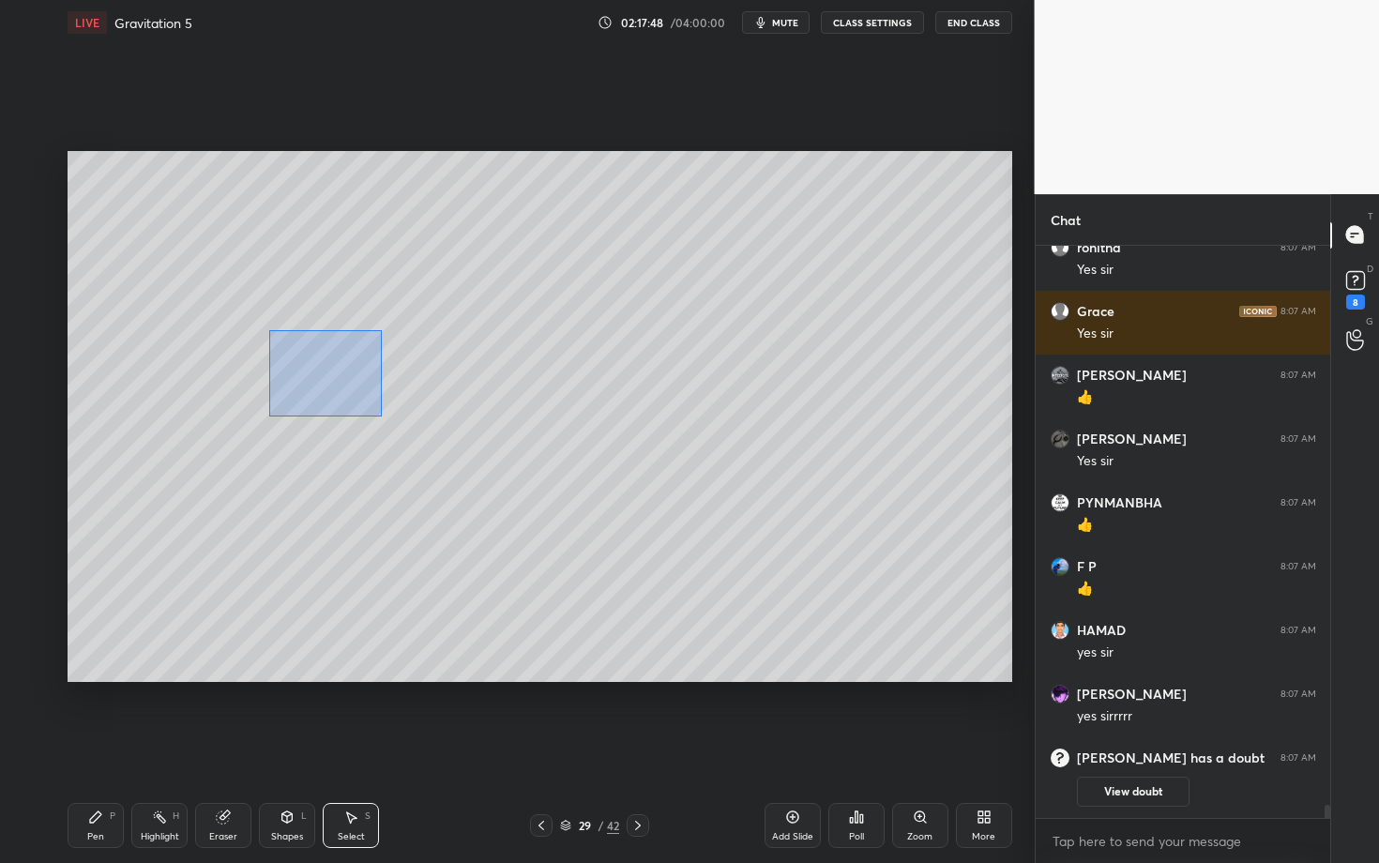
drag, startPoint x: 309, startPoint y: 370, endPoint x: 386, endPoint y: 418, distance: 91.1
click at [386, 418] on div "0 ° Undo Copy Duplicate Duplicate to new slide Delete" at bounding box center [540, 416] width 945 height 531
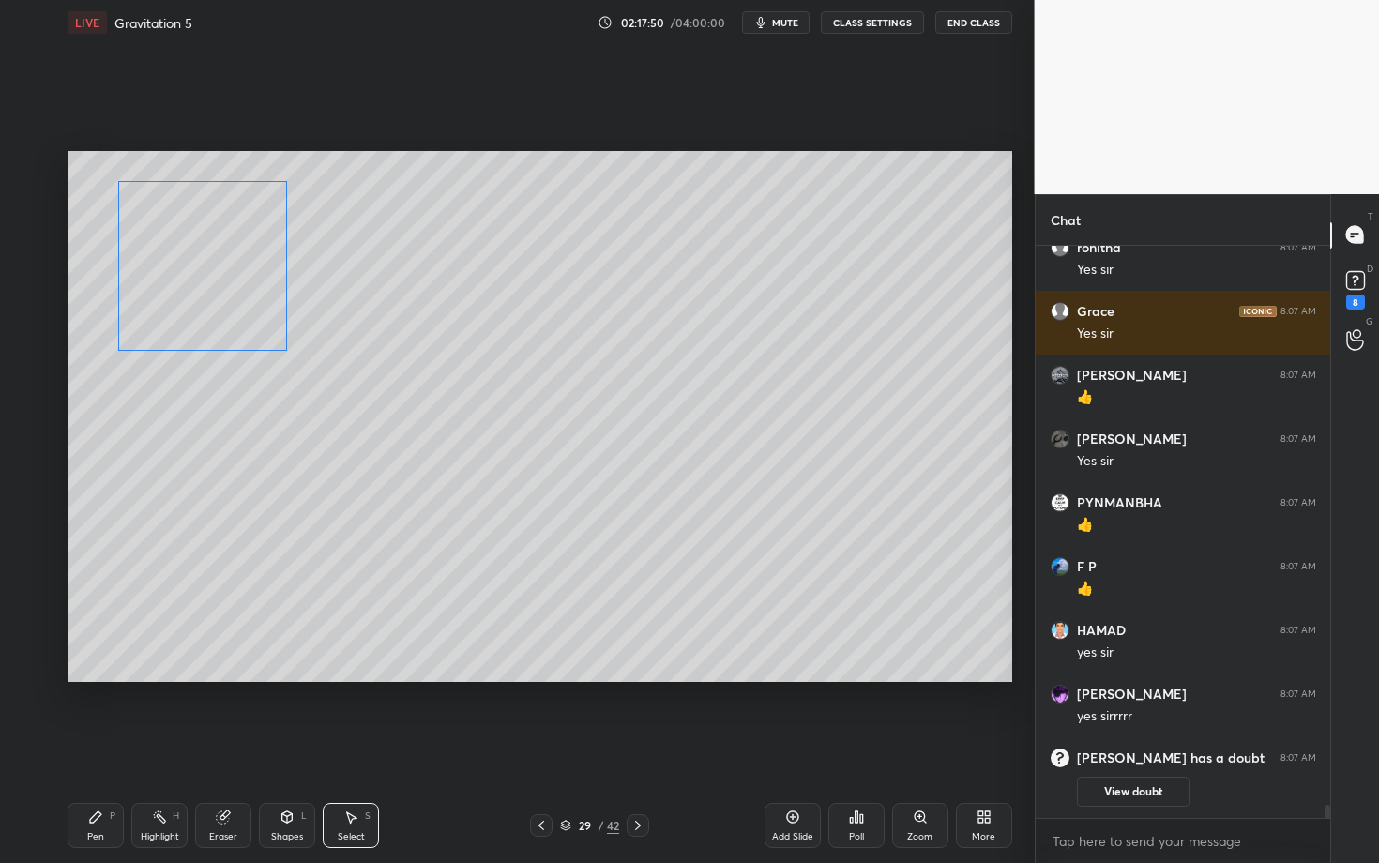
drag, startPoint x: 260, startPoint y: 308, endPoint x: 216, endPoint y: 298, distance: 45.1
click at [216, 299] on div "0 ° Undo Copy Duplicate Duplicate to new slide Delete" at bounding box center [540, 416] width 945 height 531
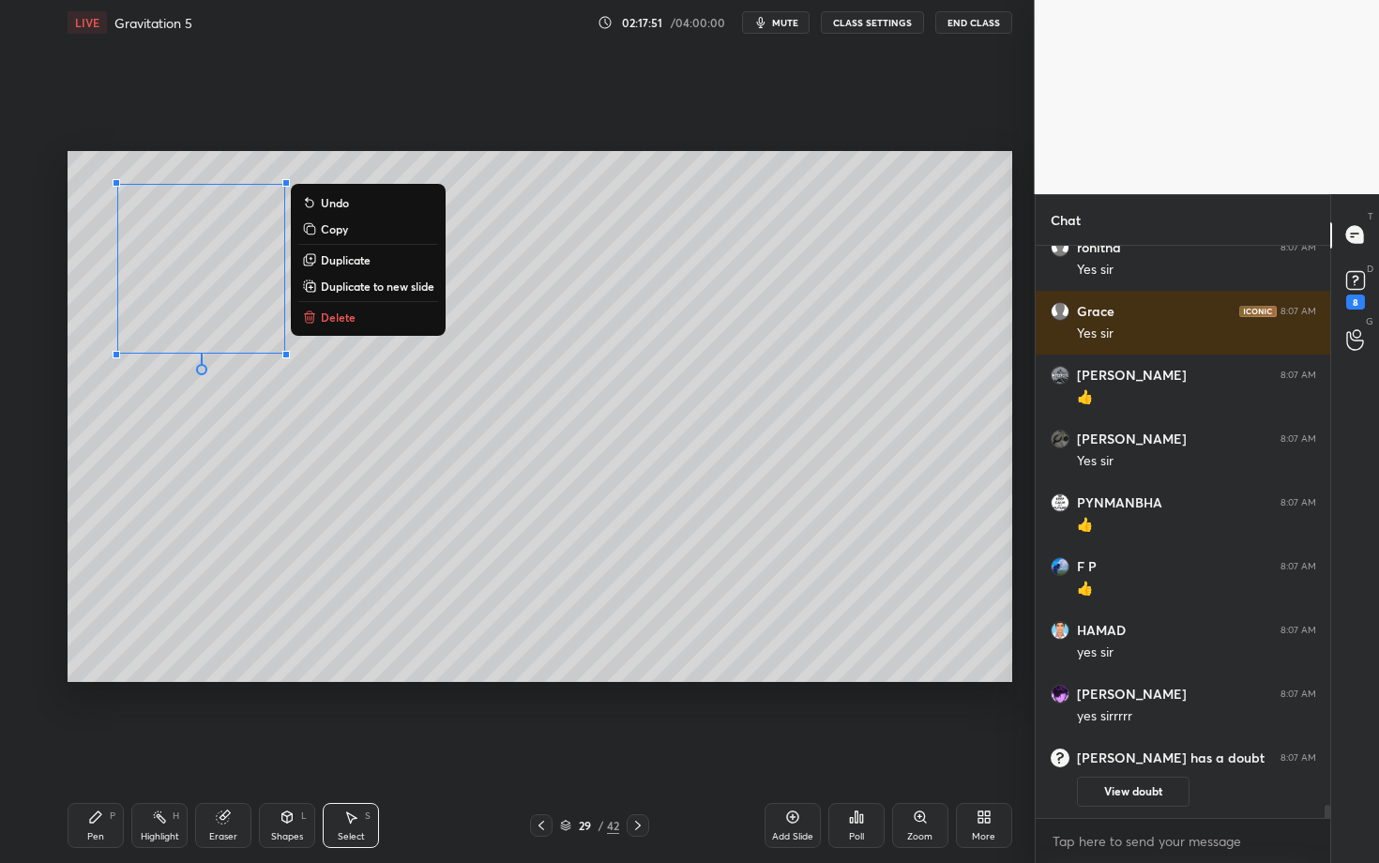
click at [290, 748] on div "Shapes L" at bounding box center [287, 825] width 56 height 45
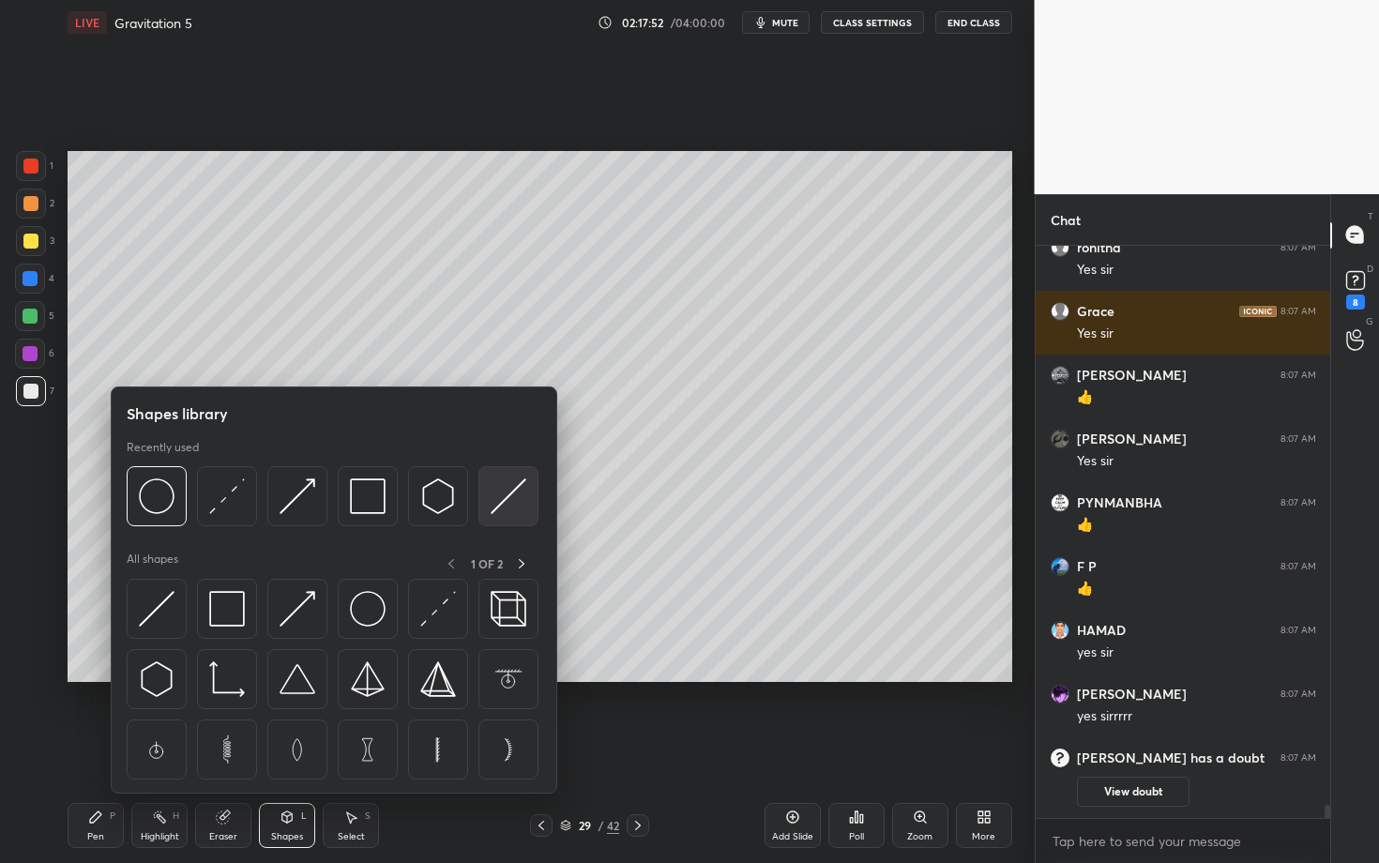
click at [512, 493] on img at bounding box center [509, 497] width 36 height 36
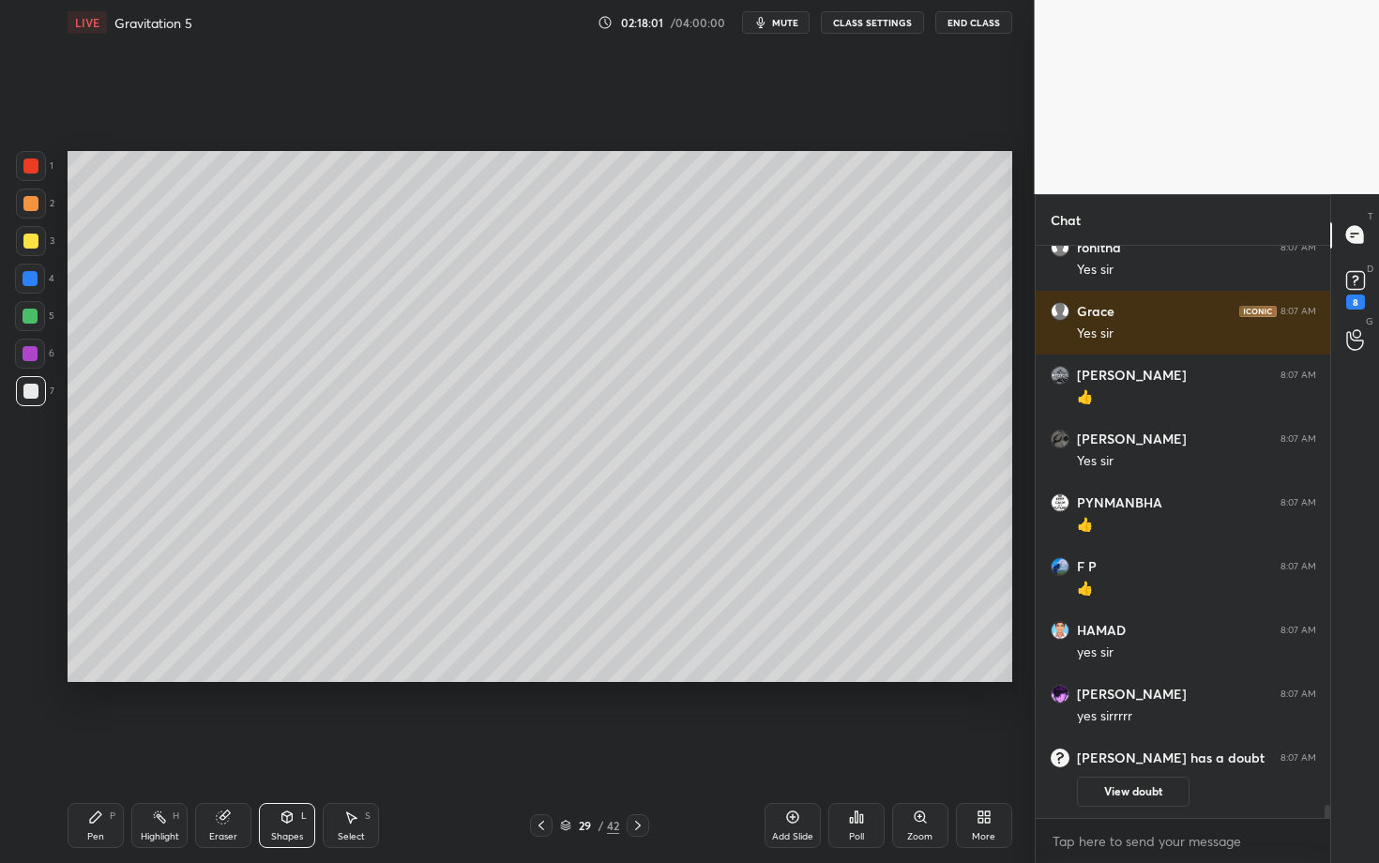
click at [86, 748] on div "Pen P" at bounding box center [96, 825] width 56 height 45
click at [223, 748] on div "Eraser" at bounding box center [223, 825] width 56 height 45
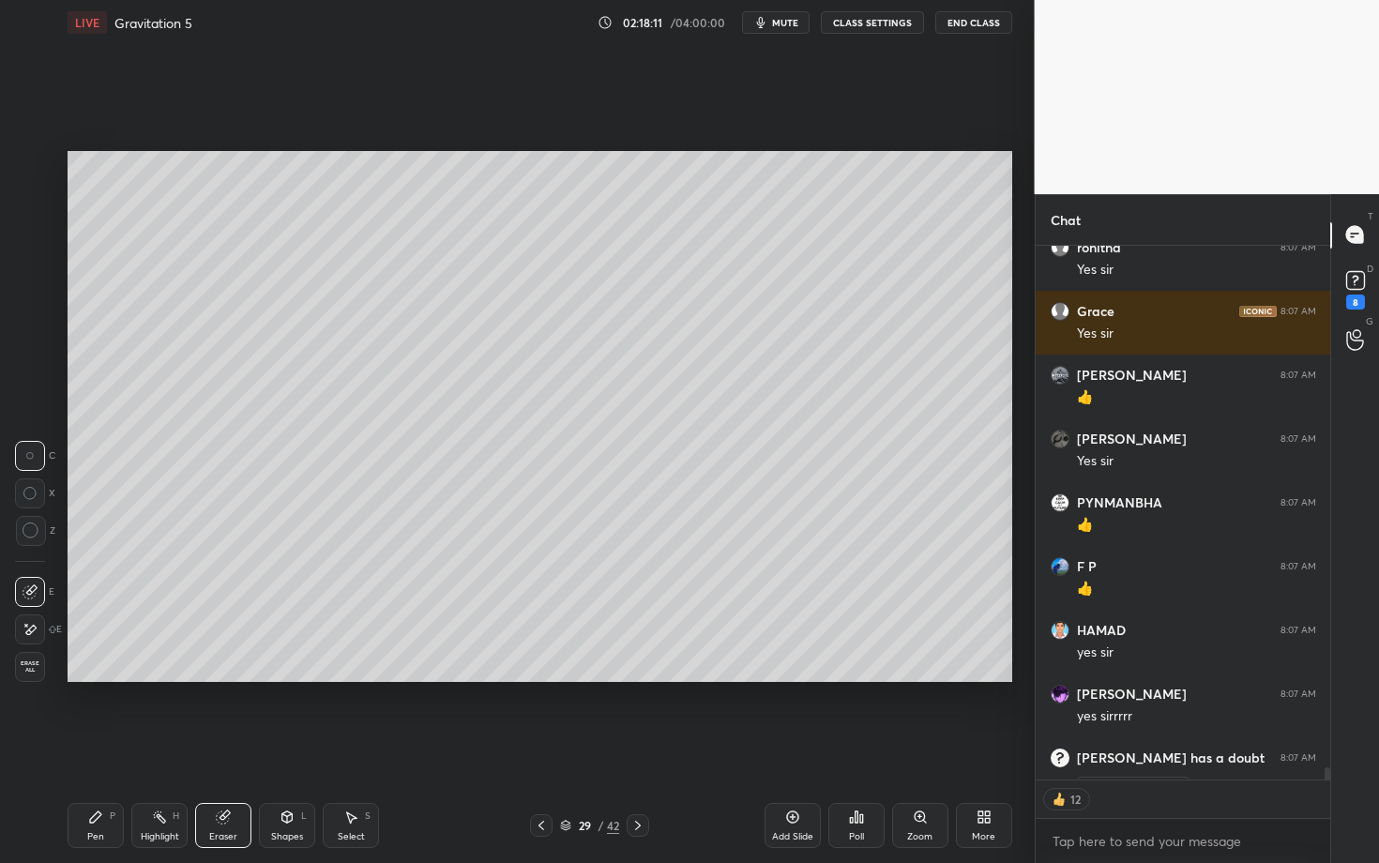
click at [98, 748] on div "Pen P" at bounding box center [96, 825] width 56 height 45
click at [228, 748] on div "Eraser" at bounding box center [223, 836] width 28 height 9
click at [112, 748] on div "Pen P" at bounding box center [96, 825] width 56 height 45
click at [26, 195] on div at bounding box center [31, 204] width 30 height 30
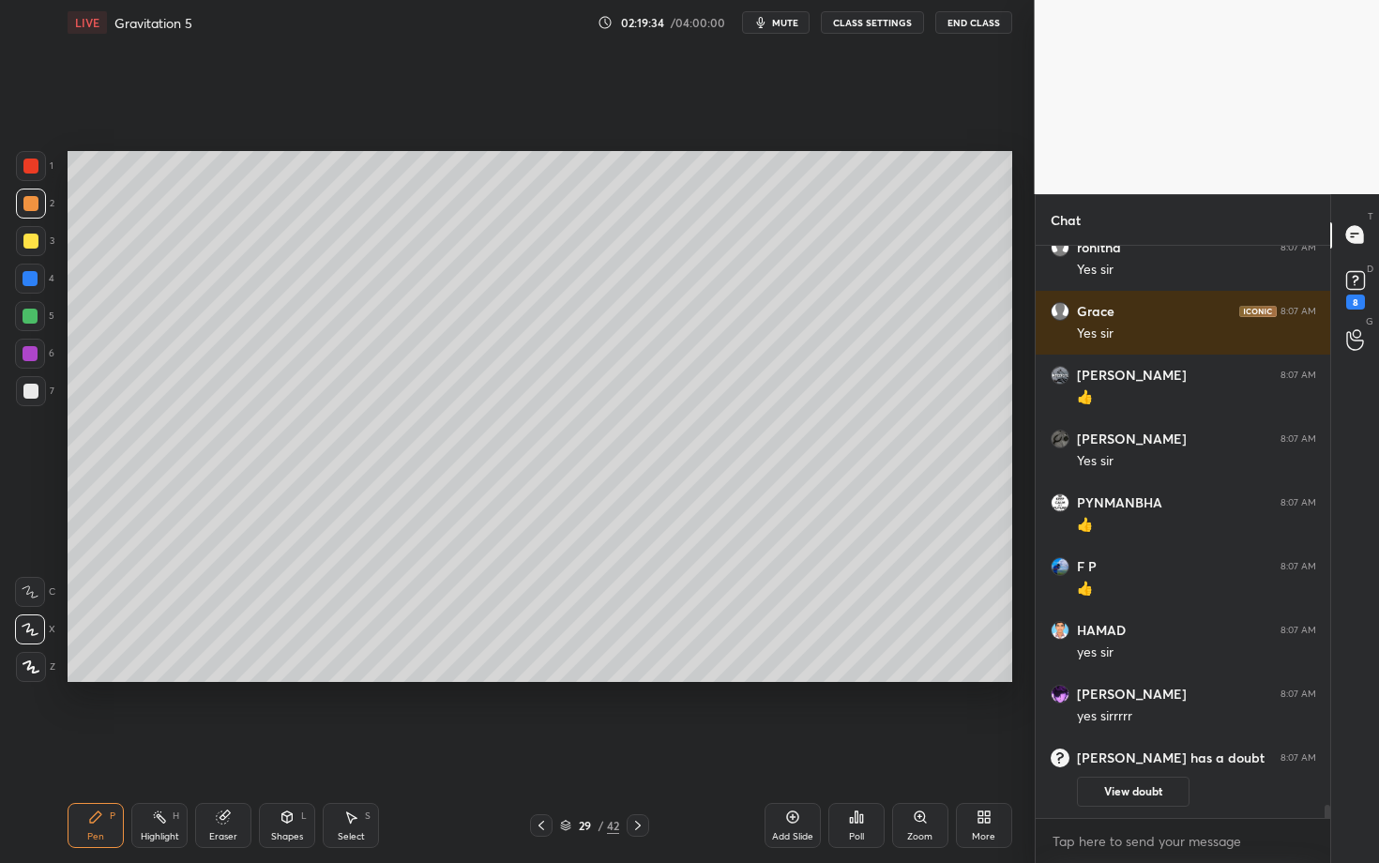
click at [37, 205] on div at bounding box center [30, 203] width 15 height 15
click at [289, 748] on div "Shapes" at bounding box center [287, 836] width 32 height 9
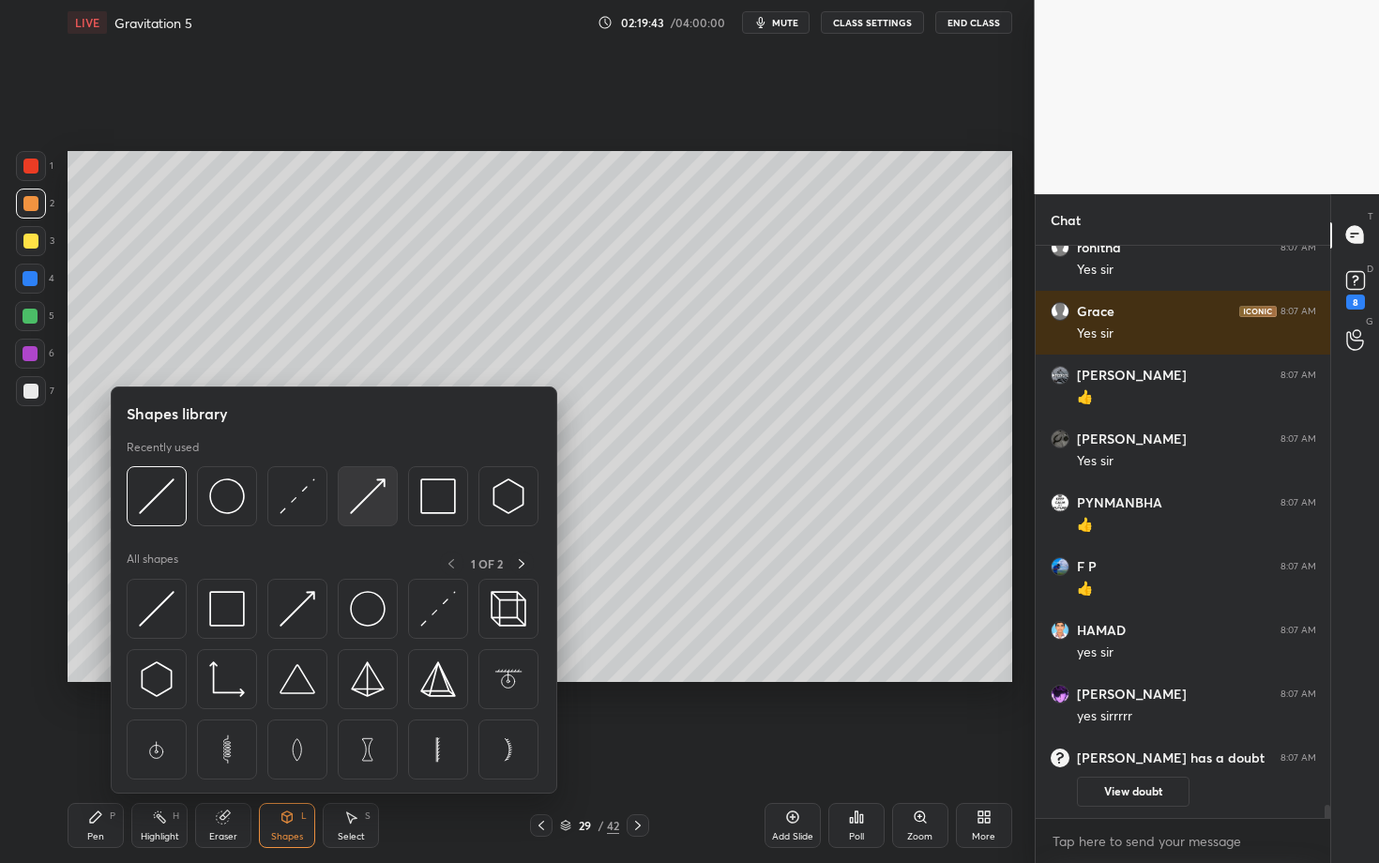
click at [382, 498] on div at bounding box center [368, 496] width 60 height 60
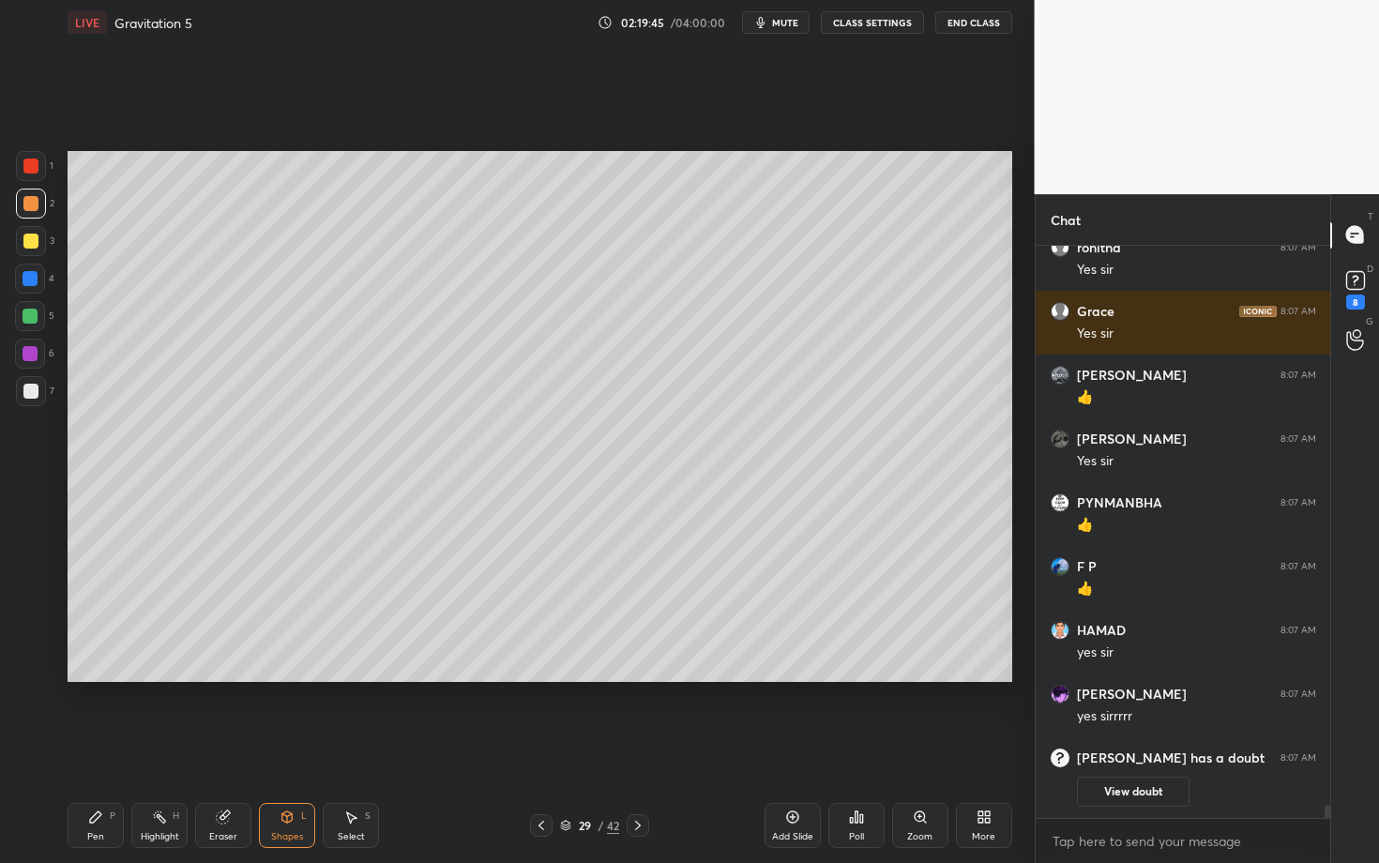
click at [435, 748] on div "Setting up your live class Poll for secs No correct answer Start poll" at bounding box center [540, 416] width 960 height 743
click at [105, 748] on div "Pen P" at bounding box center [96, 825] width 56 height 45
click at [587, 721] on div "Setting up your live class Poll for secs No correct answer Start poll" at bounding box center [540, 416] width 960 height 743
click at [41, 388] on div at bounding box center [31, 391] width 30 height 30
click at [219, 748] on div "Eraser" at bounding box center [223, 825] width 56 height 45
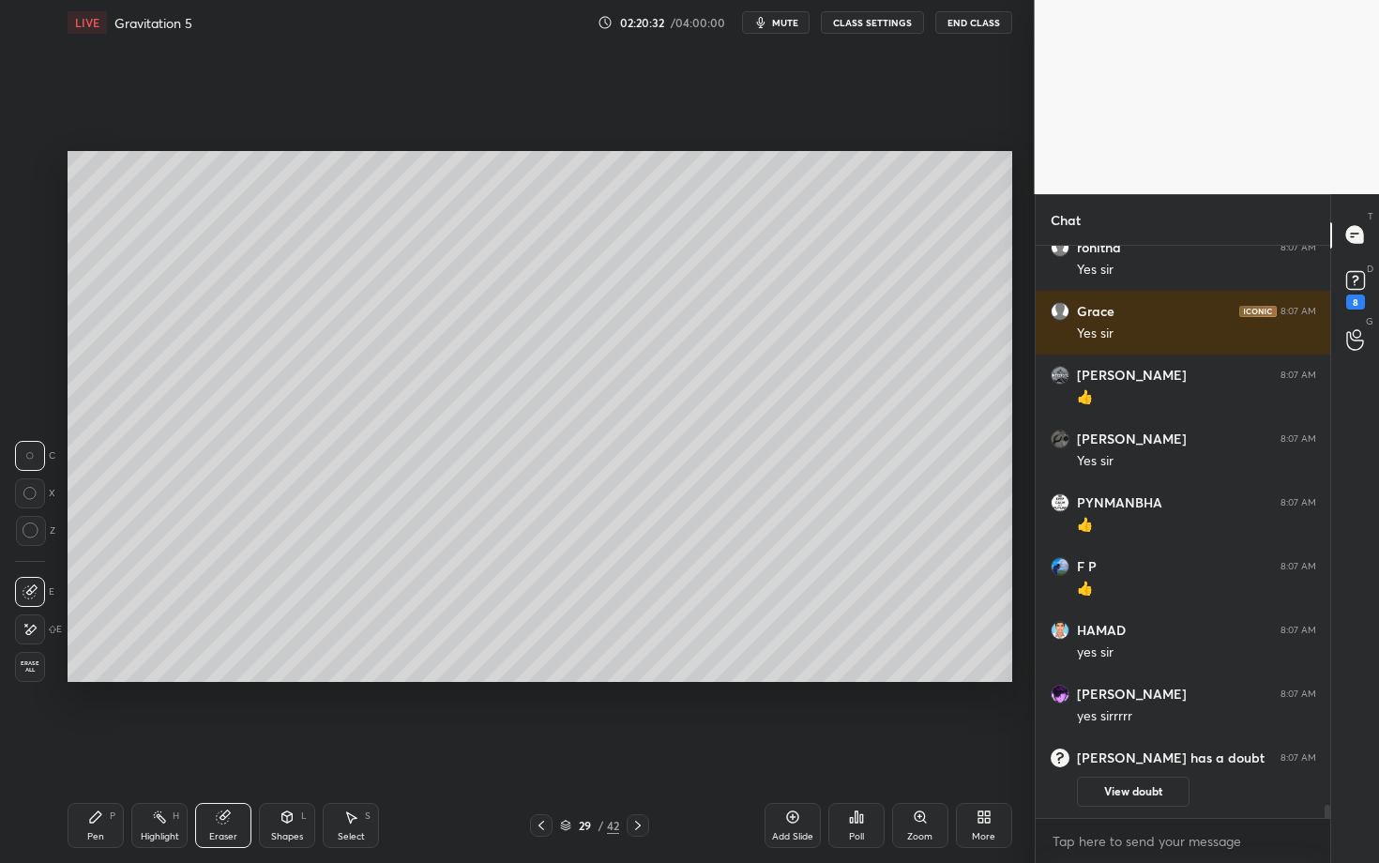
click at [99, 748] on icon at bounding box center [95, 817] width 15 height 15
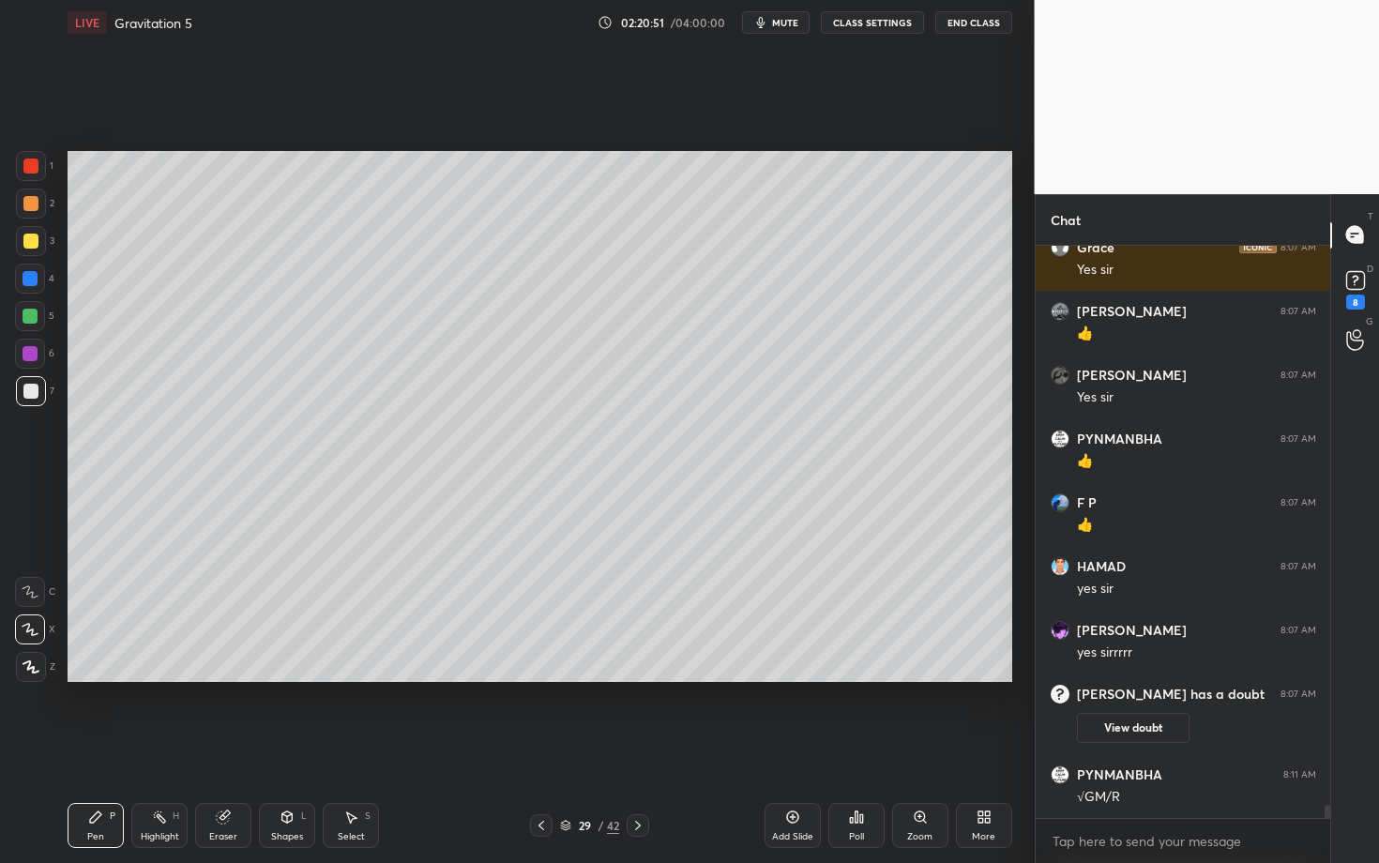
scroll to position [24135, 0]
click at [537, 748] on icon at bounding box center [541, 825] width 15 height 15
click at [533, 748] on div at bounding box center [541, 825] width 23 height 23
click at [537, 748] on icon at bounding box center [541, 825] width 15 height 15
click at [535, 748] on icon at bounding box center [541, 825] width 15 height 15
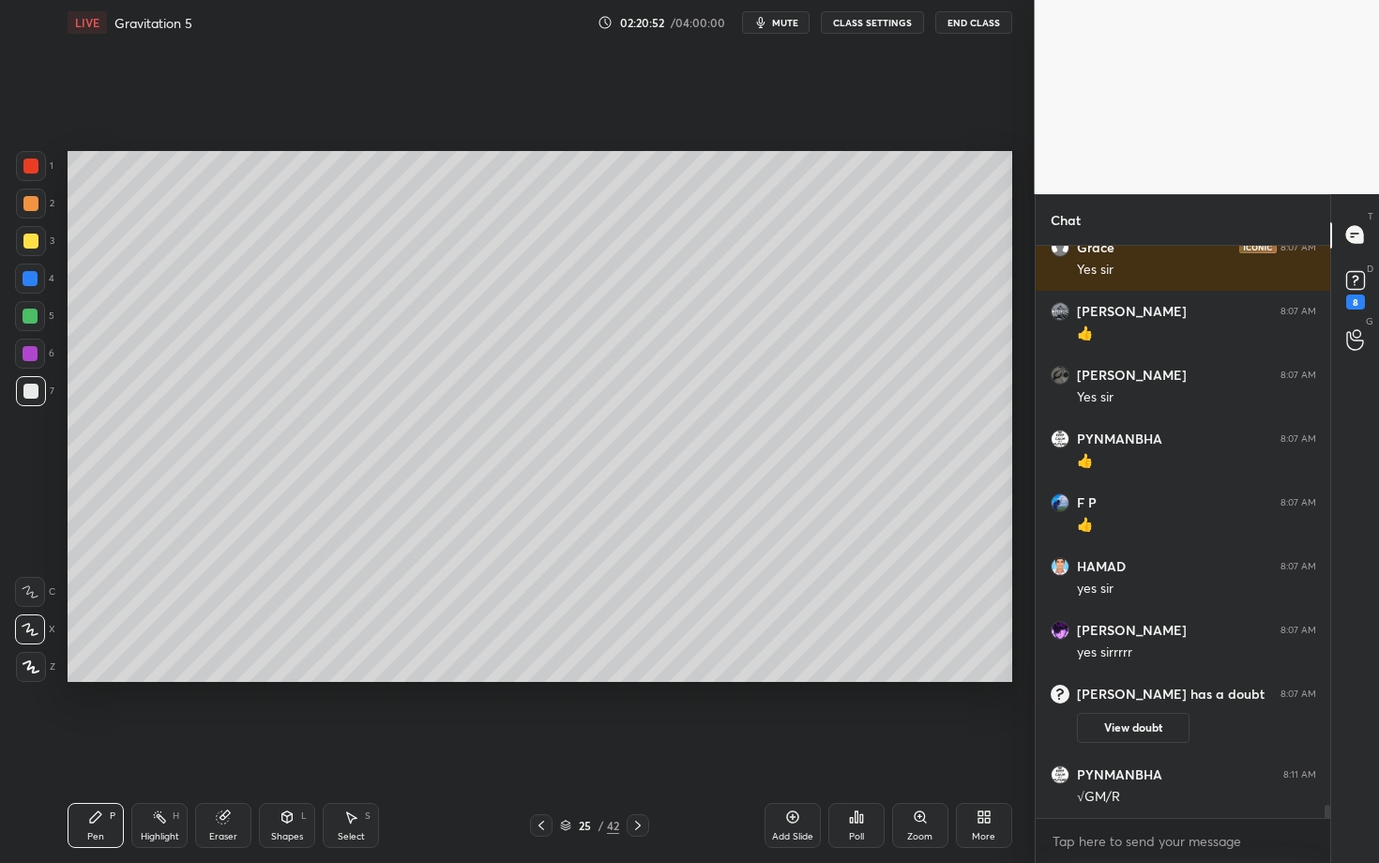
click at [537, 748] on icon at bounding box center [541, 825] width 15 height 15
click at [534, 748] on icon at bounding box center [541, 825] width 15 height 15
click at [535, 748] on icon at bounding box center [541, 825] width 15 height 15
click at [532, 748] on div at bounding box center [541, 825] width 23 height 23
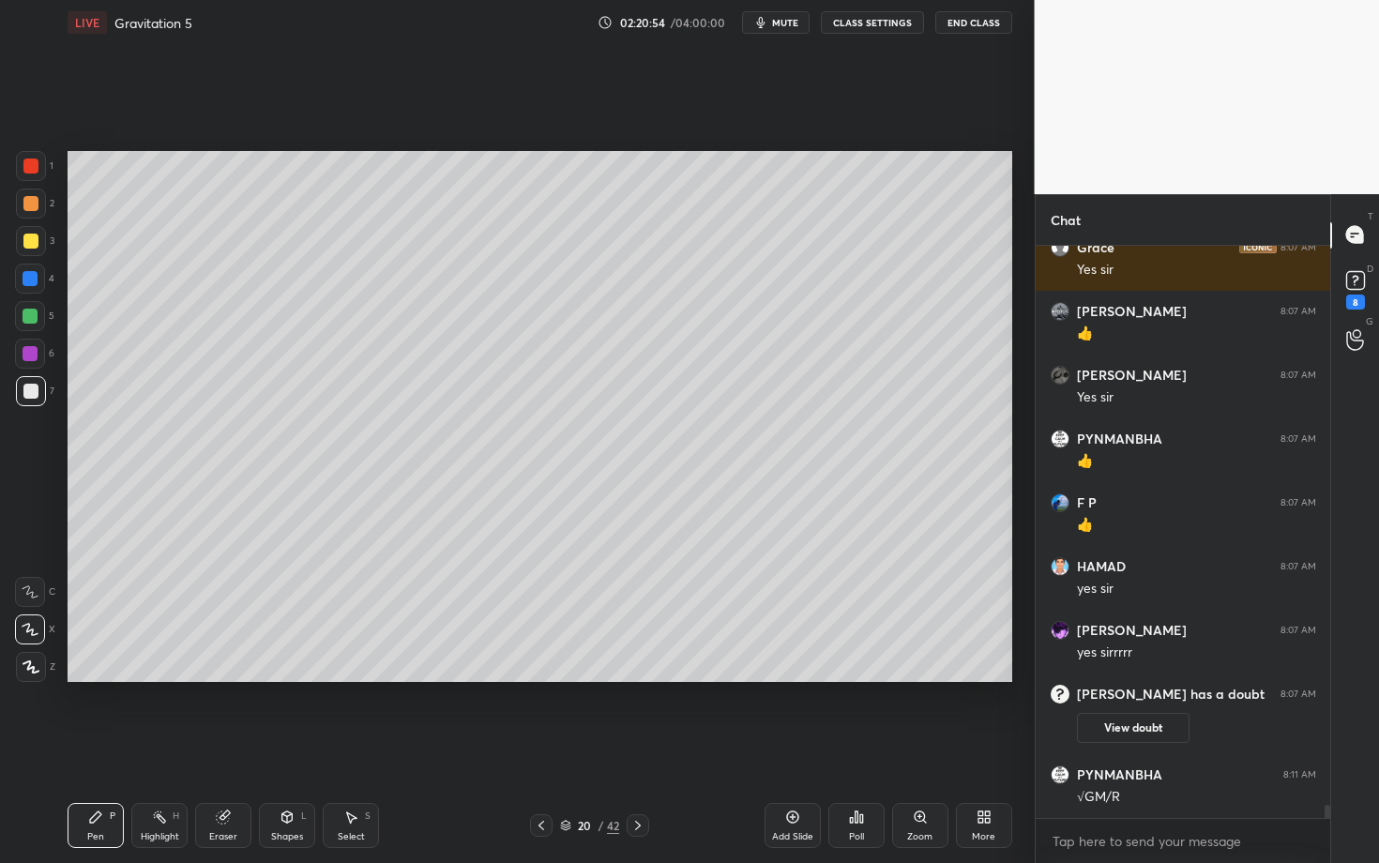
click at [534, 748] on icon at bounding box center [541, 825] width 15 height 15
click at [537, 748] on icon at bounding box center [541, 825] width 15 height 15
click at [535, 748] on icon at bounding box center [541, 825] width 15 height 15
click at [540, 748] on icon at bounding box center [541, 825] width 15 height 15
click at [541, 748] on icon at bounding box center [541, 825] width 15 height 15
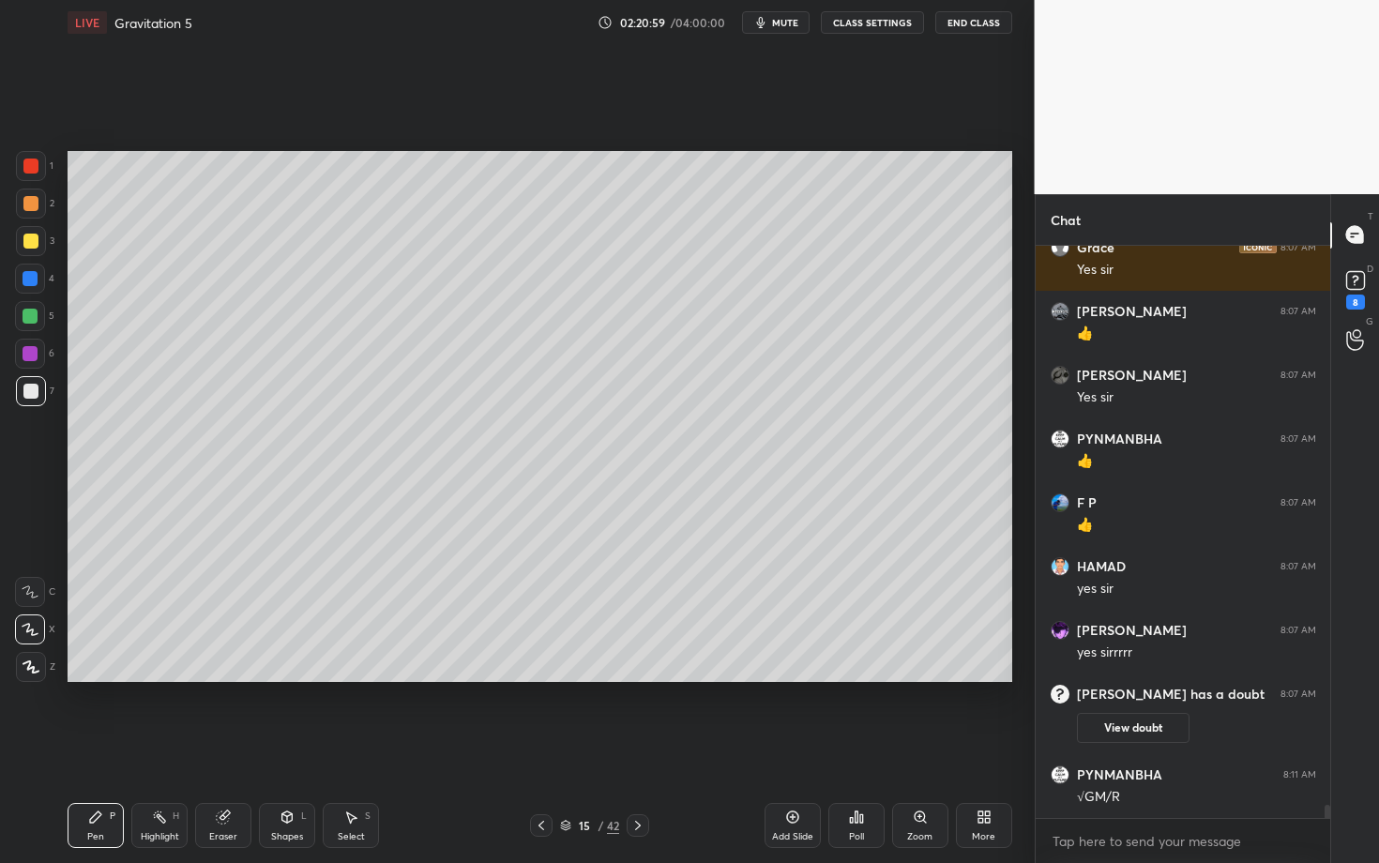
click at [153, 748] on div "Highlight H" at bounding box center [159, 825] width 56 height 45
click at [634, 748] on icon at bounding box center [638, 825] width 15 height 15
click at [631, 748] on div "LIVE Gravitation 5 02:21:02 / 04:00:00 mute CLASS SETTINGS End Class Setting up…" at bounding box center [540, 431] width 960 height 863
click at [633, 748] on icon at bounding box center [638, 825] width 15 height 15
click at [636, 748] on icon at bounding box center [638, 825] width 15 height 15
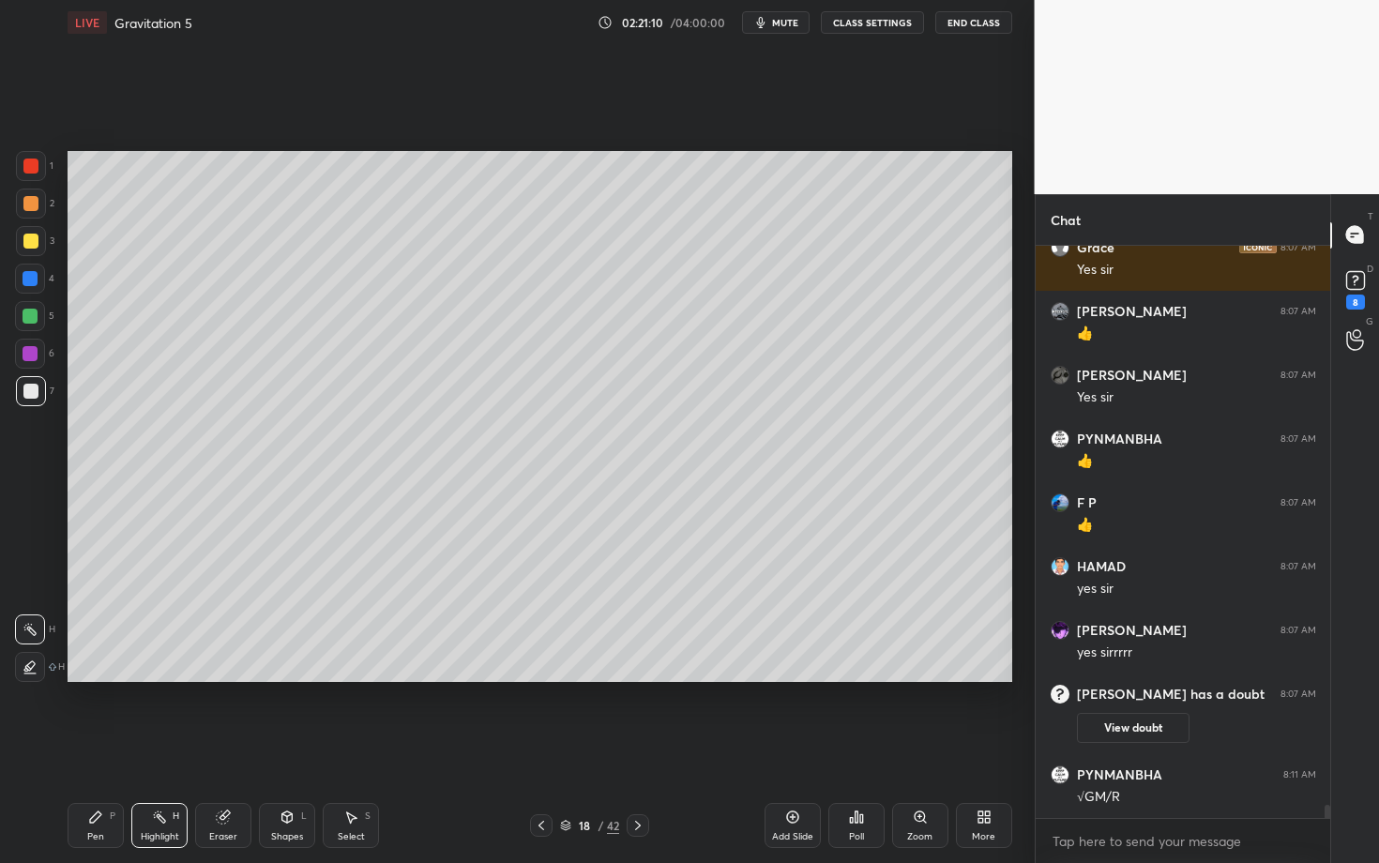
click at [636, 748] on icon at bounding box center [638, 825] width 15 height 15
click at [634, 748] on icon at bounding box center [638, 825] width 15 height 15
click at [633, 748] on icon at bounding box center [638, 825] width 15 height 15
click at [631, 748] on icon at bounding box center [638, 825] width 15 height 15
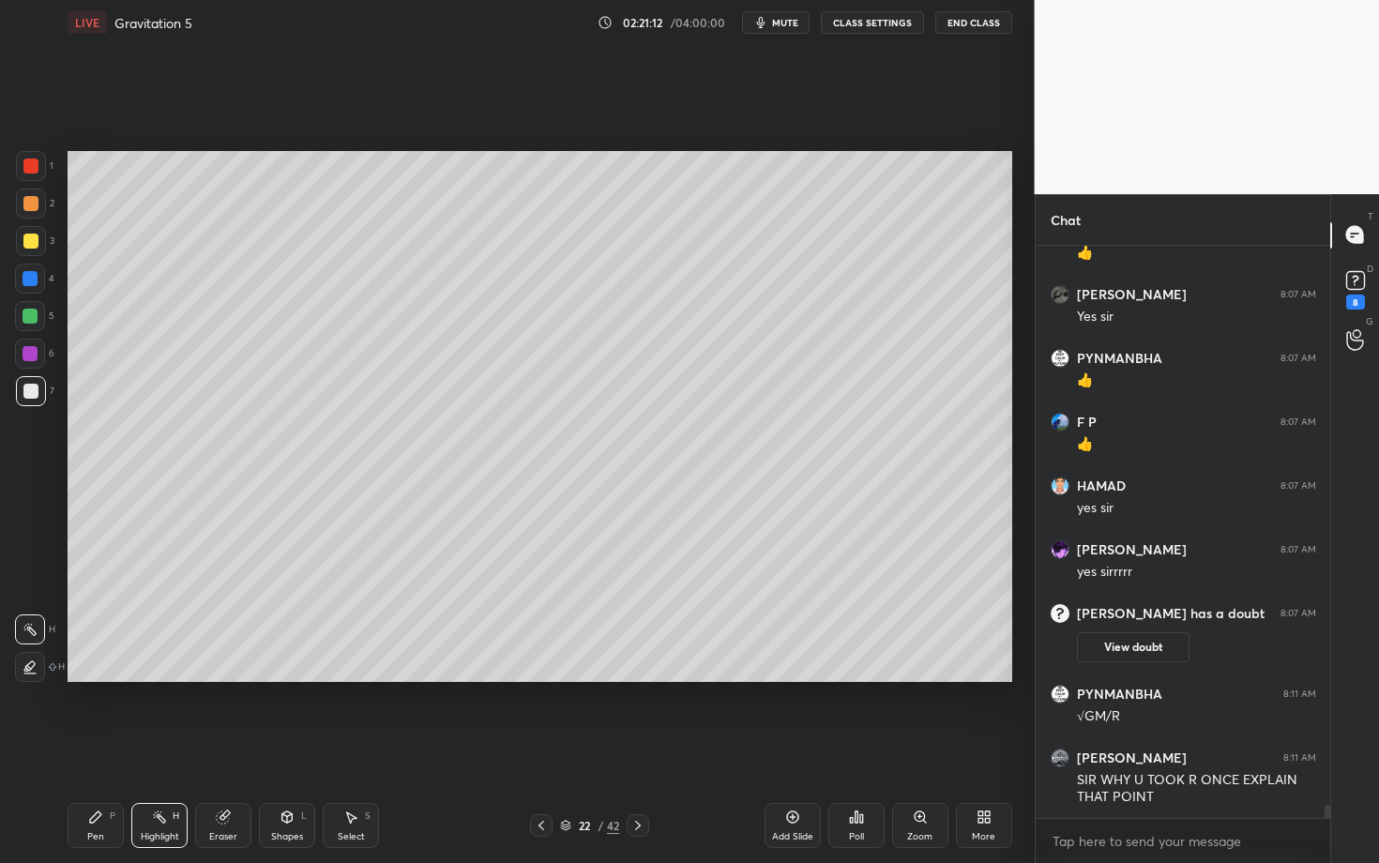
click at [634, 748] on icon at bounding box center [638, 825] width 15 height 15
click at [635, 748] on icon at bounding box center [638, 825] width 15 height 15
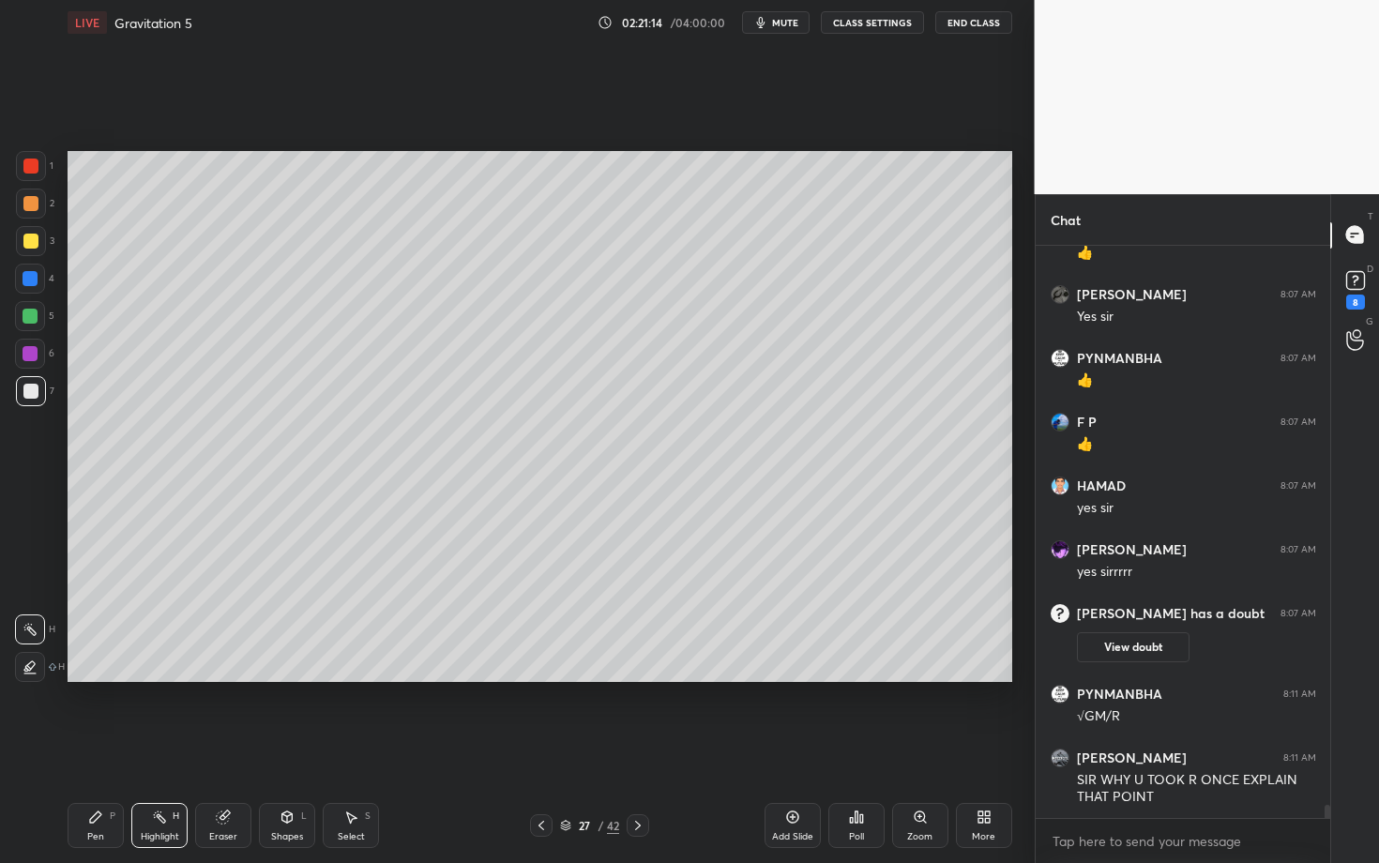
click at [631, 748] on icon at bounding box center [638, 825] width 15 height 15
click at [639, 748] on icon at bounding box center [638, 825] width 15 height 15
click at [99, 748] on div "Pen P" at bounding box center [96, 825] width 56 height 45
click at [172, 748] on div "Highlight H" at bounding box center [159, 825] width 56 height 45
click at [98, 748] on div "Pen" at bounding box center [95, 836] width 17 height 9
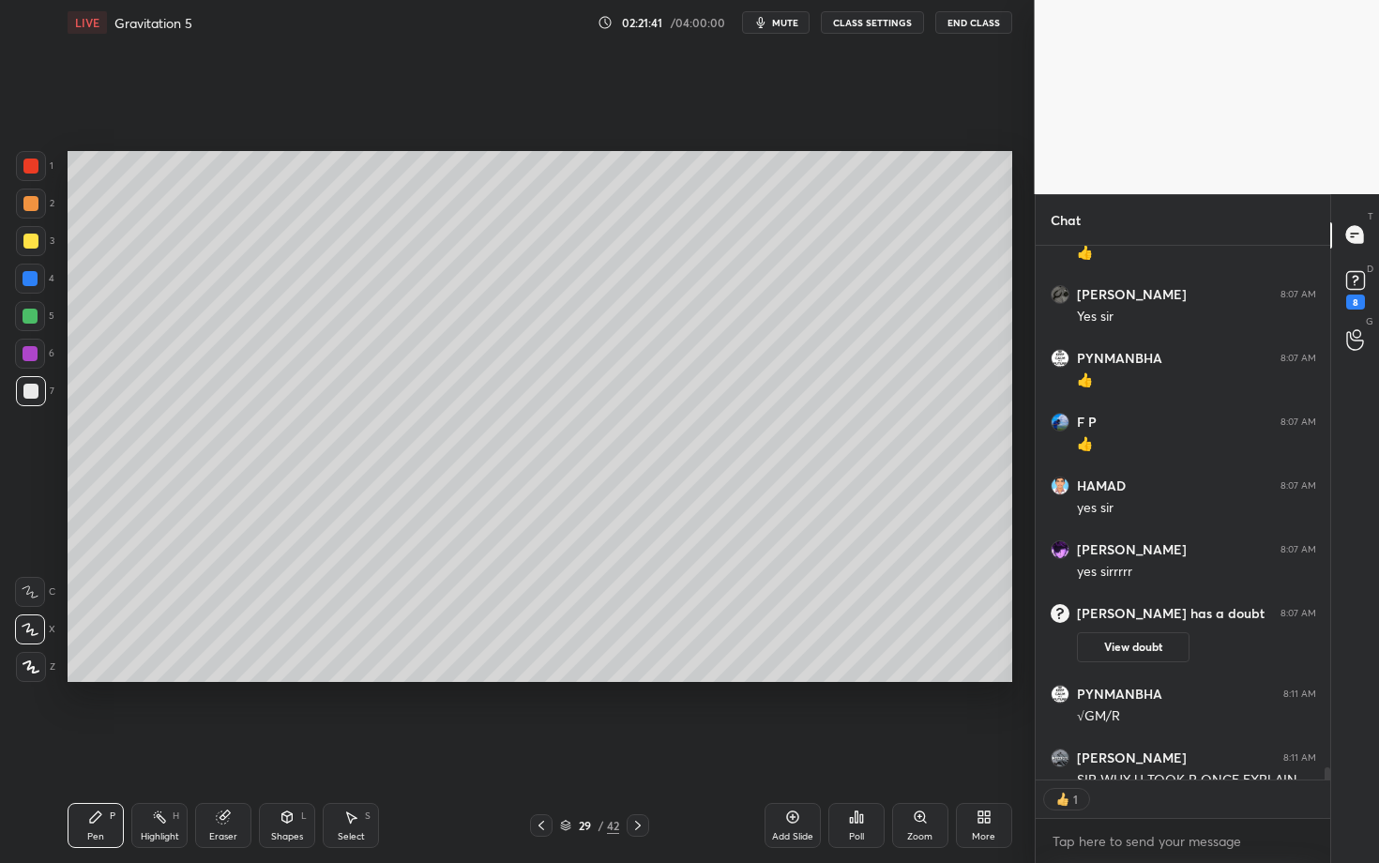
scroll to position [24273, 0]
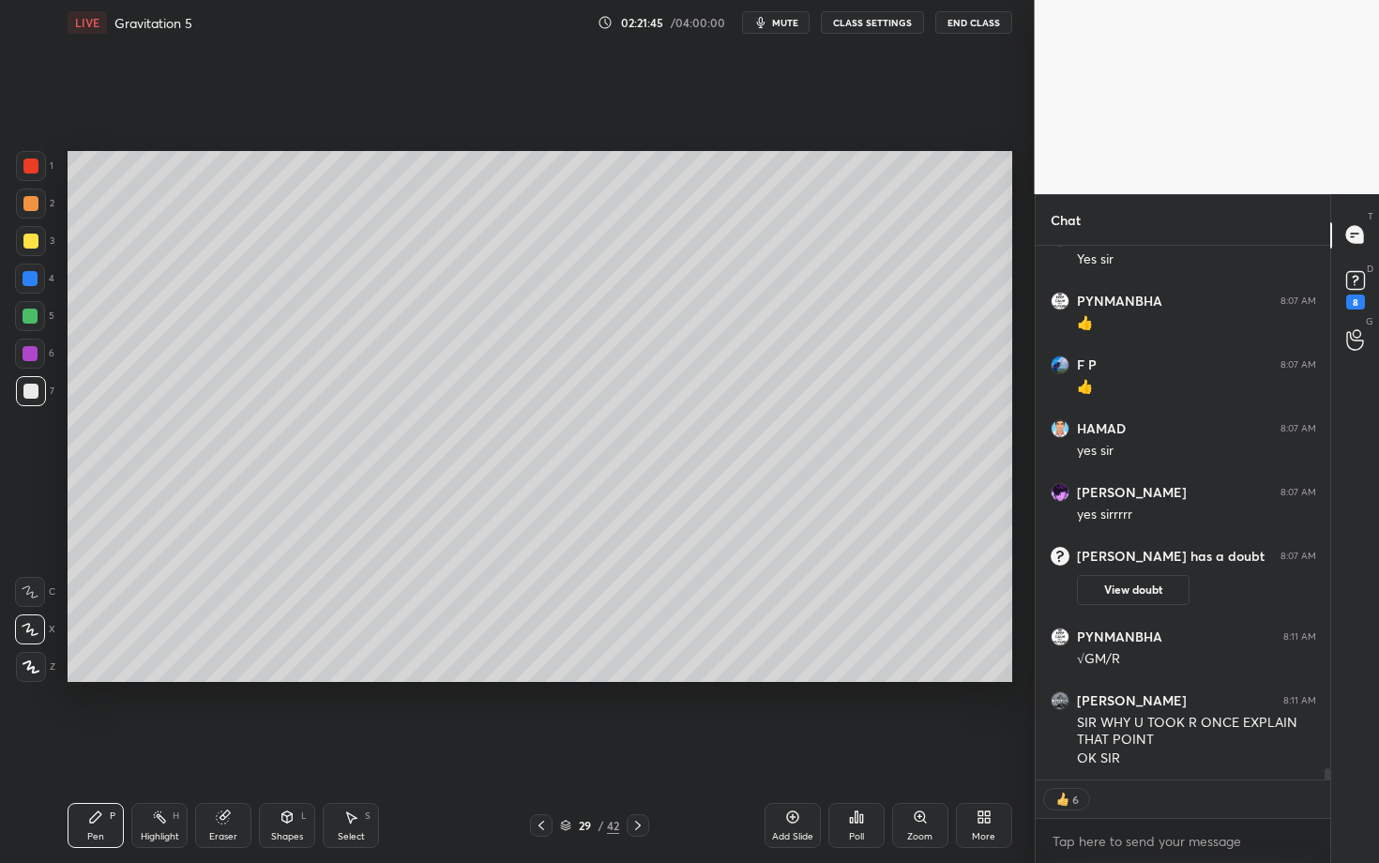
click at [762, 27] on icon "button" at bounding box center [760, 22] width 8 height 11
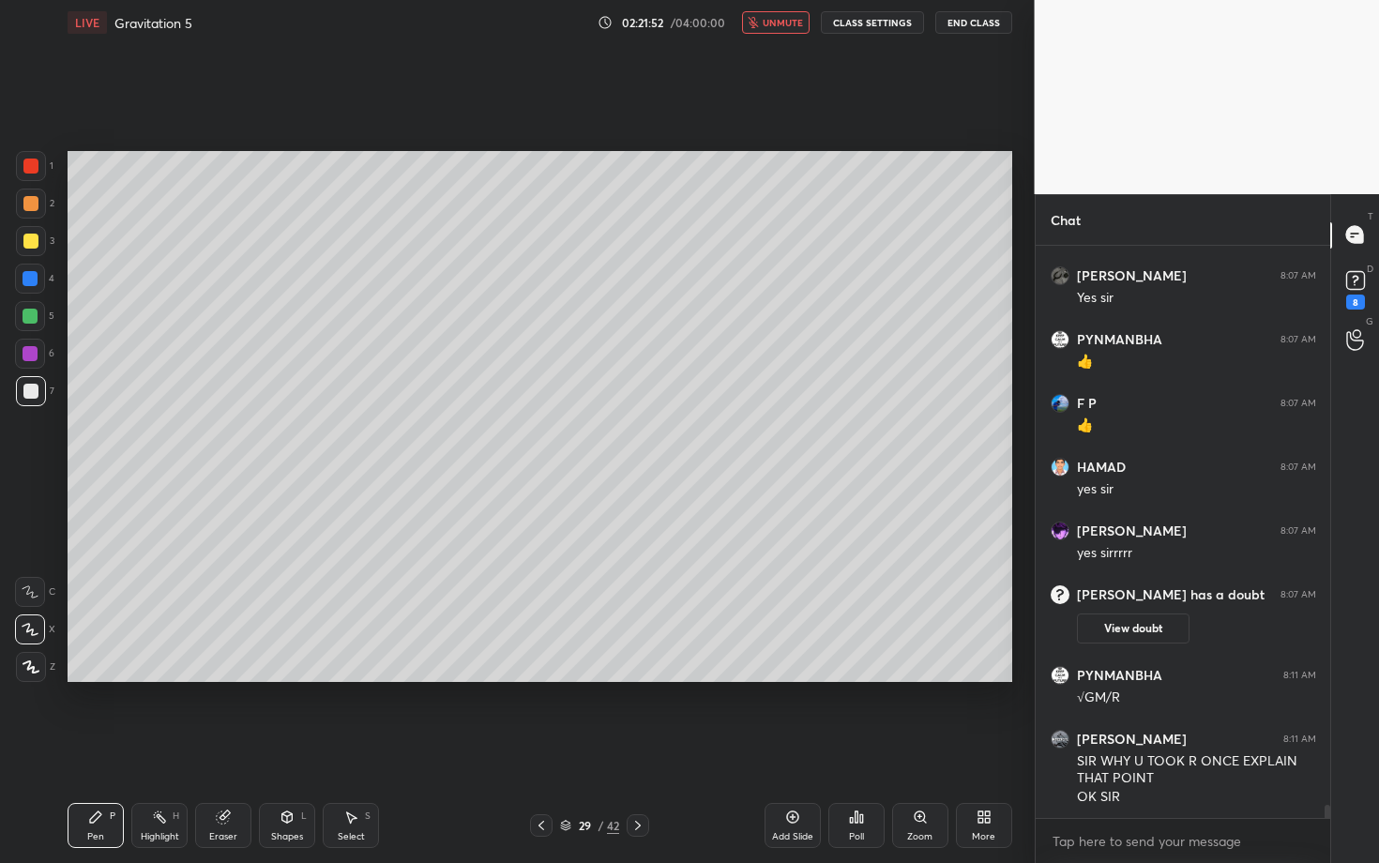
scroll to position [24234, 0]
click at [759, 27] on icon "button" at bounding box center [753, 22] width 11 height 11
click at [102, 748] on icon at bounding box center [95, 817] width 15 height 15
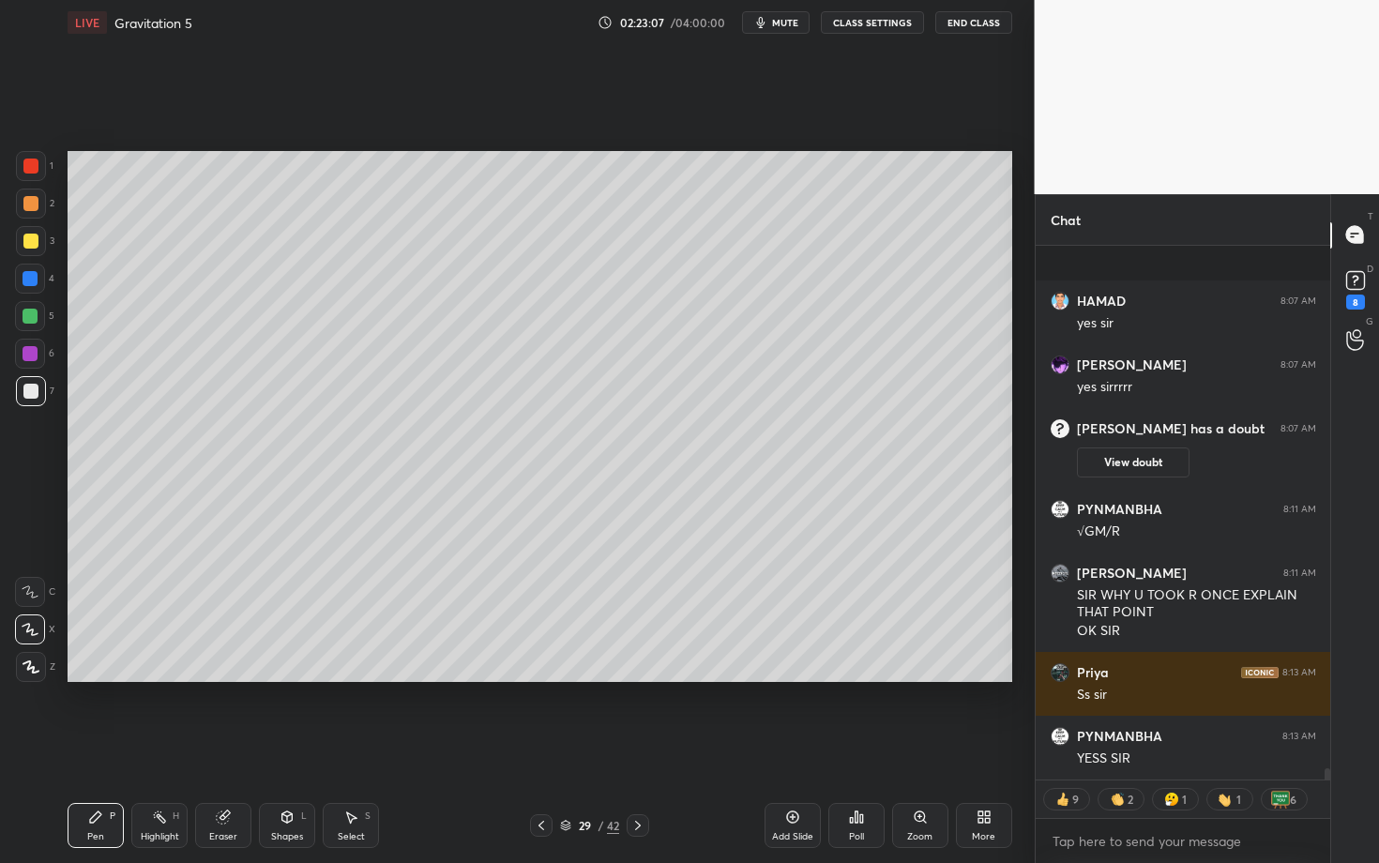
scroll to position [24528, 0]
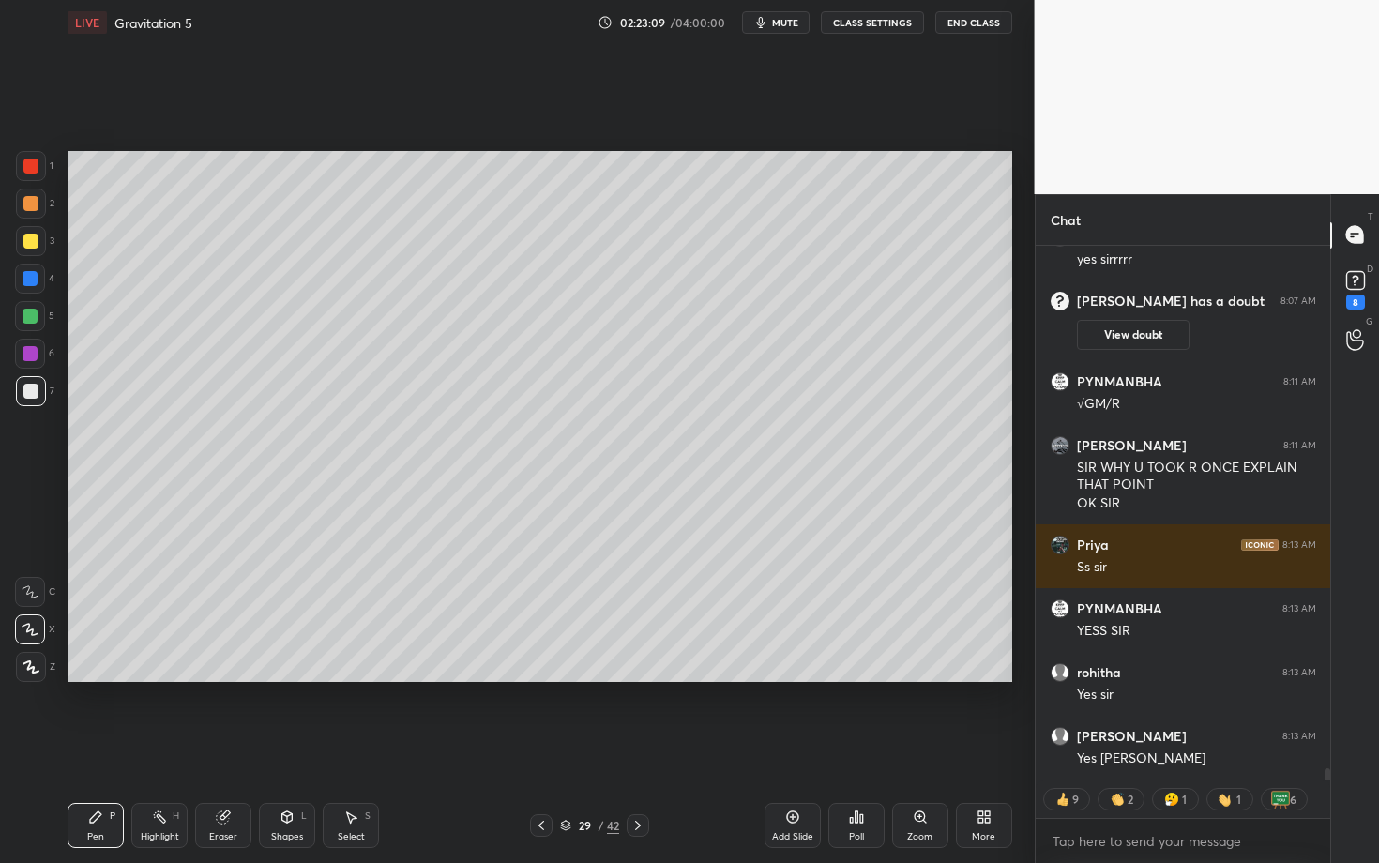
click at [634, 748] on icon at bounding box center [638, 825] width 15 height 15
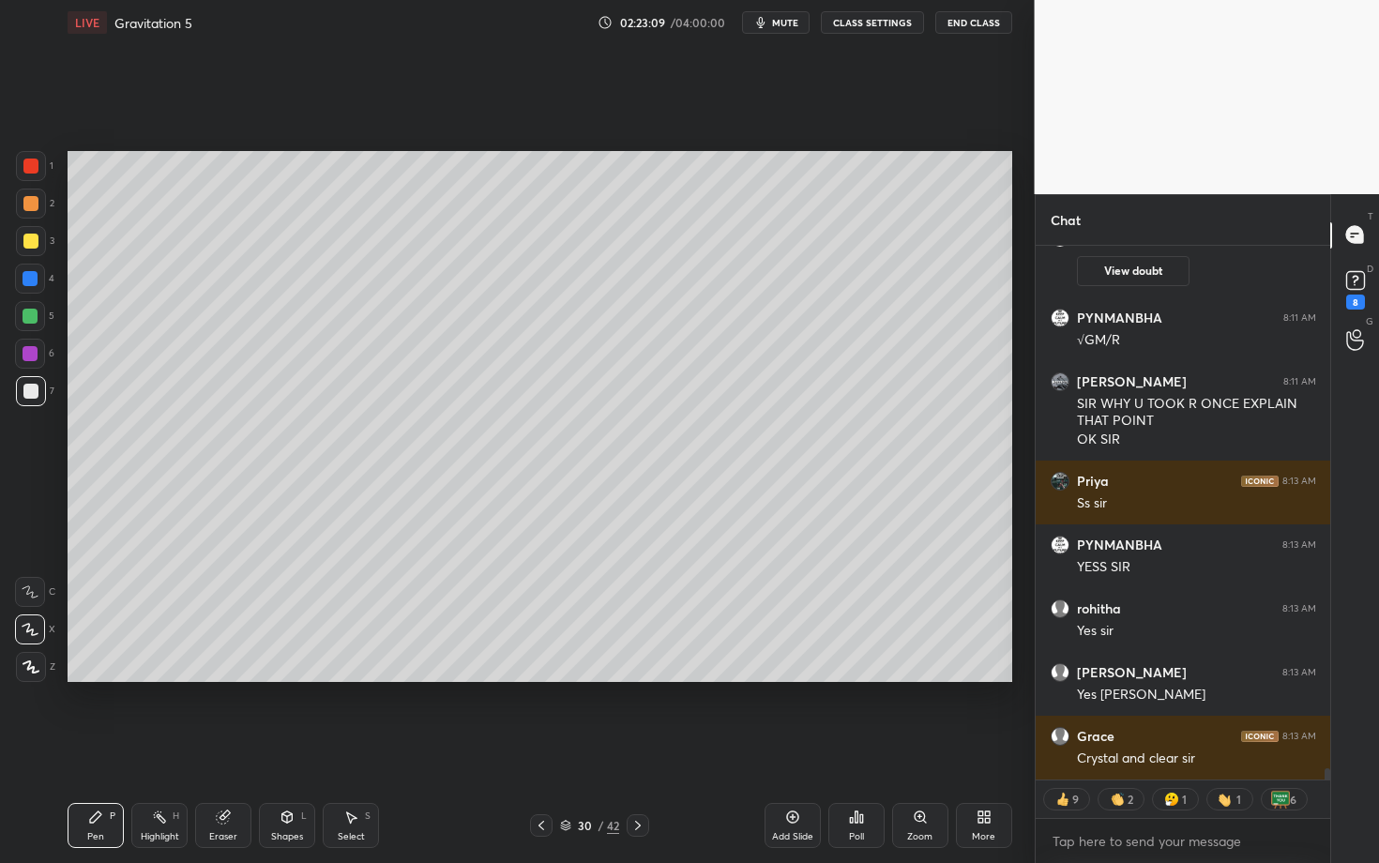
click at [95, 748] on div "Pen" at bounding box center [95, 836] width 17 height 9
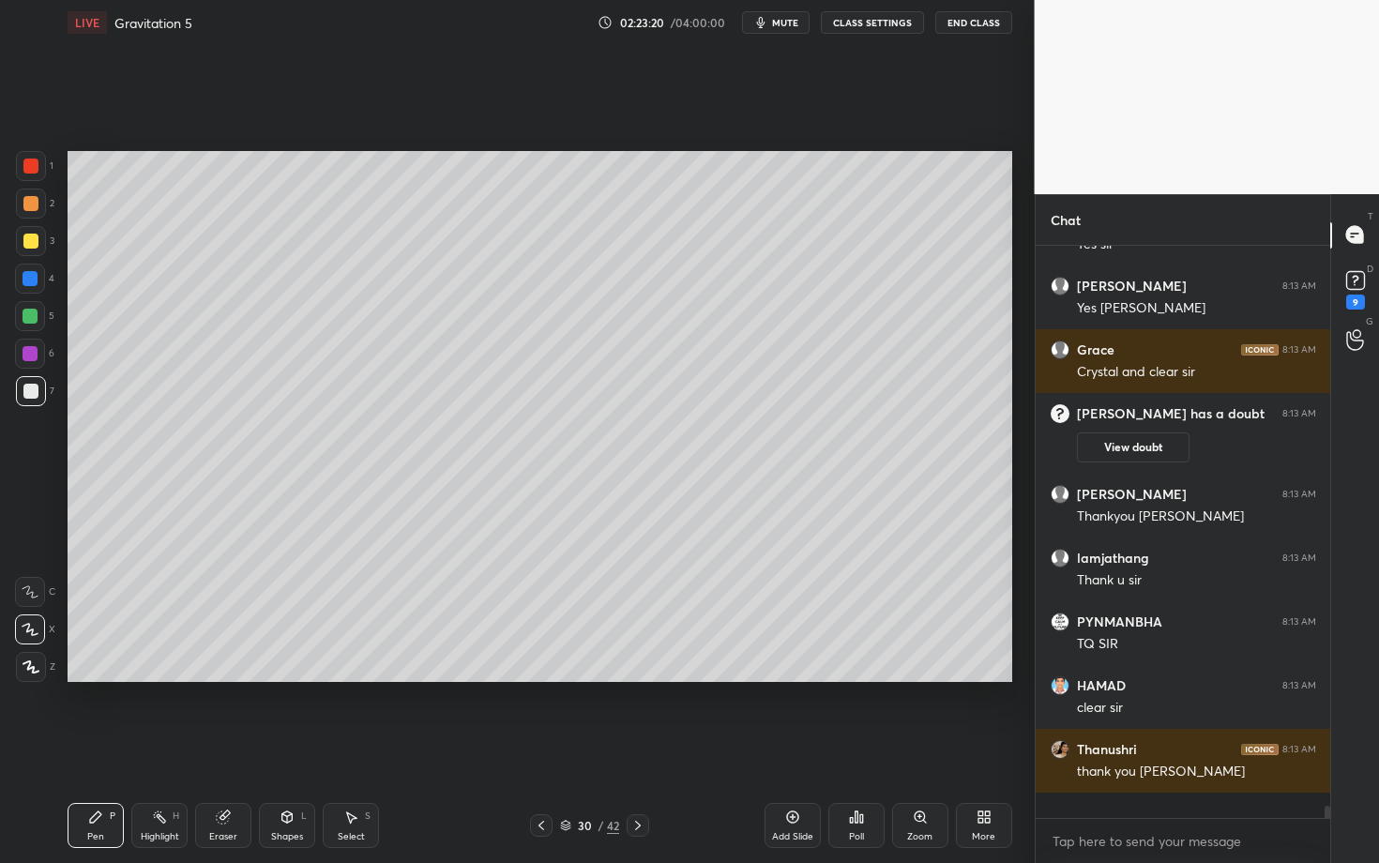
scroll to position [567, 289]
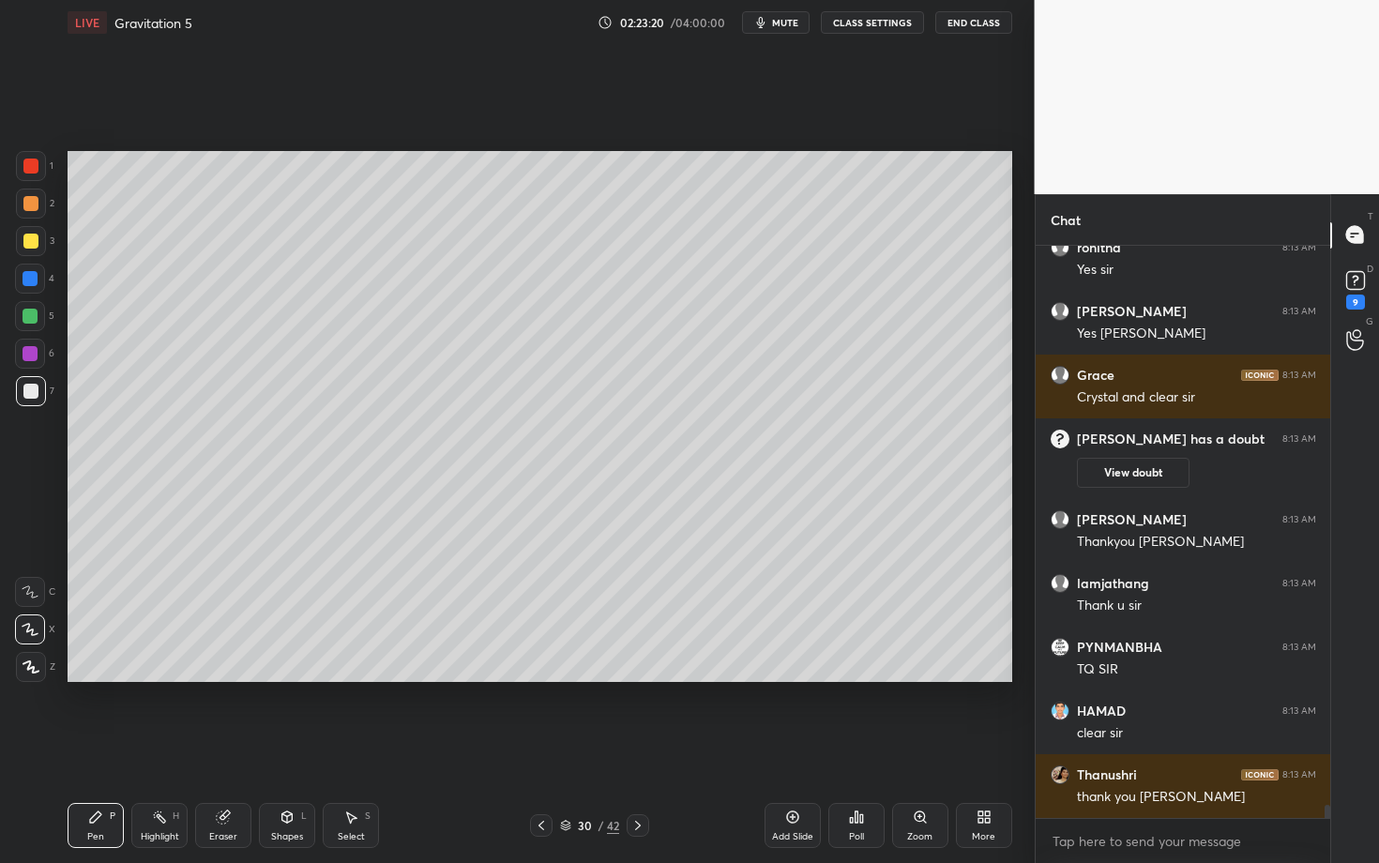
click at [986, 14] on button "End Class" at bounding box center [973, 22] width 77 height 23
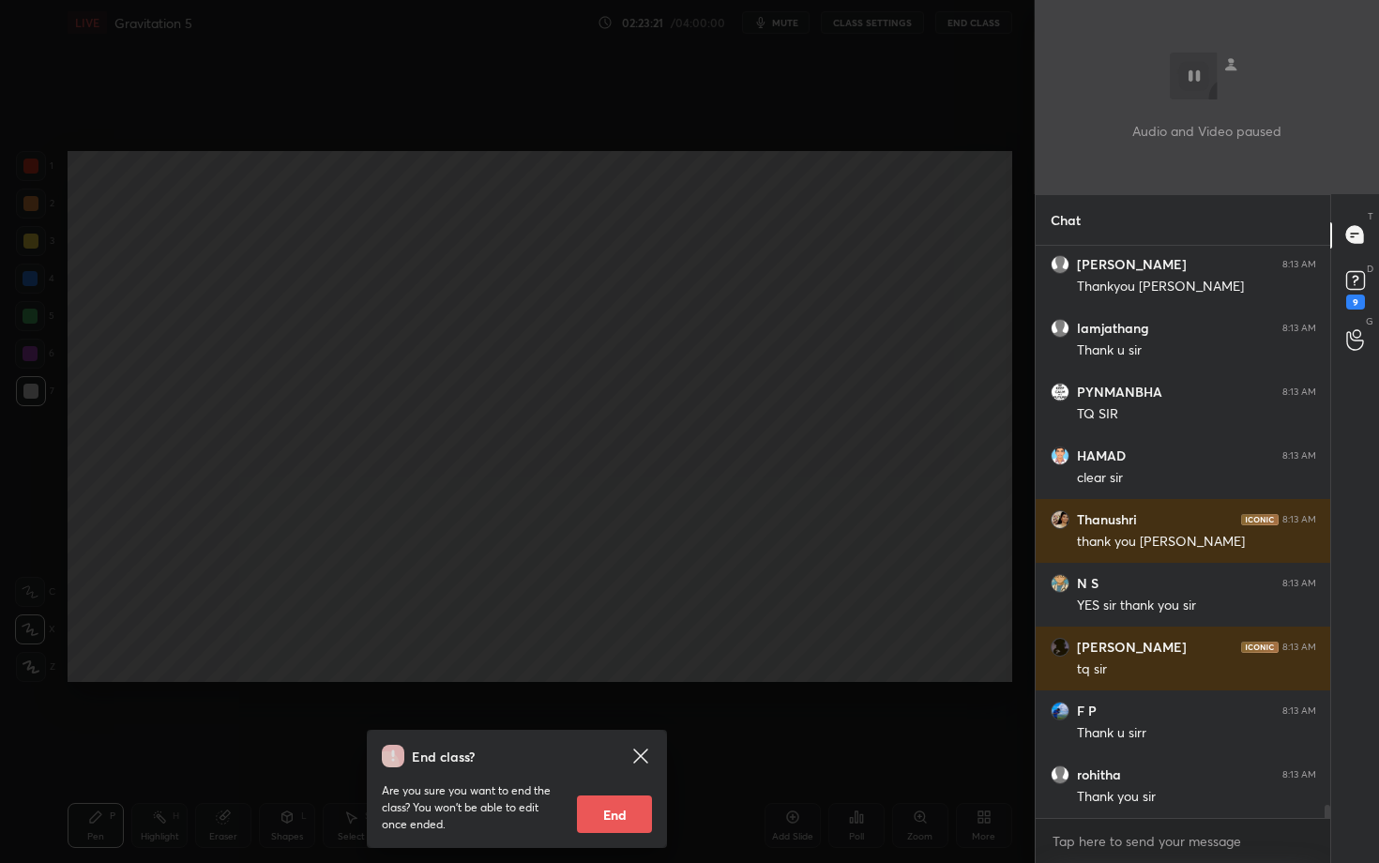
scroll to position [25214, 0]
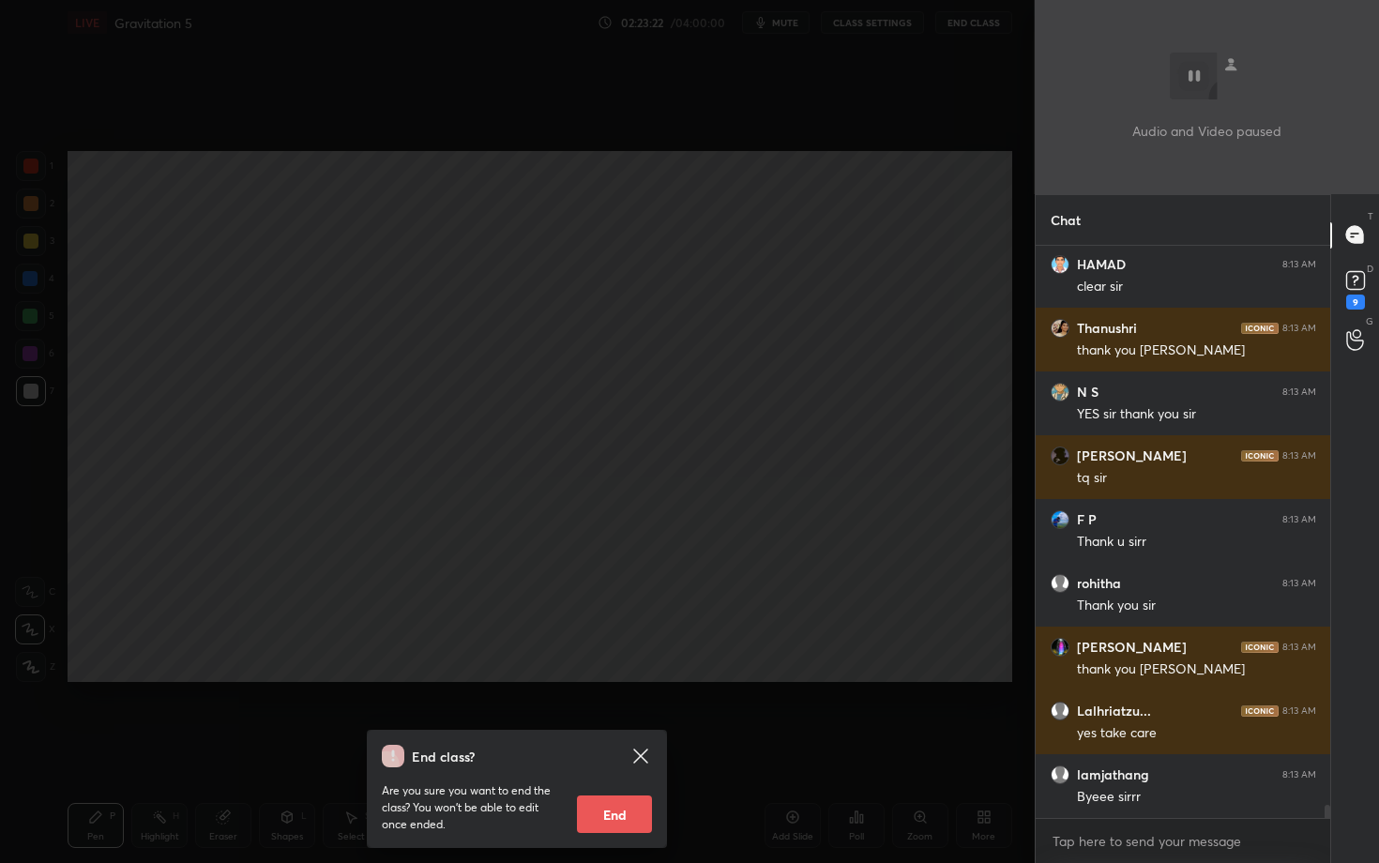
click at [613, 748] on button "End" at bounding box center [614, 815] width 75 height 38
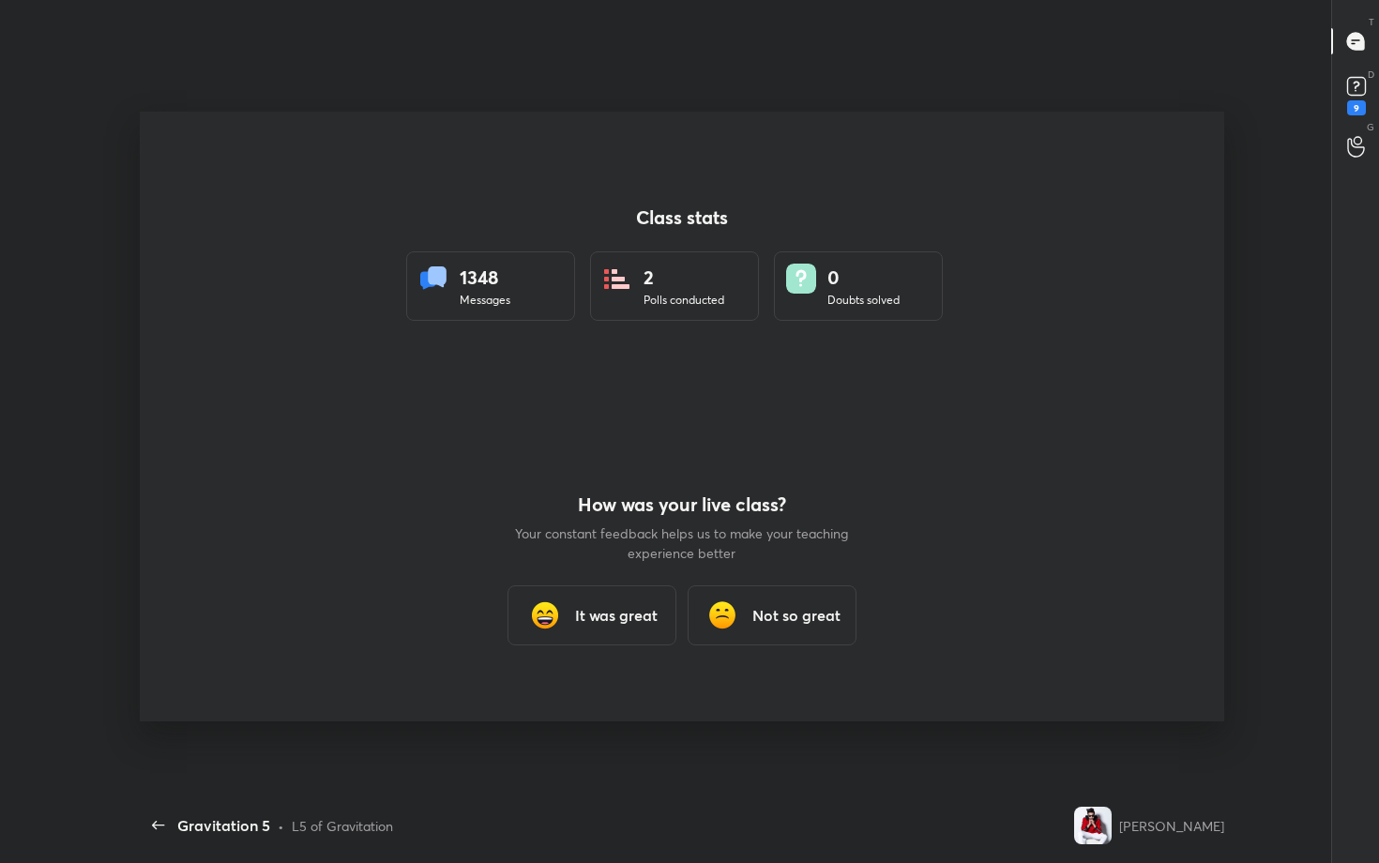
scroll to position [743, 1212]
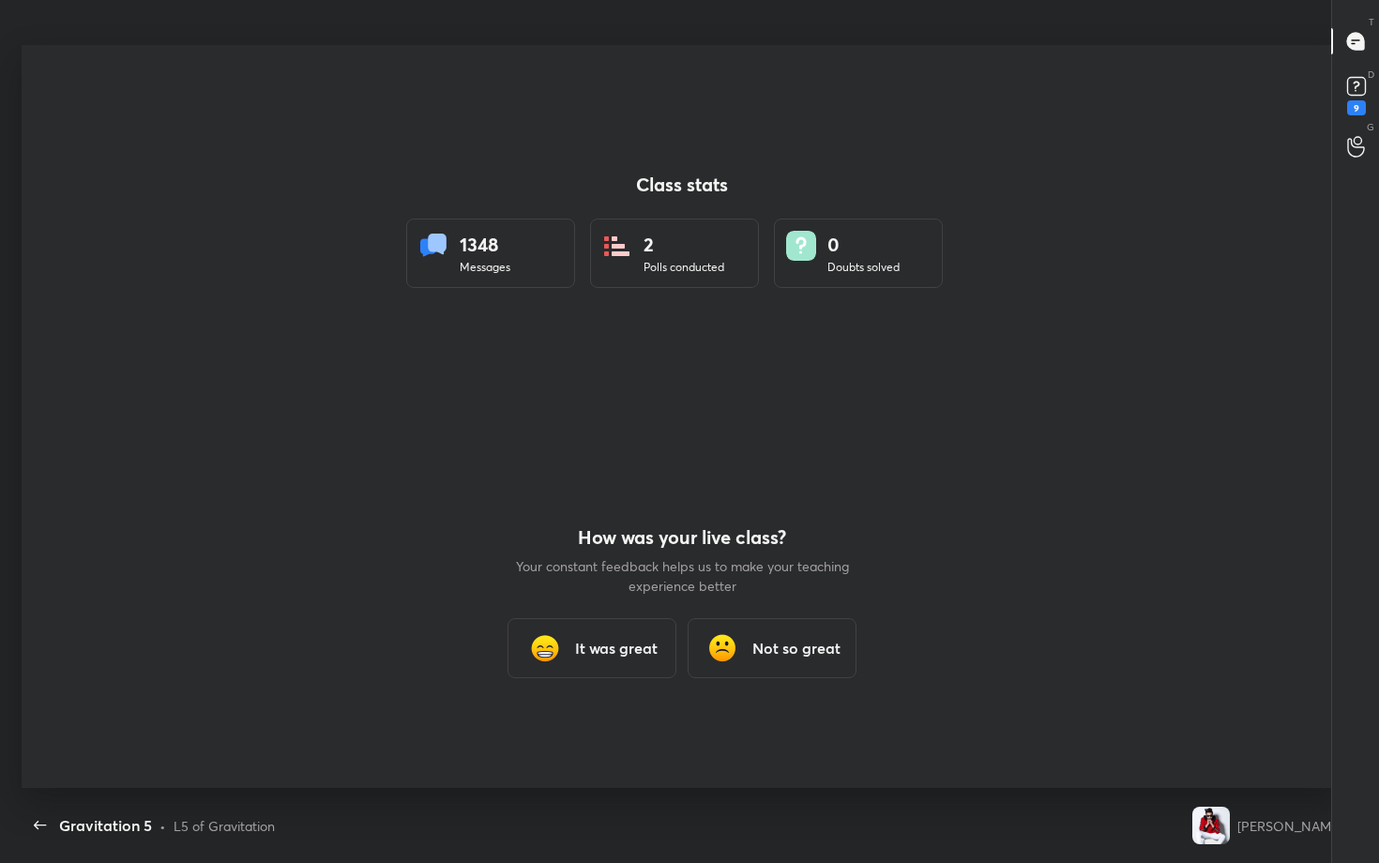
type textarea "x"
